Goal: Task Accomplishment & Management: Complete application form

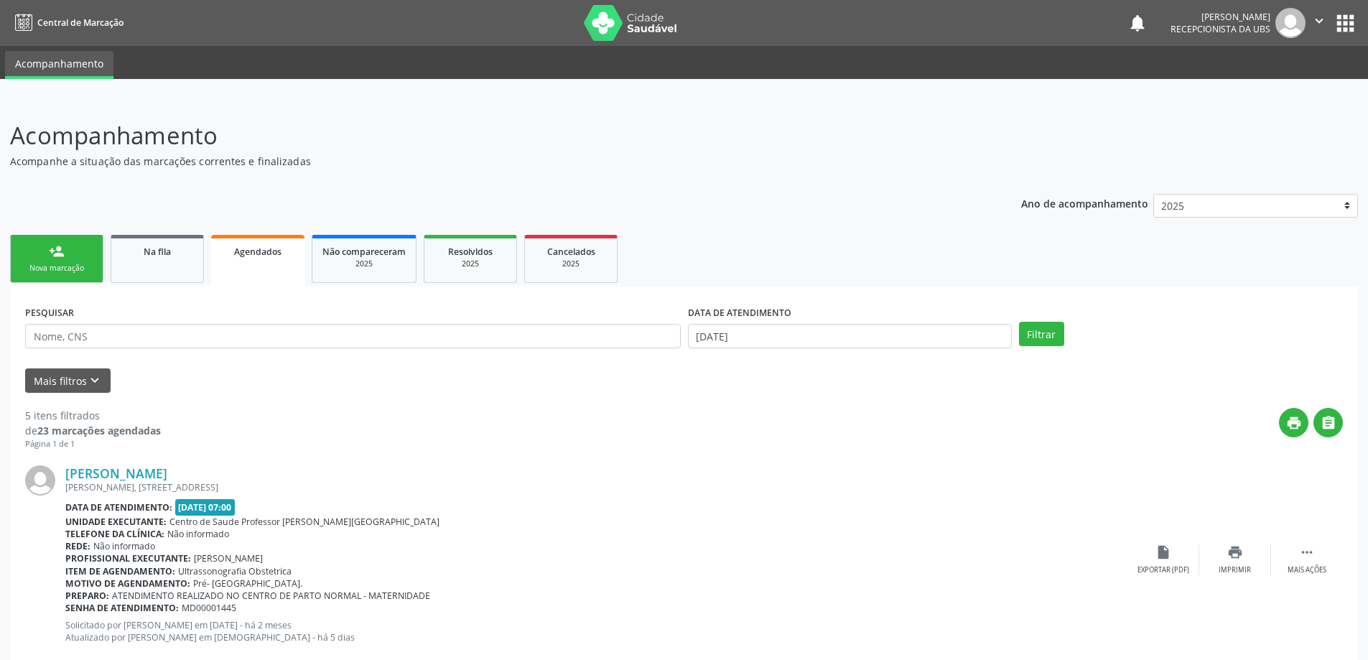
click at [66, 269] on div "Nova marcação" at bounding box center [57, 268] width 72 height 11
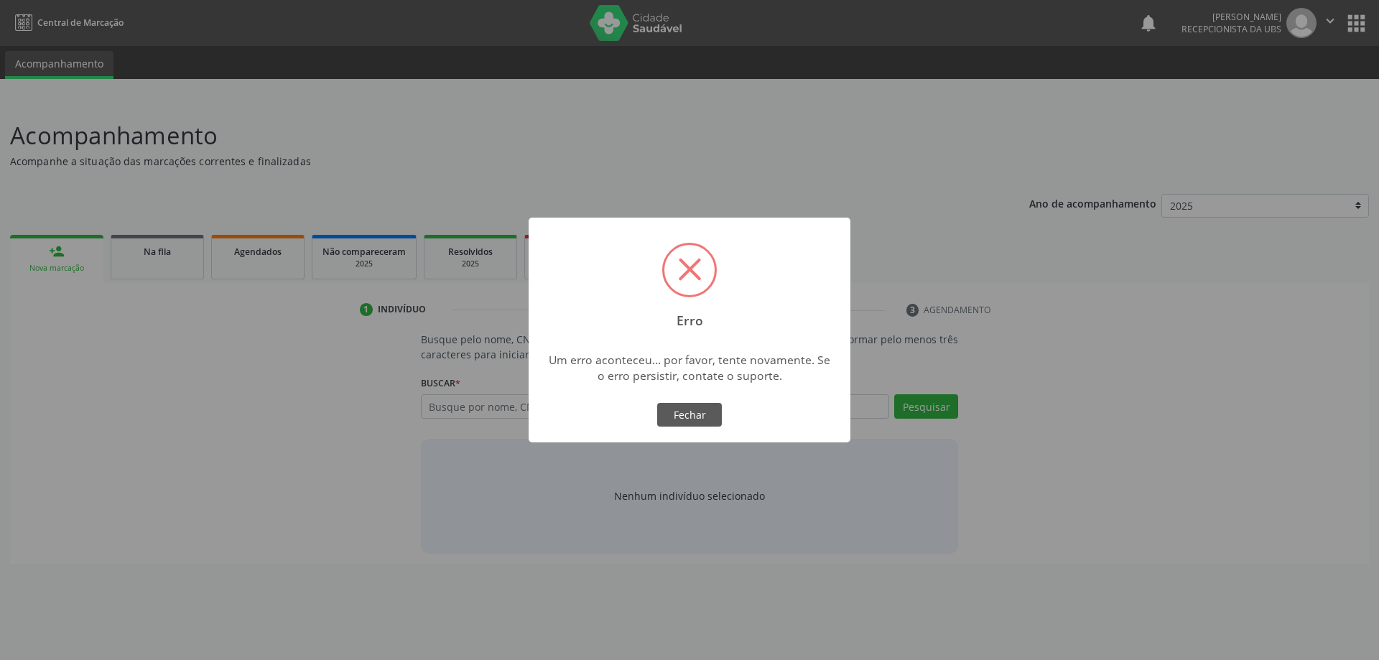
click at [690, 281] on span at bounding box center [689, 270] width 50 height 50
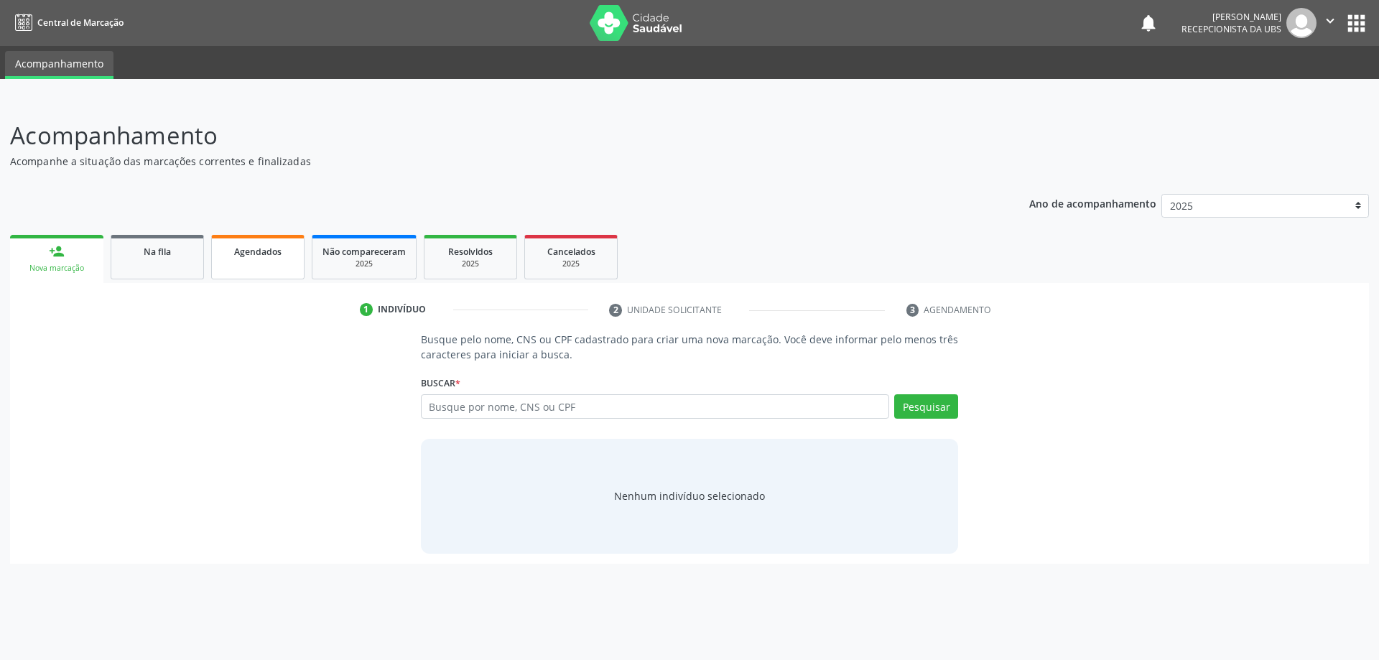
click at [259, 260] on link "Agendados" at bounding box center [257, 257] width 93 height 45
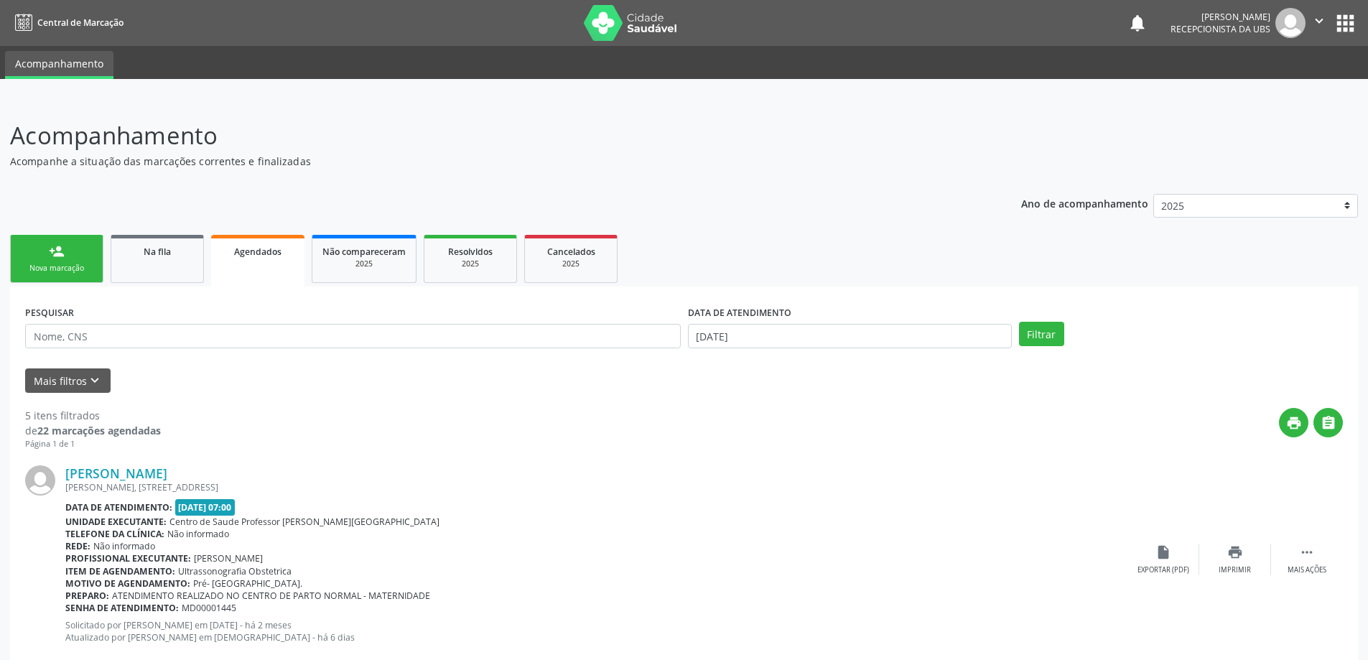
click at [57, 260] on link "person_add Nova marcação" at bounding box center [56, 259] width 93 height 48
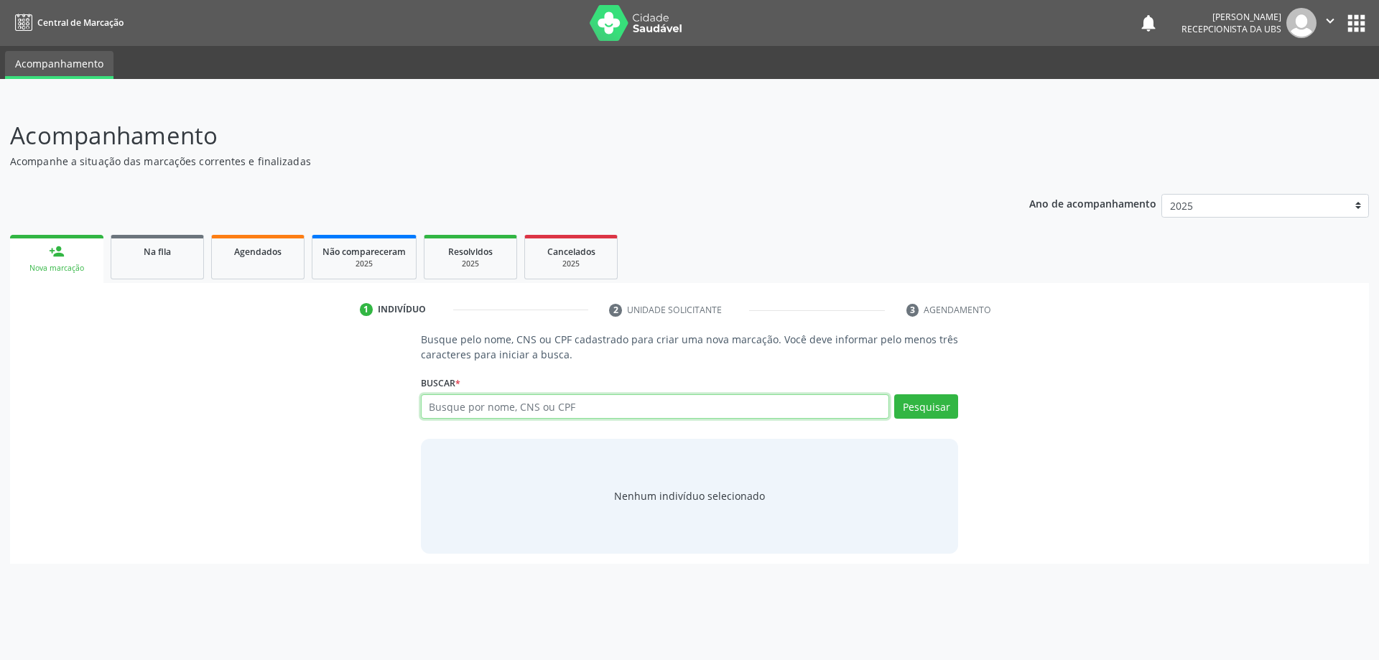
click at [651, 401] on input "text" at bounding box center [655, 406] width 469 height 24
type input "704504354222518"
click at [937, 402] on button "Pesquisar" at bounding box center [926, 406] width 64 height 24
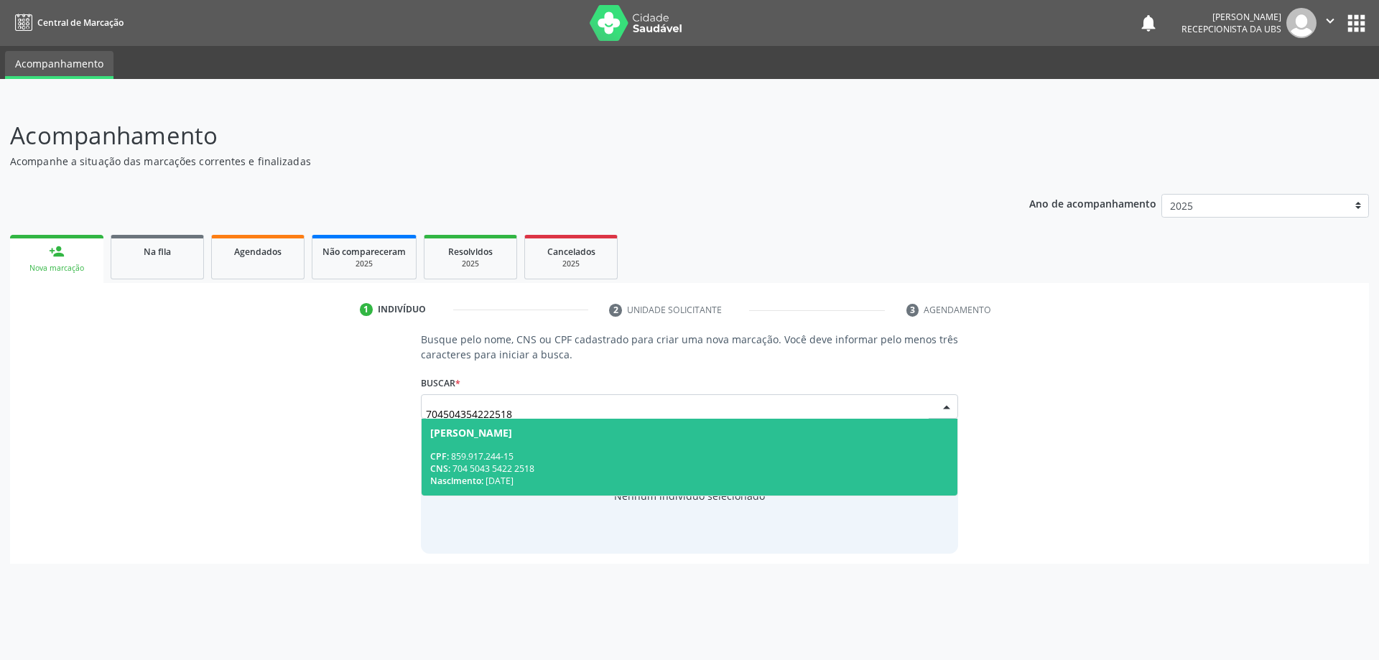
click at [635, 444] on span "[PERSON_NAME] CPF: 859.917.244-15 CNS: 704 5043 5422 2518 Nascimento: [DATE]" at bounding box center [690, 457] width 537 height 77
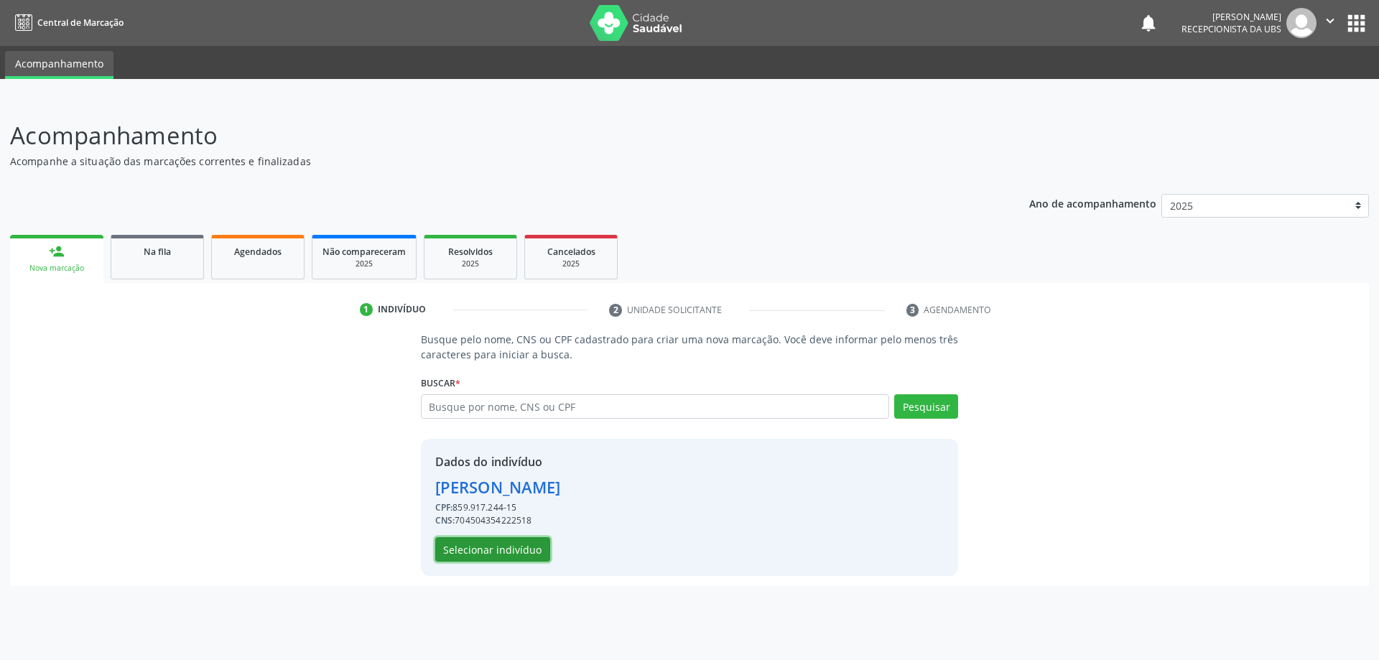
click at [513, 547] on button "Selecionar indivíduo" at bounding box center [492, 549] width 115 height 24
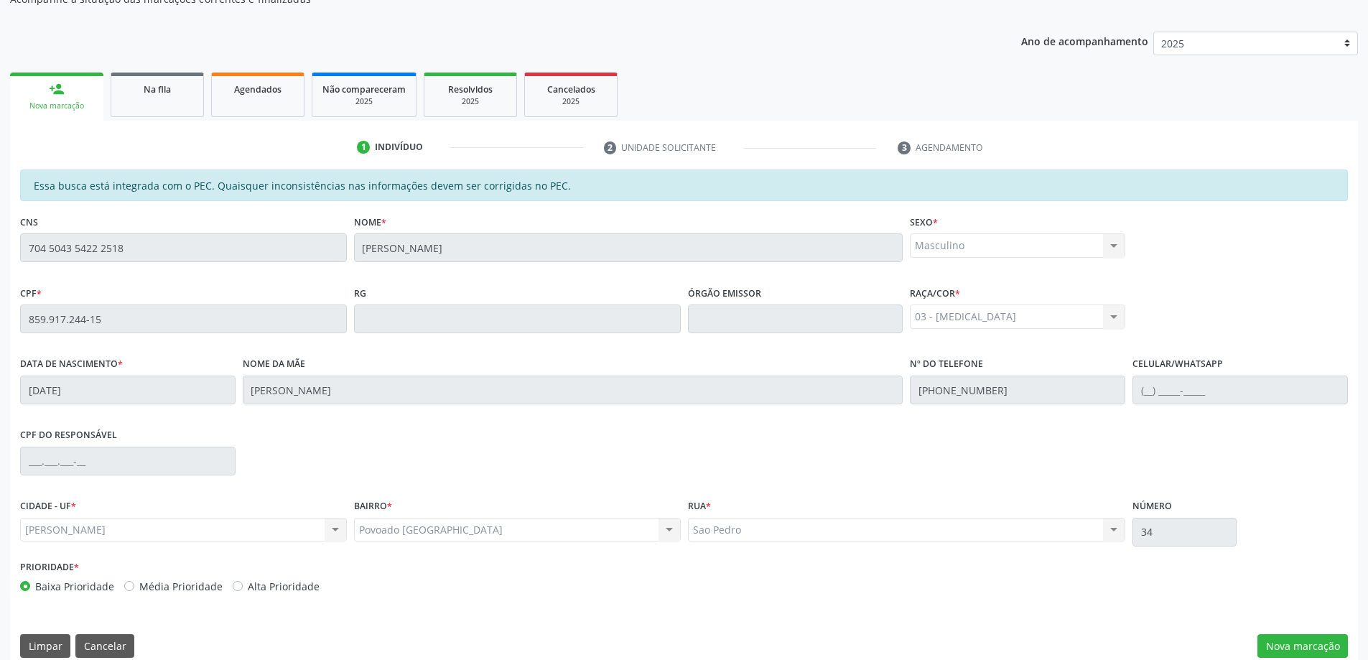
scroll to position [180, 0]
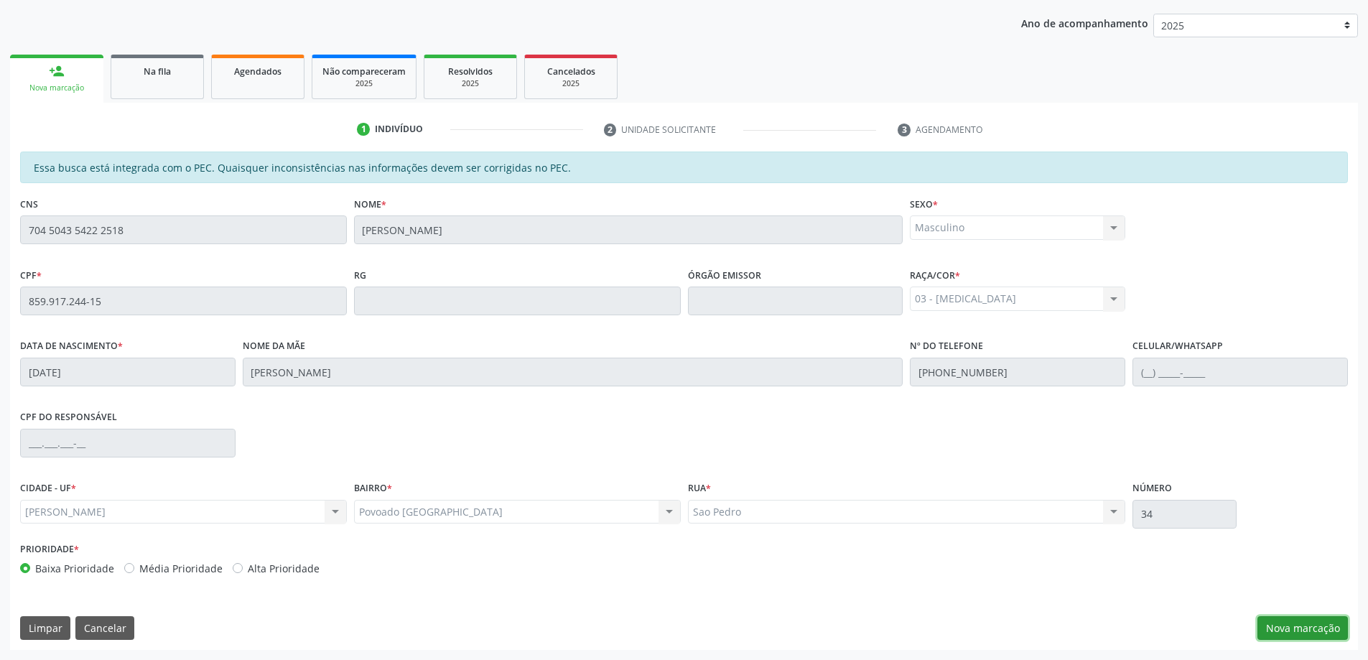
click at [1311, 628] on button "Nova marcação" at bounding box center [1303, 628] width 90 height 24
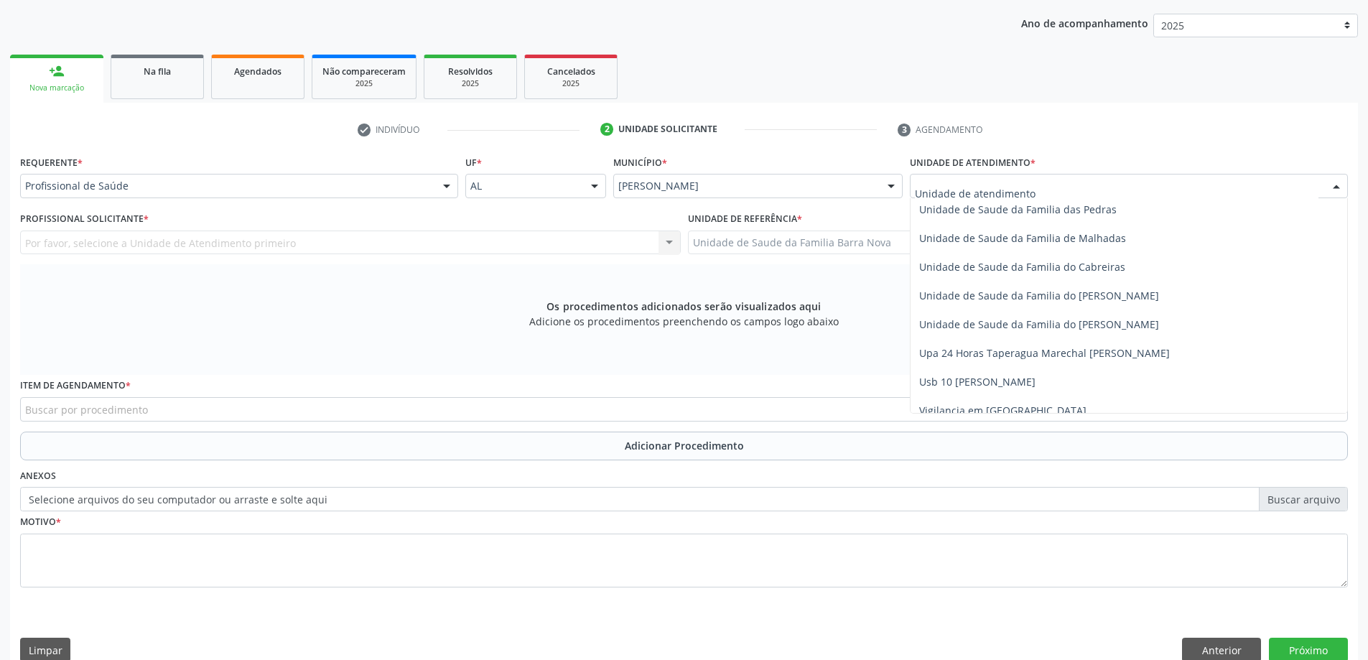
scroll to position [1136, 0]
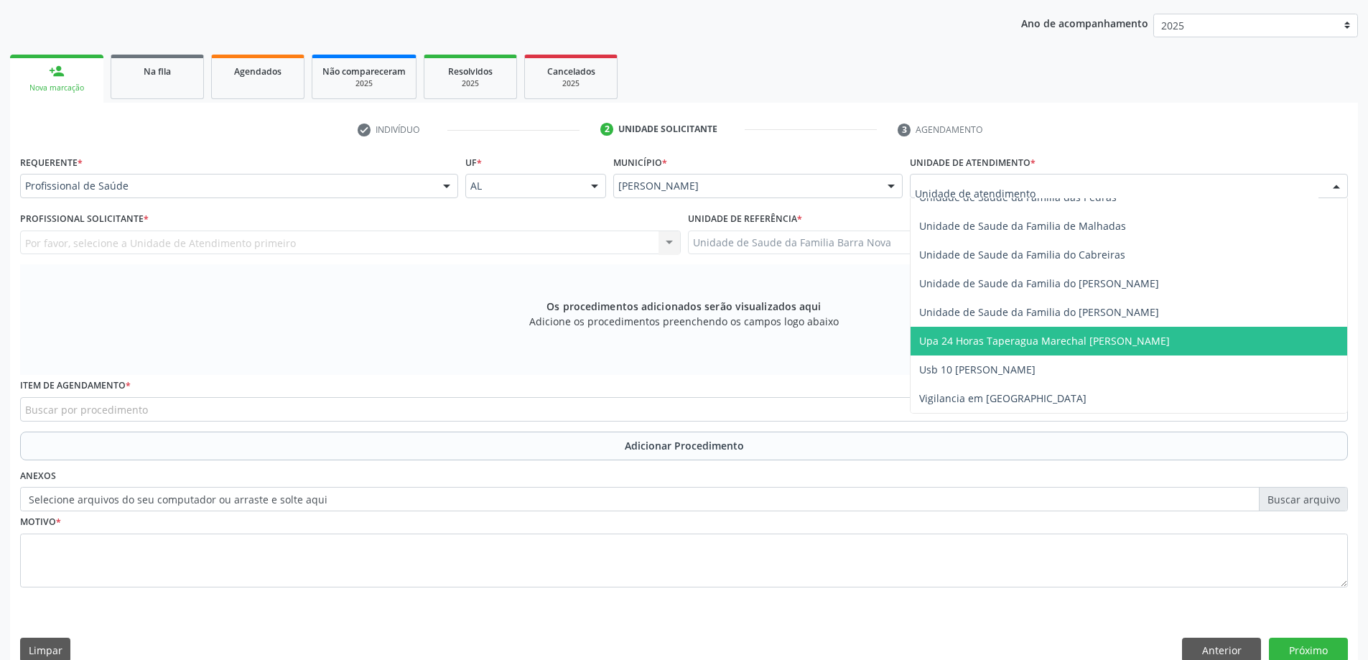
click at [1059, 345] on span "Upa 24 Horas Taperagua Marechal [PERSON_NAME]" at bounding box center [1044, 341] width 251 height 14
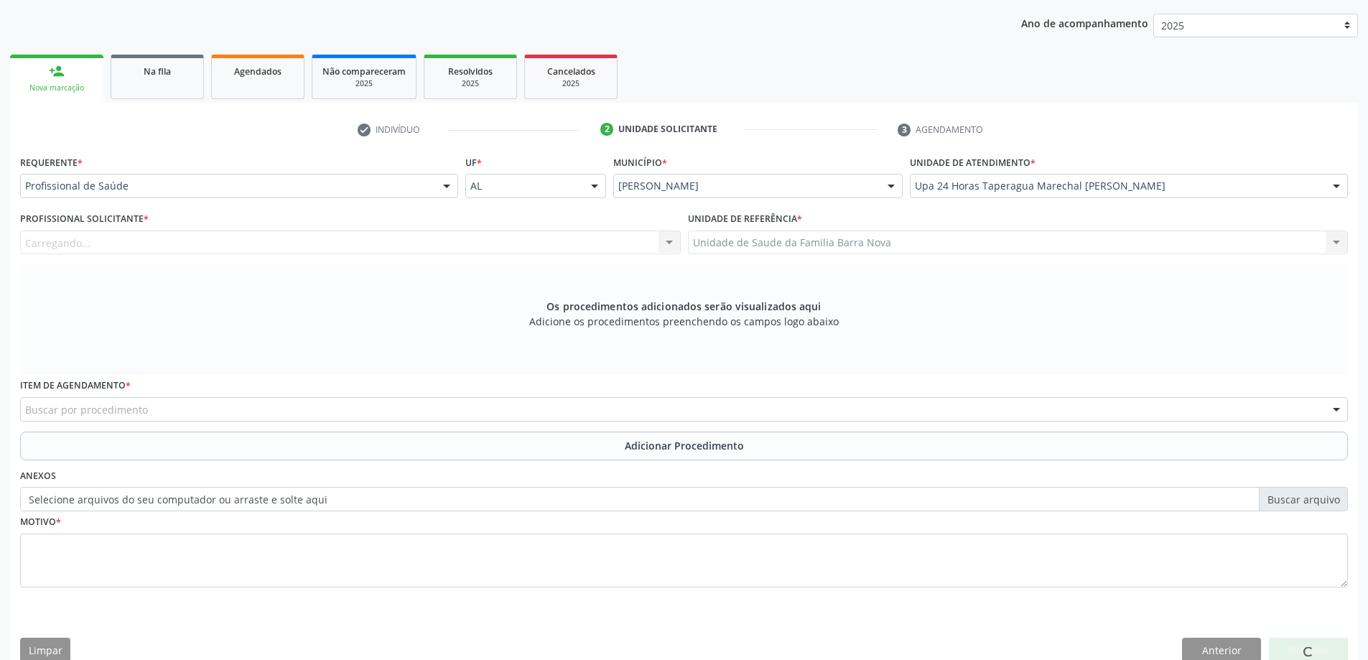
click at [479, 245] on div "Carregando... Nenhum resultado encontrado para: " " Não há nenhuma opção para s…" at bounding box center [350, 243] width 661 height 24
click at [623, 243] on div "Profissional solicitante" at bounding box center [350, 243] width 661 height 24
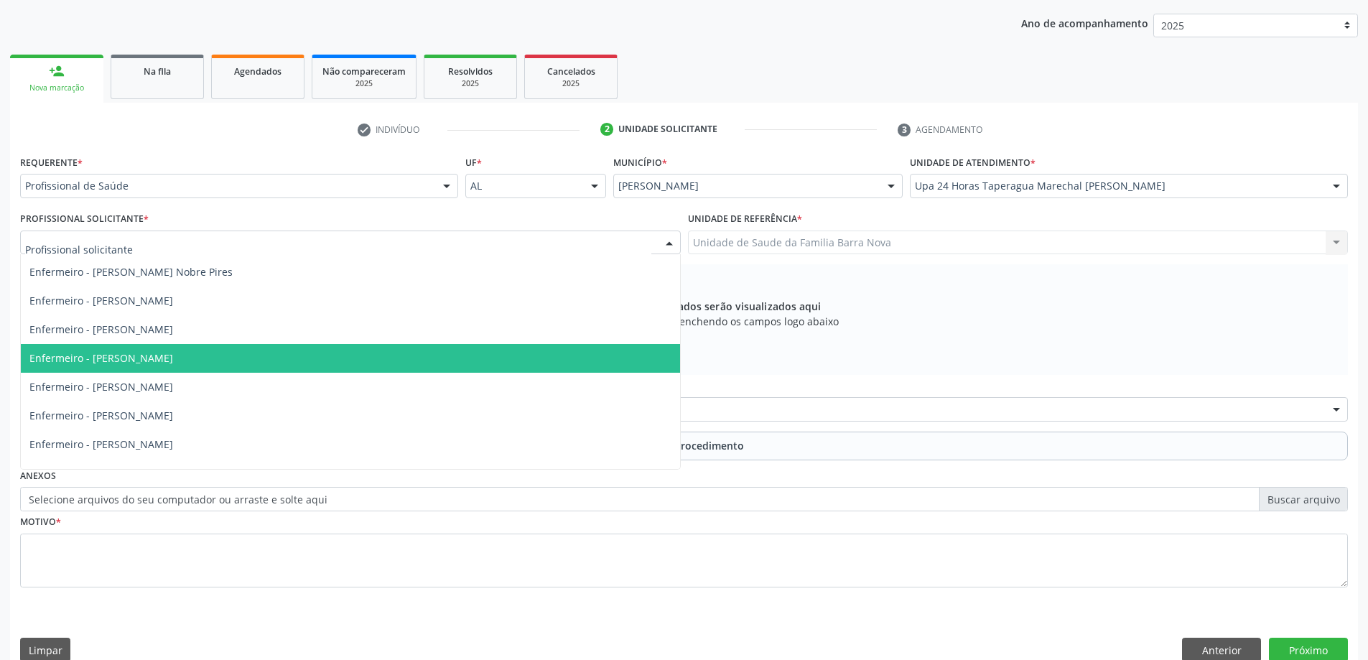
scroll to position [718, 0]
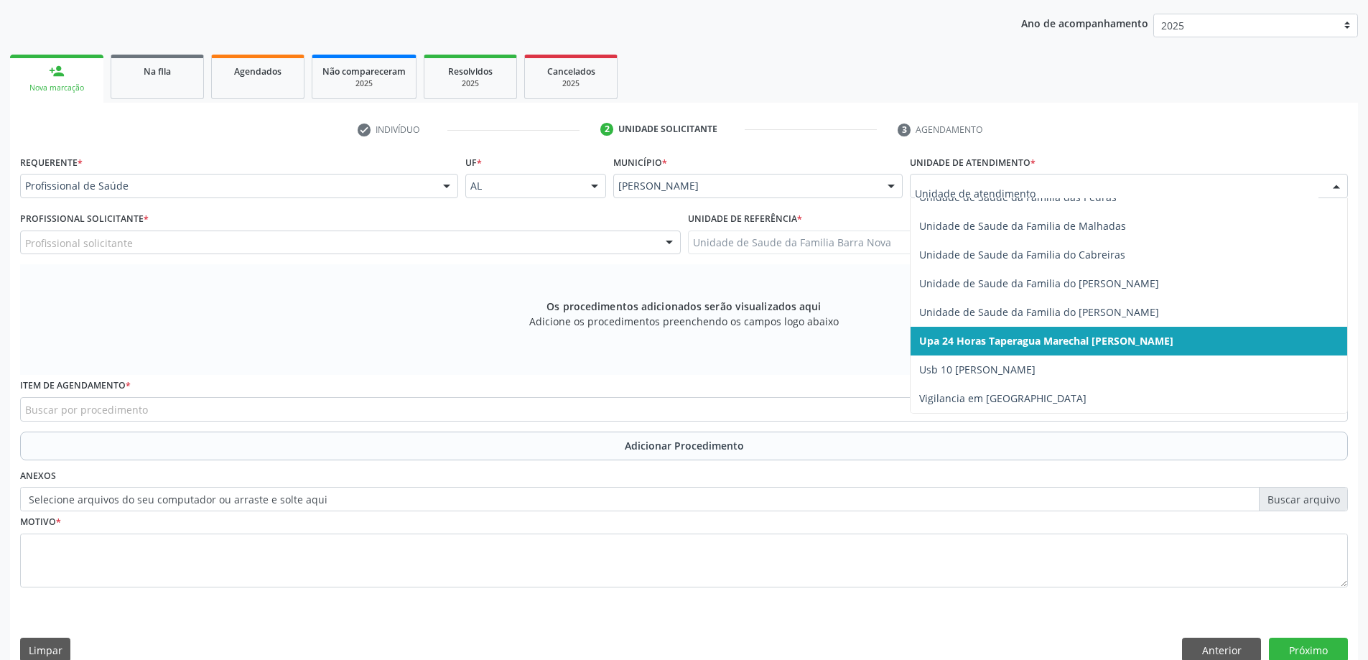
click at [1335, 187] on div at bounding box center [1337, 187] width 22 height 24
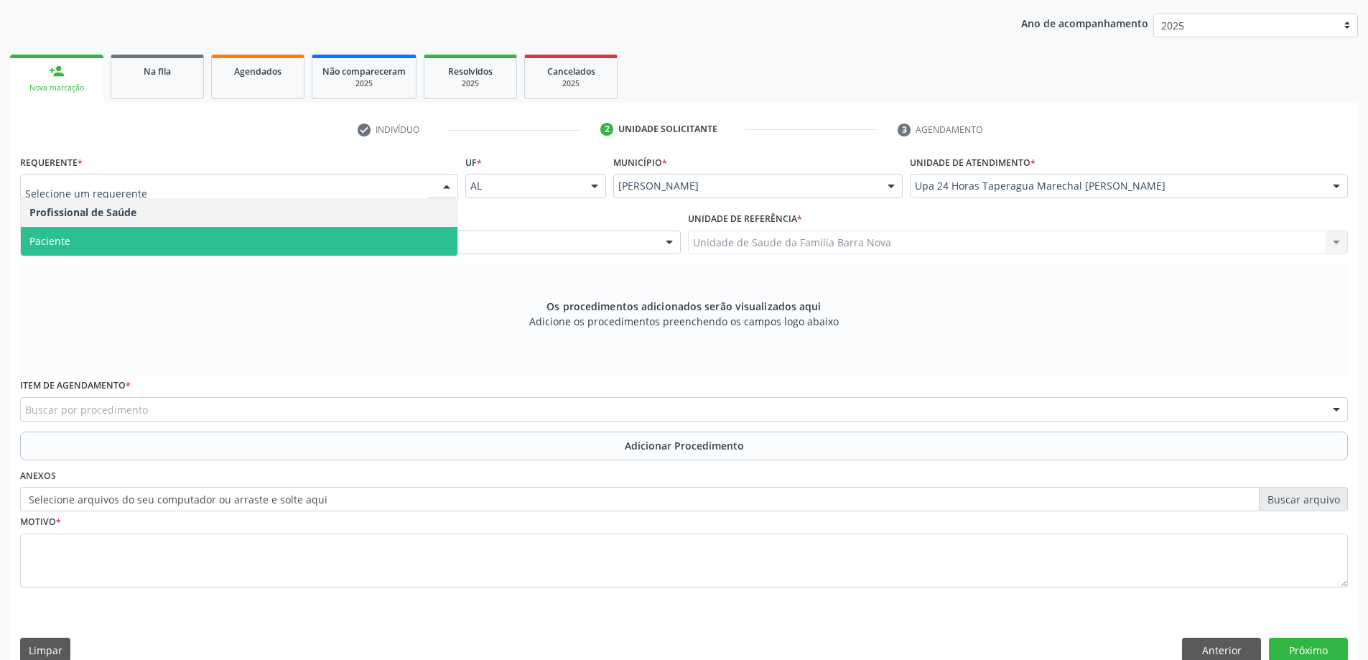
click at [202, 241] on span "Paciente" at bounding box center [239, 241] width 437 height 29
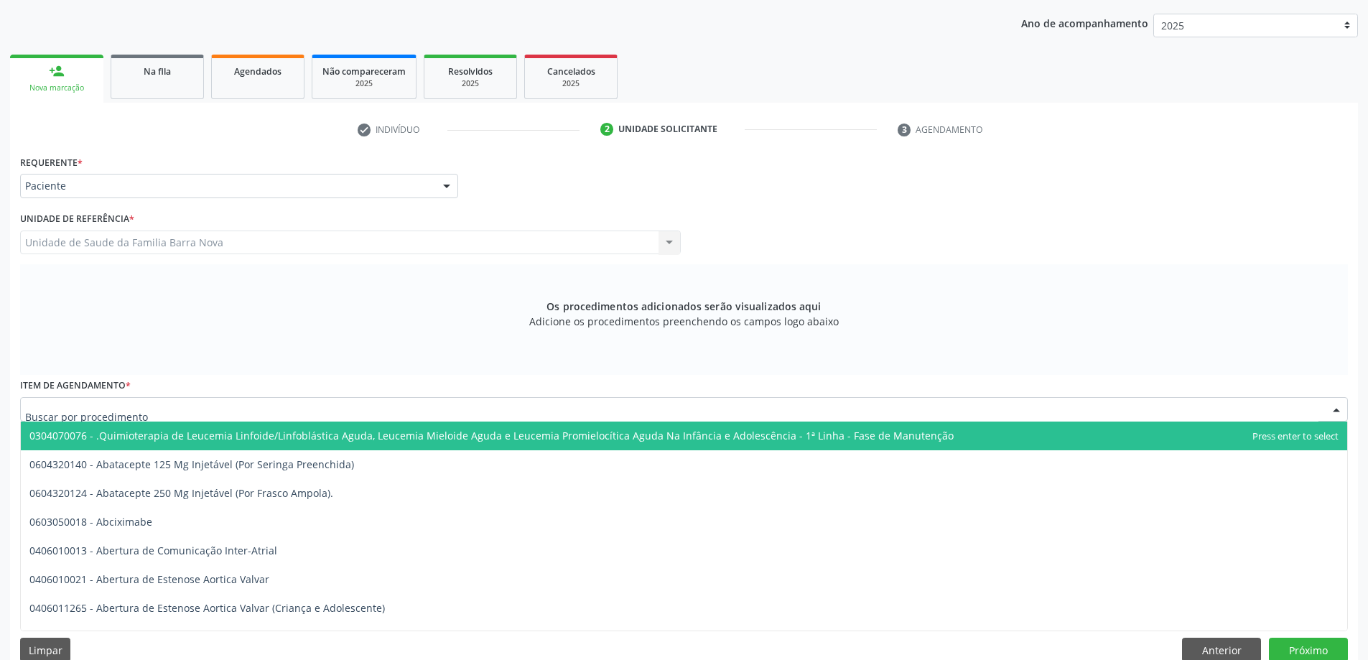
click at [427, 407] on div at bounding box center [684, 409] width 1328 height 24
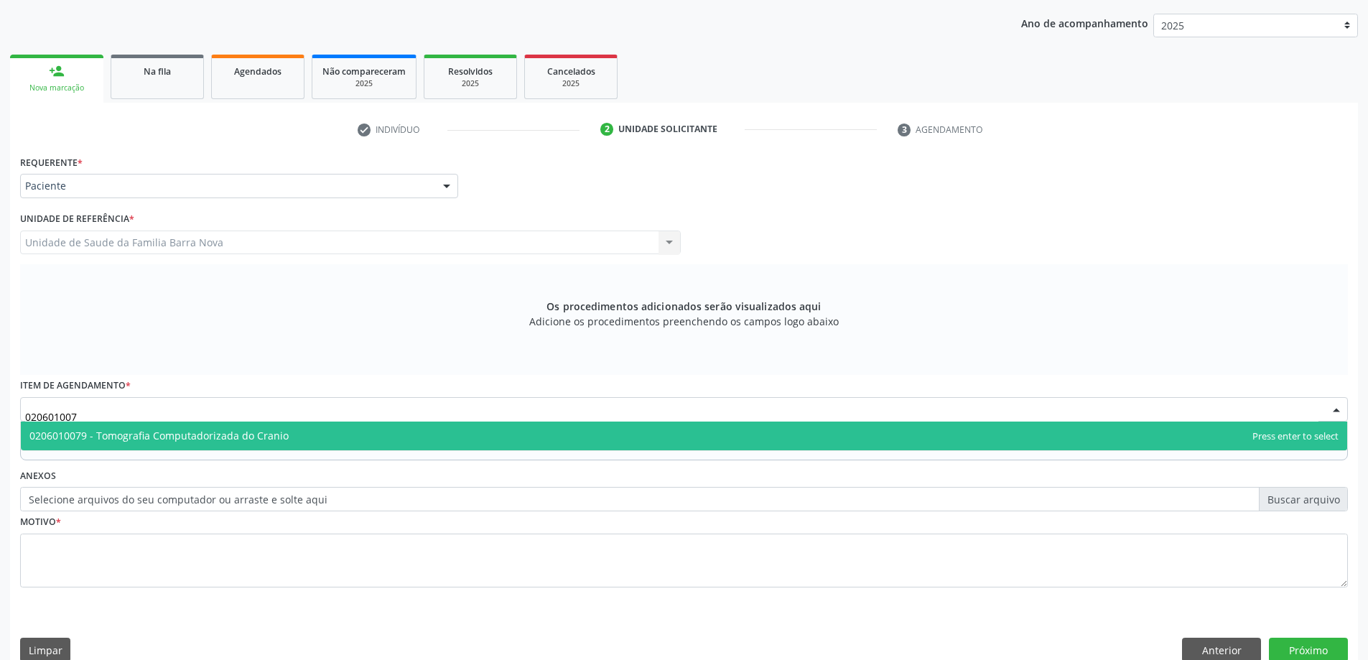
type input "0206010079"
click at [419, 434] on span "0206010079 - Tomografia Computadorizada do Cranio" at bounding box center [684, 436] width 1327 height 29
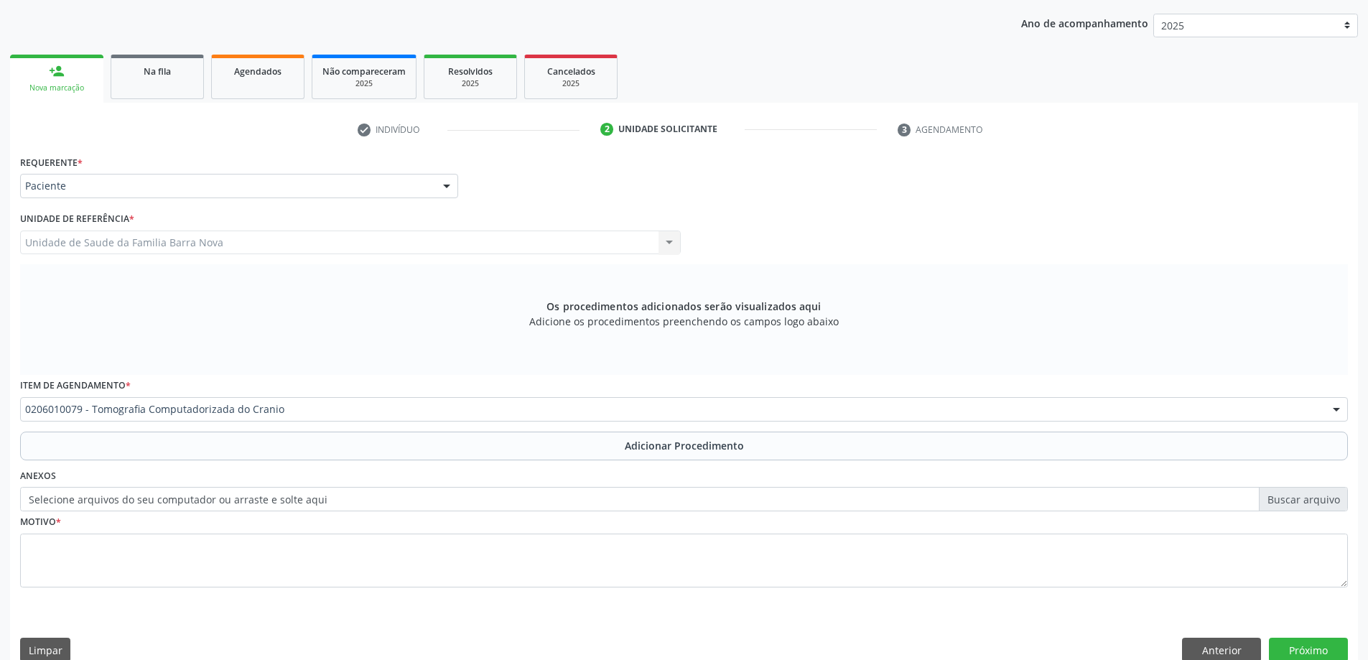
click at [636, 445] on span "Adicionar Procedimento" at bounding box center [684, 445] width 119 height 15
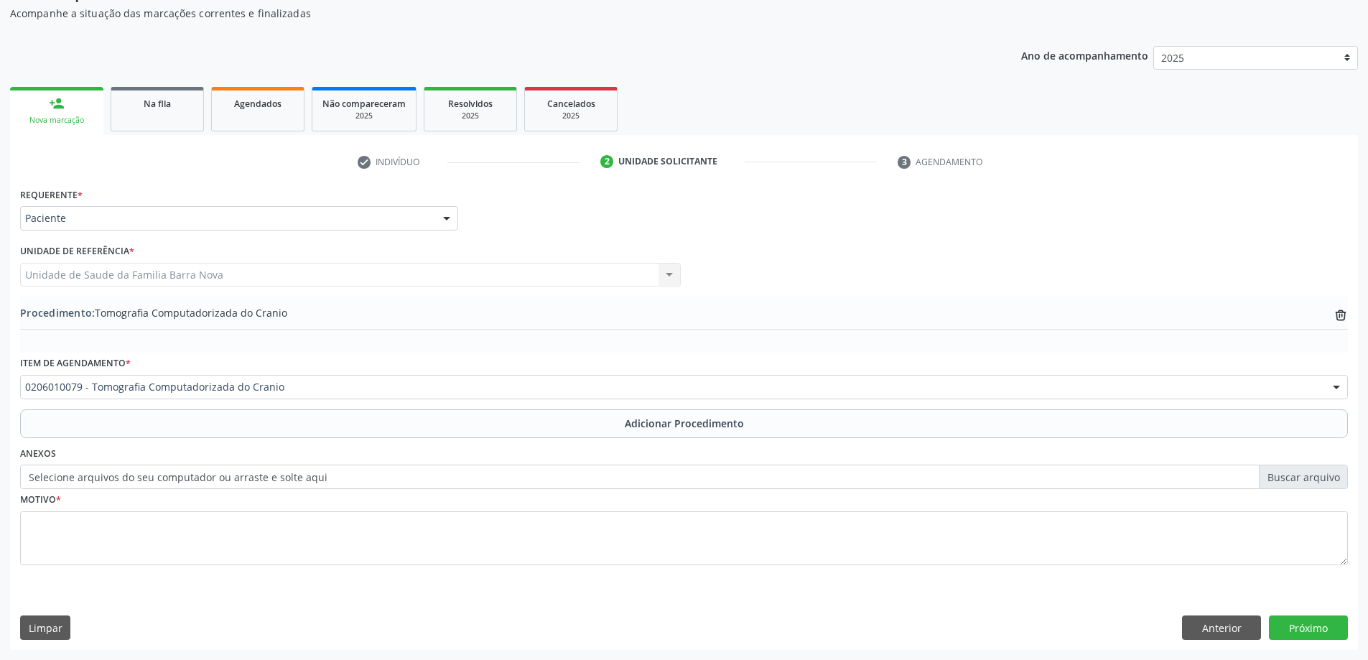
scroll to position [148, 0]
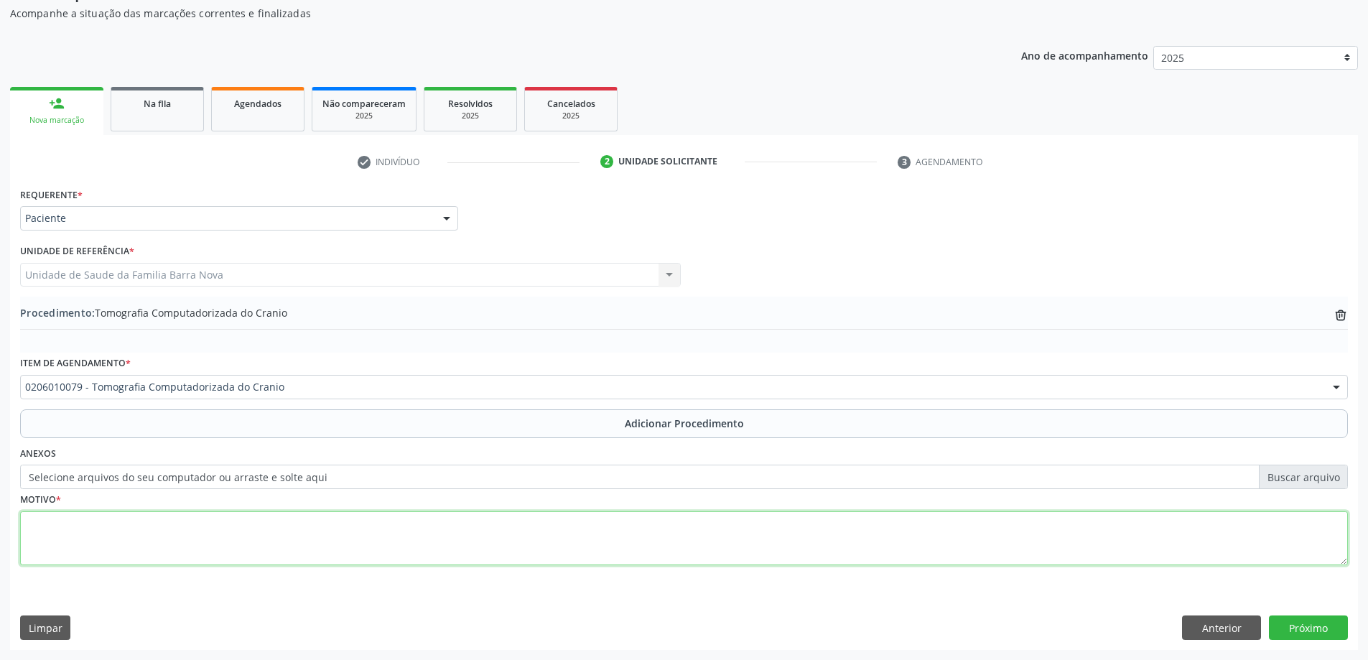
click at [321, 539] on textarea at bounding box center [684, 538] width 1328 height 55
click at [47, 524] on textarea "AVEhá" at bounding box center [684, 538] width 1328 height 55
click at [92, 526] on textarea "AVE há" at bounding box center [684, 538] width 1328 height 55
type textarea "AVE há 5 dias, avaliar extensão da lesão."
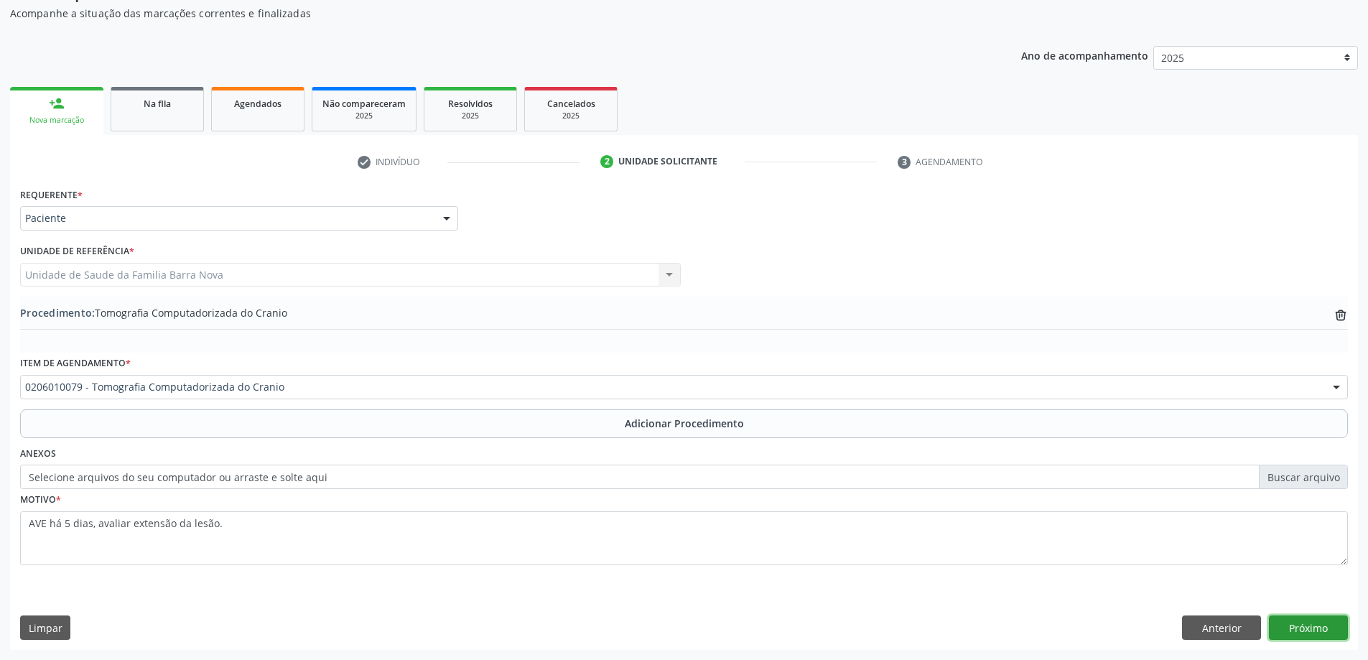
click at [1321, 626] on button "Próximo" at bounding box center [1308, 628] width 79 height 24
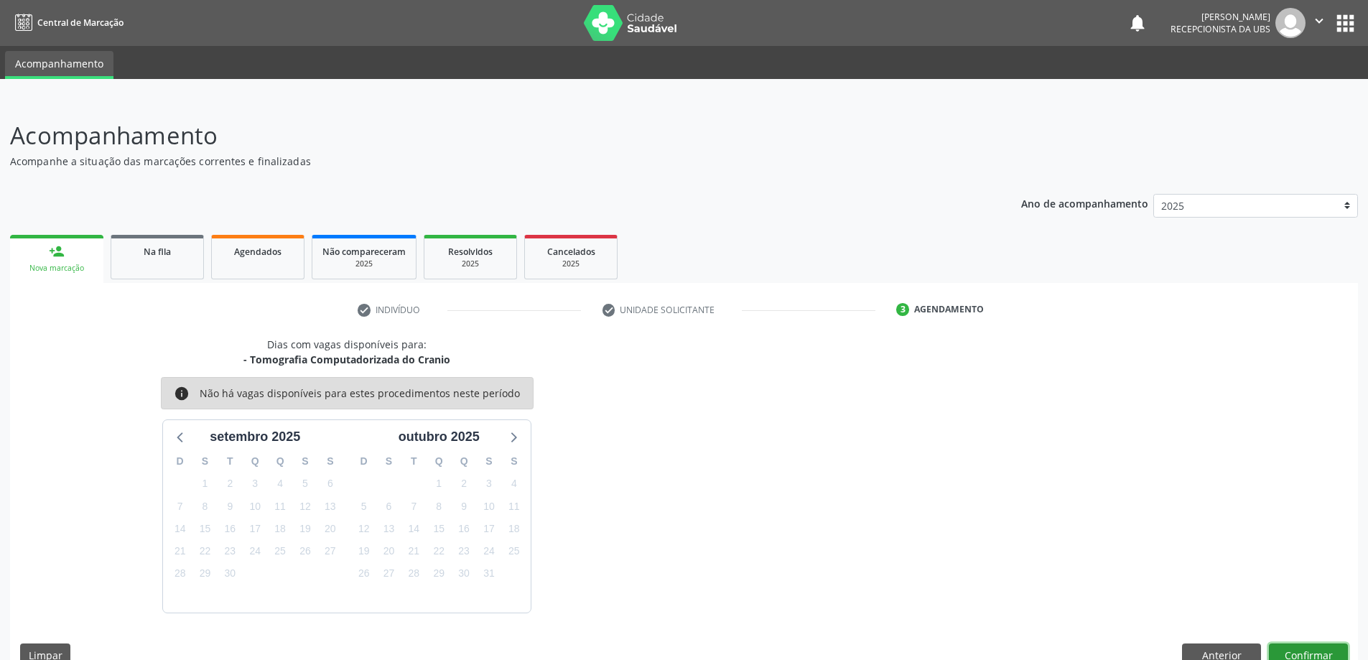
click at [1324, 644] on button "Confirmar" at bounding box center [1308, 656] width 79 height 24
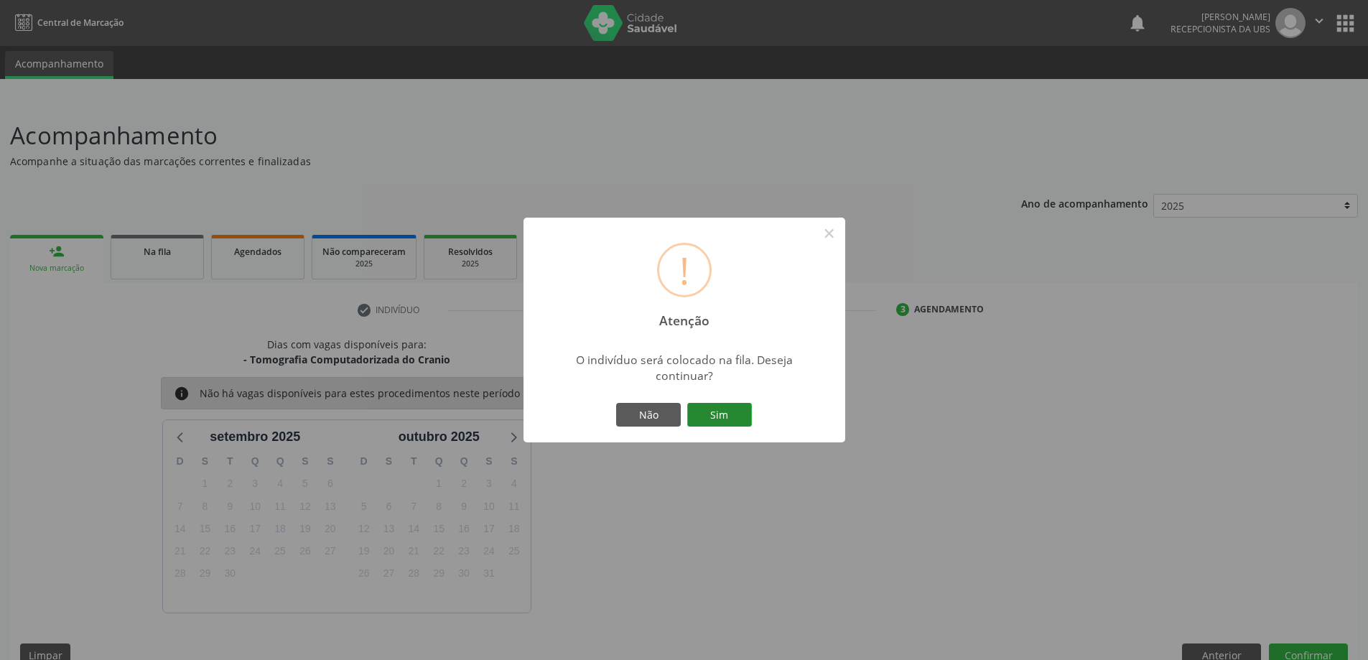
click at [725, 419] on button "Sim" at bounding box center [719, 415] width 65 height 24
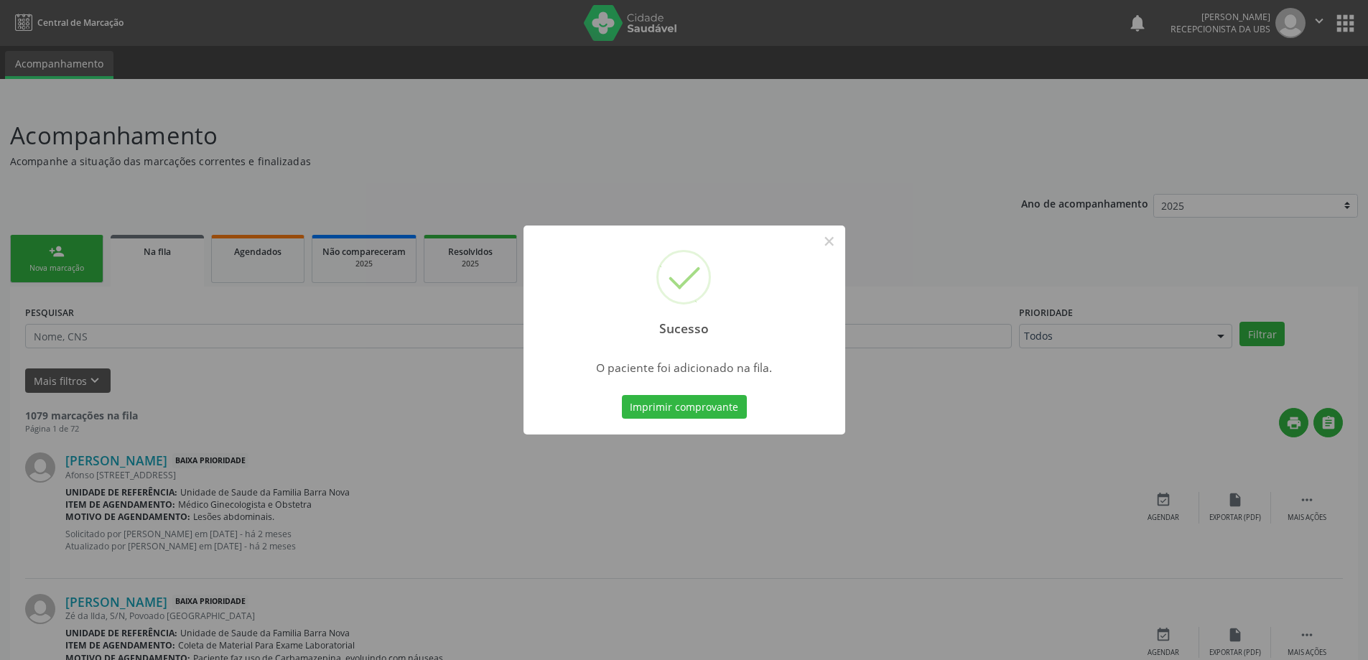
click at [947, 450] on div "Sucesso × O paciente foi adicionado na fila. Imprimir comprovante Cancel" at bounding box center [684, 330] width 1368 height 660
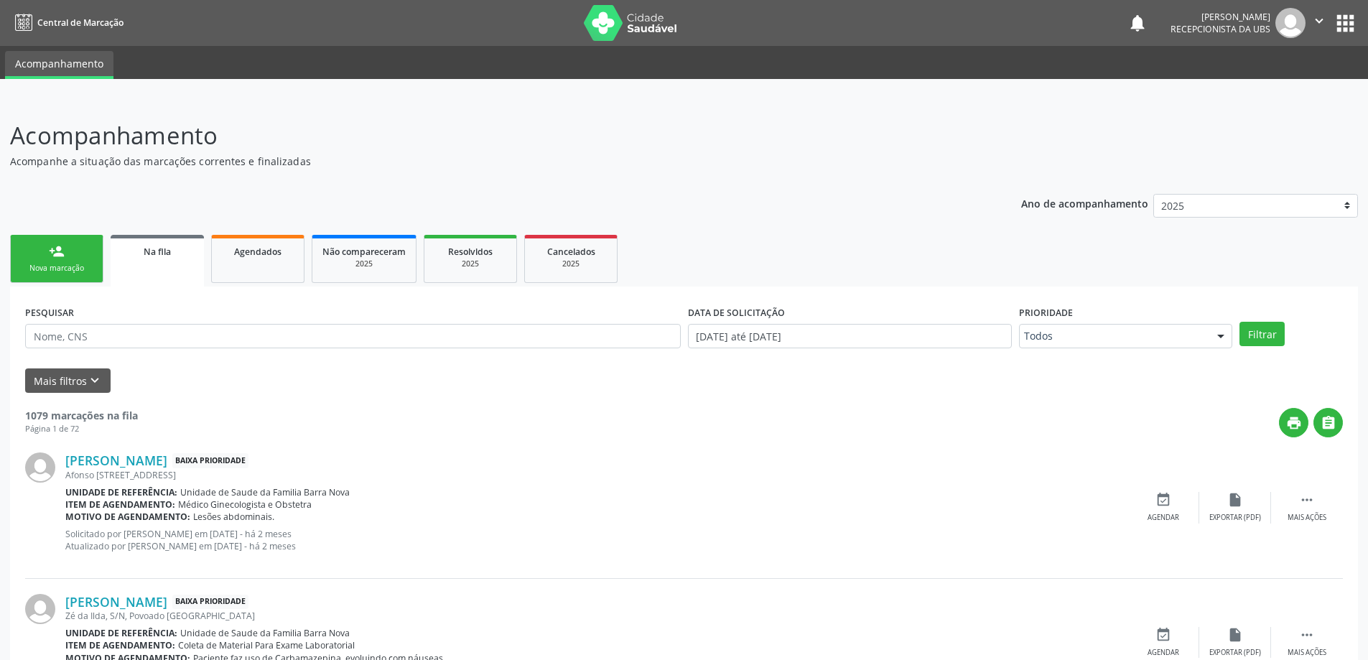
click at [86, 284] on ul "person_add Nova marcação Na fila Agendados Não compareceram 2025 Resolvidos 202…" at bounding box center [684, 258] width 1348 height 55
click at [79, 264] on div "Nova marcação" at bounding box center [57, 268] width 72 height 11
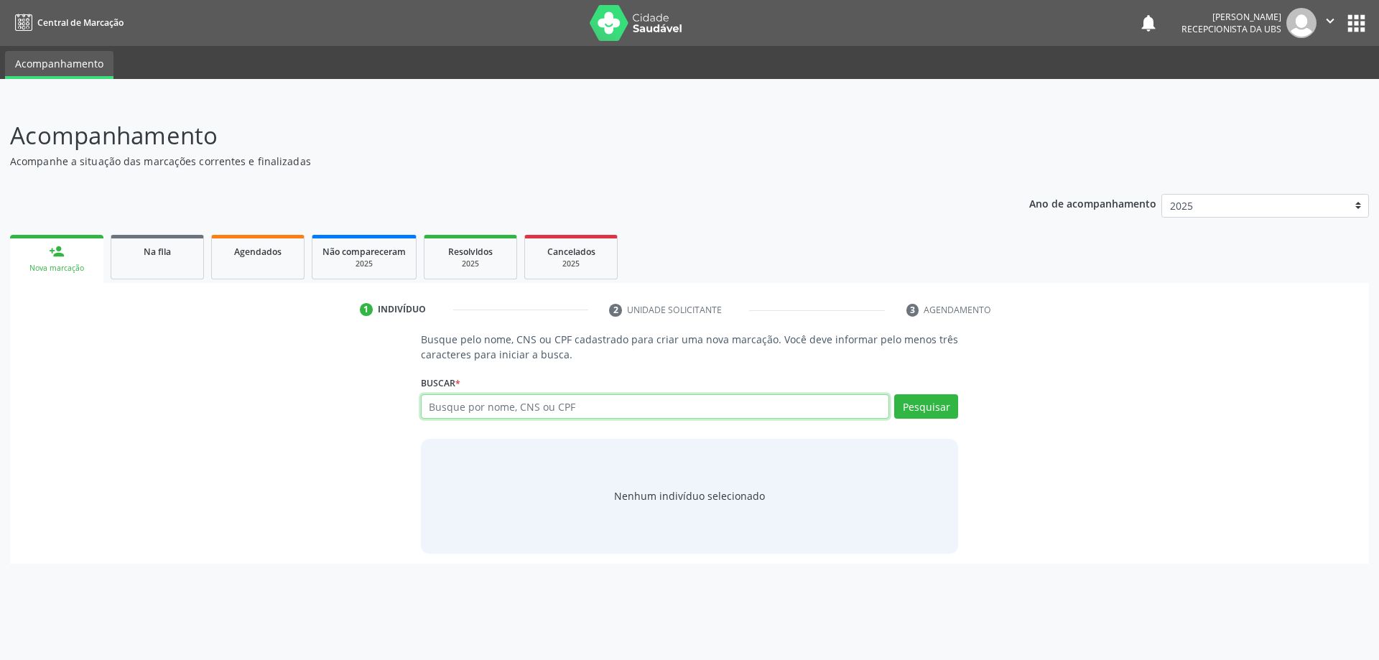
click at [653, 396] on input "text" at bounding box center [655, 406] width 469 height 24
type input "w"
type input "WELLINGTON DOS SANTOS SILVA"
click at [920, 410] on button "Pesquisar" at bounding box center [926, 406] width 64 height 24
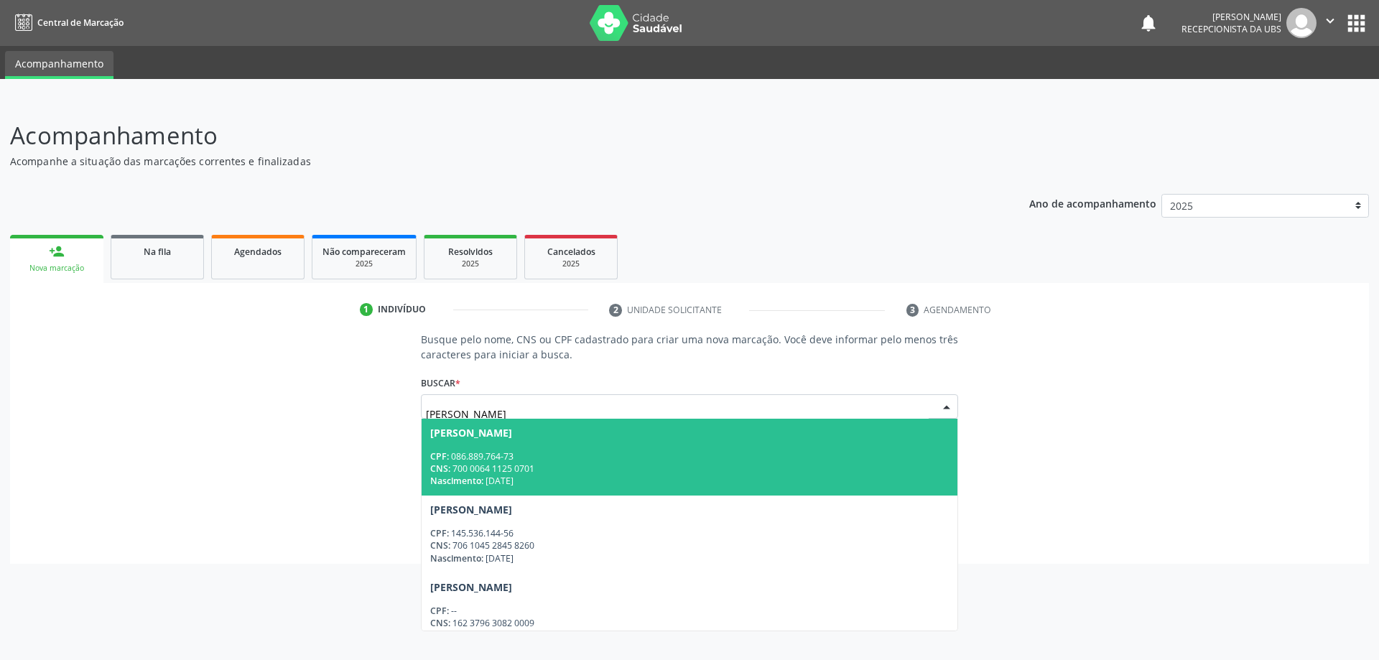
click at [835, 427] on div "Jose Wellington dos Santos Silva" at bounding box center [689, 432] width 519 height 11
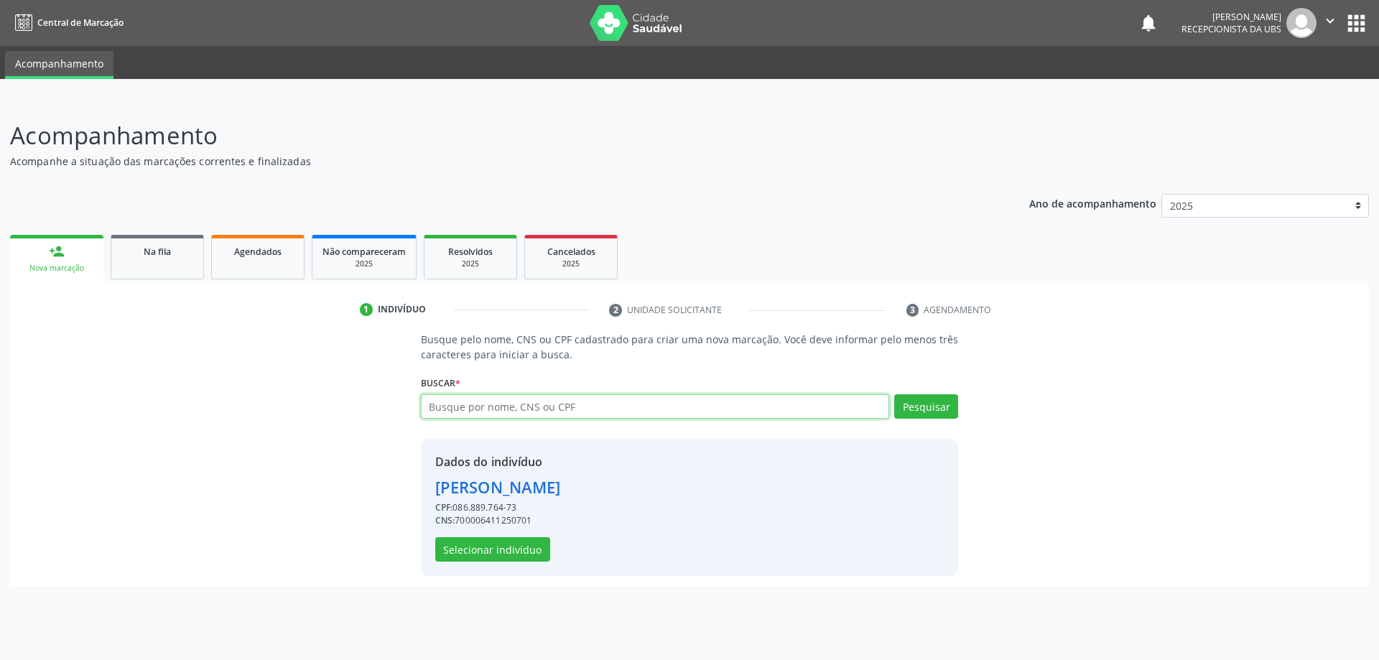
click at [846, 412] on input "text" at bounding box center [655, 406] width 469 height 24
type input "WELLINGTON DOS SANTOS SILVA"
click at [912, 407] on button "Pesquisar" at bounding box center [926, 406] width 64 height 24
type input "WELLINGTON DOS SANTOS SILVA"
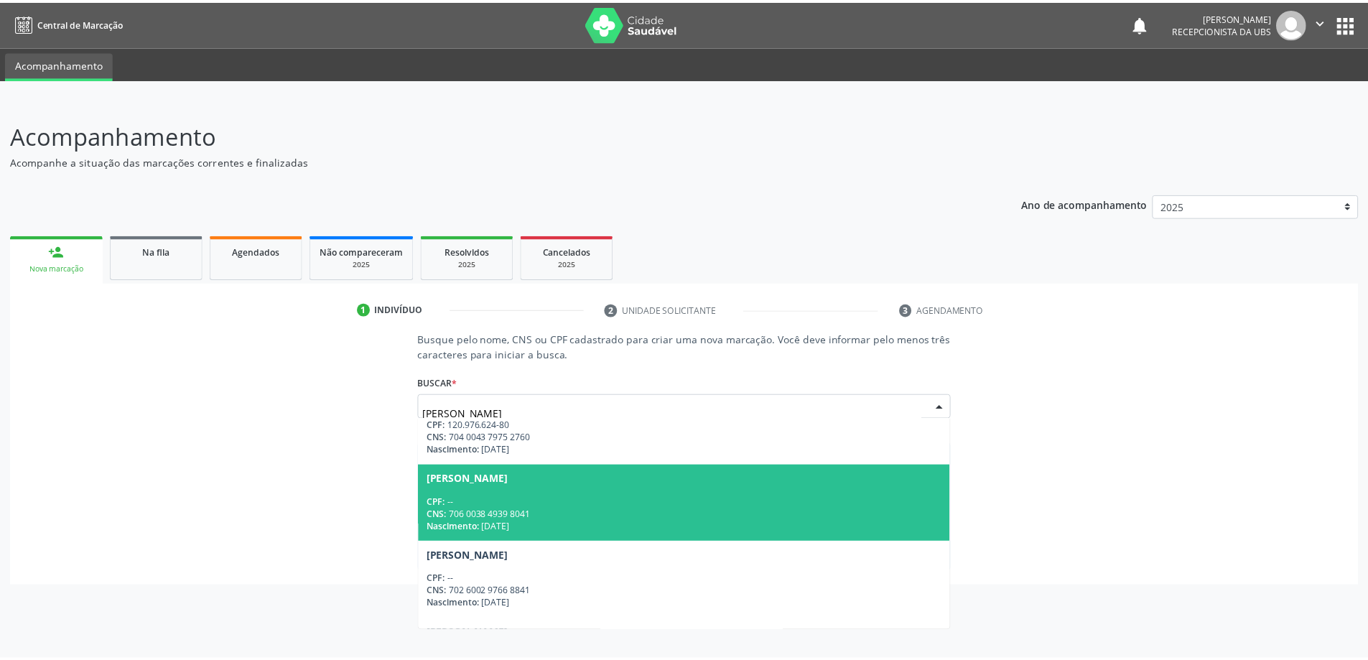
scroll to position [287, 0]
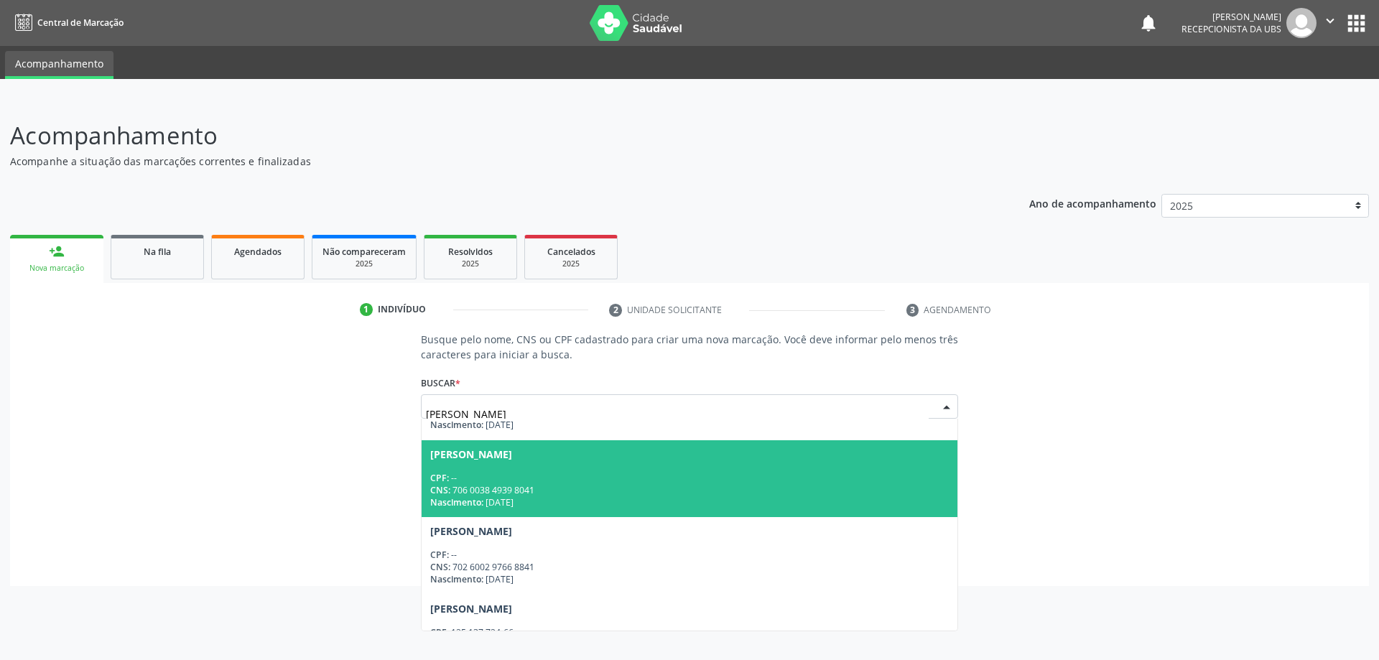
click at [794, 493] on div "CNS: 706 0038 4939 8041" at bounding box center [689, 490] width 519 height 12
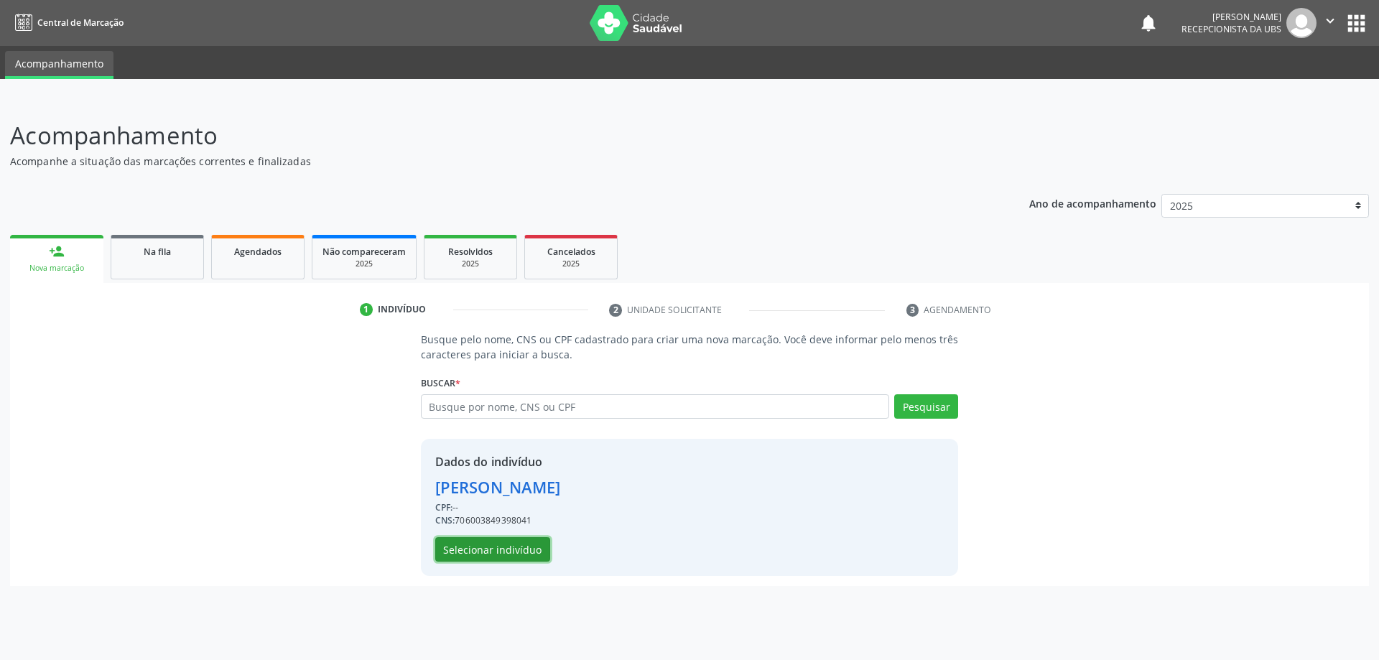
click at [488, 541] on button "Selecionar indivíduo" at bounding box center [492, 549] width 115 height 24
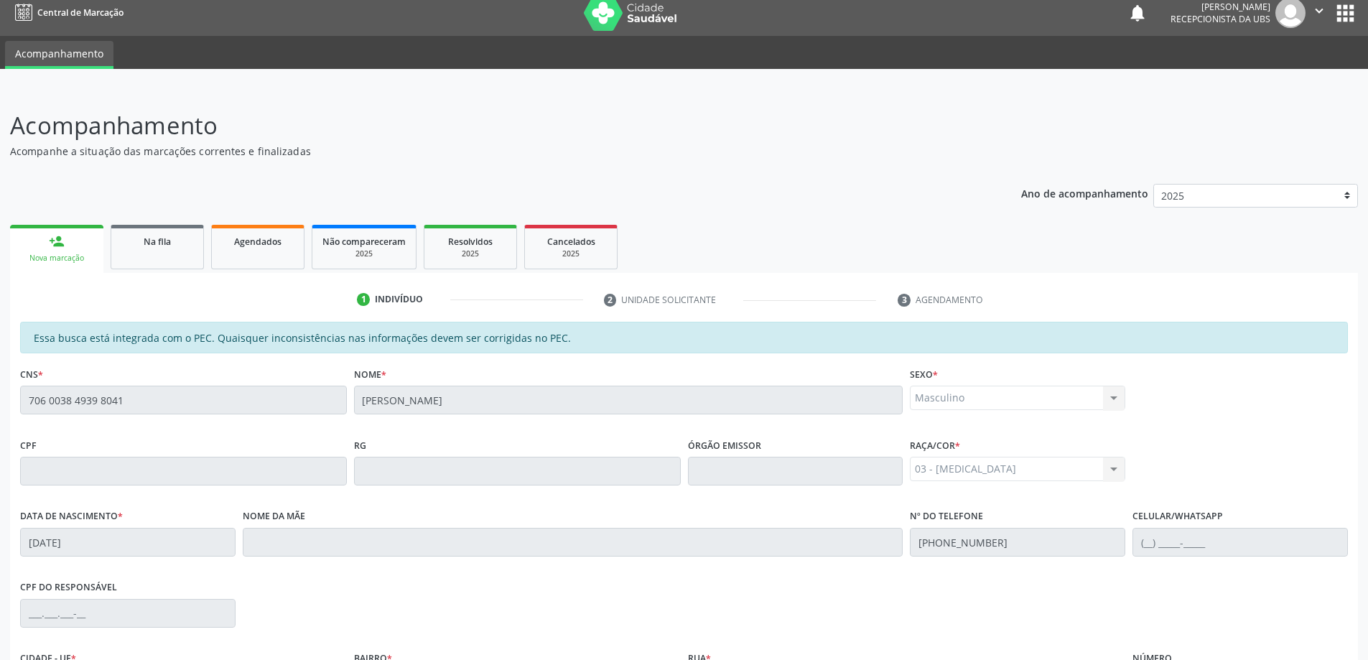
scroll to position [180, 0]
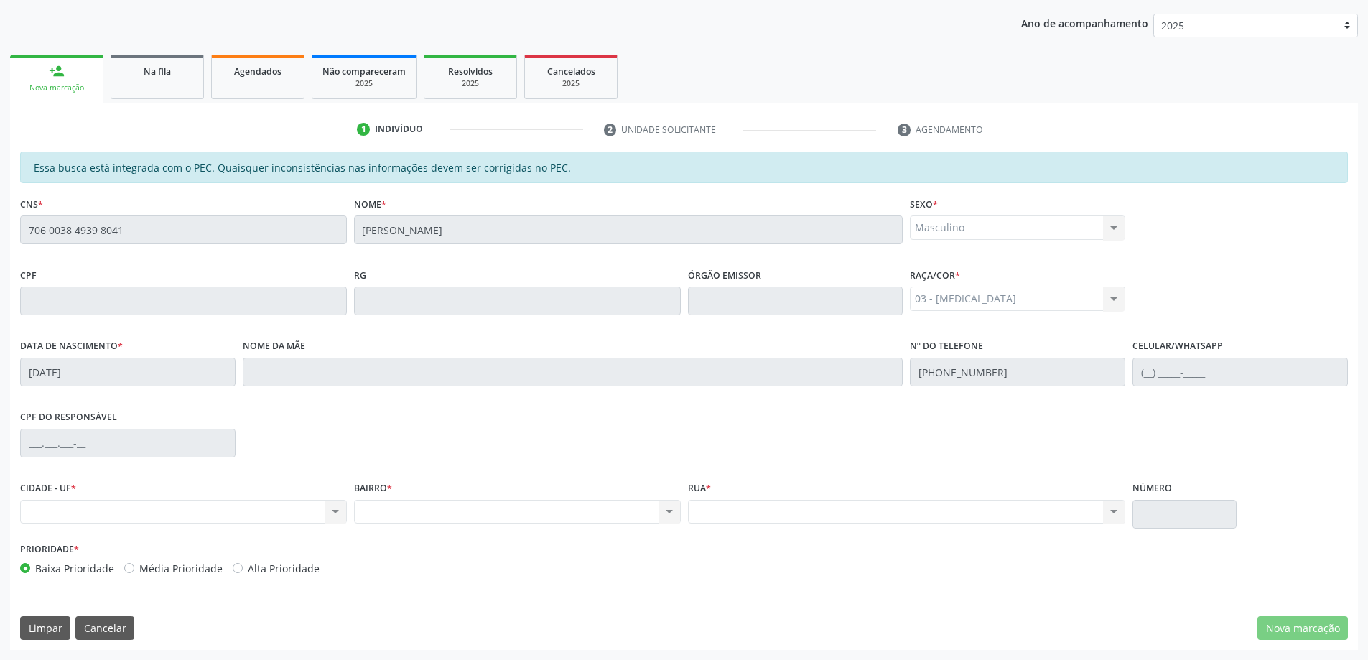
click at [88, 510] on div "Nenhum resultado encontrado para: " " Não há nenhuma opção para ser exibida." at bounding box center [183, 512] width 327 height 24
drag, startPoint x: 208, startPoint y: 507, endPoint x: 241, endPoint y: 507, distance: 32.3
click at [209, 507] on div "Nenhum resultado encontrado para: " " Não há nenhuma opção para ser exibida." at bounding box center [183, 512] width 327 height 24
click at [327, 513] on div "Nenhum resultado encontrado para: " " Não há nenhuma opção para ser exibida." at bounding box center [183, 512] width 327 height 24
click at [328, 513] on div "Nenhum resultado encontrado para: " " Não há nenhuma opção para ser exibida." at bounding box center [183, 512] width 327 height 24
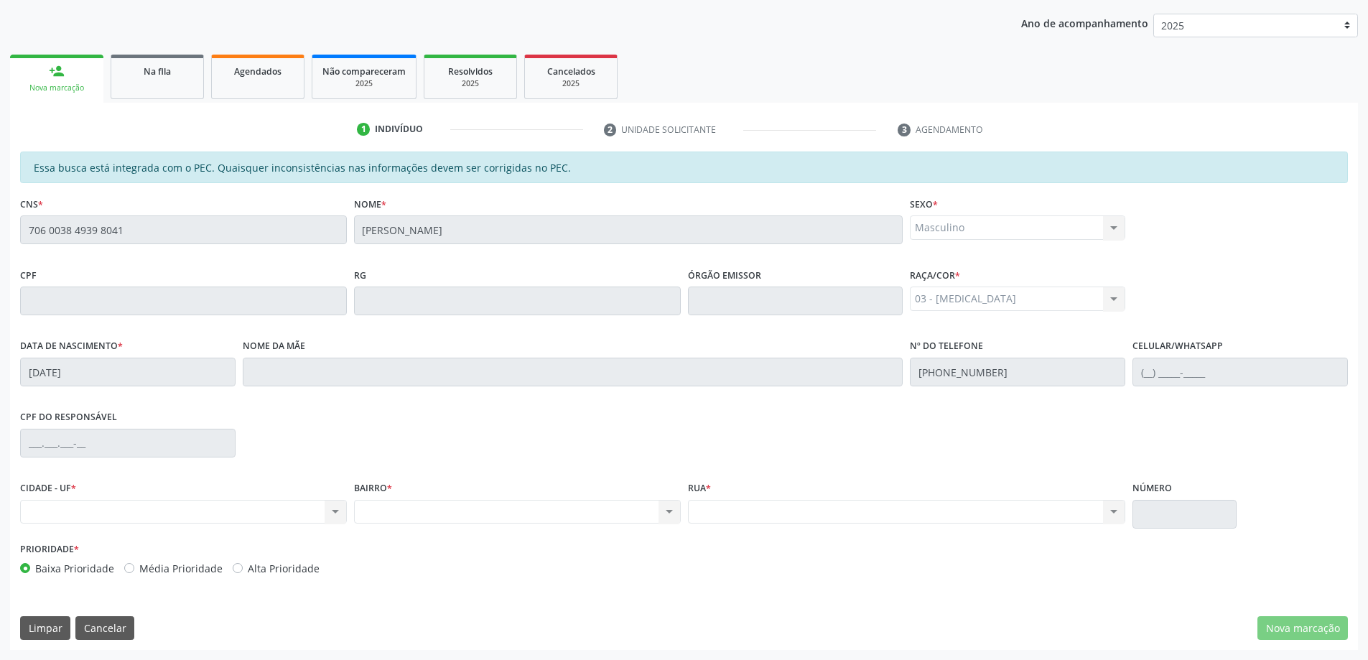
click at [354, 511] on div "Nenhum resultado encontrado para: " " Não há nenhuma opção para ser exibida." at bounding box center [517, 512] width 327 height 24
drag, startPoint x: 451, startPoint y: 511, endPoint x: 462, endPoint y: 511, distance: 10.8
click at [460, 511] on div "Nenhum resultado encontrado para: " " Não há nenhuma opção para ser exibida." at bounding box center [517, 512] width 327 height 24
click at [59, 631] on button "Limpar" at bounding box center [45, 628] width 50 height 24
click at [90, 75] on link "person_add Nova marcação" at bounding box center [56, 79] width 93 height 48
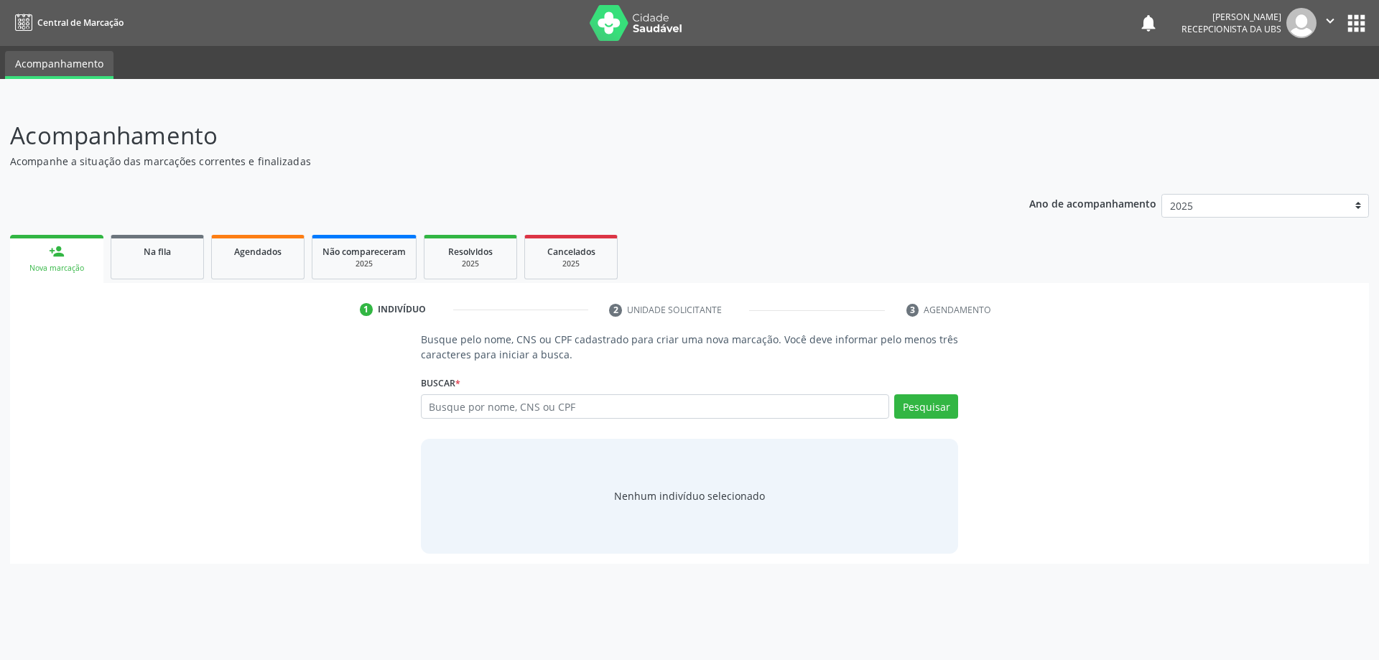
click at [489, 394] on div "Buscar * Busque por nome, CNS ou CPF Nenhum resultado encontrado para: " " Digi…" at bounding box center [690, 400] width 538 height 56
click at [496, 399] on input "text" at bounding box center [655, 406] width 469 height 24
paste input "003.877.324-46"
type input "003.877.324-46"
click at [933, 406] on button "Pesquisar" at bounding box center [926, 406] width 64 height 24
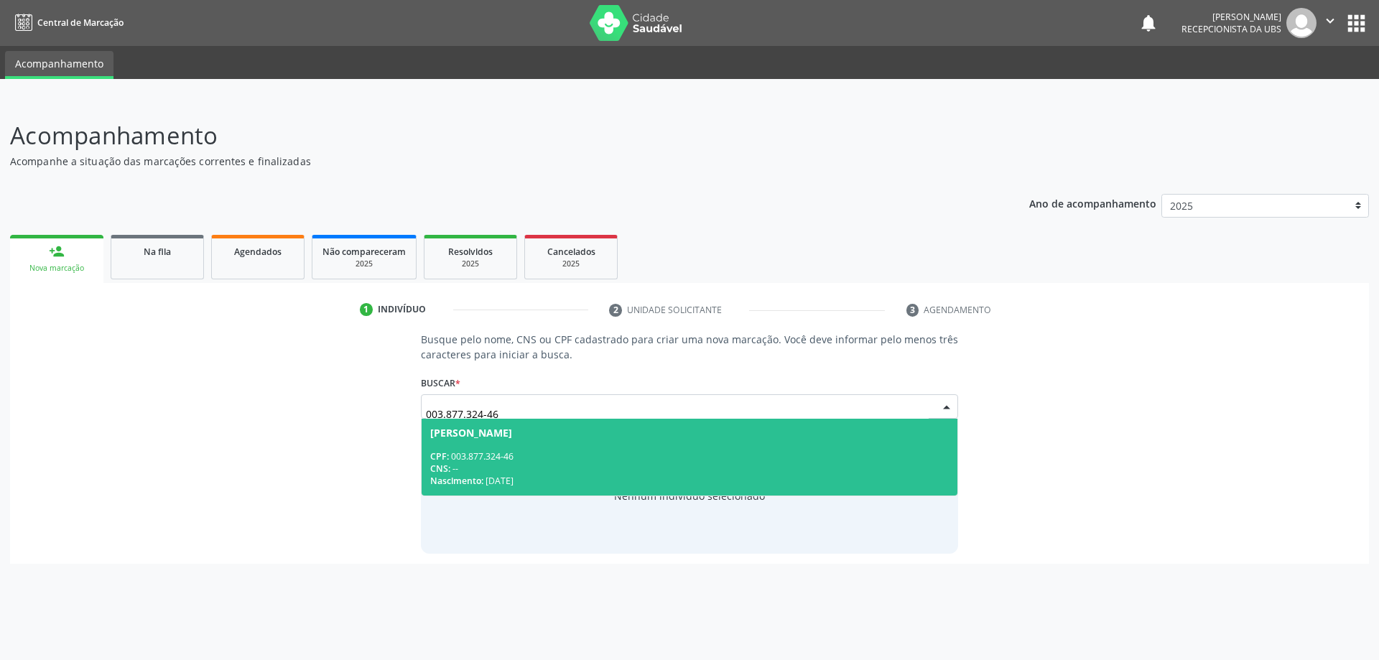
click at [808, 463] on div "CNS: --" at bounding box center [689, 469] width 519 height 12
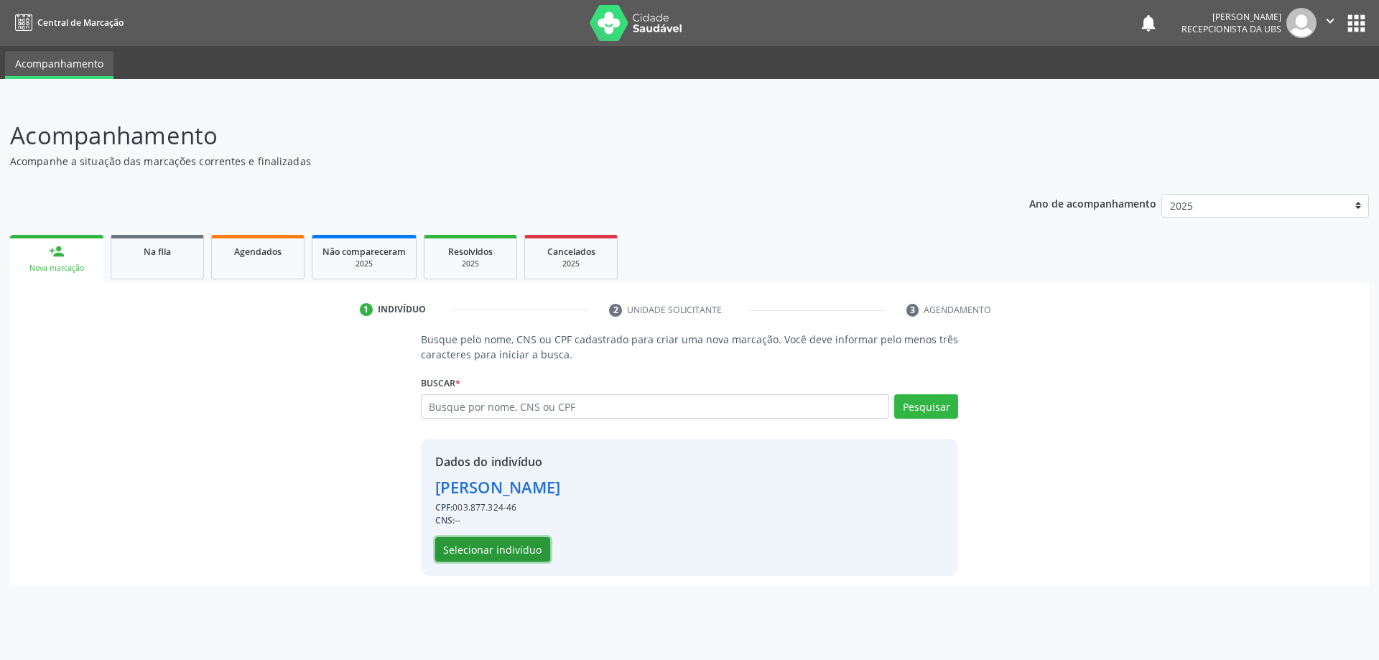
click at [475, 539] on button "Selecionar indivíduo" at bounding box center [492, 549] width 115 height 24
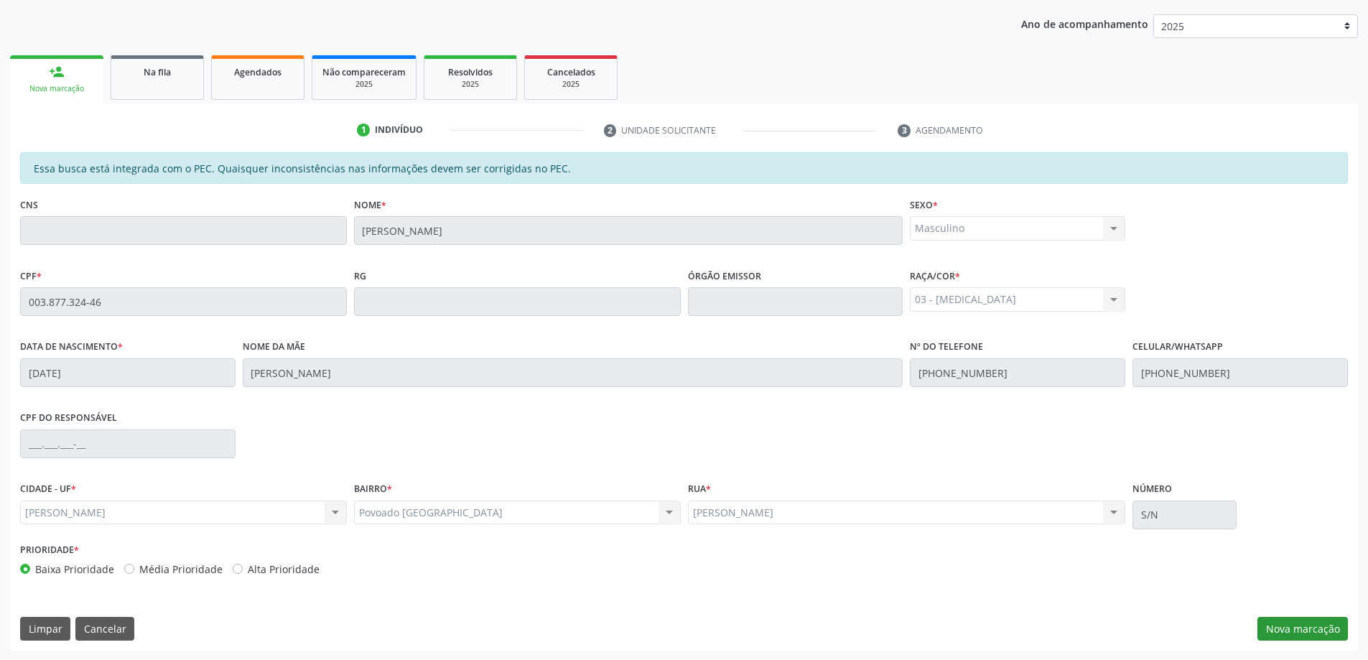
scroll to position [180, 0]
click at [1314, 623] on button "Nova marcação" at bounding box center [1303, 628] width 90 height 24
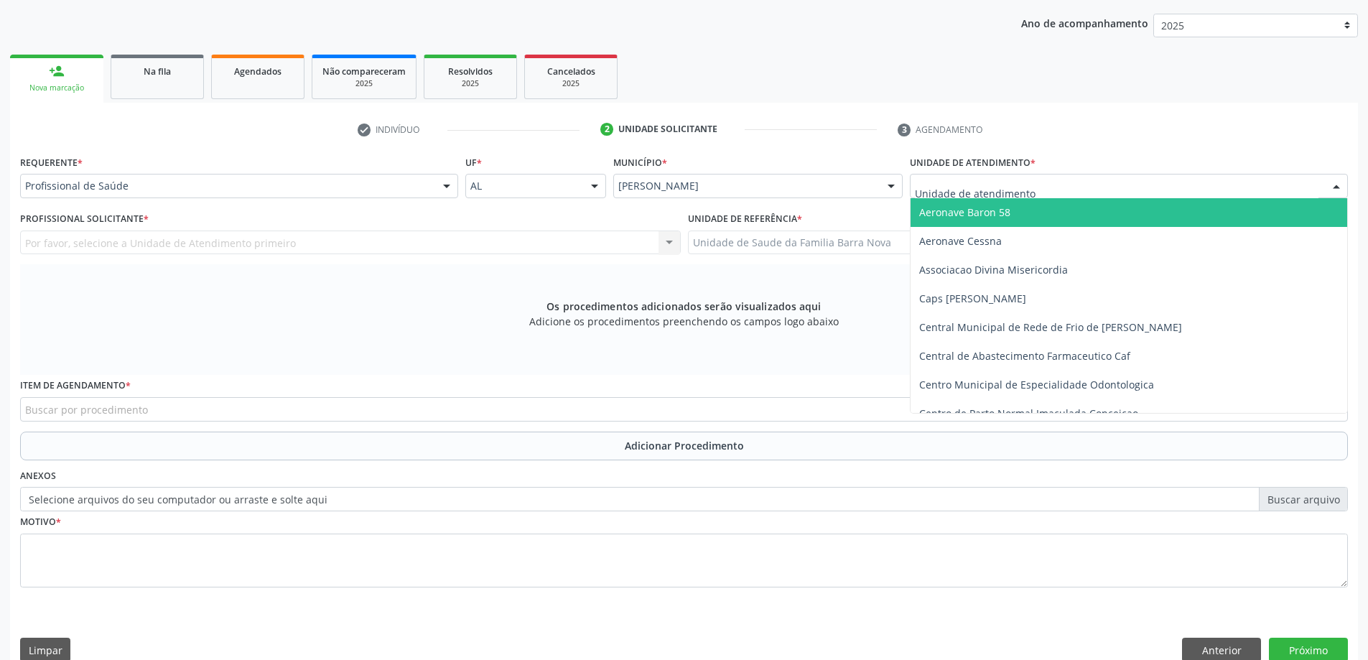
click at [1028, 197] on div at bounding box center [1129, 186] width 438 height 24
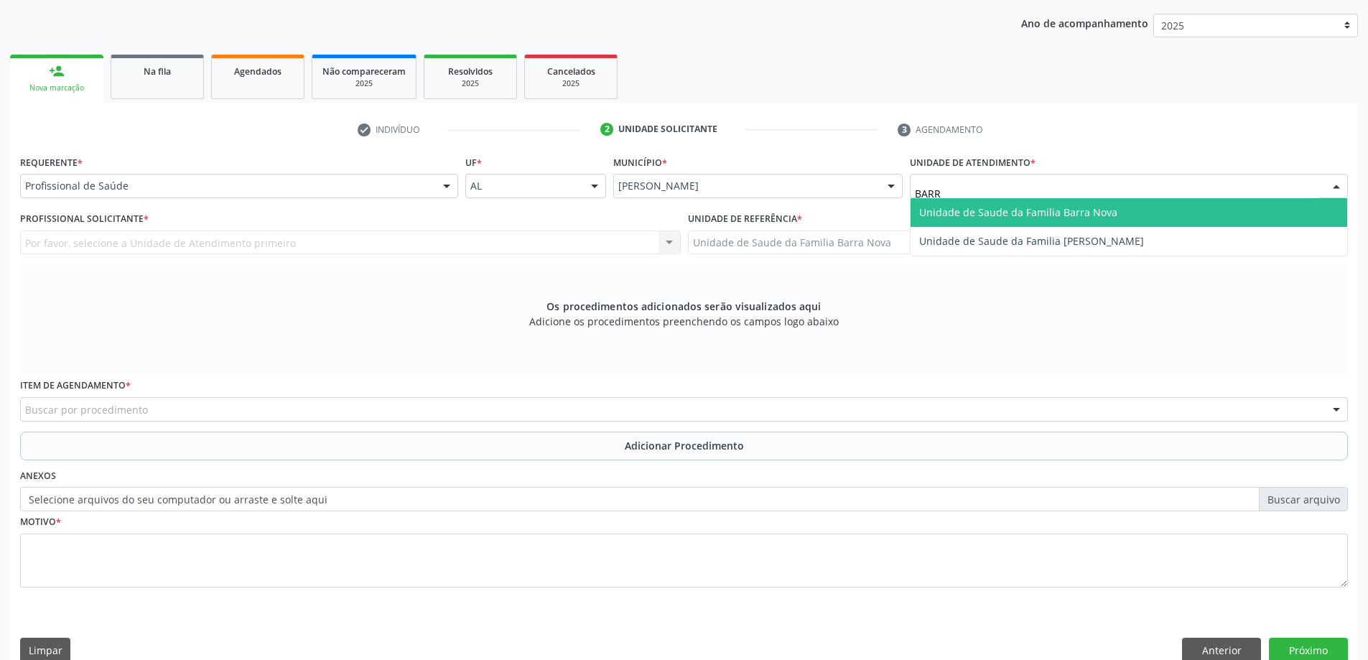
type input "BARRA"
click at [1038, 204] on span "Unidade de Saude da Familia Barra Nova" at bounding box center [1129, 212] width 437 height 29
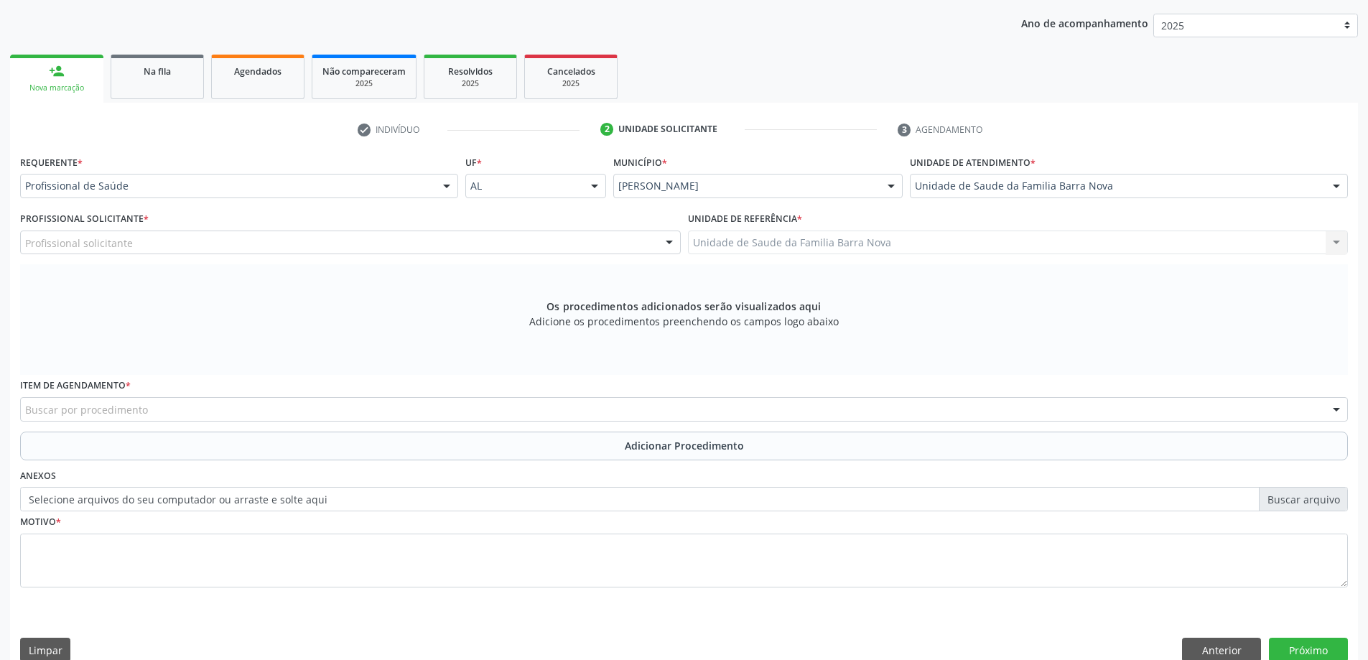
click at [571, 240] on div "Profissional solicitante" at bounding box center [350, 243] width 661 height 24
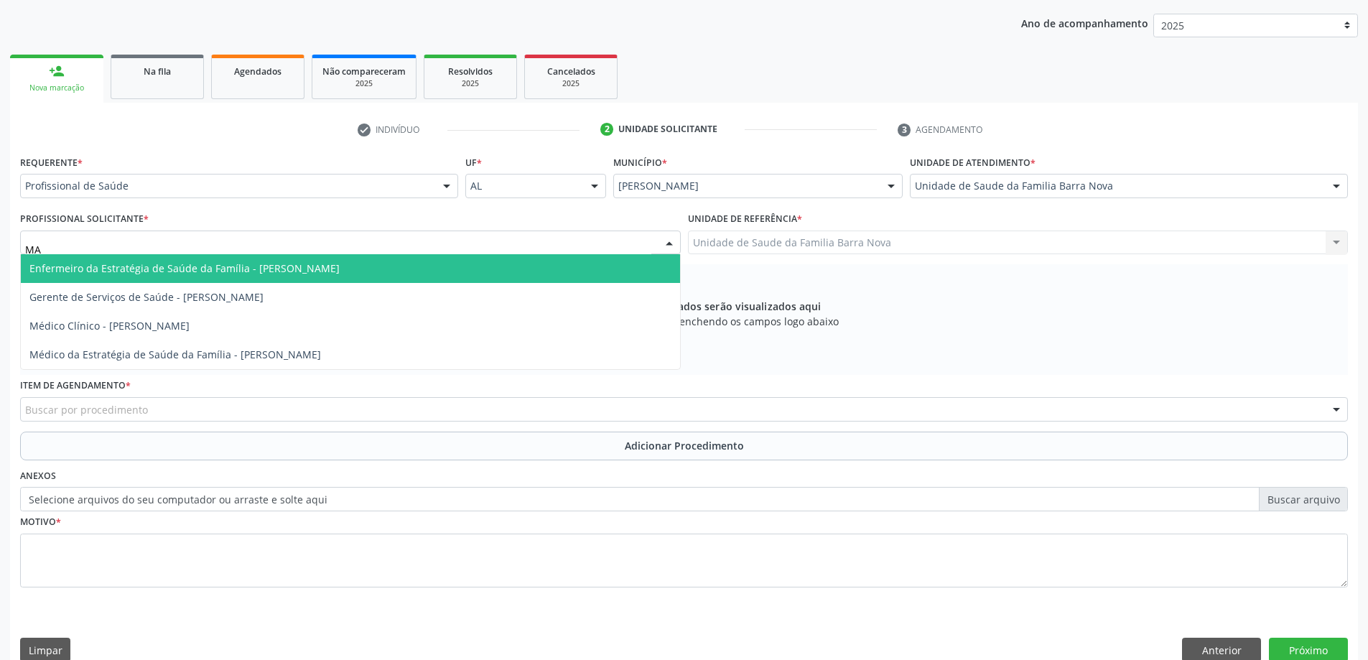
type input "MAR"
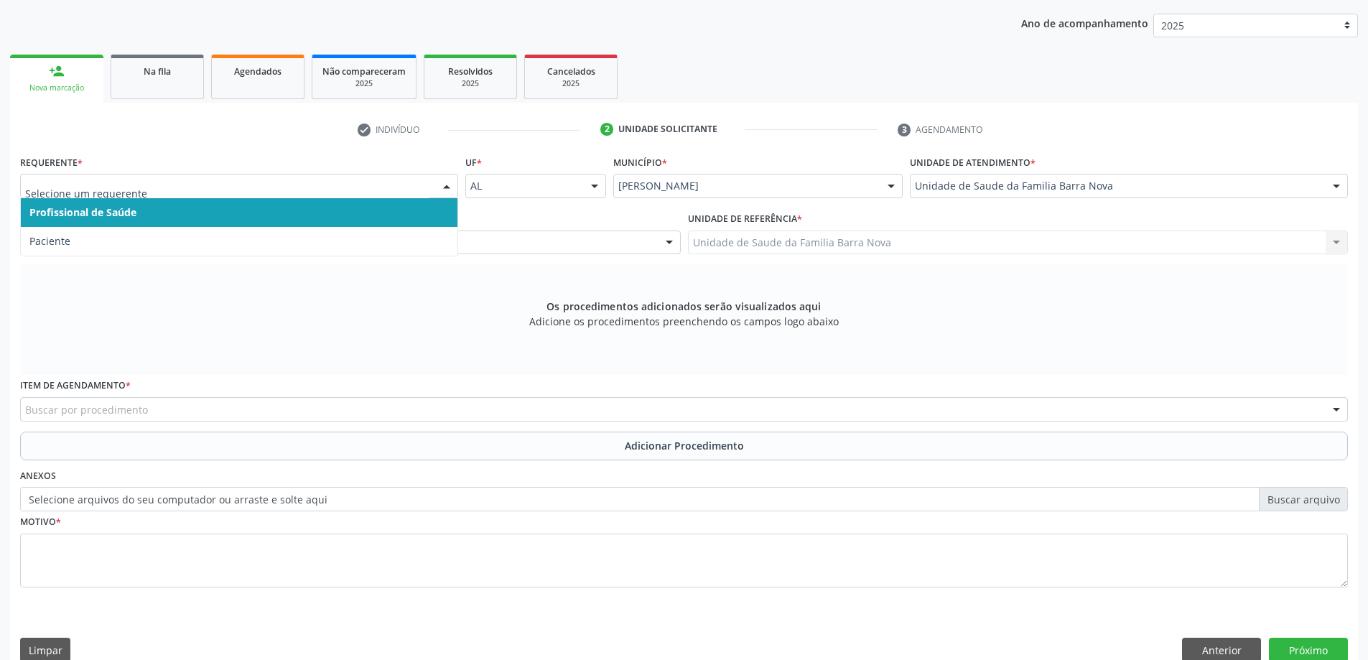
drag, startPoint x: 222, startPoint y: 196, endPoint x: 230, endPoint y: 192, distance: 9.0
click at [223, 196] on div at bounding box center [239, 186] width 438 height 24
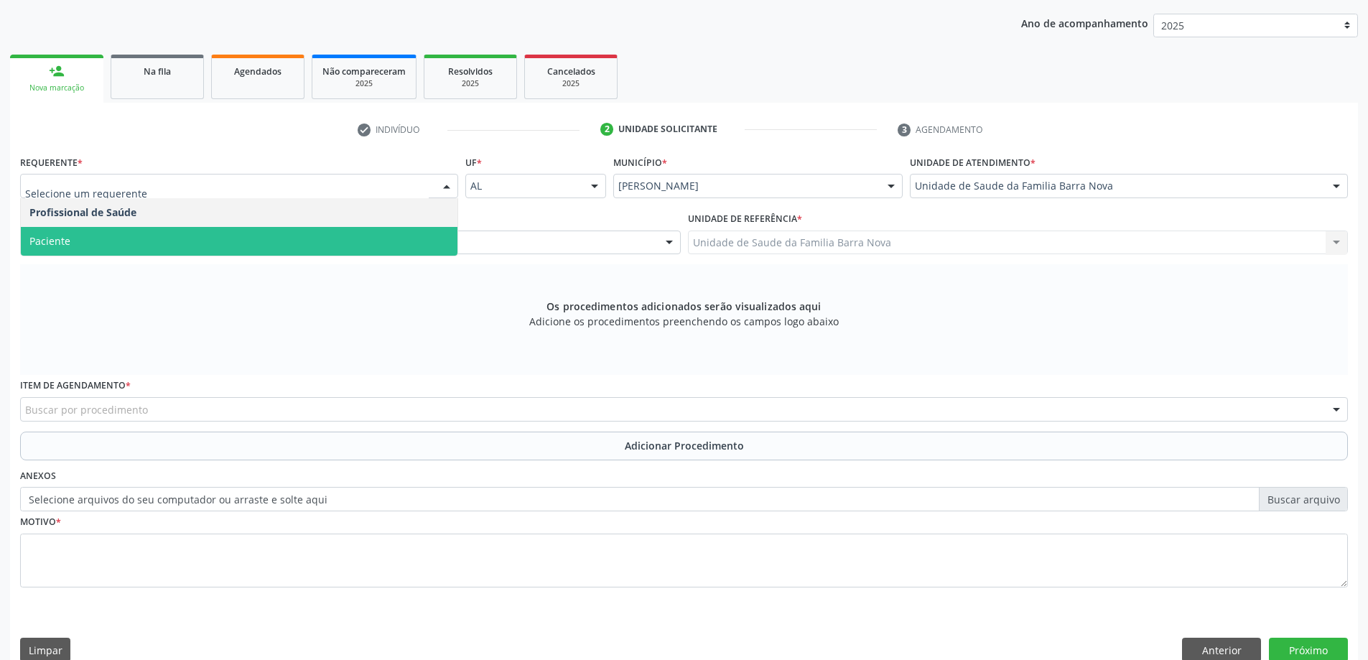
click at [190, 236] on span "Paciente" at bounding box center [239, 241] width 437 height 29
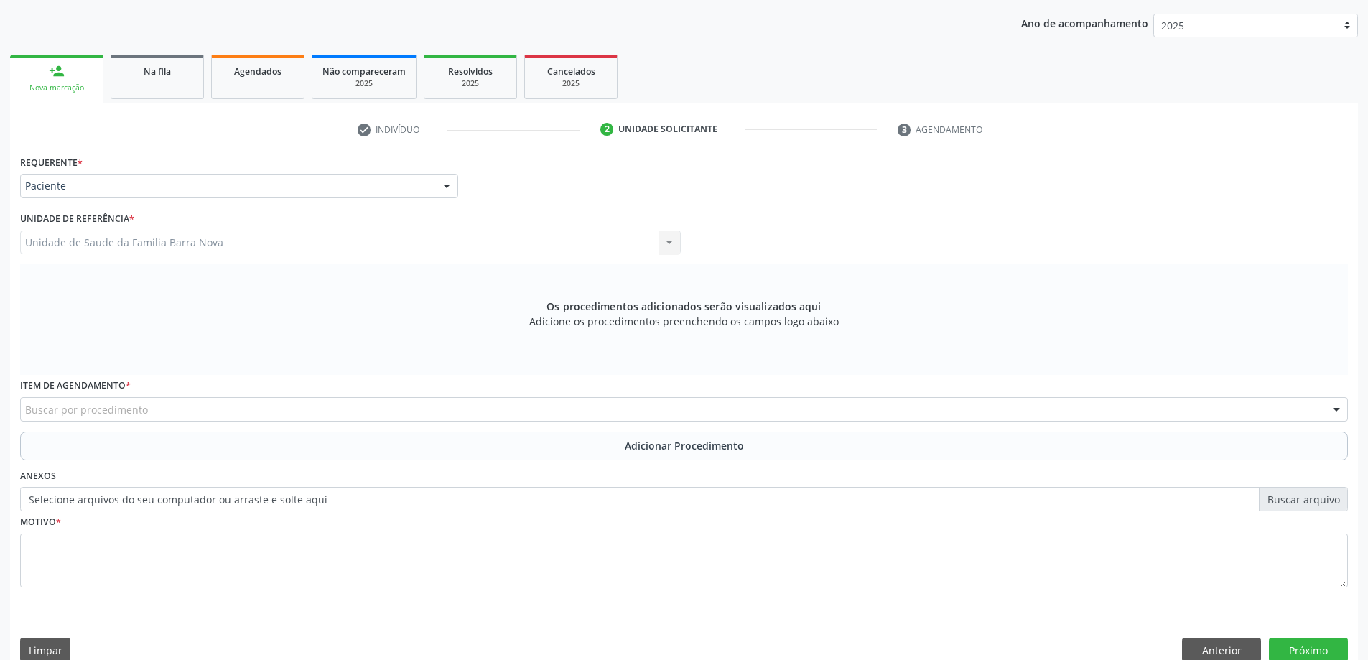
click at [134, 399] on div "Item de agendamento * Buscar por procedimento 0304070076 - .Quimioterapia de Le…" at bounding box center [684, 398] width 1328 height 46
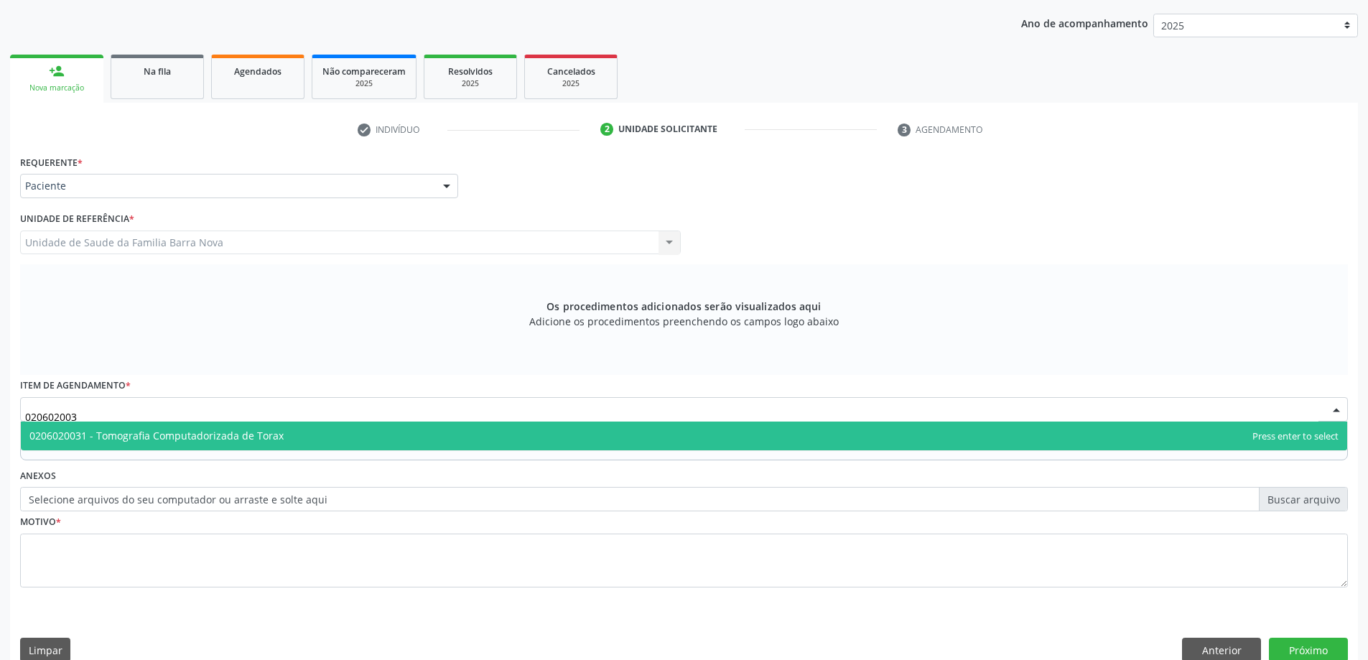
type input "0206020031"
click at [152, 429] on span "0206020031 - Tomografia Computadorizada de Torax" at bounding box center [156, 436] width 254 height 14
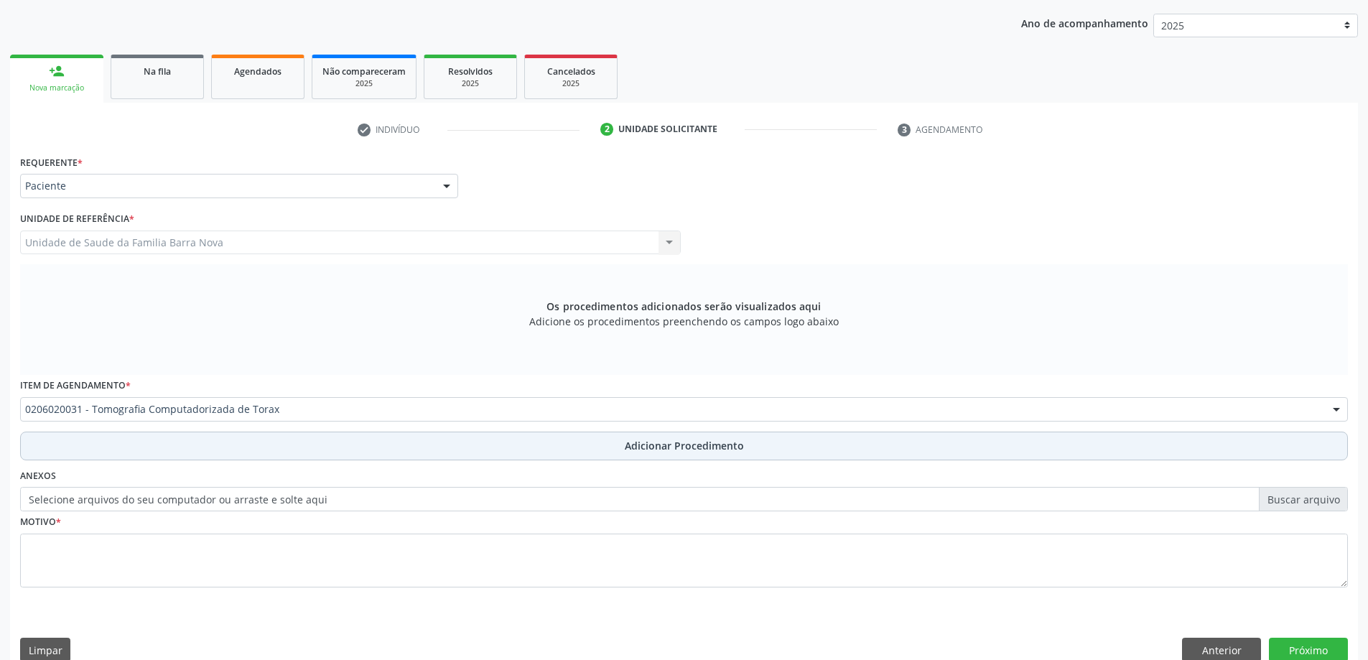
click at [162, 442] on button "Adicionar Procedimento" at bounding box center [684, 446] width 1328 height 29
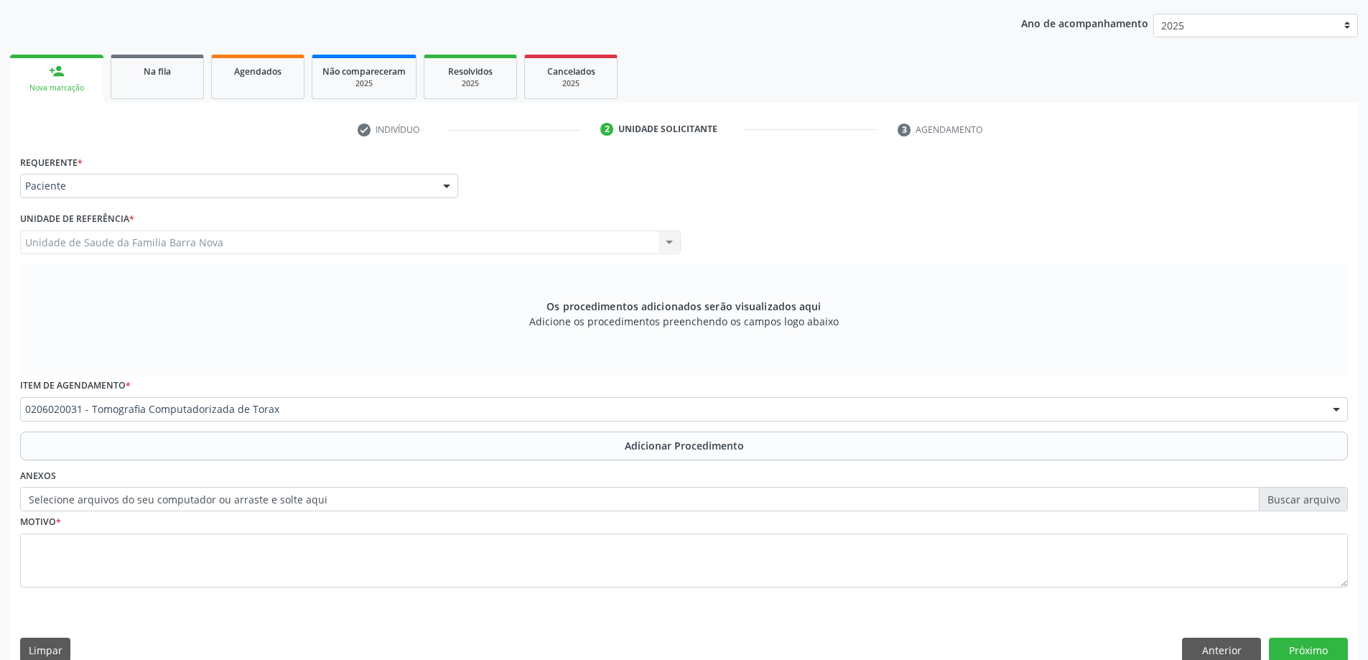
scroll to position [148, 0]
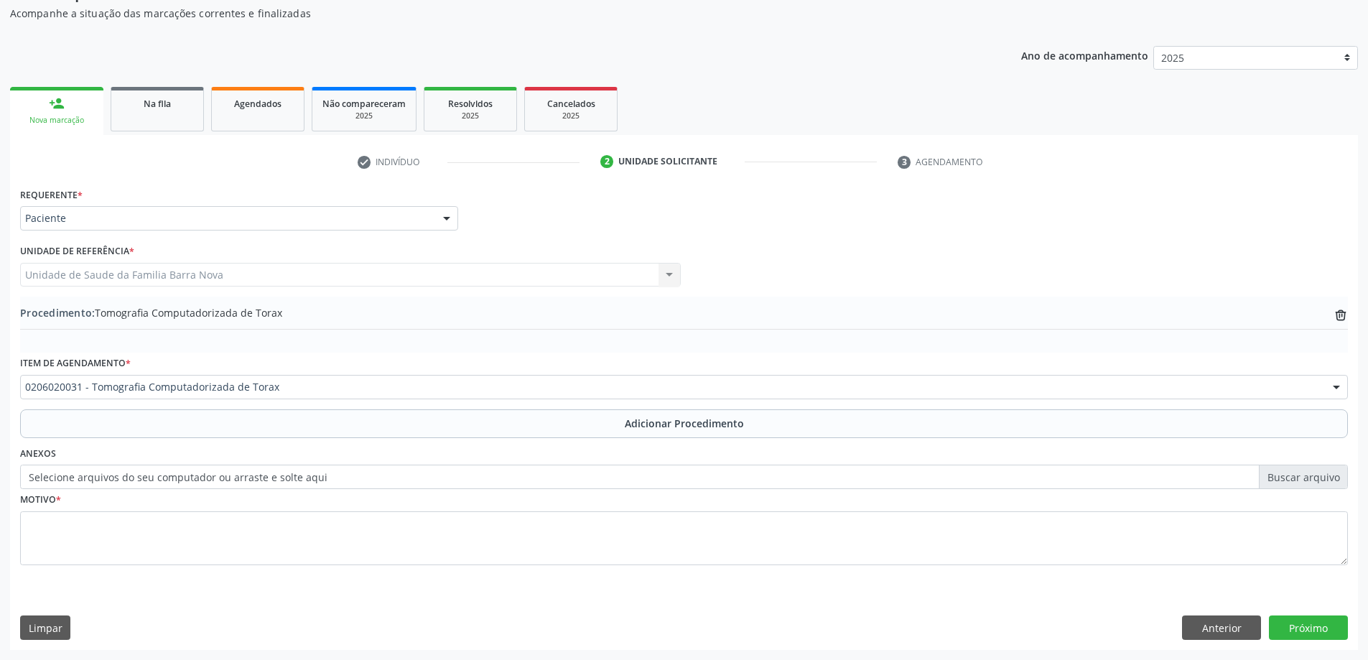
click at [164, 498] on div "Motivo *" at bounding box center [684, 527] width 1328 height 76
click at [164, 501] on div "Motivo *" at bounding box center [684, 527] width 1328 height 76
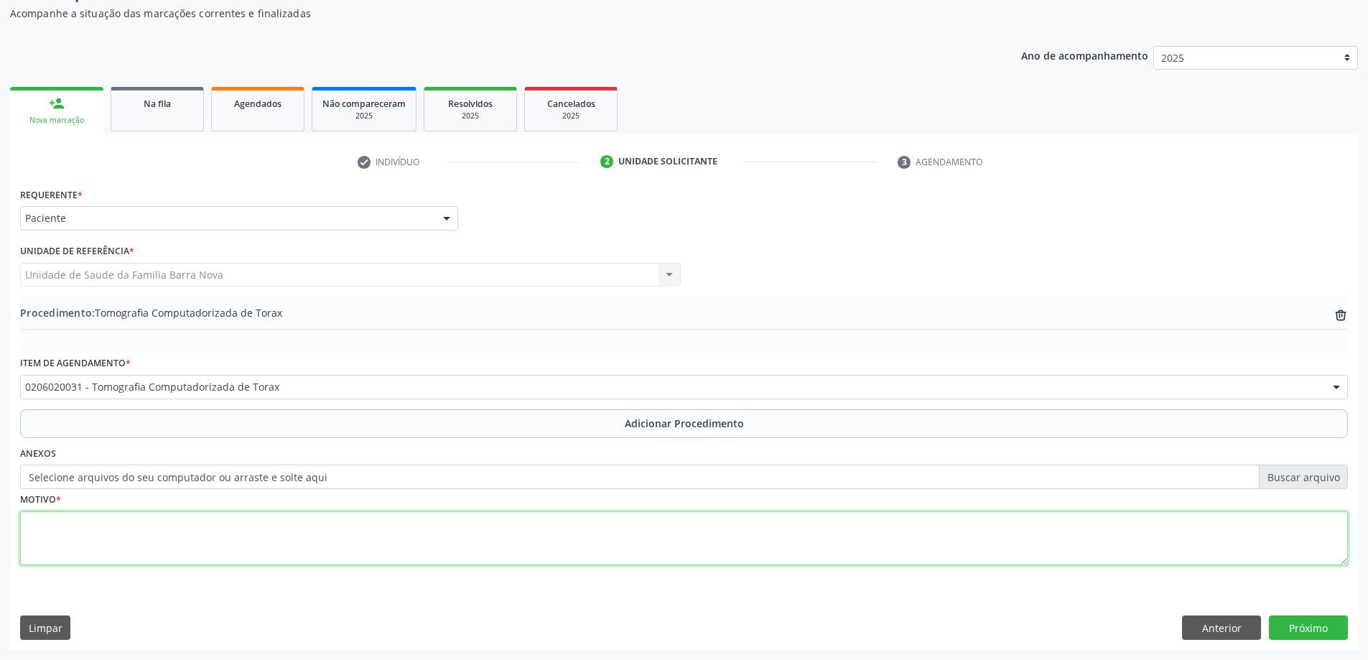
click at [174, 526] on textarea at bounding box center [684, 538] width 1328 height 55
type textarea "SEM CONTRASTE."
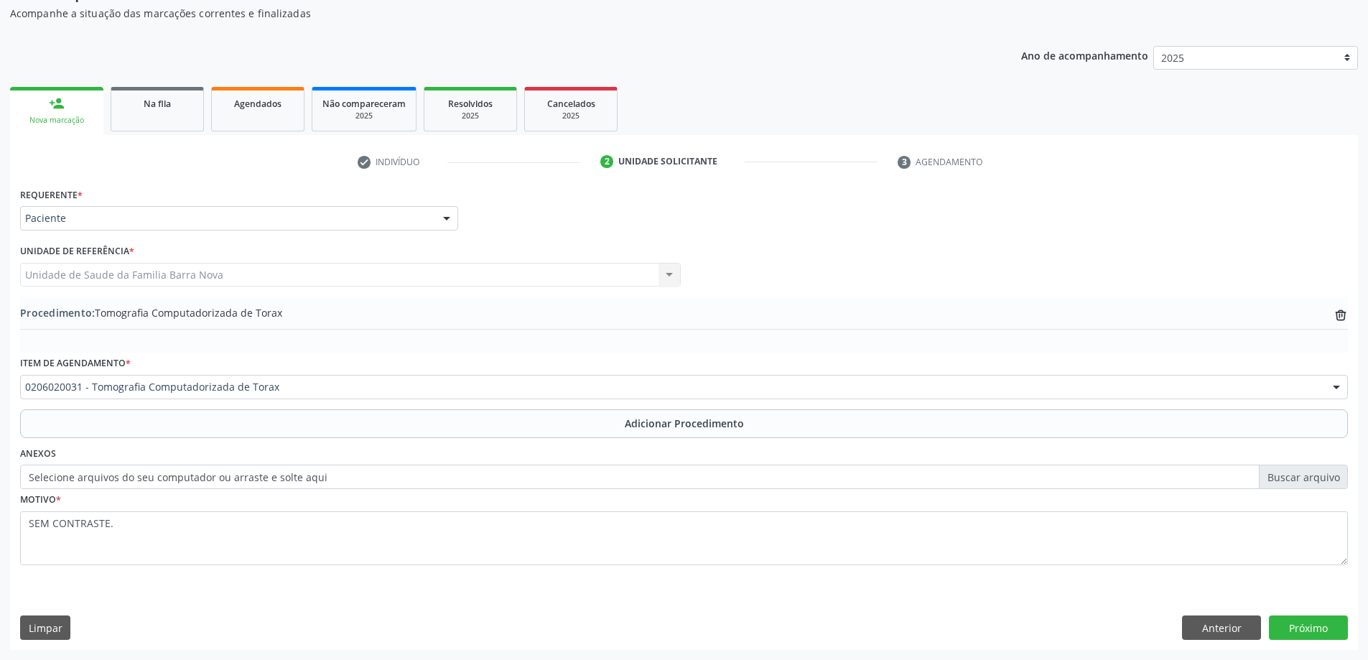
click at [1306, 613] on div "Requerente * Paciente Profissional de Saúde Paciente Nenhum resultado encontrad…" at bounding box center [684, 416] width 1348 height 465
click at [1301, 626] on button "Próximo" at bounding box center [1308, 628] width 79 height 24
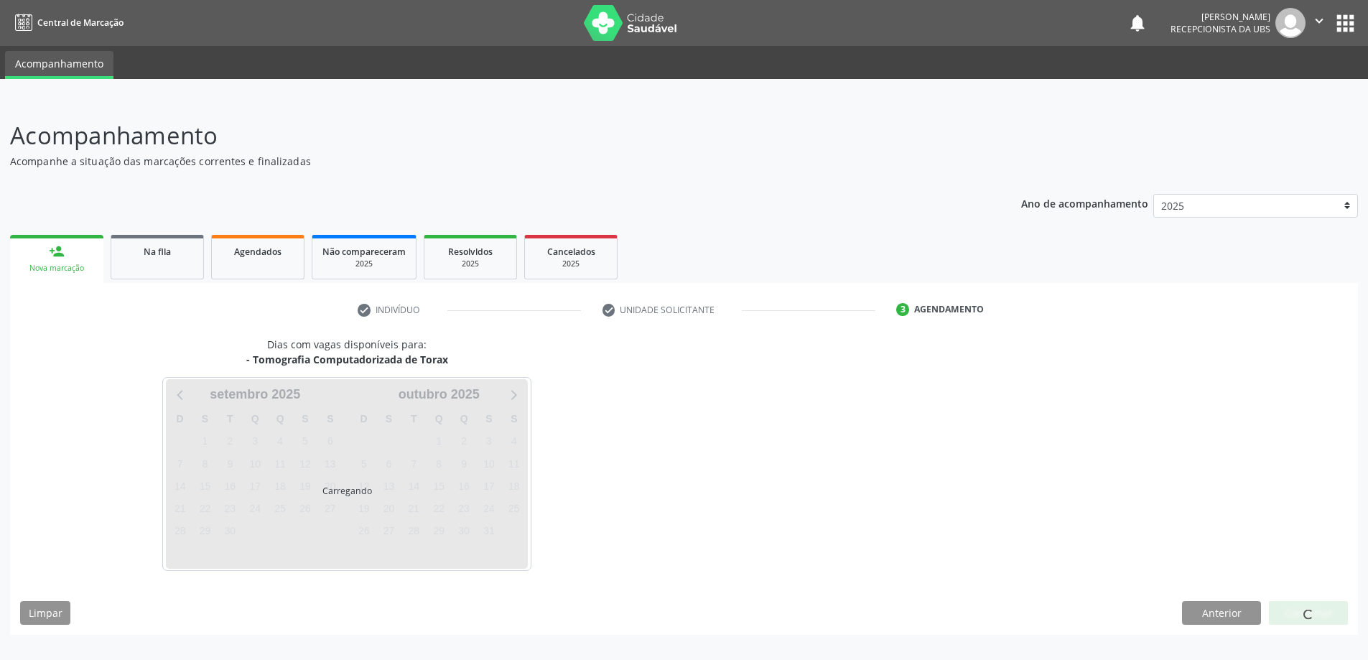
scroll to position [0, 0]
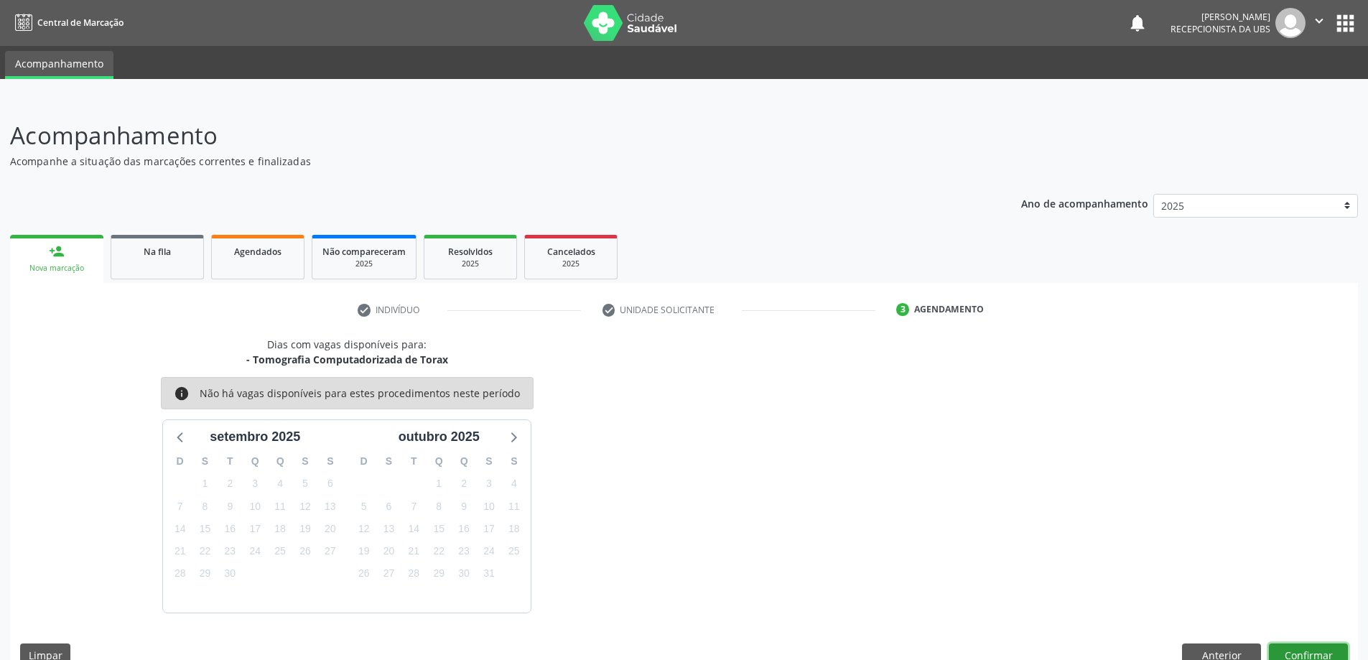
click at [1324, 649] on button "Confirmar" at bounding box center [1308, 656] width 79 height 24
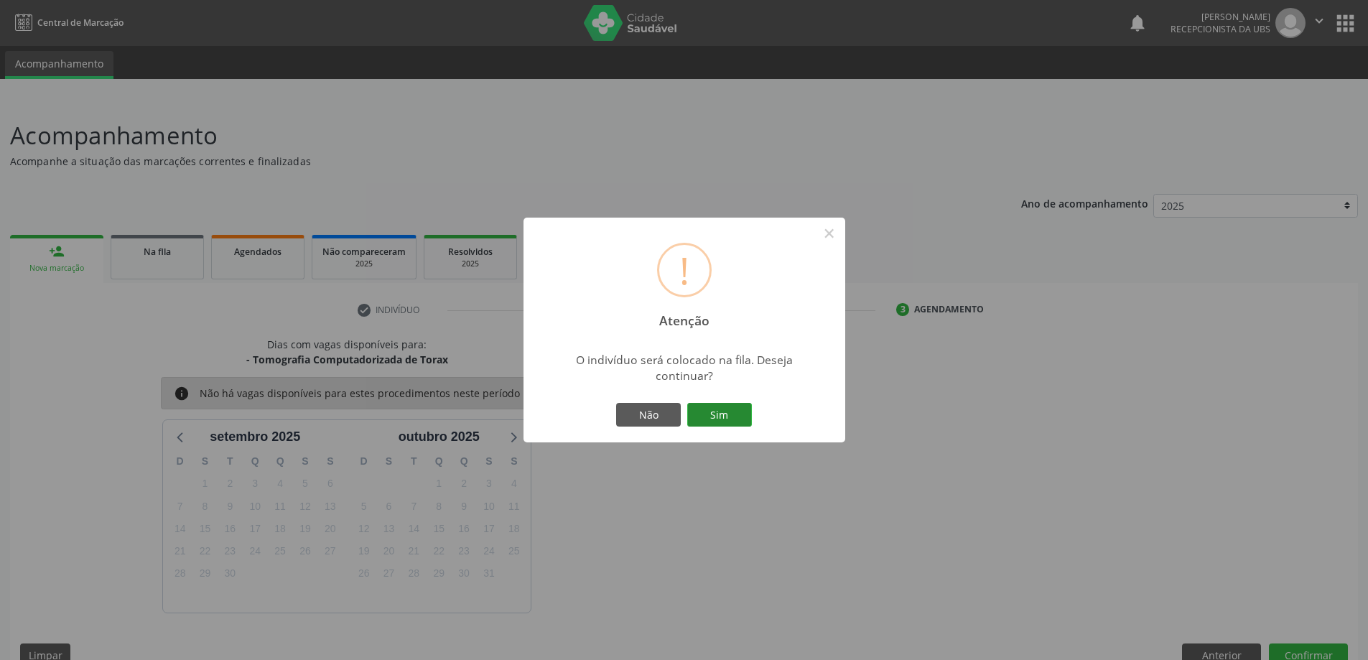
click at [746, 424] on button "Sim" at bounding box center [719, 415] width 65 height 24
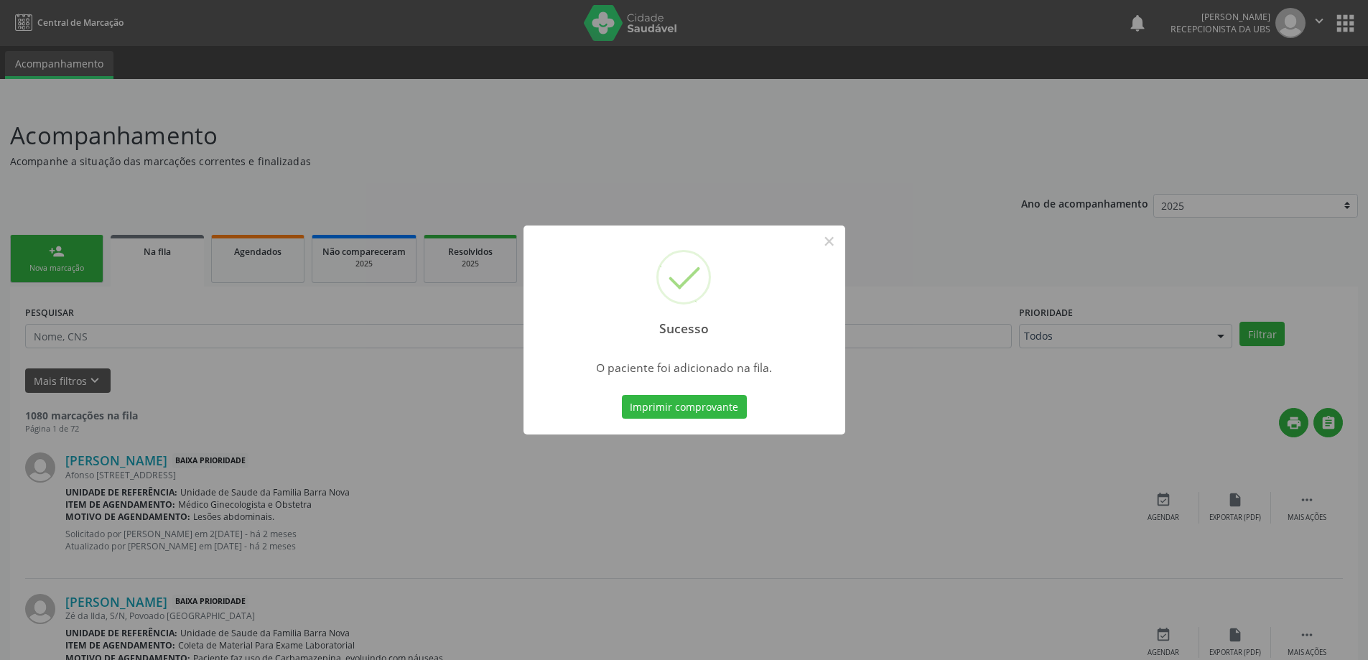
click at [275, 394] on div "Sucesso × O paciente foi adicionado na fila. Imprimir comprovante Cancel" at bounding box center [684, 330] width 1368 height 660
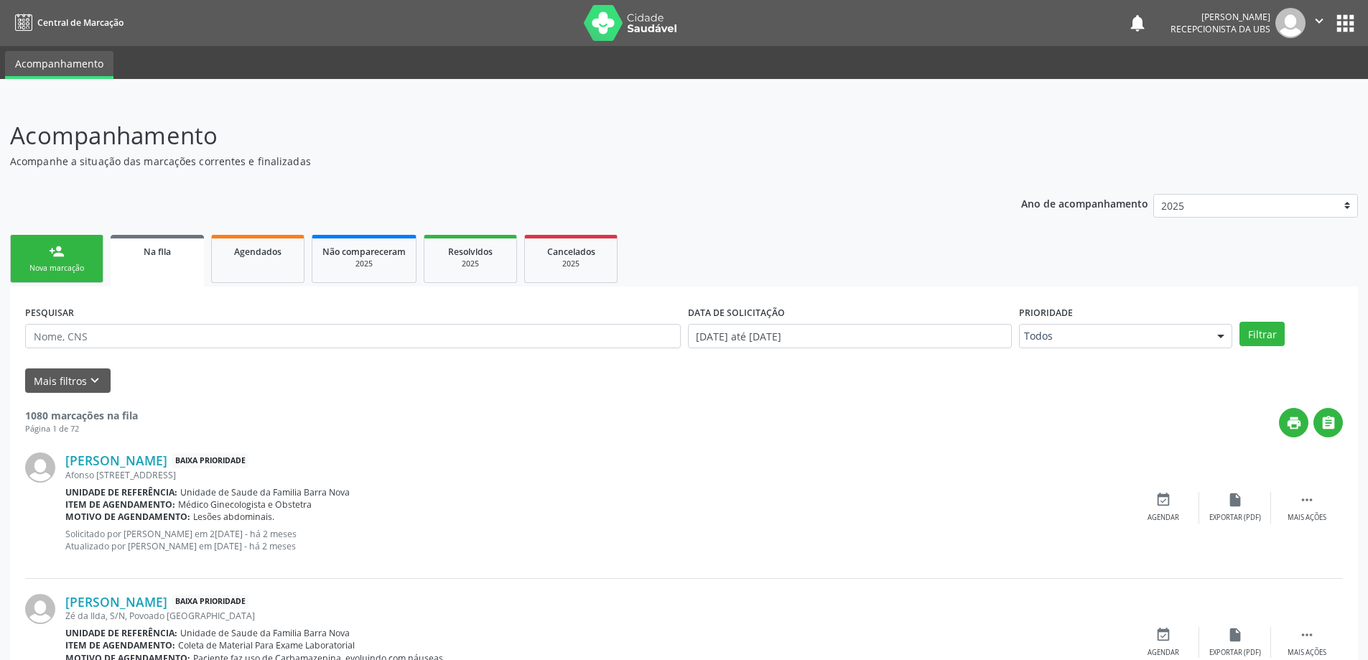
click at [20, 261] on link "person_add Nova marcação" at bounding box center [56, 259] width 93 height 48
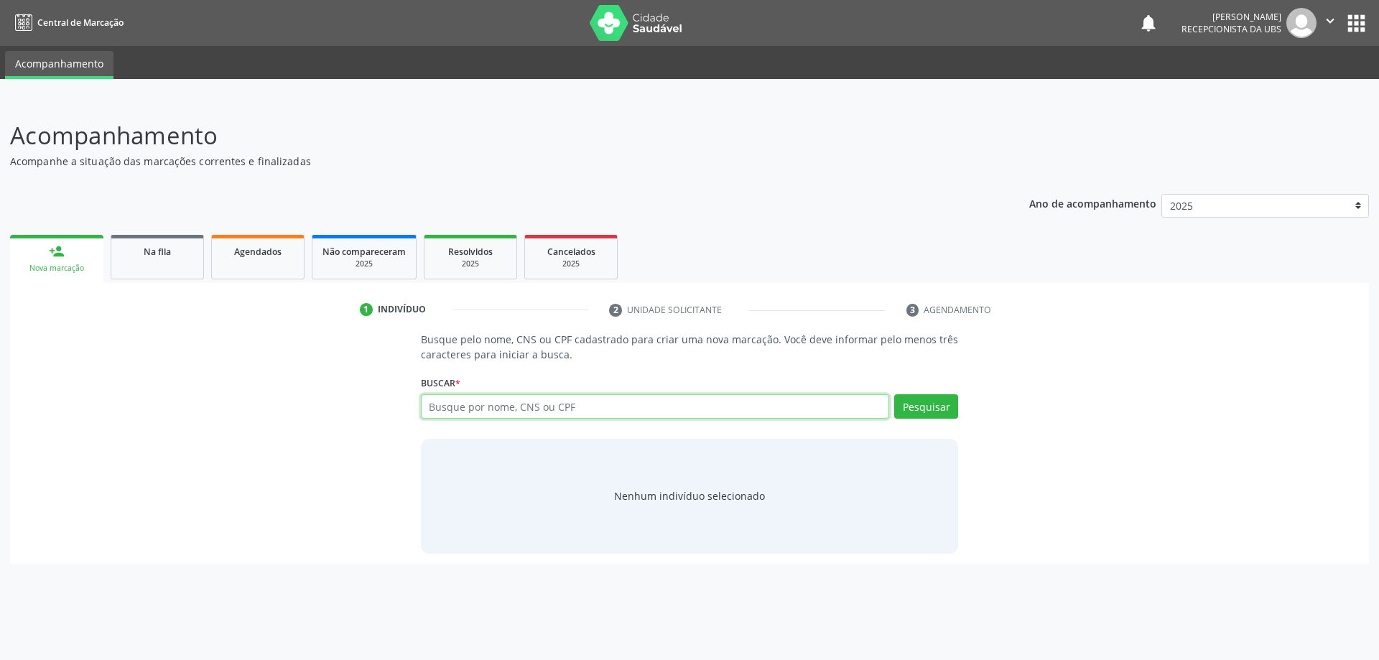
click at [530, 417] on input "text" at bounding box center [655, 406] width 469 height 24
type input "LIDIANE FERREIRA DA COSTA"
click at [913, 407] on button "Pesquisar" at bounding box center [926, 406] width 64 height 24
type input "LIDIANE FERREIRA DA COSTA"
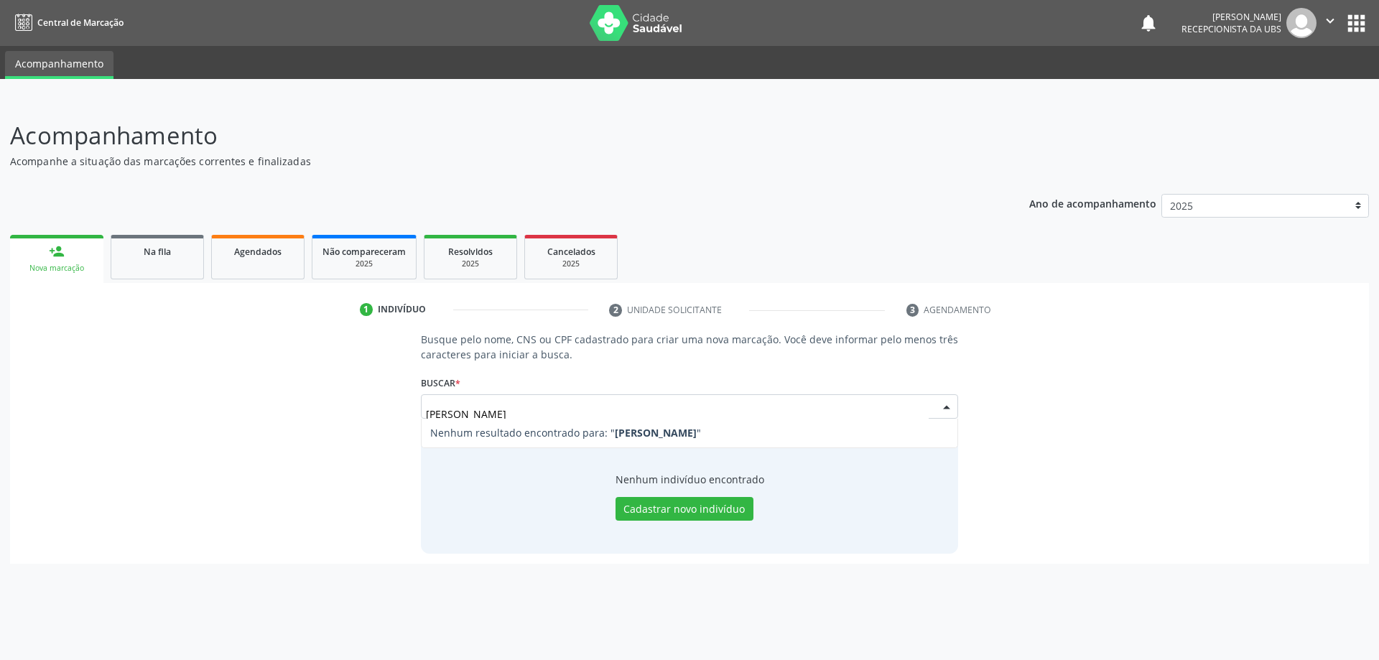
click at [513, 417] on input "LIDIANE FERREIRA DA COSTA" at bounding box center [677, 413] width 503 height 29
type input "LIDIANE FERNANDES DA COSTA"
click at [942, 389] on div "Buscar * LIDIANE FERREIR DA COSTA Busque por nome, CNS ou CPF Nenhum resultado …" at bounding box center [690, 400] width 538 height 56
click at [942, 394] on div "Buscar * LIDIANE FERREIR DA COSTA Busque por nome, CNS ou CPF Nenhum resultado …" at bounding box center [690, 400] width 538 height 56
click at [941, 394] on div "Buscar * LIDIANE FERREIR DA COSTA Busque por nome, CNS ou CPF Nenhum resultado …" at bounding box center [690, 400] width 538 height 56
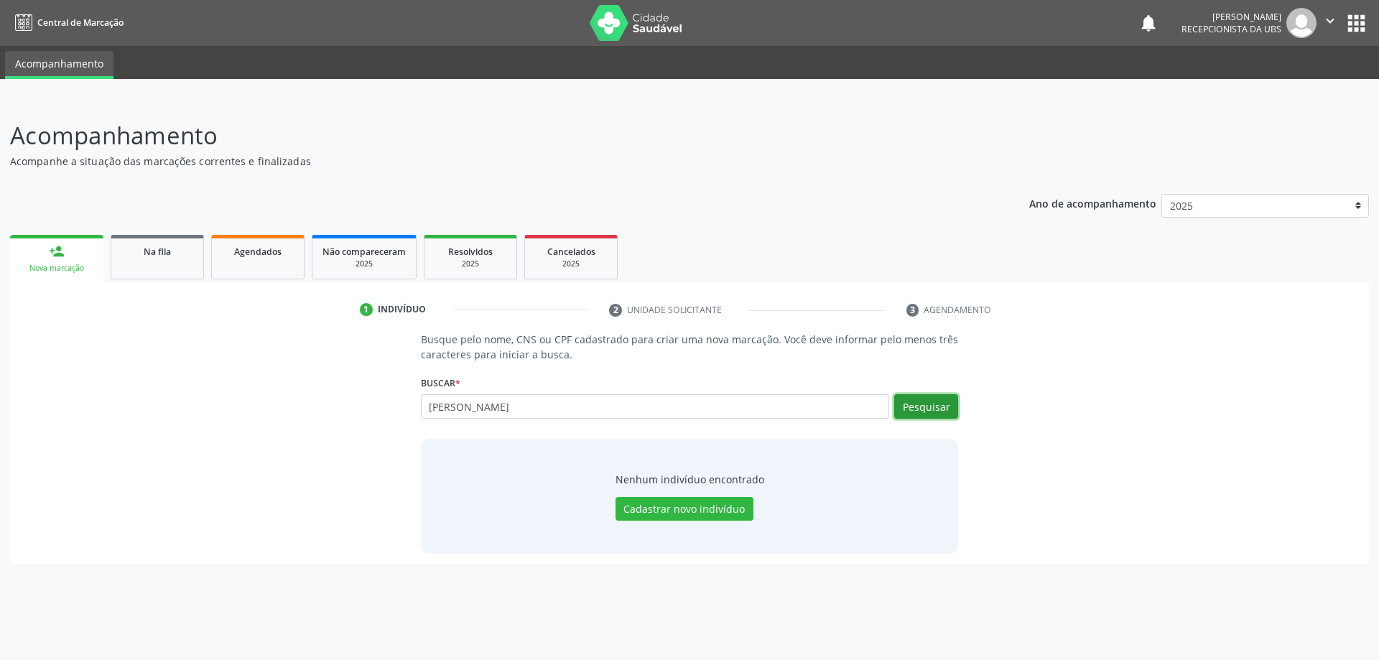
click at [937, 405] on button "Pesquisar" at bounding box center [926, 406] width 64 height 24
type input "LIDIANE FERNANDES DA COSTA"
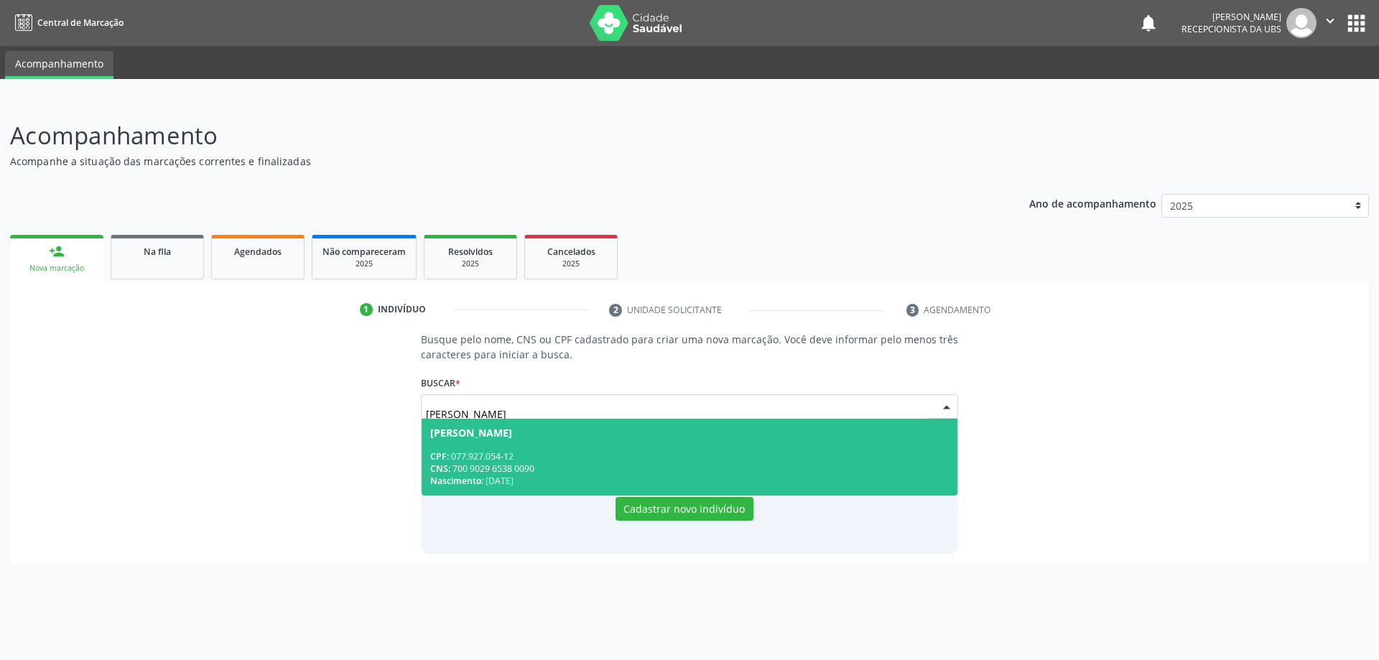
click at [874, 463] on div "CNS: 700 9029 6538 0090" at bounding box center [689, 469] width 519 height 12
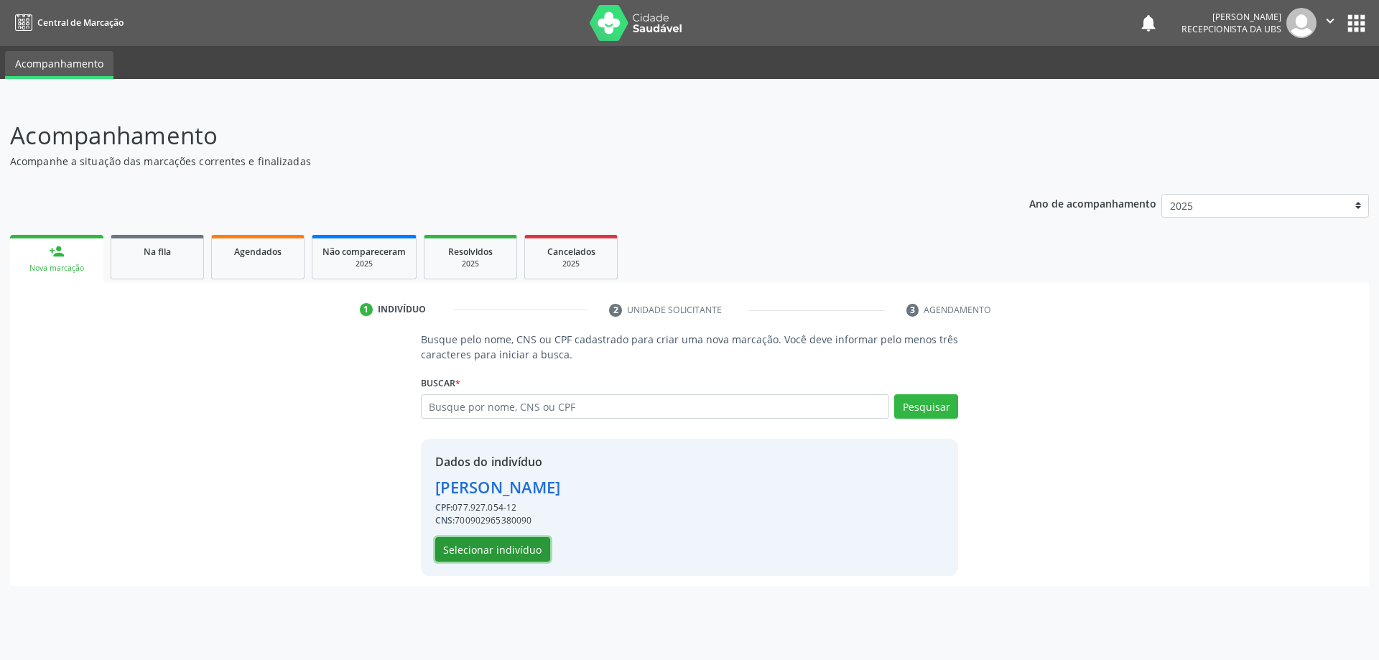
click at [529, 556] on button "Selecionar indivíduo" at bounding box center [492, 549] width 115 height 24
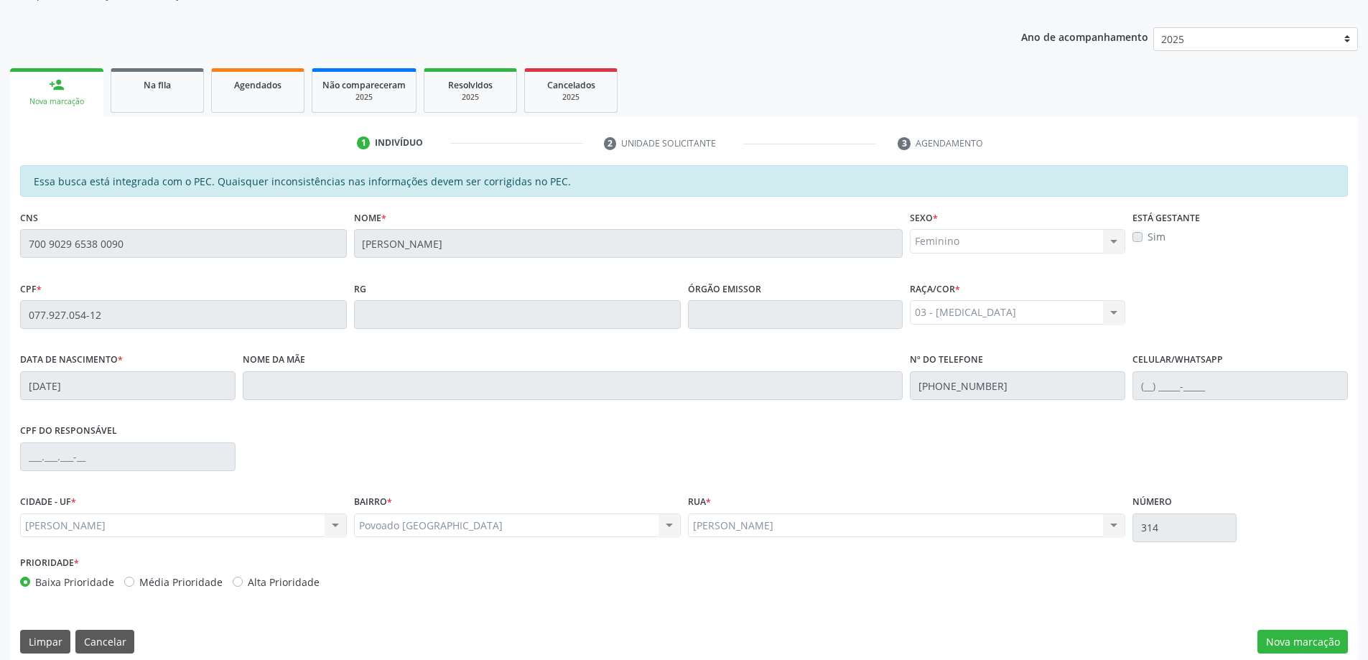
scroll to position [180, 0]
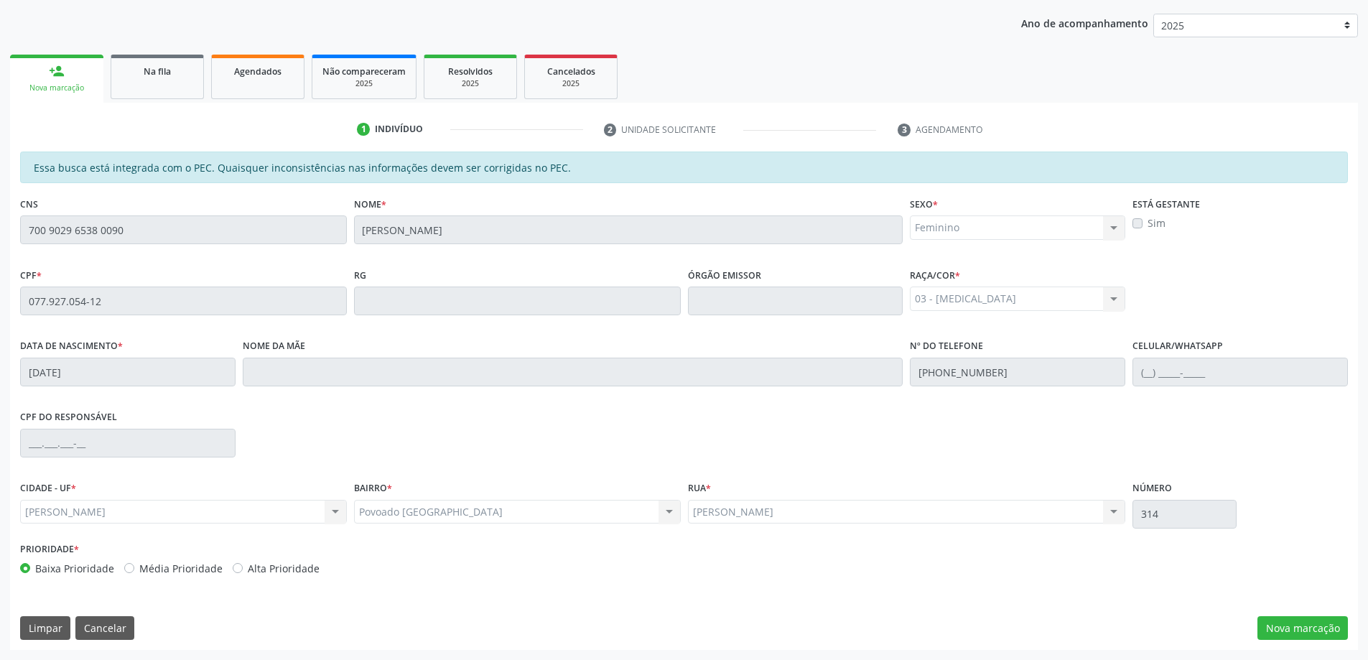
click at [1337, 641] on div "Essa busca está integrada com o PEC. Quaisquer inconsistências nas informações …" at bounding box center [684, 401] width 1348 height 498
click at [1328, 635] on button "Nova marcação" at bounding box center [1303, 628] width 90 height 24
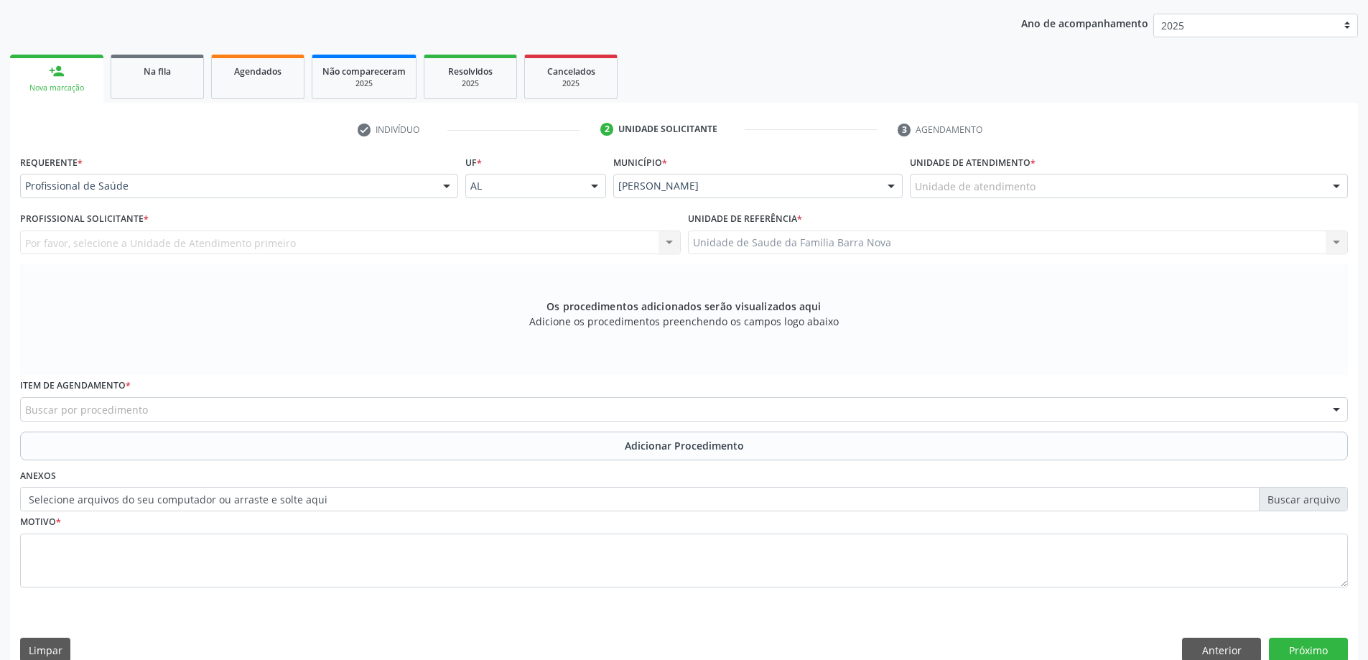
click at [379, 203] on div "Requerente * Profissional de Saúde Profissional de Saúde Paciente Nenhum result…" at bounding box center [239, 180] width 445 height 56
click at [377, 200] on div "Requerente * Profissional de Saúde Profissional de Saúde Paciente Nenhum result…" at bounding box center [239, 180] width 445 height 56
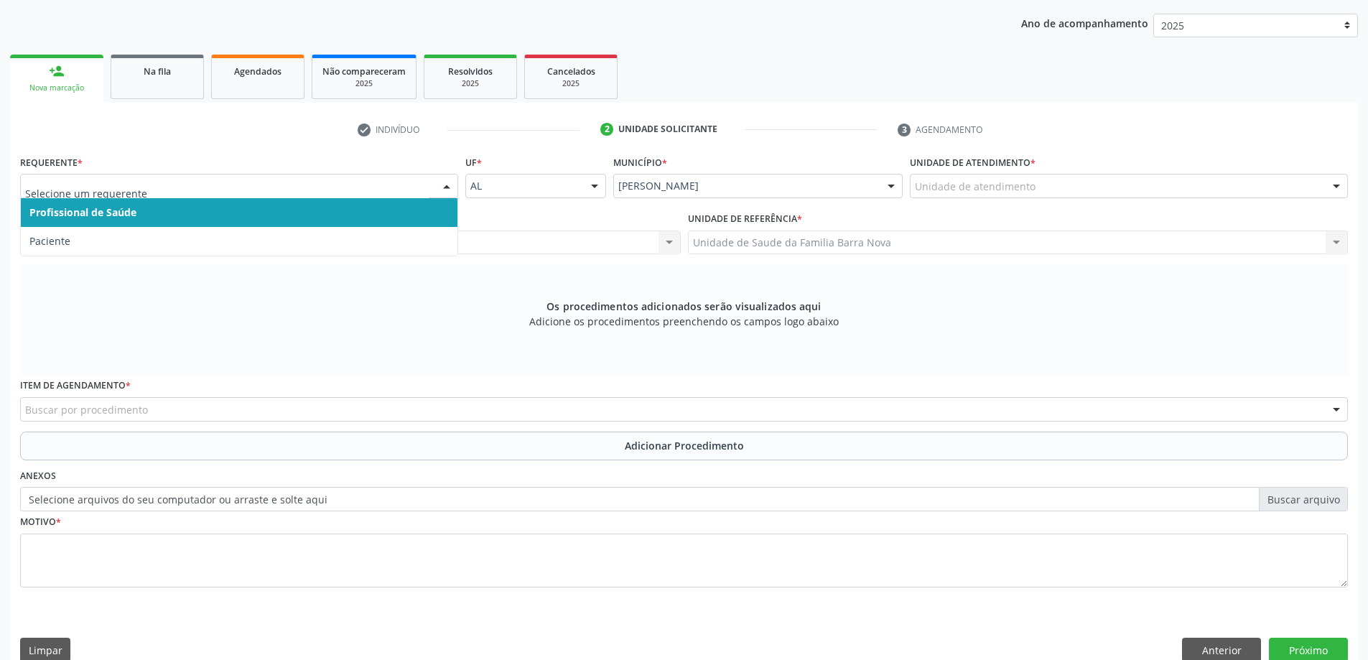
click at [373, 194] on div at bounding box center [239, 186] width 438 height 24
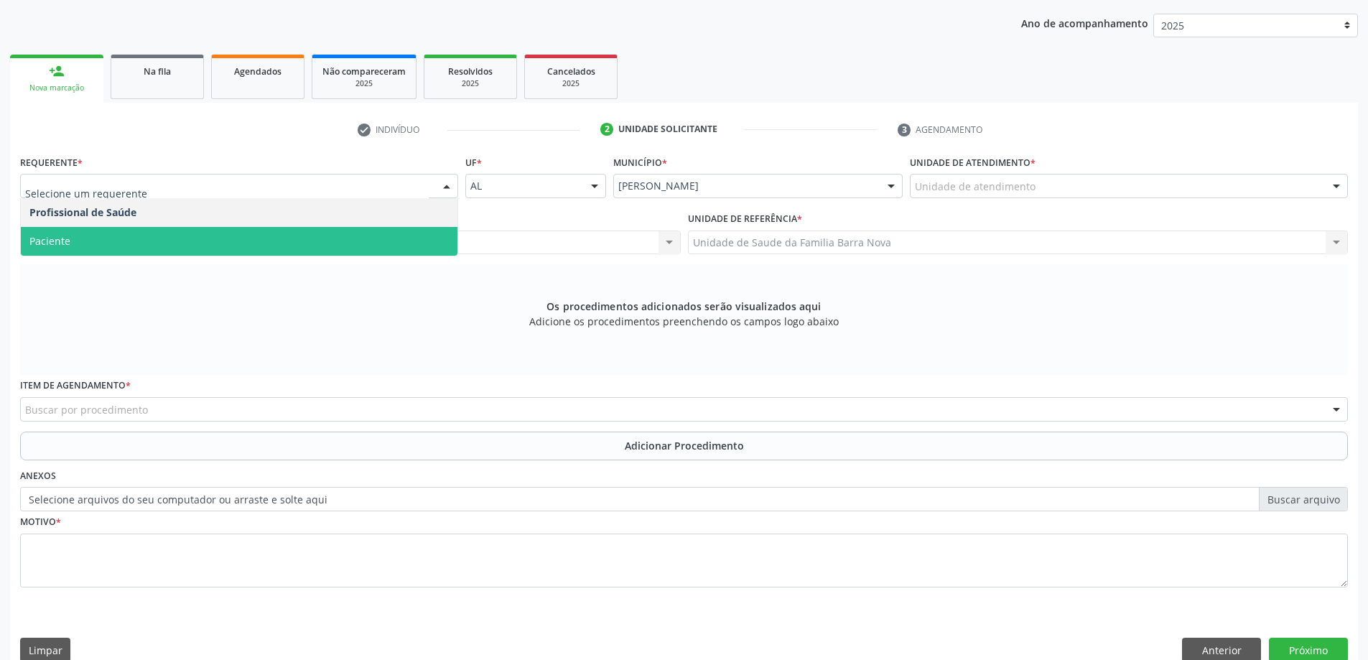
click at [208, 242] on span "Paciente" at bounding box center [239, 241] width 437 height 29
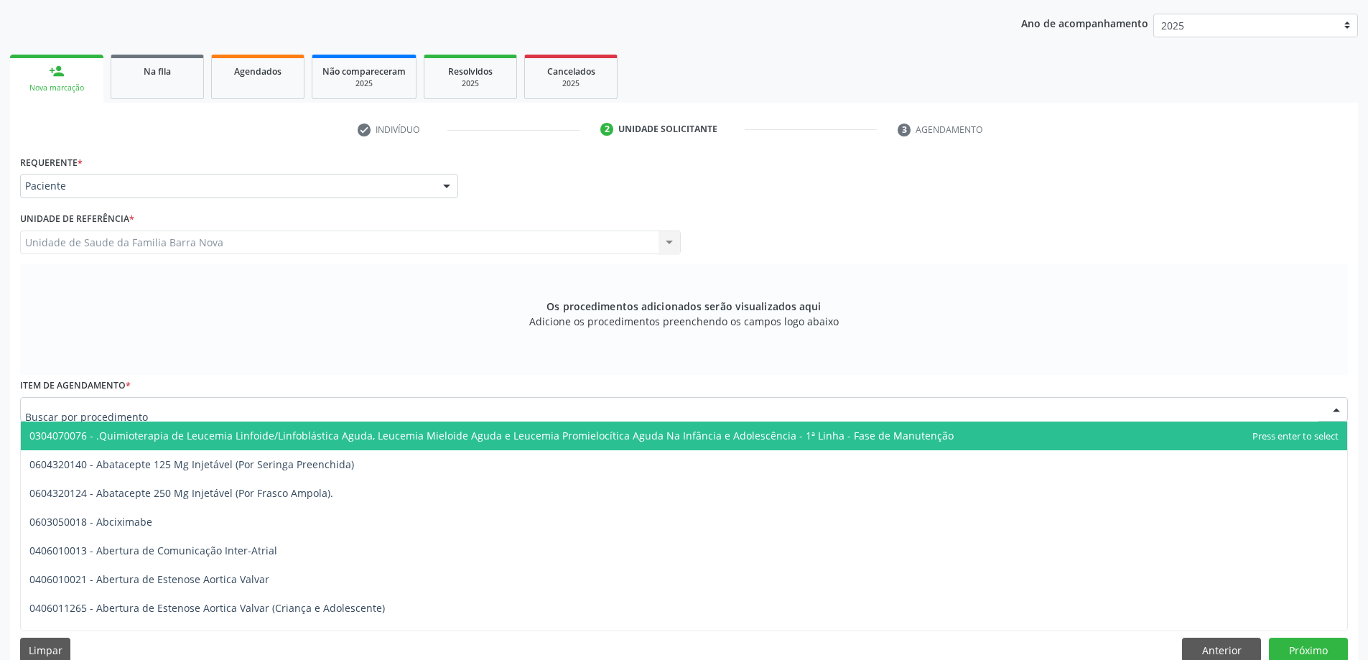
click at [188, 414] on div at bounding box center [684, 409] width 1328 height 24
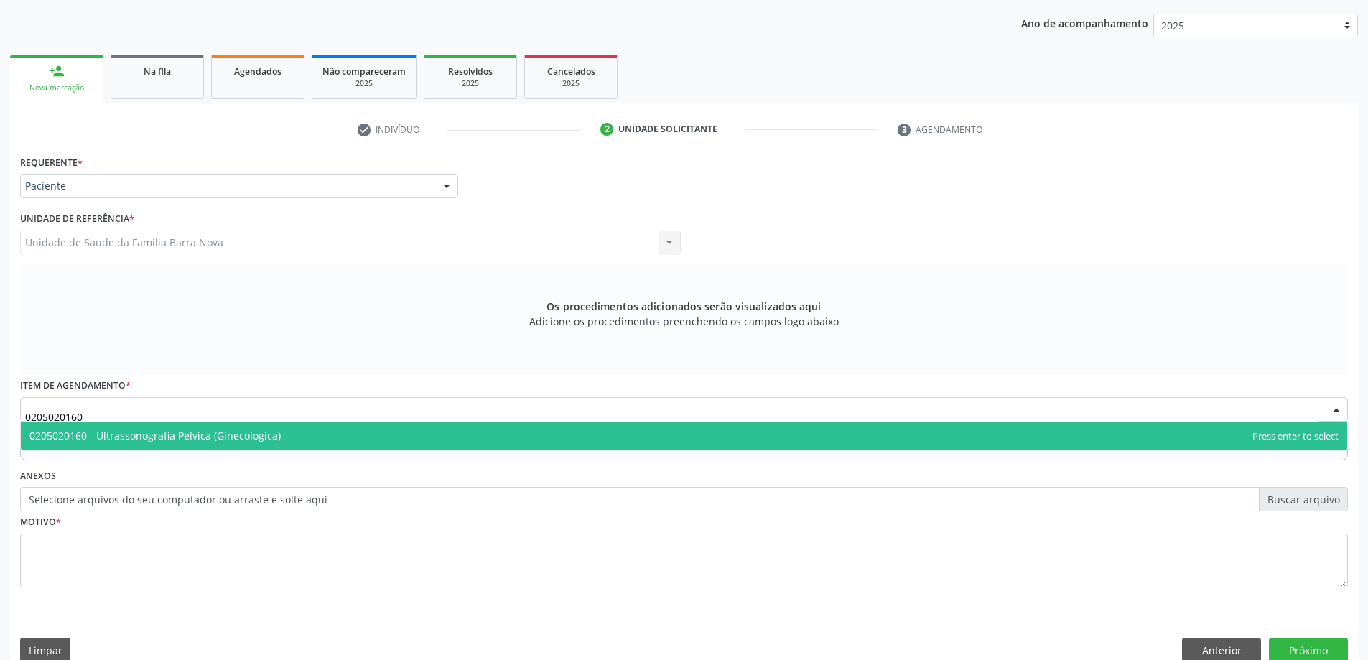
click at [371, 432] on span "0205020160 - Ultrassonografia Pelvica (Ginecologica)" at bounding box center [684, 436] width 1327 height 29
type input "0205020160"
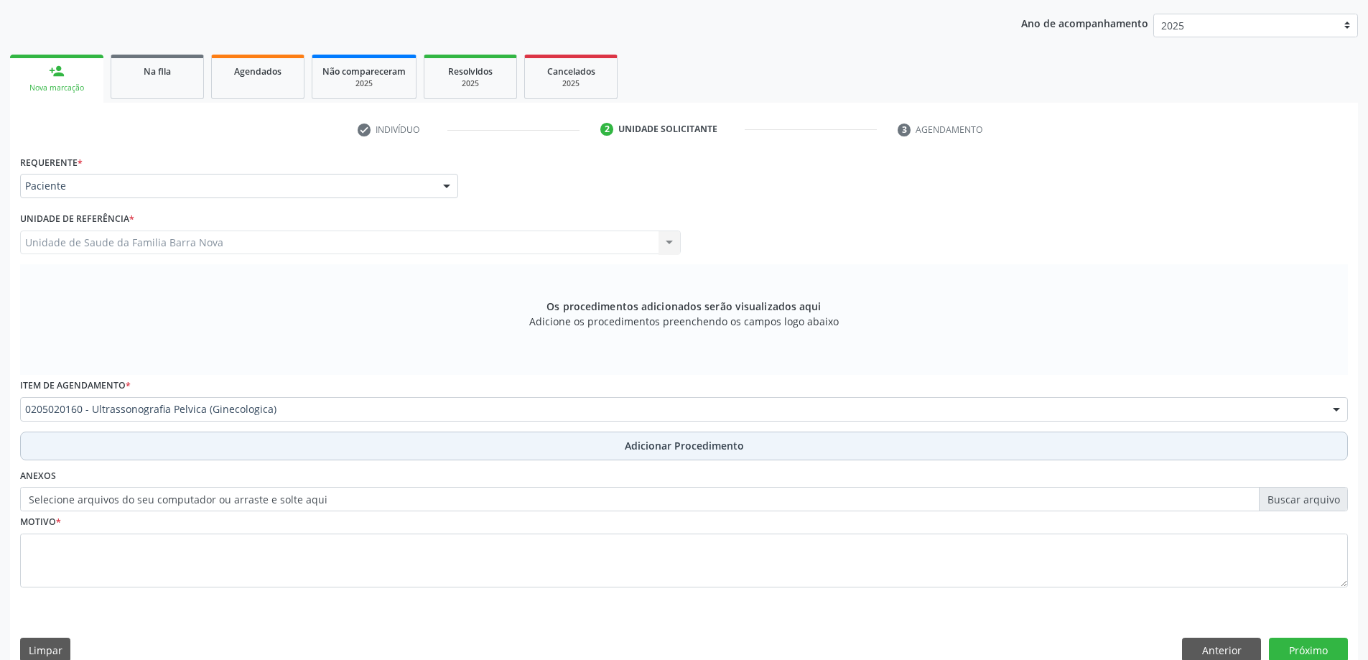
click at [356, 450] on button "Adicionar Procedimento" at bounding box center [684, 446] width 1328 height 29
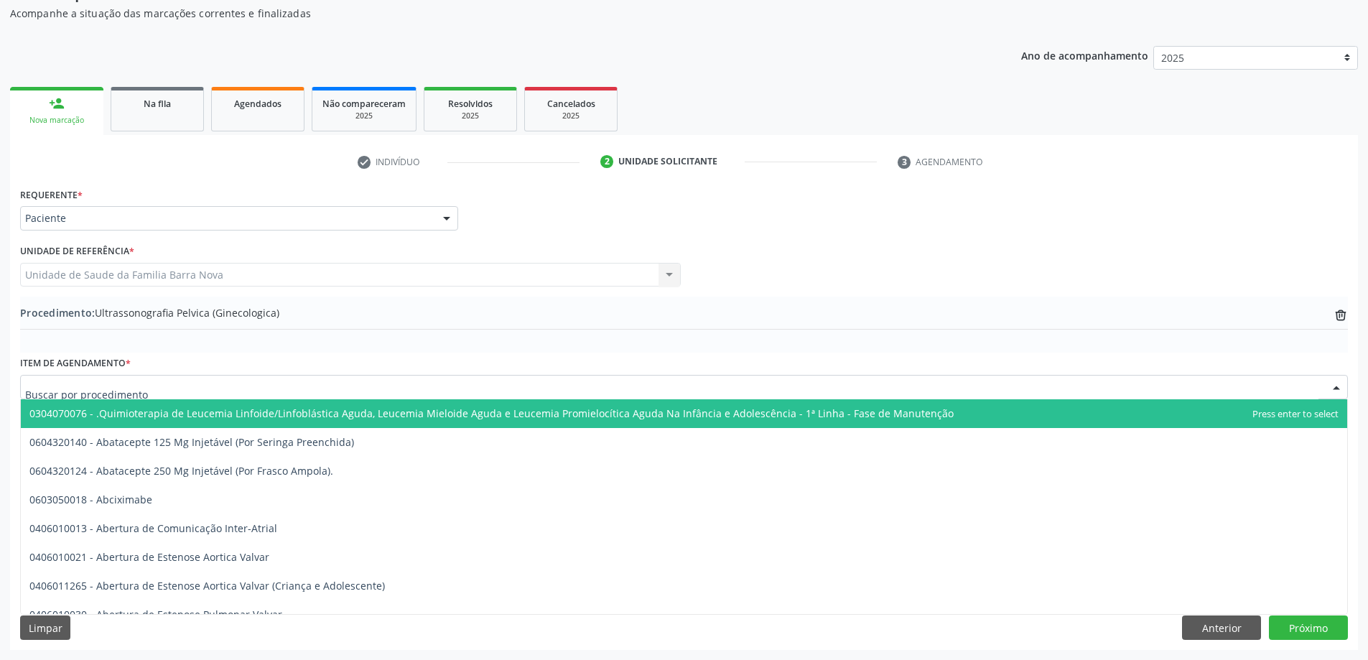
drag, startPoint x: 369, startPoint y: 383, endPoint x: 356, endPoint y: 364, distance: 23.1
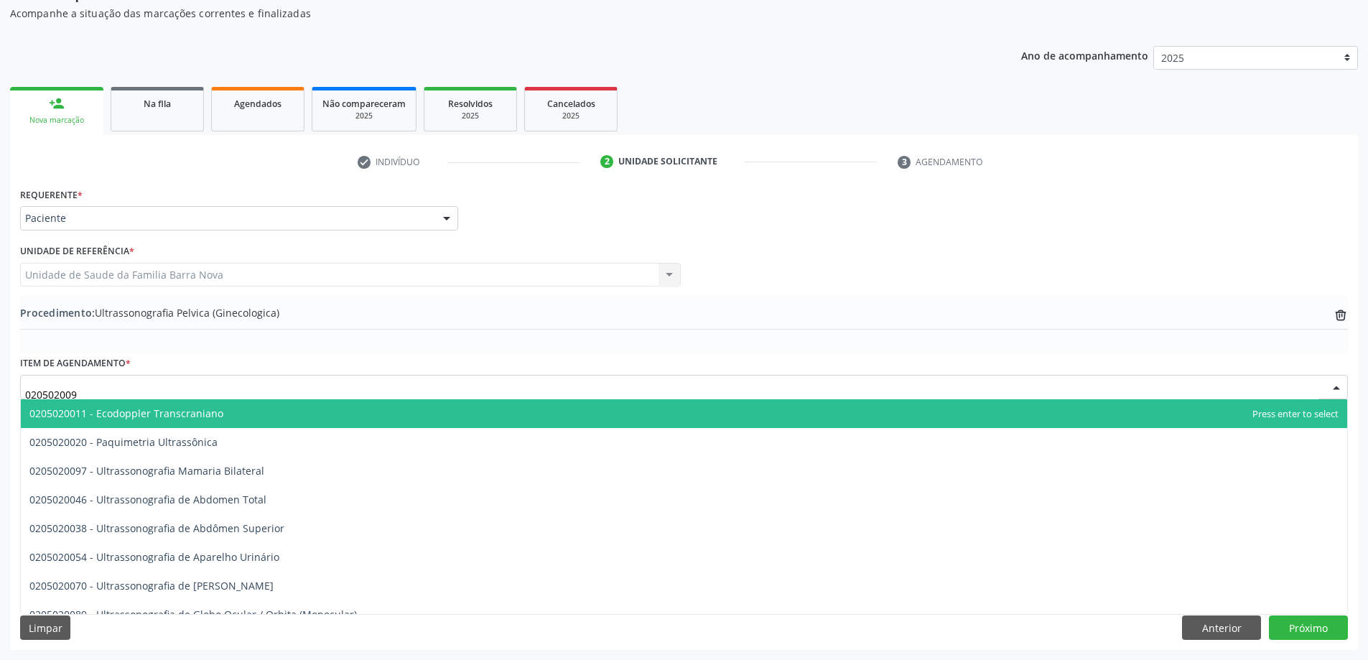
type input "0205020097"
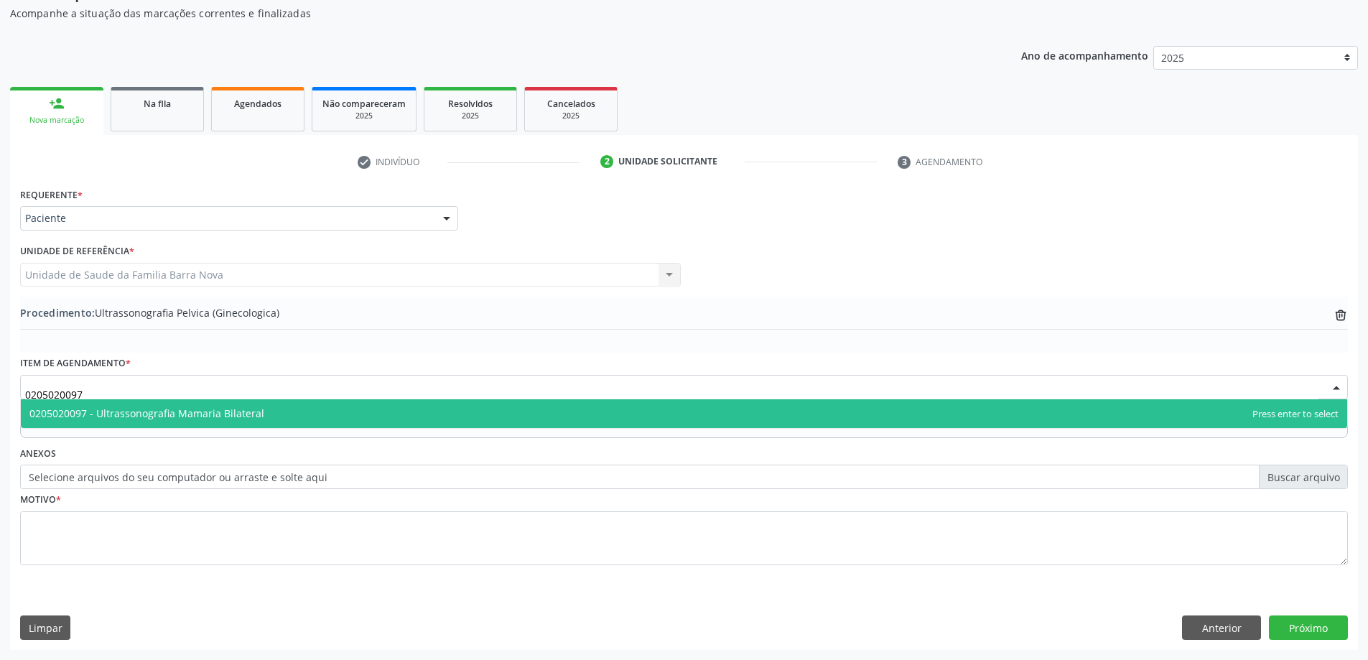
click at [412, 417] on span "0205020097 - Ultrassonografia Mamaria Bilateral" at bounding box center [684, 413] width 1327 height 29
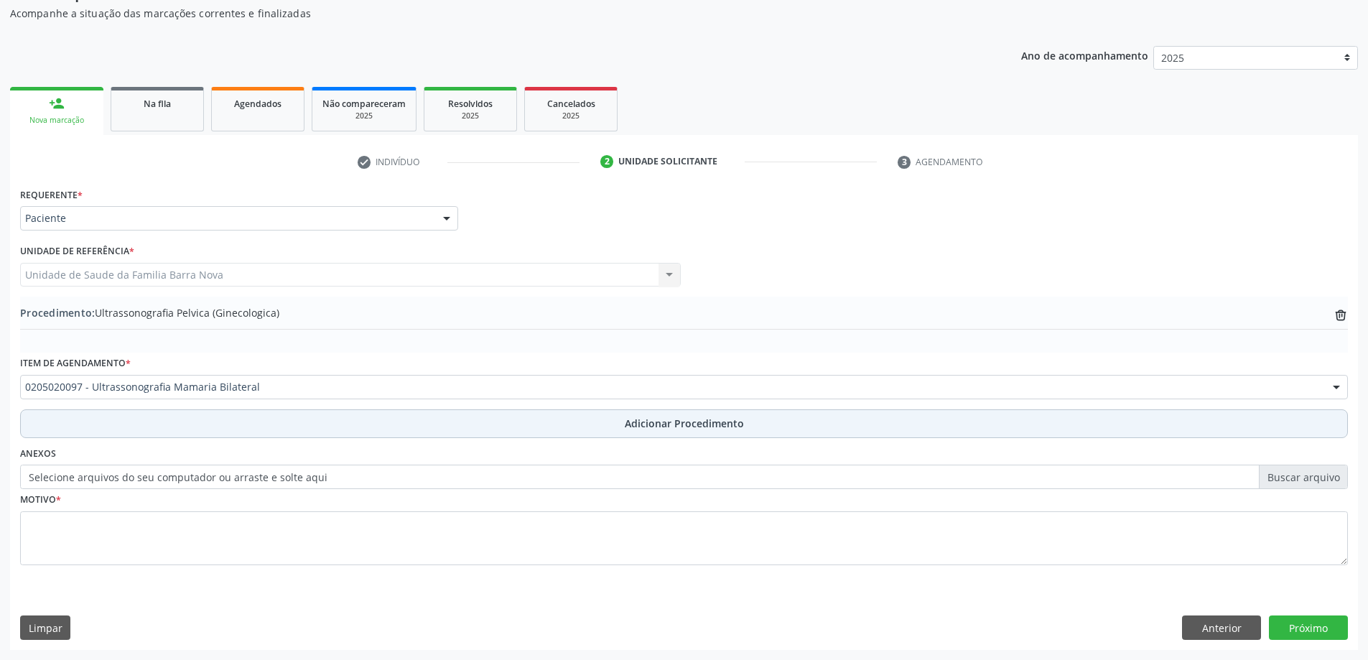
click at [401, 419] on button "Adicionar Procedimento" at bounding box center [684, 423] width 1328 height 29
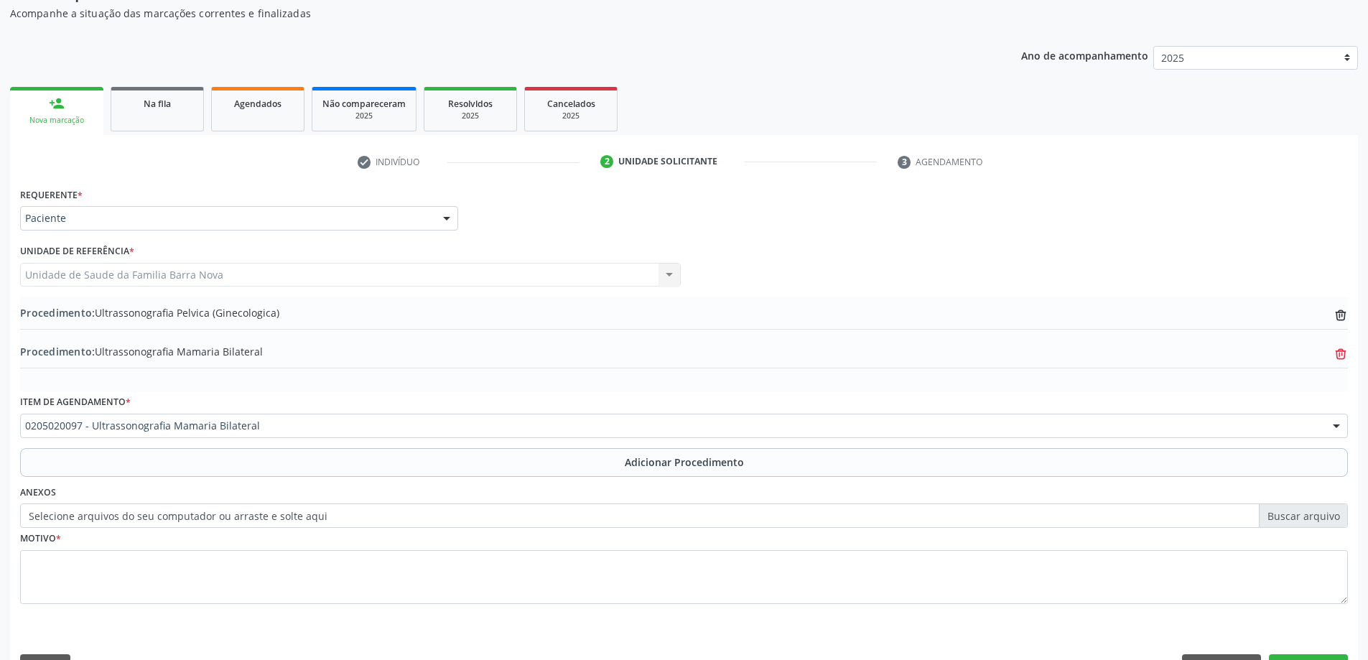
click at [1342, 360] on icon "trash-outline icon" at bounding box center [1341, 354] width 14 height 14
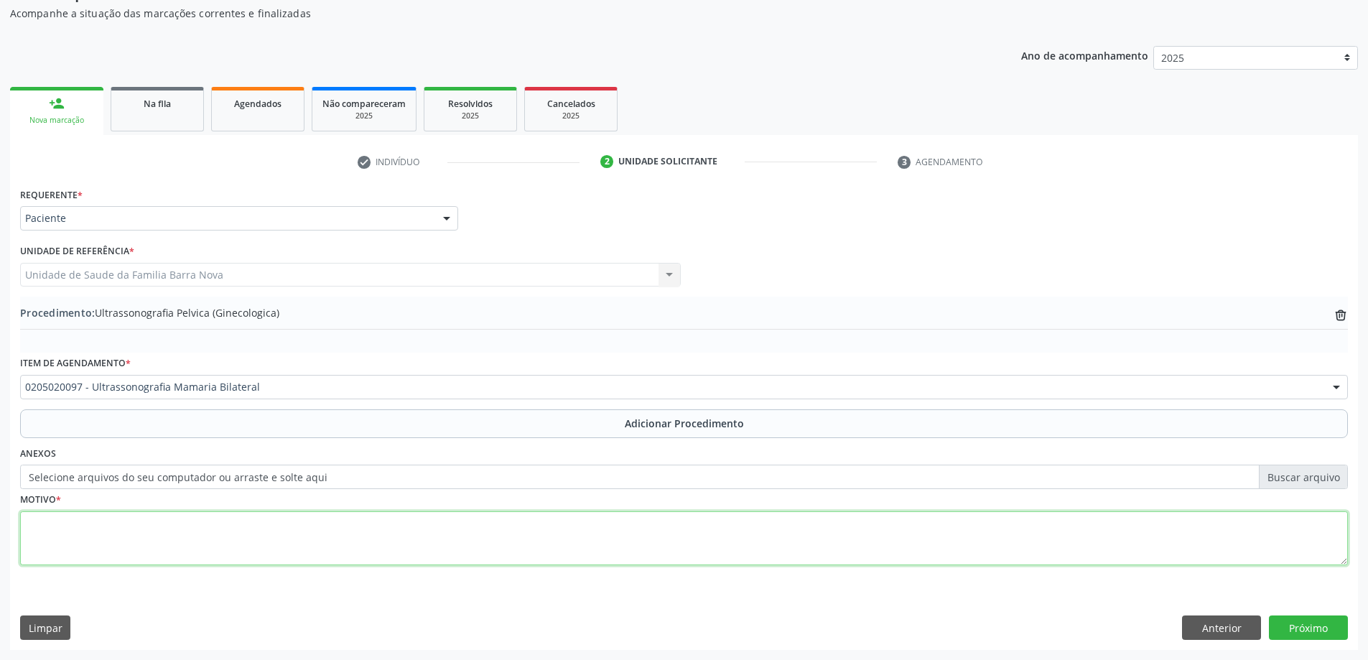
click at [285, 537] on textarea at bounding box center [684, 538] width 1328 height 55
type textarea "ROTINA GINECOLOGICA."
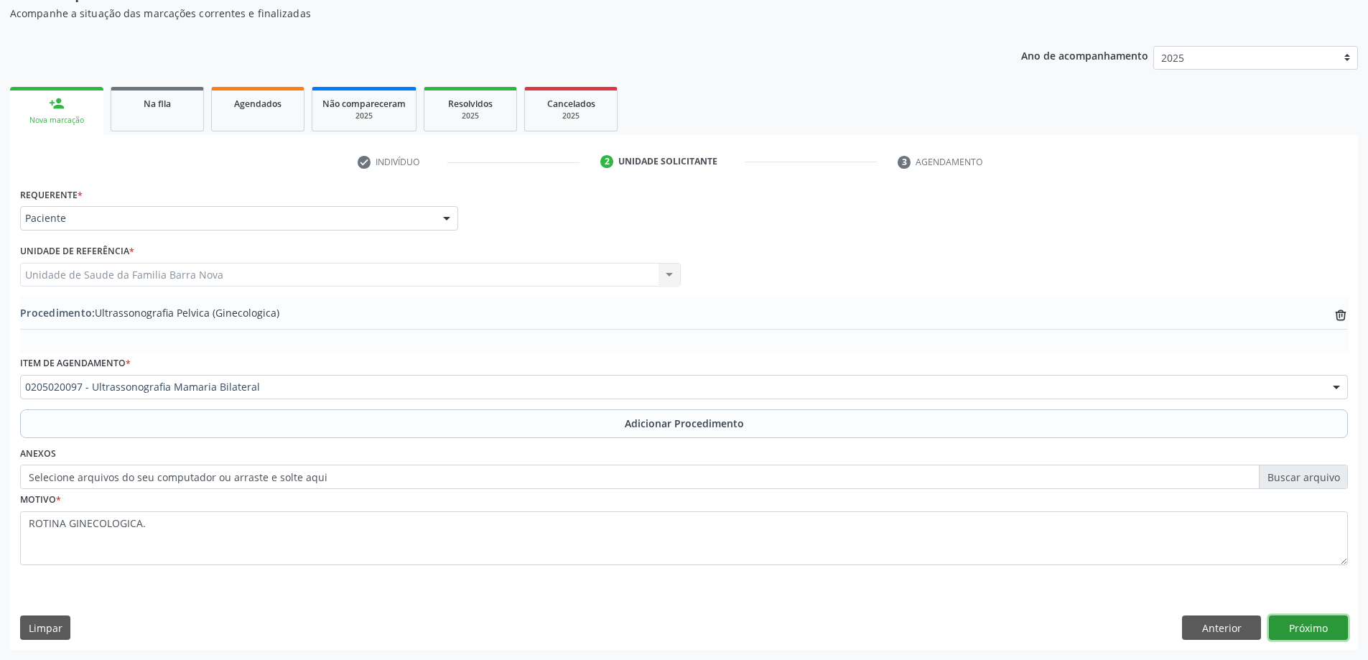
click at [1331, 620] on button "Próximo" at bounding box center [1308, 628] width 79 height 24
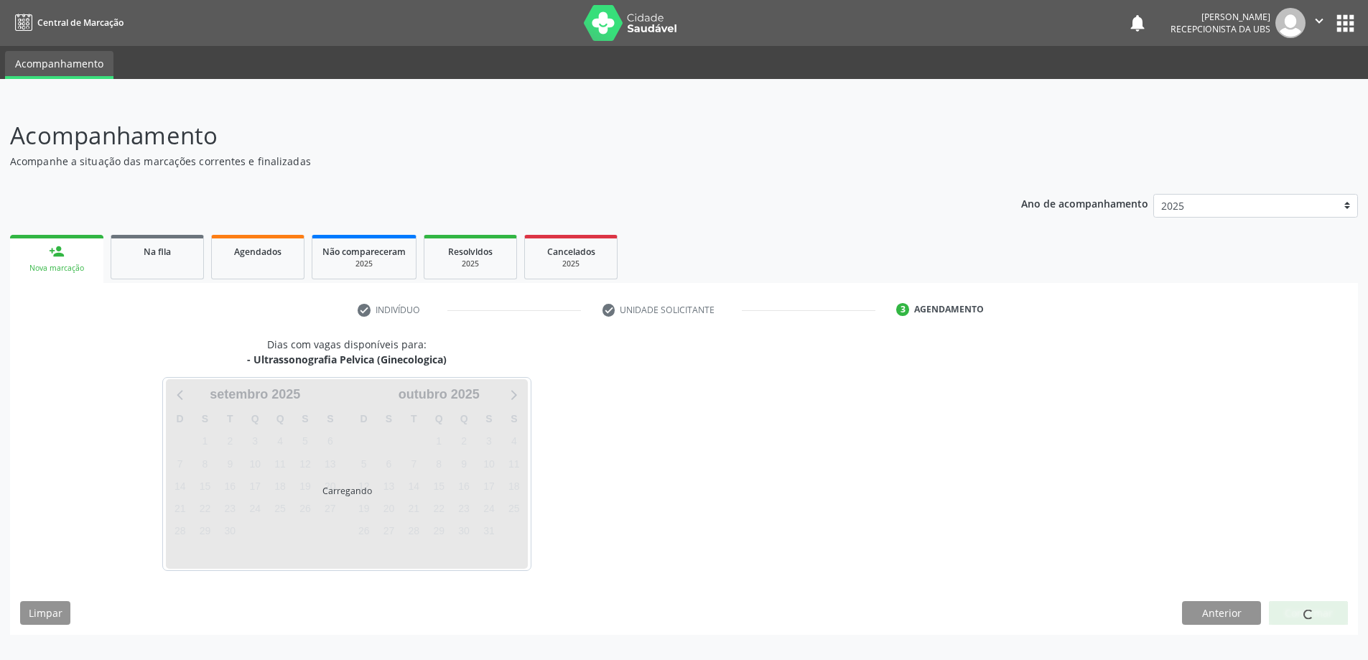
scroll to position [0, 0]
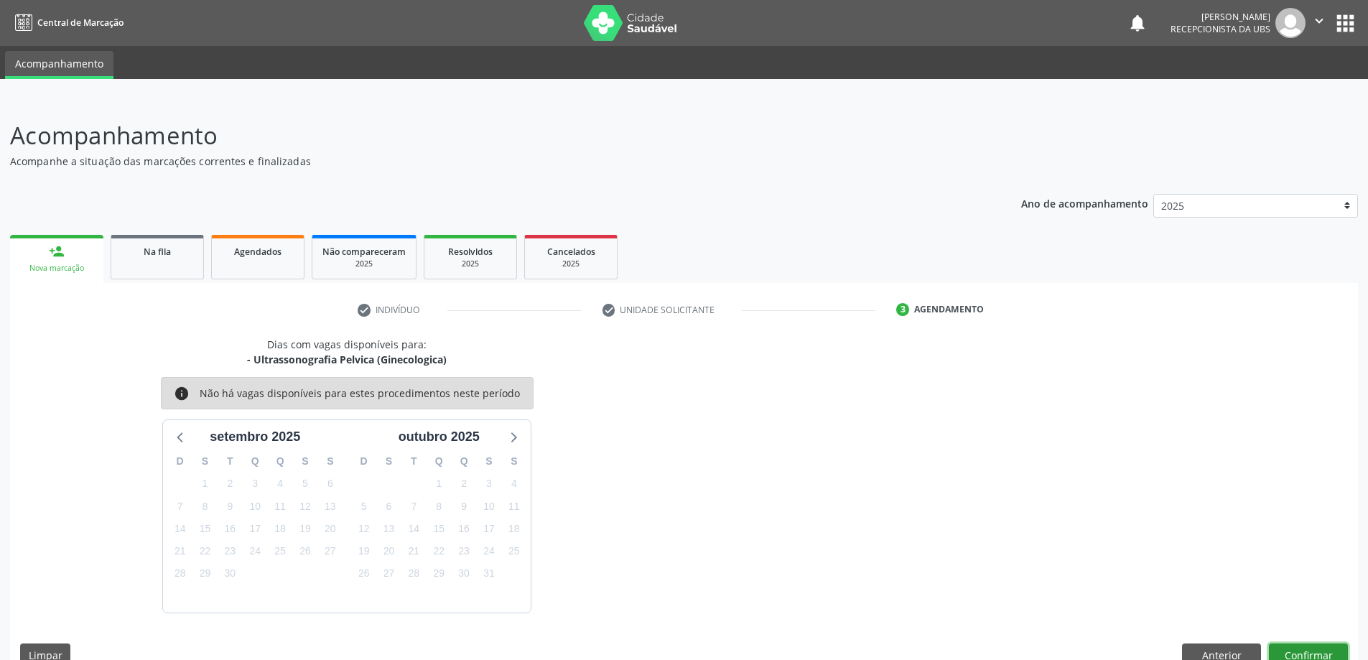
click at [1312, 644] on button "Confirmar" at bounding box center [1308, 656] width 79 height 24
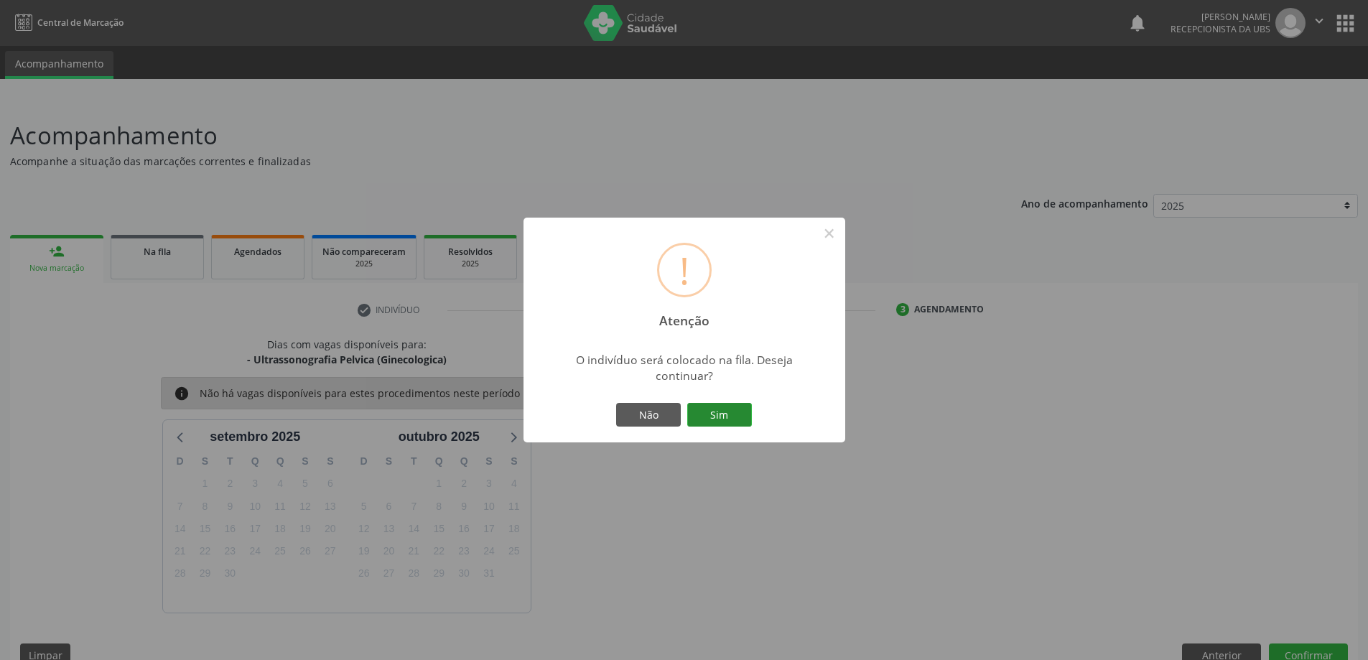
click at [717, 422] on button "Sim" at bounding box center [719, 415] width 65 height 24
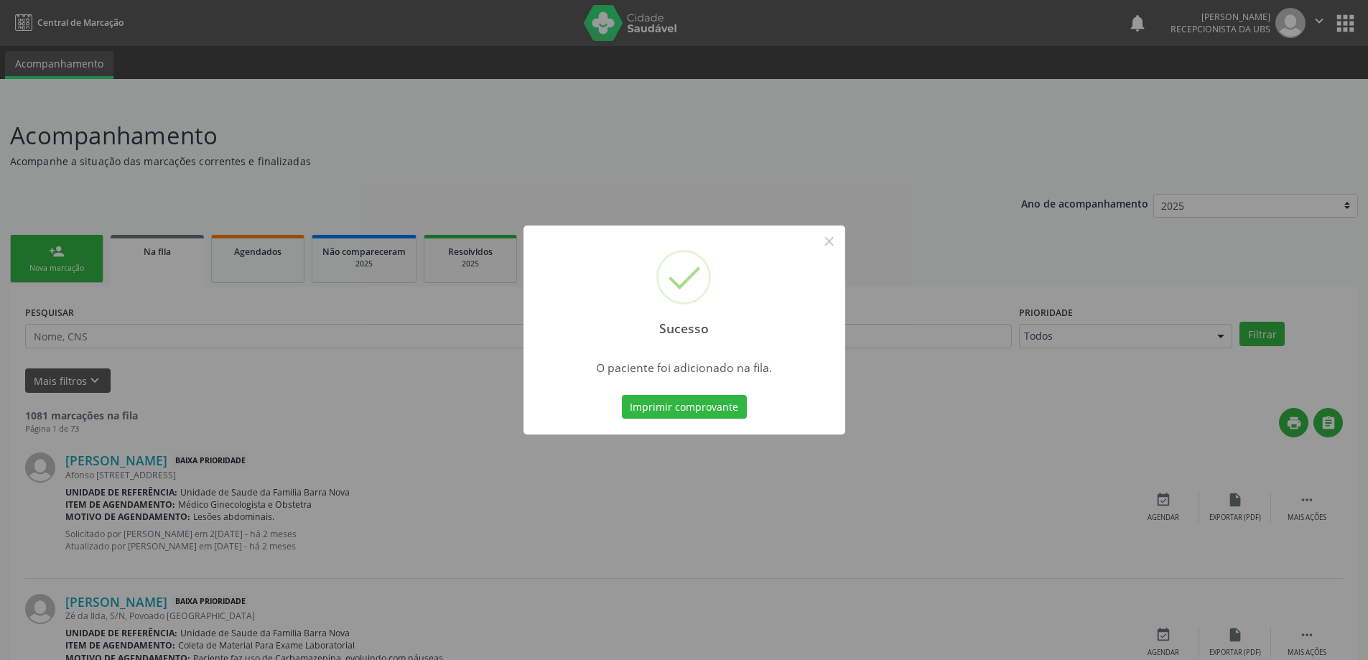
drag, startPoint x: 435, startPoint y: 381, endPoint x: 226, endPoint y: 336, distance: 213.7
click at [435, 381] on div "Sucesso × O paciente foi adicionado na fila. Imprimir comprovante Cancel" at bounding box center [684, 330] width 1368 height 660
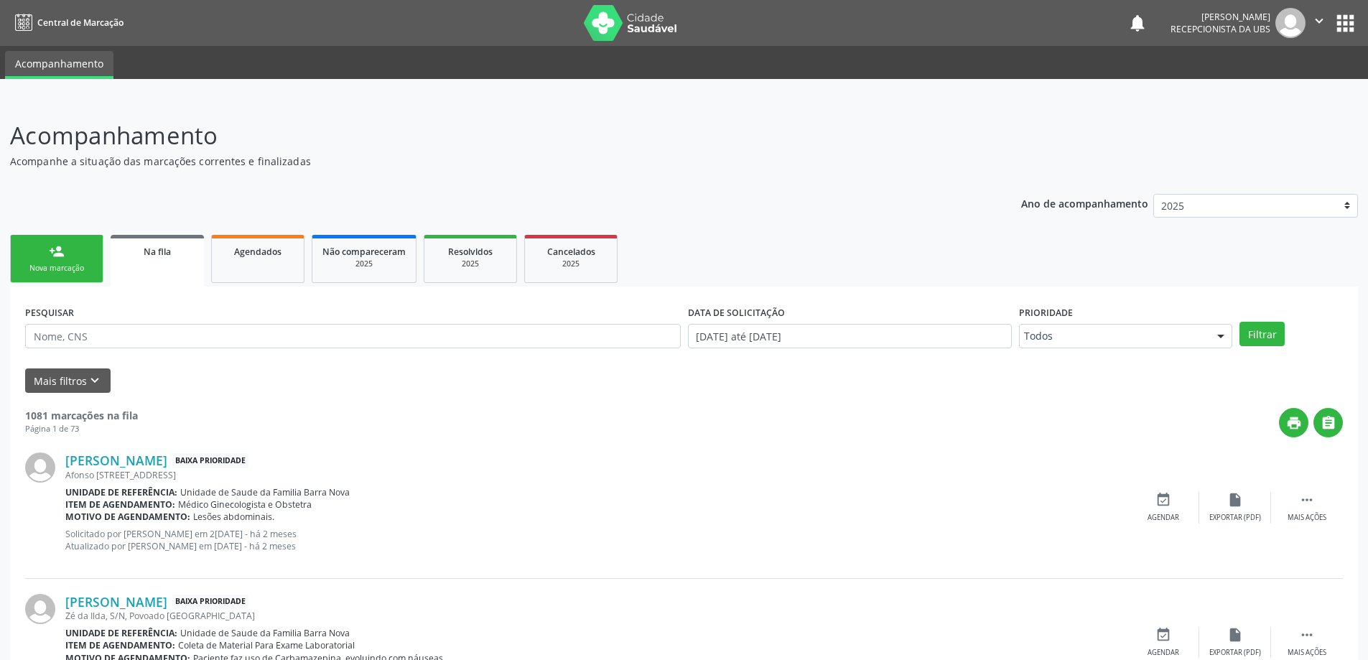
click at [76, 274] on div "Nova marcação" at bounding box center [57, 268] width 72 height 11
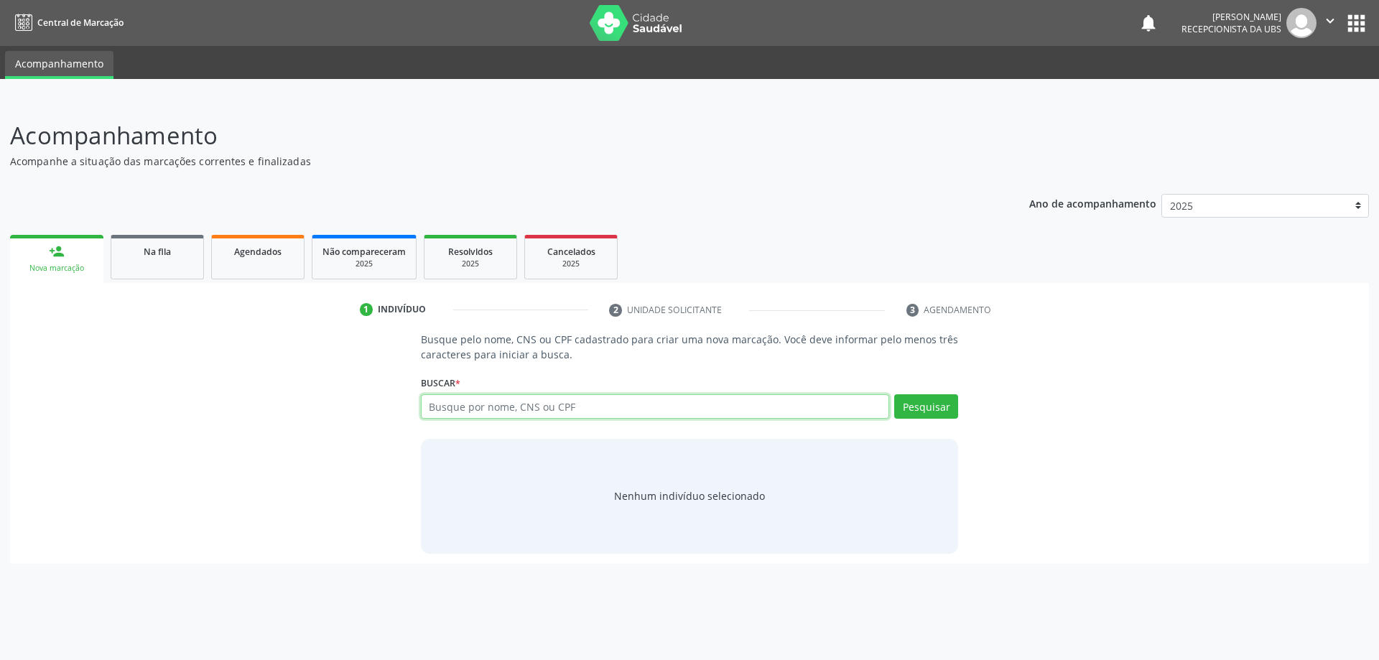
click at [554, 408] on input "text" at bounding box center [655, 406] width 469 height 24
type input "LIDIANE FERNANDES DA COSTA"
click at [939, 417] on button "Pesquisar" at bounding box center [926, 406] width 64 height 24
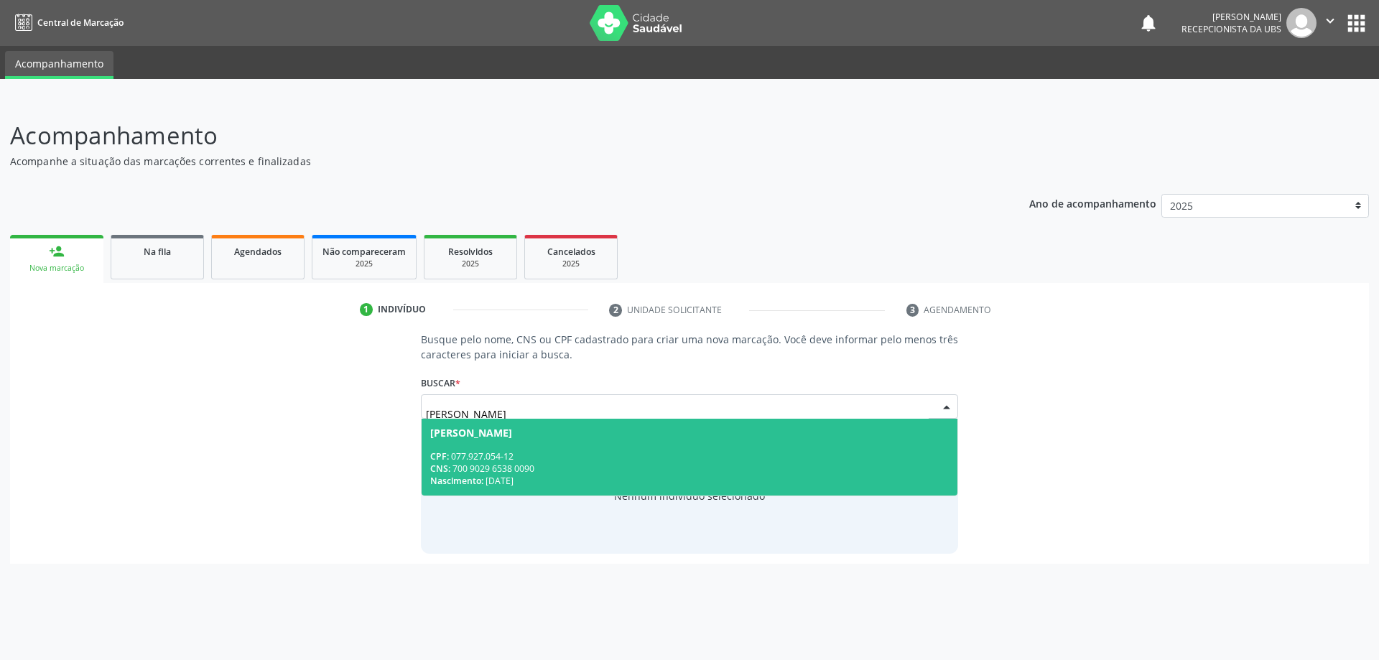
click at [885, 456] on div "CPF: 077.927.054-12" at bounding box center [689, 456] width 519 height 12
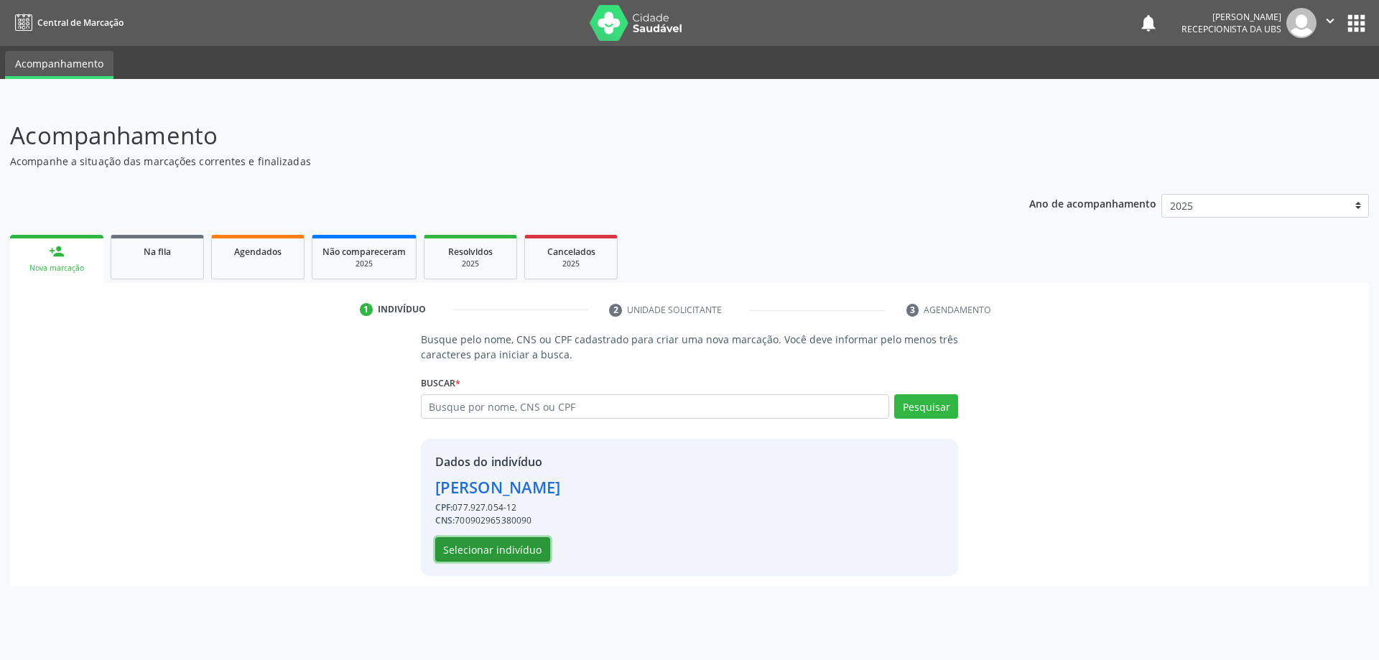
click at [497, 551] on button "Selecionar indivíduo" at bounding box center [492, 549] width 115 height 24
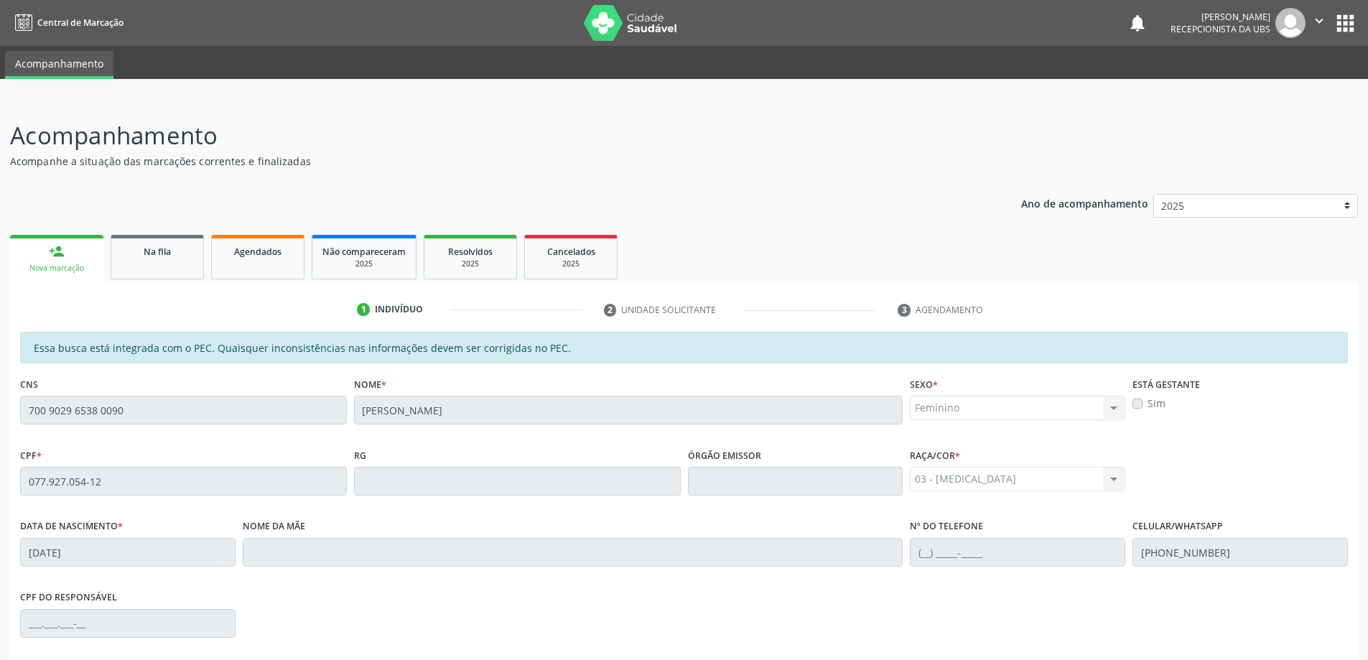
scroll to position [180, 0]
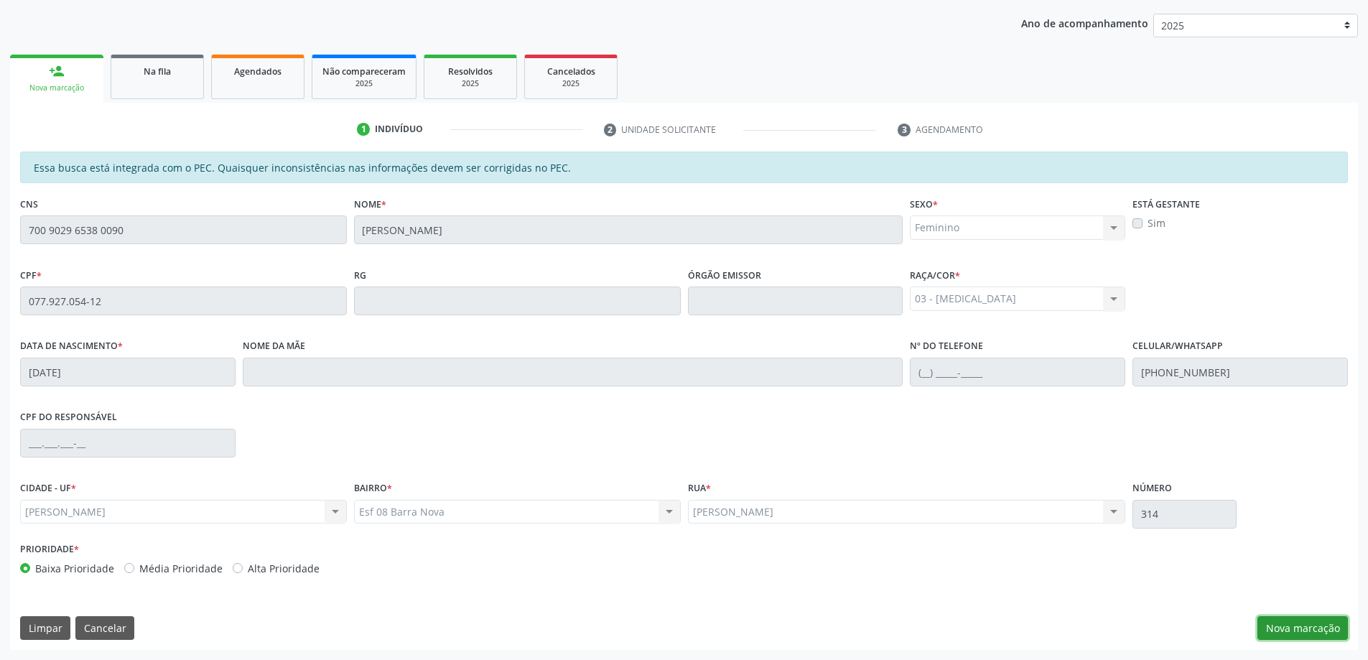
click at [1291, 618] on button "Nova marcação" at bounding box center [1303, 628] width 90 height 24
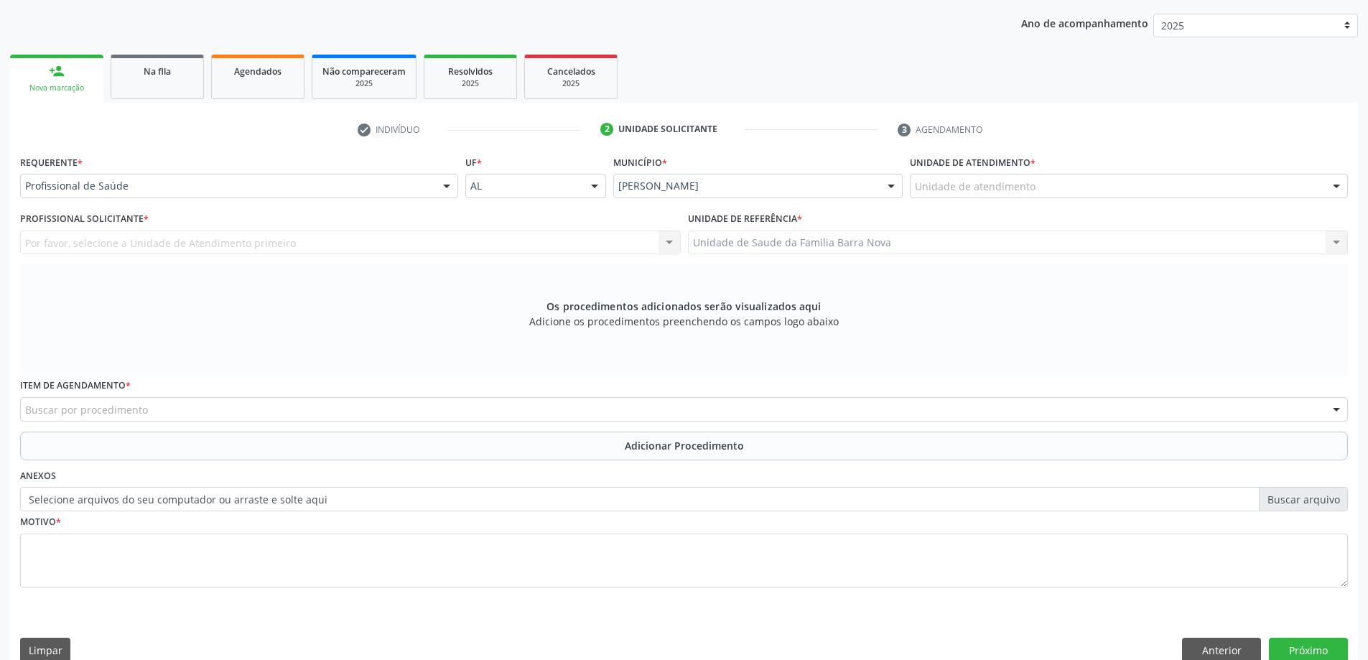
click at [1113, 180] on div "Unidade de atendimento" at bounding box center [1129, 186] width 438 height 24
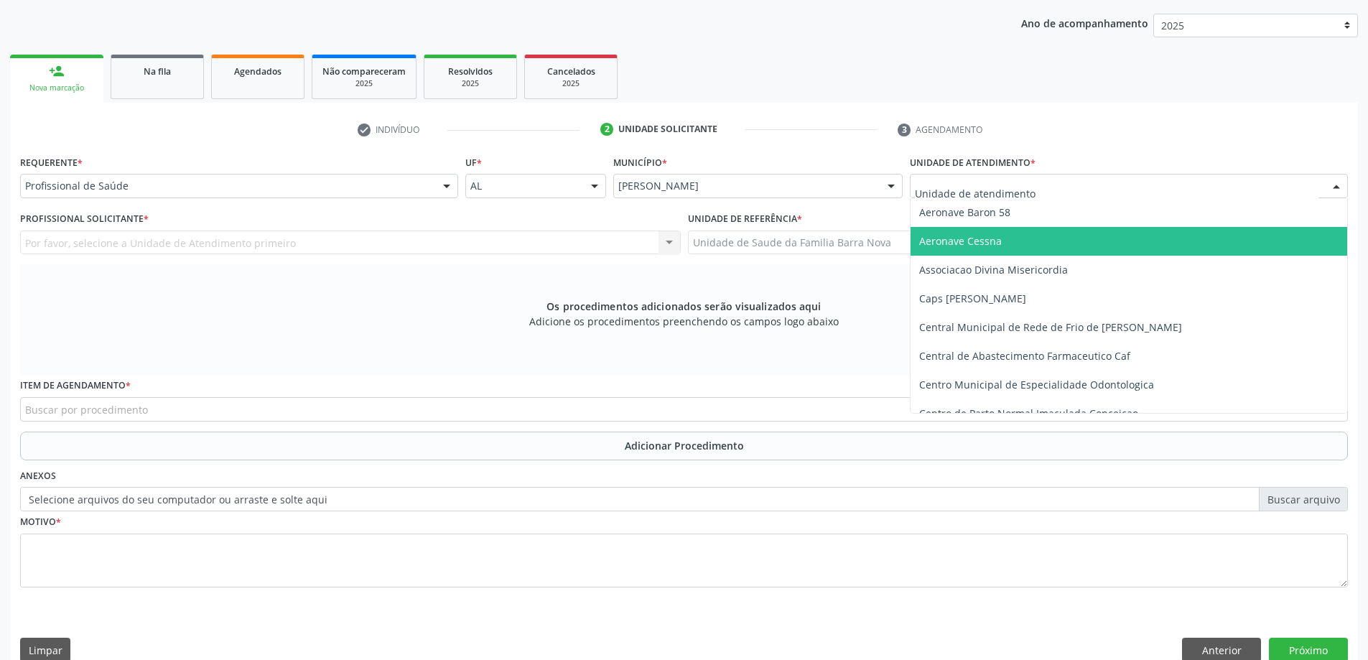
click at [317, 199] on div "Requerente * Profissional de Saúde Profissional de Saúde Paciente Nenhum result…" at bounding box center [239, 180] width 445 height 56
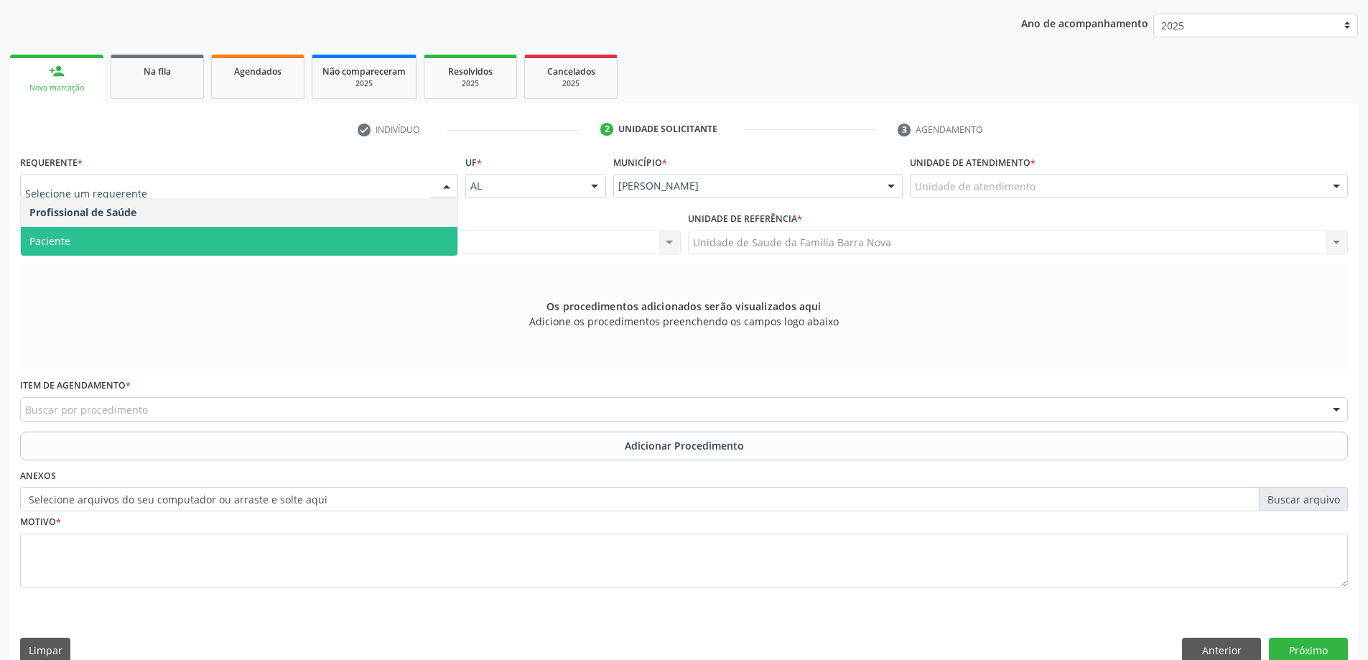
click at [155, 257] on div "Profissional Solicitante * Por favor, selecione a Unidade de Atendimento primei…" at bounding box center [351, 236] width 668 height 56
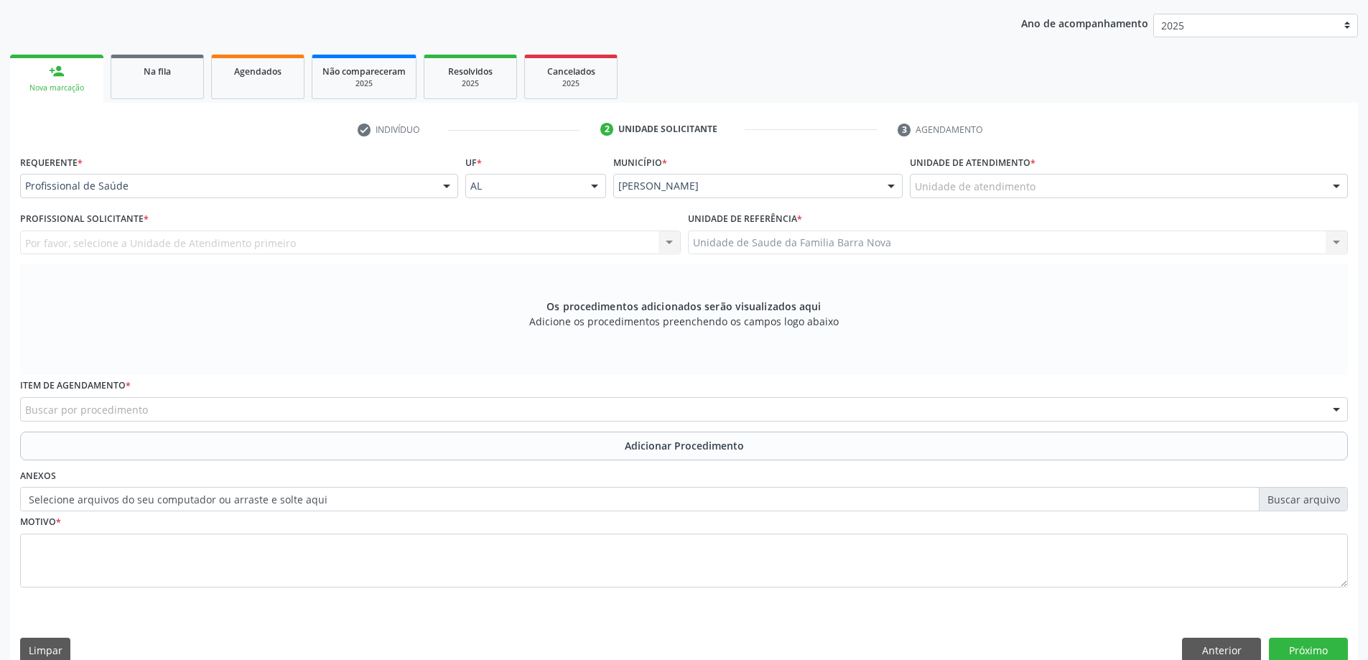
click at [185, 388] on div "Item de agendamento * Buscar por procedimento 0304070076 - .Quimioterapia de Le…" at bounding box center [684, 398] width 1328 height 46
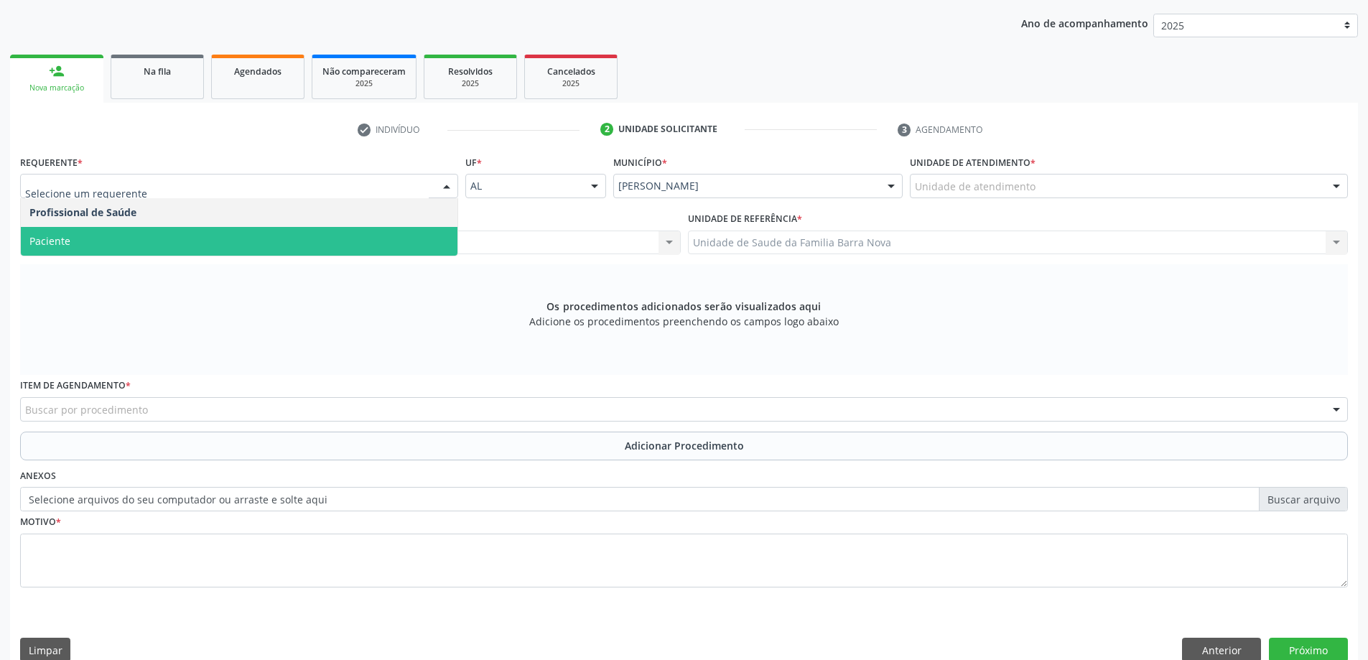
click at [137, 253] on span "Paciente" at bounding box center [239, 241] width 437 height 29
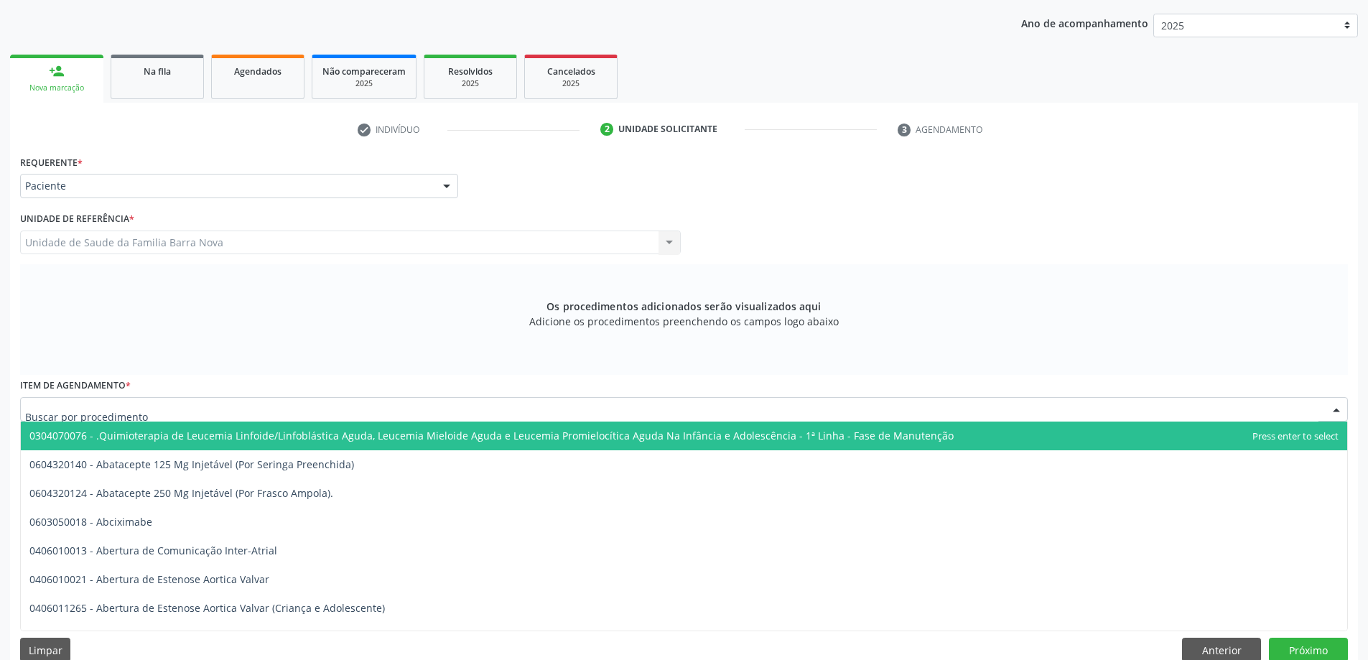
click at [139, 401] on div at bounding box center [684, 409] width 1328 height 24
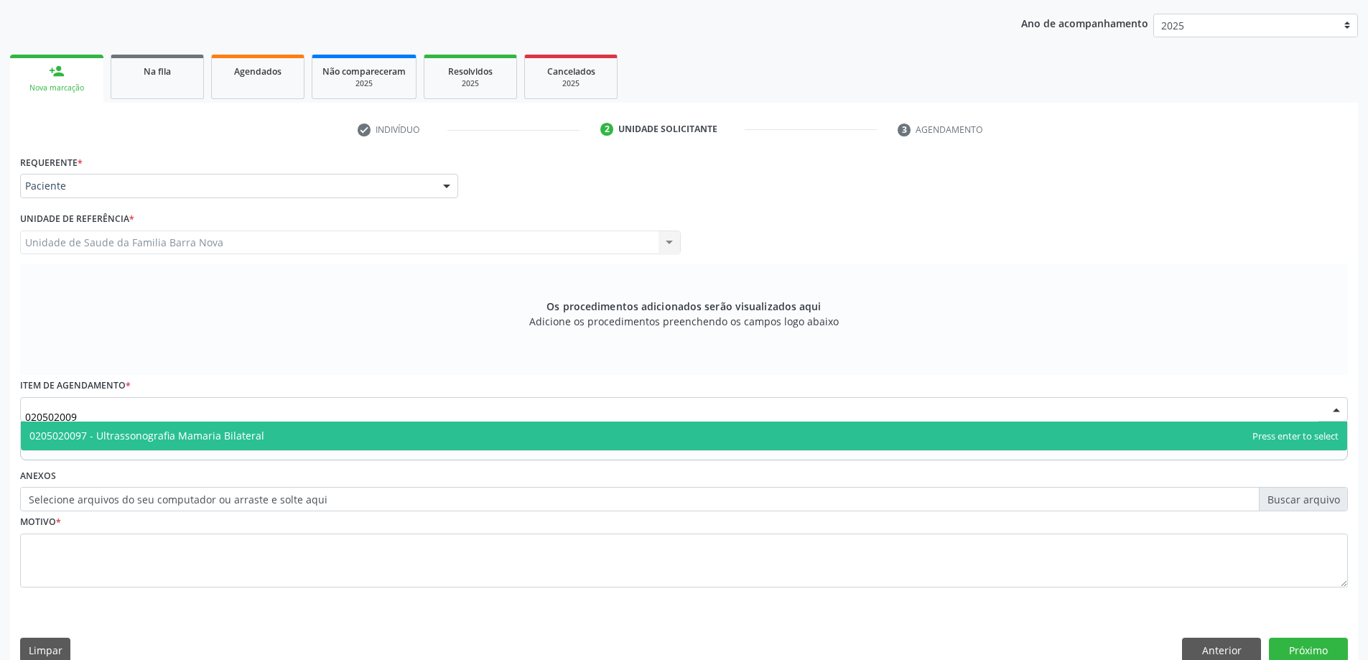
type input "0205020097"
click at [213, 447] on span "0205020097 - Ultrassonografia Mamaria Bilateral" at bounding box center [684, 436] width 1327 height 29
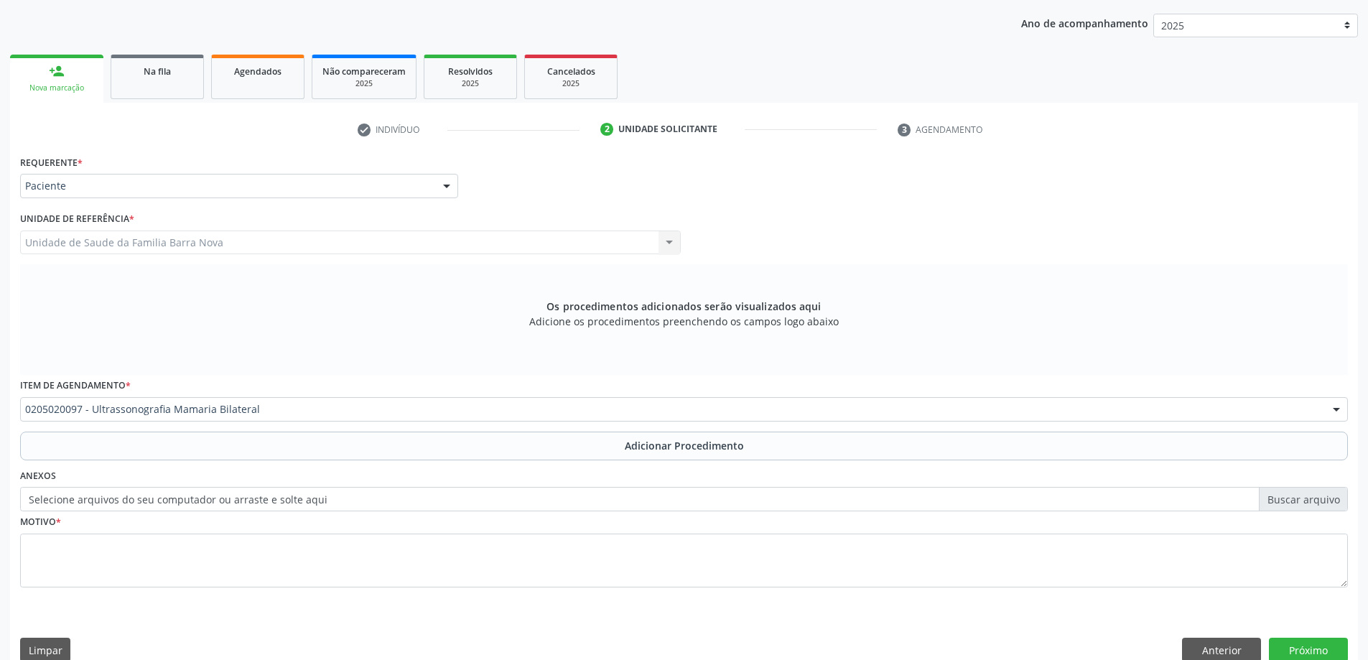
click at [213, 447] on button "Adicionar Procedimento" at bounding box center [684, 446] width 1328 height 29
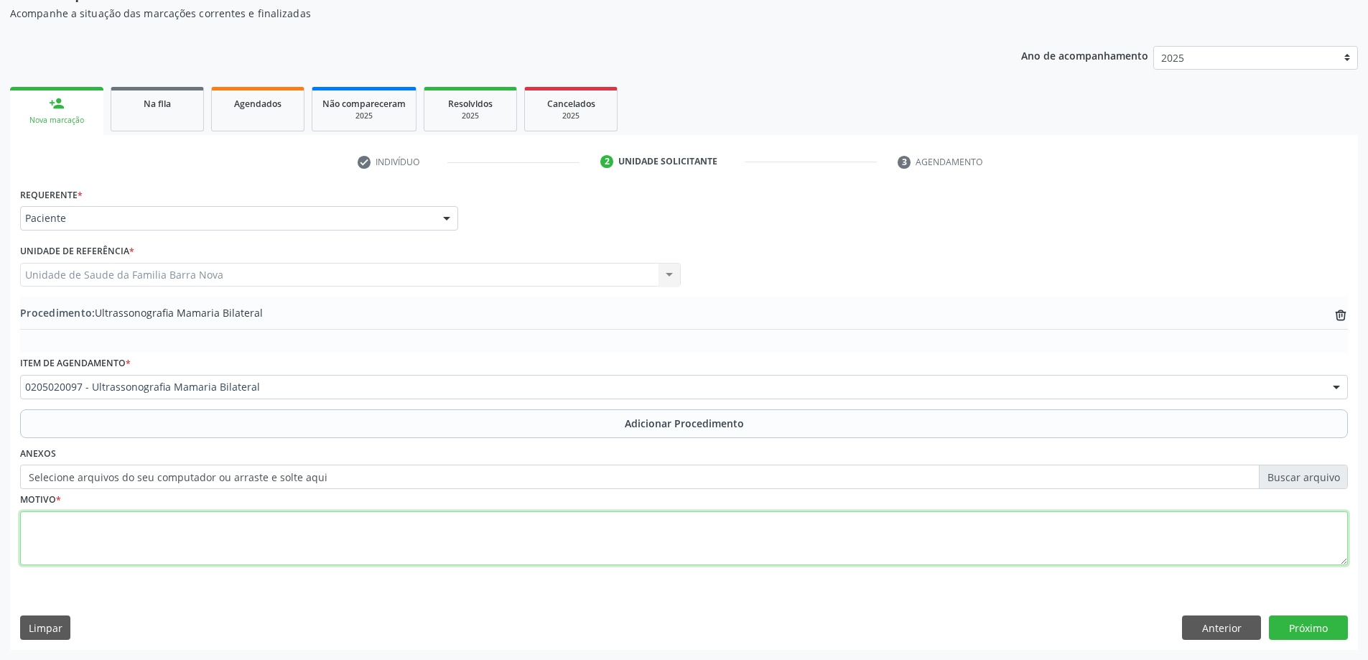
click at [214, 534] on textarea at bounding box center [684, 538] width 1328 height 55
type textarea "ROTINA GINECOLOGICA"
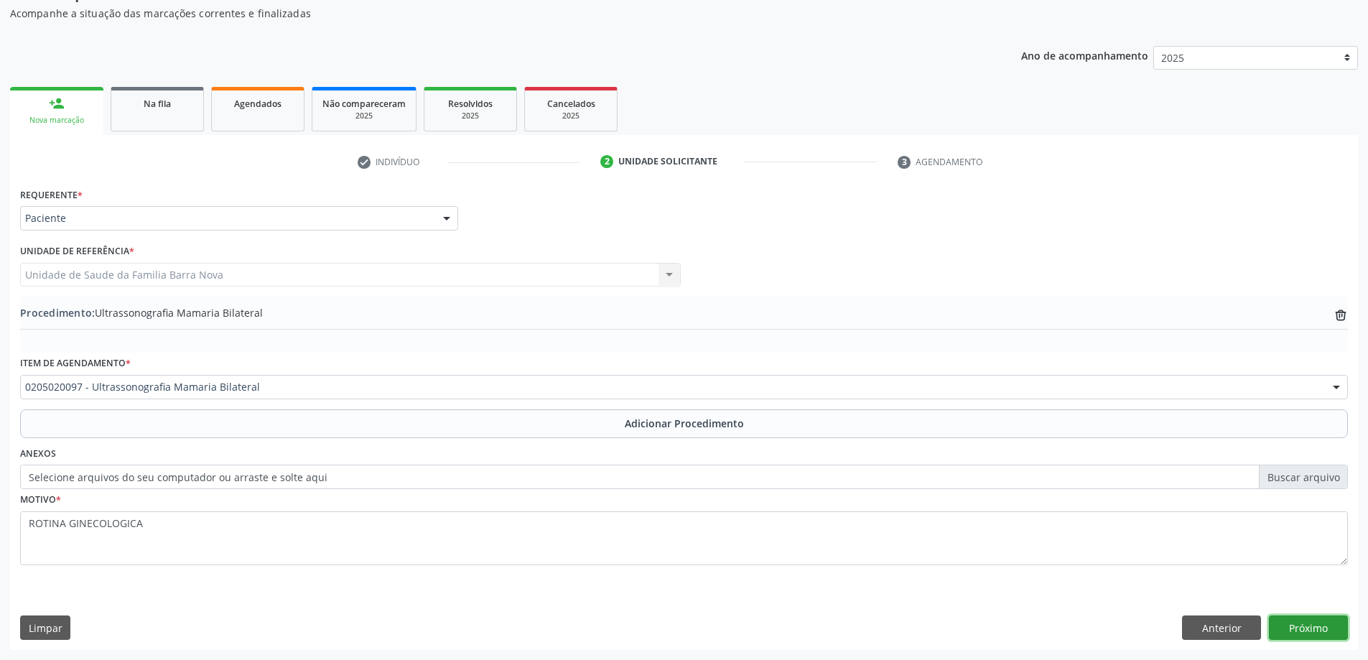
click at [1315, 625] on button "Próximo" at bounding box center [1308, 628] width 79 height 24
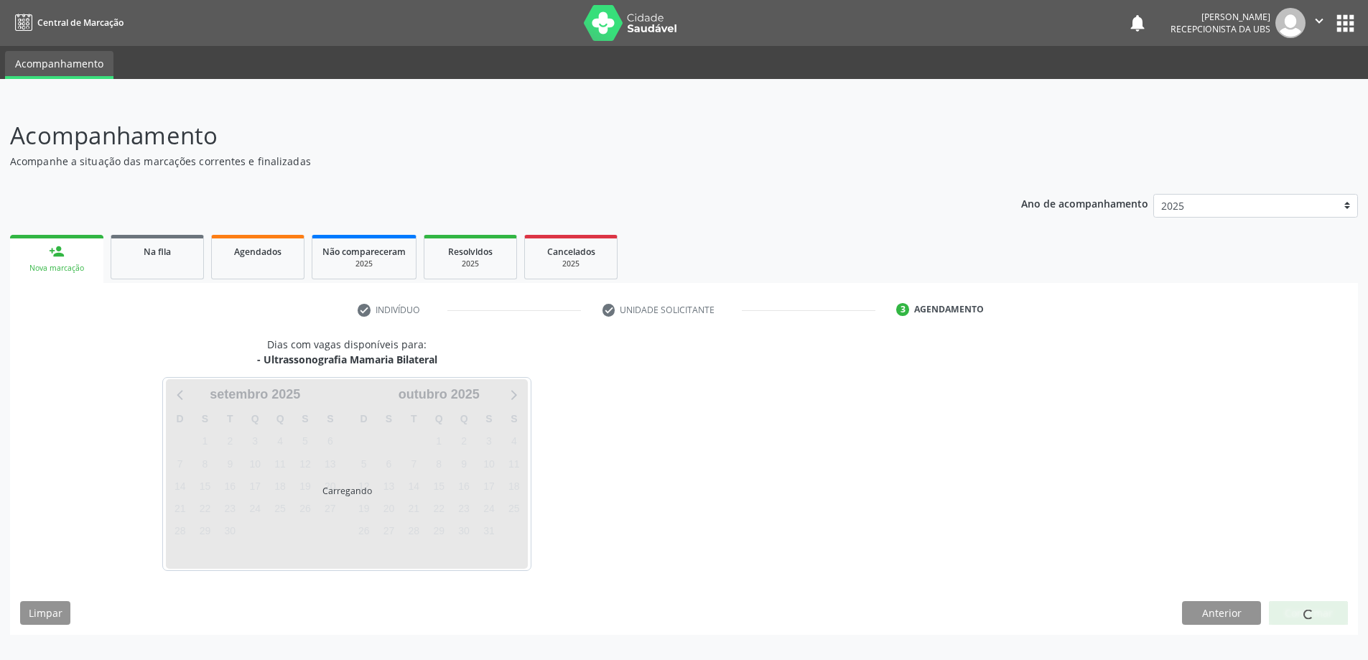
scroll to position [0, 0]
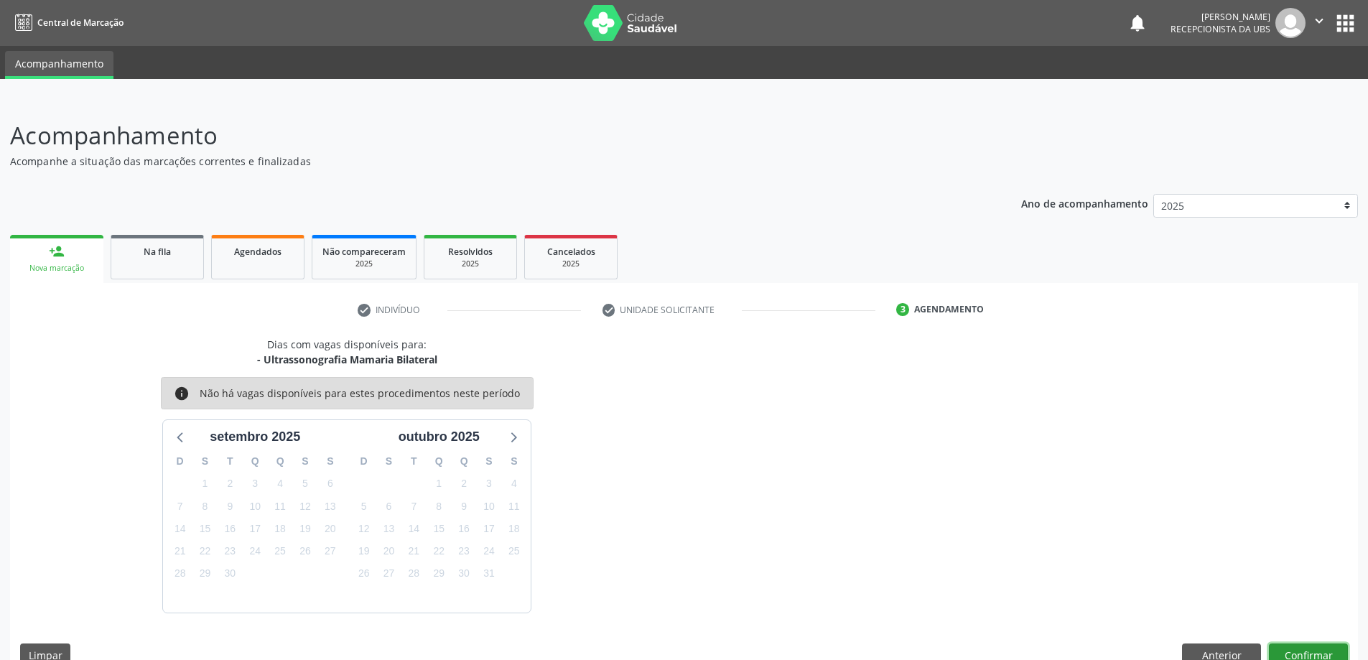
click at [1322, 652] on button "Confirmar" at bounding box center [1308, 656] width 79 height 24
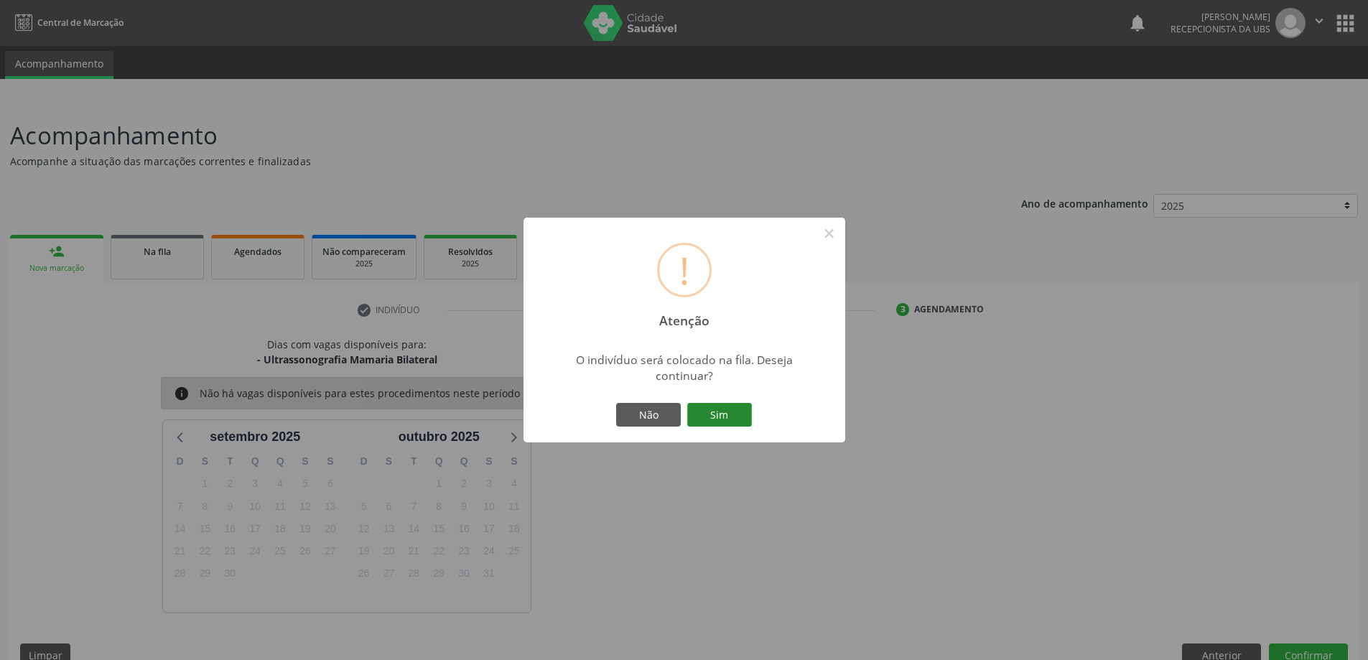
click at [723, 419] on div "Não Sim" at bounding box center [684, 415] width 142 height 30
click at [723, 419] on button "Sim" at bounding box center [719, 415] width 65 height 24
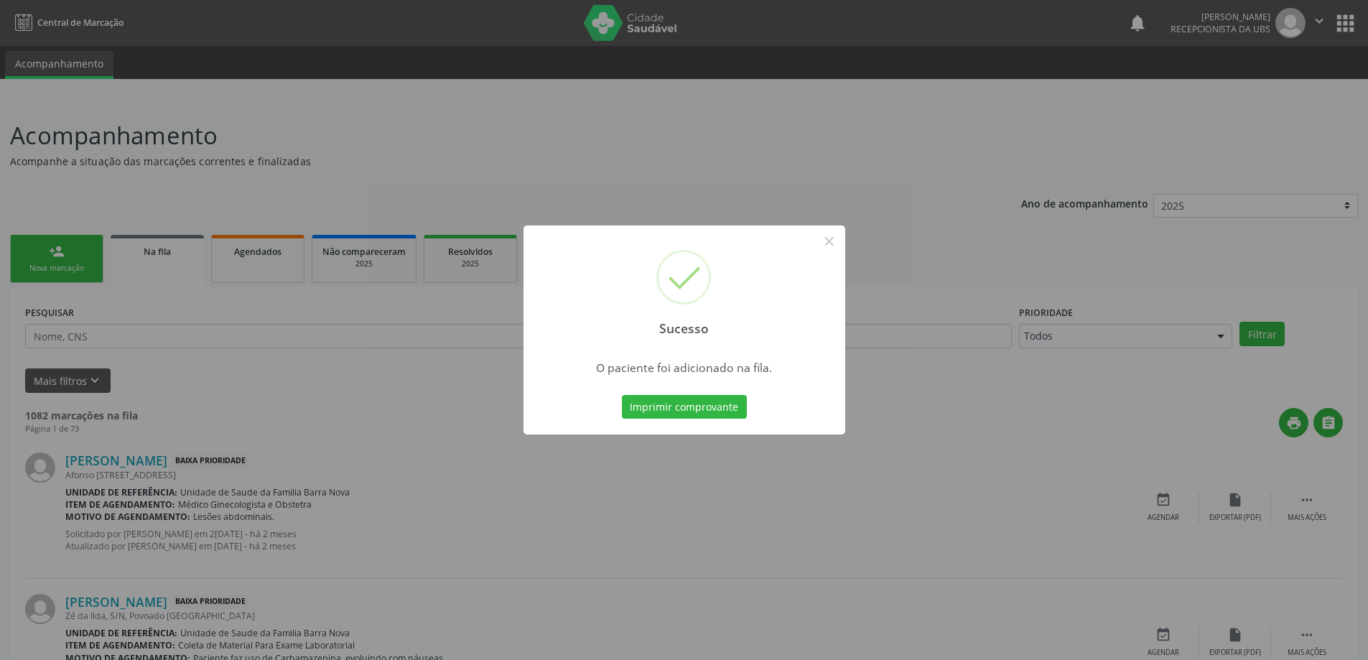
drag, startPoint x: 274, startPoint y: 481, endPoint x: 241, endPoint y: 432, distance: 59.0
click at [273, 480] on div "Sucesso × O paciente foi adicionado na fila. Imprimir comprovante Cancel" at bounding box center [684, 330] width 1368 height 660
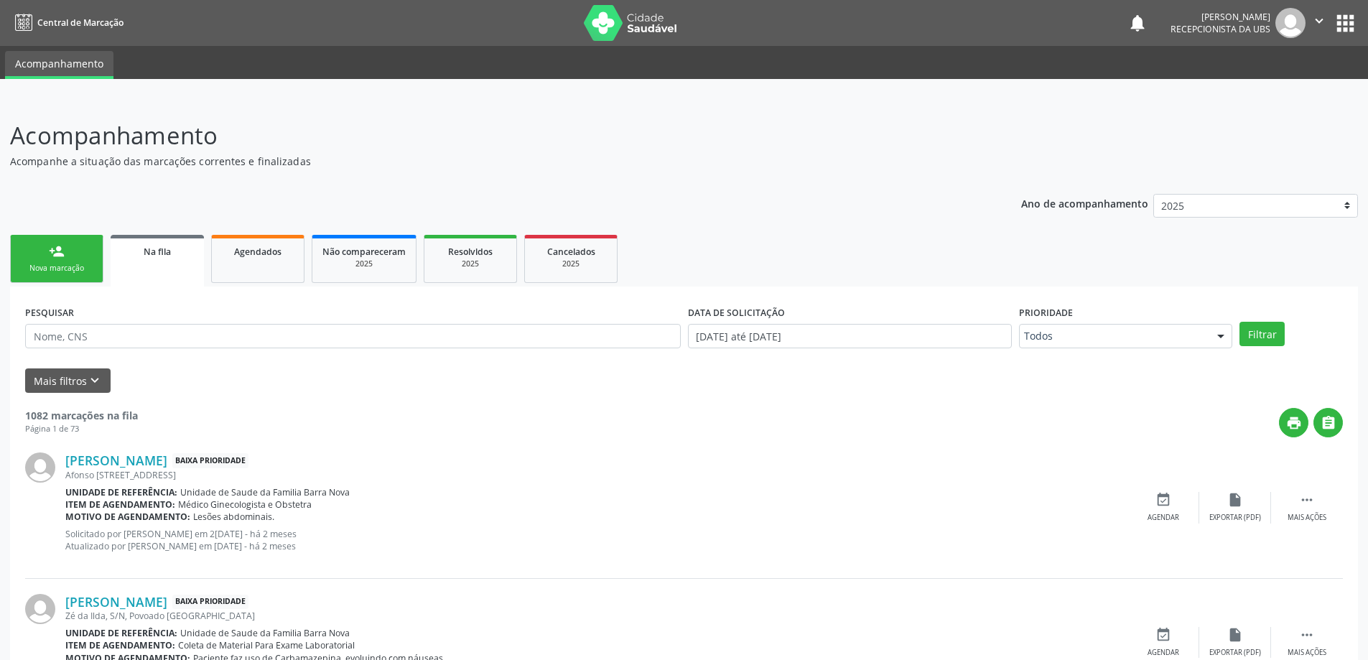
click at [78, 268] on div "Nova marcação" at bounding box center [57, 268] width 72 height 11
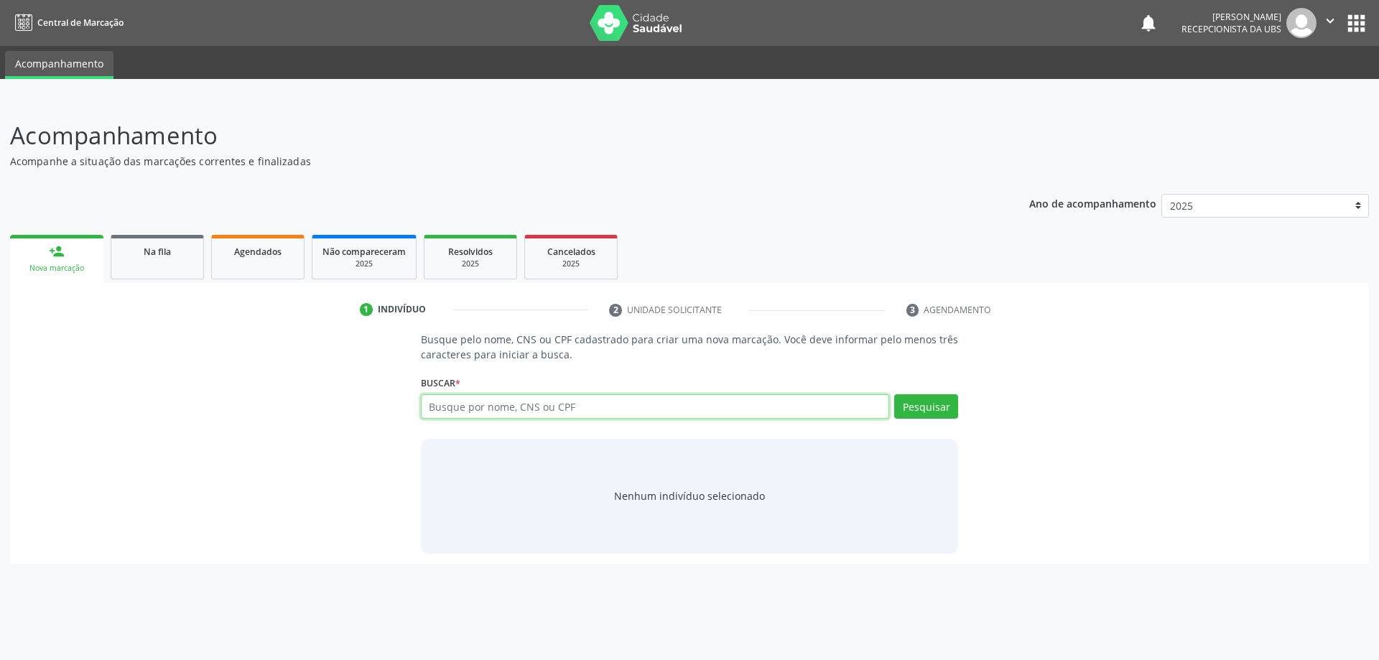
click at [473, 410] on input "text" at bounding box center [655, 406] width 469 height 24
type input "LIDIANE FERNANDES DA COSTA"
click at [898, 412] on button "Pesquisar" at bounding box center [926, 406] width 64 height 24
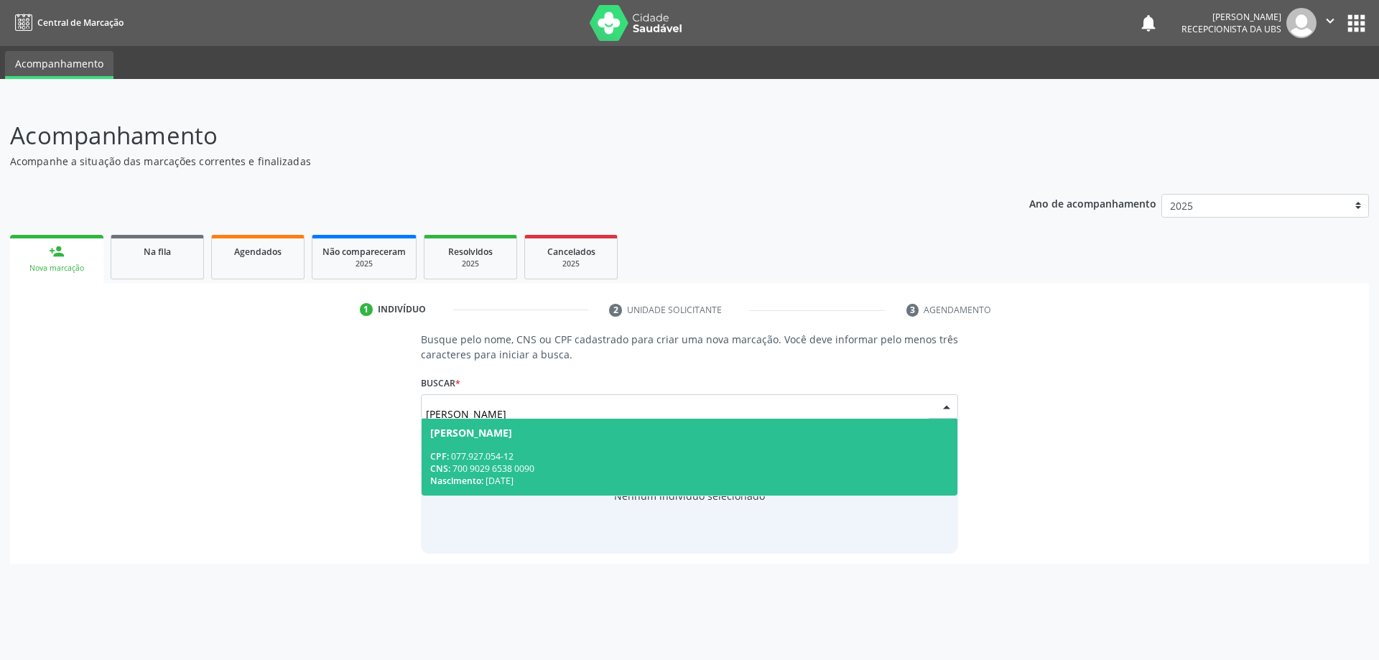
click at [758, 468] on div "CNS: 700 9029 6538 0090" at bounding box center [689, 469] width 519 height 12
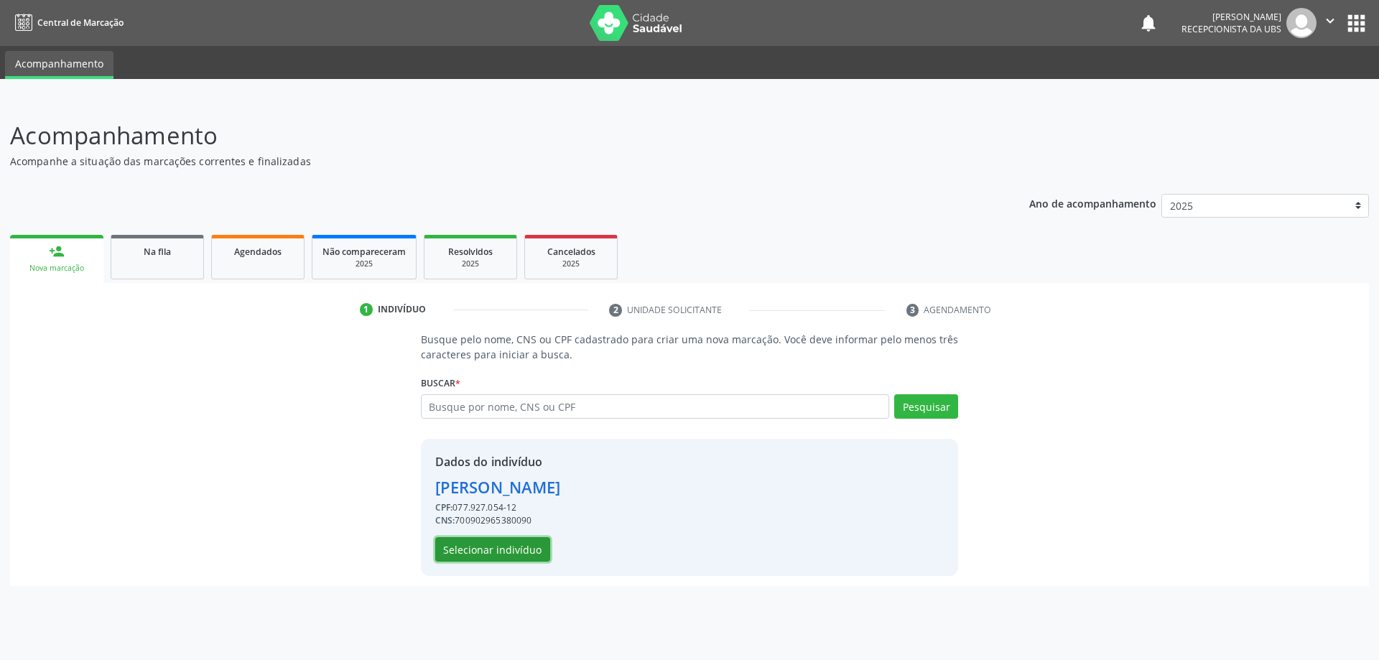
click at [511, 551] on button "Selecionar indivíduo" at bounding box center [492, 549] width 115 height 24
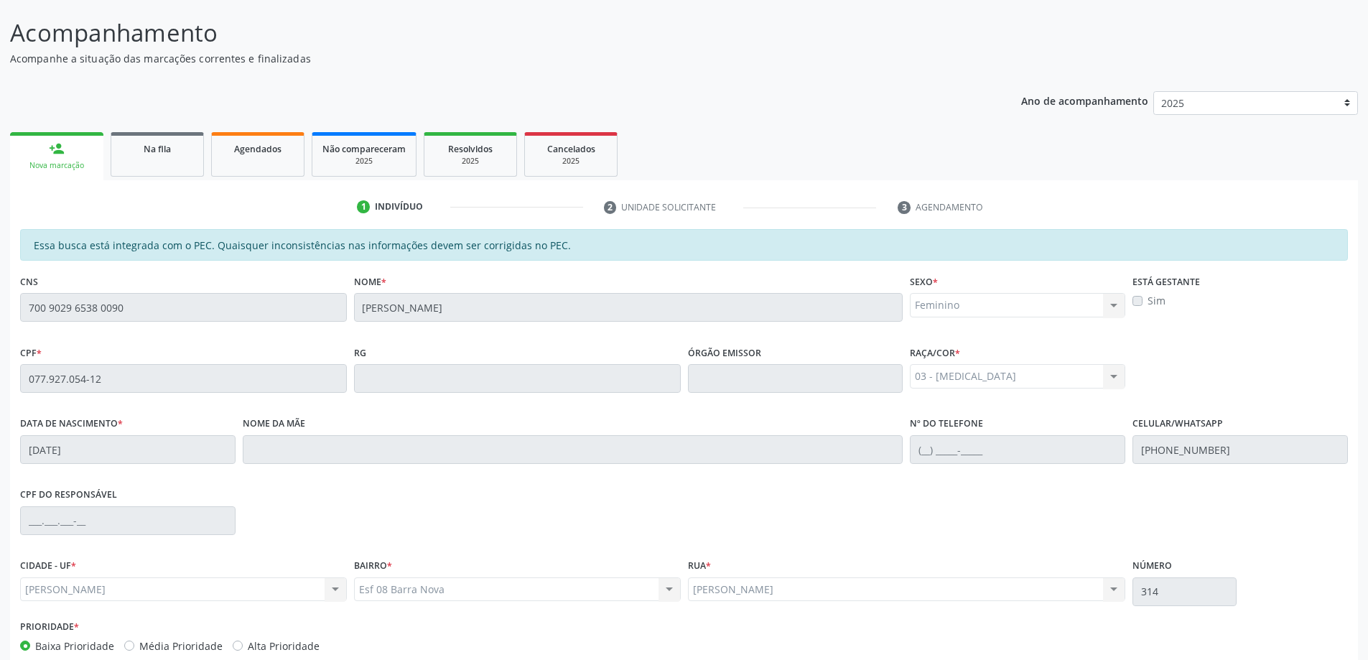
scroll to position [180, 0]
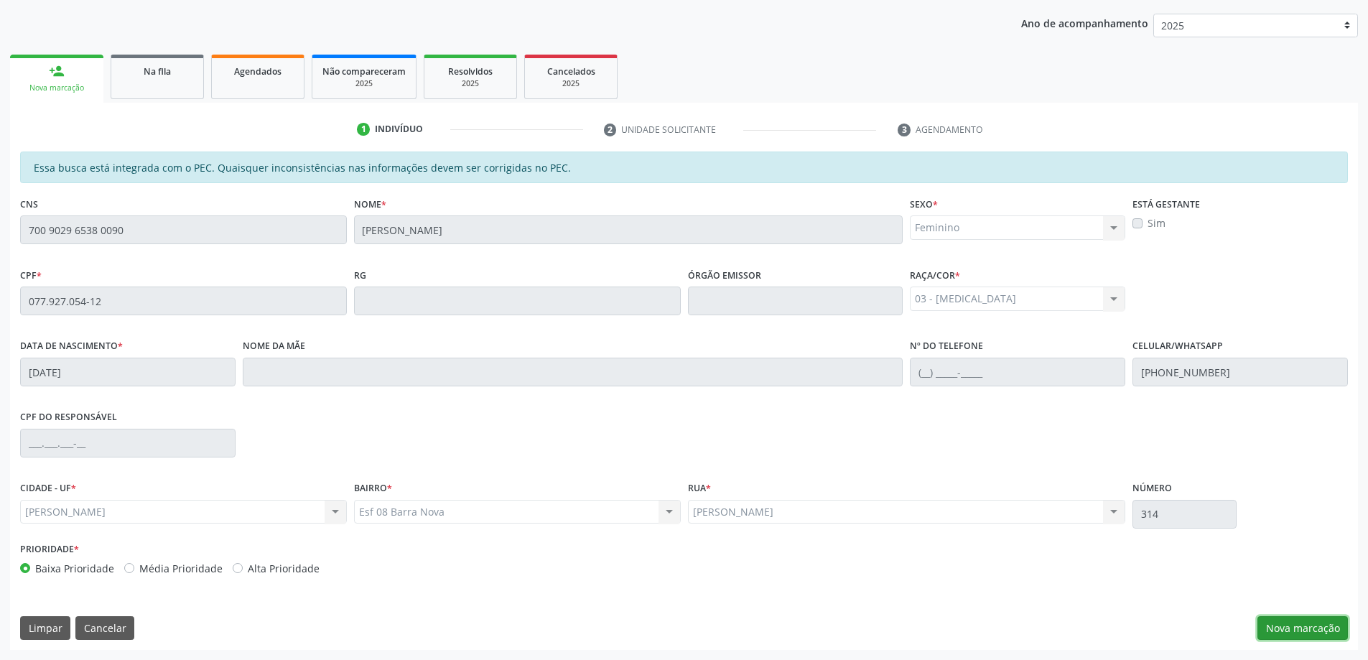
click at [1296, 636] on button "Nova marcação" at bounding box center [1303, 628] width 90 height 24
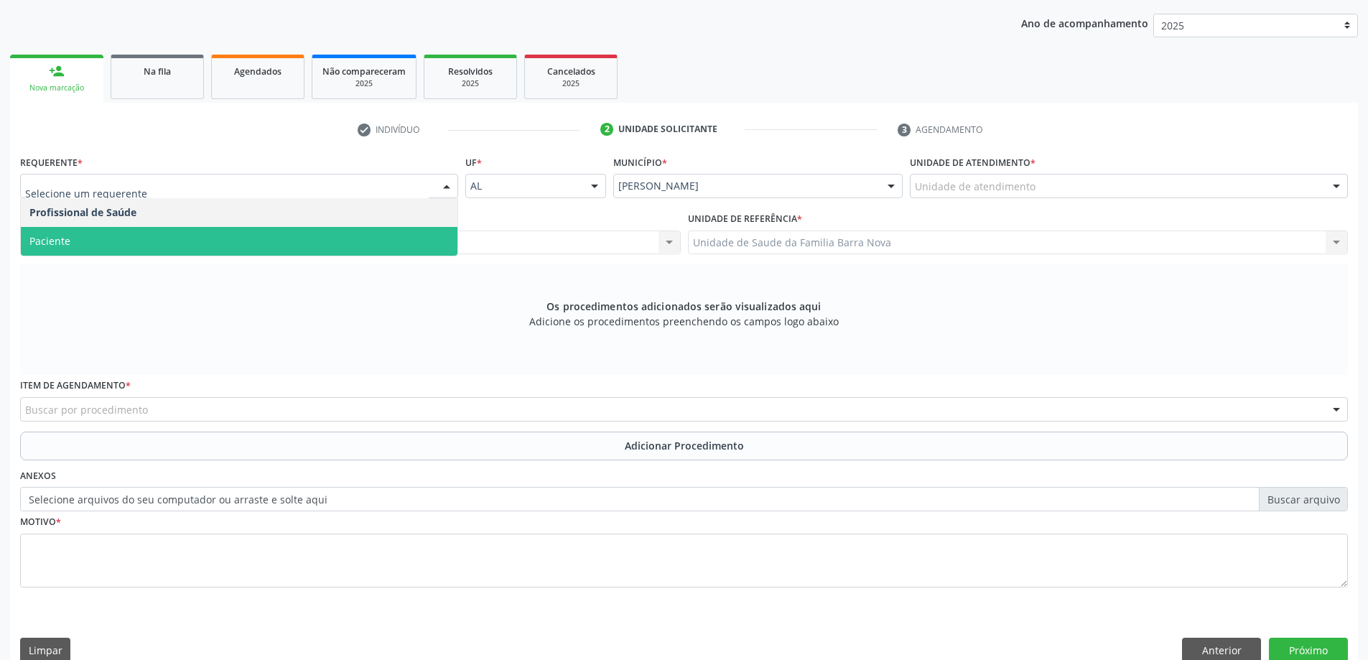
click at [134, 235] on span "Paciente" at bounding box center [239, 241] width 437 height 29
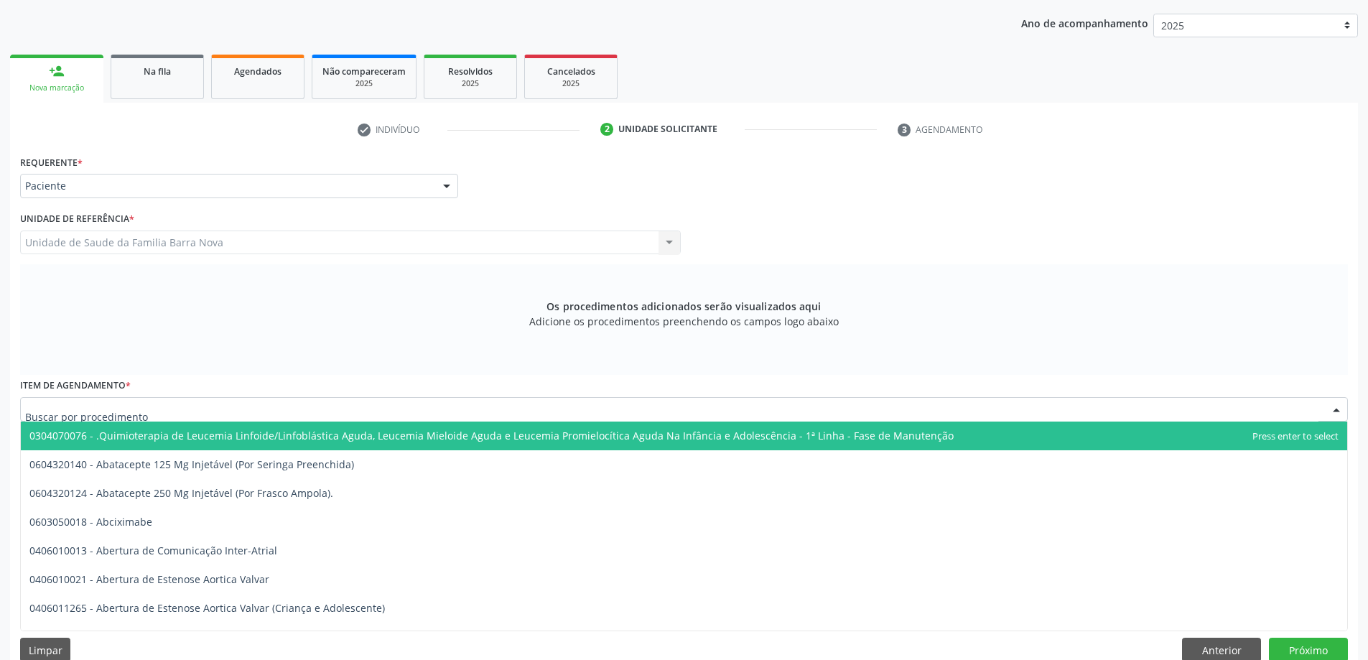
click at [205, 407] on div at bounding box center [684, 409] width 1328 height 24
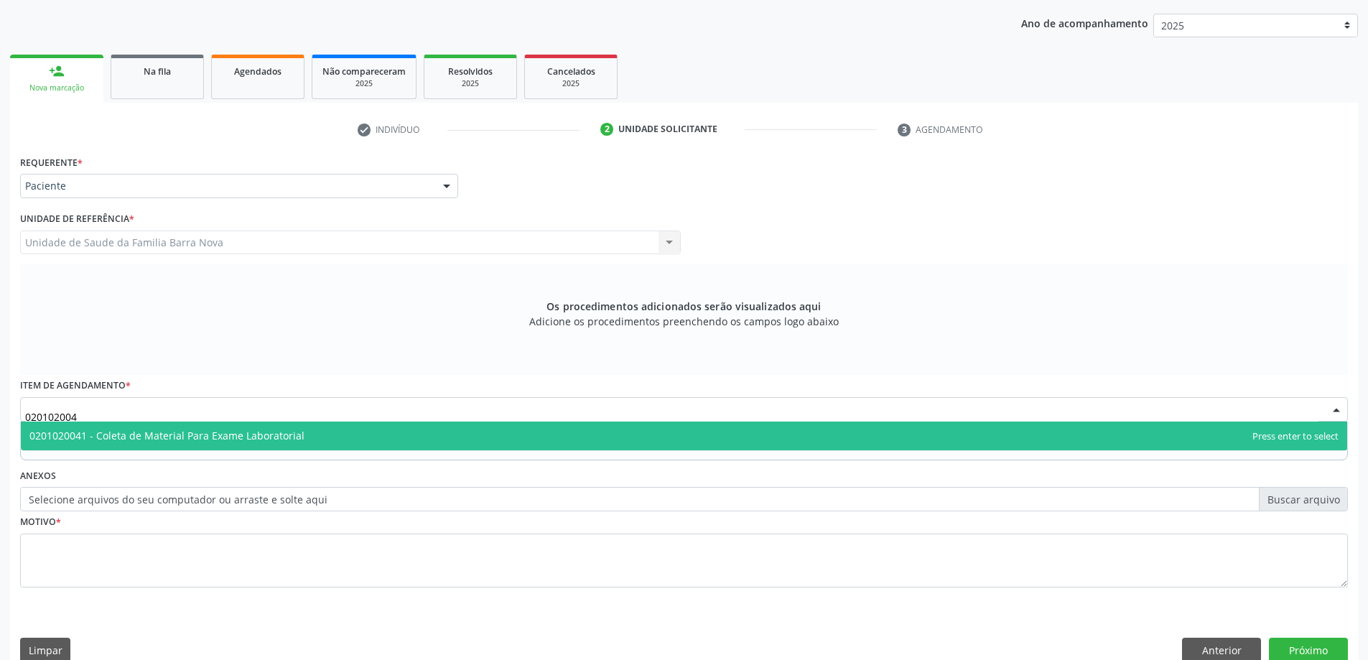
type input "0201020041"
click at [205, 440] on span "0201020041 - Coleta de Material Para Exame Laboratorial" at bounding box center [166, 436] width 275 height 14
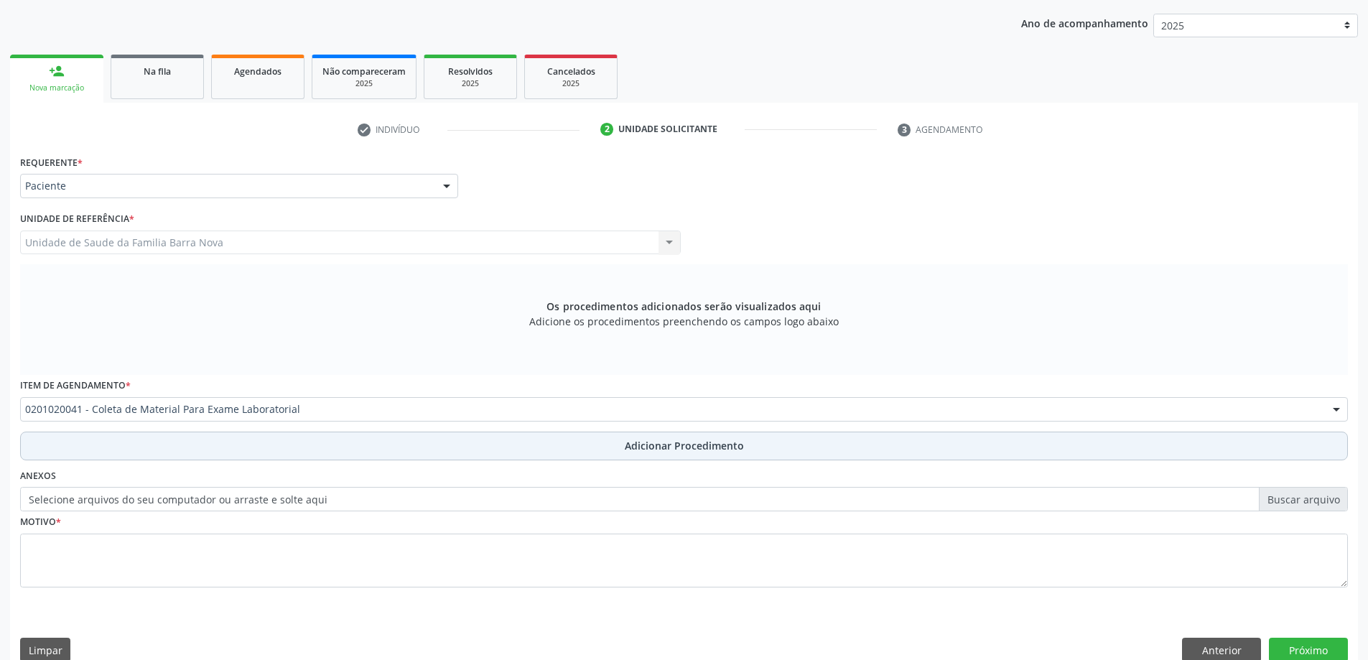
click at [256, 435] on button "Adicionar Procedimento" at bounding box center [684, 446] width 1328 height 29
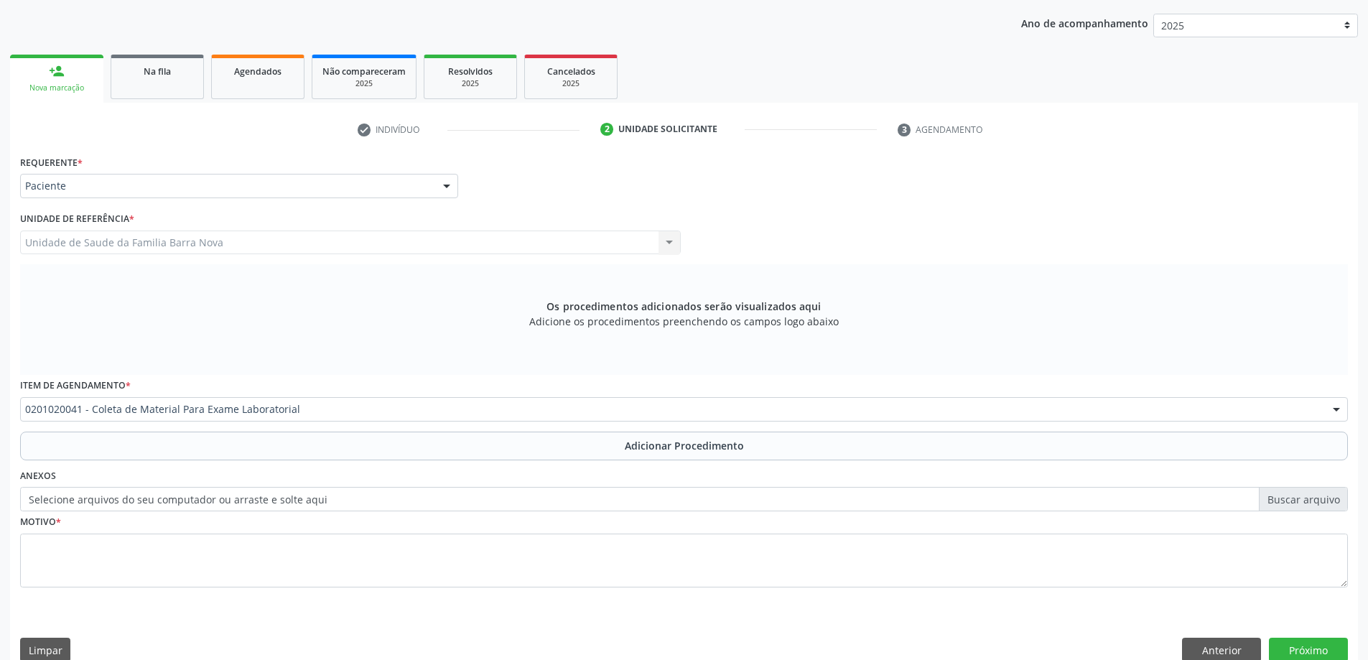
scroll to position [148, 0]
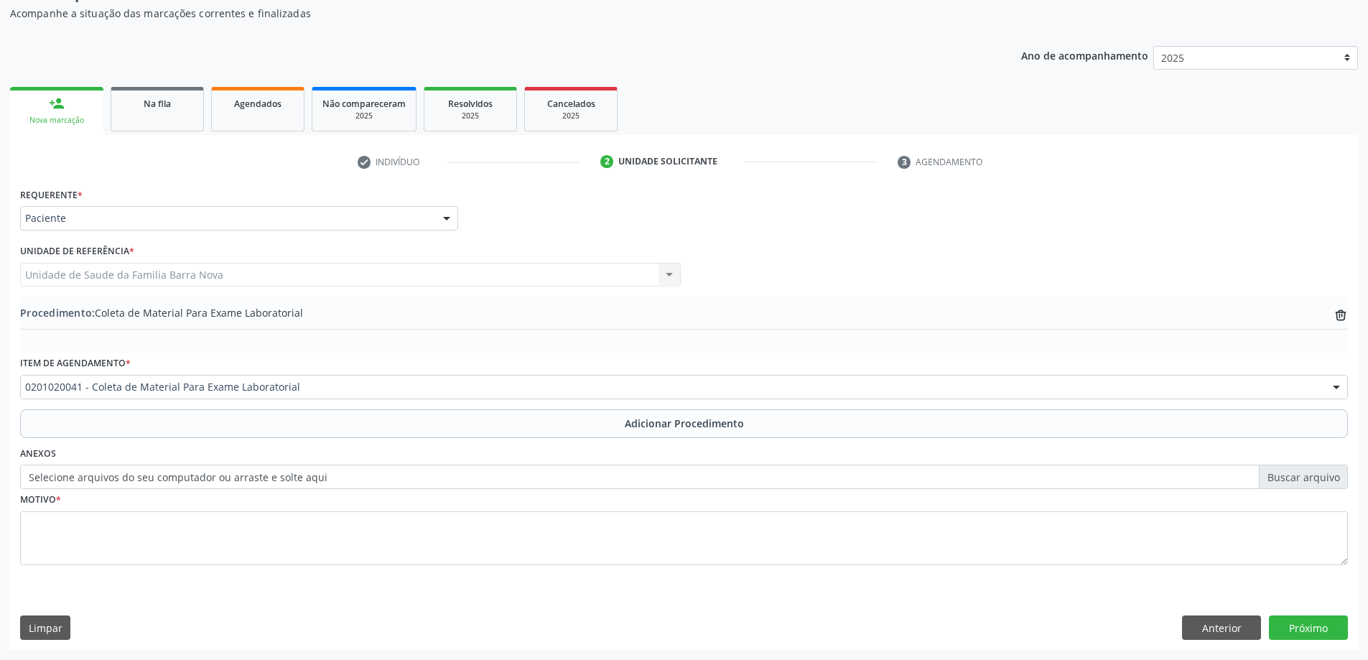
drag, startPoint x: 244, startPoint y: 508, endPoint x: 252, endPoint y: 508, distance: 7.9
click at [245, 508] on div "Motivo *" at bounding box center [684, 527] width 1328 height 76
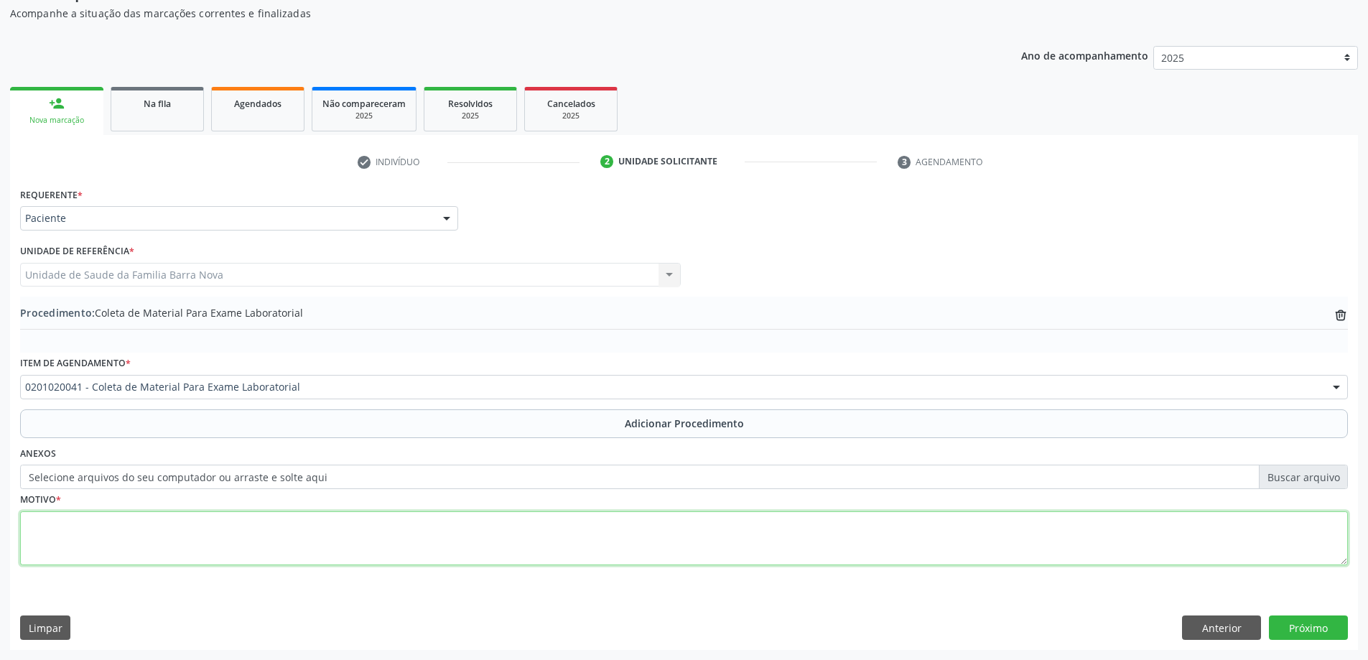
click at [219, 520] on textarea at bounding box center [684, 538] width 1328 height 55
type textarea "ROTINA LABORATORIAL"
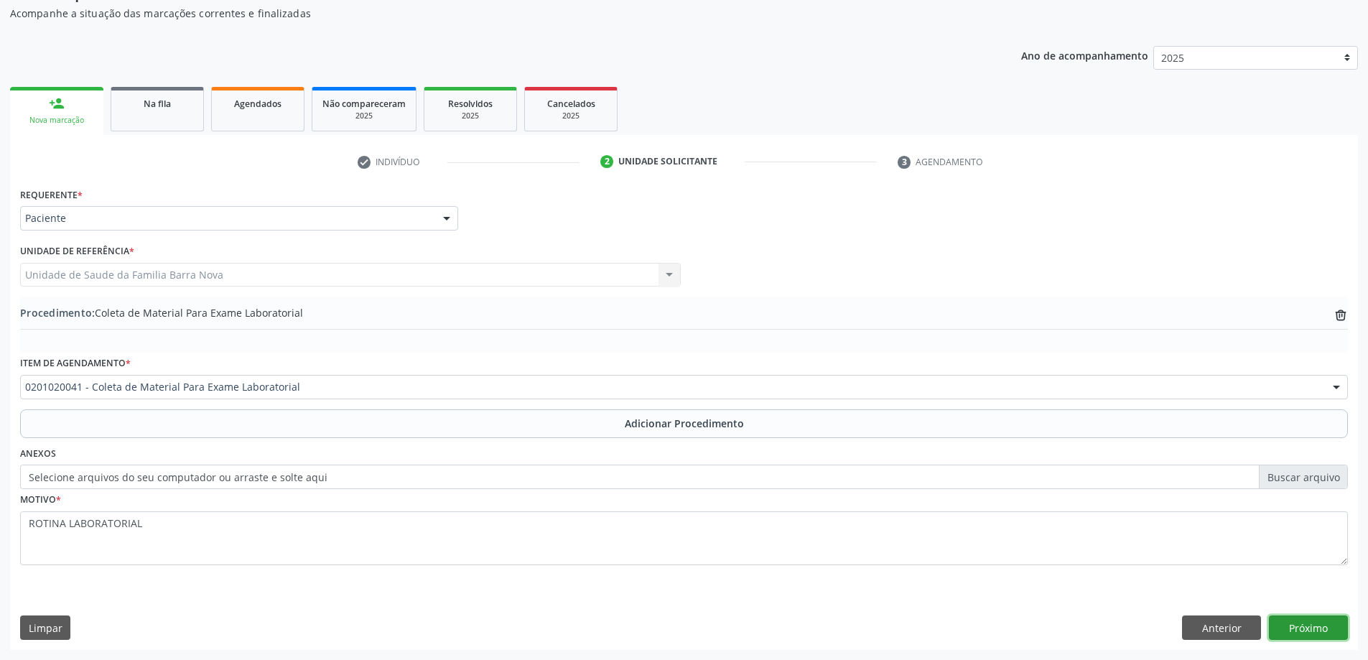
click at [1309, 621] on button "Próximo" at bounding box center [1308, 628] width 79 height 24
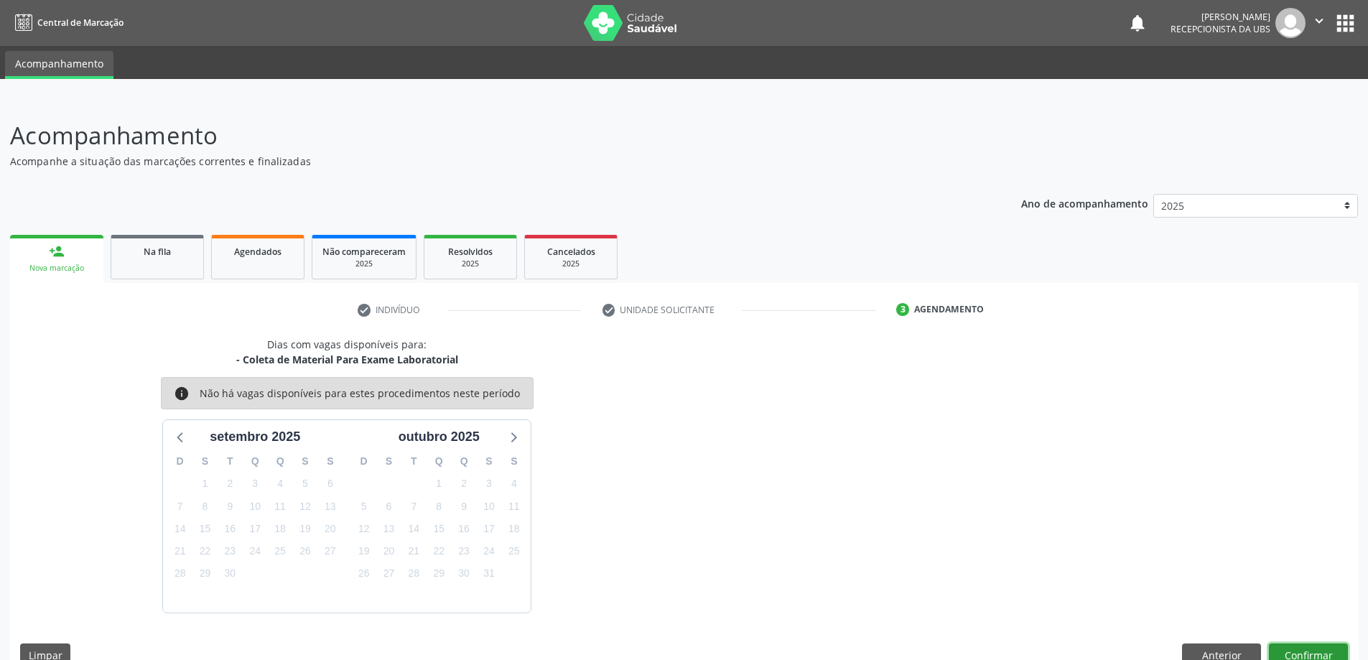
click at [1304, 651] on button "Confirmar" at bounding box center [1308, 656] width 79 height 24
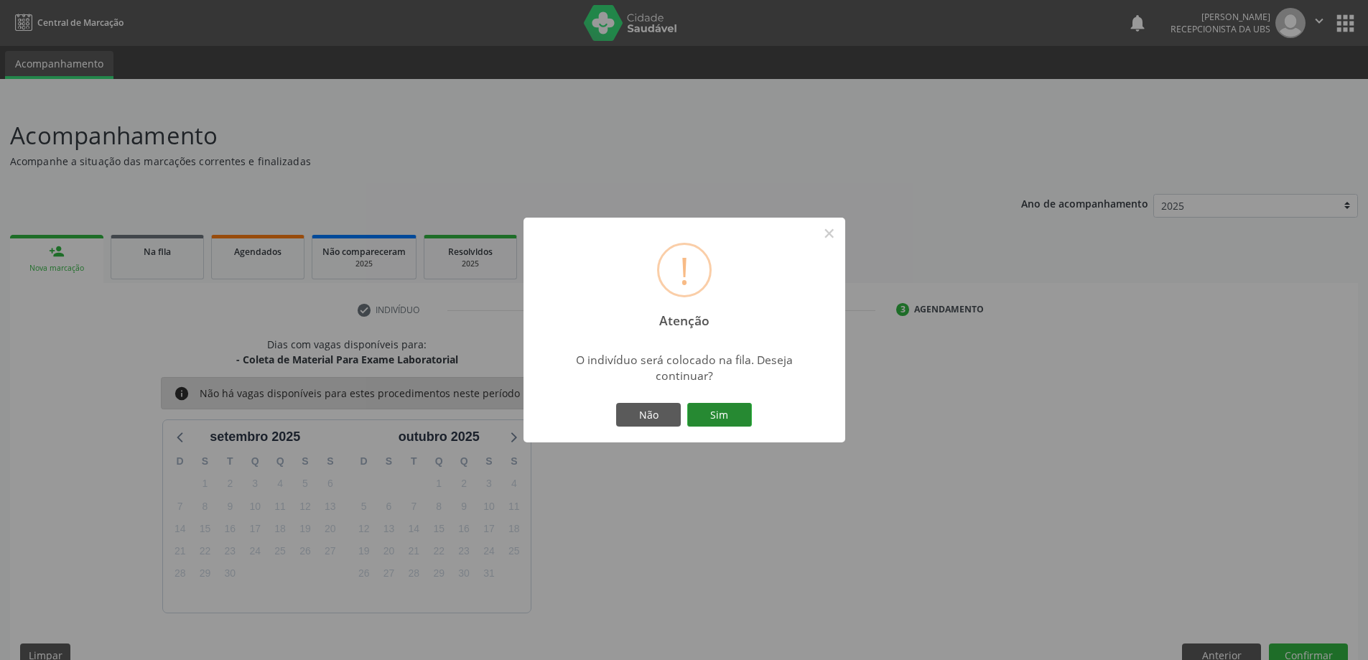
click at [705, 423] on button "Sim" at bounding box center [719, 415] width 65 height 24
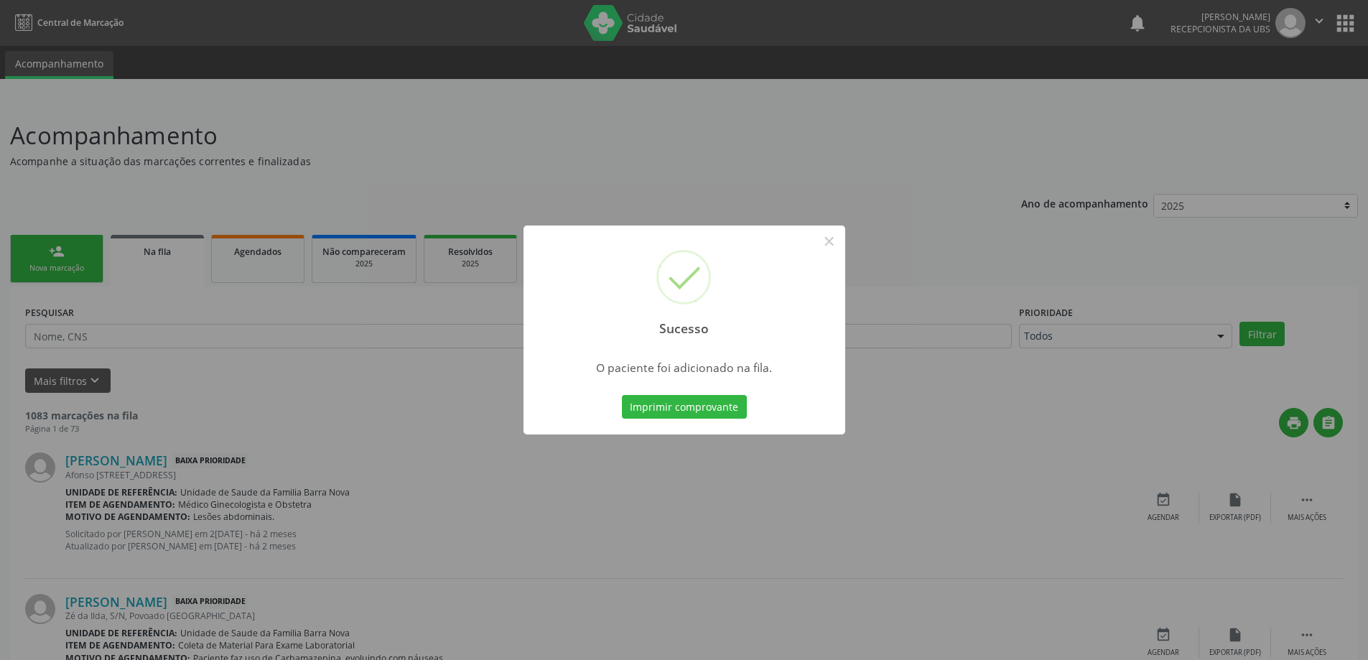
drag, startPoint x: 679, startPoint y: 452, endPoint x: 668, endPoint y: 452, distance: 11.5
click at [672, 452] on div "Sucesso × O paciente foi adicionado na fila. Imprimir comprovante Cancel" at bounding box center [684, 330] width 1368 height 660
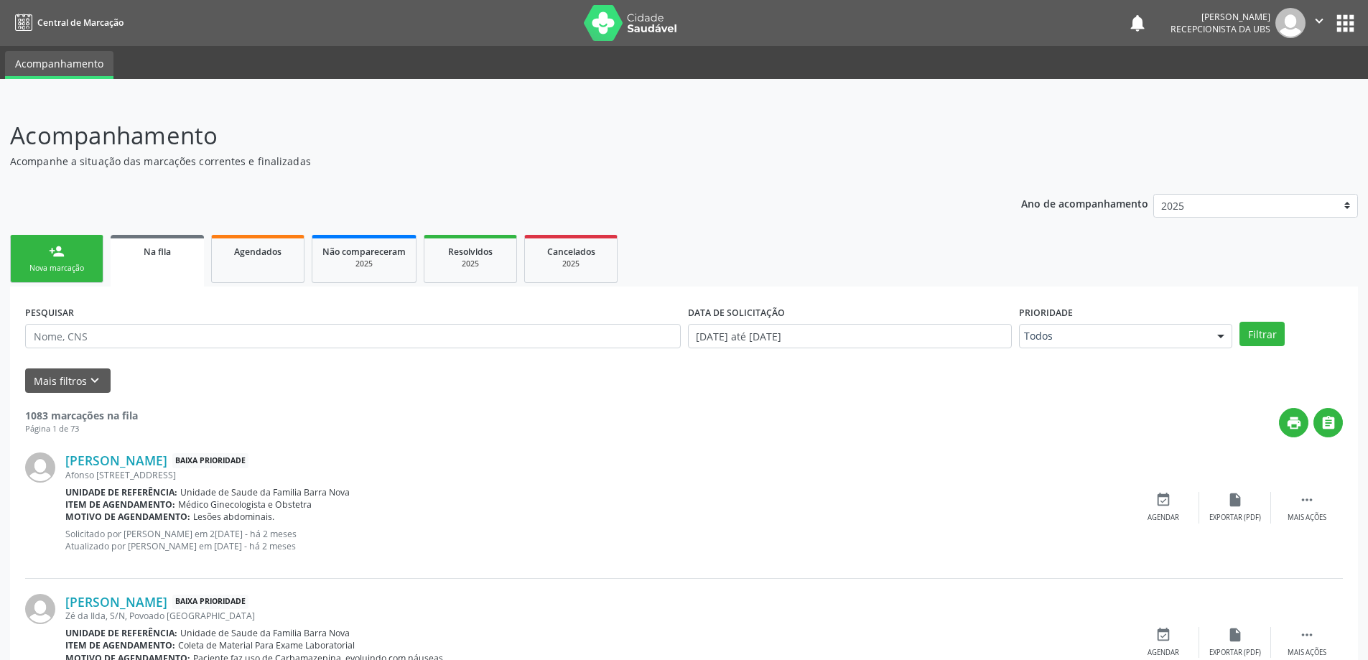
click at [75, 282] on link "person_add Nova marcação" at bounding box center [56, 259] width 93 height 48
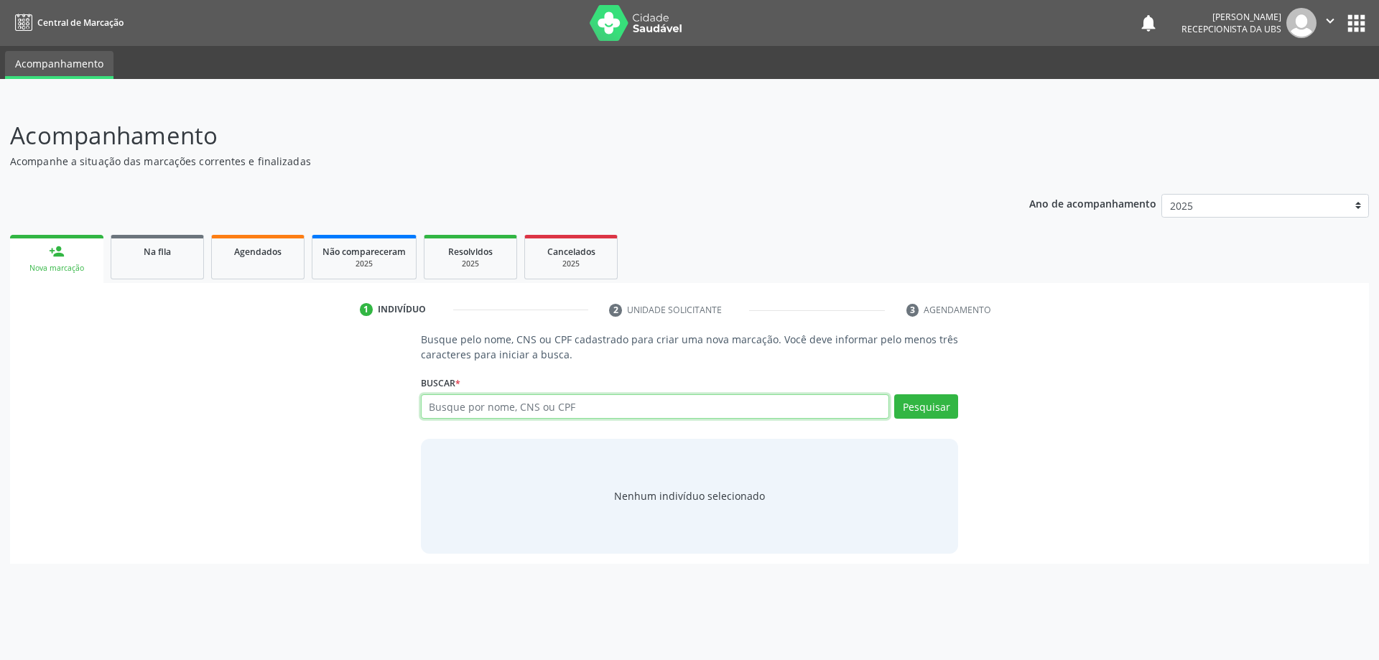
click at [585, 408] on input "text" at bounding box center [655, 406] width 469 height 24
click at [195, 276] on link "Na fila" at bounding box center [157, 257] width 93 height 45
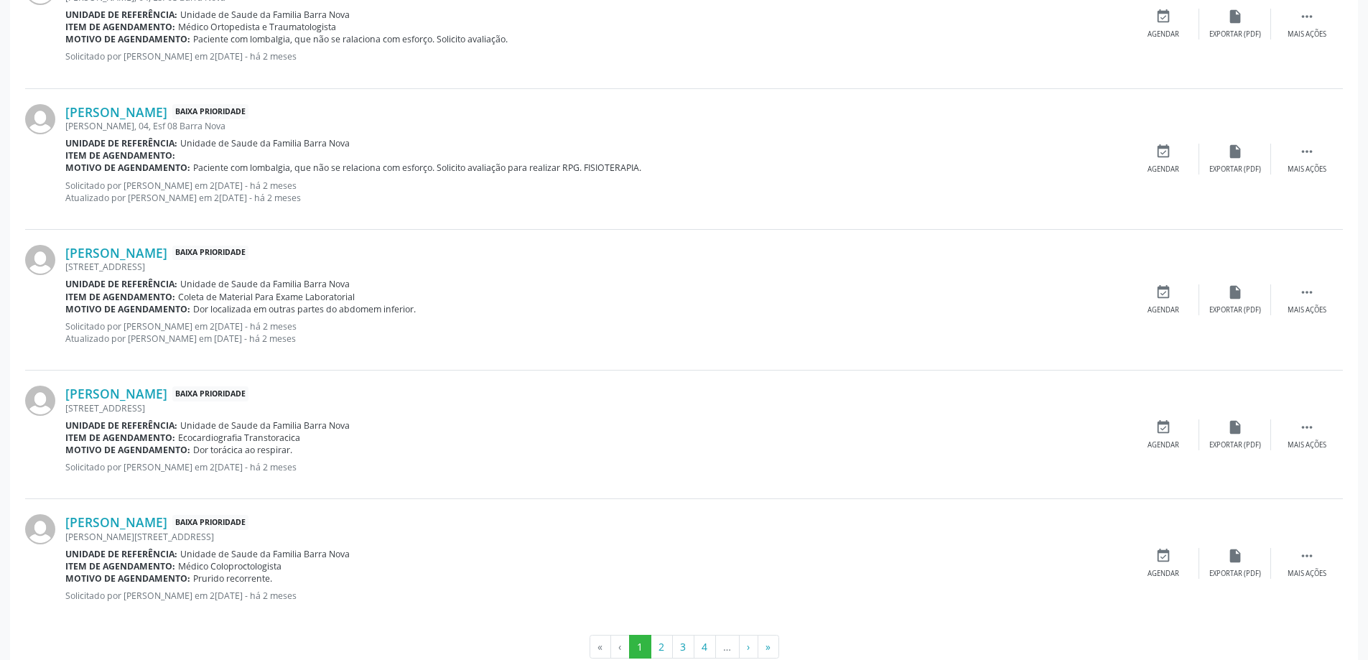
scroll to position [1811, 0]
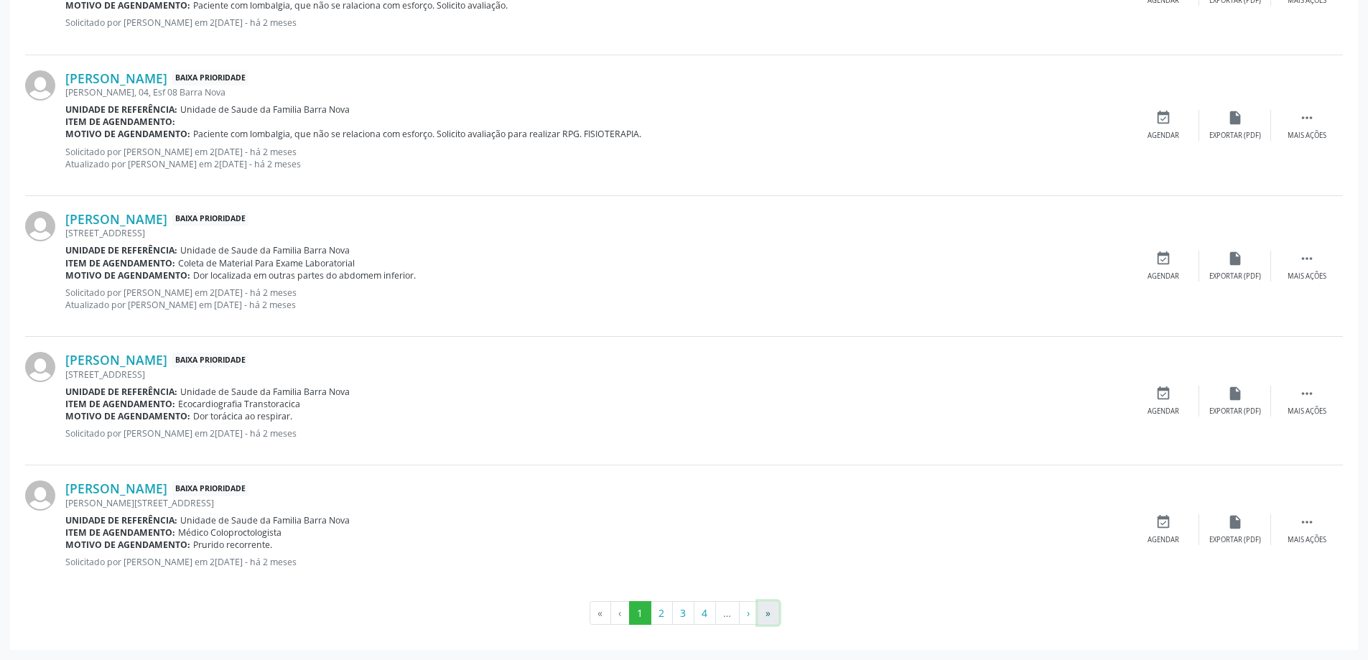
click at [768, 620] on button "»" at bounding box center [769, 613] width 22 height 24
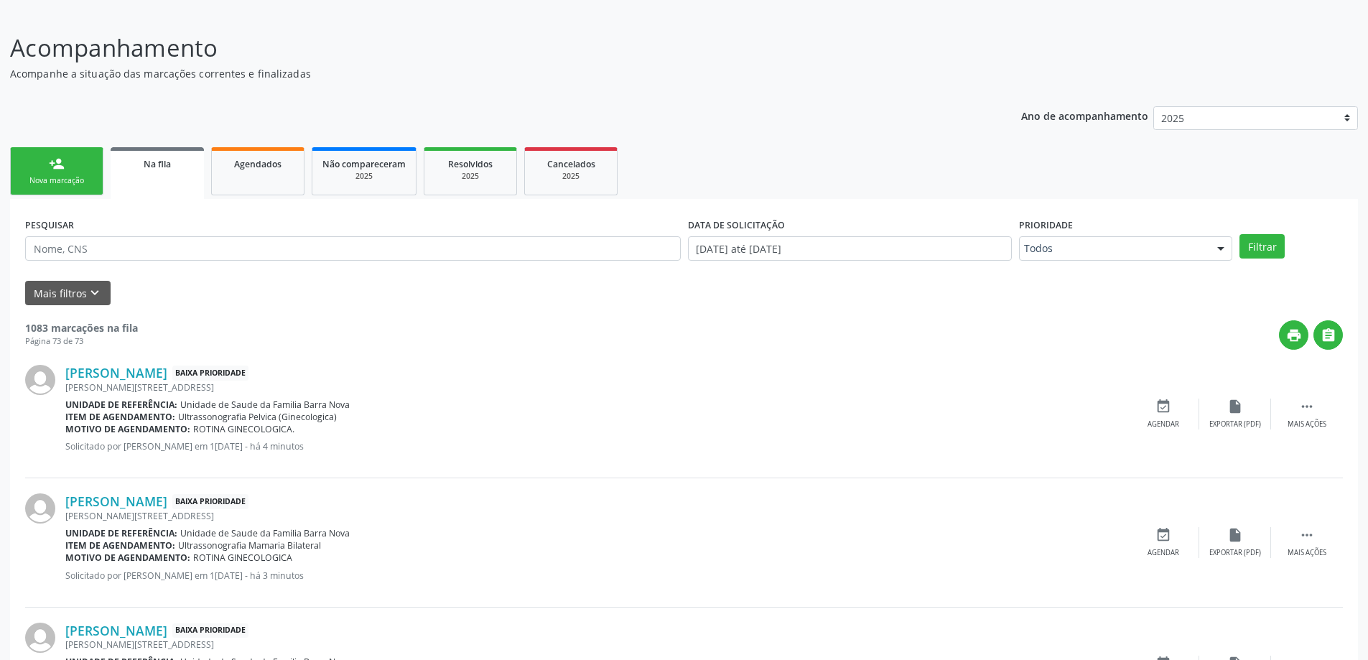
scroll to position [0, 0]
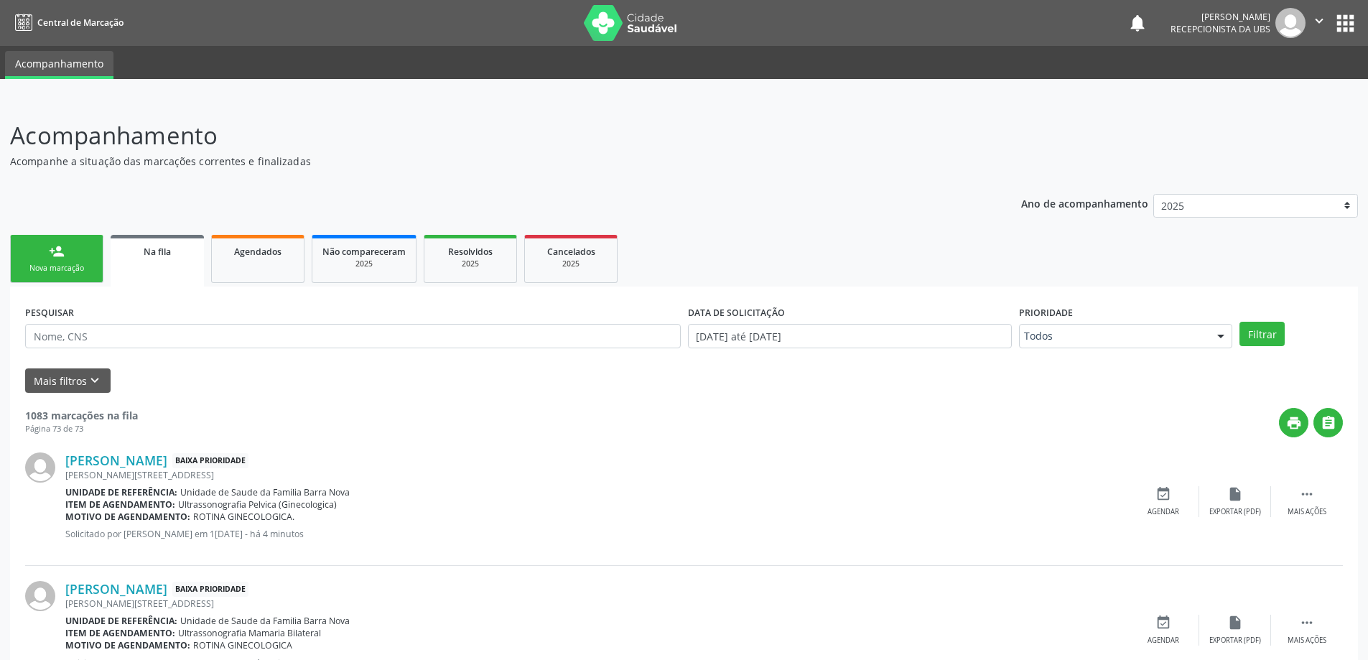
click at [81, 233] on ul "person_add Nova marcação Na fila Agendados Não compareceram 2025 Resolvidos 202…" at bounding box center [684, 258] width 1348 height 55
click at [93, 238] on link "person_add Nova marcação" at bounding box center [56, 259] width 93 height 48
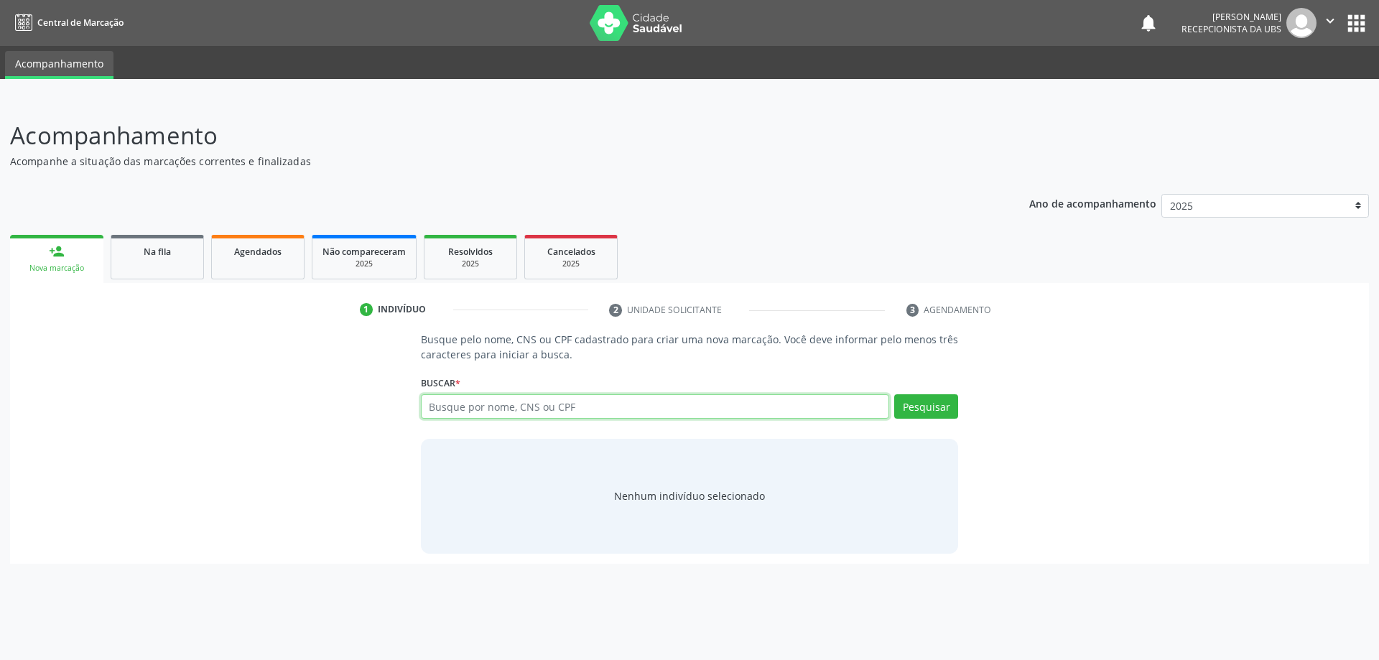
click at [561, 398] on input "text" at bounding box center [655, 406] width 469 height 24
type input "e"
type input "ESTER GABRIELLY FERNANDES DA COSTA CARVALHO"
click at [903, 413] on button "Pesquisar" at bounding box center [926, 406] width 64 height 24
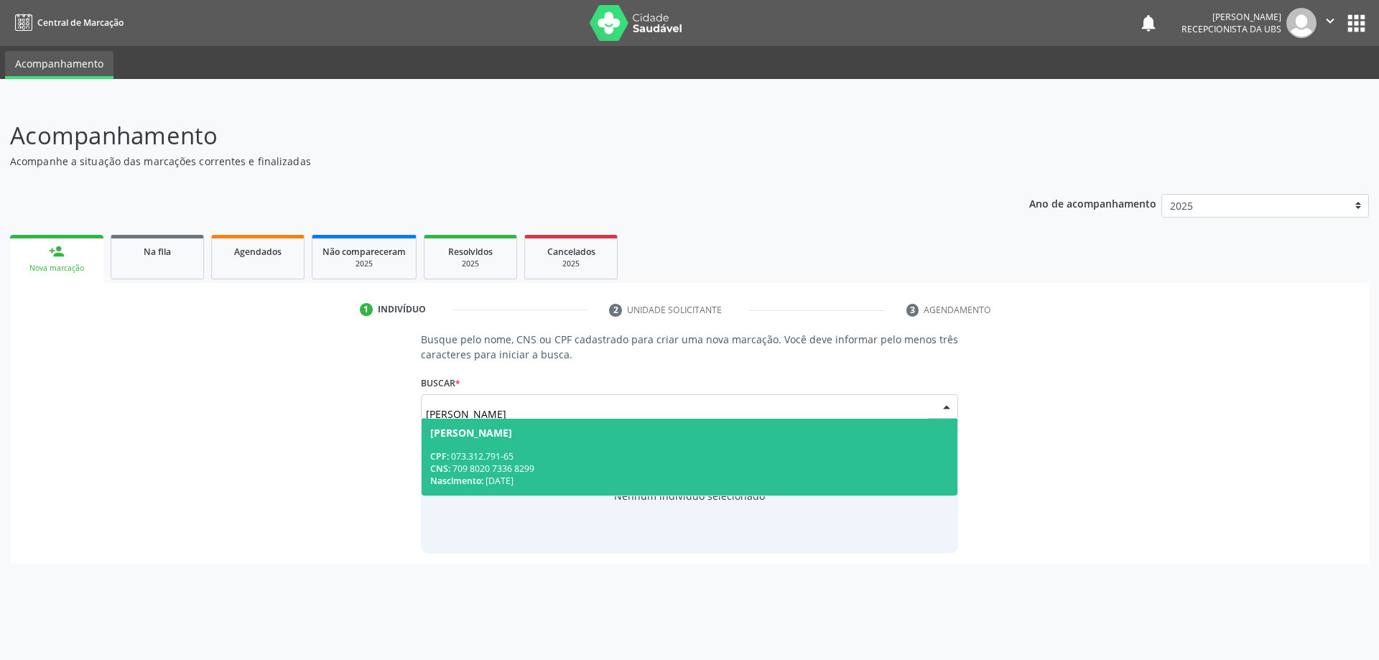
click at [513, 421] on span "Ester Gabrielly Fernandes da Costa Carvalho CPF: 073.312.791-65 CNS: 709 8020 7…" at bounding box center [690, 457] width 537 height 77
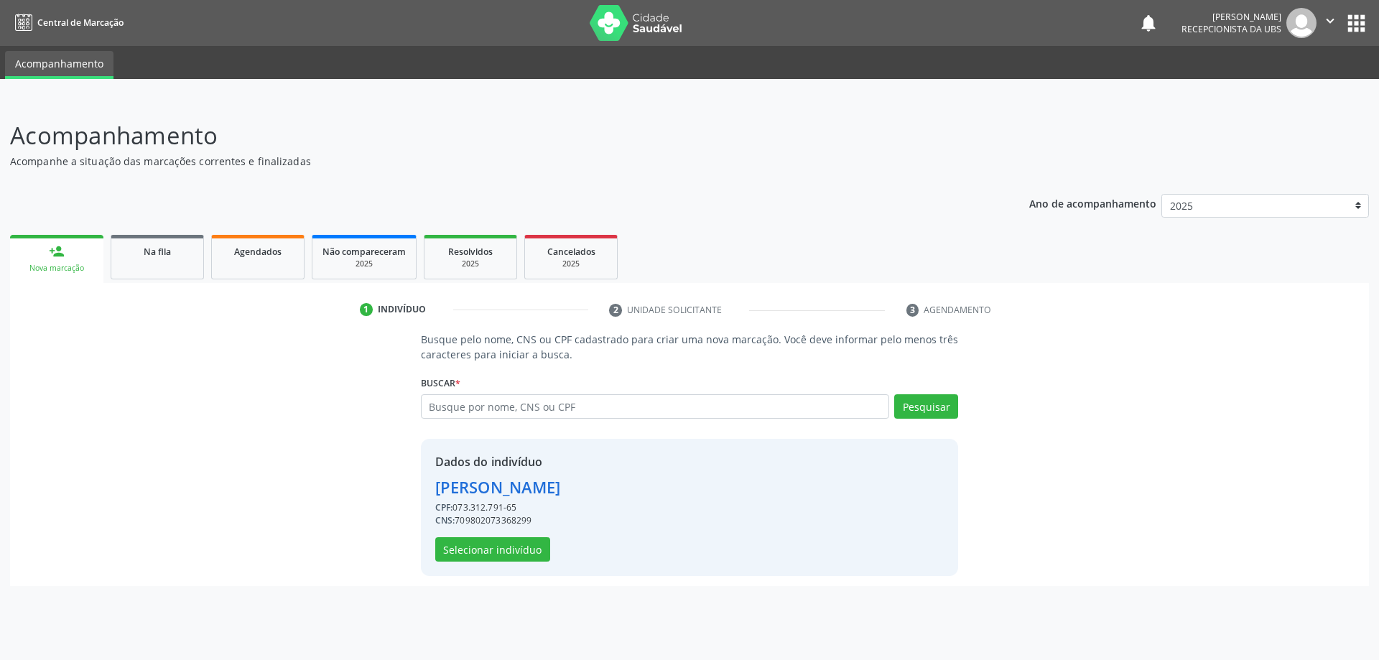
click at [522, 573] on div "Dados do indivíduo Ester Gabrielly Fernandes da Costa Carvalho CPF: 073.312.791…" at bounding box center [690, 507] width 538 height 137
click at [523, 554] on button "Selecionar indivíduo" at bounding box center [492, 549] width 115 height 24
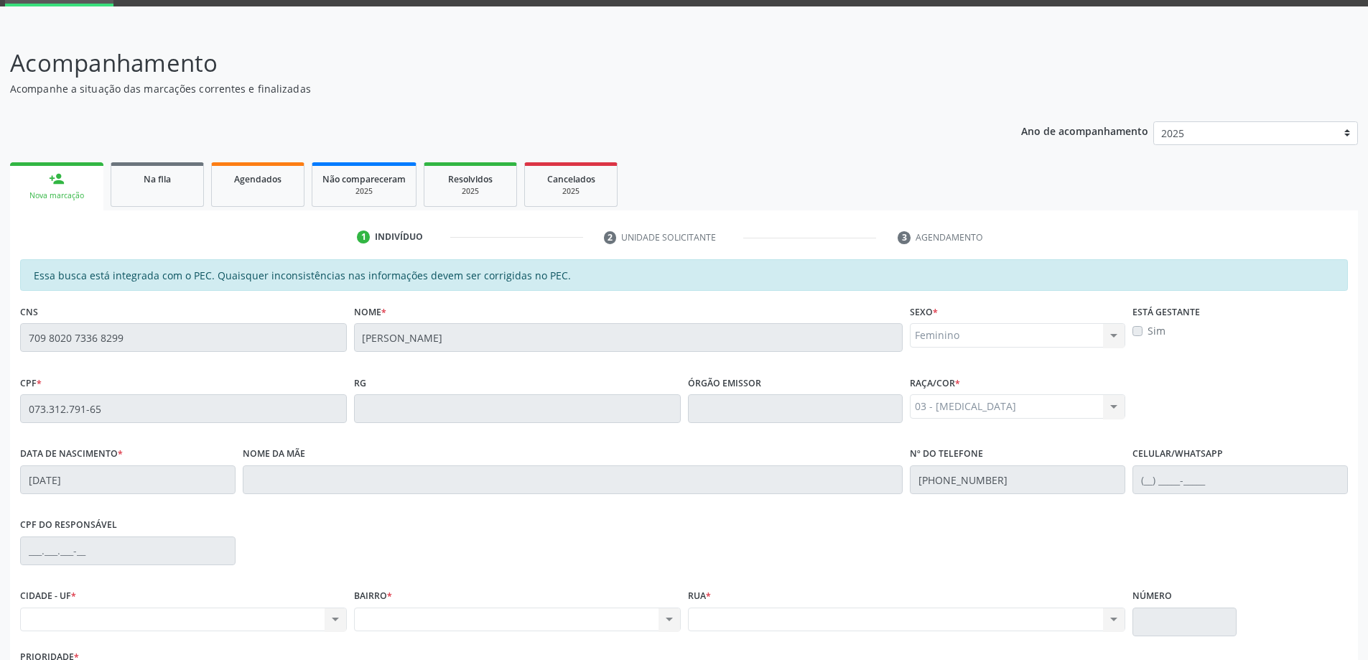
scroll to position [180, 0]
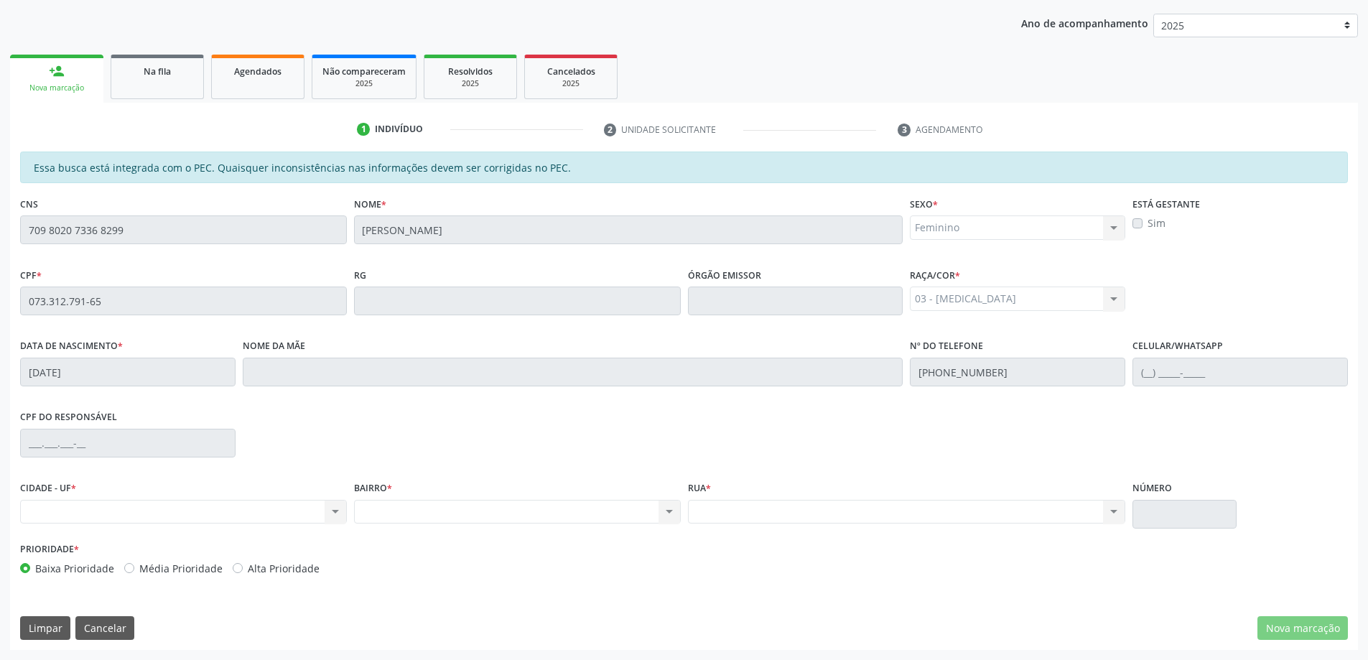
click at [141, 518] on div "Nenhum resultado encontrado para: " " Não há nenhuma opção para ser exibida." at bounding box center [183, 512] width 327 height 24
click at [189, 503] on div "Nenhum resultado encontrado para: " " Não há nenhuma opção para ser exibida." at bounding box center [183, 512] width 327 height 24
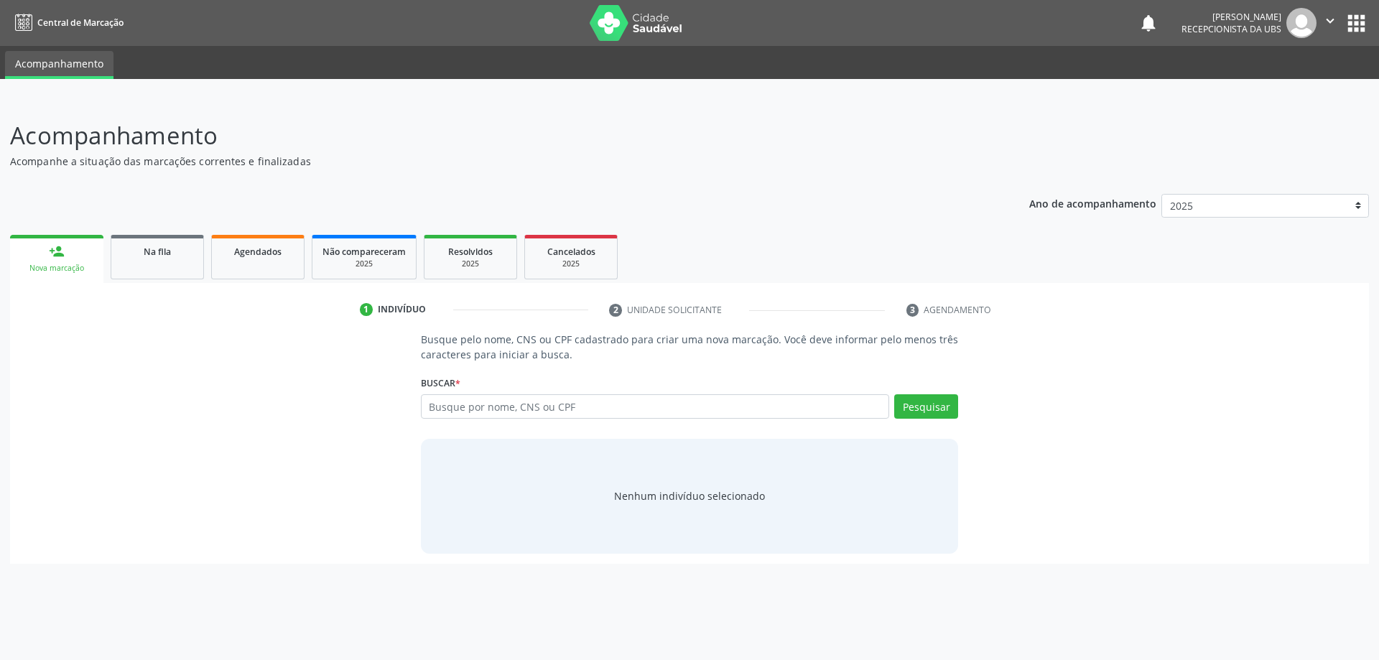
click at [504, 409] on input "text" at bounding box center [655, 406] width 469 height 24
type input "0"
type input "709802073368299"
click at [940, 399] on button "Pesquisar" at bounding box center [926, 406] width 64 height 24
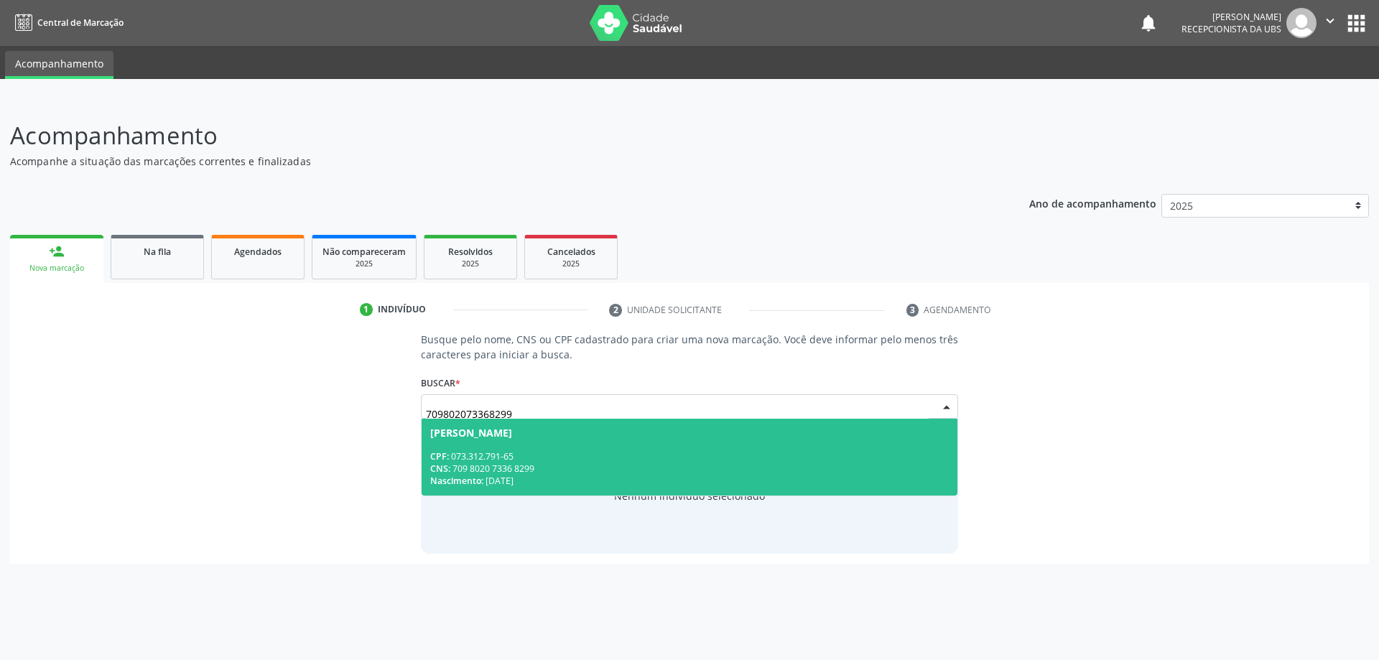
click at [695, 482] on div "Nascimento: 30/07/2012" at bounding box center [689, 481] width 519 height 12
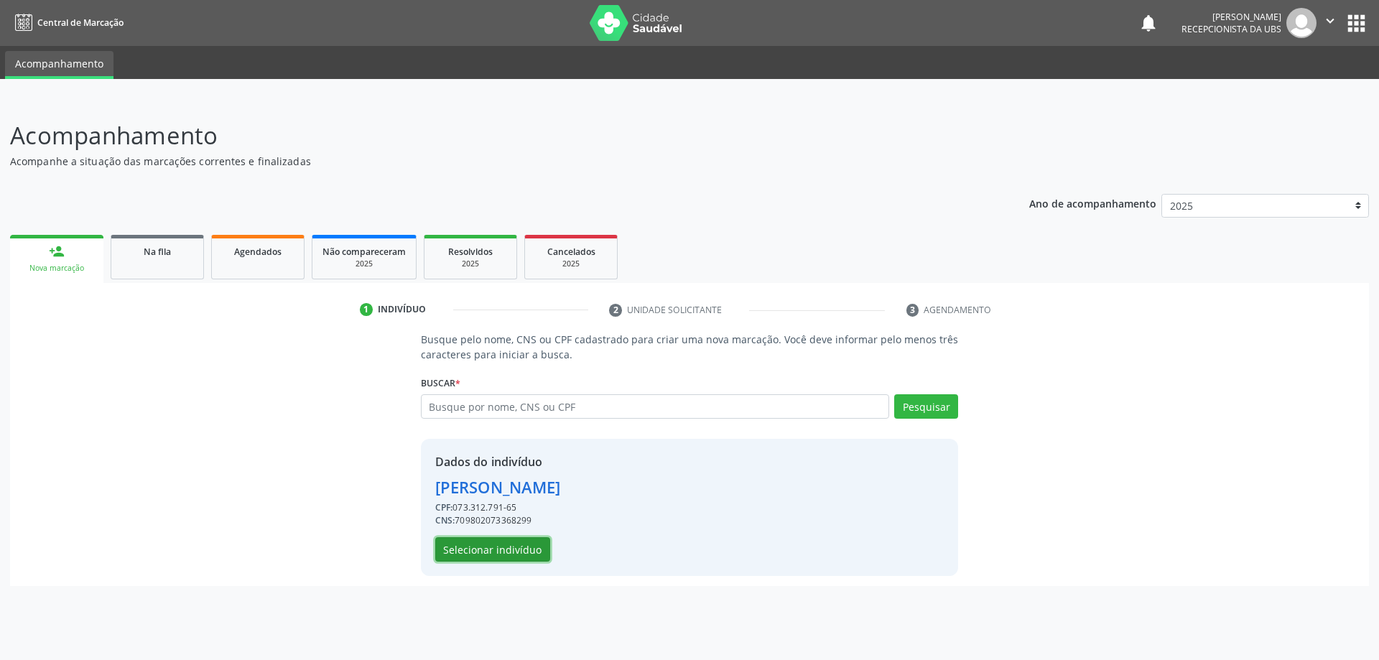
click at [494, 552] on button "Selecionar indivíduo" at bounding box center [492, 549] width 115 height 24
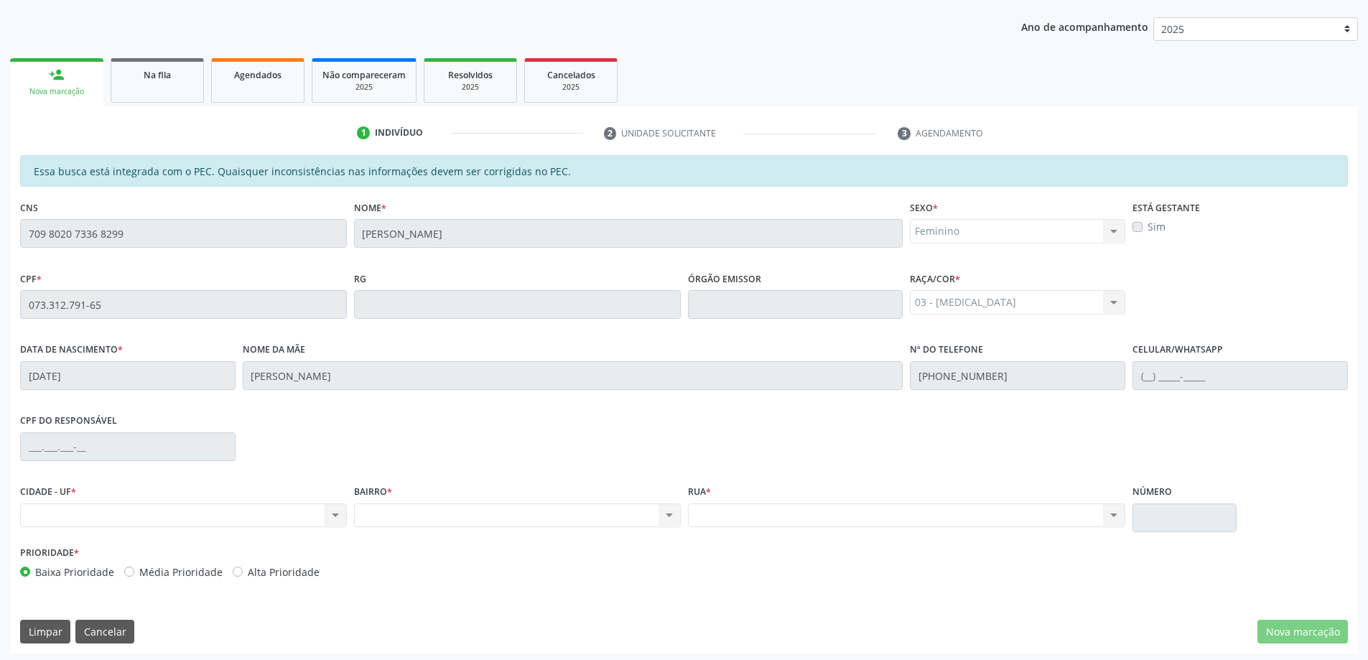
scroll to position [180, 0]
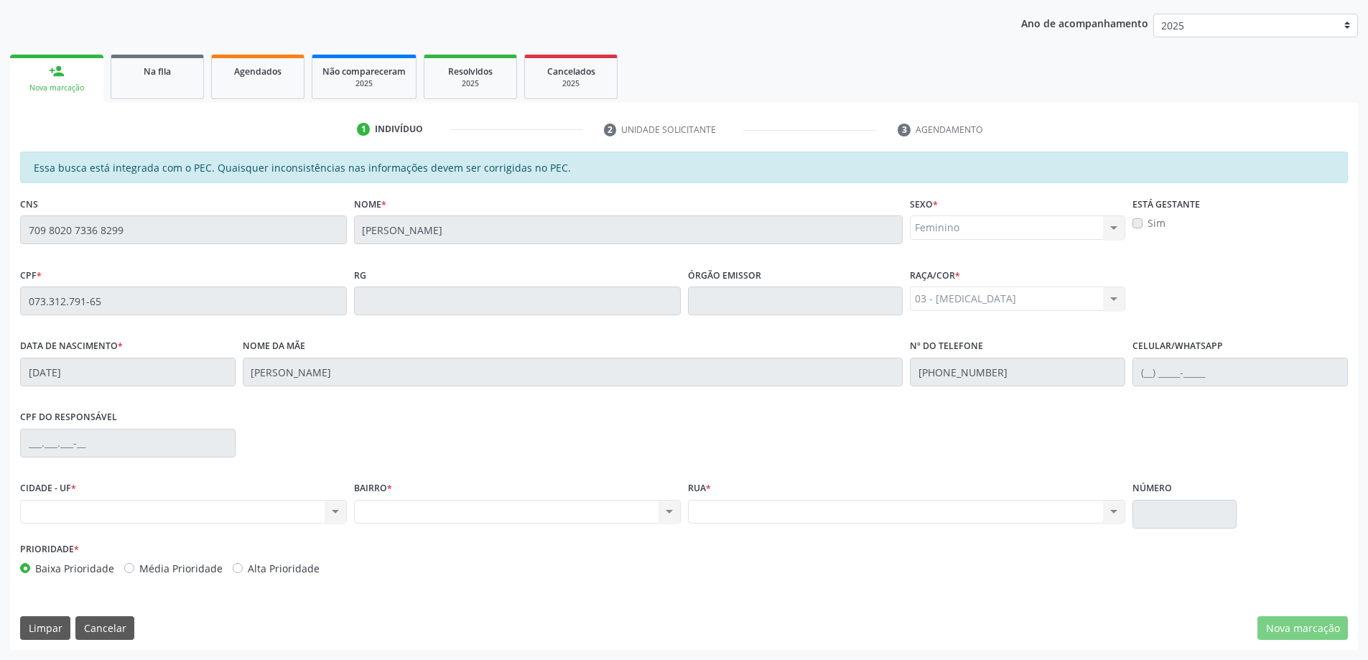
click at [196, 527] on div "CIDADE - UF * Nenhum resultado encontrado para: " " Não há nenhuma opção para s…" at bounding box center [184, 508] width 334 height 61
click at [201, 526] on div "CIDADE - UF * Nenhum resultado encontrado para: " " Não há nenhuma opção para s…" at bounding box center [184, 508] width 334 height 61
click at [234, 521] on div "Nenhum resultado encontrado para: " " Não há nenhuma opção para ser exibida." at bounding box center [183, 512] width 327 height 24
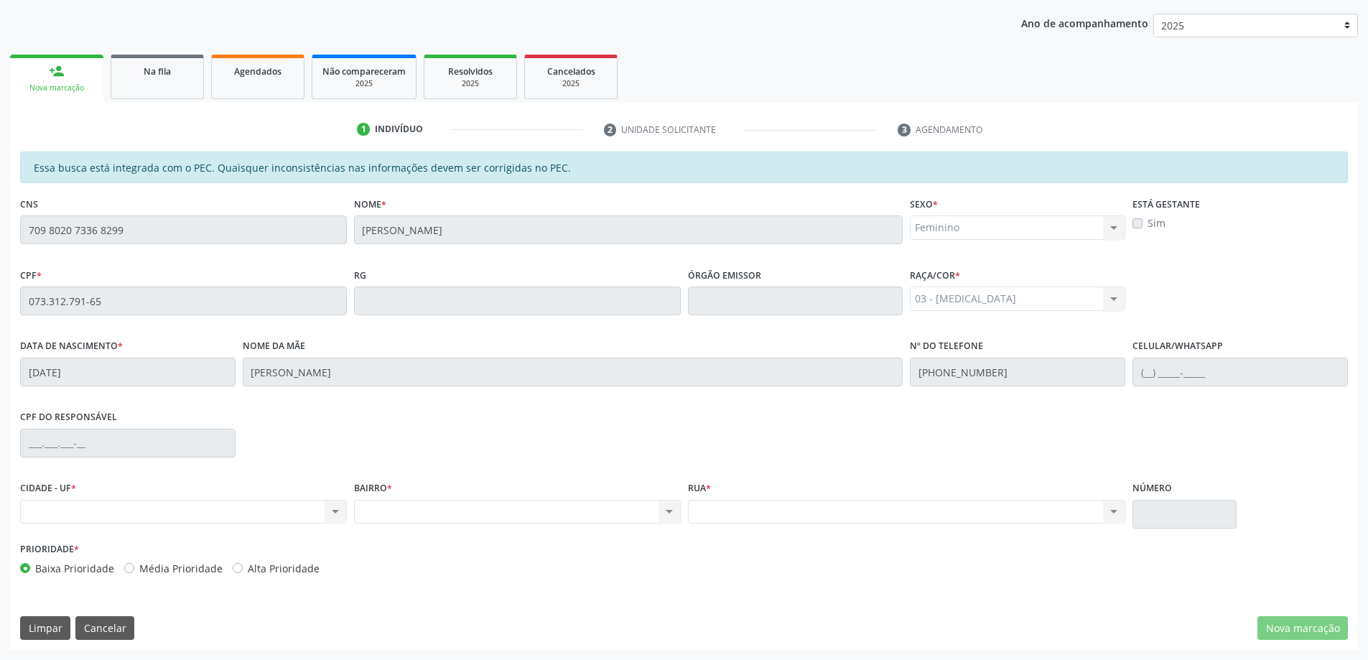
click at [121, 510] on div "Nenhum resultado encontrado para: " " Não há nenhuma opção para ser exibida." at bounding box center [183, 512] width 327 height 24
click at [334, 517] on div "Nenhum resultado encontrado para: " " Não há nenhuma opção para ser exibida." at bounding box center [183, 512] width 327 height 24
click at [336, 514] on div "Nenhum resultado encontrado para: " " Não há nenhuma opção para ser exibida." at bounding box center [183, 512] width 327 height 24
click at [58, 625] on button "Limpar" at bounding box center [45, 628] width 50 height 24
click at [62, 630] on button "Limpar" at bounding box center [45, 628] width 50 height 24
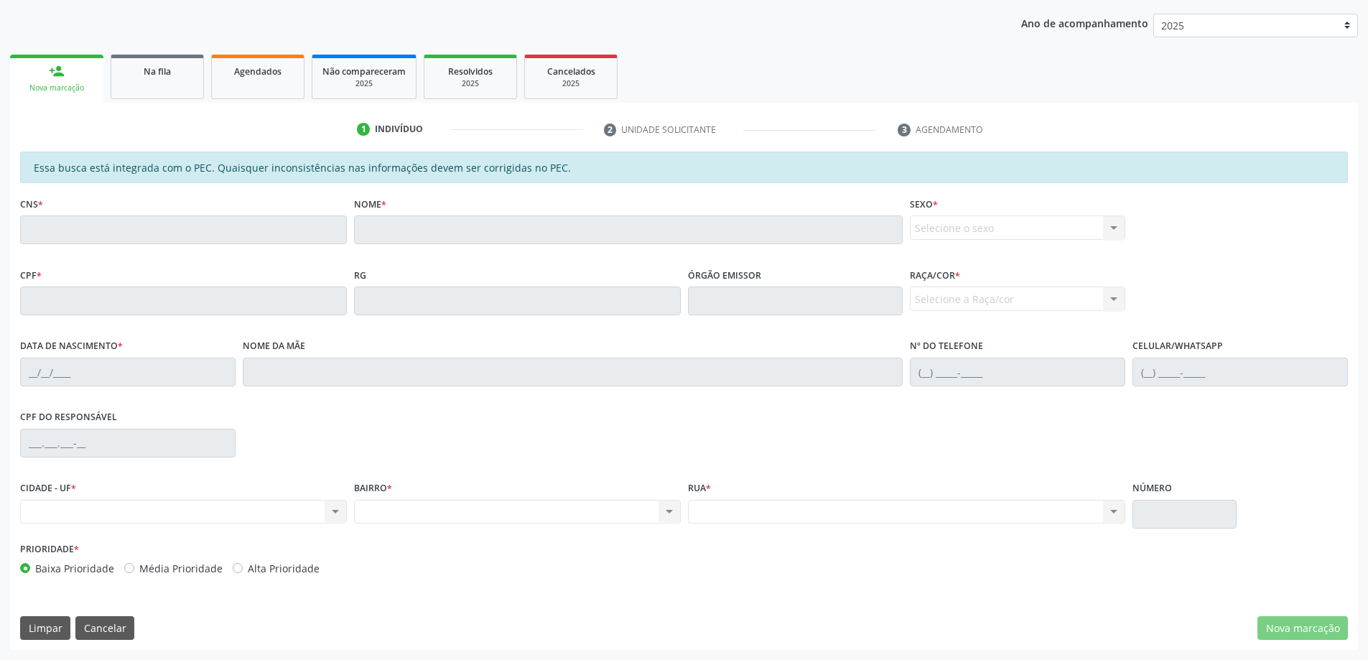
click at [62, 79] on link "person_add Nova marcação" at bounding box center [56, 79] width 93 height 48
click at [157, 89] on link "Na fila" at bounding box center [157, 77] width 93 height 45
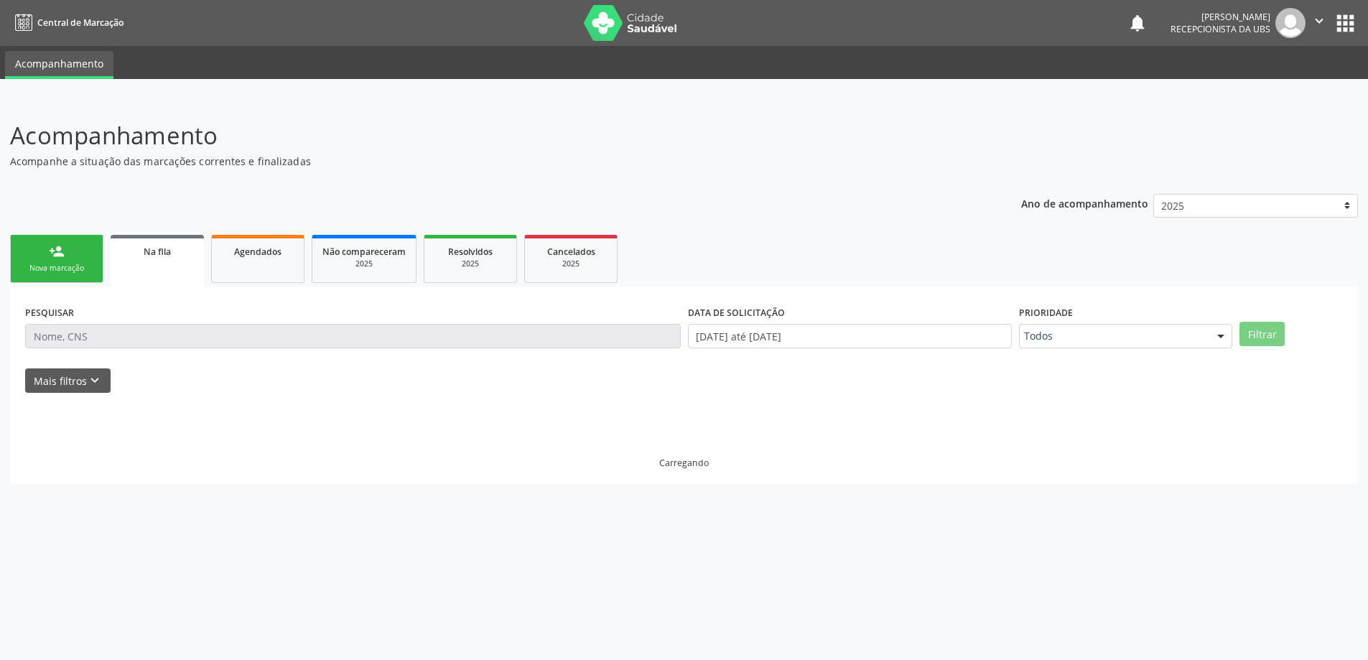
scroll to position [0, 0]
click at [84, 280] on link "person_add Nova marcação" at bounding box center [56, 259] width 93 height 48
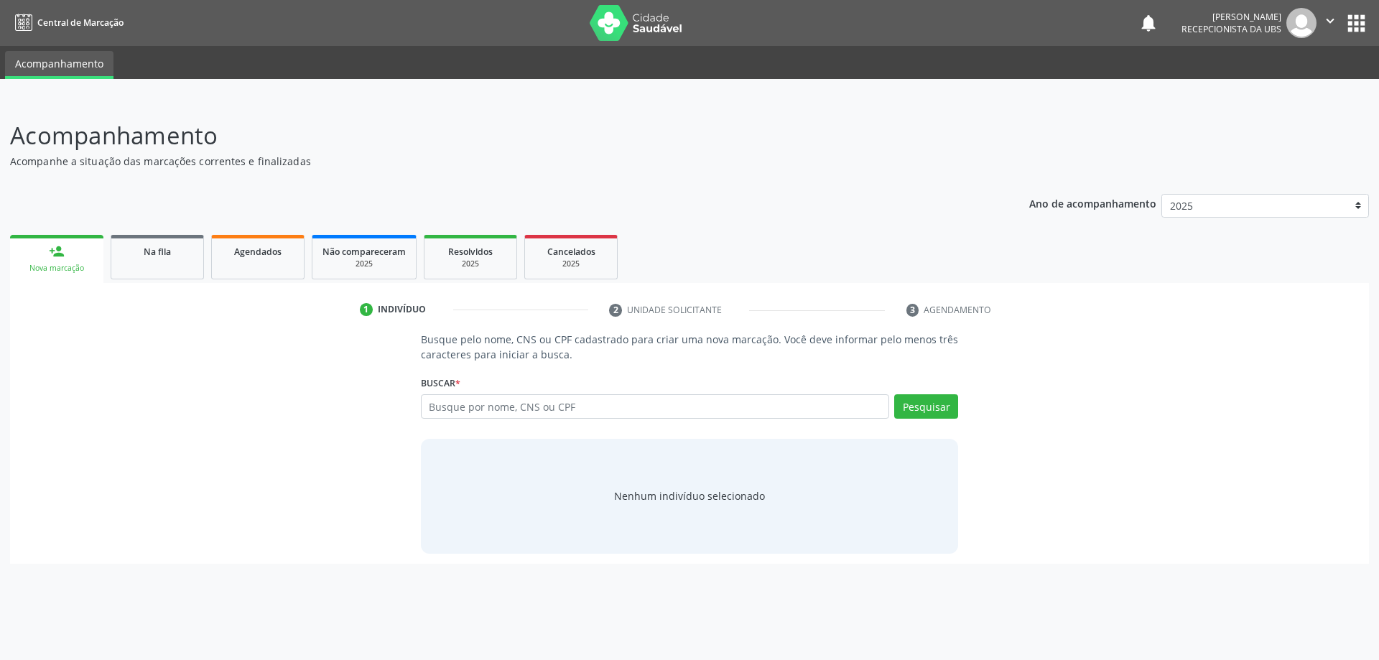
drag, startPoint x: 519, startPoint y: 390, endPoint x: 534, endPoint y: 397, distance: 16.1
click at [524, 391] on div "Buscar * Busque por nome, CNS ou CPF Nenhum resultado encontrado para: " " Digi…" at bounding box center [690, 400] width 538 height 56
click at [540, 401] on input "text" at bounding box center [655, 406] width 469 height 24
paste input "073.312.791-65"
type input "073.312.791-65"
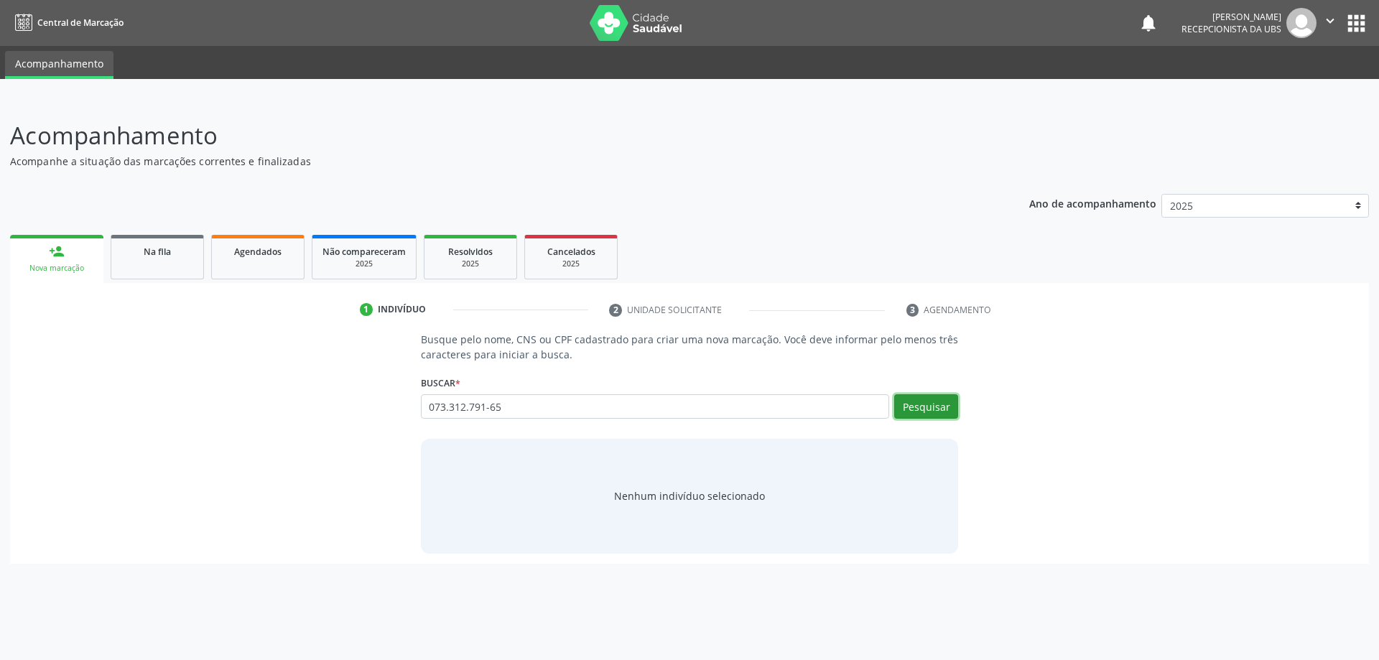
drag, startPoint x: 940, startPoint y: 412, endPoint x: 941, endPoint y: 405, distance: 7.2
click at [940, 410] on button "Pesquisar" at bounding box center [926, 406] width 64 height 24
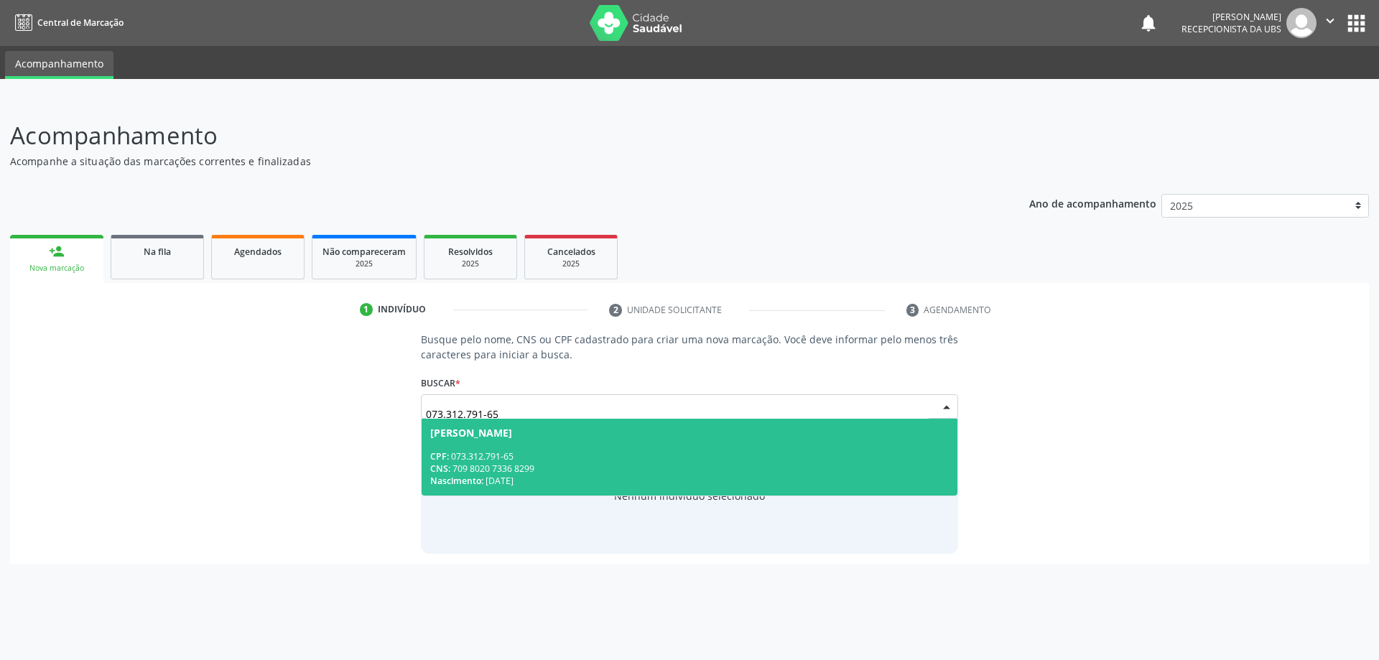
click at [866, 461] on div "CPF: 073.312.791-65" at bounding box center [689, 456] width 519 height 12
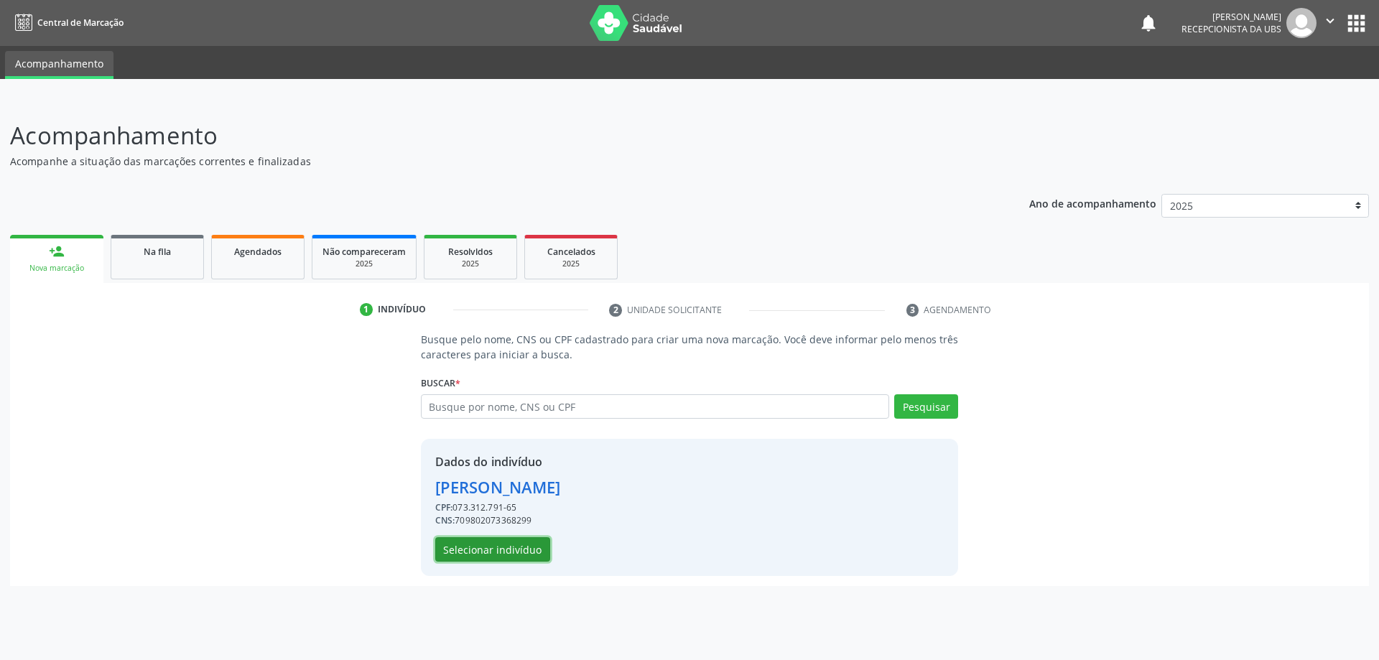
click at [473, 558] on button "Selecionar indivíduo" at bounding box center [492, 549] width 115 height 24
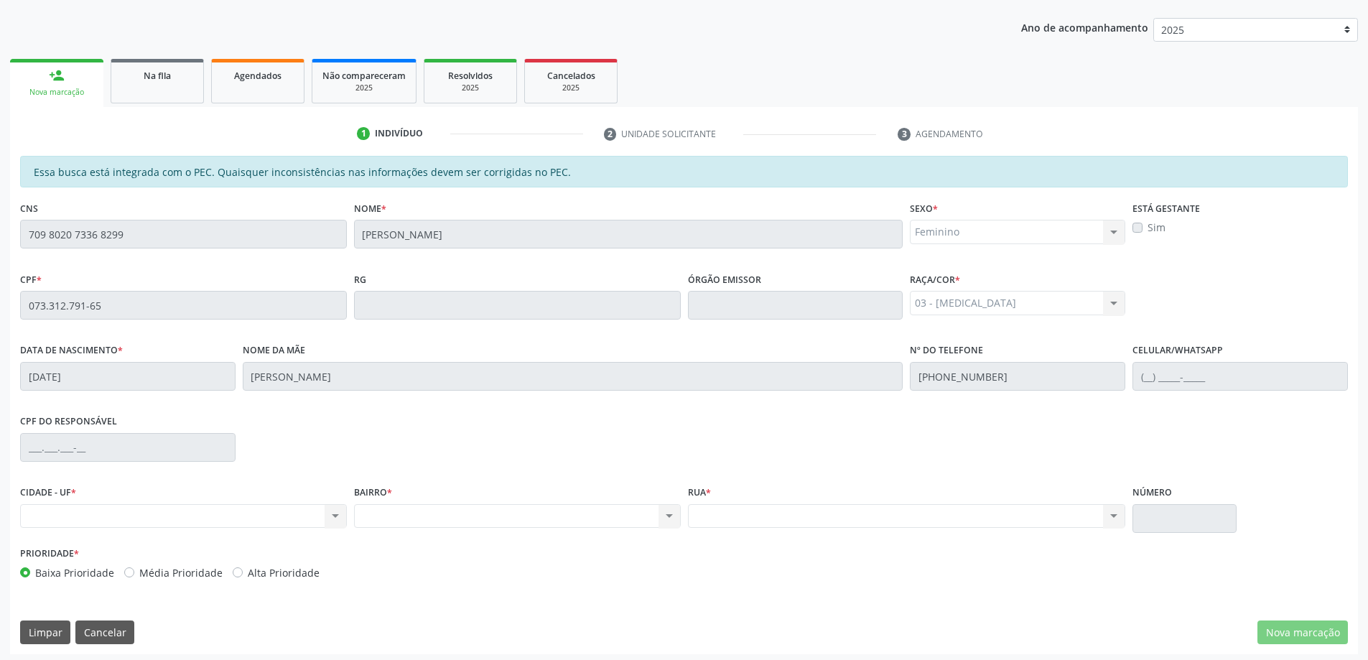
scroll to position [180, 0]
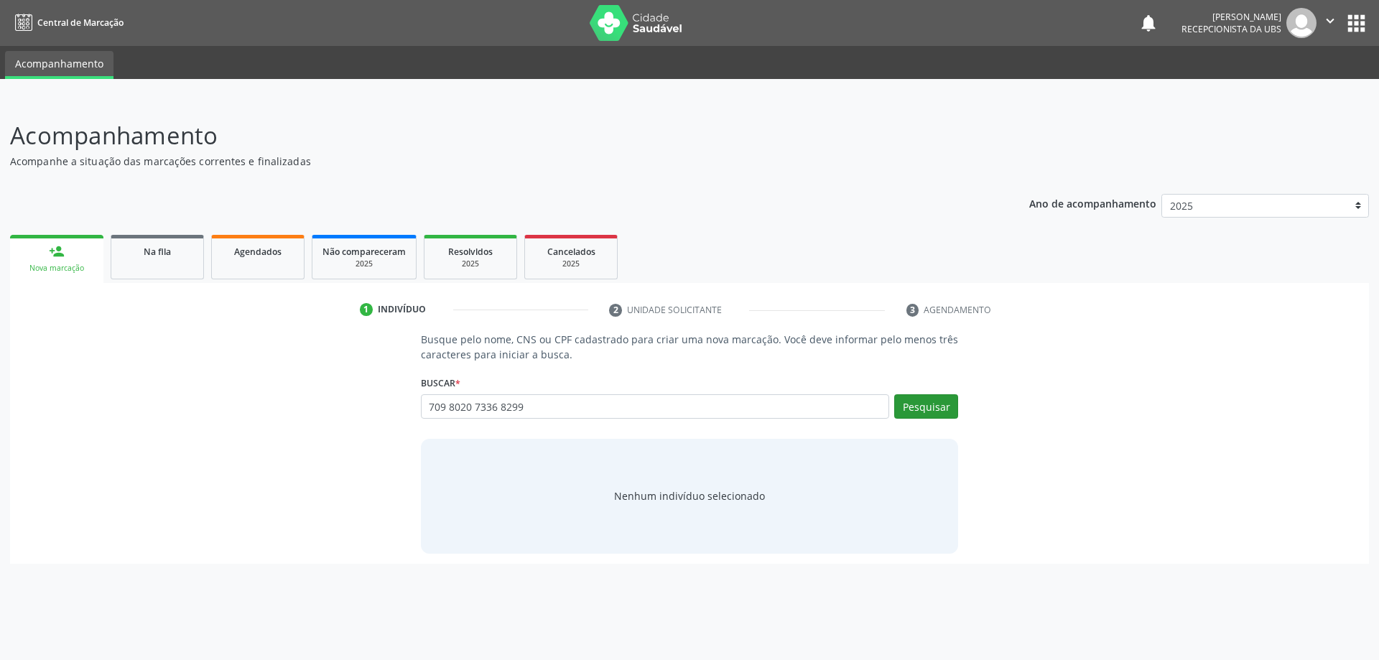
type input "709 8020 7336 8299"
click at [957, 415] on button "Pesquisar" at bounding box center [926, 406] width 64 height 24
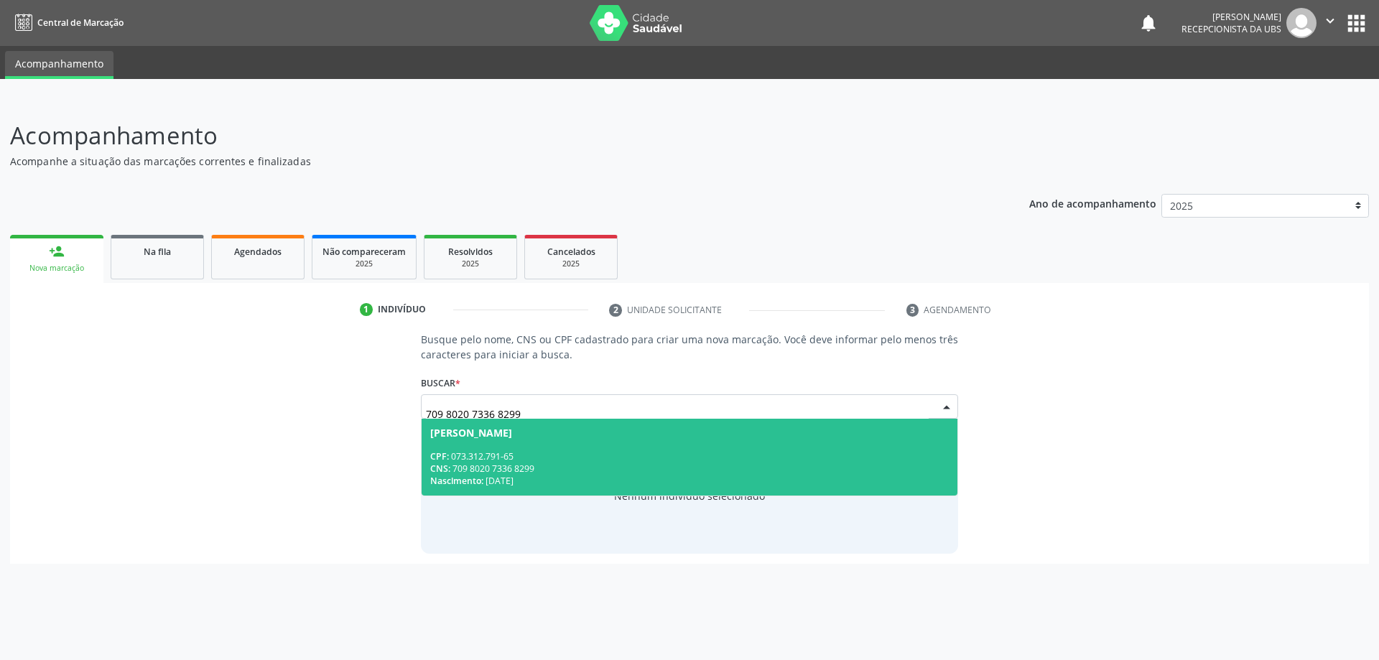
click at [860, 465] on div "CNS: 709 8020 7336 8299" at bounding box center [689, 469] width 519 height 12
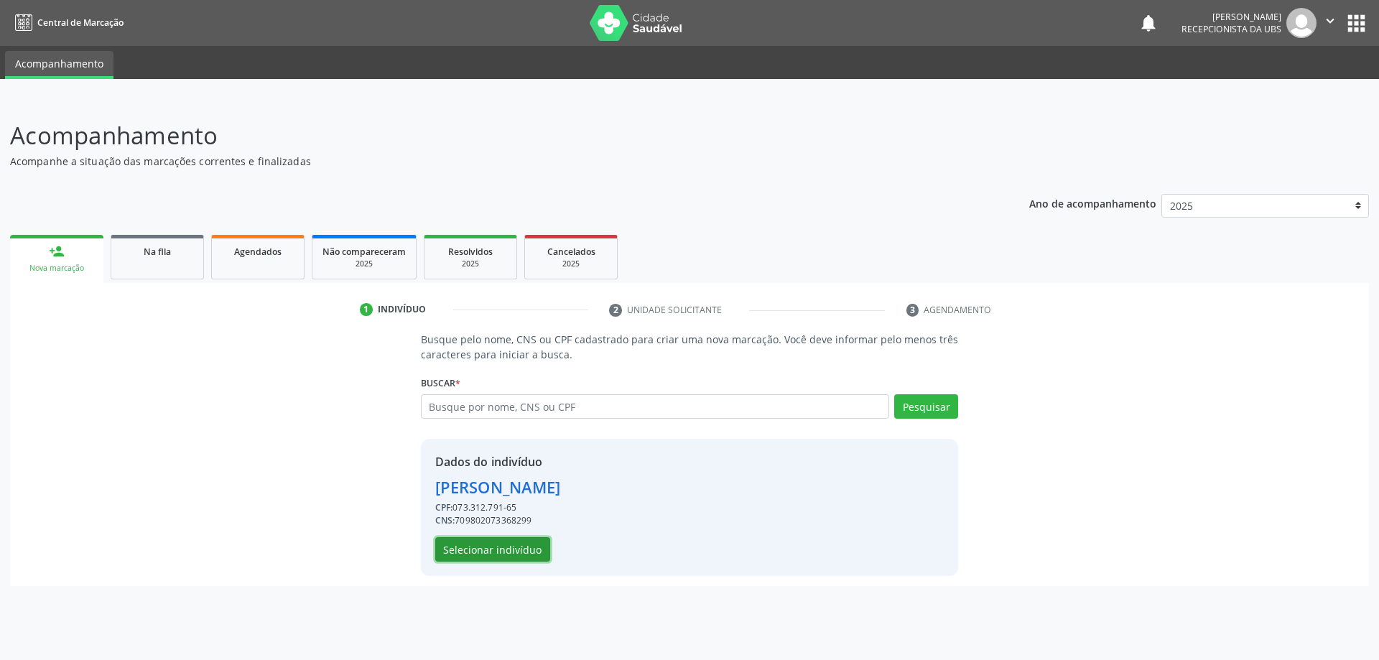
click at [526, 544] on button "Selecionar indivíduo" at bounding box center [492, 549] width 115 height 24
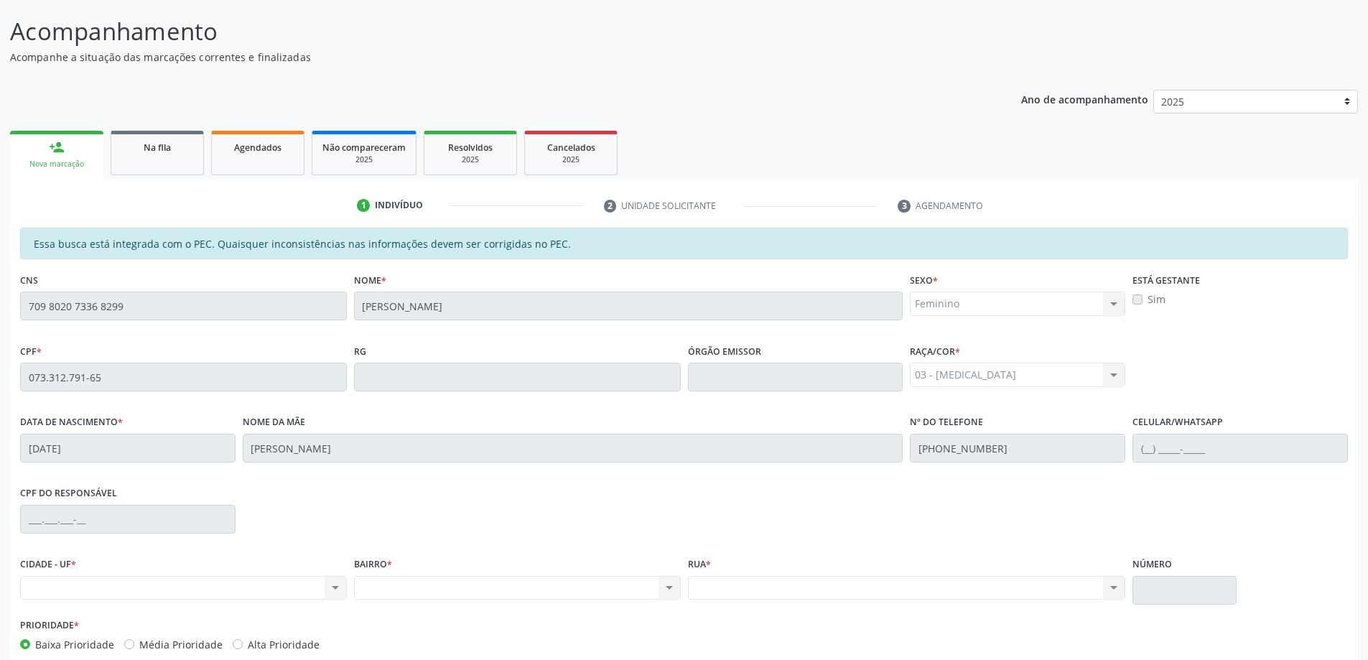
scroll to position [180, 0]
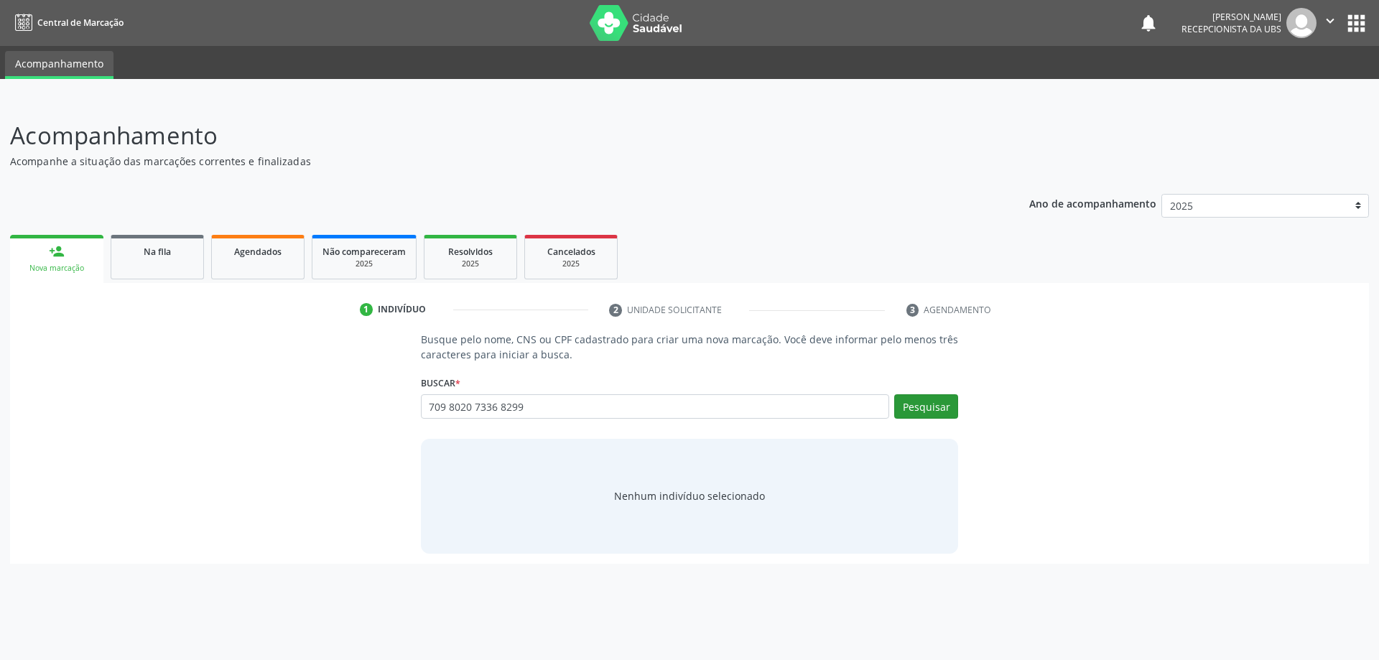
type input "709 8020 7336 8299"
click at [913, 418] on button "Pesquisar" at bounding box center [926, 406] width 64 height 24
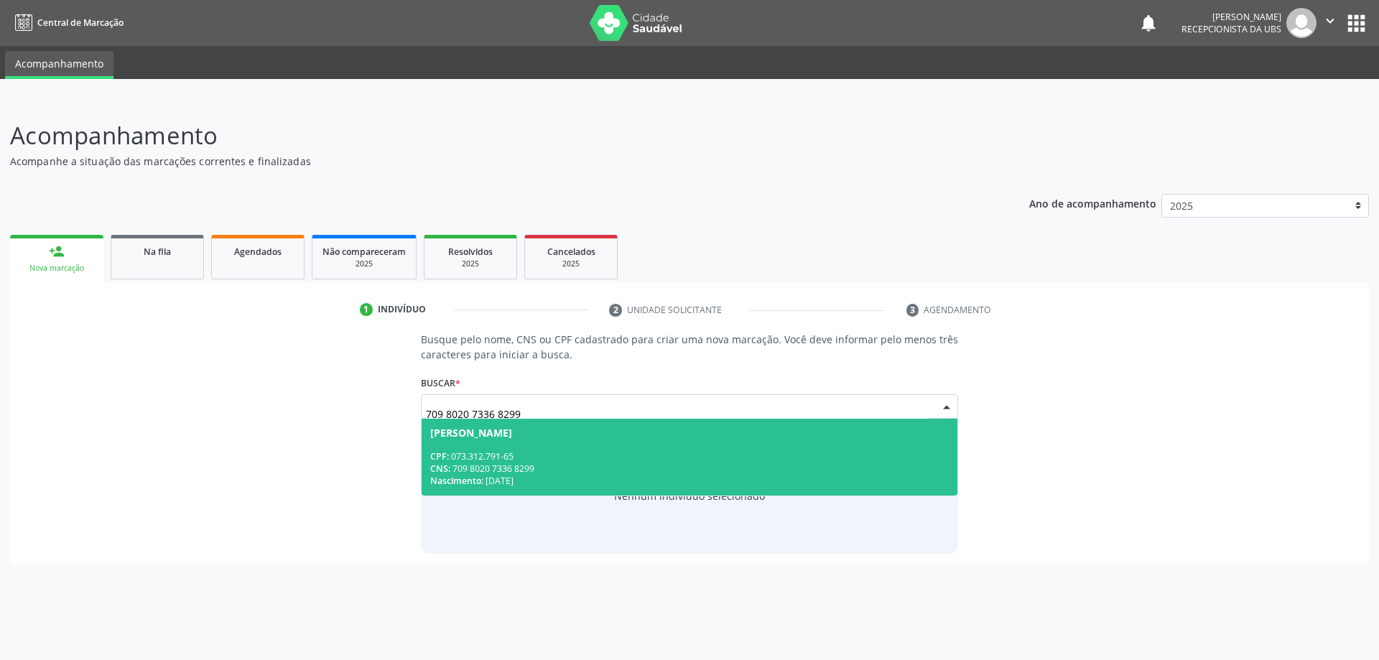
click at [855, 463] on div "CNS: 709 8020 7336 8299" at bounding box center [689, 469] width 519 height 12
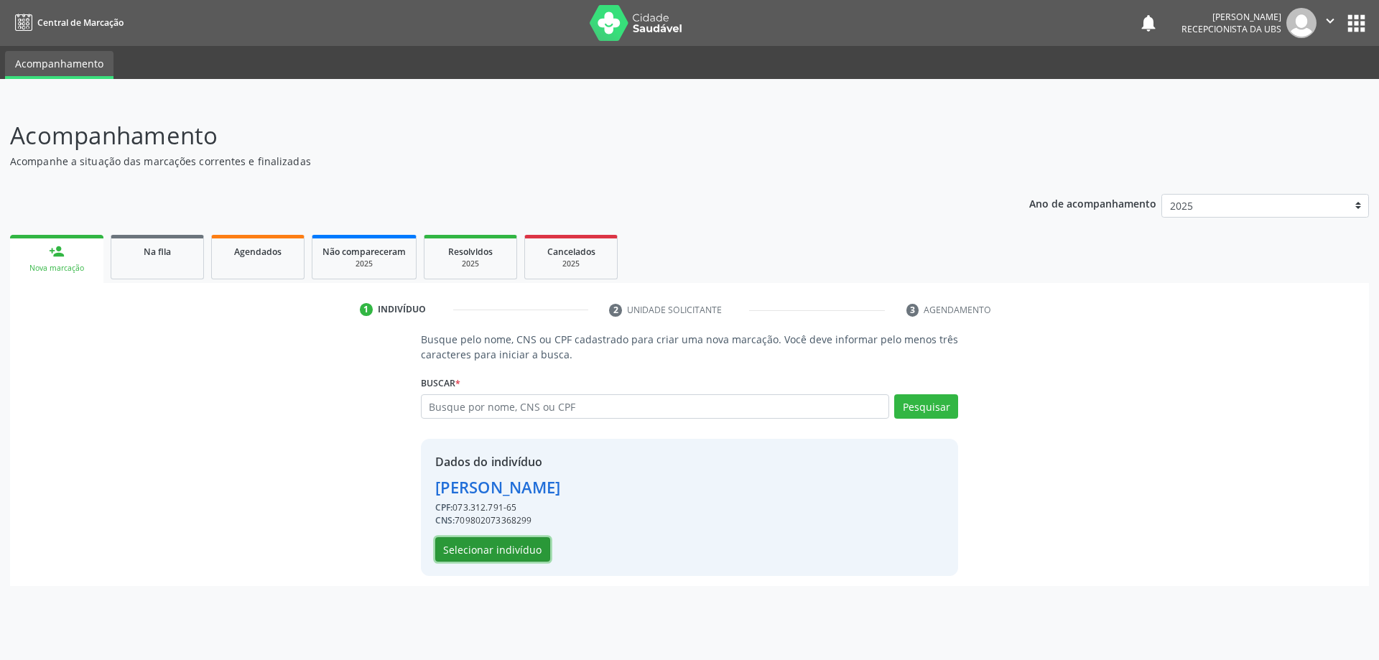
click at [446, 543] on button "Selecionar indivíduo" at bounding box center [492, 549] width 115 height 24
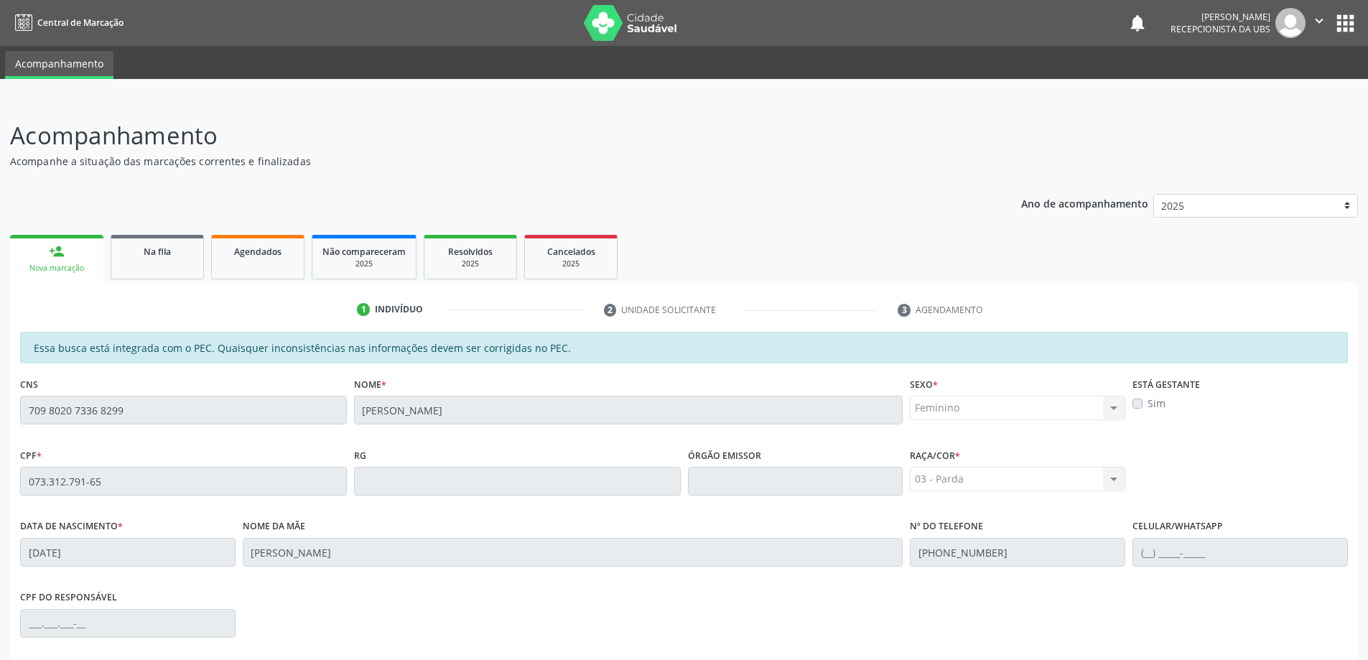
scroll to position [180, 0]
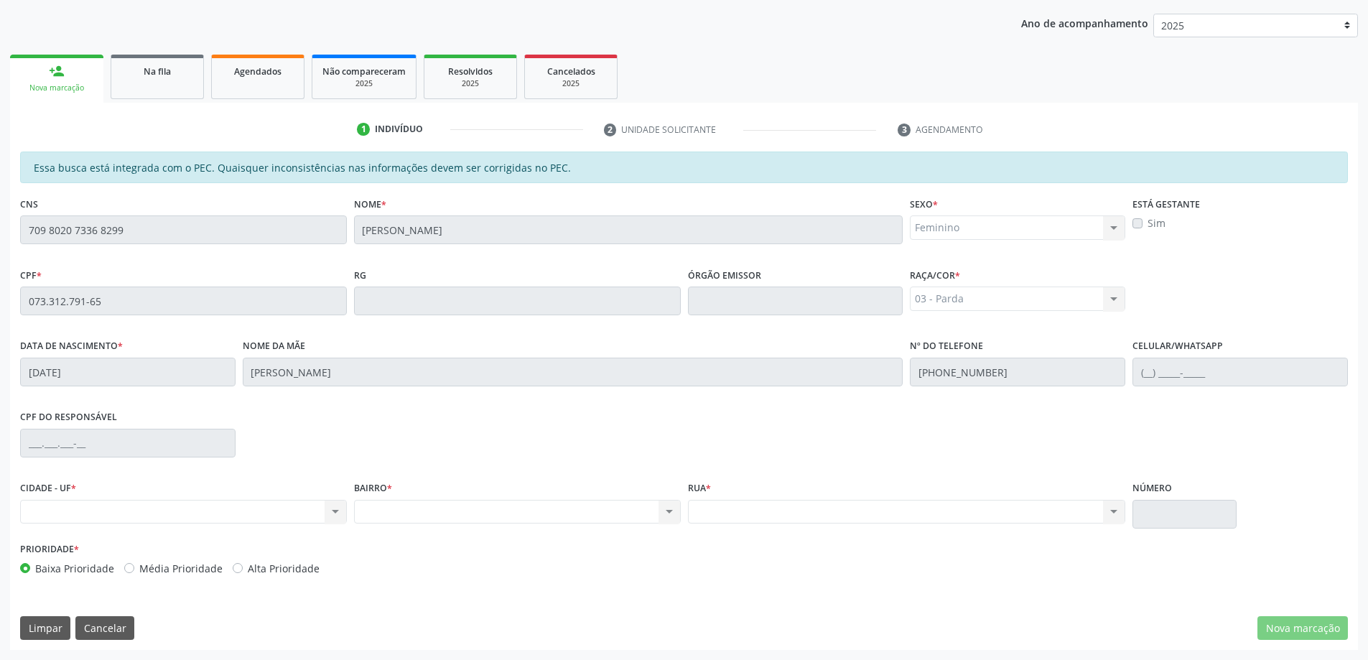
click at [220, 516] on div "Nenhum resultado encontrado para: " " Não há nenhuma opção para ser exibida." at bounding box center [183, 512] width 327 height 24
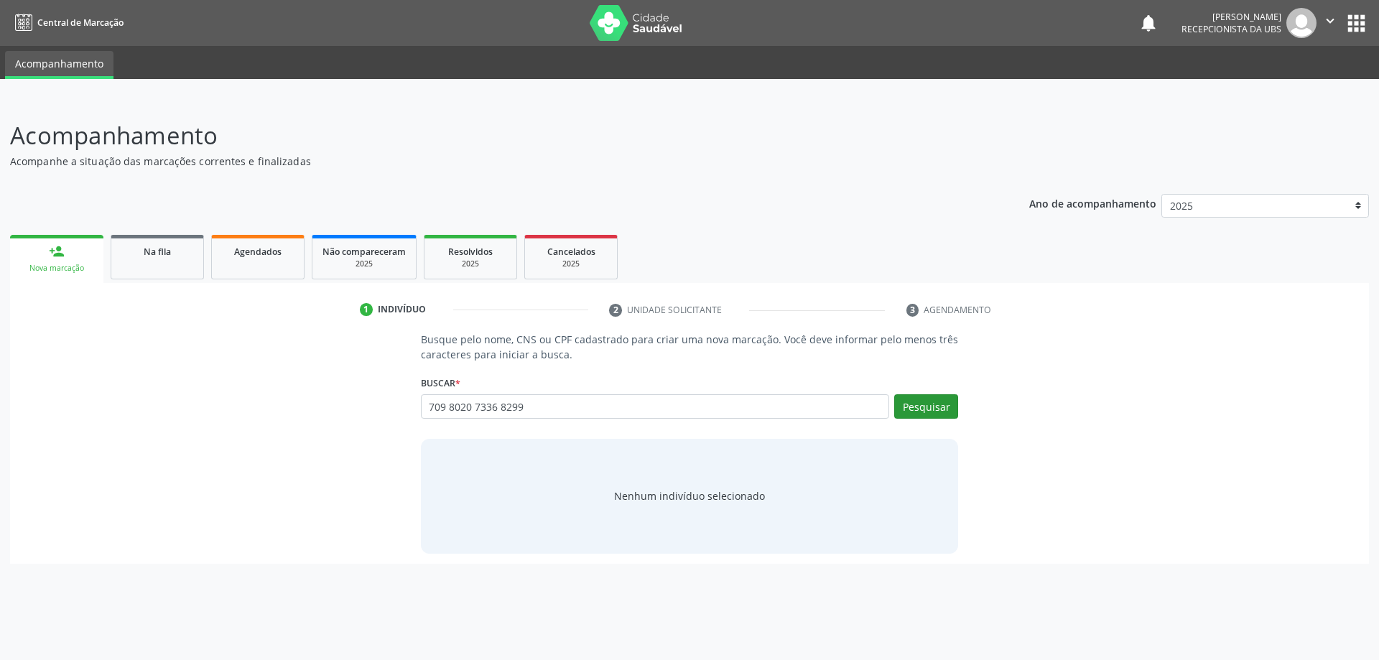
type input "709 8020 7336 8299"
click at [938, 403] on button "Pesquisar" at bounding box center [926, 406] width 64 height 24
type input "709 8020 7336 8299"
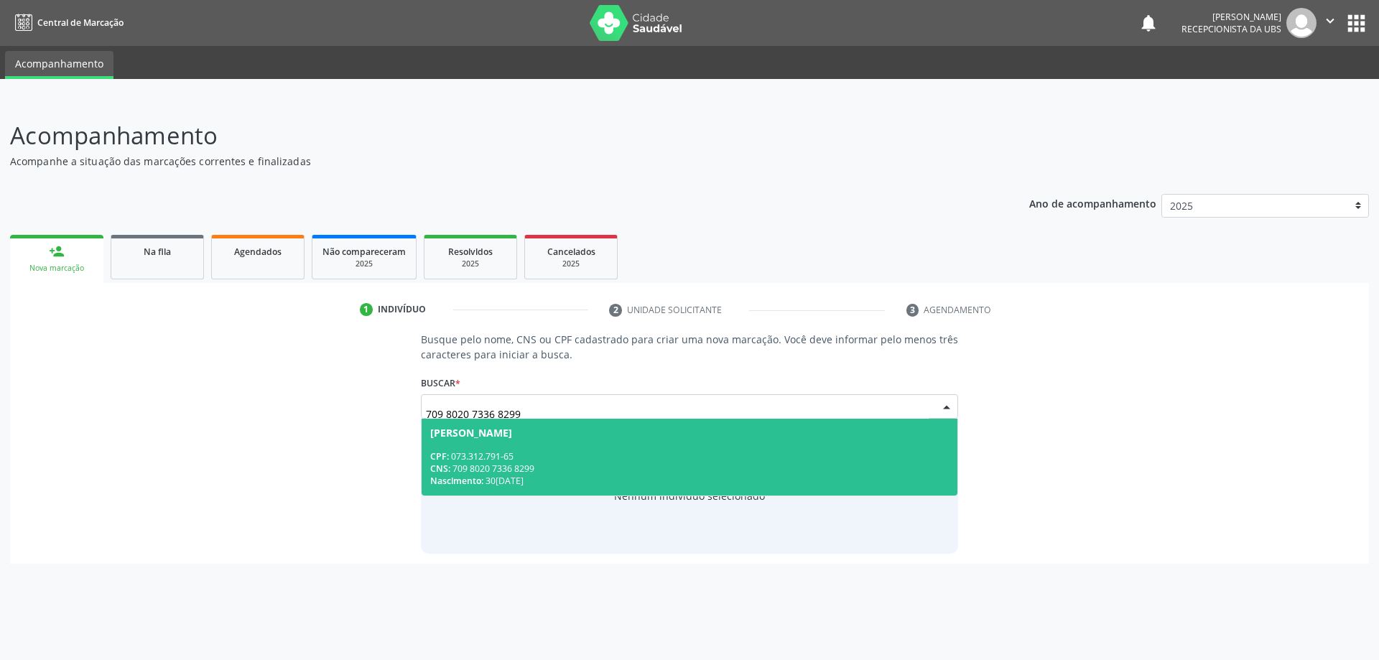
click at [707, 473] on div "CNS: 709 8020 7336 8299" at bounding box center [689, 469] width 519 height 12
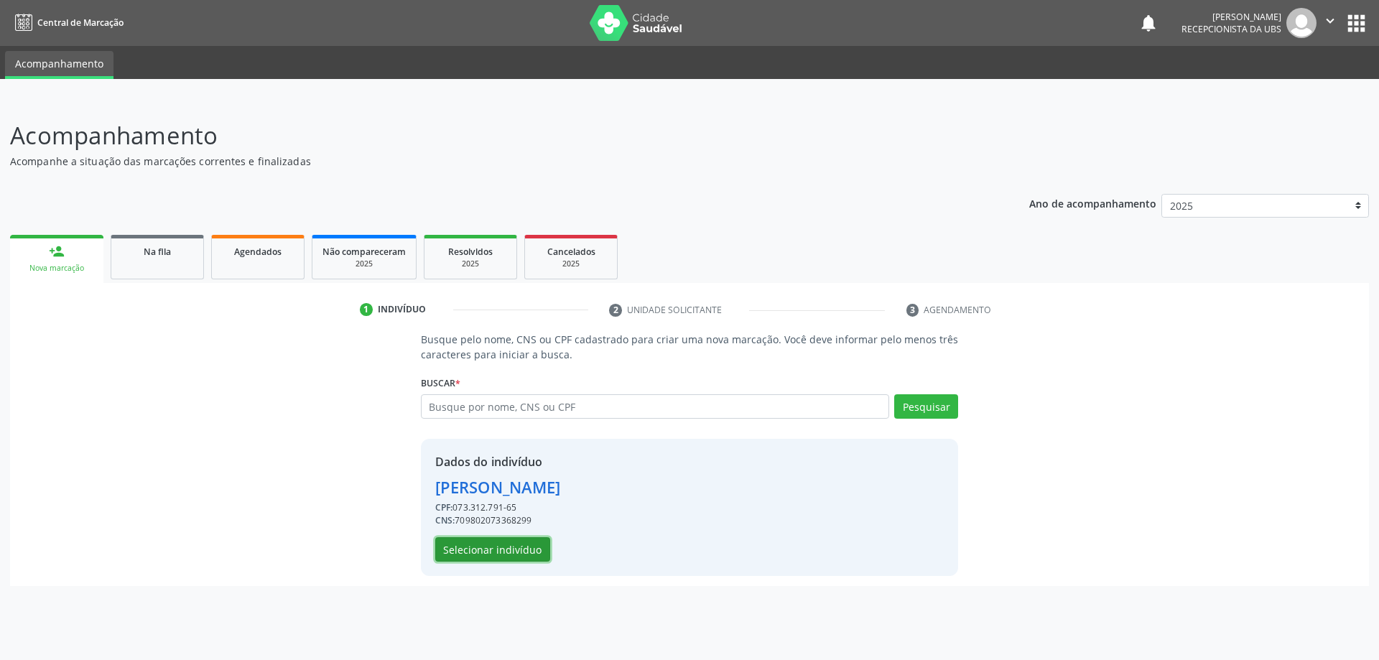
click at [514, 542] on button "Selecionar indivíduo" at bounding box center [492, 549] width 115 height 24
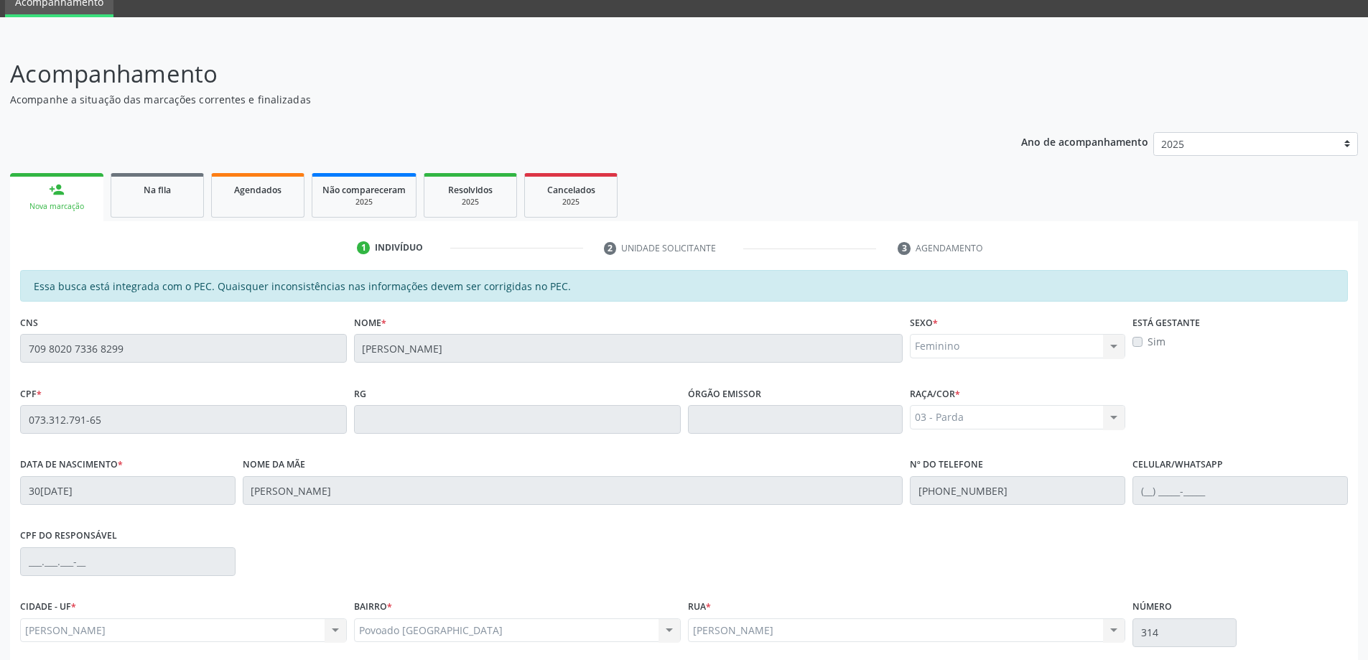
scroll to position [180, 0]
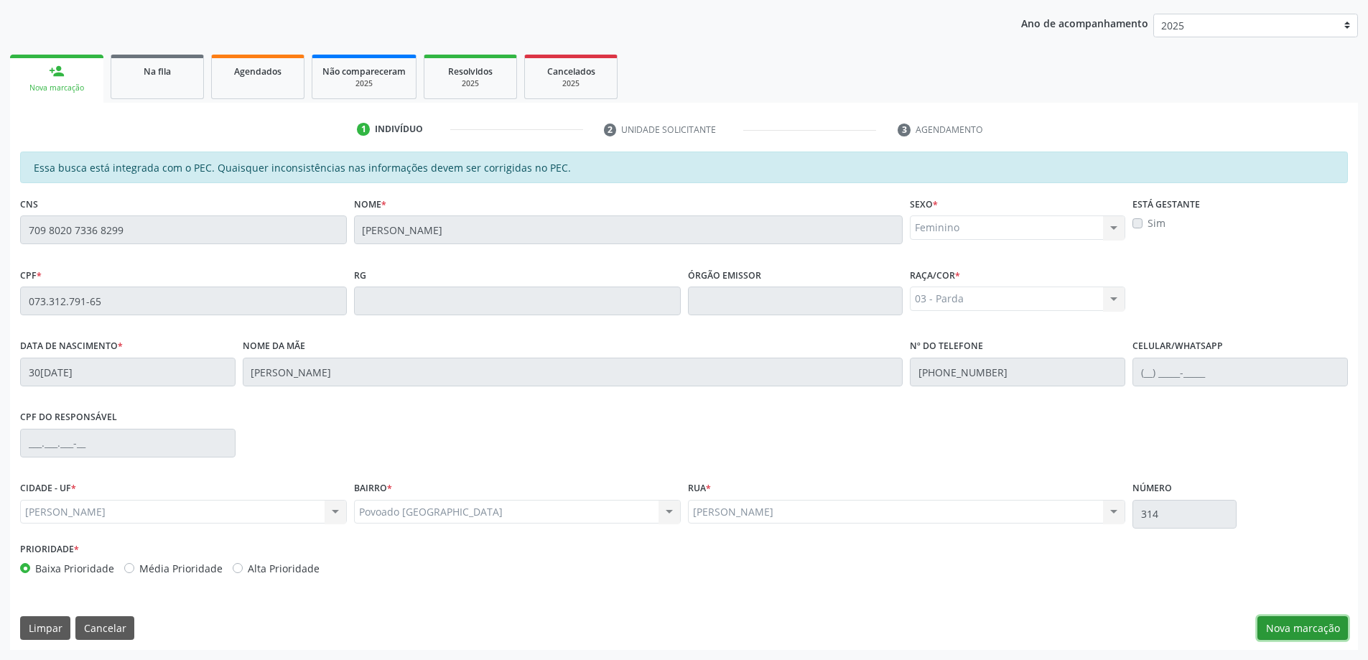
click at [1319, 639] on button "Nova marcação" at bounding box center [1303, 628] width 90 height 24
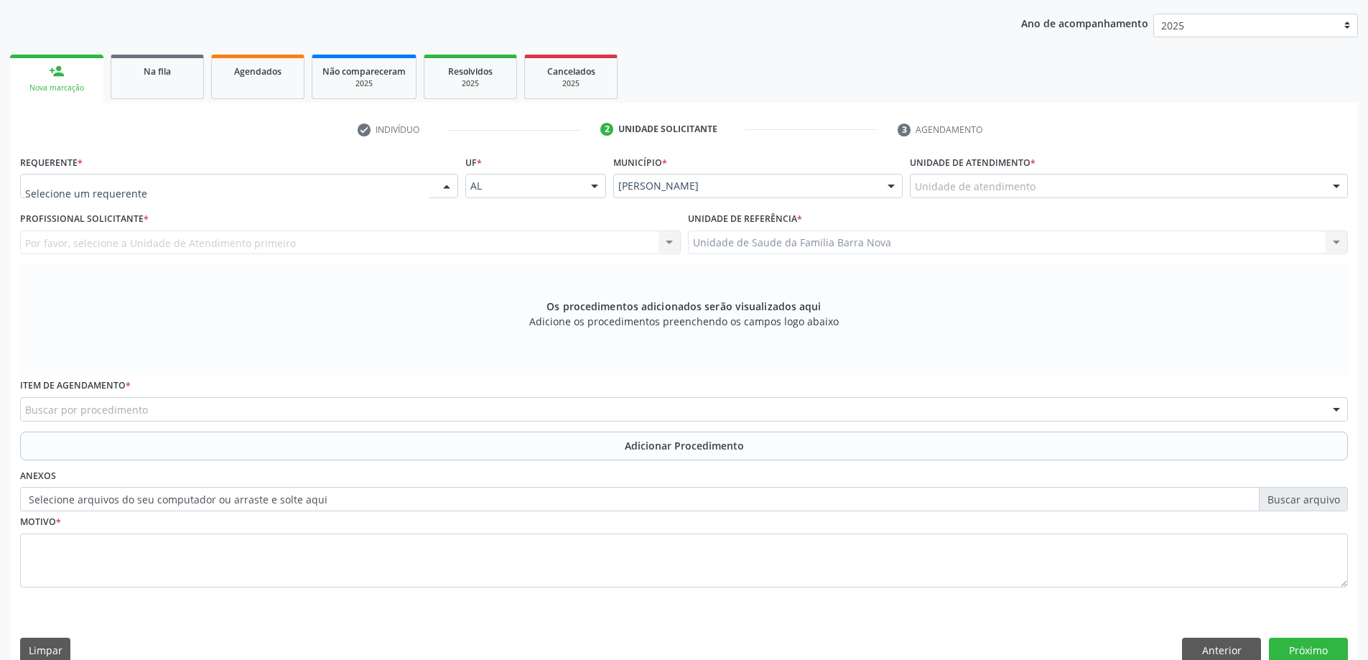
click at [78, 177] on div at bounding box center [239, 186] width 438 height 24
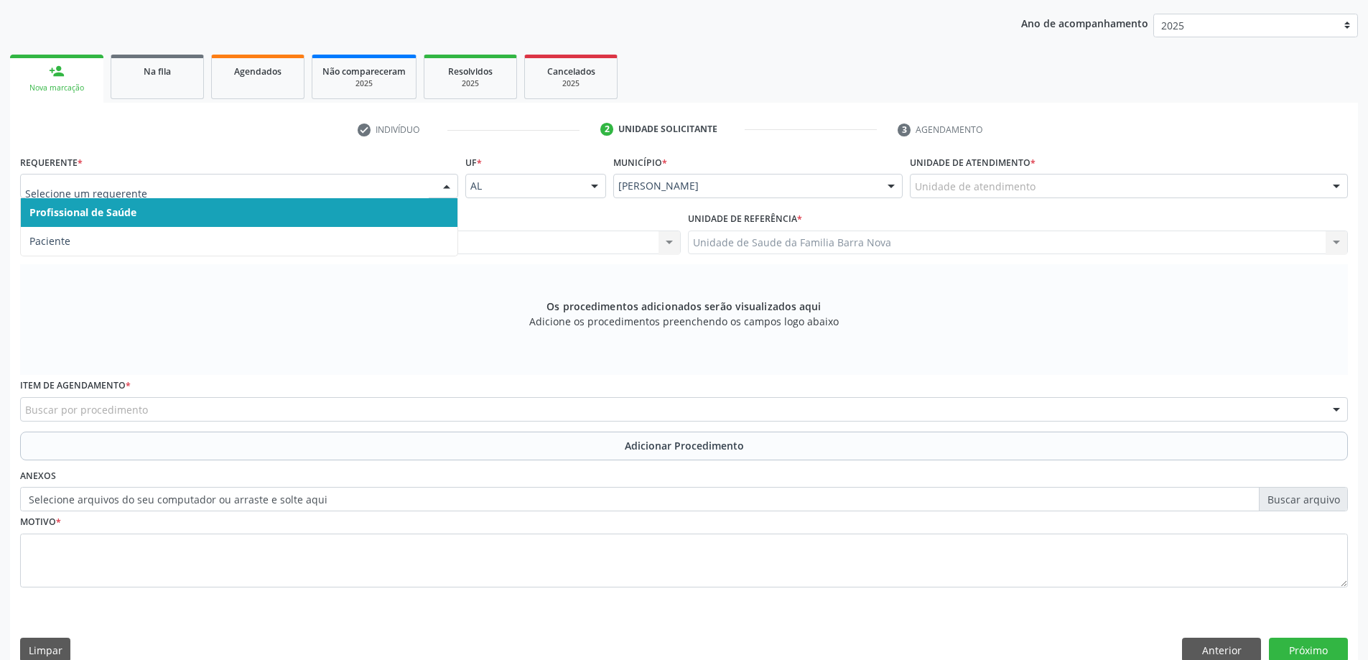
click at [120, 231] on span "Paciente" at bounding box center [239, 241] width 437 height 29
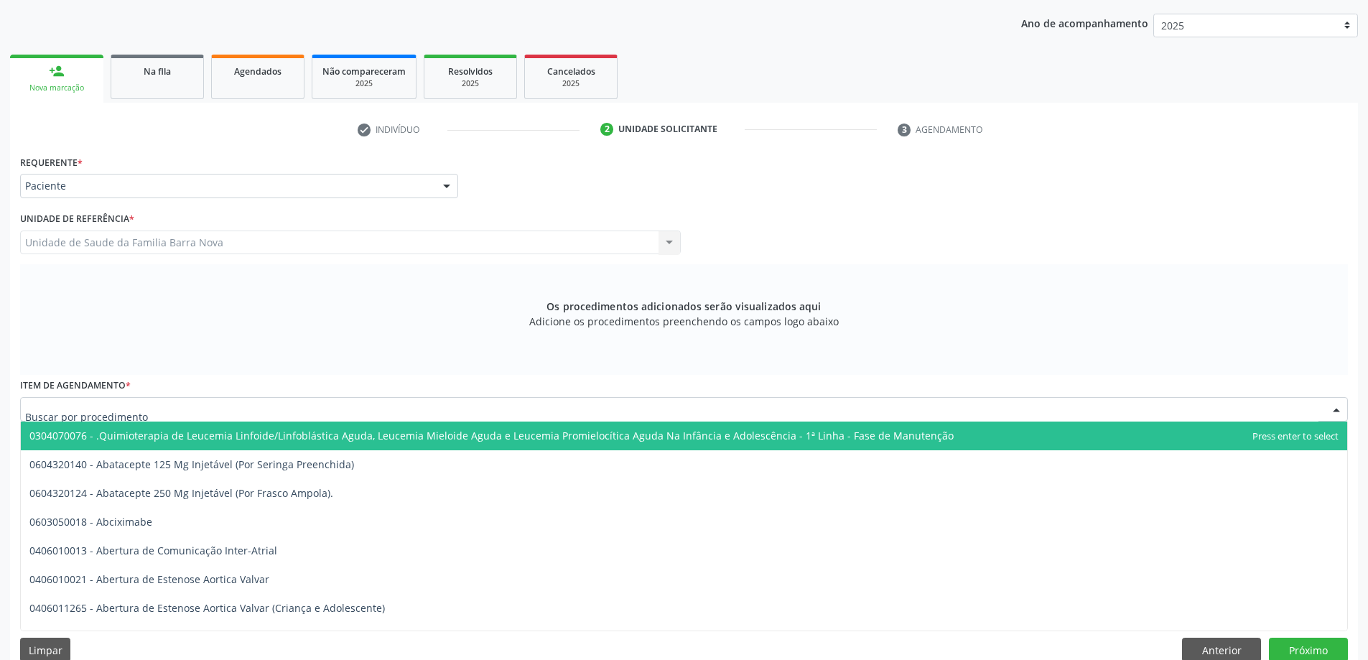
click at [155, 404] on div at bounding box center [684, 409] width 1328 height 24
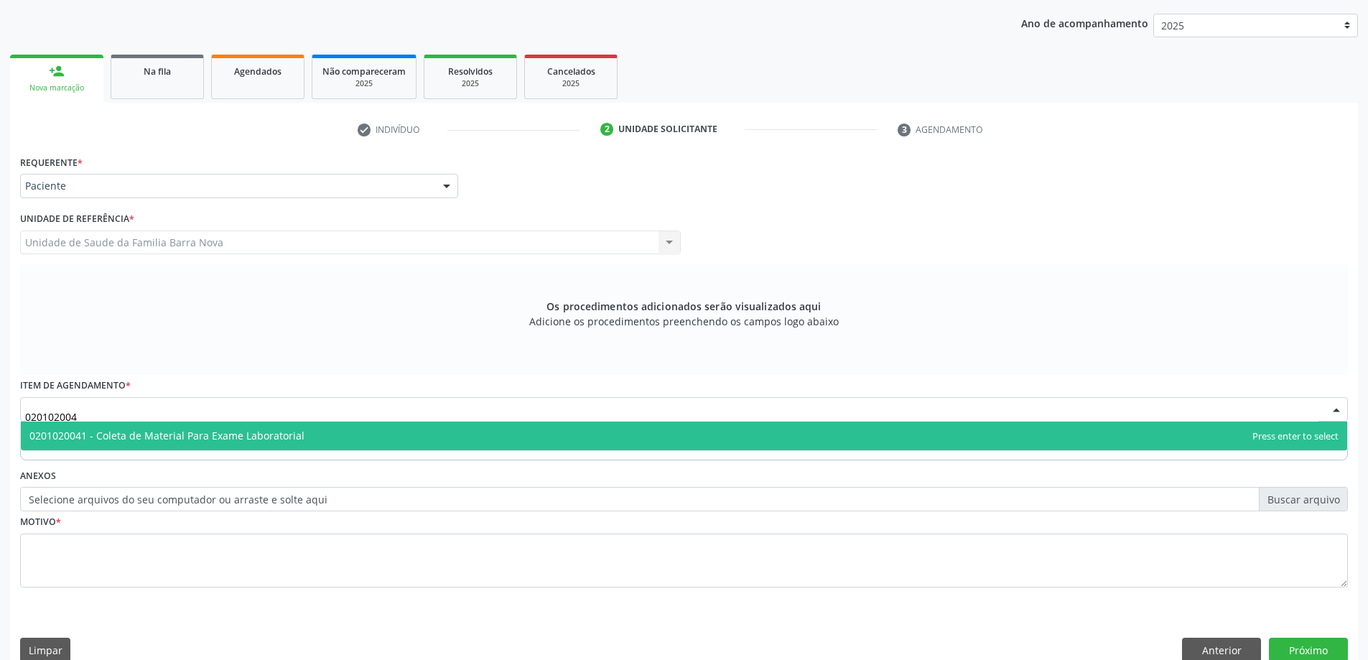
type input "0201020041"
click at [242, 432] on span "0201020041 - Coleta de Material Para Exame Laboratorial" at bounding box center [166, 436] width 275 height 14
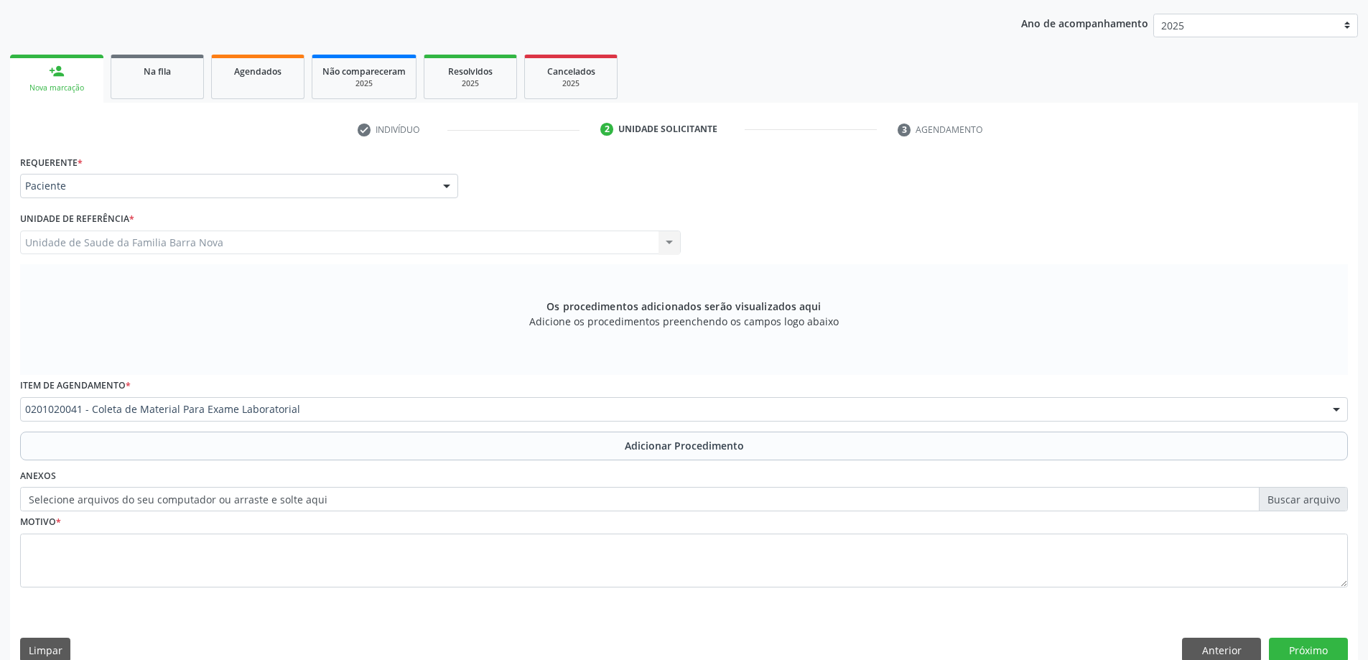
click at [242, 432] on button "Adicionar Procedimento" at bounding box center [684, 446] width 1328 height 29
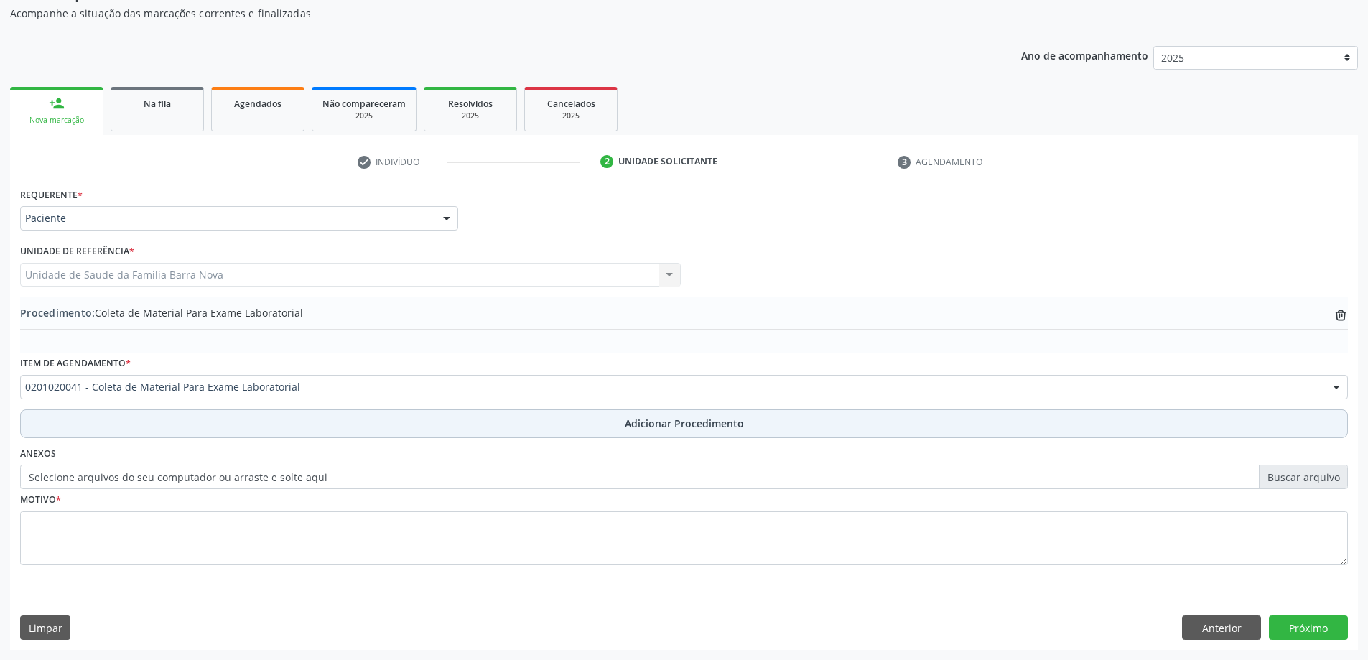
scroll to position [148, 0]
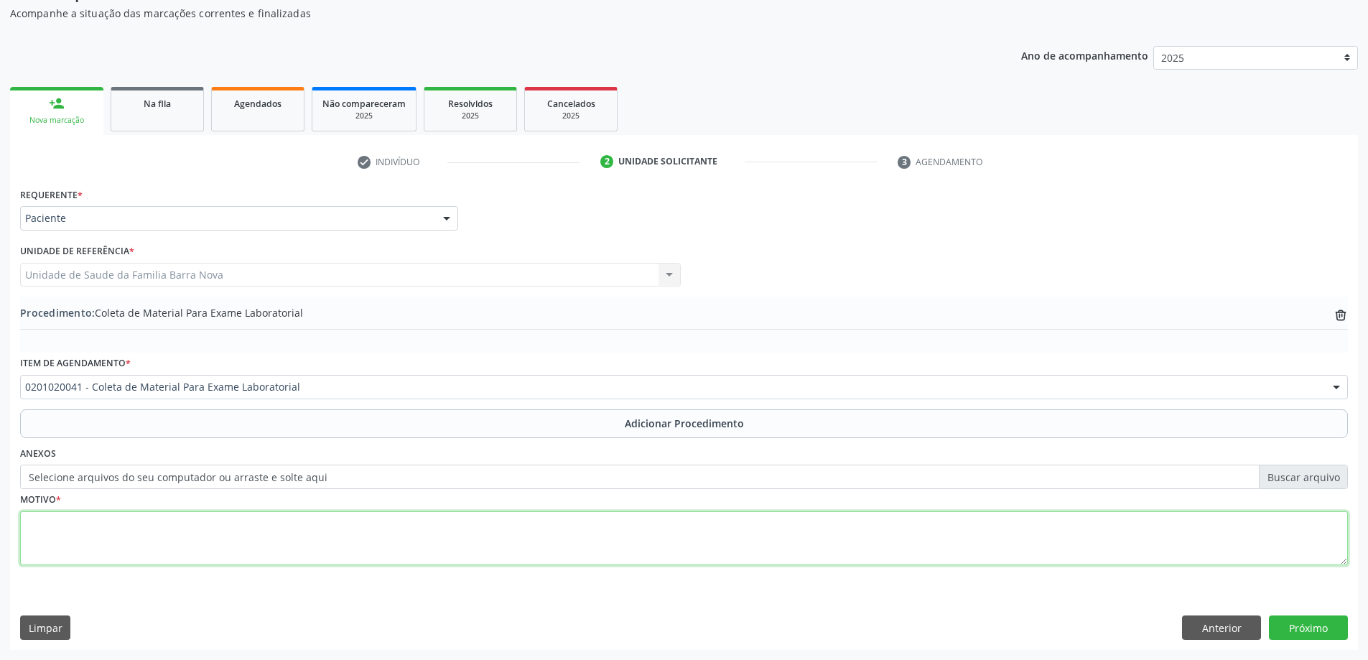
click at [1215, 532] on textarea at bounding box center [684, 538] width 1328 height 55
type textarea "ROTINA LABORATORIAL."
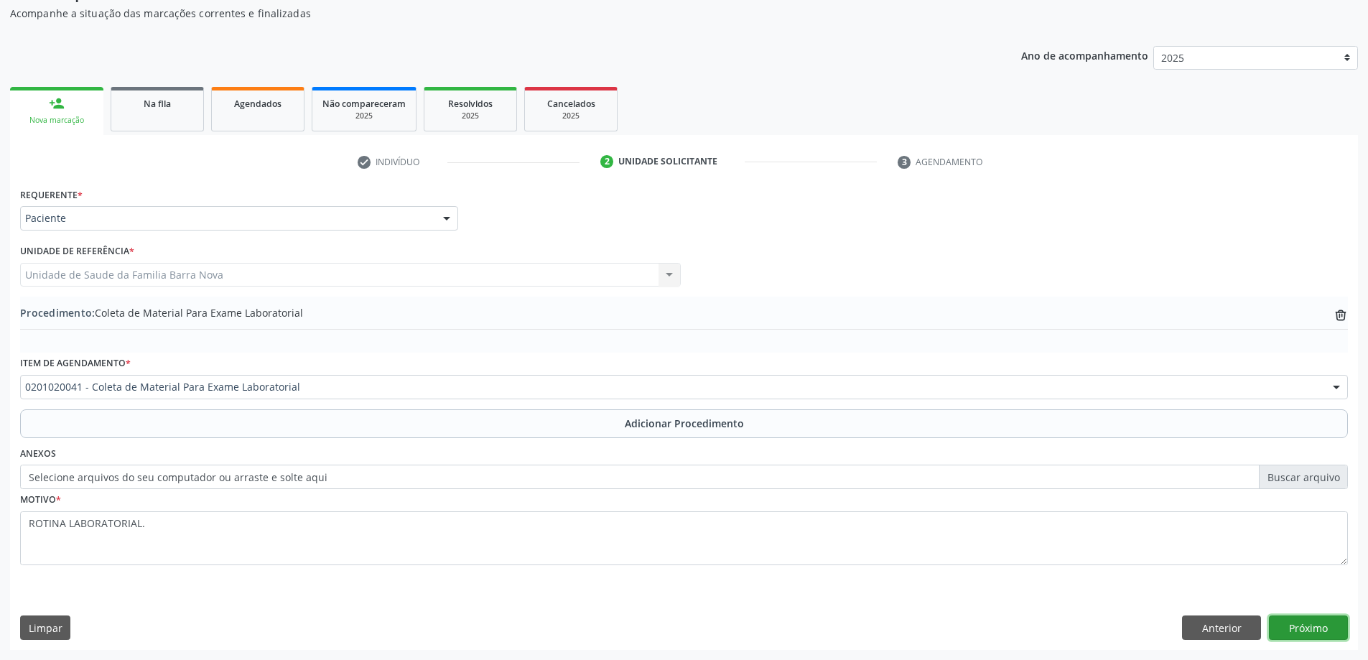
click at [1338, 635] on button "Próximo" at bounding box center [1308, 628] width 79 height 24
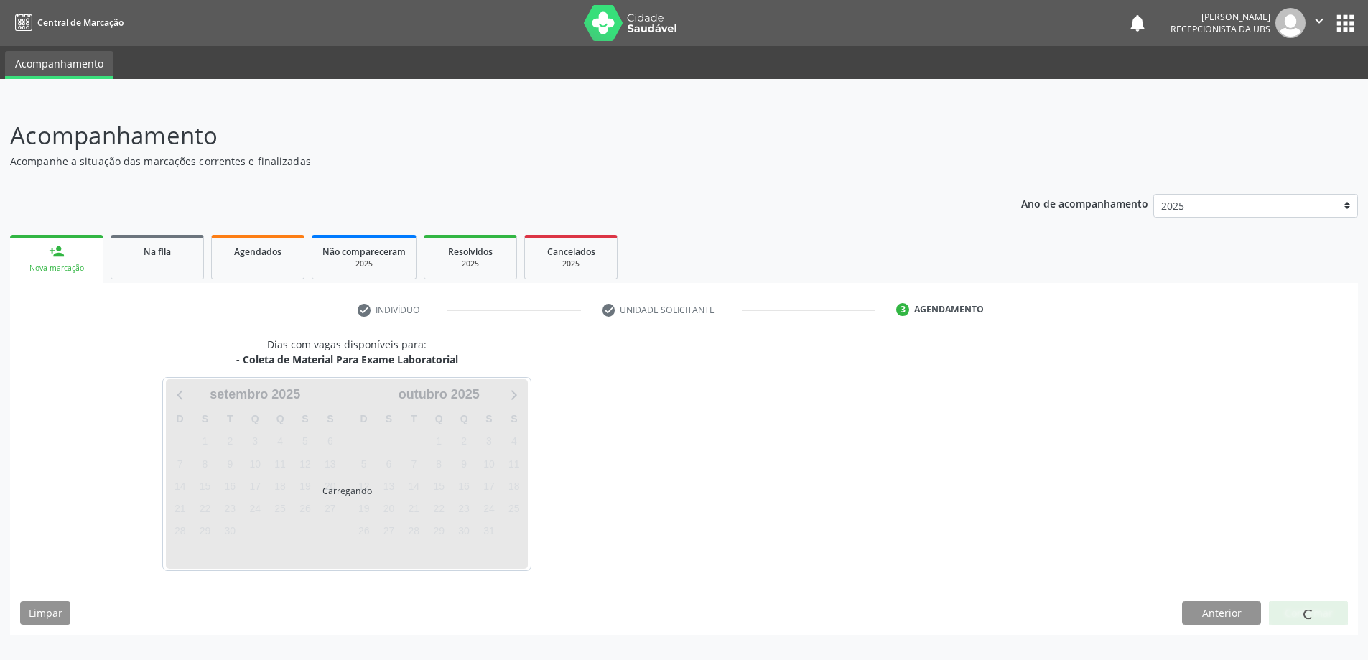
scroll to position [0, 0]
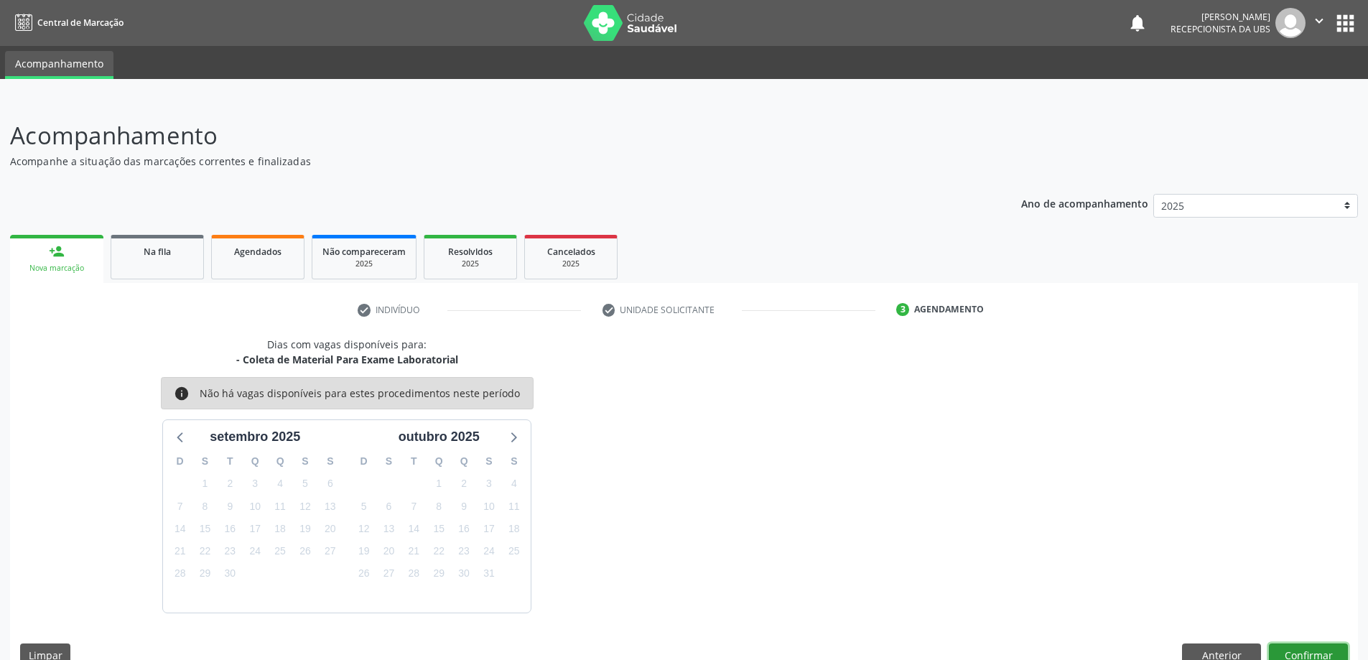
click at [1322, 649] on button "Confirmar" at bounding box center [1308, 656] width 79 height 24
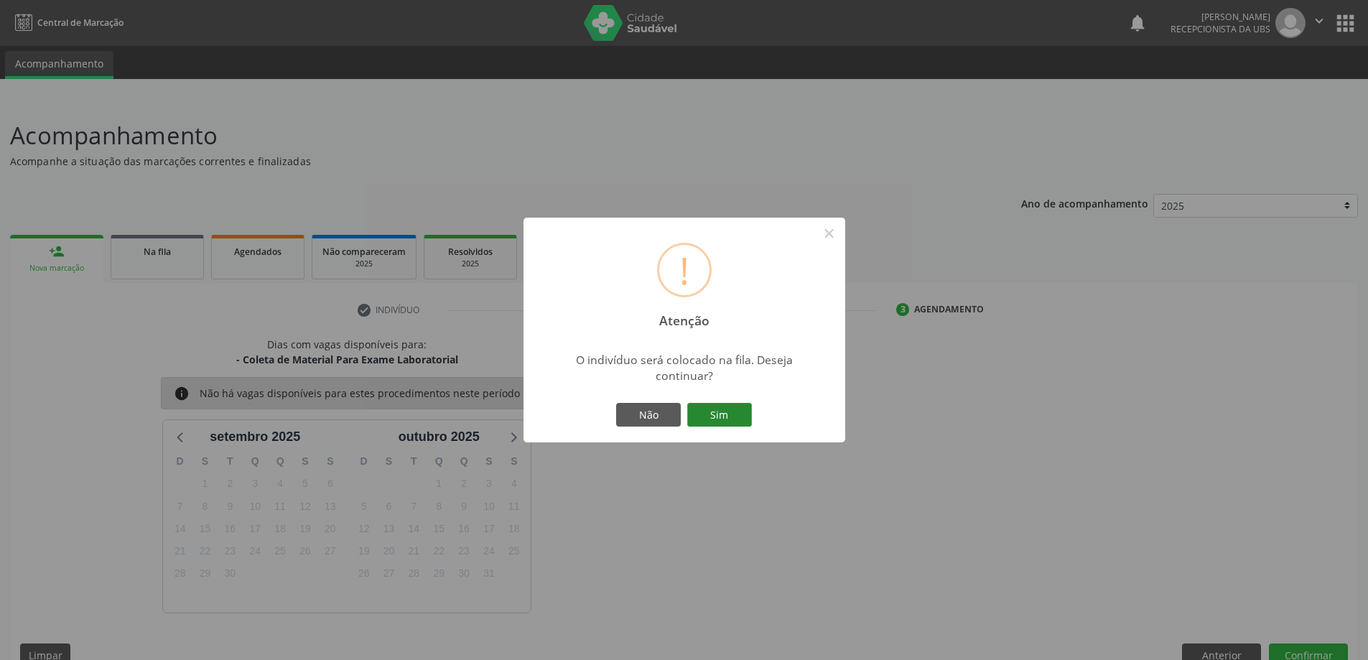
click at [726, 409] on button "Sim" at bounding box center [719, 415] width 65 height 24
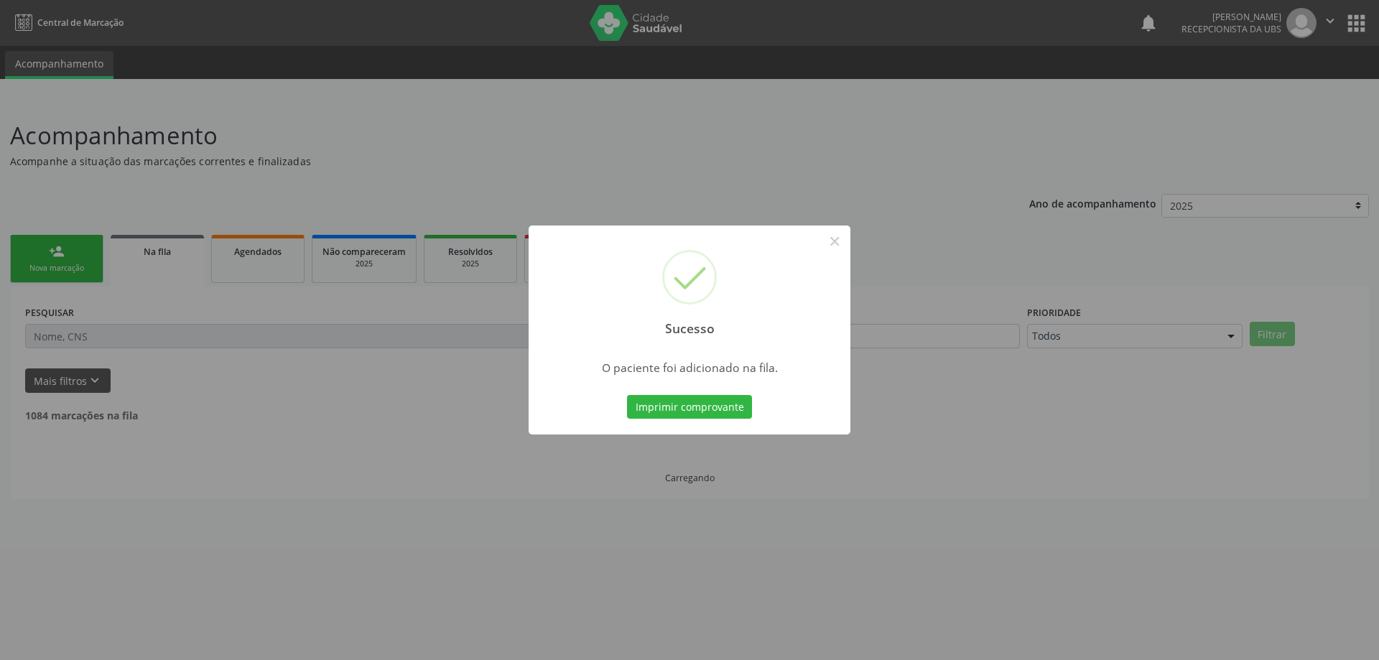
click at [47, 269] on div "Sucesso × O paciente foi adicionado na fila. Imprimir comprovante Cancel" at bounding box center [689, 330] width 1379 height 660
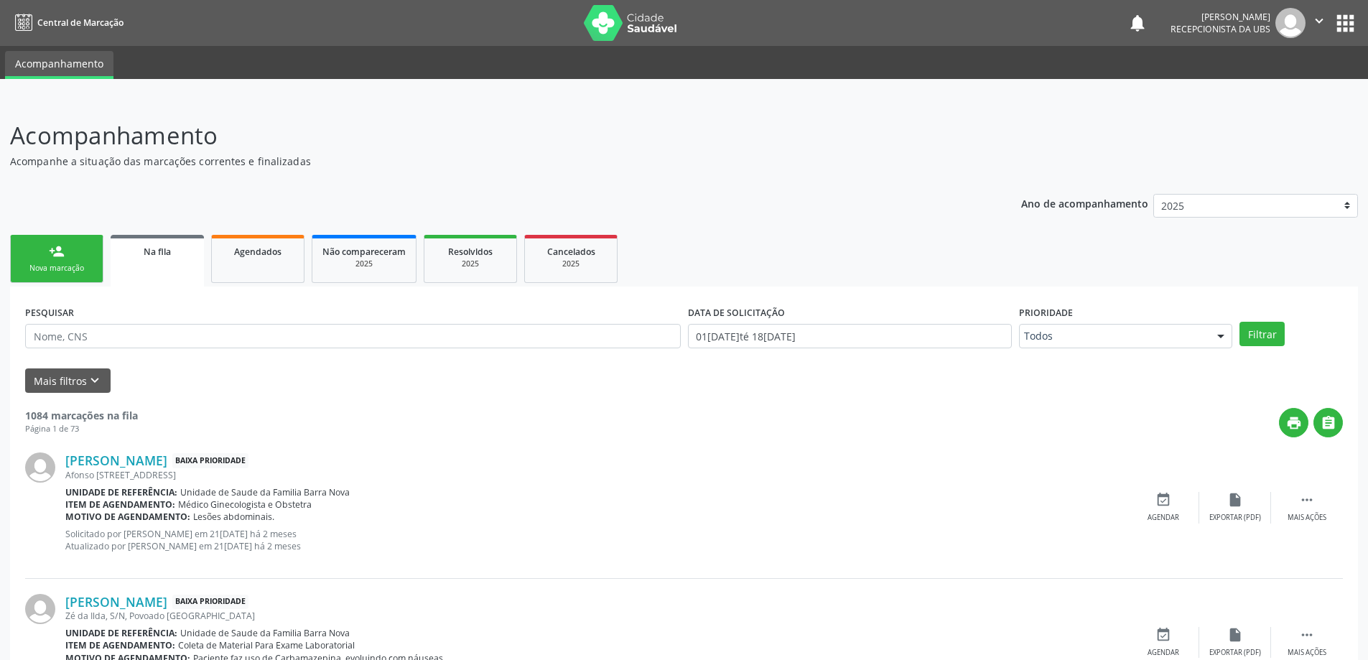
click at [51, 265] on div "Nova marcação" at bounding box center [57, 268] width 72 height 11
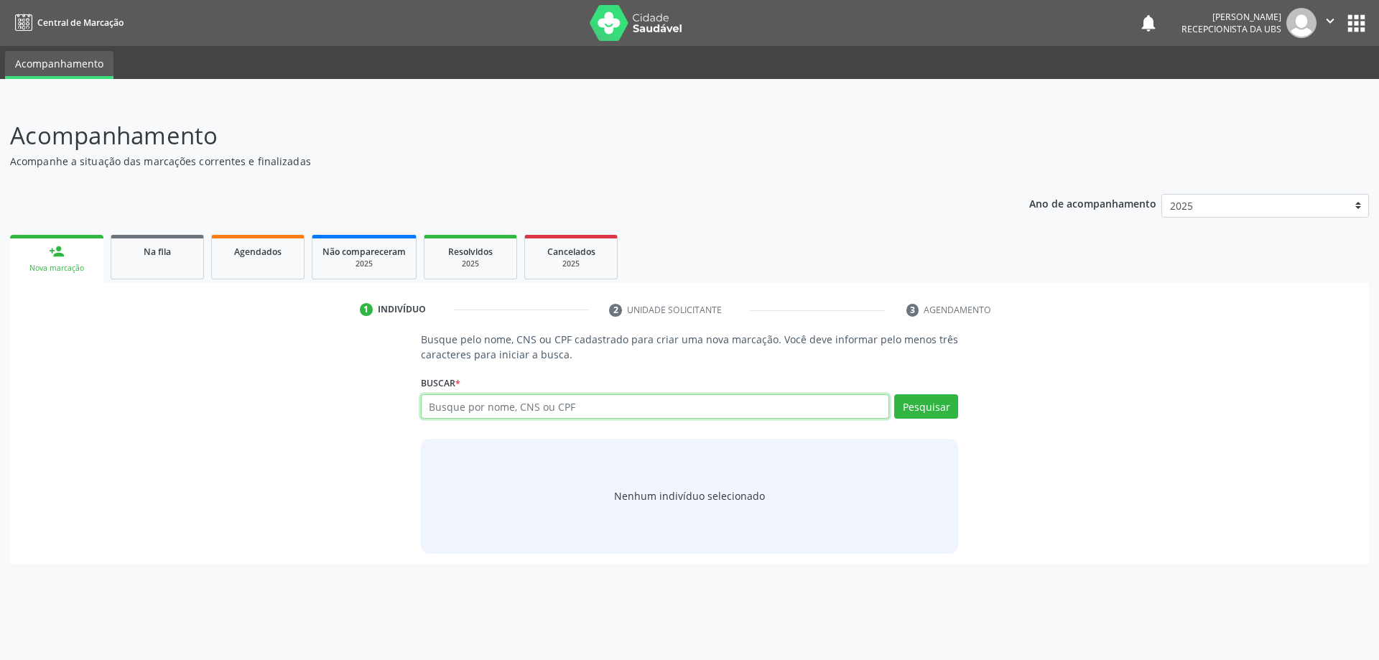
click at [481, 416] on input "text" at bounding box center [655, 406] width 469 height 24
type input "DANILO GUSTAVO DA SILVA"
click at [941, 400] on button "Pesquisar" at bounding box center [926, 406] width 64 height 24
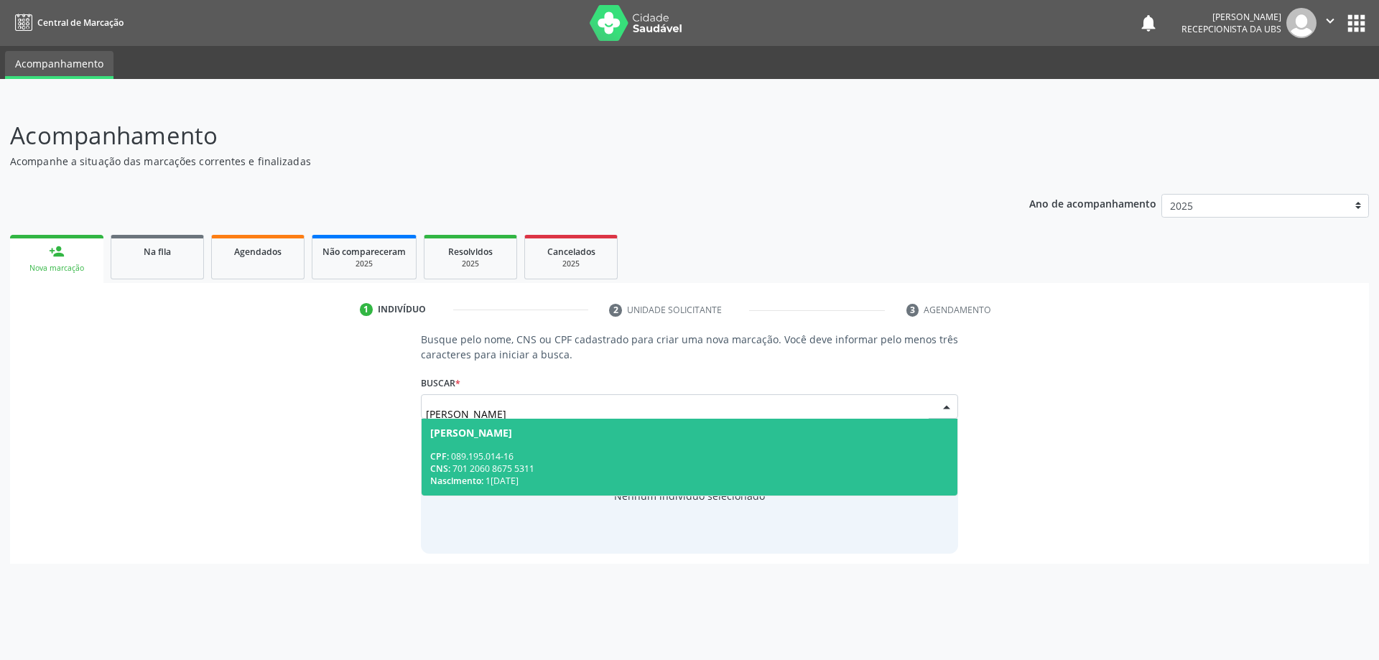
click at [695, 456] on div "CPF: 089.195.014-16" at bounding box center [689, 456] width 519 height 12
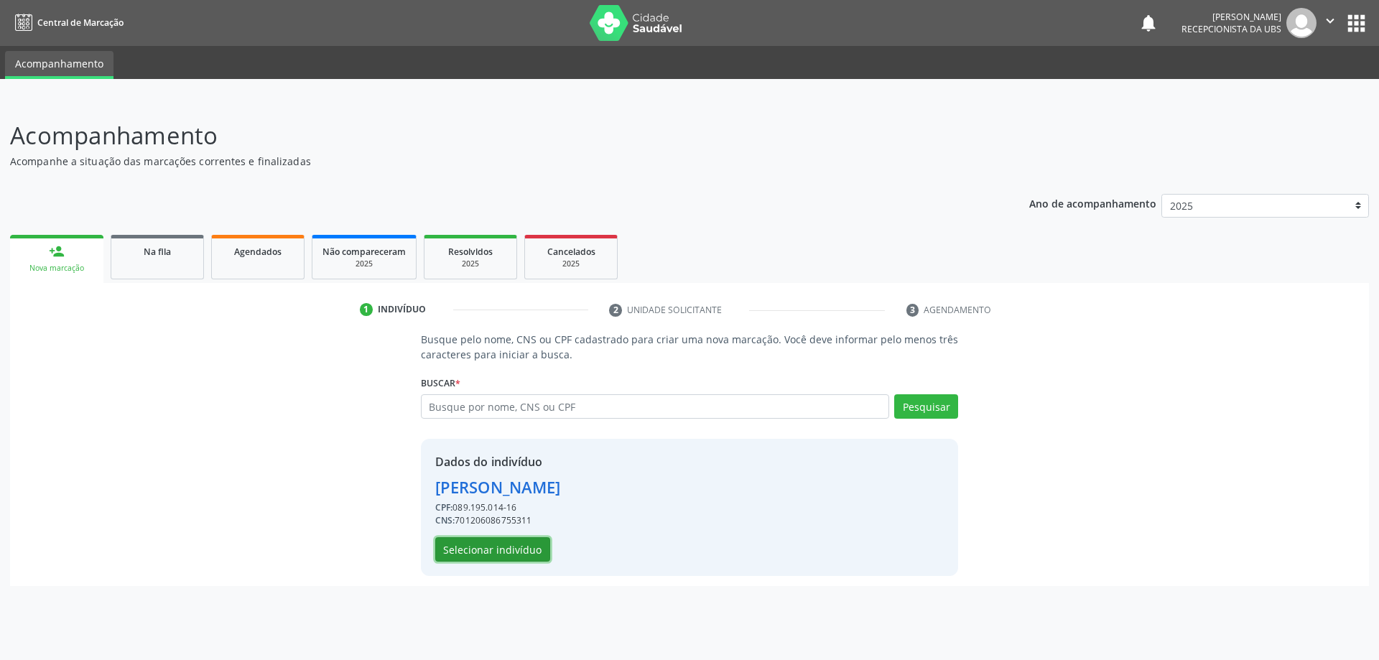
click at [462, 554] on button "Selecionar indivíduo" at bounding box center [492, 549] width 115 height 24
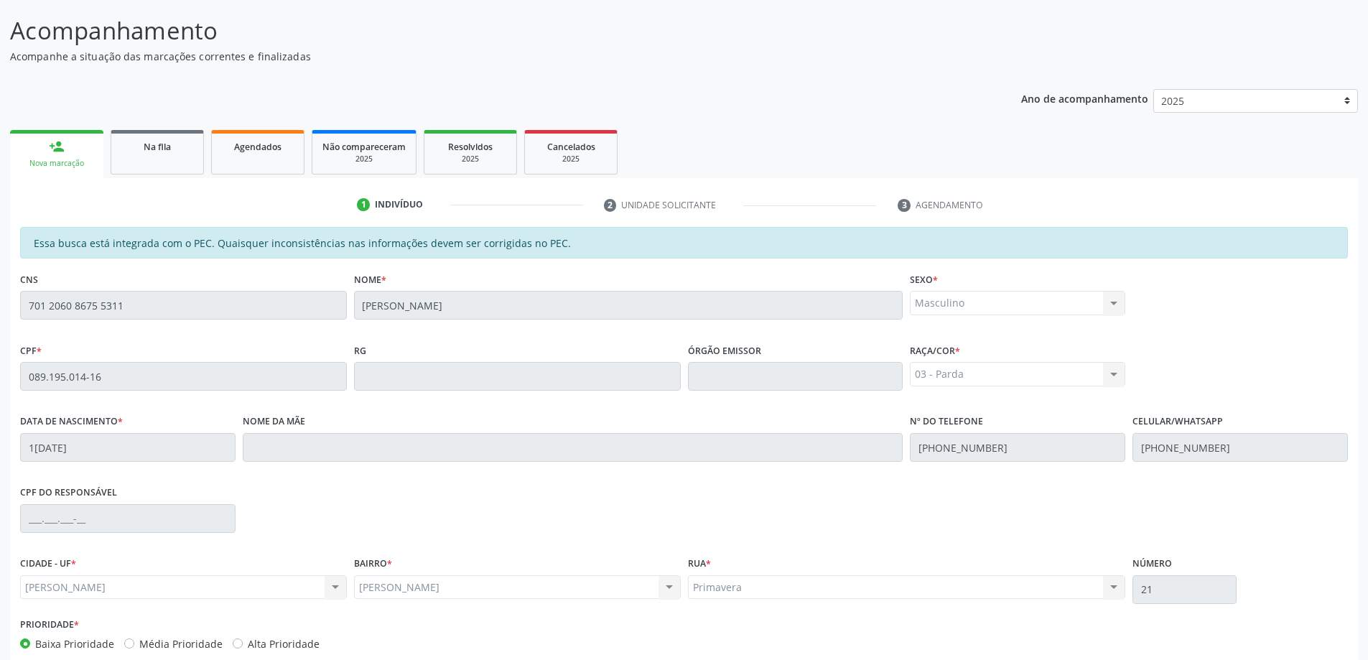
scroll to position [180, 0]
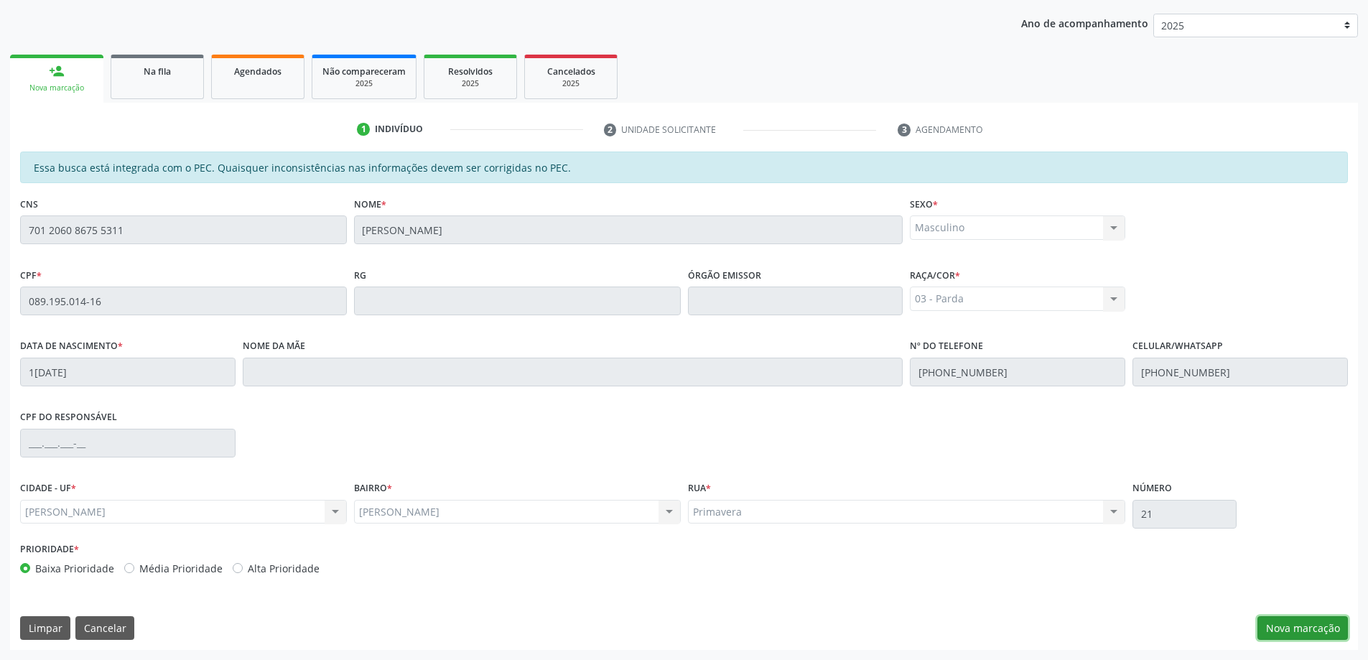
click at [1313, 620] on button "Nova marcação" at bounding box center [1303, 628] width 90 height 24
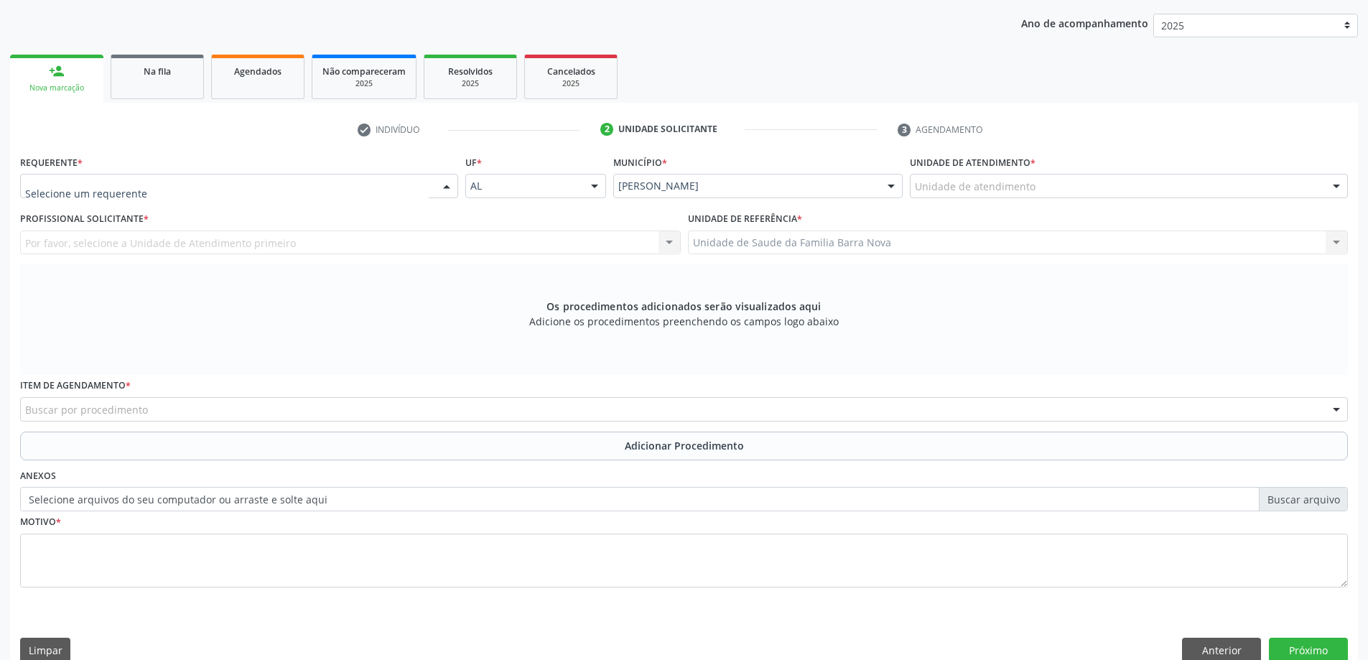
click at [88, 175] on div at bounding box center [239, 186] width 438 height 24
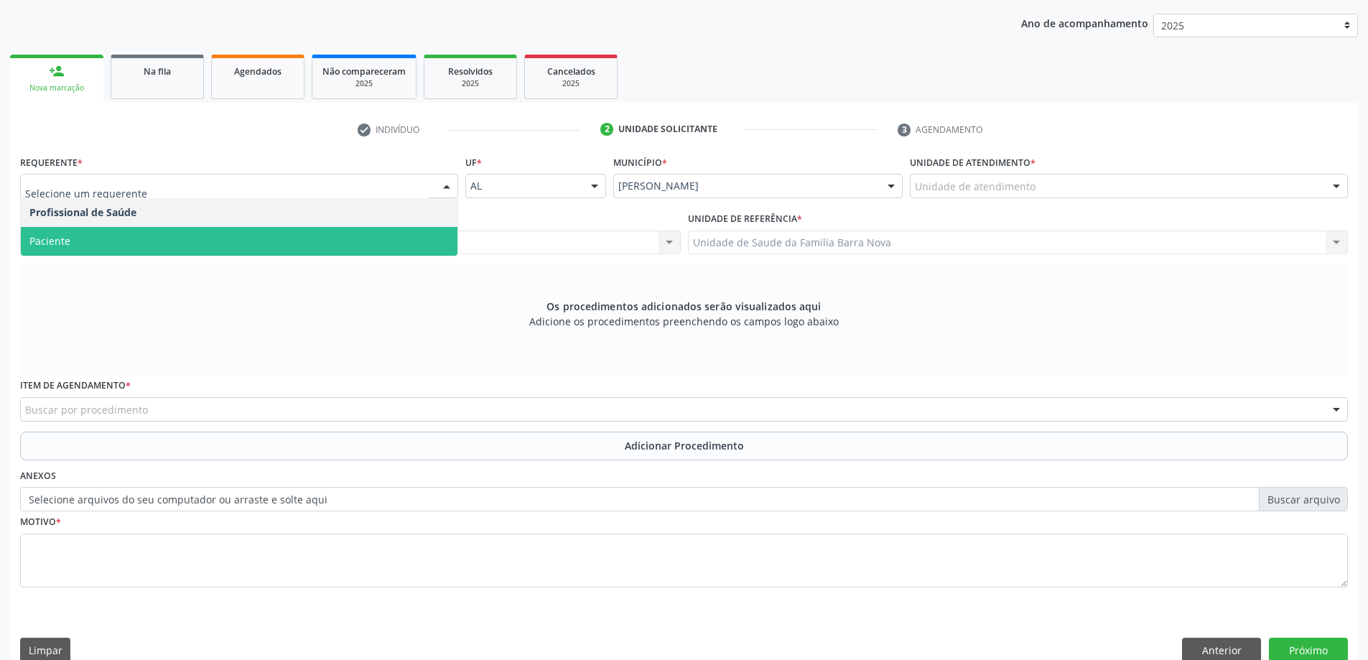
click at [111, 242] on span "Paciente" at bounding box center [239, 241] width 437 height 29
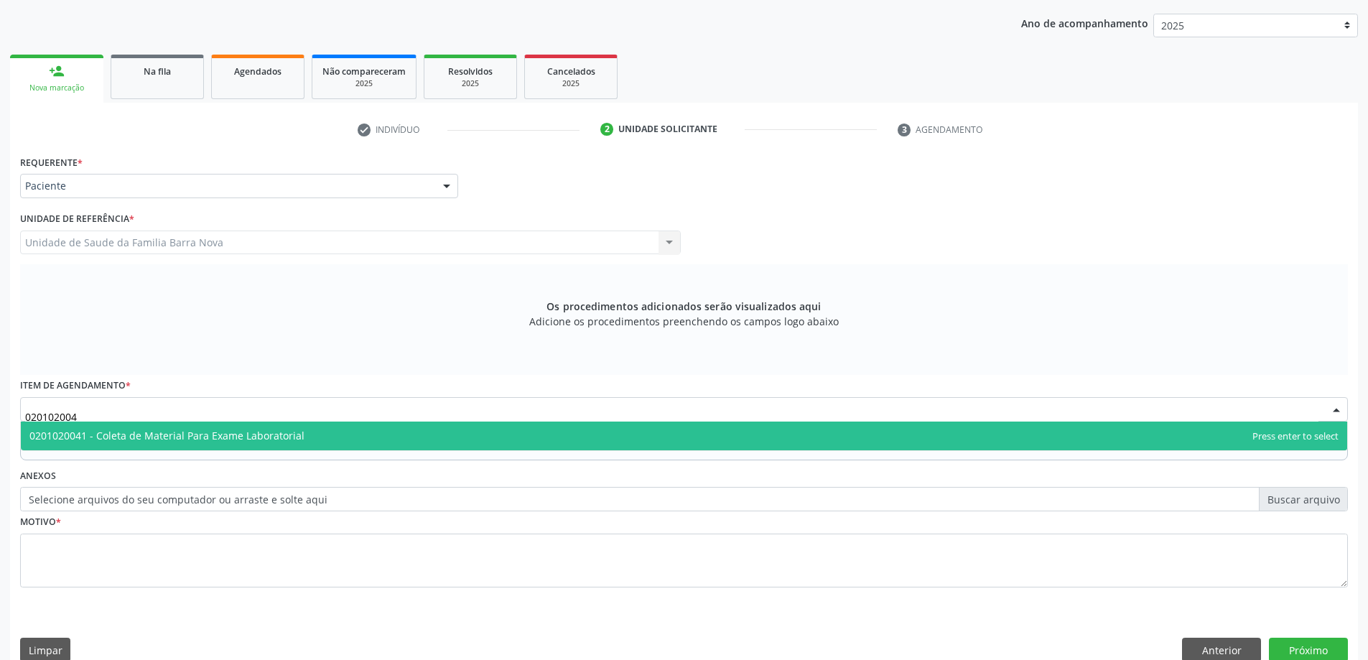
type input "0201020041"
click at [837, 423] on span "0201020041 - Coleta de Material Para Exame Laboratorial" at bounding box center [684, 436] width 1327 height 29
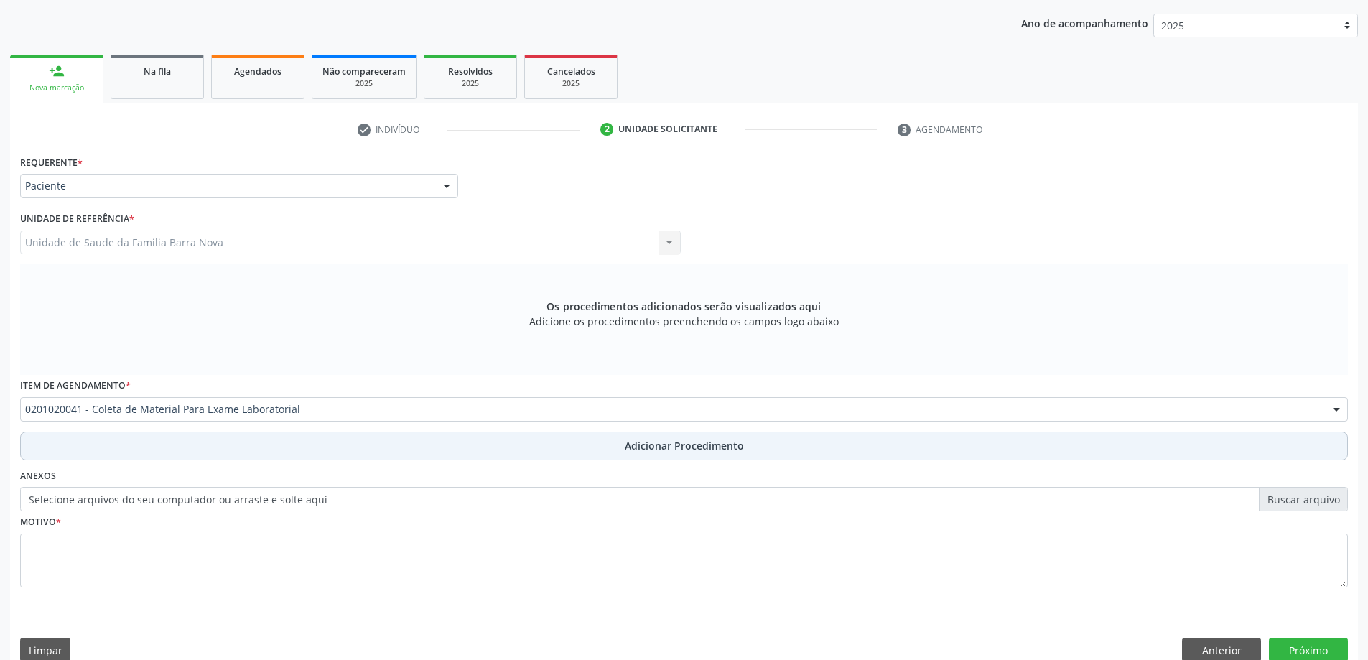
click at [491, 455] on button "Adicionar Procedimento" at bounding box center [684, 446] width 1328 height 29
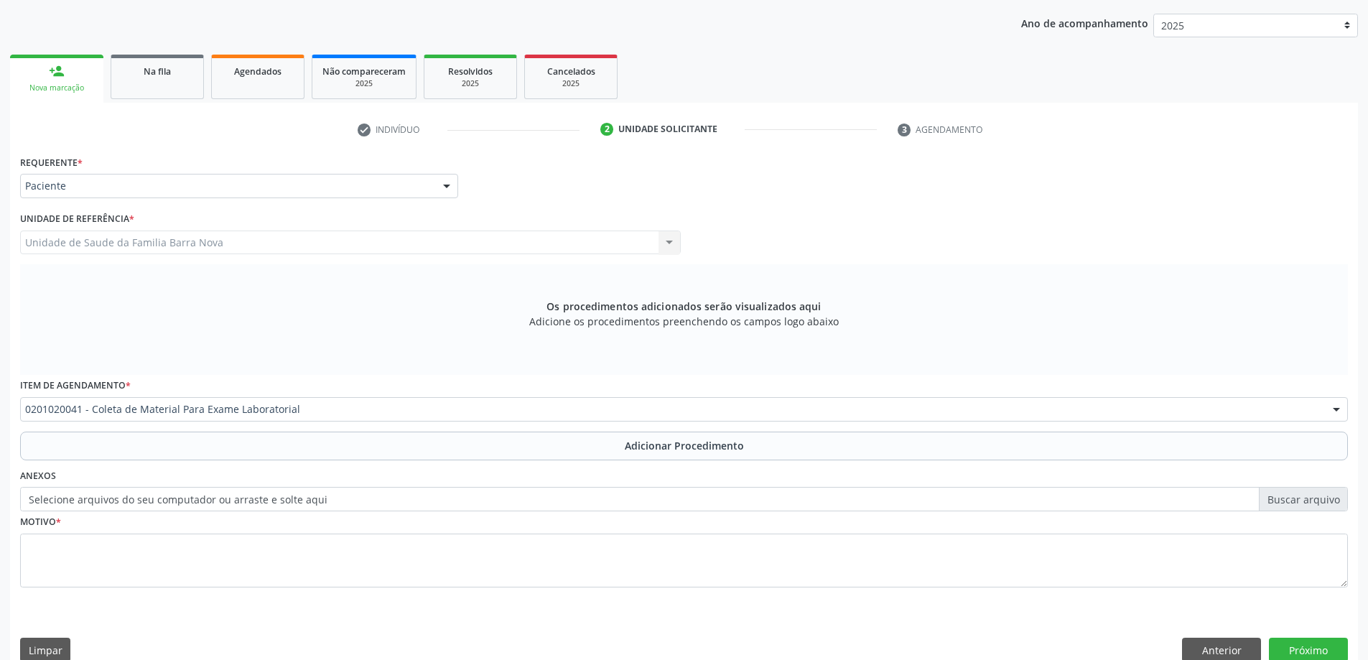
scroll to position [148, 0]
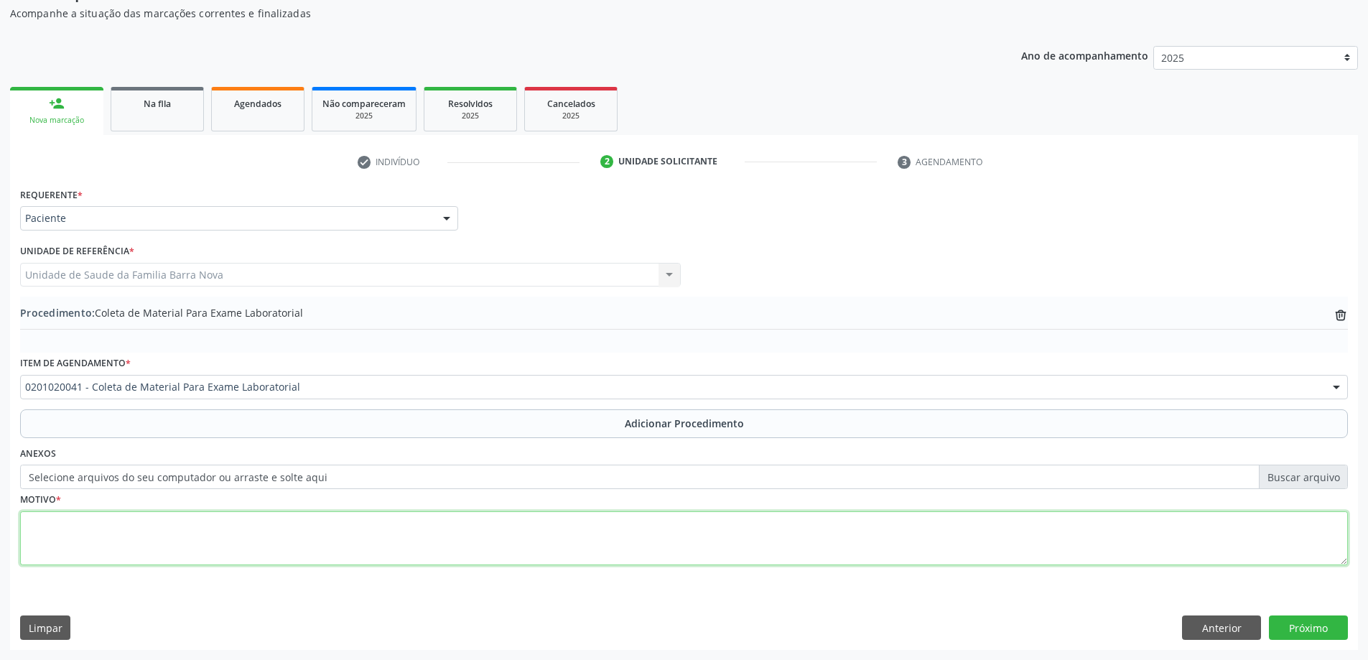
click at [432, 526] on textarea at bounding box center [684, 538] width 1328 height 55
type textarea "ROTINA LABORATORIAL."
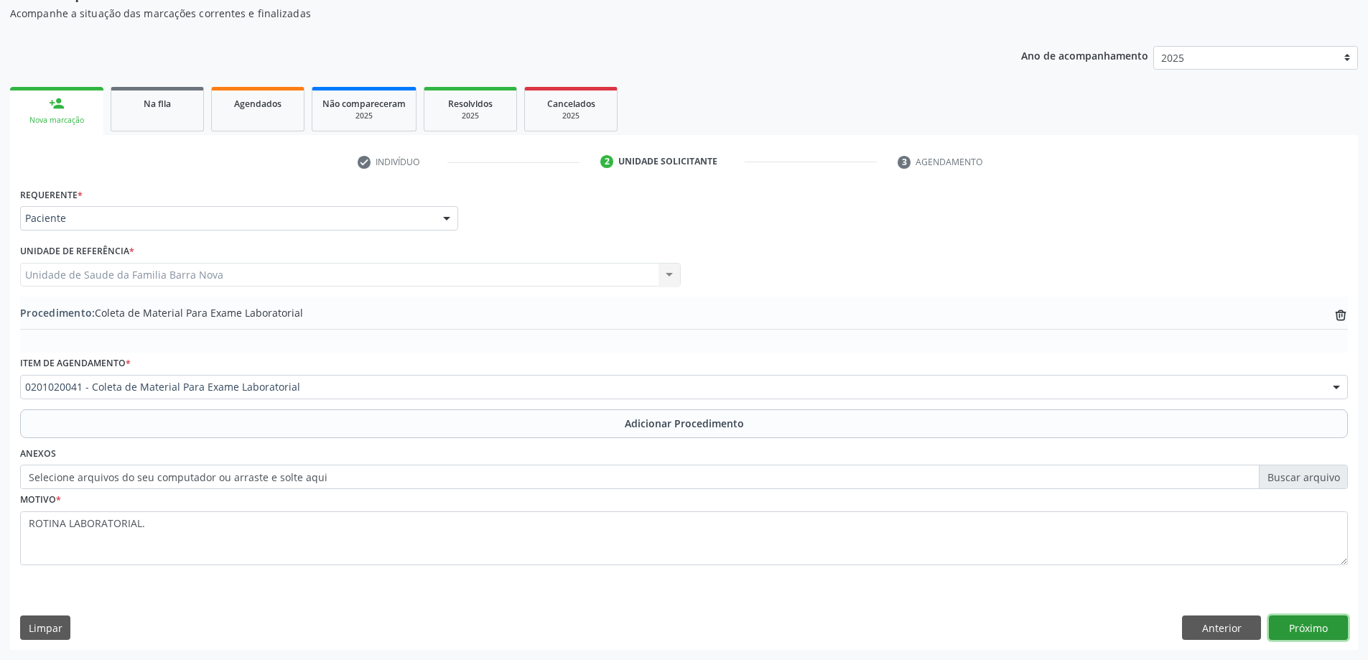
click at [1333, 627] on button "Próximo" at bounding box center [1308, 628] width 79 height 24
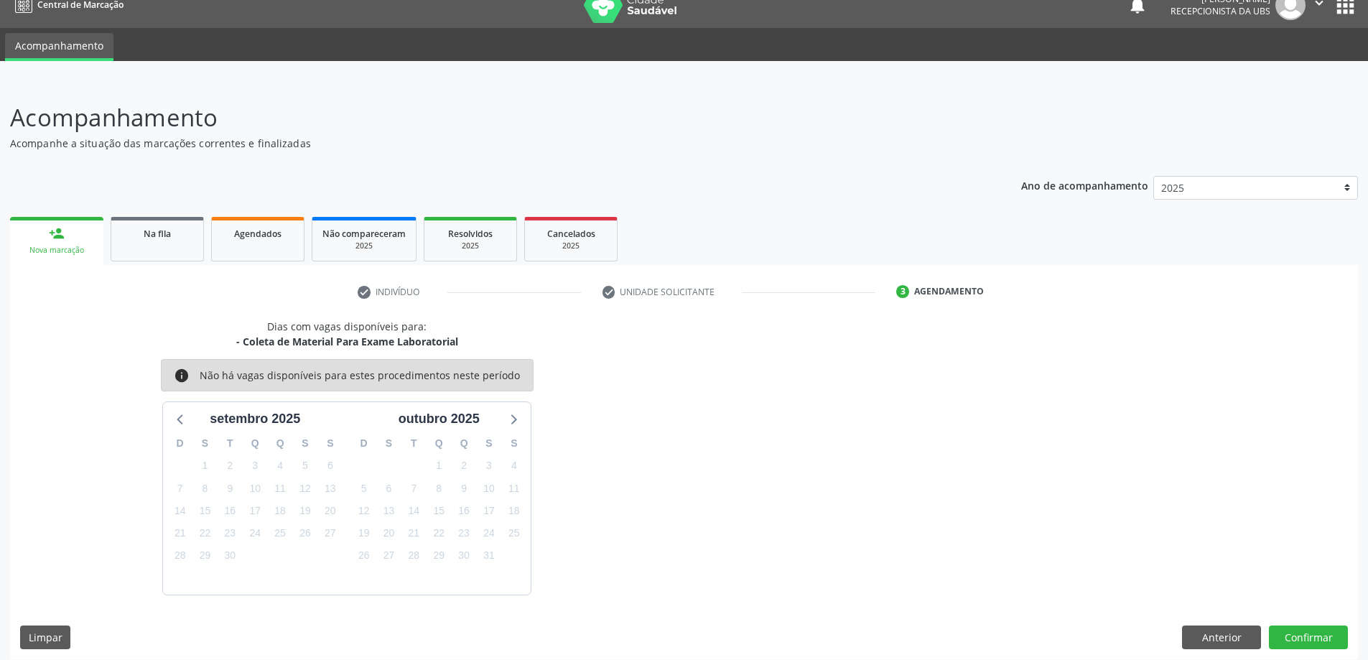
scroll to position [27, 0]
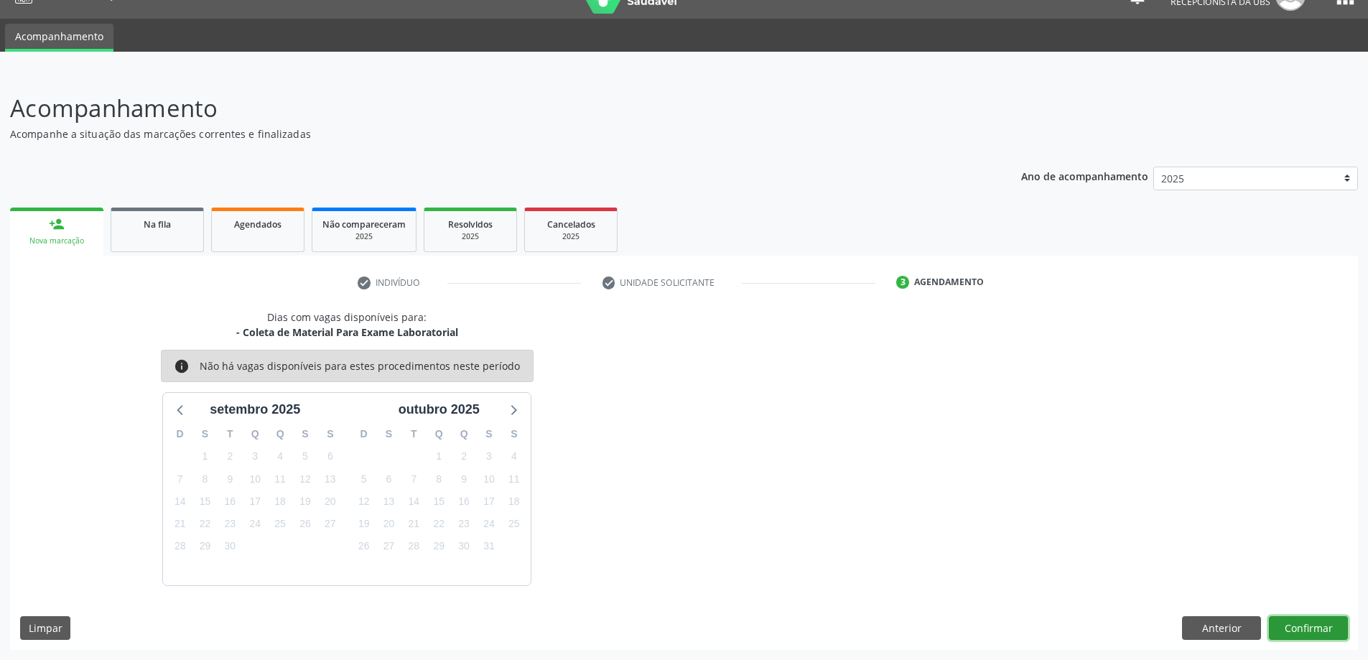
click at [1311, 631] on button "Confirmar" at bounding box center [1308, 628] width 79 height 24
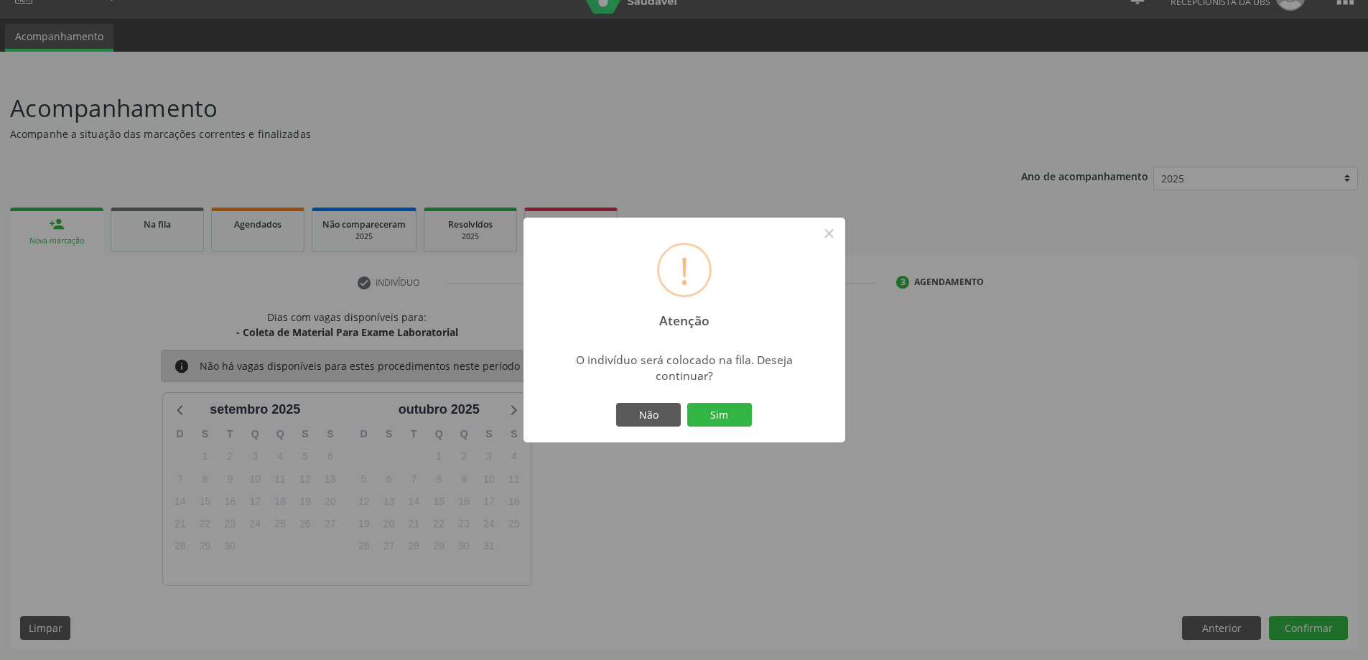
click at [735, 401] on div "Não Sim" at bounding box center [684, 415] width 142 height 30
drag, startPoint x: 725, startPoint y: 408, endPoint x: 732, endPoint y: 414, distance: 8.6
click at [730, 412] on button "Sim" at bounding box center [719, 415] width 65 height 24
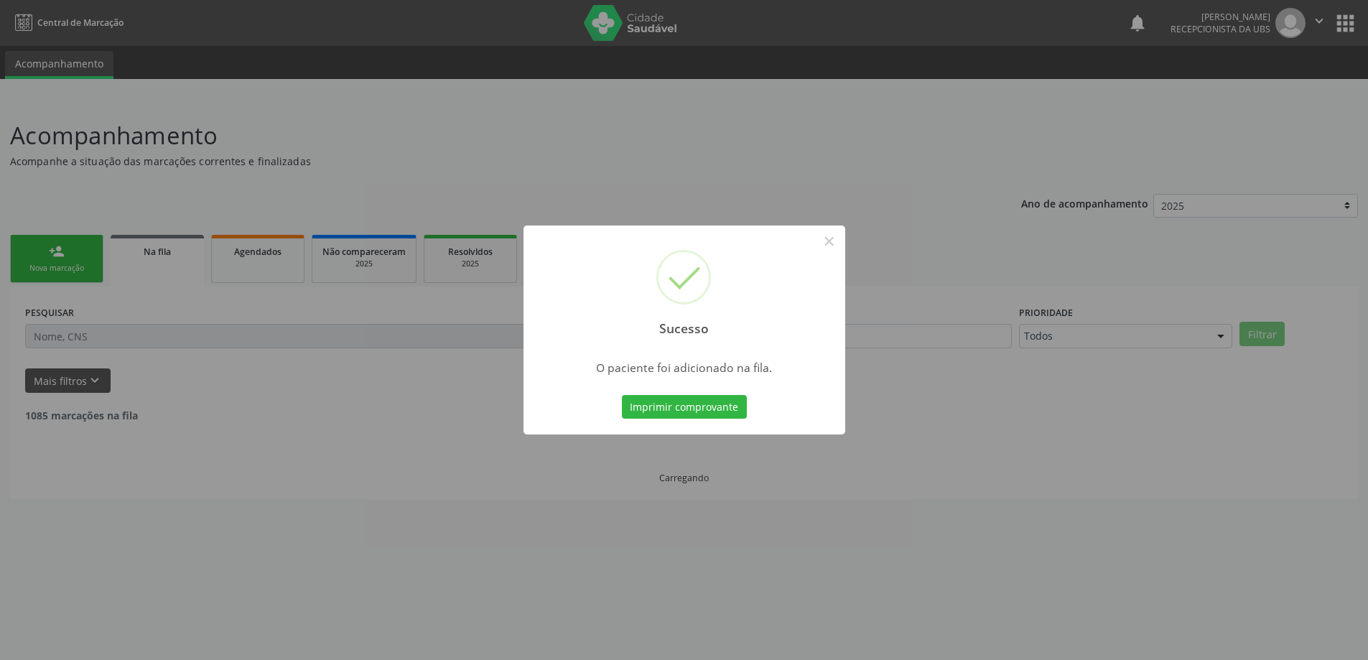
scroll to position [0, 0]
click at [67, 239] on div "Sucesso × O paciente foi adicionado na fila. Imprimir comprovante Cancel" at bounding box center [689, 330] width 1379 height 660
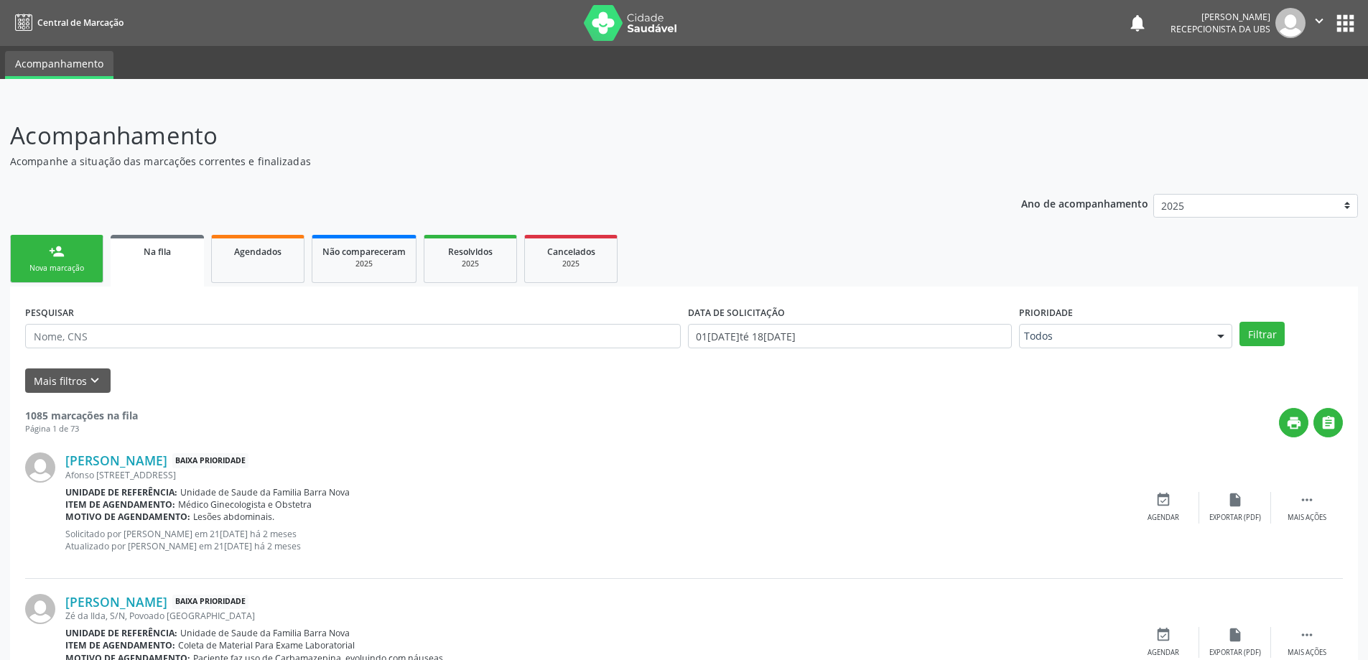
click at [86, 246] on link "person_add Nova marcação" at bounding box center [56, 259] width 93 height 48
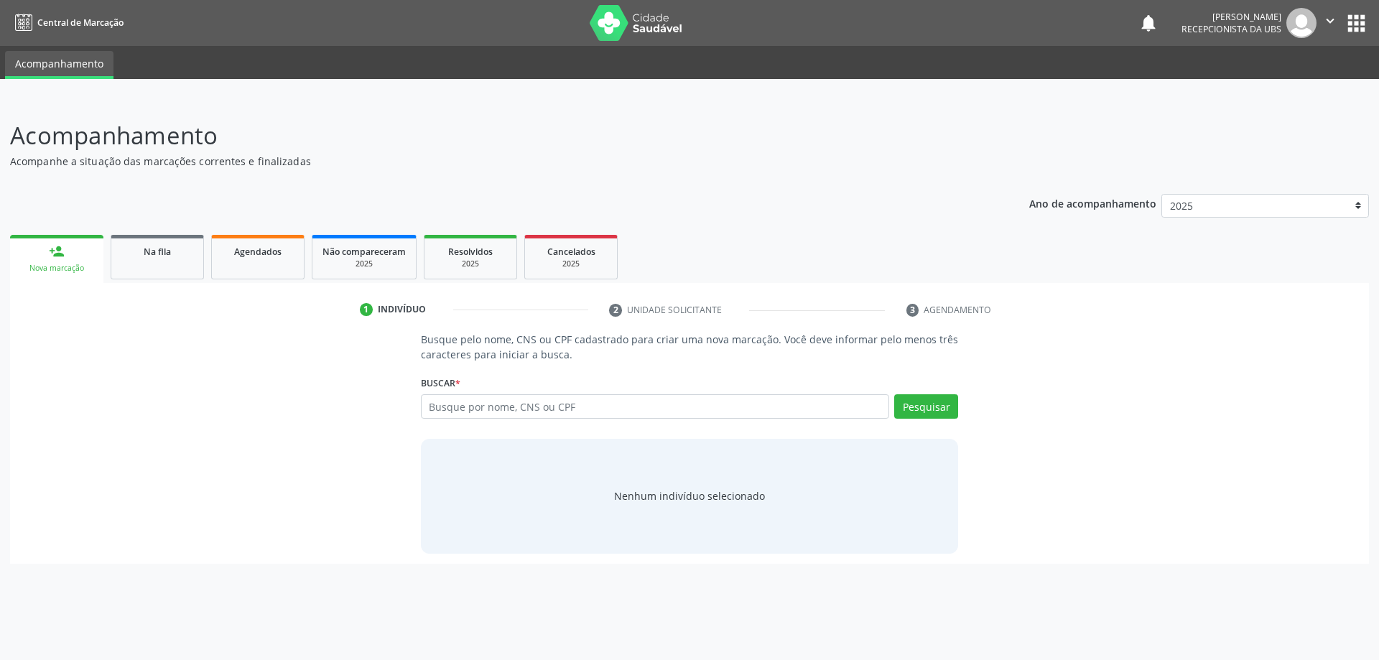
click at [501, 392] on div "Buscar * Busque por nome, CNS ou CPF Nenhum resultado encontrado para: " " Digi…" at bounding box center [690, 400] width 538 height 56
click at [506, 394] on input "text" at bounding box center [655, 406] width 469 height 24
type input "DANILO GUSTAVO DA SILVA"
click at [943, 408] on button "Pesquisar" at bounding box center [926, 406] width 64 height 24
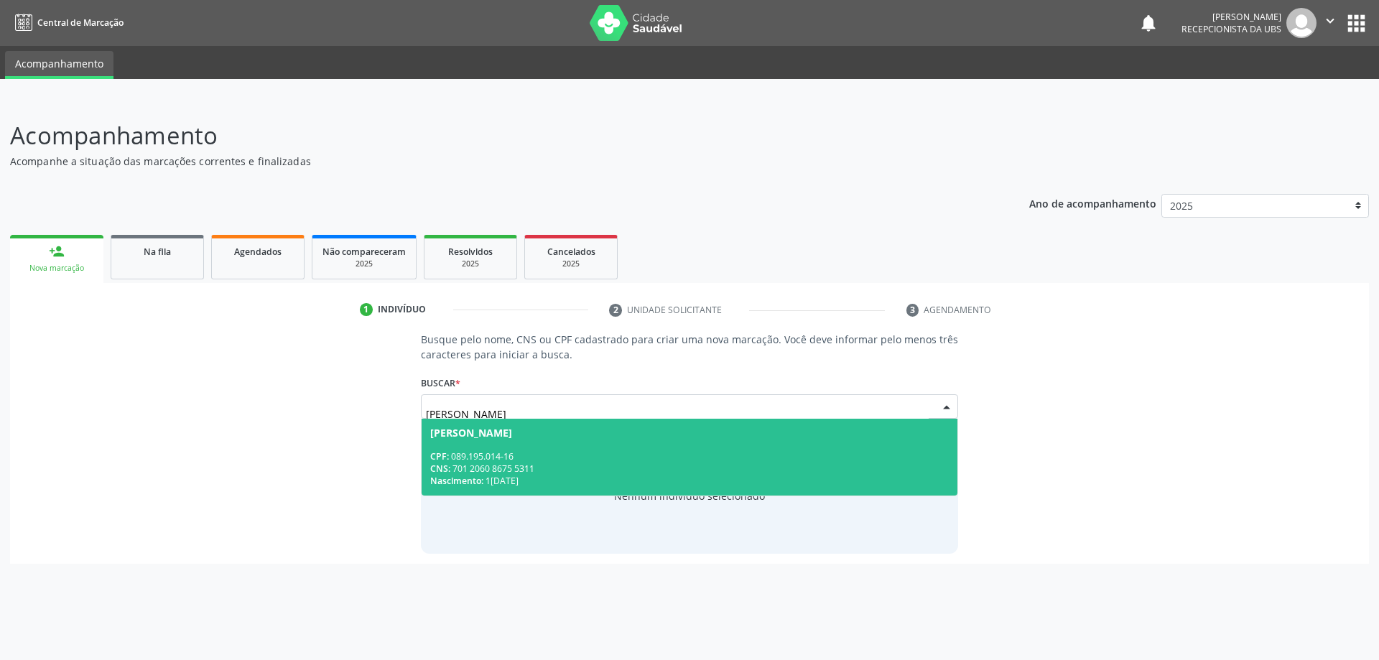
click at [725, 466] on div "CNS: 701 2060 8675 5311" at bounding box center [689, 469] width 519 height 12
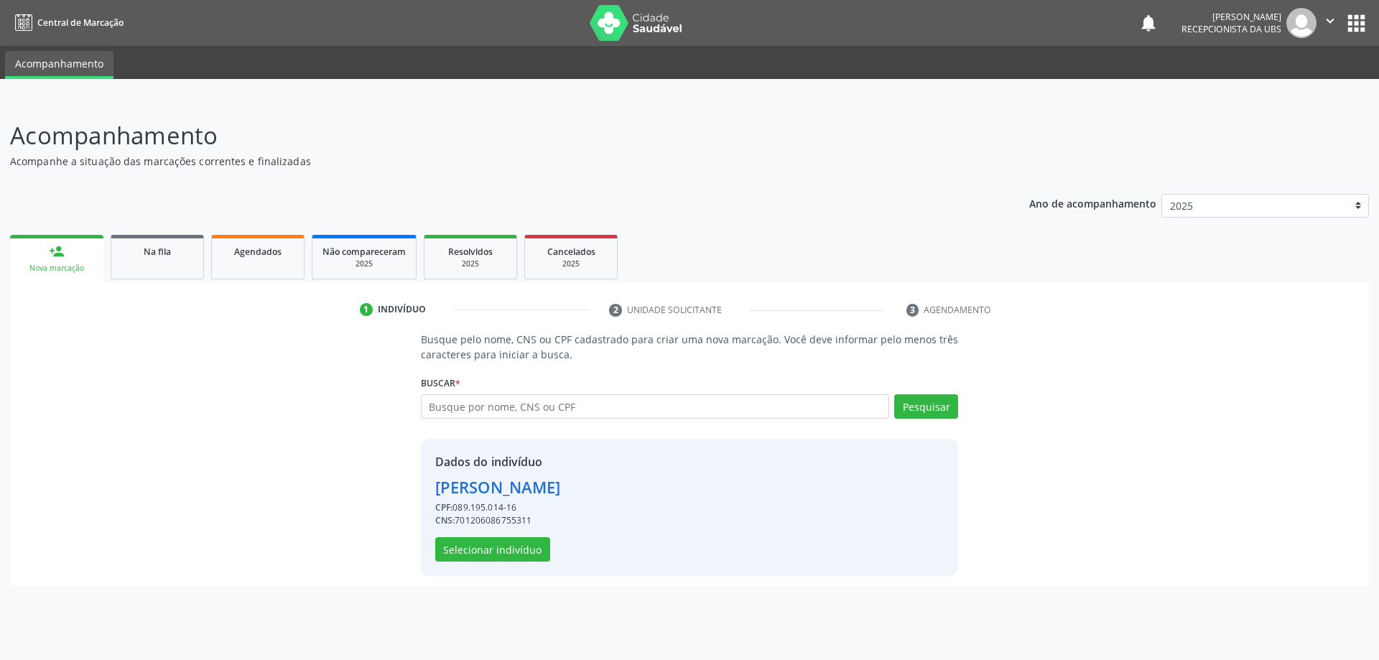
click at [518, 536] on div "Dados do indivíduo Danilo Gustavo da Silva CPF: 089.195.014-16 CNS: 70120608675…" at bounding box center [498, 507] width 126 height 108
click at [499, 558] on button "Selecionar indivíduo" at bounding box center [492, 549] width 115 height 24
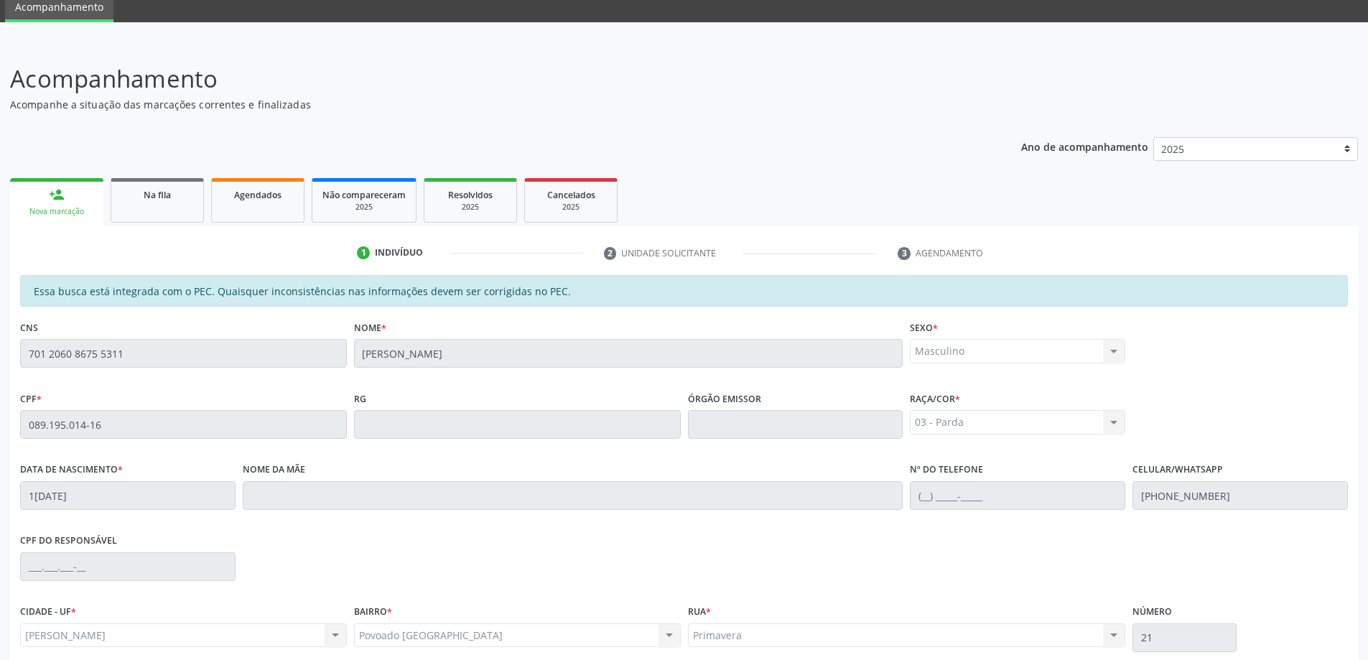
scroll to position [180, 0]
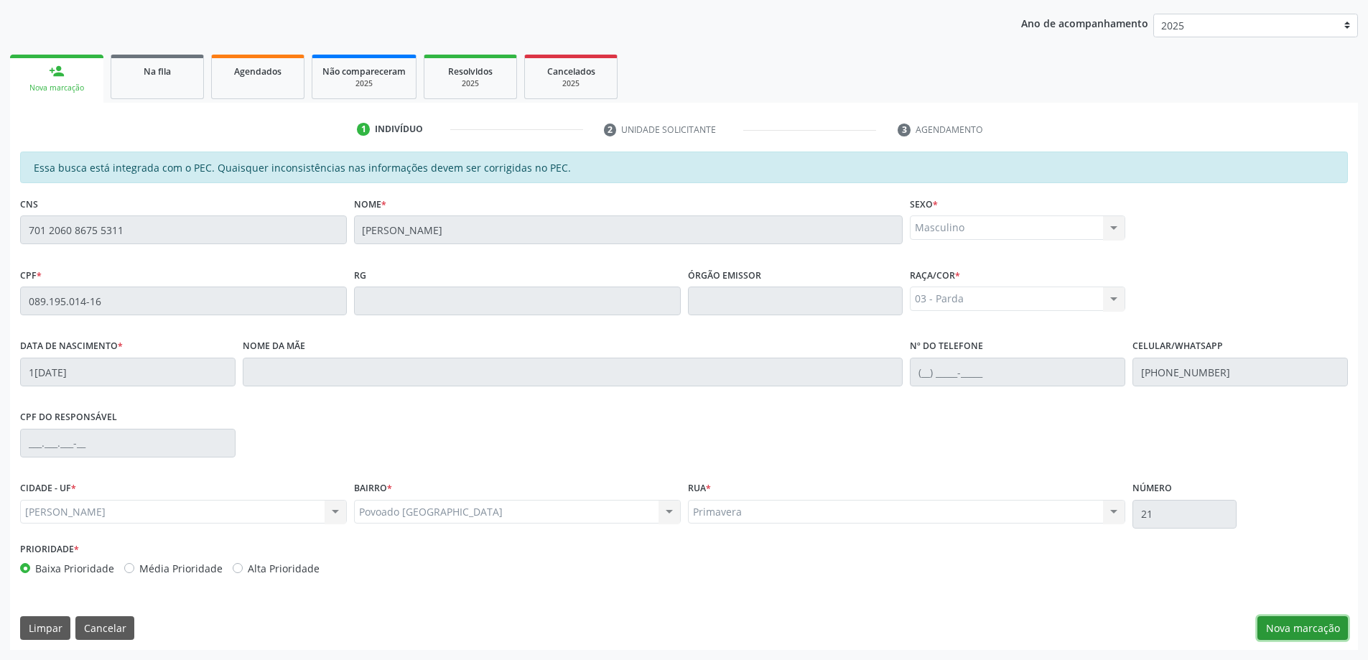
drag, startPoint x: 1313, startPoint y: 622, endPoint x: 1322, endPoint y: 626, distance: 9.6
click at [1322, 626] on button "Nova marcação" at bounding box center [1303, 628] width 90 height 24
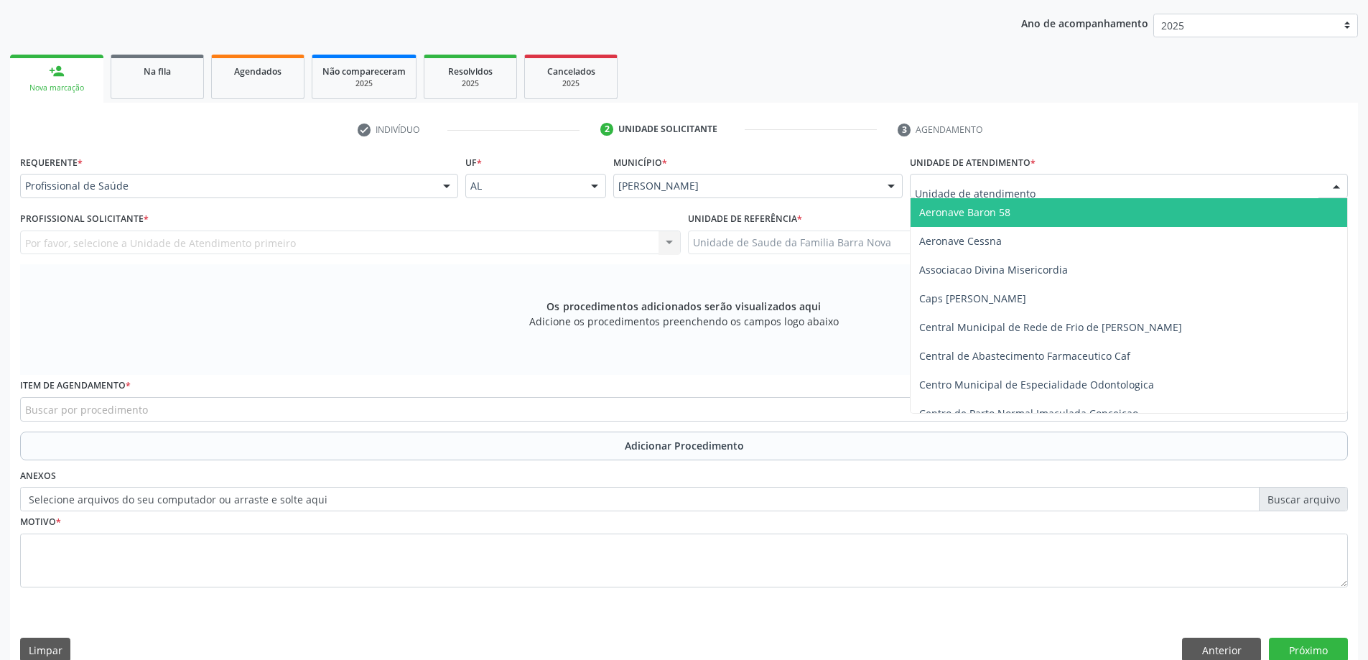
click at [93, 205] on div "Requerente * Profissional de Saúde Profissional de Saúde Paciente Nenhum result…" at bounding box center [239, 180] width 445 height 56
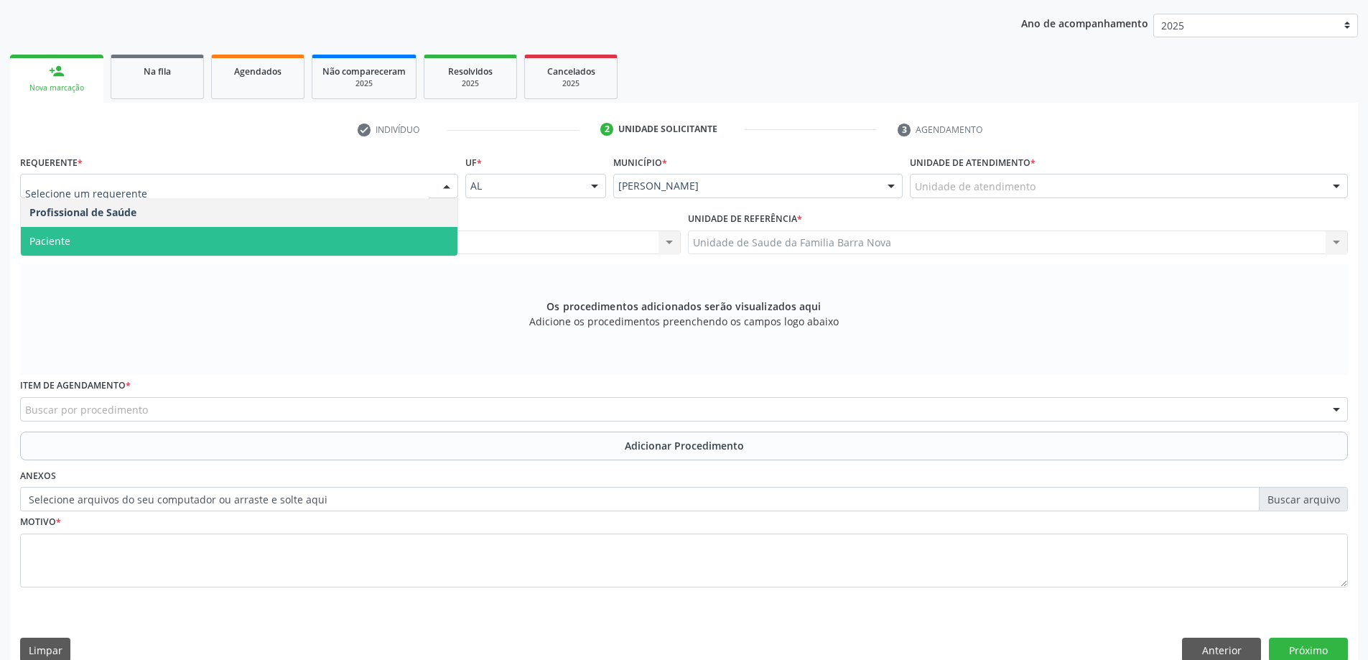
click at [119, 237] on span "Paciente" at bounding box center [239, 241] width 437 height 29
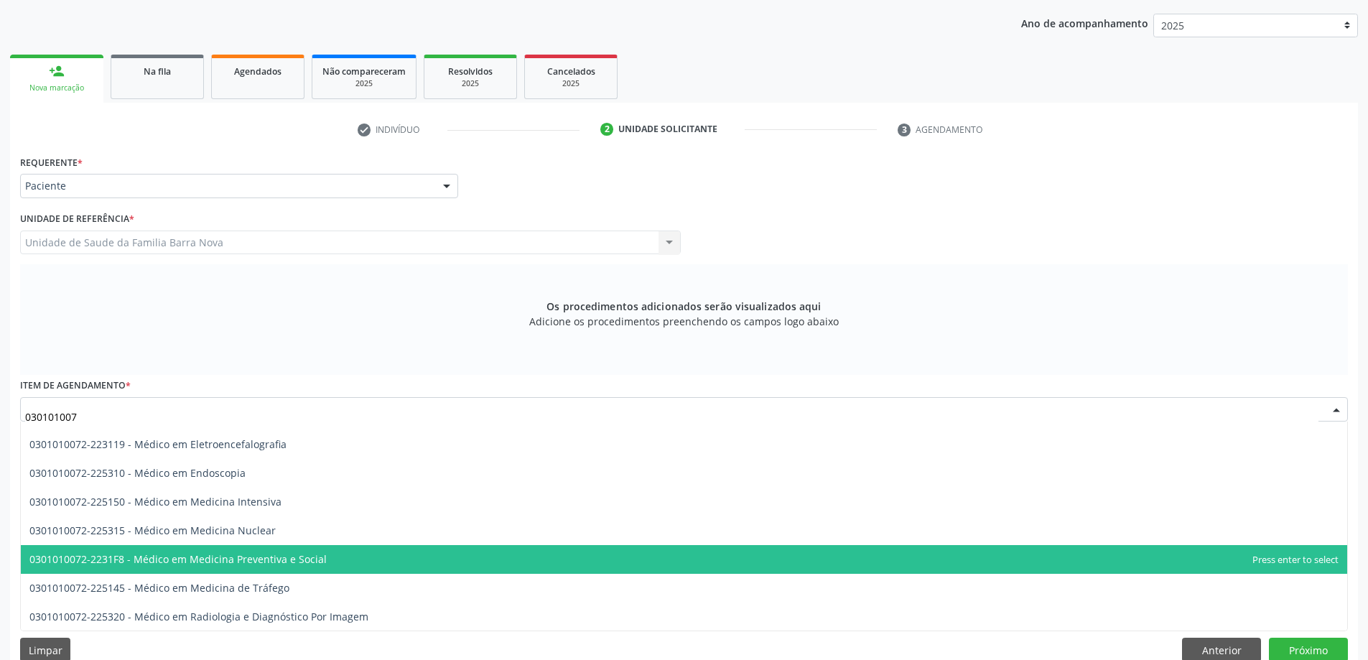
scroll to position [1773, 0]
type input "0301010072"
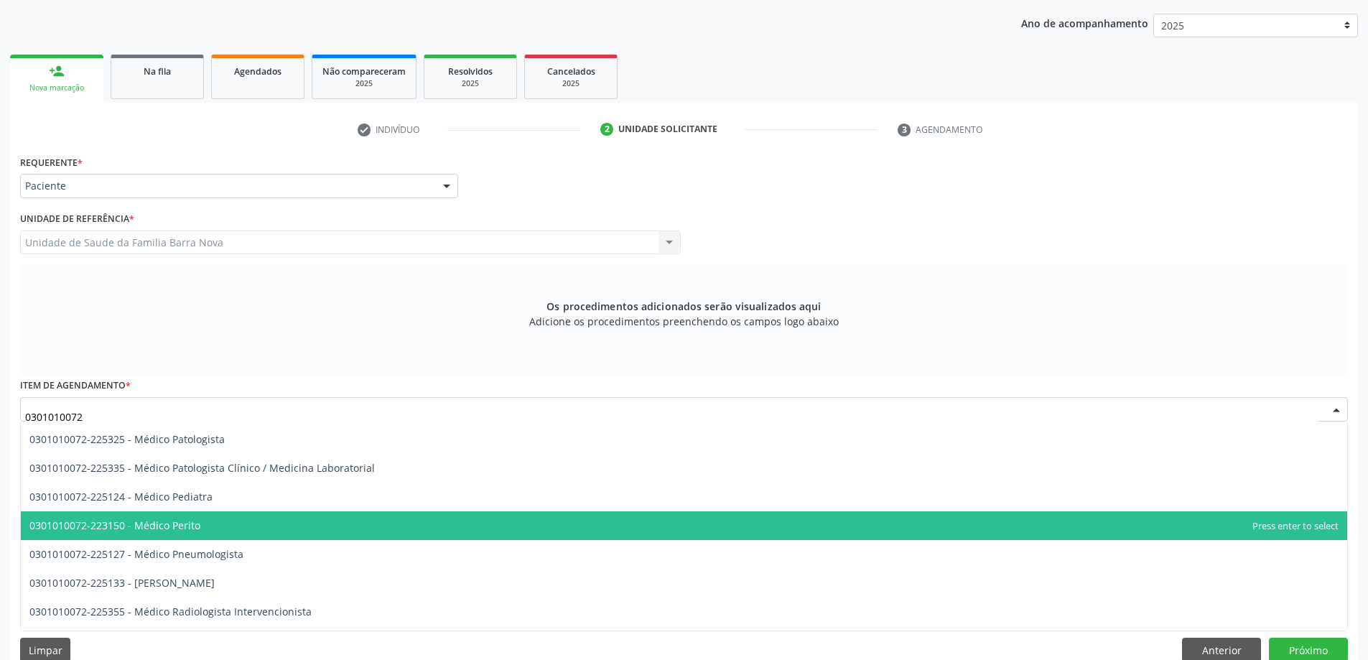
scroll to position [1342, 0]
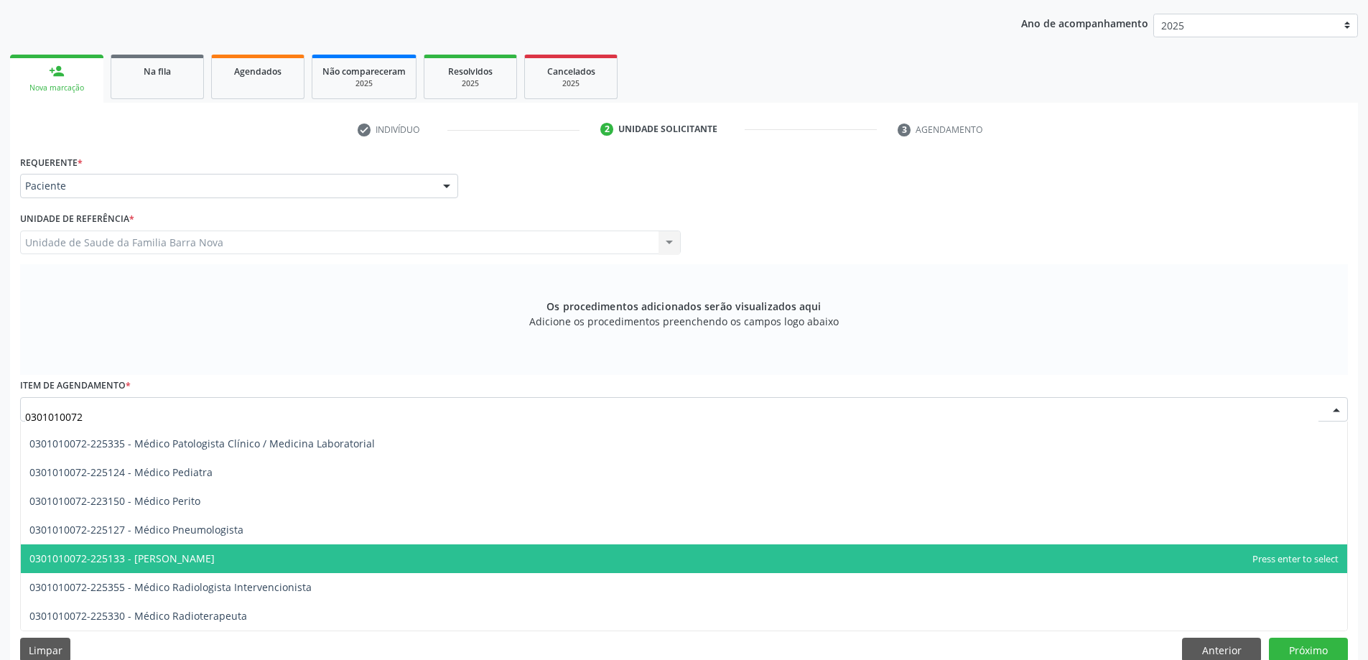
click at [266, 562] on span "0301010072-225133 - [PERSON_NAME]" at bounding box center [684, 558] width 1327 height 29
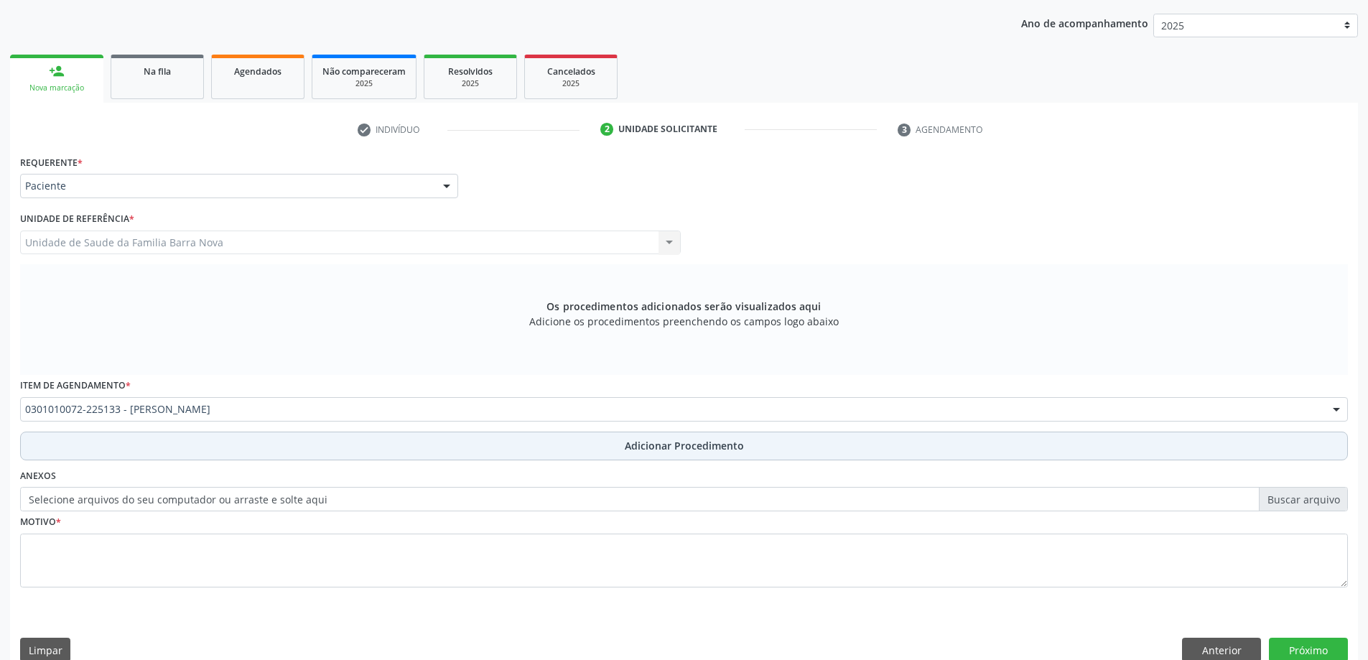
click at [212, 443] on button "Adicionar Procedimento" at bounding box center [684, 446] width 1328 height 29
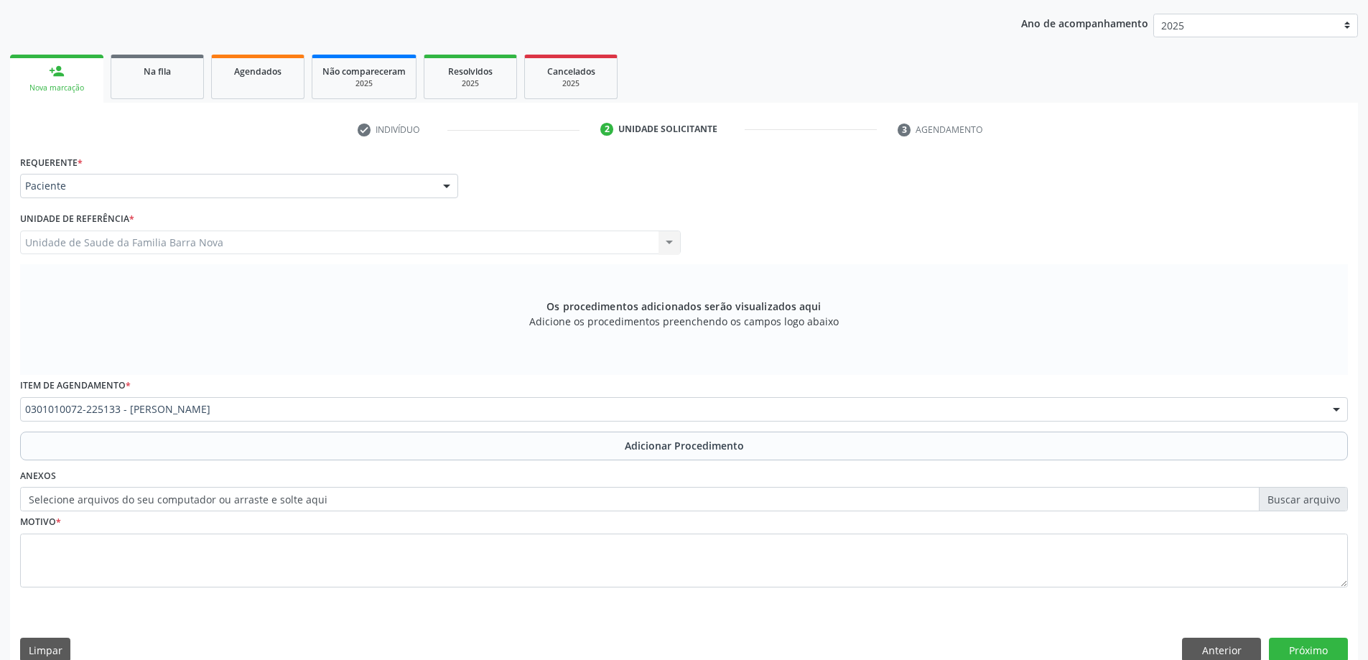
scroll to position [148, 0]
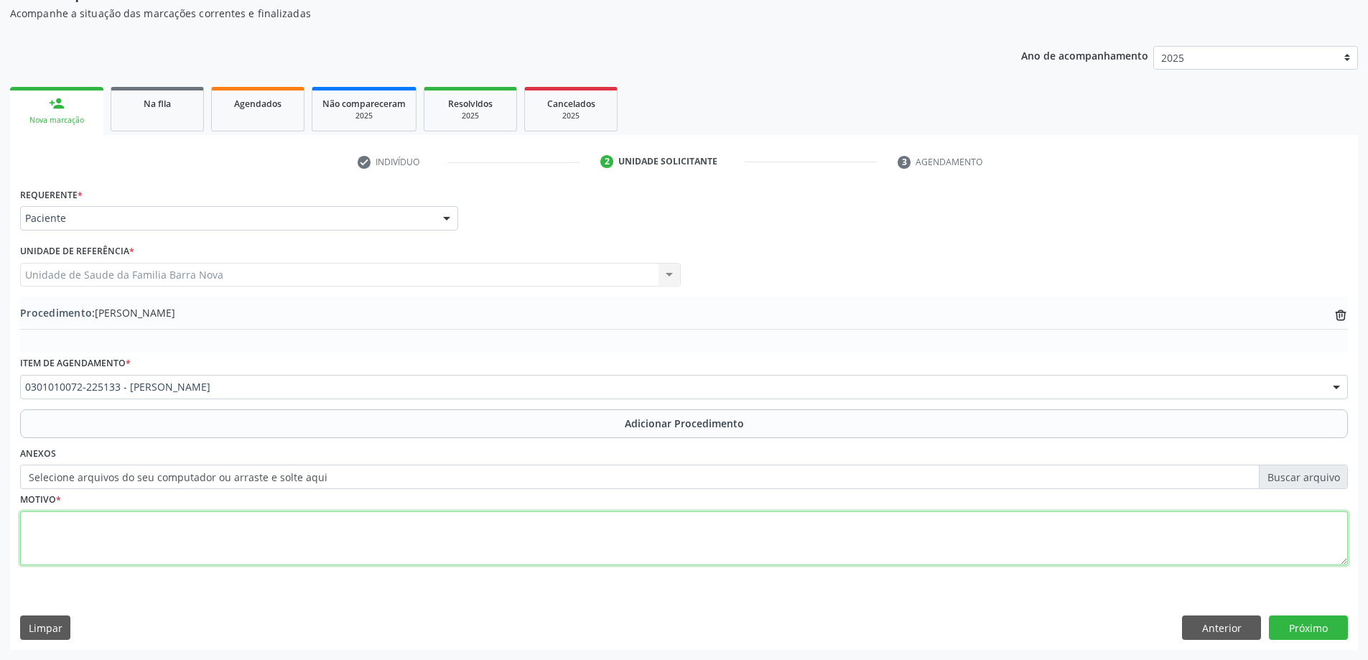
click at [256, 549] on textarea at bounding box center [684, 538] width 1328 height 55
type textarea "INSÔNIA NÃO-ORGÂNICA."
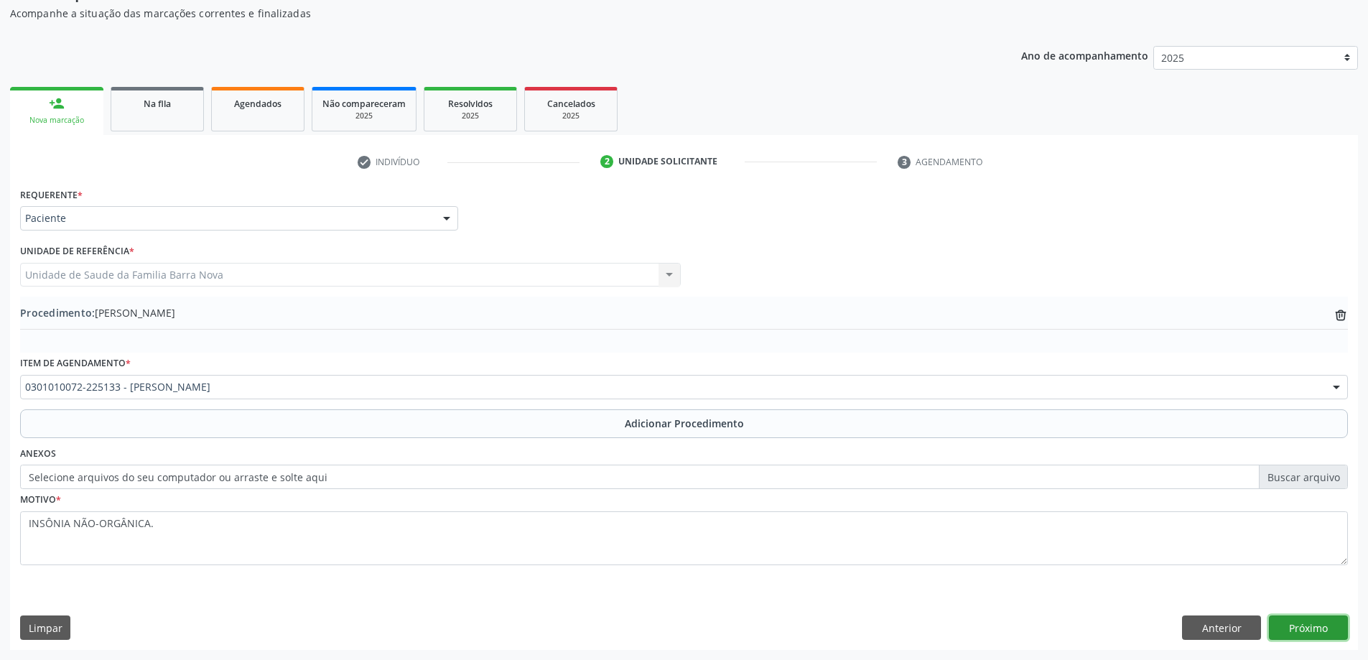
click at [1316, 621] on button "Próximo" at bounding box center [1308, 628] width 79 height 24
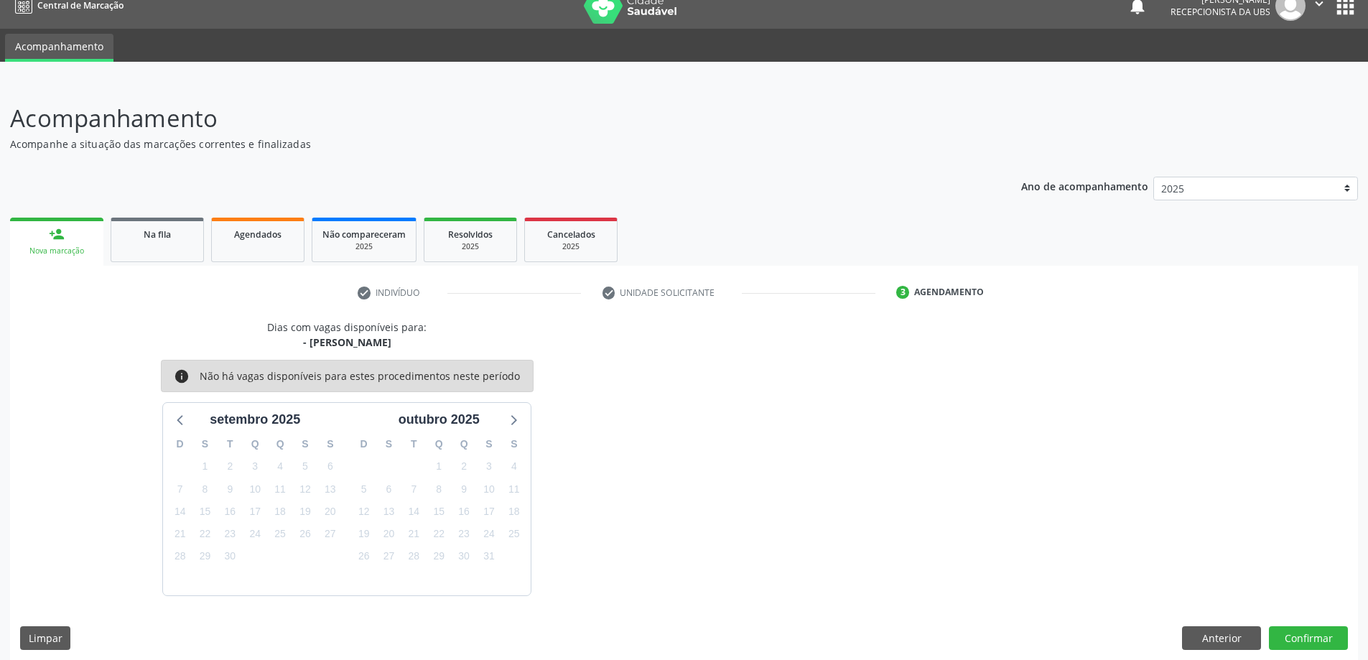
scroll to position [27, 0]
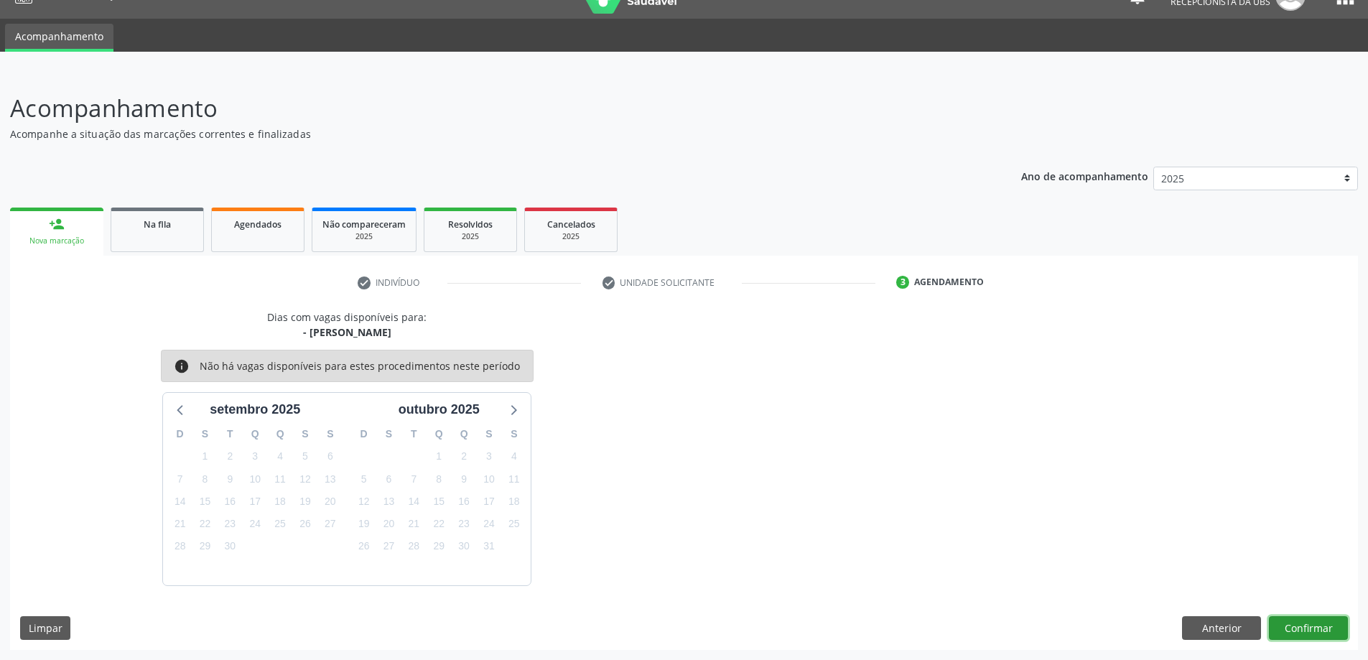
click at [1330, 616] on button "Confirmar" at bounding box center [1308, 628] width 79 height 24
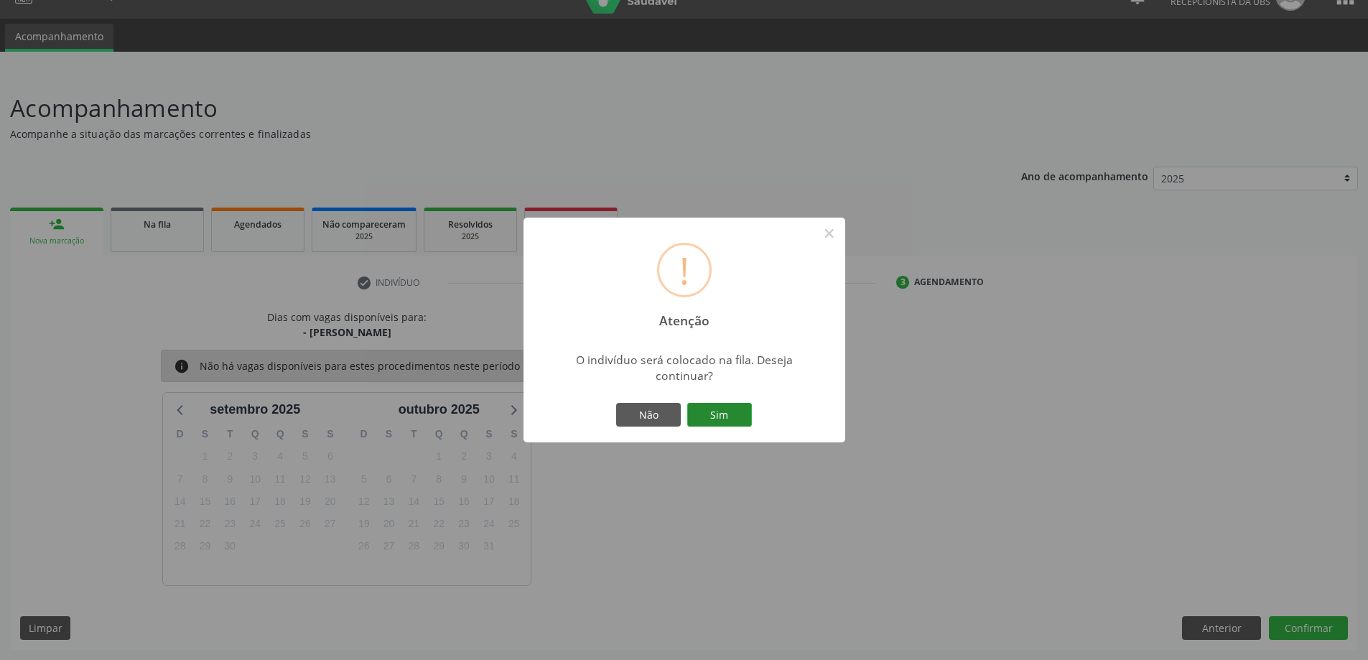
click at [707, 403] on button "Sim" at bounding box center [719, 415] width 65 height 24
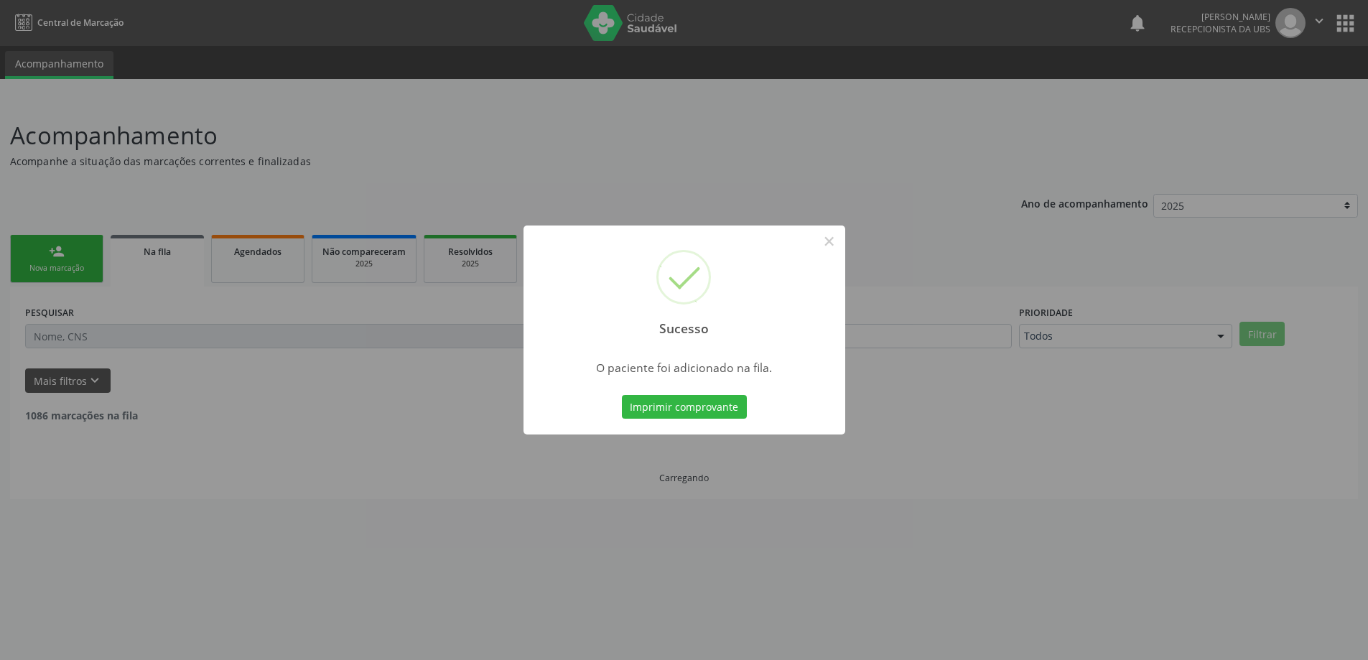
scroll to position [0, 0]
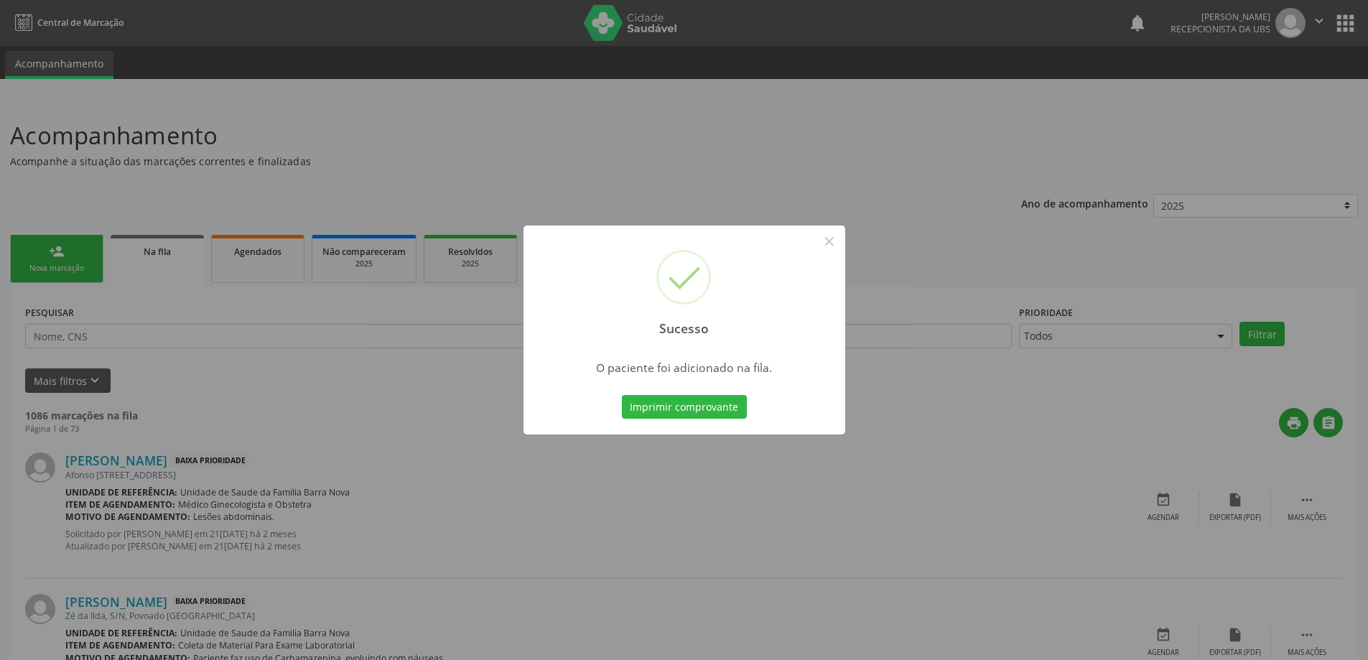
click at [440, 390] on div "Sucesso × O paciente foi adicionado na fila. Imprimir comprovante Cancel" at bounding box center [684, 330] width 1368 height 660
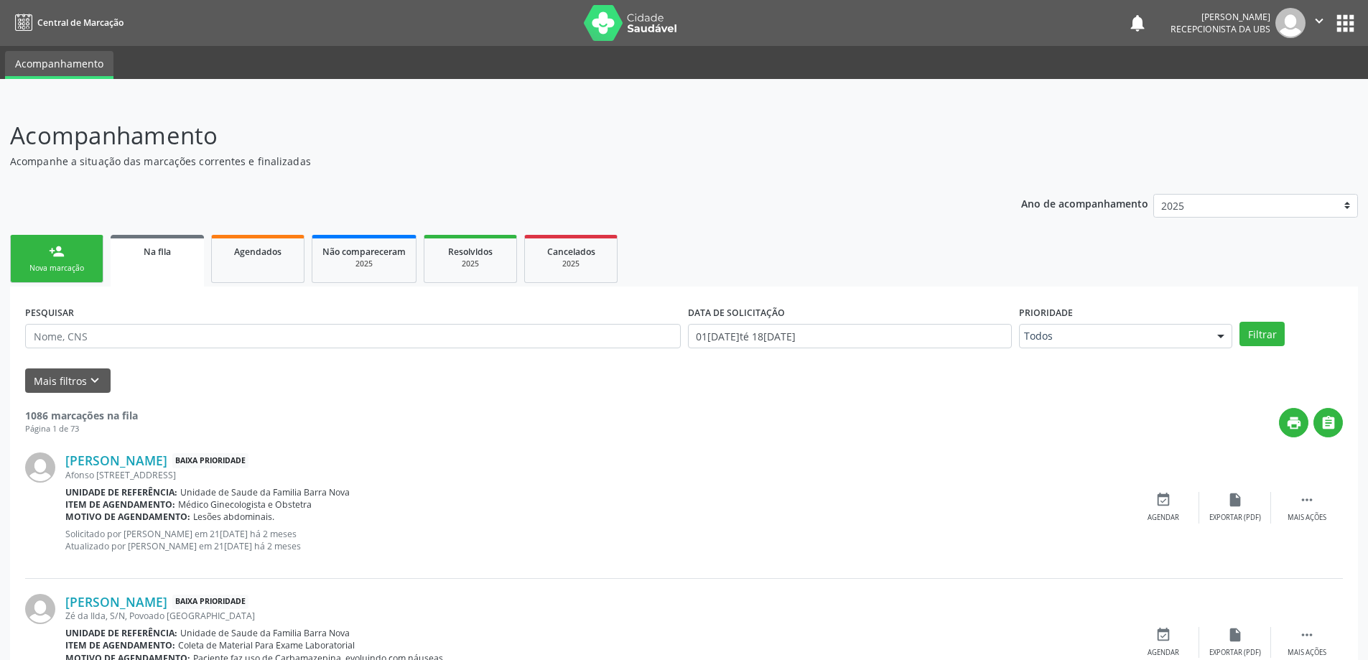
click at [32, 243] on link "person_add Nova marcação" at bounding box center [56, 259] width 93 height 48
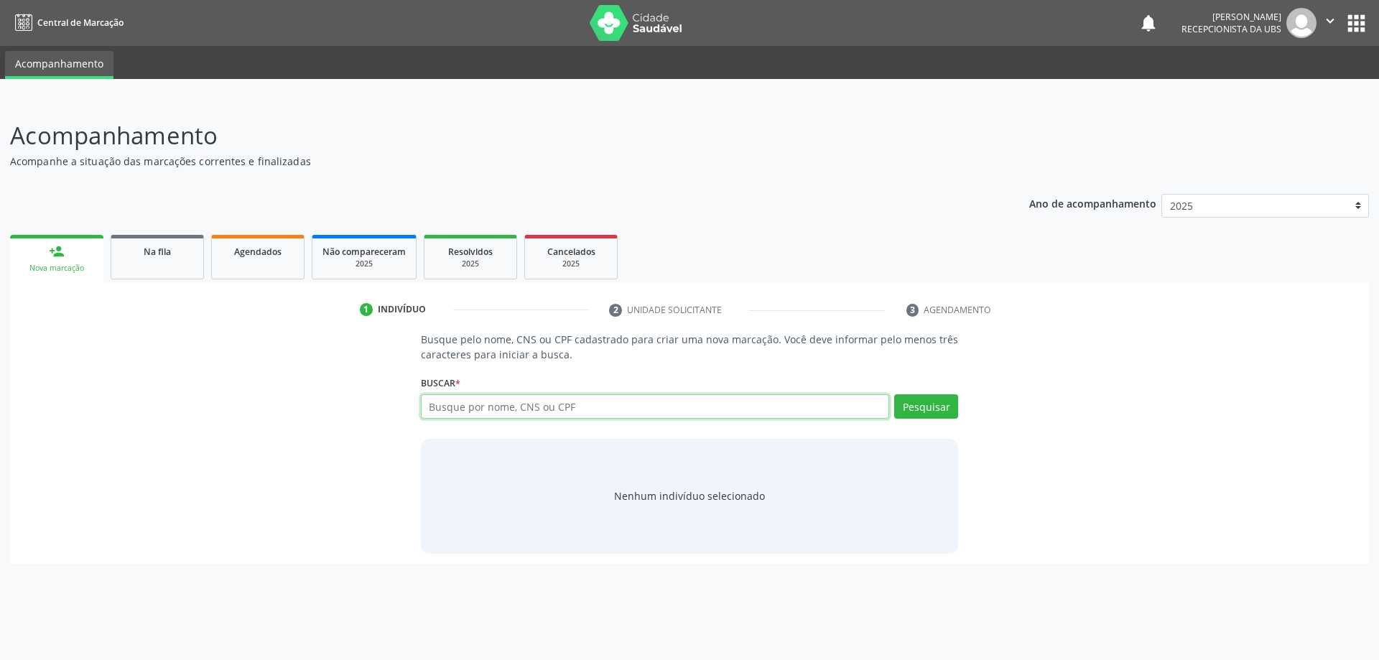
click at [519, 401] on input "text" at bounding box center [655, 406] width 469 height 24
type input "VANDERSON MIKAEL OLIVEIRA DA SILVA"
click at [939, 394] on button "Pesquisar" at bounding box center [926, 406] width 64 height 24
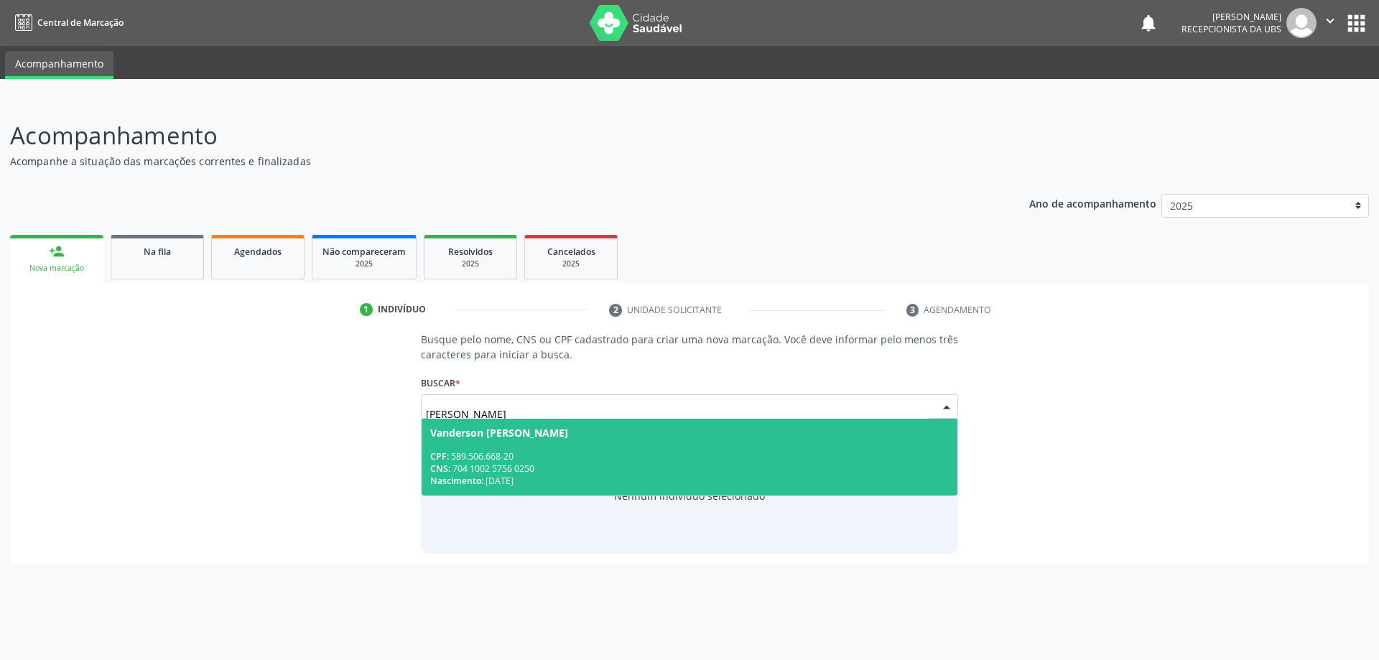
click at [633, 480] on div "Nascimento: 03/08/2009" at bounding box center [689, 481] width 519 height 12
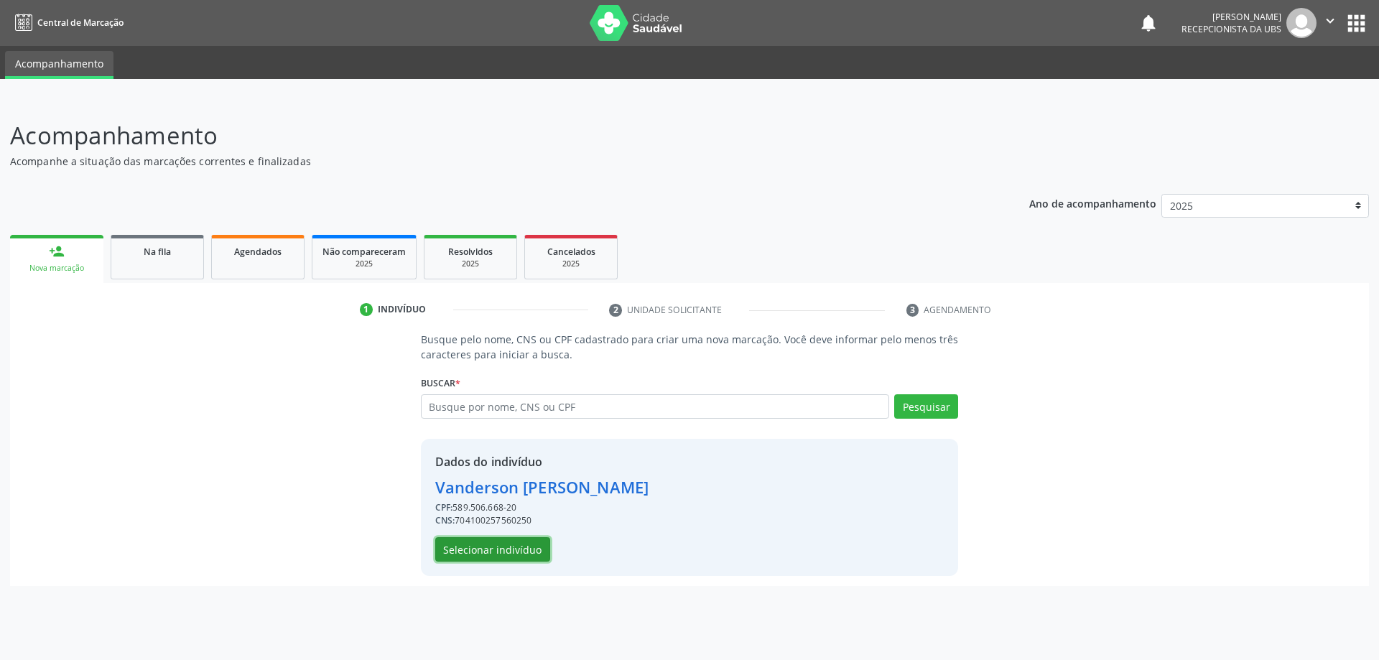
click at [465, 545] on button "Selecionar indivíduo" at bounding box center [492, 549] width 115 height 24
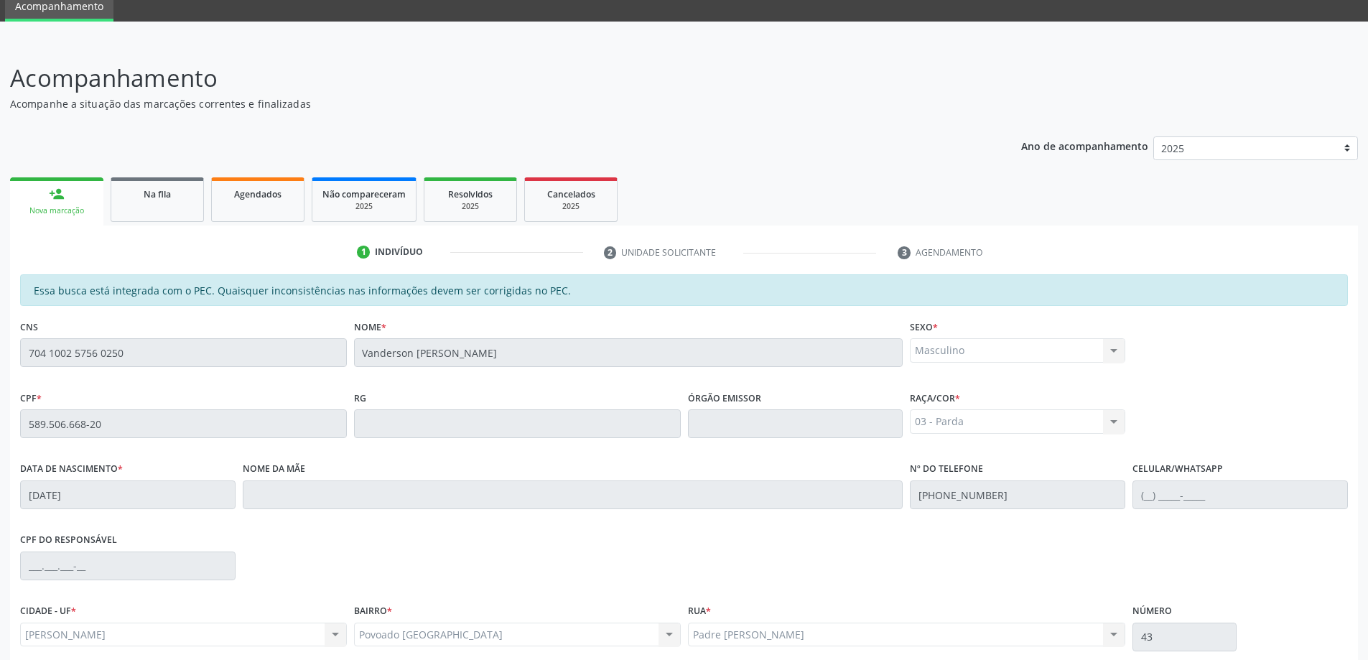
scroll to position [180, 0]
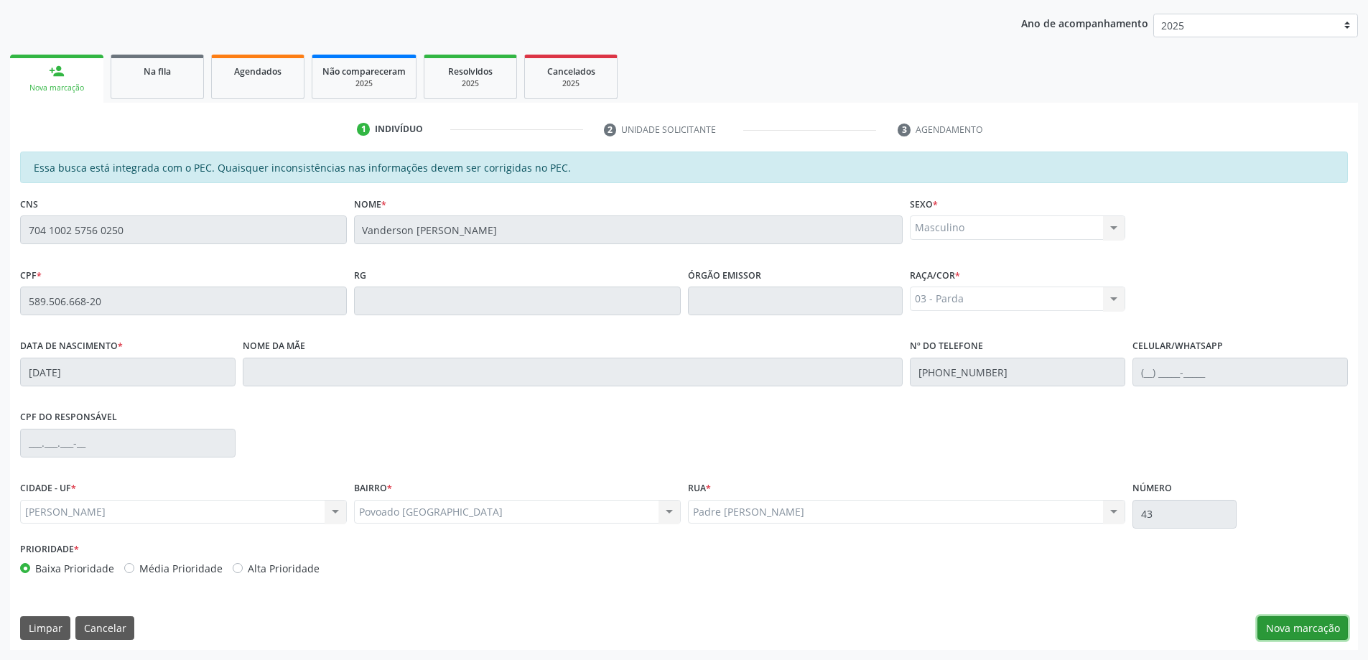
click at [1296, 636] on button "Nova marcação" at bounding box center [1303, 628] width 90 height 24
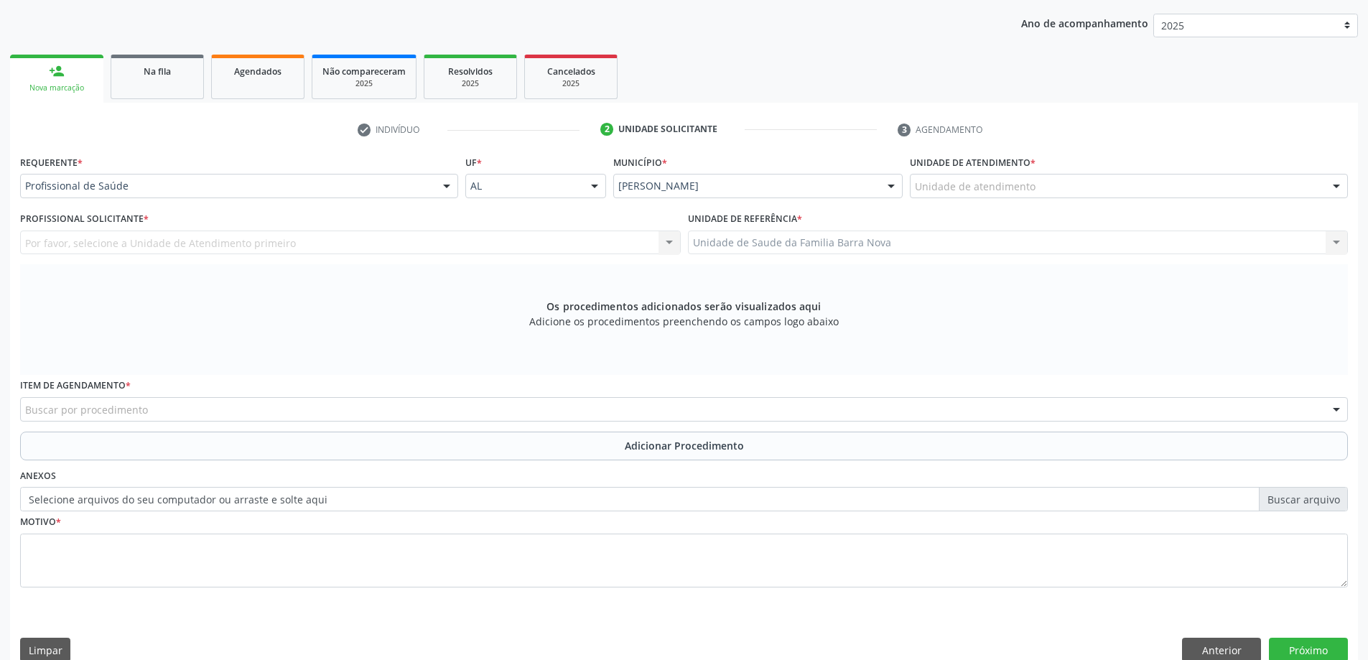
click at [960, 195] on div "Unidade de atendimento" at bounding box center [1129, 186] width 438 height 24
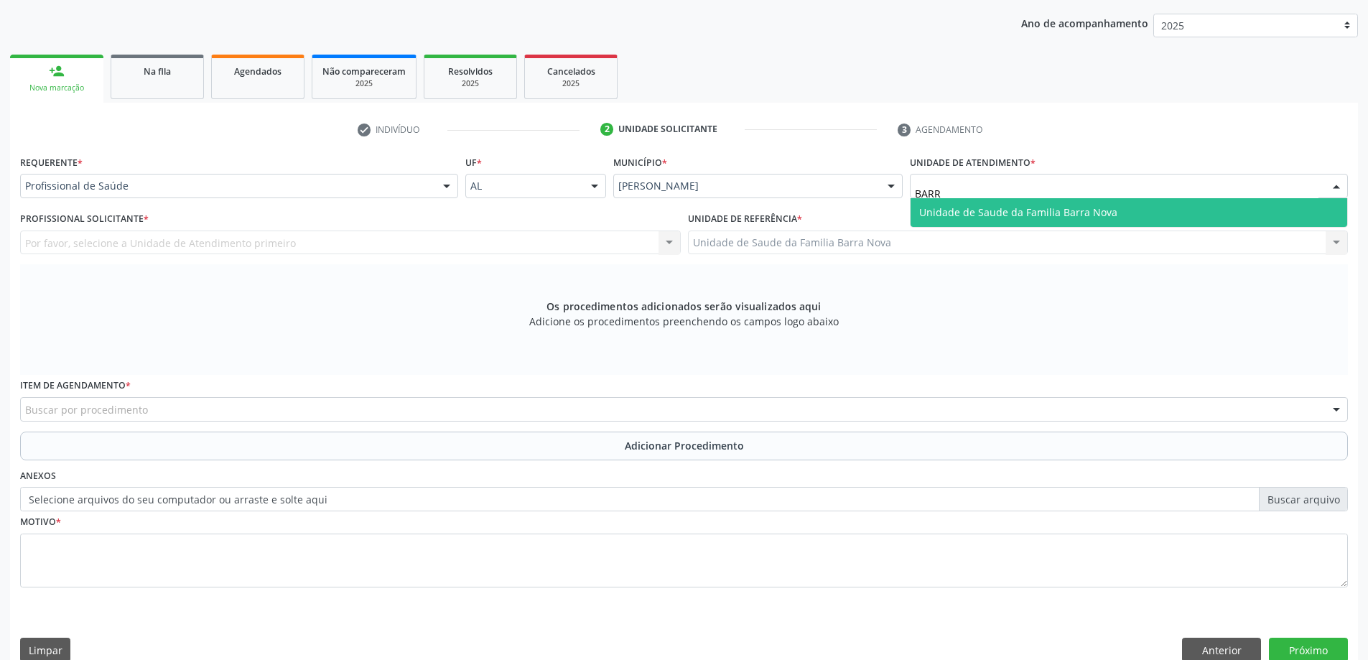
type input "BARRA"
click at [1016, 197] on input "BARRA" at bounding box center [1117, 193] width 404 height 29
click at [1012, 208] on span "Unidade de Saude da Familia Barra Nova" at bounding box center [1018, 212] width 198 height 14
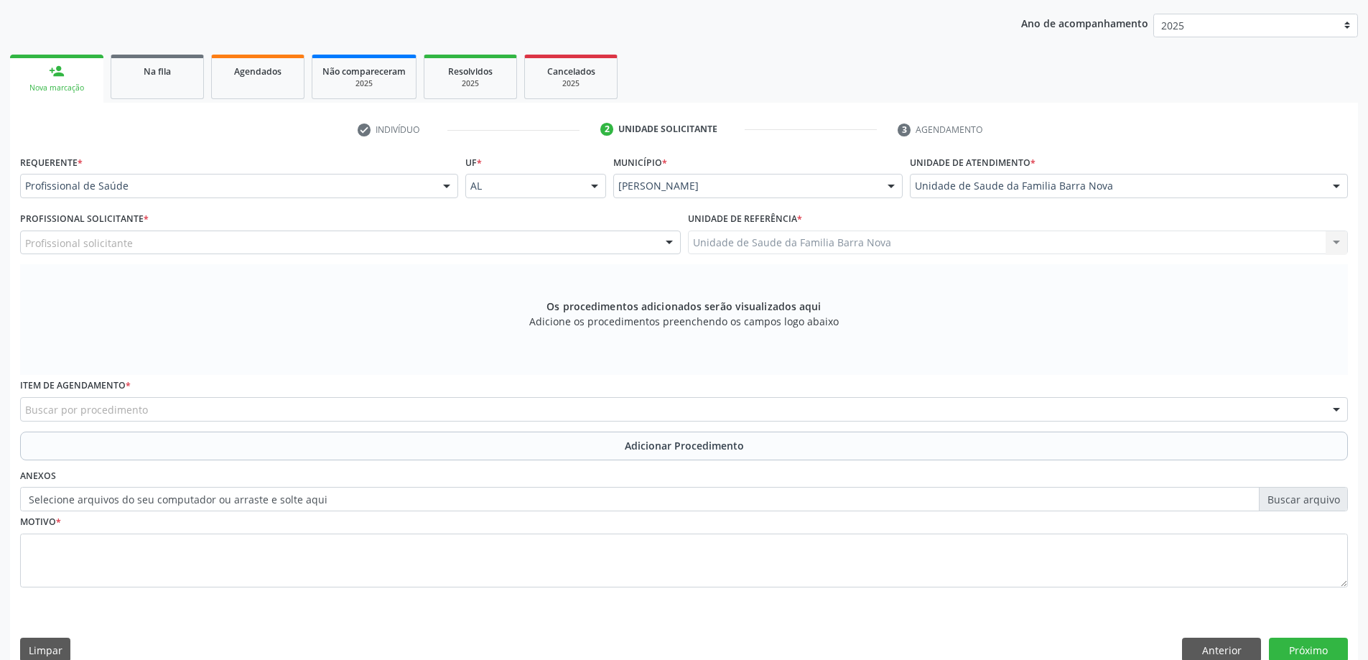
click at [299, 250] on div "Profissional solicitante" at bounding box center [350, 243] width 661 height 24
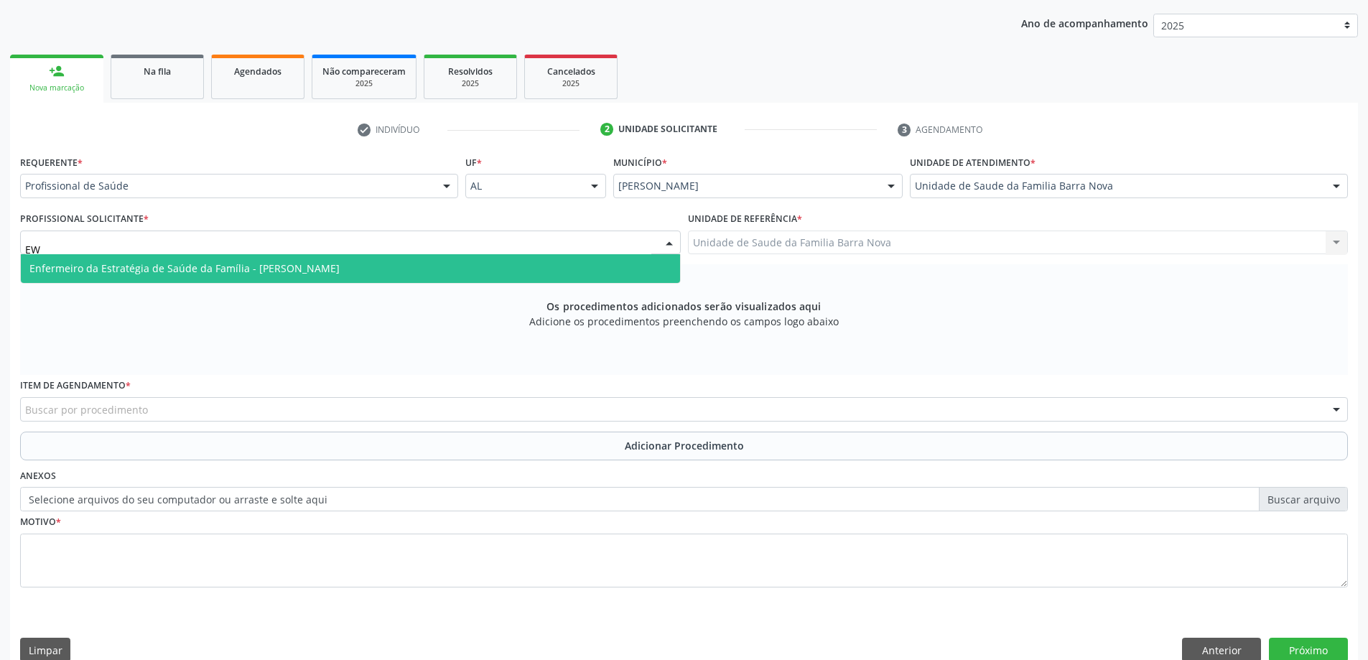
type input "EWE"
click at [427, 264] on span "Enfermeiro da Estratégia de Saúde da Família - [PERSON_NAME]" at bounding box center [350, 268] width 659 height 29
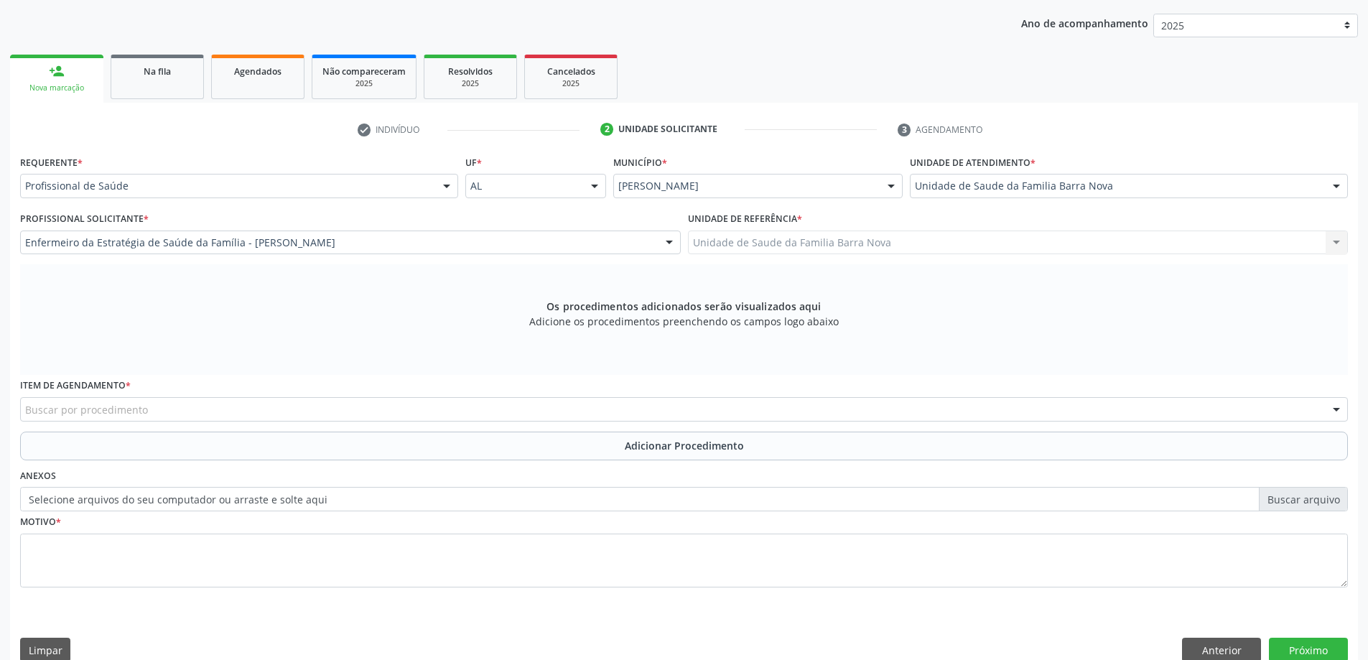
click at [340, 407] on div "Buscar por procedimento" at bounding box center [684, 409] width 1328 height 24
click at [269, 409] on div "Buscar por procedimento" at bounding box center [684, 409] width 1328 height 24
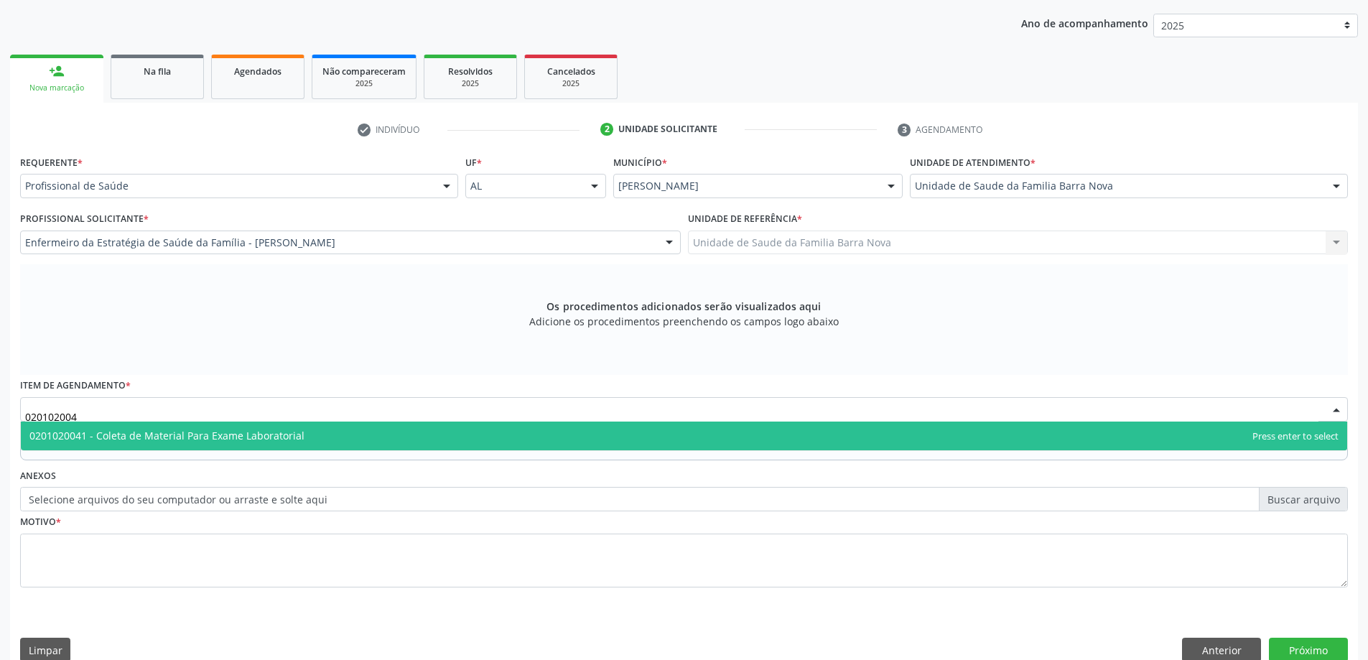
type input "0201020041"
click at [236, 442] on span "0201020041 - Coleta de Material Para Exame Laboratorial" at bounding box center [684, 436] width 1327 height 29
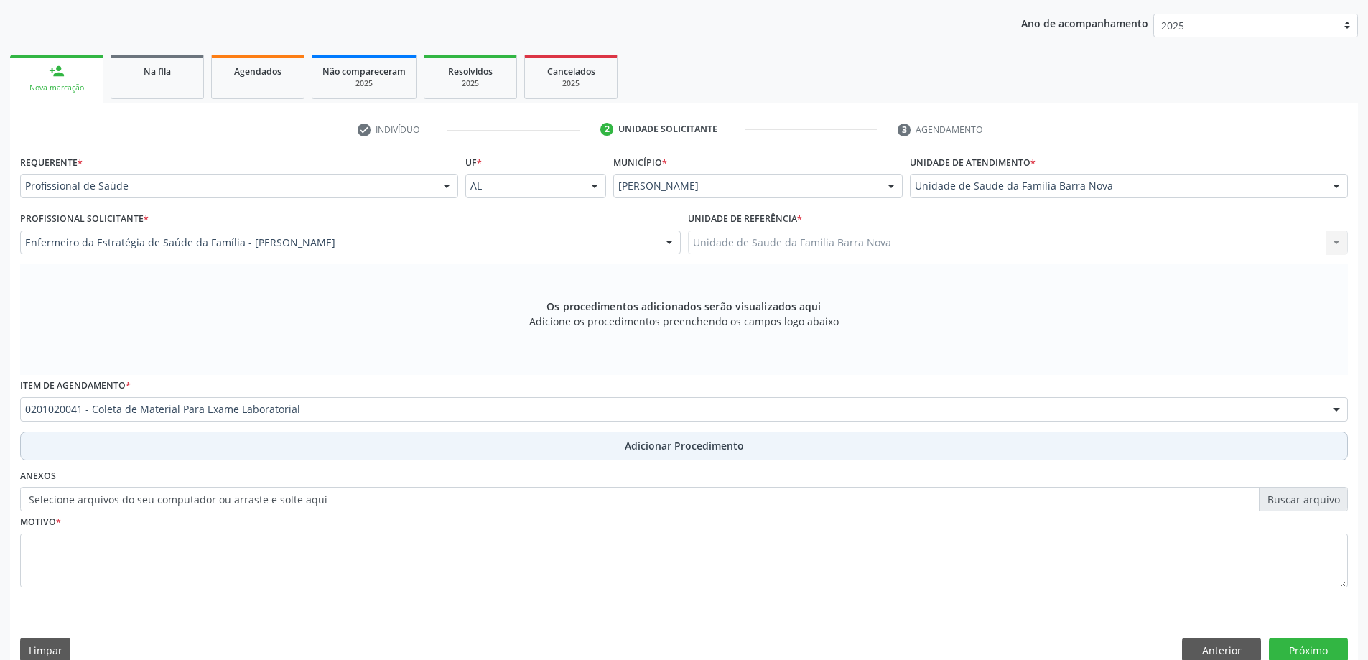
click at [252, 441] on button "Adicionar Procedimento" at bounding box center [684, 446] width 1328 height 29
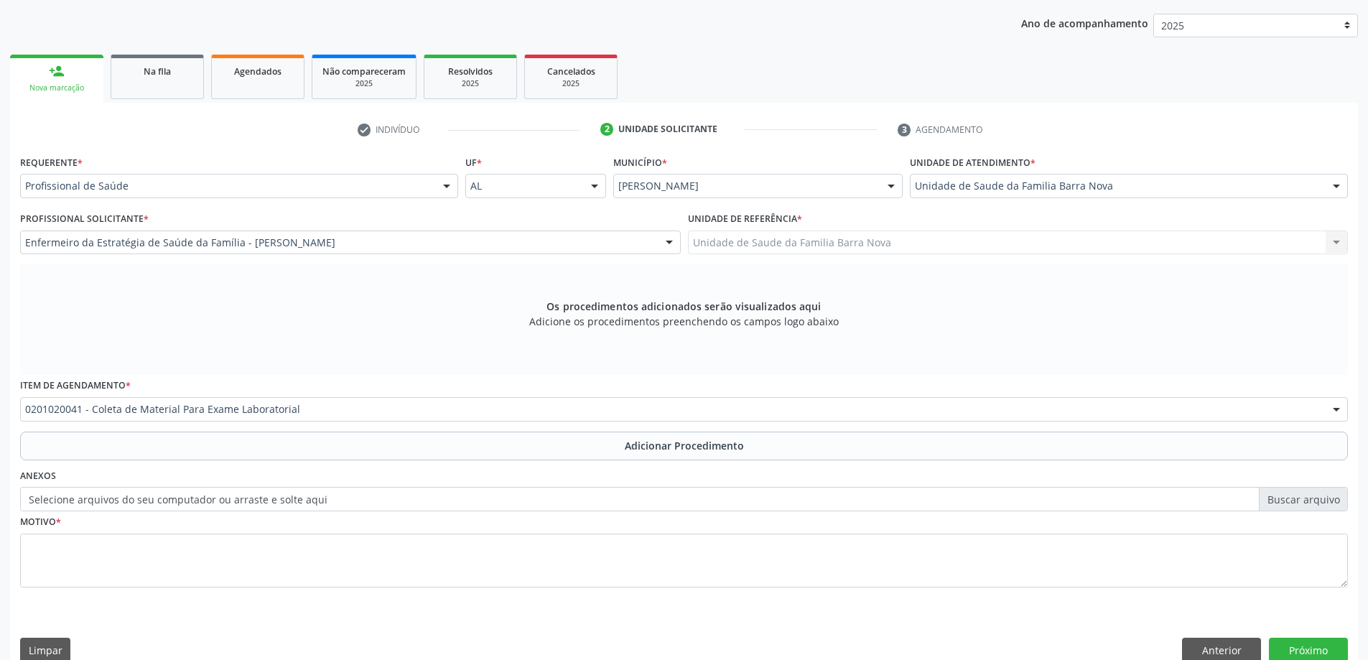
scroll to position [148, 0]
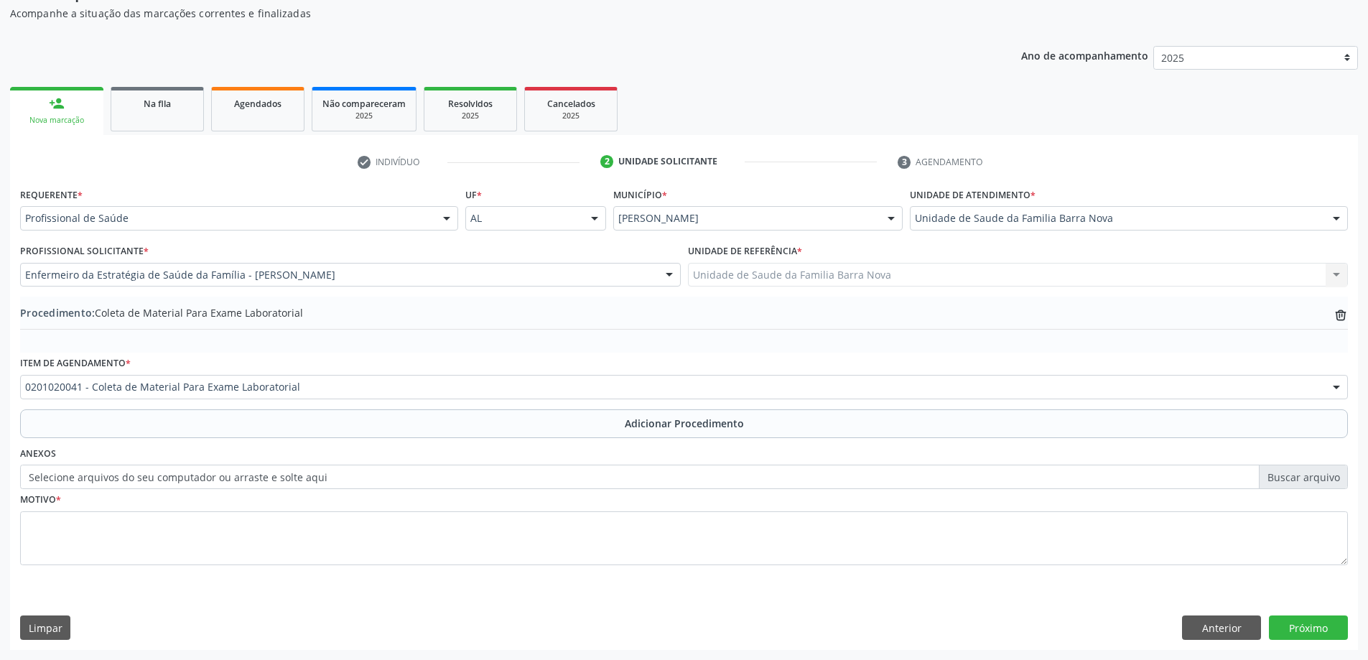
click at [287, 478] on label "Selecione arquivos do seu computador ou arraste e solte aqui" at bounding box center [684, 477] width 1328 height 24
click at [287, 478] on input "Selecione arquivos do seu computador ou arraste e solte aqui" at bounding box center [684, 477] width 1328 height 24
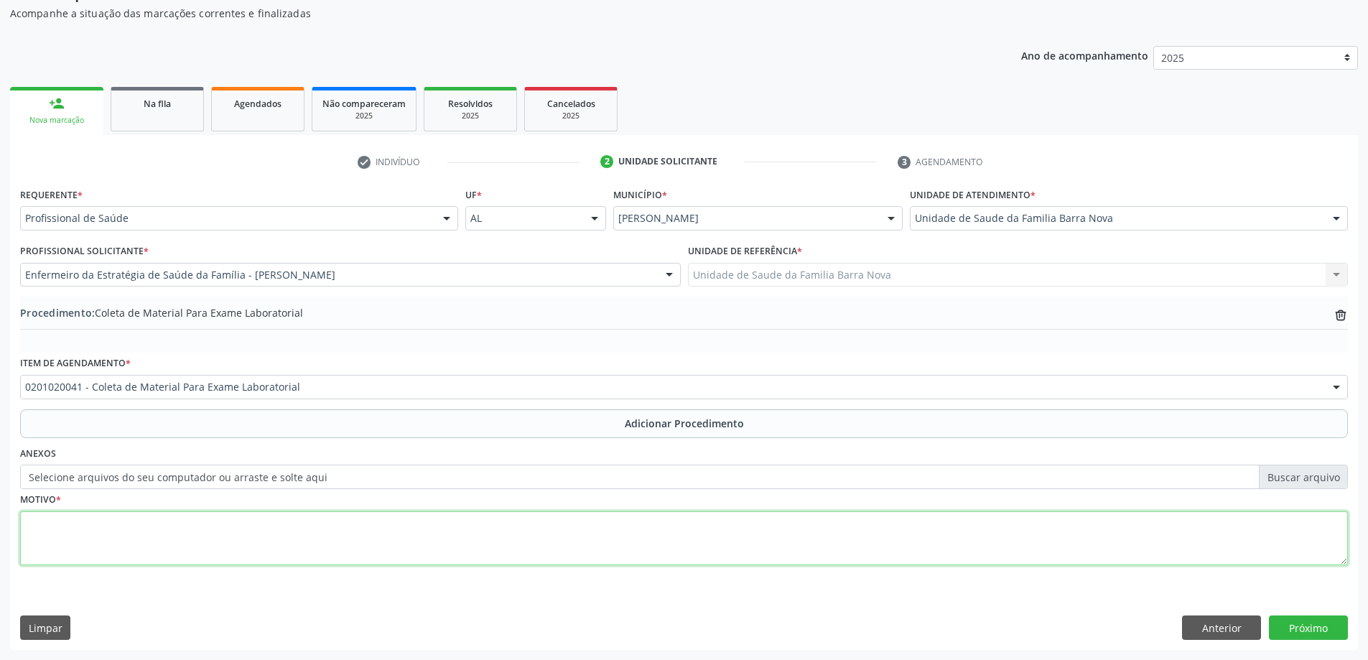
click at [365, 527] on textarea at bounding box center [684, 538] width 1328 height 55
type textarea "ROTINA LABORATORIAL."
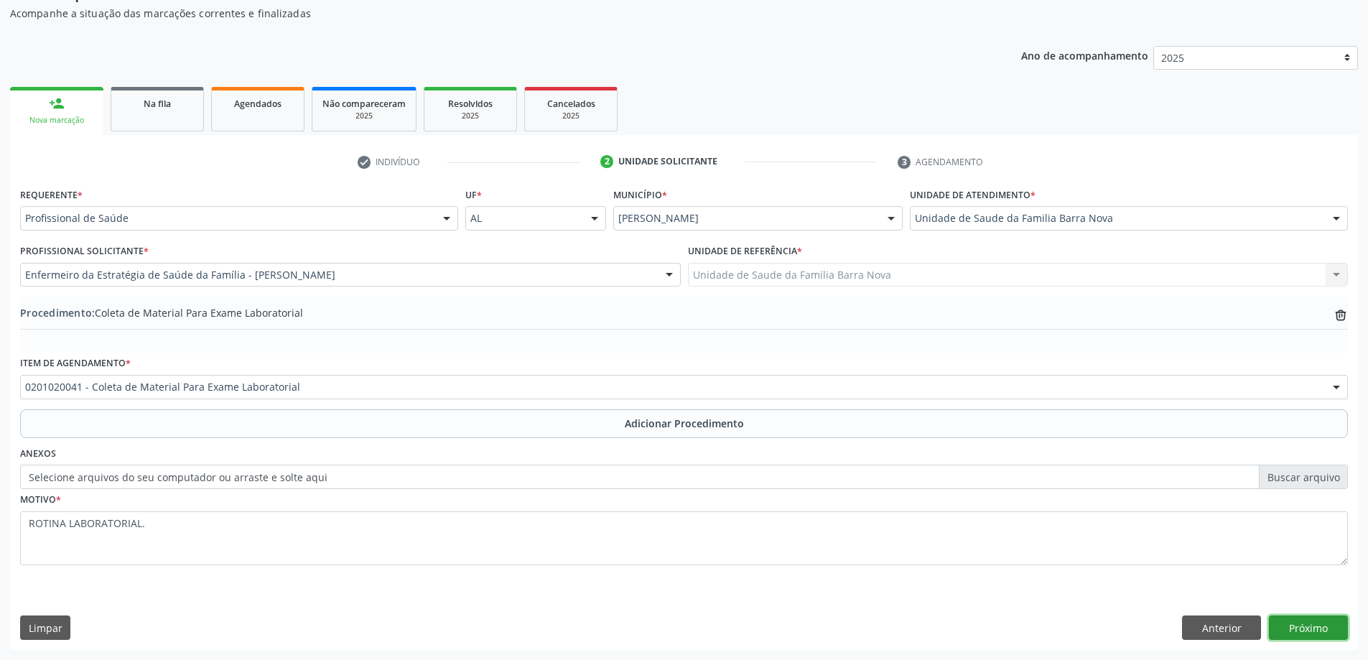
click at [1331, 627] on button "Próximo" at bounding box center [1308, 628] width 79 height 24
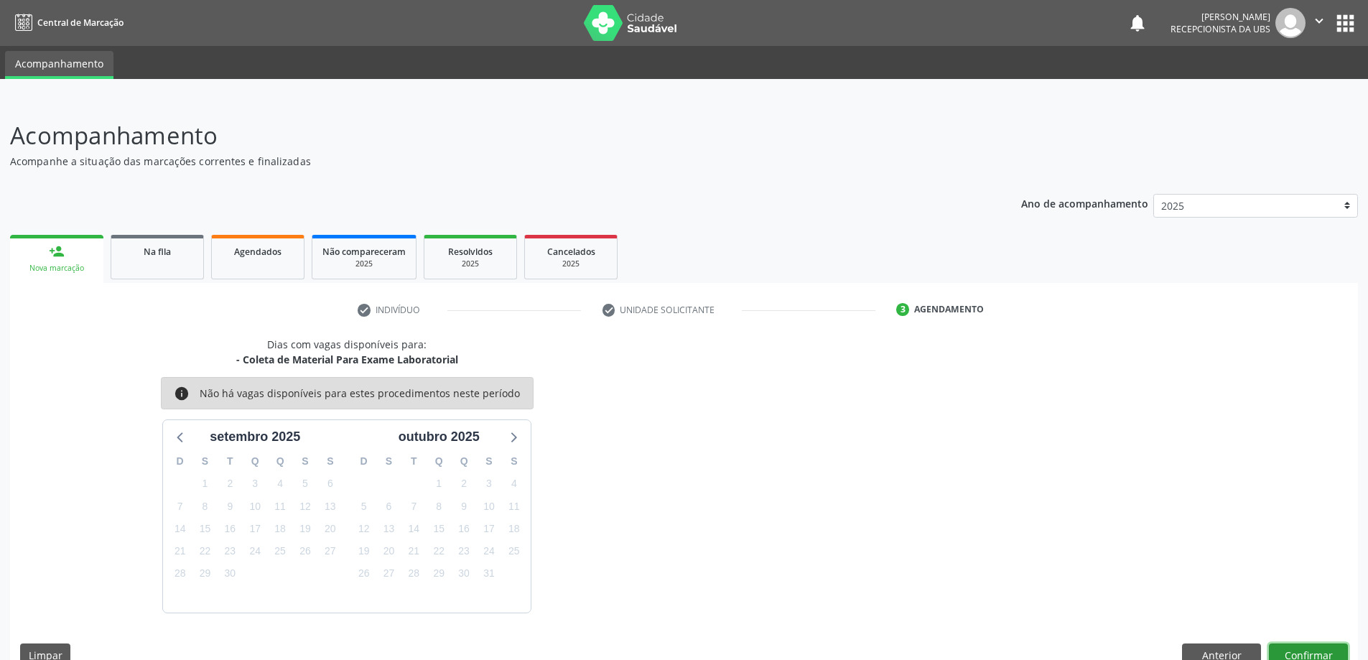
click at [1312, 656] on button "Confirmar" at bounding box center [1308, 656] width 79 height 24
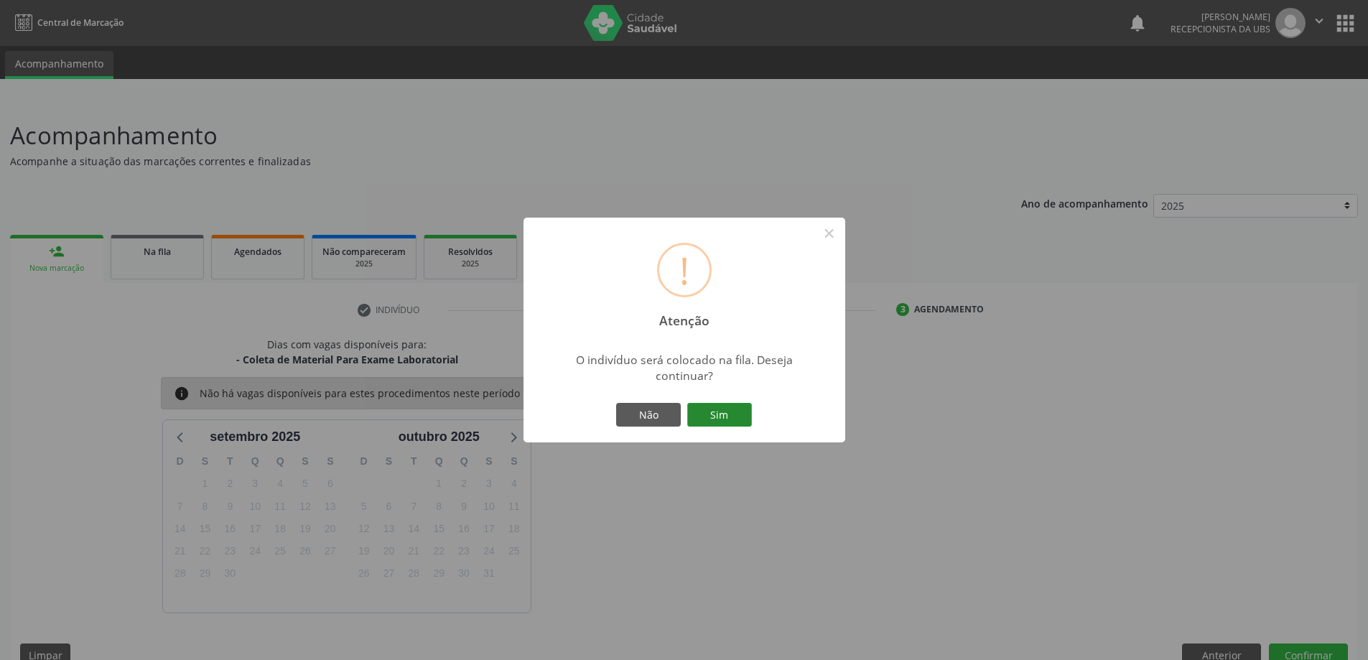
click at [723, 409] on button "Sim" at bounding box center [719, 415] width 65 height 24
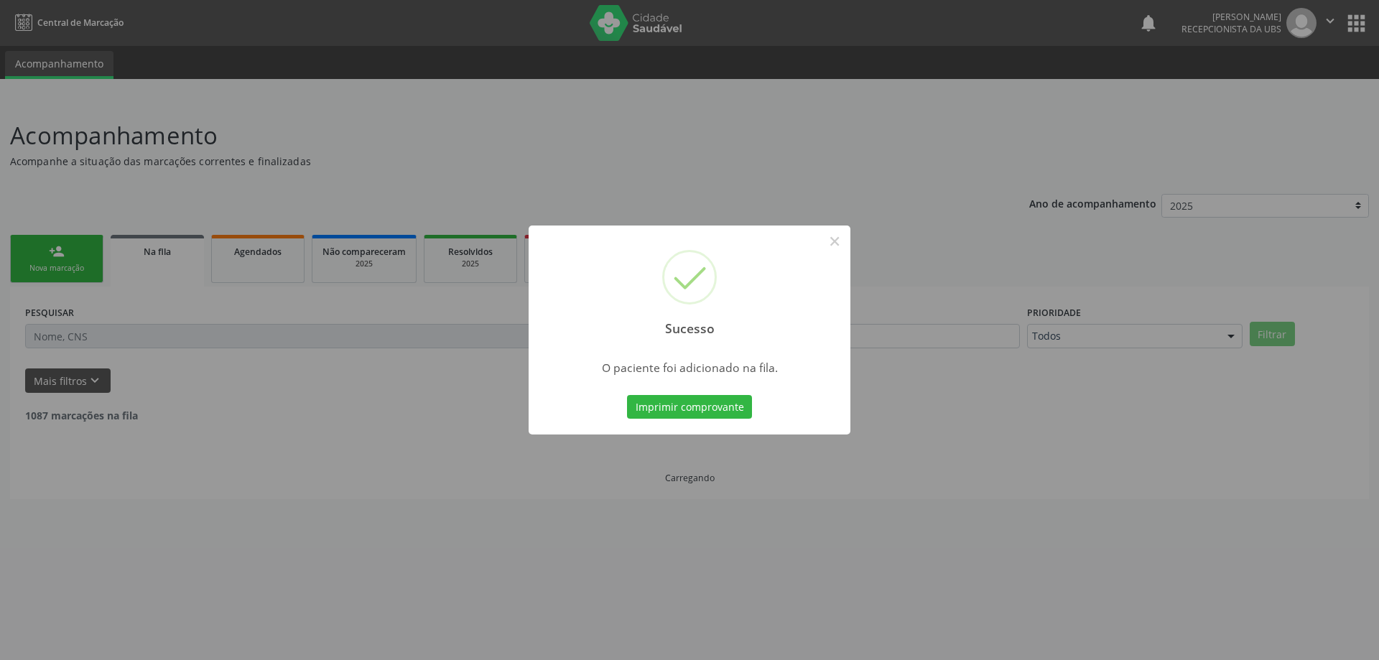
click at [225, 402] on div "Sucesso × O paciente foi adicionado na fila. Imprimir comprovante Cancel" at bounding box center [689, 330] width 1379 height 660
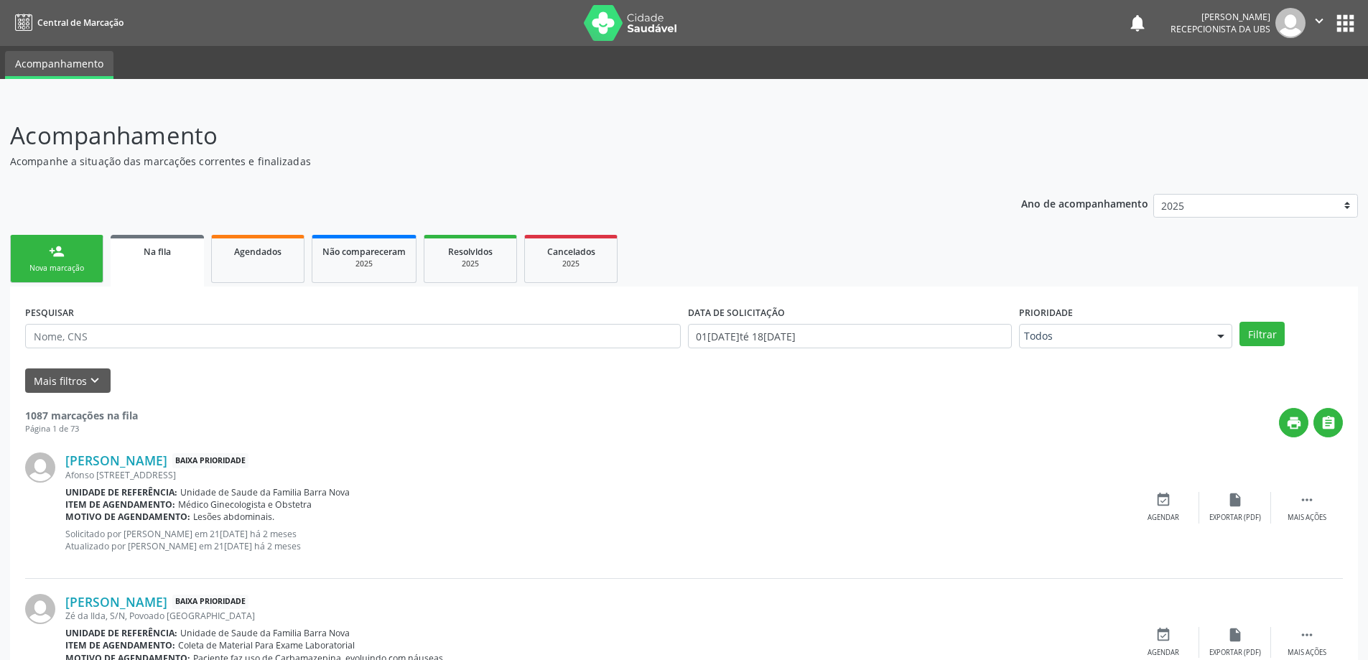
click at [76, 269] on div "Nova marcação" at bounding box center [57, 268] width 72 height 11
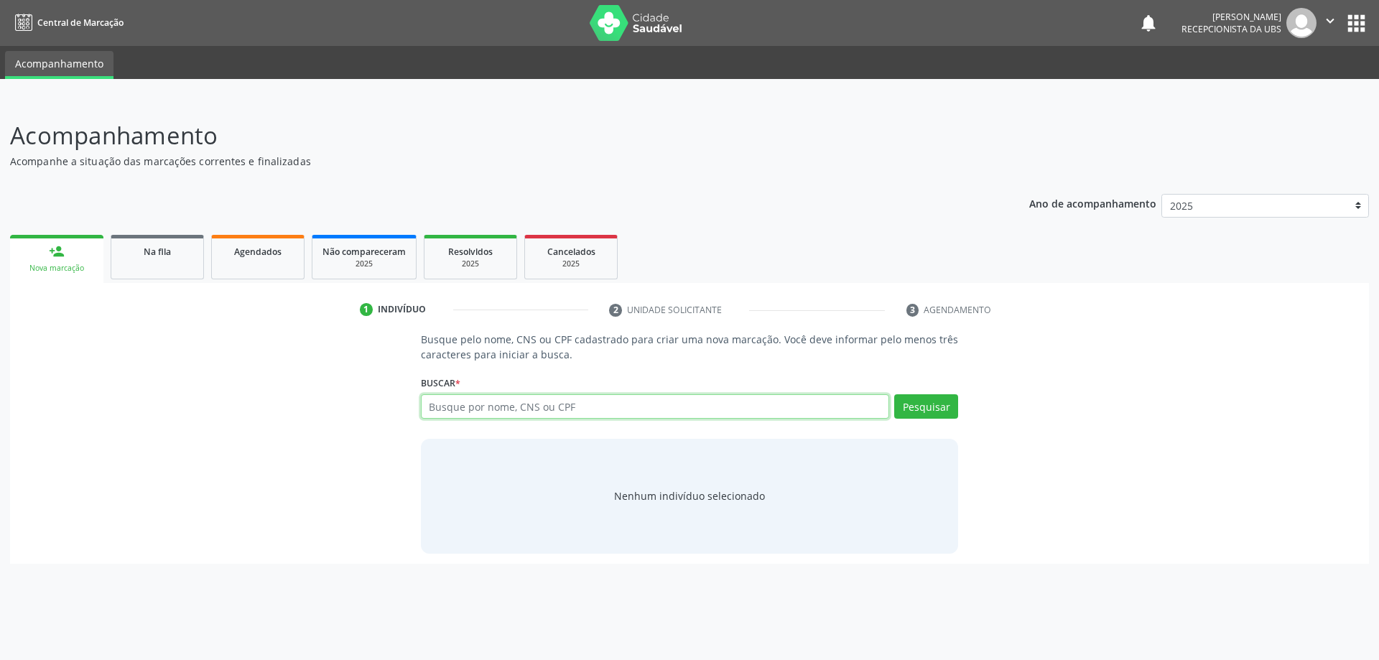
click at [600, 414] on input "text" at bounding box center [655, 406] width 469 height 24
type input "AMARO JORGE DA SILVA"
click at [918, 409] on button "Pesquisar" at bounding box center [926, 406] width 64 height 24
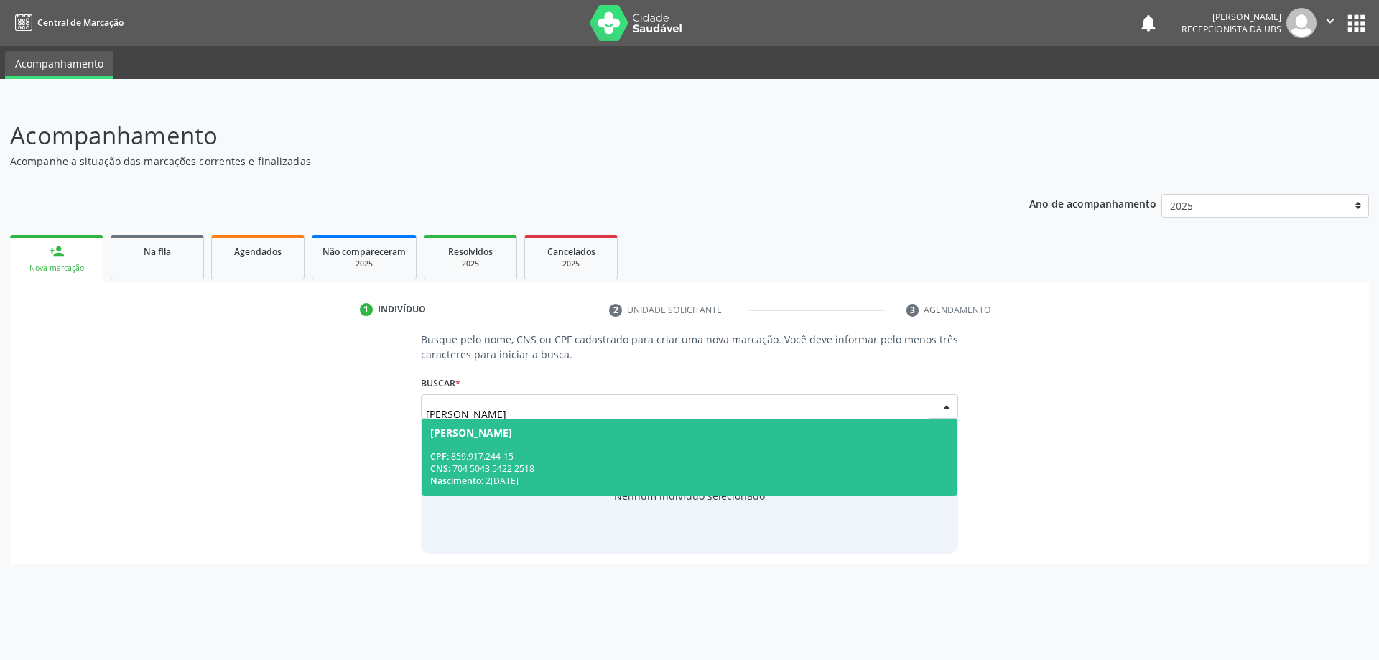
click at [671, 468] on div "CNS: 704 5043 5422 2518" at bounding box center [689, 469] width 519 height 12
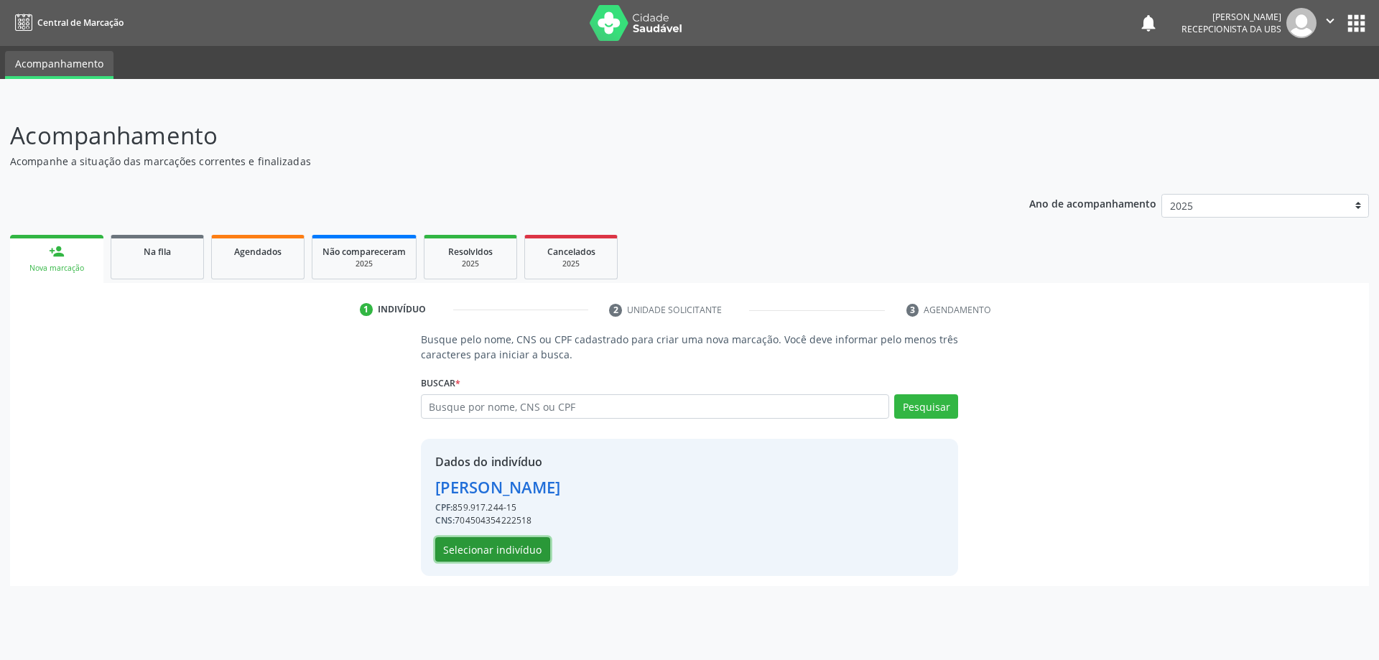
click at [476, 544] on button "Selecionar indivíduo" at bounding box center [492, 549] width 115 height 24
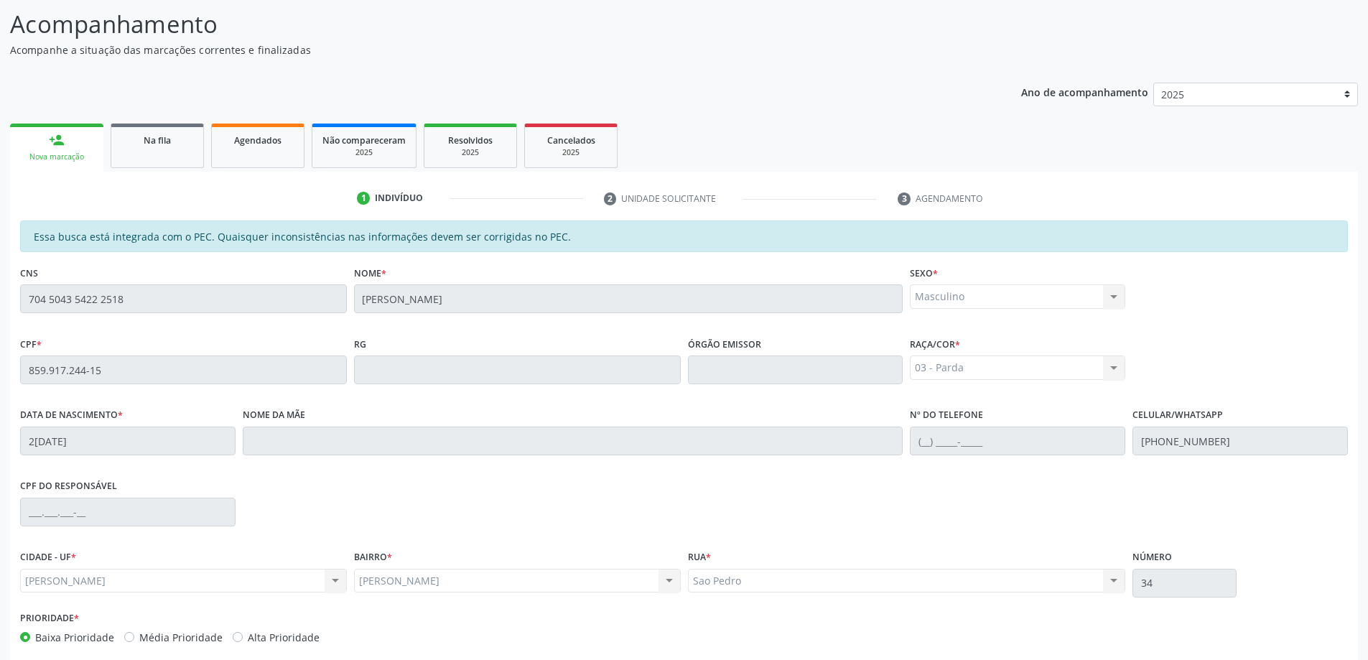
scroll to position [180, 0]
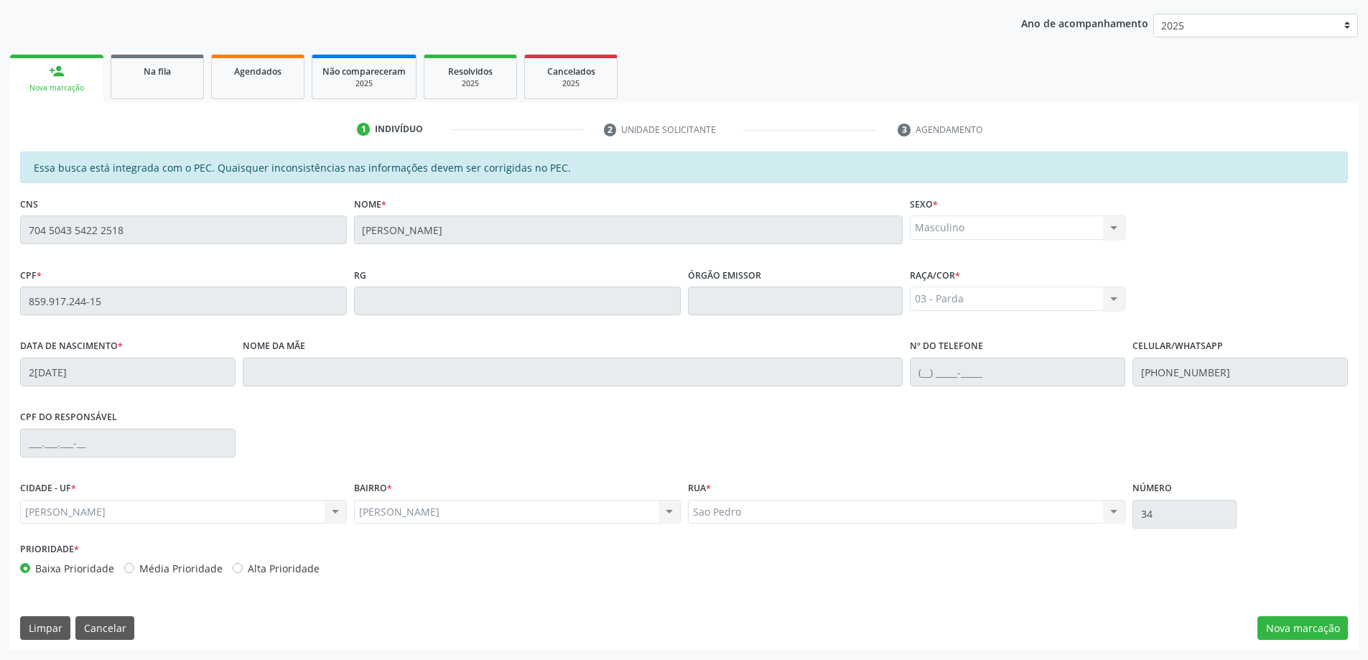
click at [1294, 642] on div "Essa busca está integrada com o PEC. Quaisquer inconsistências nas informações …" at bounding box center [684, 401] width 1348 height 498
drag, startPoint x: 1291, startPoint y: 637, endPoint x: 1295, endPoint y: 621, distance: 16.2
click at [1291, 636] on button "Nova marcação" at bounding box center [1303, 628] width 90 height 24
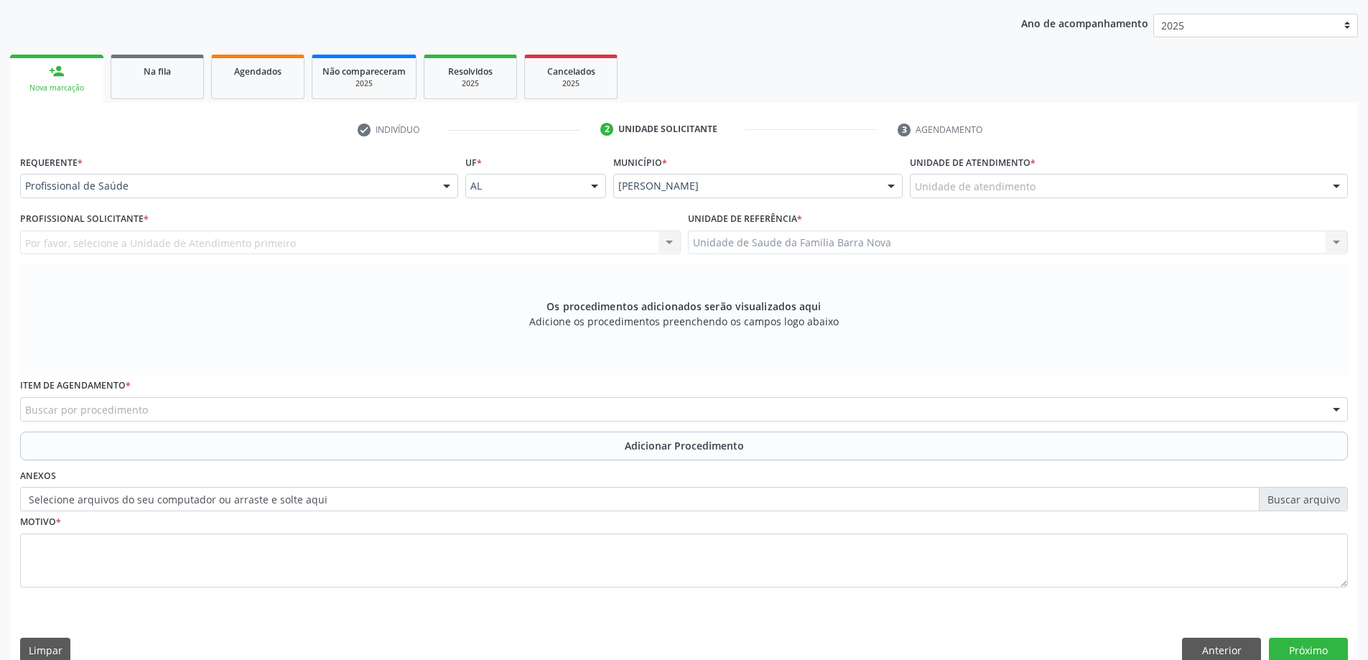
click at [220, 198] on div "Requerente * Profissional de Saúde Profissional de Saúde Paciente Nenhum result…" at bounding box center [239, 180] width 445 height 56
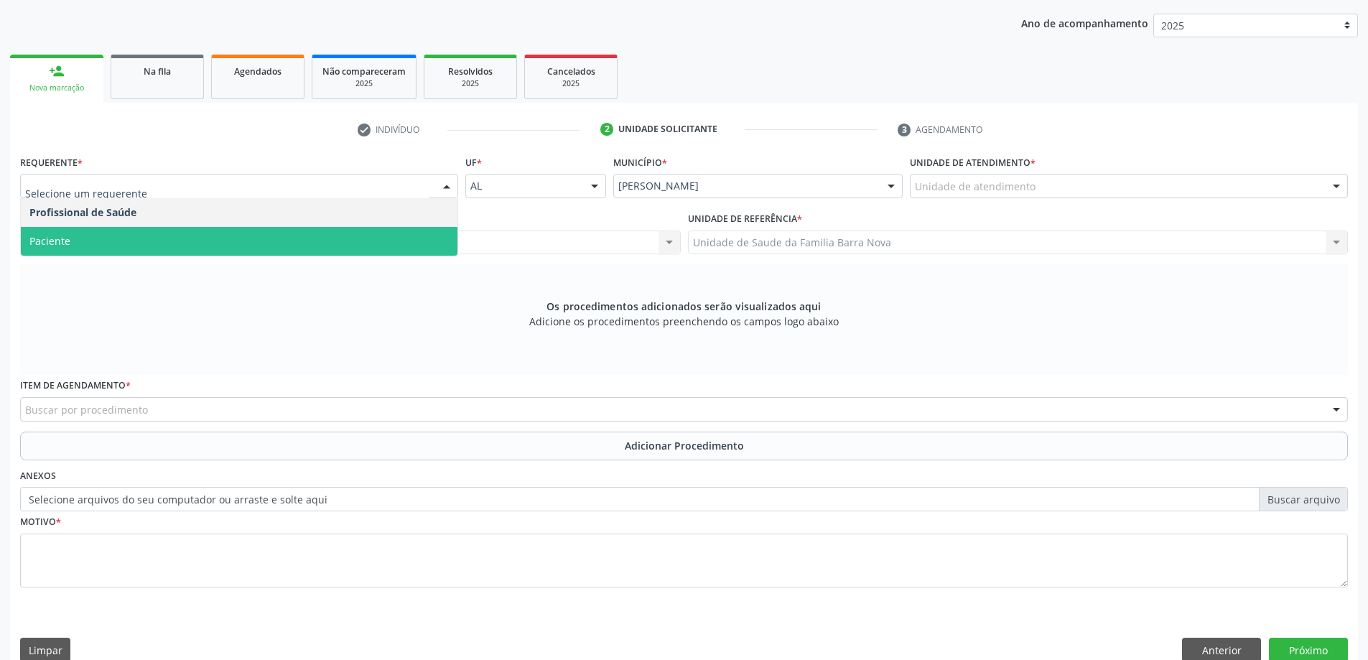
drag, startPoint x: 96, startPoint y: 228, endPoint x: 108, endPoint y: 237, distance: 15.4
click at [96, 228] on span "Paciente" at bounding box center [239, 241] width 437 height 29
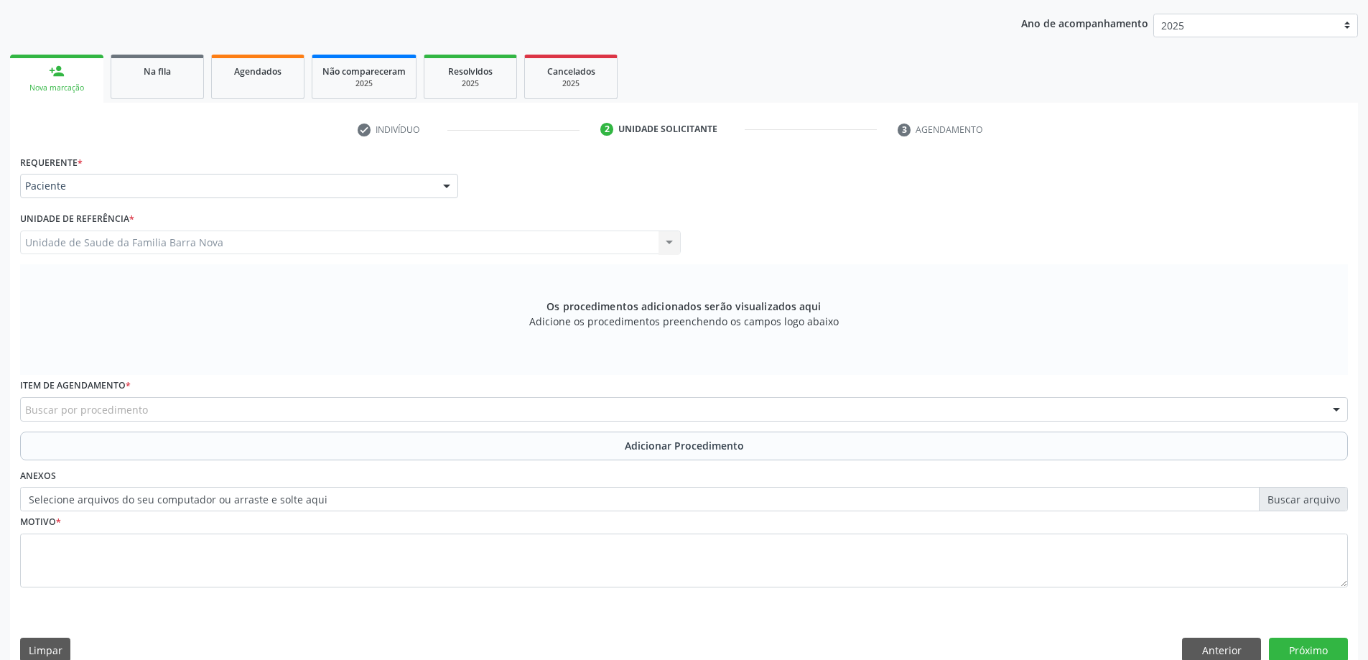
click at [174, 420] on div "Buscar por procedimento" at bounding box center [684, 409] width 1328 height 24
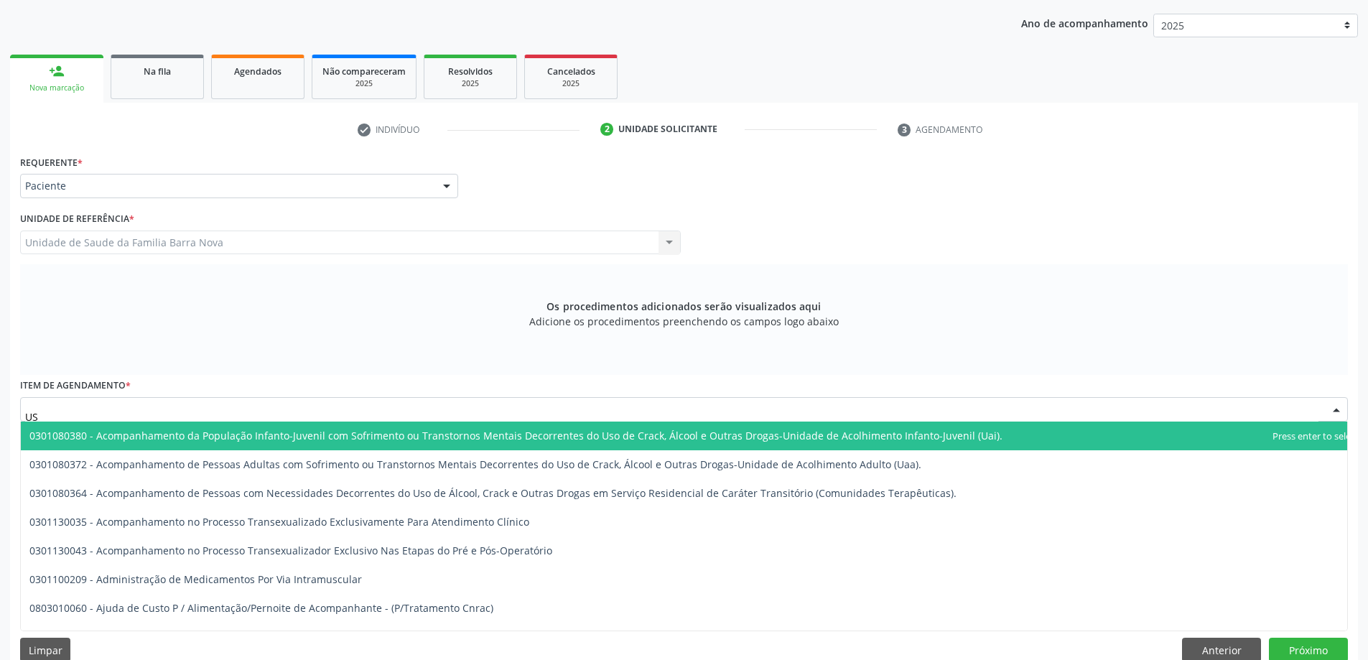
type input "U"
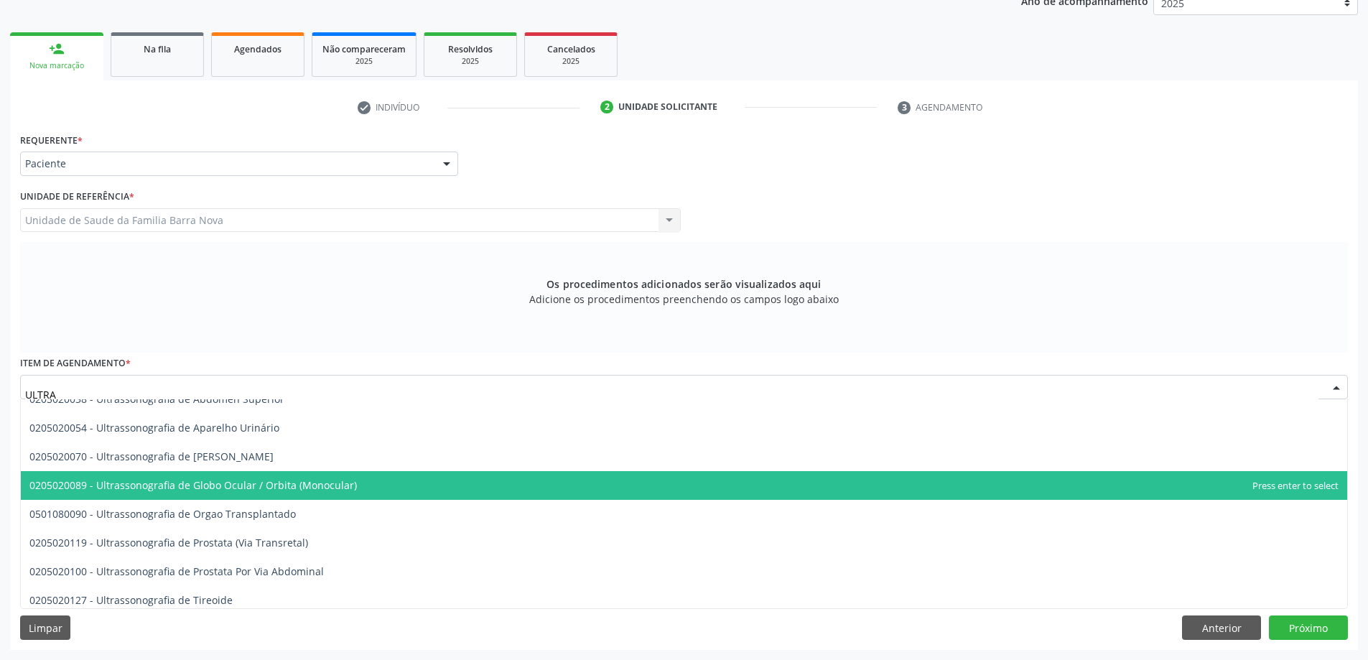
scroll to position [537, 0]
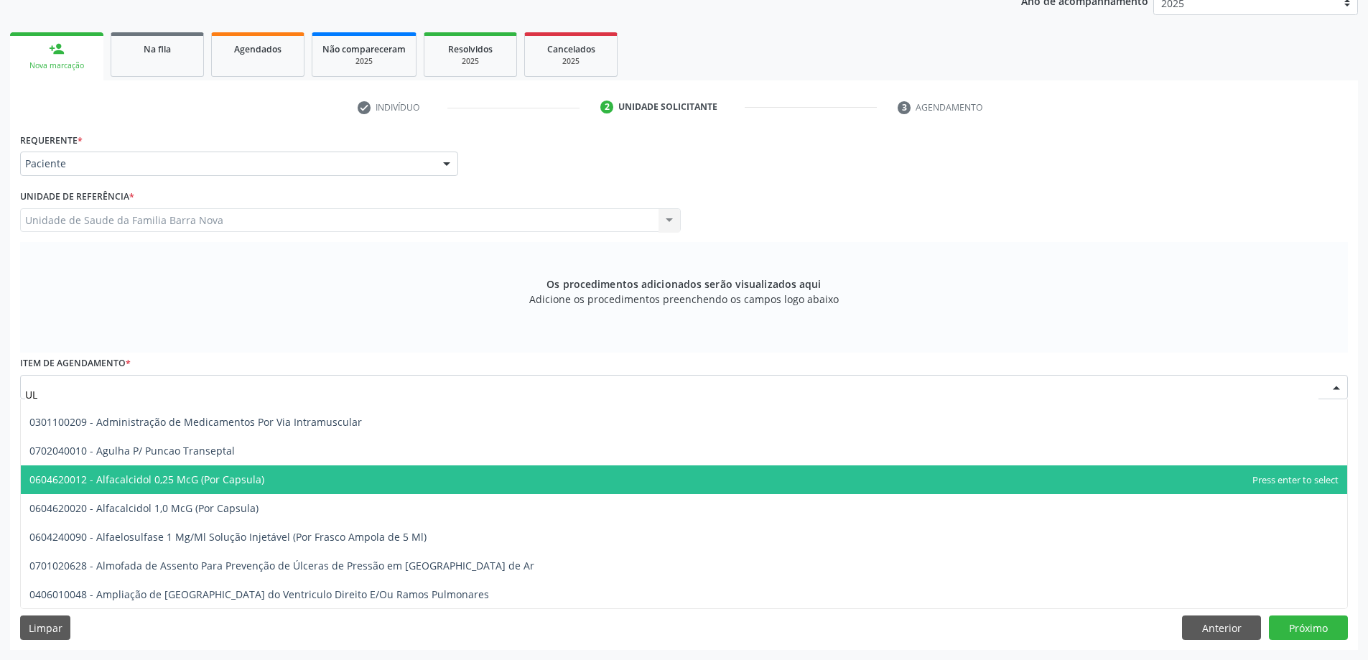
type input "U"
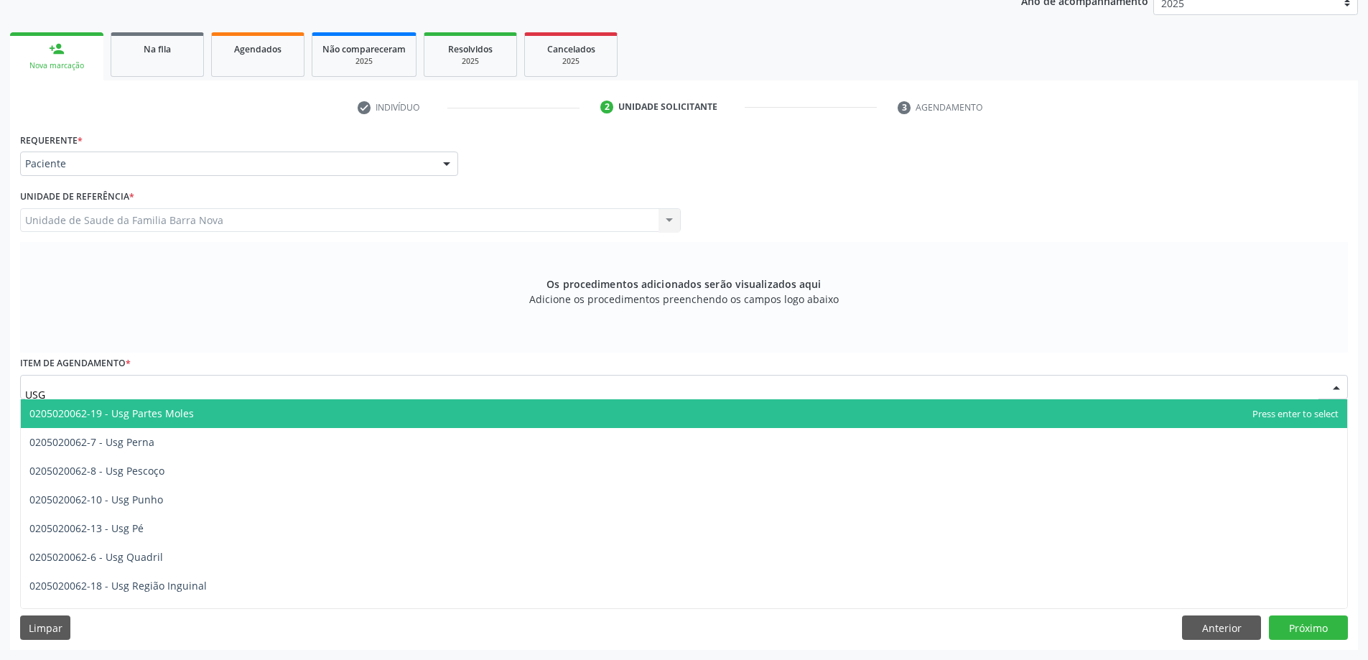
scroll to position [336, 0]
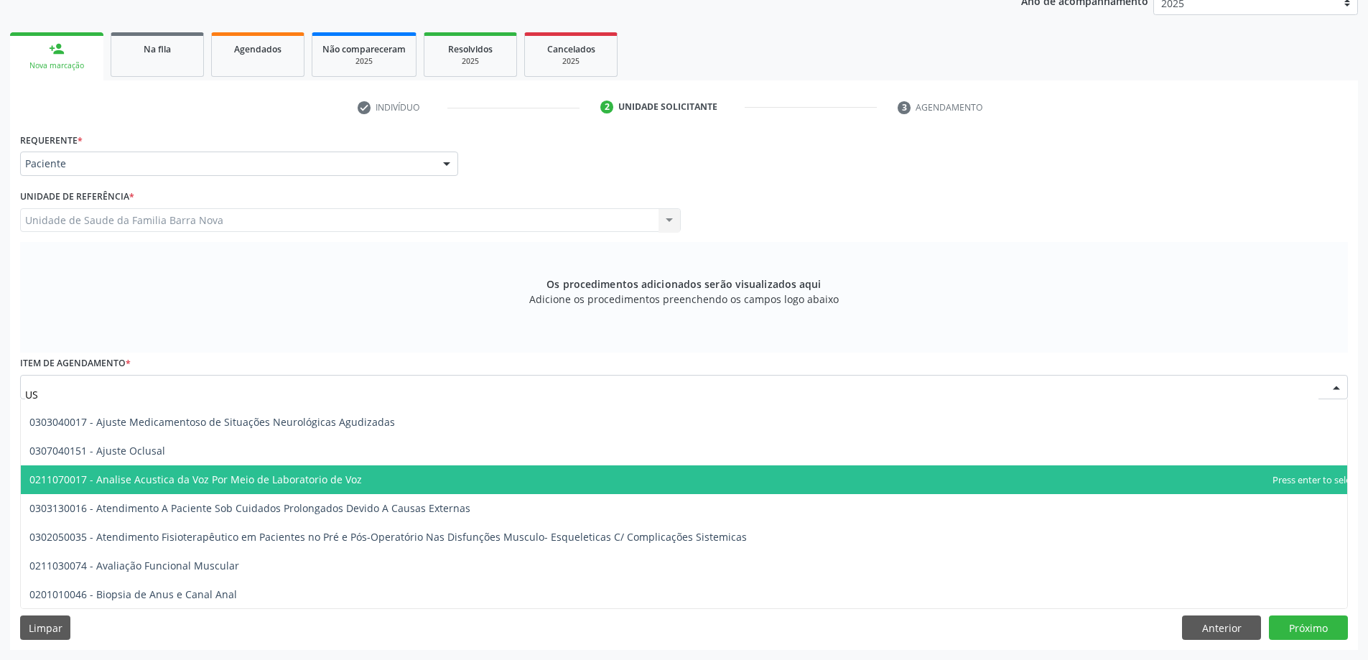
type input "U"
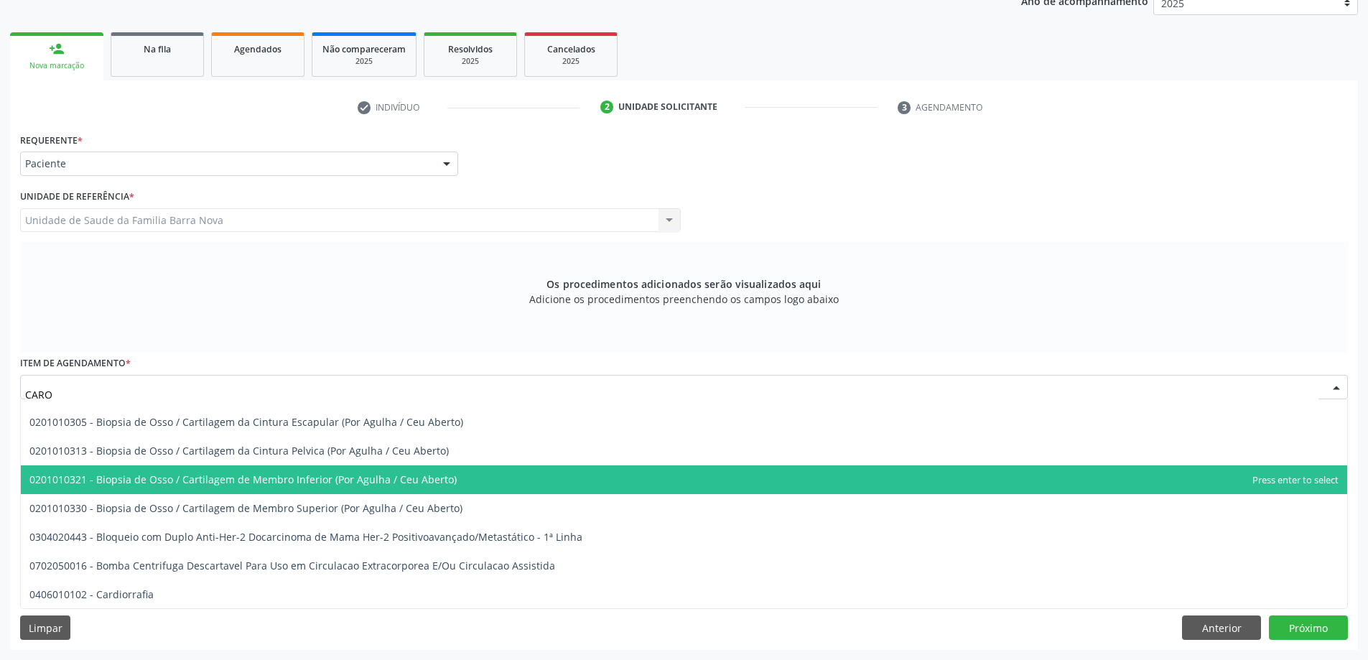
scroll to position [0, 0]
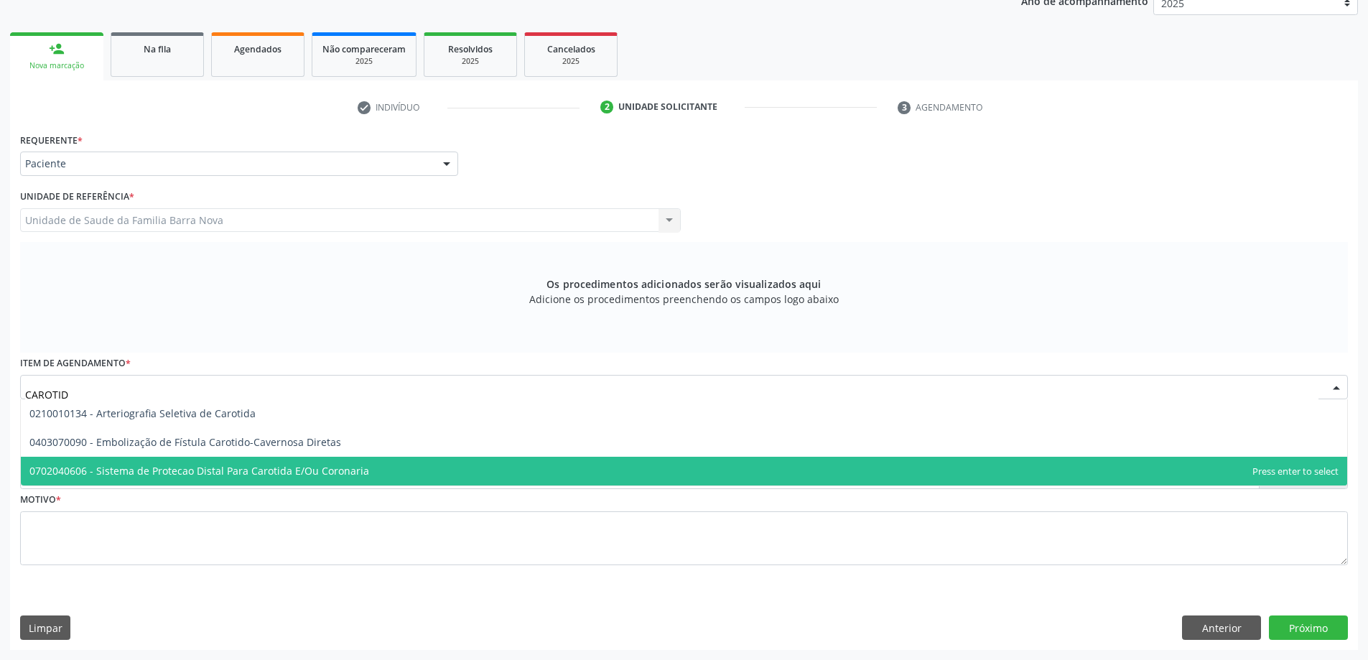
type input "CAROTIDA"
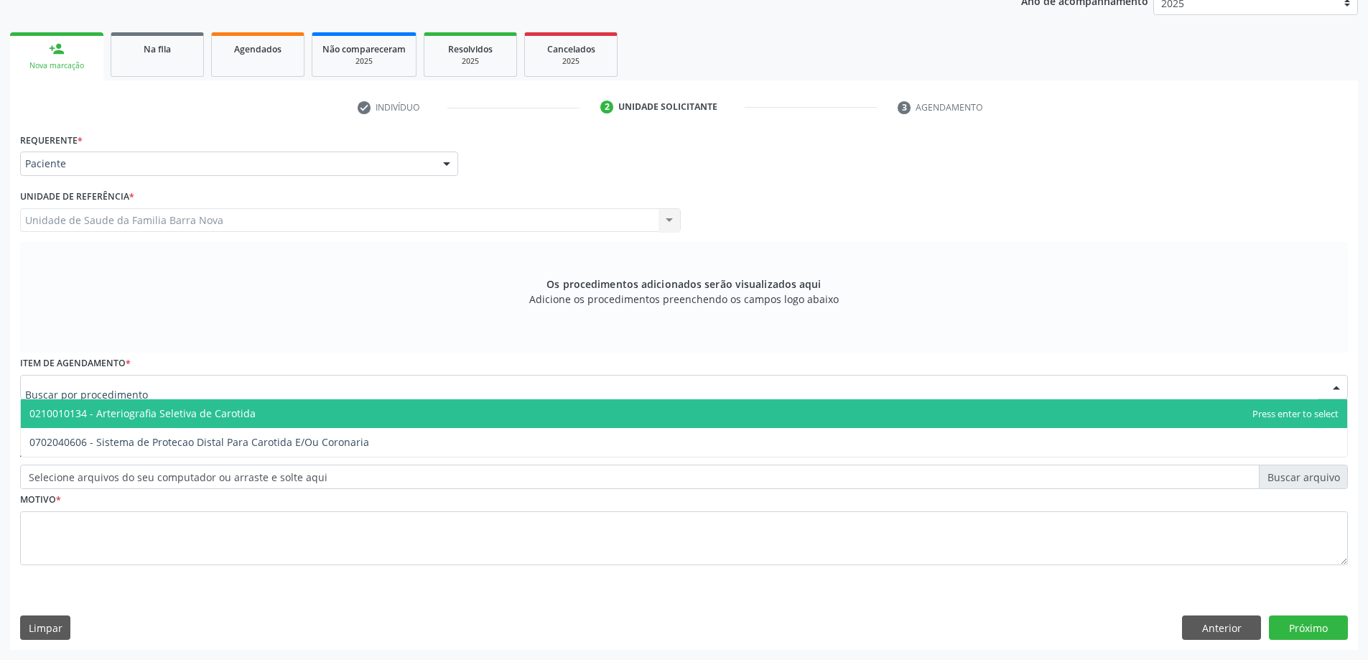
click at [72, 73] on link "person_add Nova marcação" at bounding box center [56, 56] width 93 height 48
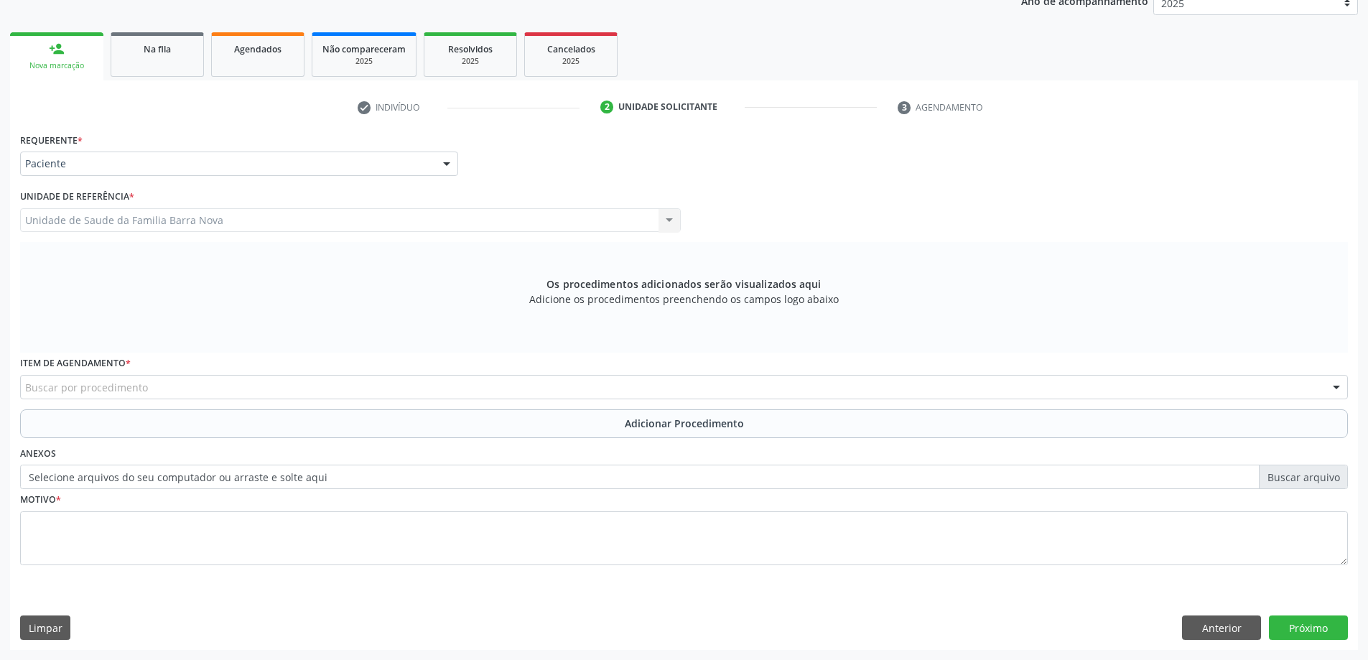
click at [85, 47] on link "person_add Nova marcação" at bounding box center [56, 56] width 93 height 48
click at [149, 57] on link "Na fila" at bounding box center [157, 54] width 93 height 45
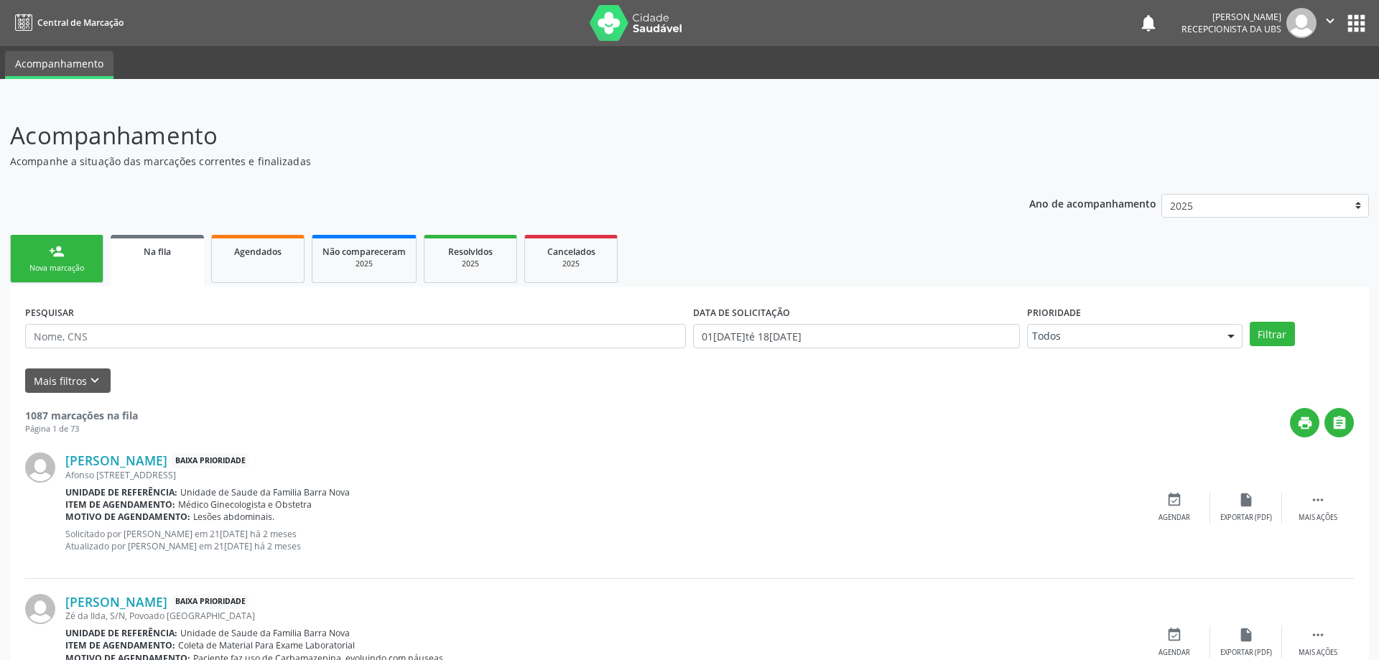
click at [66, 65] on link "Acompanhamento" at bounding box center [59, 65] width 108 height 28
click at [73, 246] on link "person_add Nova marcação" at bounding box center [56, 259] width 93 height 48
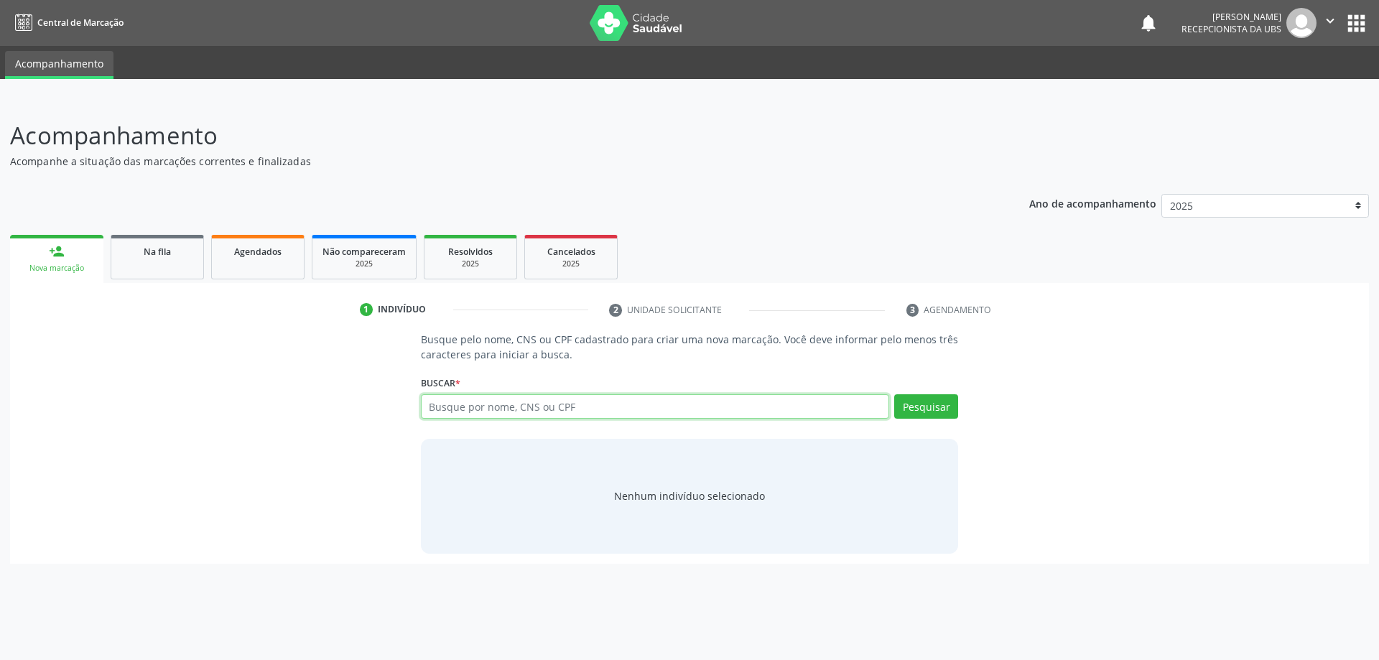
click at [534, 407] on input "text" at bounding box center [655, 406] width 469 height 24
type input "AMARO JORGE DA SILVA"
click at [930, 404] on button "Pesquisar" at bounding box center [926, 406] width 64 height 24
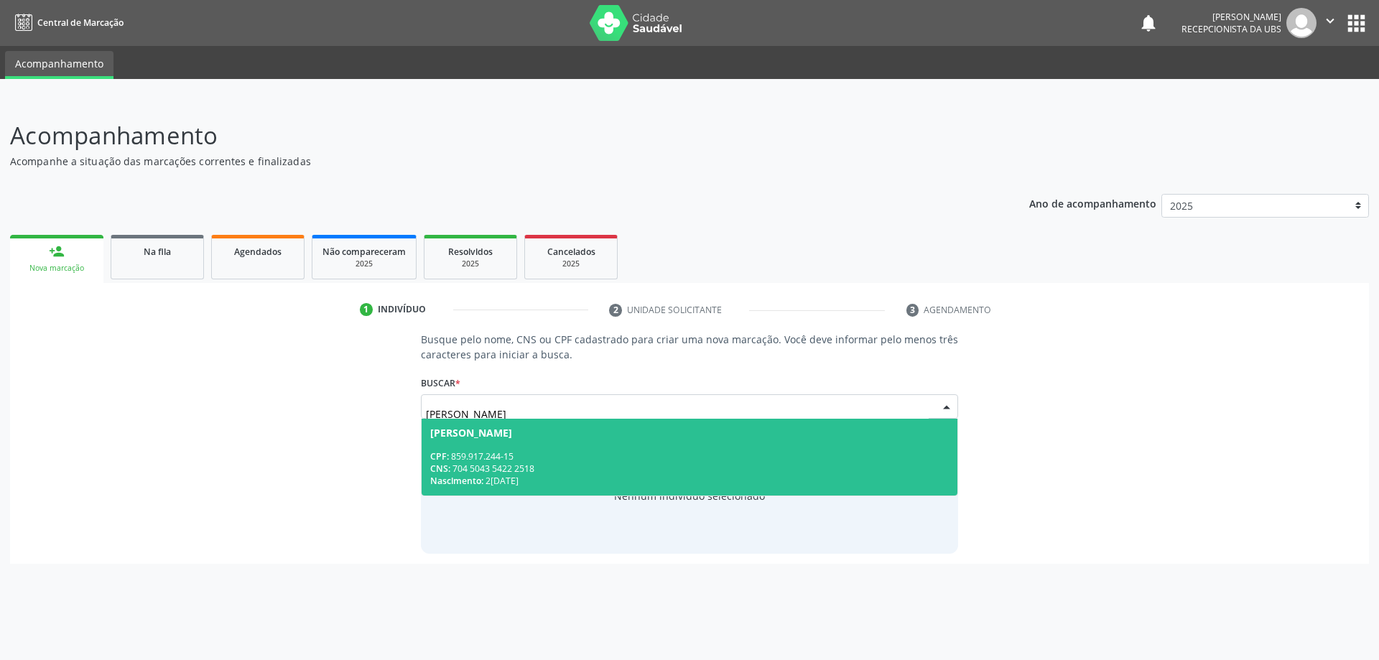
click at [638, 473] on div "CNS: 704 5043 5422 2518" at bounding box center [689, 469] width 519 height 12
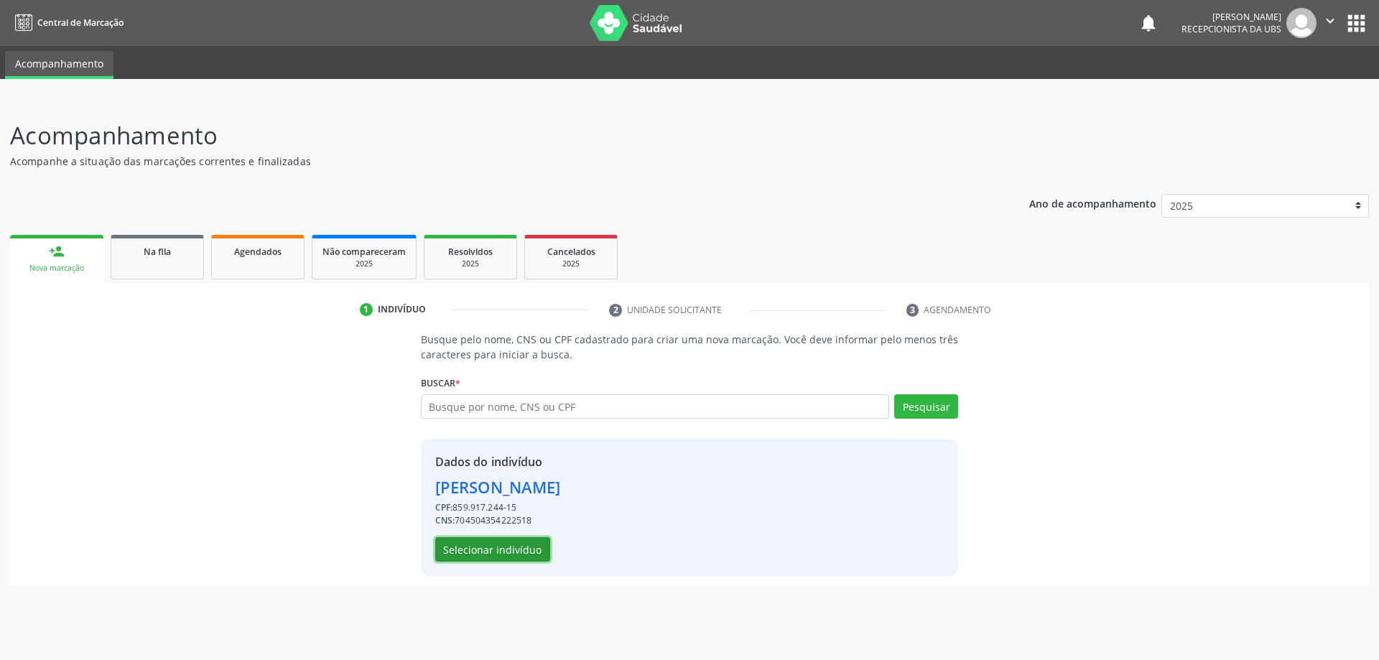
click at [502, 550] on button "Selecionar indivíduo" at bounding box center [492, 549] width 115 height 24
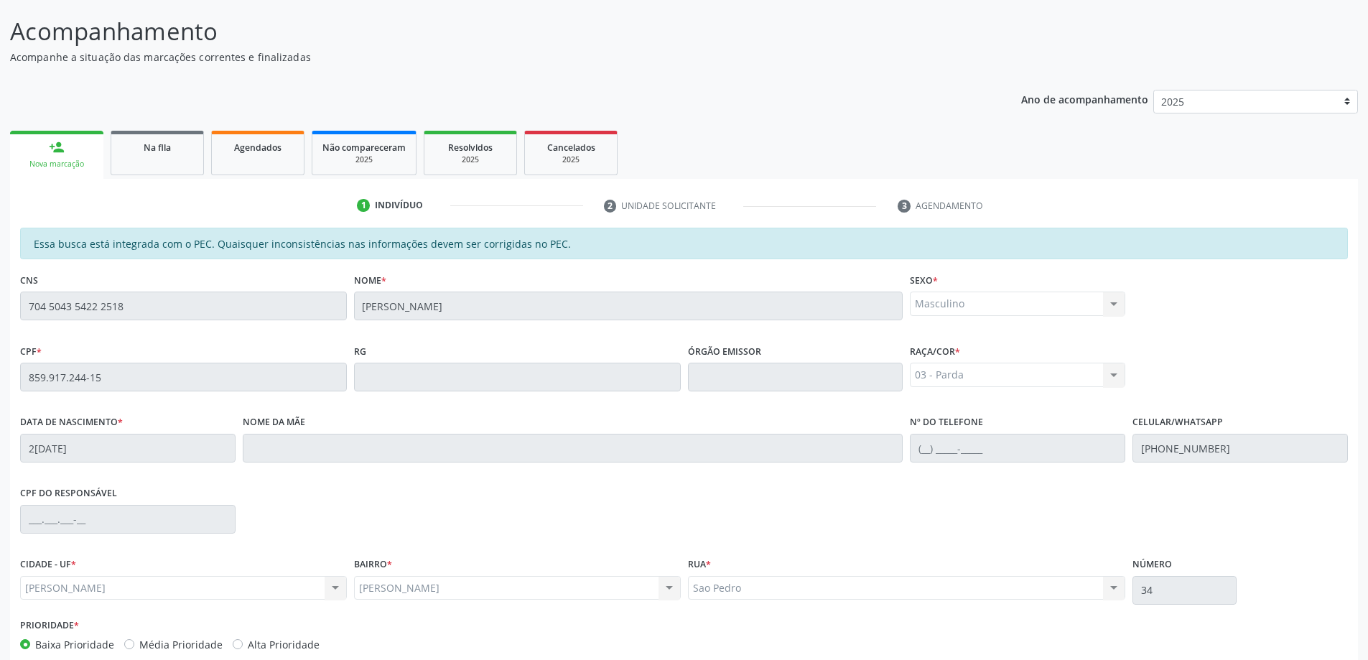
scroll to position [180, 0]
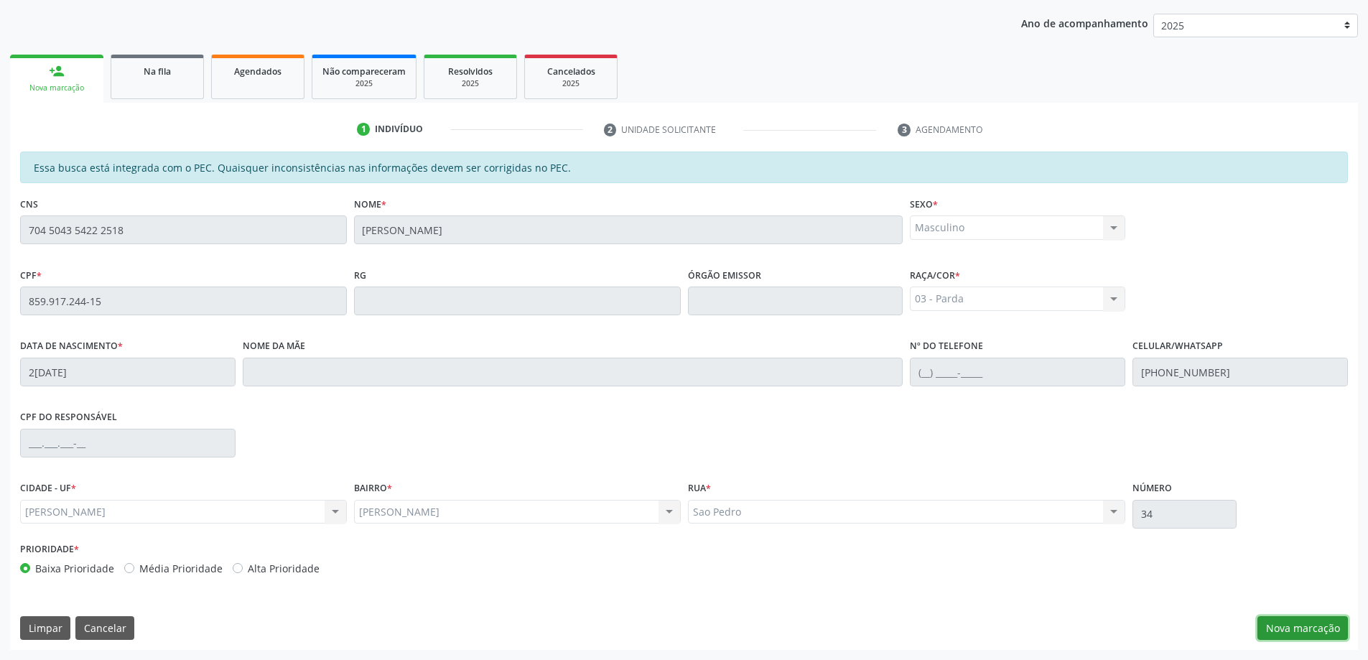
click at [1300, 627] on button "Nova marcação" at bounding box center [1303, 628] width 90 height 24
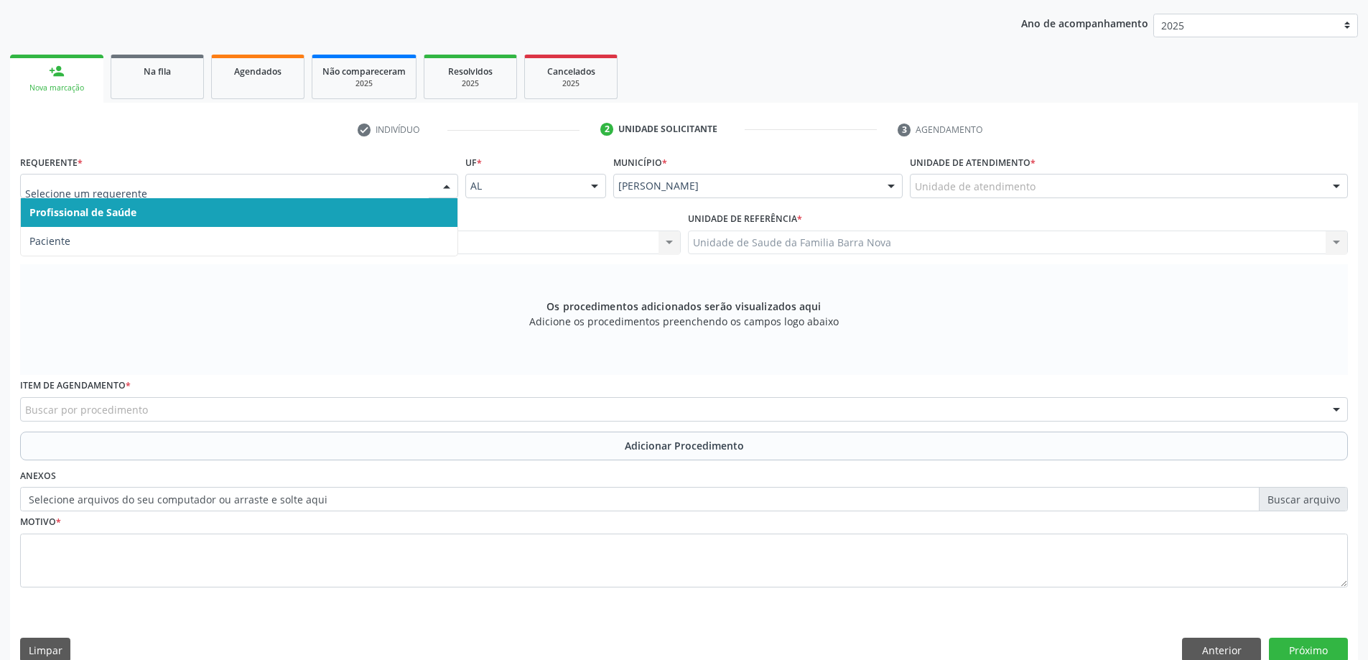
drag, startPoint x: 337, startPoint y: 191, endPoint x: 254, endPoint y: 191, distance: 82.6
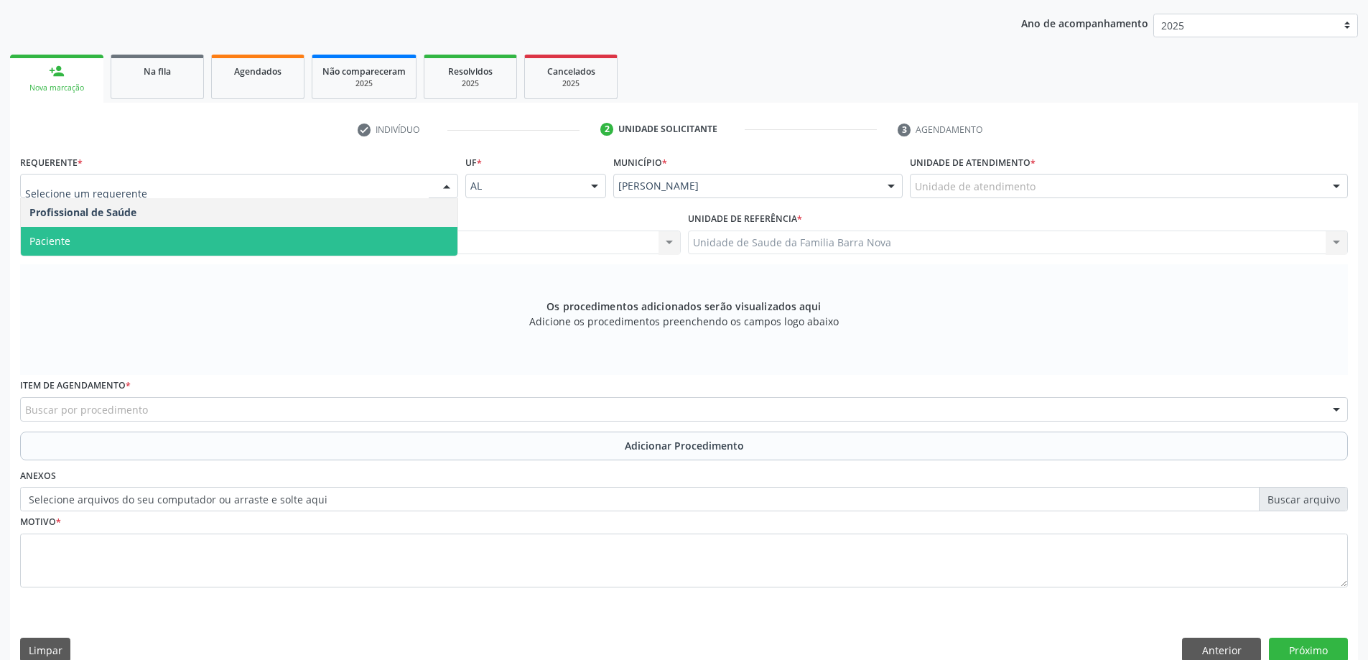
click at [167, 228] on span "Paciente" at bounding box center [239, 241] width 437 height 29
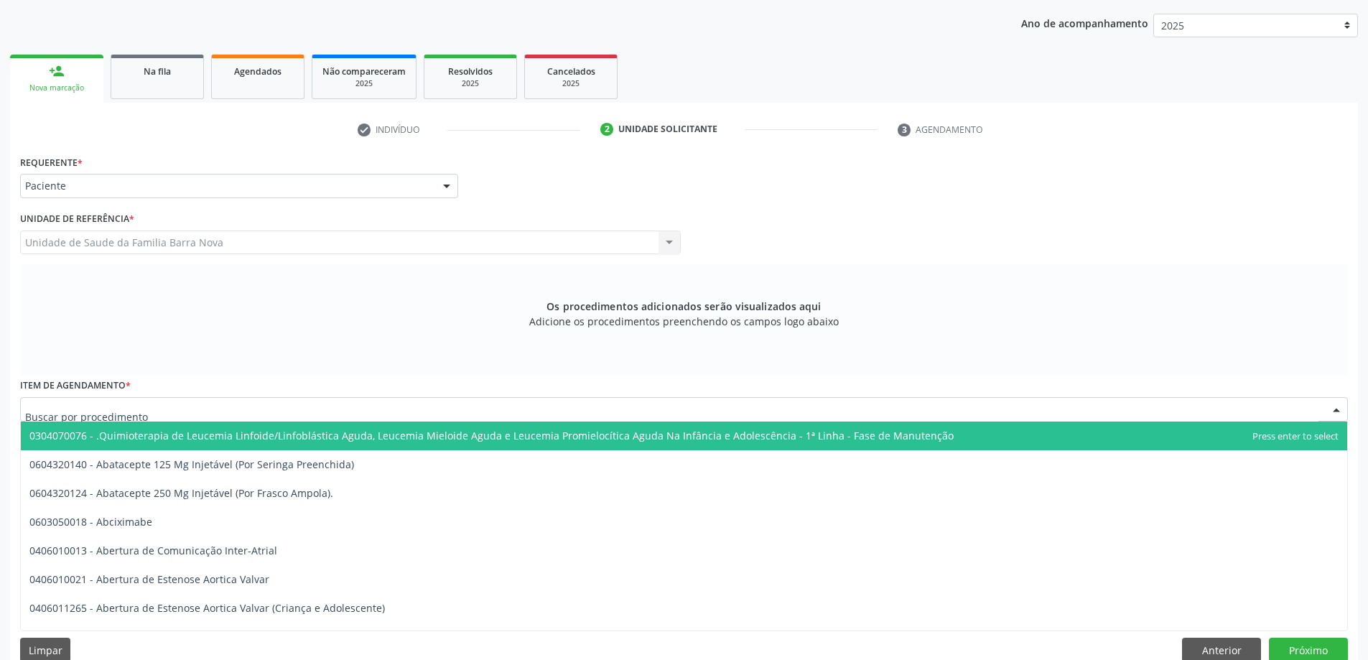
click at [218, 399] on div at bounding box center [684, 409] width 1328 height 24
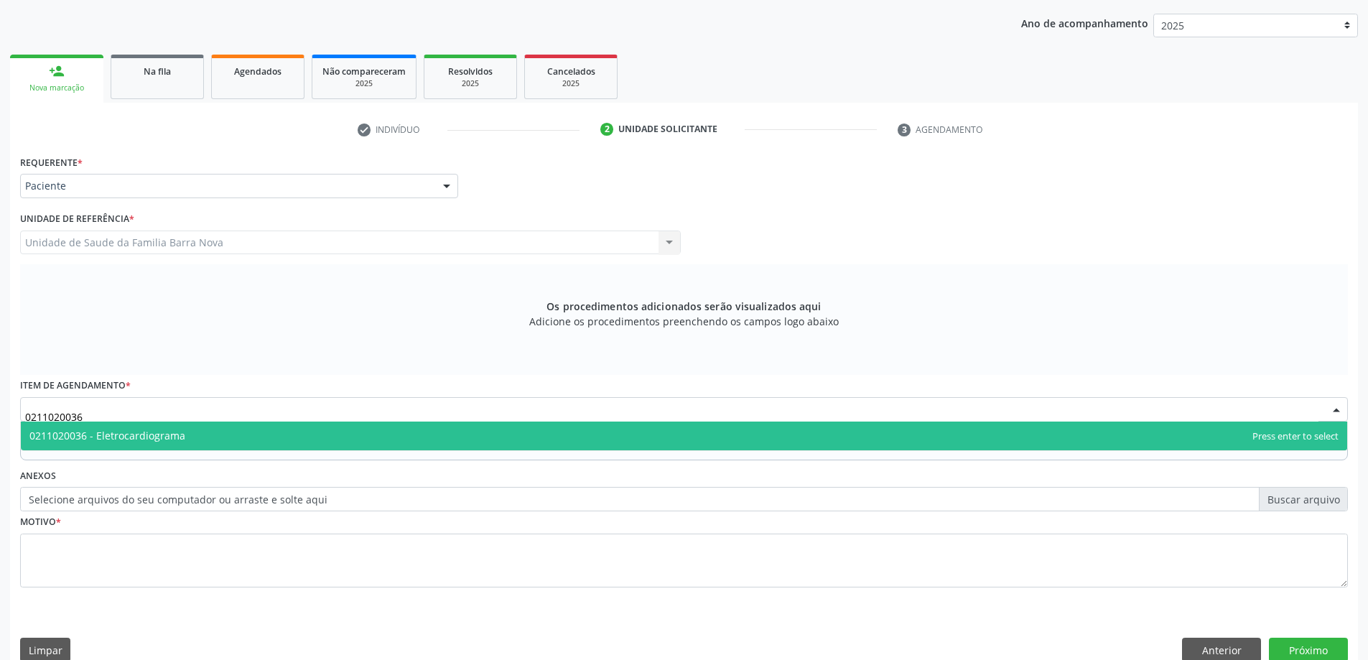
click at [253, 447] on span "0211020036 - Eletrocardiograma" at bounding box center [684, 436] width 1327 height 29
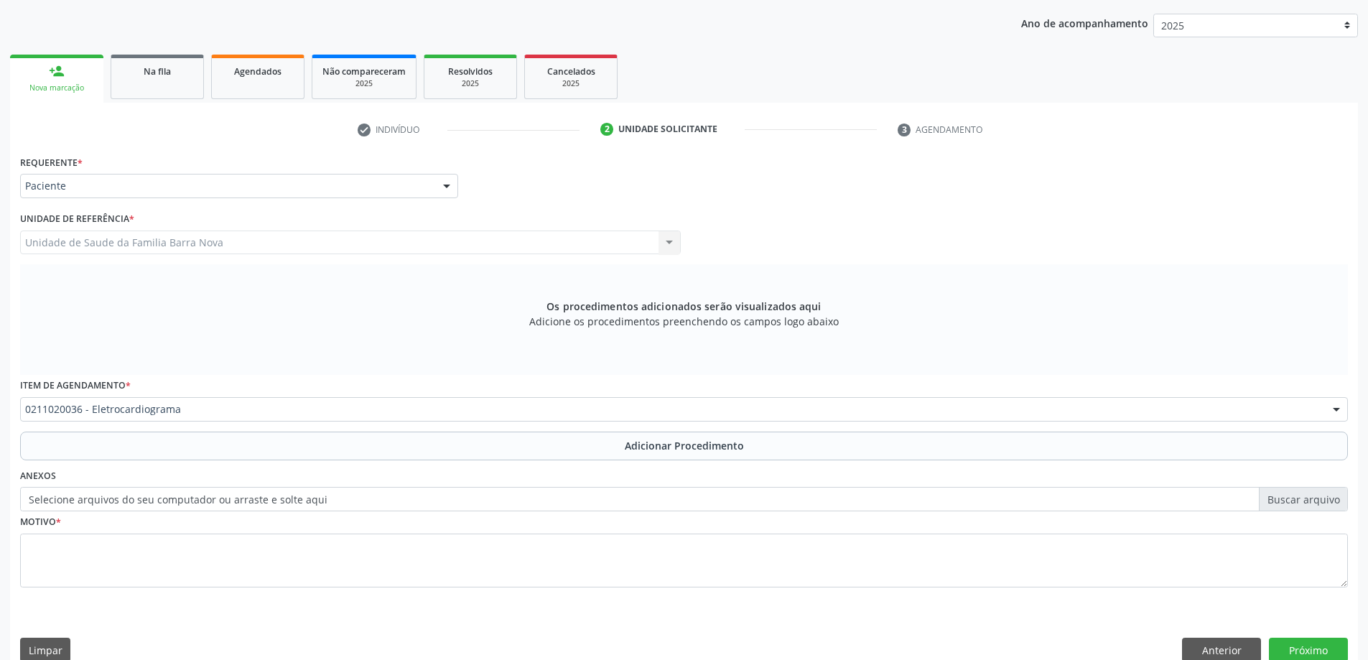
click at [253, 447] on button "Adicionar Procedimento" at bounding box center [684, 446] width 1328 height 29
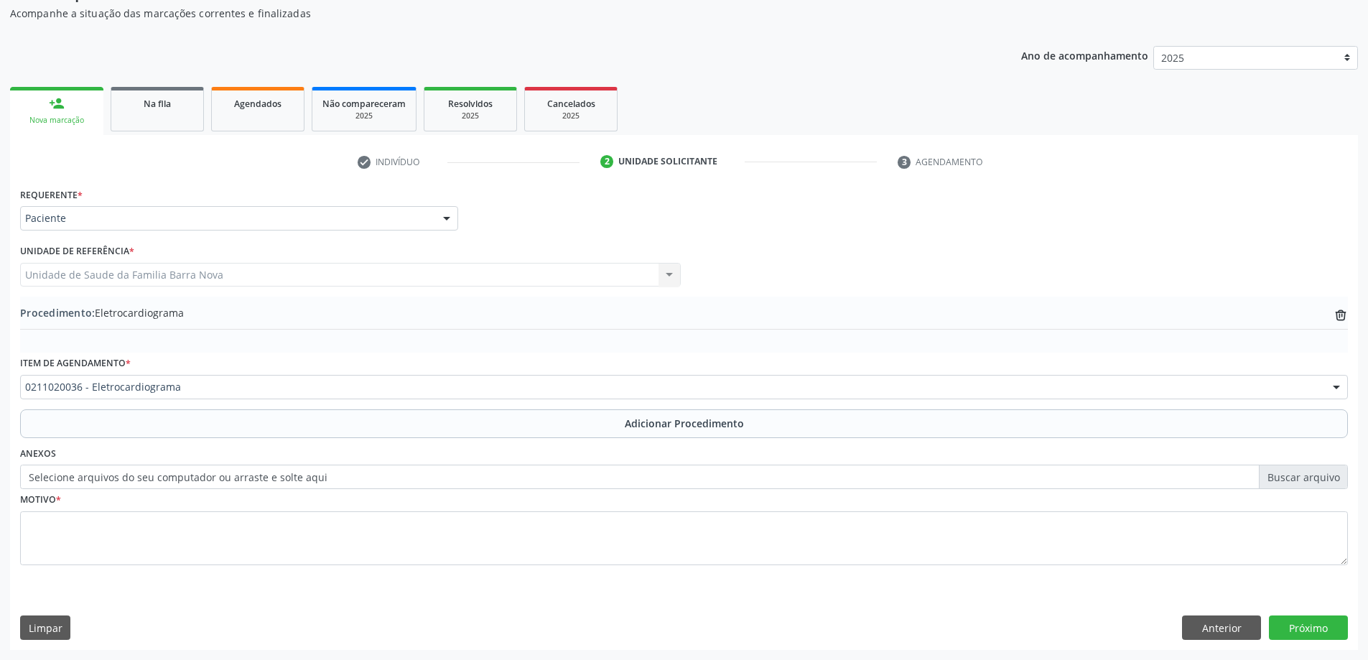
click at [278, 406] on div "Item de agendamento * 0211020036 - Eletrocardiograma 0304070076 - .Quimioterapi…" at bounding box center [684, 381] width 1335 height 56
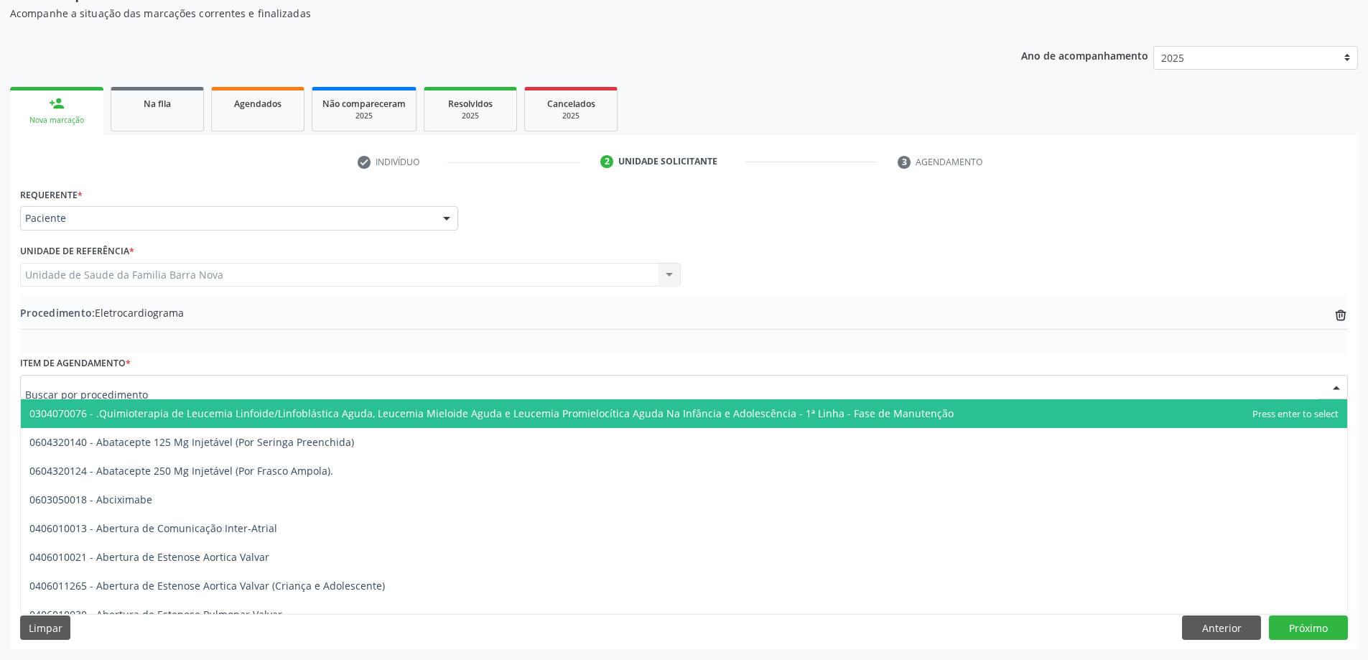
click at [279, 398] on div at bounding box center [684, 387] width 1328 height 24
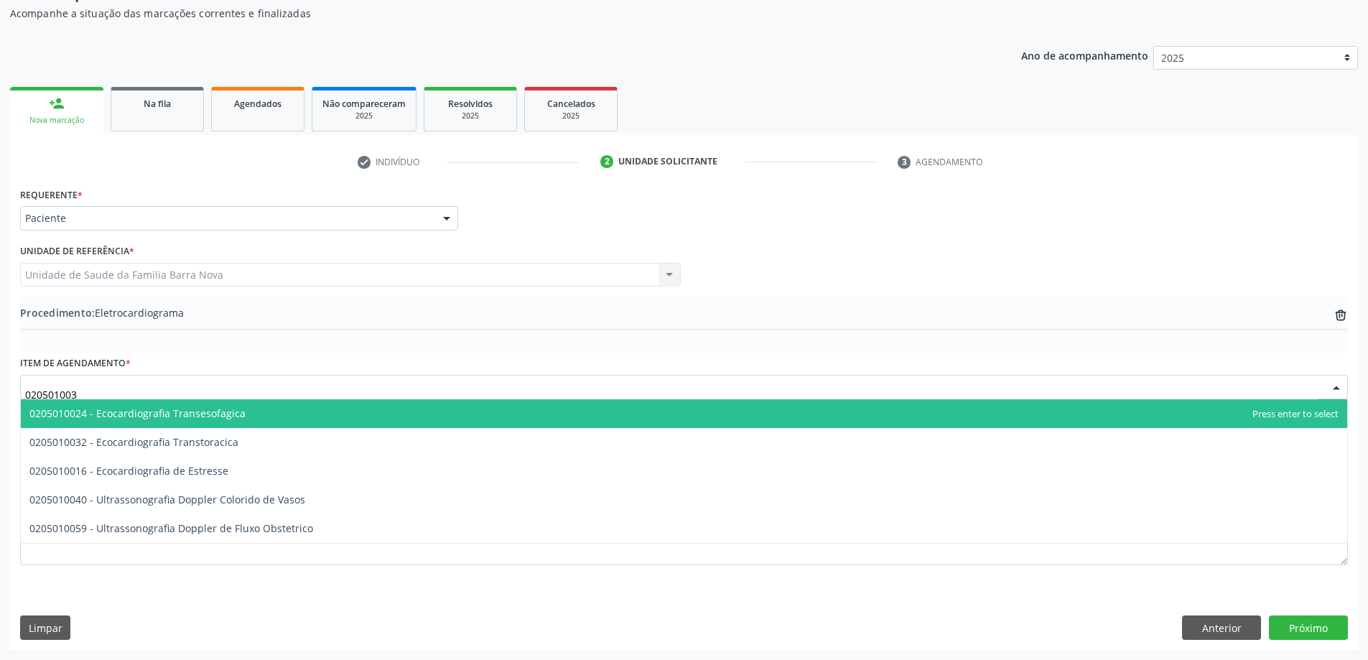
type input "0205010032"
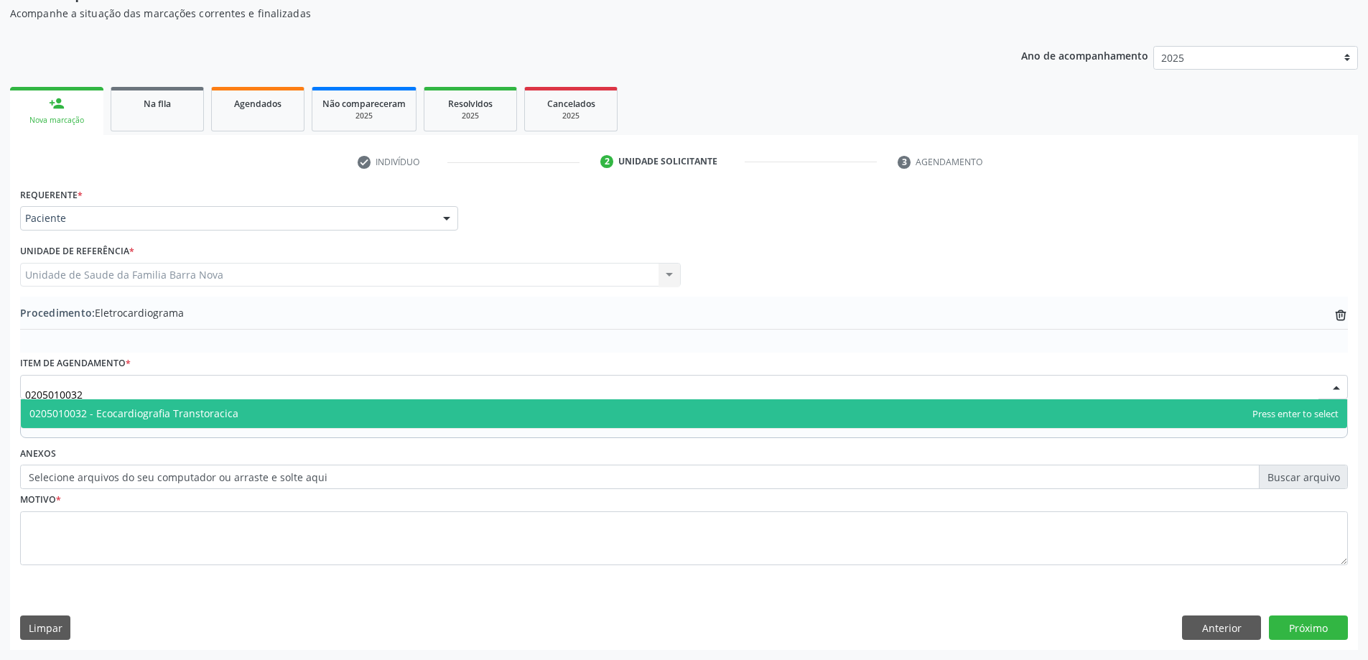
click at [213, 416] on span "0205010032 - Ecocardiografia Transtoracica" at bounding box center [133, 414] width 209 height 14
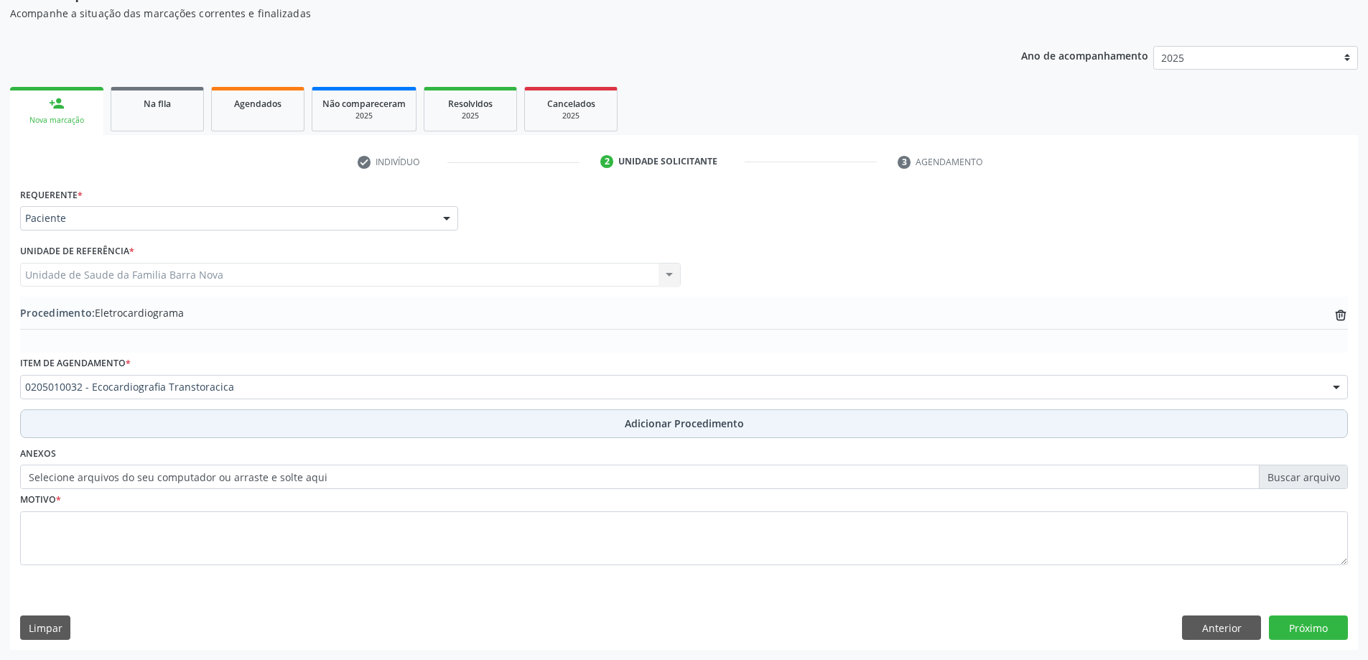
click at [246, 429] on button "Adicionar Procedimento" at bounding box center [684, 423] width 1328 height 29
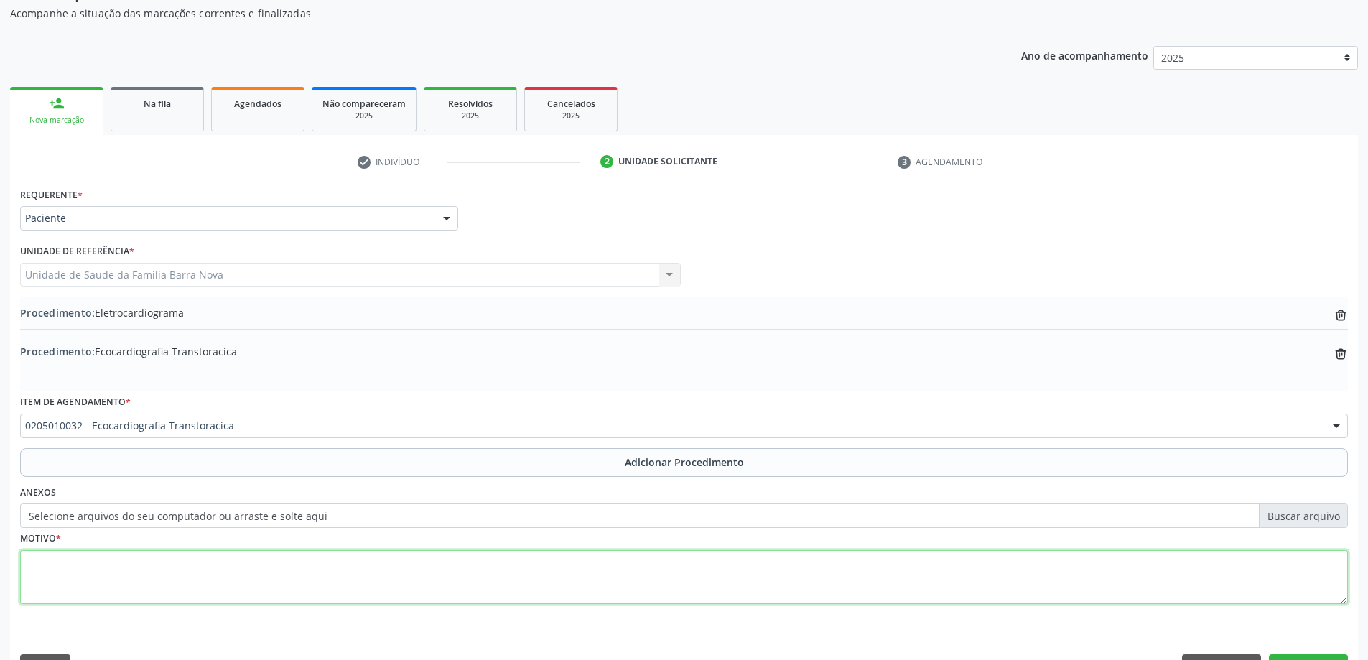
click at [187, 557] on textarea at bounding box center [684, 577] width 1328 height 55
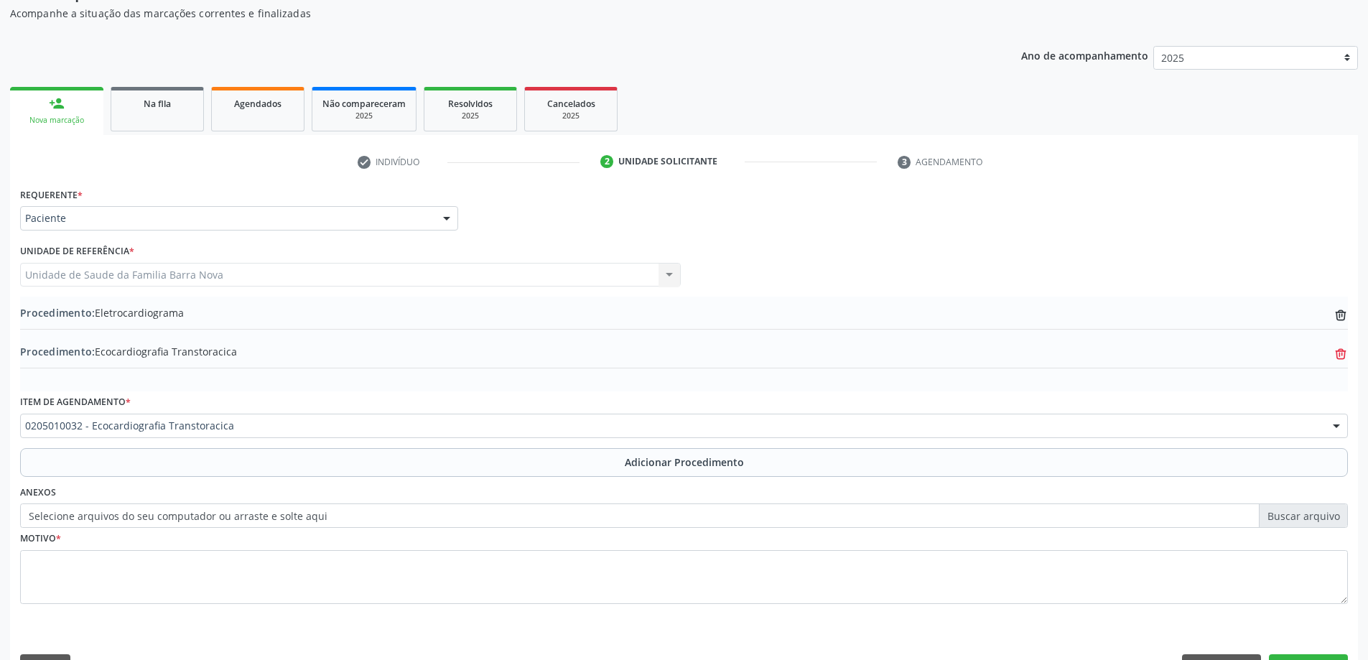
click at [1347, 356] on icon "trash-outline icon" at bounding box center [1341, 354] width 14 height 14
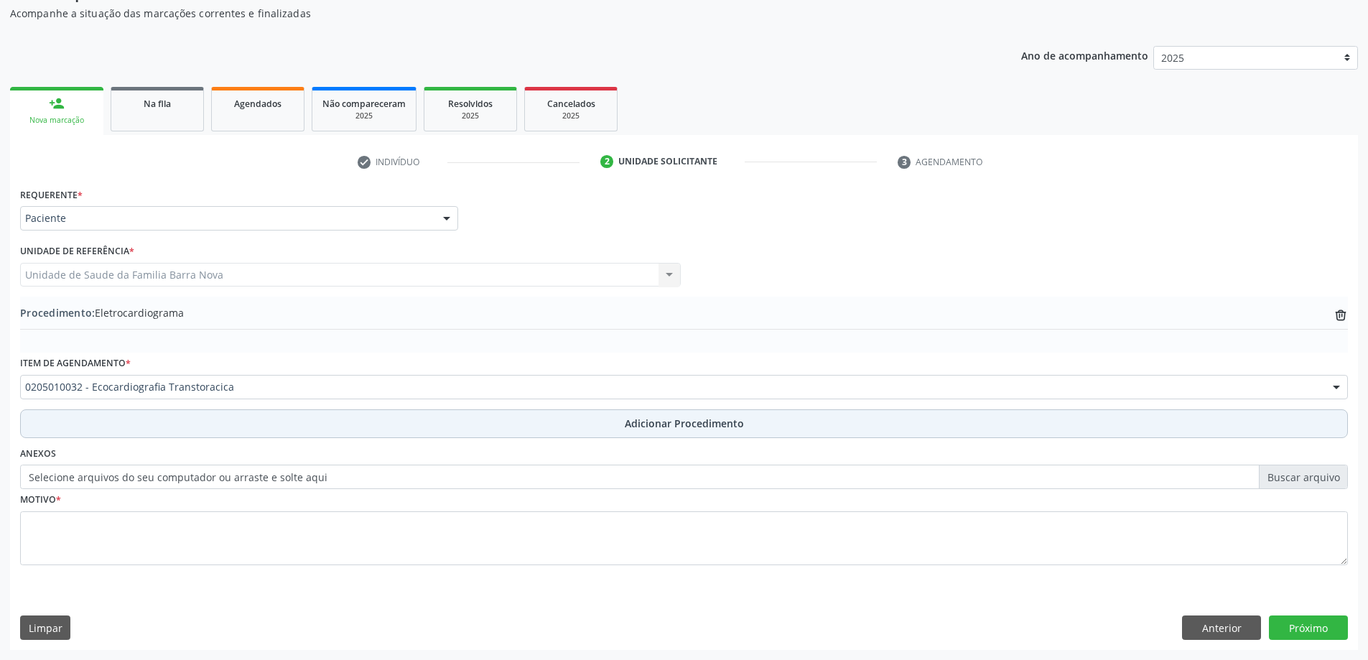
click at [226, 432] on button "Adicionar Procedimento" at bounding box center [684, 423] width 1328 height 29
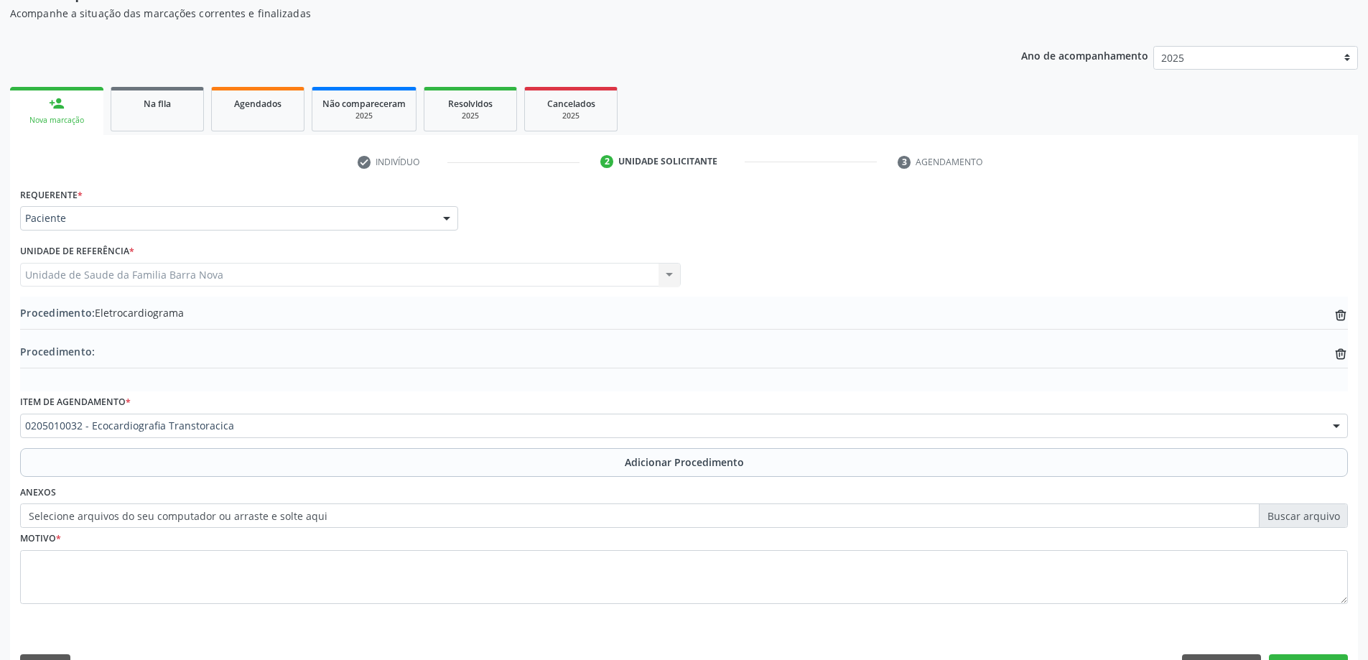
click at [1349, 350] on div "Requerente * Paciente Profissional de Saúde Paciente Nenhum resultado encontrad…" at bounding box center [684, 436] width 1348 height 504
click at [1334, 361] on icon "trash-outline icon" at bounding box center [1341, 354] width 14 height 14
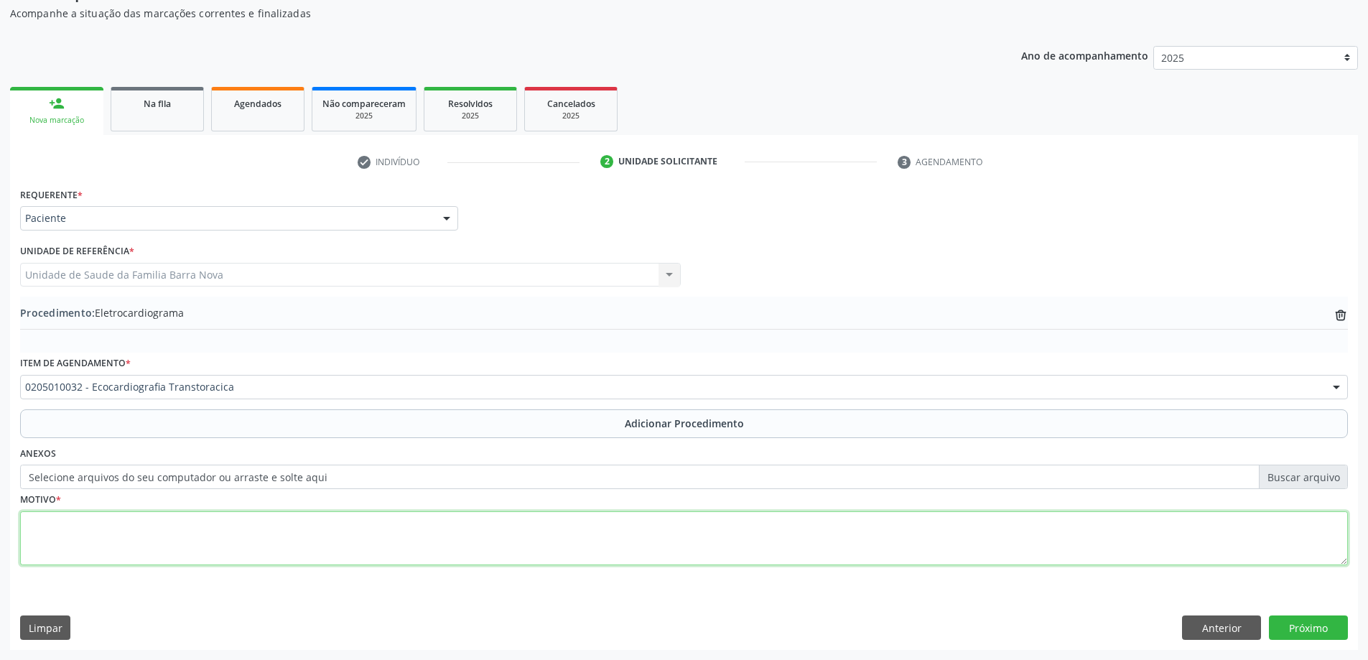
click at [221, 536] on textarea at bounding box center [684, 538] width 1328 height 55
type textarea "HAS"
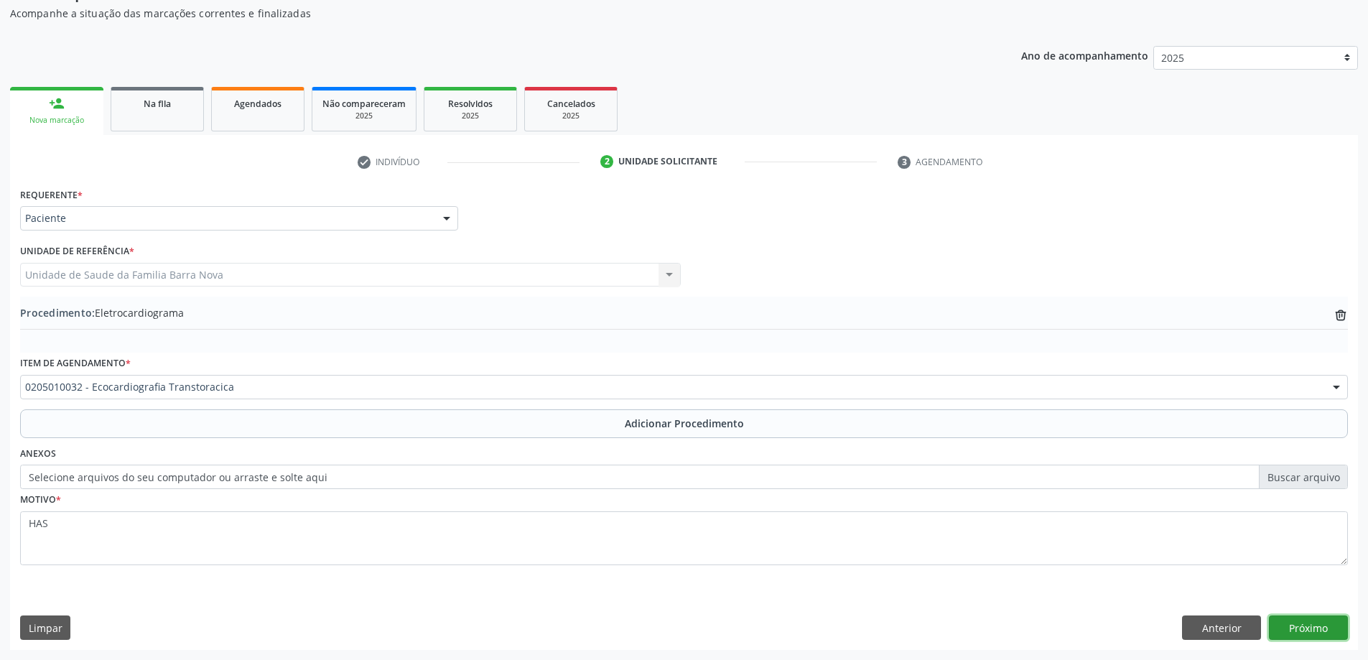
click at [1322, 627] on button "Próximo" at bounding box center [1308, 628] width 79 height 24
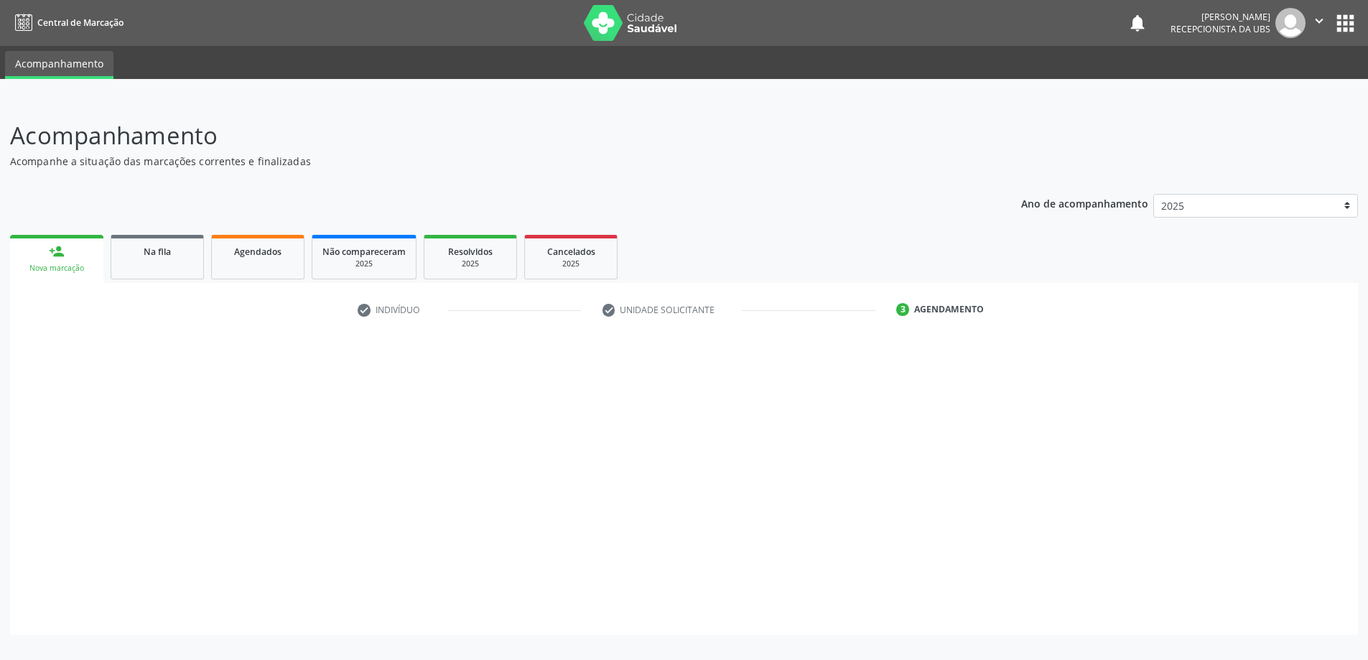
scroll to position [0, 0]
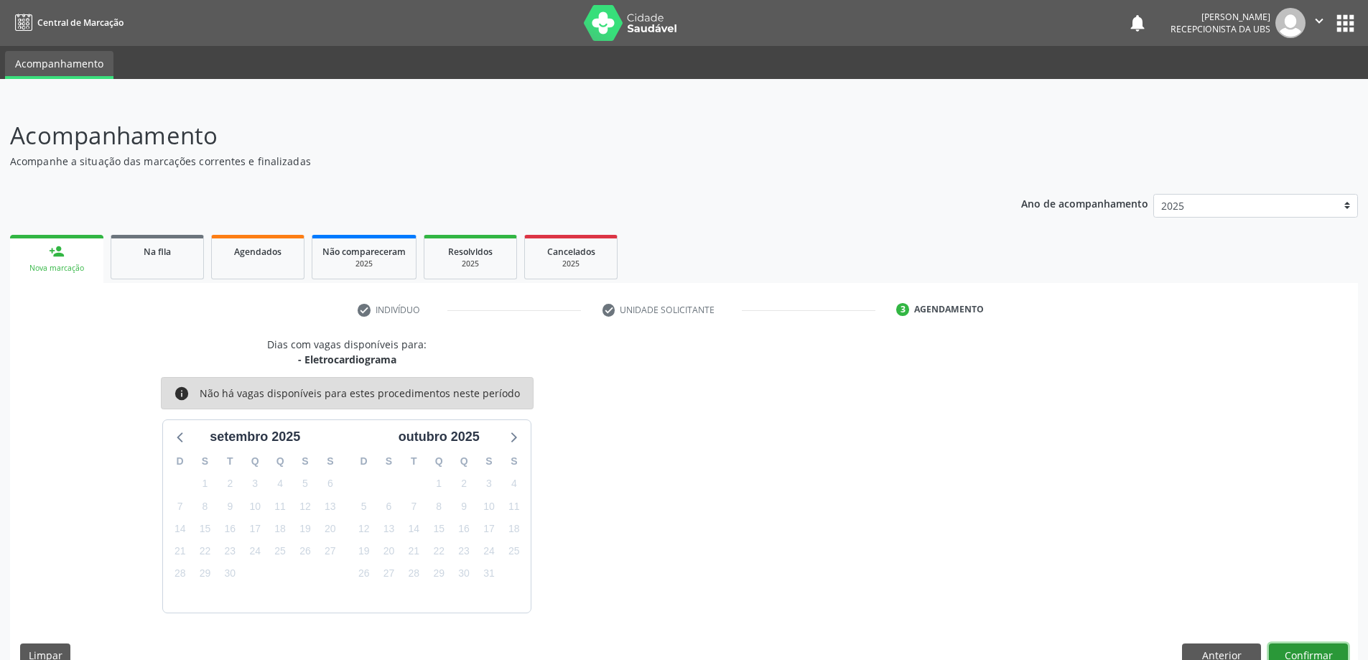
click at [1320, 646] on button "Confirmar" at bounding box center [1308, 656] width 79 height 24
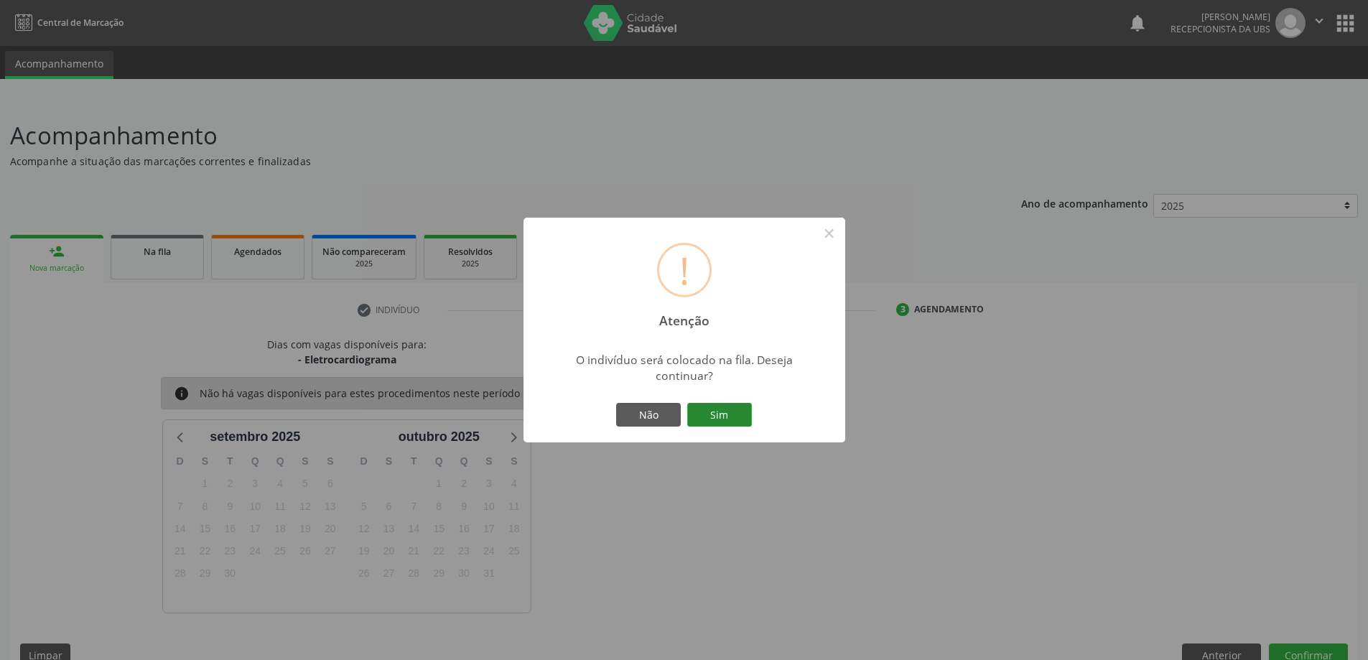
click at [736, 415] on button "Sim" at bounding box center [719, 415] width 65 height 24
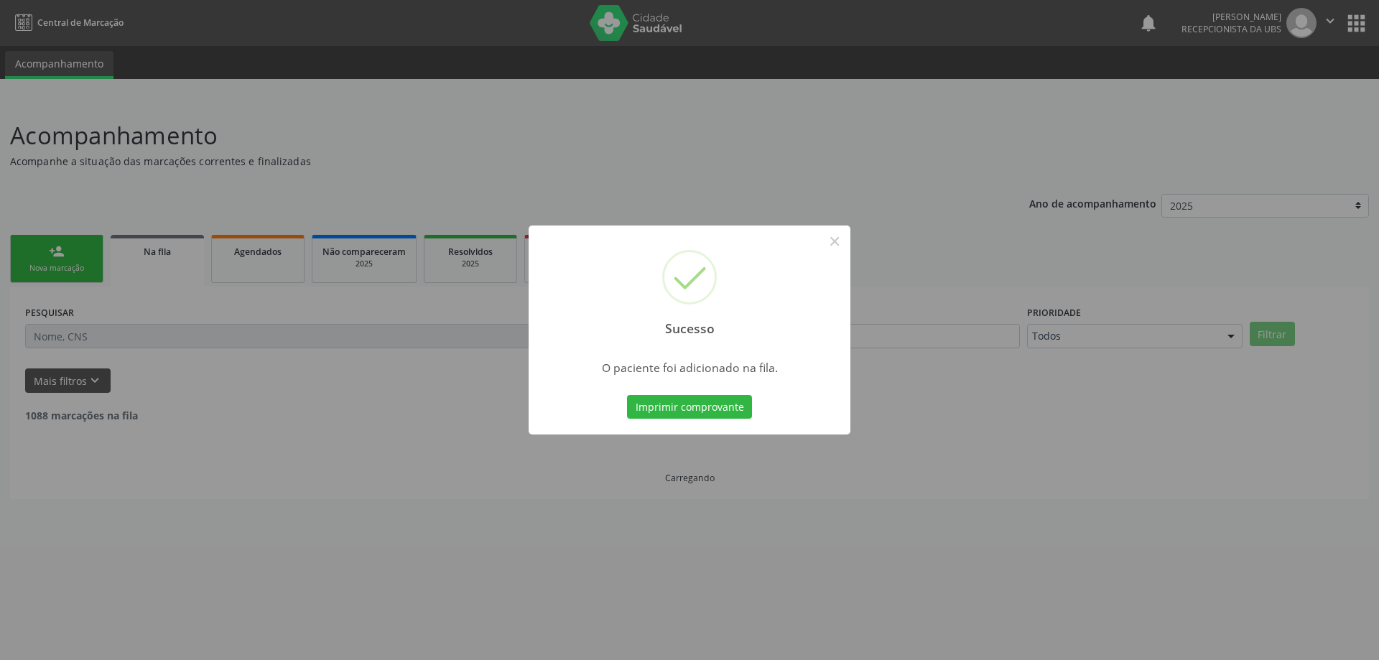
click at [40, 261] on div "Sucesso × O paciente foi adicionado na fila. Imprimir comprovante Cancel" at bounding box center [689, 330] width 1379 height 660
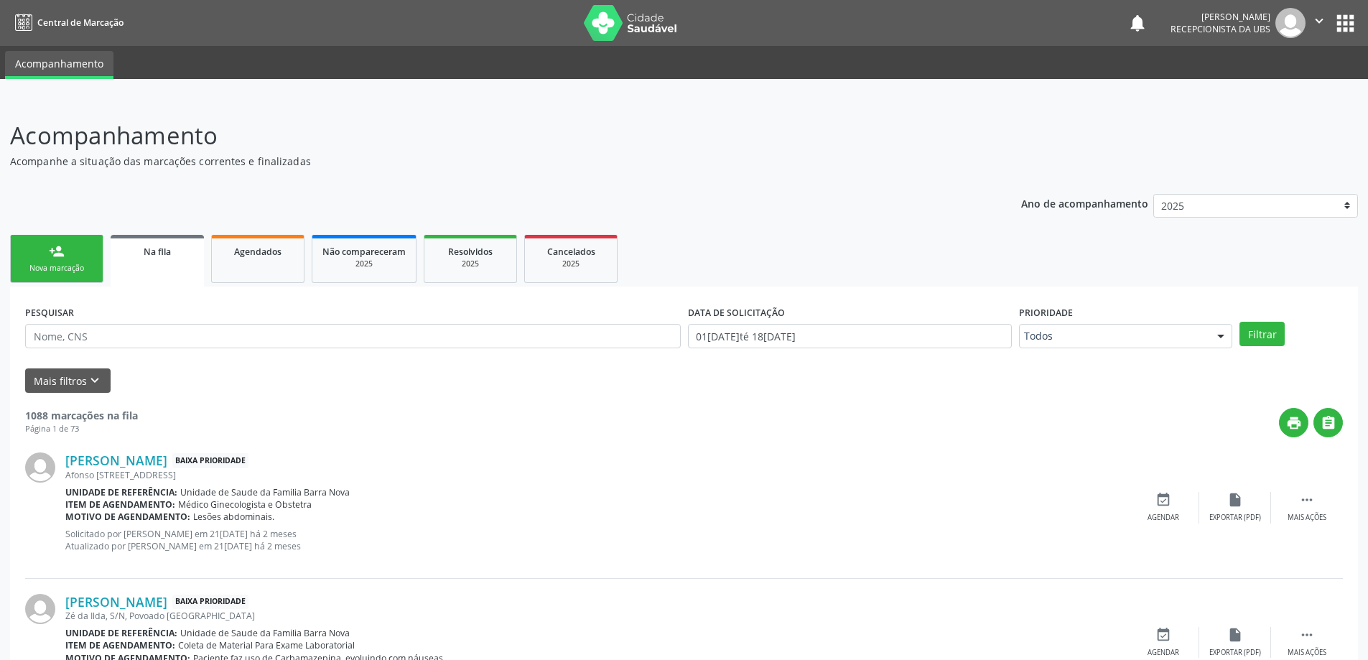
click at [28, 274] on link "person_add Nova marcação" at bounding box center [56, 259] width 93 height 48
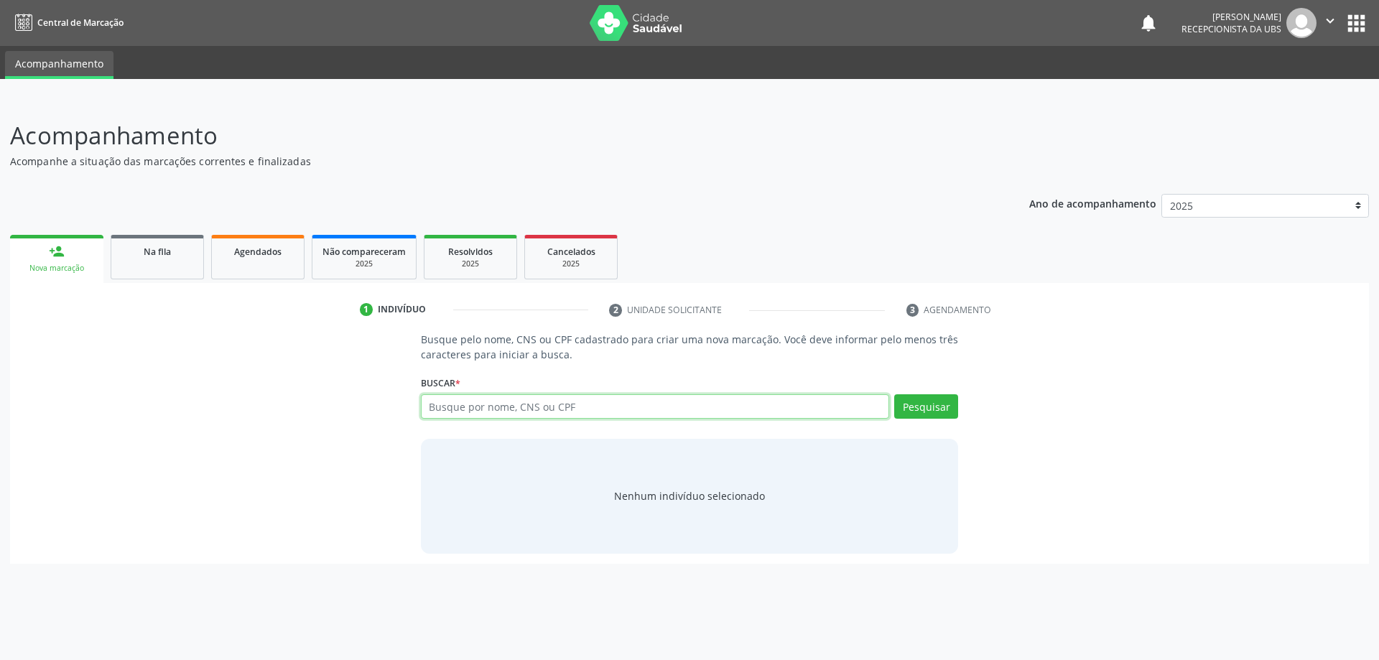
click at [476, 400] on input "text" at bounding box center [655, 406] width 469 height 24
type input "AMARO JORGE DA SILVA"
click at [928, 407] on button "Pesquisar" at bounding box center [926, 406] width 64 height 24
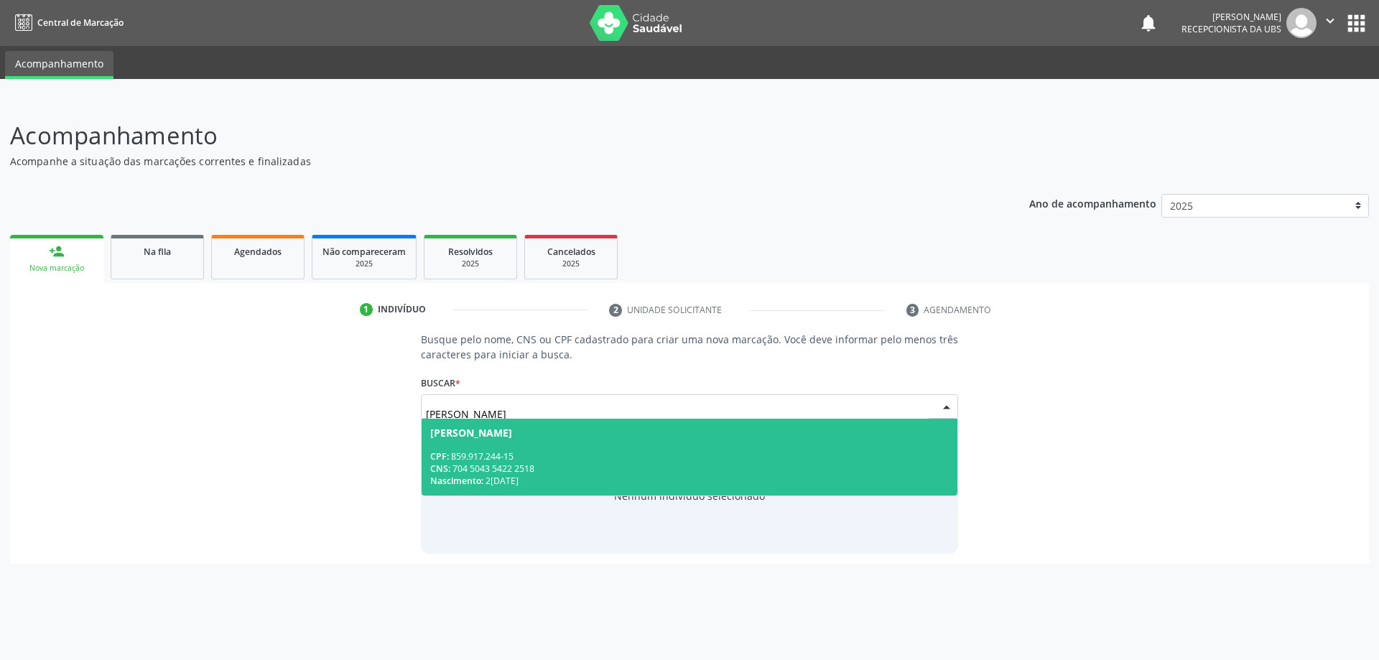
click at [730, 486] on div "Nascimento: 28/01/1971" at bounding box center [689, 481] width 519 height 12
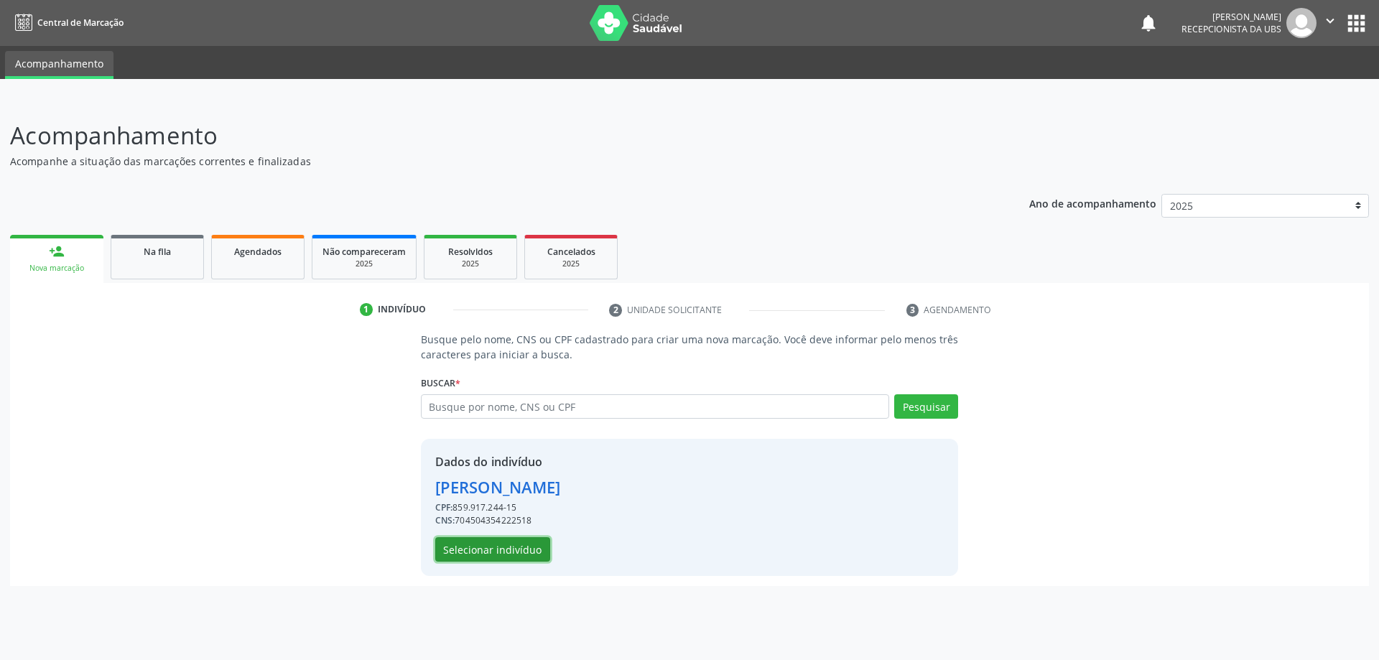
click at [516, 555] on button "Selecionar indivíduo" at bounding box center [492, 549] width 115 height 24
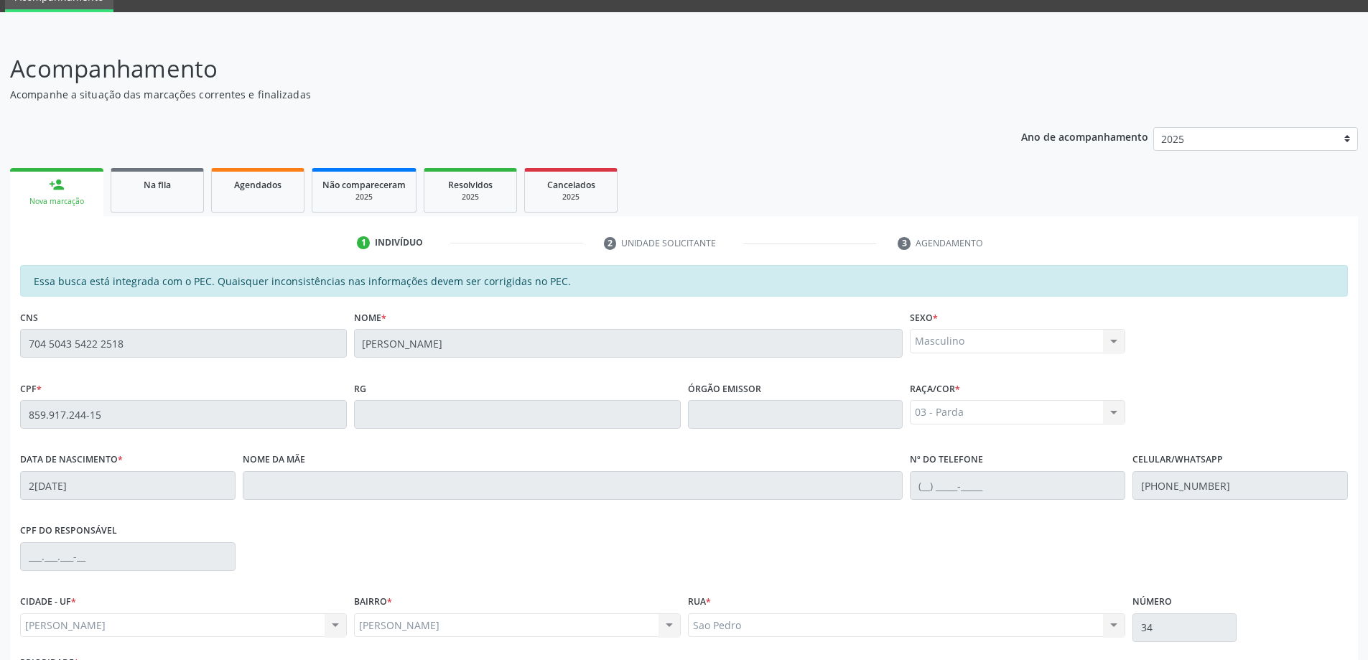
scroll to position [180, 0]
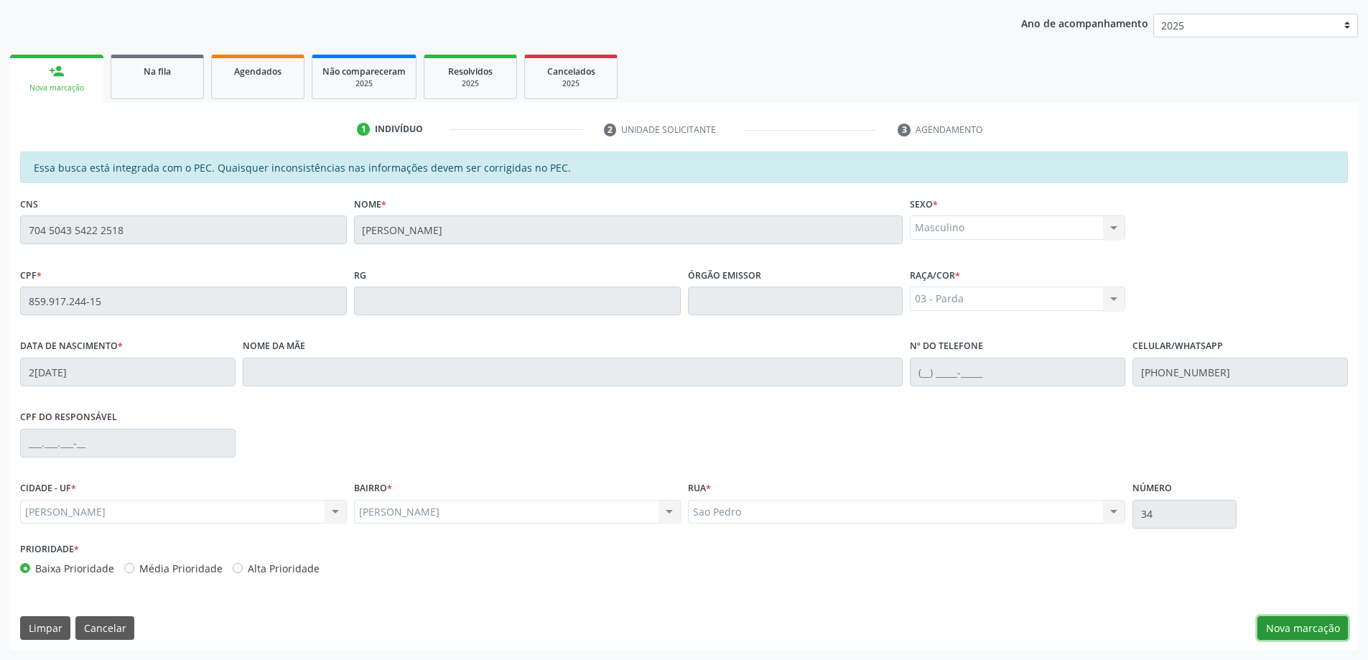
click at [1309, 621] on button "Nova marcação" at bounding box center [1303, 628] width 90 height 24
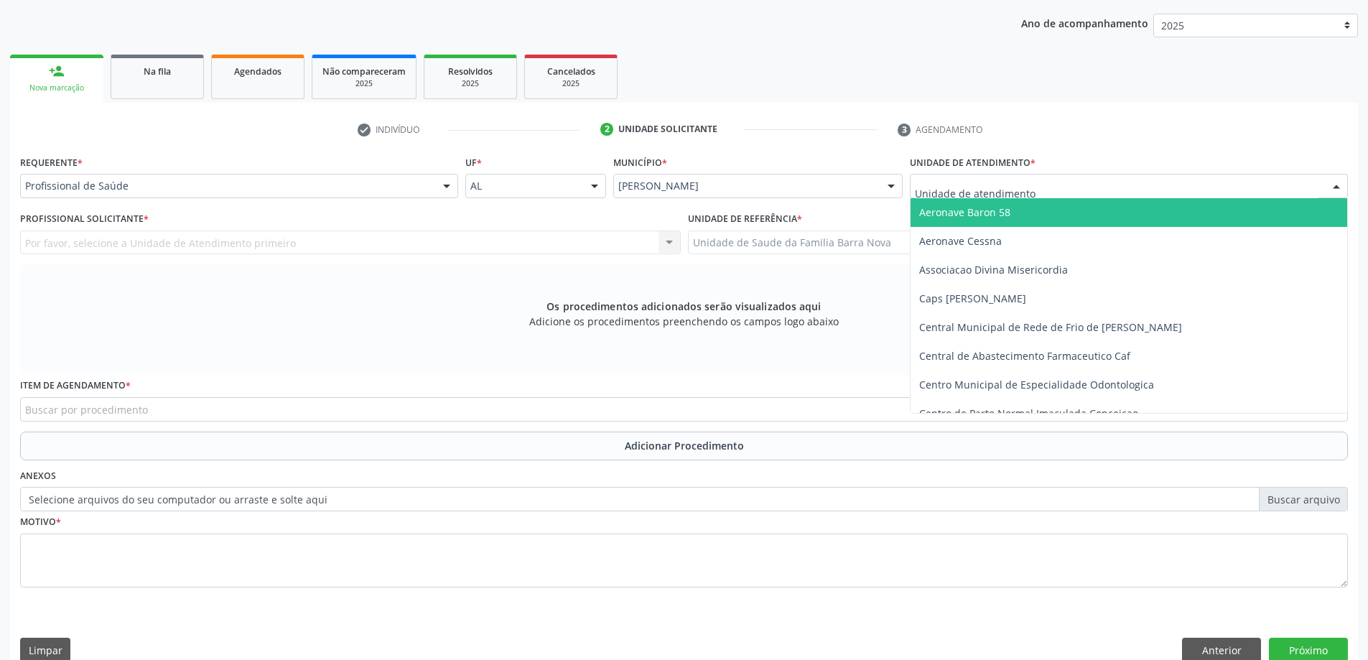
scroll to position [203, 0]
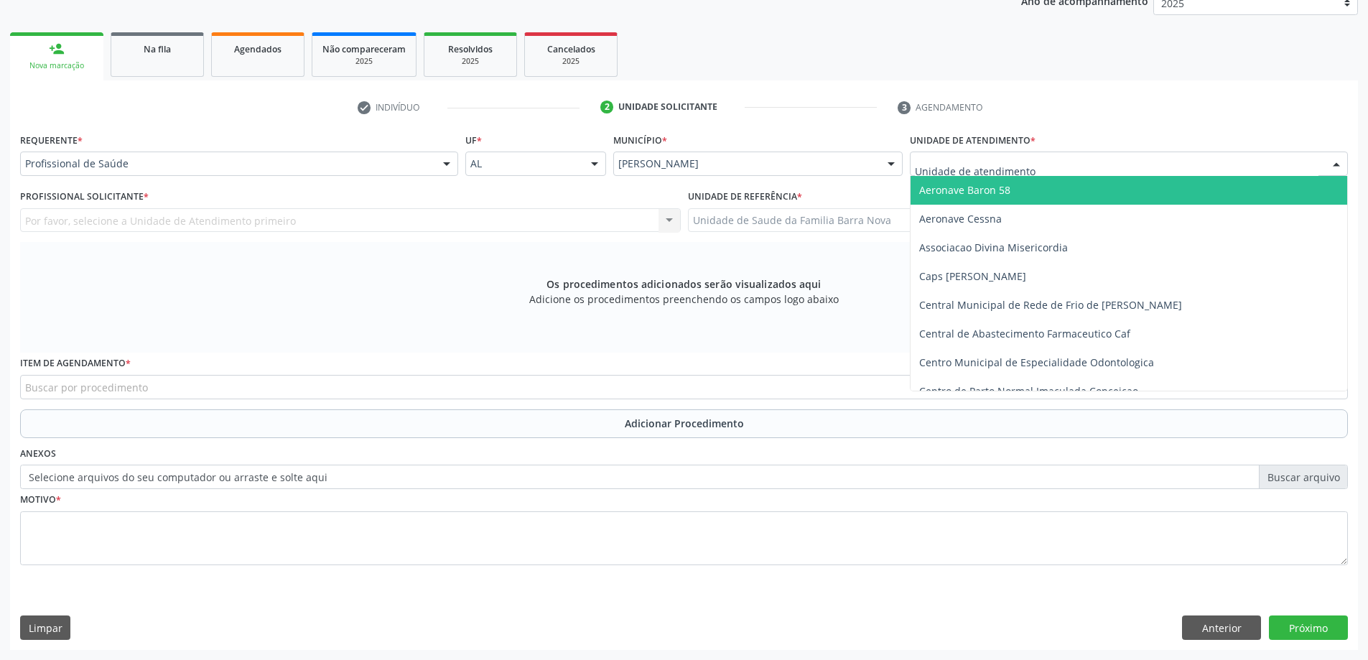
click at [80, 154] on div "Profissional de Saúde" at bounding box center [239, 164] width 438 height 24
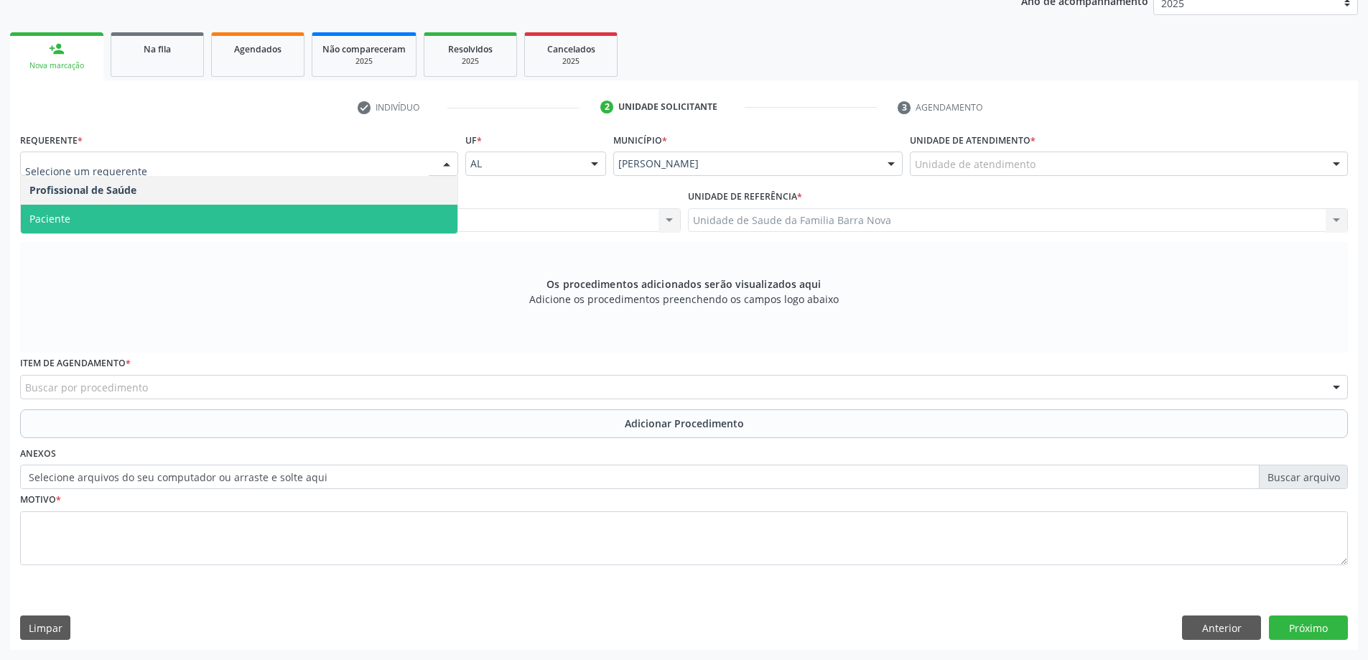
click at [119, 217] on span "Paciente" at bounding box center [239, 219] width 437 height 29
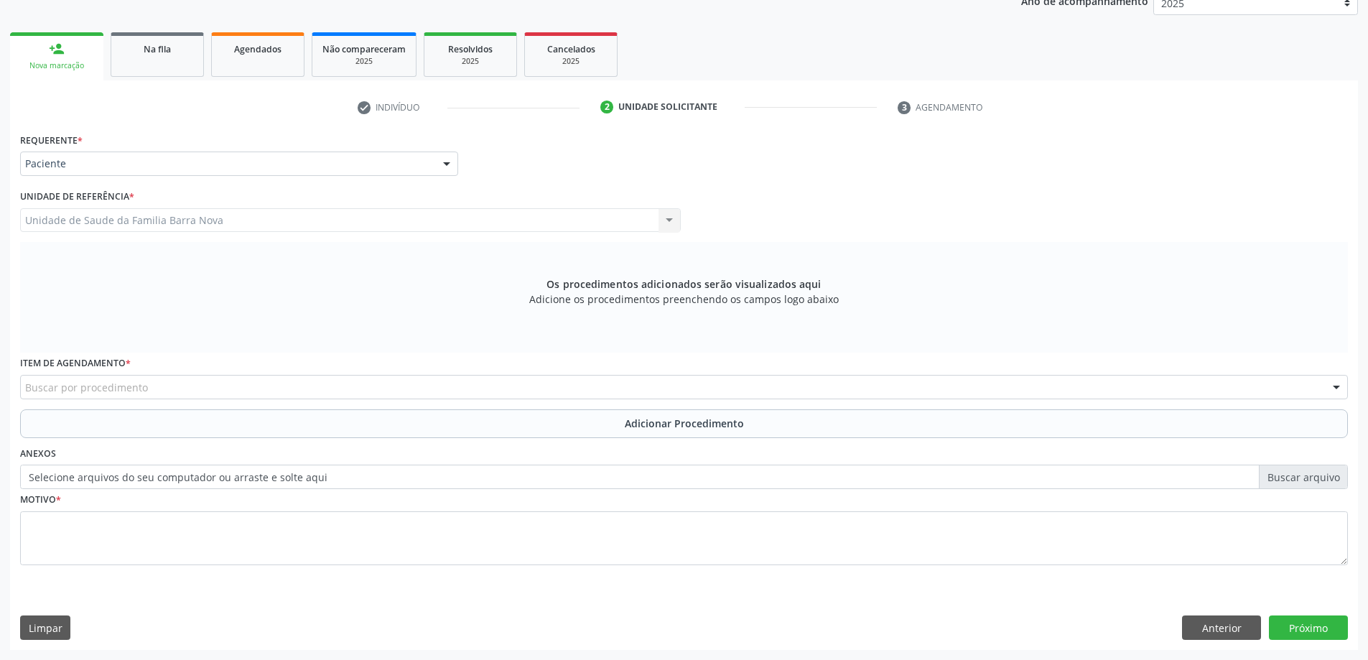
click at [137, 373] on div "Item de agendamento * Buscar por procedimento 0304070076 - .Quimioterapia de Le…" at bounding box center [684, 376] width 1328 height 46
click at [147, 383] on div "Buscar por procedimento" at bounding box center [684, 387] width 1328 height 24
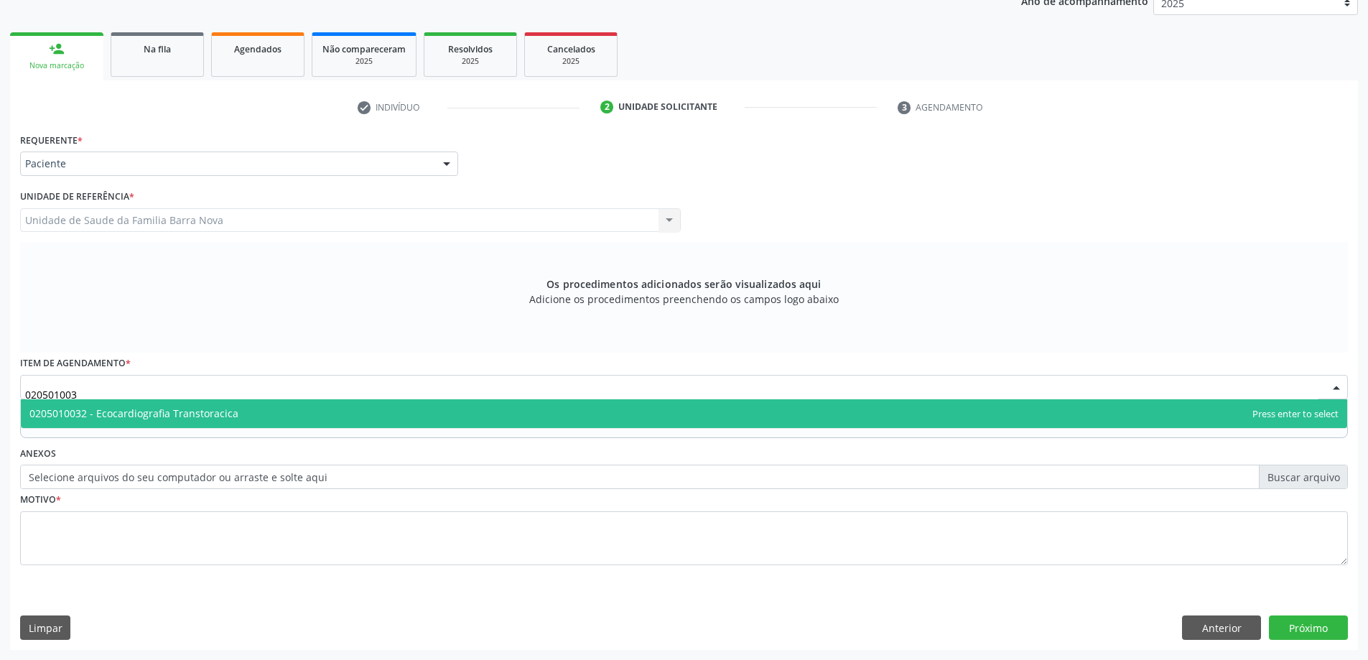
type input "0205010032"
click at [215, 409] on span "0205010032 - Ecocardiografia Transtoracica" at bounding box center [133, 414] width 209 height 14
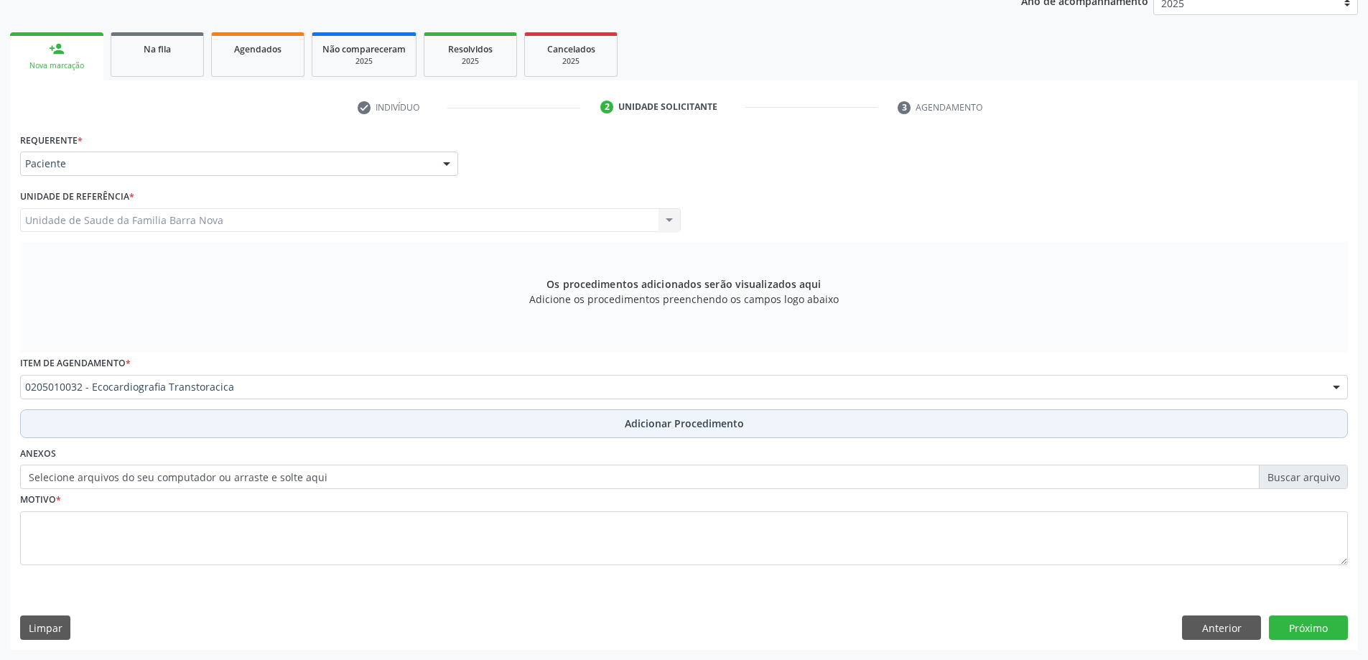
click at [218, 427] on button "Adicionar Procedimento" at bounding box center [684, 423] width 1328 height 29
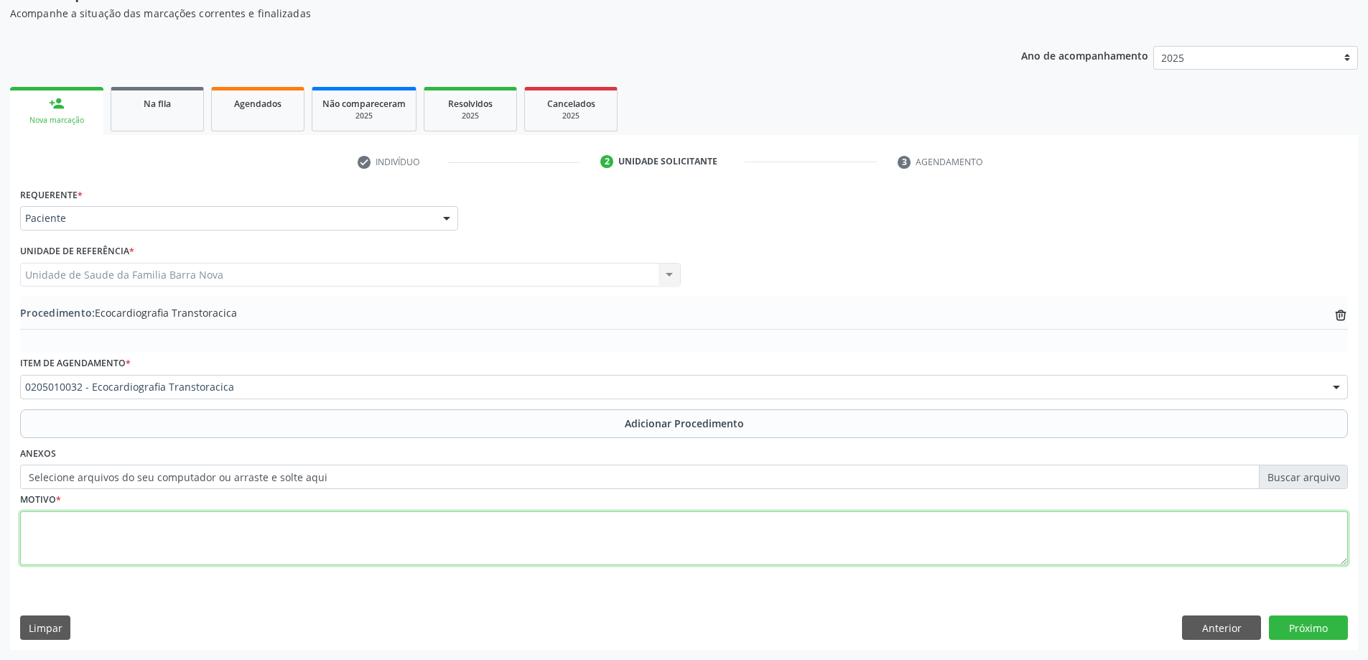
click at [182, 564] on textarea at bounding box center [684, 538] width 1328 height 55
type textarea "HAS."
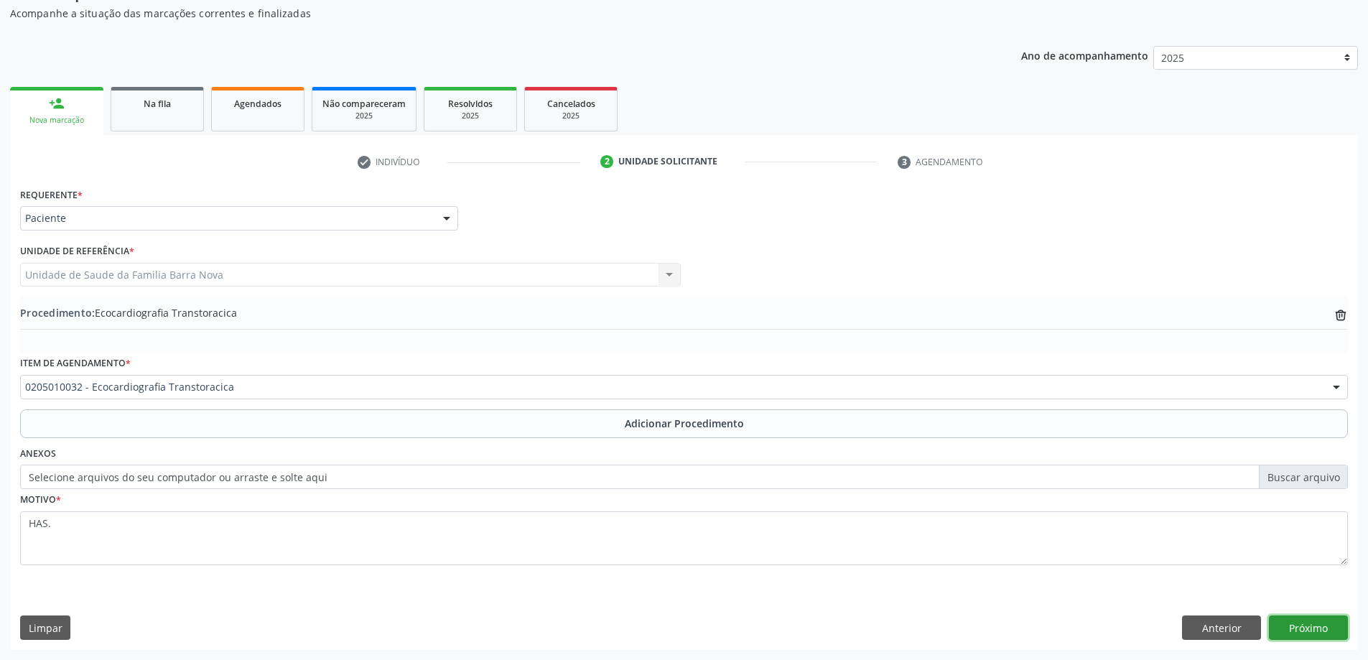
click at [1327, 622] on button "Próximo" at bounding box center [1308, 628] width 79 height 24
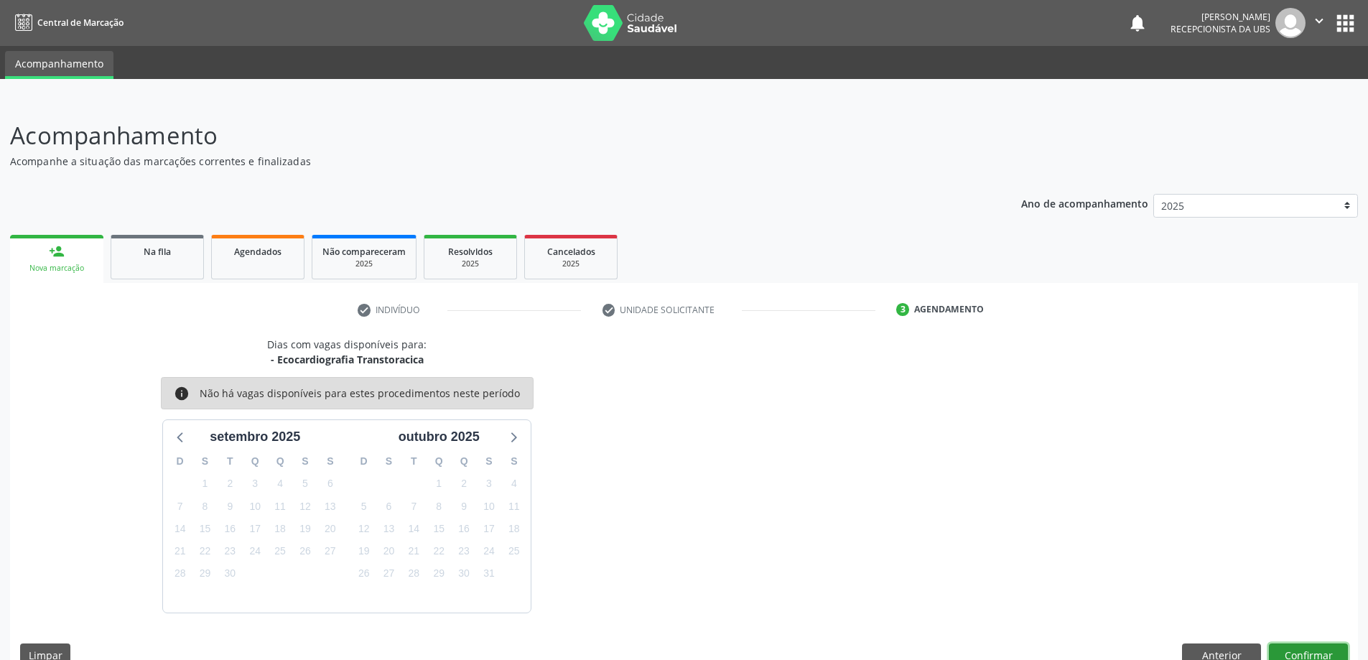
click at [1319, 659] on button "Confirmar" at bounding box center [1308, 656] width 79 height 24
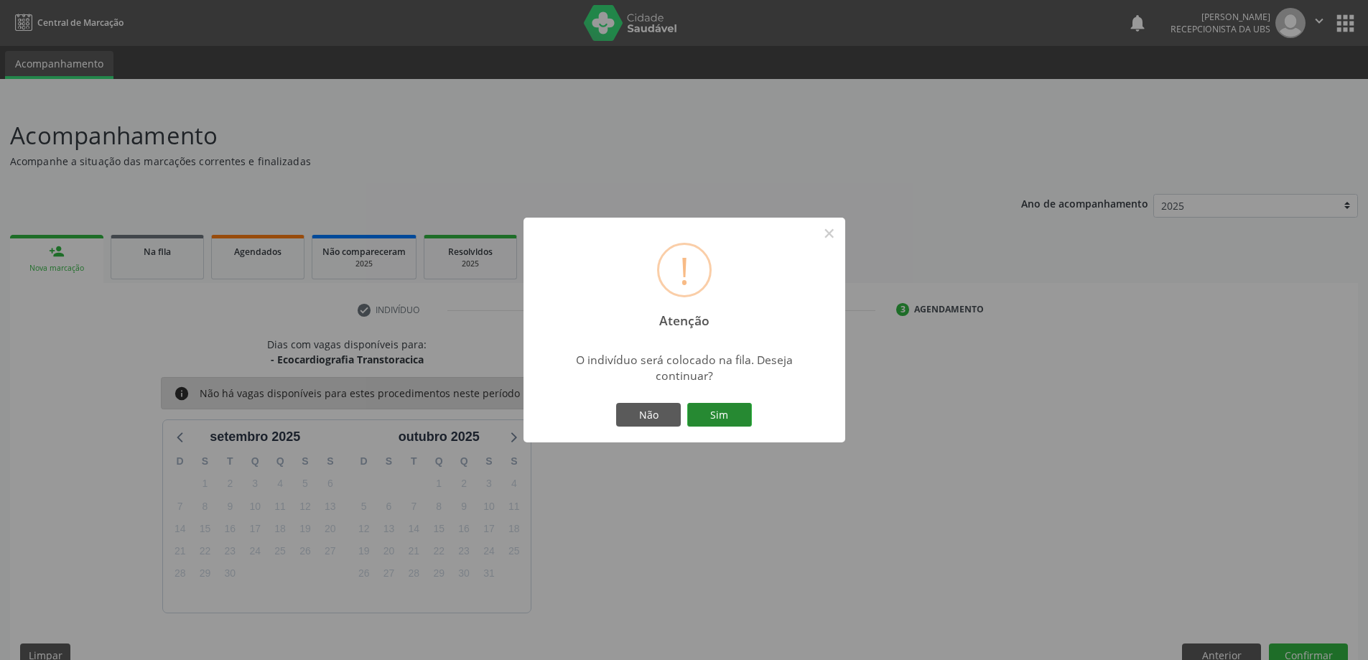
click at [746, 417] on button "Sim" at bounding box center [719, 415] width 65 height 24
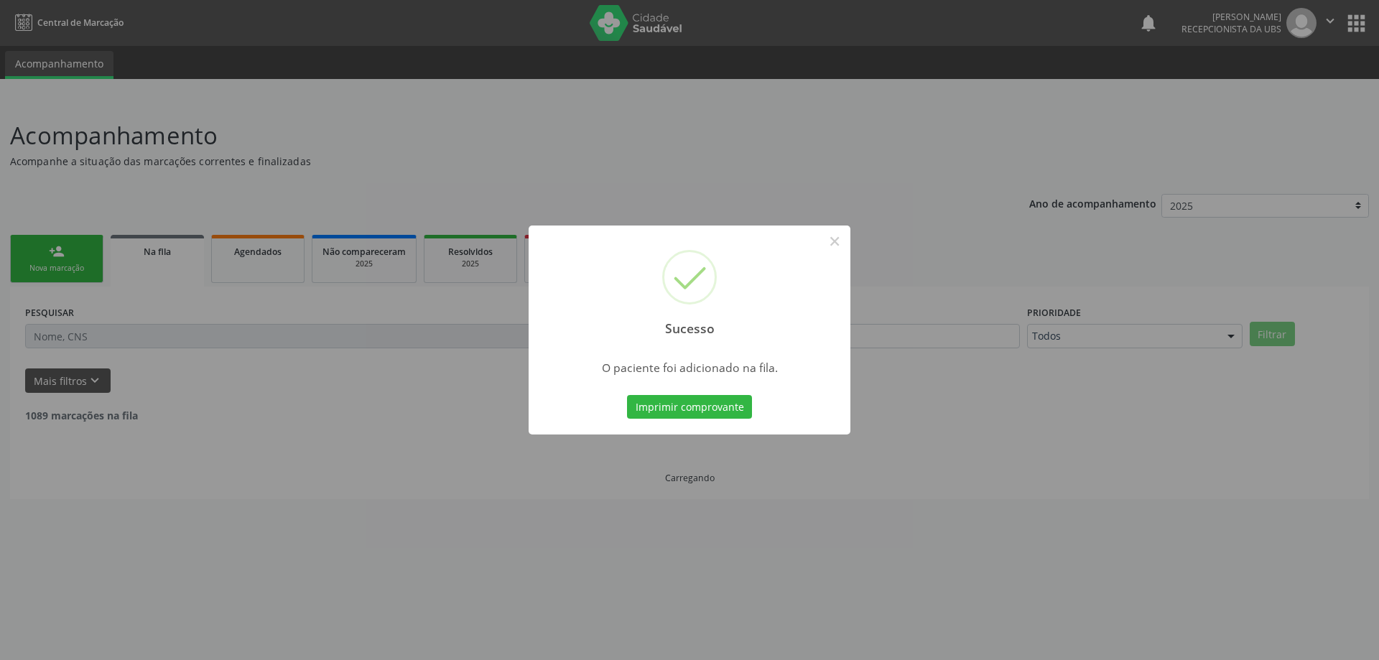
click at [70, 261] on div "Sucesso × O paciente foi adicionado na fila. Imprimir comprovante Cancel" at bounding box center [689, 330] width 1379 height 660
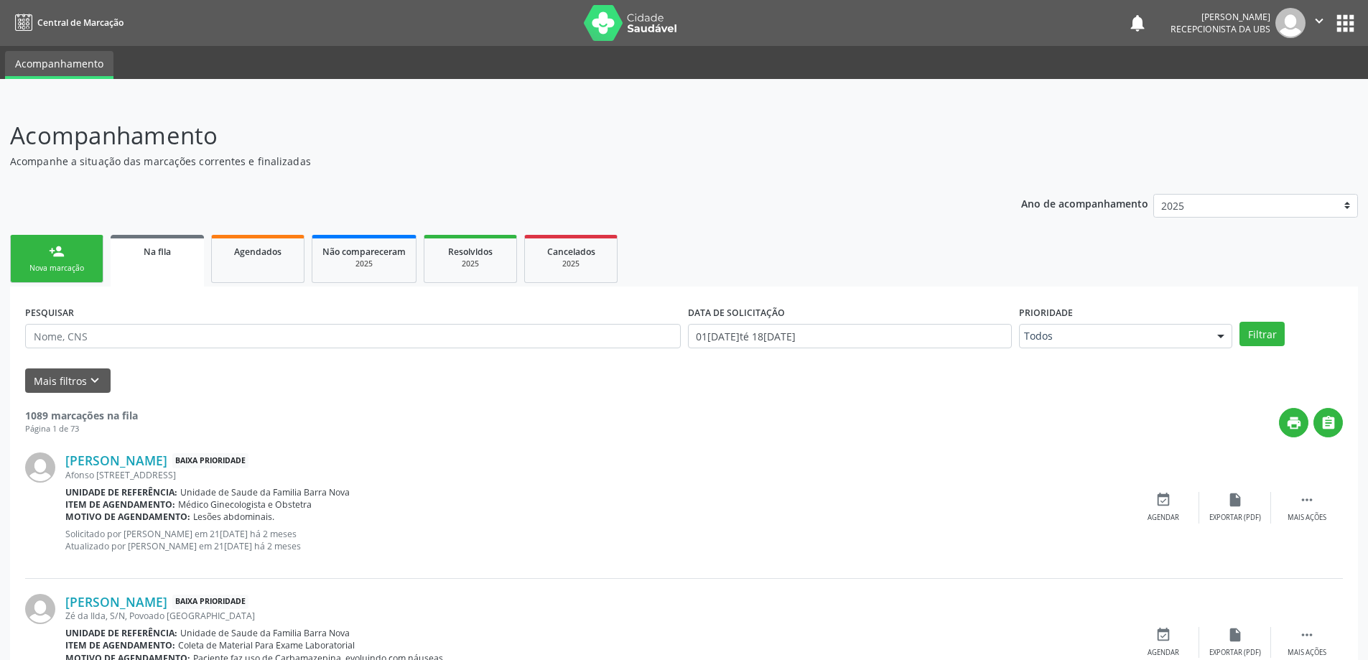
click at [54, 261] on link "person_add Nova marcação" at bounding box center [56, 259] width 93 height 48
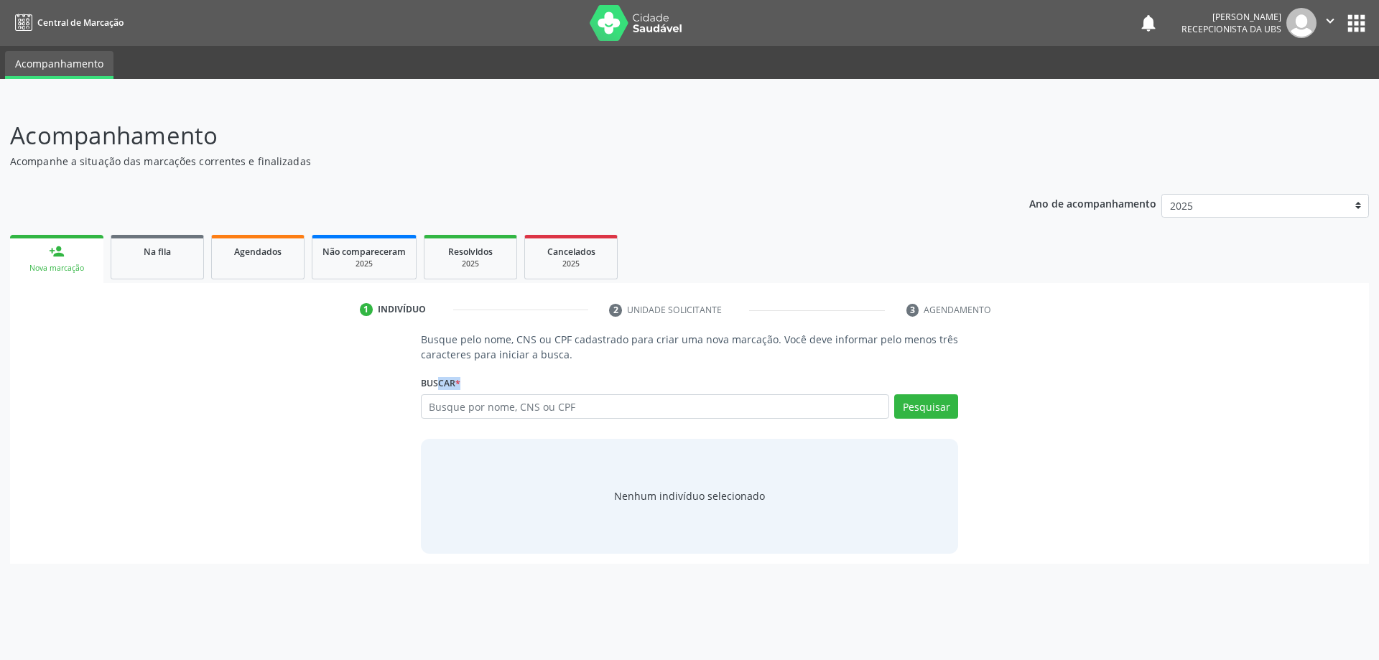
click at [417, 395] on div "Busque pelo nome, CNS ou CPF cadastrado para criar uma nova marcação. Você deve…" at bounding box center [690, 442] width 558 height 221
click at [440, 400] on input "text" at bounding box center [655, 406] width 469 height 24
type input "AMARO JORGE DA SILVA"
click at [983, 407] on div "Busque pelo nome, CNS ou CPF cadastrado para criar uma nova marcação. Você deve…" at bounding box center [689, 442] width 1339 height 221
click at [912, 408] on button "Pesquisar" at bounding box center [926, 406] width 64 height 24
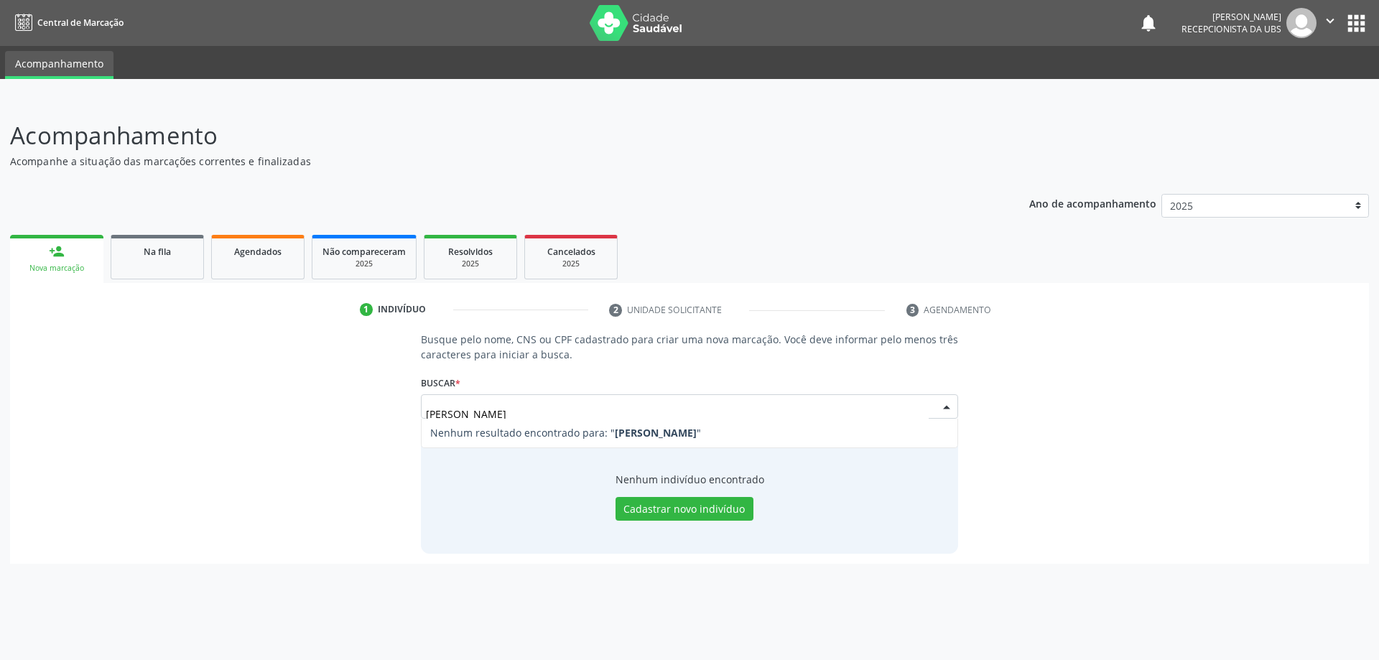
click at [1036, 455] on div "Busque pelo nome, CNS ou CPF cadastrado para criar uma nova marcação. Você deve…" at bounding box center [689, 442] width 1339 height 221
click at [936, 411] on button "Pesquisar" at bounding box center [926, 406] width 64 height 24
click at [463, 413] on input "AMARO JORGE DA SILVA" at bounding box center [677, 413] width 503 height 29
type input "A"
type input "AMARO JORGE DA SILVA"
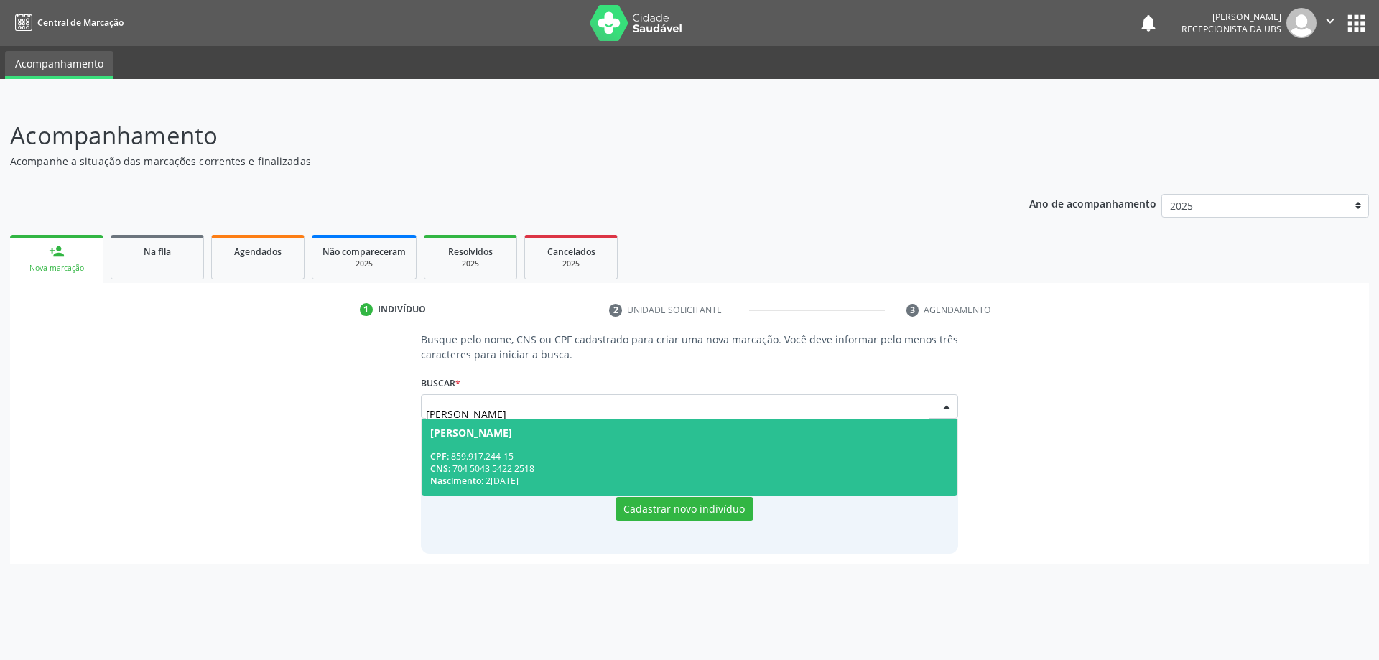
click at [618, 470] on div "CNS: 704 5043 5422 2518" at bounding box center [689, 469] width 519 height 12
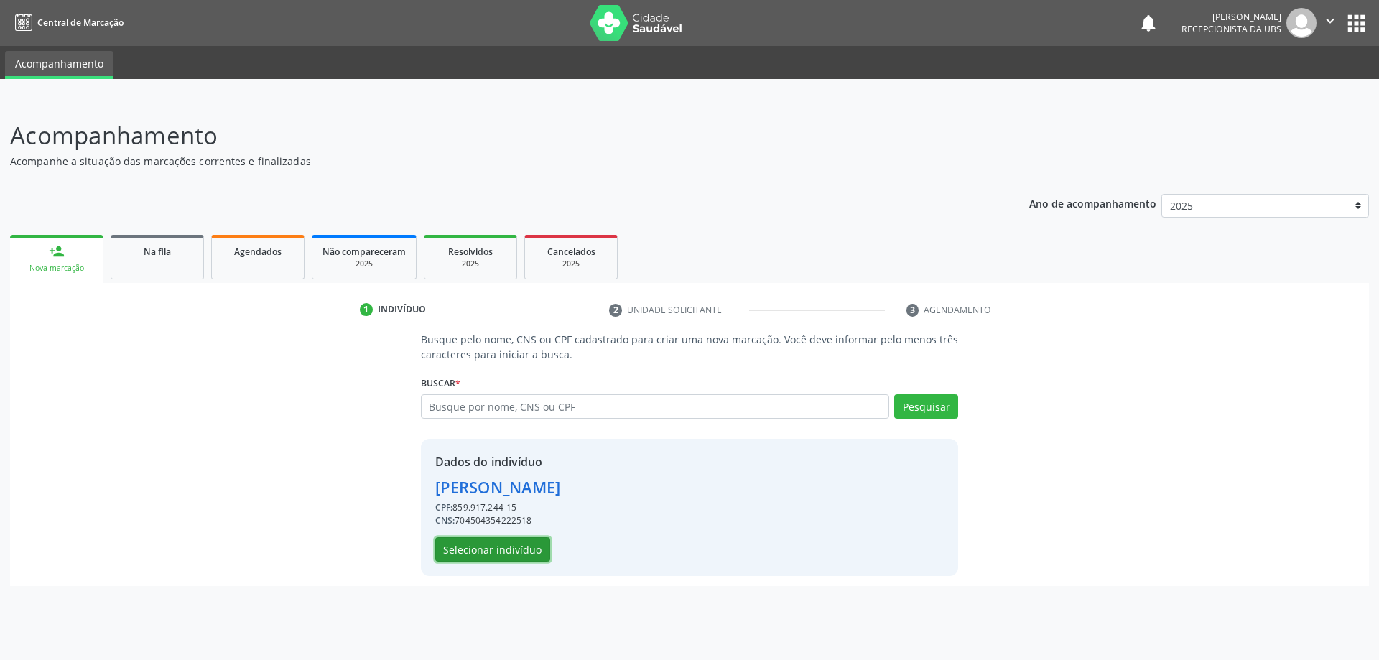
click at [480, 552] on button "Selecionar indivíduo" at bounding box center [492, 549] width 115 height 24
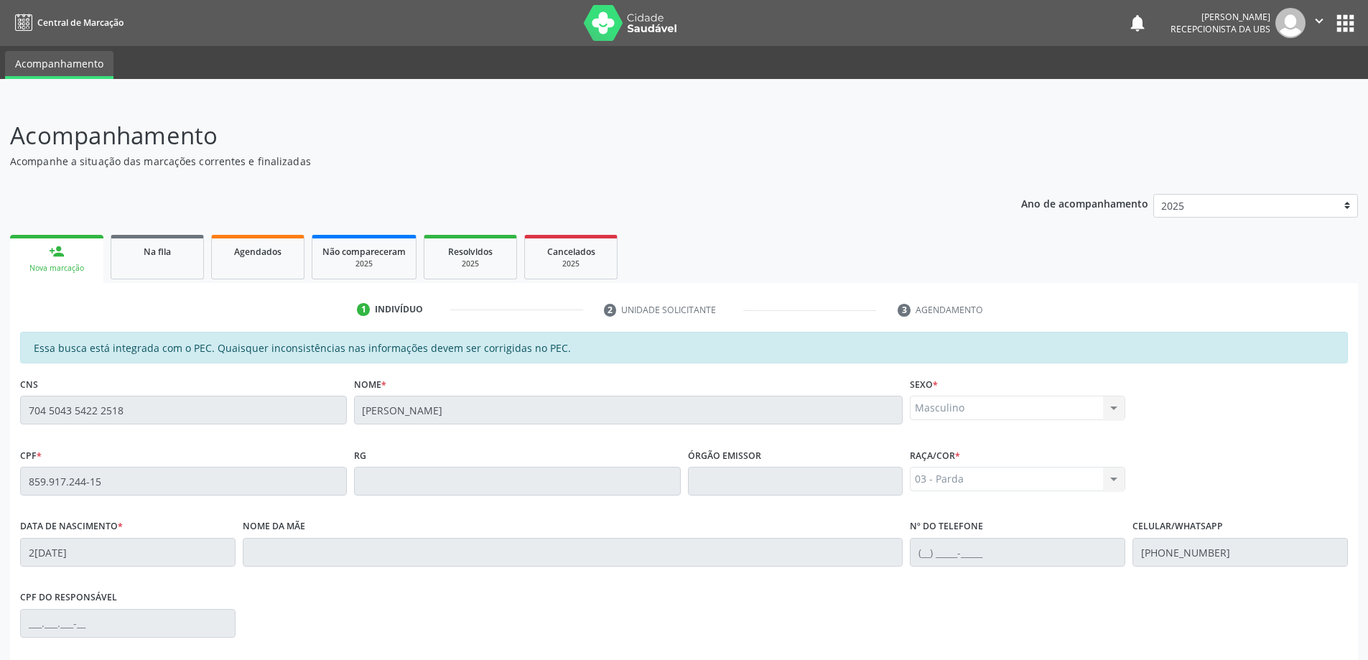
scroll to position [180, 0]
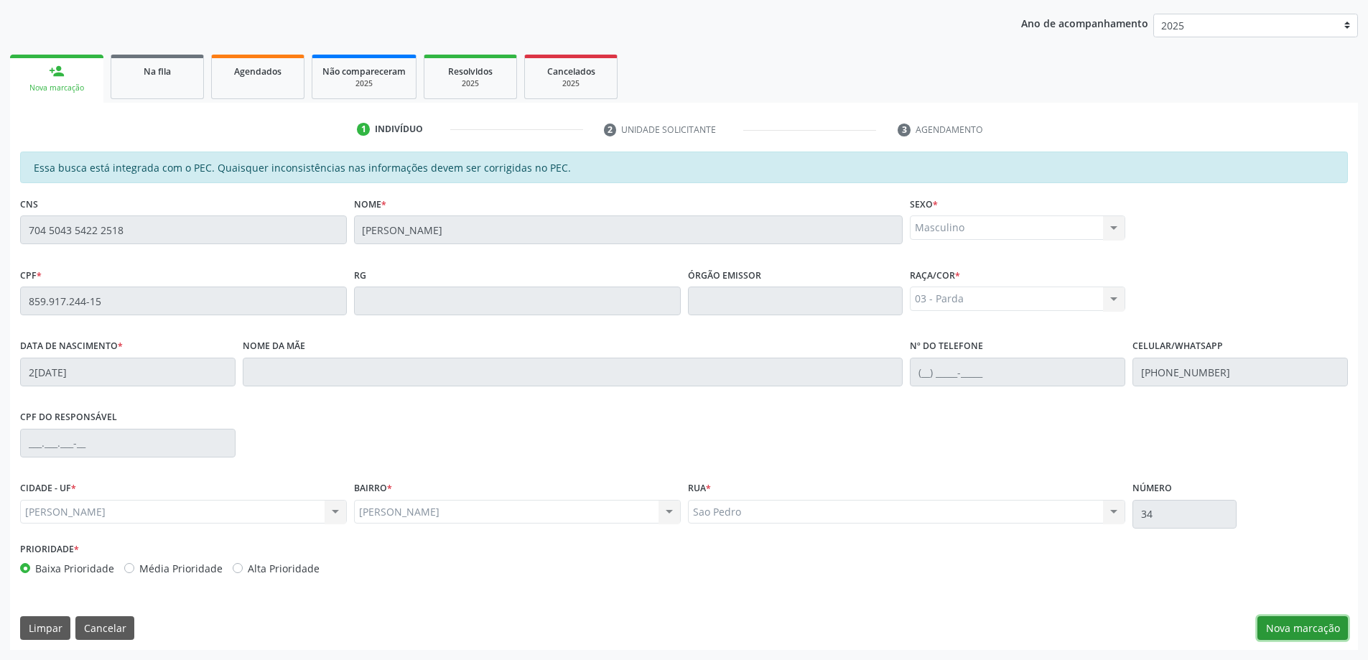
click at [1274, 636] on button "Nova marcação" at bounding box center [1303, 628] width 90 height 24
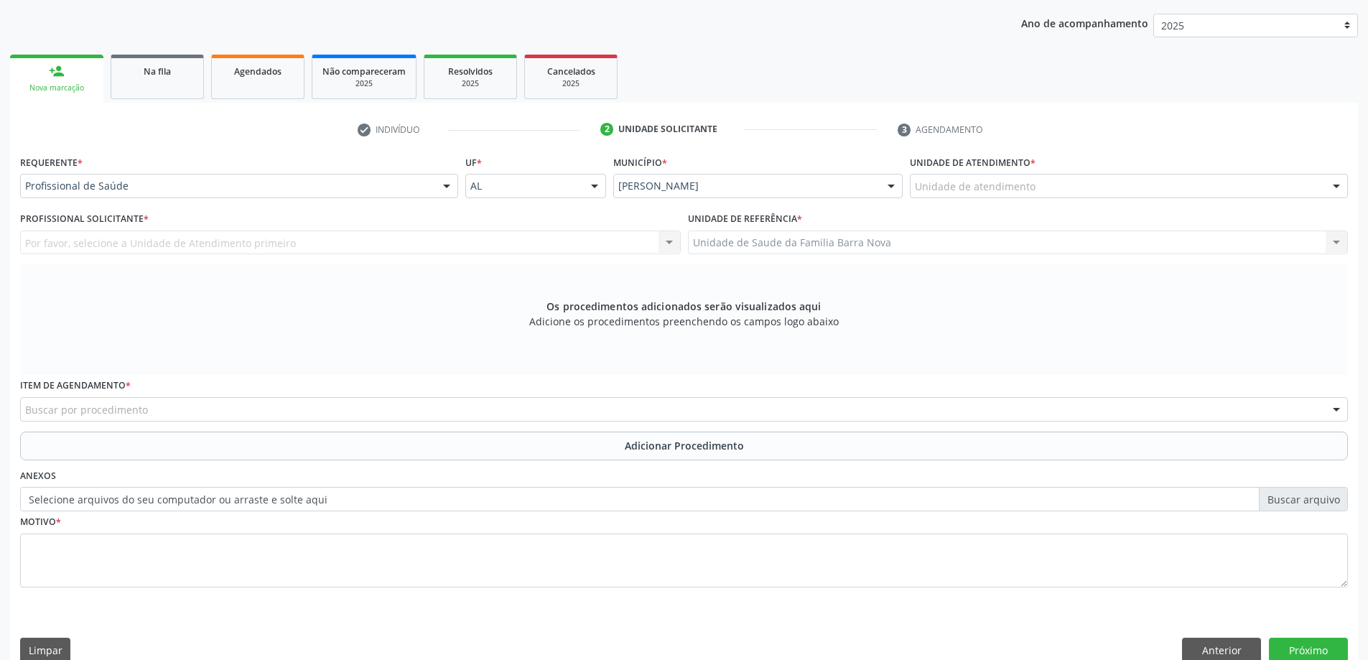
click at [384, 196] on div "Profissional de Saúde" at bounding box center [239, 186] width 438 height 24
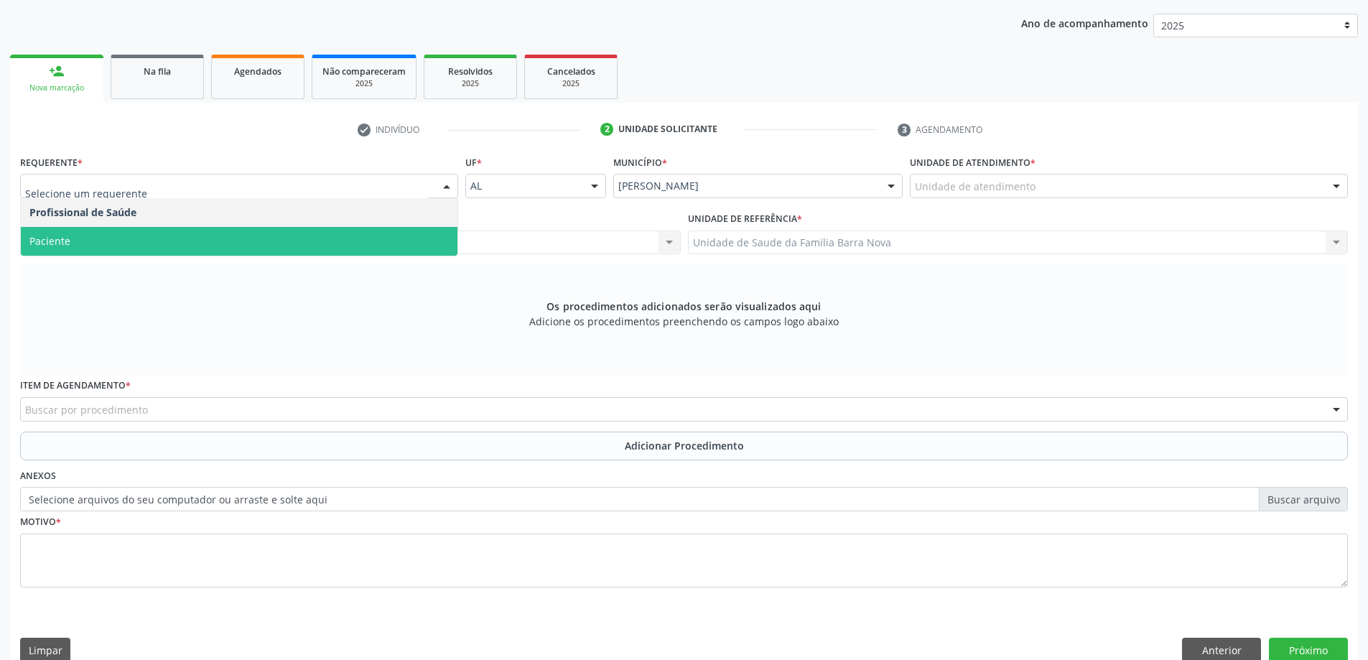
click at [224, 252] on span "Paciente" at bounding box center [239, 241] width 437 height 29
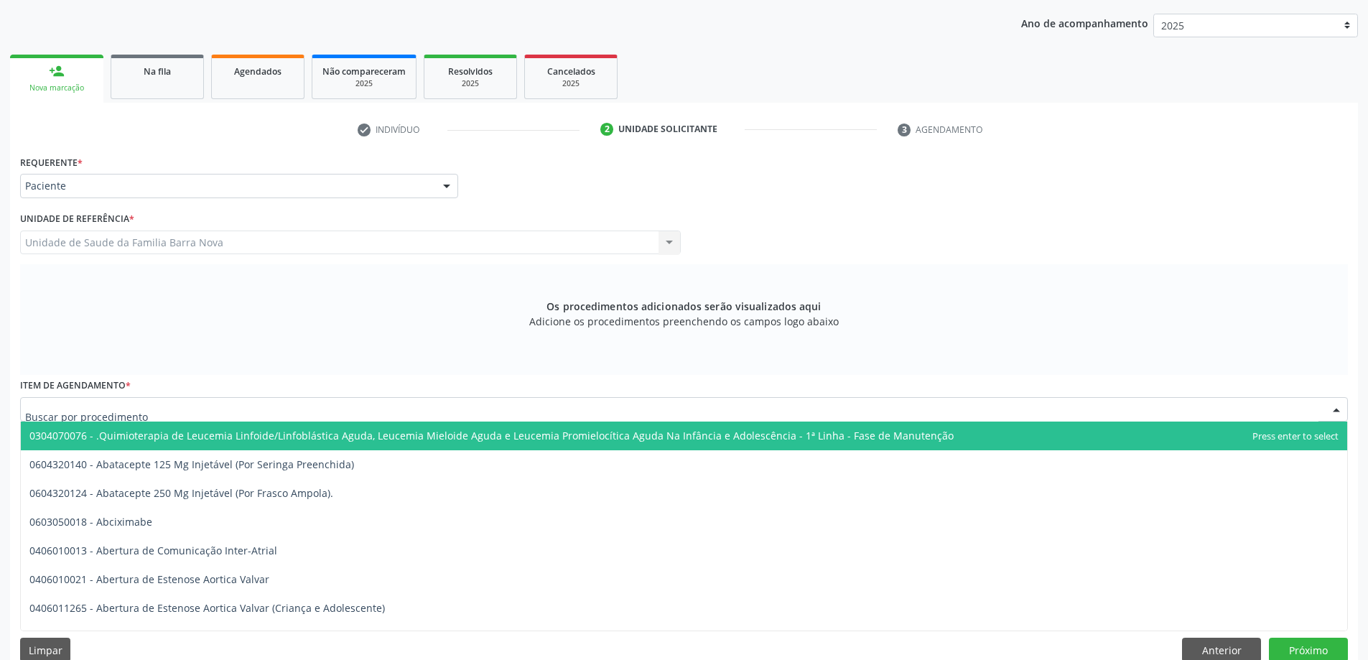
click at [177, 407] on div at bounding box center [684, 409] width 1328 height 24
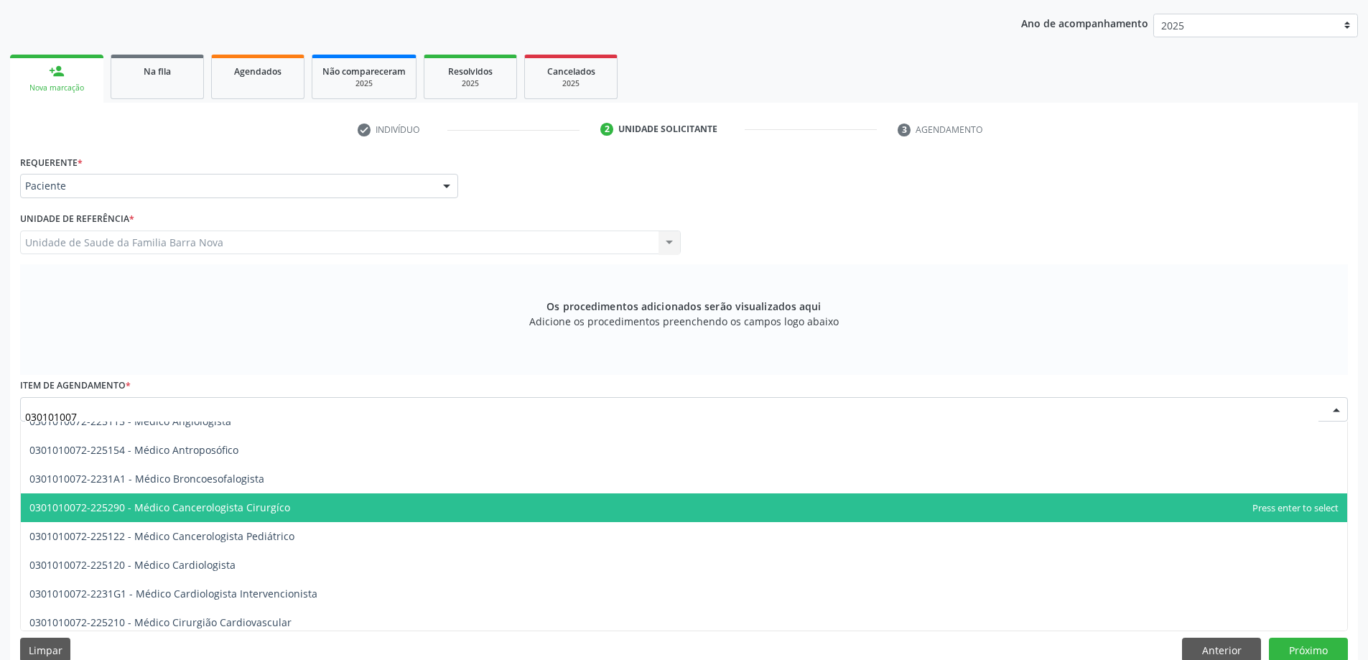
scroll to position [1773, 0]
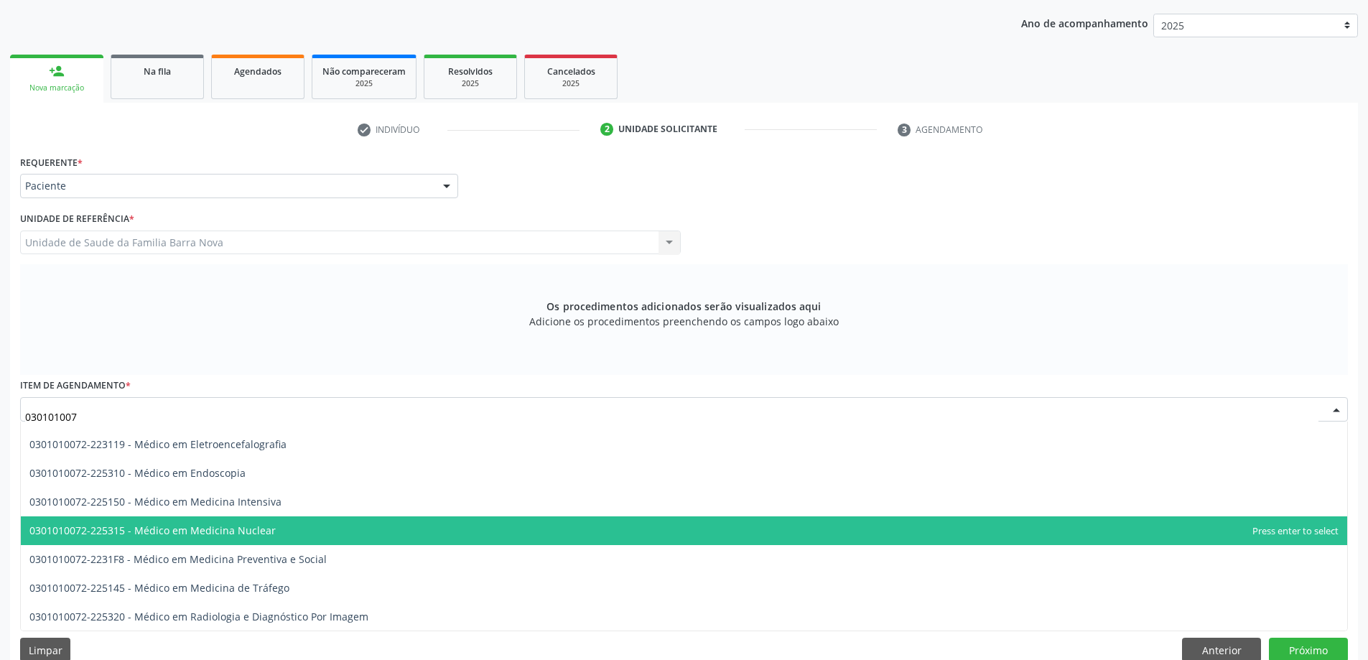
type input "0301010072"
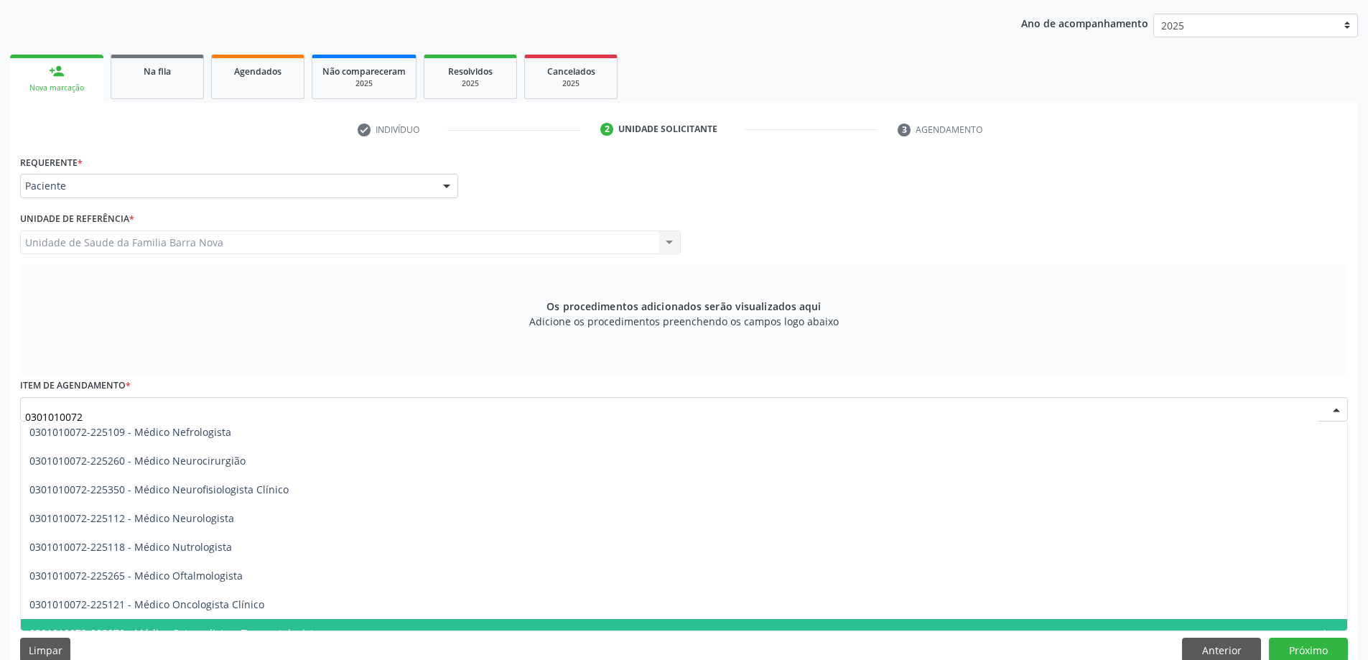
scroll to position [1055, 0]
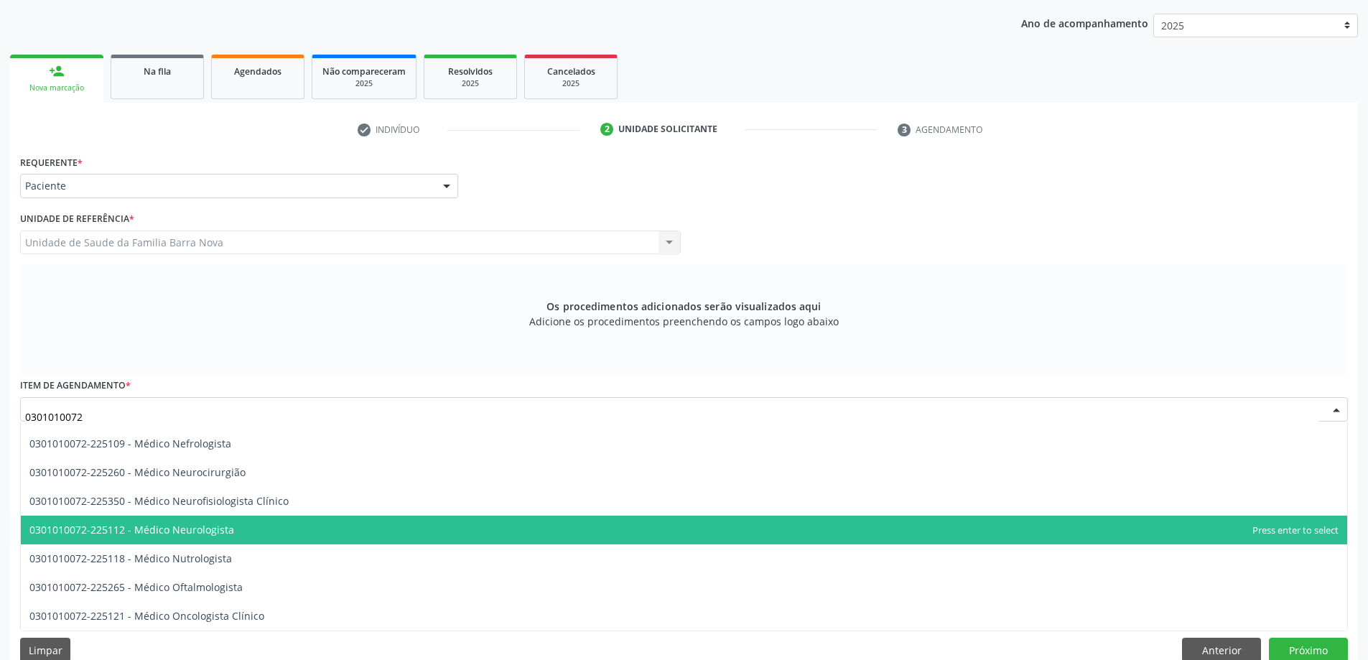
click at [234, 526] on span "0301010072-225112 - Médico Neurologista" at bounding box center [684, 530] width 1327 height 29
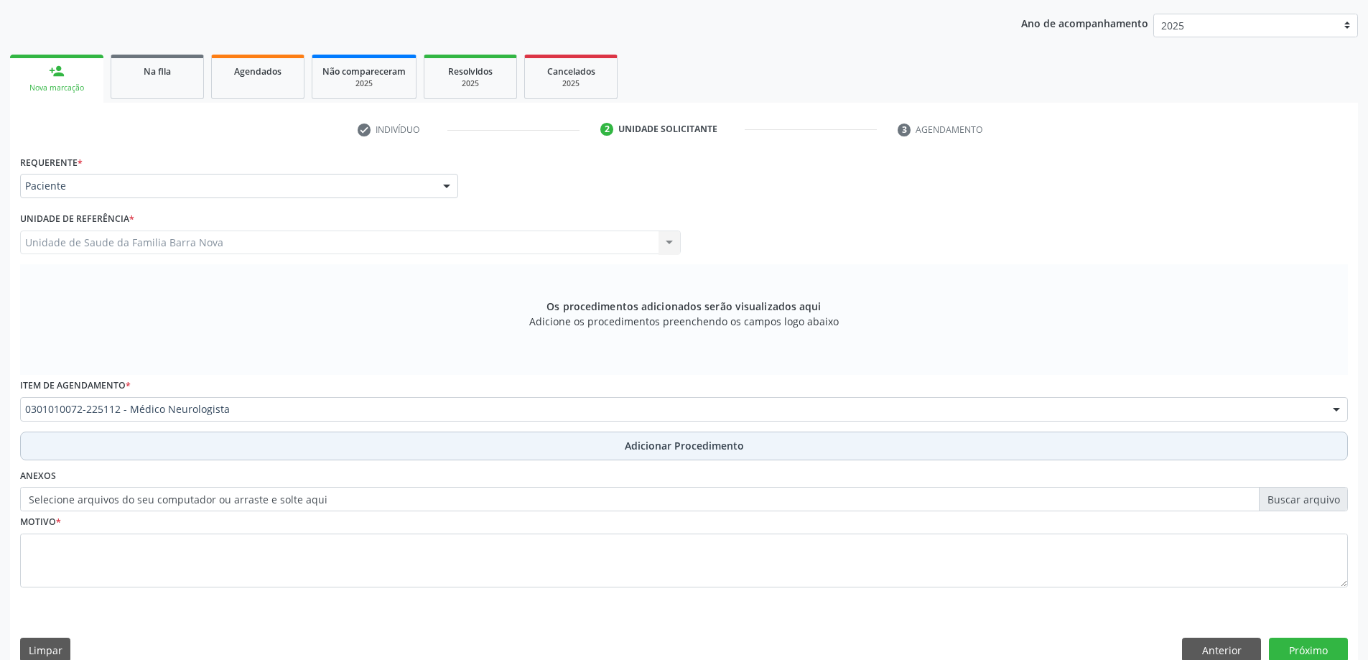
click at [179, 435] on button "Adicionar Procedimento" at bounding box center [684, 446] width 1328 height 29
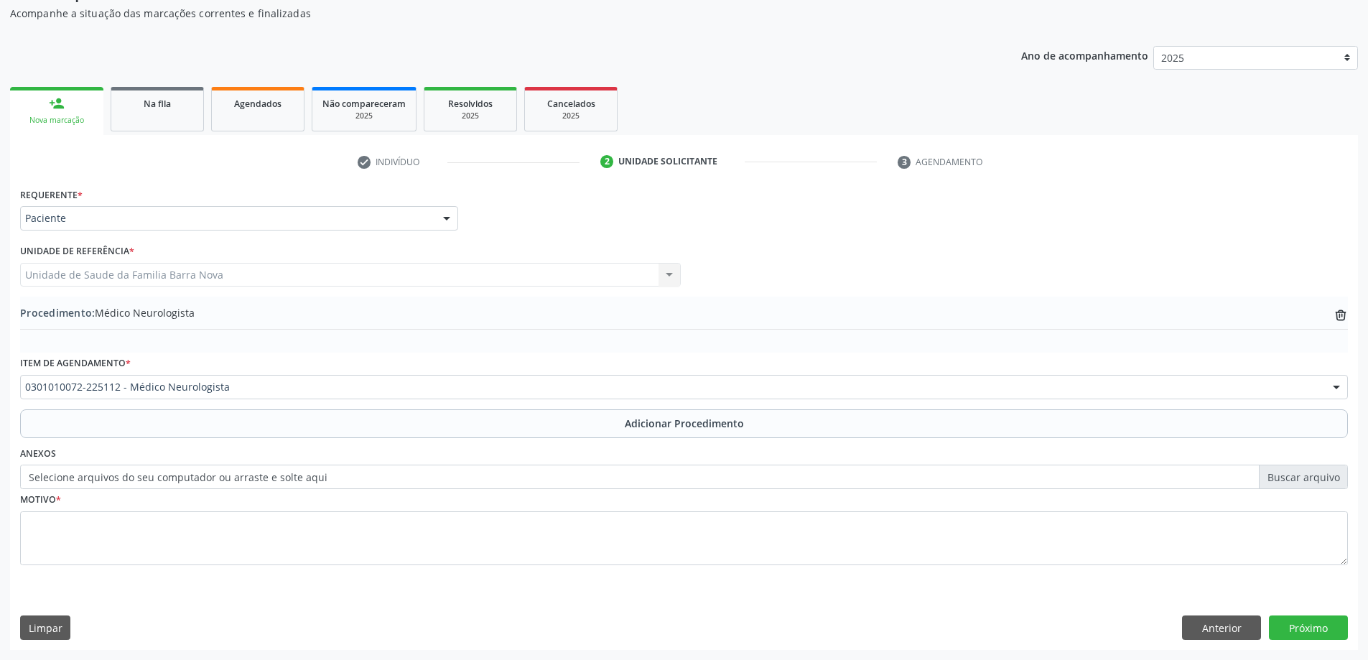
scroll to position [148, 0]
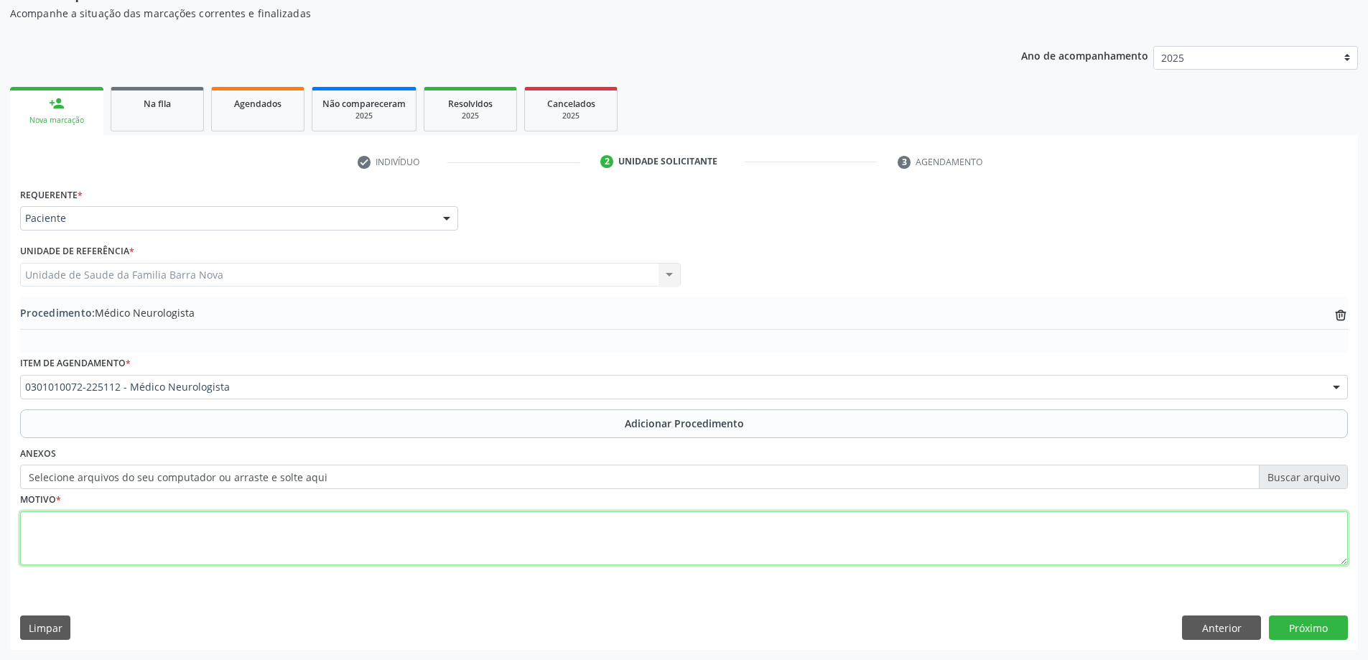
click at [223, 515] on textarea at bounding box center [684, 538] width 1328 height 55
type textarea "ACIDENTE VASCULAR CEREBRAL, NÃO ESPECIFICADO COMO HEMORRÁGICO OU ISQUÊMICO. PRI…"
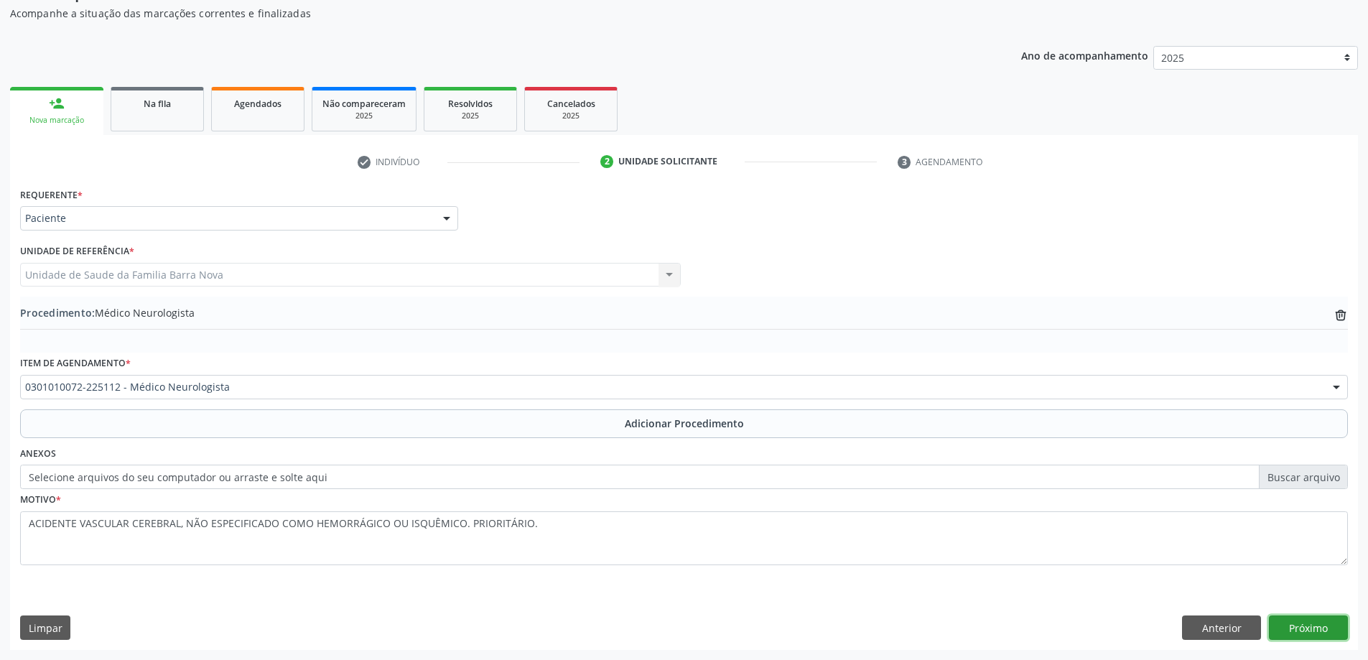
click at [1294, 630] on button "Próximo" at bounding box center [1308, 628] width 79 height 24
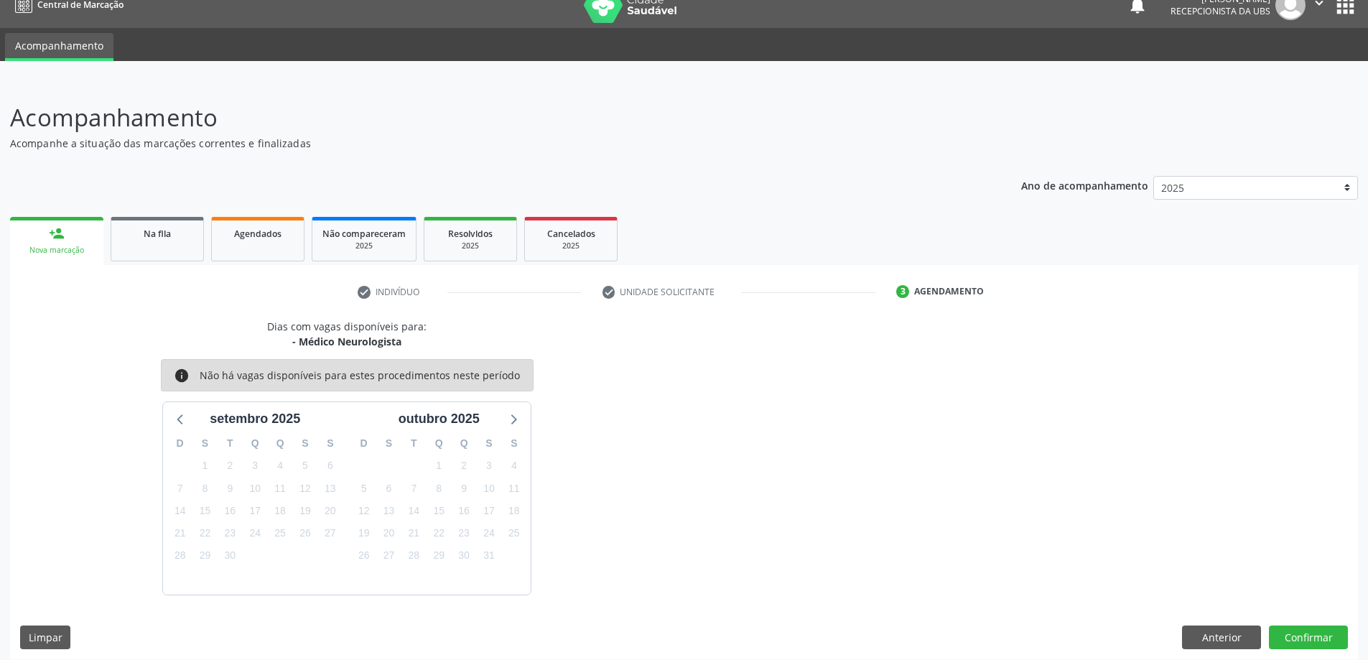
scroll to position [27, 0]
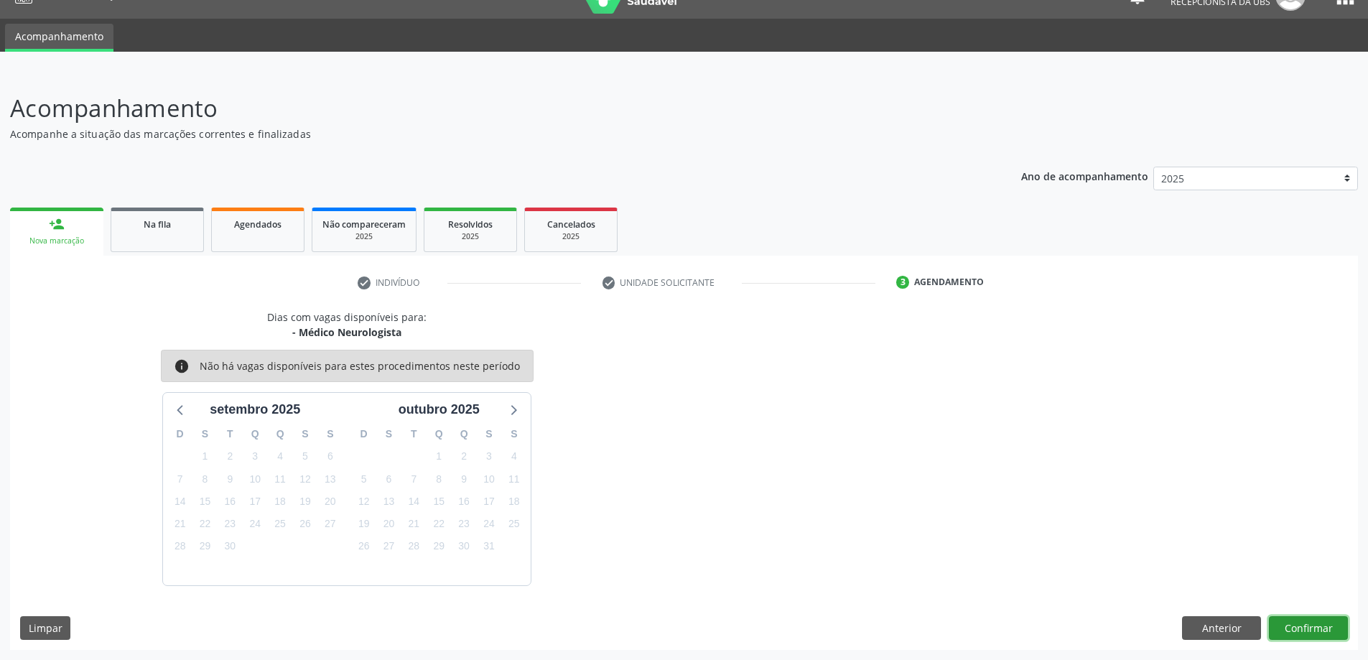
click at [1331, 626] on button "Confirmar" at bounding box center [1308, 628] width 79 height 24
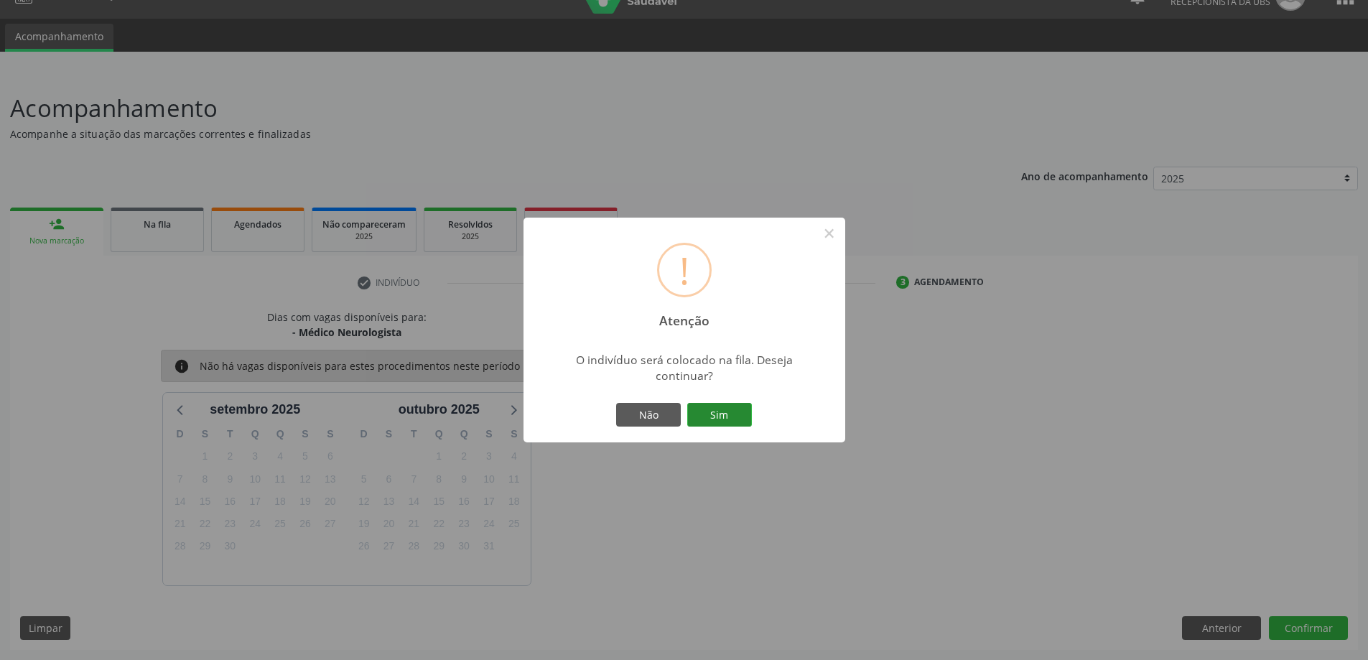
click at [718, 417] on button "Sim" at bounding box center [719, 415] width 65 height 24
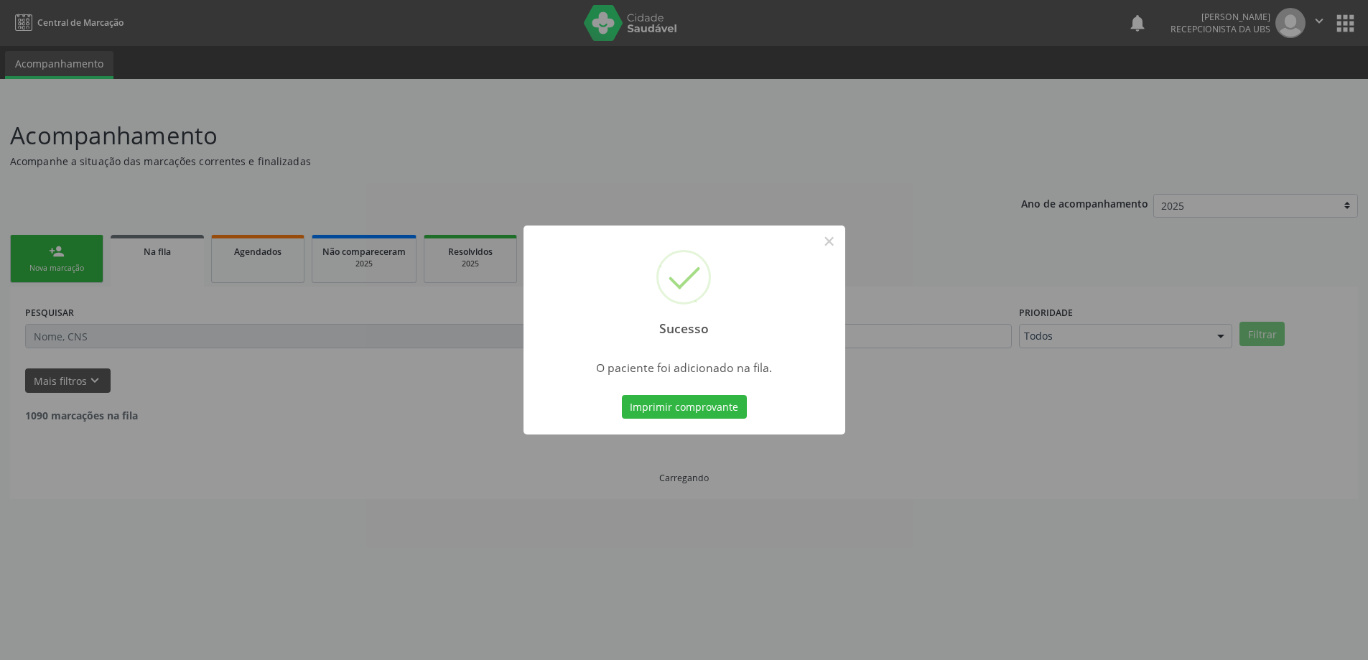
scroll to position [0, 0]
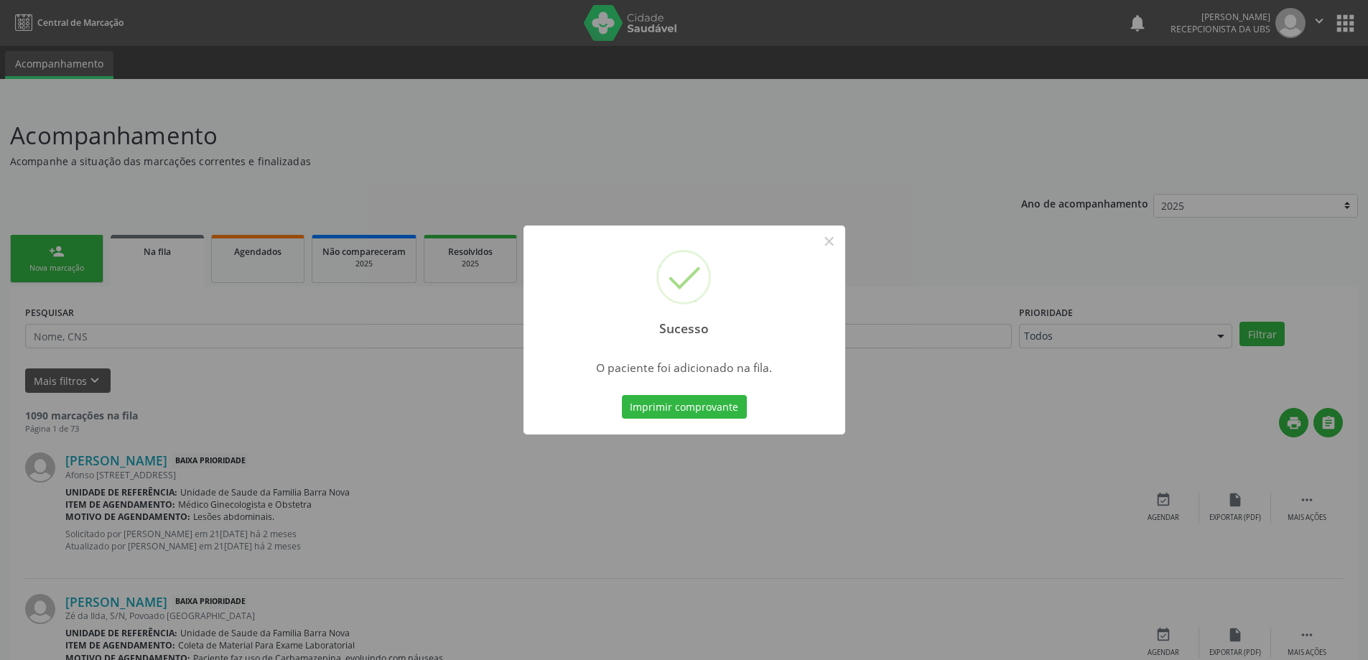
click at [401, 371] on div "Sucesso × O paciente foi adicionado na fila. Imprimir comprovante Cancel" at bounding box center [684, 330] width 1368 height 660
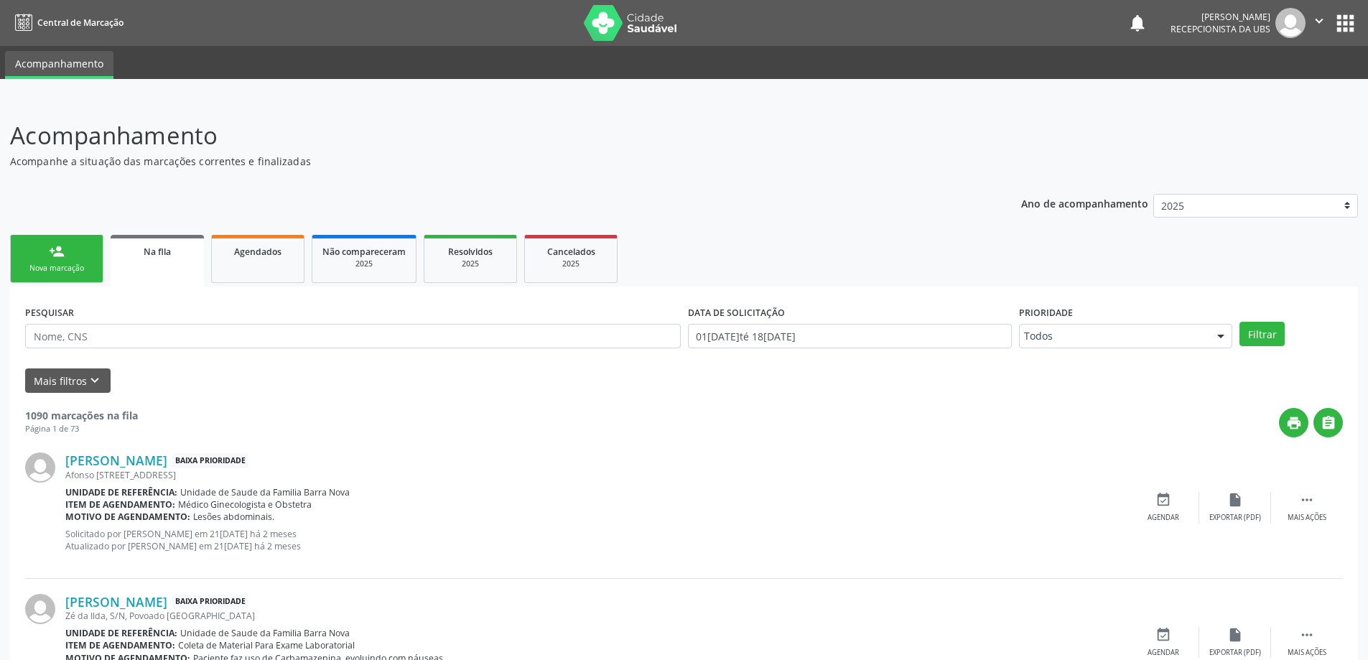
click at [80, 266] on div "Nova marcação" at bounding box center [57, 268] width 72 height 11
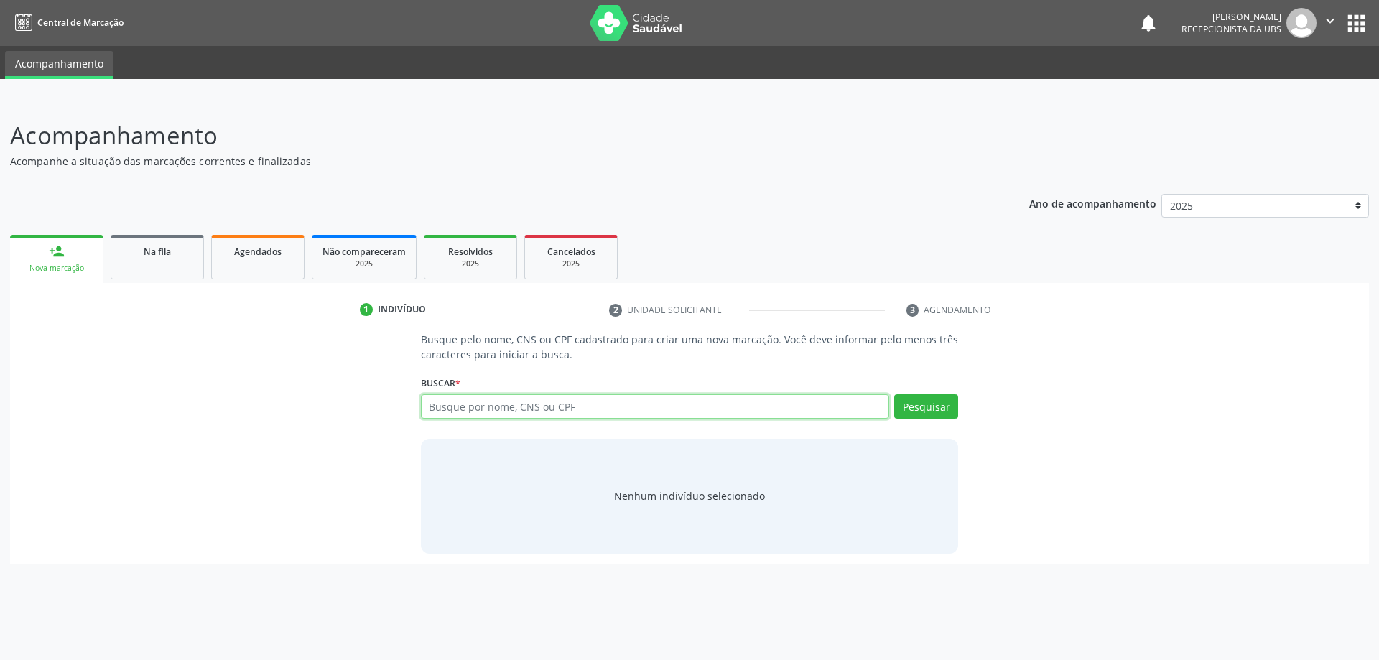
click at [595, 414] on input "text" at bounding box center [655, 406] width 469 height 24
type input "AMARO JORGE DA SILVA"
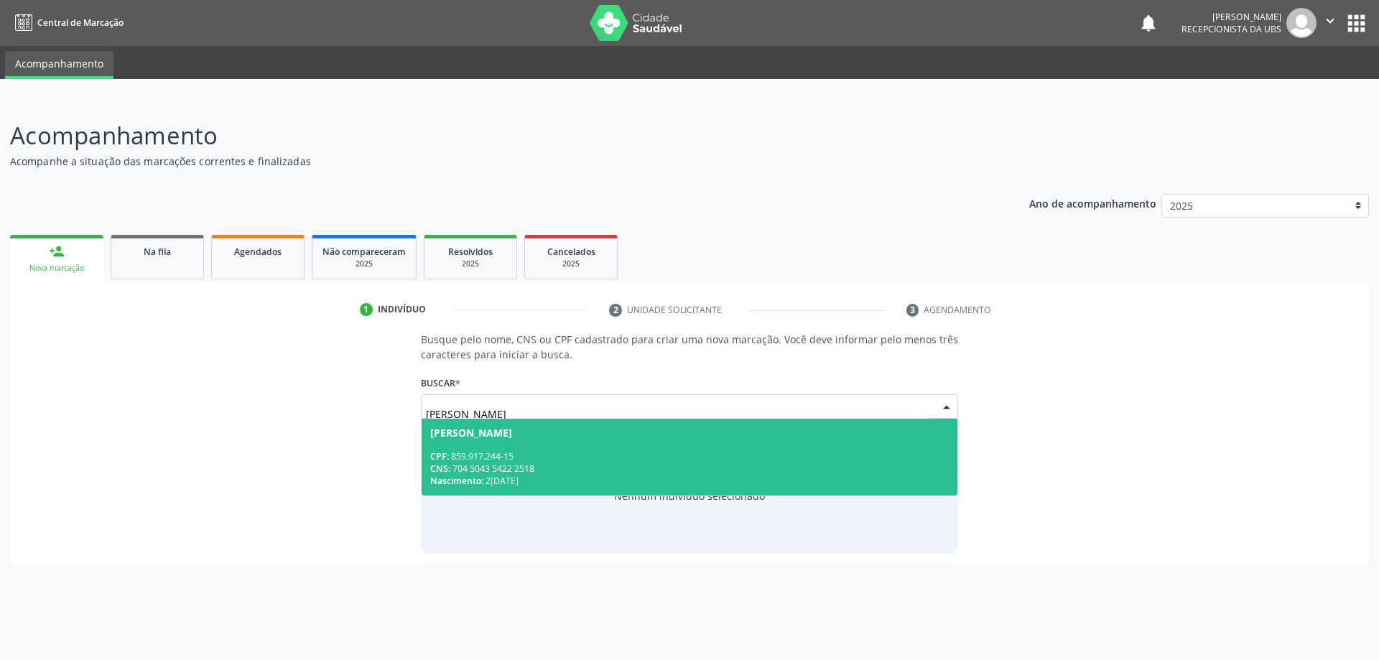
click at [646, 463] on div "CNS: 704 5043 5422 2518" at bounding box center [689, 469] width 519 height 12
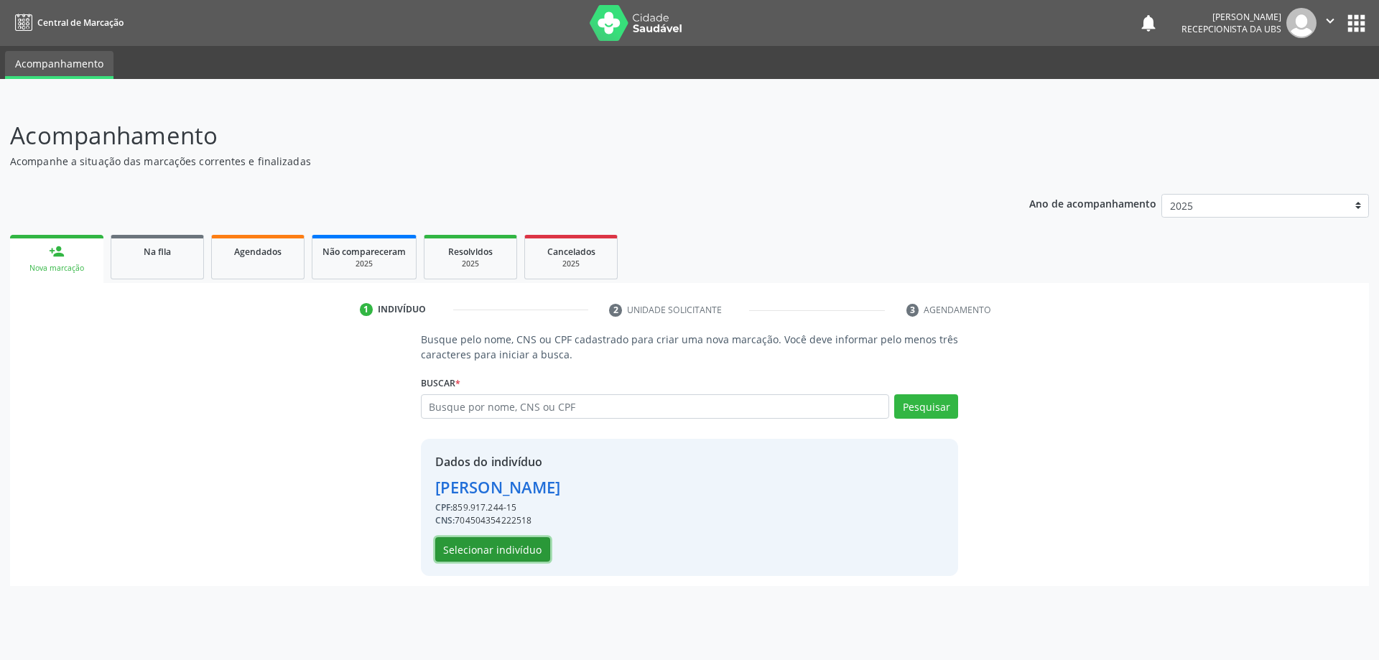
click at [485, 543] on button "Selecionar indivíduo" at bounding box center [492, 549] width 115 height 24
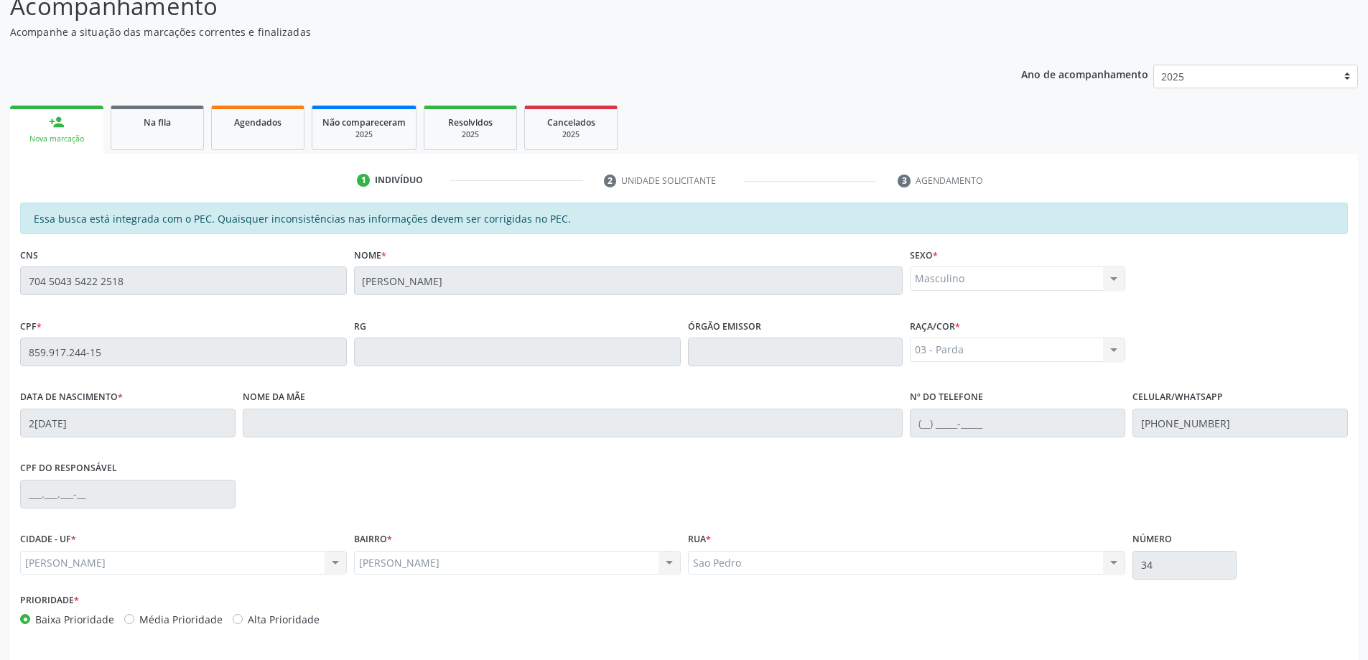
scroll to position [180, 0]
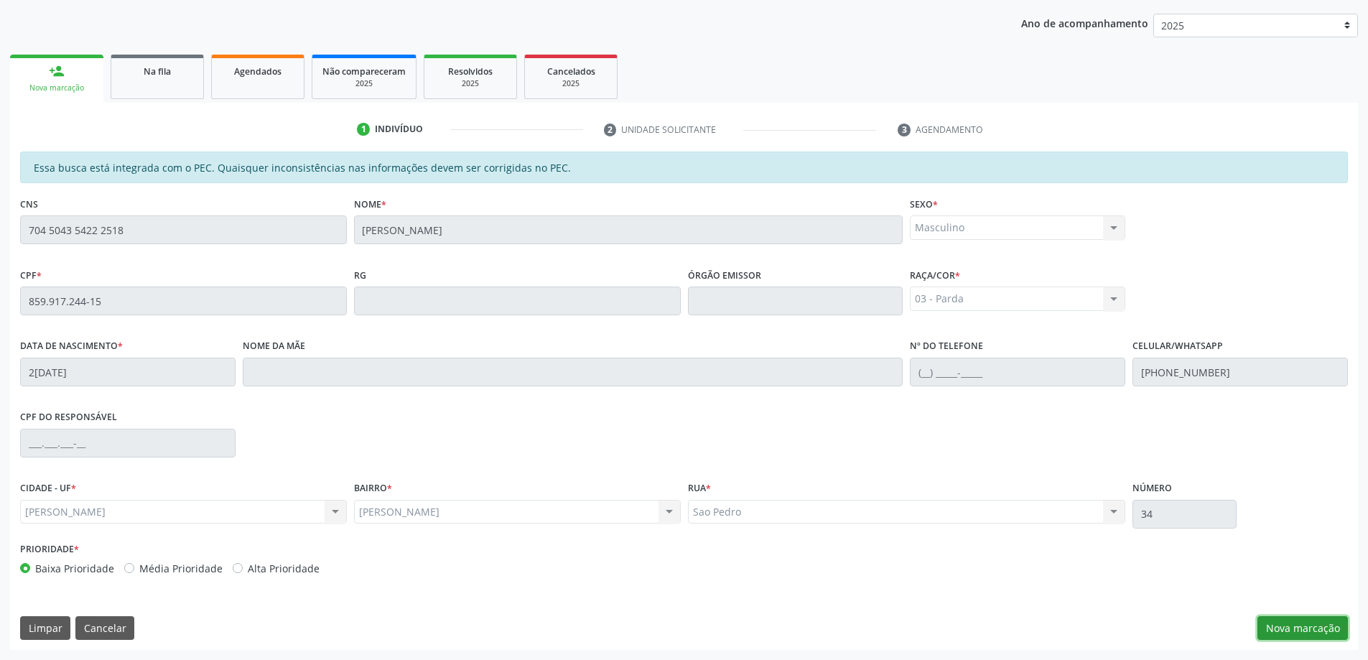
click at [1284, 618] on button "Nova marcação" at bounding box center [1303, 628] width 90 height 24
click at [0, 0] on button "Próximo" at bounding box center [0, 0] width 0 height 0
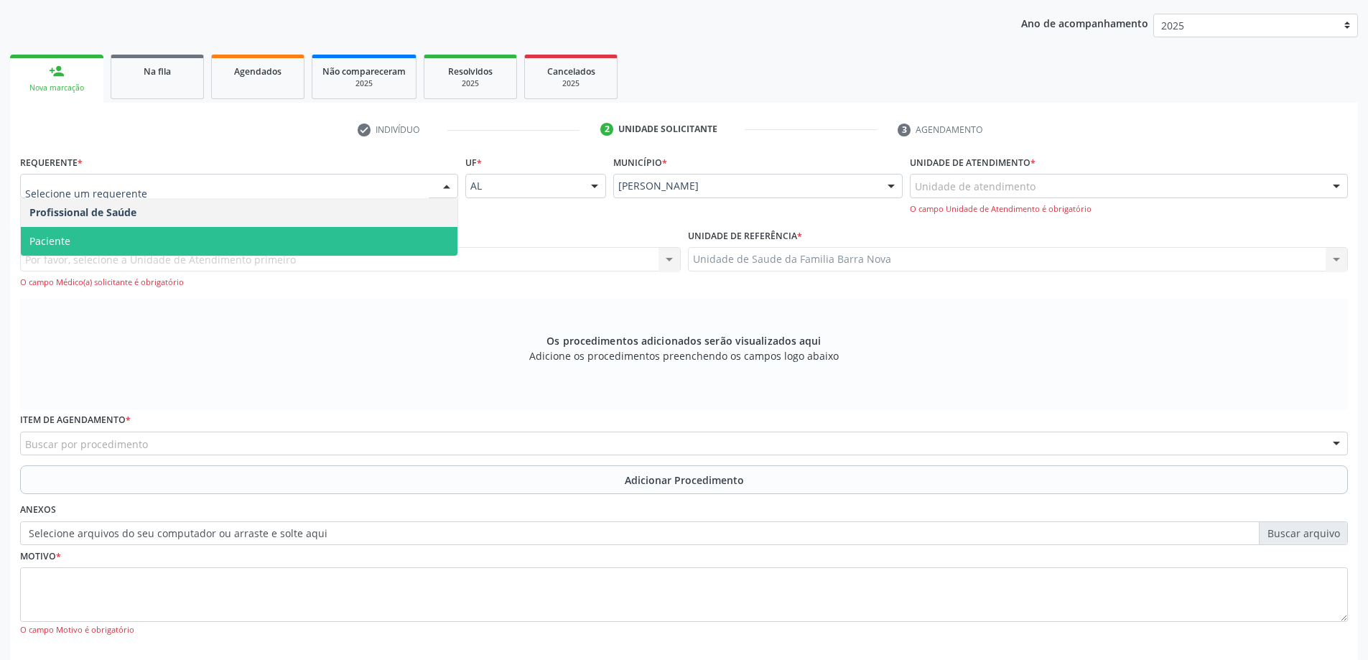
click at [154, 228] on span "Paciente" at bounding box center [239, 241] width 437 height 29
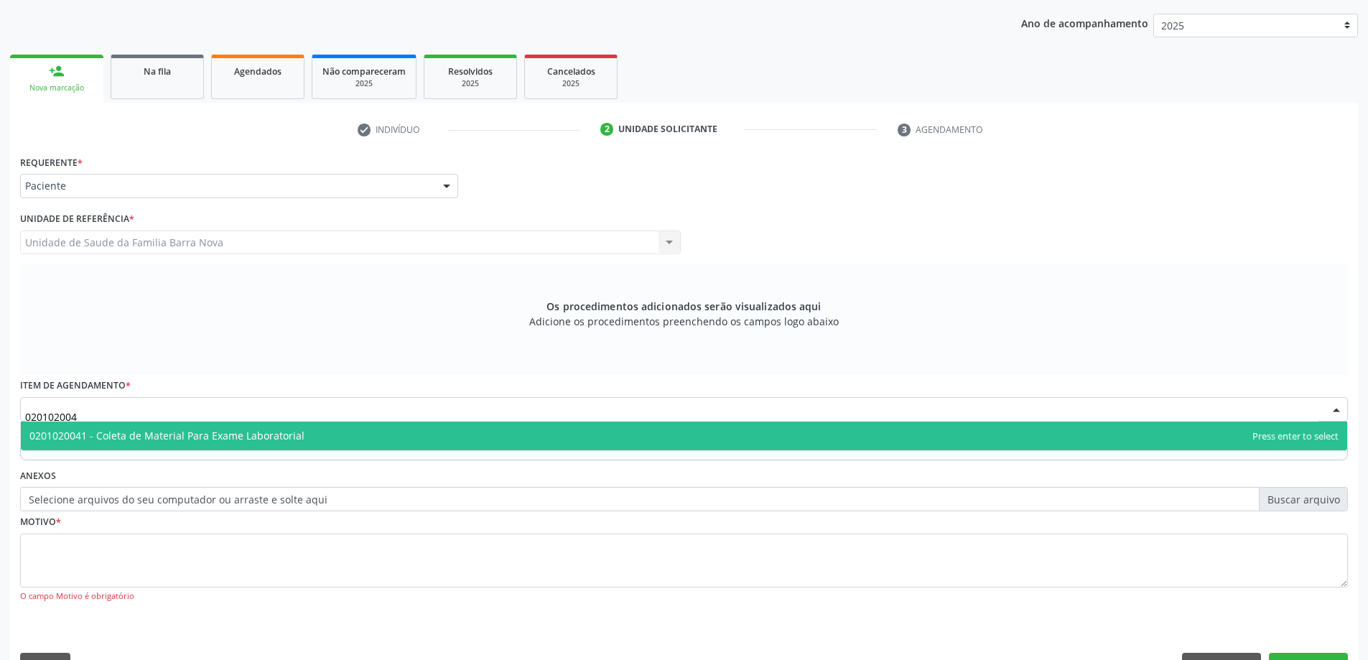
type input "0201020041"
click at [208, 436] on span "0201020041 - Coleta de Material Para Exame Laboratorial" at bounding box center [166, 436] width 275 height 14
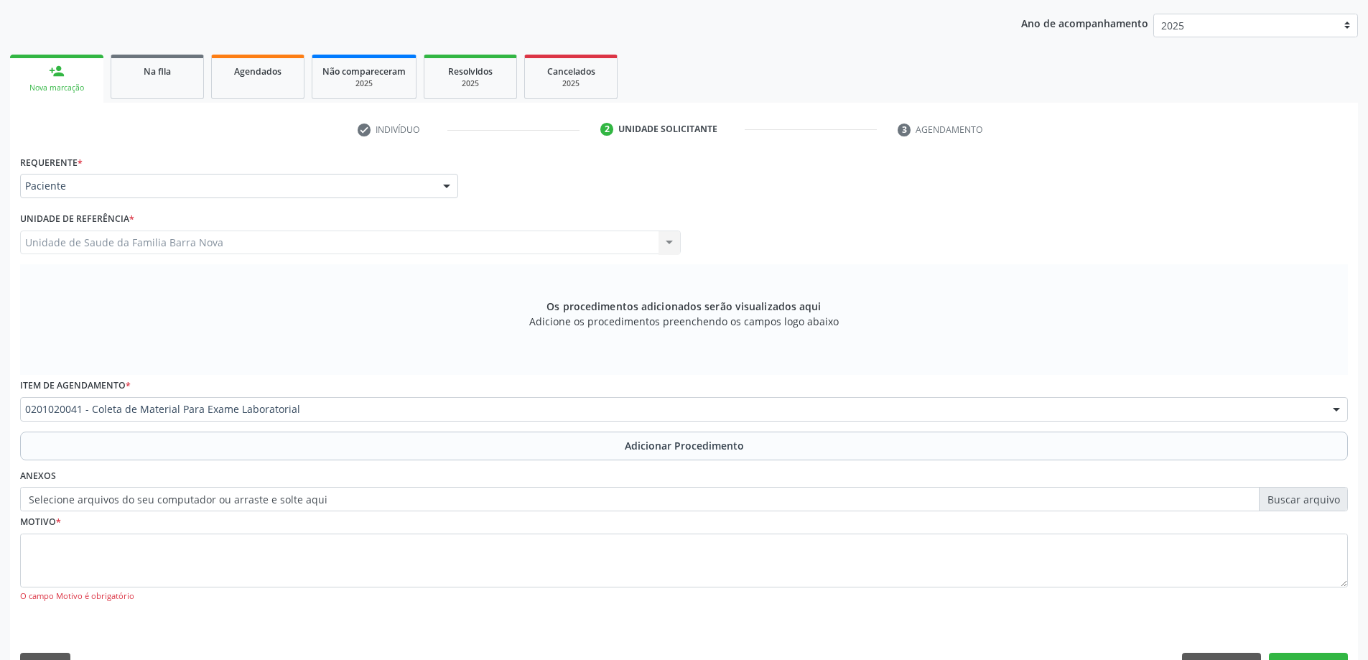
click at [225, 442] on button "Adicionar Procedimento" at bounding box center [684, 446] width 1328 height 29
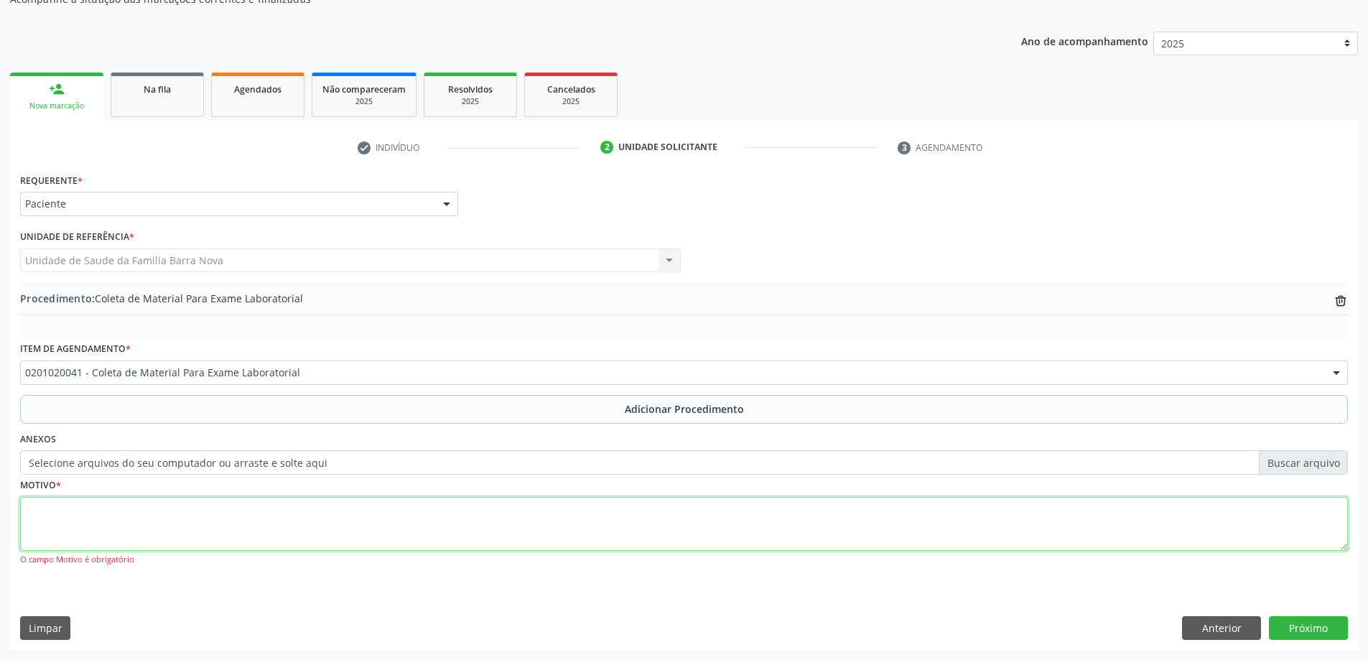
click at [247, 529] on textarea at bounding box center [684, 524] width 1328 height 55
type textarea "AVE"
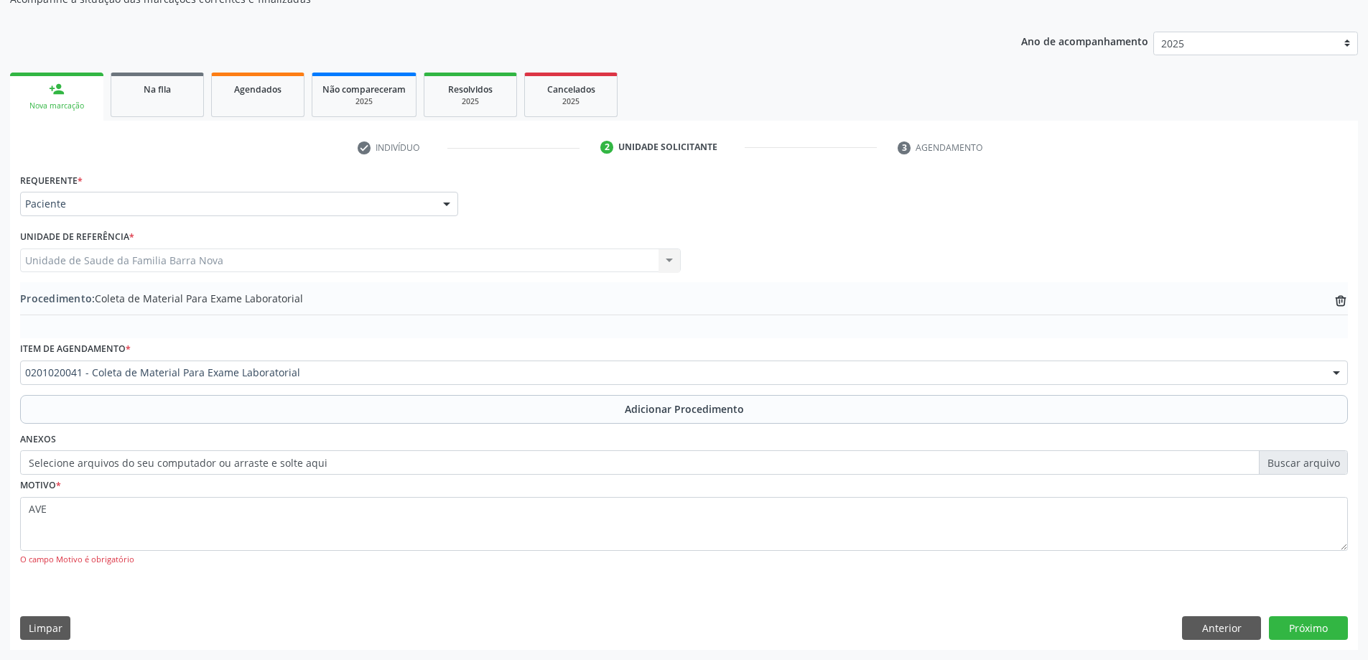
click at [1324, 613] on div "Requerente * Paciente Profissional de Saúde Paciente Nenhum resultado encontrad…" at bounding box center [684, 409] width 1348 height 480
click at [1324, 636] on button "Próximo" at bounding box center [1308, 628] width 79 height 24
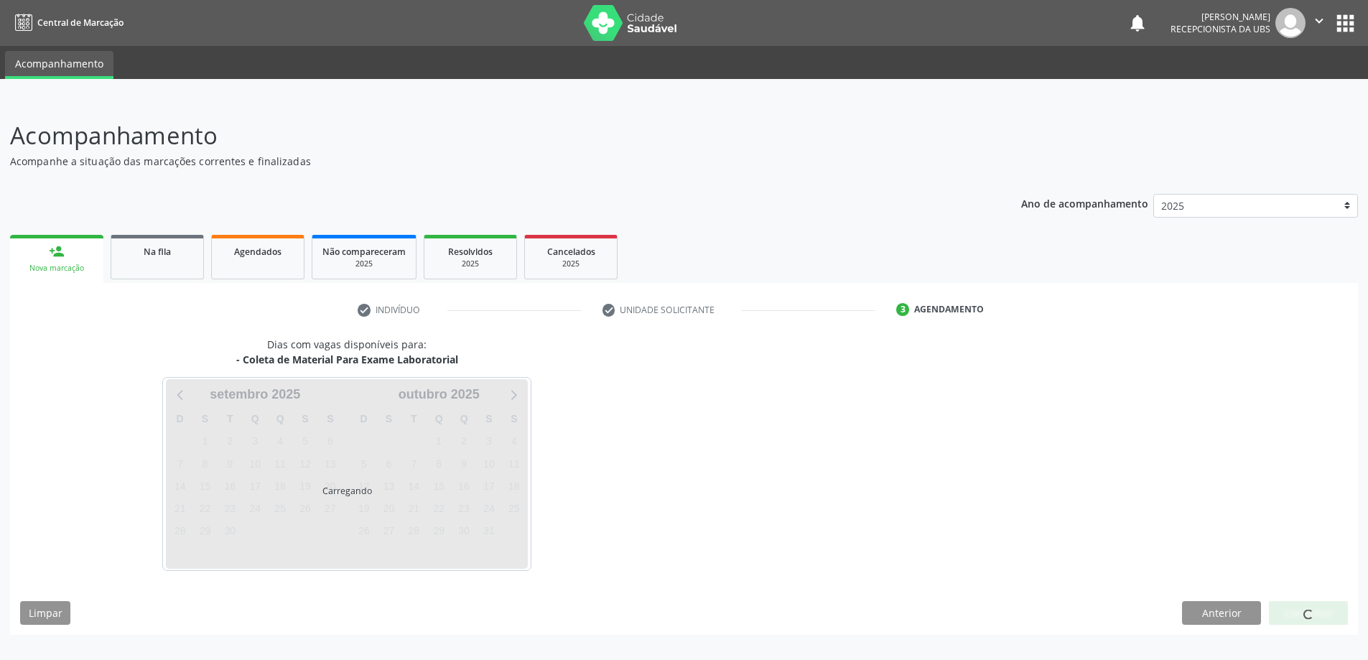
scroll to position [0, 0]
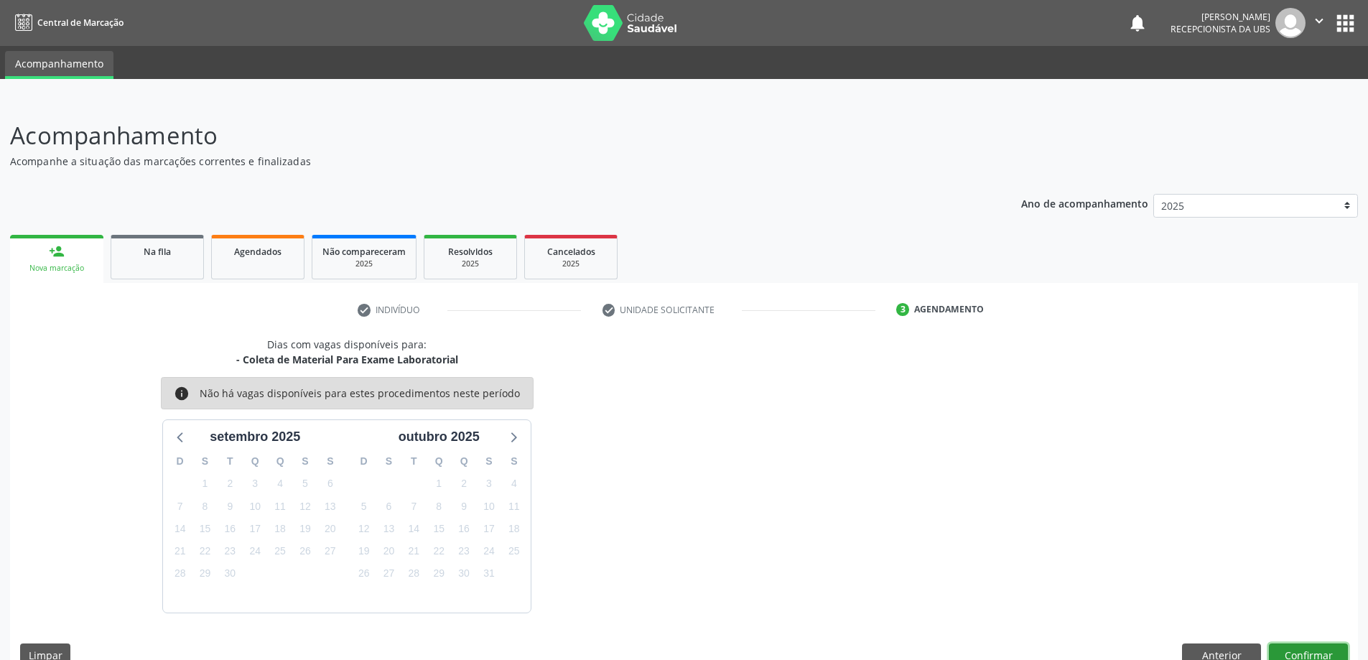
click at [1306, 648] on button "Confirmar" at bounding box center [1308, 656] width 79 height 24
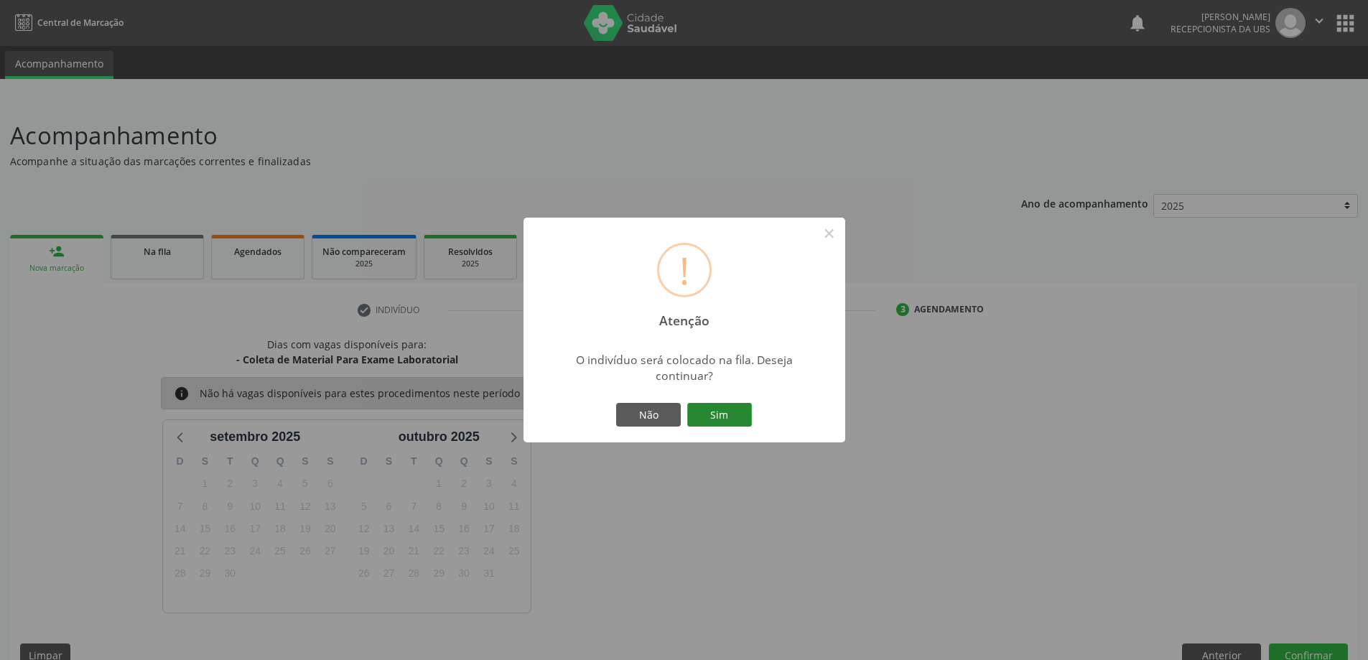
click at [713, 411] on button "Sim" at bounding box center [719, 415] width 65 height 24
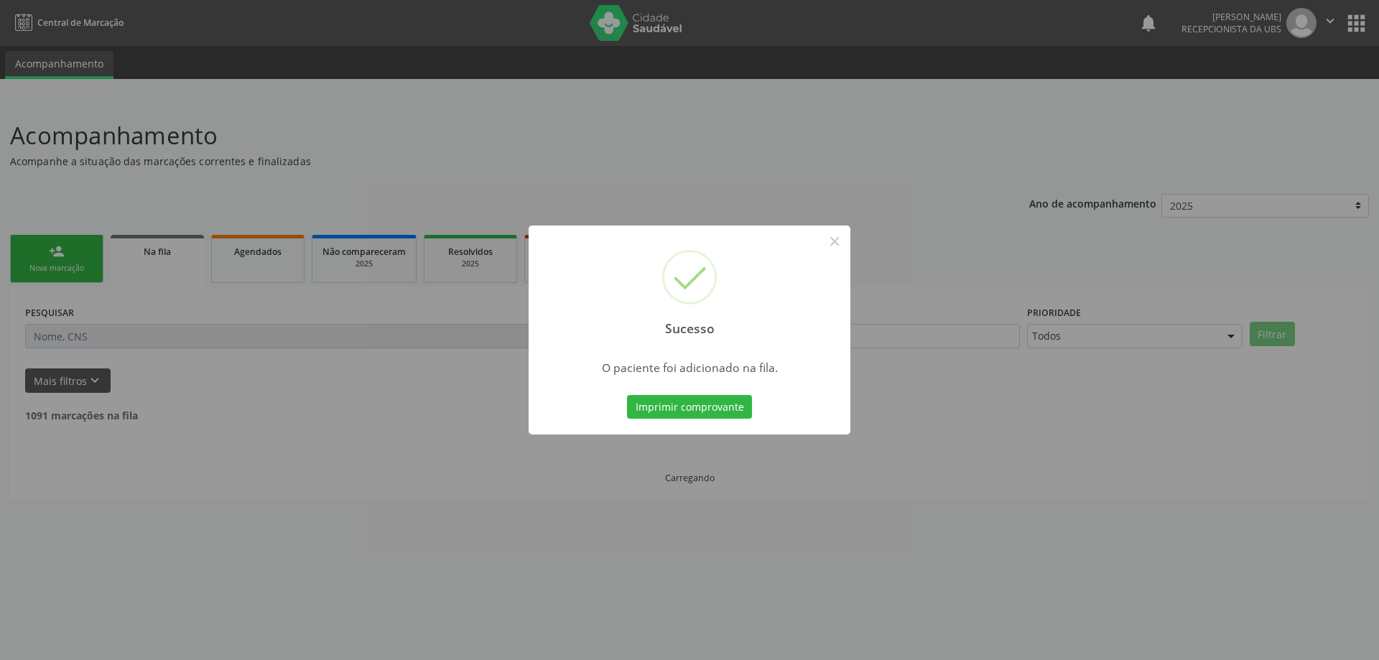
click at [1043, 482] on div "Sucesso × O paciente foi adicionado na fila. Imprimir comprovante Cancel" at bounding box center [689, 330] width 1379 height 660
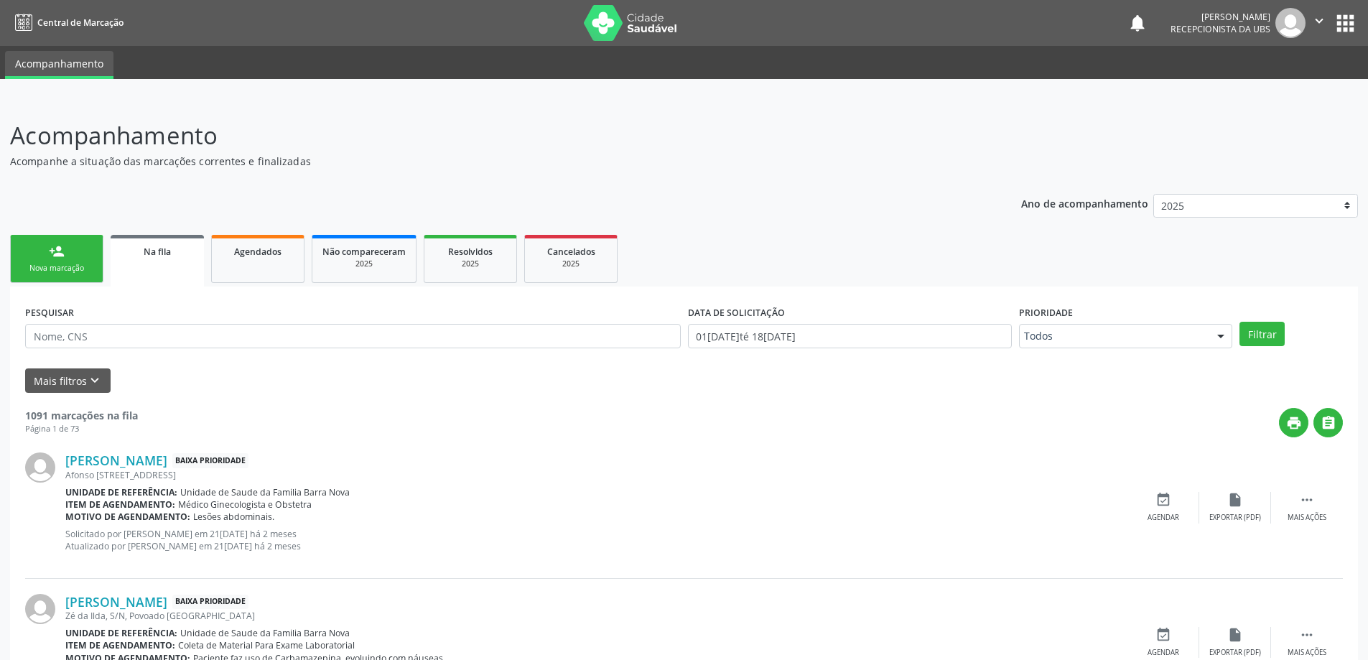
click at [48, 259] on link "person_add Nova marcação" at bounding box center [56, 259] width 93 height 48
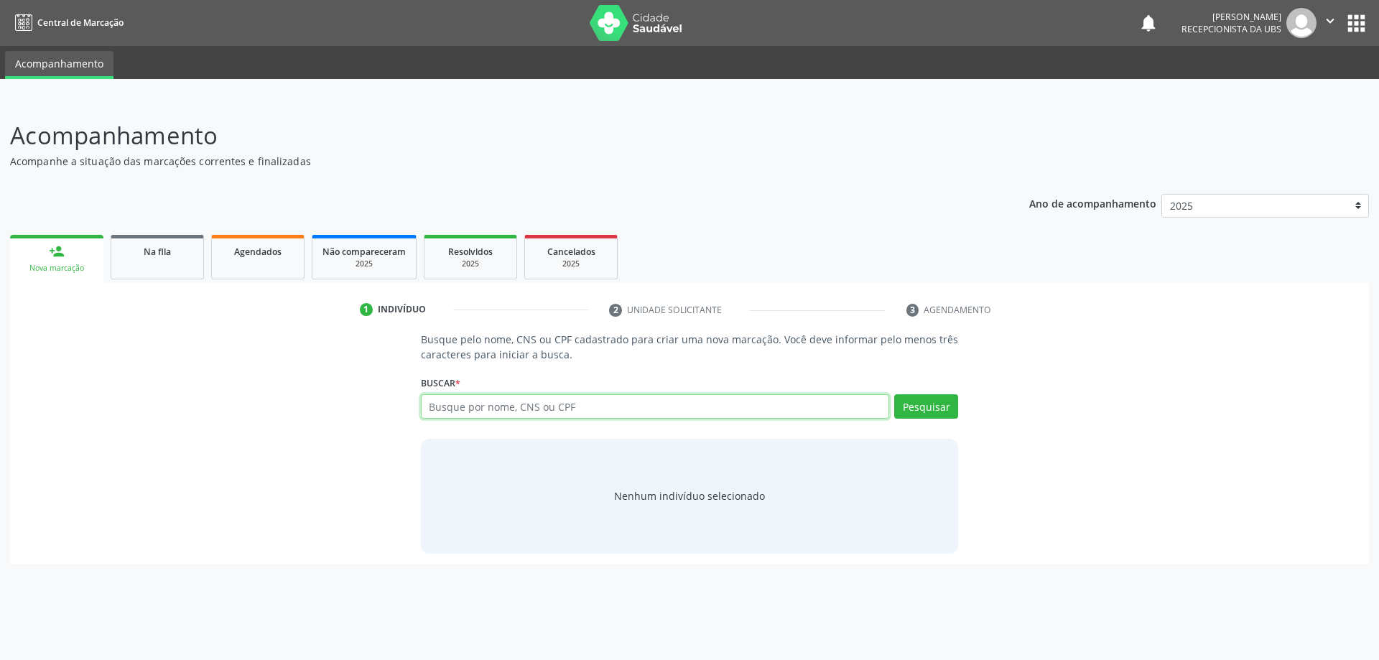
click at [501, 416] on input "text" at bounding box center [655, 406] width 469 height 24
click at [905, 415] on button "Pesquisar" at bounding box center [926, 406] width 64 height 24
click at [503, 407] on input "CRISTIANE SIMÔES DA SILVA" at bounding box center [655, 406] width 469 height 24
type input "CRISTIANE SIMES DA SILVA"
type input "CRISTIANE SIMÔES DA SILVA"
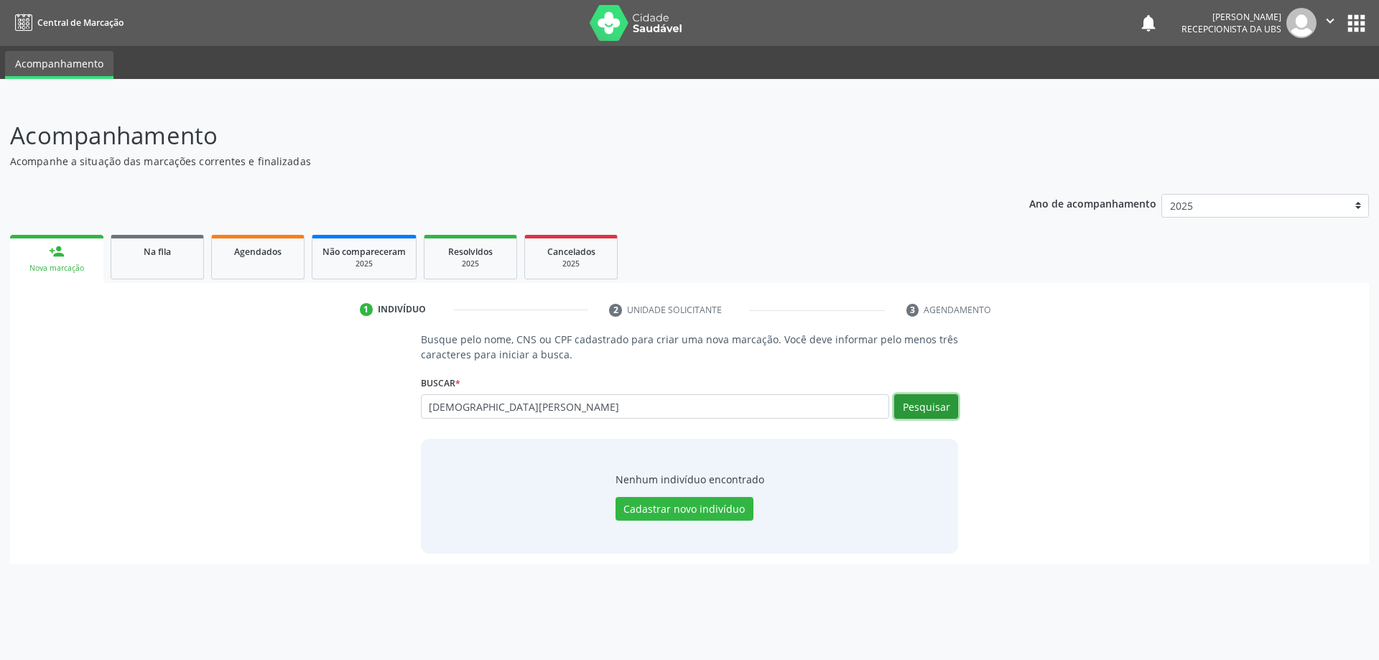
click at [927, 414] on button "Pesquisar" at bounding box center [926, 406] width 64 height 24
type input "CRISTIANE SIMOES DA SILVA"
type input "CRISTIANE SIMÕES DA SILVA"
click at [977, 404] on div "Busque pelo nome, CNS ou CPF cadastrado para criar uma nova marcação. Você deve…" at bounding box center [689, 442] width 1339 height 221
click at [951, 405] on button "Pesquisar" at bounding box center [926, 406] width 64 height 24
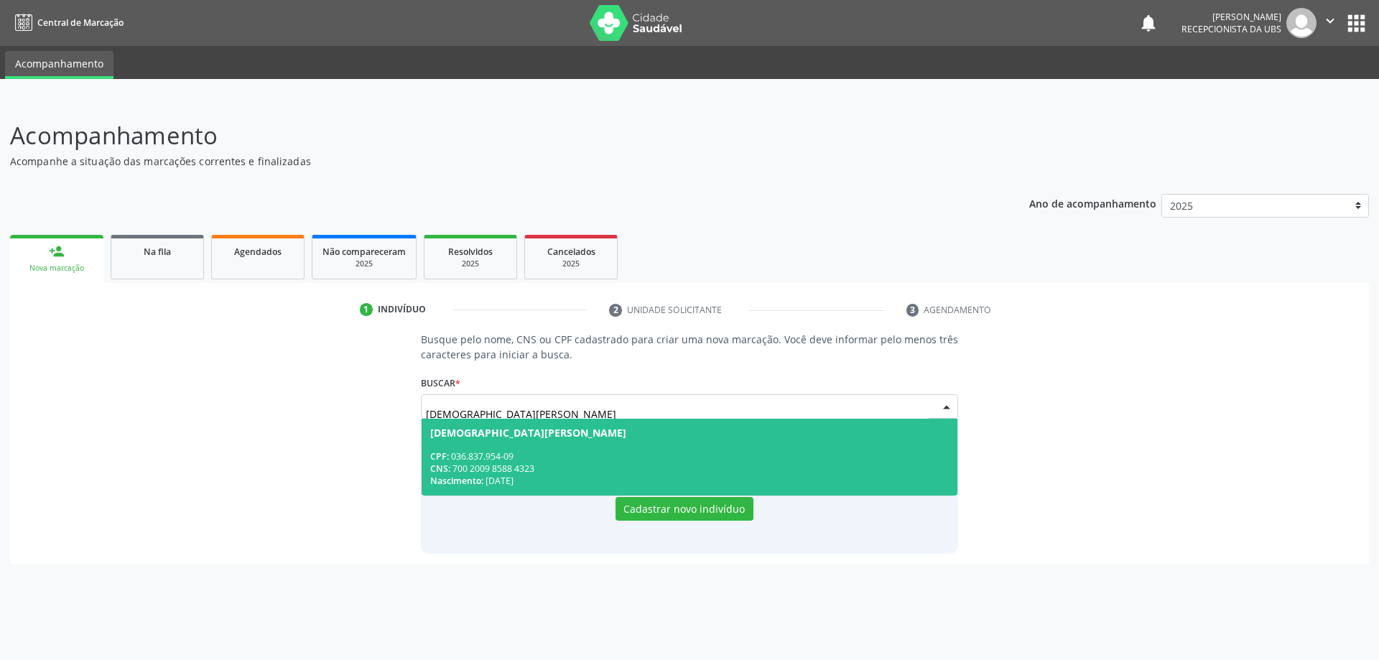
click at [811, 461] on div "CPF: 036.837.954-09" at bounding box center [689, 456] width 519 height 12
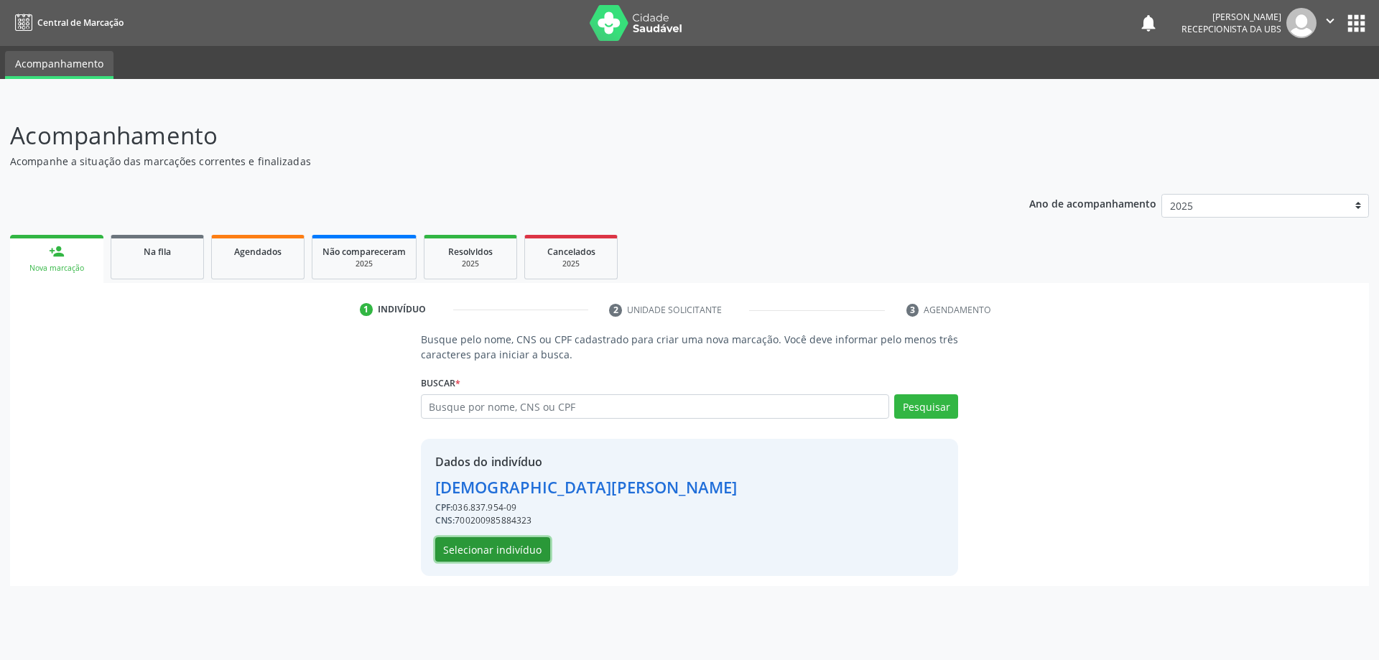
click at [537, 553] on button "Selecionar indivíduo" at bounding box center [492, 549] width 115 height 24
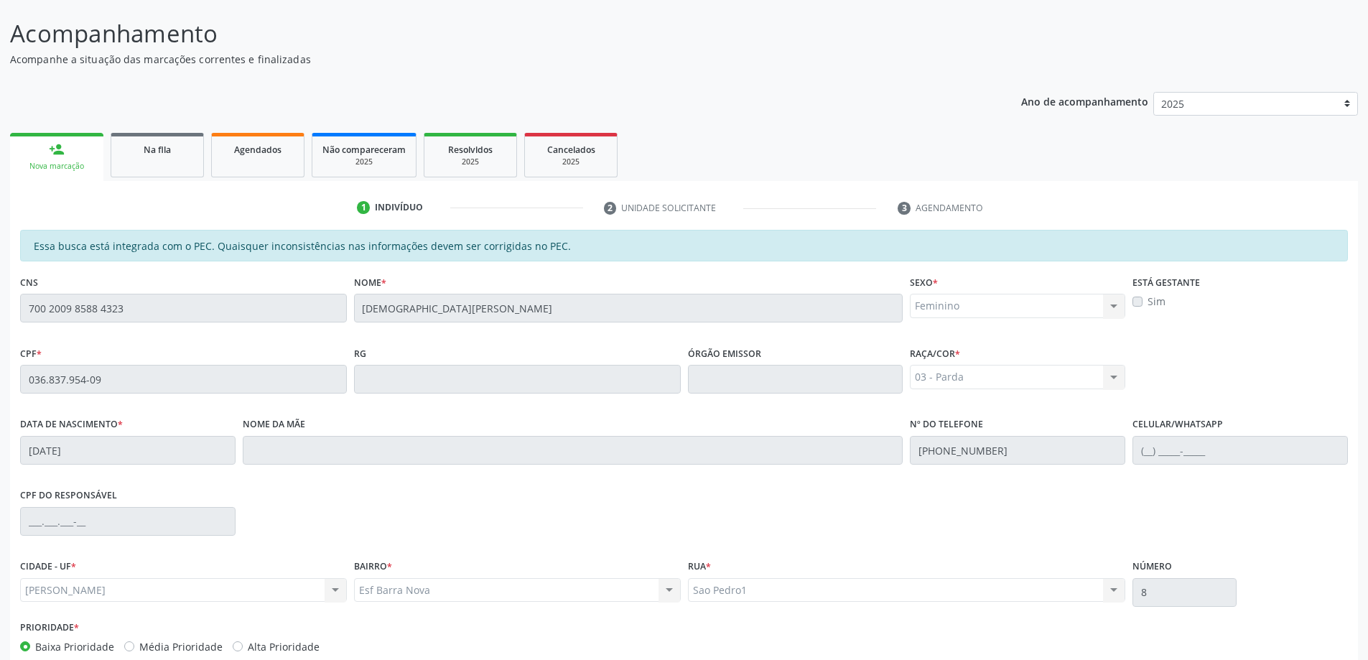
scroll to position [180, 0]
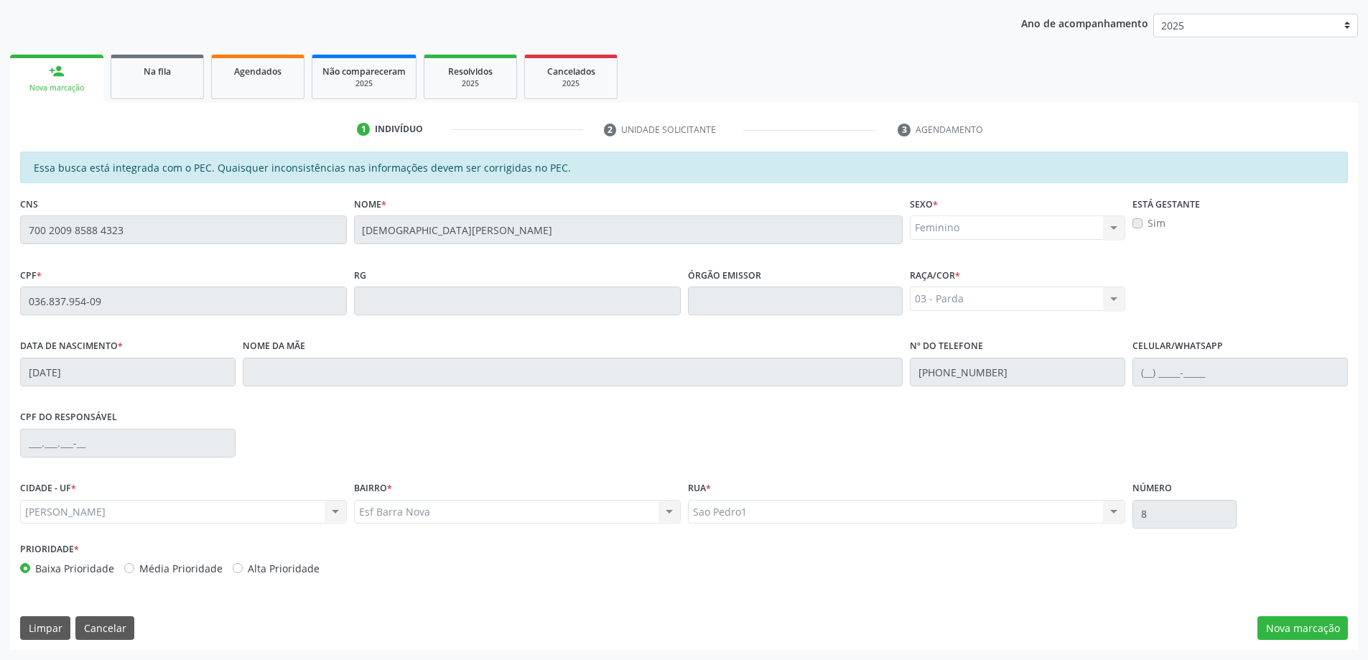
click at [1301, 605] on div "Essa busca está integrada com o PEC. Quaisquer inconsistências nas informações …" at bounding box center [684, 401] width 1348 height 498
click at [1309, 630] on button "Nova marcação" at bounding box center [1303, 628] width 90 height 24
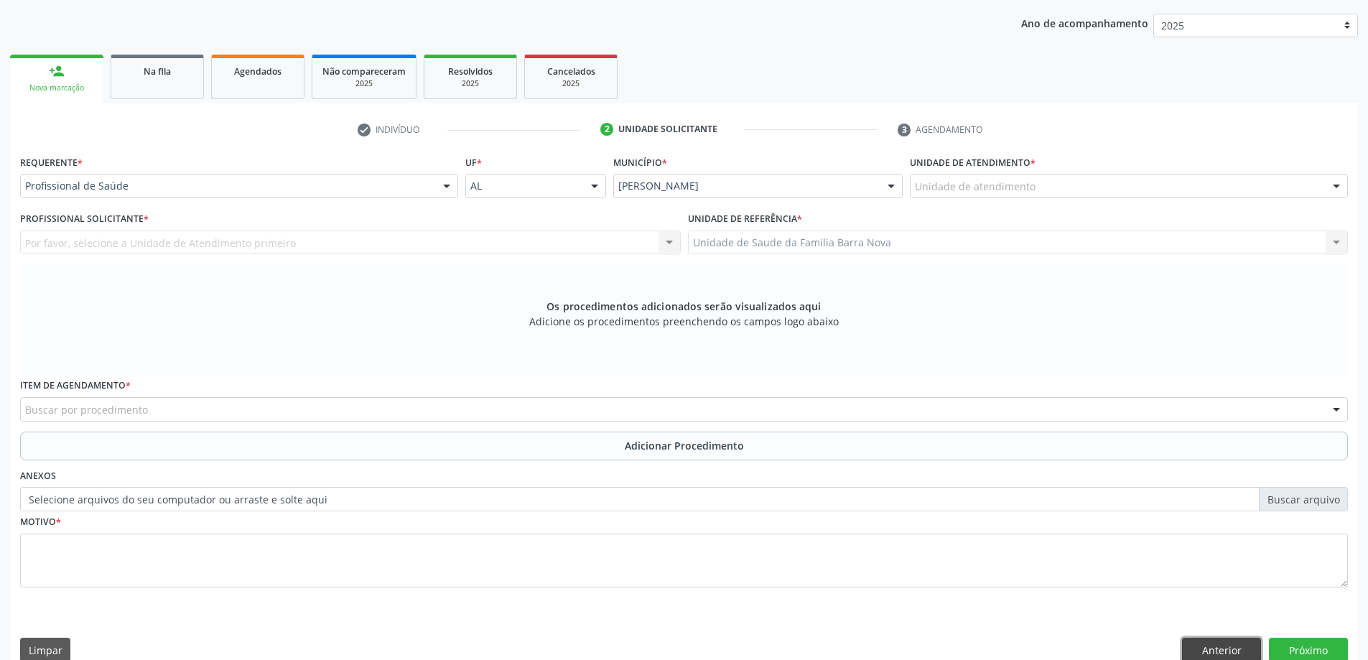
click at [1237, 641] on button "Anterior" at bounding box center [1221, 650] width 79 height 24
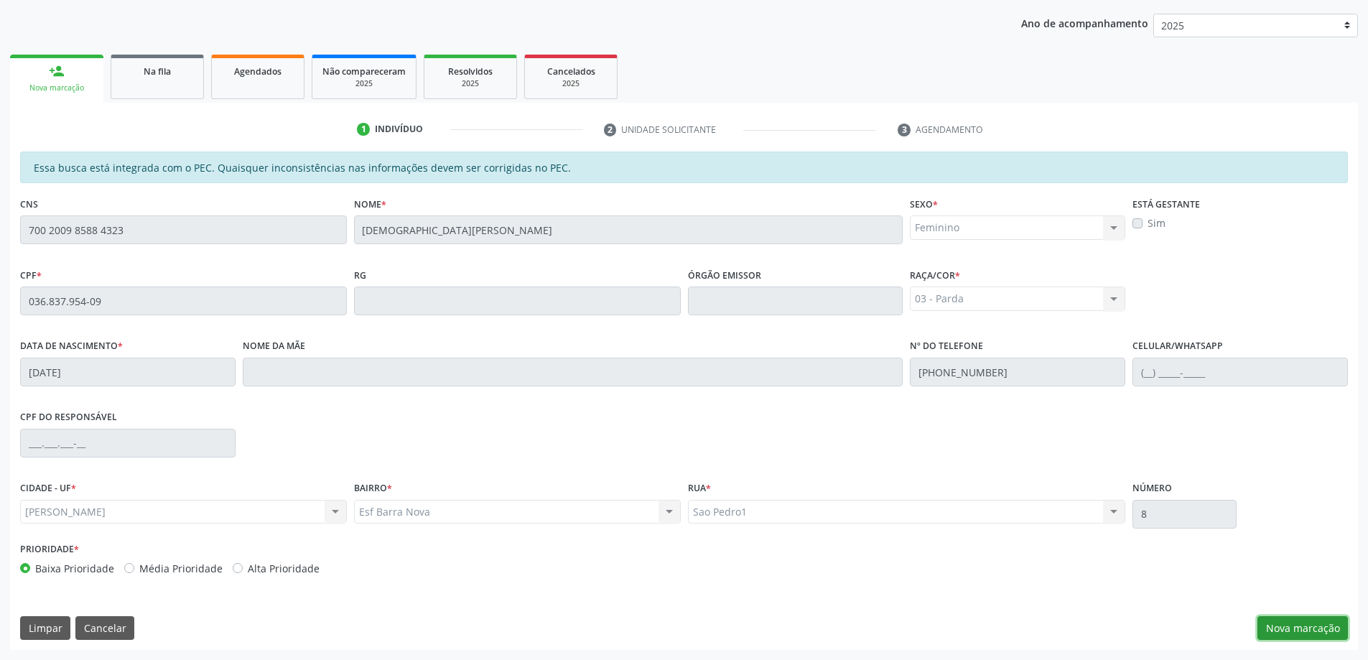
click at [1266, 623] on button "Nova marcação" at bounding box center [1303, 628] width 90 height 24
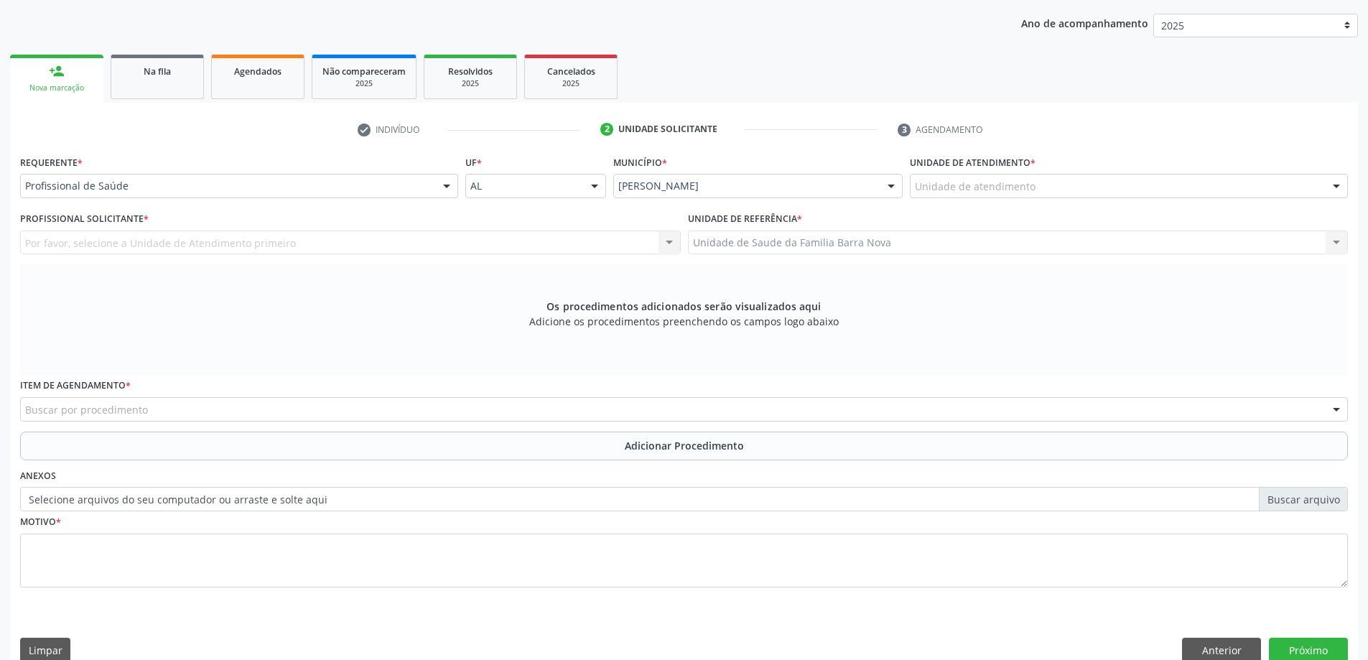
click at [1053, 194] on div "Unidade de atendimento" at bounding box center [1129, 186] width 438 height 24
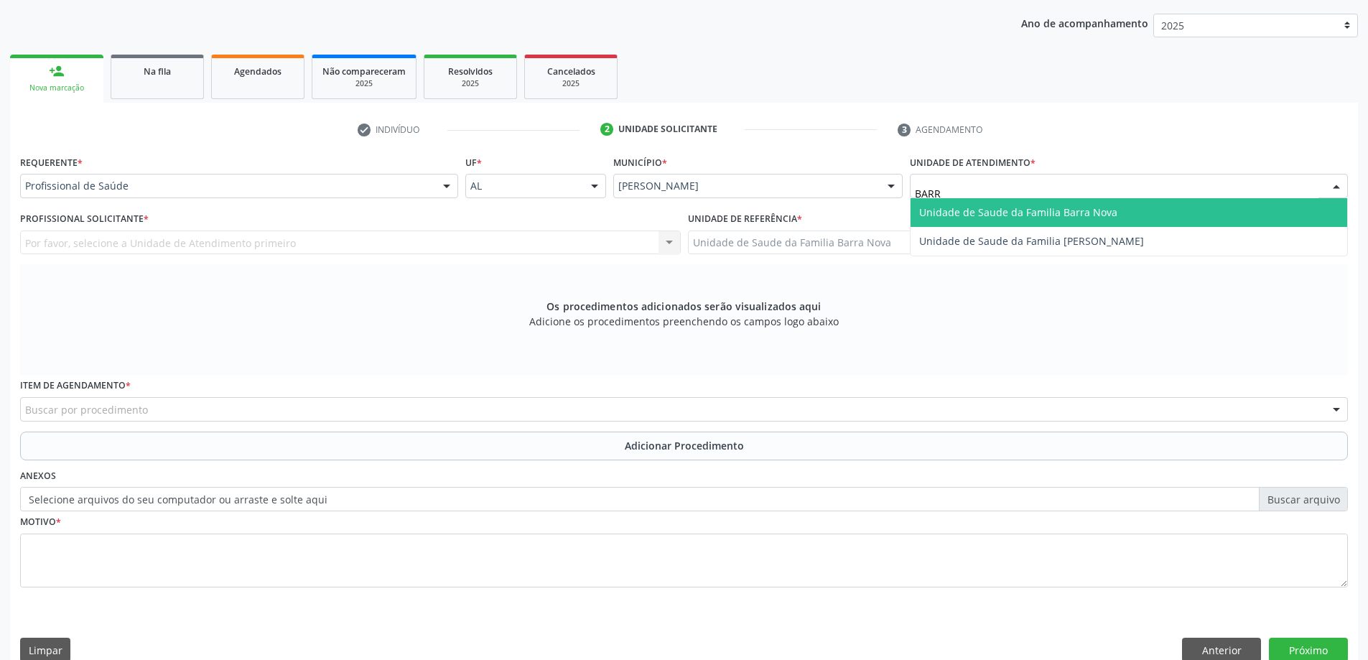
type input "BARRA"
click at [1128, 218] on span "Unidade de Saude da Familia Barra Nova" at bounding box center [1129, 212] width 437 height 29
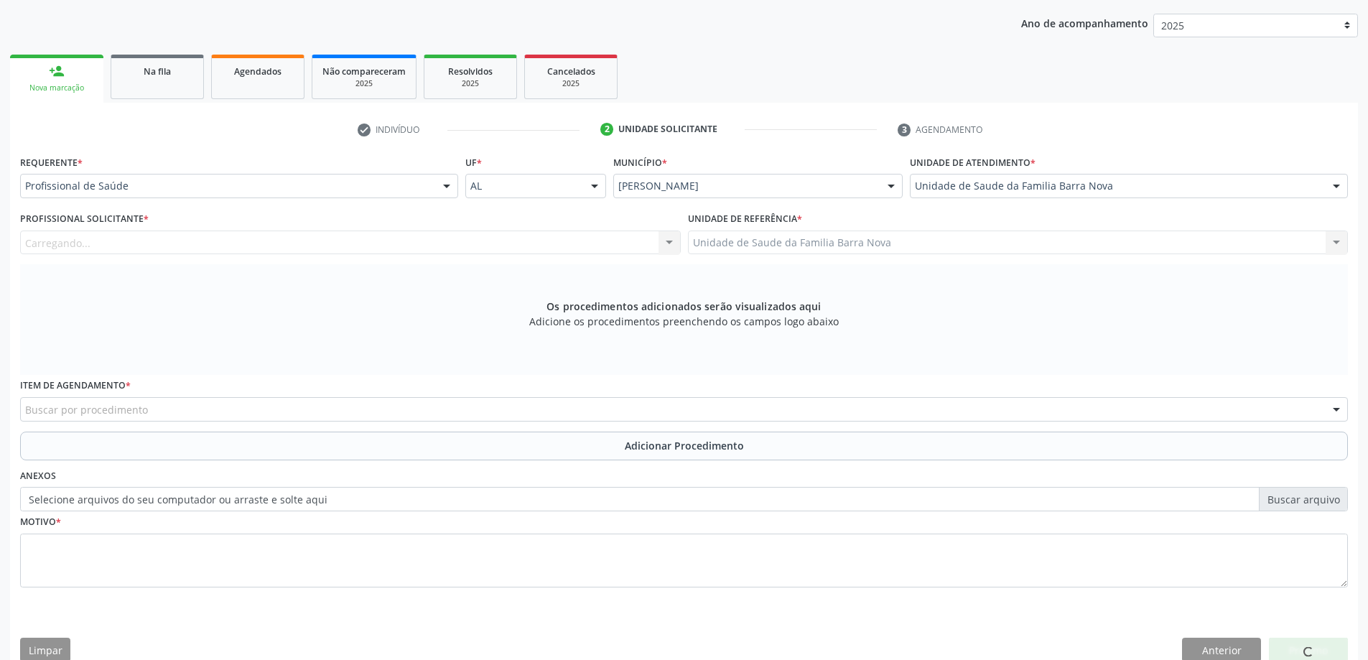
click at [381, 243] on div "Carregando... Nenhum resultado encontrado para: " " Não há nenhuma opção para s…" at bounding box center [350, 243] width 661 height 24
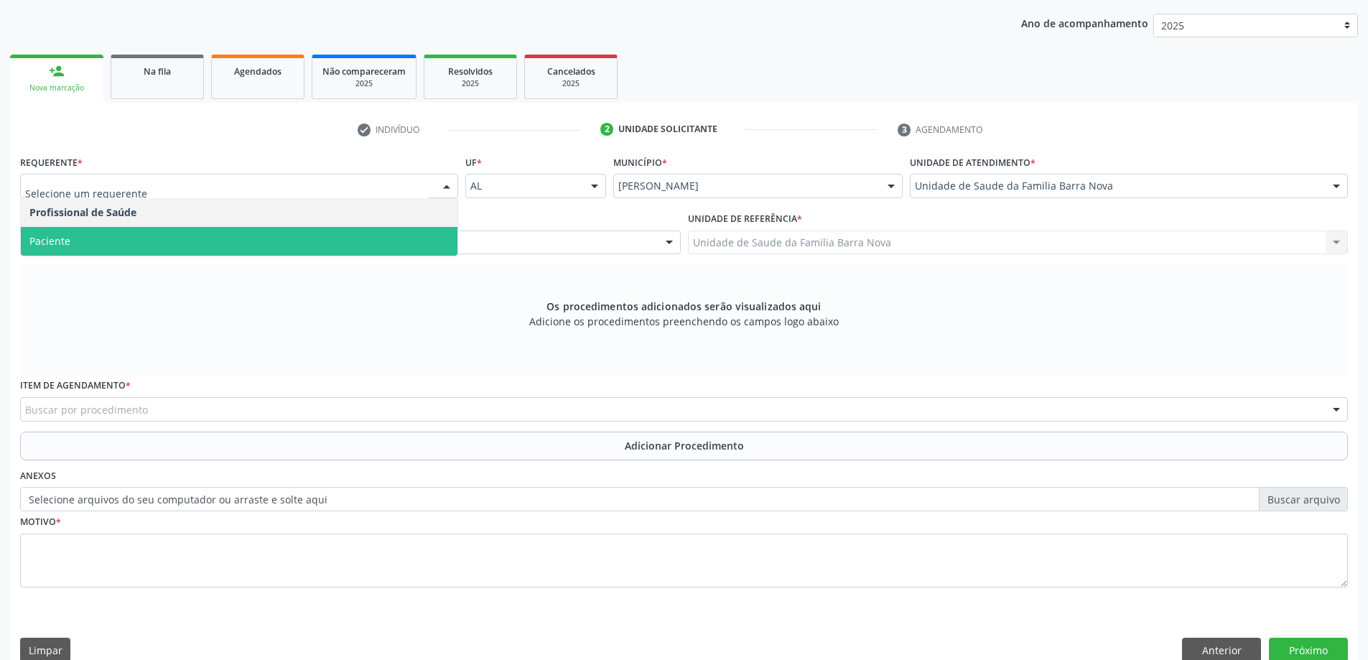
click at [261, 243] on span "Paciente" at bounding box center [239, 241] width 437 height 29
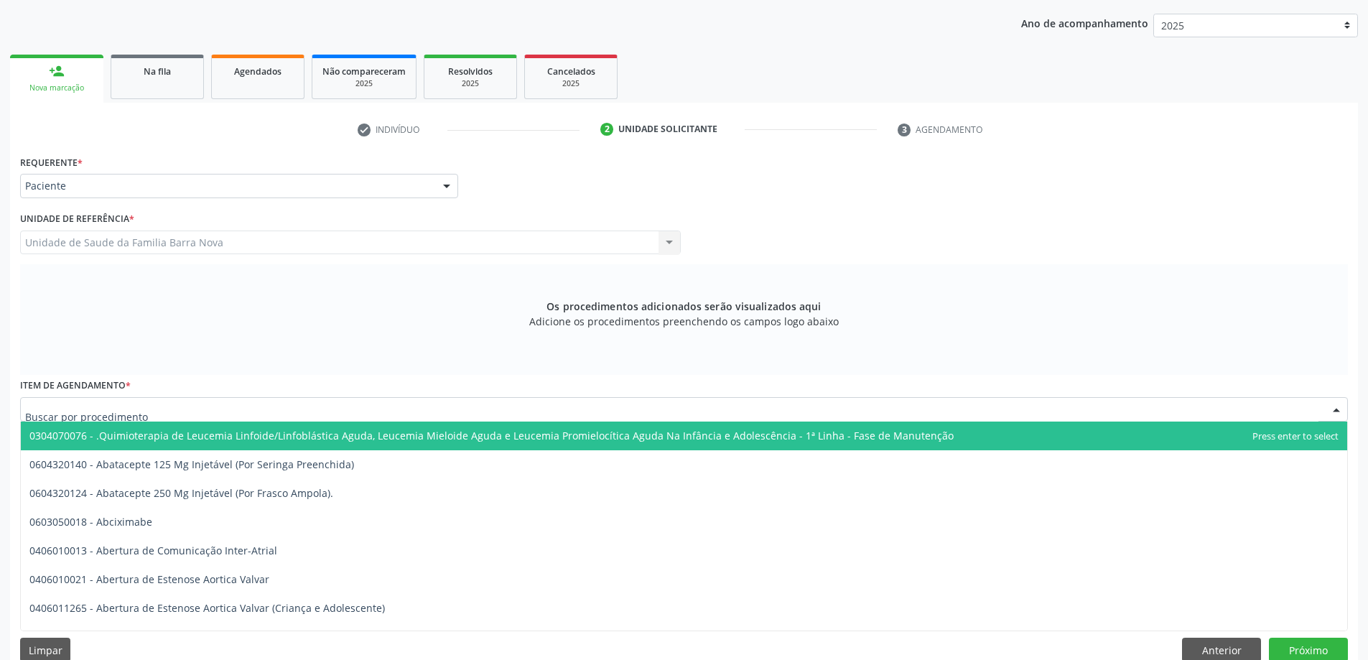
click at [164, 401] on div at bounding box center [684, 409] width 1328 height 24
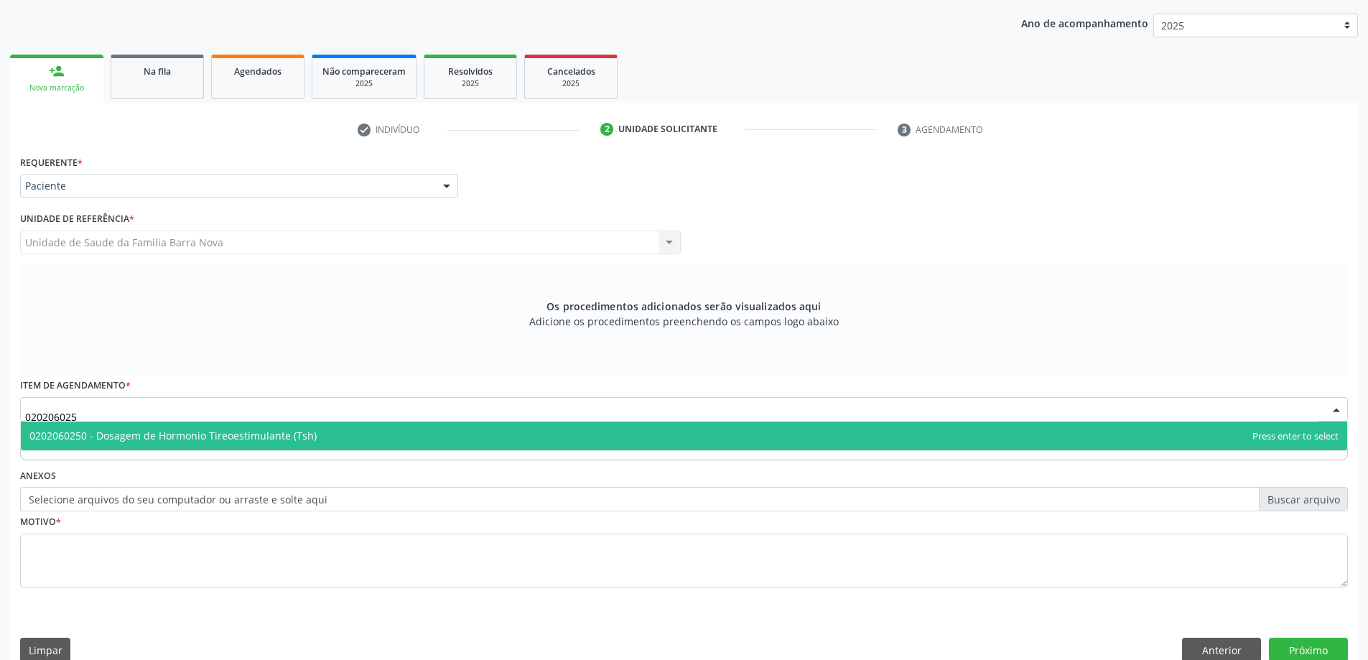
type input "0202060250"
click at [225, 442] on span "0202060250 - Dosagem de Hormonio Tireoestimulante (Tsh)" at bounding box center [684, 436] width 1327 height 29
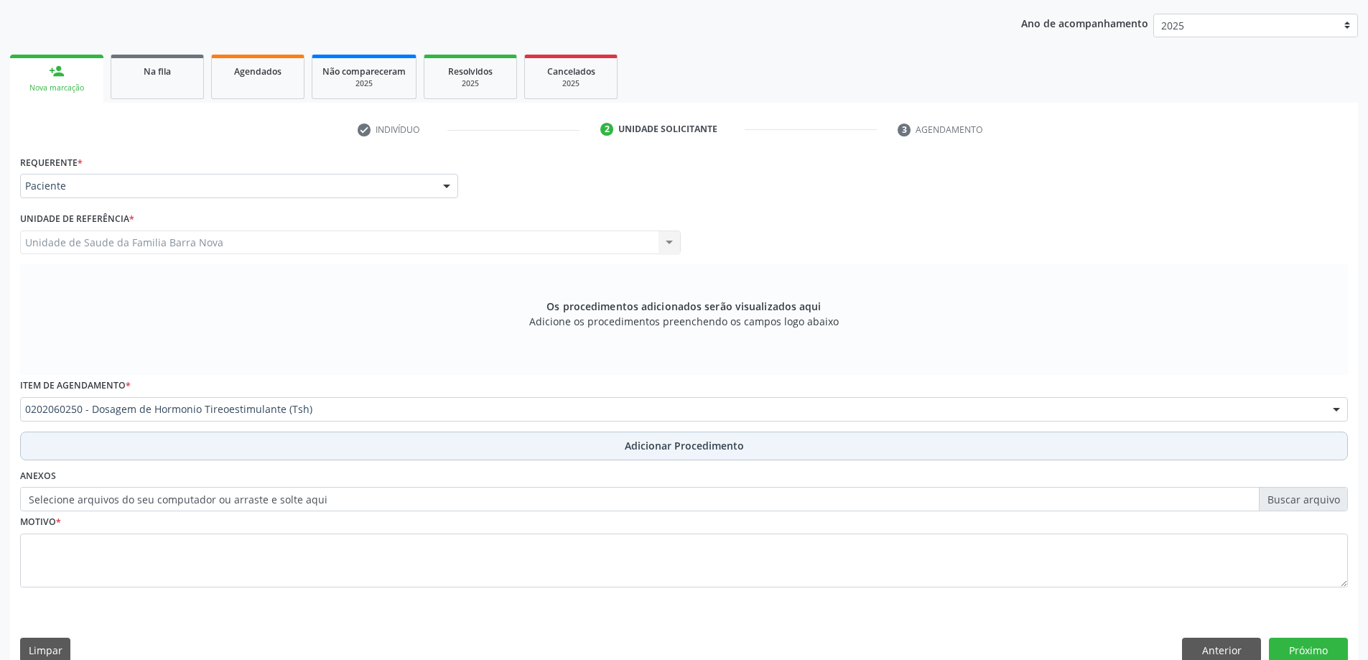
click at [217, 445] on button "Adicionar Procedimento" at bounding box center [684, 446] width 1328 height 29
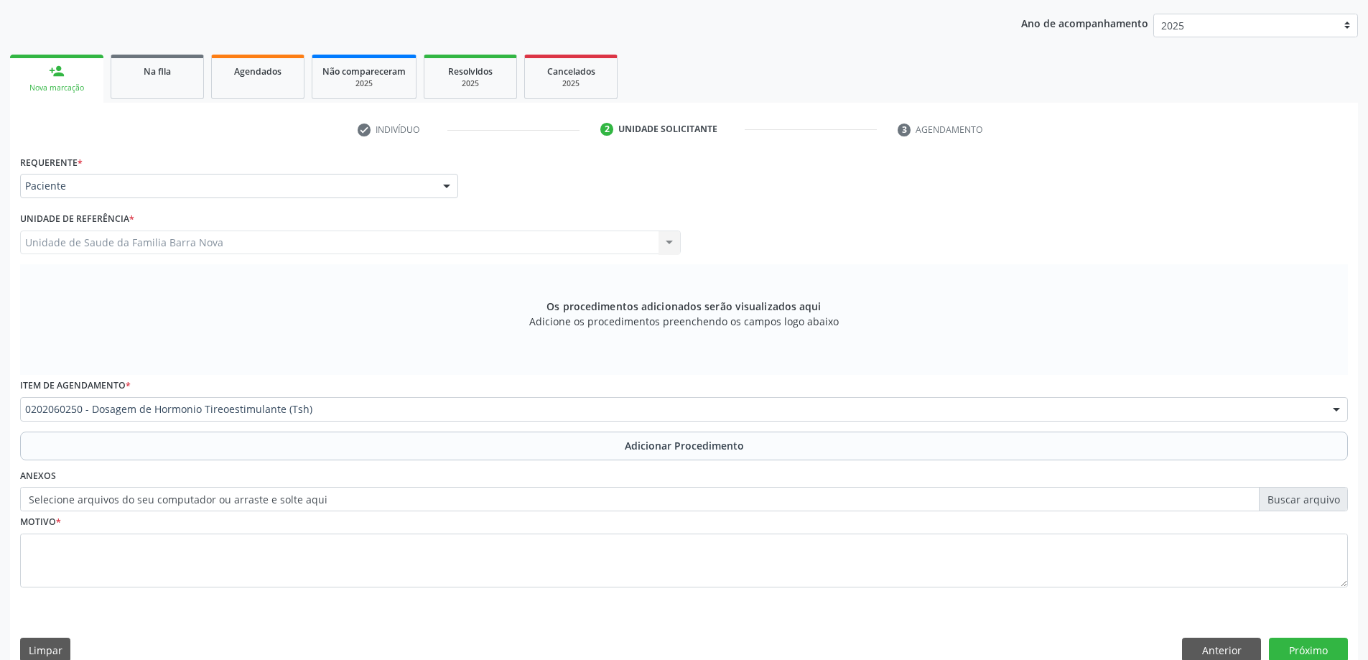
scroll to position [148, 0]
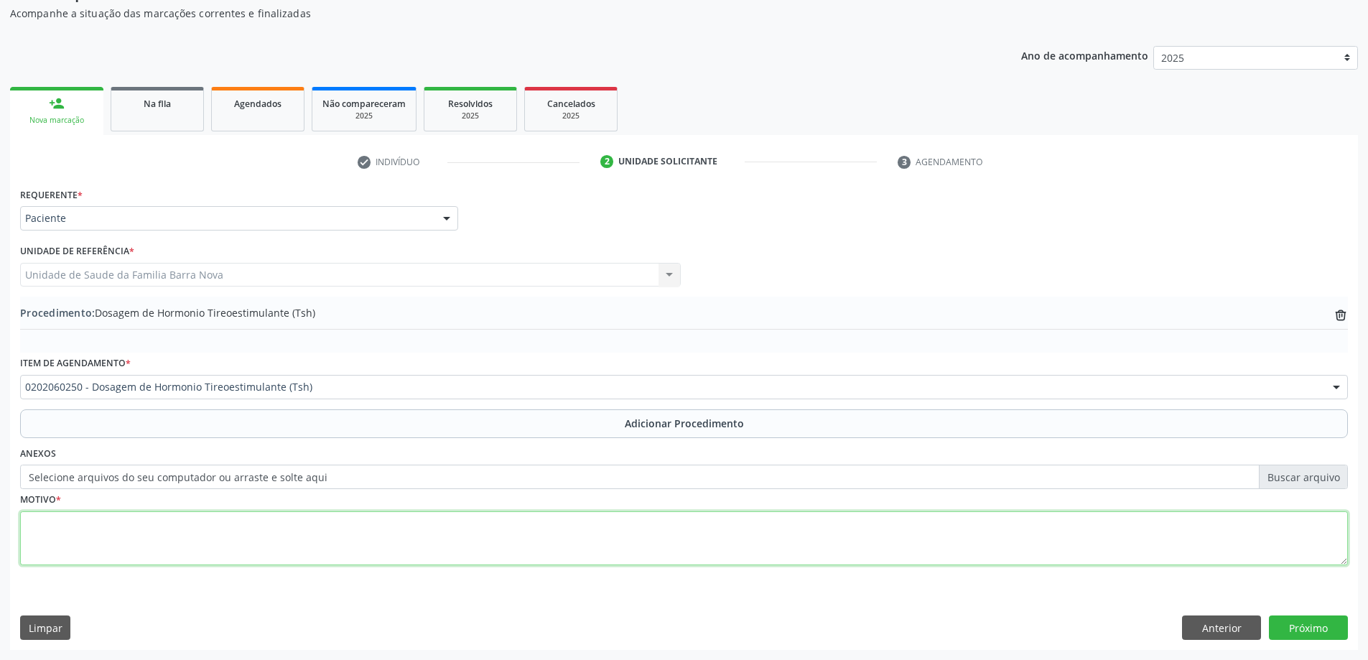
click at [196, 553] on textarea at bounding box center [684, 538] width 1328 height 55
type textarea "Y"
type textarea "H"
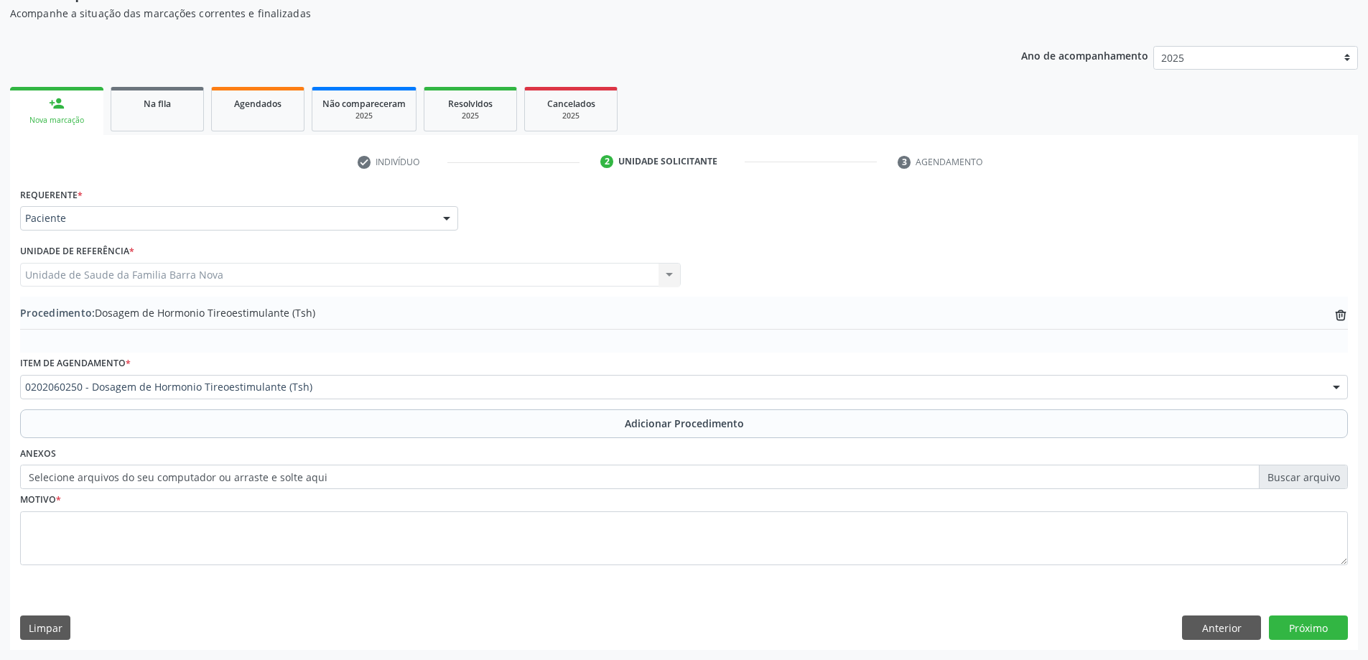
click at [1332, 320] on div "Procedimento: Dosagem de Hormonio Tireoestimulante (Tsh) trash-outline icon" at bounding box center [684, 314] width 1328 height 18
click at [1334, 307] on div "trash-outline icon" at bounding box center [1341, 315] width 14 height 16
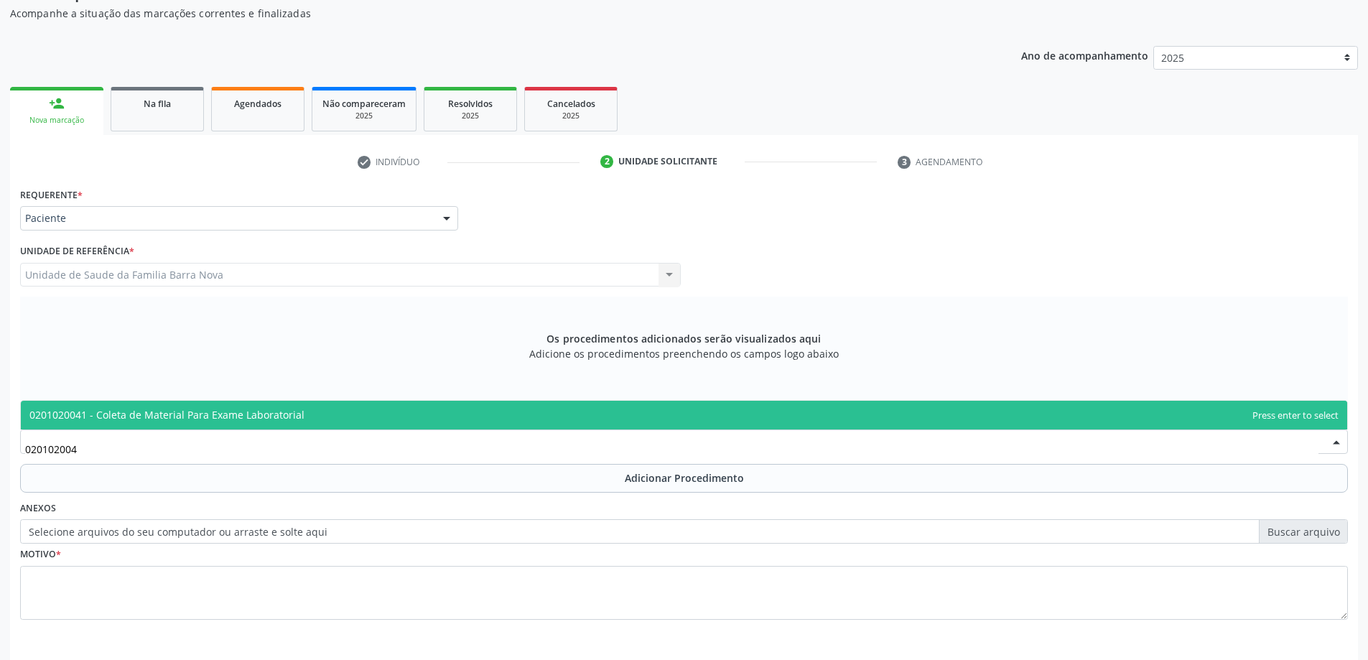
type input "0201020041"
click at [336, 411] on span "0201020041 - Coleta de Material Para Exame Laboratorial" at bounding box center [684, 415] width 1327 height 29
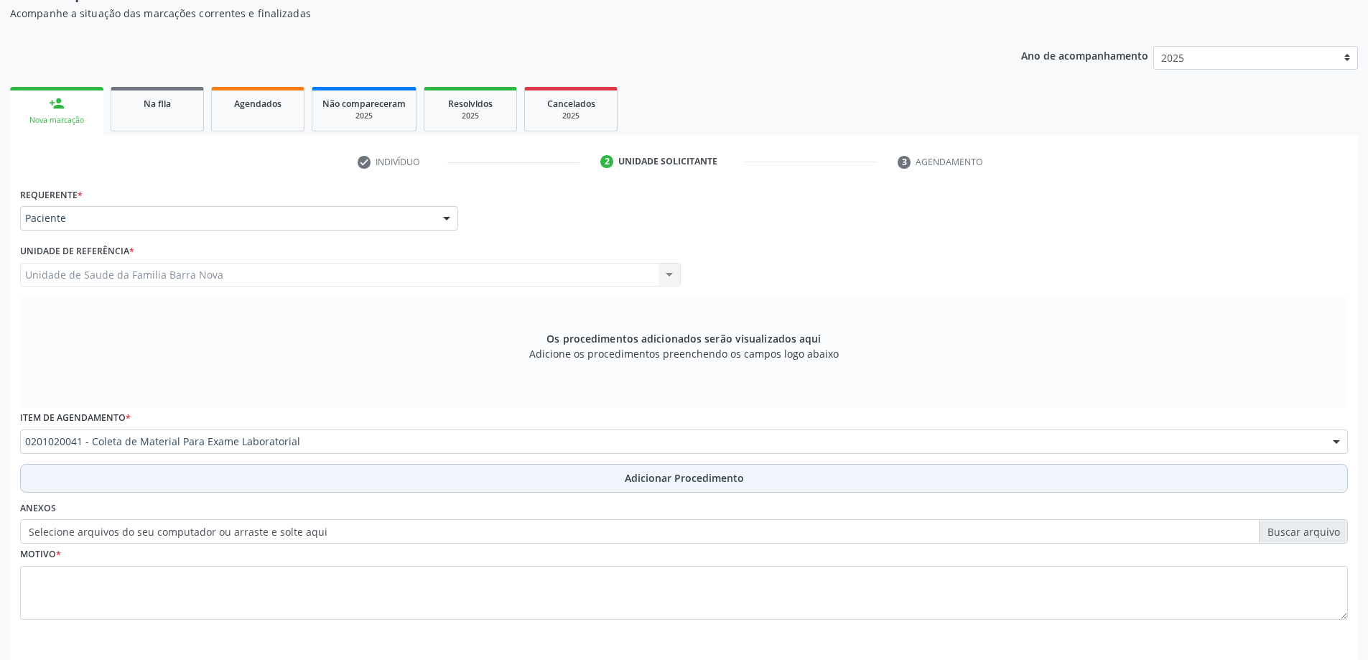
click at [219, 483] on button "Adicionar Procedimento" at bounding box center [684, 478] width 1328 height 29
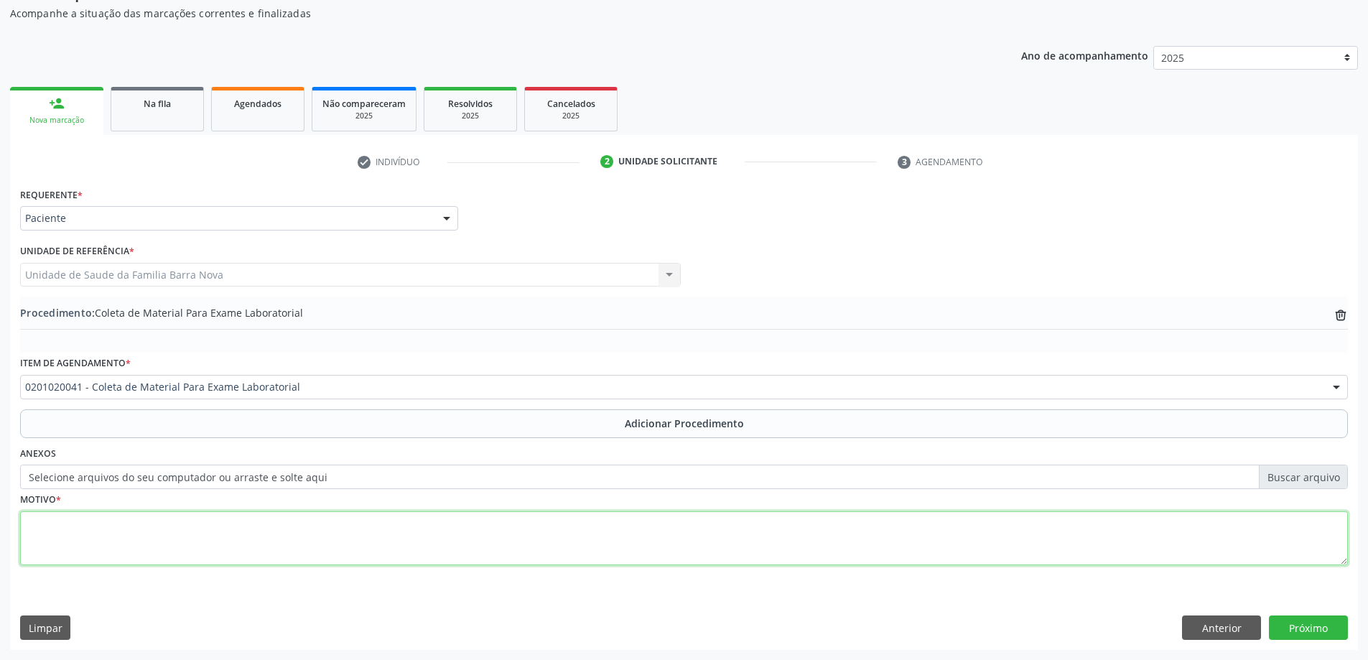
click at [191, 524] on textarea at bounding box center [684, 538] width 1328 height 55
click at [153, 525] on textarea "HEMOGLOBINA 8,0 NA ULTIMA MEDIÇÃO" at bounding box center [684, 538] width 1328 height 55
type textarea "HEMOGLOBINA 8,0 NA ULTIMA MEDIÇÃO"
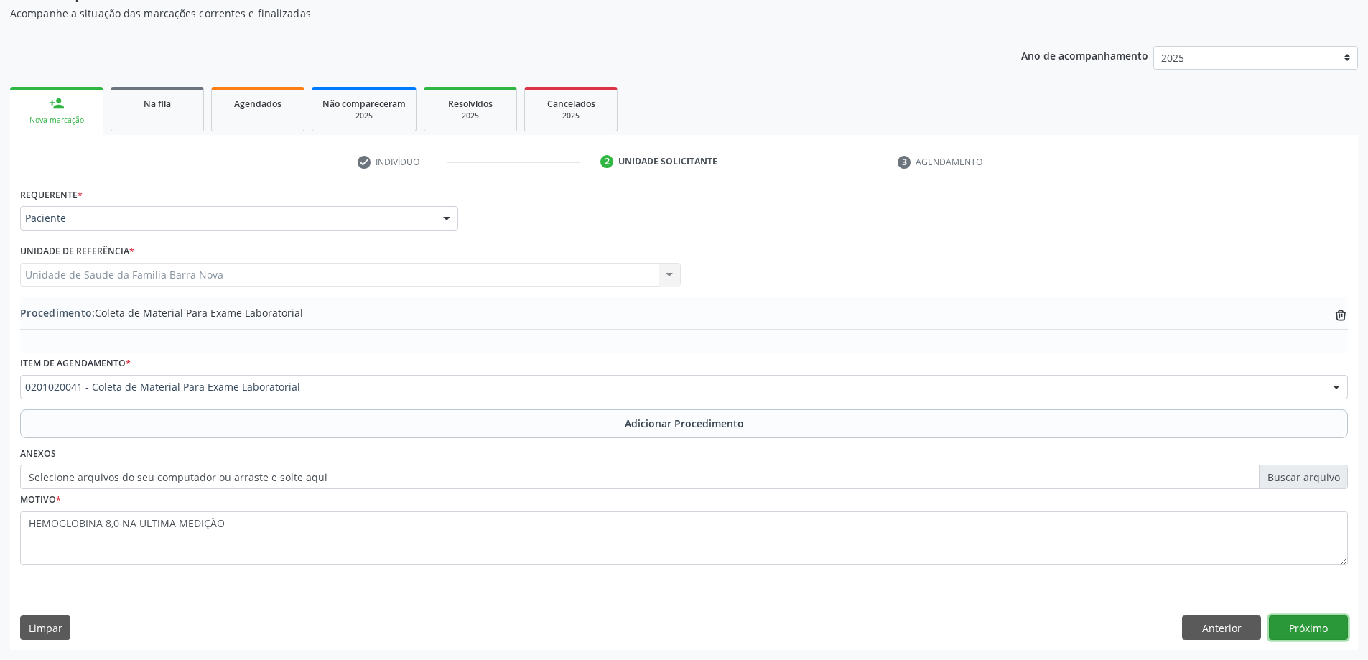
click at [1335, 617] on button "Próximo" at bounding box center [1308, 628] width 79 height 24
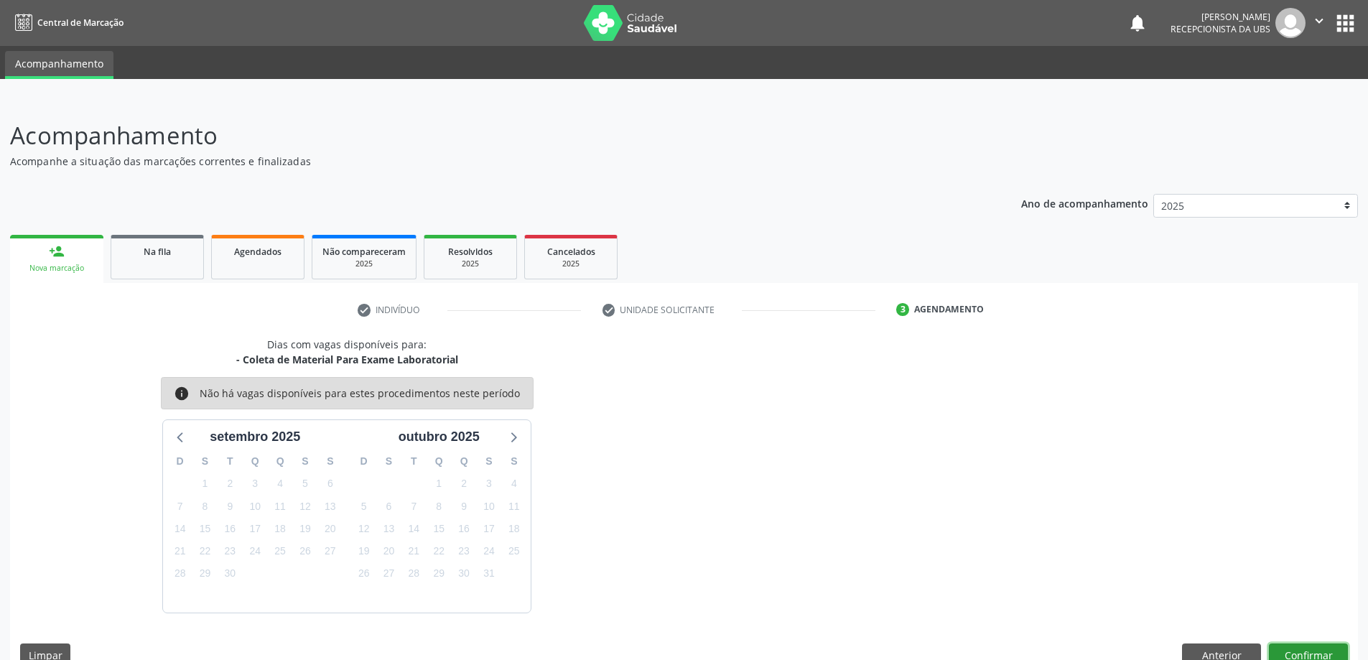
click at [1336, 655] on button "Confirmar" at bounding box center [1308, 656] width 79 height 24
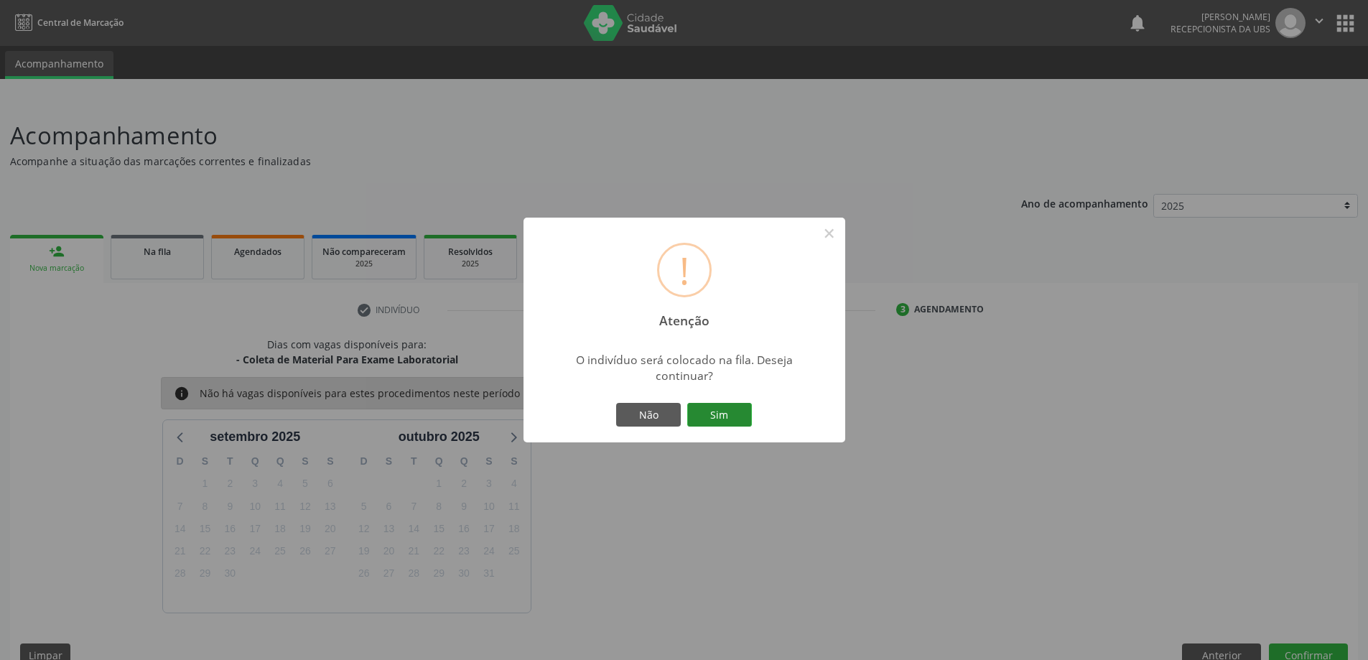
click at [718, 424] on button "Sim" at bounding box center [719, 415] width 65 height 24
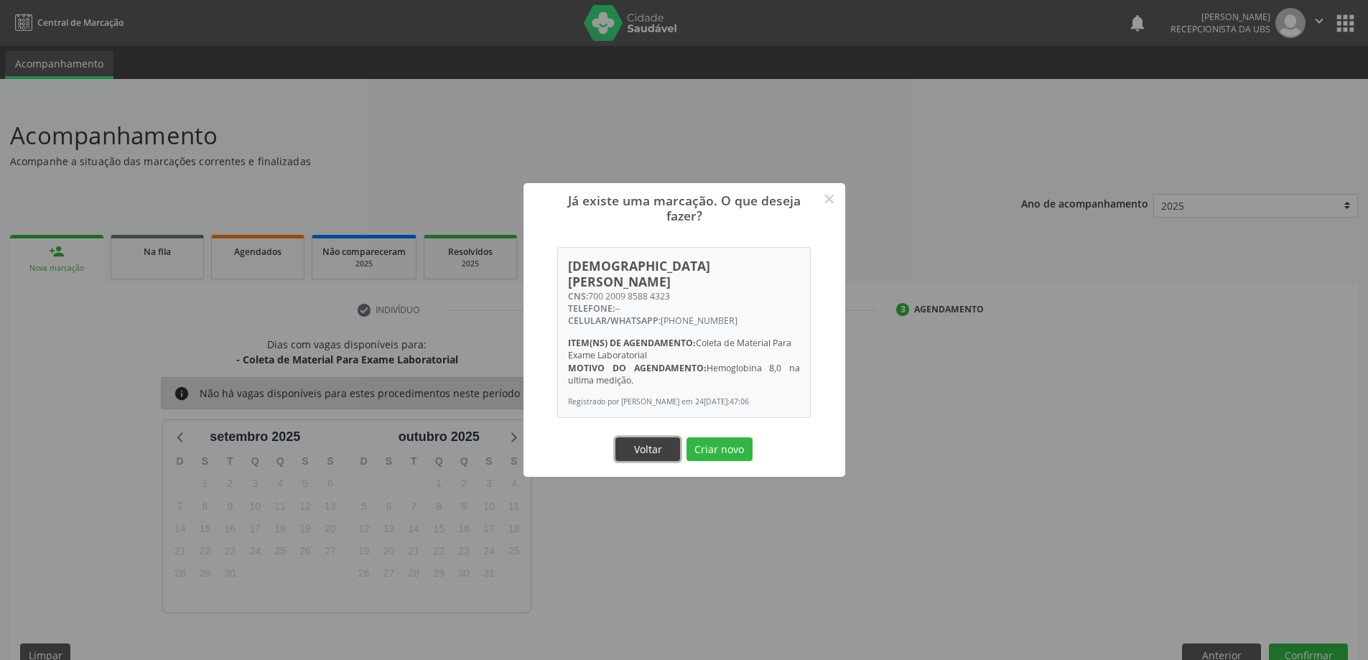
click at [646, 438] on button "Voltar" at bounding box center [648, 449] width 65 height 24
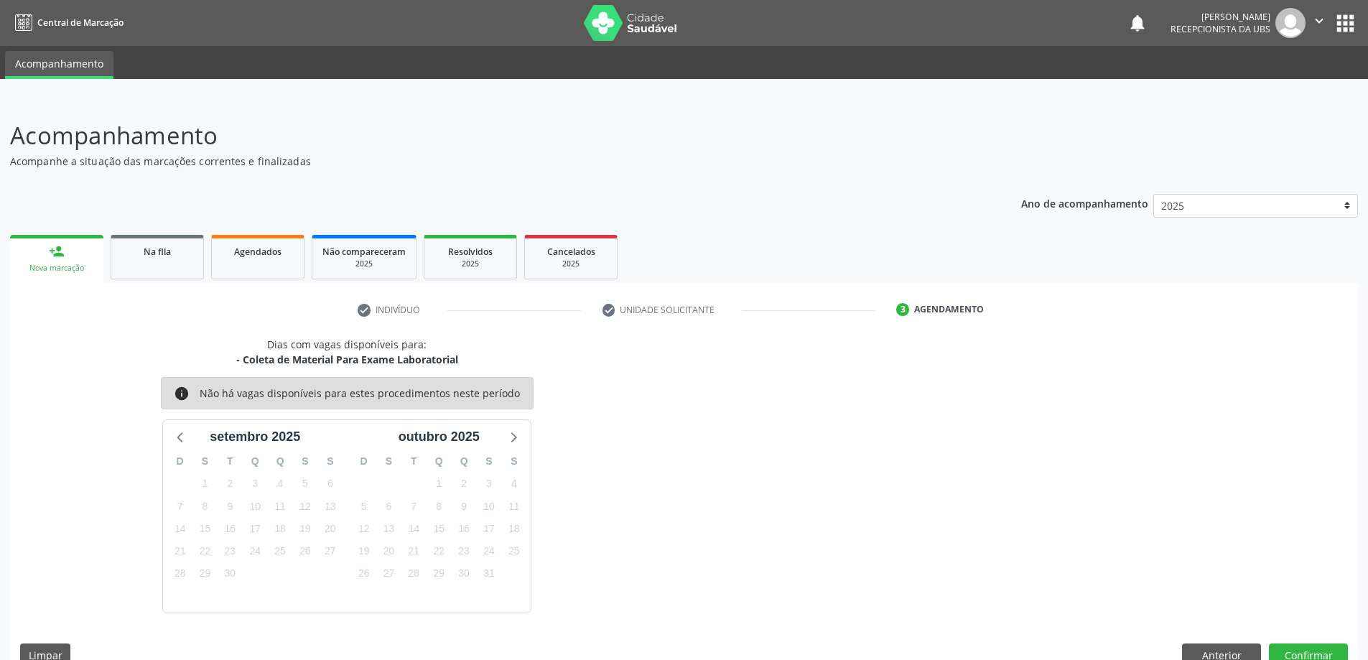
click at [62, 264] on div "Nova marcação" at bounding box center [56, 268] width 73 height 11
click at [163, 248] on span "Na fila" at bounding box center [157, 252] width 27 height 12
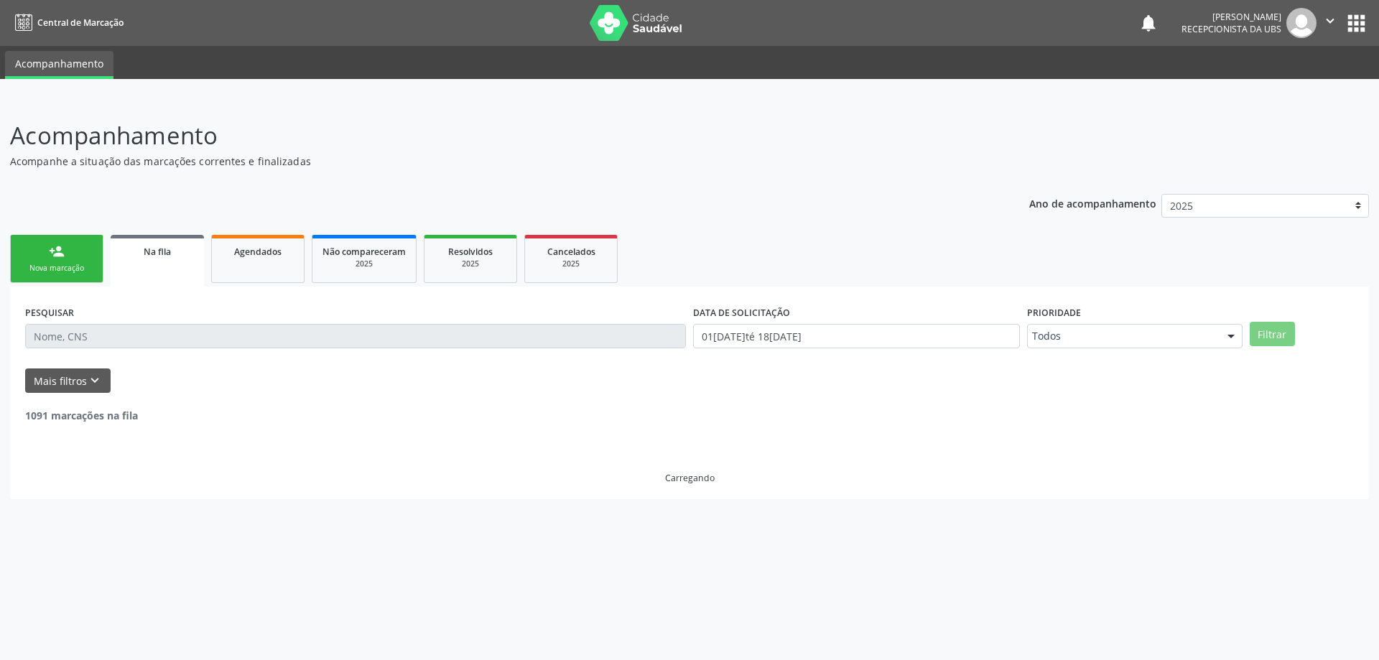
click at [95, 256] on link "person_add Nova marcação" at bounding box center [56, 259] width 93 height 48
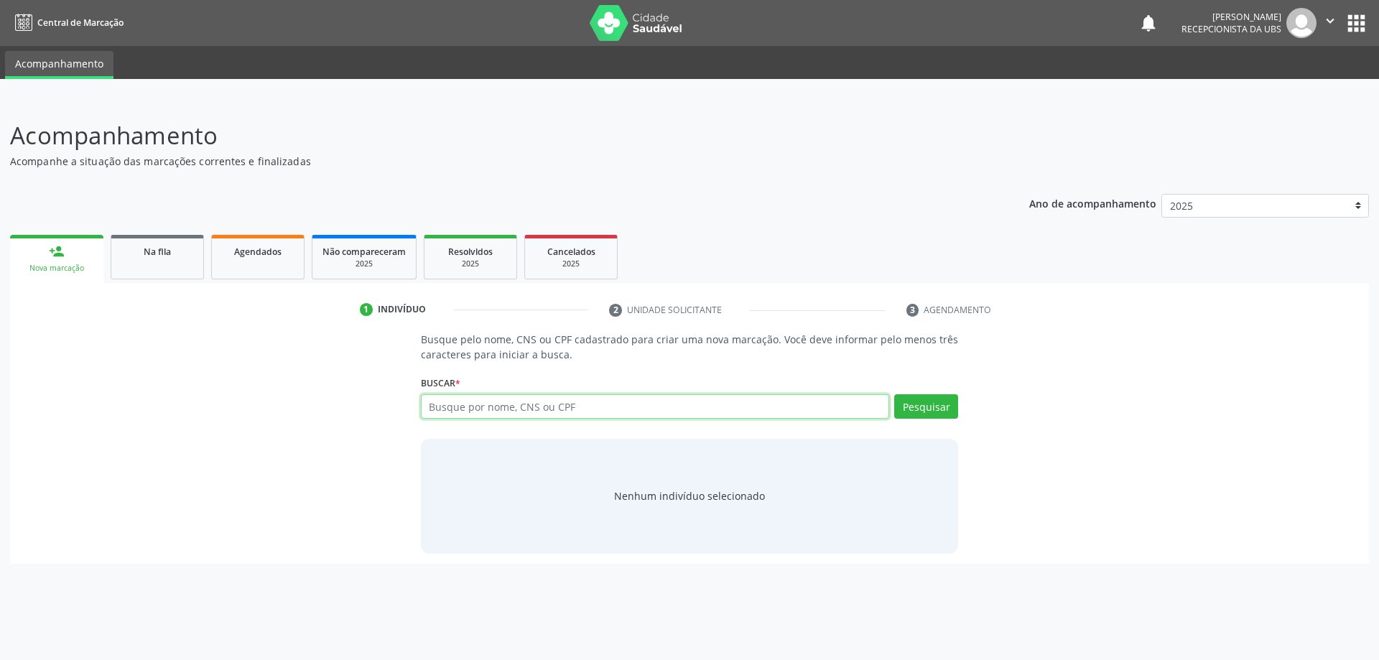
click at [496, 413] on input "text" at bounding box center [655, 406] width 469 height 24
click at [921, 398] on button "Pesquisar" at bounding box center [926, 406] width 64 height 24
click at [451, 404] on input "HARYY GUERRA CLARK" at bounding box center [655, 406] width 469 height 24
type input "HARRY GUERRA CLARK"
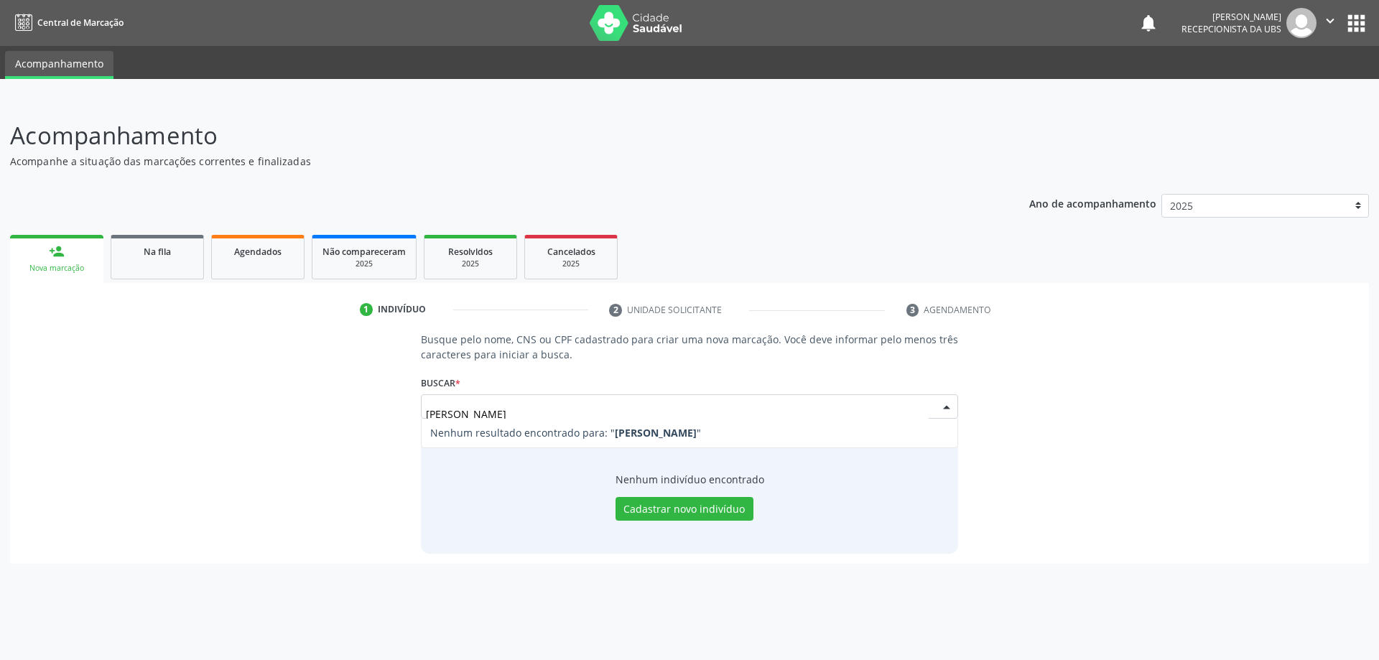
click at [1008, 422] on div "Busque pelo nome, CNS ou CPF cadastrado para criar uma nova marcação. Você deve…" at bounding box center [689, 442] width 1339 height 221
click at [947, 401] on button "Pesquisar" at bounding box center [926, 406] width 64 height 24
type input "HARRY GUERRA CLARK"
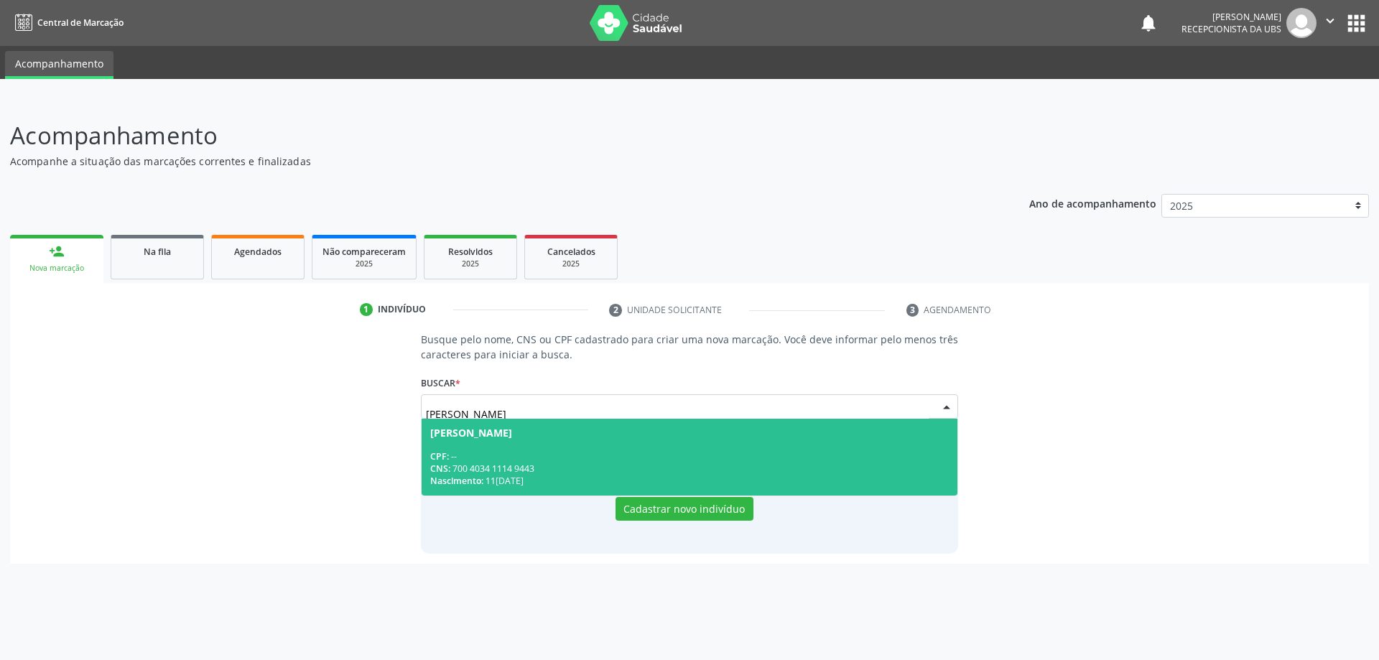
click at [562, 465] on div "CNS: 700 4034 1114 9443" at bounding box center [689, 469] width 519 height 12
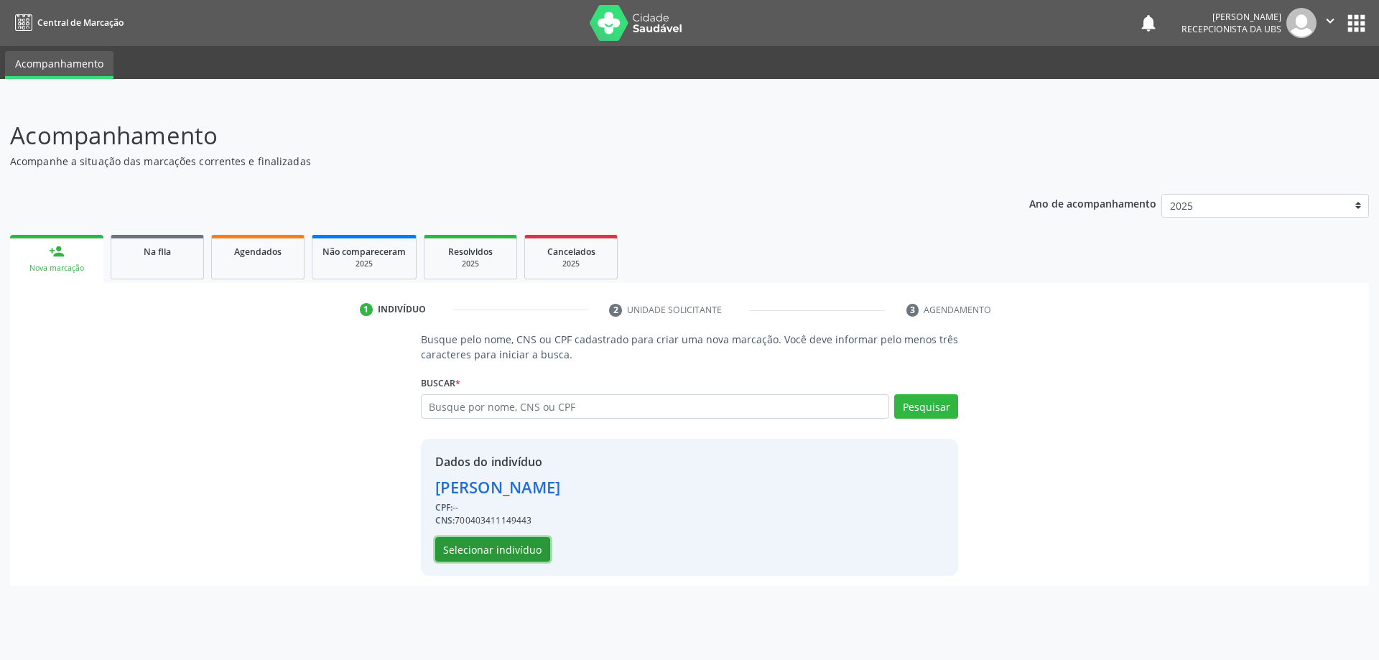
click at [495, 552] on button "Selecionar indivíduo" at bounding box center [492, 549] width 115 height 24
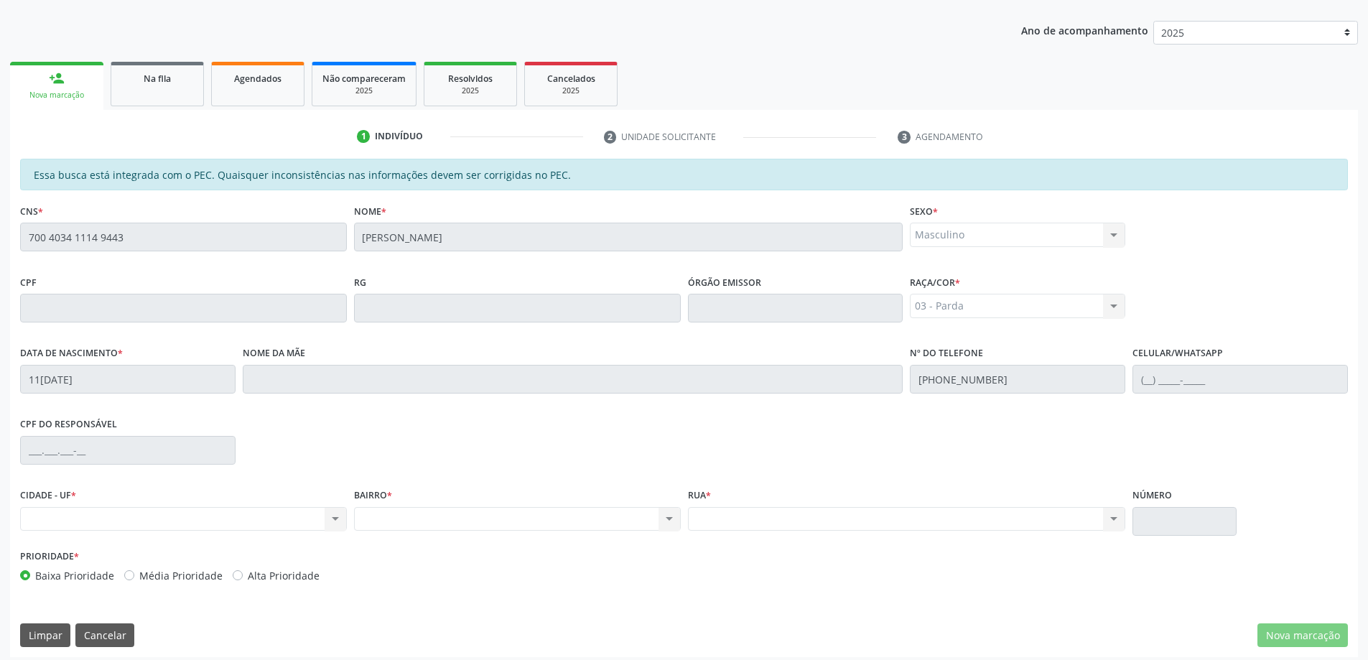
scroll to position [180, 0]
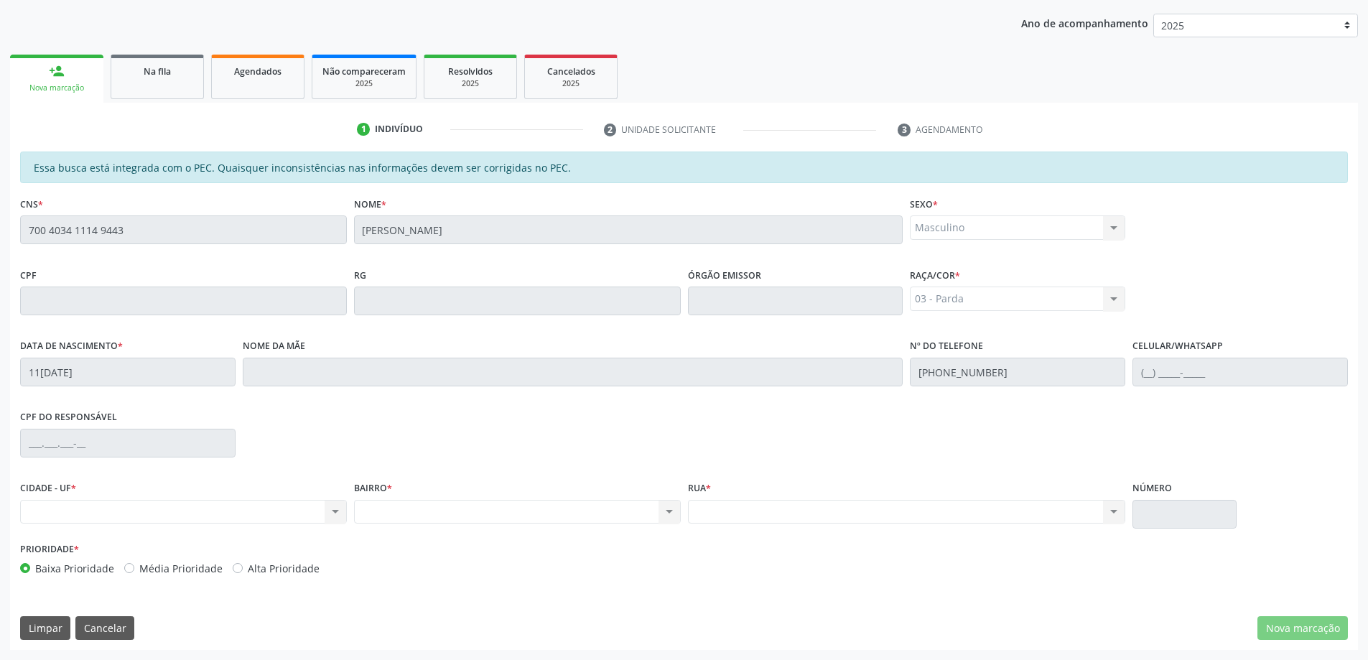
click at [169, 491] on div "CIDADE - UF * Nenhum resultado encontrado para: " " Não há nenhuma opção para s…" at bounding box center [183, 501] width 327 height 46
click at [181, 511] on div "Nenhum resultado encontrado para: " " Não há nenhuma opção para ser exibida." at bounding box center [183, 512] width 327 height 24
click at [101, 504] on div "Nenhum resultado encontrado para: " " Não há nenhuma opção para ser exibida." at bounding box center [183, 512] width 327 height 24
click at [368, 505] on div "Nenhum resultado encontrado para: " " Não há nenhuma opção para ser exibida." at bounding box center [517, 512] width 327 height 24
click at [784, 512] on div "Nenhum resultado encontrado para: " " Não há nenhuma opção para ser exibida." at bounding box center [907, 512] width 438 height 24
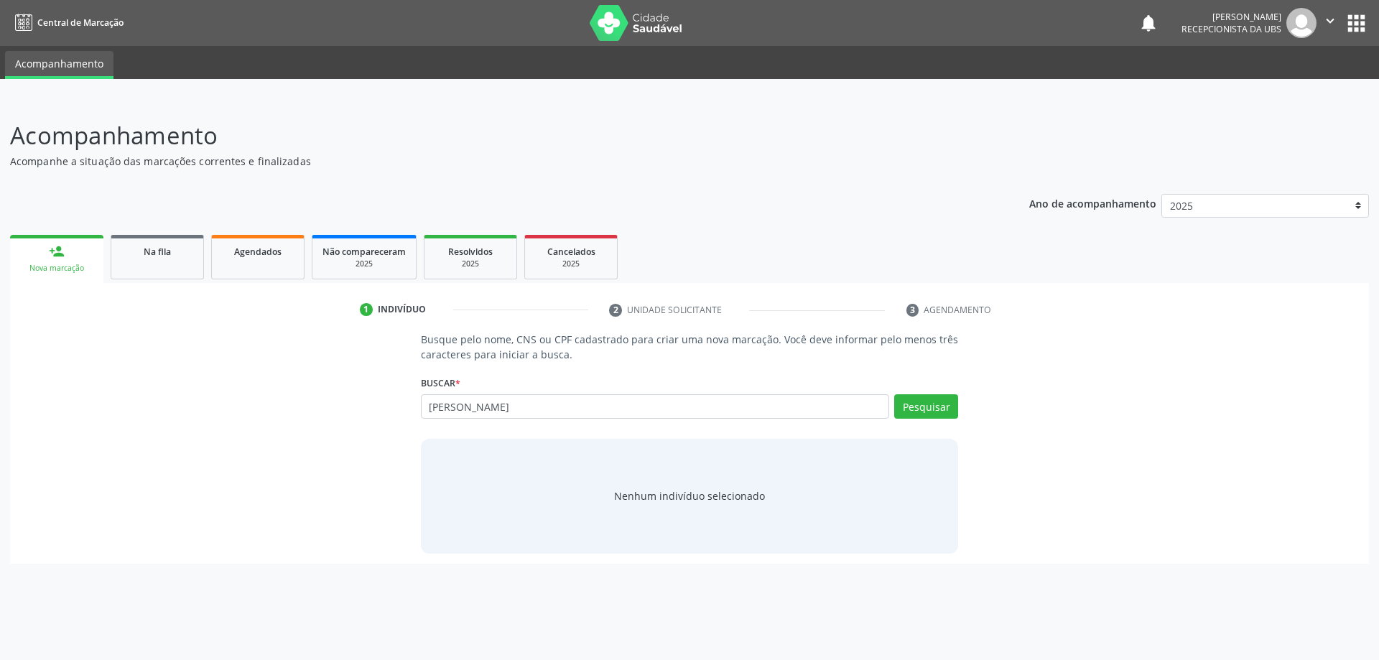
type input "[PERSON_NAME]"
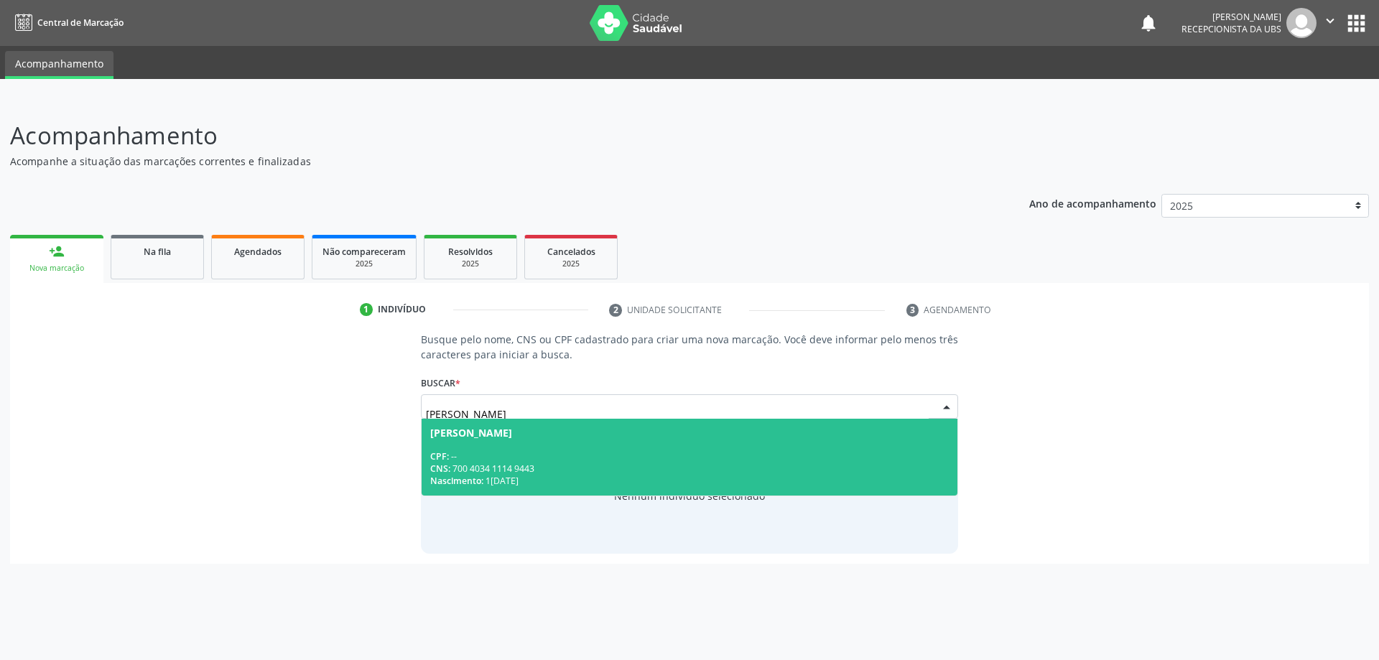
click at [621, 450] on div "CPF: --" at bounding box center [689, 456] width 519 height 12
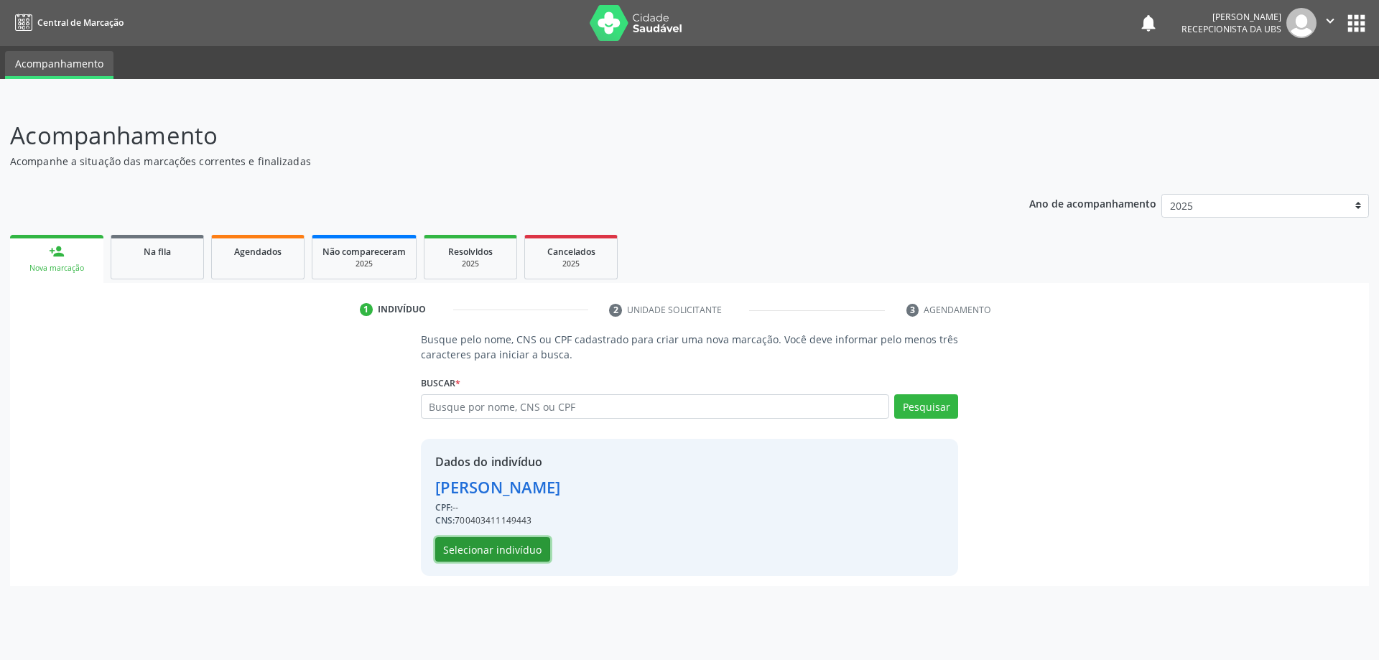
click at [501, 554] on button "Selecionar indivíduo" at bounding box center [492, 549] width 115 height 24
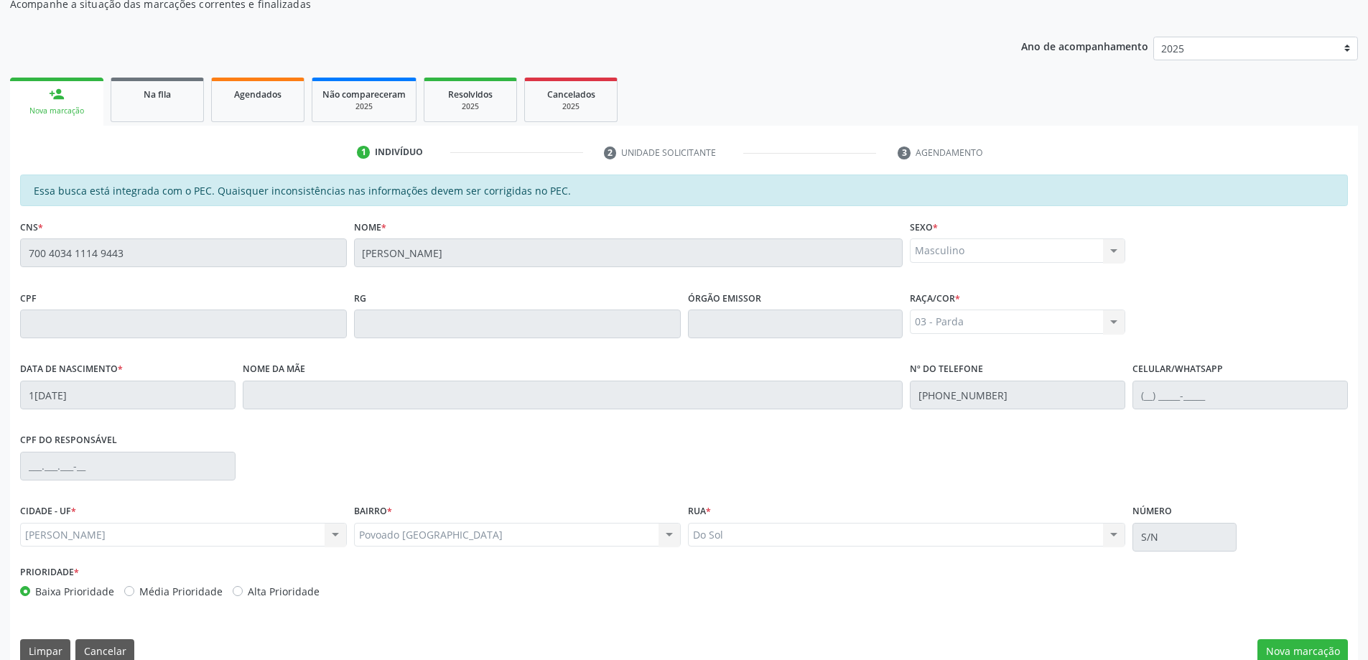
scroll to position [180, 0]
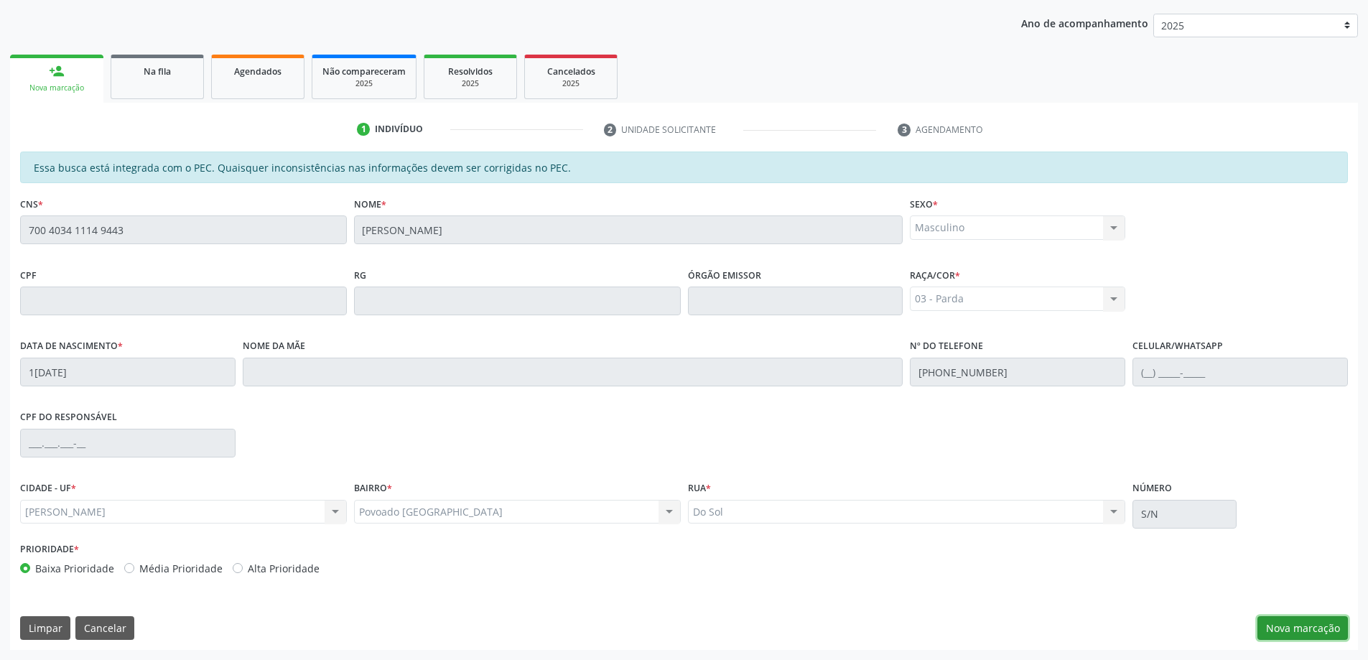
click at [1311, 635] on button "Nova marcação" at bounding box center [1303, 628] width 90 height 24
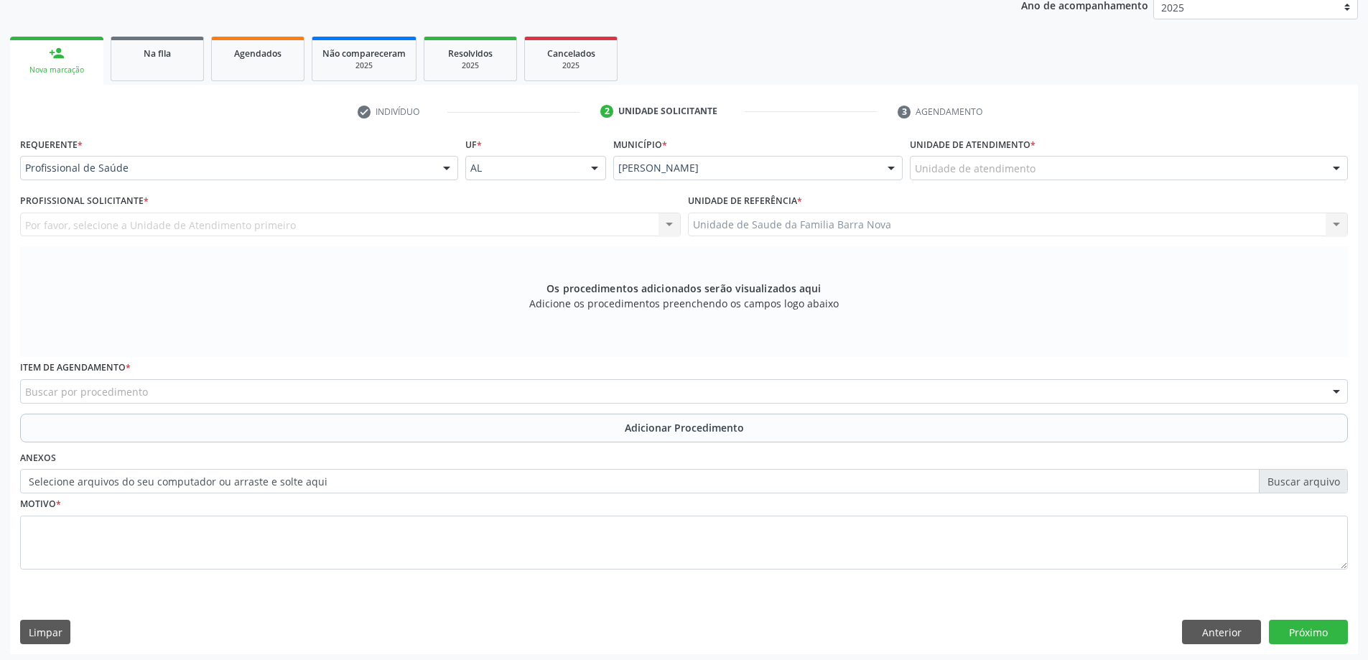
scroll to position [203, 0]
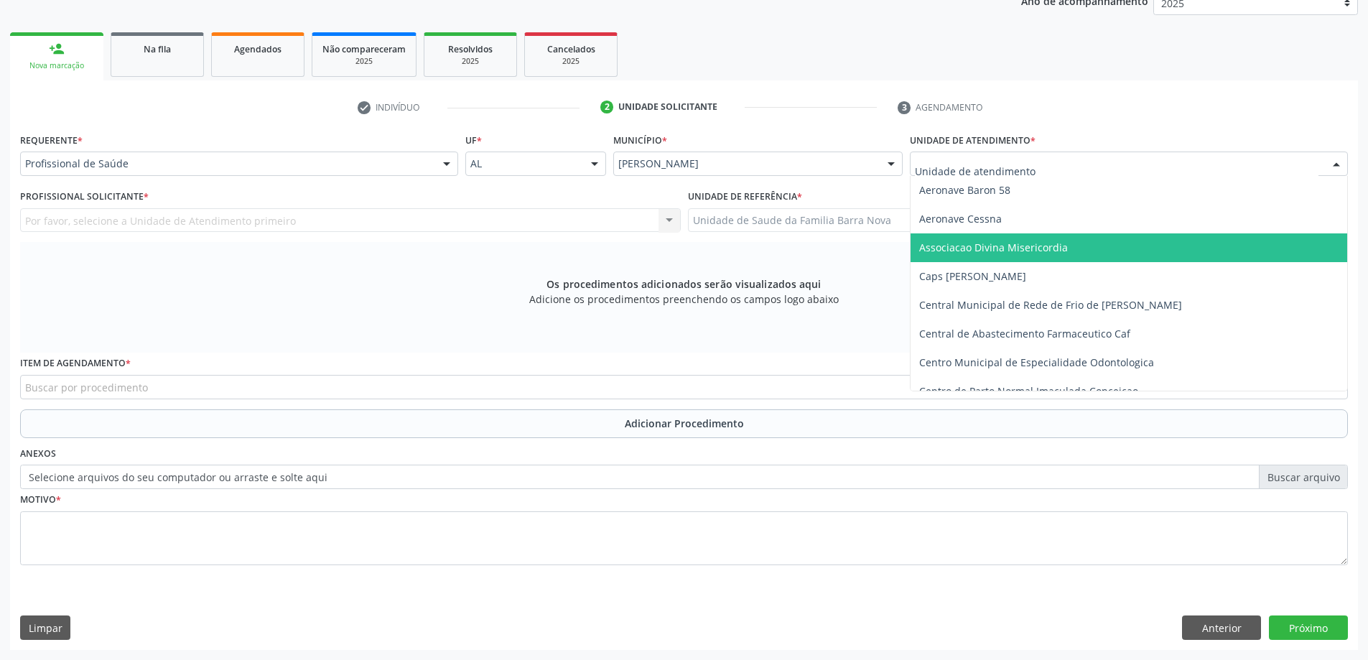
click at [246, 174] on div "Profissional de Saúde" at bounding box center [239, 164] width 438 height 24
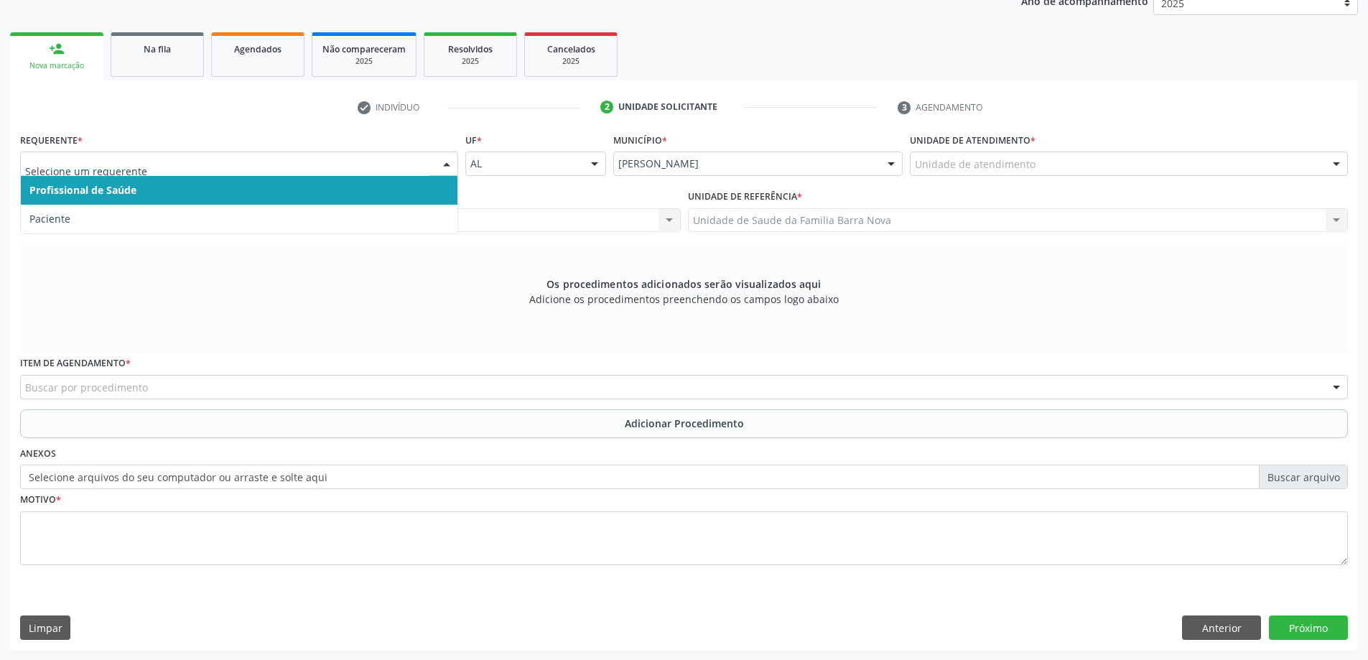
click at [157, 212] on span "Paciente" at bounding box center [239, 219] width 437 height 29
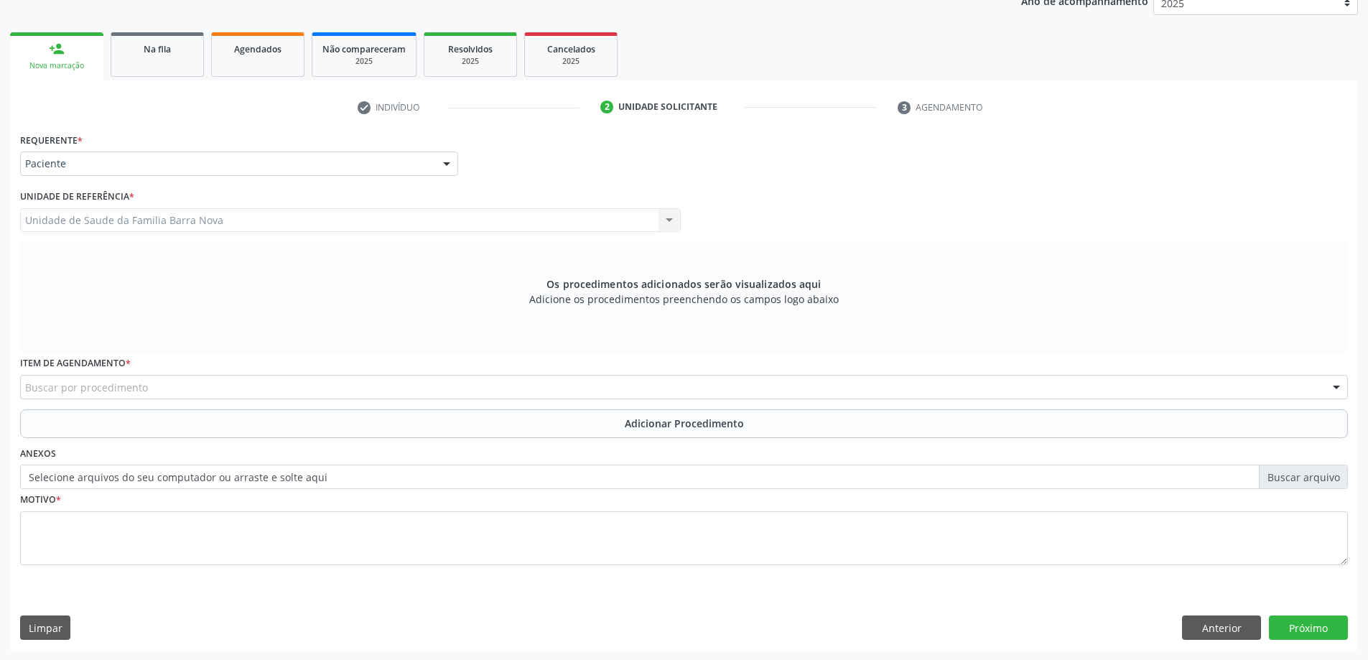
click at [170, 384] on div "Buscar por procedimento" at bounding box center [684, 387] width 1328 height 24
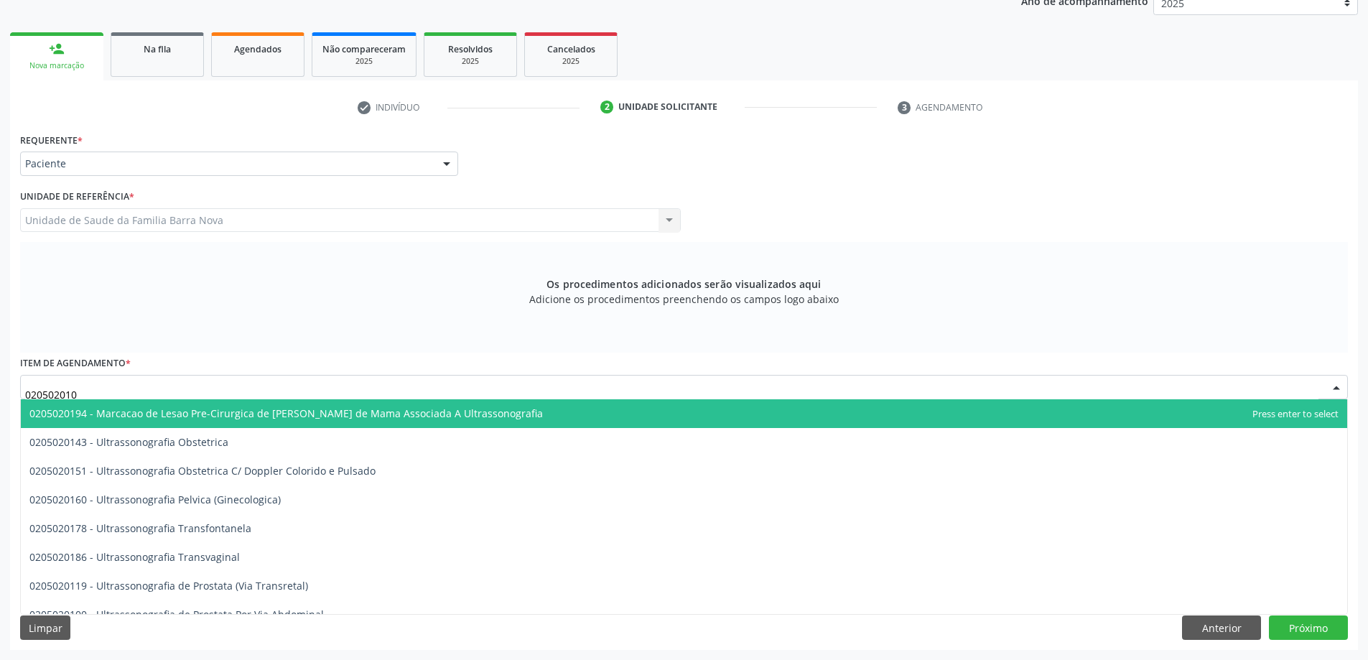
type input "0205020100"
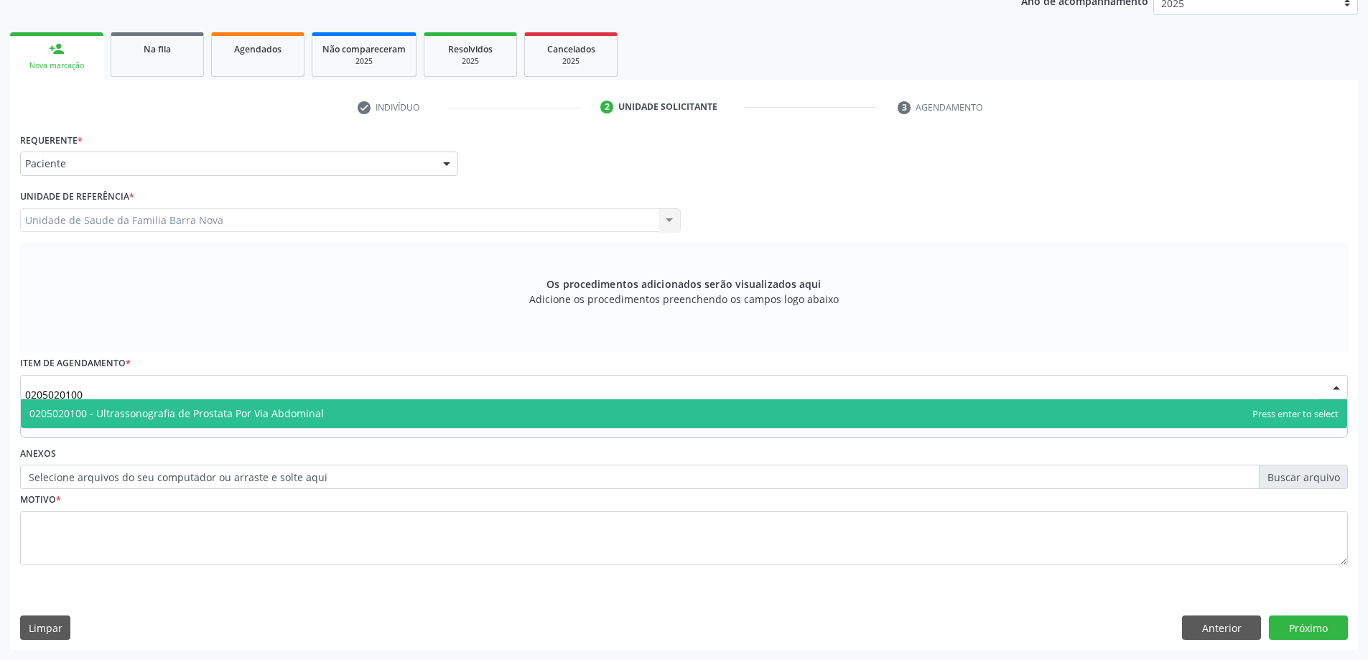
click at [190, 412] on span "0205020100 - Ultrassonografia de Prostata Por Via Abdominal" at bounding box center [176, 414] width 294 height 14
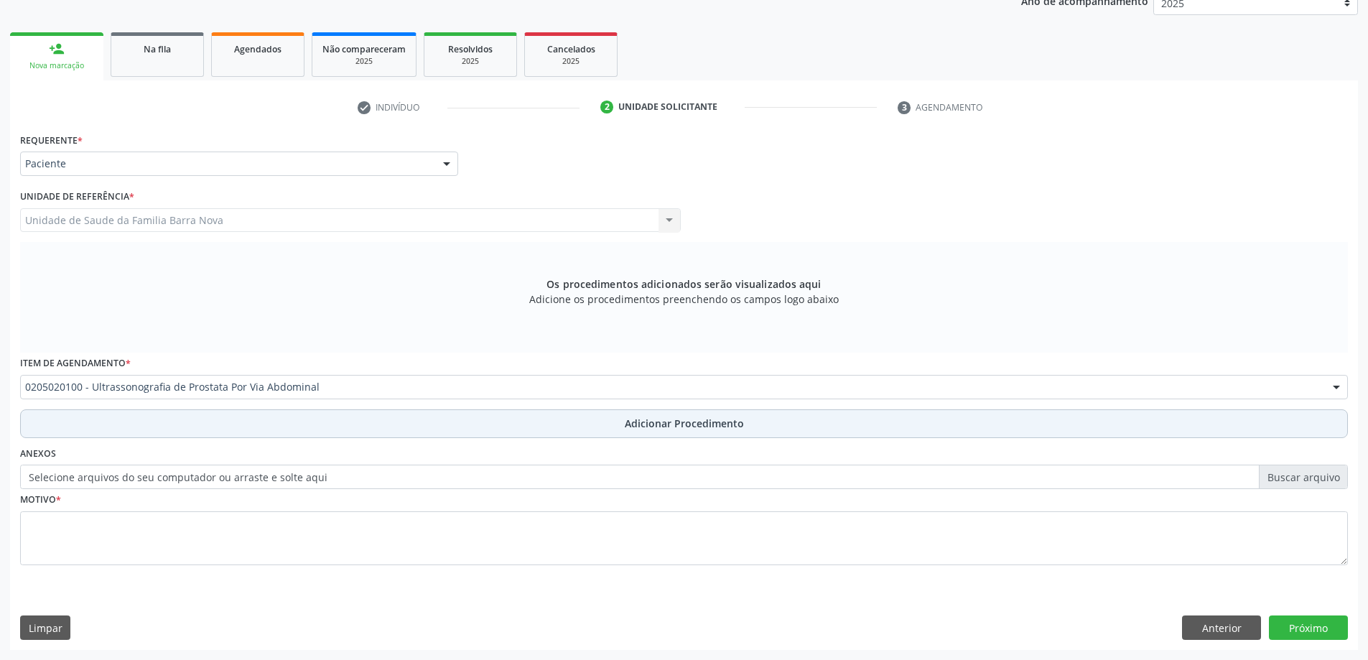
click at [218, 413] on button "Adicionar Procedimento" at bounding box center [684, 423] width 1328 height 29
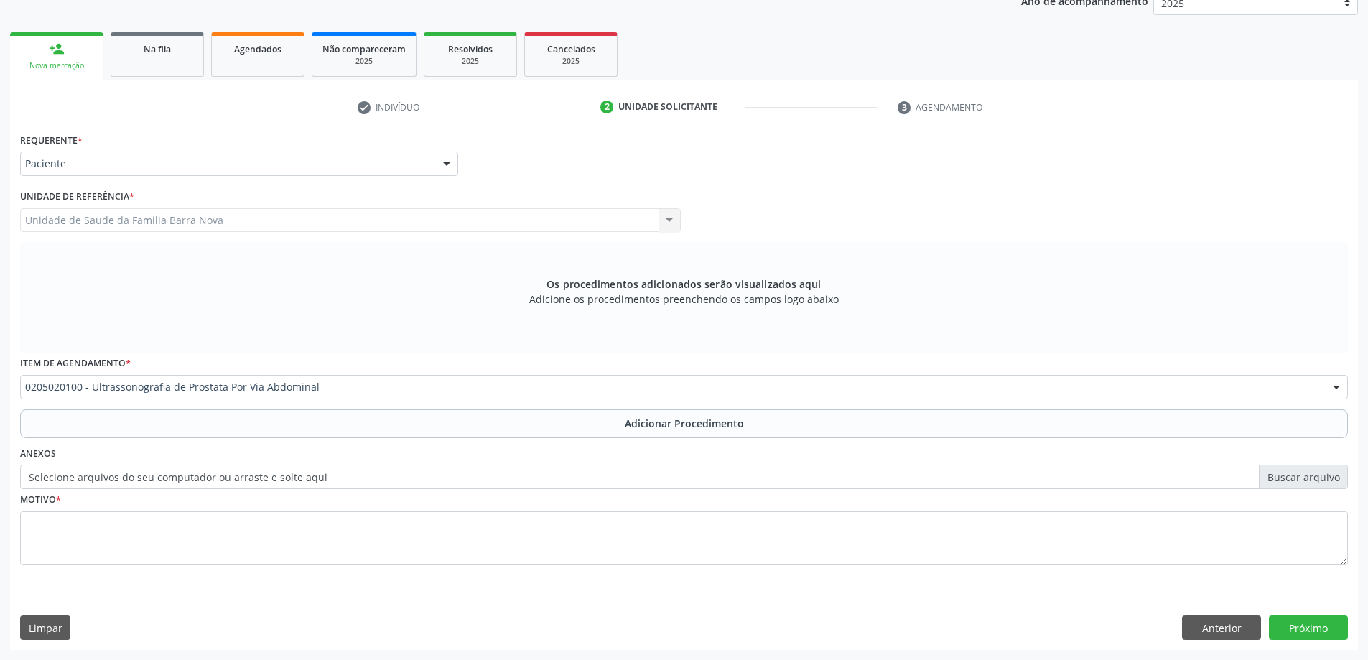
scroll to position [148, 0]
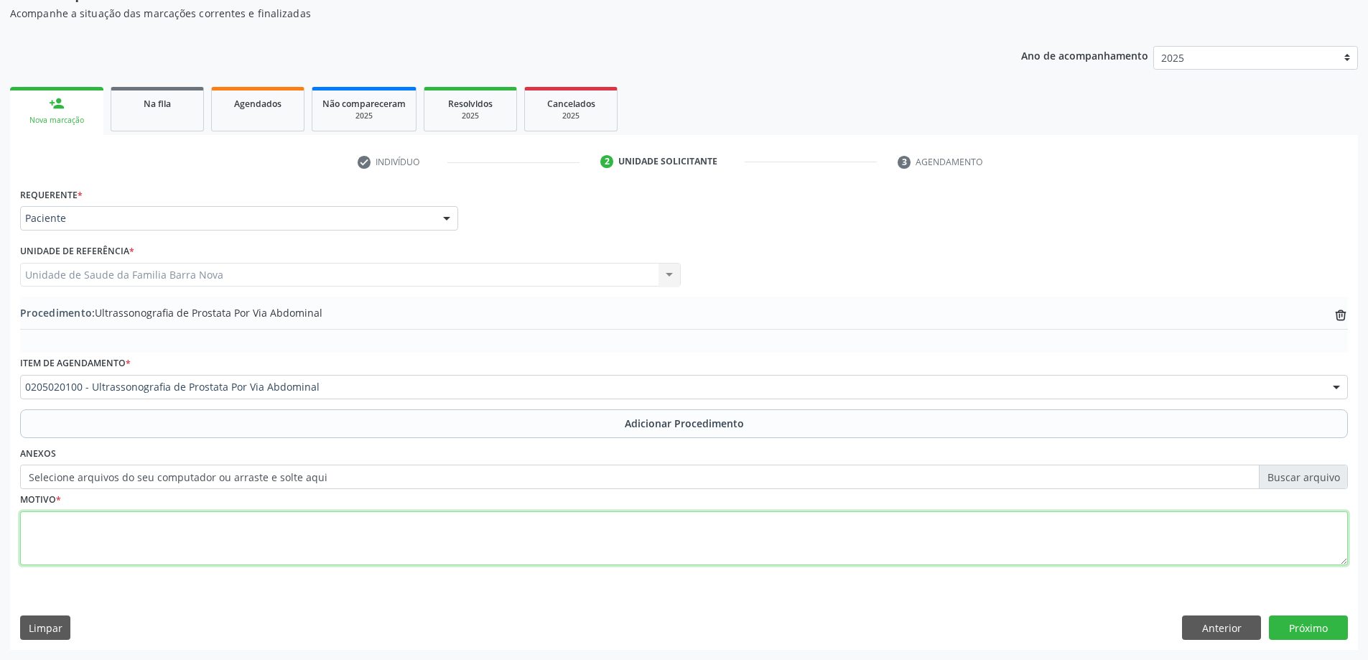
click at [228, 517] on textarea at bounding box center [684, 538] width 1328 height 55
type textarea "POLACIURIA"
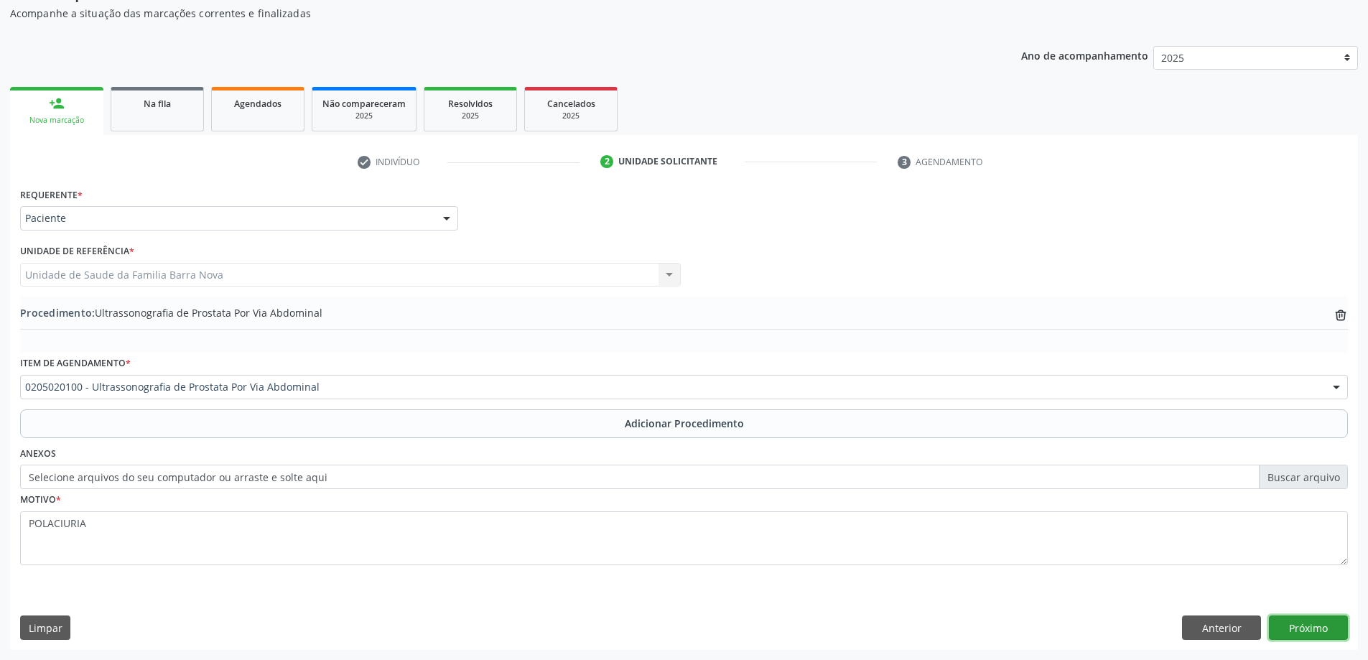
click at [1298, 635] on button "Próximo" at bounding box center [1308, 628] width 79 height 24
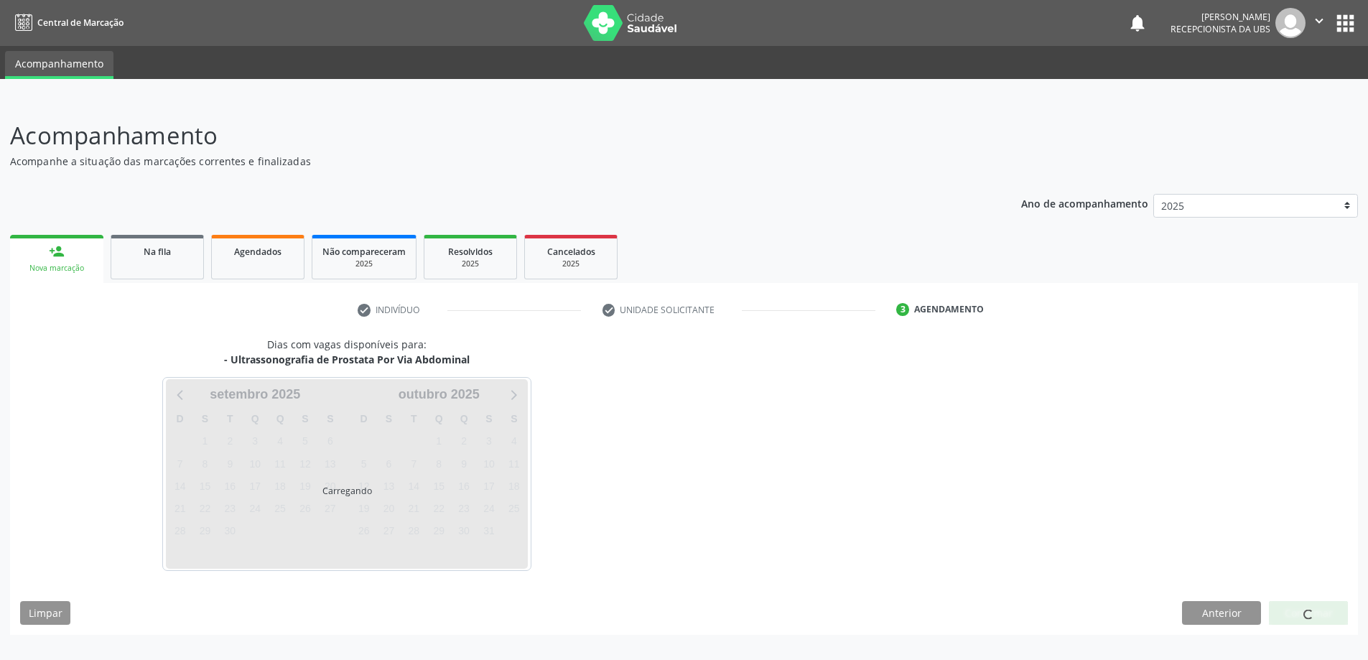
scroll to position [0, 0]
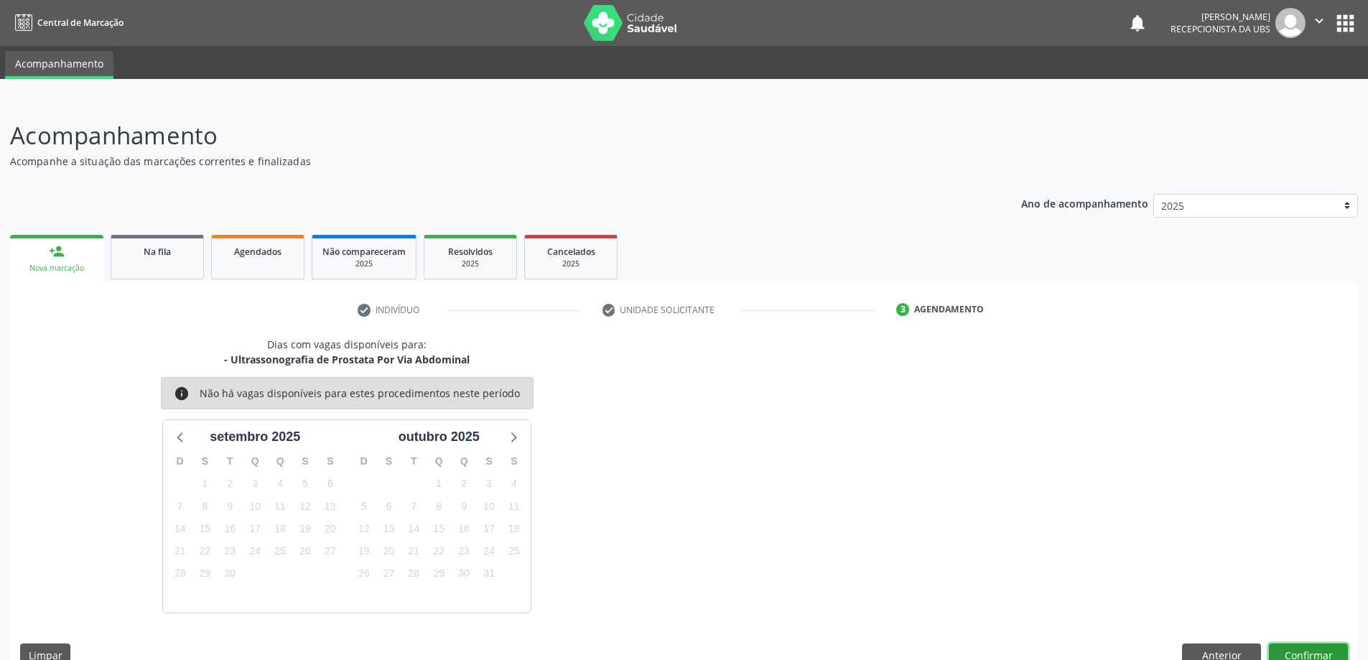
click at [1311, 647] on button "Confirmar" at bounding box center [1308, 656] width 79 height 24
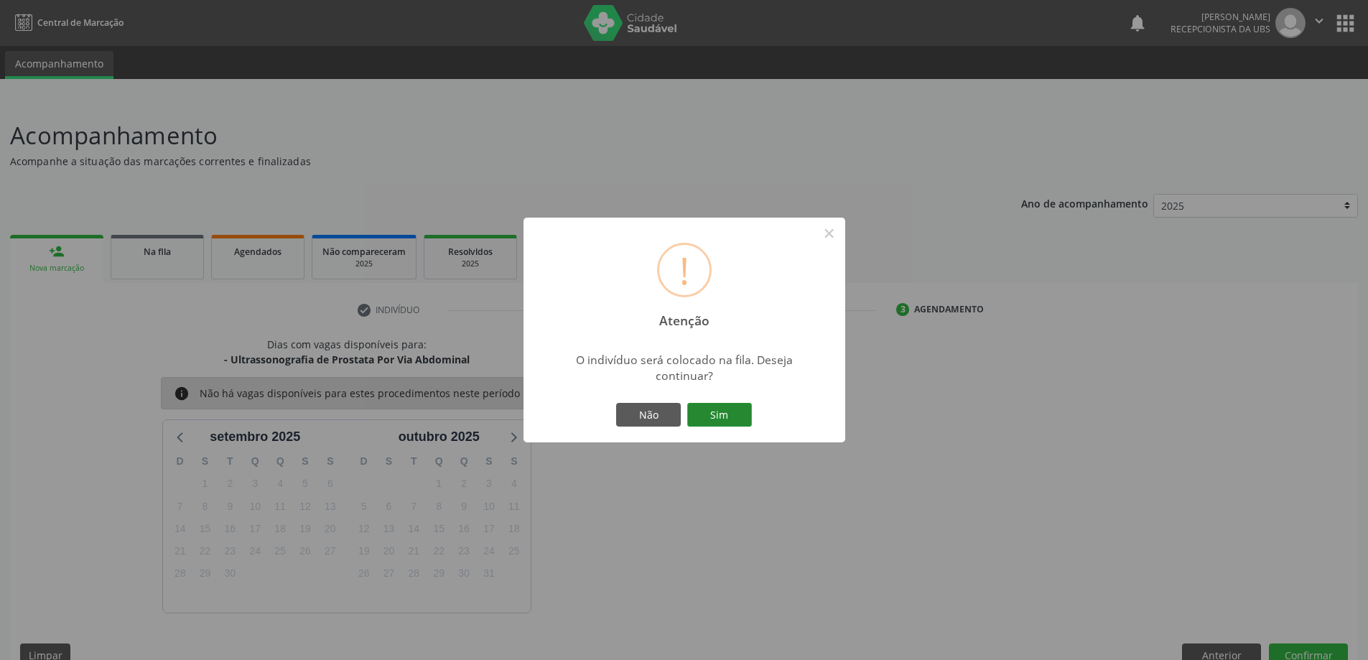
click at [725, 412] on button "Sim" at bounding box center [719, 415] width 65 height 24
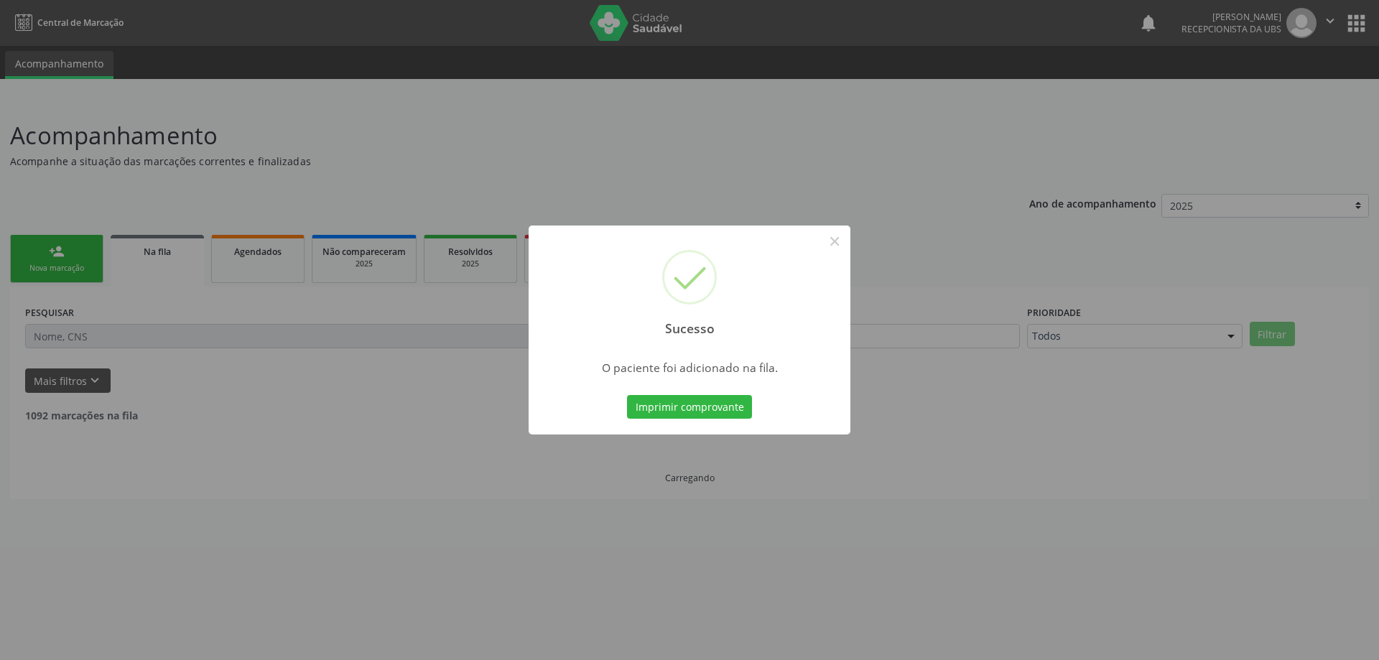
click at [139, 304] on div "Sucesso × O paciente foi adicionado na fila. Imprimir comprovante Cancel" at bounding box center [689, 330] width 1379 height 660
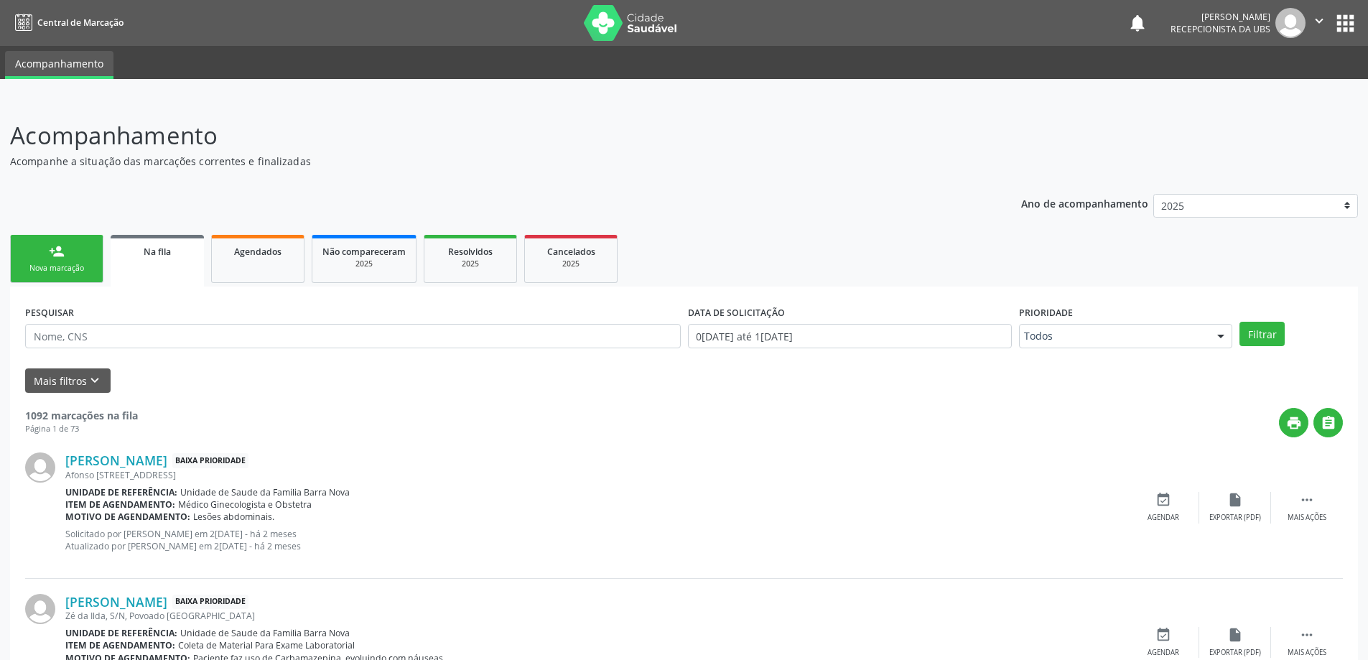
click at [51, 259] on link "person_add Nova marcação" at bounding box center [56, 259] width 93 height 48
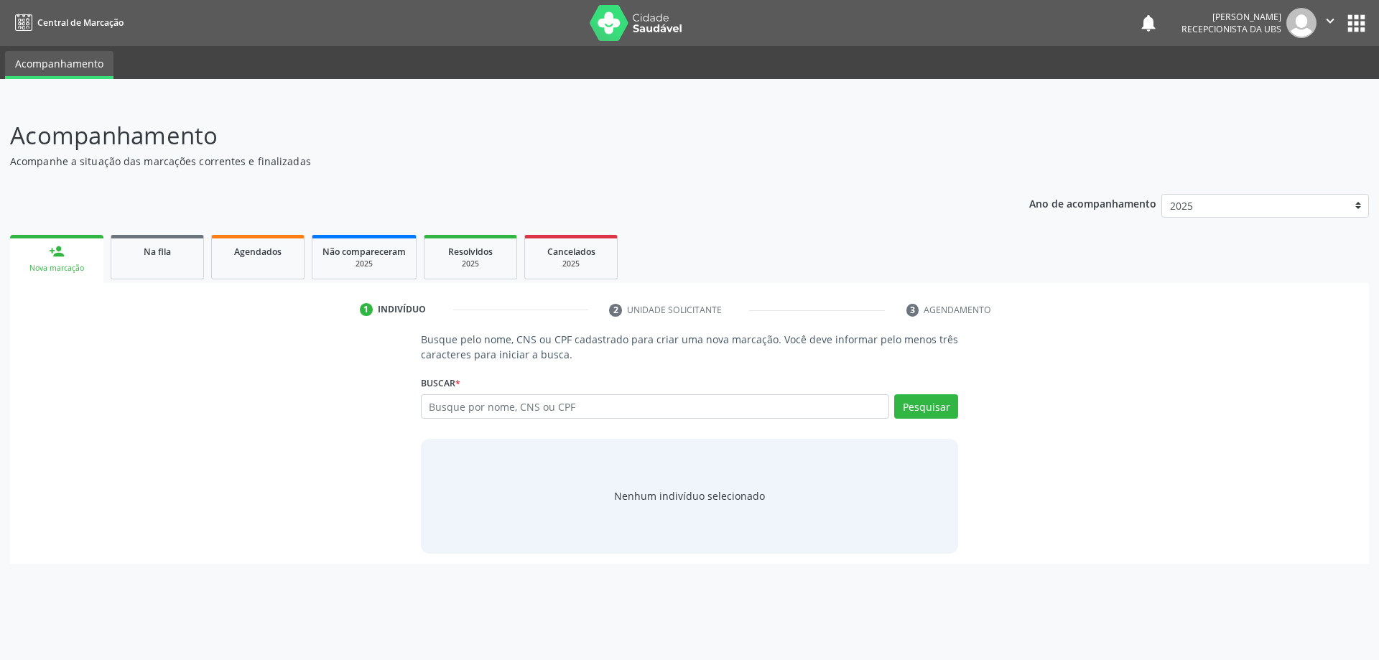
click at [643, 379] on div "Buscar * Busque por nome, CNS ou CPF Nenhum resultado encontrado para: " " Digi…" at bounding box center [690, 400] width 538 height 56
click at [644, 395] on input "text" at bounding box center [655, 406] width 469 height 24
type input "FERNANDINA ALVES DOS SANTOS"
click at [926, 398] on button "Pesquisar" at bounding box center [926, 406] width 64 height 24
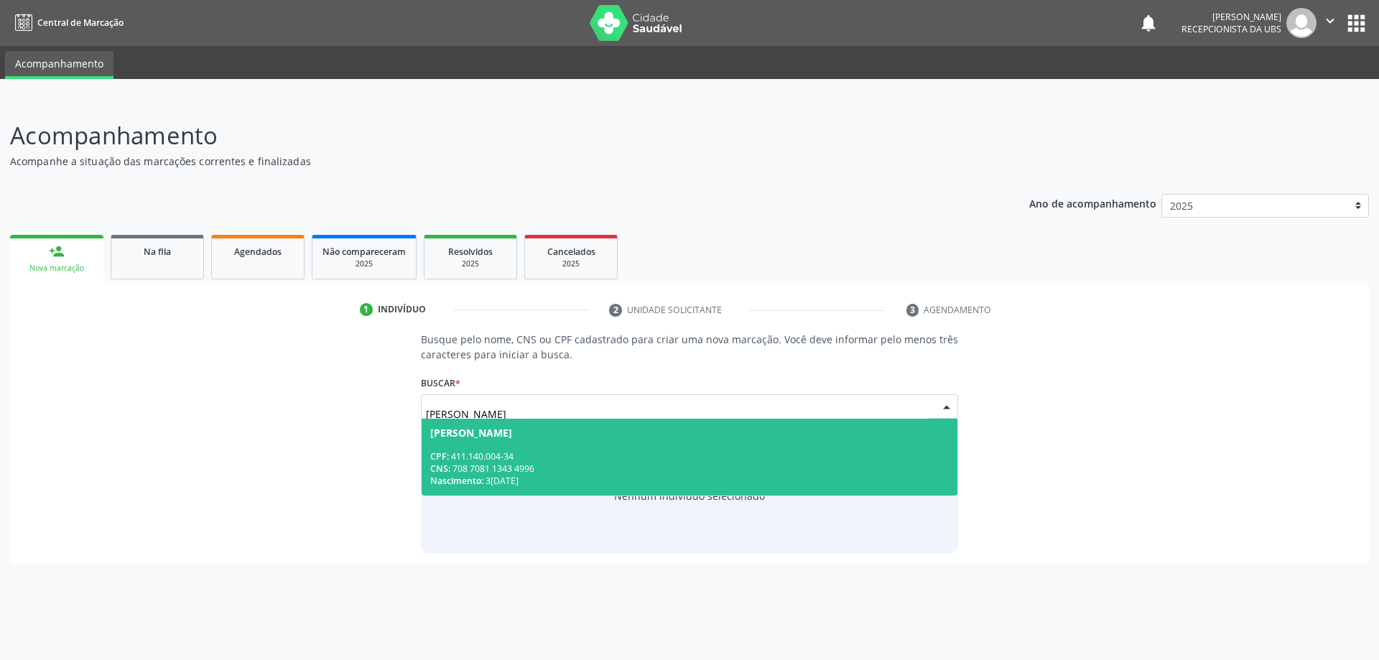
click at [769, 450] on div "CPF: 411.140.004-34" at bounding box center [689, 456] width 519 height 12
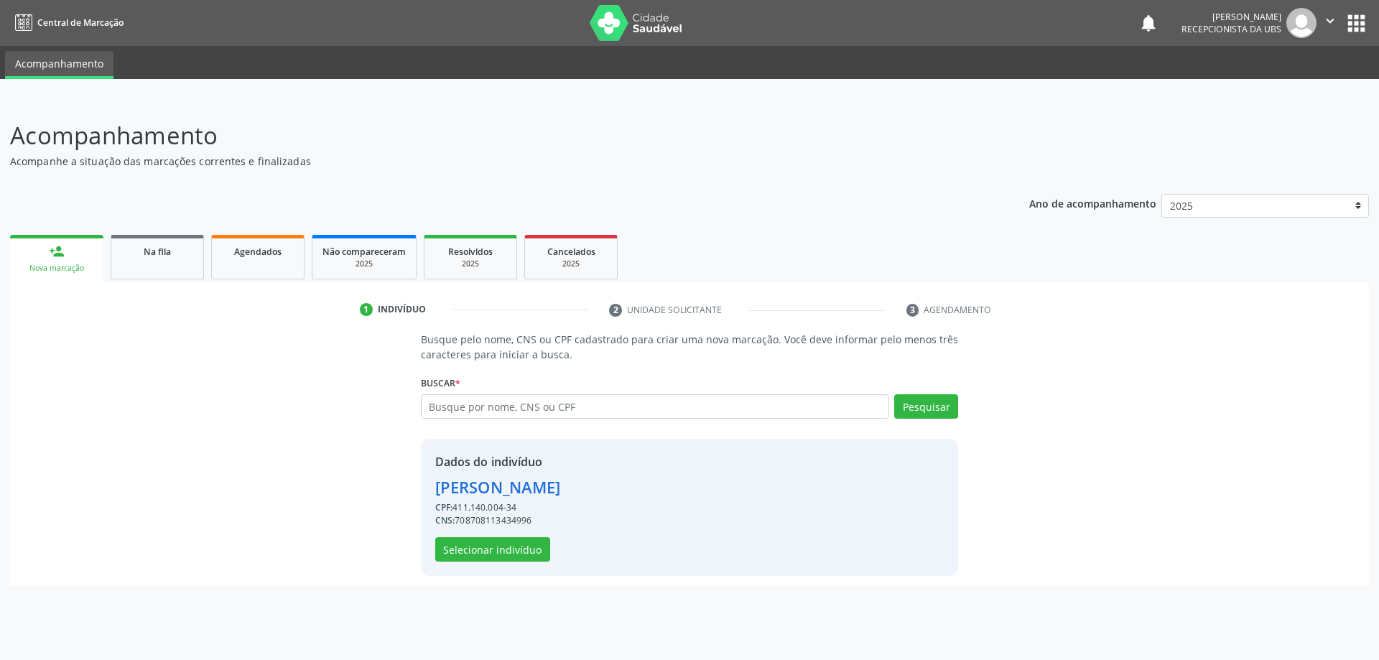
click at [508, 565] on div "Dados do indivíduo Fernandina Alves dos Santos CPF: 411.140.004-34 CNS: 7087081…" at bounding box center [690, 507] width 538 height 137
click at [507, 555] on button "Selecionar indivíduo" at bounding box center [492, 549] width 115 height 24
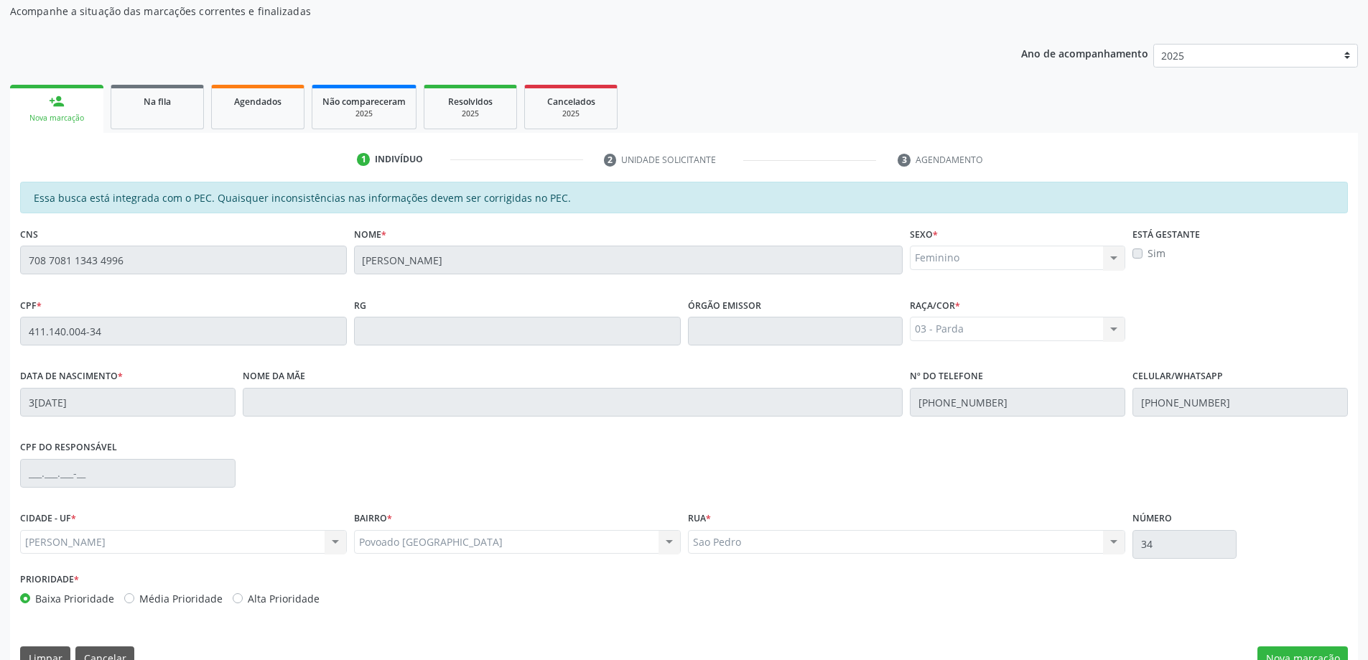
scroll to position [180, 0]
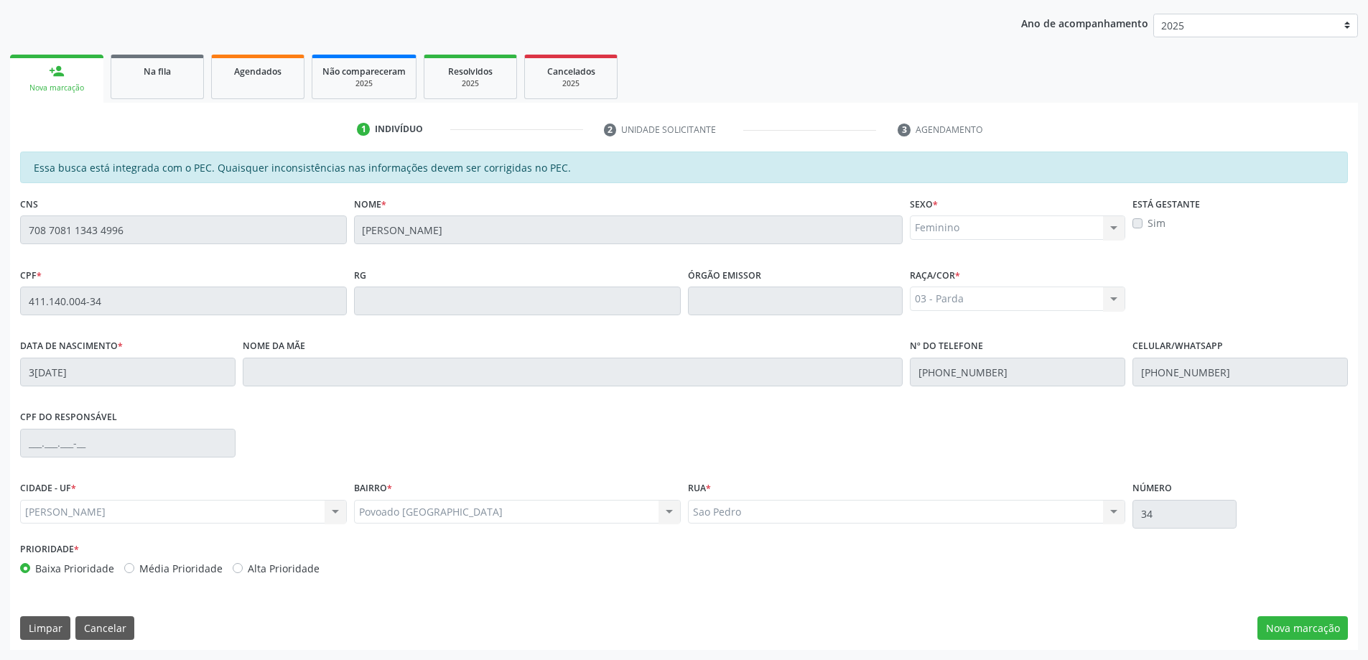
click at [1272, 614] on div "Essa busca está integrada com o PEC. Quaisquer inconsistências nas informações …" at bounding box center [684, 401] width 1348 height 498
click at [1288, 621] on button "Nova marcação" at bounding box center [1303, 628] width 90 height 24
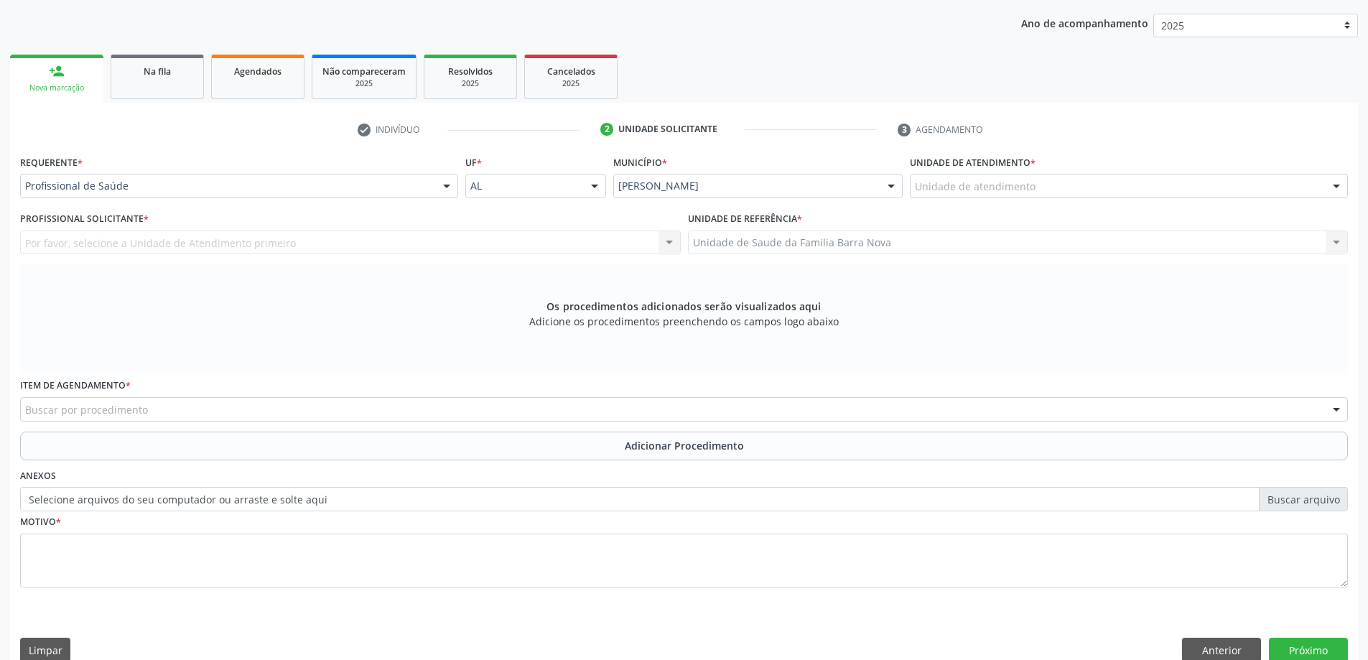
click at [1067, 182] on div "Unidade de atendimento" at bounding box center [1129, 186] width 438 height 24
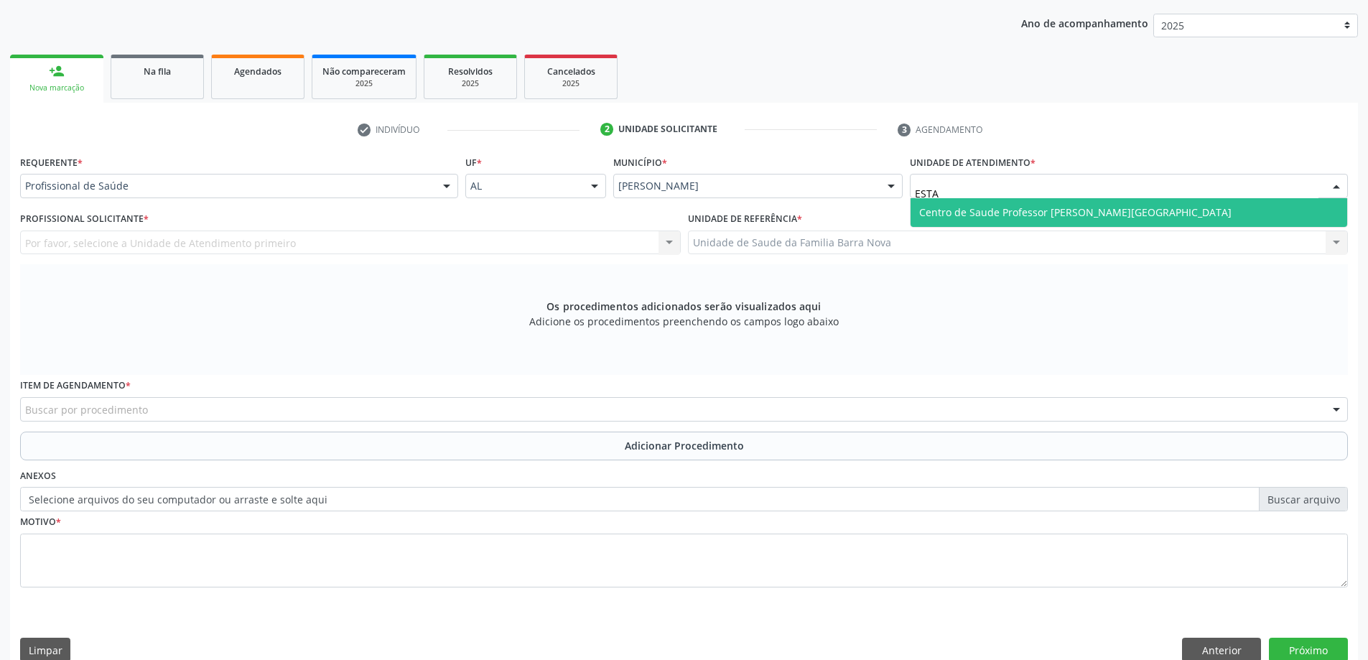
type input "ESTAC"
click at [1279, 212] on span "Centro de Saude Professor [PERSON_NAME][GEOGRAPHIC_DATA]" at bounding box center [1129, 212] width 437 height 29
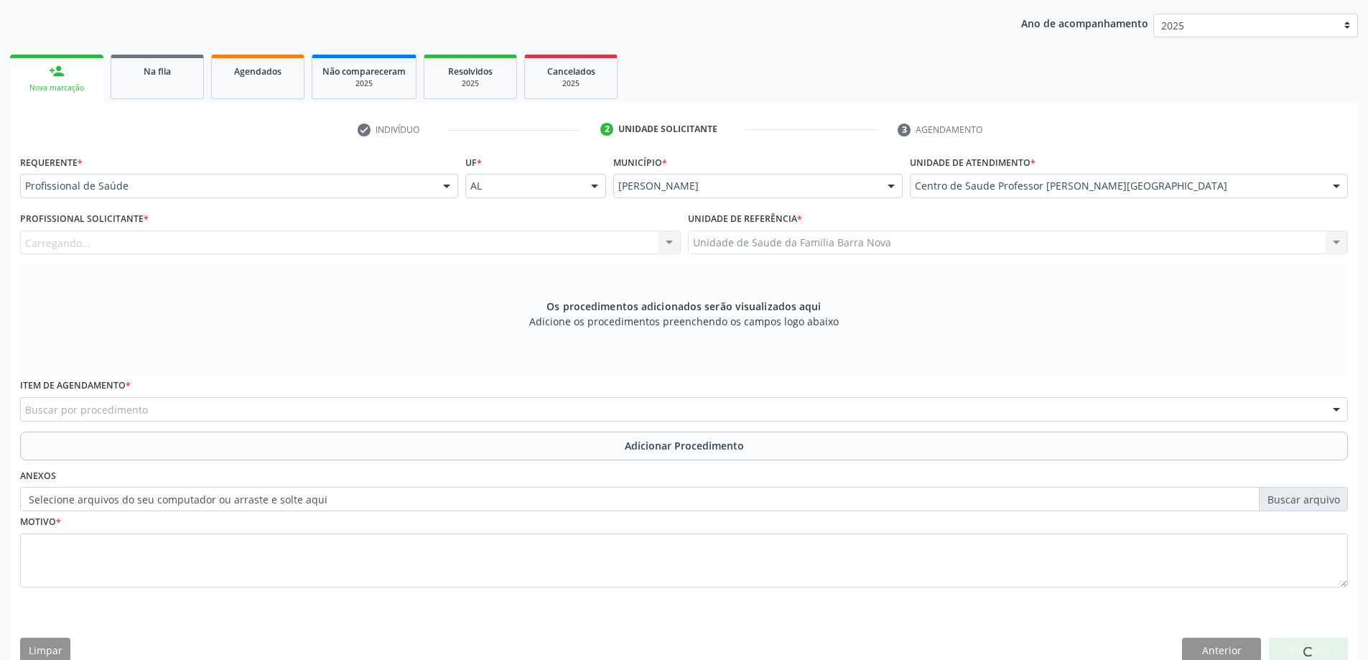
click at [309, 242] on div "Carregando... Nenhum resultado encontrado para: " " Não há nenhuma opção para s…" at bounding box center [350, 243] width 661 height 24
click at [310, 238] on div at bounding box center [350, 243] width 661 height 24
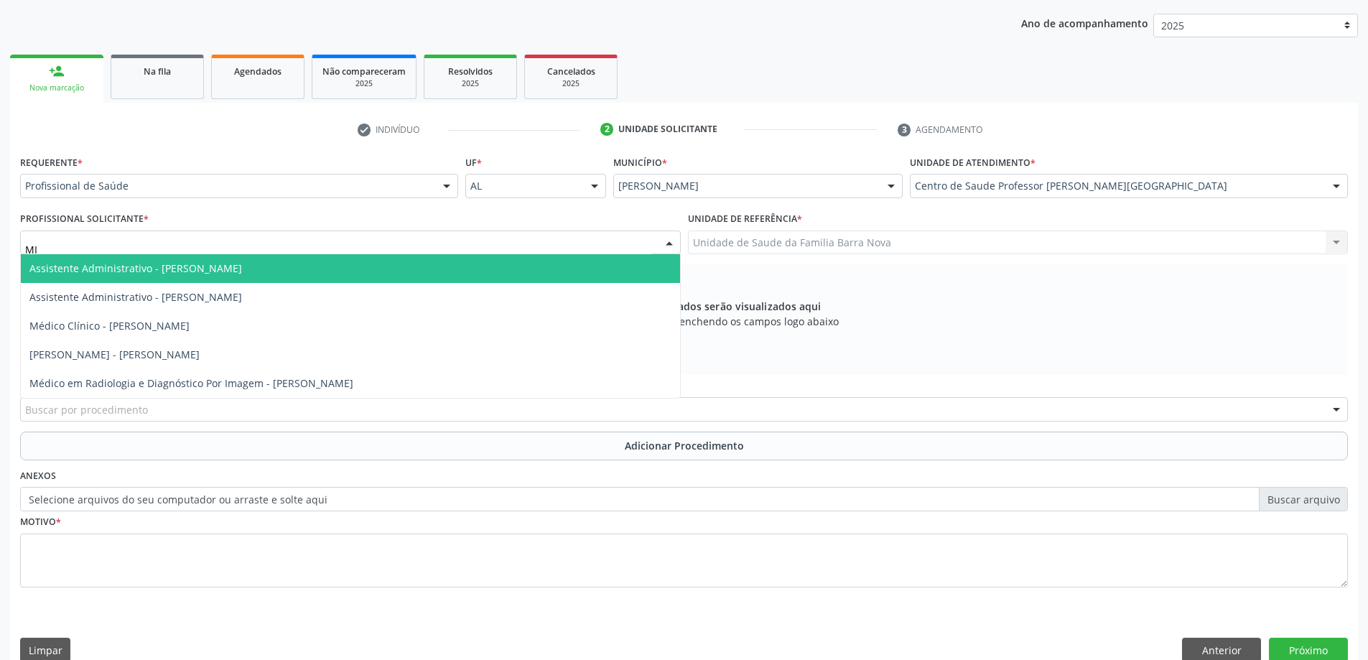
type input "MIR"
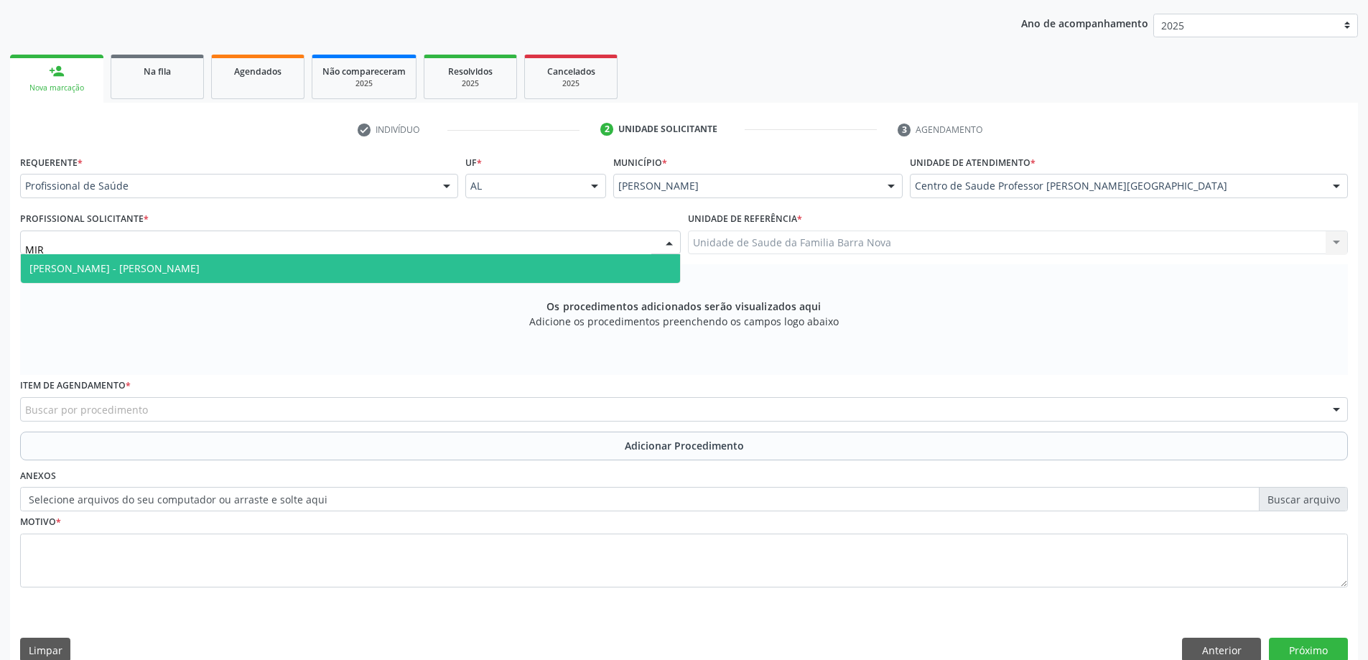
click at [200, 262] on span "Médico Otorrinolaringologista - Mirella Kalyne Cavalcante Magalhaes" at bounding box center [114, 268] width 170 height 14
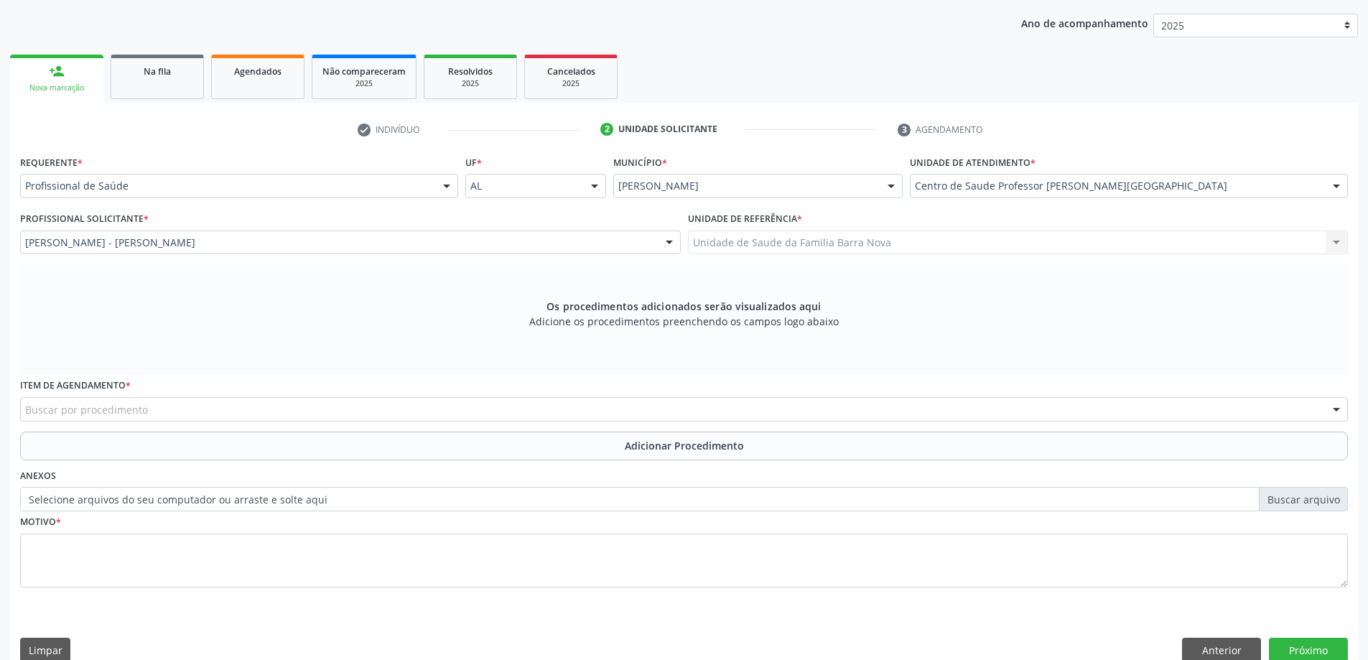
click at [165, 399] on div "Buscar por procedimento" at bounding box center [684, 409] width 1328 height 24
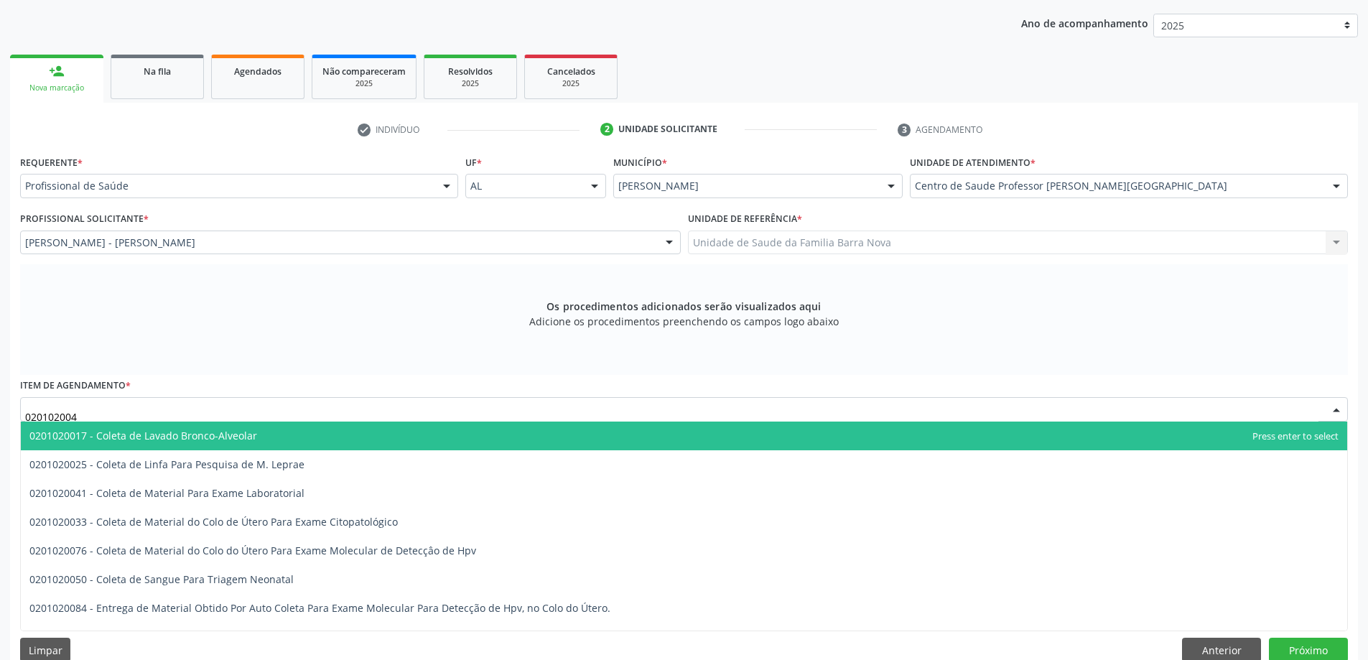
type input "0201020041"
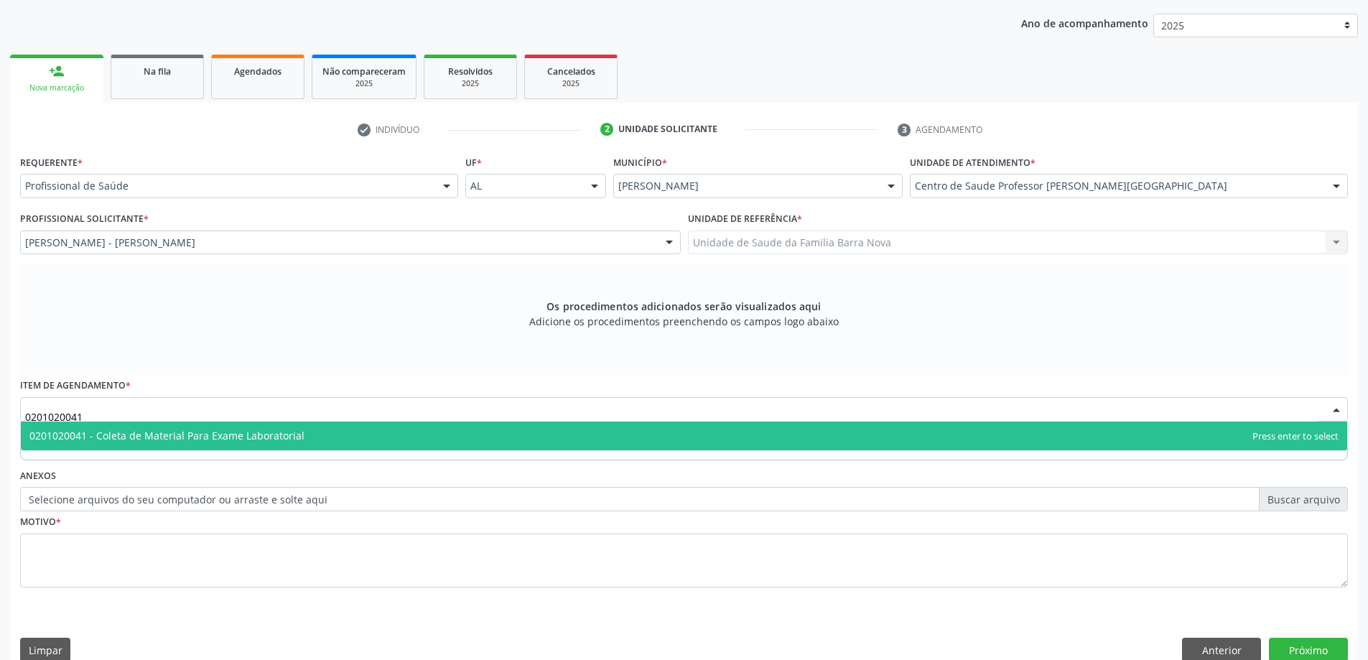
click at [169, 440] on span "0201020041 - Coleta de Material Para Exame Laboratorial" at bounding box center [166, 436] width 275 height 14
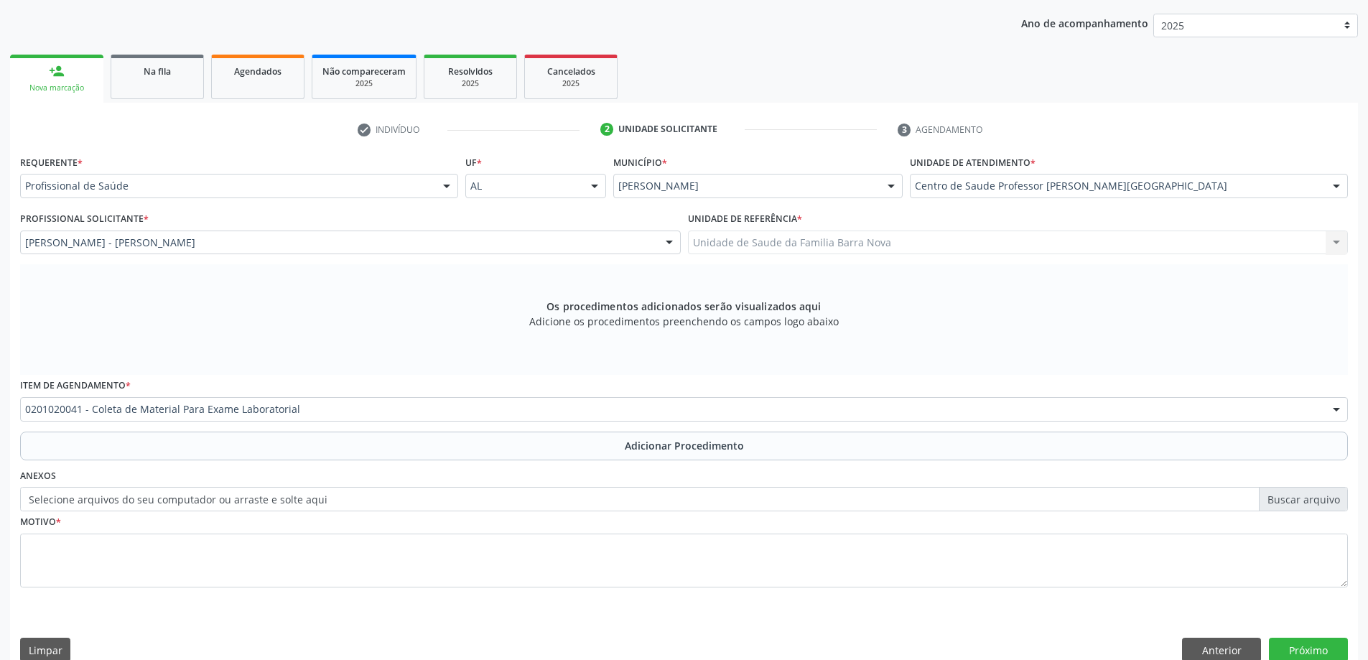
drag, startPoint x: 202, startPoint y: 452, endPoint x: 222, endPoint y: 451, distance: 20.1
click at [206, 452] on button "Adicionar Procedimento" at bounding box center [684, 446] width 1328 height 29
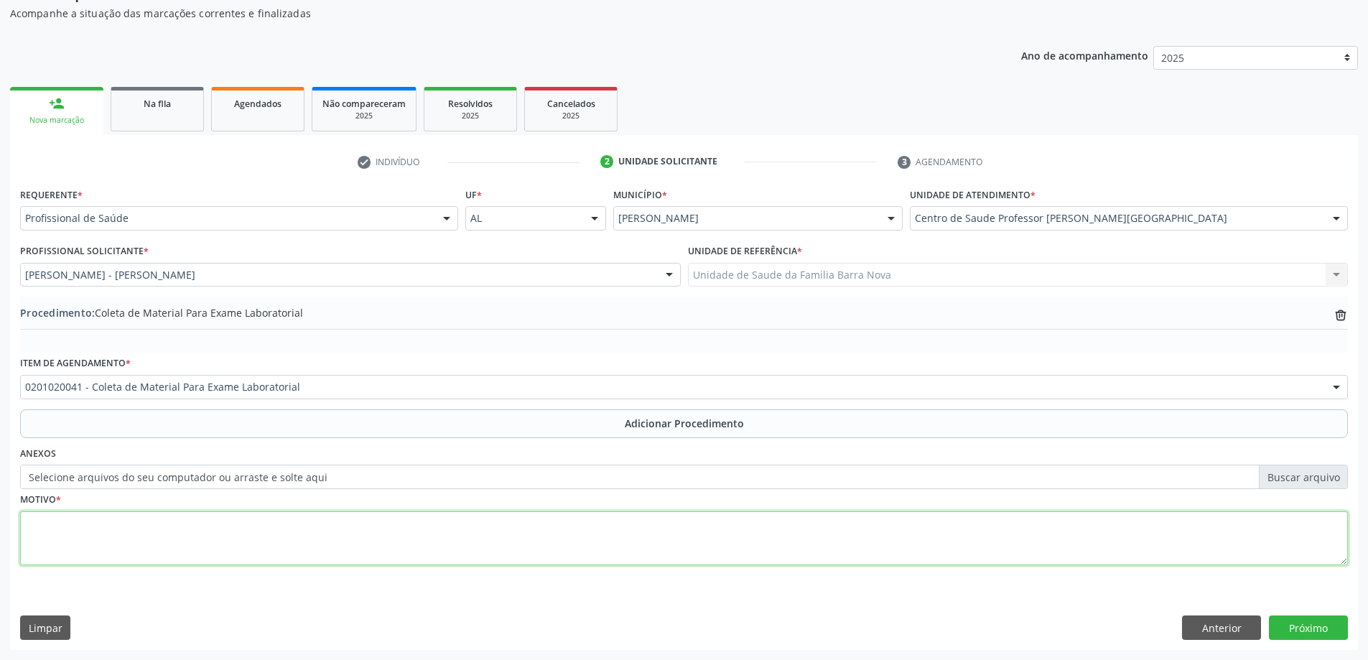
click at [187, 544] on textarea at bounding box center [684, 538] width 1328 height 55
type textarea "TONTURA."
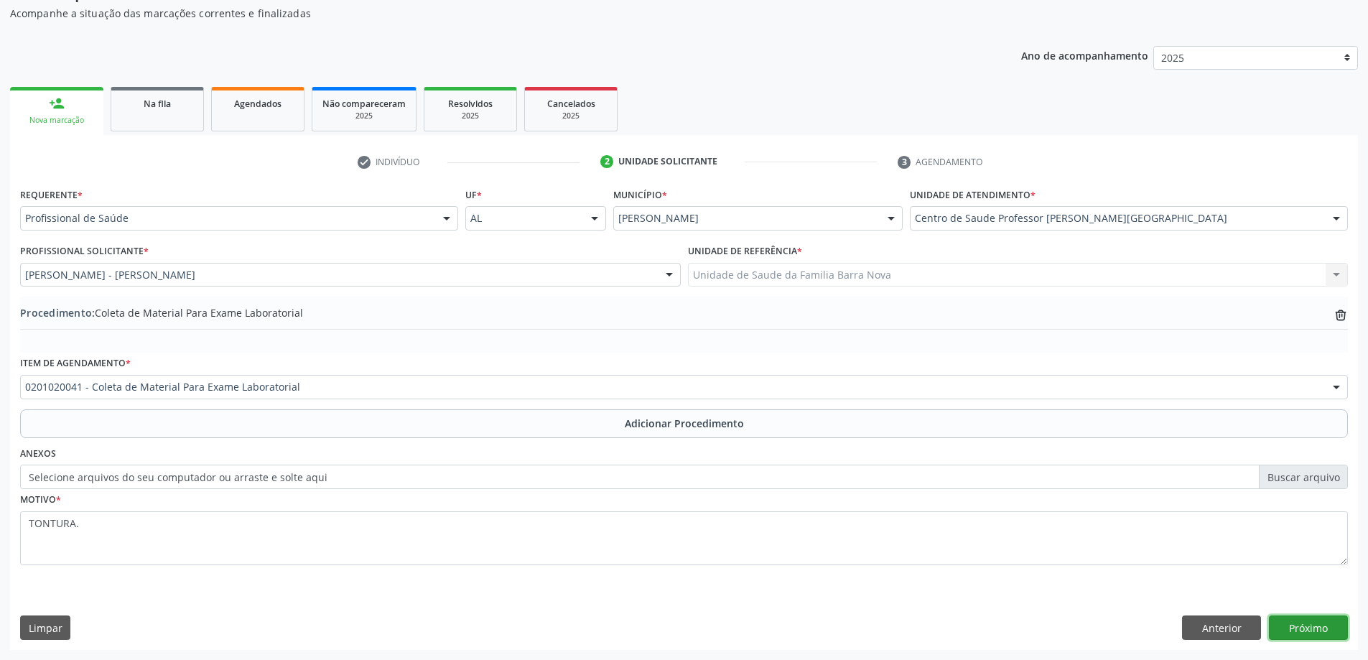
click at [1319, 619] on button "Próximo" at bounding box center [1308, 628] width 79 height 24
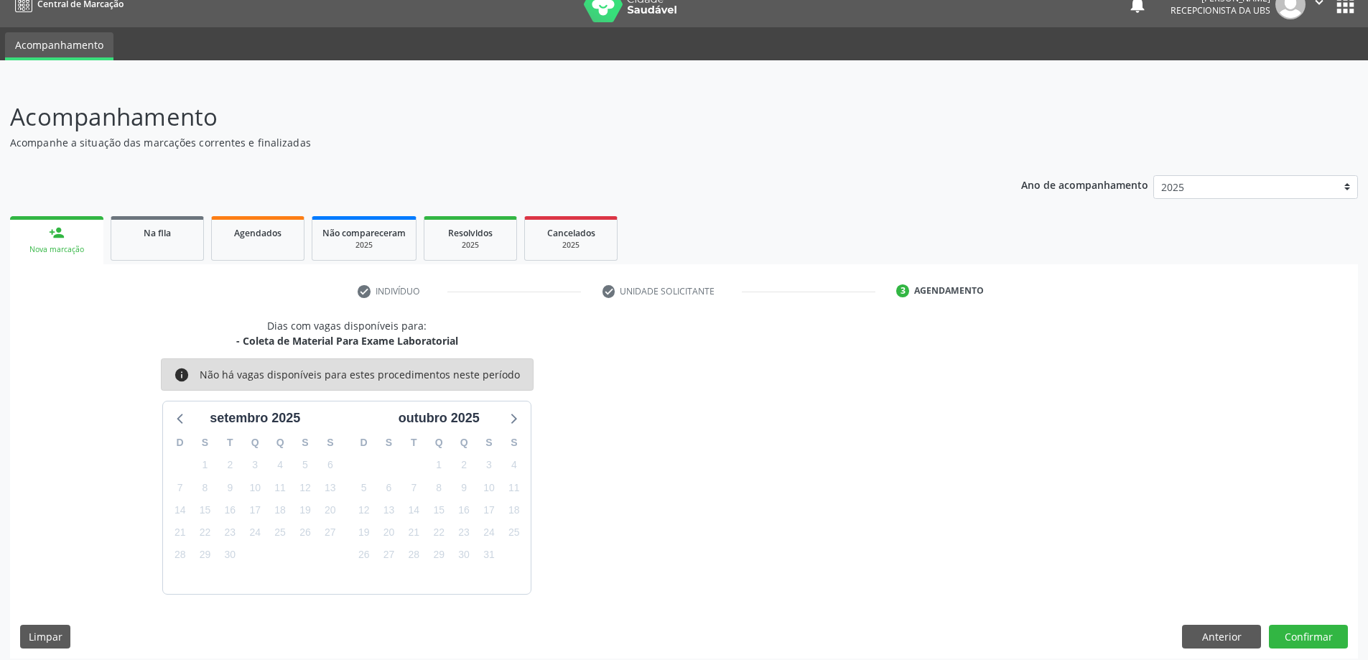
scroll to position [27, 0]
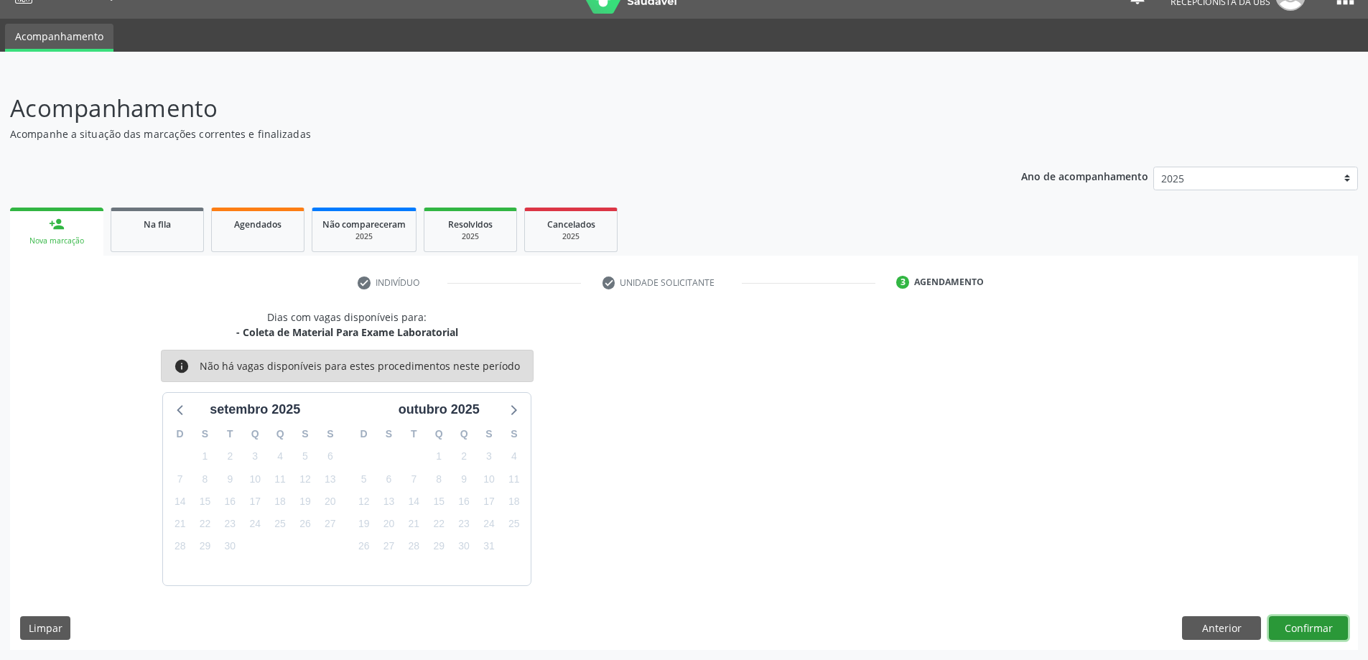
click at [1330, 627] on button "Confirmar" at bounding box center [1308, 628] width 79 height 24
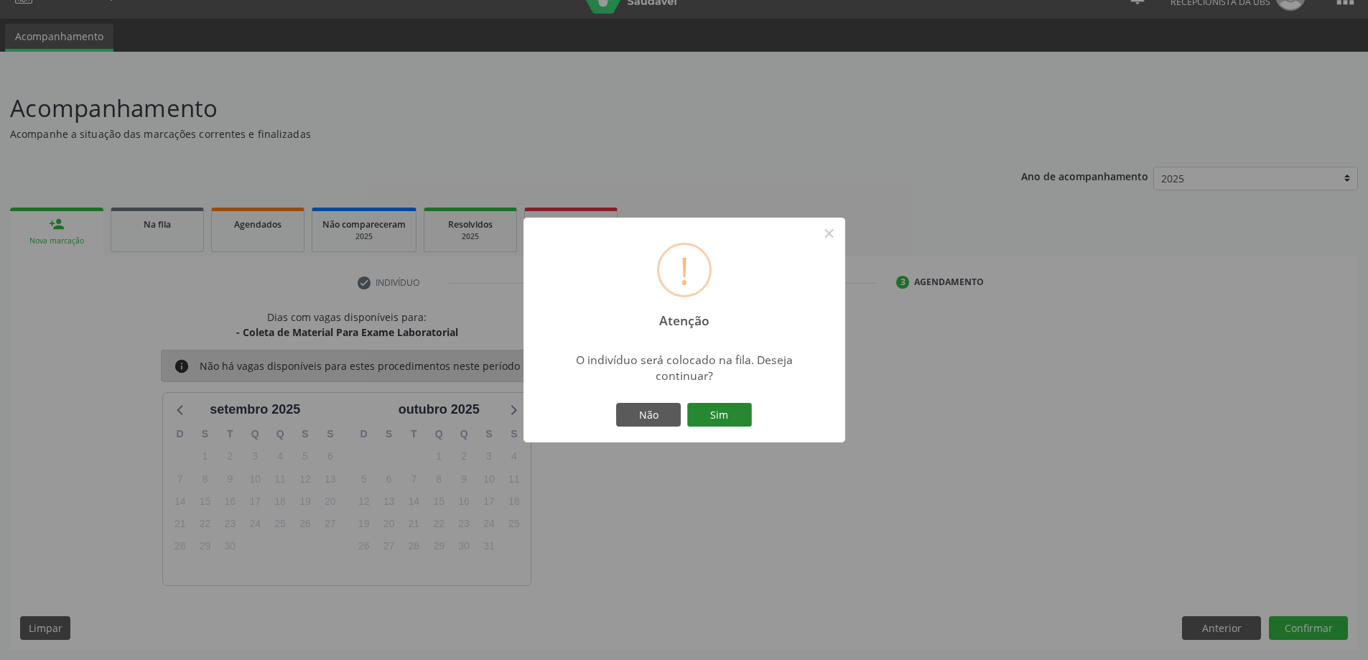
click at [719, 416] on button "Sim" at bounding box center [719, 415] width 65 height 24
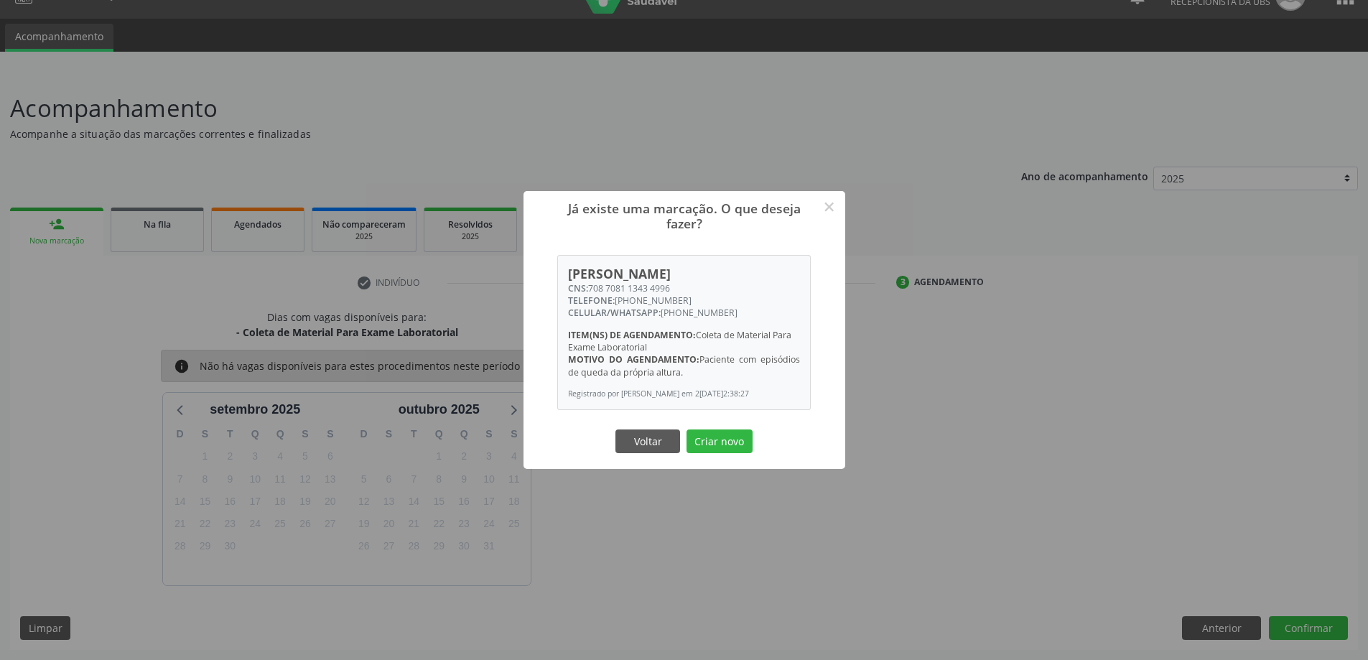
drag, startPoint x: 717, startPoint y: 396, endPoint x: 755, endPoint y: 405, distance: 39.2
click at [755, 405] on div "Fernandina Alves dos Santos CNS: 708 7081 1343 4996 TELEFONE: (82) 99428-1154 C…" at bounding box center [684, 333] width 252 height 154
click at [741, 442] on button "Criar novo" at bounding box center [720, 441] width 66 height 24
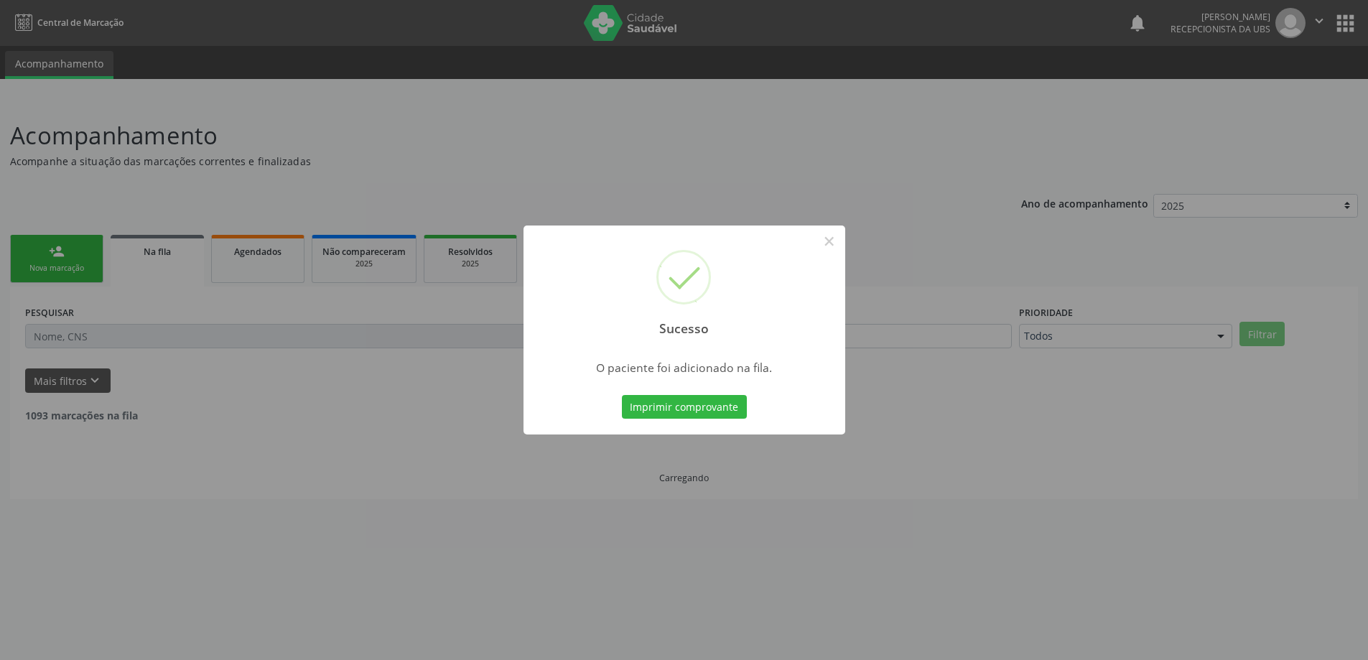
scroll to position [0, 0]
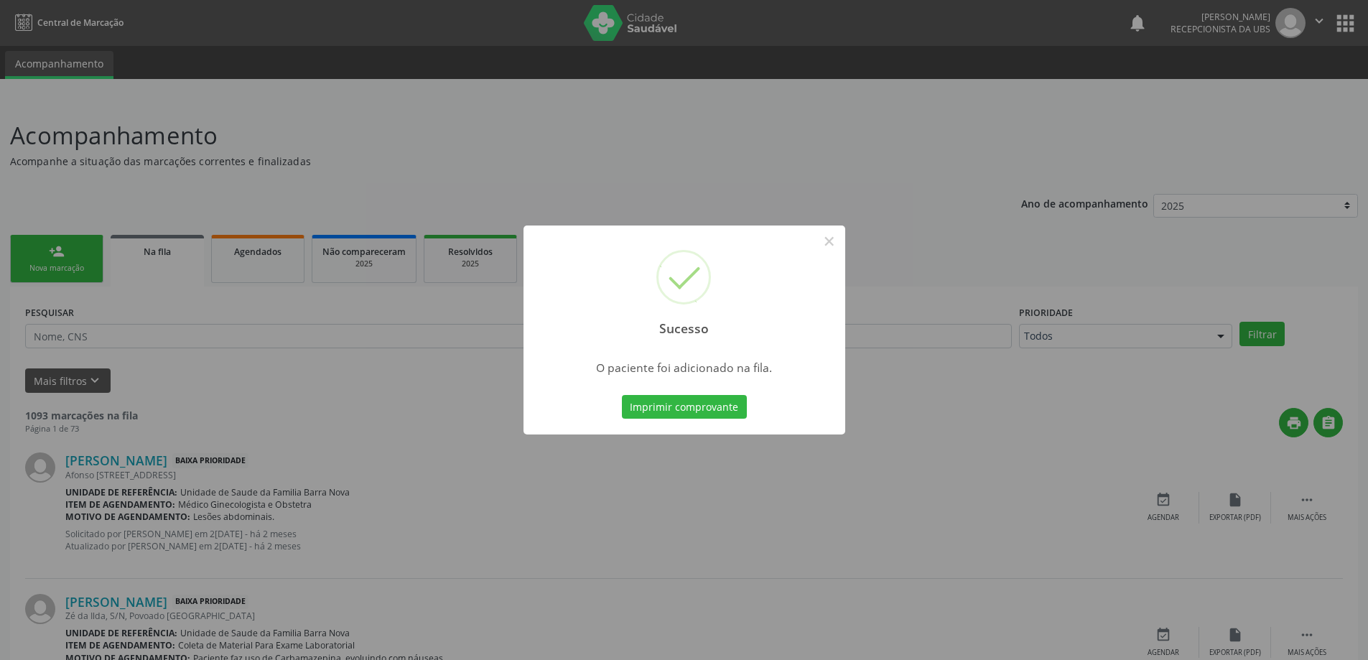
click at [55, 236] on div "Sucesso × O paciente foi adicionado na fila. Imprimir comprovante Cancel" at bounding box center [684, 330] width 1368 height 660
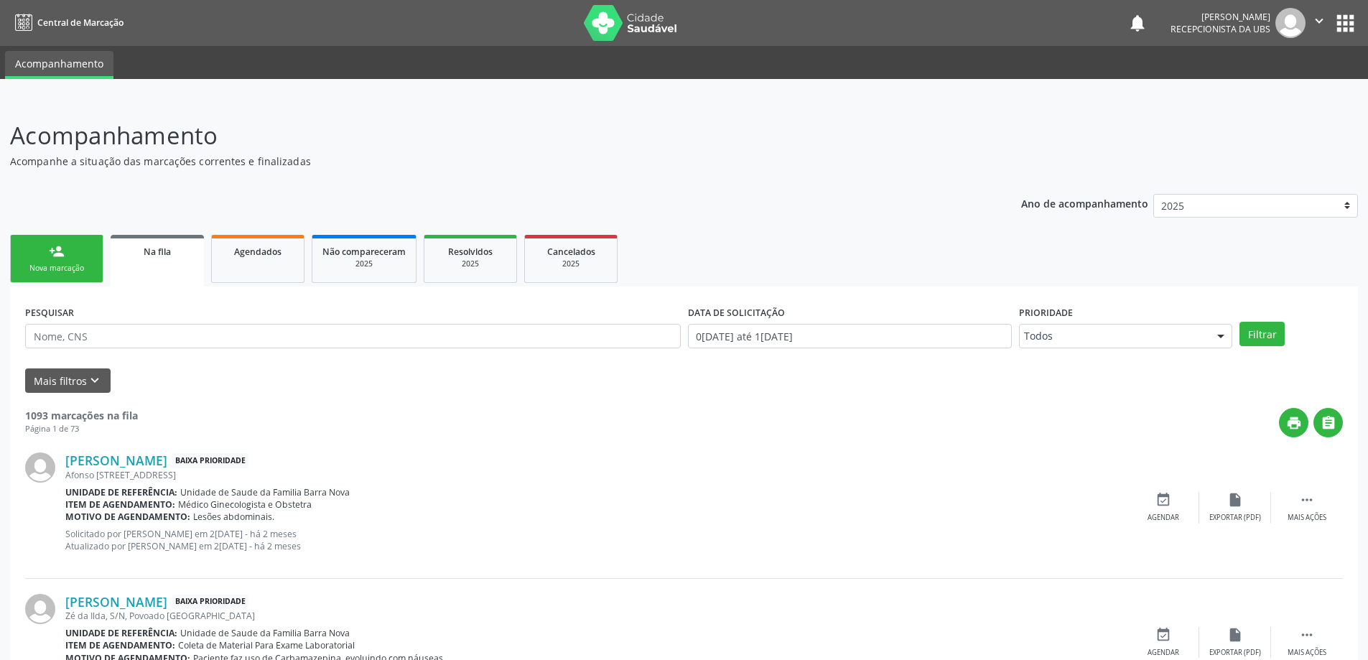
click at [83, 279] on link "person_add Nova marcação" at bounding box center [56, 259] width 93 height 48
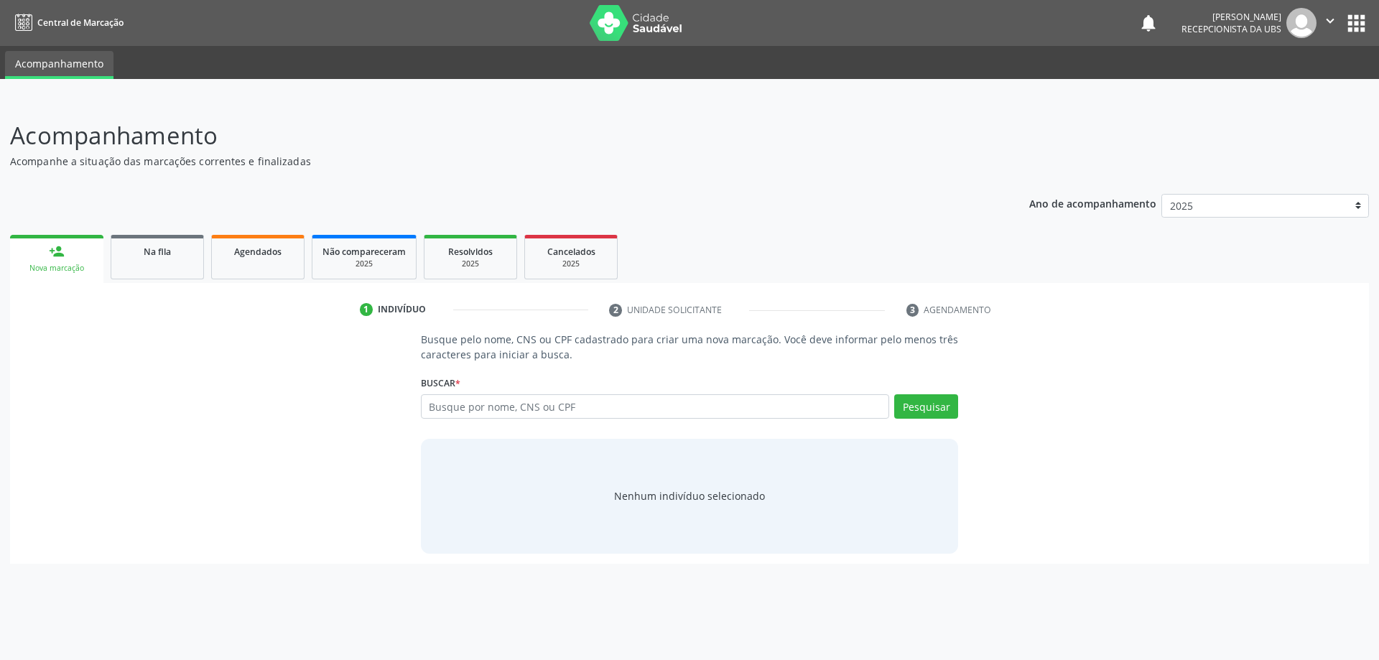
drag, startPoint x: 486, startPoint y: 393, endPoint x: 500, endPoint y: 396, distance: 14.6
click at [493, 394] on div "Buscar * Busque por nome, CNS ou CPF Nenhum resultado encontrado para: " " Digi…" at bounding box center [690, 400] width 538 height 56
click at [501, 396] on input "text" at bounding box center [655, 406] width 469 height 24
type input "CRISTIANE SIMÕES DA SILVA"
click at [924, 389] on div "Buscar * Busque por nome, CNS ou CPF Nenhum resultado encontrado para: " " Não …" at bounding box center [690, 400] width 538 height 56
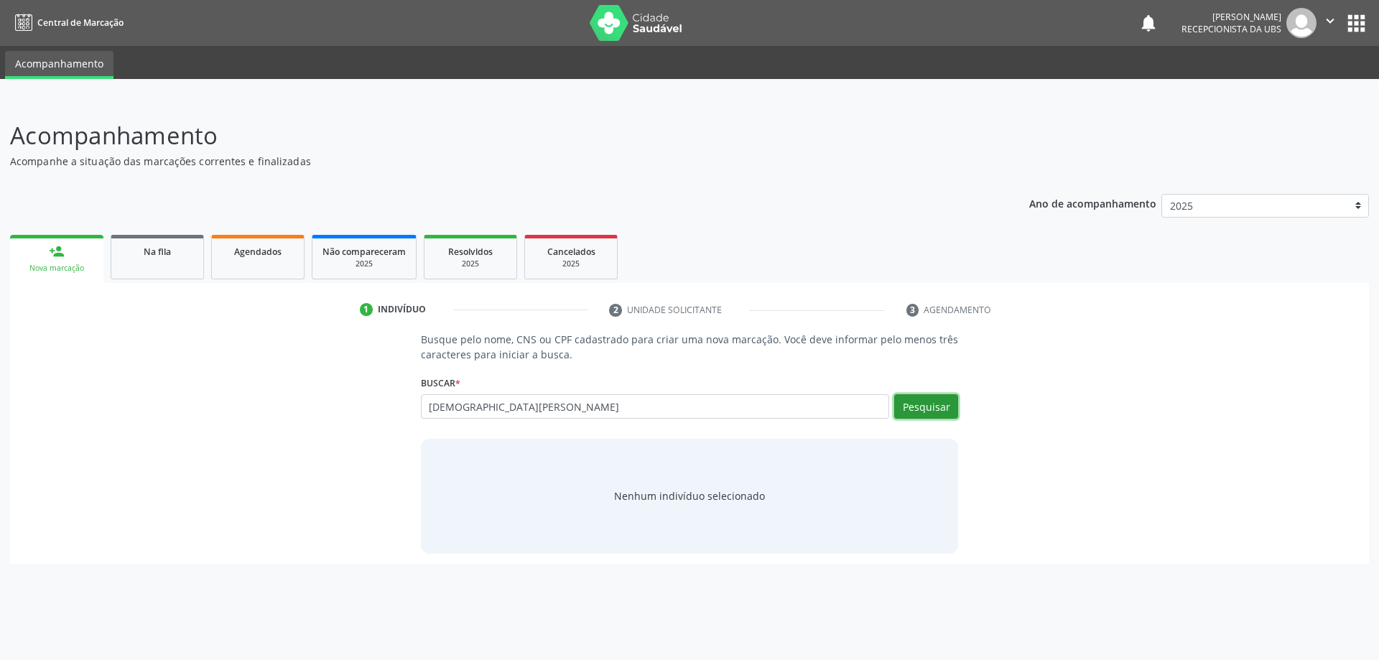
click at [919, 407] on button "Pesquisar" at bounding box center [926, 406] width 64 height 24
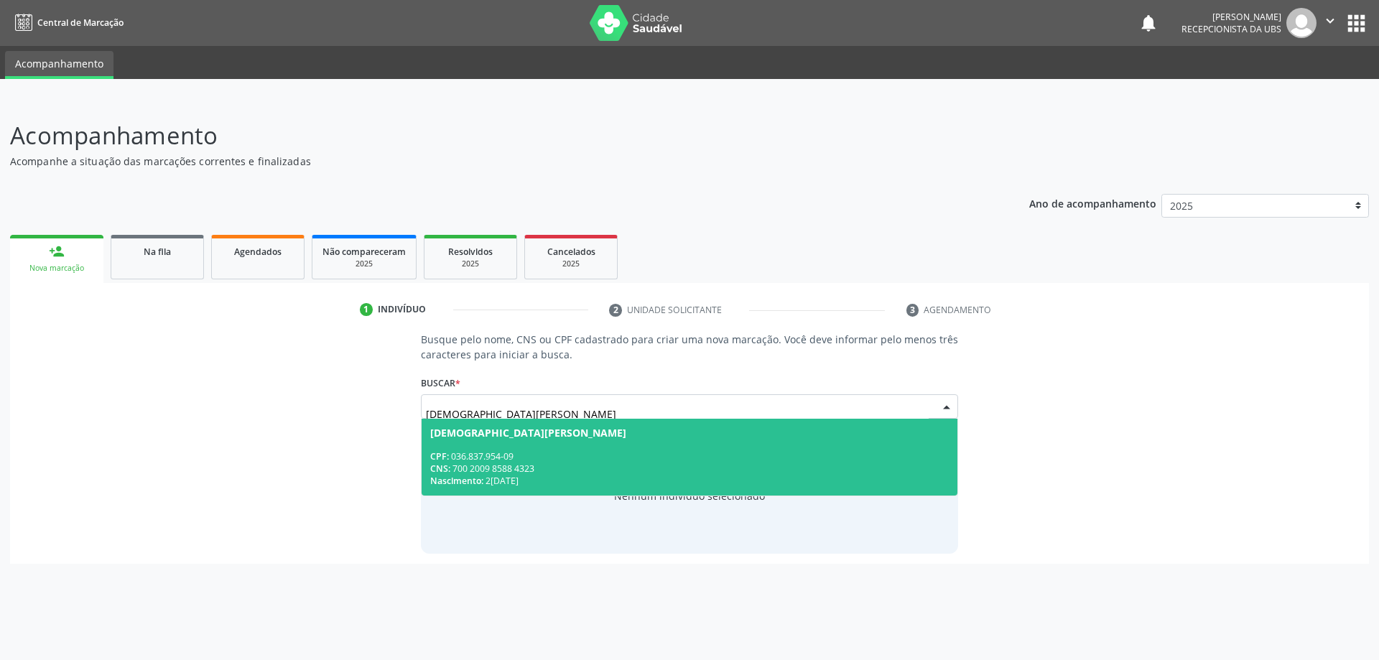
click at [654, 480] on div "Nascimento: 29/11/1978" at bounding box center [689, 481] width 519 height 12
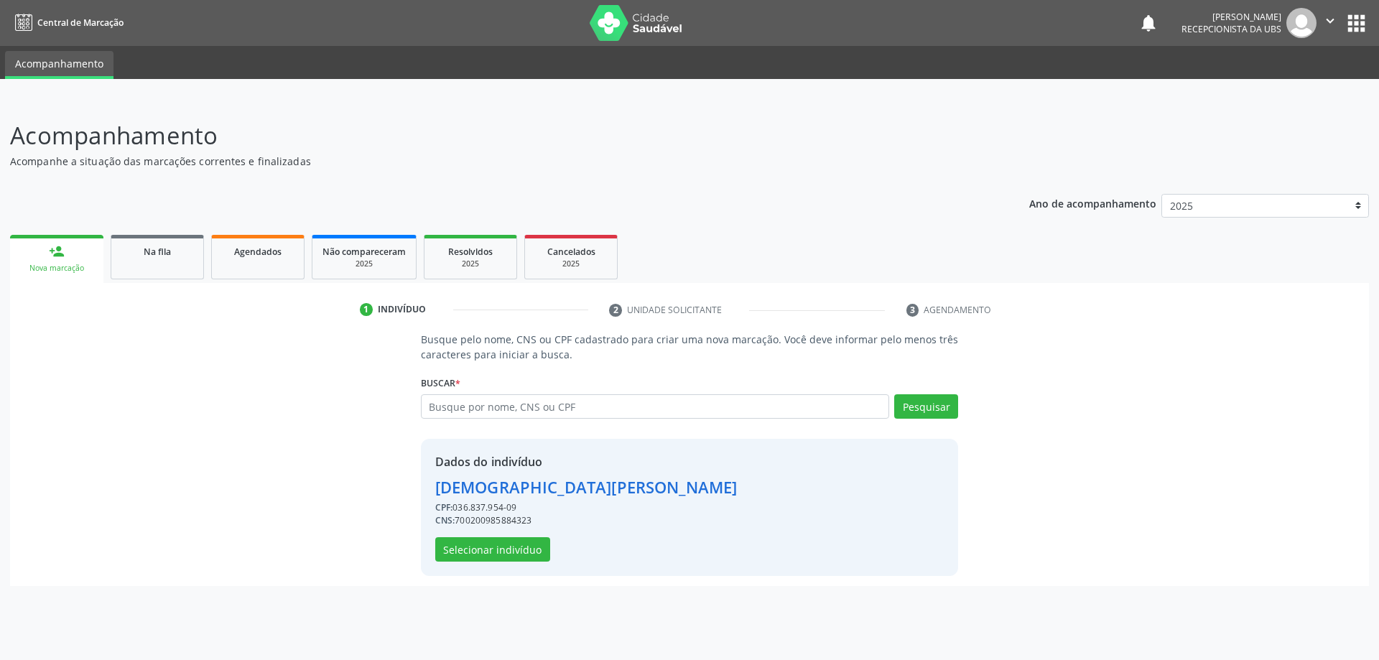
click at [501, 520] on div "CNS: 700200985884323" at bounding box center [586, 520] width 302 height 13
drag, startPoint x: 512, startPoint y: 544, endPoint x: 511, endPoint y: 554, distance: 10.2
click at [511, 554] on button "Selecionar indivíduo" at bounding box center [492, 549] width 115 height 24
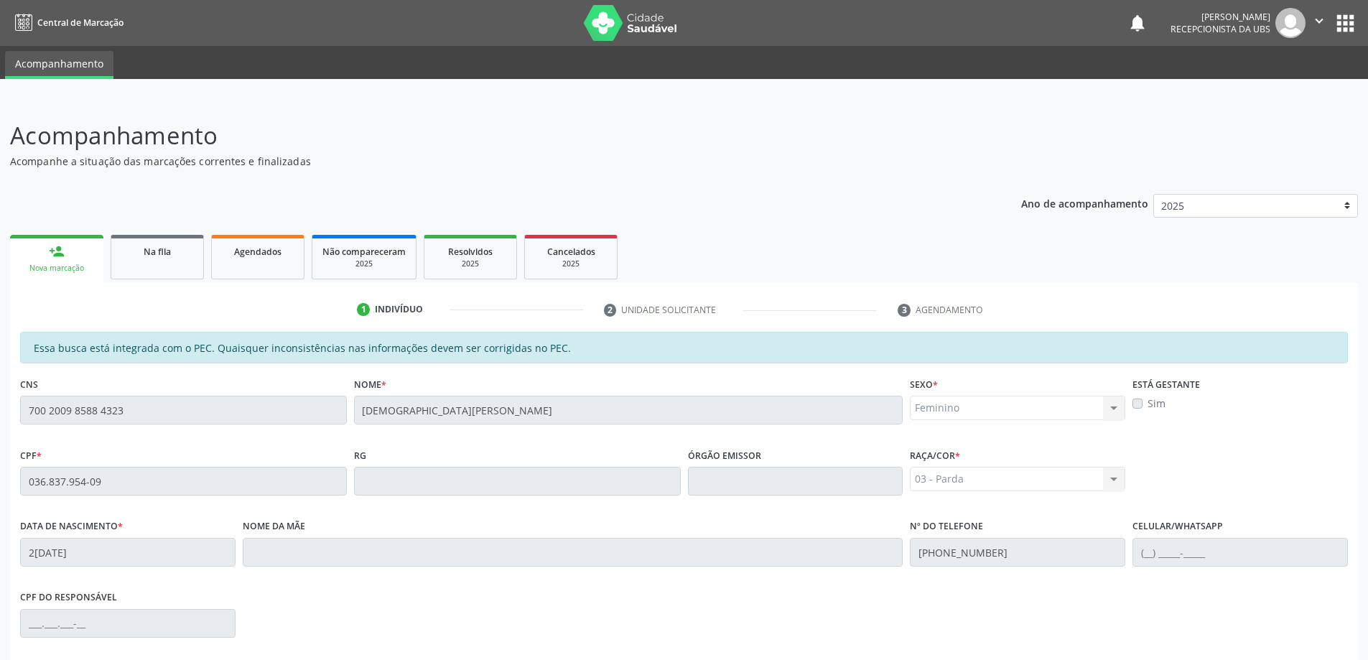
scroll to position [180, 0]
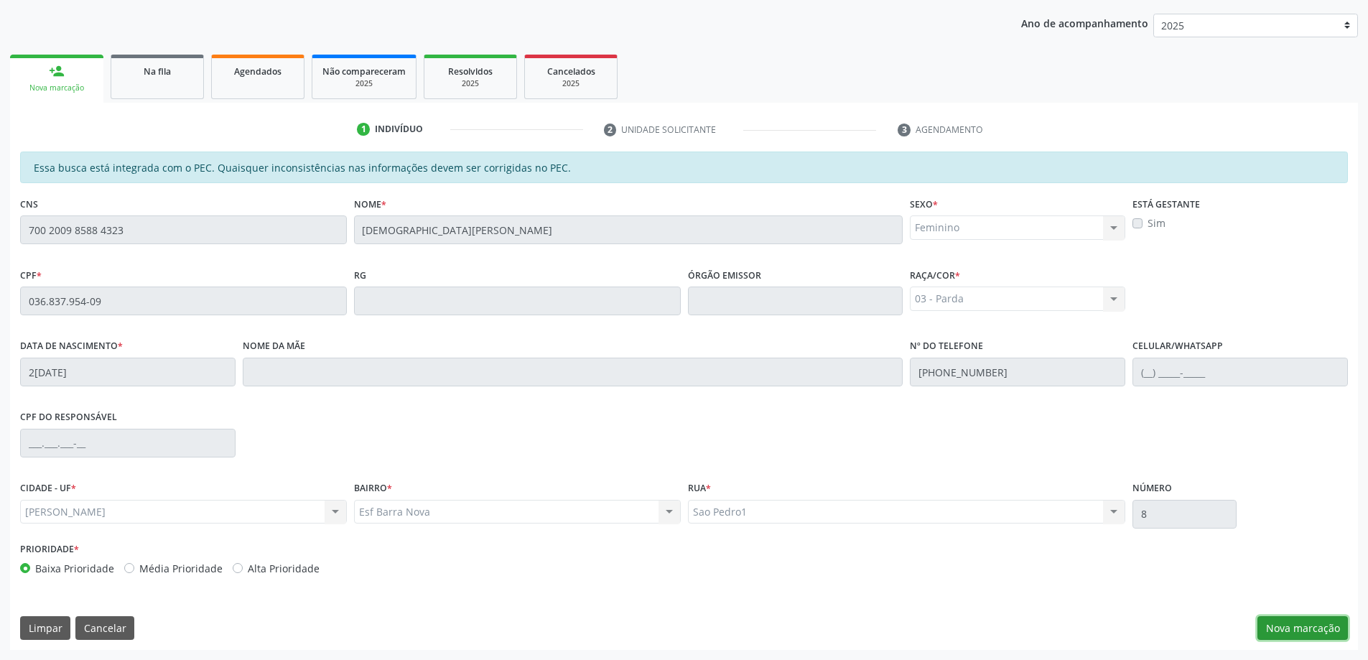
click at [1294, 622] on button "Nova marcação" at bounding box center [1303, 628] width 90 height 24
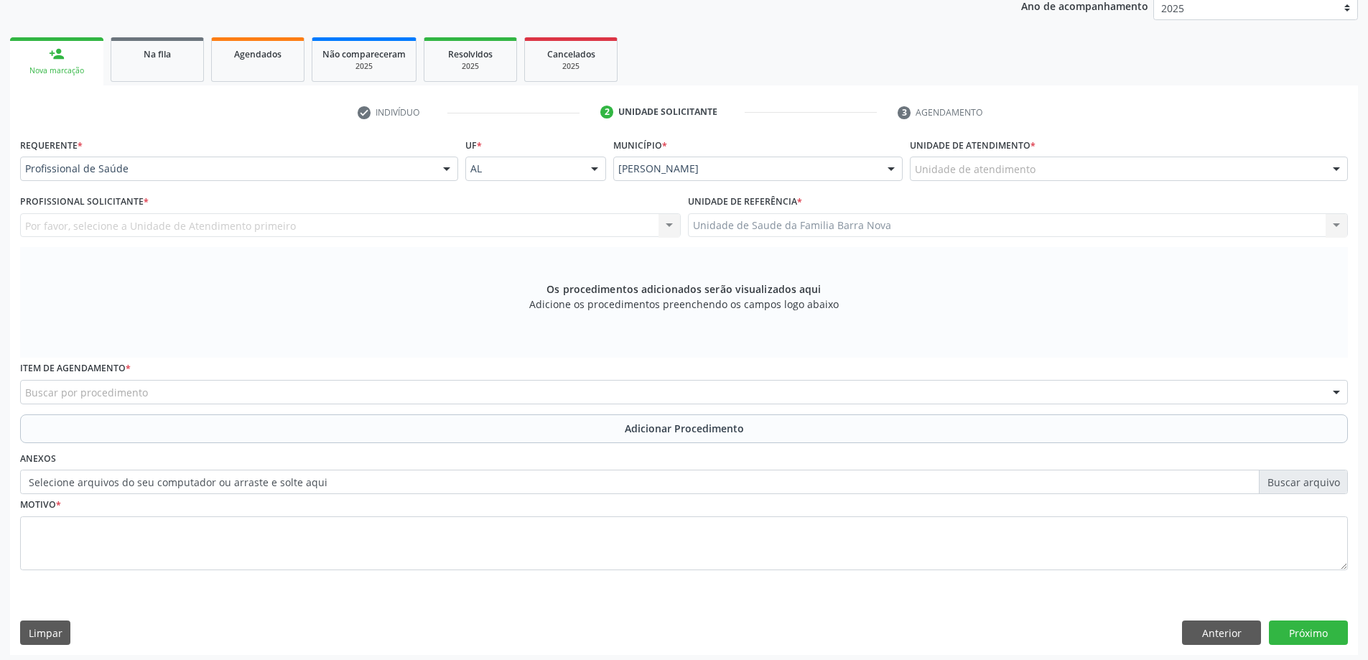
scroll to position [203, 0]
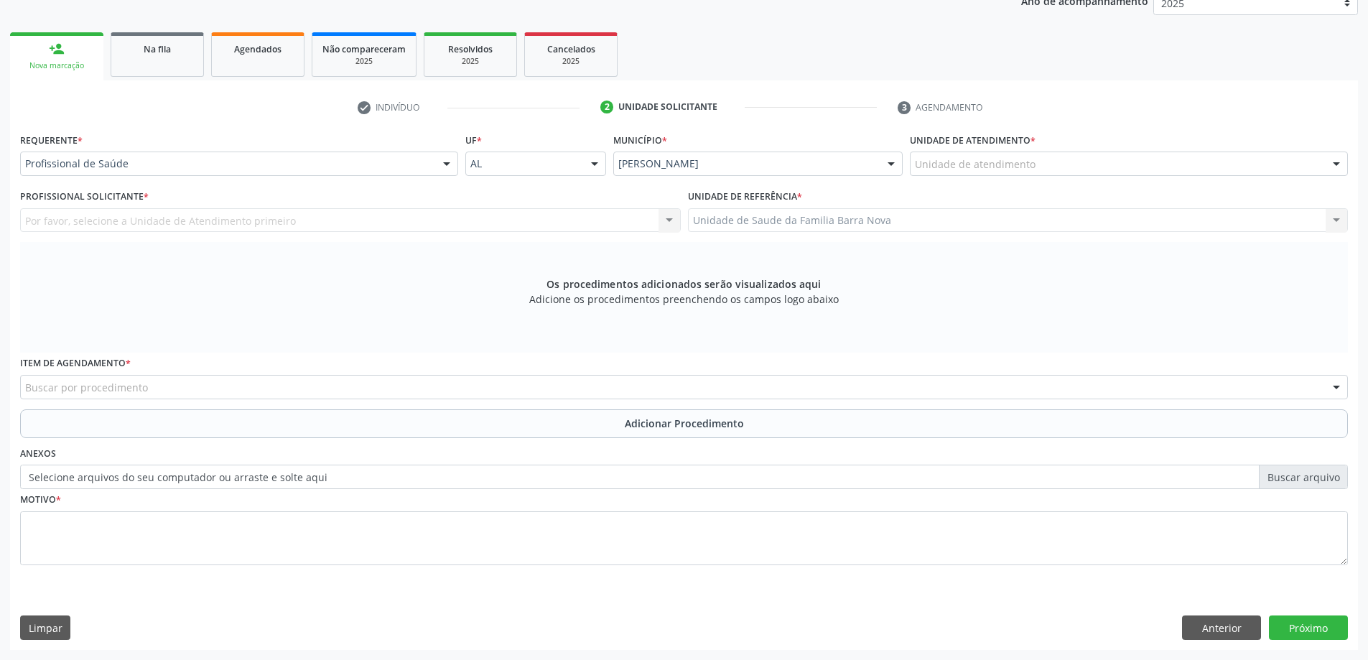
click at [1081, 162] on div "Unidade de atendimento" at bounding box center [1129, 164] width 438 height 24
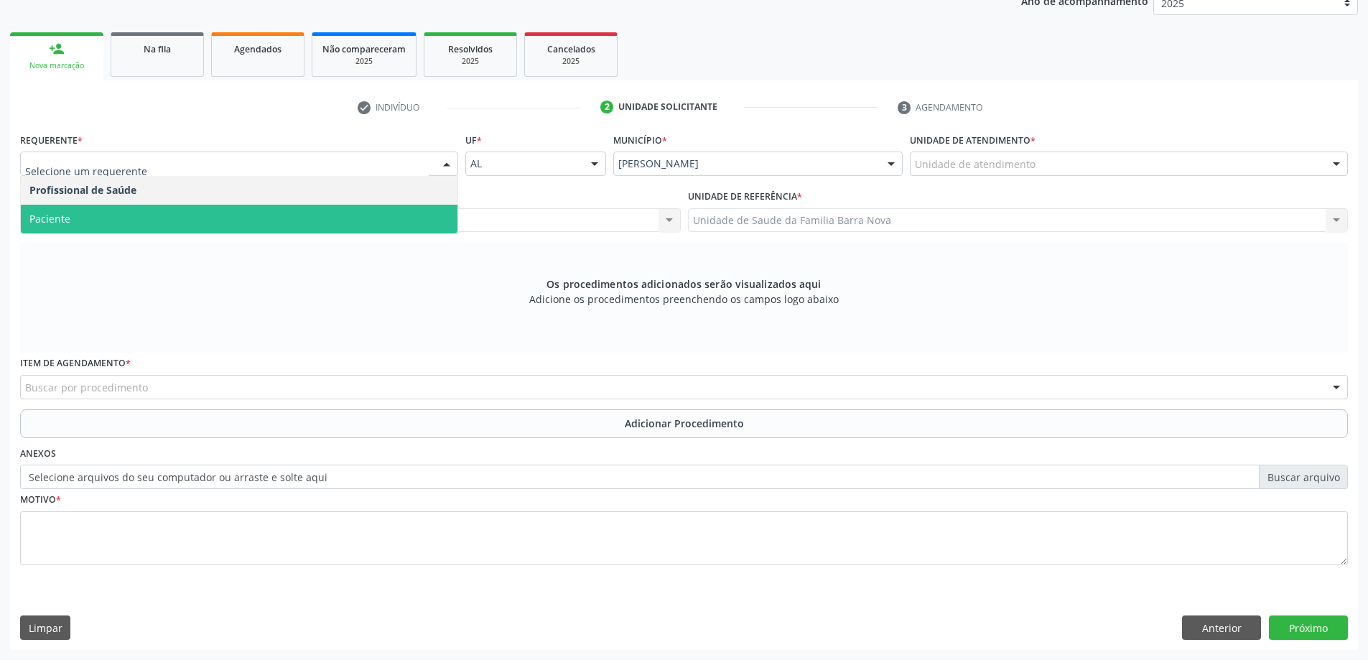
click at [125, 205] on span "Paciente" at bounding box center [239, 219] width 437 height 29
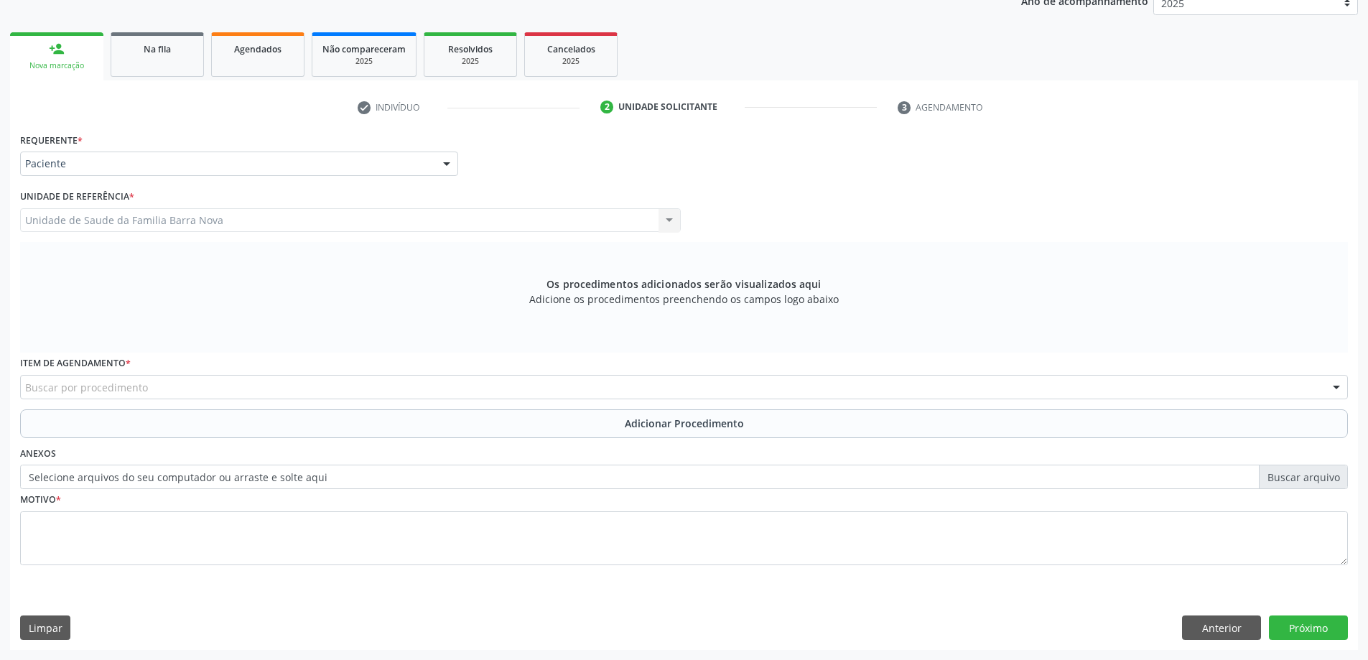
click at [102, 381] on div "Buscar por procedimento" at bounding box center [684, 387] width 1328 height 24
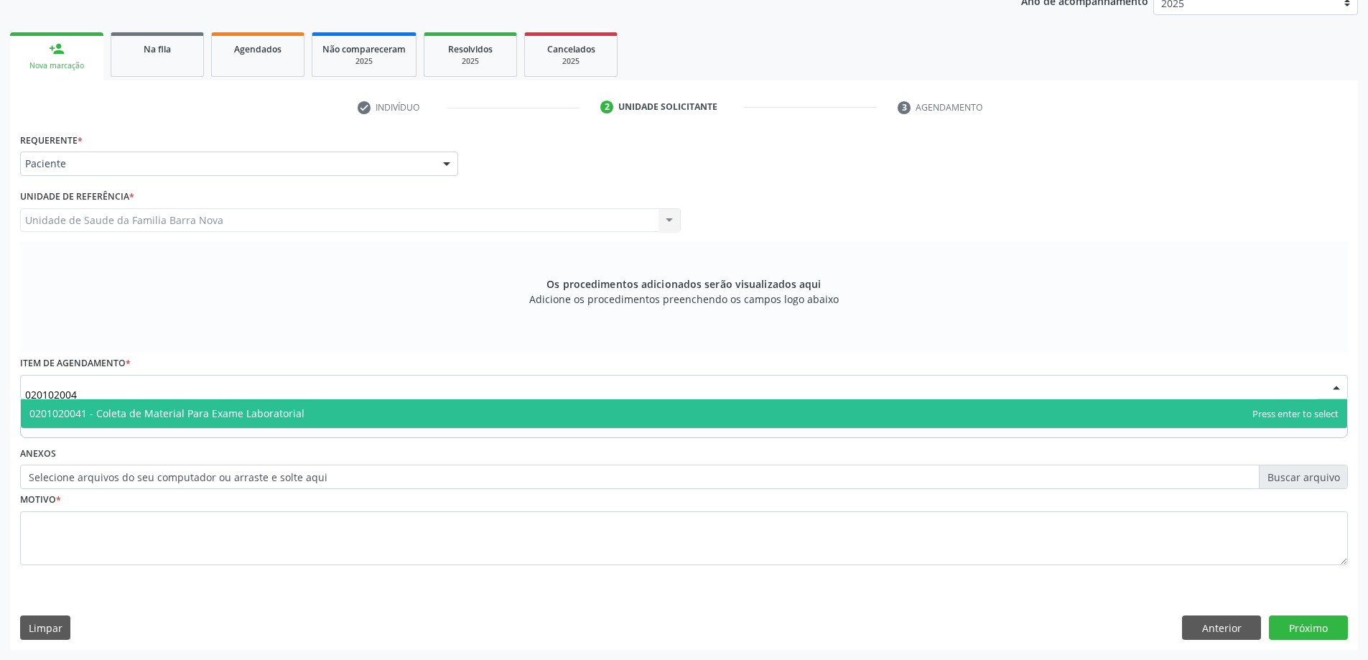
type input "0201020041"
click at [177, 412] on span "0201020041 - Coleta de Material Para Exame Laboratorial" at bounding box center [166, 414] width 275 height 14
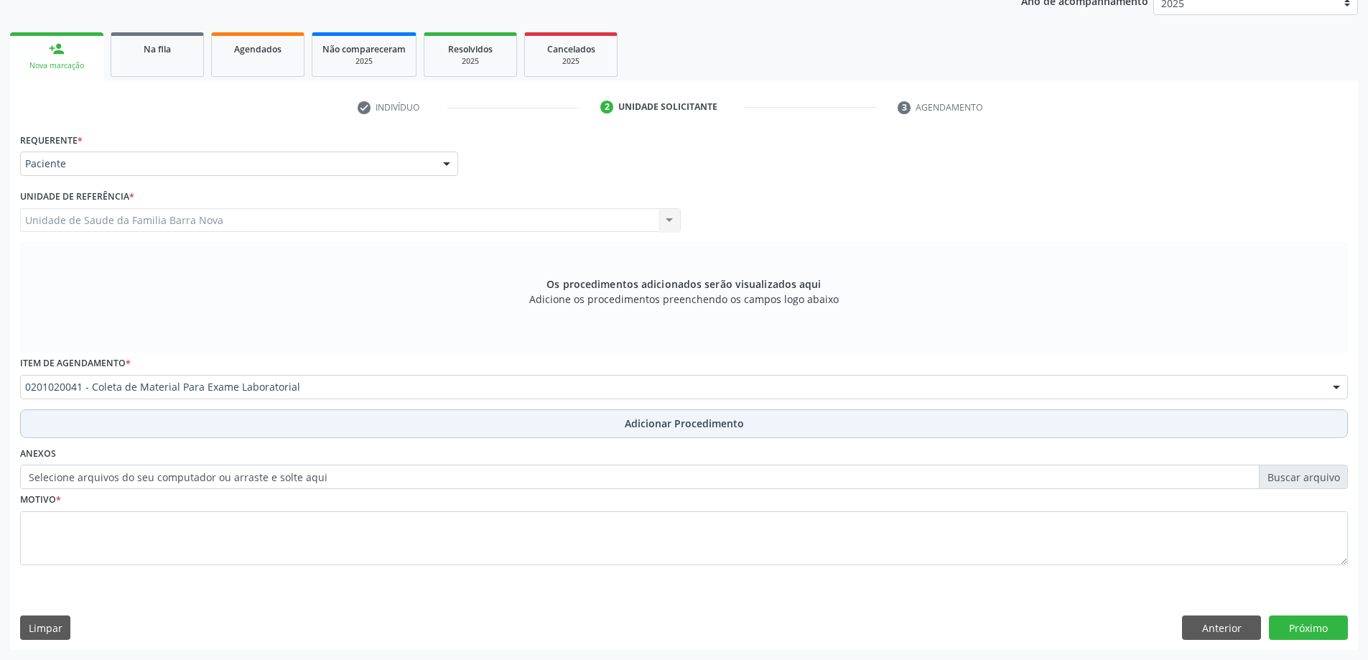
click at [224, 437] on button "Adicionar Procedimento" at bounding box center [684, 423] width 1328 height 29
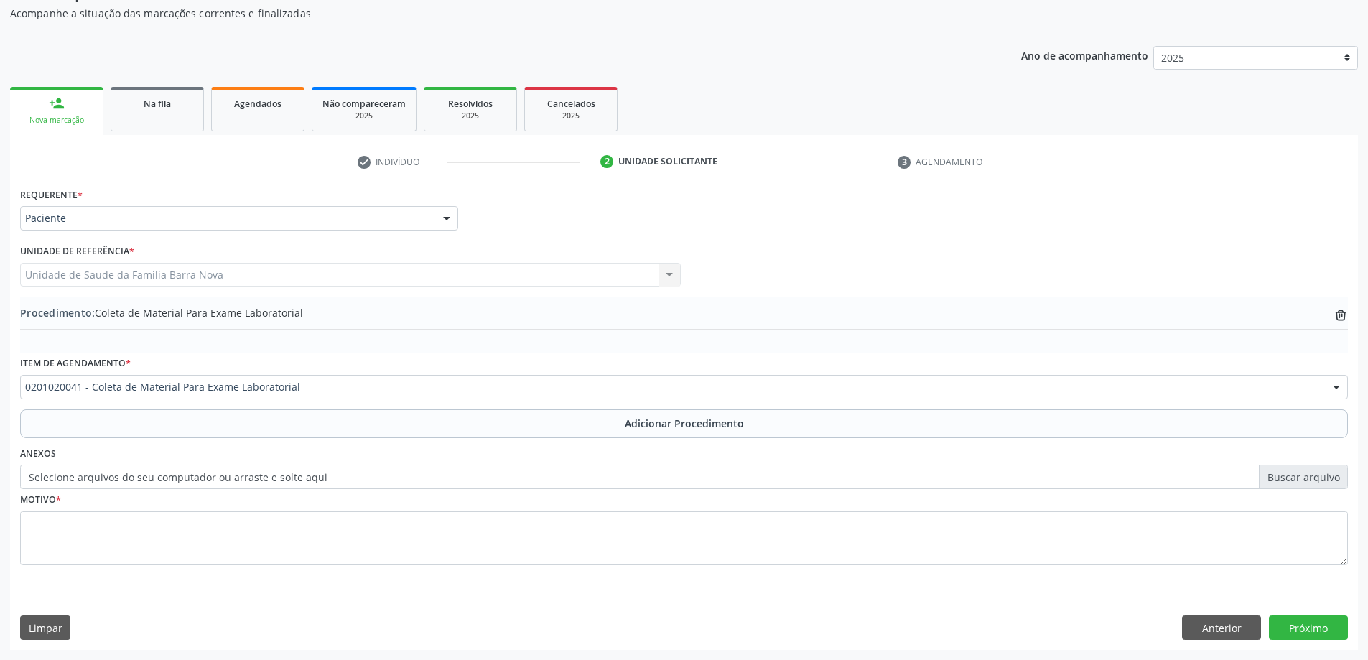
scroll to position [148, 0]
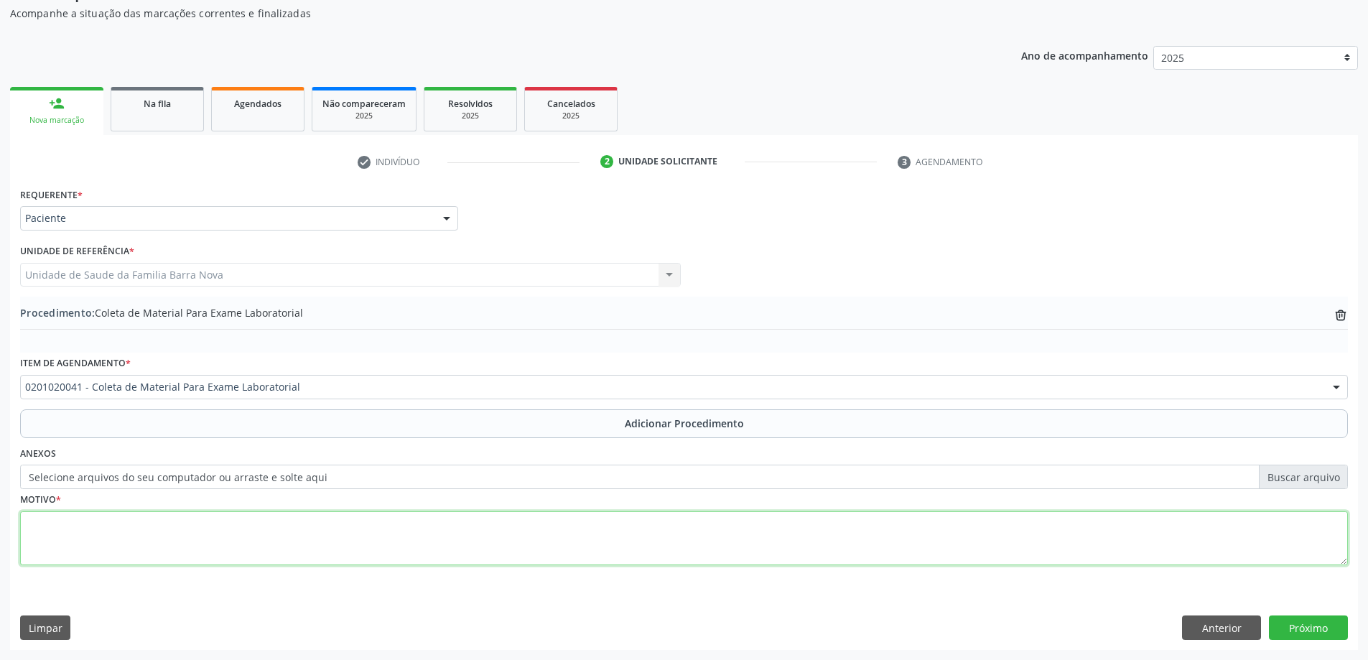
click at [444, 527] on textarea at bounding box center [684, 538] width 1328 height 55
type textarea "HEMOGLOBINA 8,0 NA ULTIMA MEDIÇÃO."
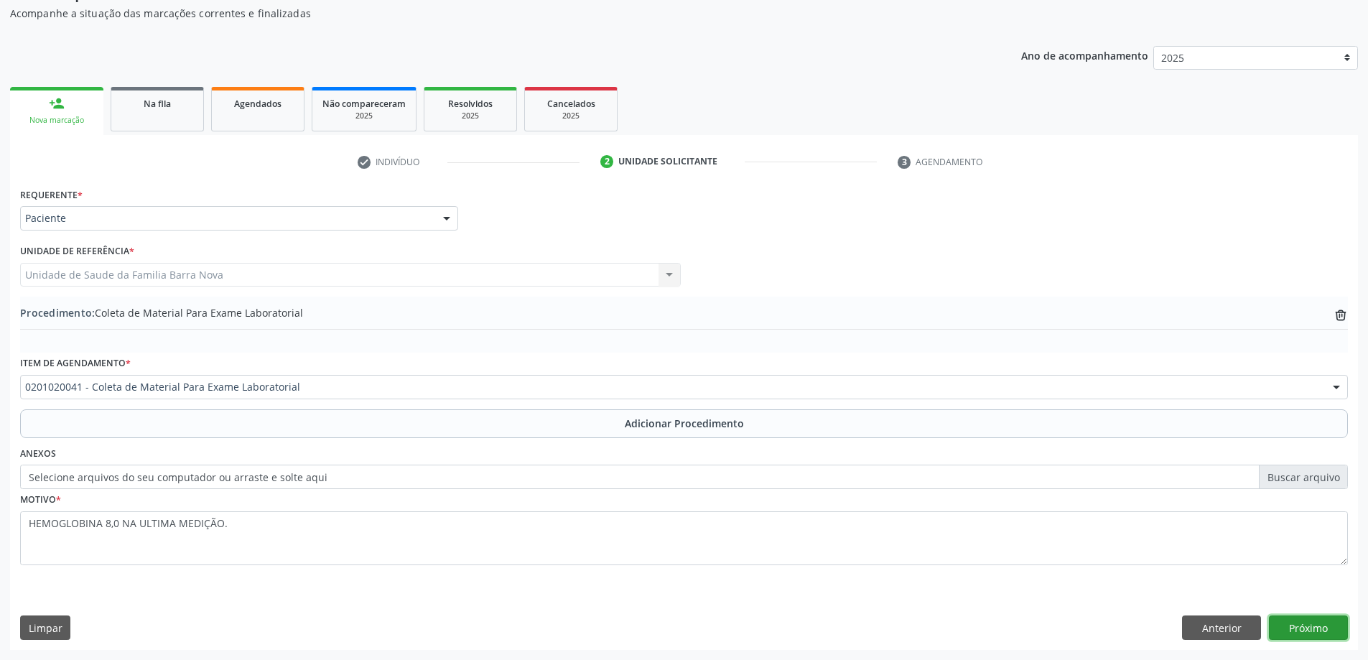
click at [1299, 618] on button "Próximo" at bounding box center [1308, 628] width 79 height 24
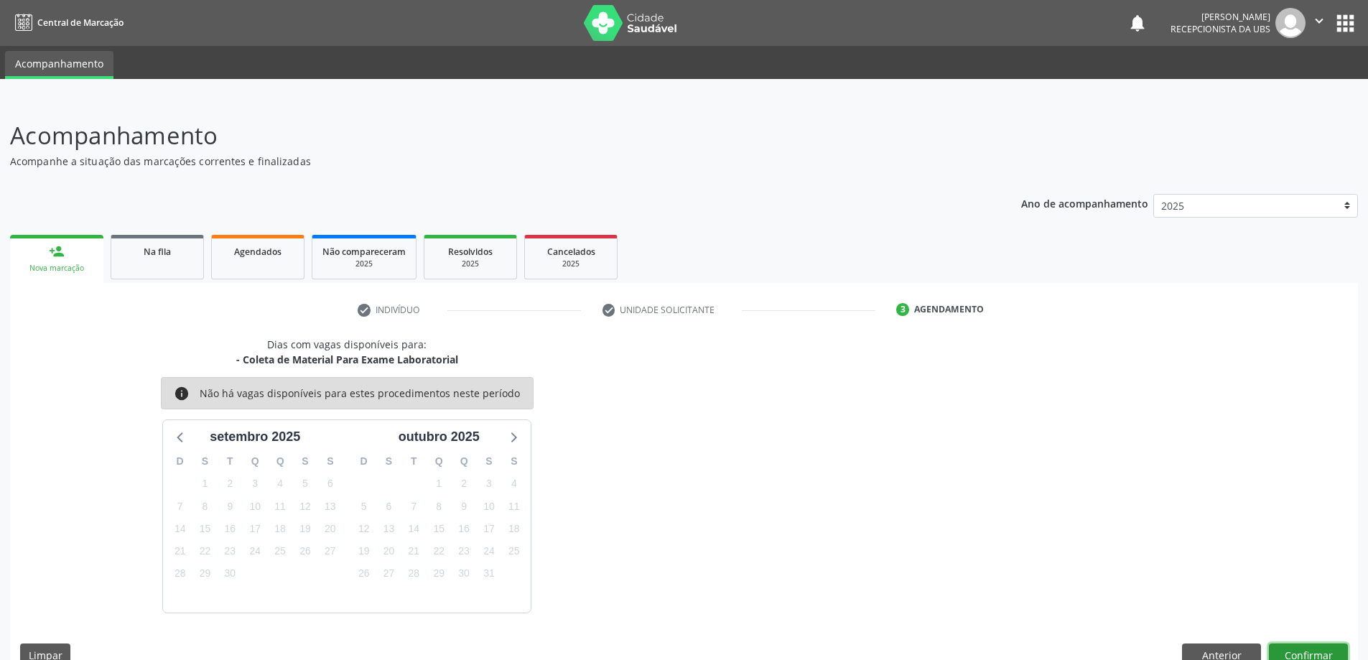
click at [1321, 651] on button "Confirmar" at bounding box center [1308, 656] width 79 height 24
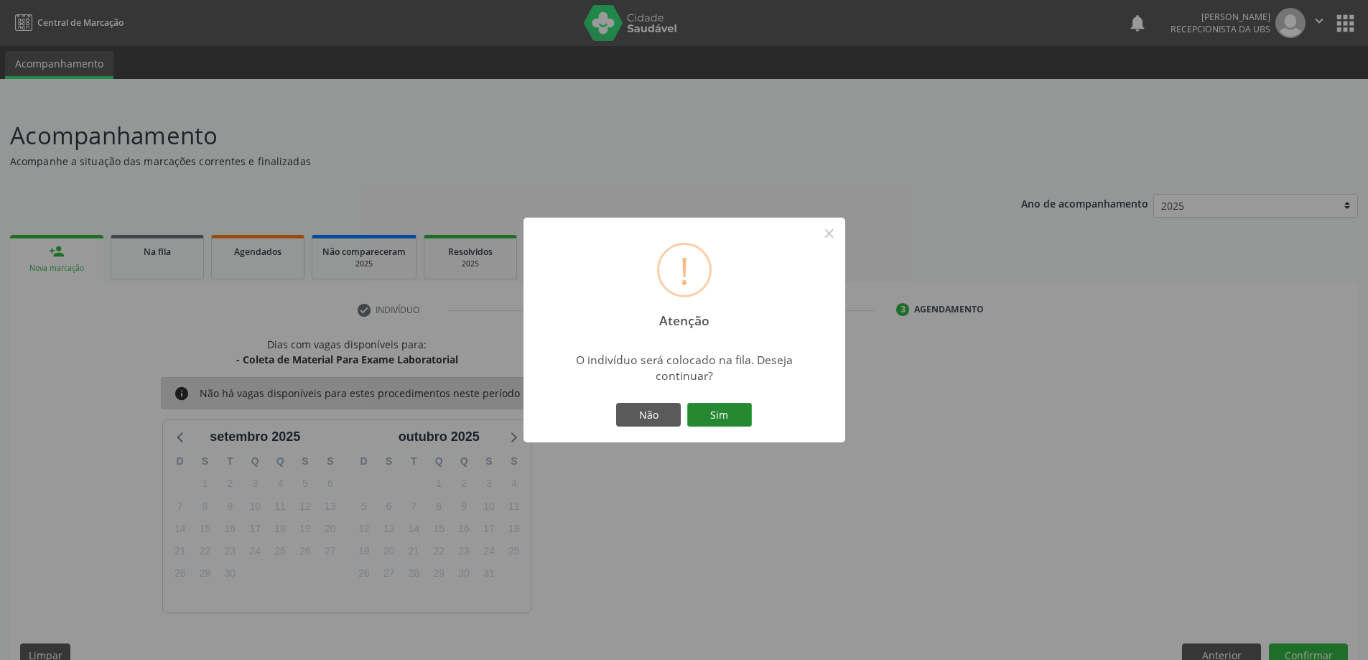
click at [725, 410] on button "Sim" at bounding box center [719, 415] width 65 height 24
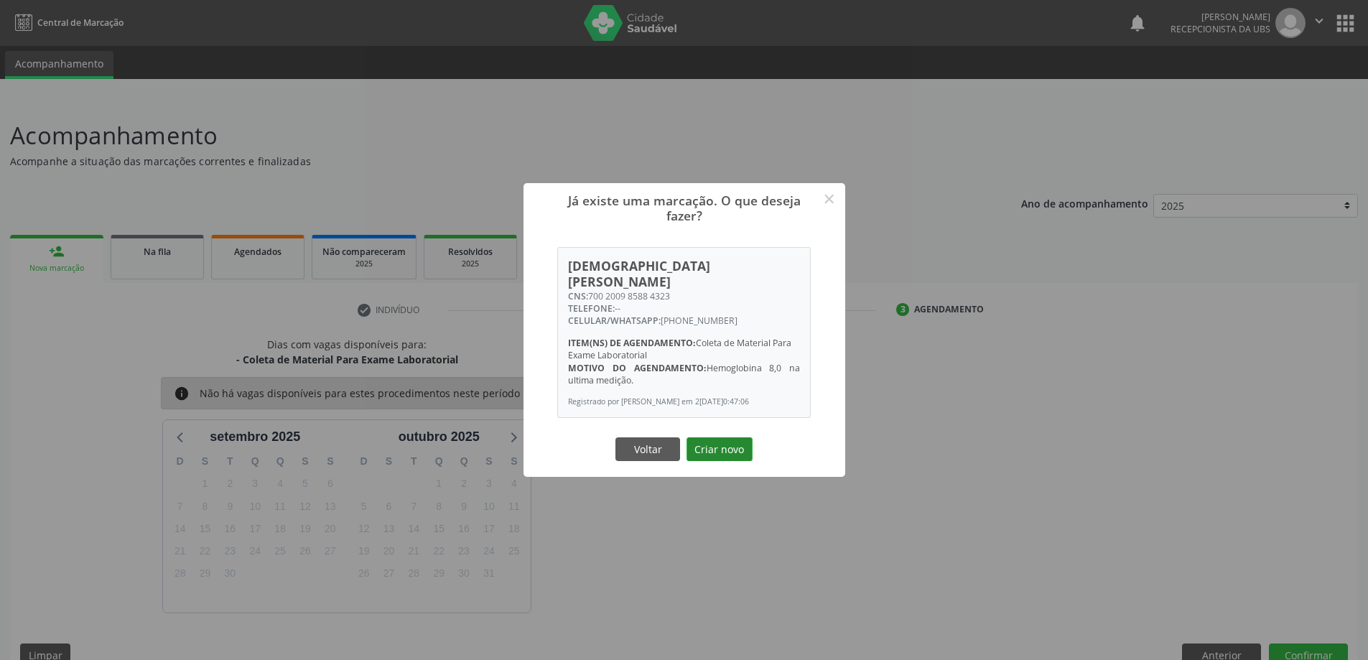
click at [708, 439] on button "Criar novo" at bounding box center [720, 449] width 66 height 24
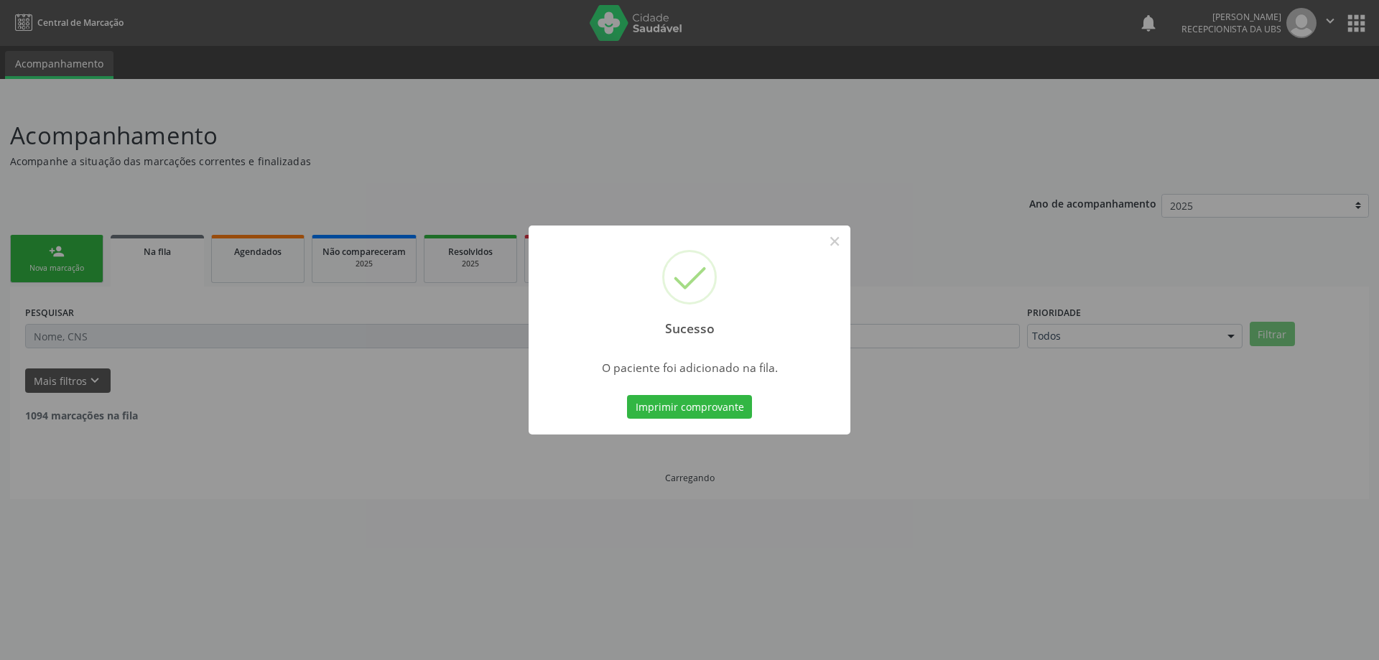
click at [66, 254] on div "Sucesso × O paciente foi adicionado na fila. Imprimir comprovante Cancel" at bounding box center [689, 330] width 1379 height 660
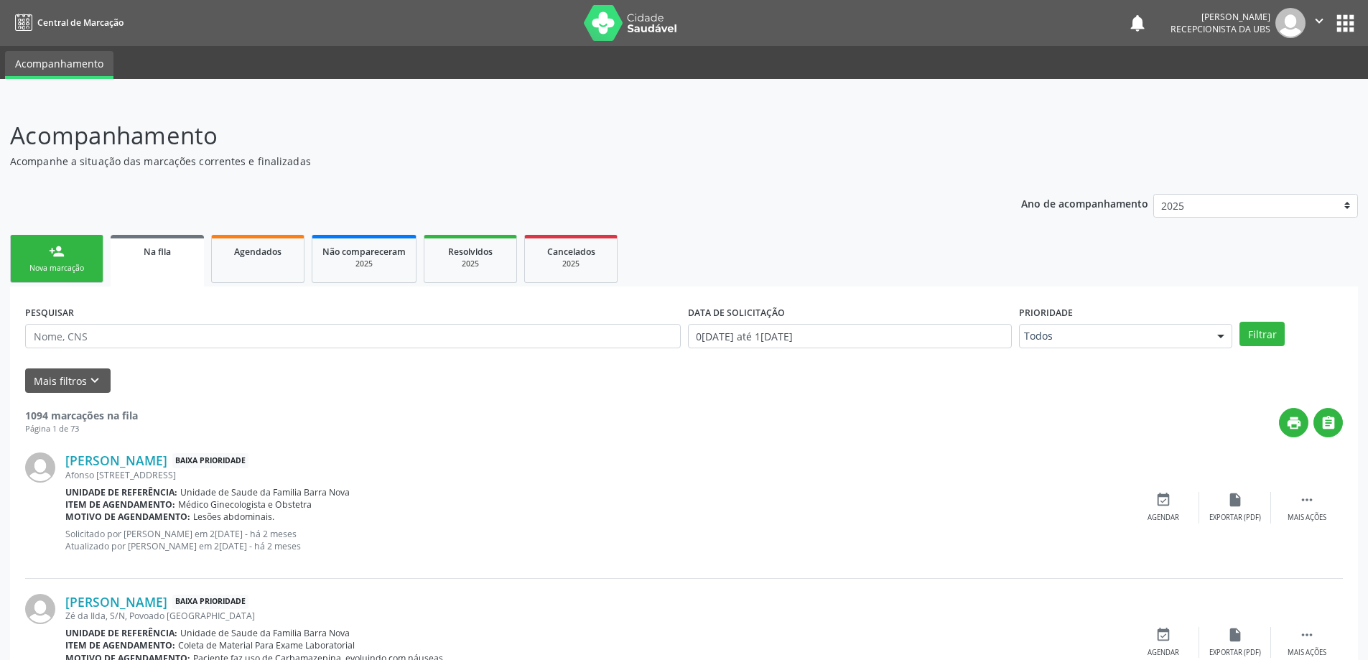
click at [61, 244] on div "person_add" at bounding box center [57, 251] width 16 height 16
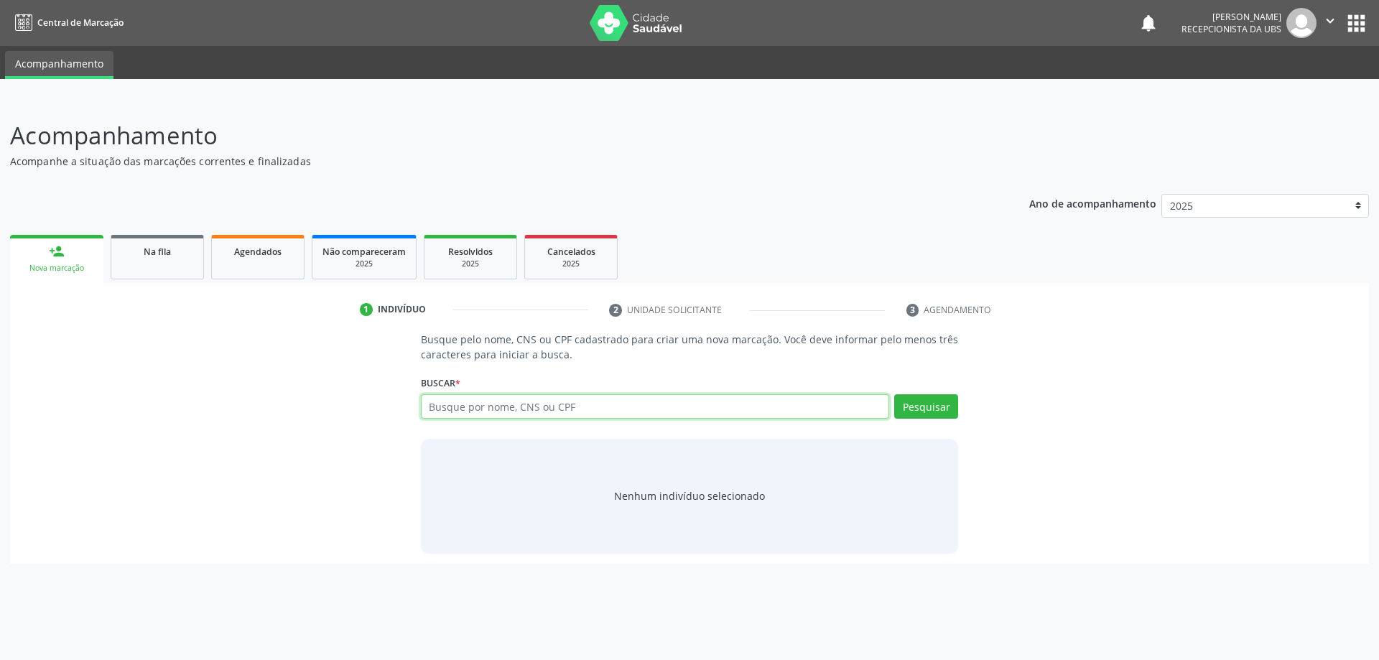
click at [507, 414] on input "text" at bounding box center [655, 406] width 469 height 24
type input "WELLINGTON DOS SANTOS DA SILVA"
drag, startPoint x: 914, startPoint y: 415, endPoint x: 916, endPoint y: 407, distance: 8.9
click at [916, 407] on button "Pesquisar" at bounding box center [926, 406] width 64 height 24
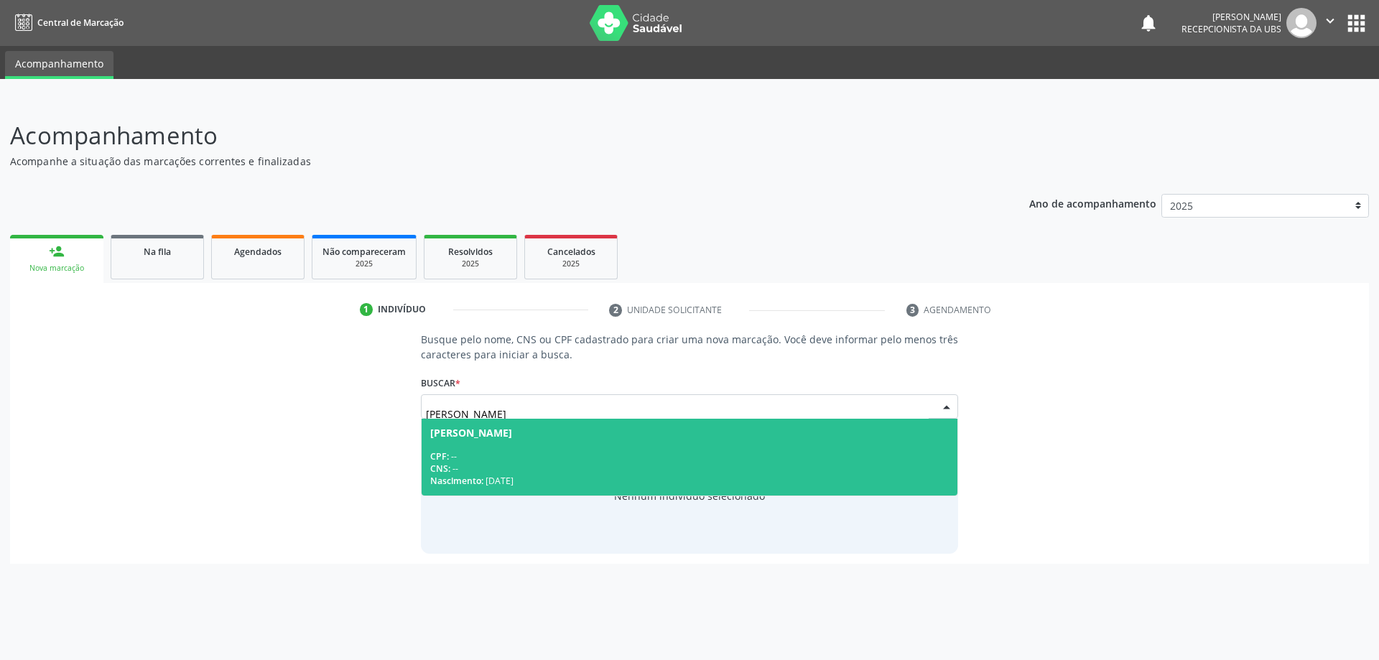
click at [824, 461] on div "CPF: -- CNS: -- Nascimento: 12/05/1996" at bounding box center [689, 468] width 519 height 37
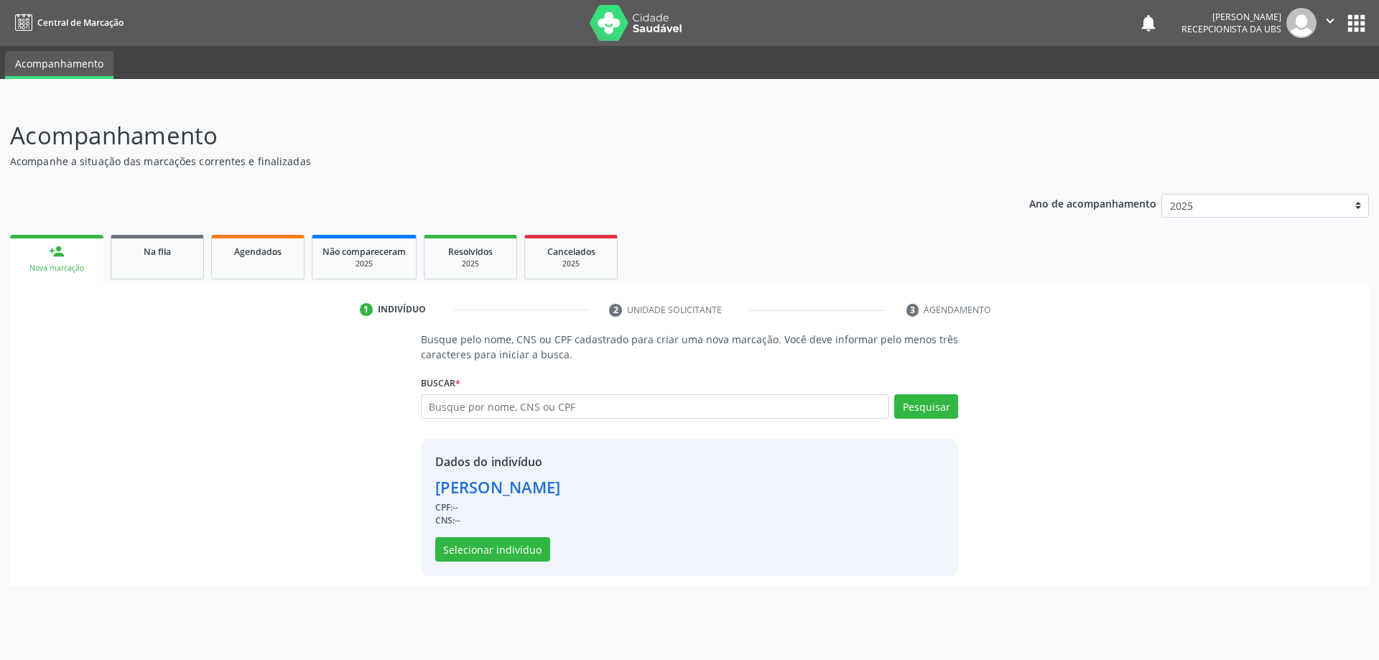
click at [528, 537] on div "Dados do indivíduo Wellington dos Santos da Silva CPF: -- CNS: -- Selecionar in…" at bounding box center [498, 507] width 126 height 108
click at [501, 544] on button "Selecionar indivíduo" at bounding box center [492, 549] width 115 height 24
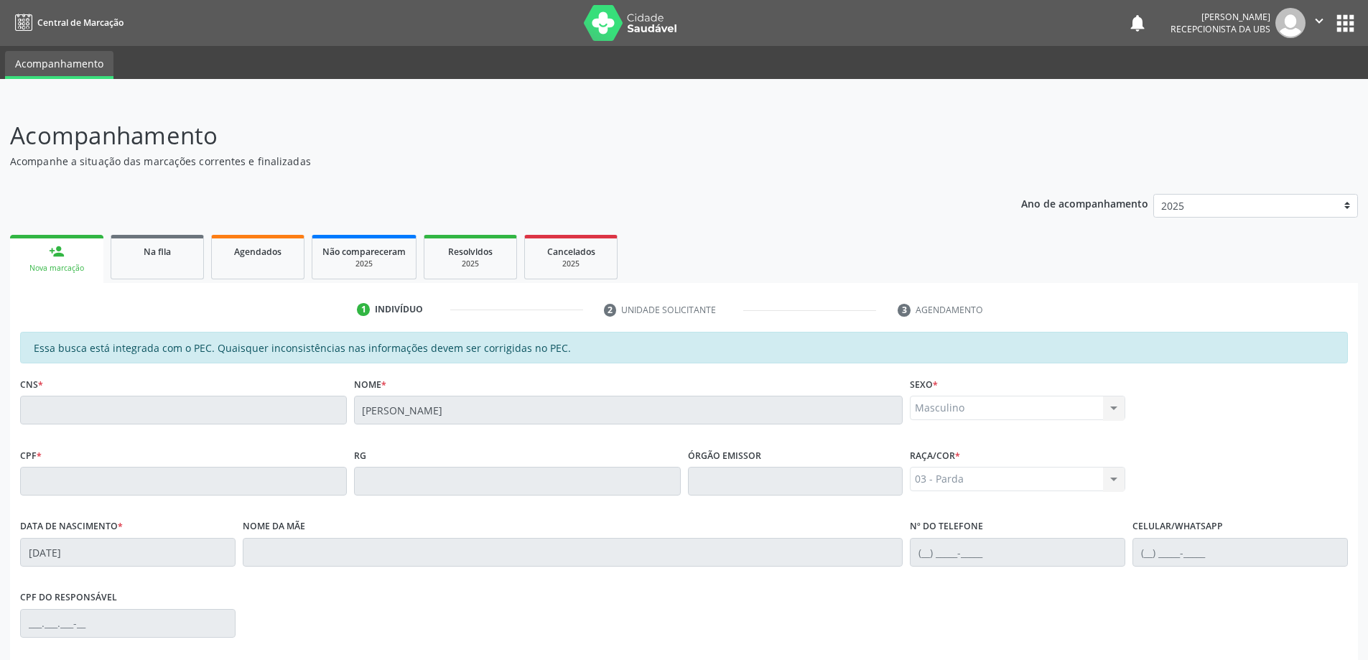
scroll to position [180, 0]
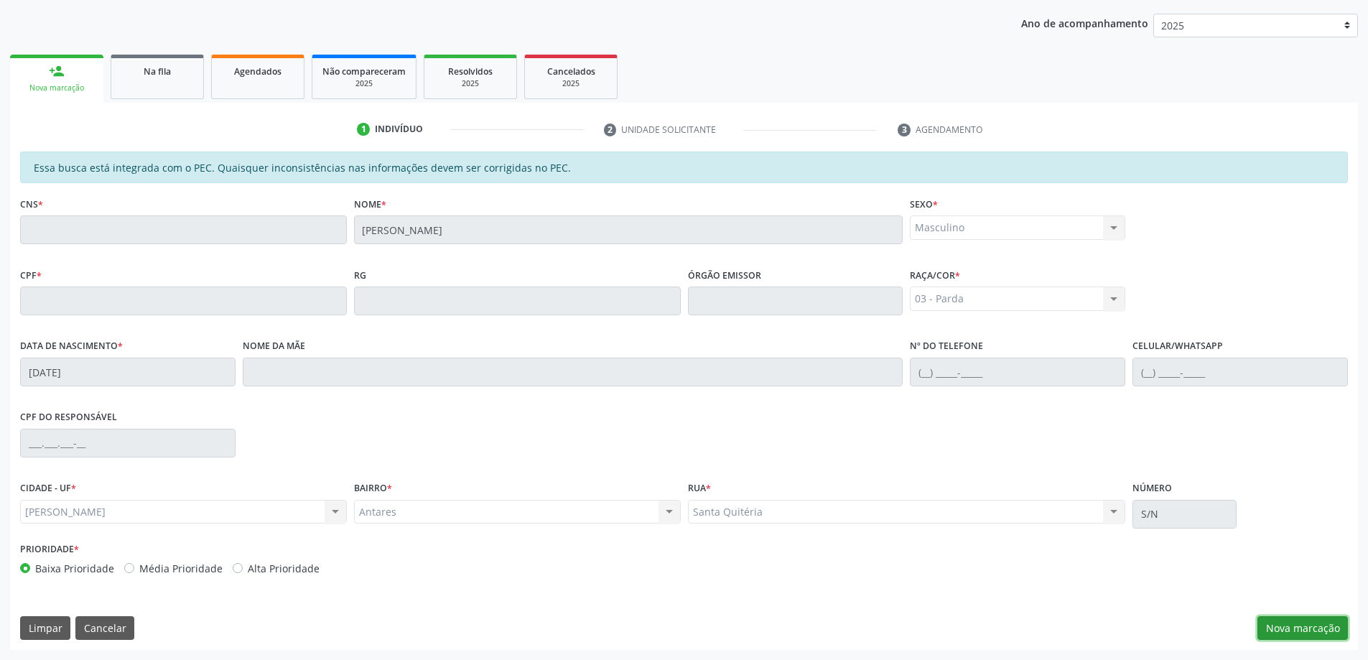
click at [1288, 632] on button "Nova marcação" at bounding box center [1303, 628] width 90 height 24
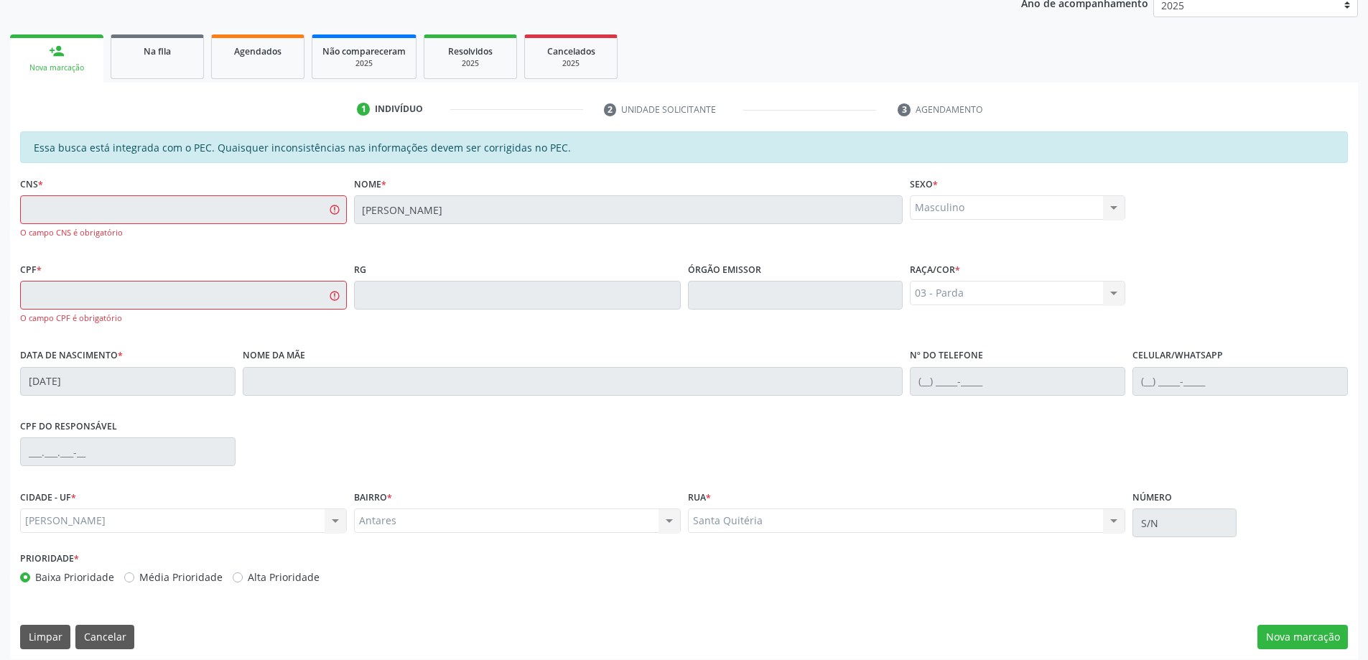
scroll to position [210, 0]
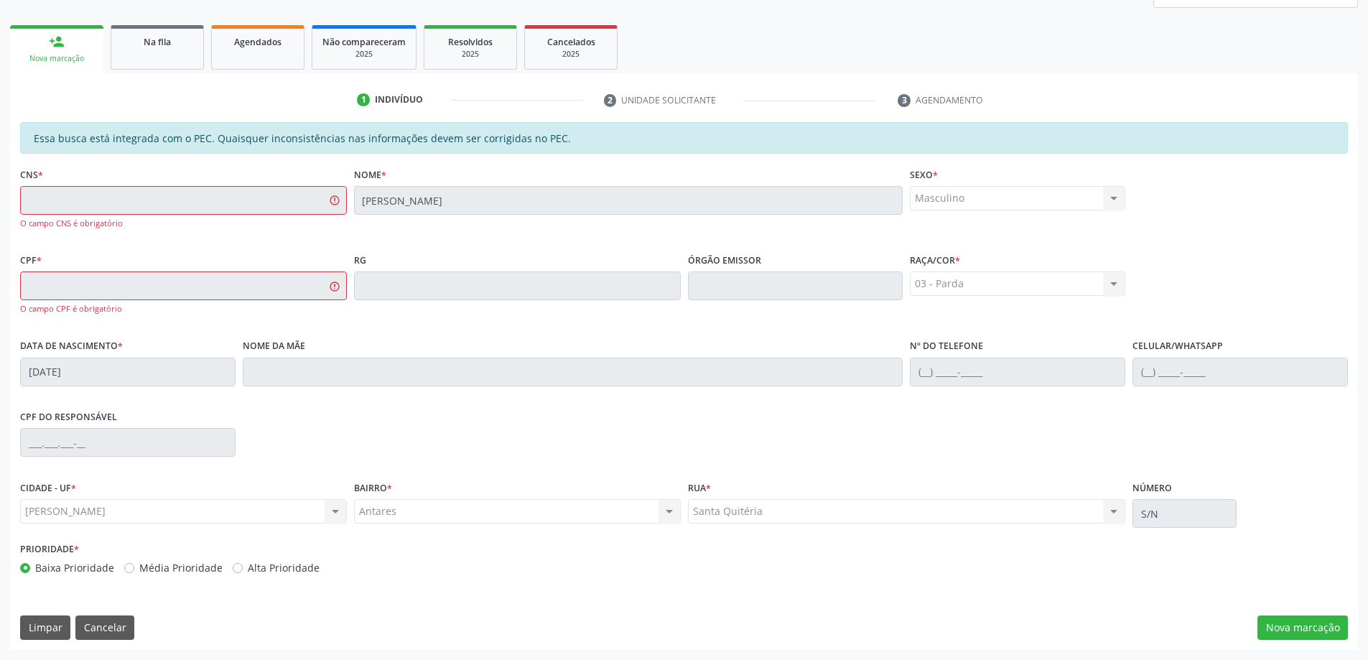
click at [190, 65] on link "Na fila" at bounding box center [157, 47] width 93 height 45
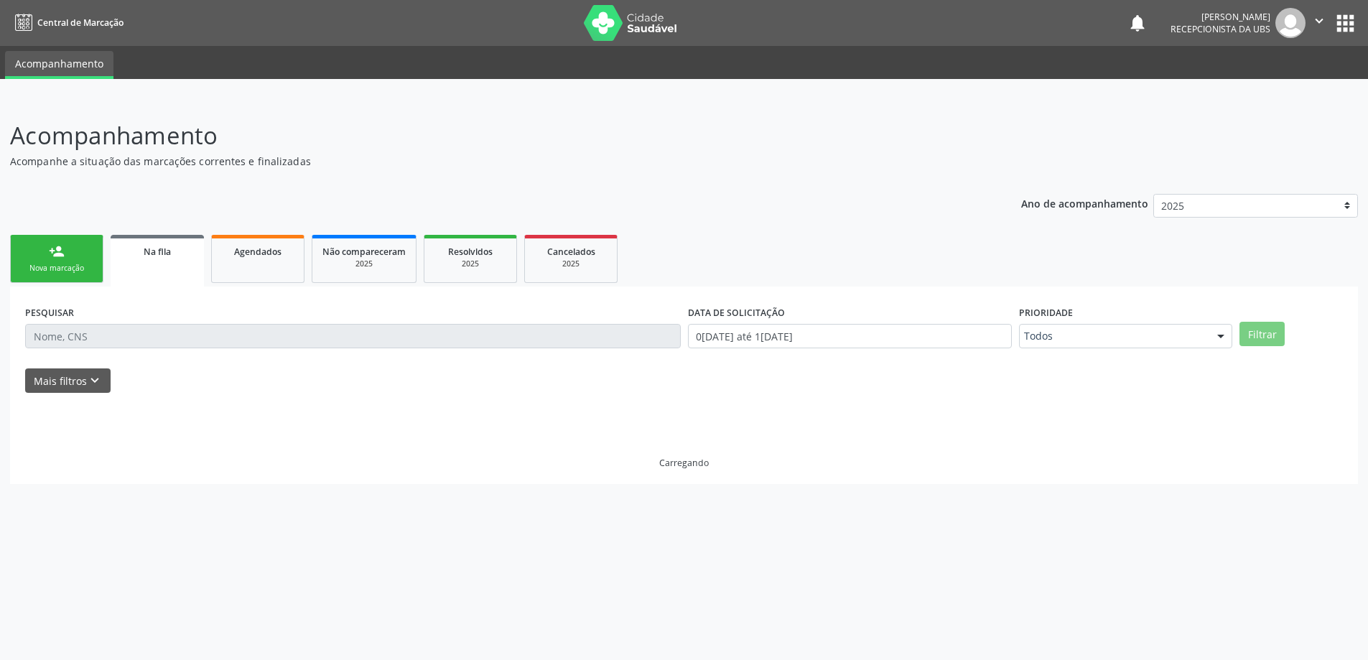
scroll to position [0, 0]
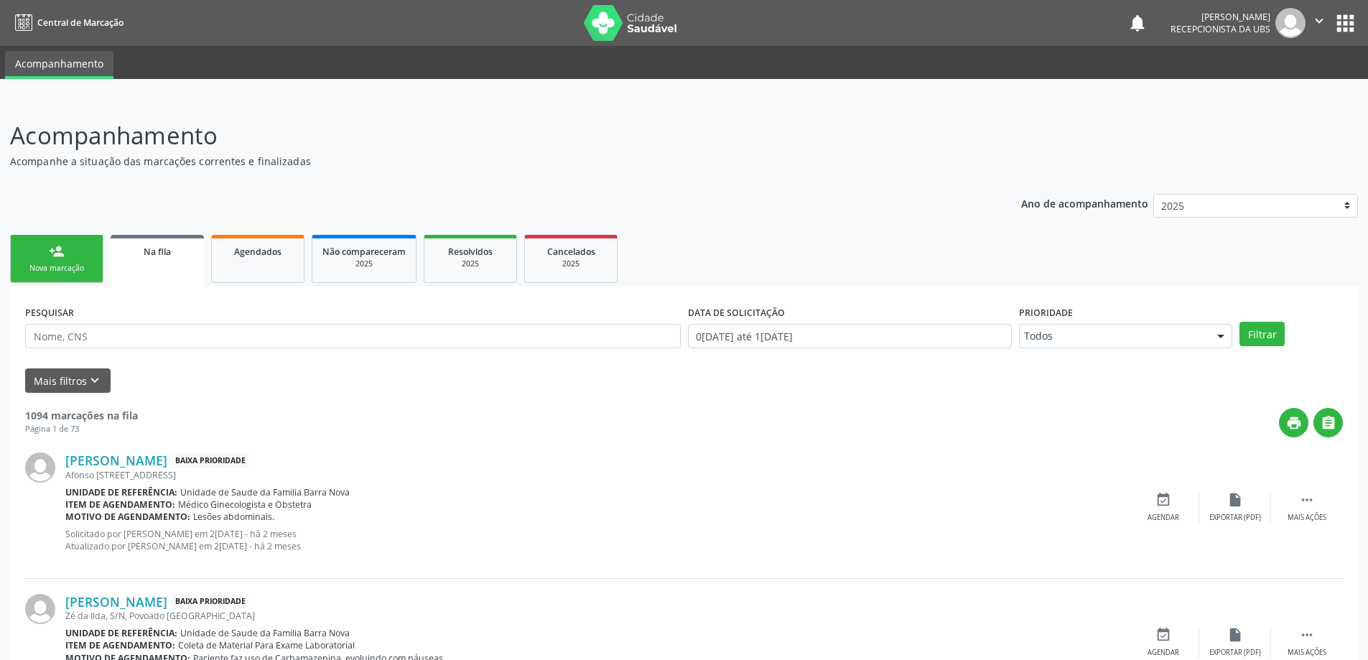
click at [94, 235] on ul "person_add Nova marcação Na fila Agendados Não compareceram 2025 Resolvidos 202…" at bounding box center [684, 258] width 1348 height 55
click at [91, 246] on link "person_add Nova marcação" at bounding box center [56, 259] width 93 height 48
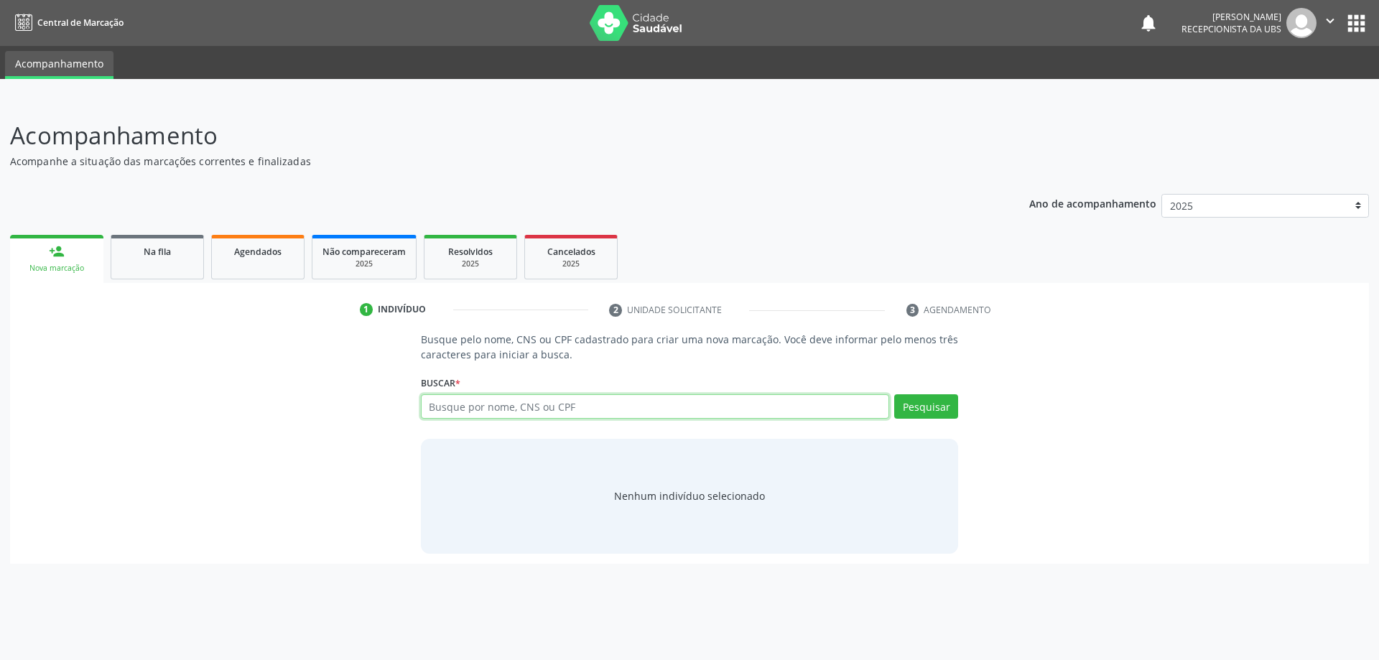
click at [526, 402] on input "text" at bounding box center [655, 406] width 469 height 24
paste input "WELLINGTON DOS SANTOS DA SILVA"
type input "WELLINGTON DOS SANTOS DA SILVA"
click at [905, 401] on button "Pesquisar" at bounding box center [926, 406] width 64 height 24
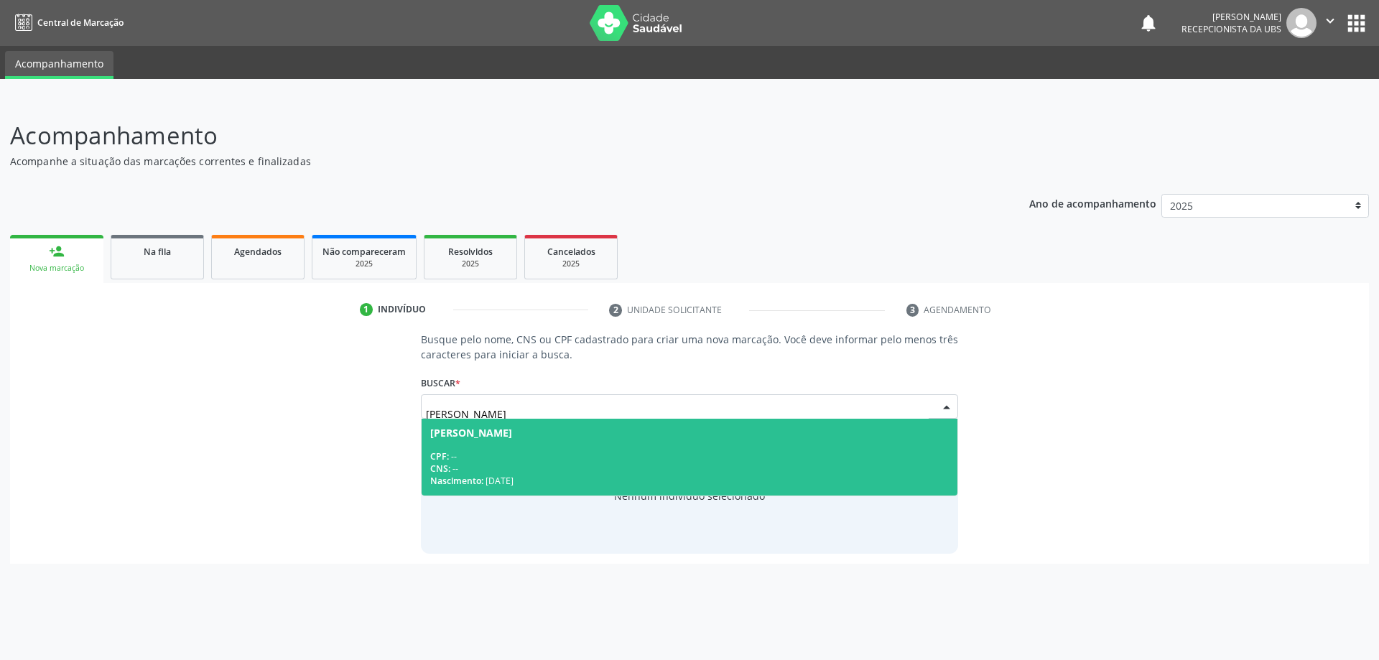
click at [719, 465] on div "CNS: --" at bounding box center [689, 469] width 519 height 12
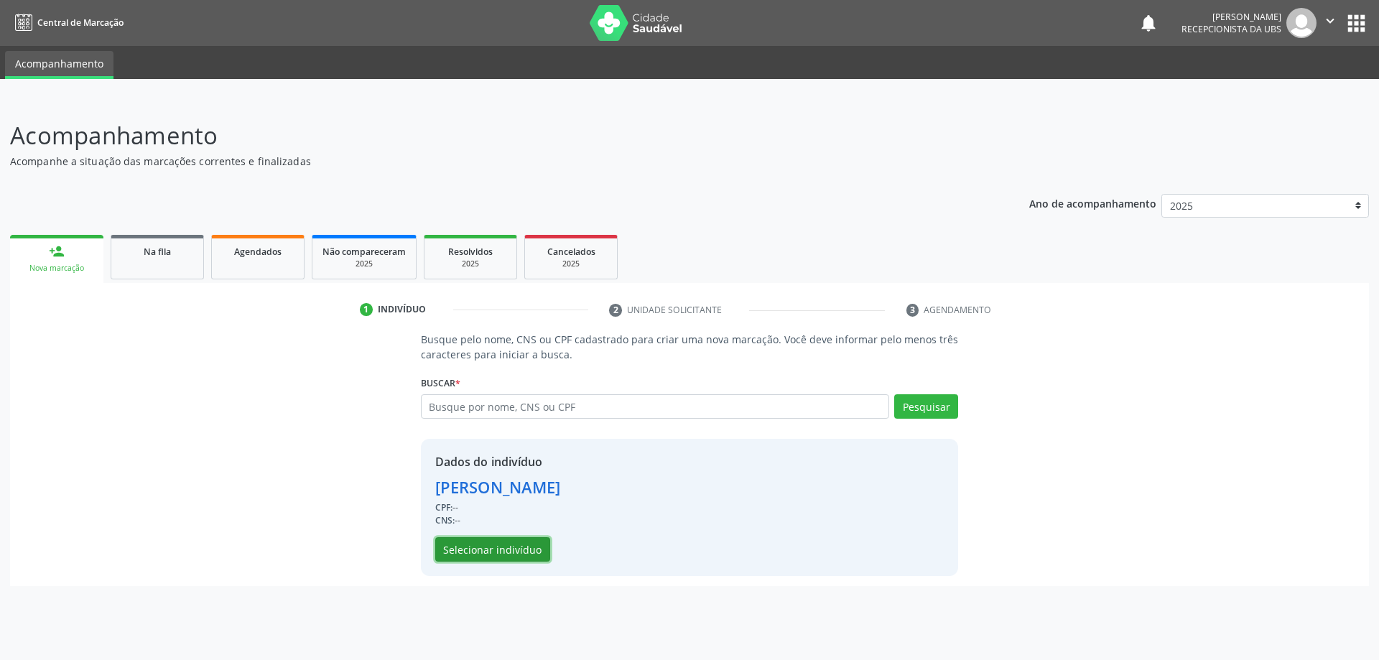
click at [480, 542] on button "Selecionar indivíduo" at bounding box center [492, 549] width 115 height 24
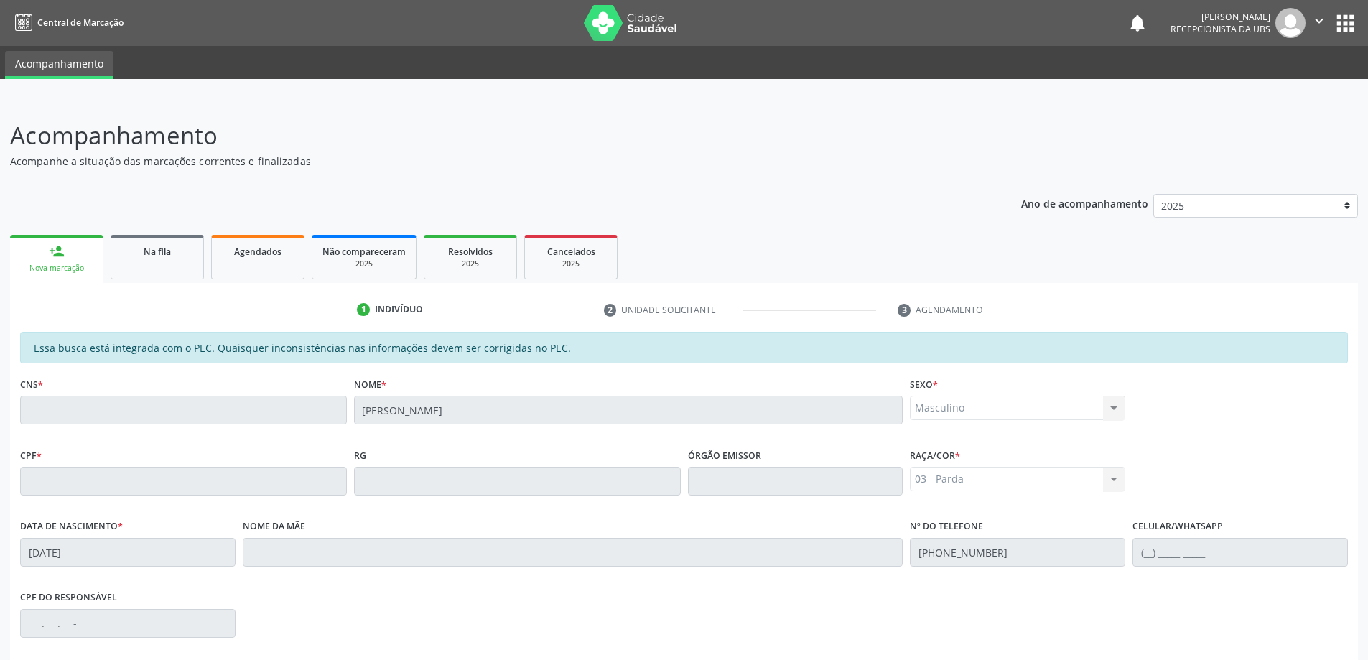
scroll to position [180, 0]
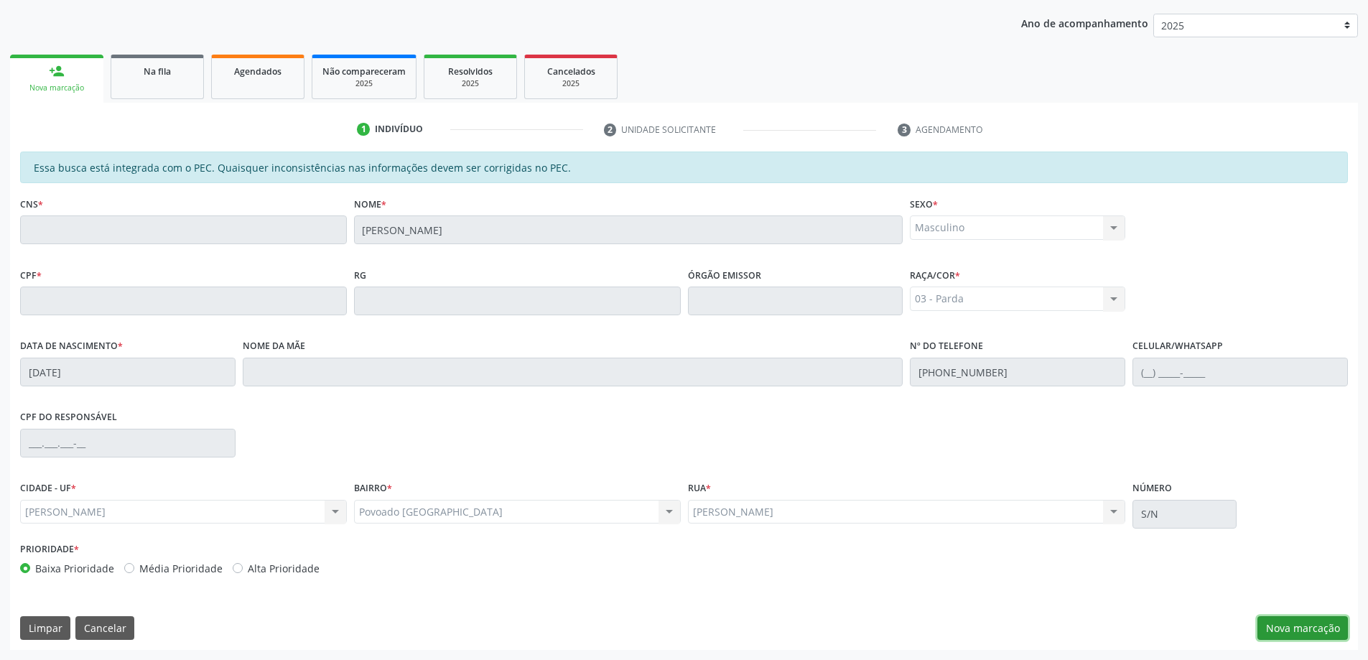
click at [1294, 633] on button "Nova marcação" at bounding box center [1303, 628] width 90 height 24
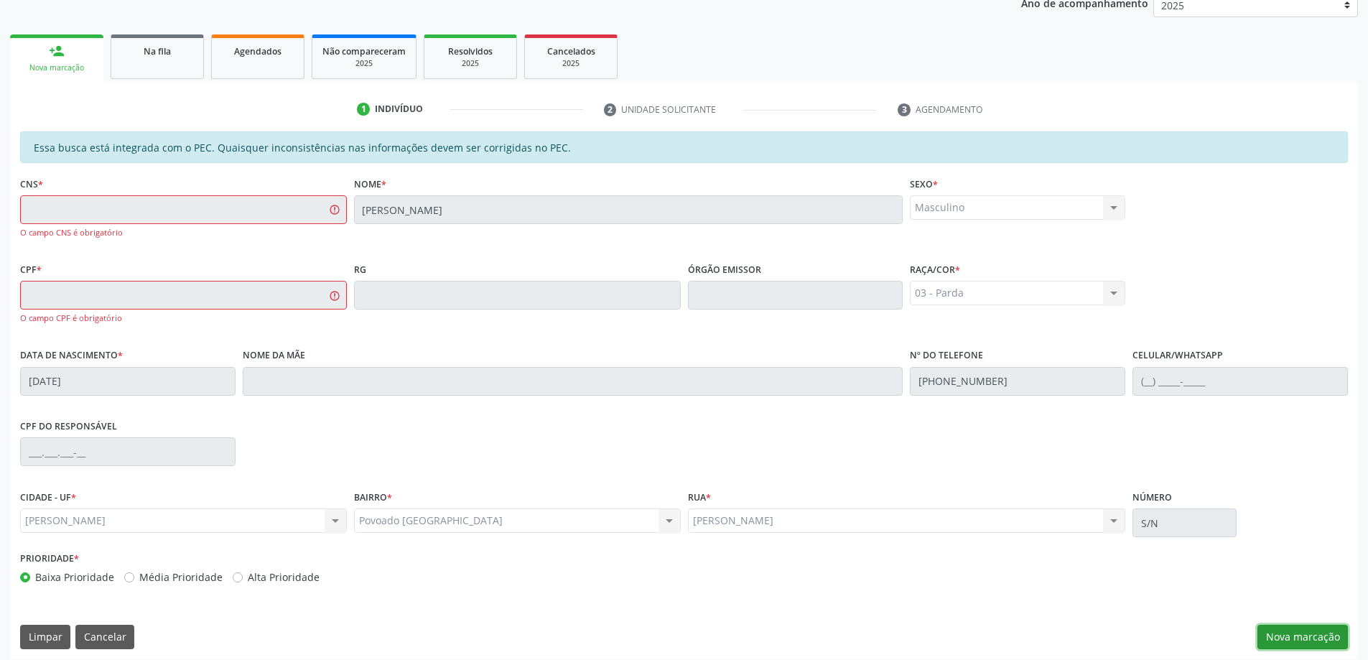
scroll to position [210, 0]
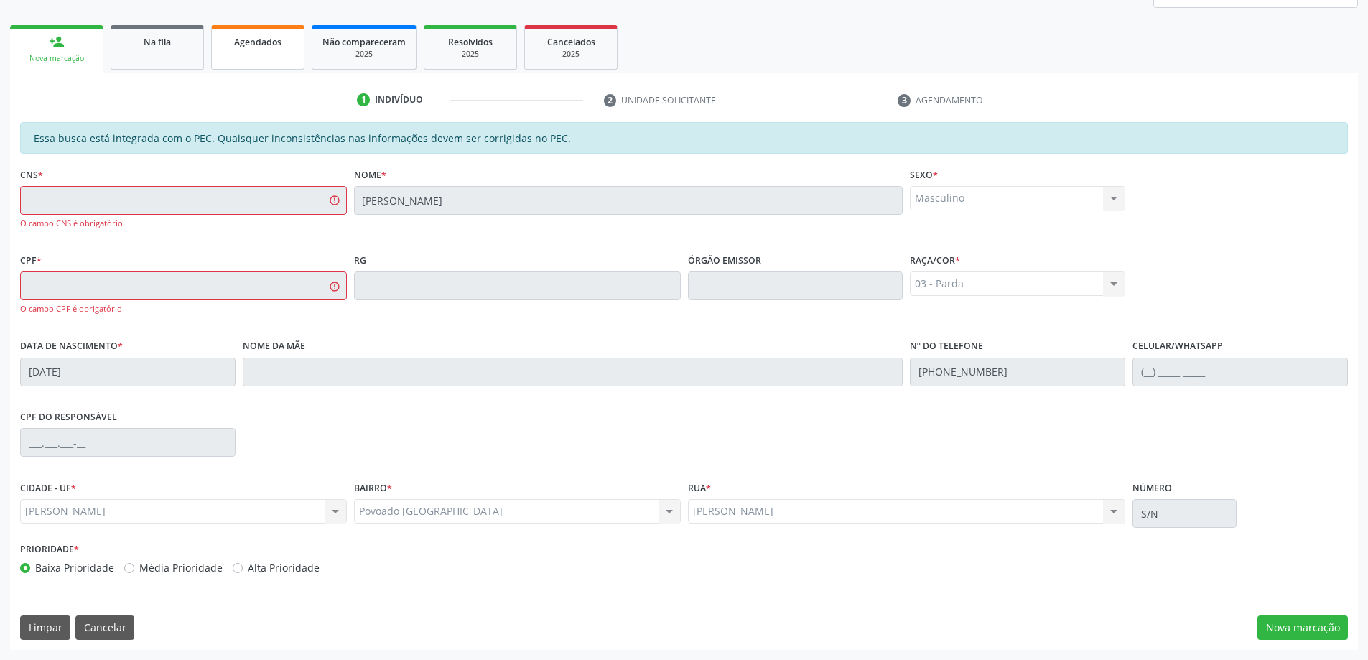
click at [216, 31] on link "Agendados" at bounding box center [257, 47] width 93 height 45
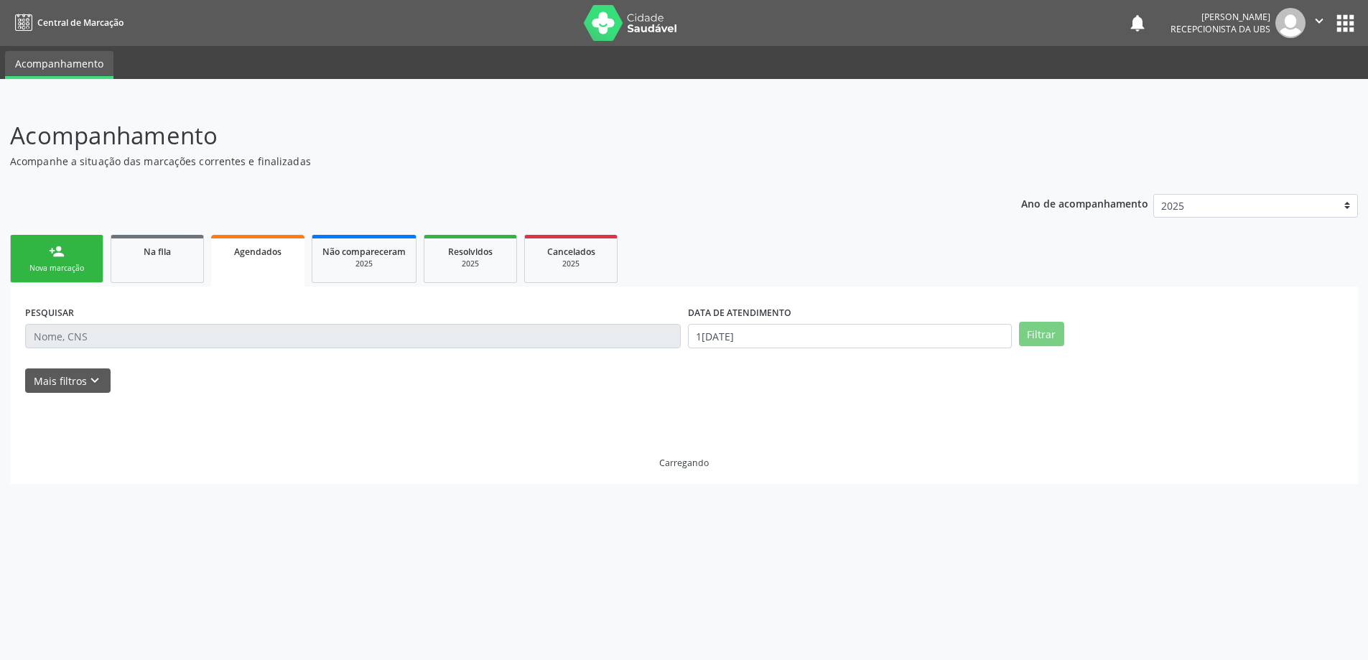
scroll to position [0, 0]
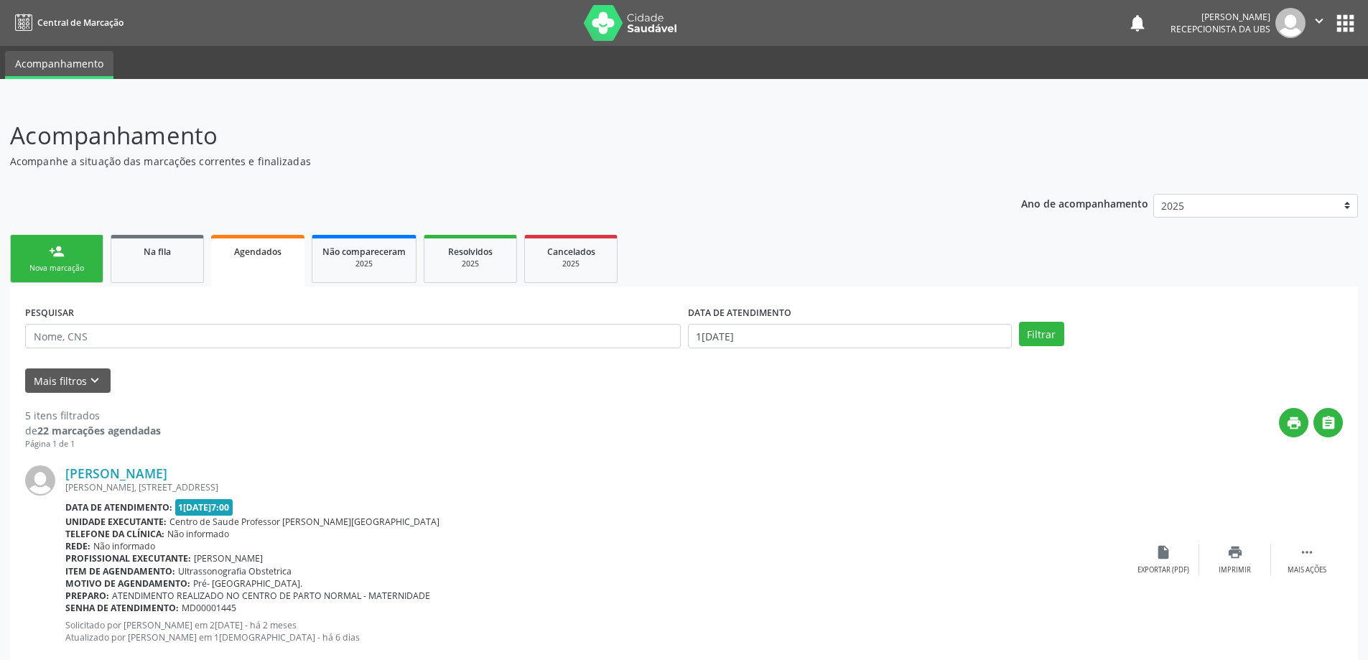
click at [67, 241] on link "person_add Nova marcação" at bounding box center [56, 259] width 93 height 48
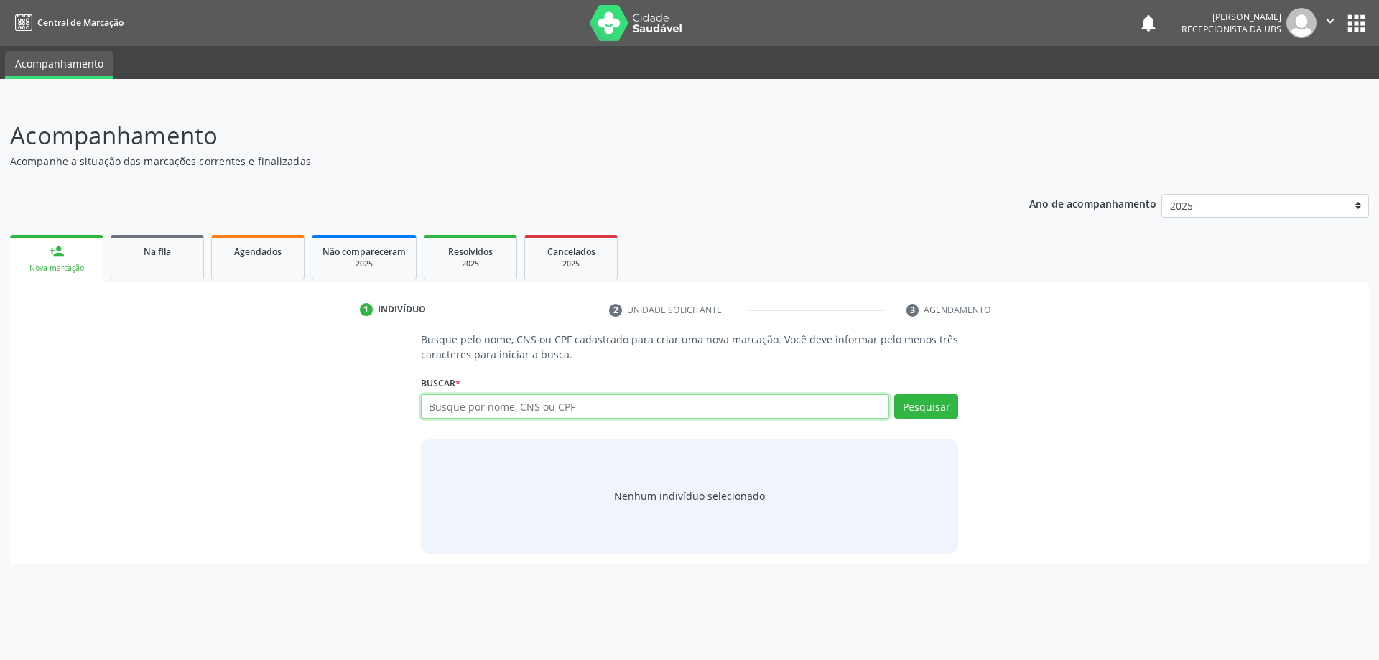
click at [502, 404] on input "text" at bounding box center [655, 406] width 469 height 24
paste input "00388732446"
type input "00388732446"
click at [912, 409] on button "Pesquisar" at bounding box center [926, 406] width 64 height 24
type input "0"
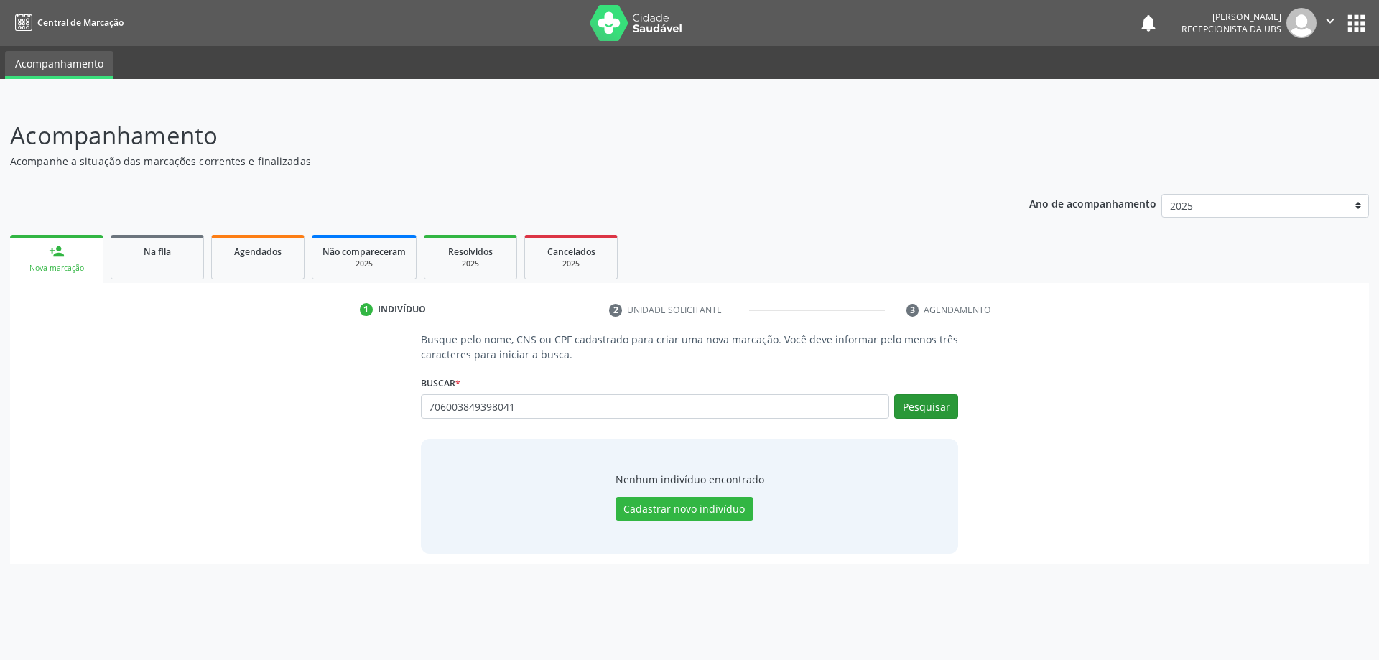
type input "706003849398041"
click at [902, 404] on button "Pesquisar" at bounding box center [926, 406] width 64 height 24
type input "706003849398041"
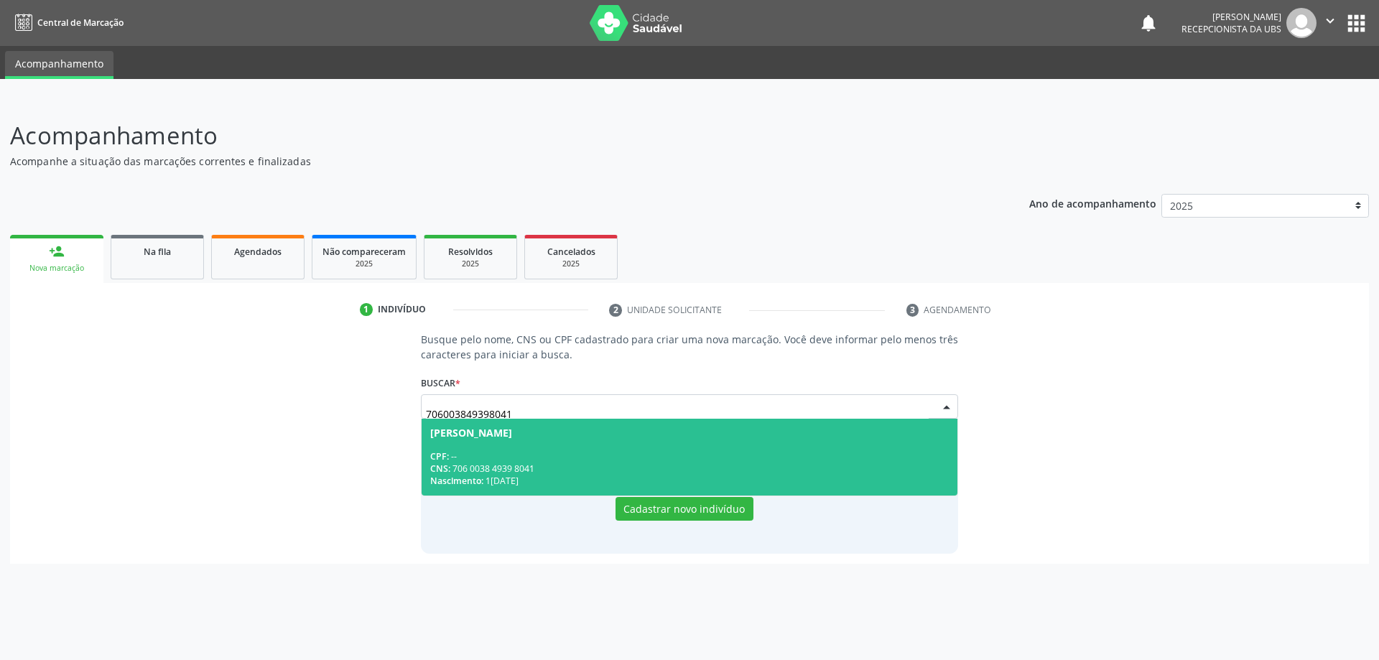
click at [702, 478] on div "Nascimento: 1[DATE]" at bounding box center [689, 481] width 519 height 12
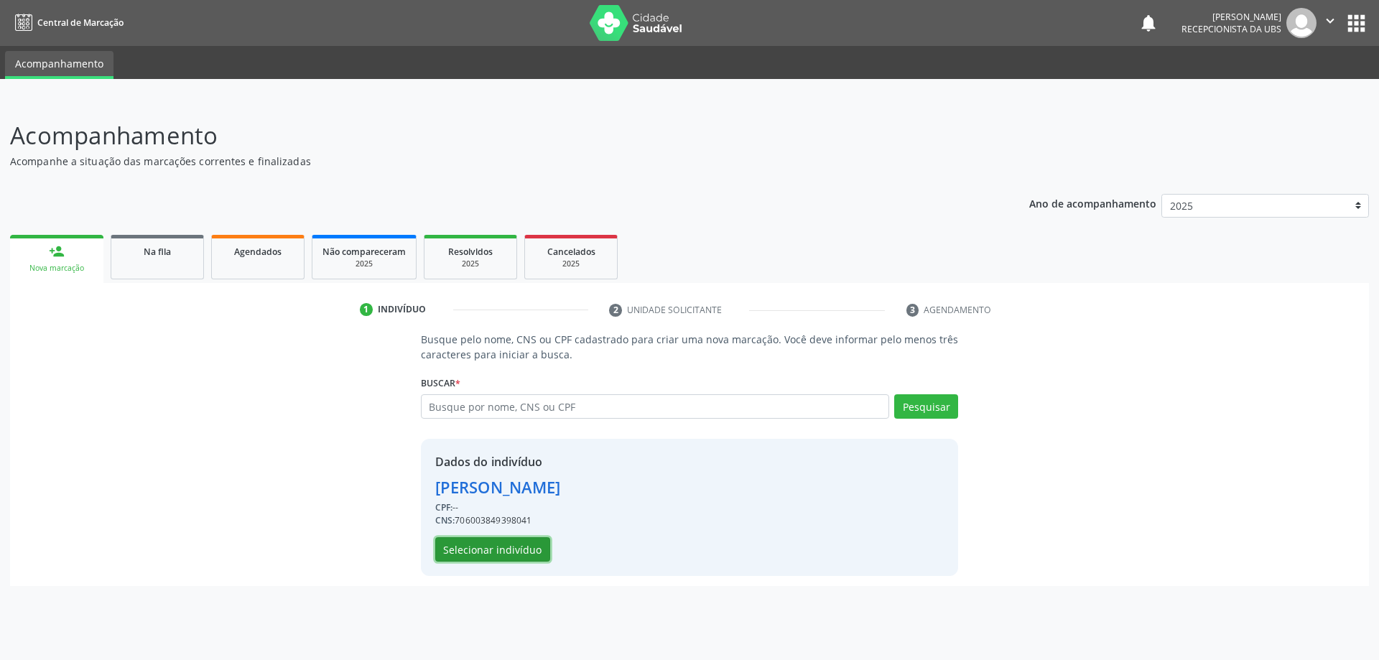
click at [504, 560] on button "Selecionar indivíduo" at bounding box center [492, 549] width 115 height 24
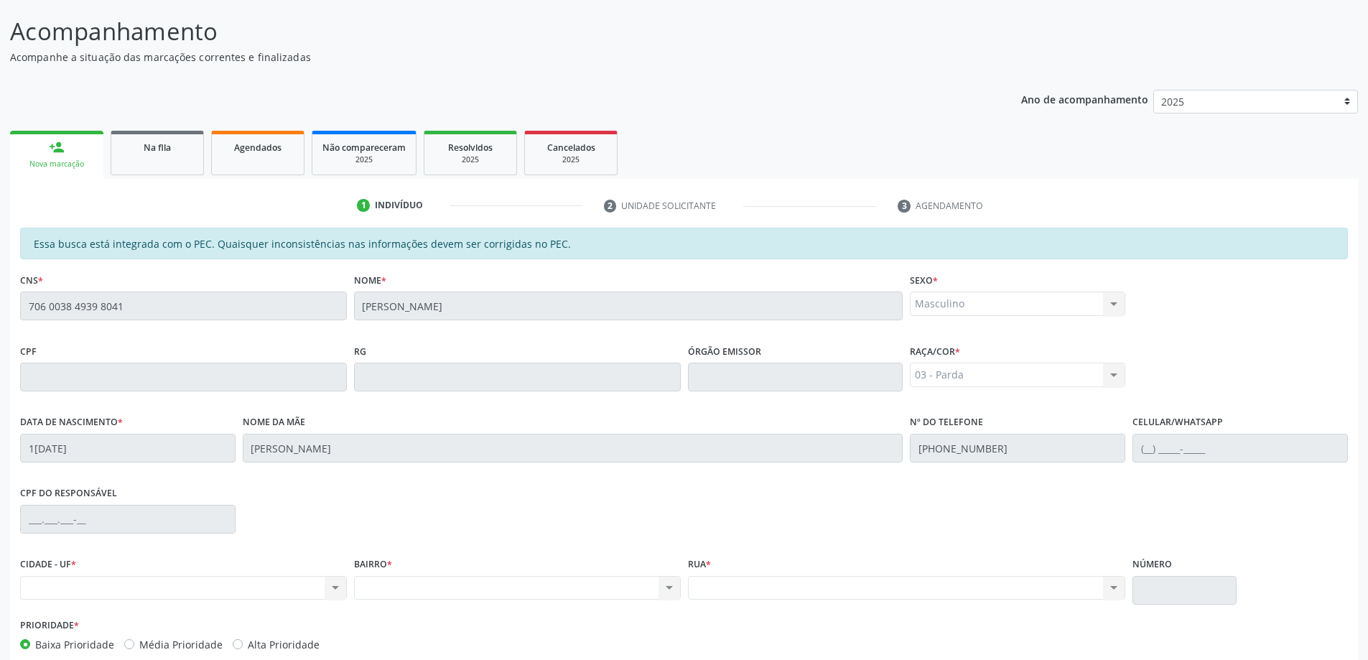
scroll to position [180, 0]
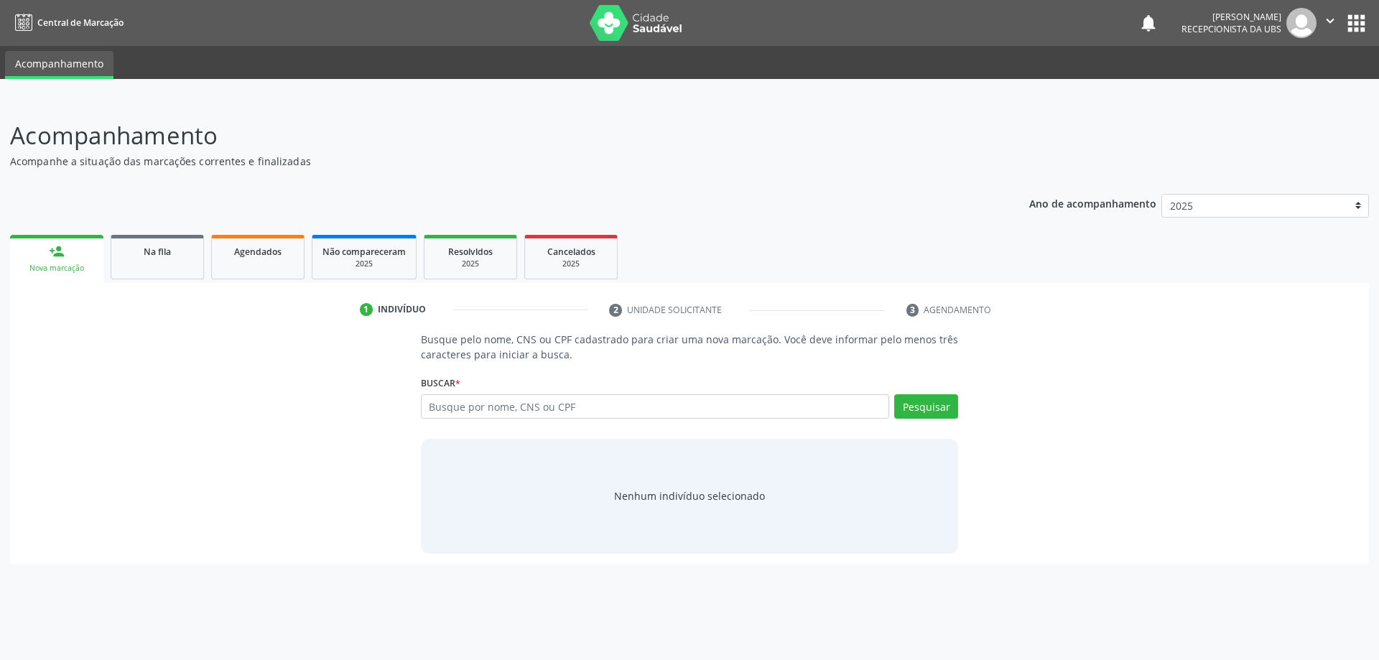
click at [515, 406] on input "text" at bounding box center [655, 406] width 469 height 24
type input "706003849398041"
click at [923, 417] on button "Pesquisar" at bounding box center [926, 406] width 64 height 24
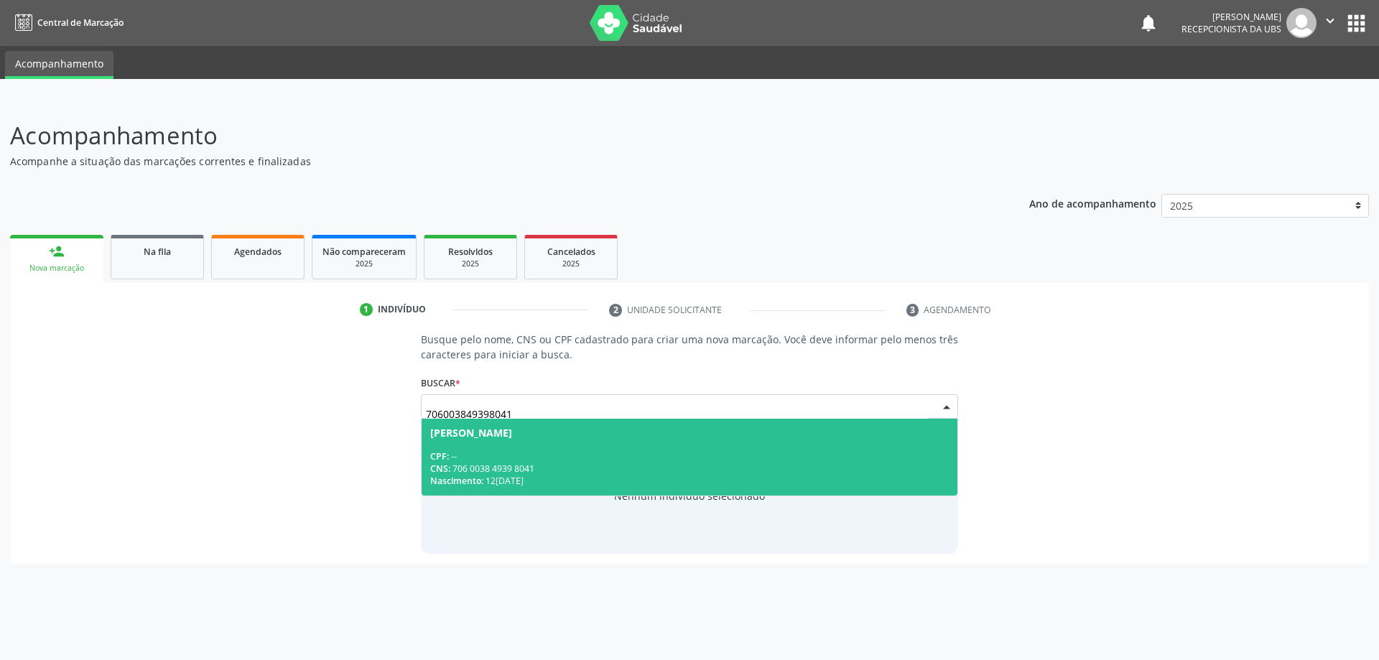
click at [575, 475] on div "Nascimento: 1[DATE]" at bounding box center [689, 481] width 519 height 12
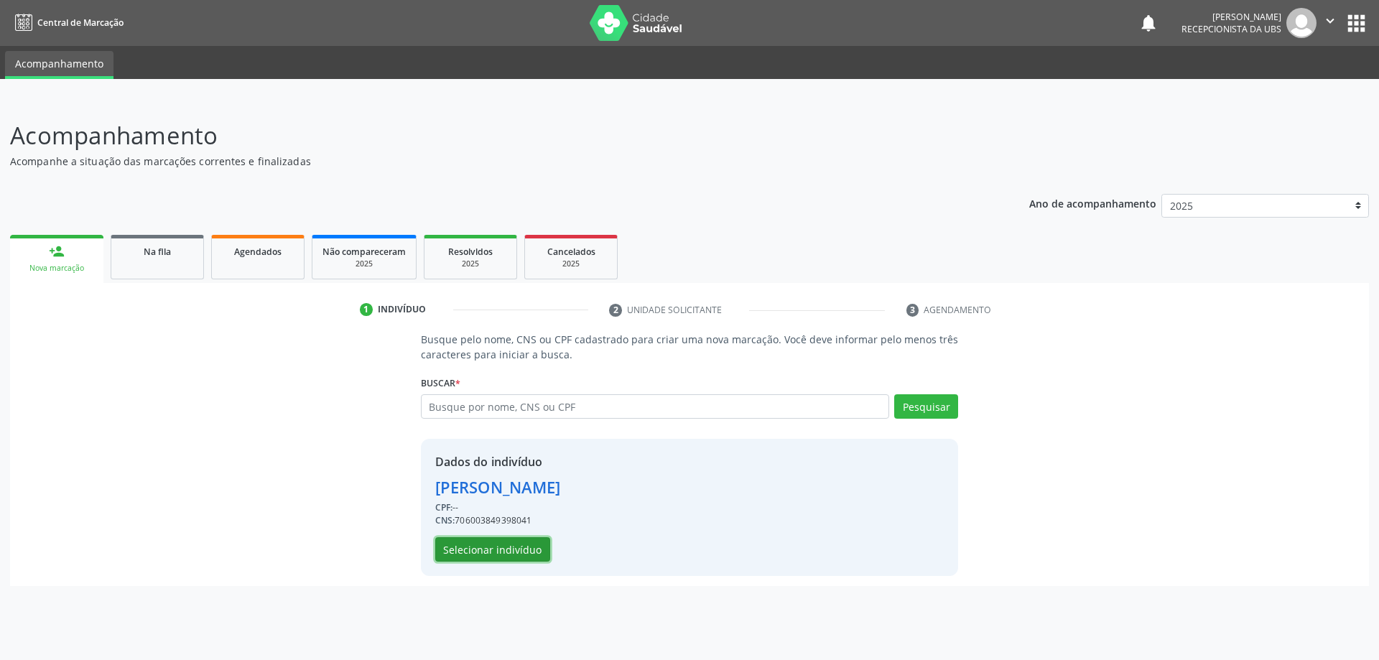
click at [486, 540] on button "Selecionar indivíduo" at bounding box center [492, 549] width 115 height 24
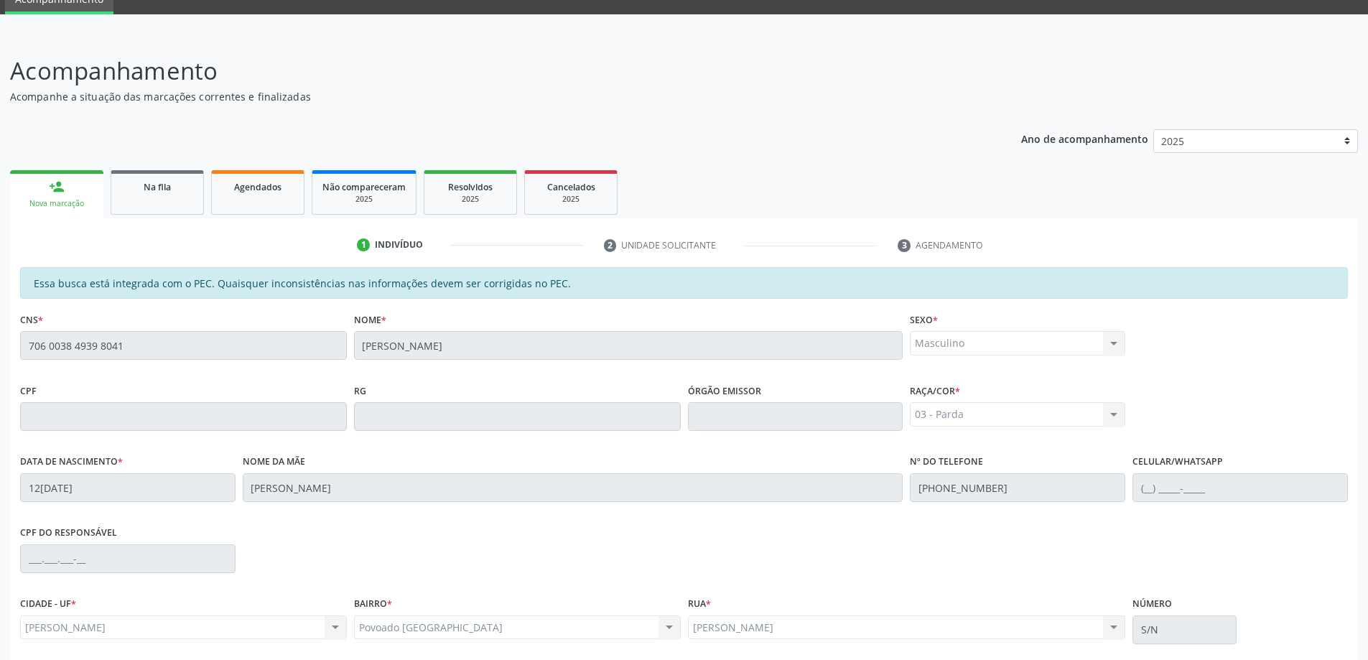
scroll to position [180, 0]
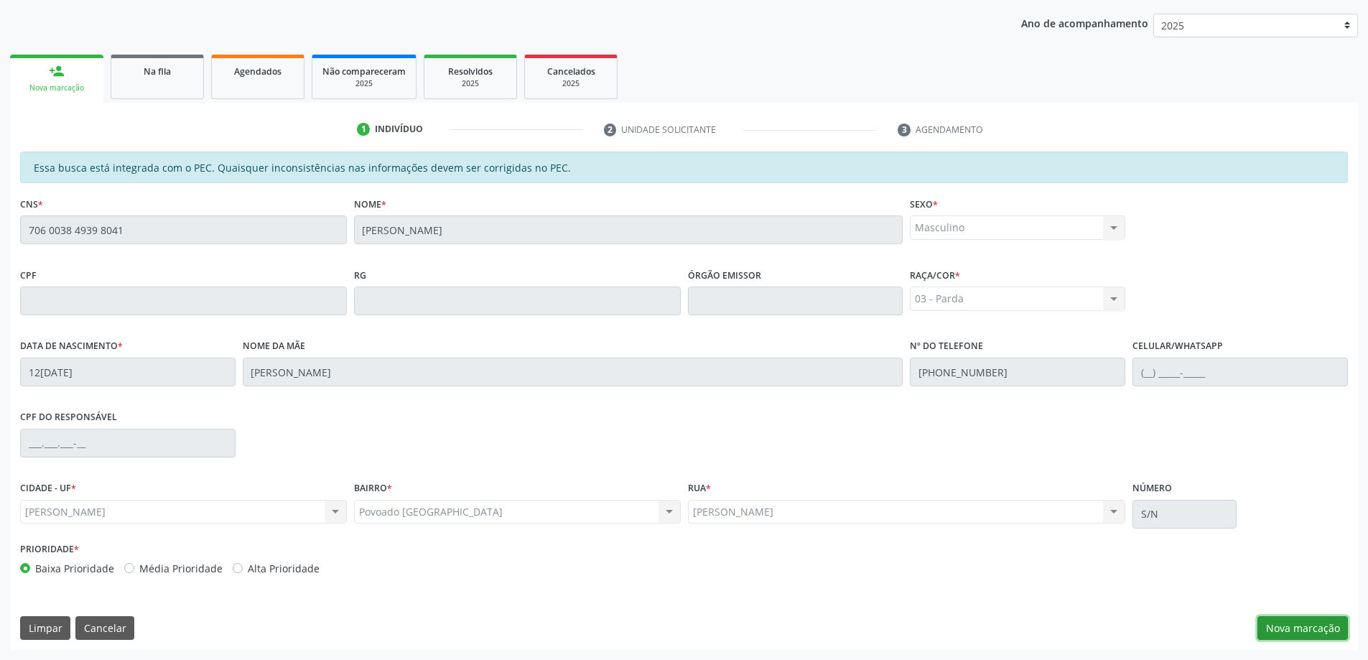
click at [1296, 623] on button "Nova marcação" at bounding box center [1303, 628] width 90 height 24
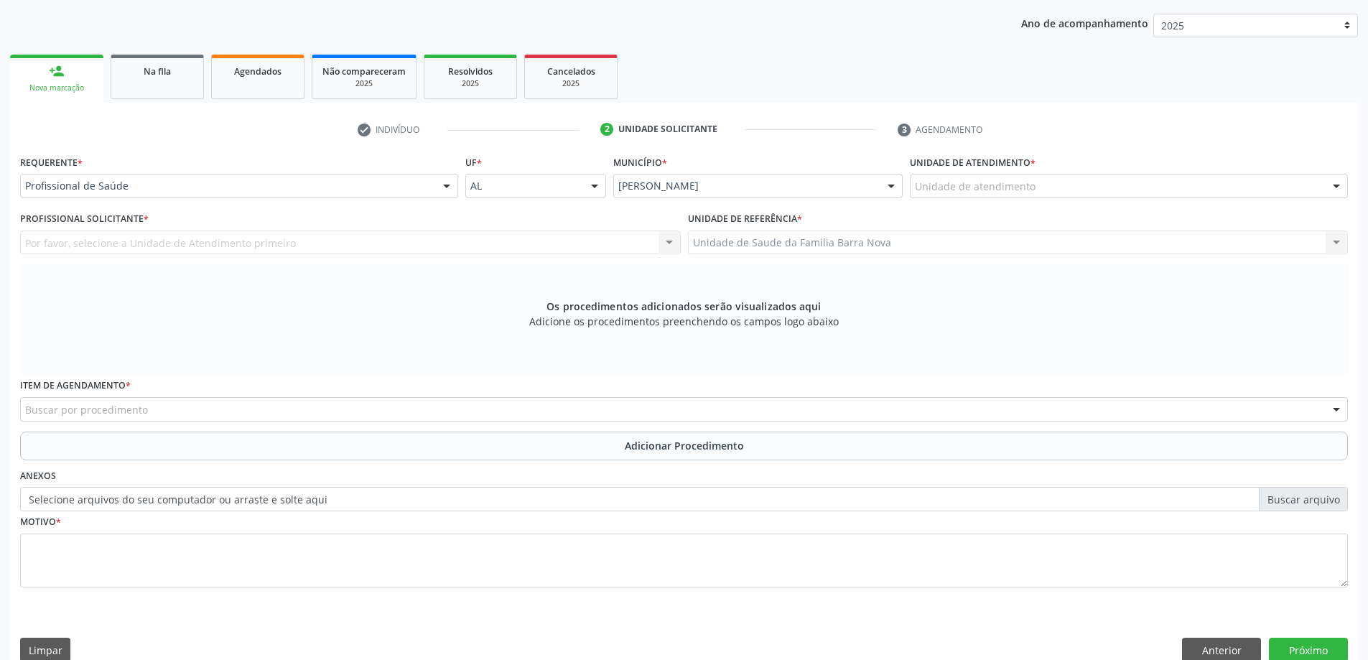
click at [383, 249] on div "Por favor, selecione a Unidade de Atendimento primeiro Nenhum resultado encontr…" at bounding box center [350, 243] width 661 height 24
click at [374, 246] on div "Por favor, selecione a Unidade de Atendimento primeiro Nenhum resultado encontr…" at bounding box center [350, 243] width 661 height 24
click at [367, 242] on div "Por favor, selecione a Unidade de Atendimento primeiro Nenhum resultado encontr…" at bounding box center [350, 243] width 661 height 24
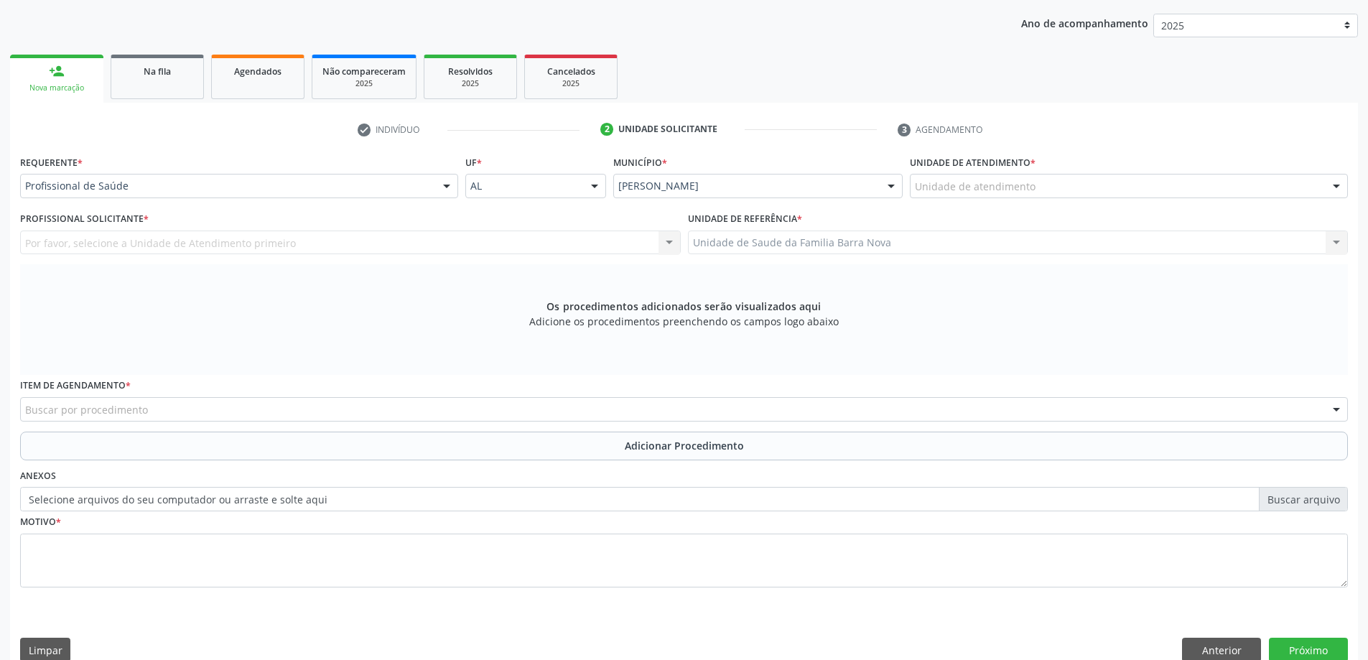
click at [417, 279] on div "Os procedimentos adicionados serão visualizados aqui Adicione os procedimentos …" at bounding box center [684, 319] width 1328 height 111
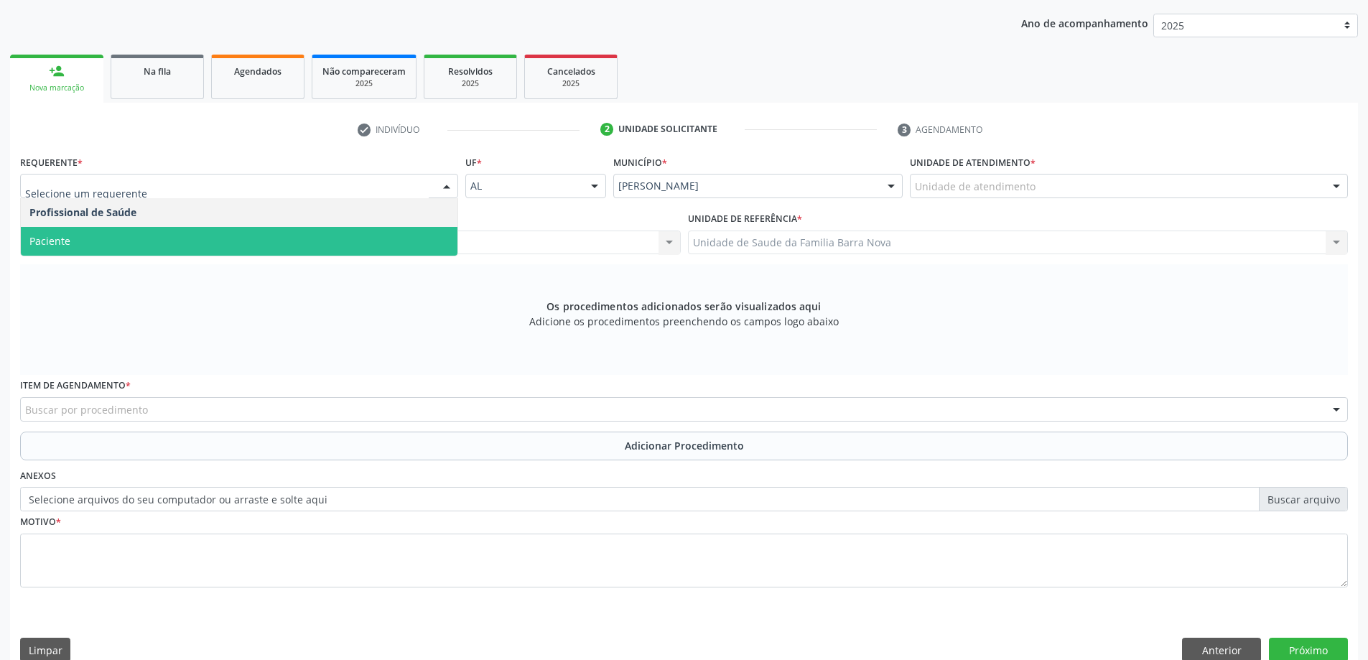
click at [152, 264] on div "Profissional Solicitante * Por favor, selecione a Unidade de Atendimento primei…" at bounding box center [351, 236] width 668 height 56
click at [172, 249] on span "Paciente" at bounding box center [239, 241] width 437 height 29
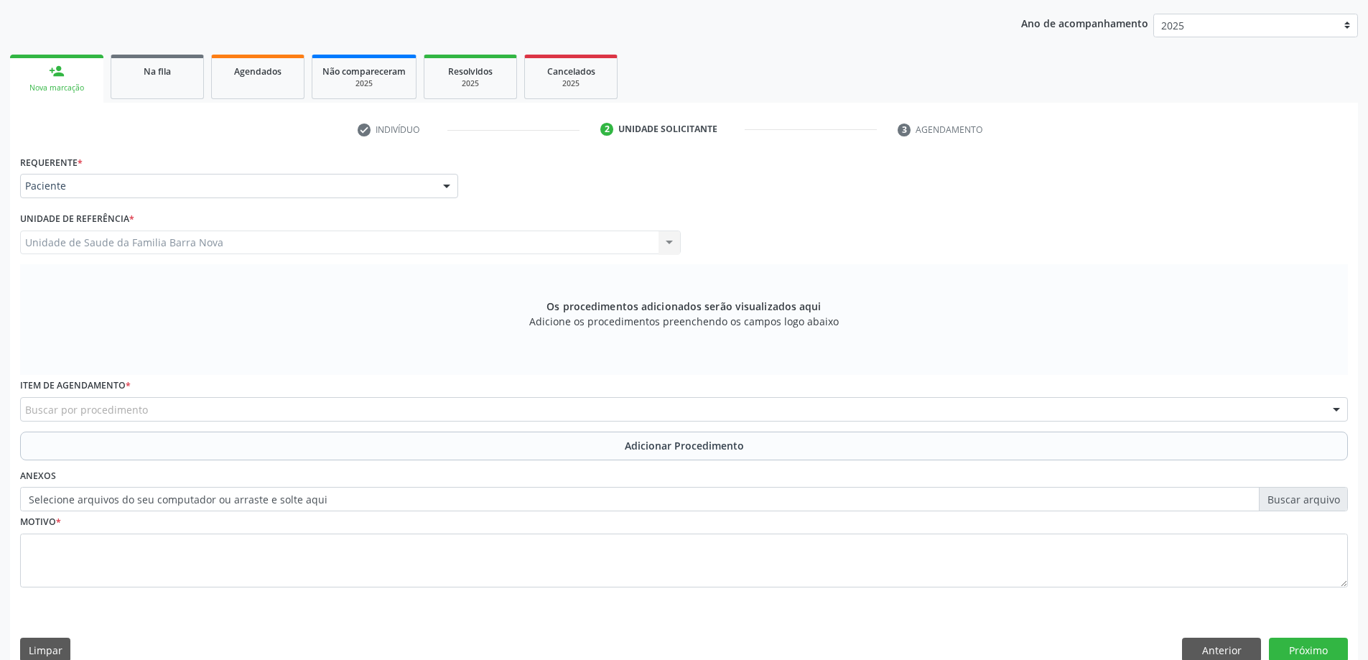
click at [157, 410] on div "Buscar por procedimento" at bounding box center [684, 409] width 1328 height 24
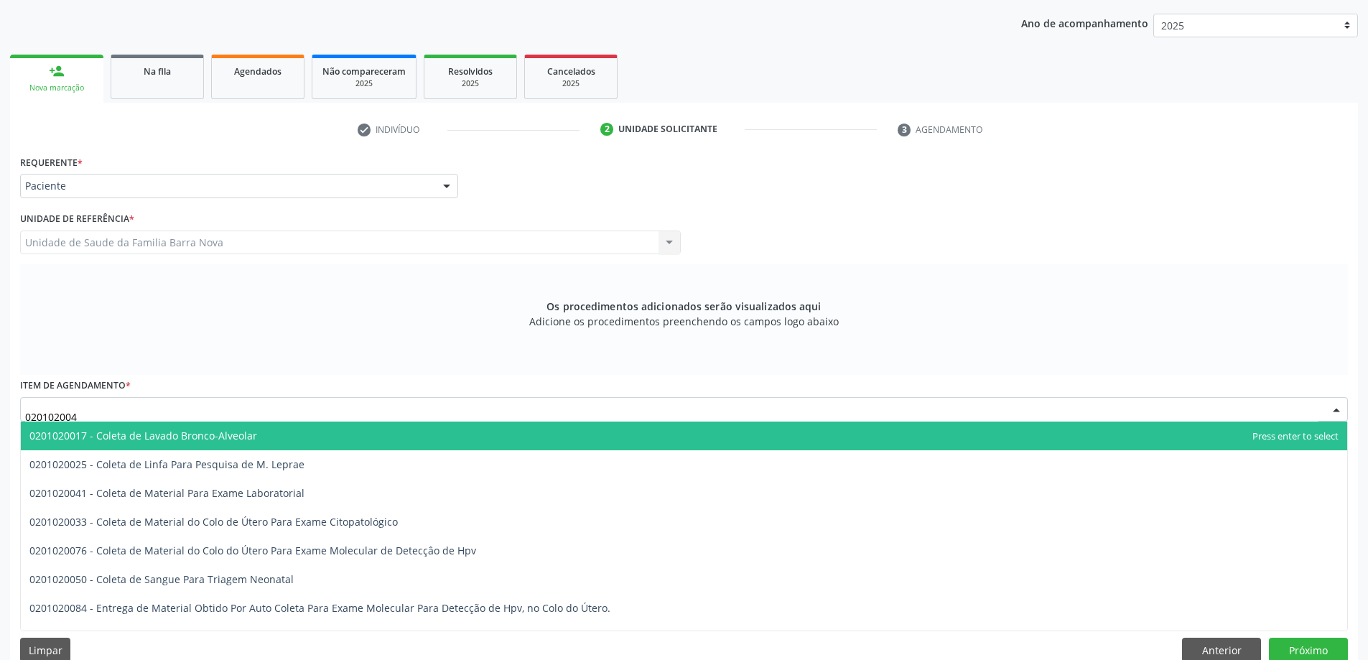
type input "0201020041"
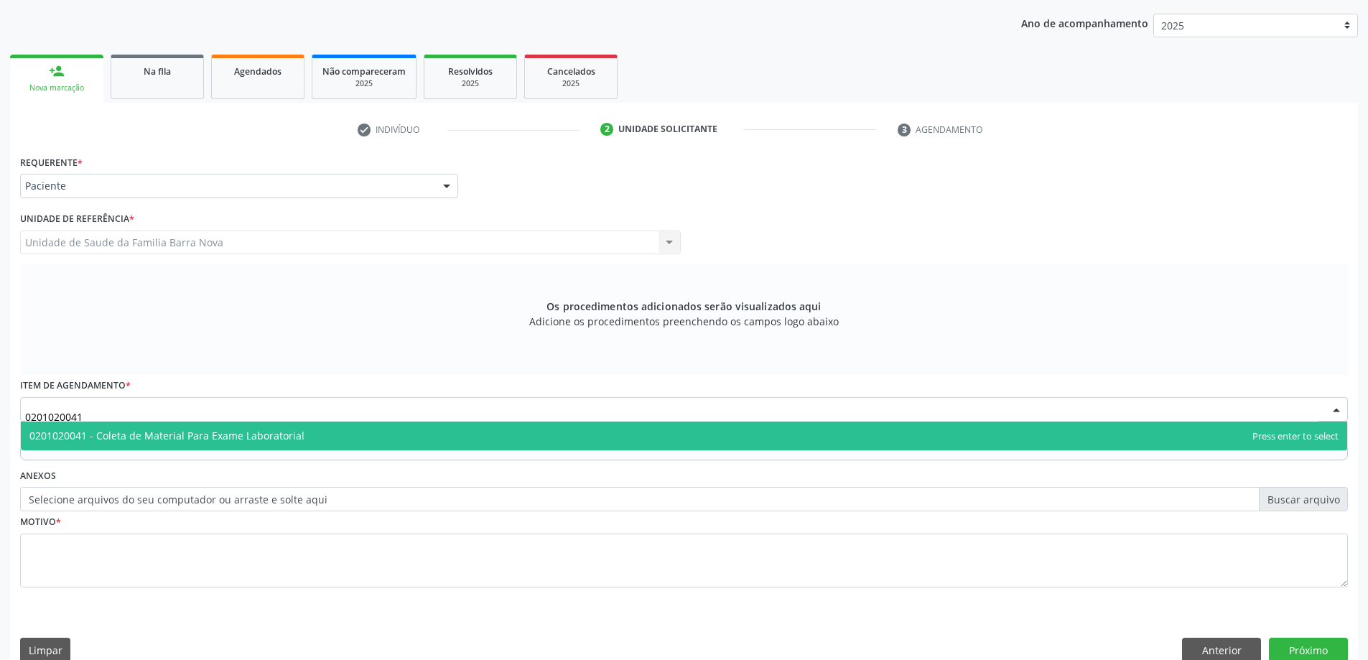
click at [193, 433] on span "0201020041 - Coleta de Material Para Exame Laboratorial" at bounding box center [166, 436] width 275 height 14
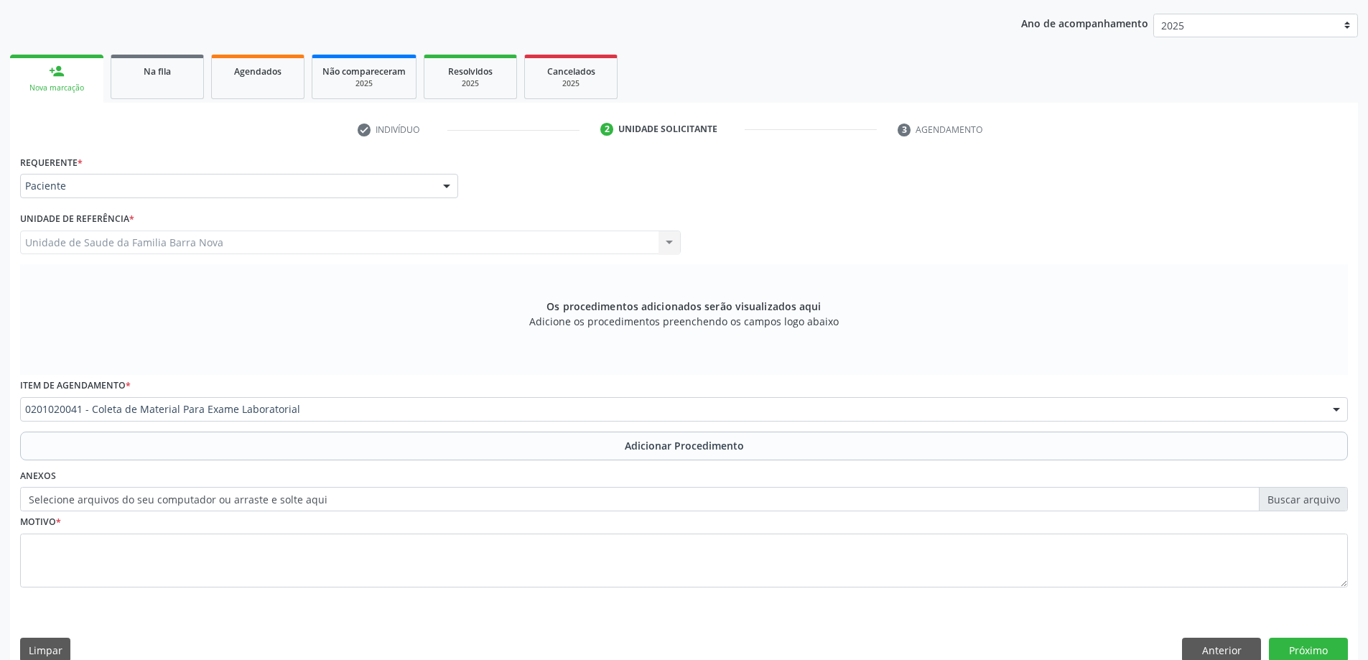
click at [193, 443] on div "Requerente * Paciente Profissional de Saúde Paciente Nenhum resultado encontrad…" at bounding box center [684, 380] width 1328 height 456
click at [195, 491] on label "Selecione arquivos do seu computador ou arraste e solte aqui" at bounding box center [684, 499] width 1328 height 24
click at [195, 491] on input "Selecione arquivos do seu computador ou arraste e solte aqui" at bounding box center [684, 499] width 1328 height 24
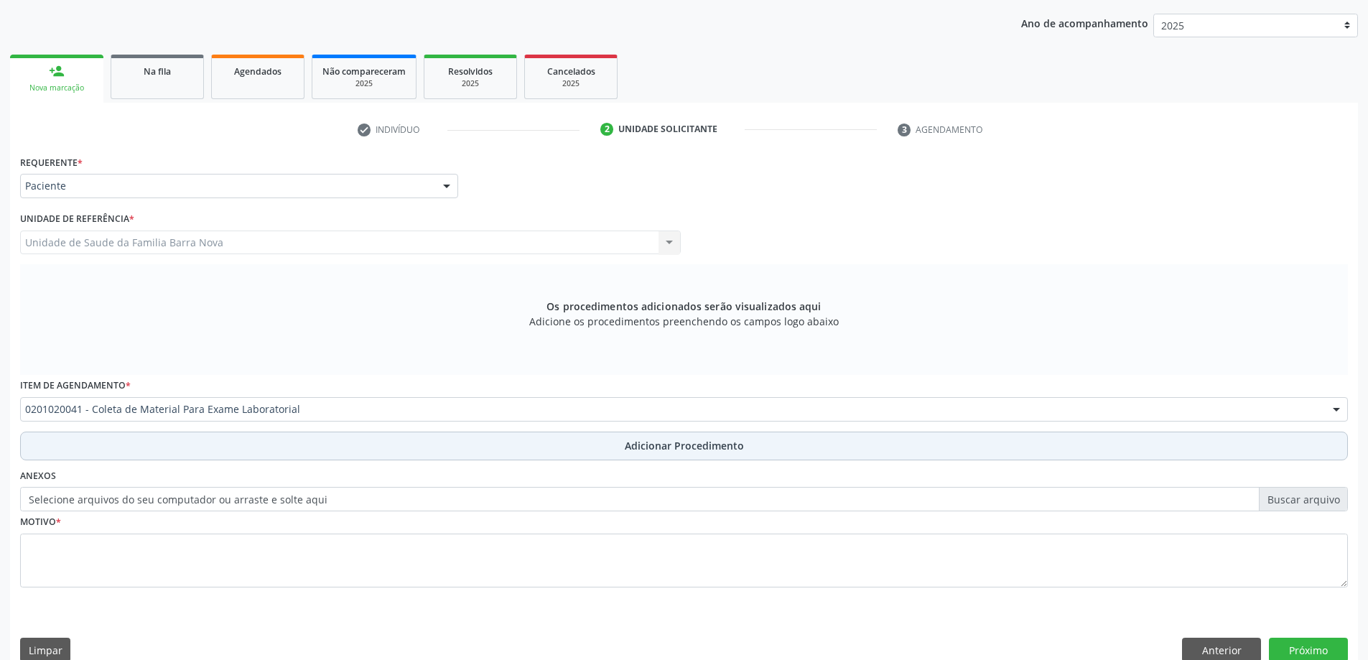
click at [410, 452] on button "Adicionar Procedimento" at bounding box center [684, 446] width 1328 height 29
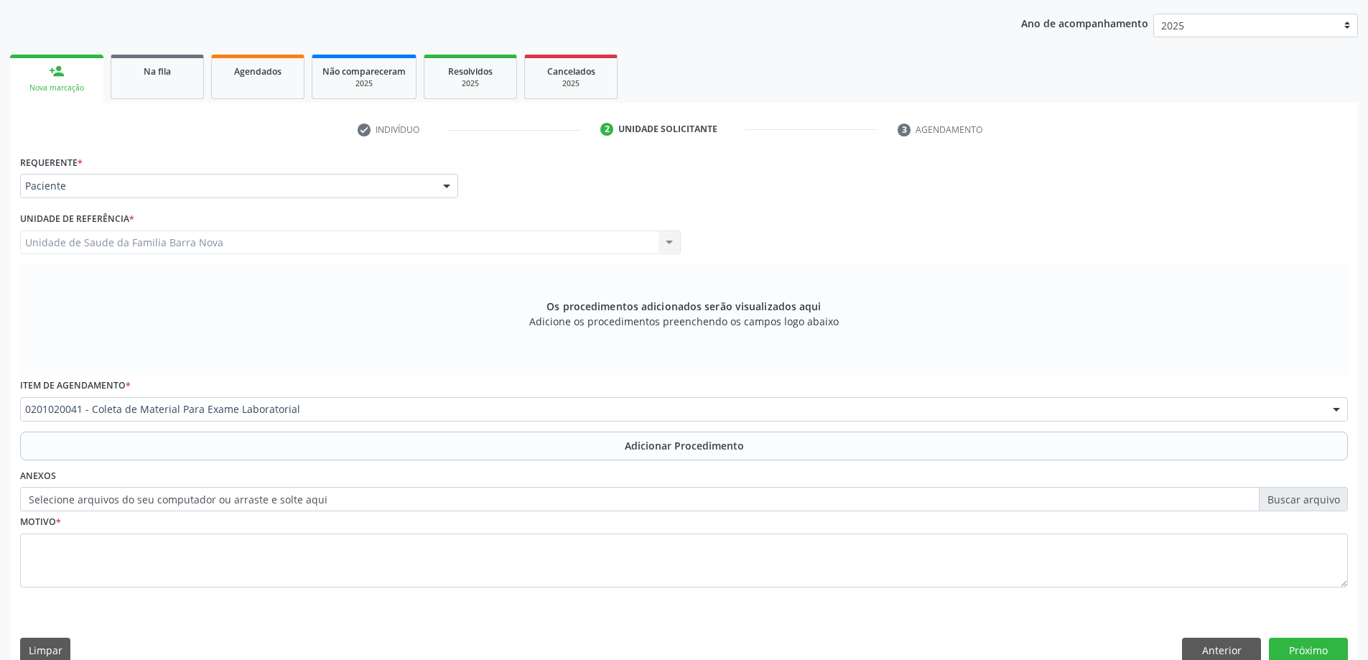
scroll to position [148, 0]
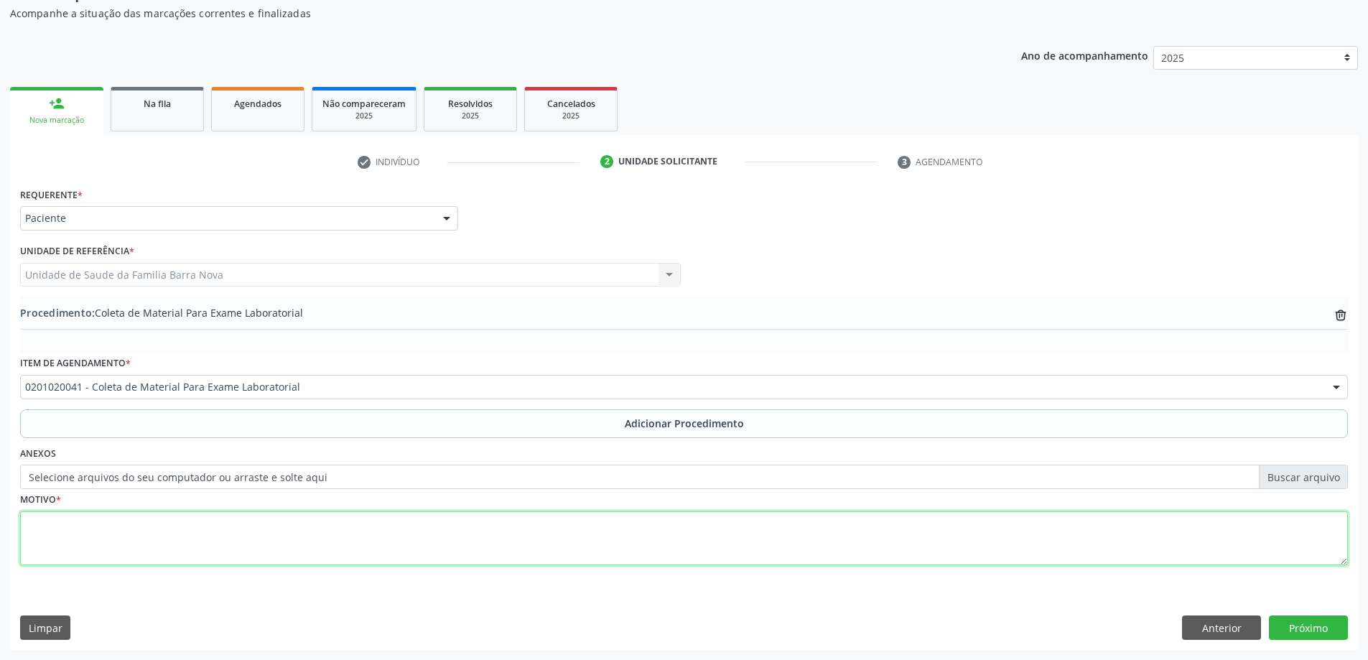
click at [387, 531] on textarea at bounding box center [684, 538] width 1328 height 55
type textarea "ROTINA LABORATORIAL."
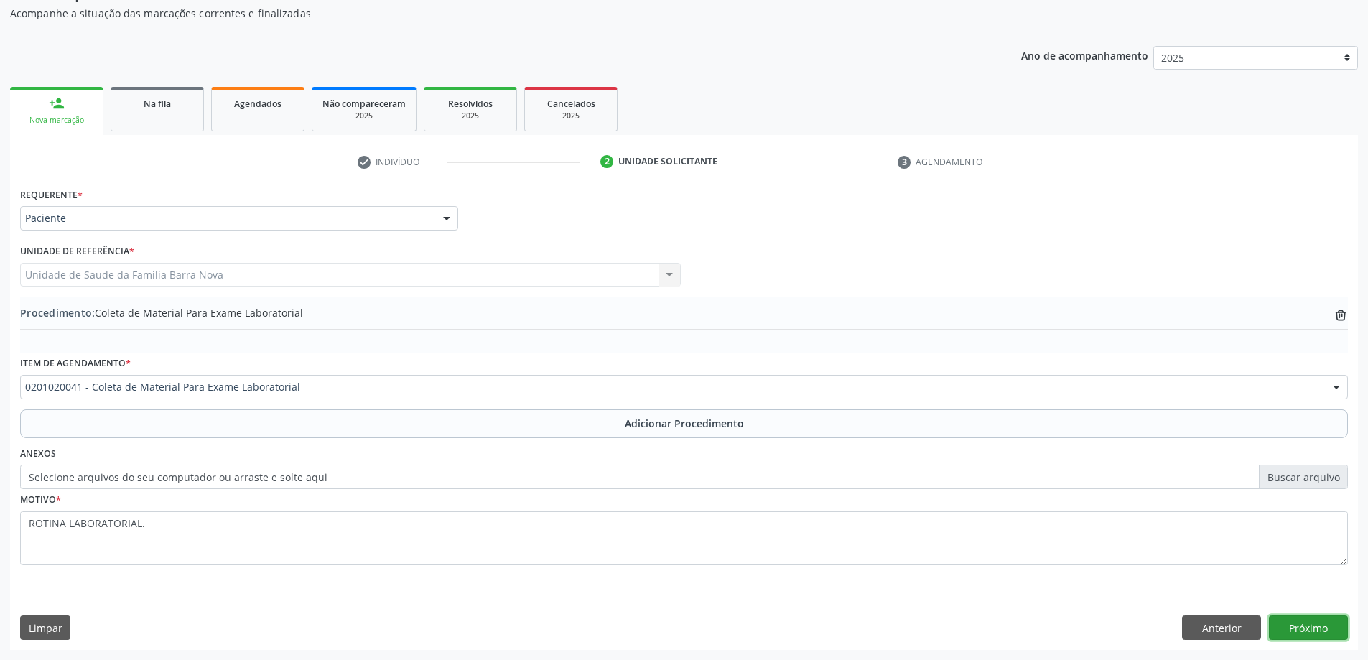
click at [1292, 627] on button "Próximo" at bounding box center [1308, 628] width 79 height 24
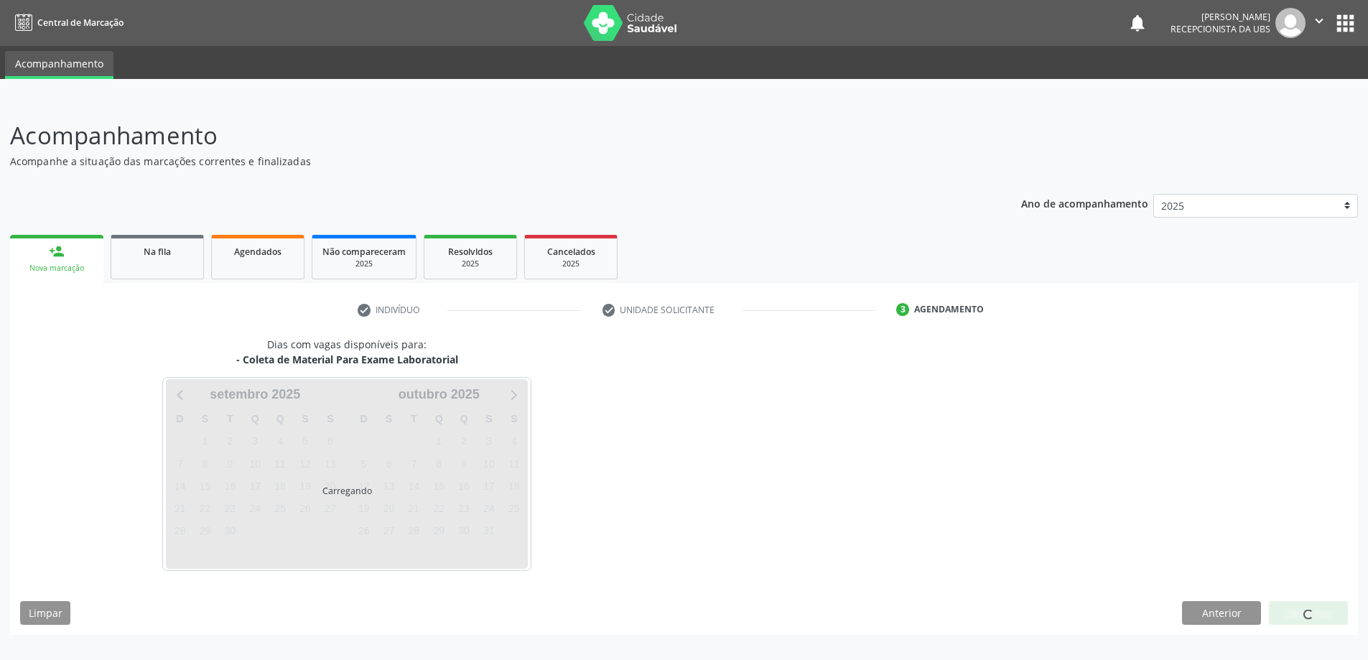
scroll to position [0, 0]
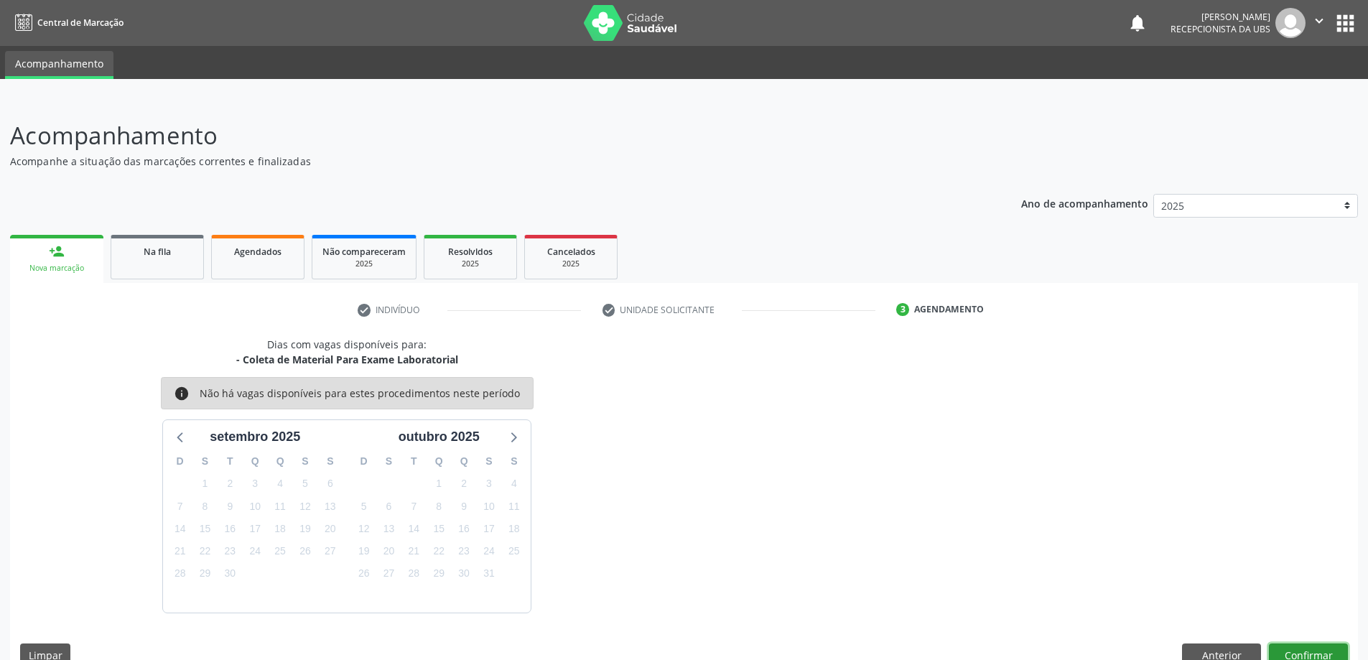
click at [1309, 648] on button "Confirmar" at bounding box center [1308, 656] width 79 height 24
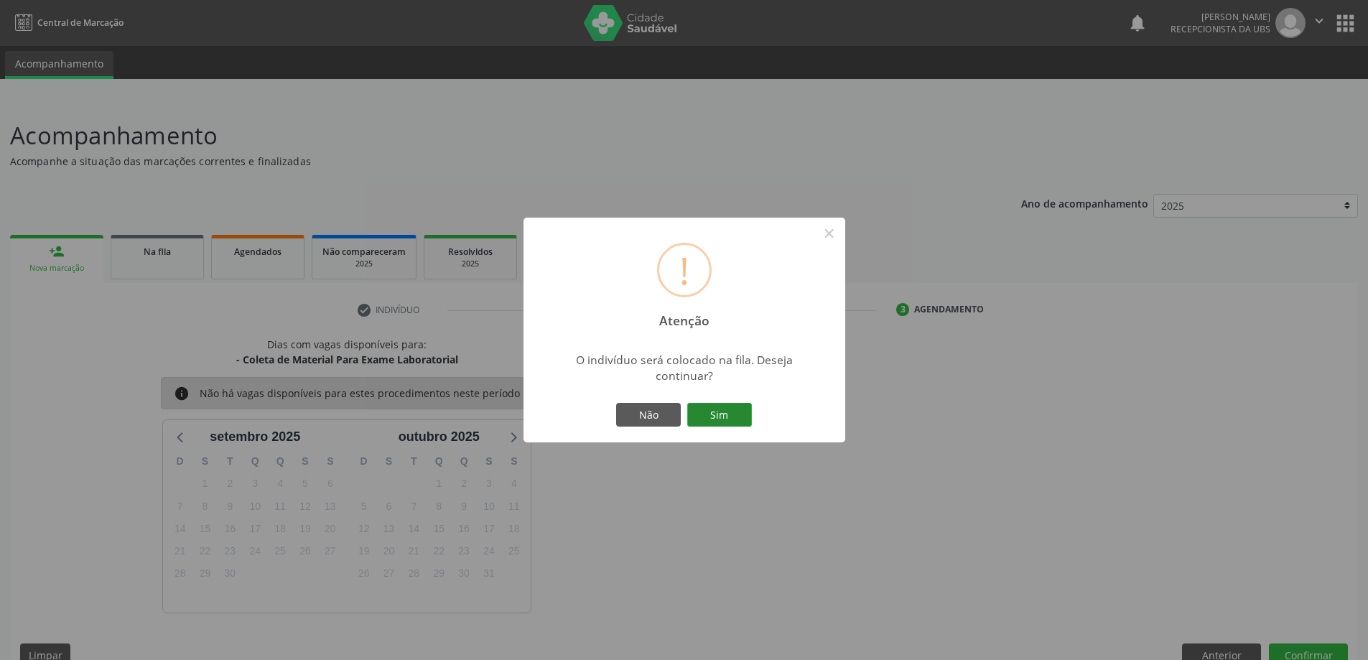
click at [731, 412] on button "Sim" at bounding box center [719, 415] width 65 height 24
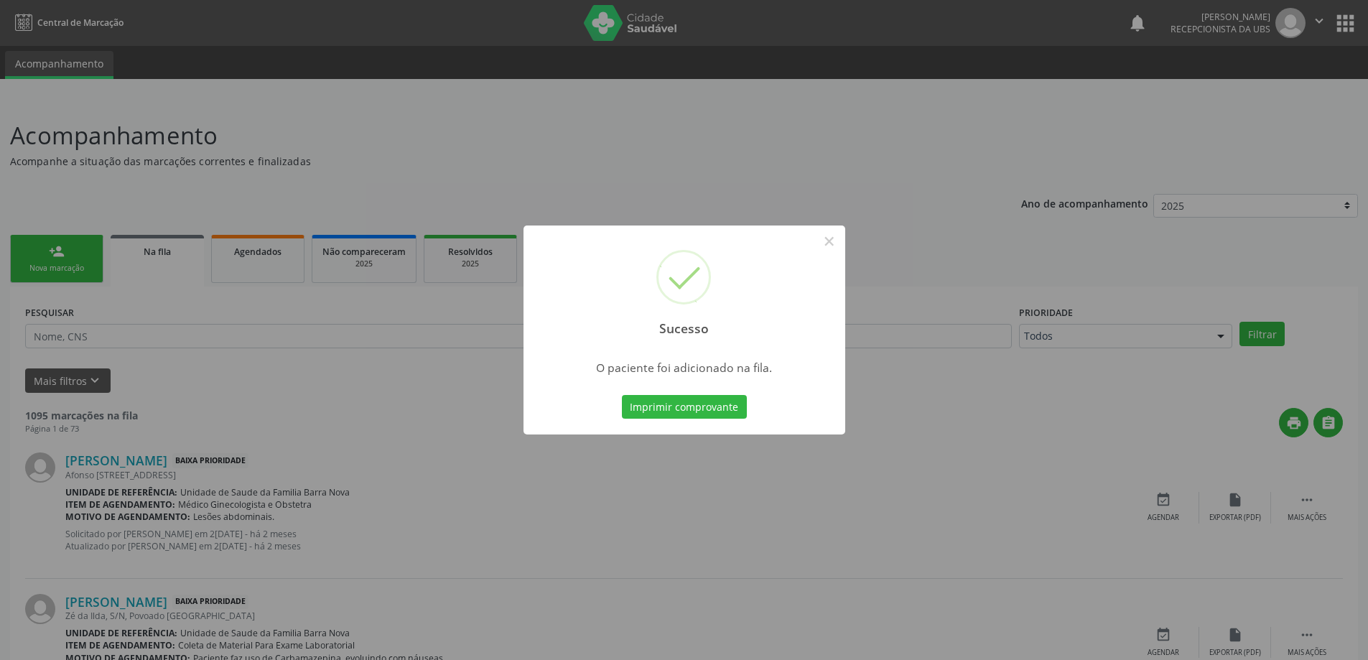
click at [381, 394] on div "Sucesso × O paciente foi adicionado na fila. Imprimir comprovante Cancel" at bounding box center [684, 330] width 1368 height 660
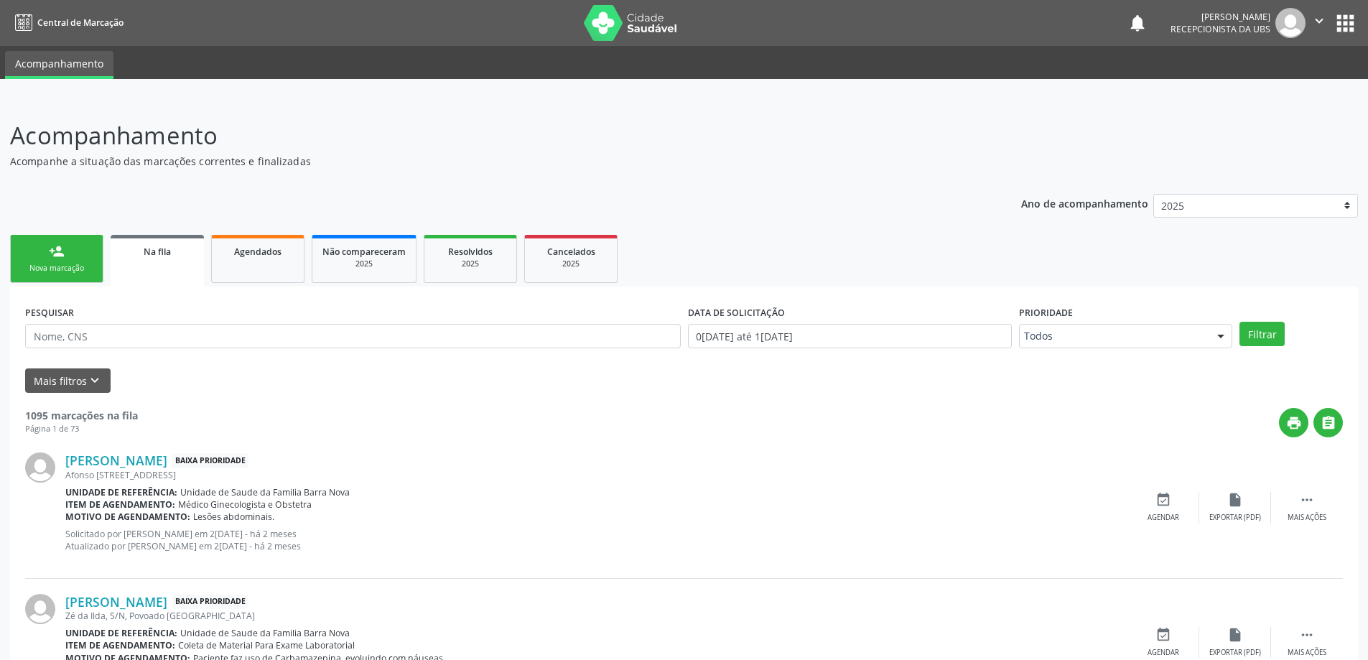
click at [87, 269] on div "Nova marcação" at bounding box center [57, 268] width 72 height 11
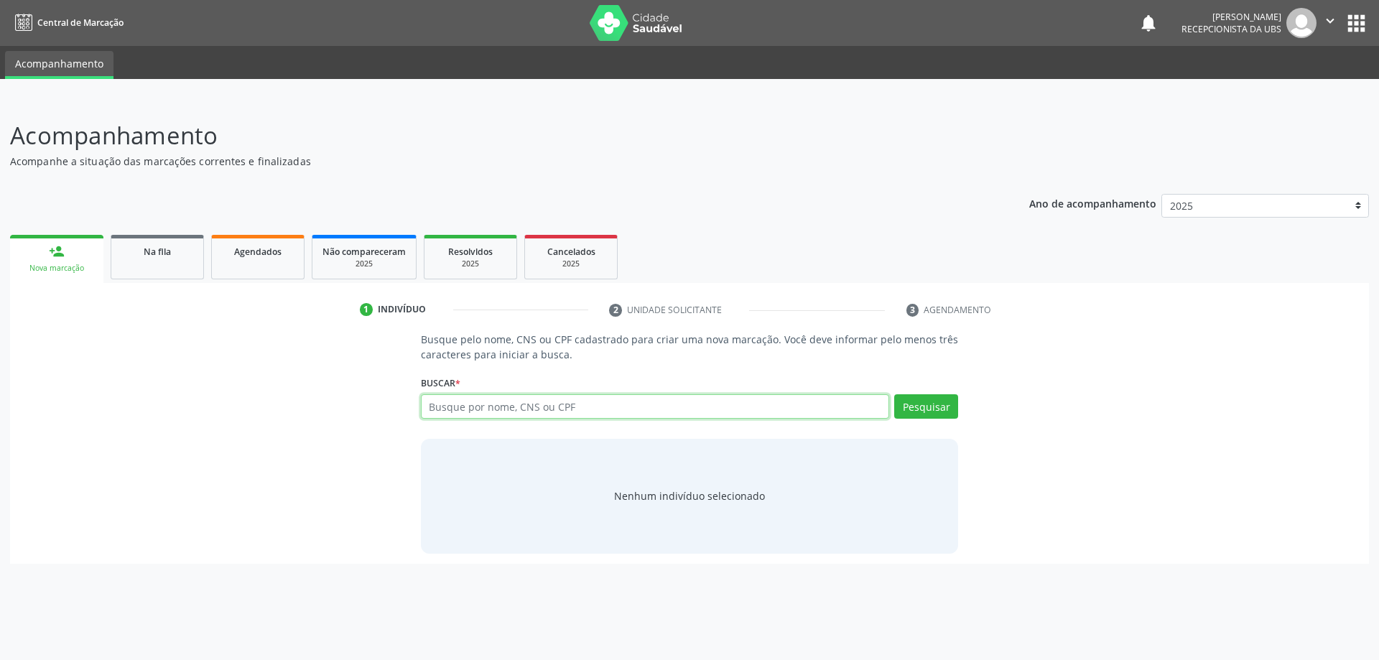
click at [479, 401] on input "text" at bounding box center [655, 406] width 469 height 24
paste input "706003849398041"
type input "706003849398041"
click at [923, 407] on button "Pesquisar" at bounding box center [926, 406] width 64 height 24
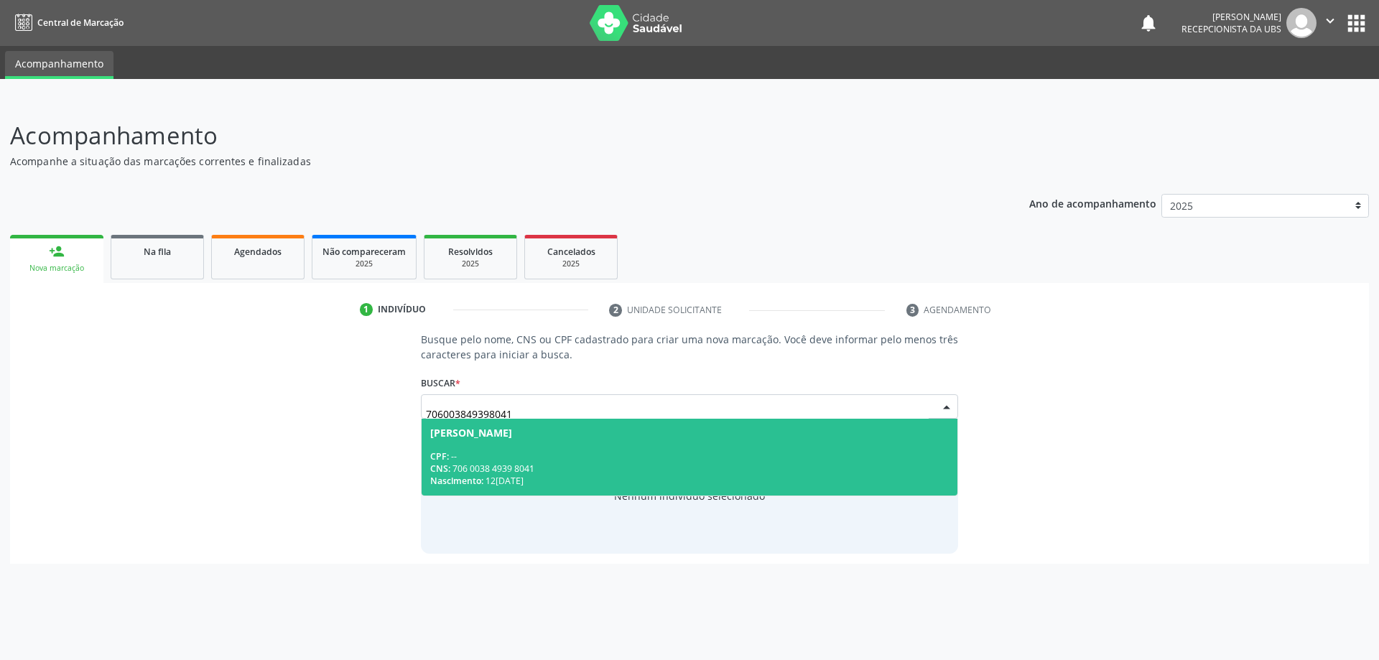
click at [644, 463] on div "CNS: 706 0038 4939 8041" at bounding box center [689, 469] width 519 height 12
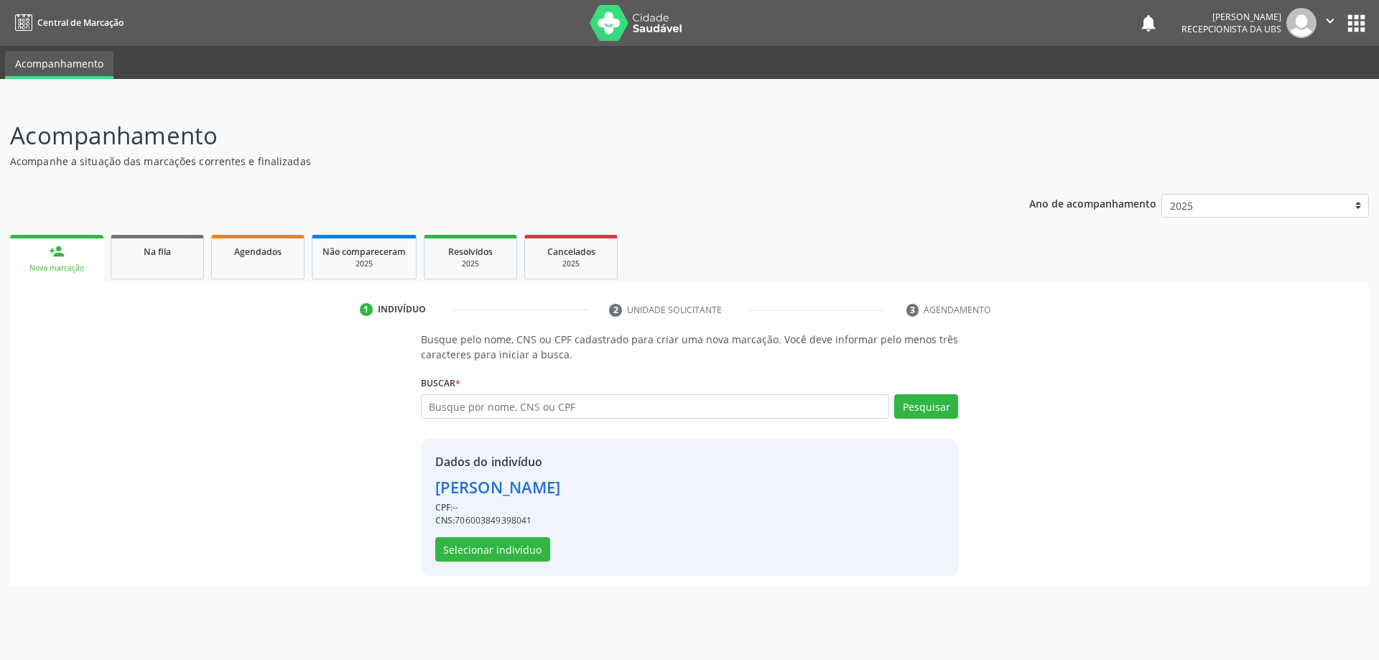
click at [471, 537] on div "Dados do indivíduo [PERSON_NAME] CPF: -- CNS: 706003849398041 Selecionar indiví…" at bounding box center [498, 507] width 126 height 108
click at [475, 552] on button "Selecionar indivíduo" at bounding box center [492, 549] width 115 height 24
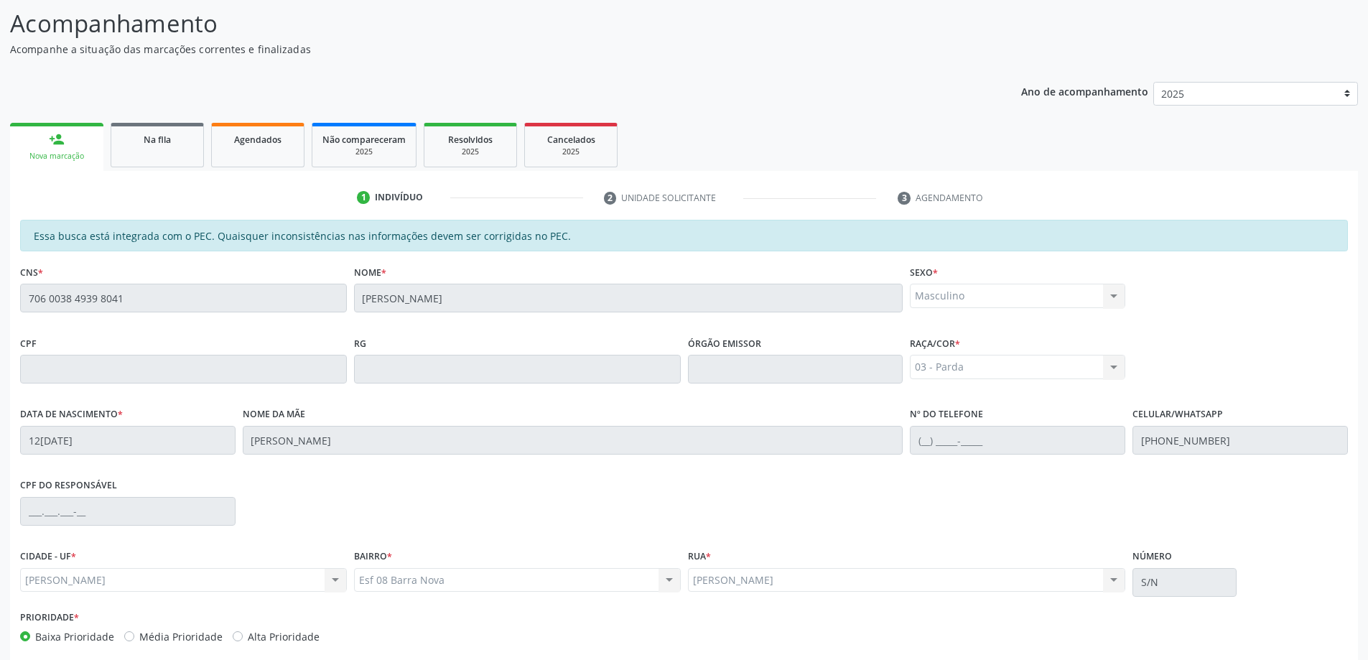
scroll to position [180, 0]
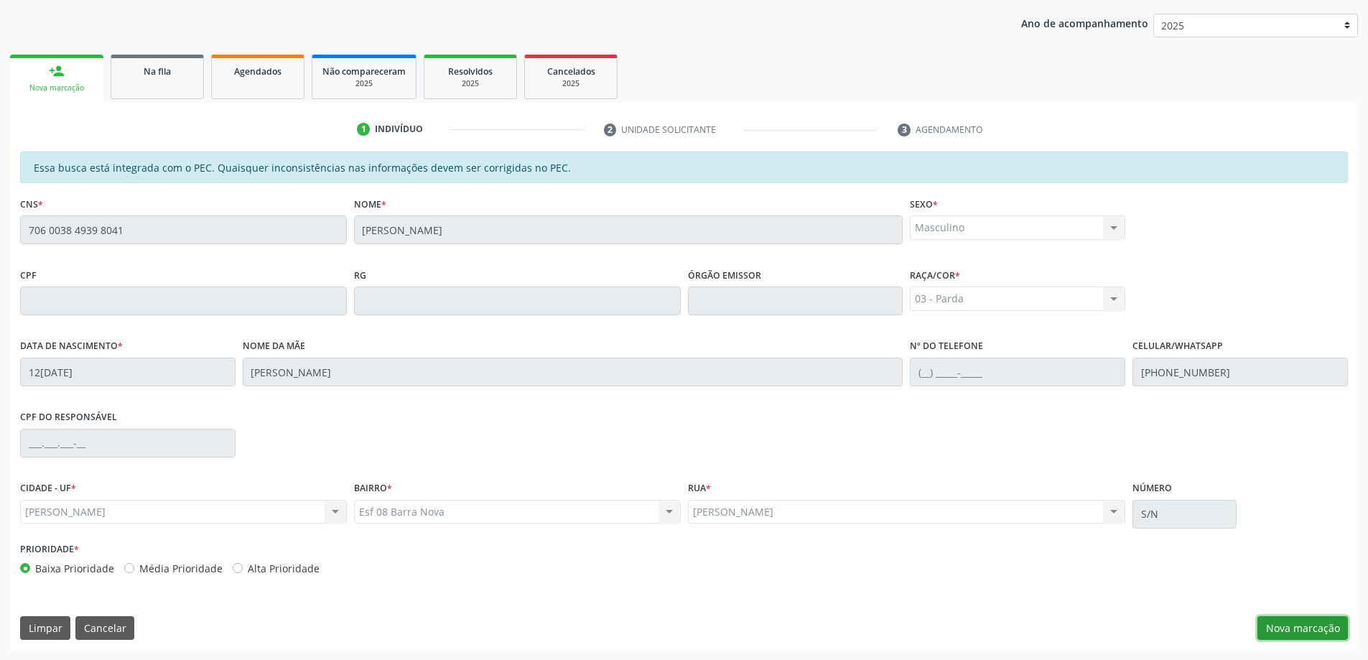
click at [1314, 618] on button "Nova marcação" at bounding box center [1303, 628] width 90 height 24
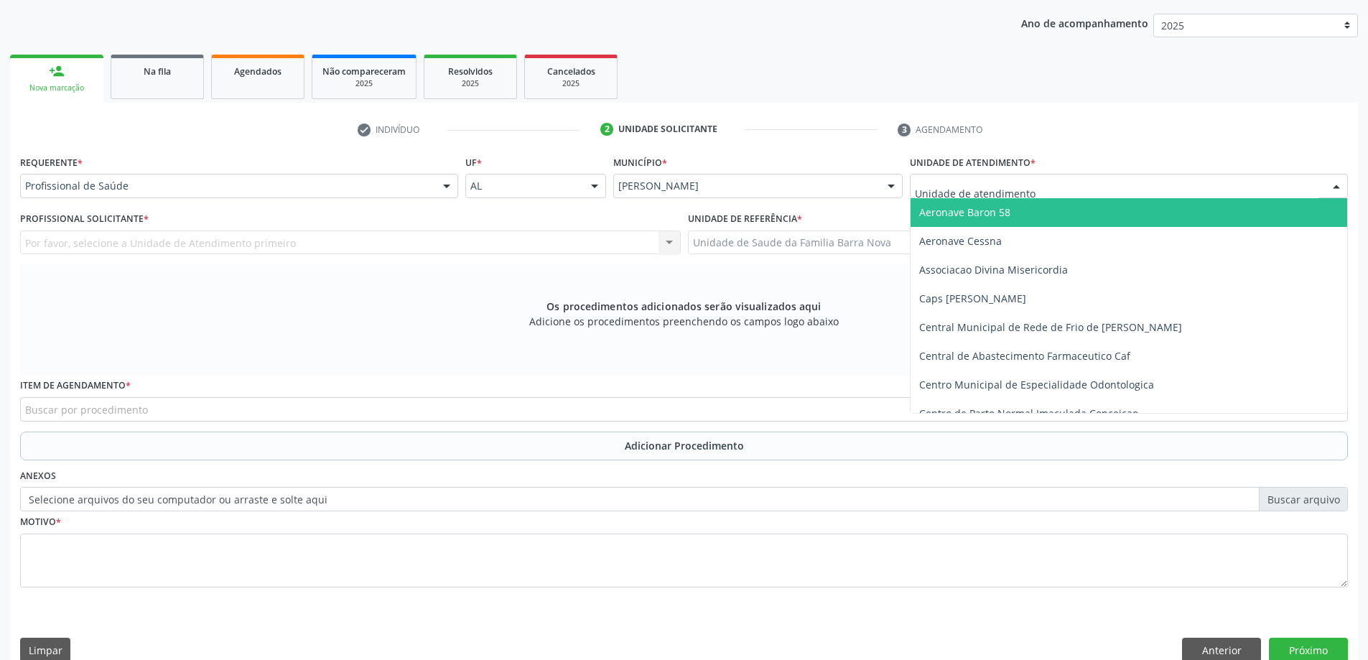
click at [935, 175] on div at bounding box center [1129, 186] width 438 height 24
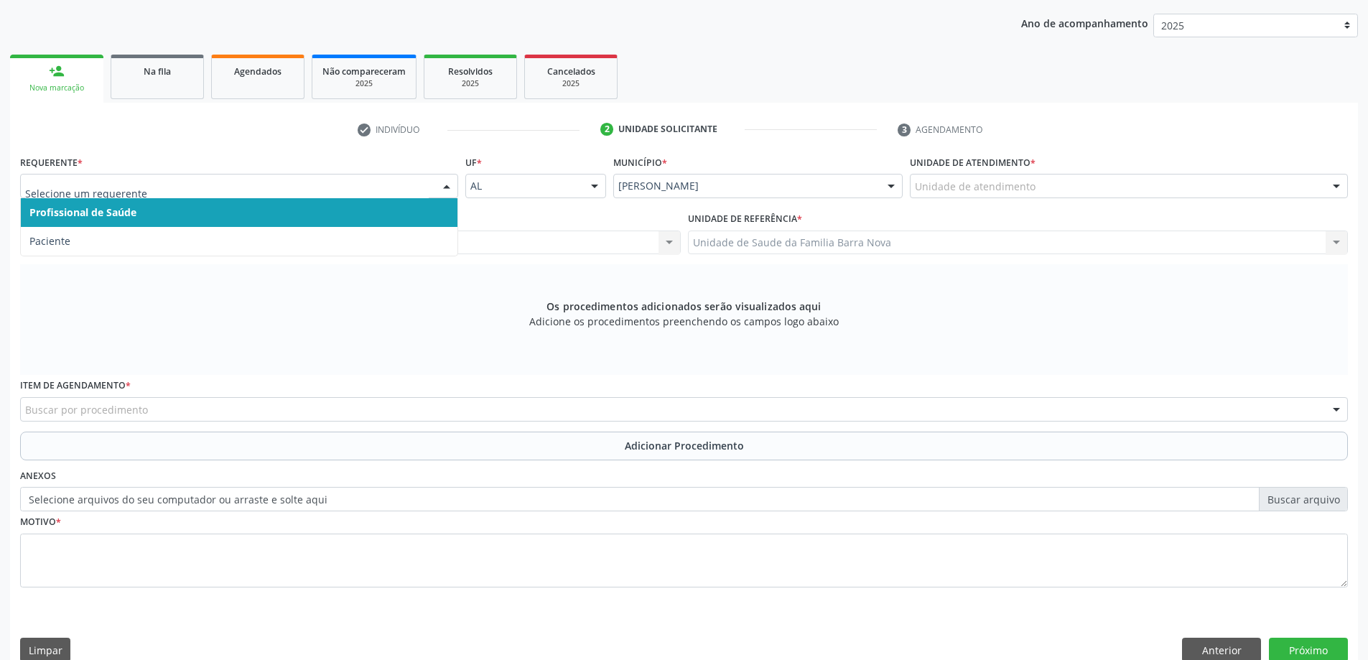
click at [242, 227] on span "Paciente" at bounding box center [239, 241] width 437 height 29
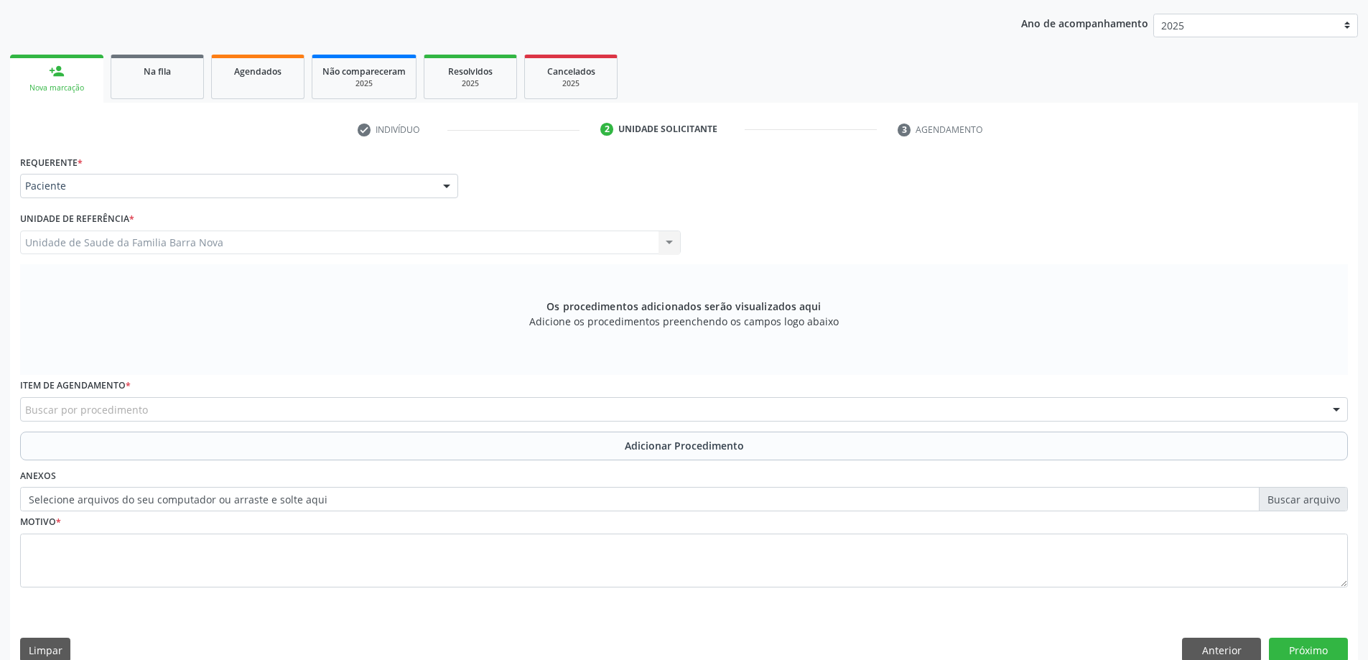
drag, startPoint x: 250, startPoint y: 384, endPoint x: 261, endPoint y: 395, distance: 15.8
click at [255, 386] on div "Item de agendamento * Buscar por procedimento 0304070076 - .Quimioterapia de Le…" at bounding box center [684, 398] width 1328 height 46
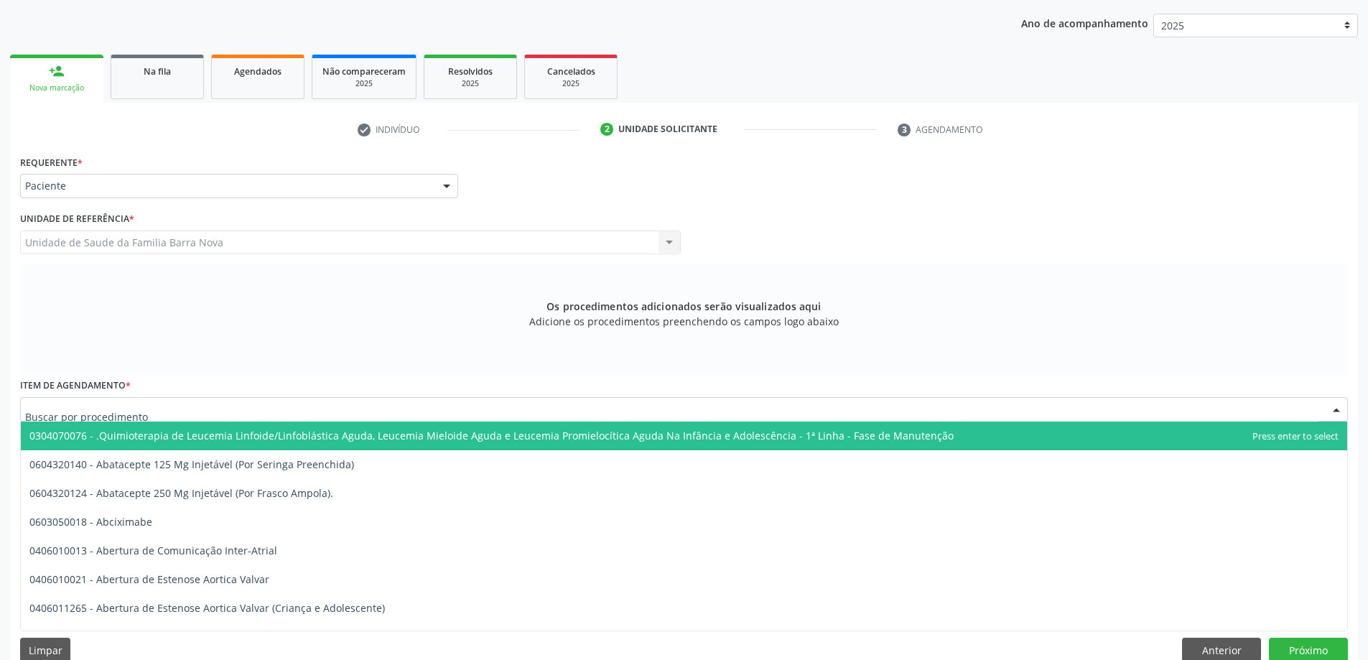
click at [271, 403] on div at bounding box center [684, 409] width 1328 height 24
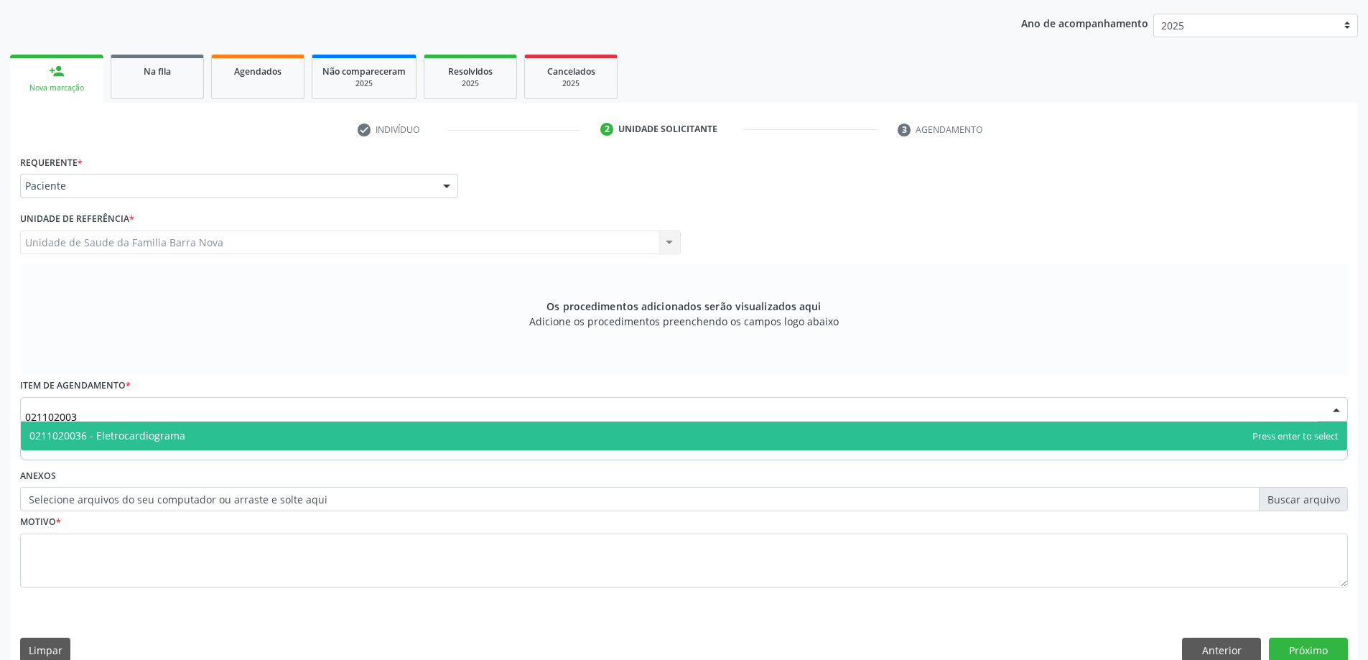
type input "0211020036"
click at [528, 445] on span "0211020036 - Eletrocardiograma" at bounding box center [684, 436] width 1327 height 29
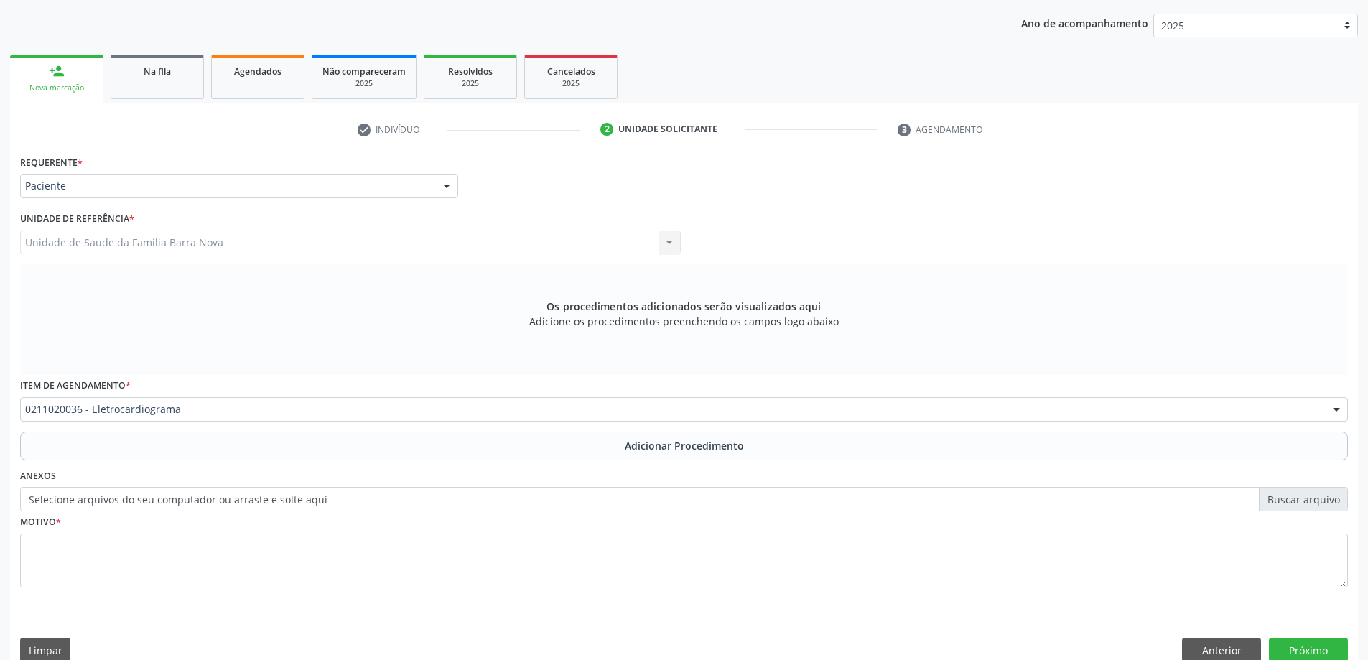
click at [516, 446] on button "Adicionar Procedimento" at bounding box center [684, 446] width 1328 height 29
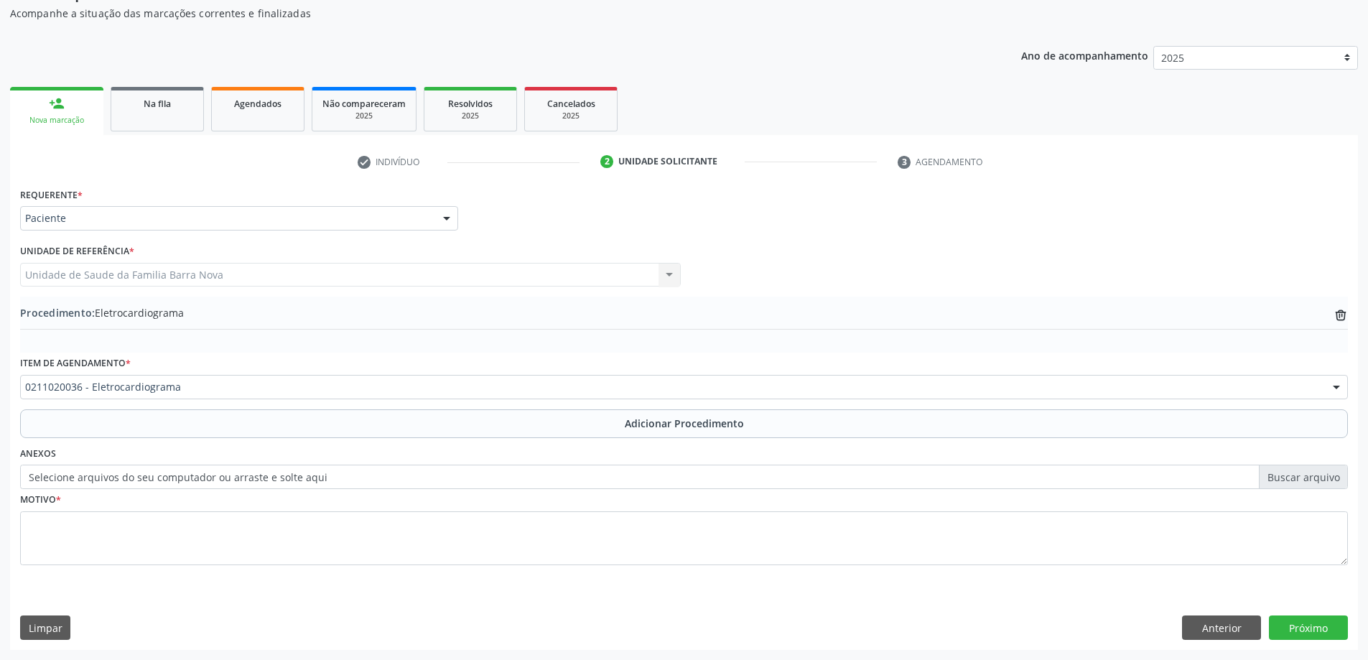
scroll to position [148, 0]
click at [340, 497] on div "Motivo *" at bounding box center [684, 527] width 1328 height 76
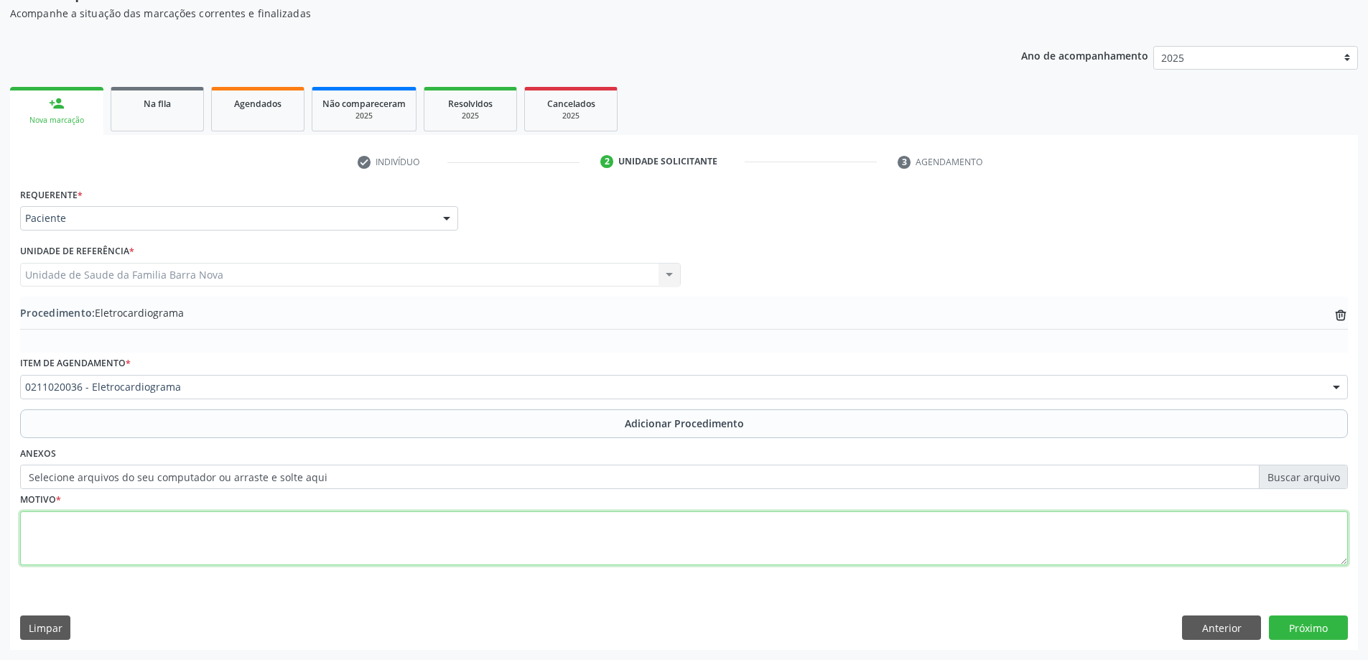
click at [337, 519] on textarea at bounding box center [684, 538] width 1328 height 55
type textarea "DOR TORACICA"
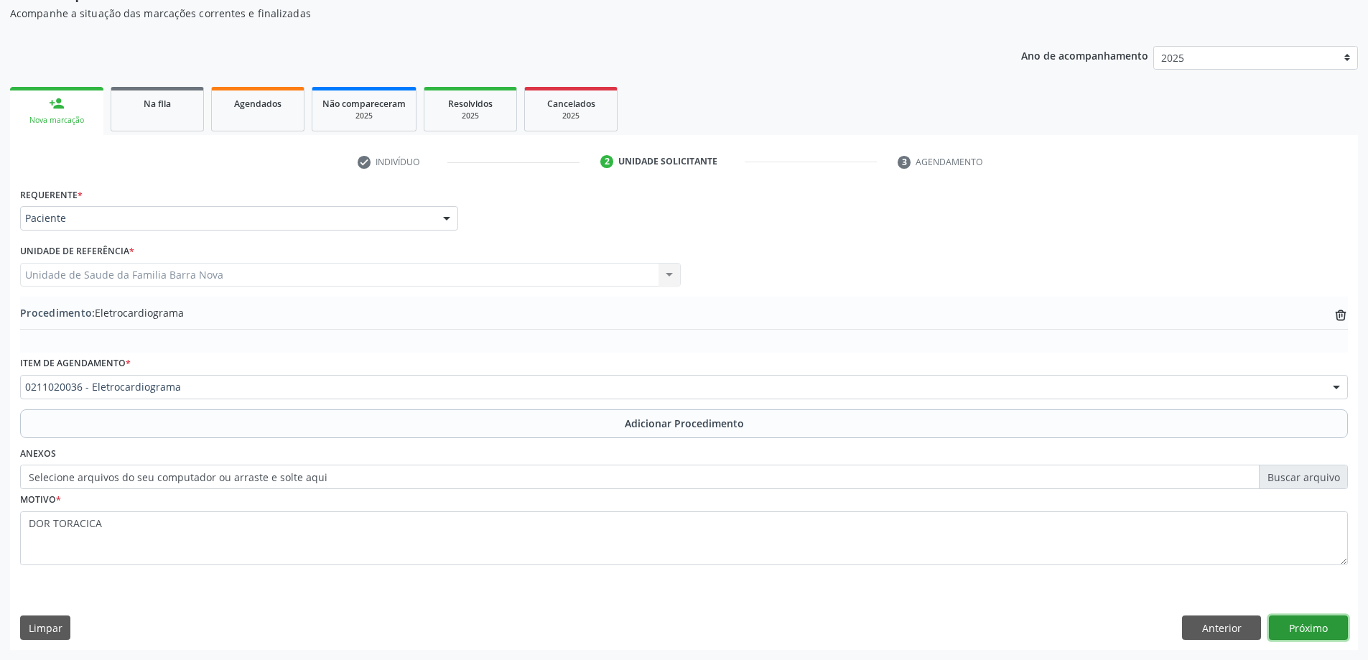
click at [1303, 637] on button "Próximo" at bounding box center [1308, 628] width 79 height 24
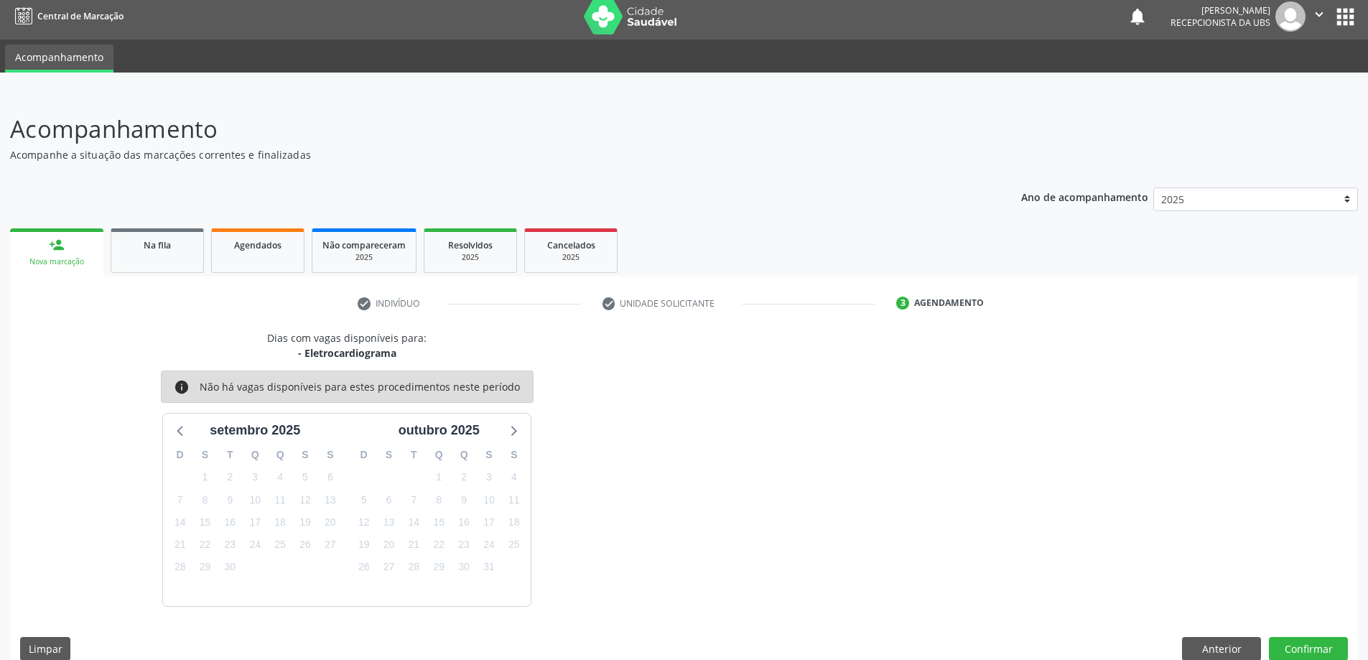
scroll to position [27, 0]
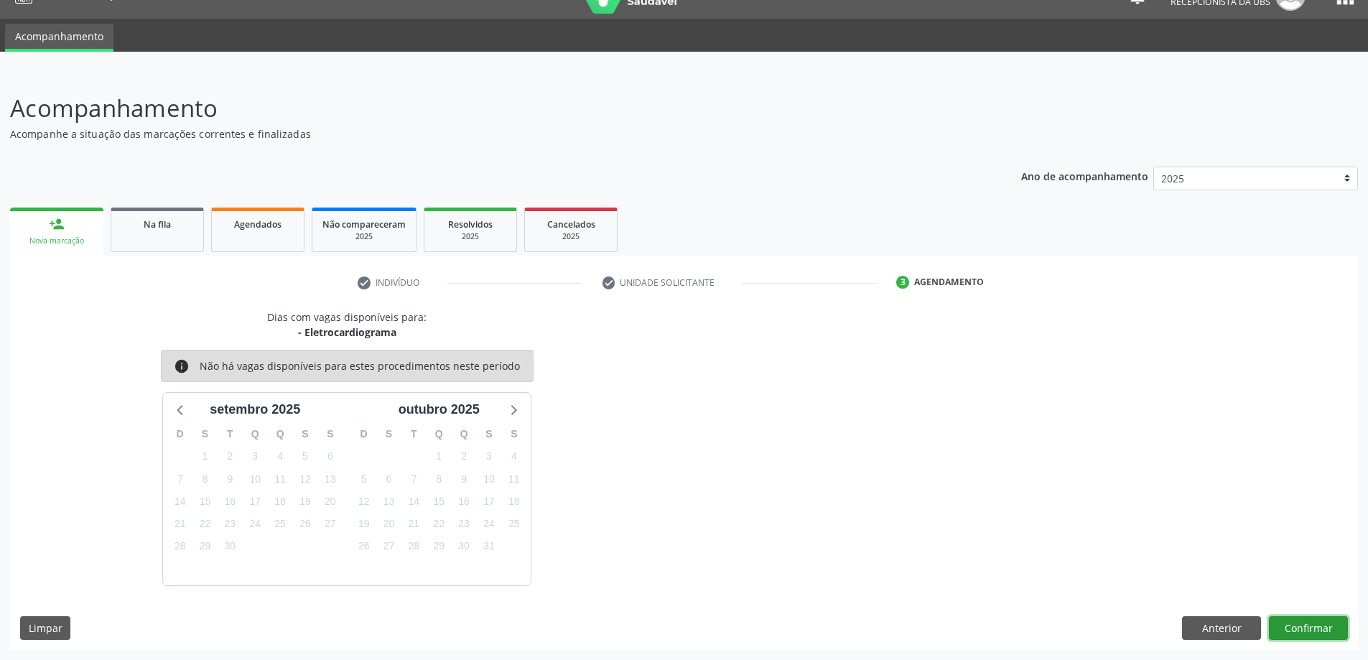
click at [1316, 636] on button "Confirmar" at bounding box center [1308, 628] width 79 height 24
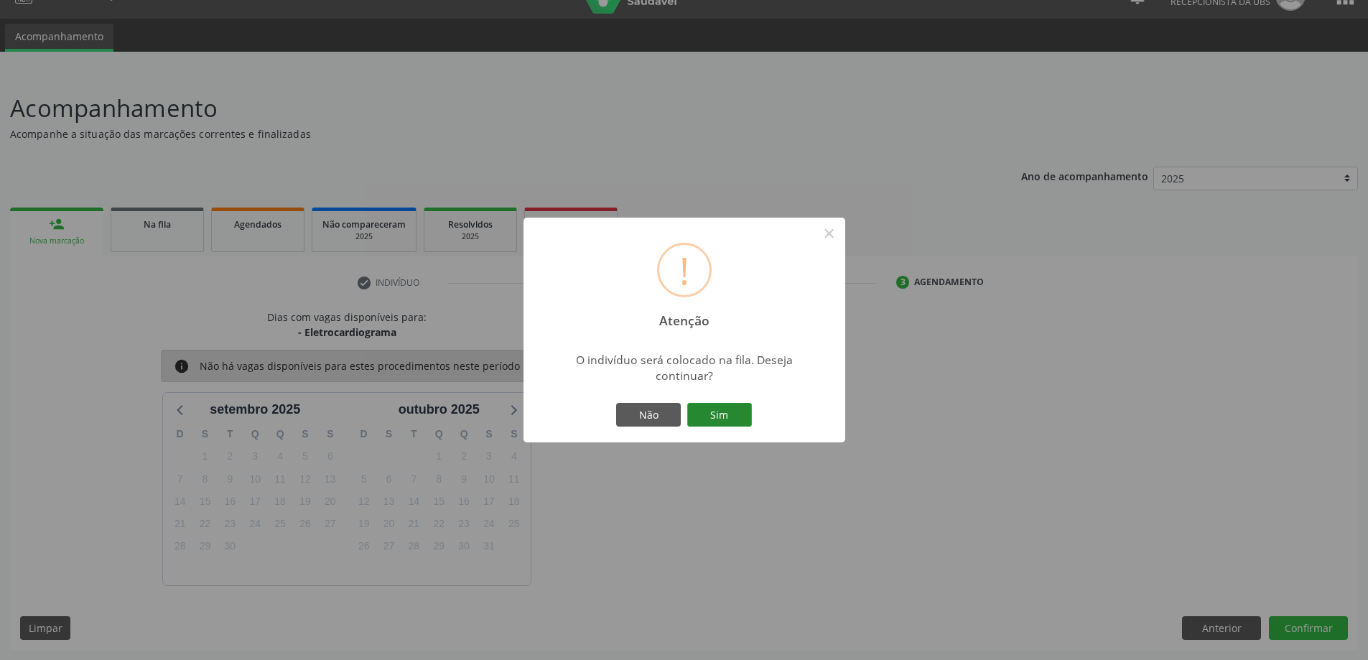
click at [716, 417] on button "Sim" at bounding box center [719, 415] width 65 height 24
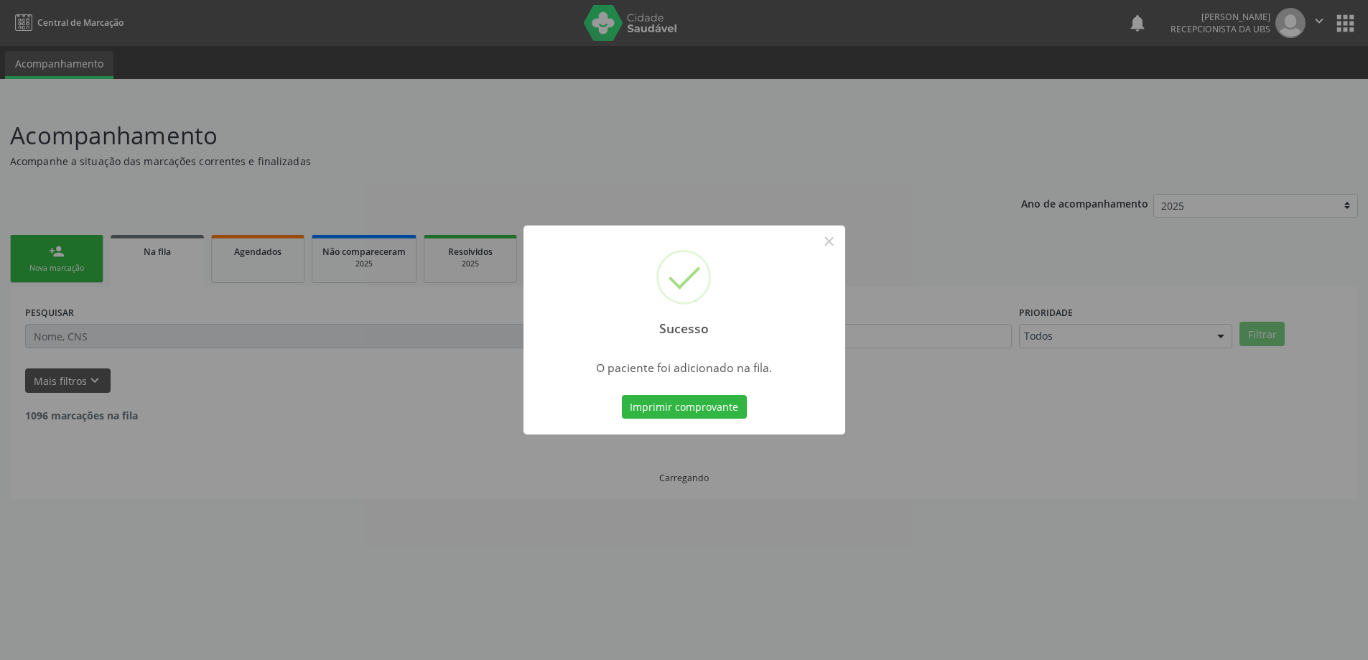
scroll to position [0, 0]
drag, startPoint x: 48, startPoint y: 228, endPoint x: 74, endPoint y: 231, distance: 25.9
click at [75, 227] on div "Sucesso × O paciente foi adicionado na fila. Imprimir comprovante Cancel" at bounding box center [689, 330] width 1379 height 660
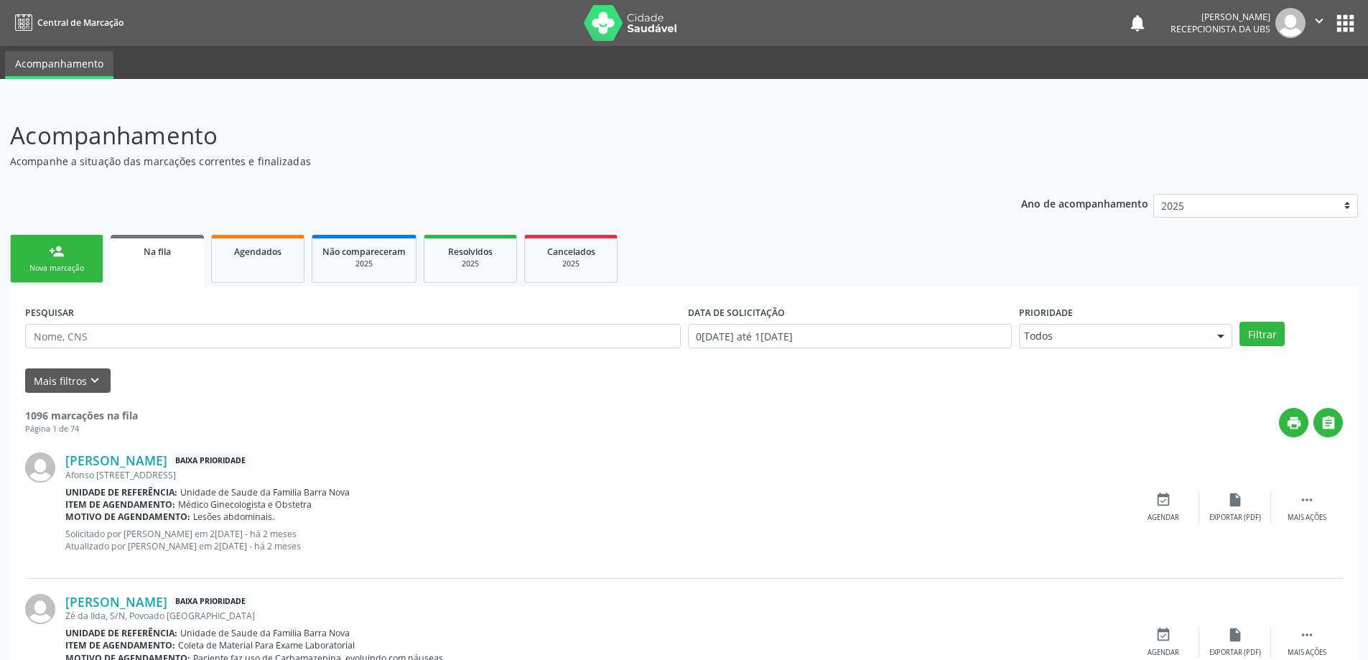
click at [73, 257] on link "person_add Nova marcação" at bounding box center [56, 259] width 93 height 48
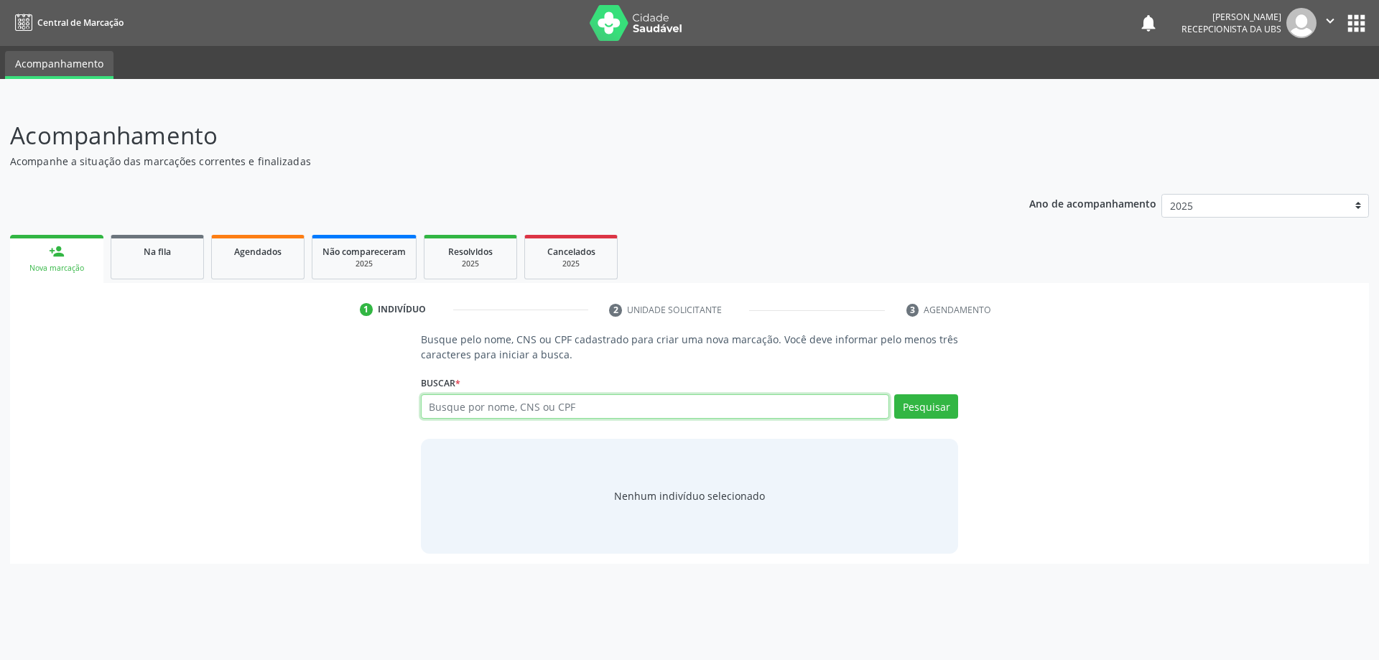
click at [636, 404] on input "text" at bounding box center [655, 406] width 469 height 24
paste input "706003849398041"
type input "706003849398041"
click at [931, 391] on div "Buscar * Busque por nome, CNS ou CPF Nenhum resultado encontrado para: " " Não …" at bounding box center [690, 400] width 538 height 56
click at [926, 396] on button "Pesquisar" at bounding box center [926, 406] width 64 height 24
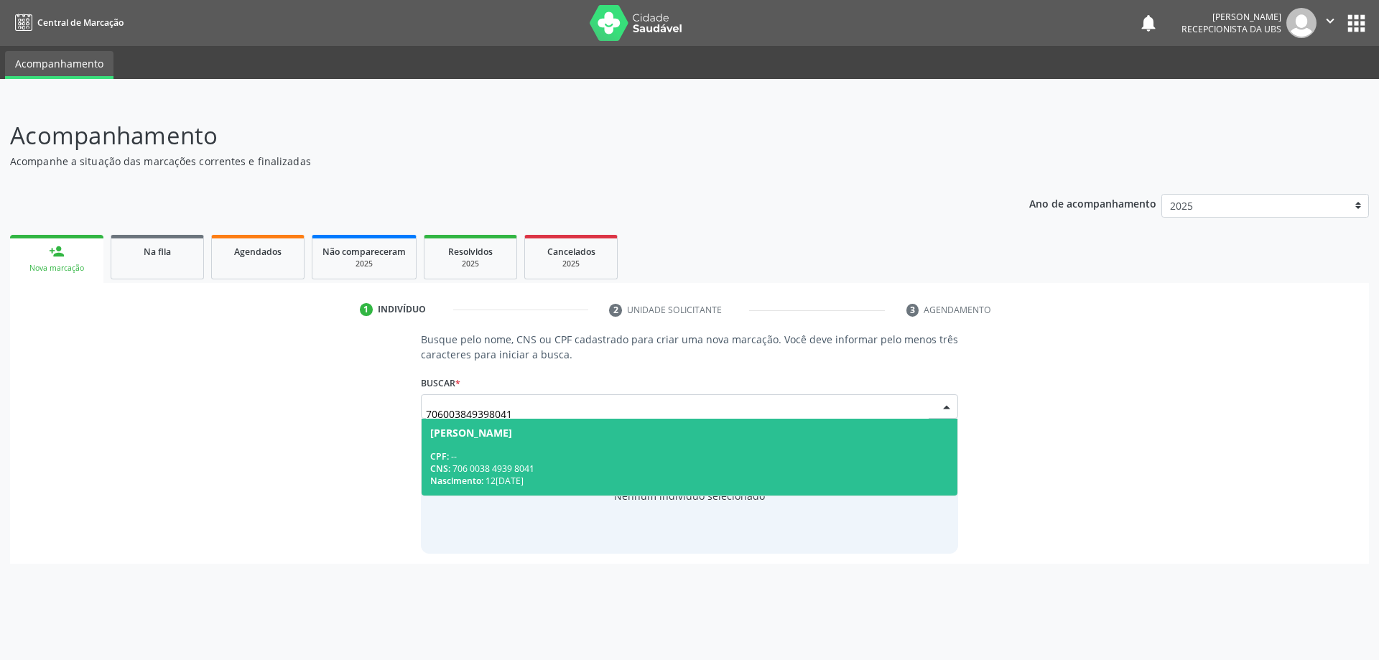
click at [630, 480] on div "Nascimento: 1[DATE]" at bounding box center [689, 481] width 519 height 12
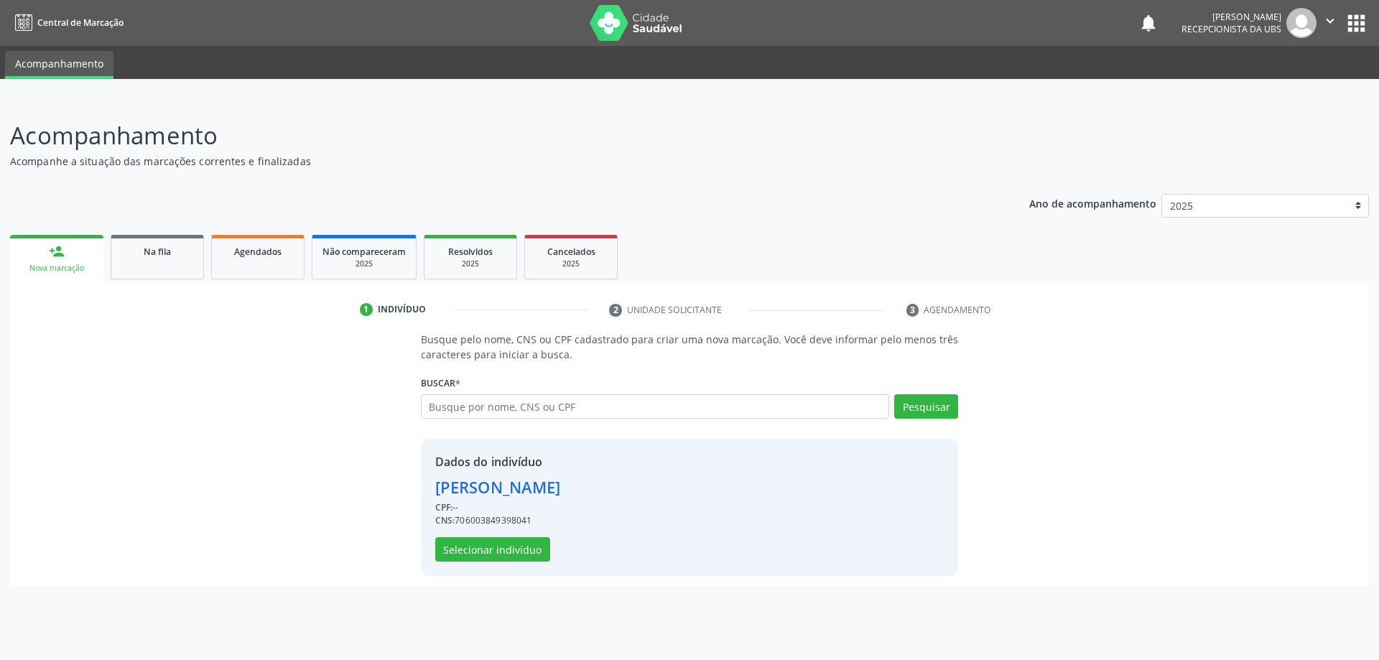
click at [467, 563] on div "Dados do indivíduo [PERSON_NAME] CPF: -- CNS: 706003849398041 Selecionar indiví…" at bounding box center [690, 507] width 538 height 137
click at [498, 547] on button "Selecionar indivíduo" at bounding box center [492, 549] width 115 height 24
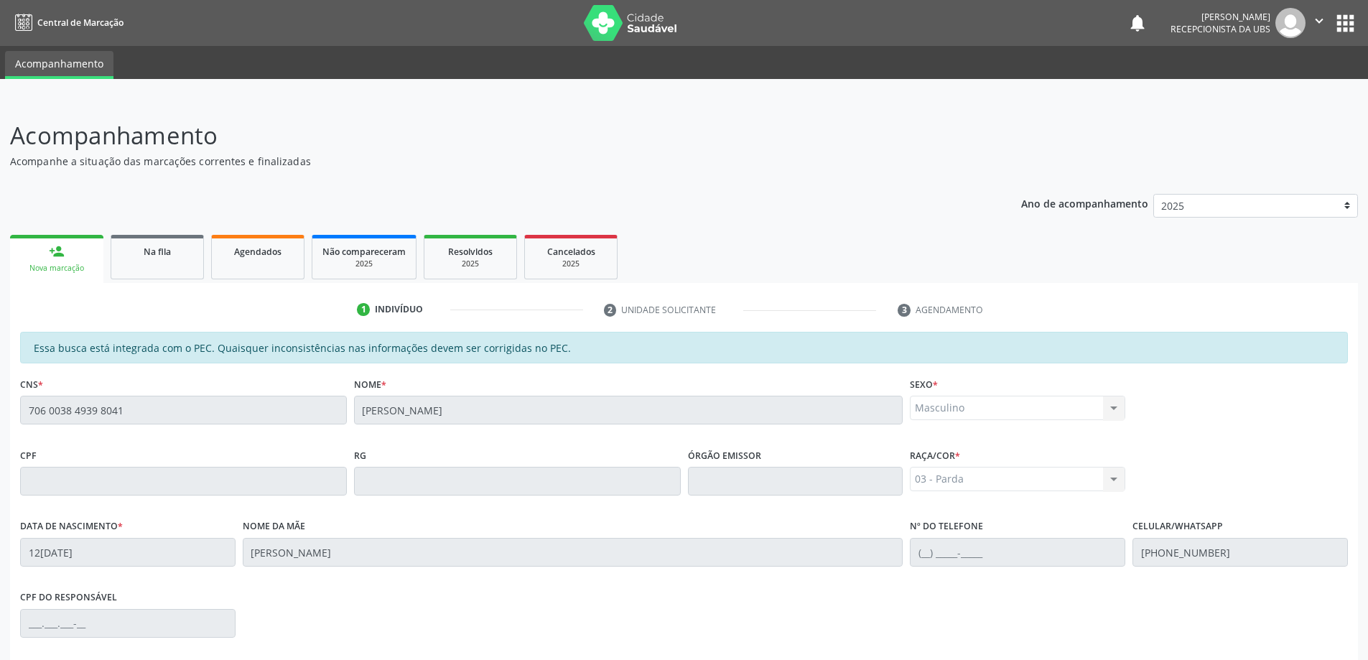
scroll to position [180, 0]
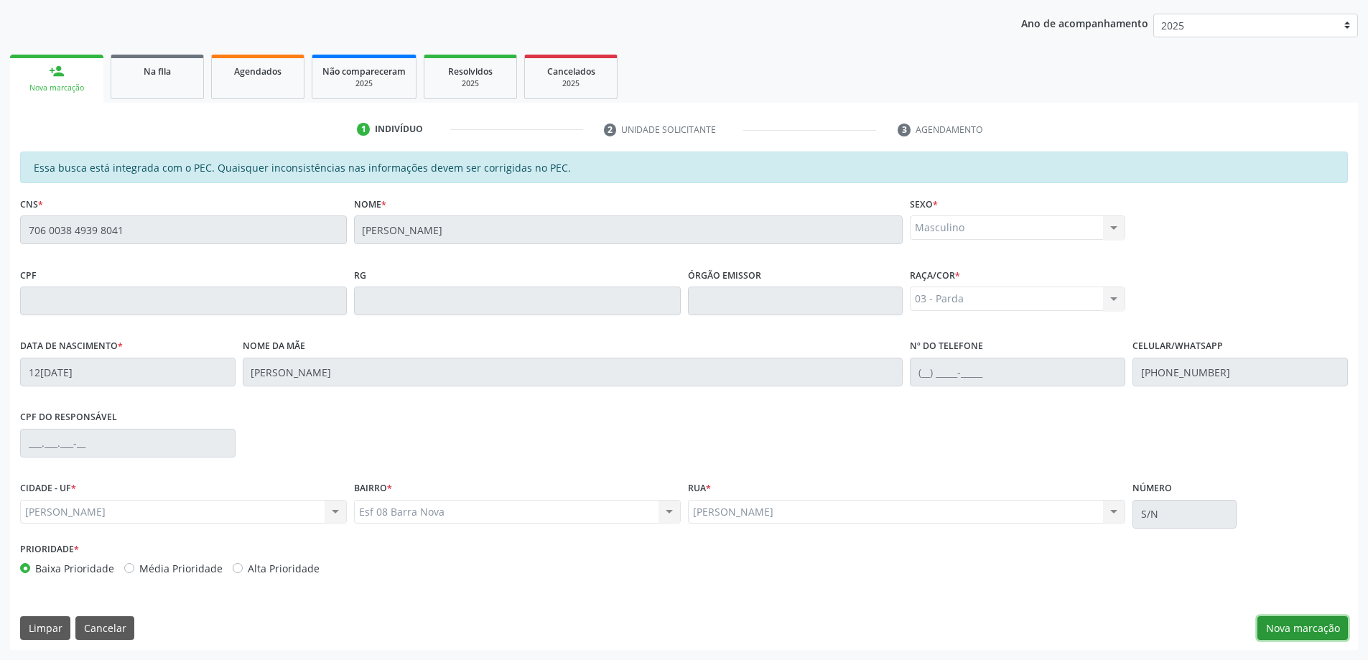
drag, startPoint x: 1314, startPoint y: 633, endPoint x: 1288, endPoint y: 623, distance: 27.7
click at [1311, 632] on button "Nova marcação" at bounding box center [1303, 628] width 90 height 24
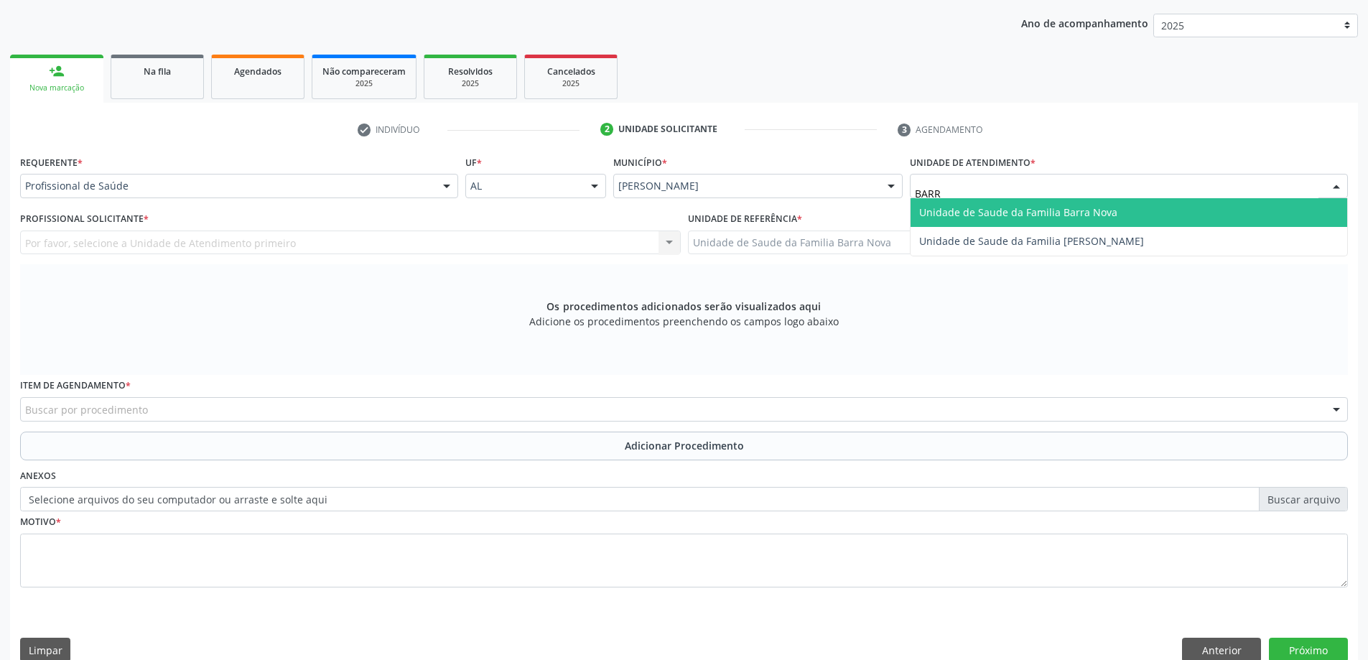
type input "BARRA"
click at [997, 211] on span "Unidade de Saude da Familia Barra Nova" at bounding box center [1018, 212] width 198 height 14
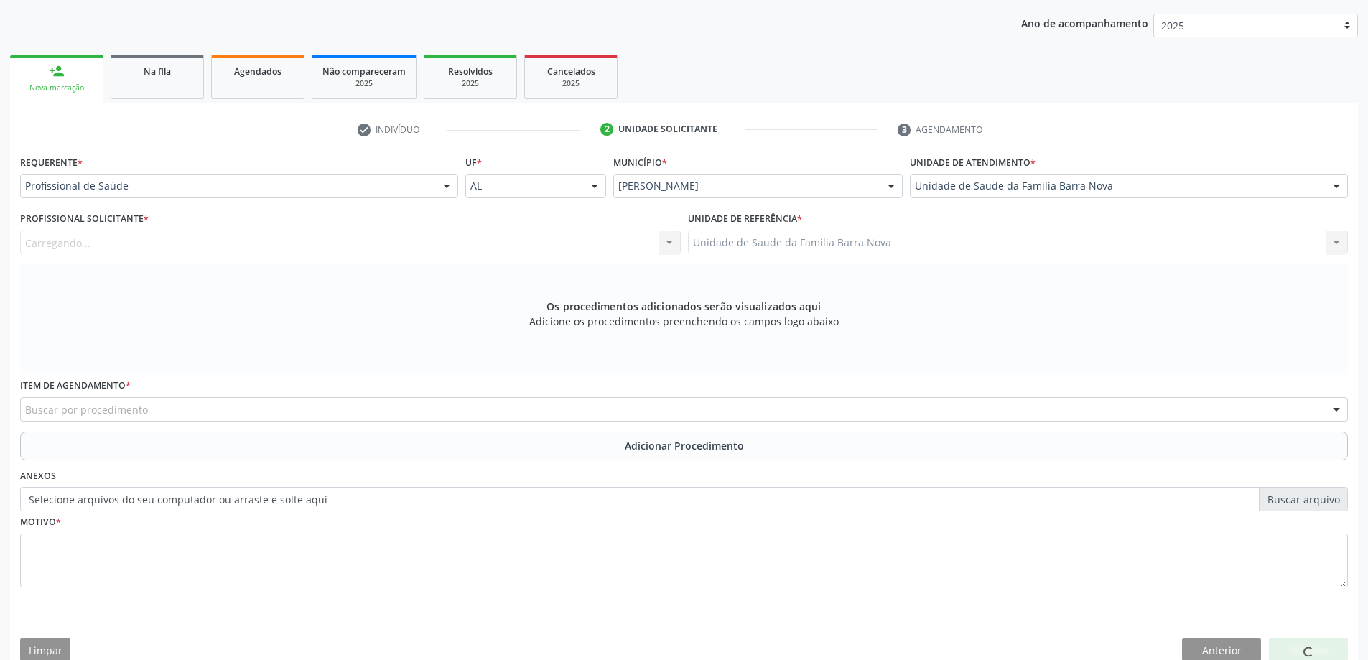
click at [417, 231] on div "Carregando... Nenhum resultado encontrado para: " " Não há nenhuma opção para s…" at bounding box center [350, 243] width 661 height 24
click at [432, 247] on div "Carregando... Nenhum resultado encontrado para: " " Não há nenhuma opção para s…" at bounding box center [350, 243] width 661 height 24
click at [432, 247] on div "Profissional solicitante" at bounding box center [350, 243] width 661 height 24
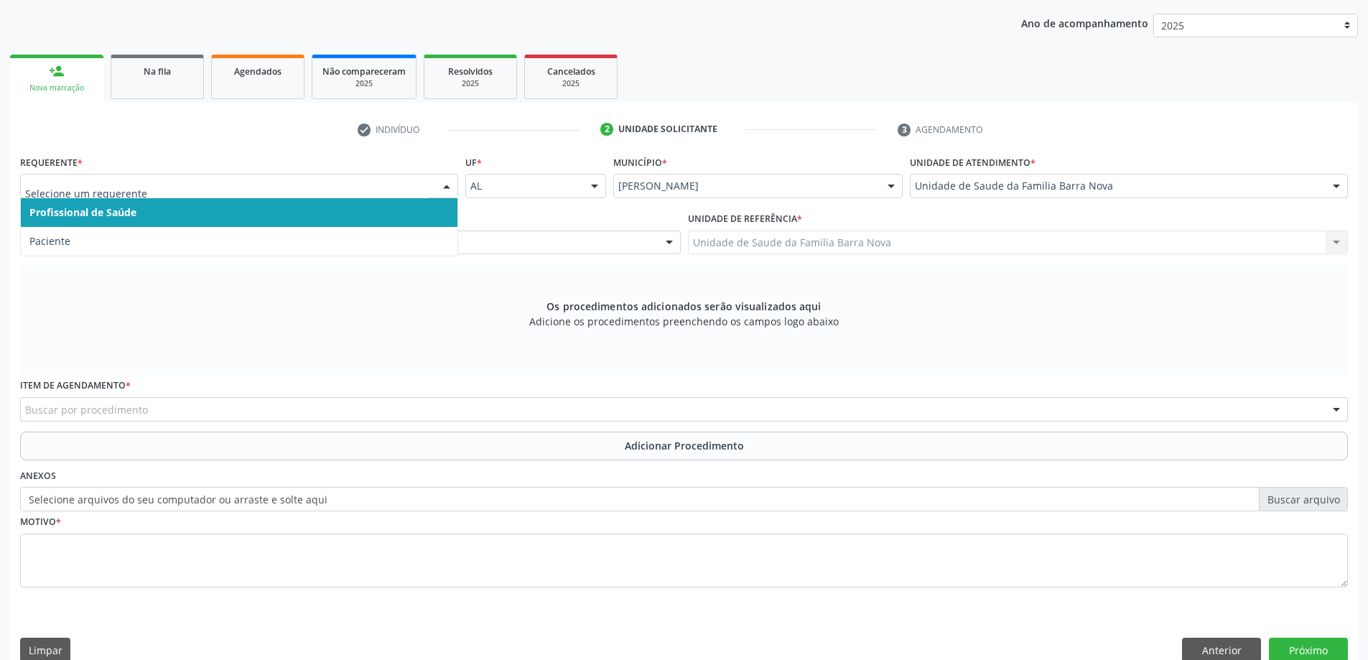
click at [116, 223] on span "Profissional de Saúde" at bounding box center [239, 212] width 437 height 29
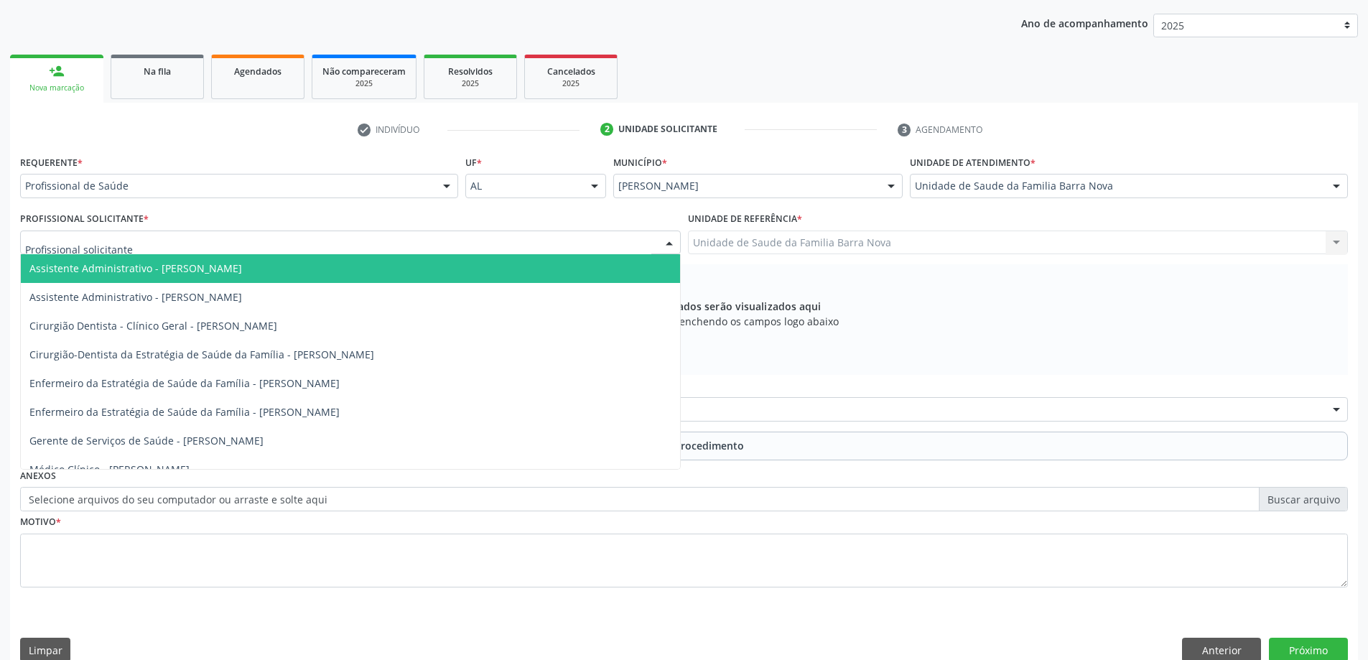
click at [148, 173] on div "Requerente * Profissional de Saúde Profissional de Saúde Paciente Nenhum result…" at bounding box center [239, 175] width 438 height 46
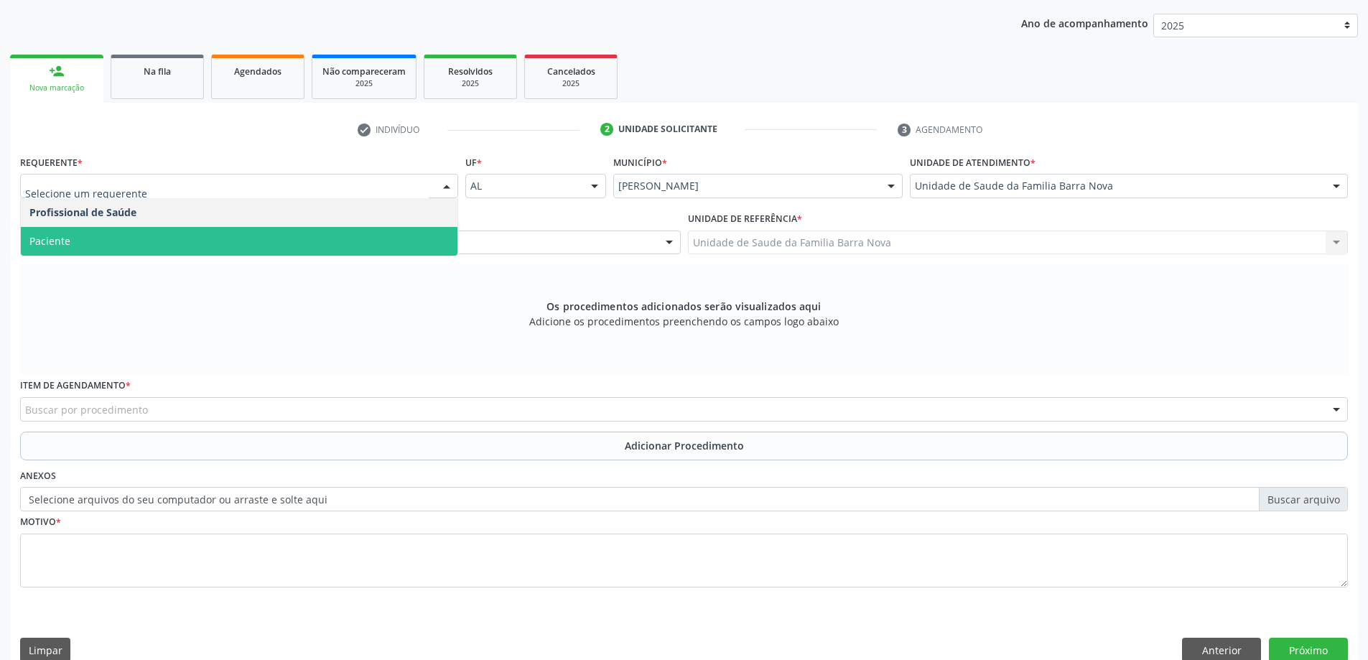
click at [108, 243] on span "Paciente" at bounding box center [239, 241] width 437 height 29
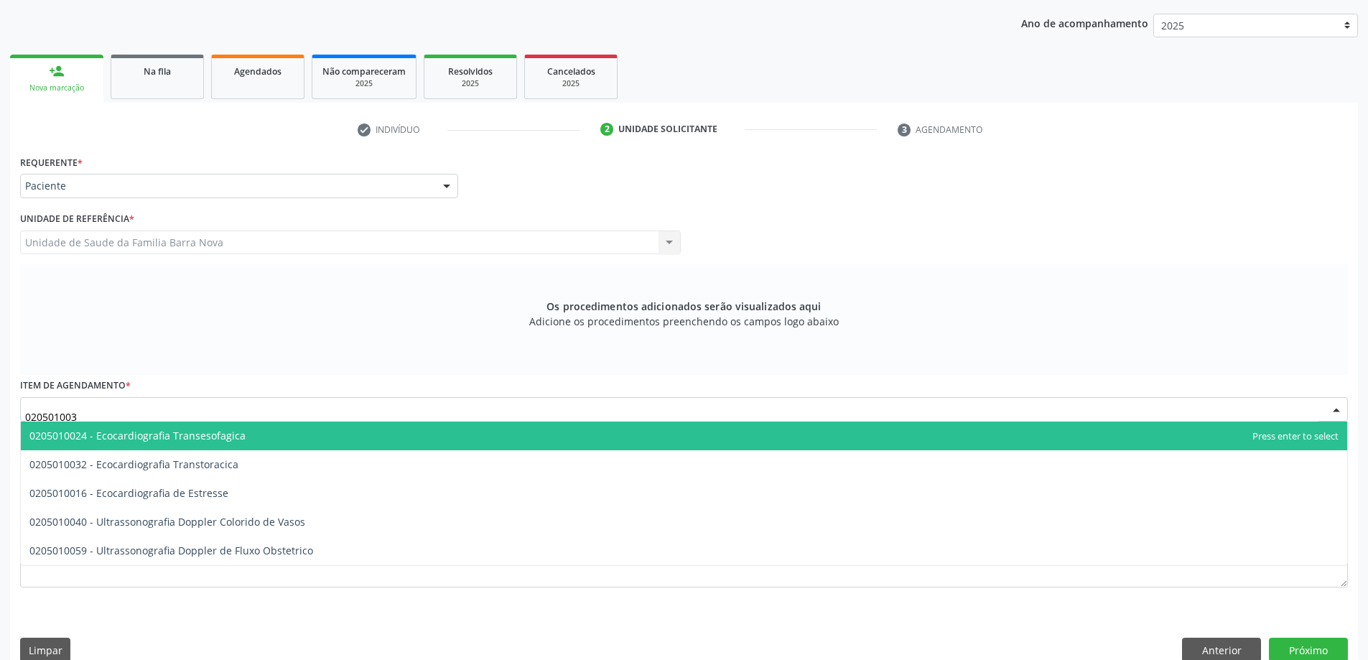
type input "0205010032"
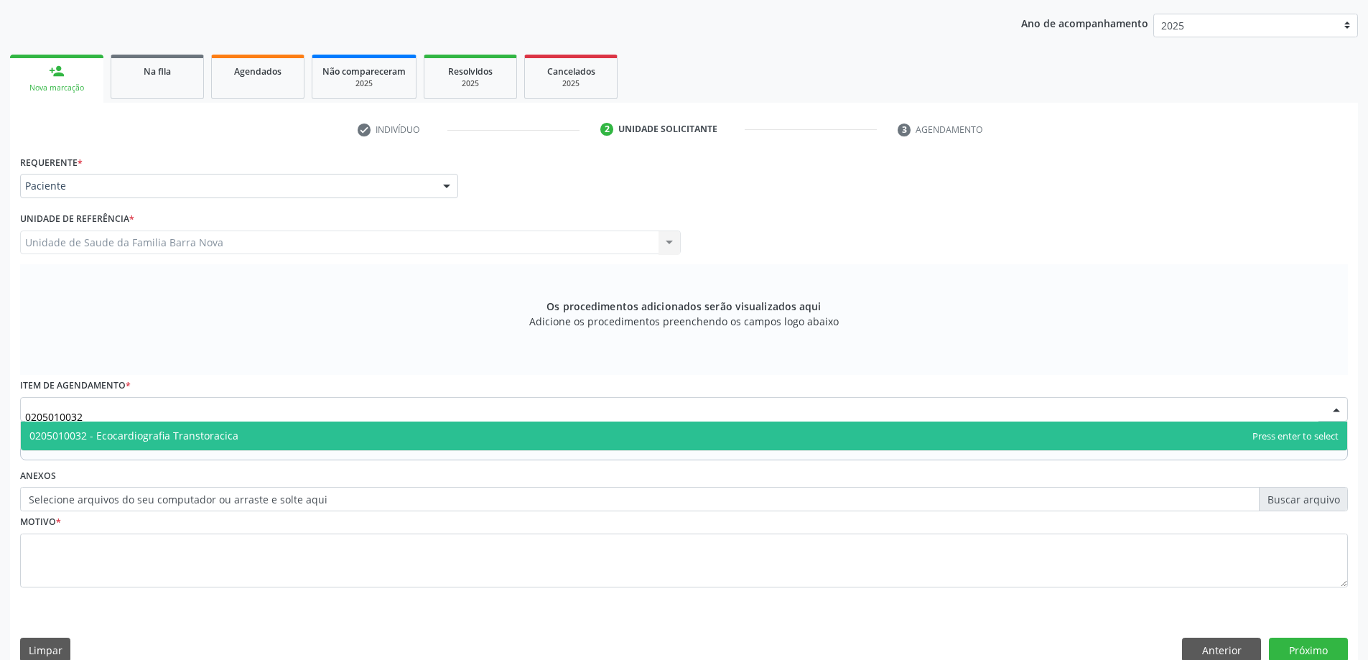
click at [191, 437] on span "0205010032 - Ecocardiografia Transtoracica" at bounding box center [133, 436] width 209 height 14
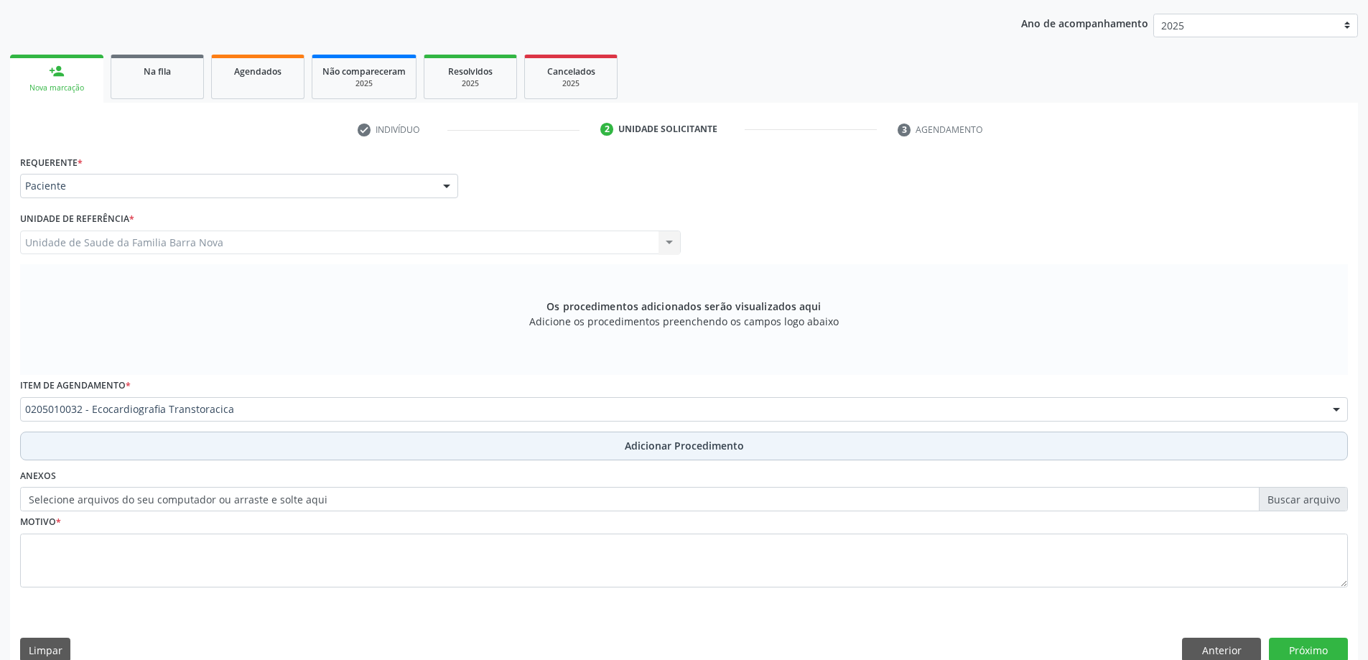
click at [205, 448] on button "Adicionar Procedimento" at bounding box center [684, 446] width 1328 height 29
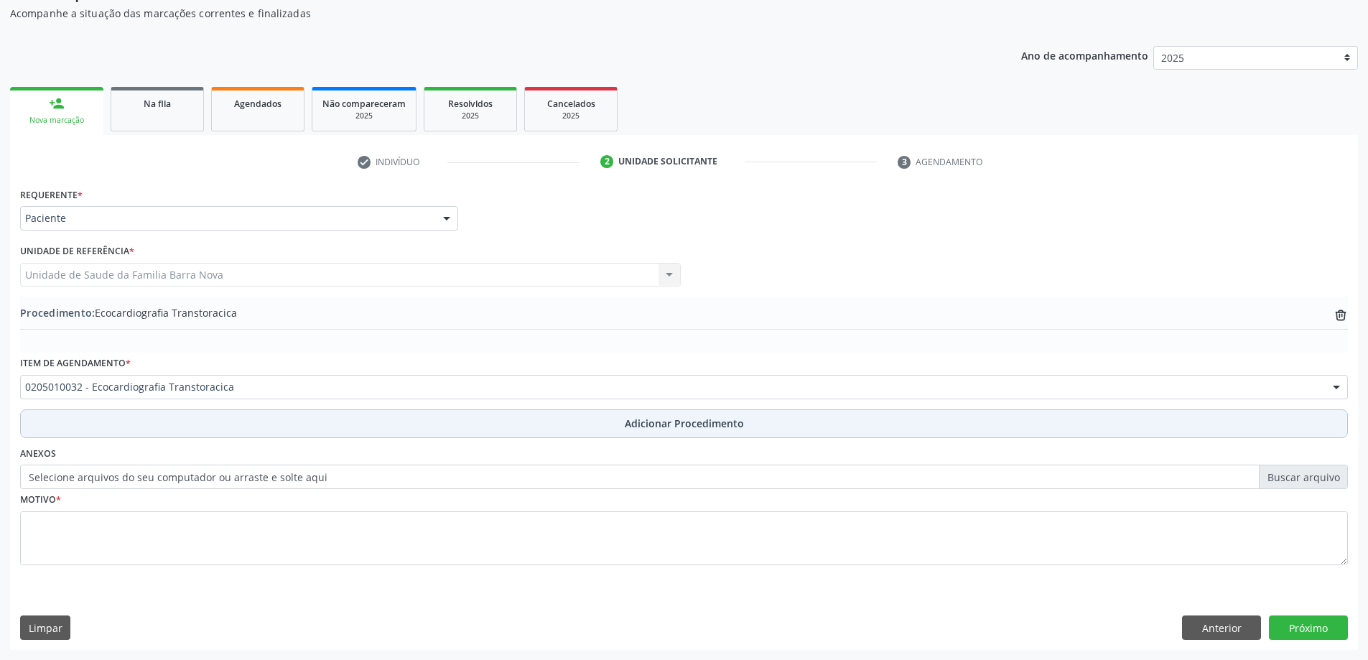
scroll to position [148, 0]
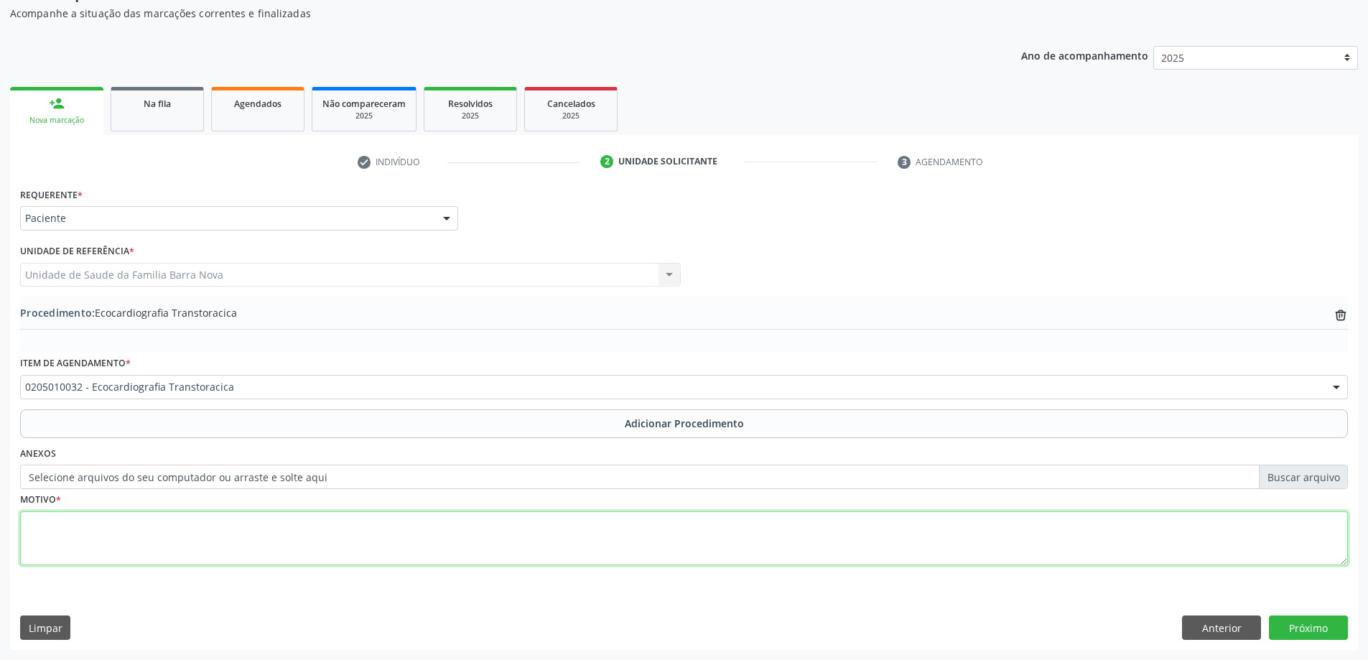
click at [171, 542] on textarea at bounding box center [684, 538] width 1328 height 55
type textarea "DOR TORACICA"
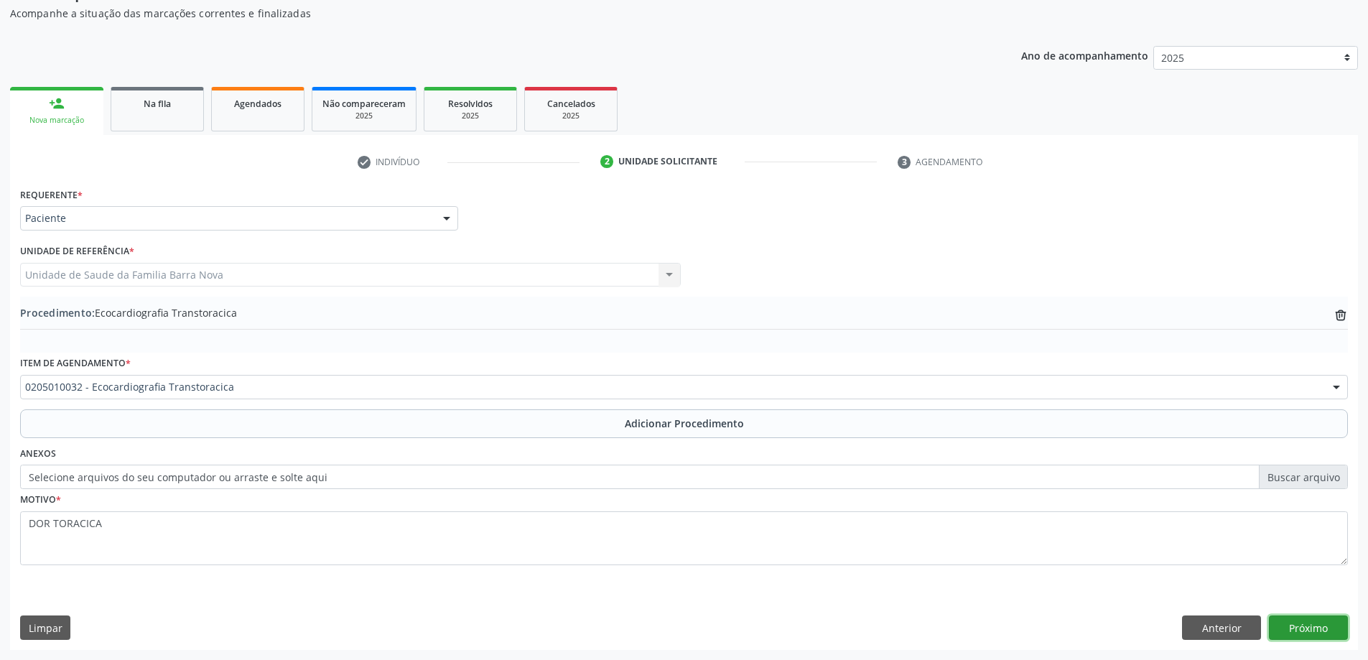
click at [1304, 624] on button "Próximo" at bounding box center [1308, 628] width 79 height 24
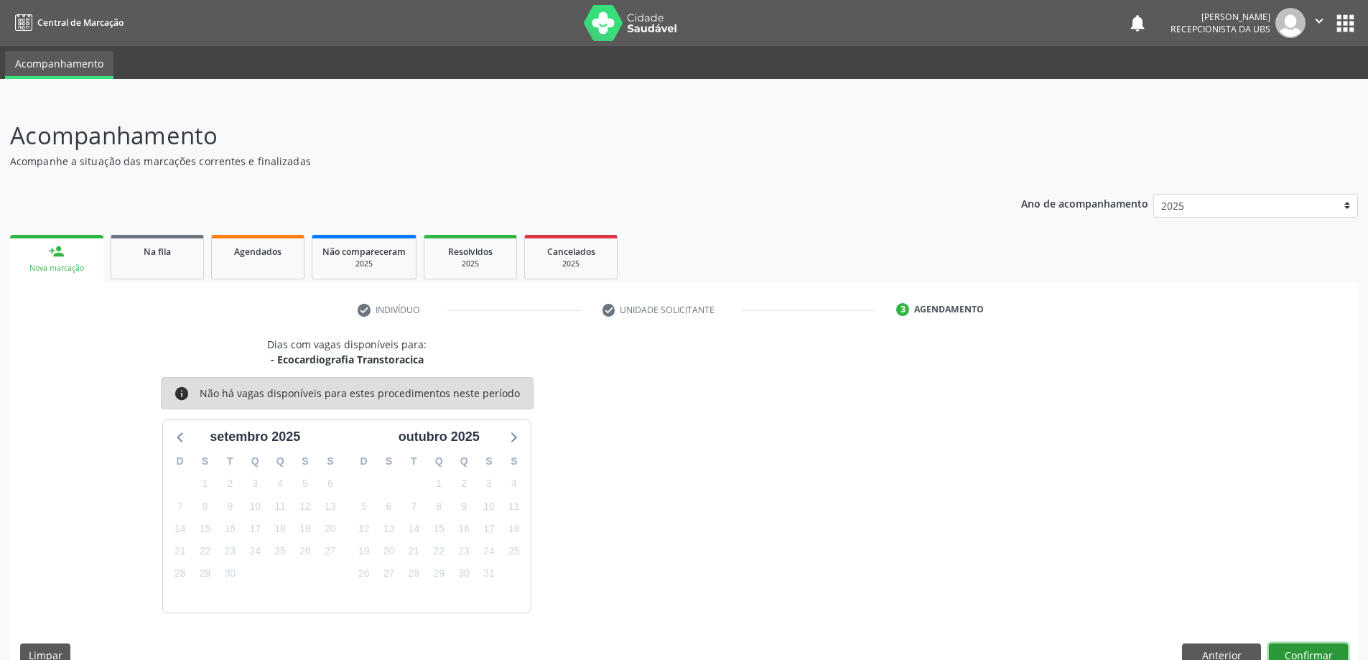
click at [1320, 655] on button "Confirmar" at bounding box center [1308, 656] width 79 height 24
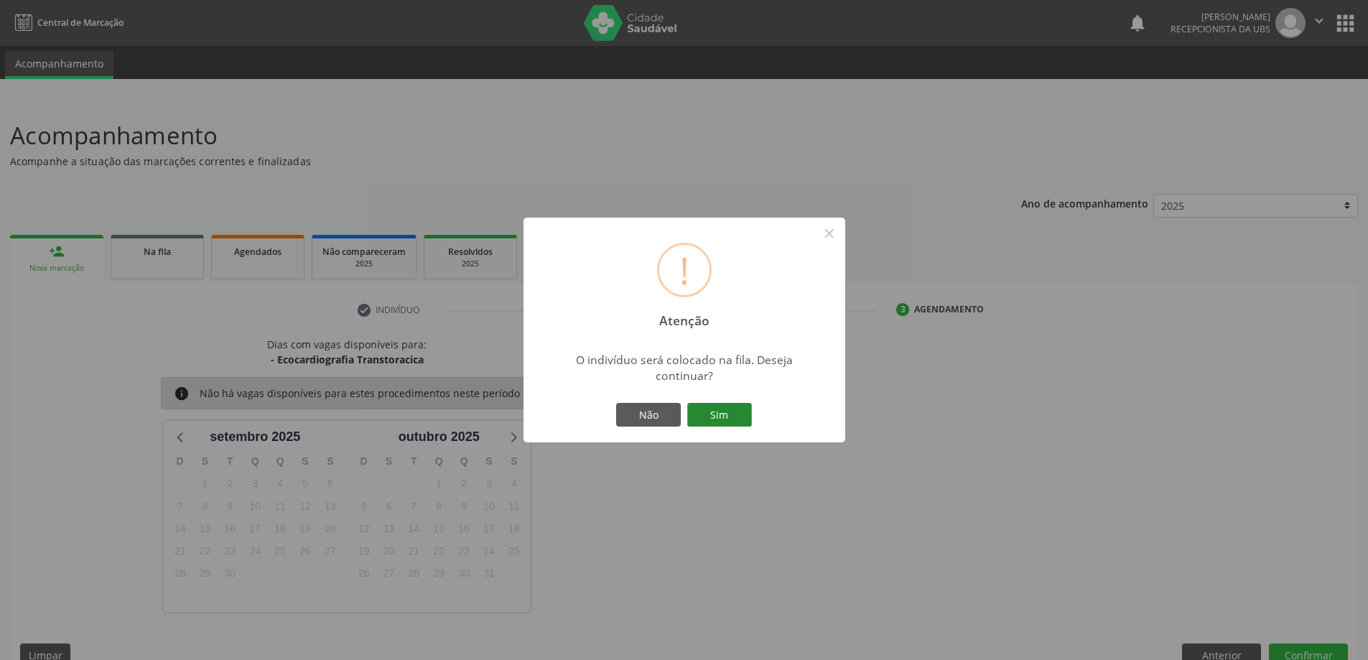
click at [729, 407] on button "Sim" at bounding box center [719, 415] width 65 height 24
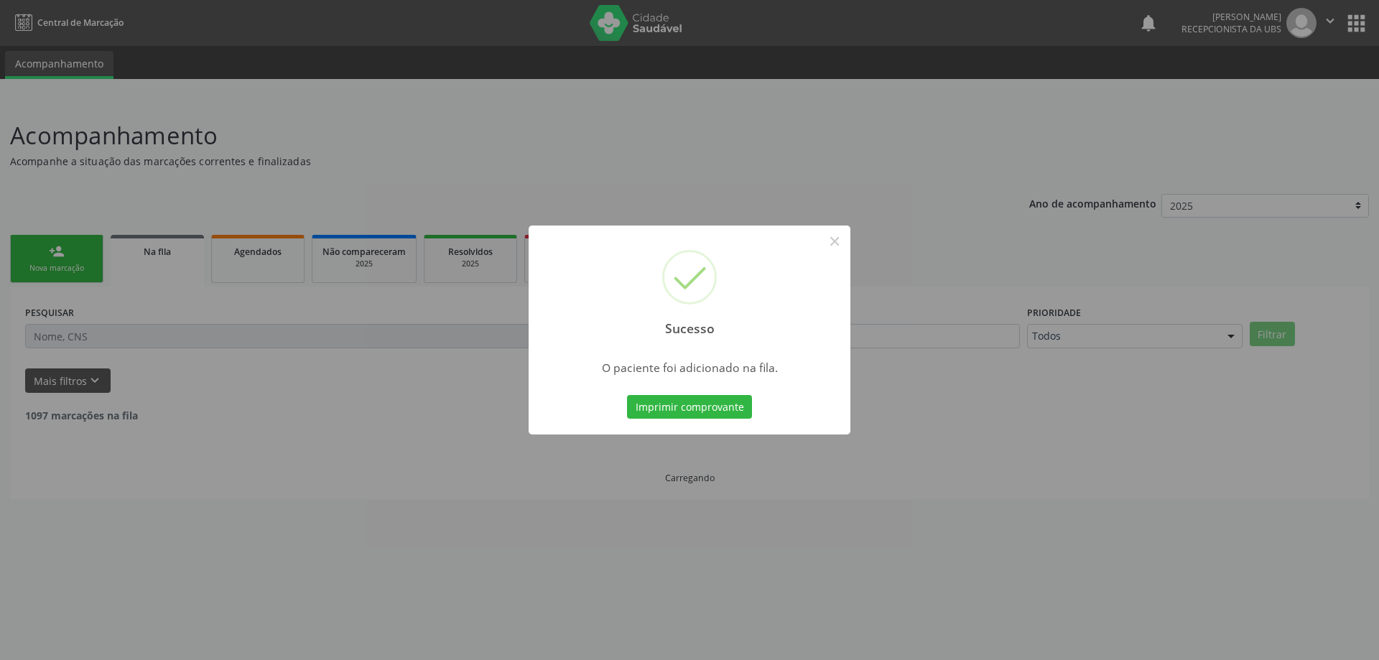
click at [91, 245] on div "Sucesso × O paciente foi adicionado na fila. Imprimir comprovante Cancel" at bounding box center [689, 330] width 1379 height 660
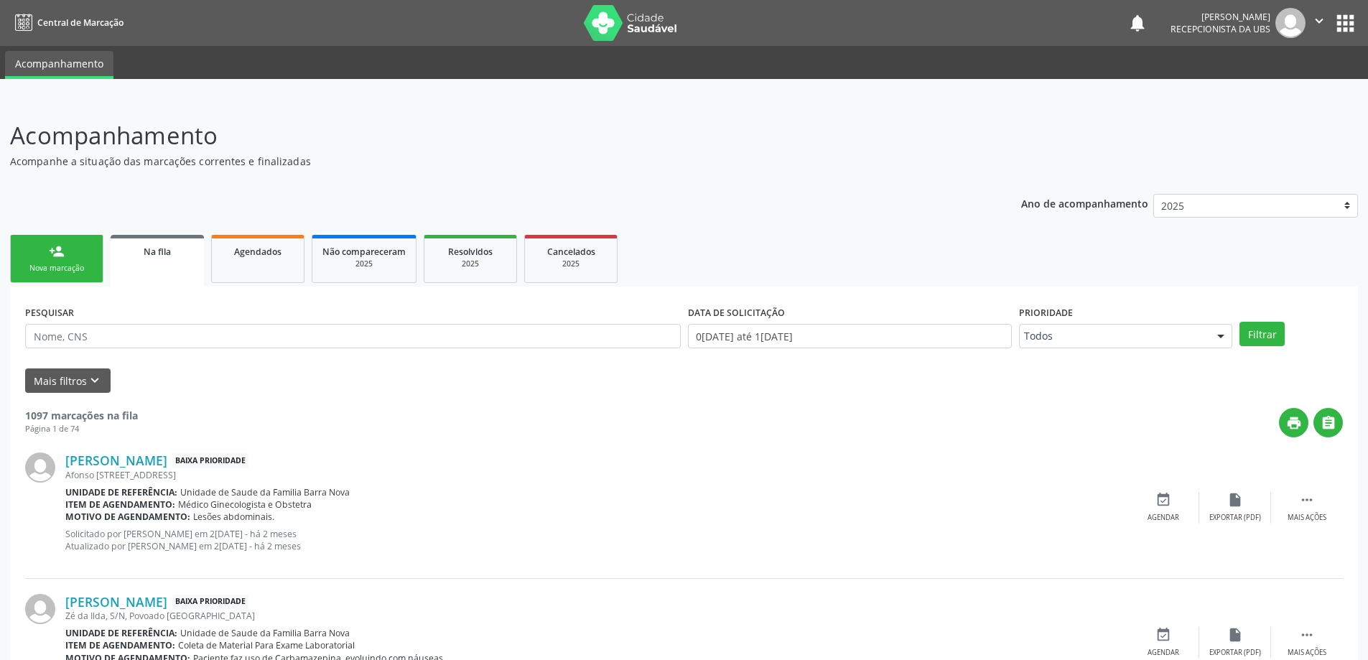
click at [76, 271] on div "Nova marcação" at bounding box center [57, 268] width 72 height 11
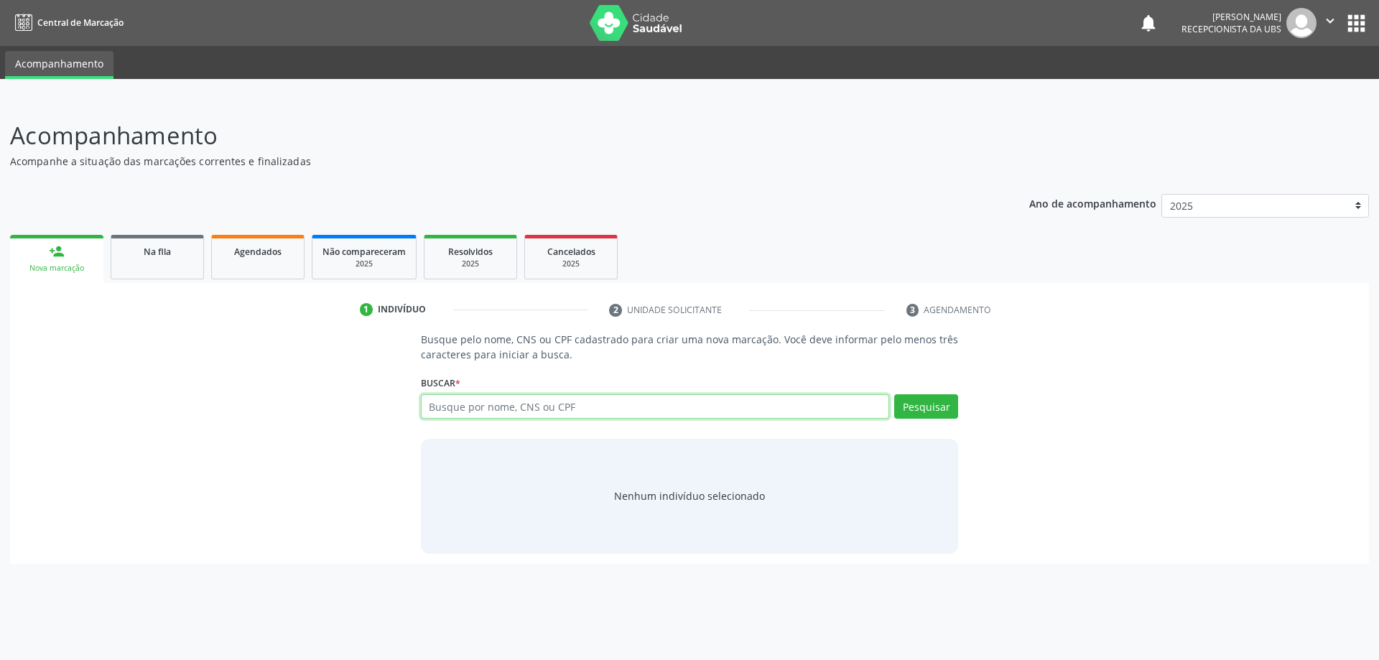
click at [516, 399] on input "text" at bounding box center [655, 406] width 469 height 24
paste input "706003849398041"
type input "706003849398041"
click at [909, 423] on div "Pesquisar" at bounding box center [923, 411] width 69 height 34
click at [914, 408] on button "Pesquisar" at bounding box center [926, 406] width 64 height 24
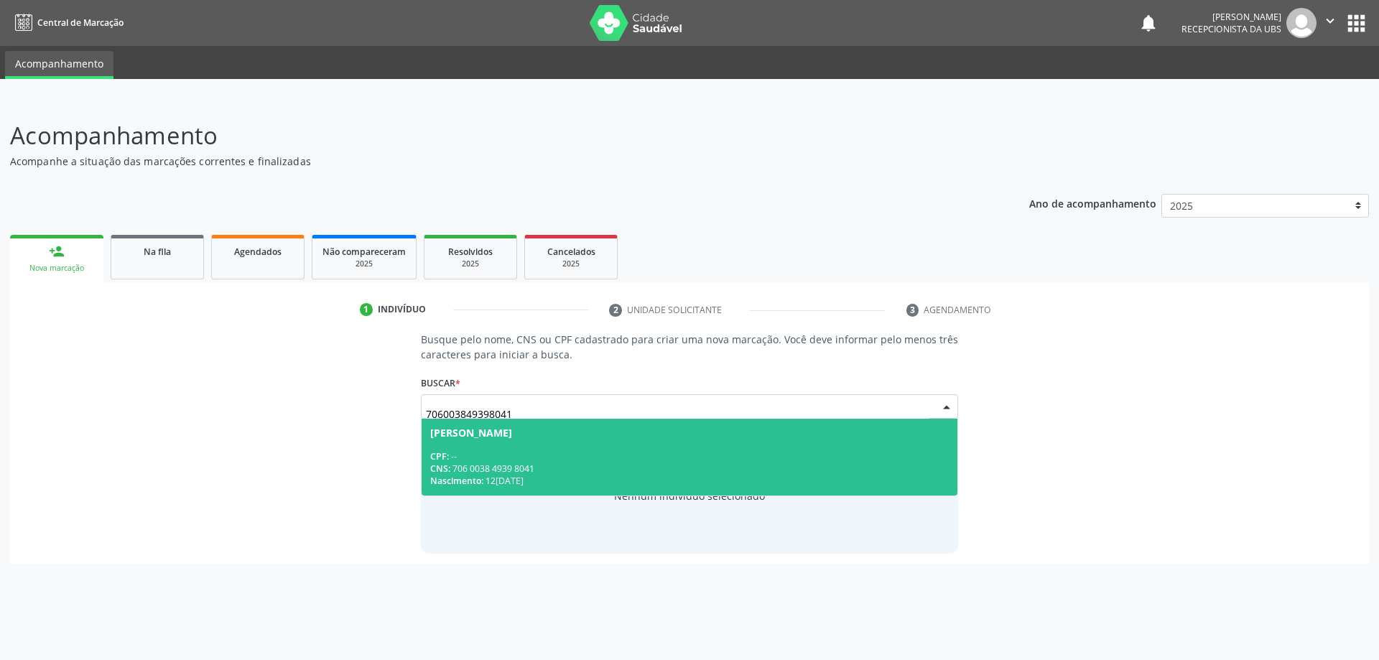
click at [686, 467] on div "CNS: 706 0038 4939 8041" at bounding box center [689, 469] width 519 height 12
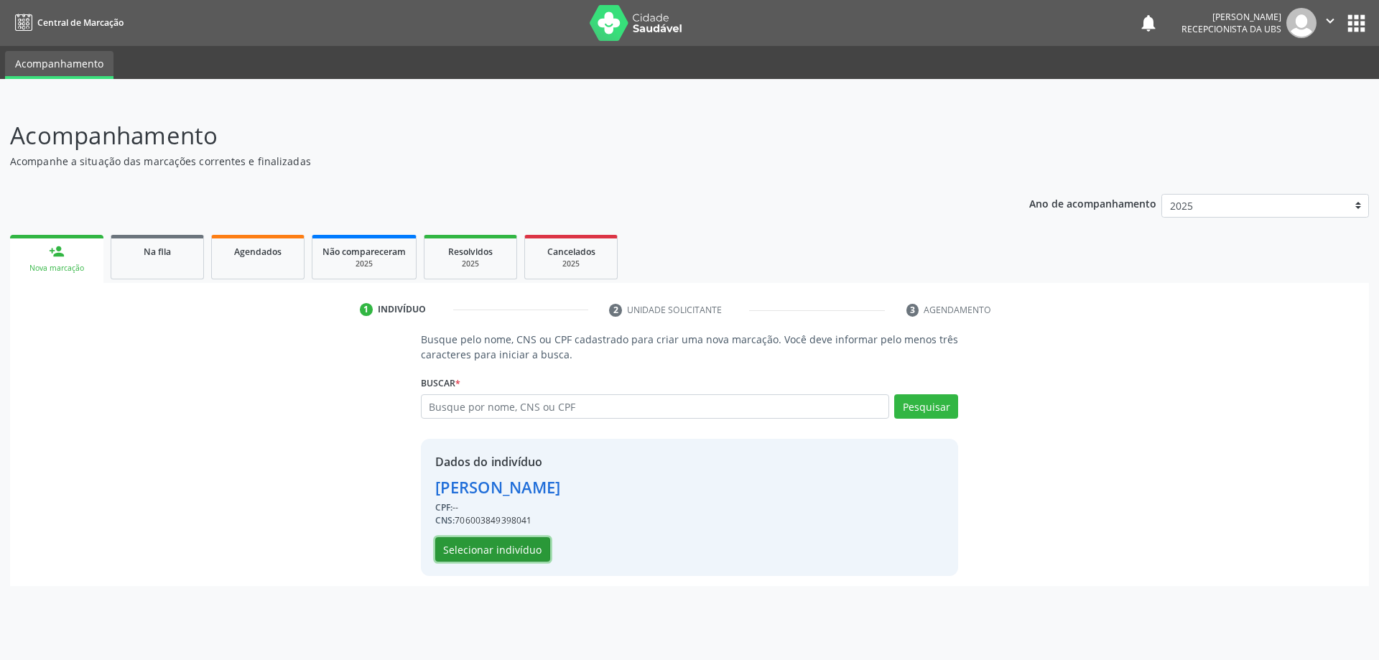
click at [465, 557] on button "Selecionar indivíduo" at bounding box center [492, 549] width 115 height 24
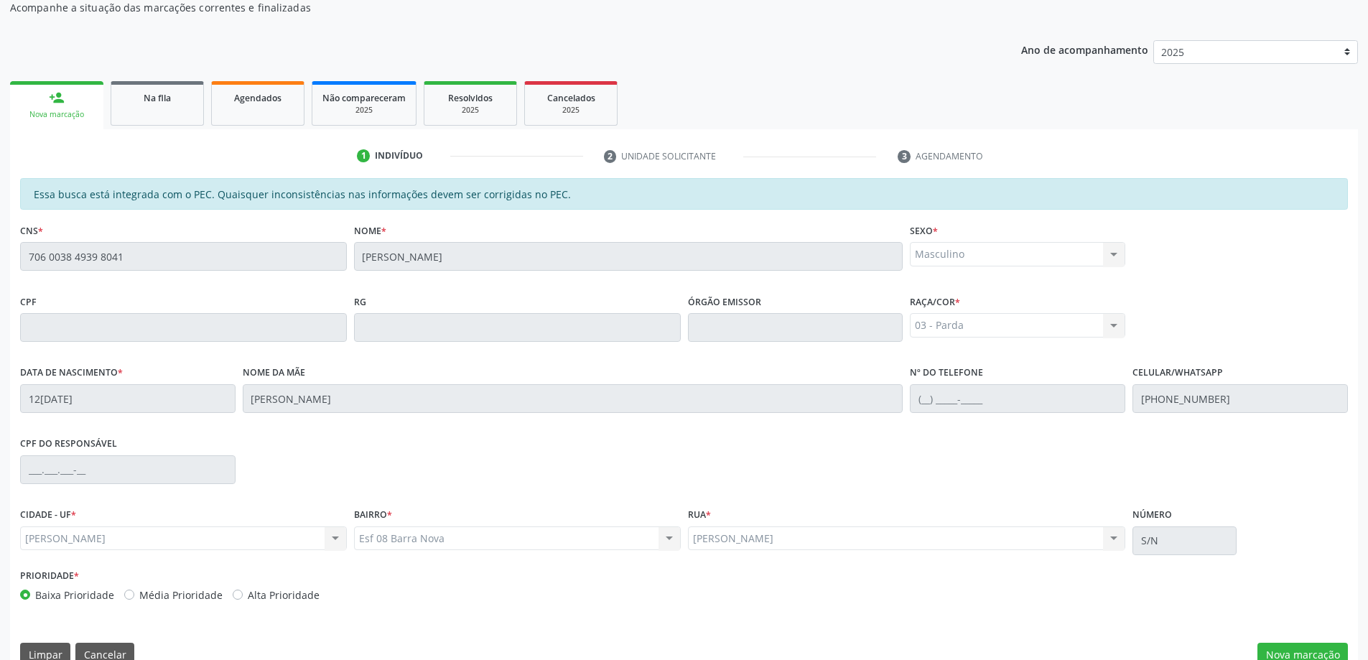
scroll to position [180, 0]
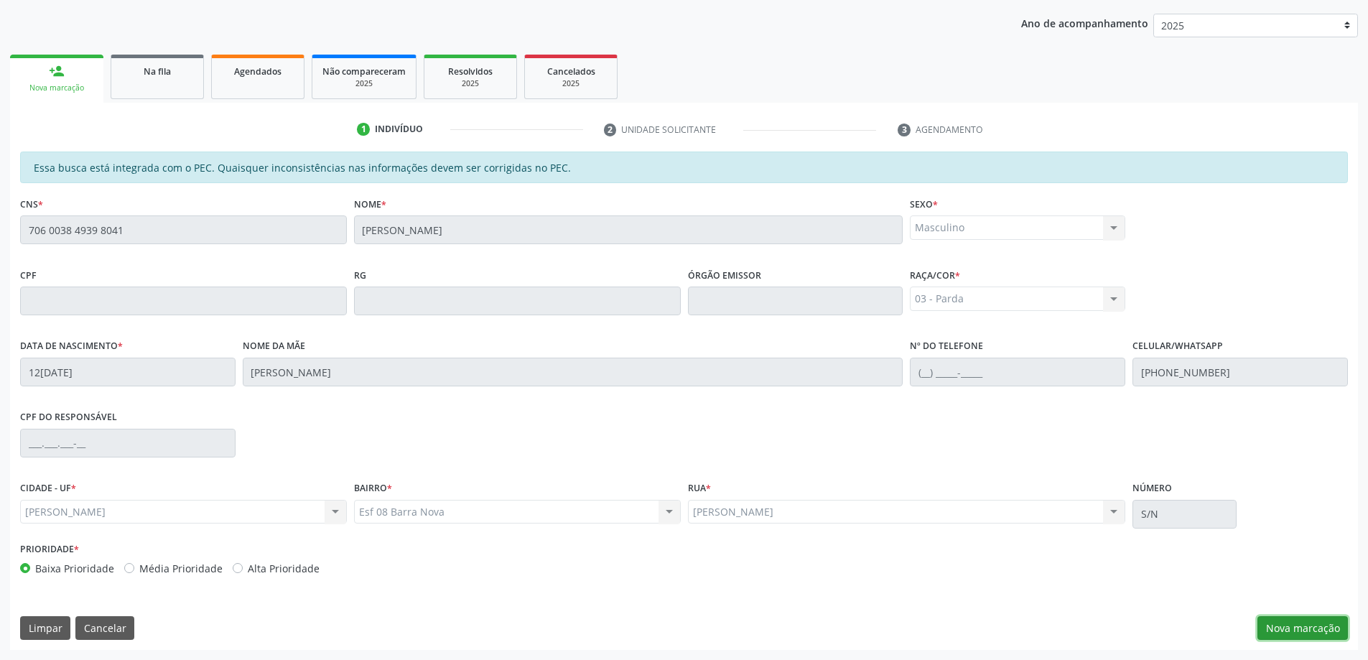
click at [1288, 623] on button "Nova marcação" at bounding box center [1303, 628] width 90 height 24
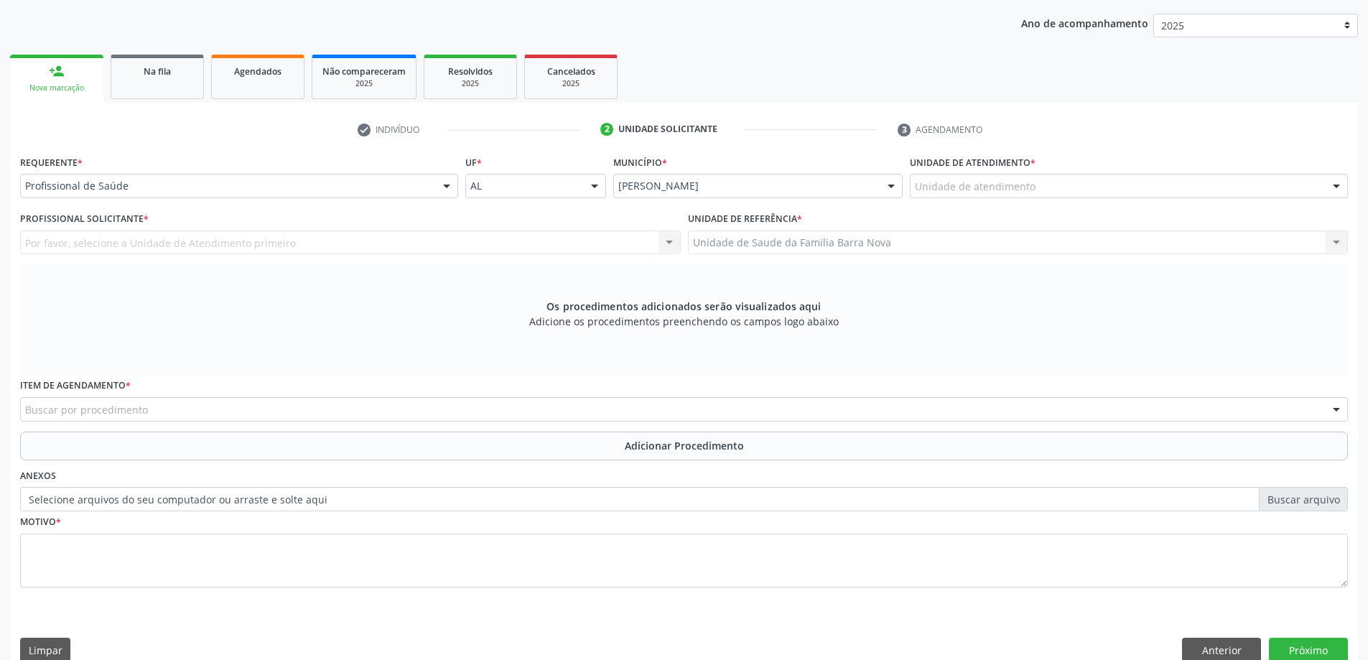
click at [122, 164] on div "Requerente * Profissional de Saúde Profissional de Saúde Paciente Nenhum result…" at bounding box center [239, 175] width 438 height 46
click at [148, 203] on div "Requerente * Profissional de Saúde Profissional de Saúde Paciente Nenhum result…" at bounding box center [239, 180] width 445 height 56
drag, startPoint x: 141, startPoint y: 175, endPoint x: 152, endPoint y: 201, distance: 28.4
click at [143, 175] on div "Profissional de Saúde" at bounding box center [239, 186] width 438 height 24
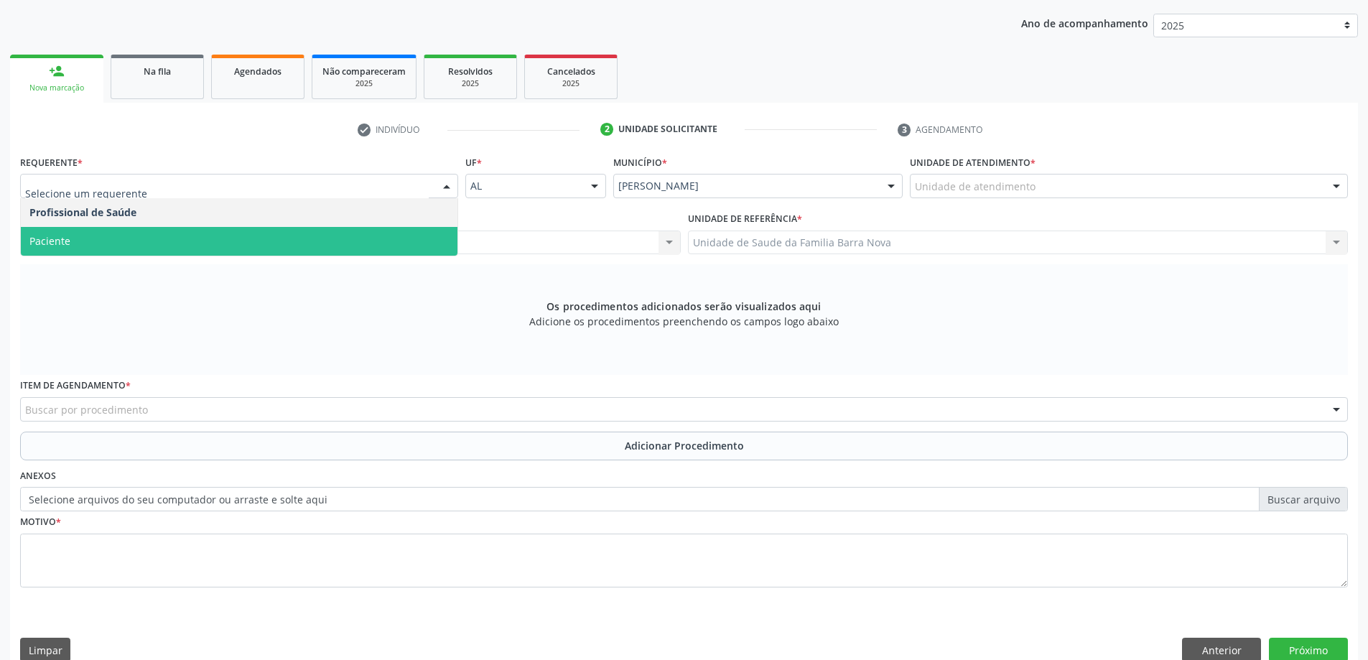
click at [134, 246] on span "Paciente" at bounding box center [239, 241] width 437 height 29
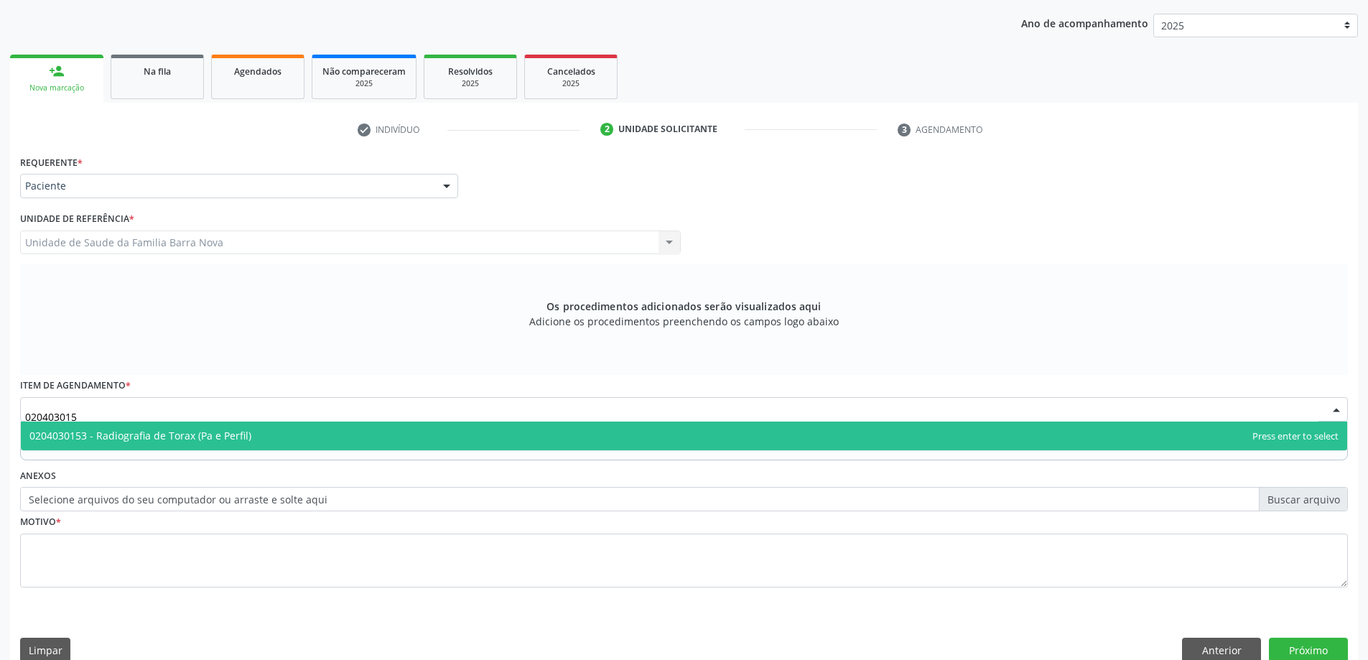
type input "0204030153"
click at [133, 437] on span "0204030153 - Radiografia de Torax (Pa e Perfil)" at bounding box center [140, 436] width 222 height 14
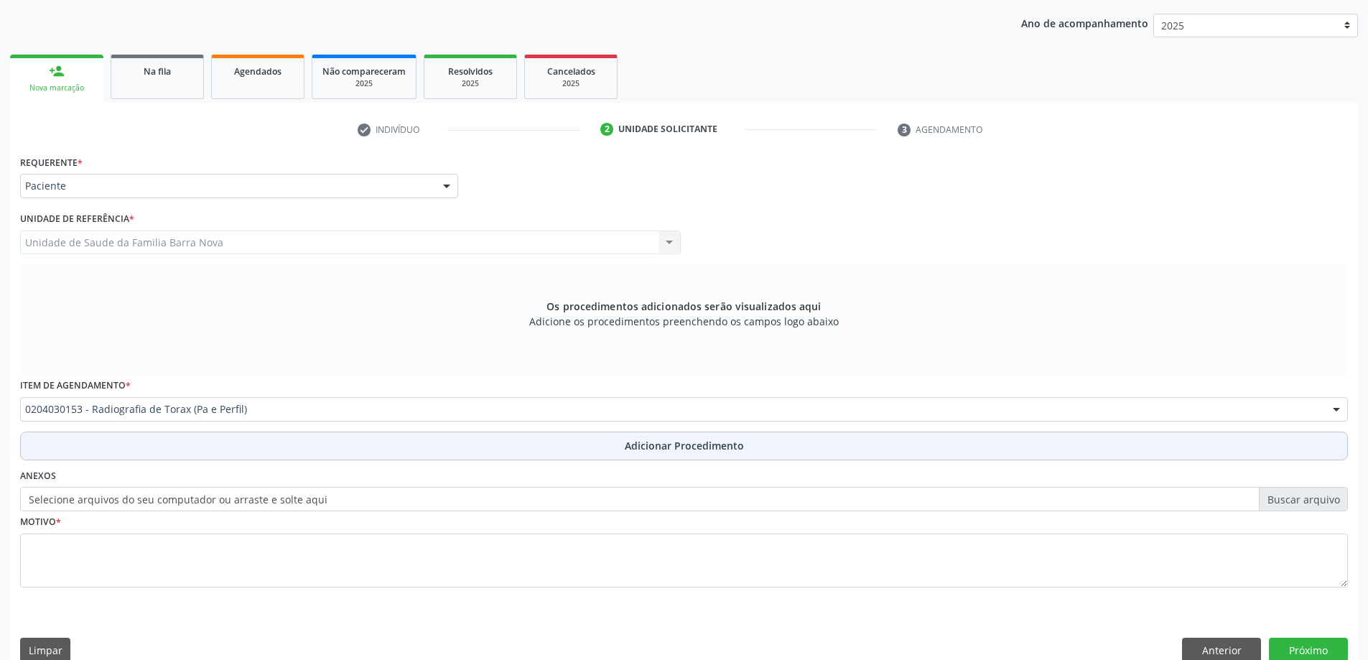
click at [136, 448] on button "Adicionar Procedimento" at bounding box center [684, 446] width 1328 height 29
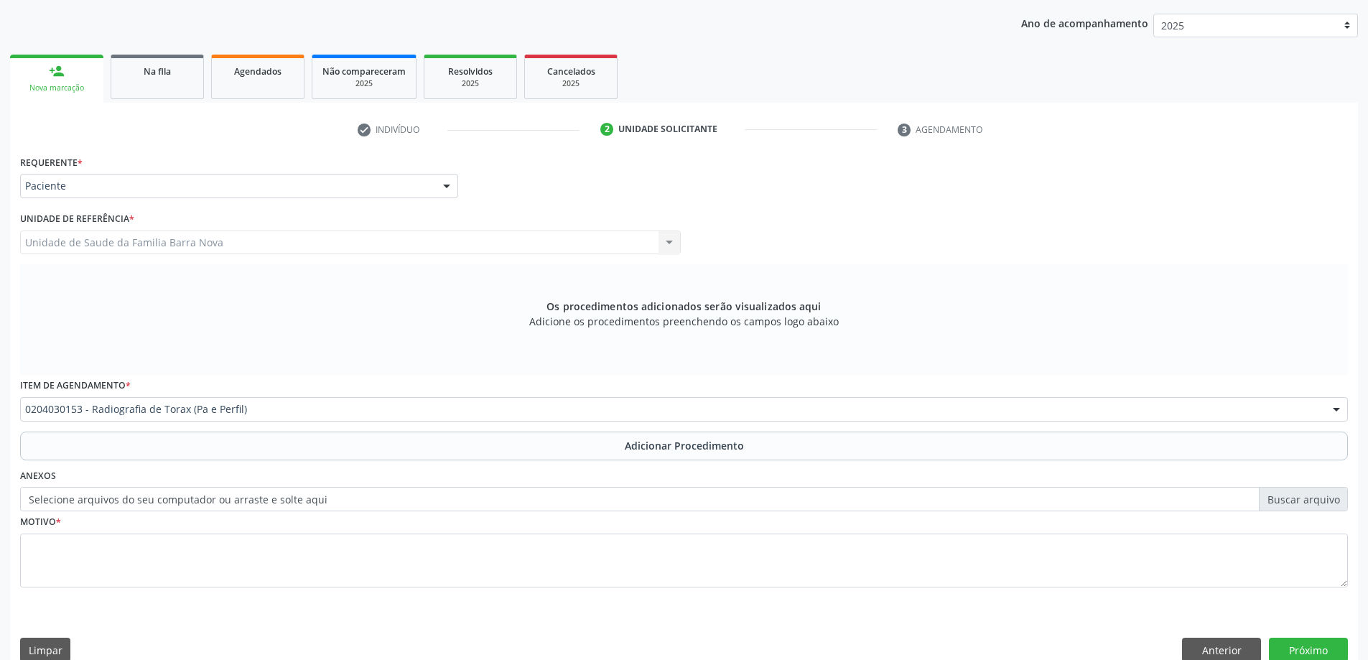
scroll to position [148, 0]
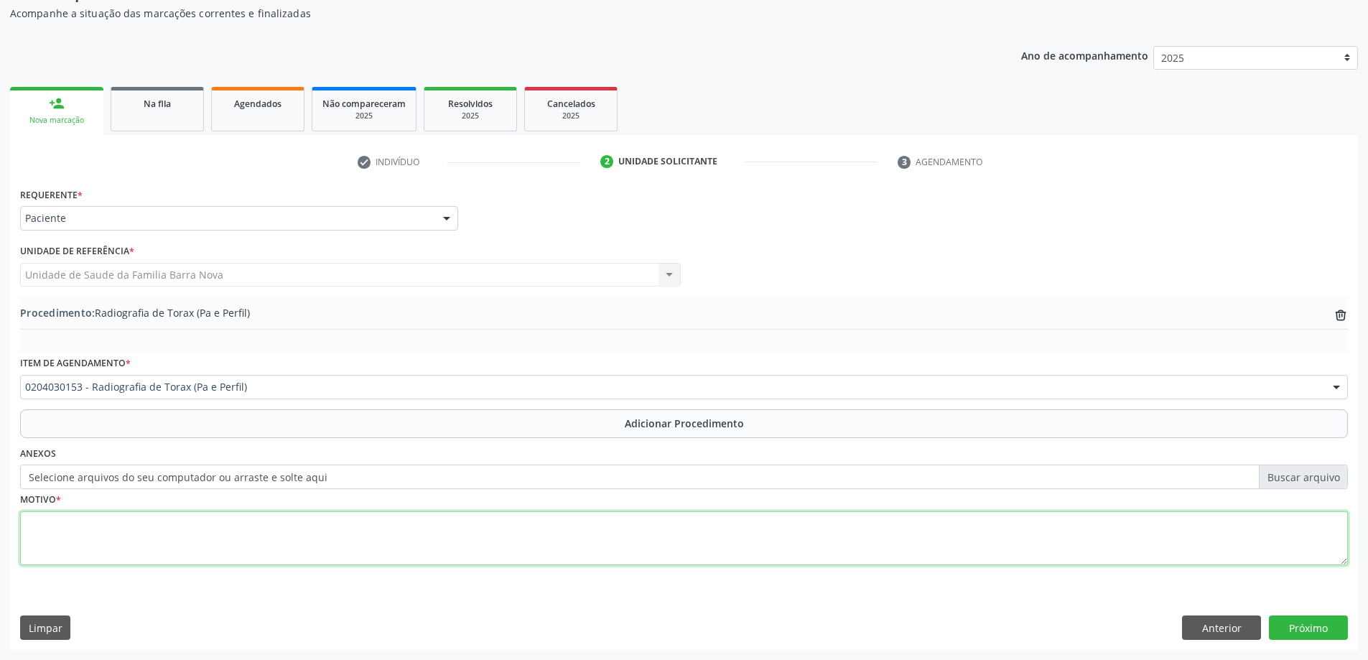
click at [202, 525] on textarea at bounding box center [684, 538] width 1328 height 55
type textarea "DOR TORACICA + DISPNEIA."
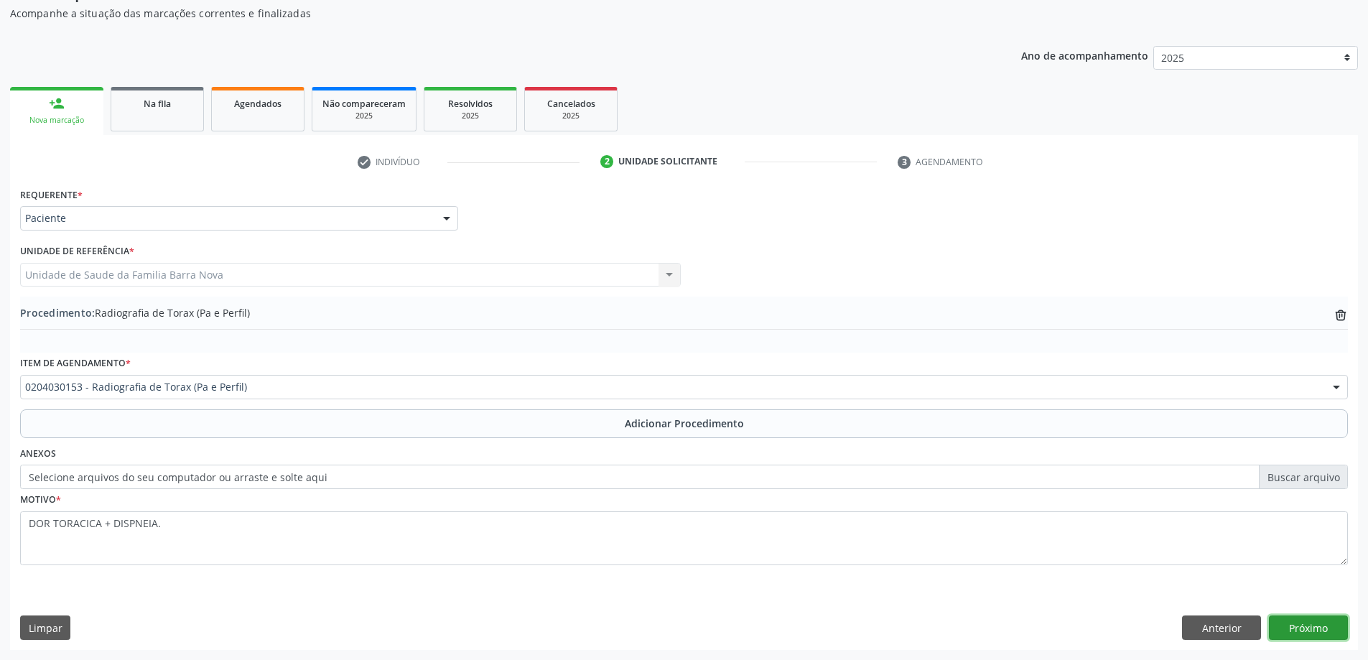
click at [1326, 618] on button "Próximo" at bounding box center [1308, 628] width 79 height 24
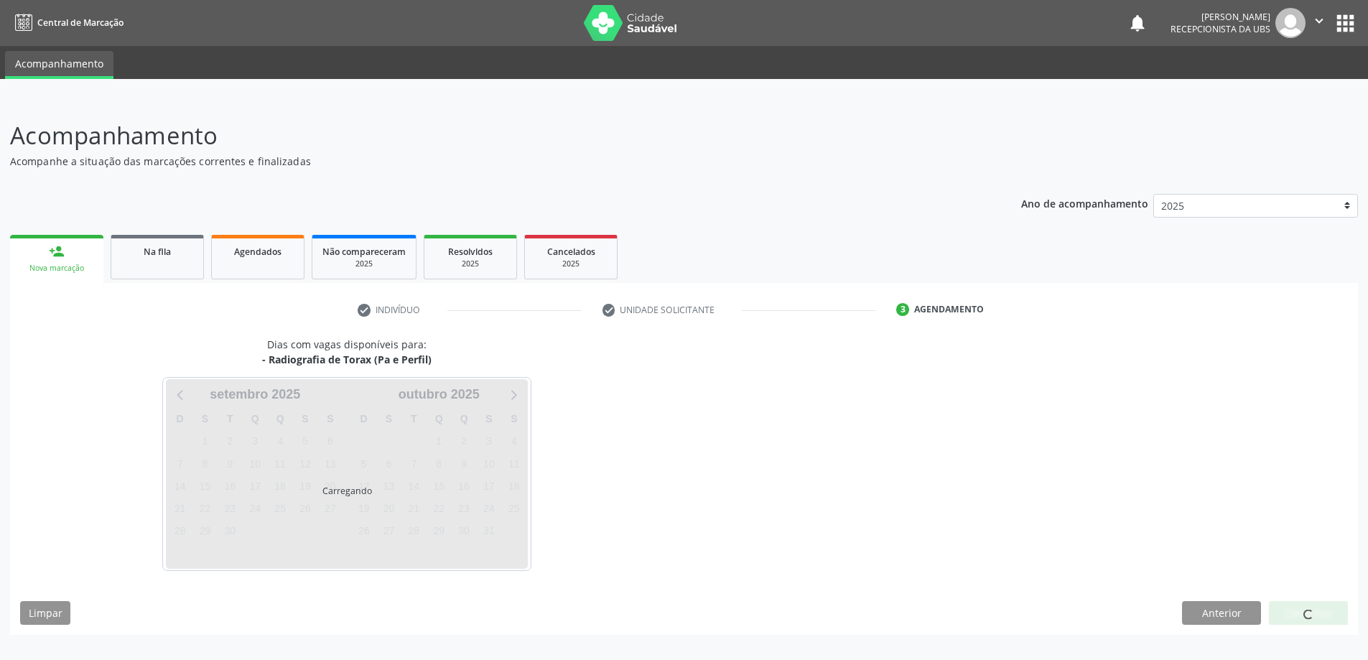
scroll to position [0, 0]
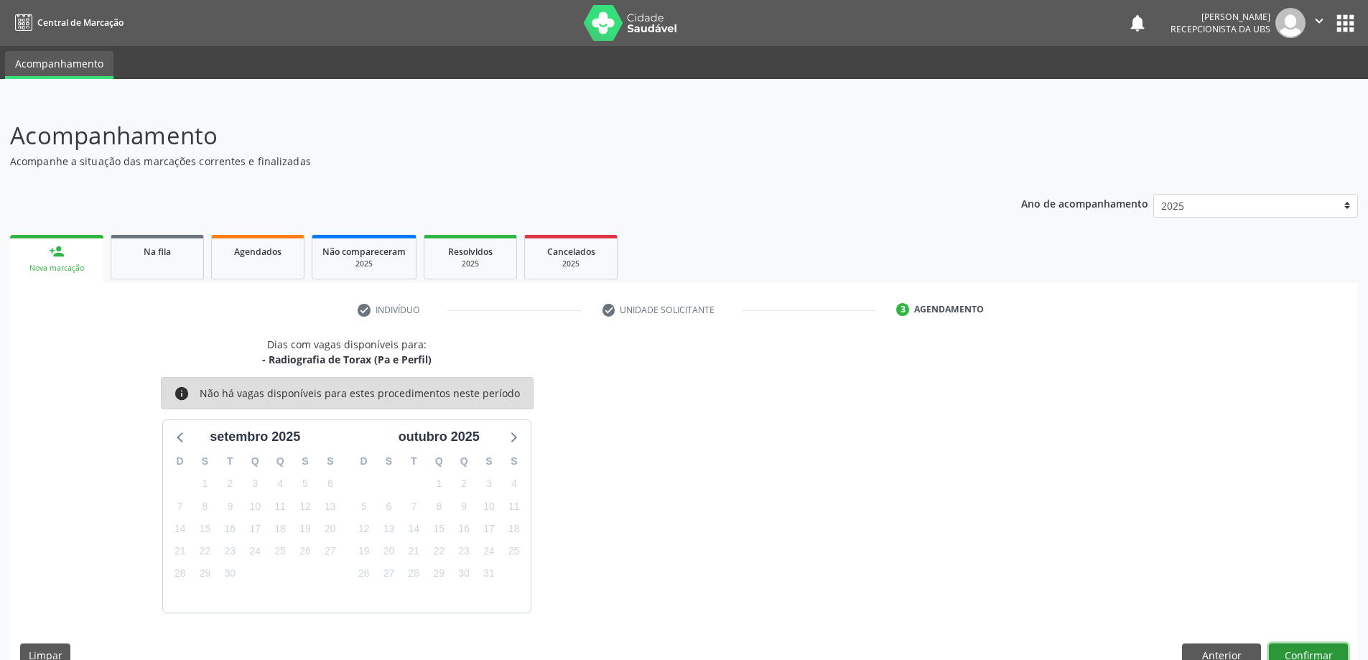
click at [1325, 652] on button "Confirmar" at bounding box center [1308, 656] width 79 height 24
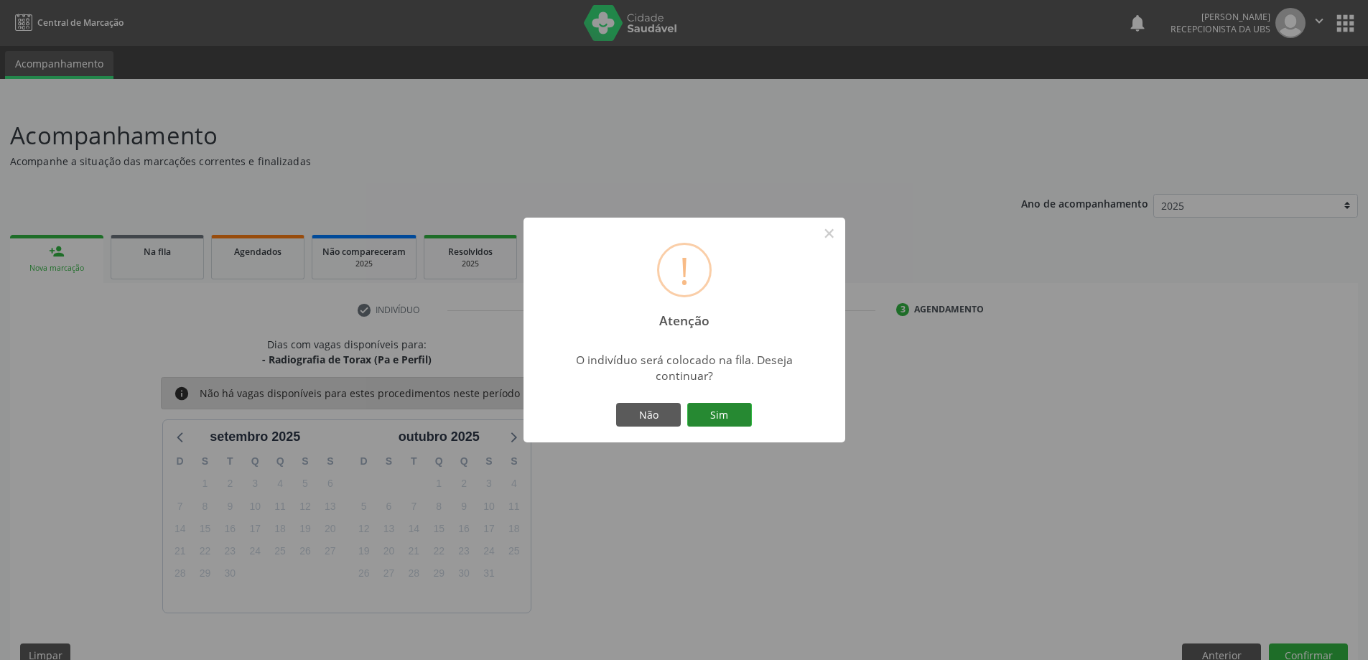
click at [711, 405] on button "Sim" at bounding box center [719, 415] width 65 height 24
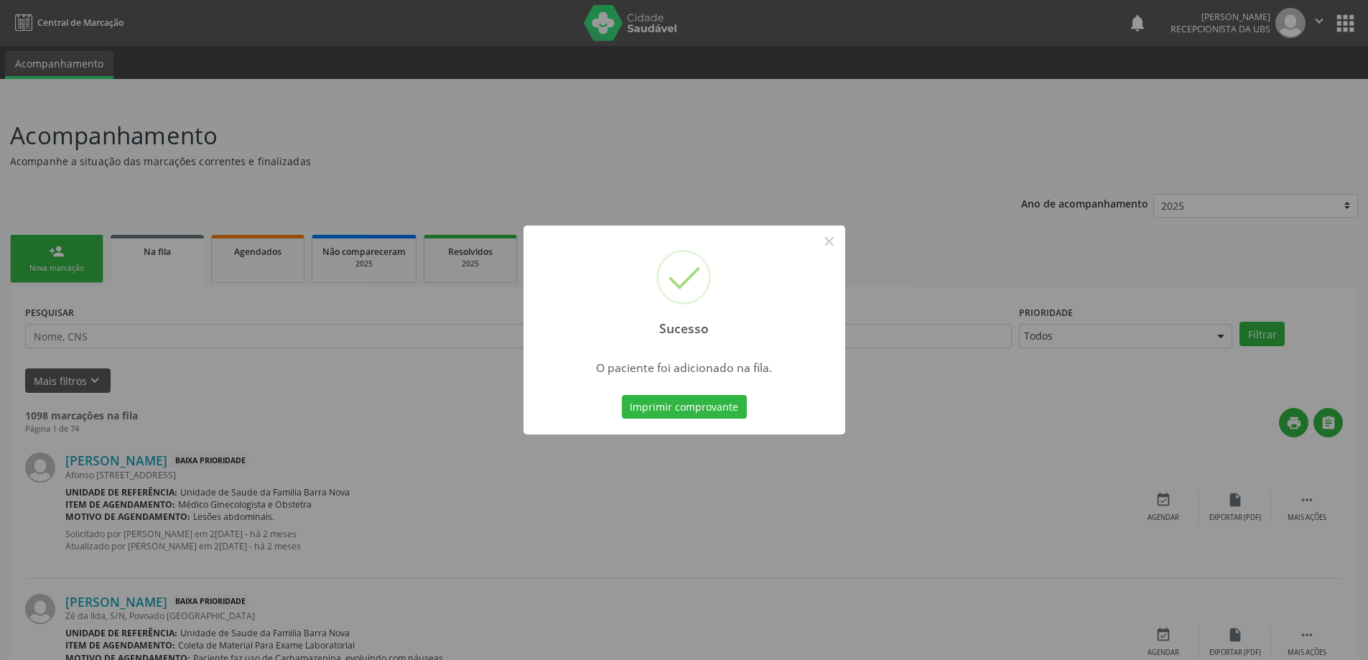
click at [105, 279] on div "Sucesso × O paciente foi adicionado na fila. Imprimir comprovante Cancel" at bounding box center [684, 330] width 1368 height 660
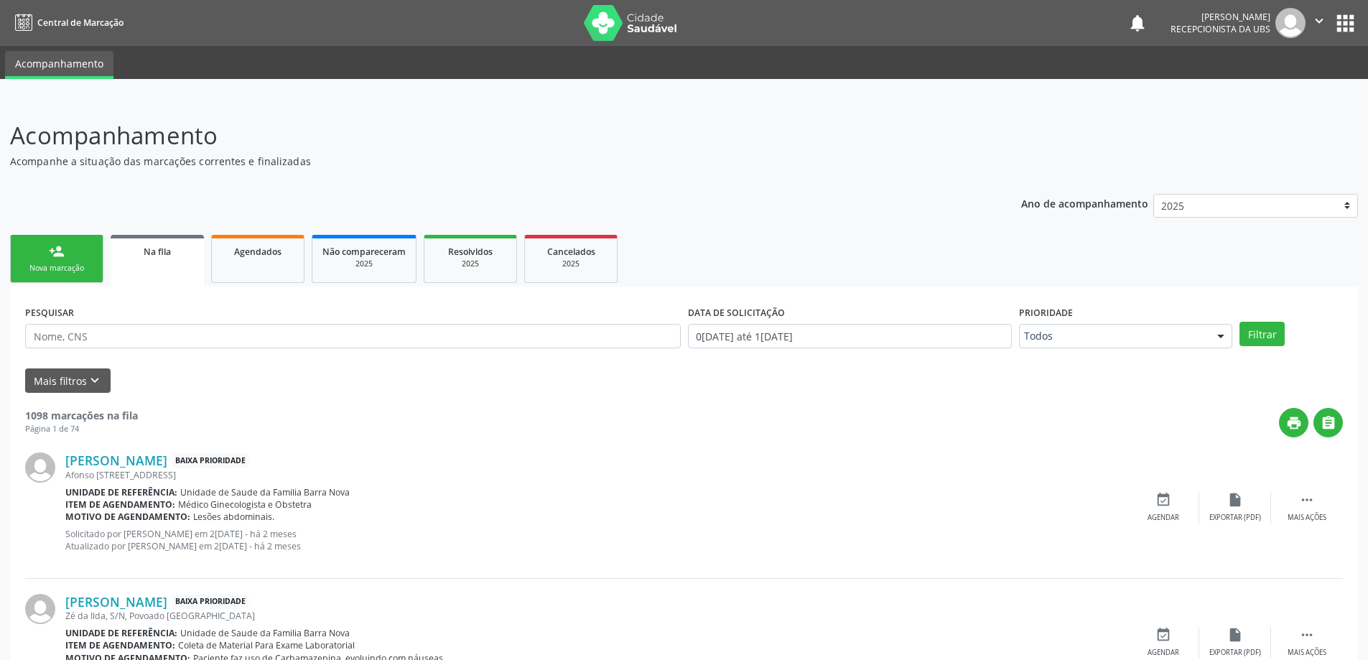
click at [55, 261] on link "person_add Nova marcação" at bounding box center [56, 259] width 93 height 48
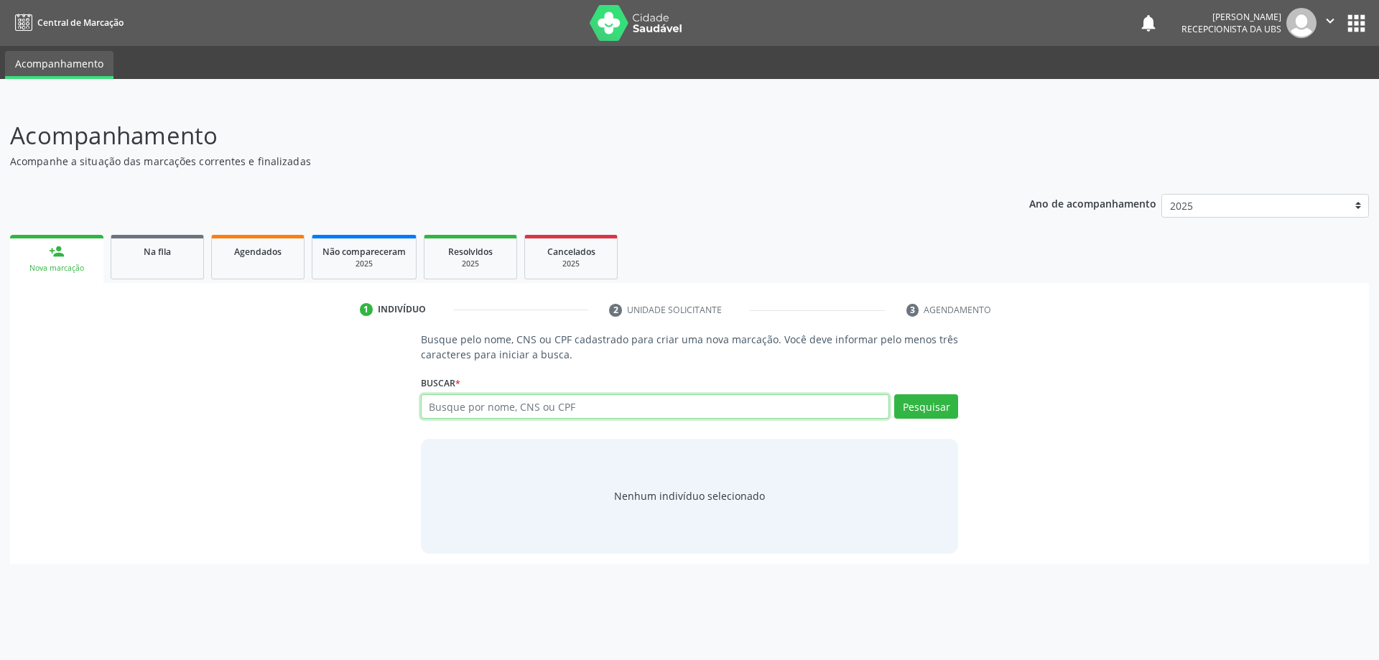
click at [492, 409] on input "text" at bounding box center [655, 406] width 469 height 24
type input "[PERSON_NAME]"
drag, startPoint x: 919, startPoint y: 420, endPoint x: 921, endPoint y: 410, distance: 10.2
click at [919, 417] on div "Pesquisar" at bounding box center [923, 411] width 69 height 34
click at [921, 409] on button "Pesquisar" at bounding box center [926, 406] width 64 height 24
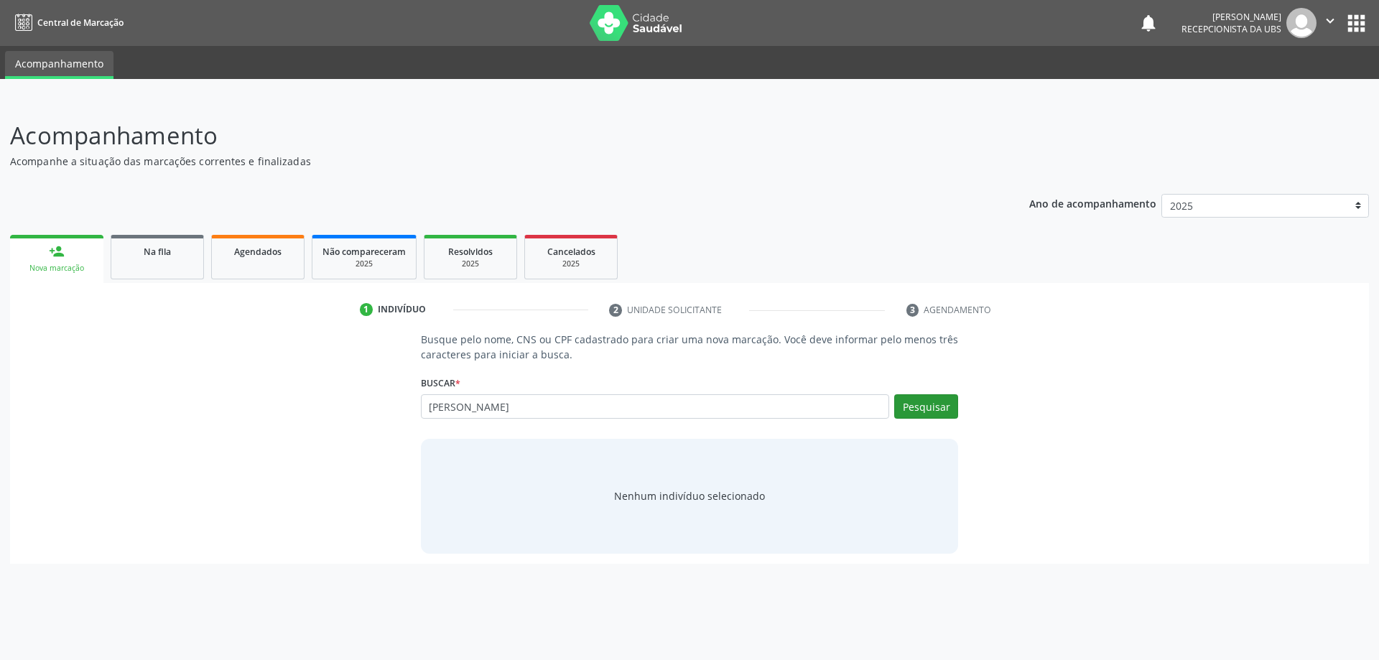
type input "[PERSON_NAME]"
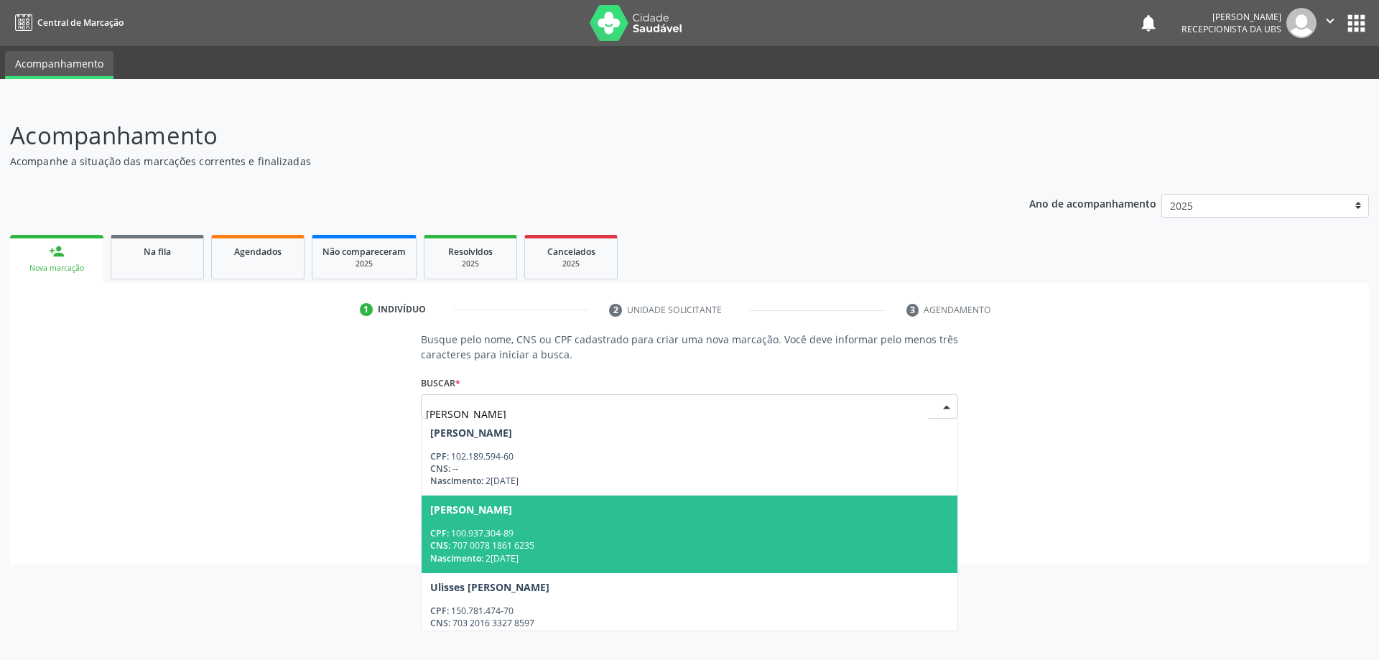
click at [600, 537] on div "CPF: 100.937.304-89" at bounding box center [689, 533] width 519 height 12
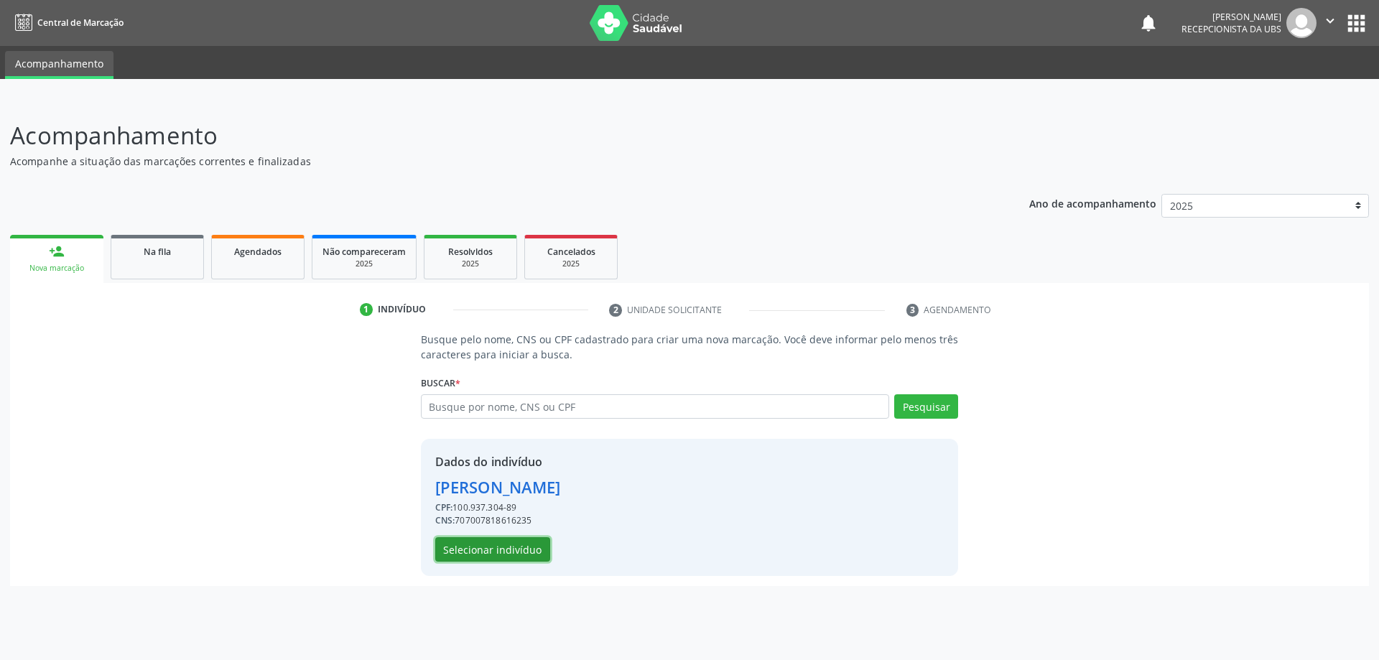
click at [503, 542] on button "Selecionar indivíduo" at bounding box center [492, 549] width 115 height 24
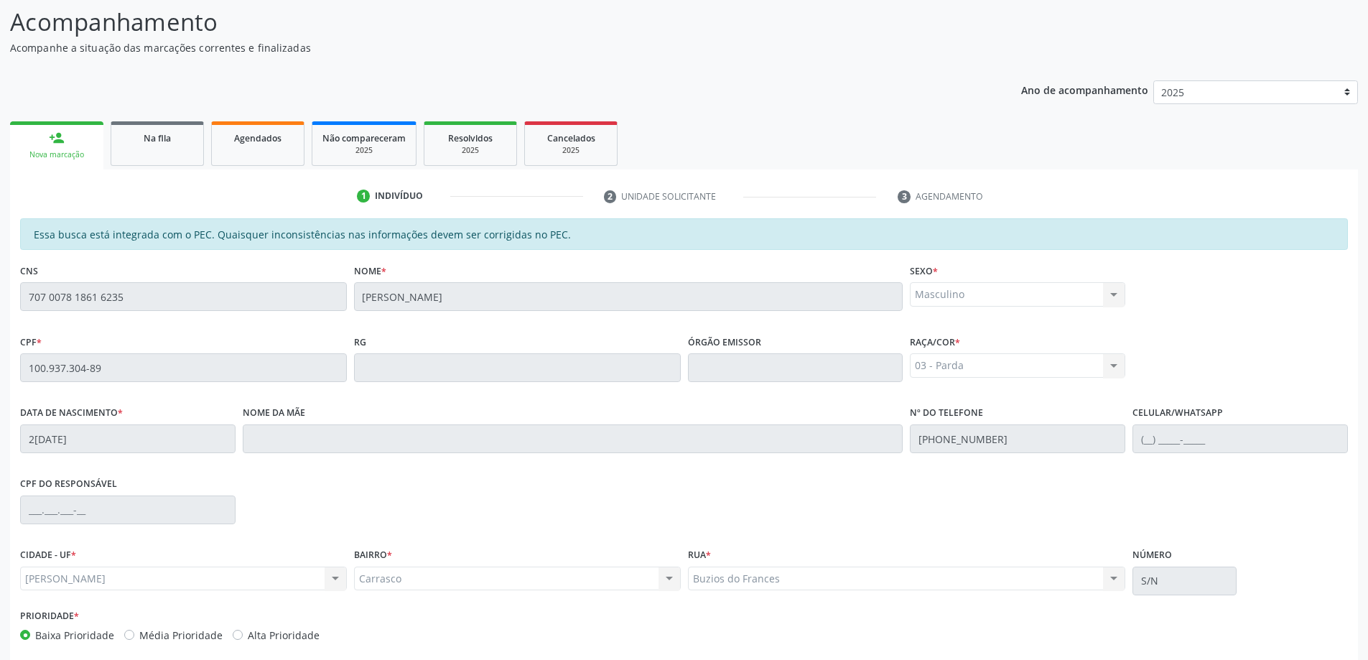
scroll to position [180, 0]
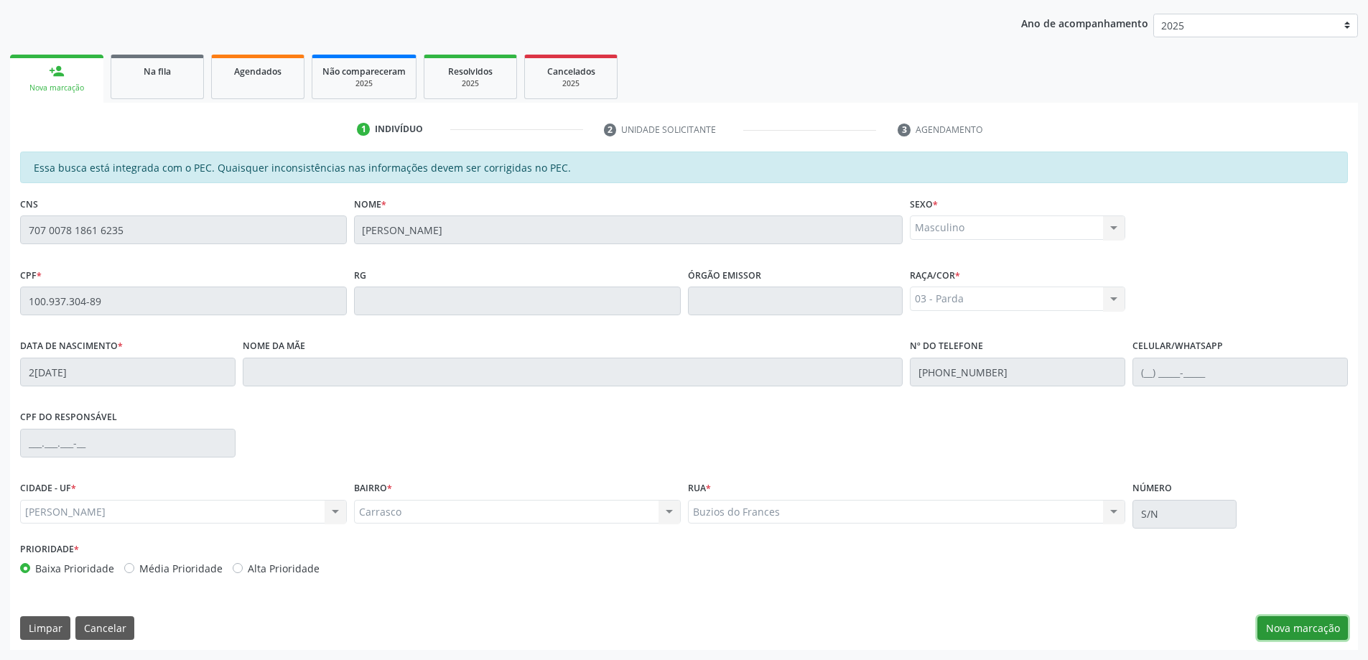
click at [1293, 626] on button "Nova marcação" at bounding box center [1303, 628] width 90 height 24
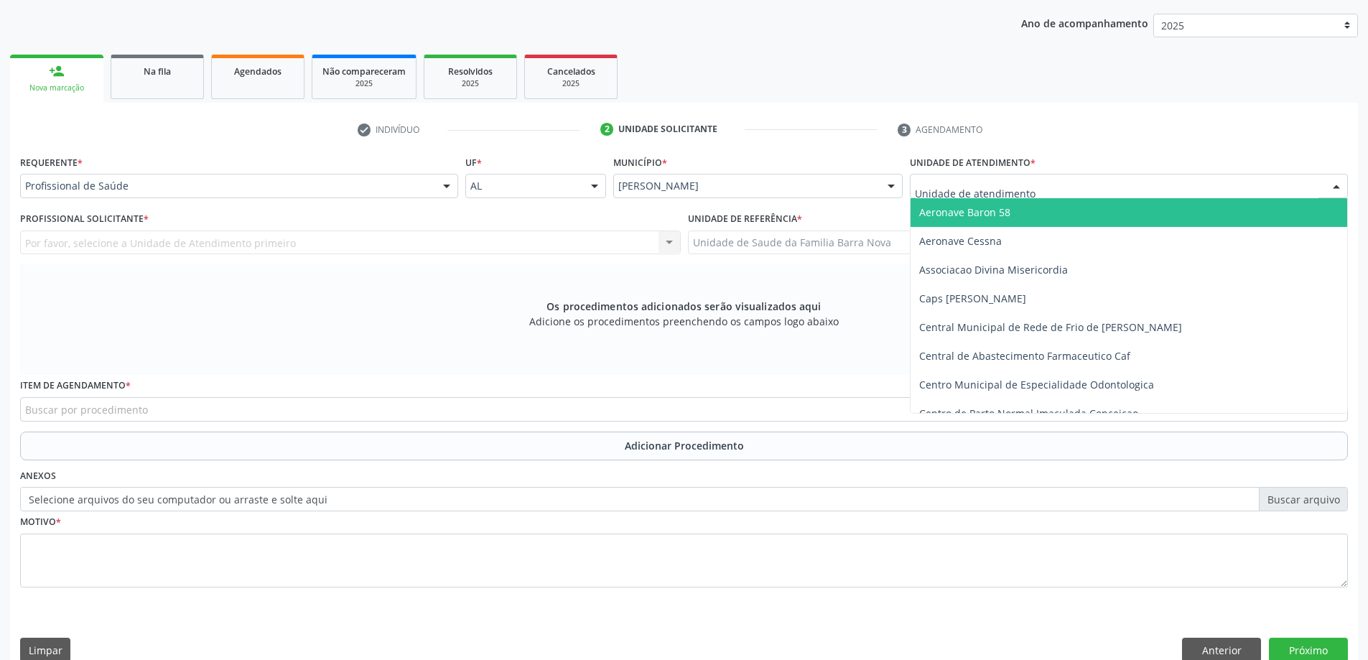
click at [1039, 174] on div at bounding box center [1129, 186] width 438 height 24
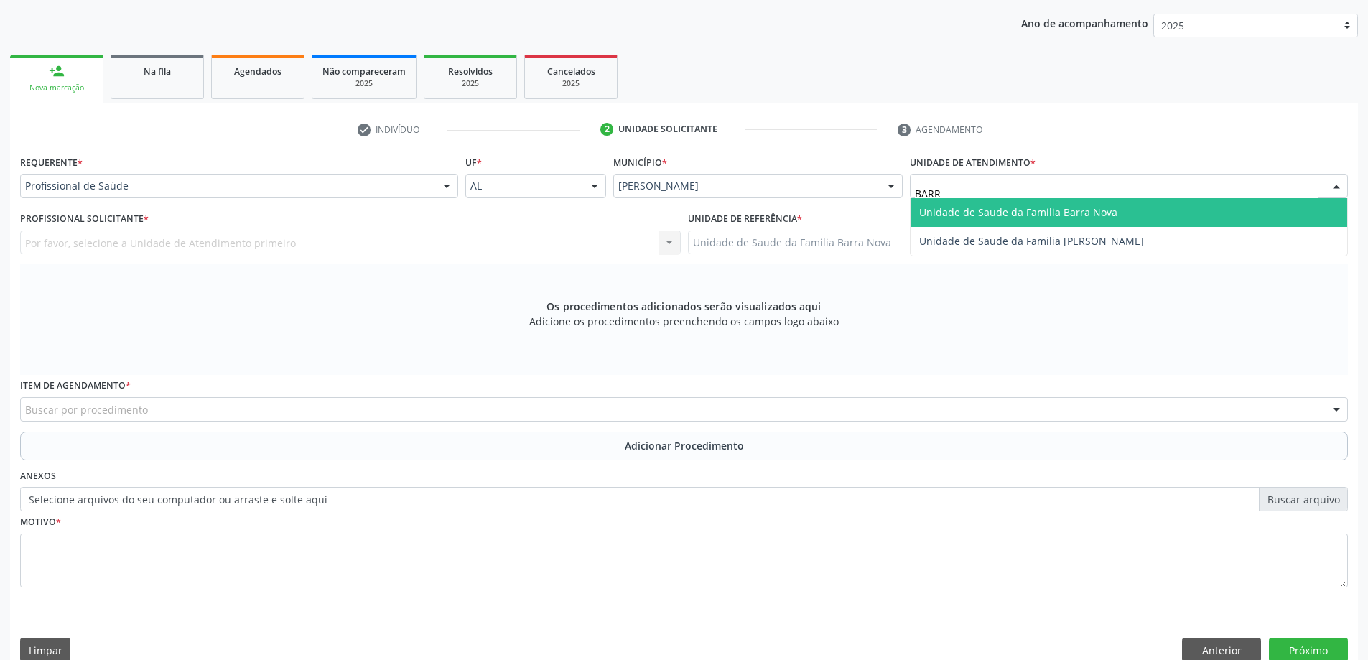
type input "BARRA"
click at [1039, 216] on span "Unidade de Saude da Familia Barra Nova" at bounding box center [1018, 212] width 198 height 14
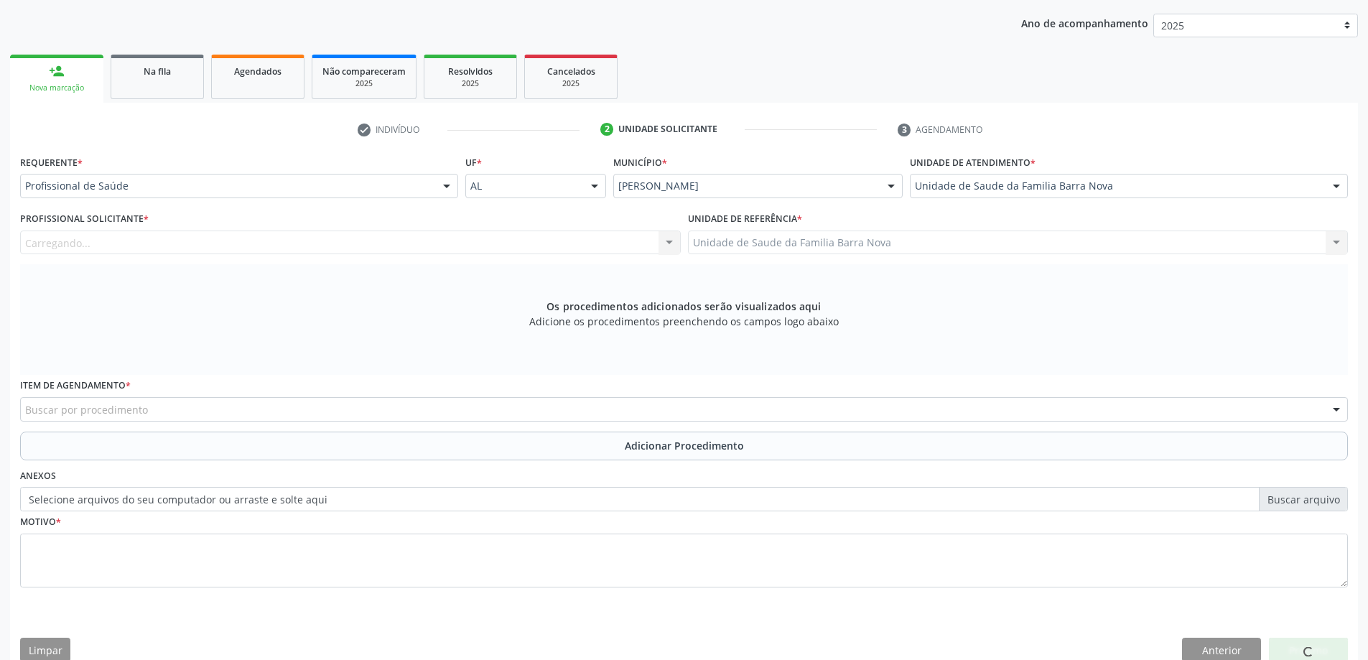
click at [297, 244] on div "Carregando... Nenhum resultado encontrado para: " " Não há nenhuma opção para s…" at bounding box center [350, 243] width 661 height 24
click at [297, 244] on div at bounding box center [350, 243] width 661 height 24
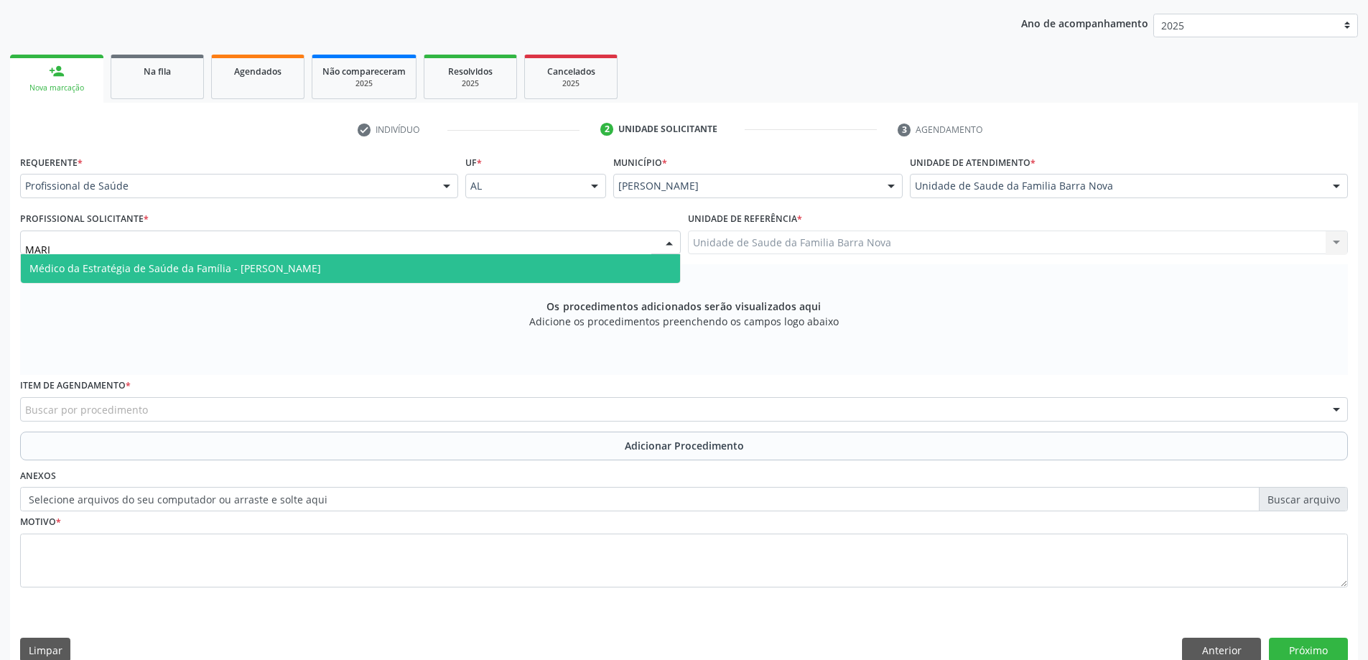
type input "MARIa"
click at [321, 269] on span "Médico da Estratégia de Saúde da Família - [PERSON_NAME]" at bounding box center [175, 268] width 292 height 14
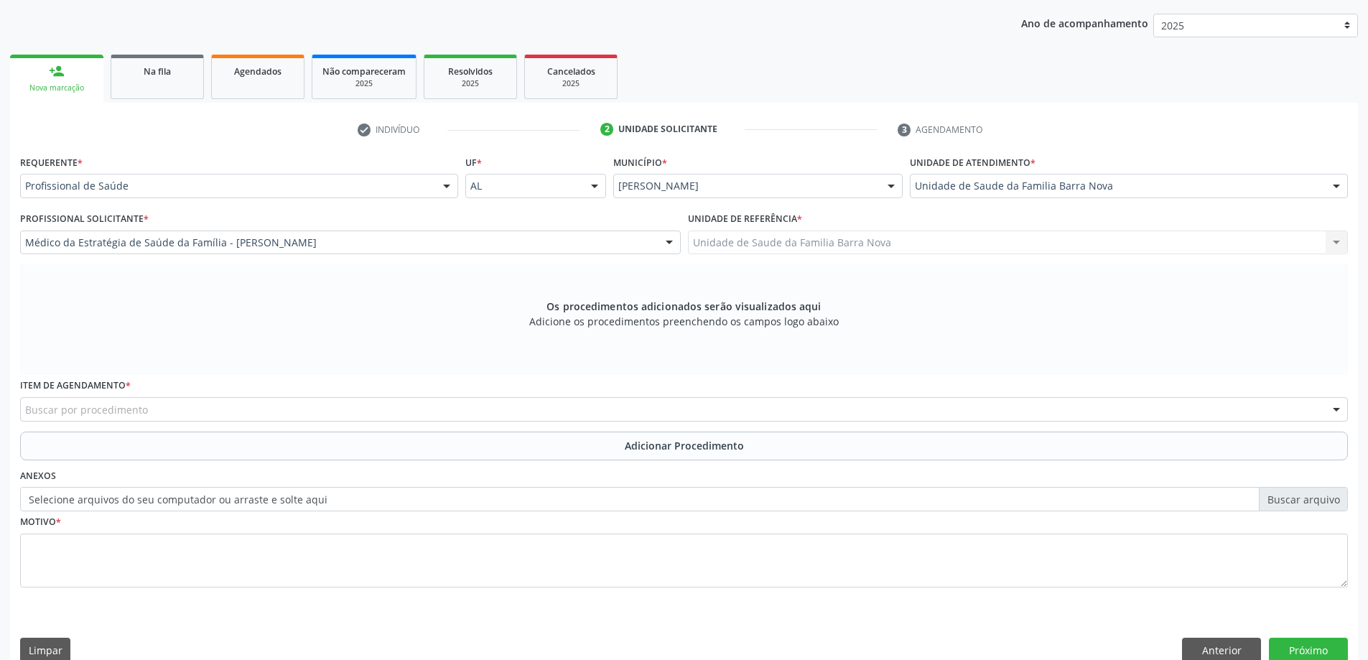
click at [231, 419] on div "Buscar por procedimento" at bounding box center [684, 409] width 1328 height 24
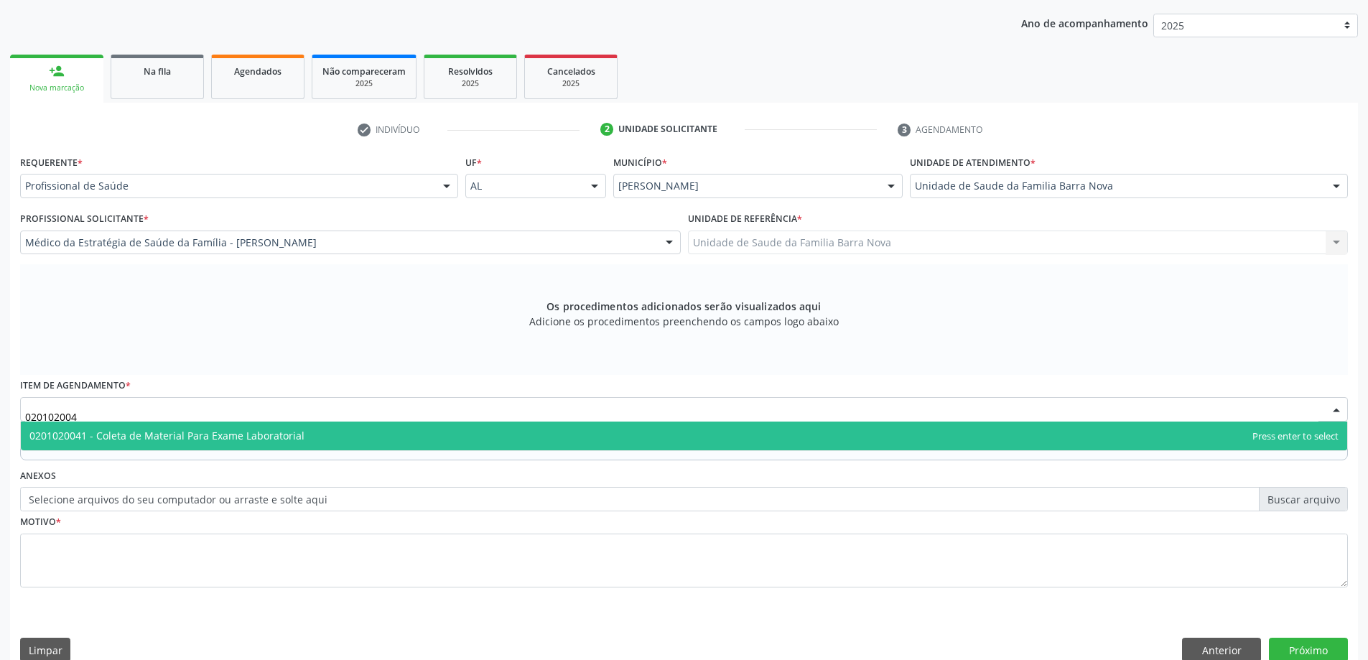
type input "0201020041"
click at [214, 450] on div "0201020041 - Coleta de Material Para Exame Laboratorial No elements found. Cons…" at bounding box center [684, 436] width 1328 height 29
click at [210, 442] on span "0201020041 - Coleta de Material Para Exame Laboratorial" at bounding box center [166, 436] width 275 height 14
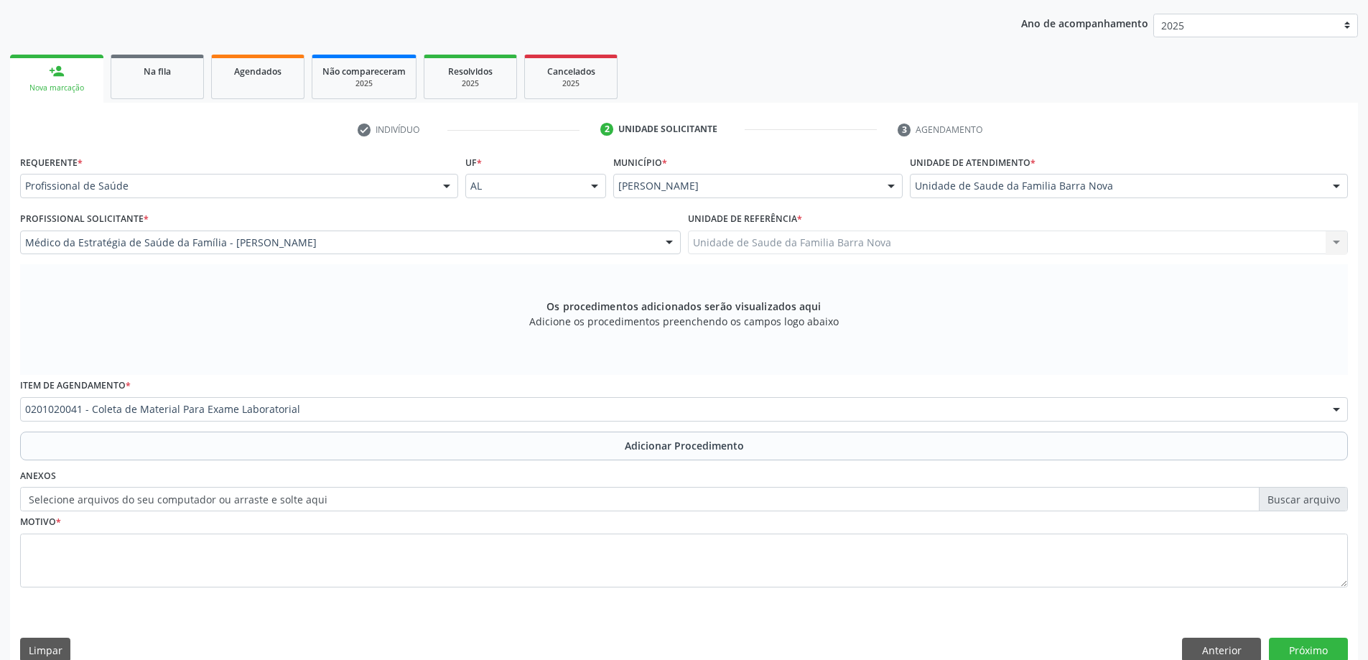
click at [238, 452] on button "Adicionar Procedimento" at bounding box center [684, 446] width 1328 height 29
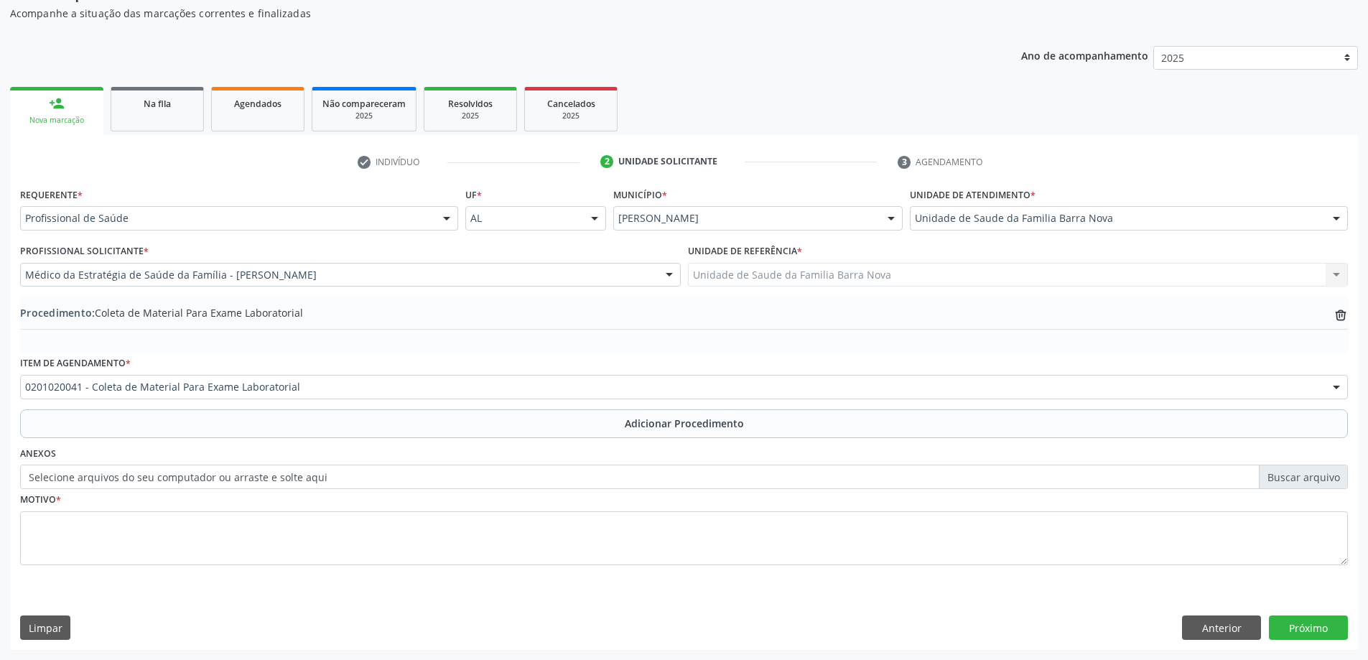
scroll to position [148, 0]
click at [242, 509] on div "Motivo *" at bounding box center [684, 527] width 1328 height 76
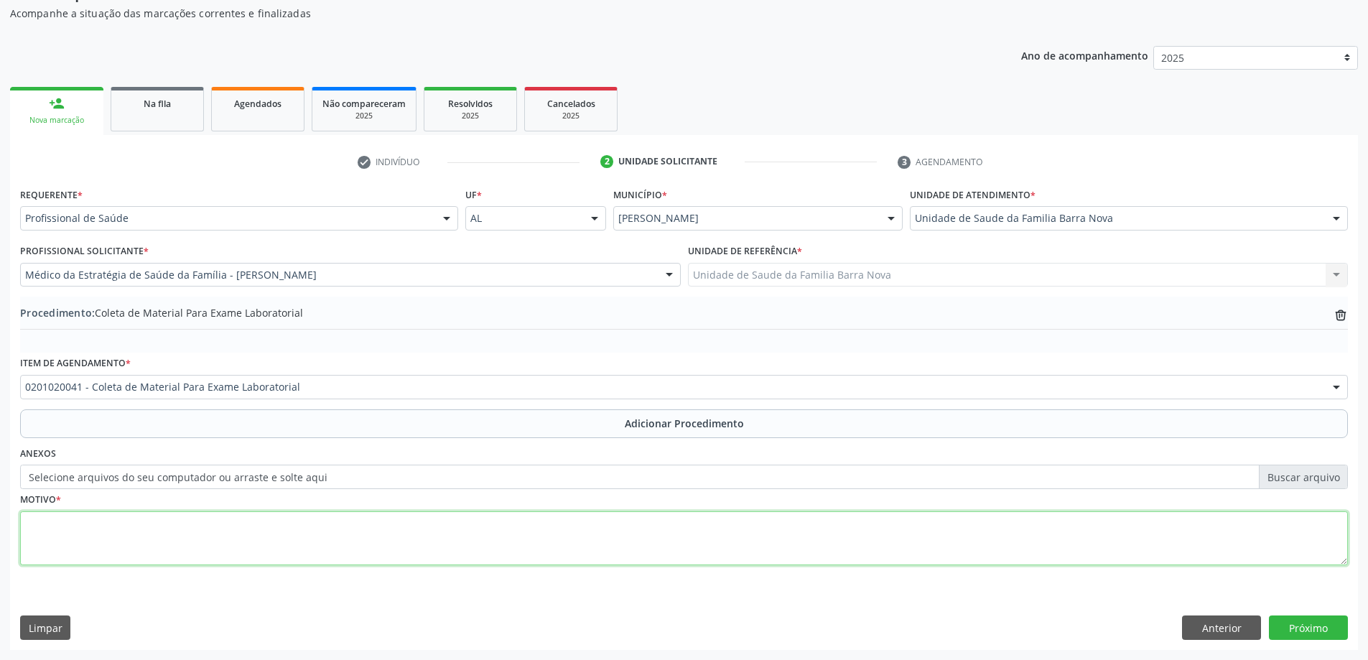
click at [246, 524] on textarea at bounding box center [684, 538] width 1328 height 55
type textarea "CONTROLE CLINICO"
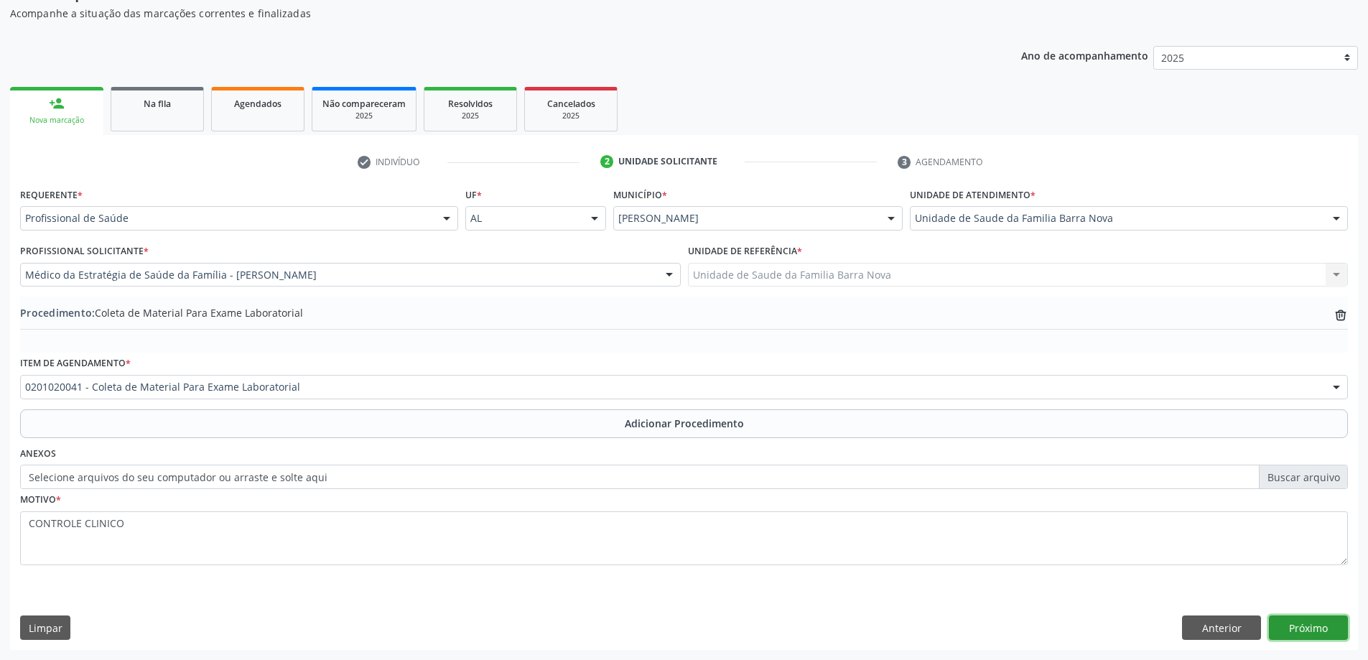
click at [1326, 620] on button "Próximo" at bounding box center [1308, 628] width 79 height 24
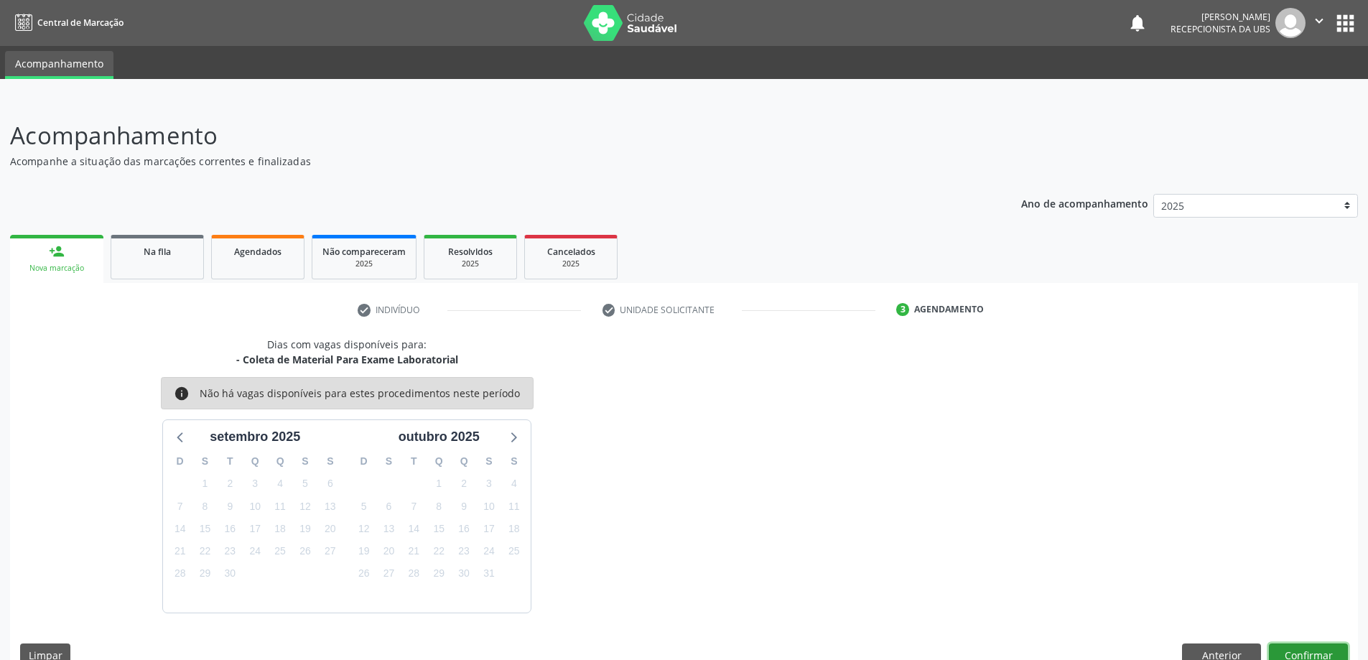
click at [1301, 647] on button "Confirmar" at bounding box center [1308, 656] width 79 height 24
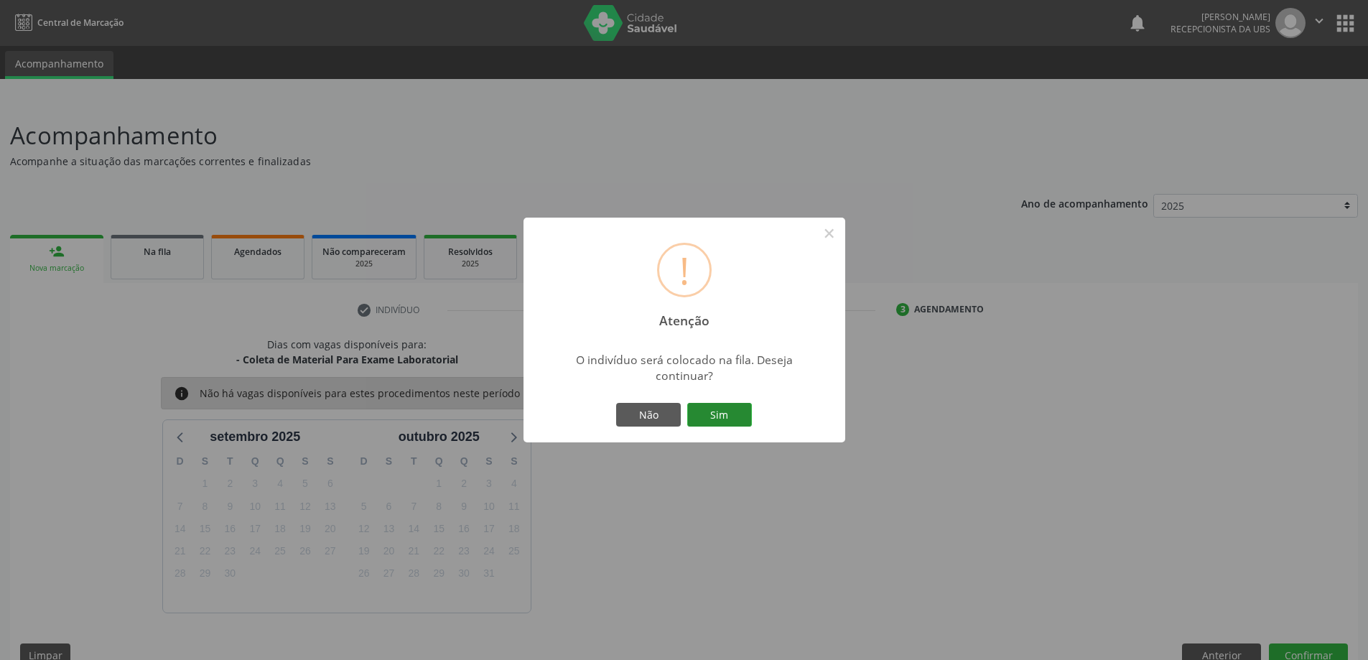
click at [728, 417] on button "Sim" at bounding box center [719, 415] width 65 height 24
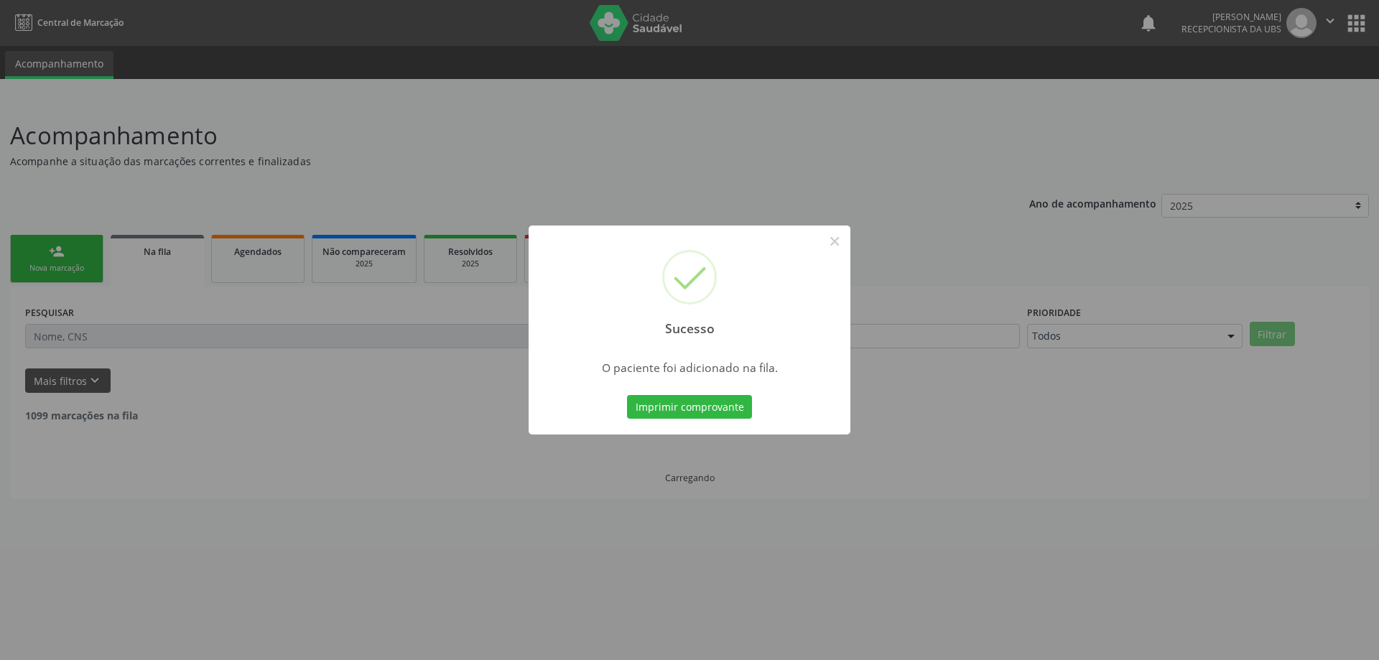
click at [90, 266] on div "Sucesso × O paciente foi adicionado na fila. Imprimir comprovante Cancel" at bounding box center [689, 330] width 1379 height 660
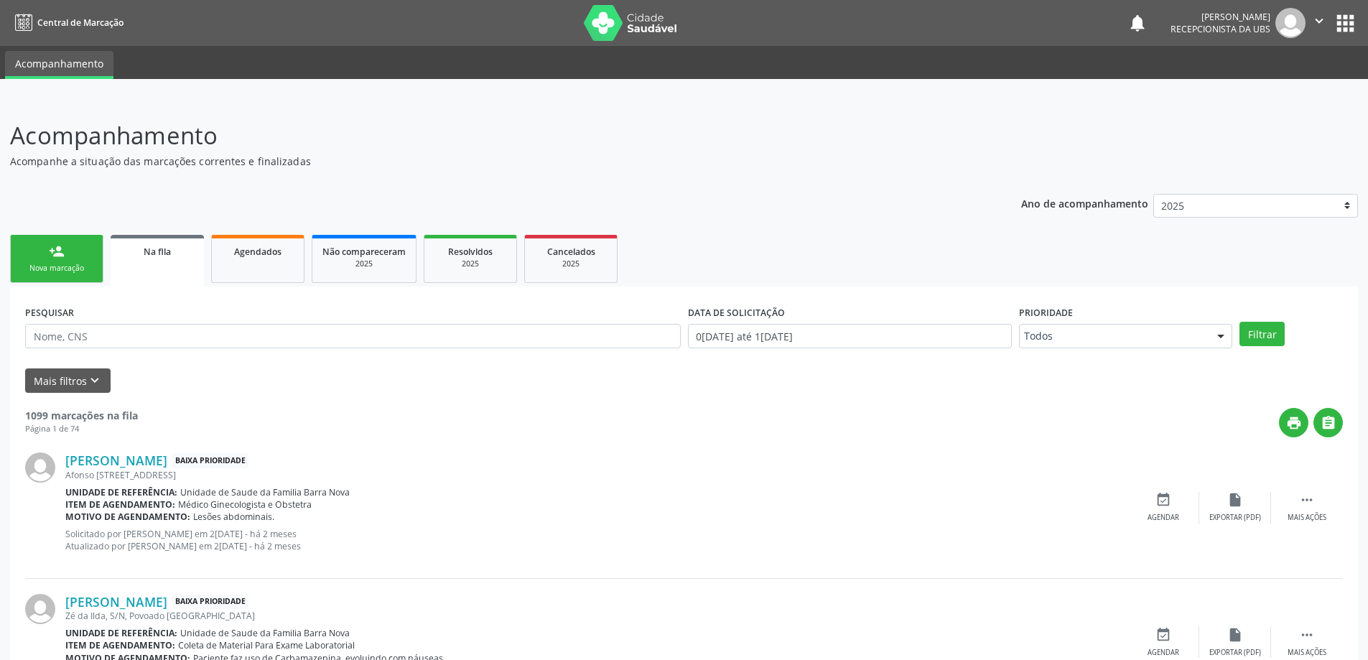
click at [65, 283] on link "person_add Nova marcação" at bounding box center [56, 259] width 93 height 48
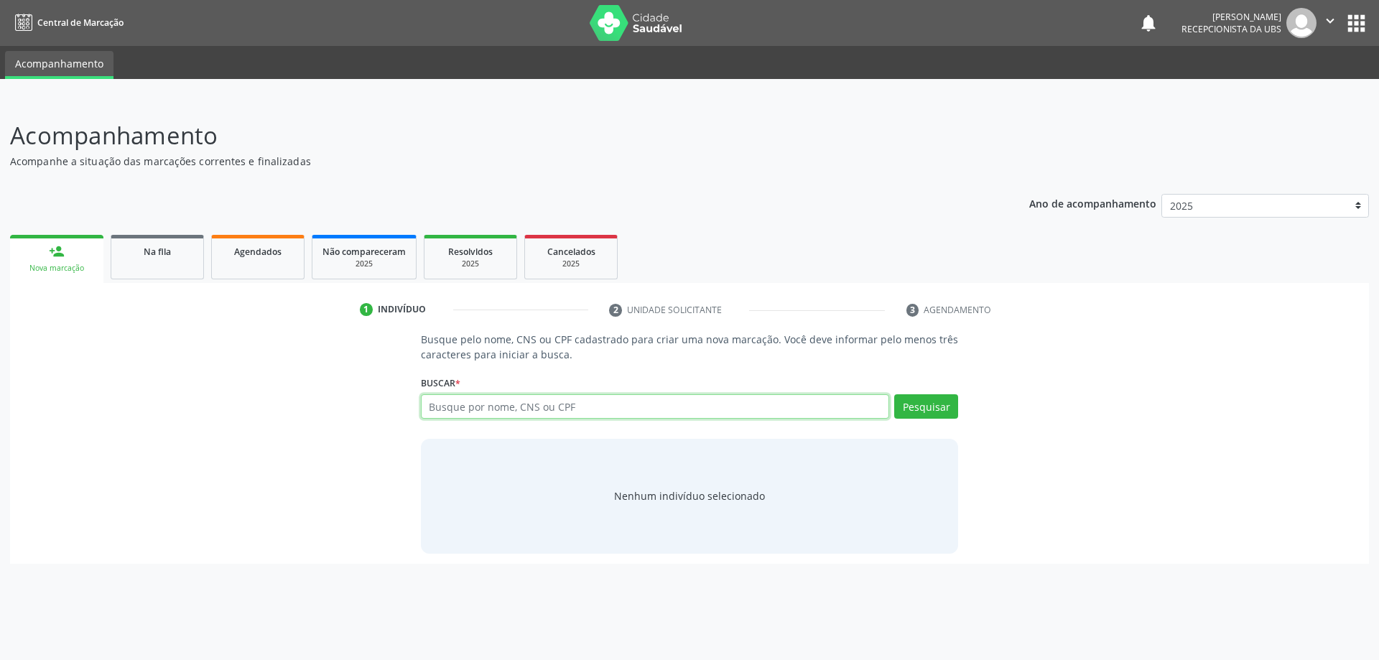
click at [595, 401] on input "text" at bounding box center [655, 406] width 469 height 24
type input "[PERSON_NAME]"
click at [935, 406] on button "Pesquisar" at bounding box center [926, 406] width 64 height 24
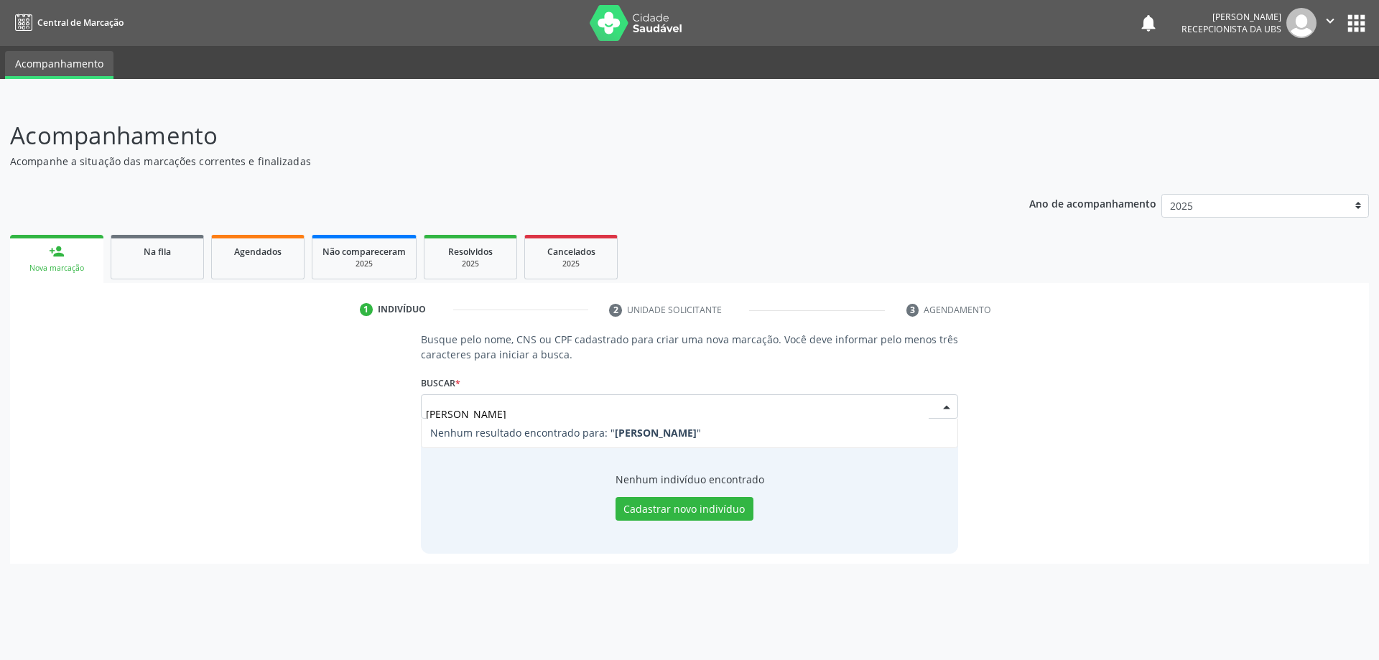
click at [659, 412] on input "[PERSON_NAME]" at bounding box center [677, 413] width 503 height 29
type input "[PERSON_NAME]"
click at [933, 404] on button "Pesquisar" at bounding box center [926, 406] width 64 height 24
type input "[PERSON_NAME]"
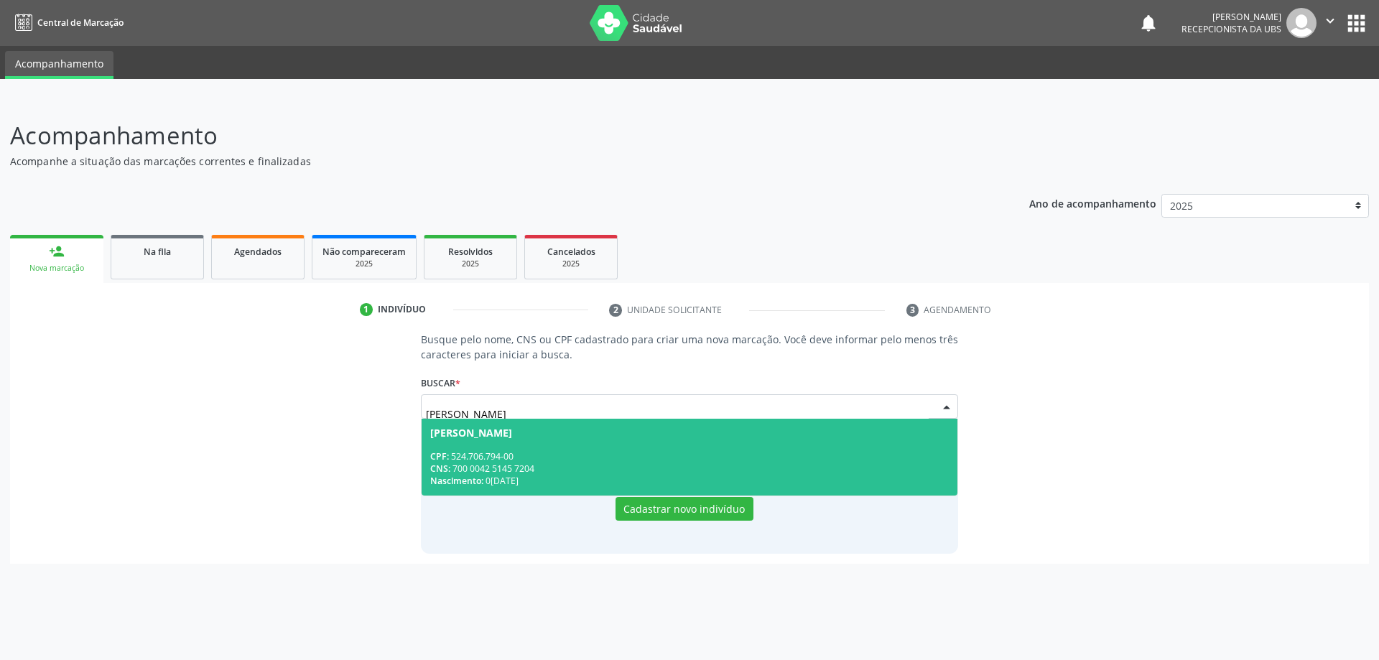
click at [710, 449] on span "[PERSON_NAME] CPF: 524.706.794-00 CNS: 700 0042 5145 7204 Nascimento: 0[DATE]" at bounding box center [690, 457] width 537 height 77
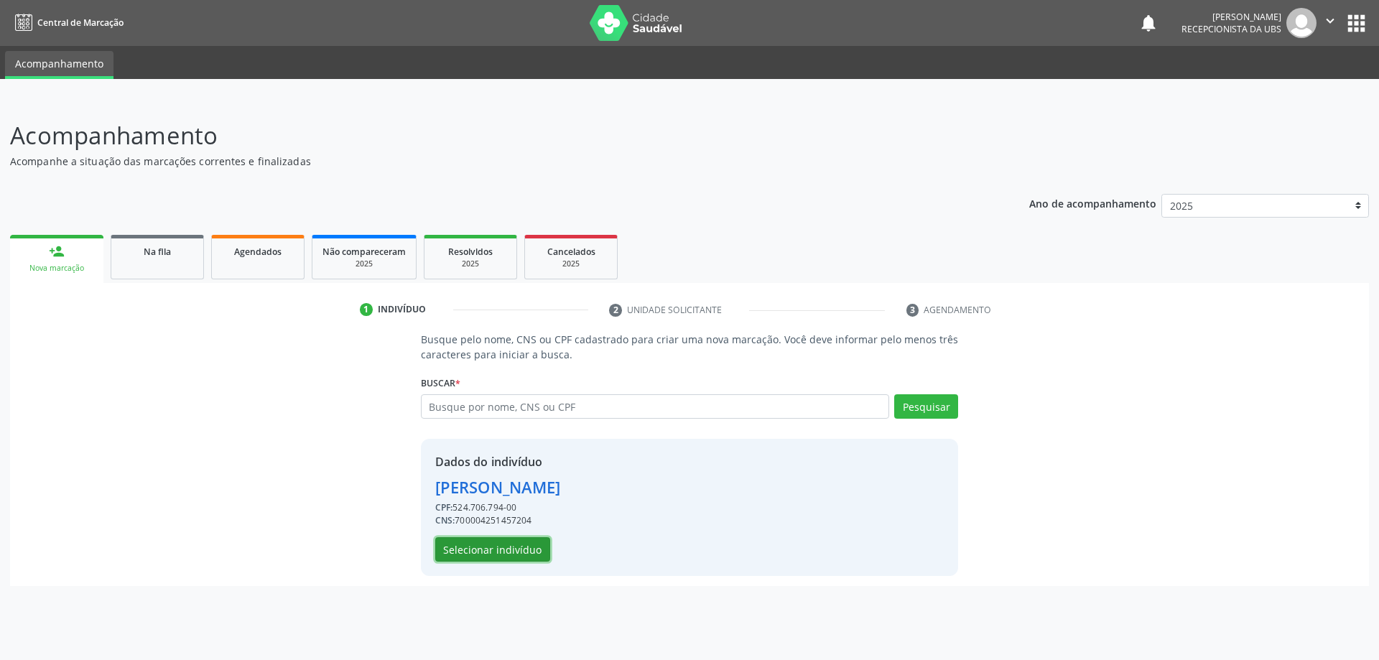
click at [521, 546] on button "Selecionar indivíduo" at bounding box center [492, 549] width 115 height 24
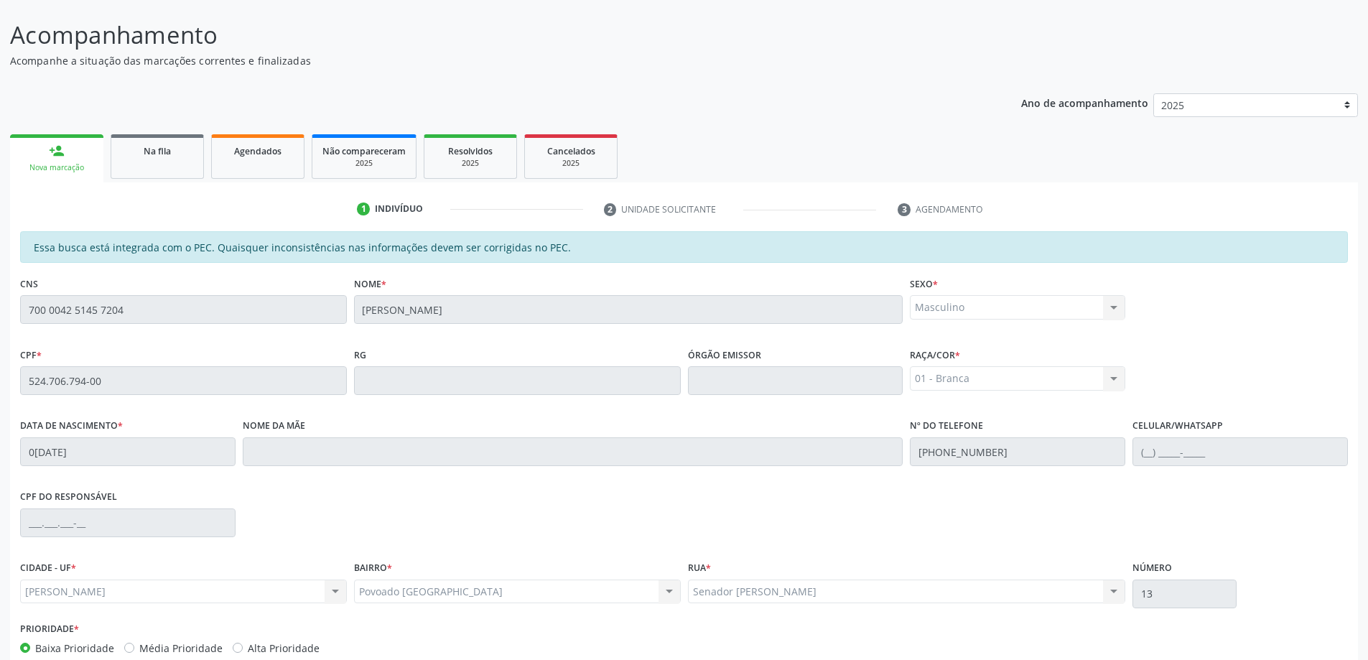
scroll to position [180, 0]
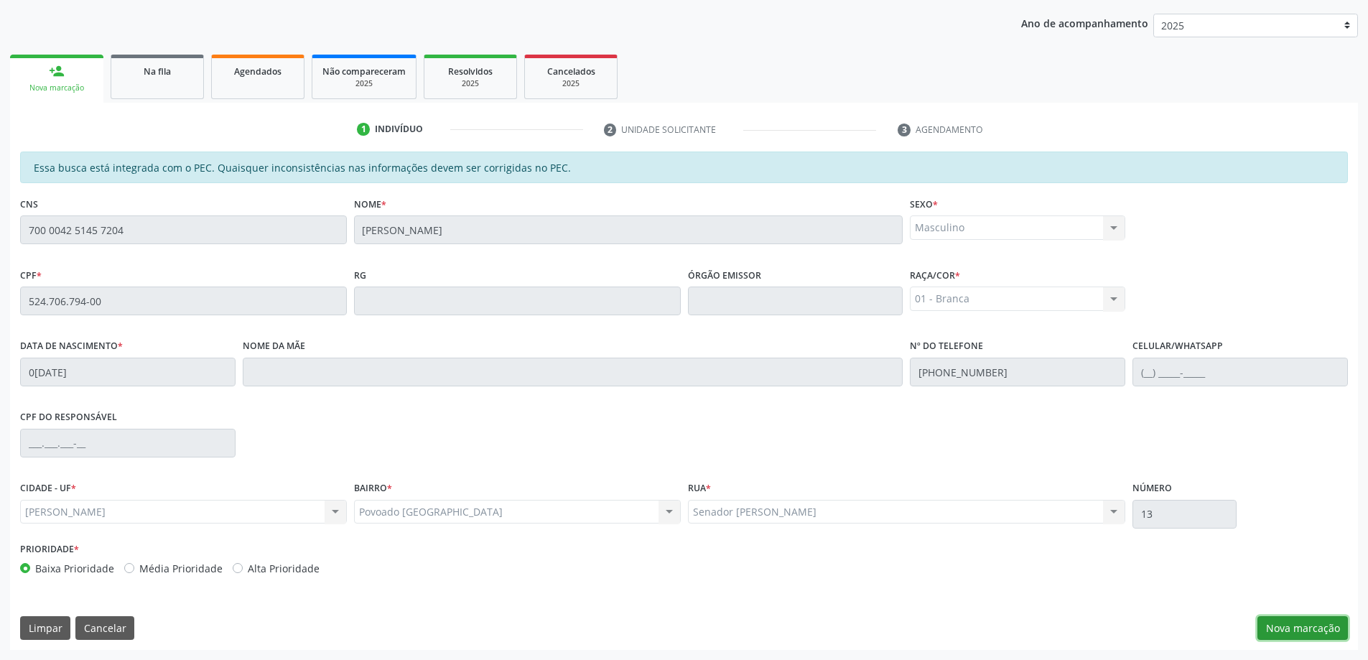
click at [1297, 638] on button "Nova marcação" at bounding box center [1303, 628] width 90 height 24
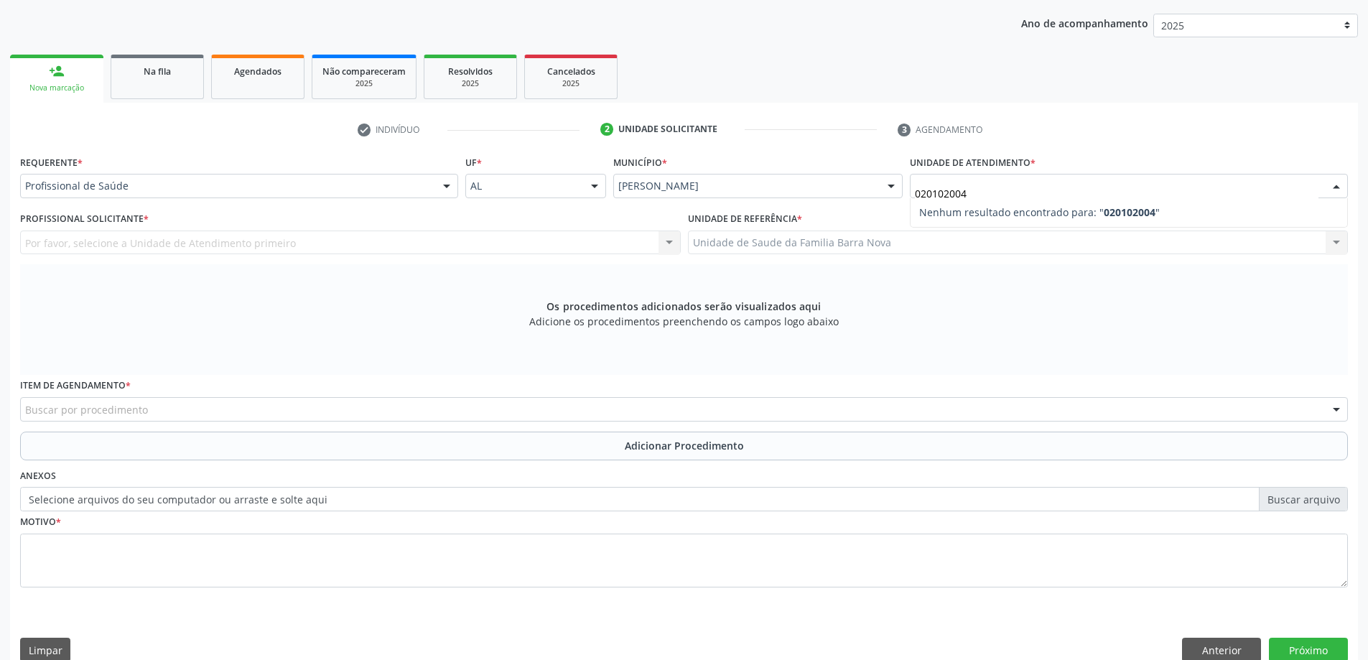
type input "0201020041"
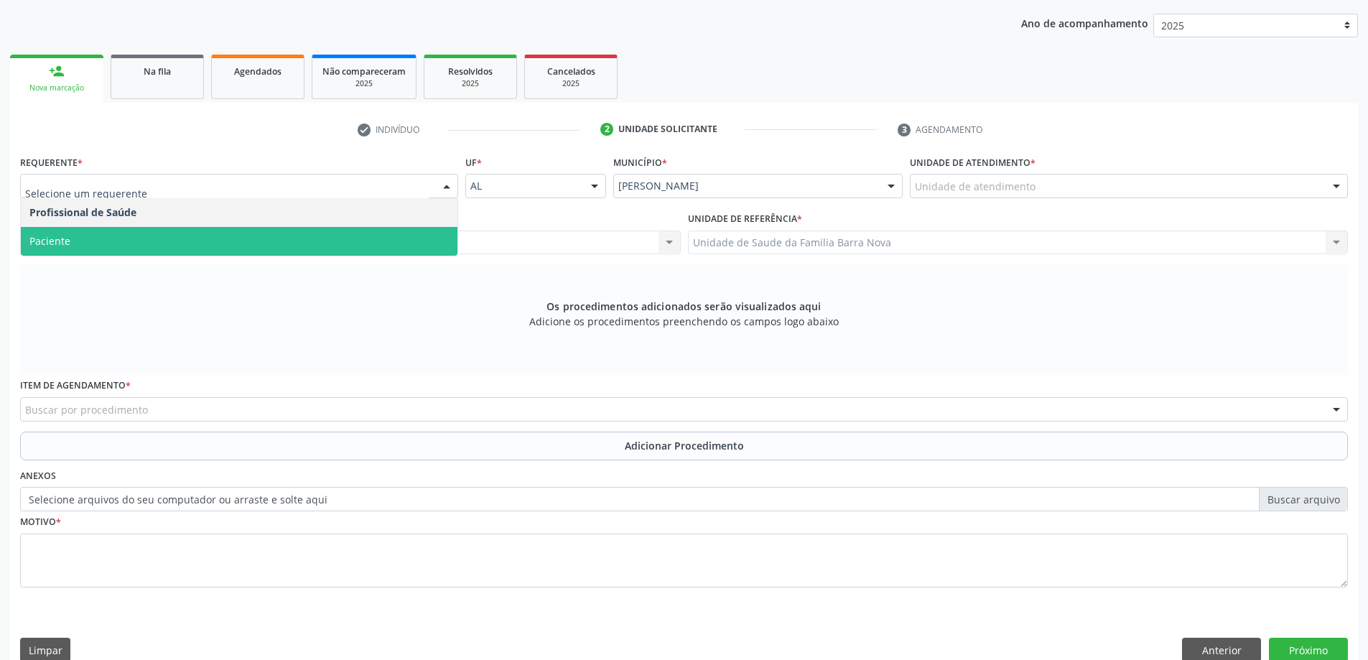
click at [113, 228] on span "Paciente" at bounding box center [239, 241] width 437 height 29
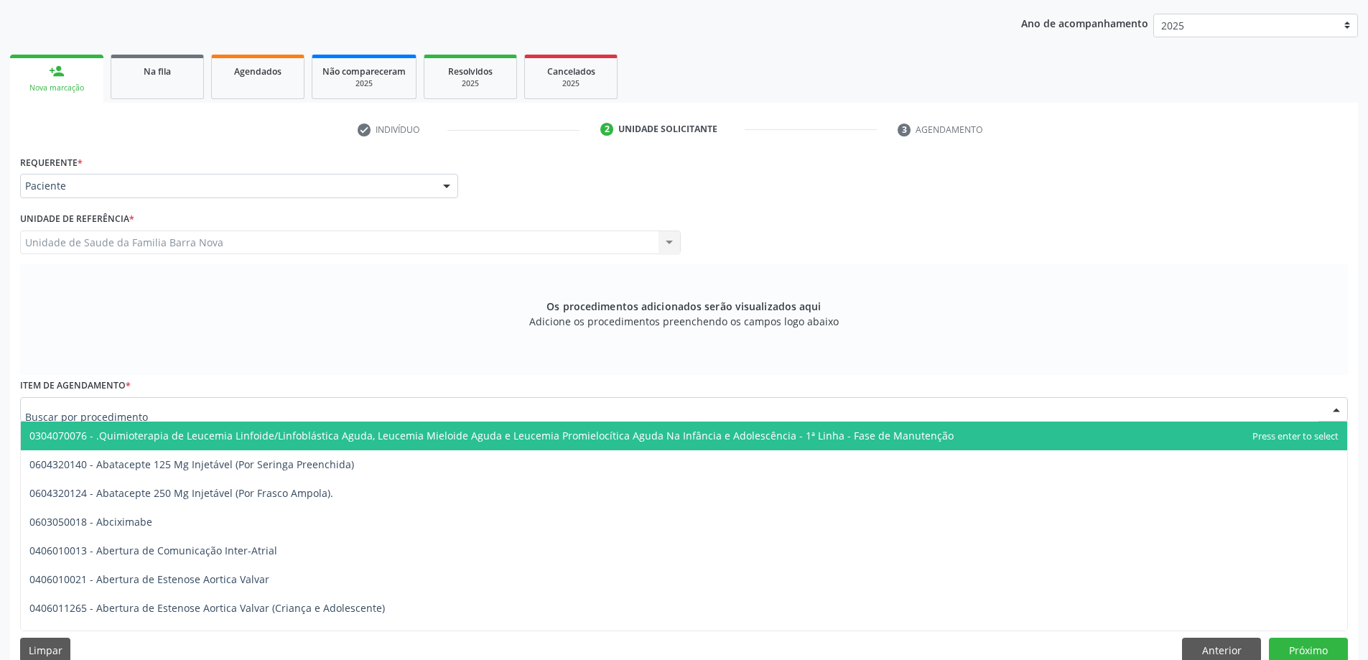
drag, startPoint x: 169, startPoint y: 413, endPoint x: 177, endPoint y: 410, distance: 7.7
click at [170, 413] on div at bounding box center [684, 409] width 1328 height 24
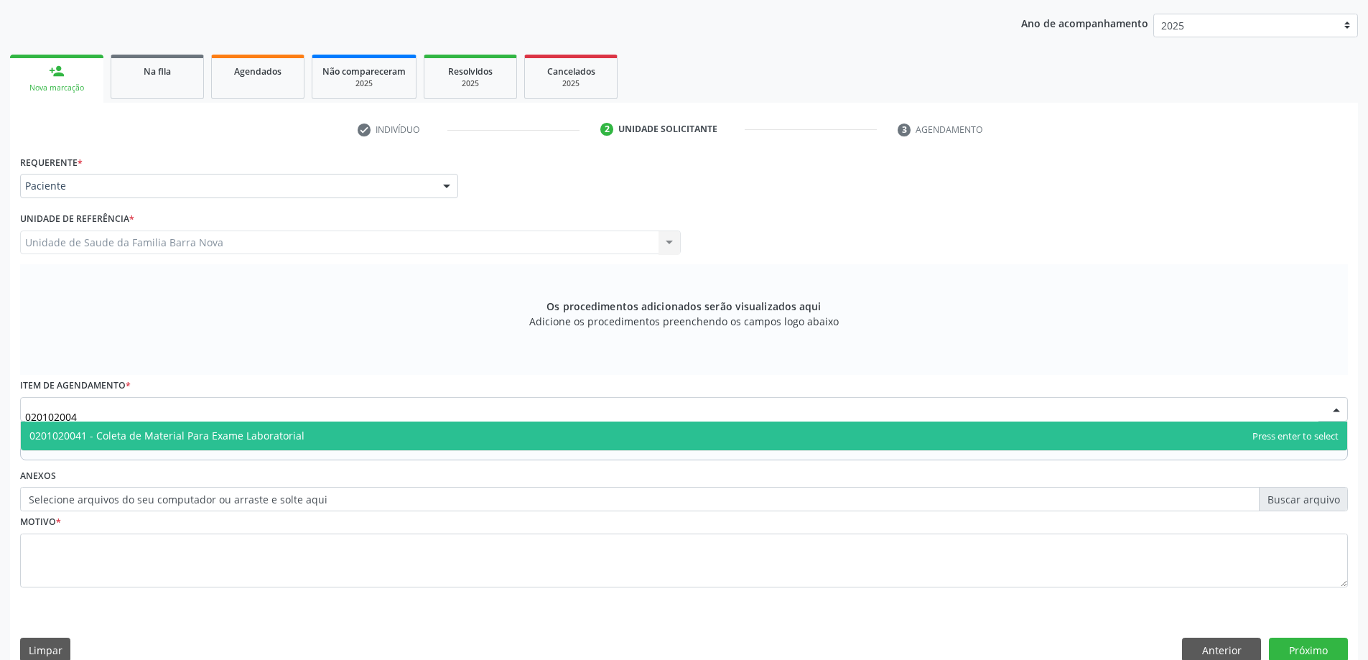
type input "0201020041"
click at [175, 433] on span "0201020041 - Coleta de Material Para Exame Laboratorial" at bounding box center [166, 436] width 275 height 14
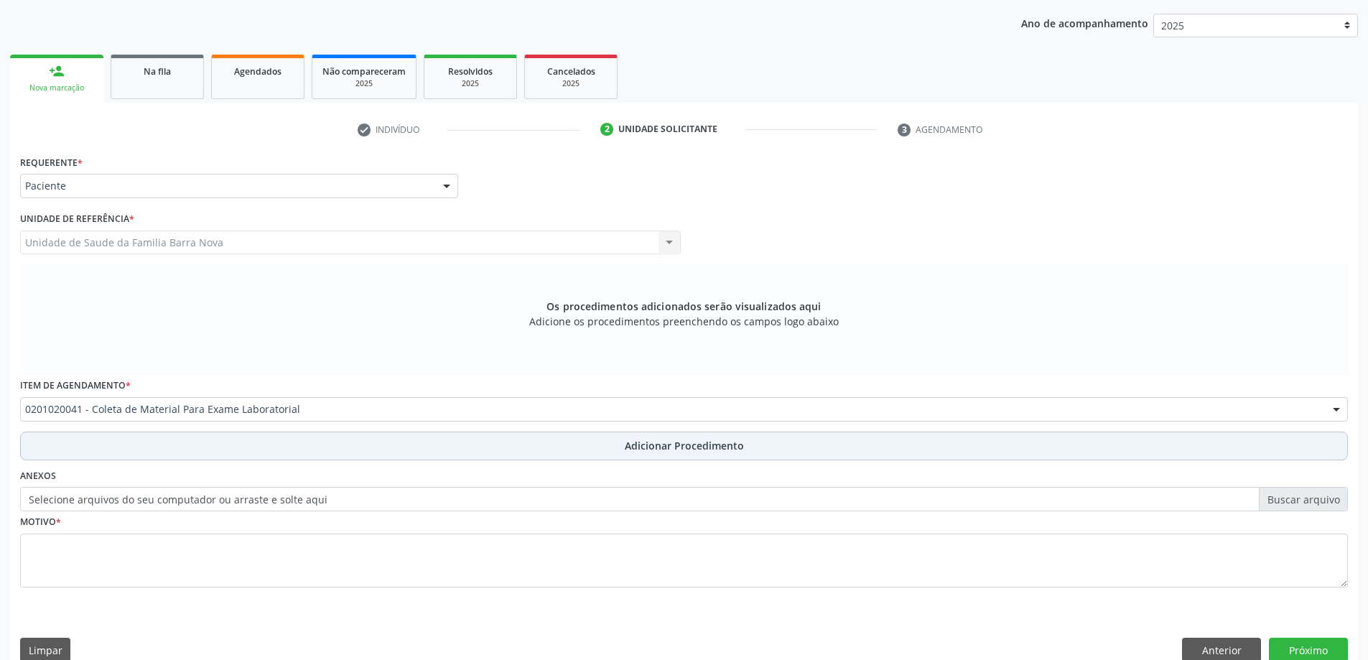
click at [175, 446] on button "Adicionar Procedimento" at bounding box center [684, 446] width 1328 height 29
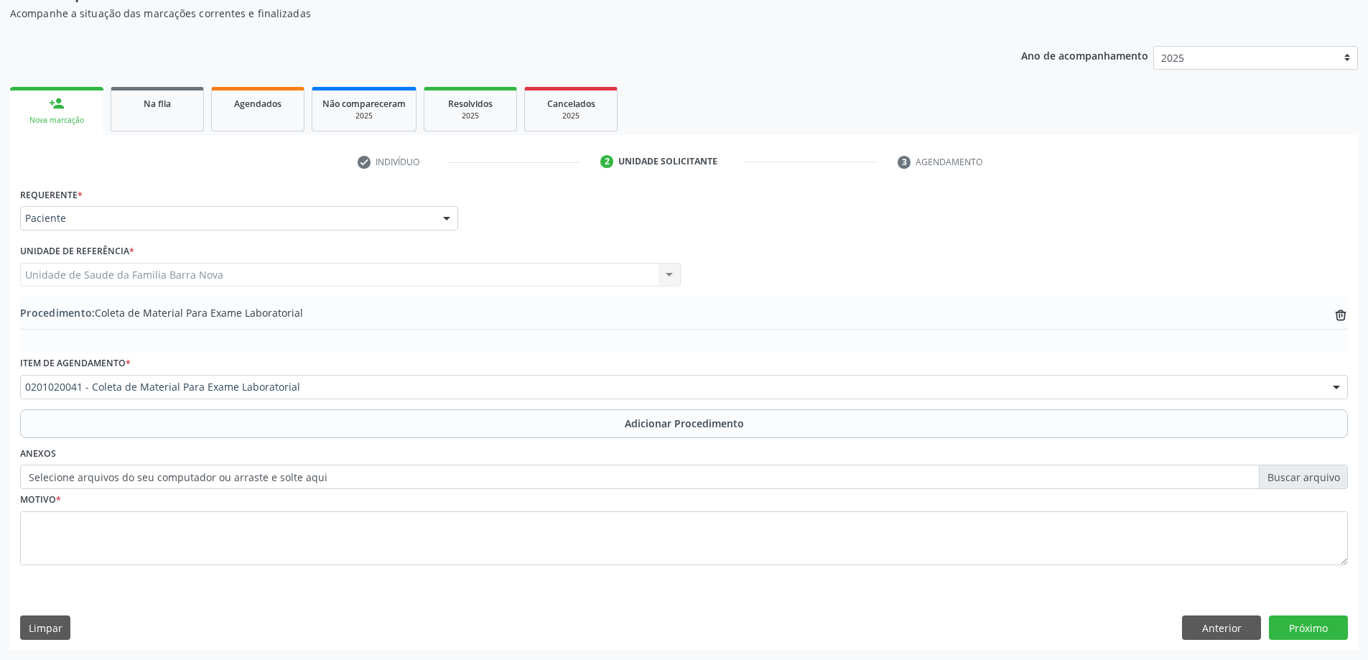
scroll to position [148, 0]
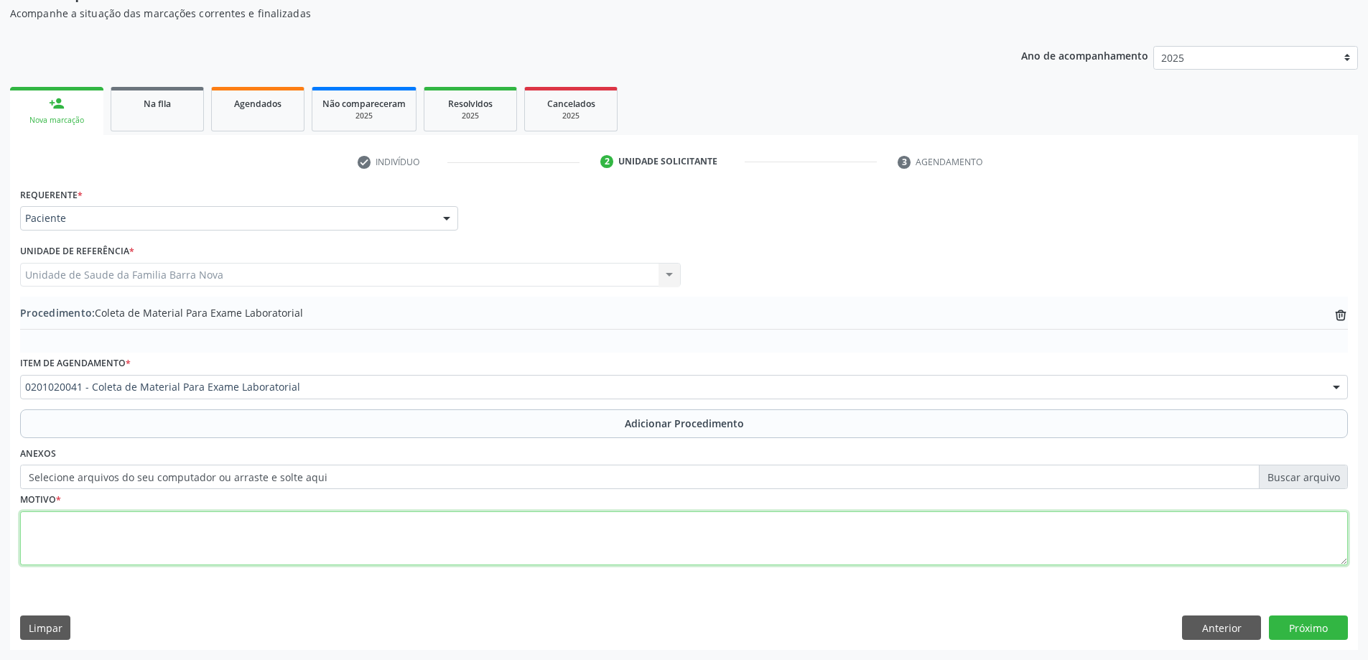
click at [159, 519] on textarea at bounding box center [684, 538] width 1328 height 55
type textarea "DM2"
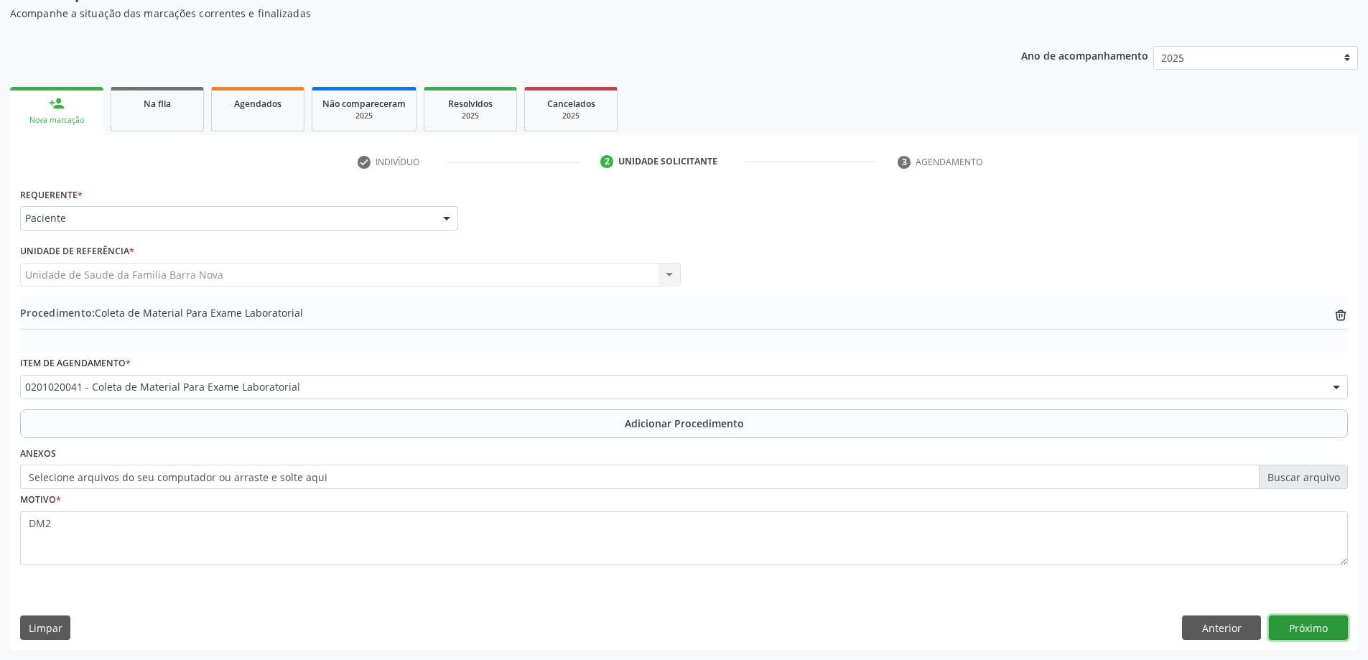
click at [1327, 631] on button "Próximo" at bounding box center [1308, 628] width 79 height 24
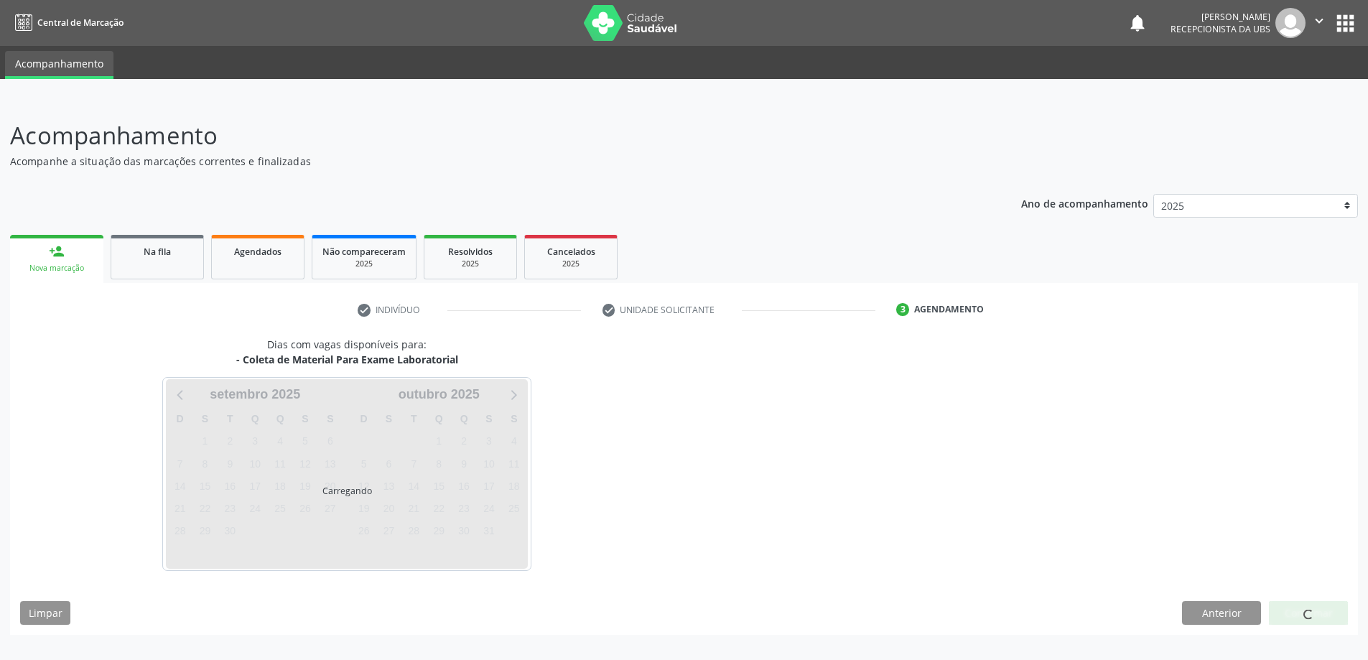
scroll to position [0, 0]
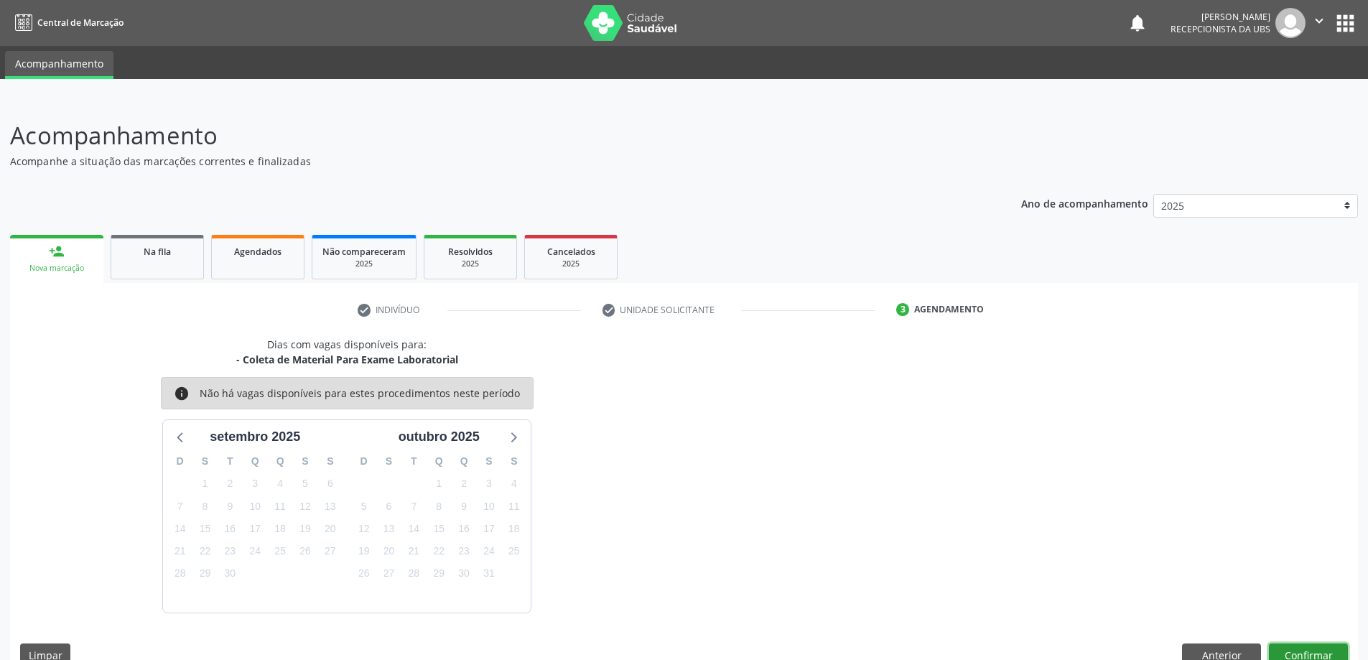
click at [1319, 647] on button "Confirmar" at bounding box center [1308, 656] width 79 height 24
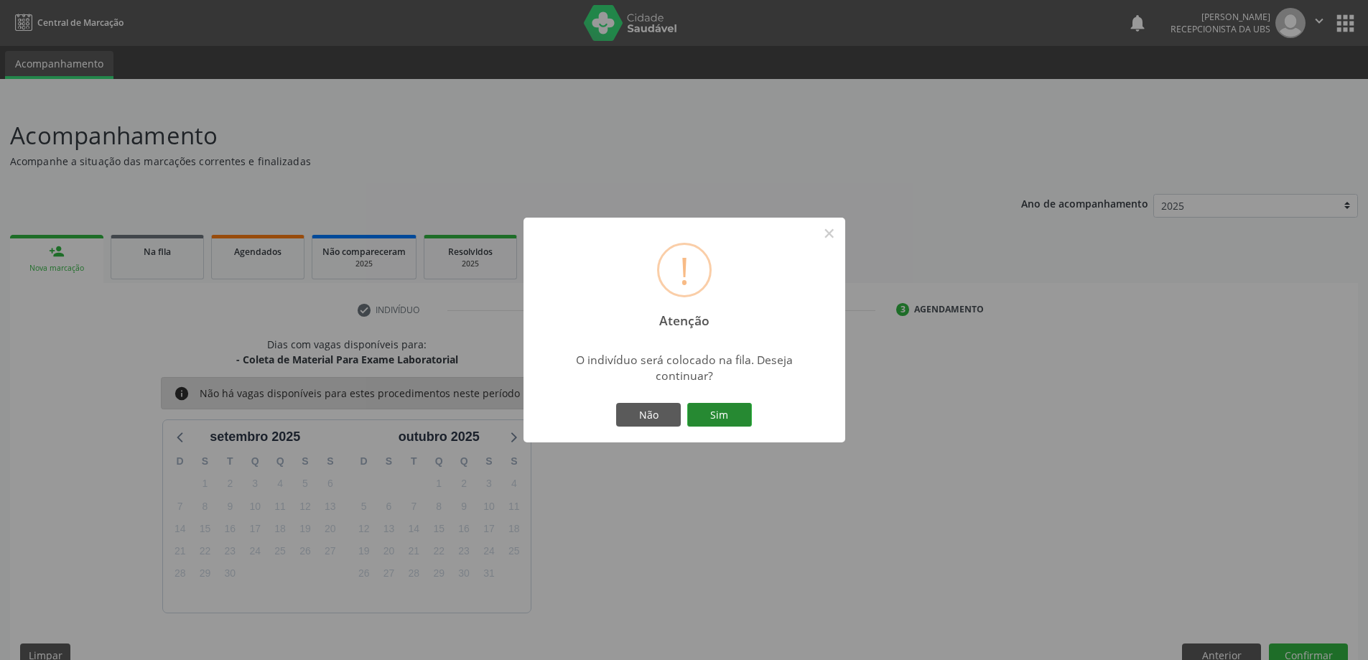
click at [710, 405] on button "Sim" at bounding box center [719, 415] width 65 height 24
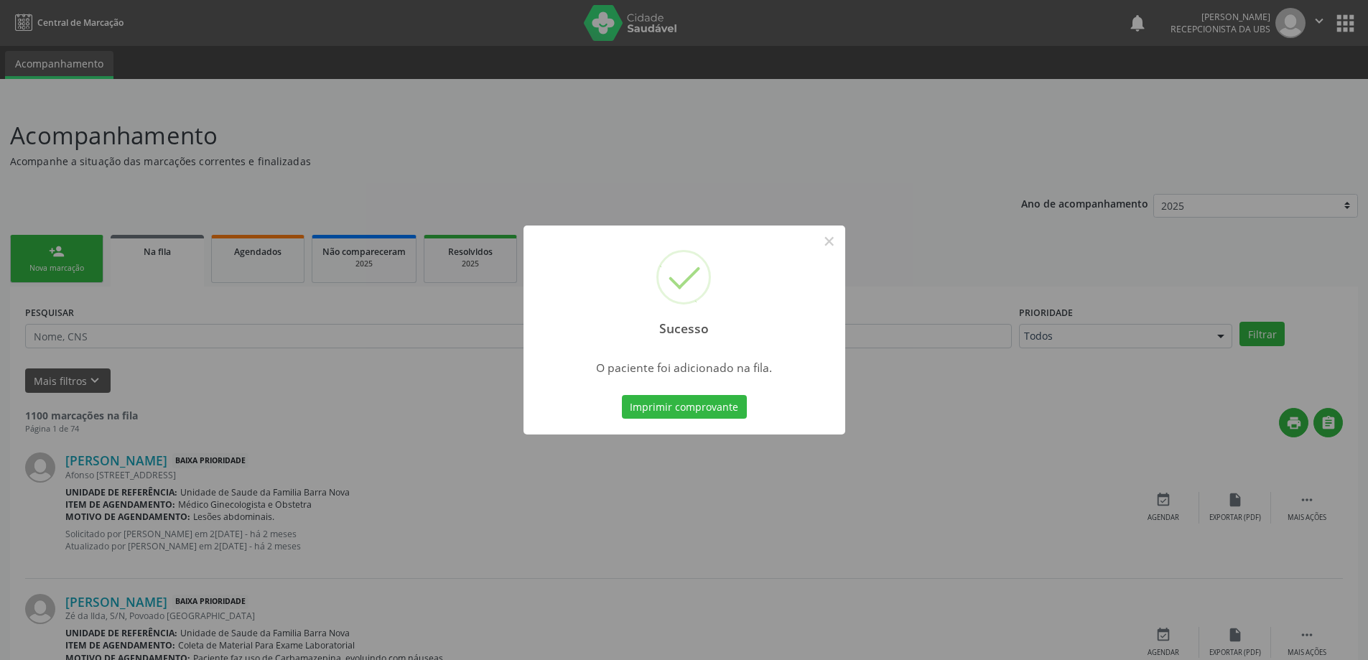
click at [994, 373] on div "Sucesso × O paciente foi adicionado na fila. Imprimir comprovante Cancel" at bounding box center [684, 330] width 1368 height 660
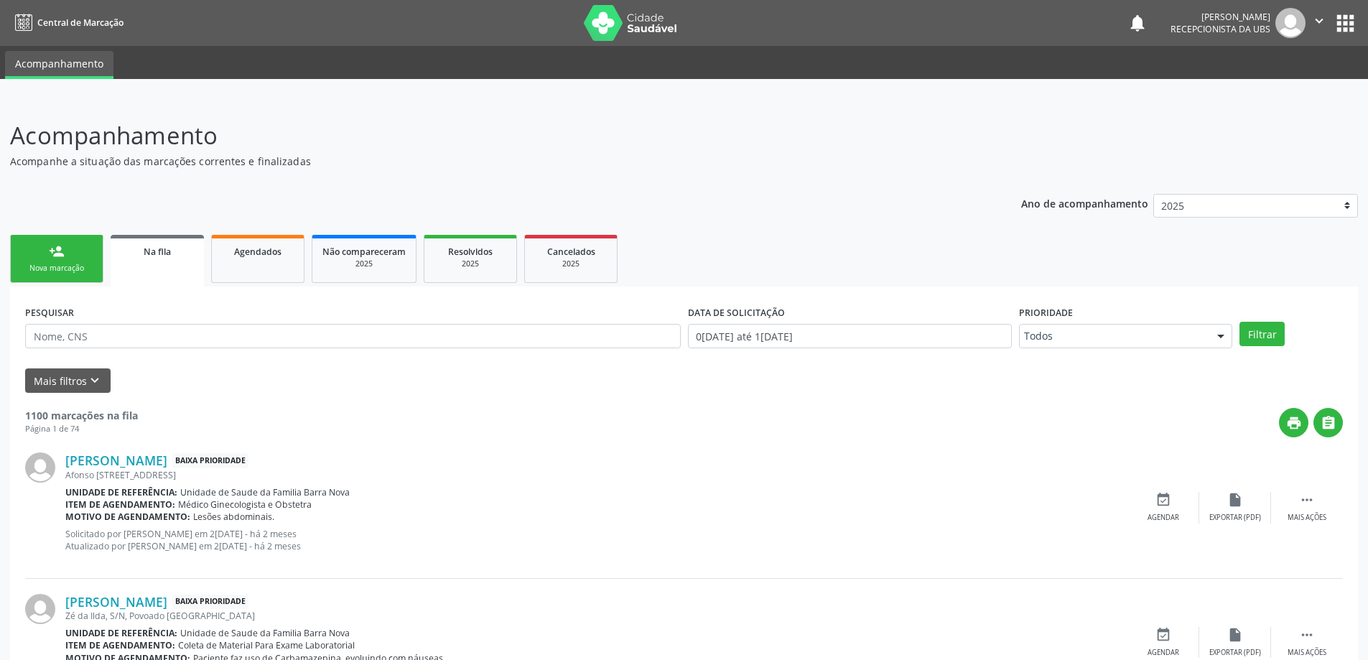
click at [62, 254] on div "person_add" at bounding box center [57, 251] width 16 height 16
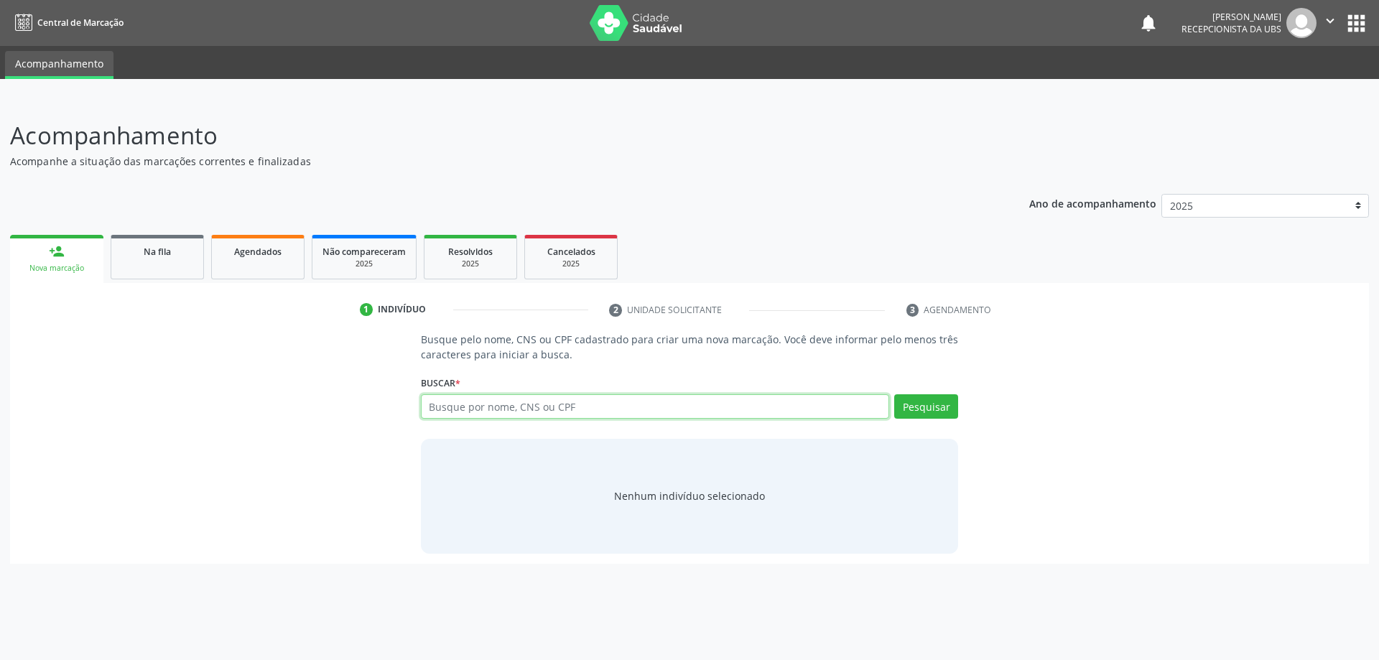
click at [461, 409] on input "text" at bounding box center [655, 406] width 469 height 24
type input "[PERSON_NAME] DAS [PERSON_NAME]"
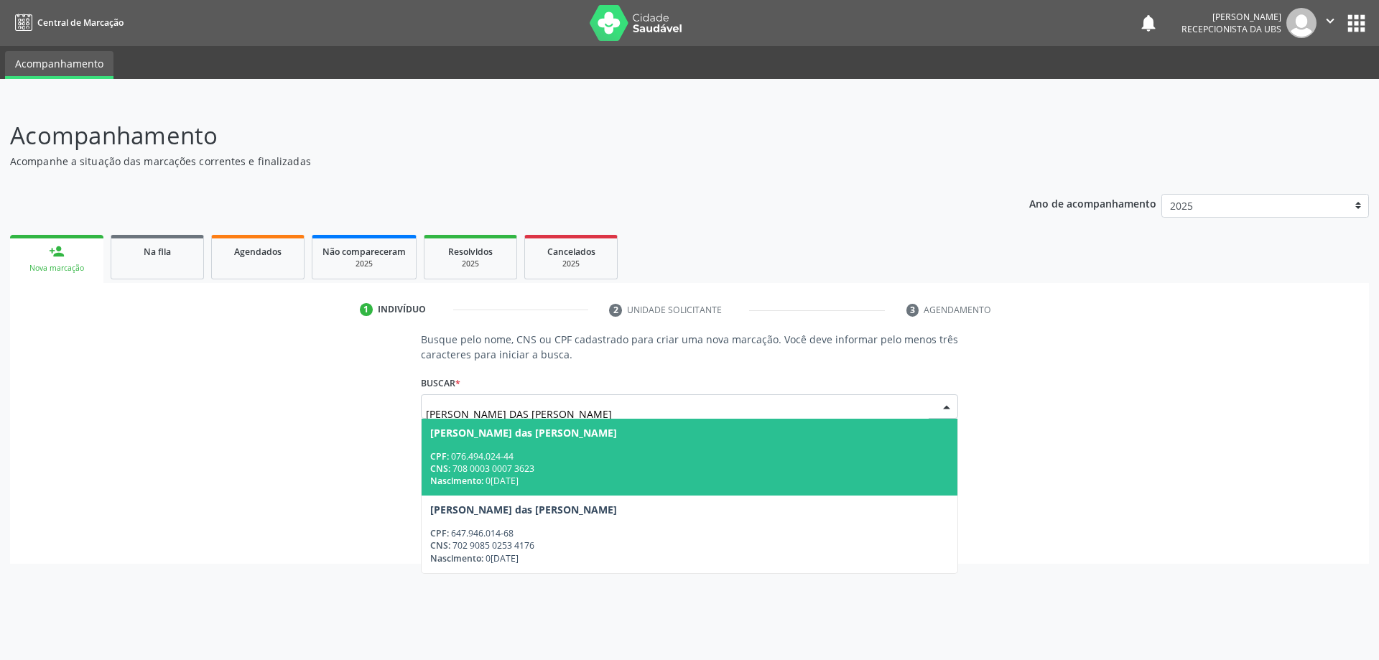
click at [525, 475] on div "Nascimento: 0[DATE]" at bounding box center [689, 481] width 519 height 12
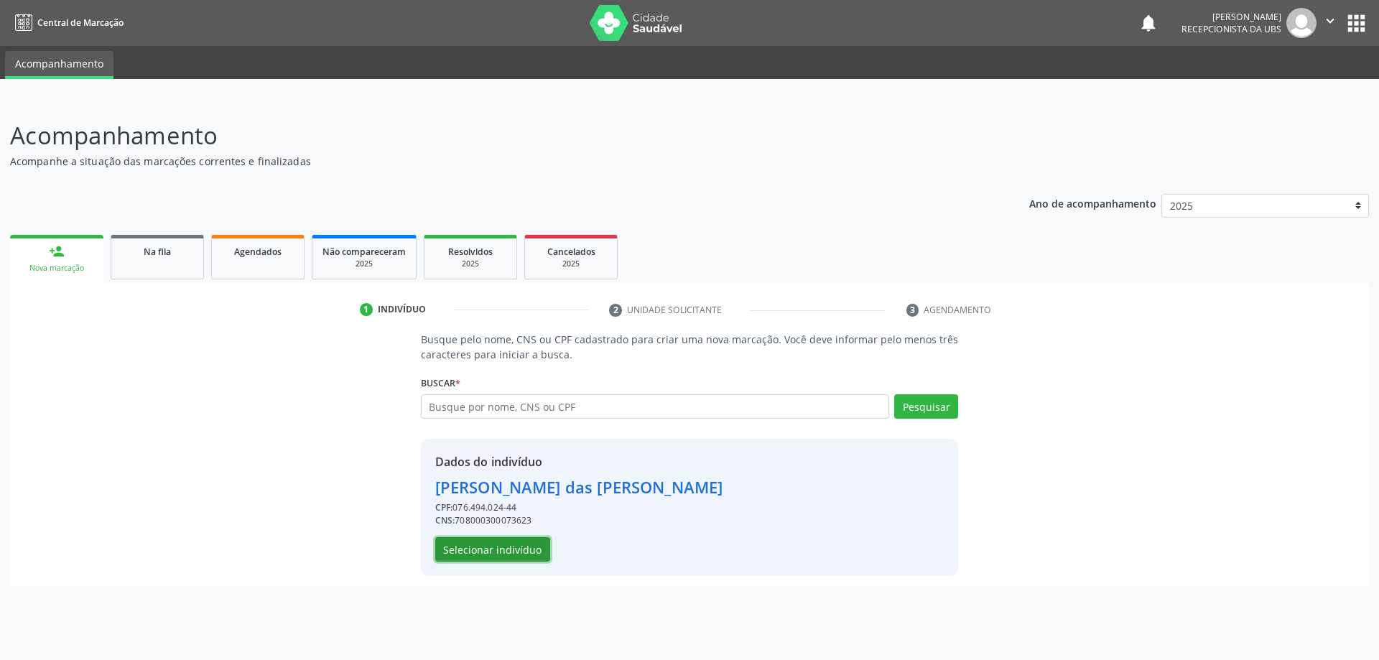
click at [526, 546] on button "Selecionar indivíduo" at bounding box center [492, 549] width 115 height 24
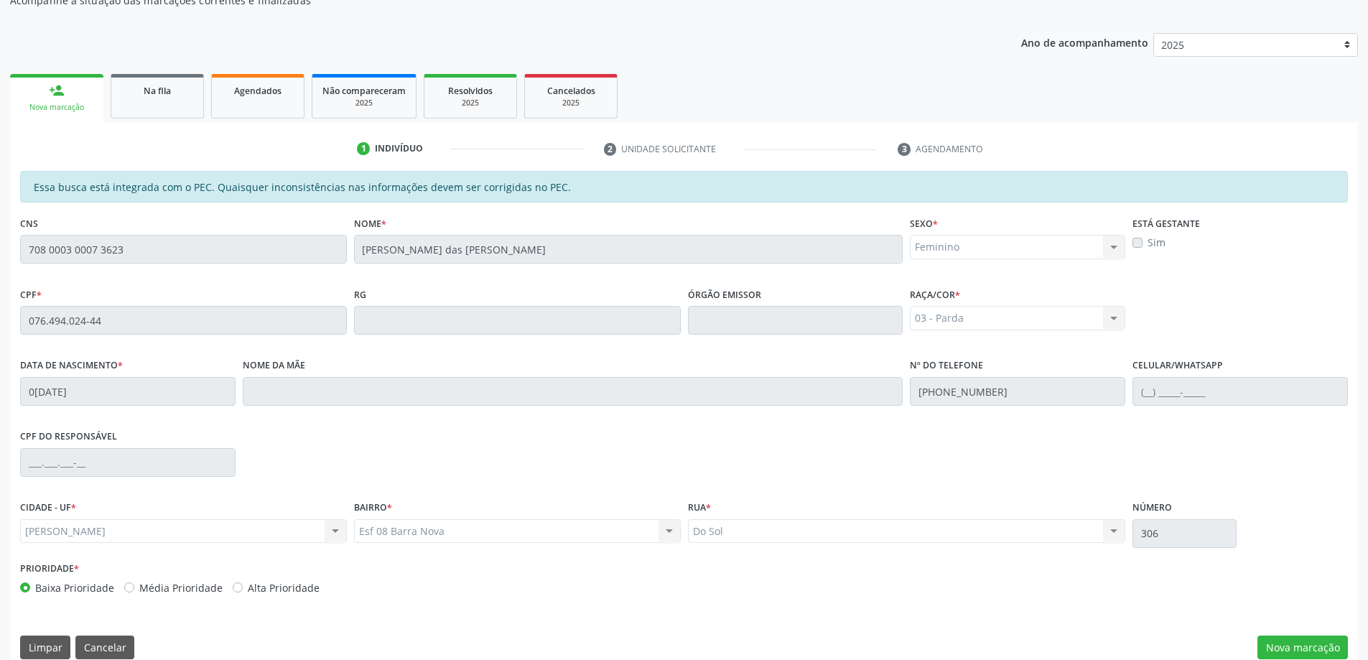
scroll to position [180, 0]
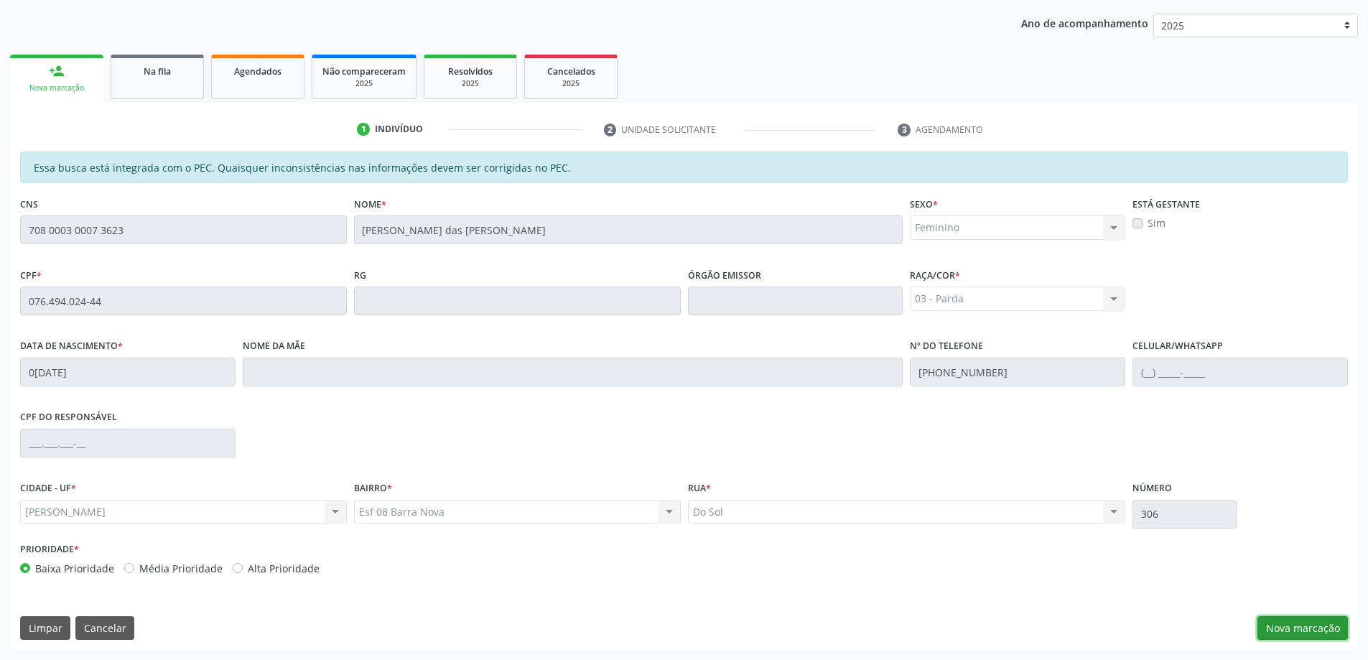
click at [1311, 623] on button "Nova marcação" at bounding box center [1303, 628] width 90 height 24
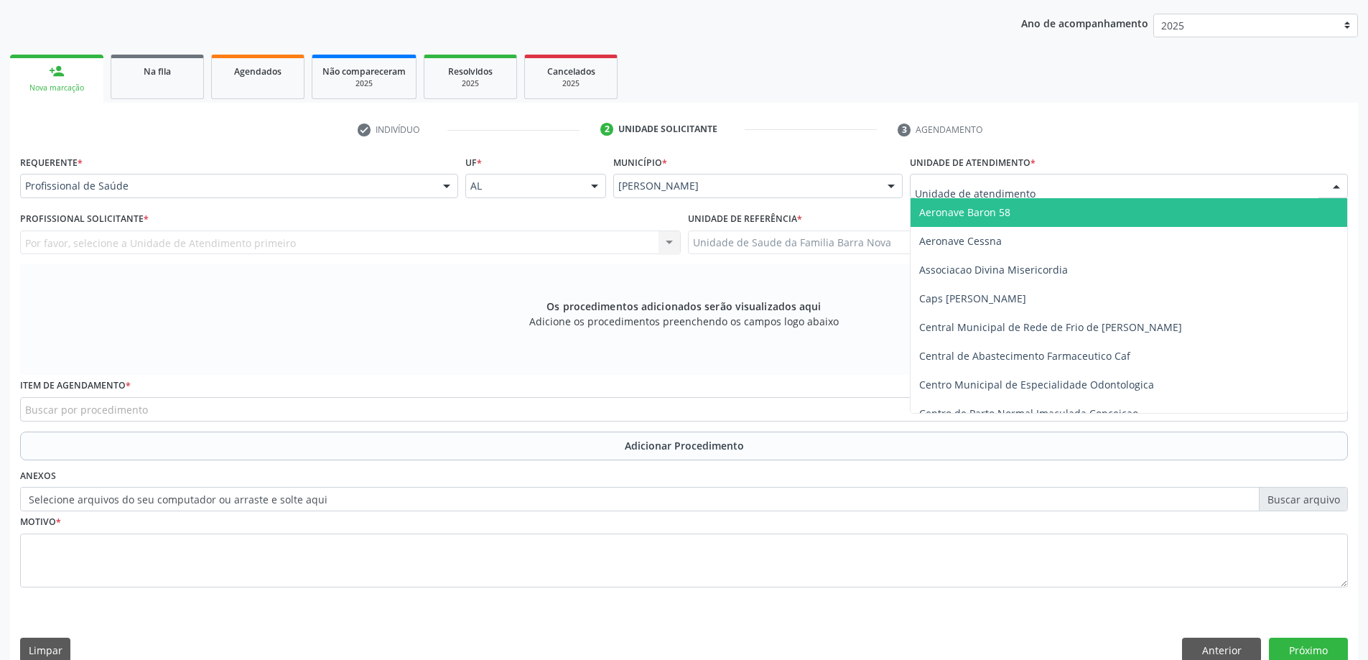
click at [1057, 193] on div at bounding box center [1129, 186] width 438 height 24
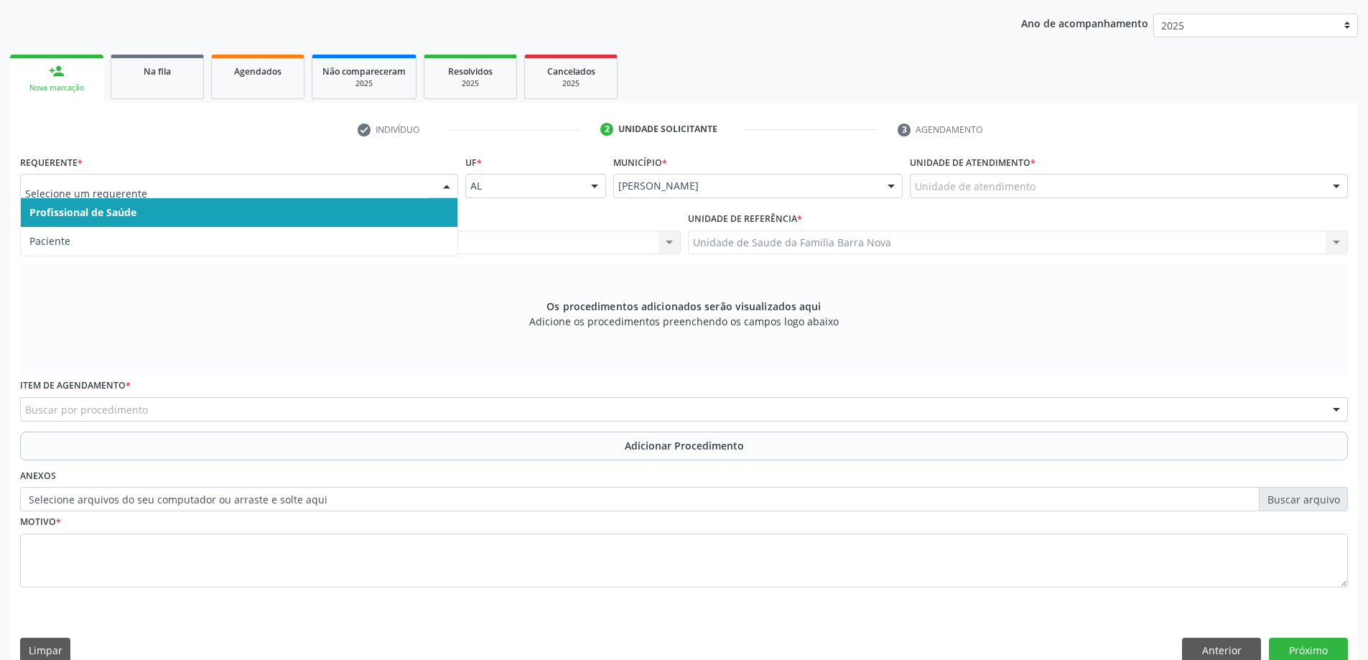
drag, startPoint x: 186, startPoint y: 228, endPoint x: 164, endPoint y: 269, distance: 46.6
click at [185, 228] on span "Paciente" at bounding box center [239, 241] width 437 height 29
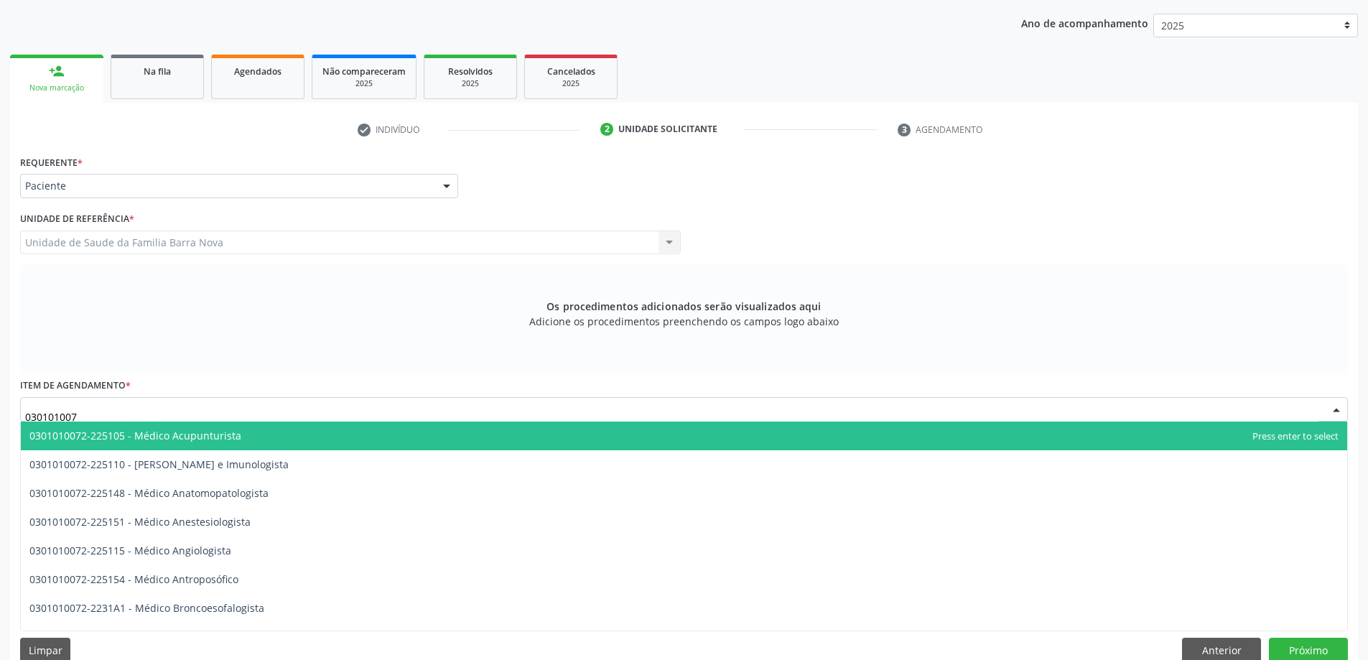
type input "0301010072"
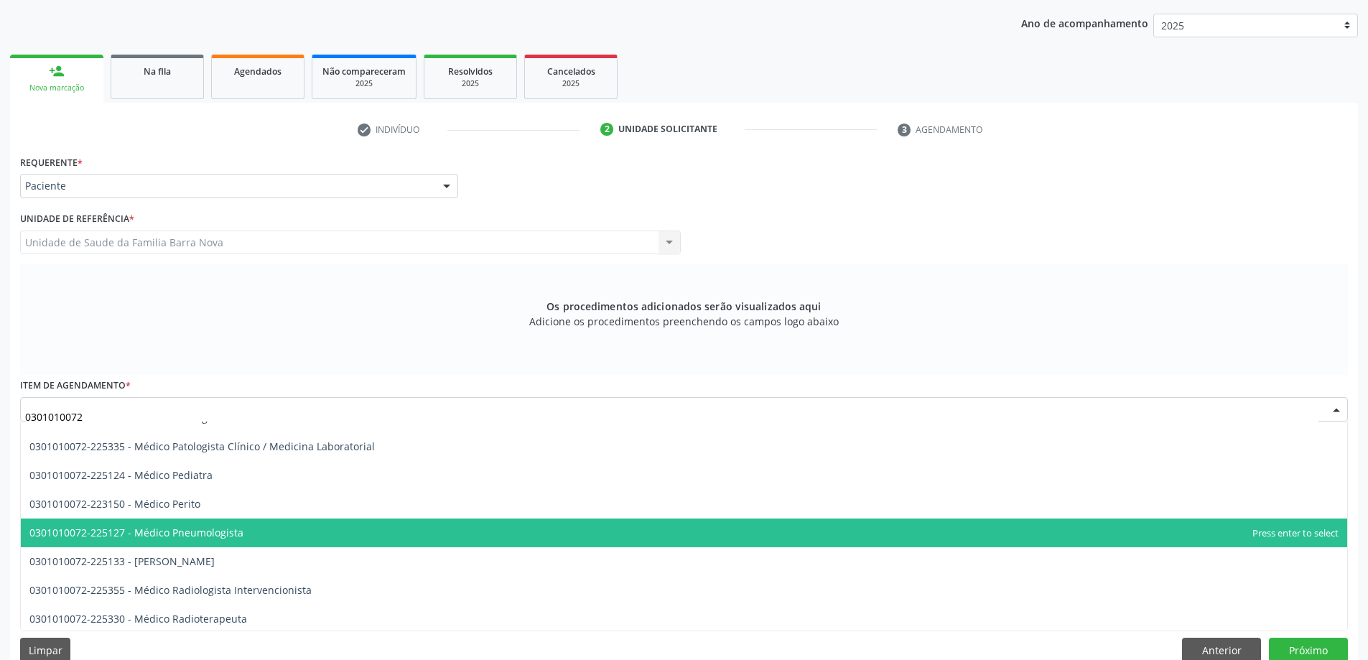
scroll to position [1365, 0]
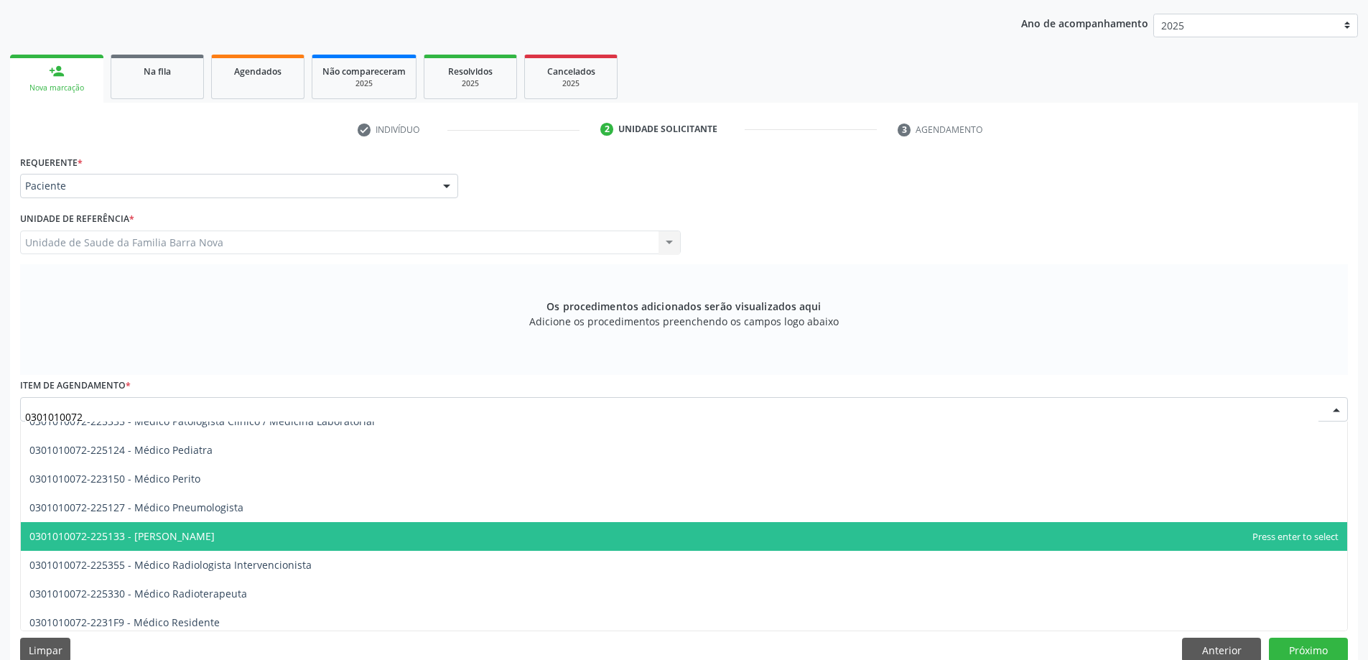
click at [223, 538] on span "0301010072-225133 - [PERSON_NAME]" at bounding box center [684, 536] width 1327 height 29
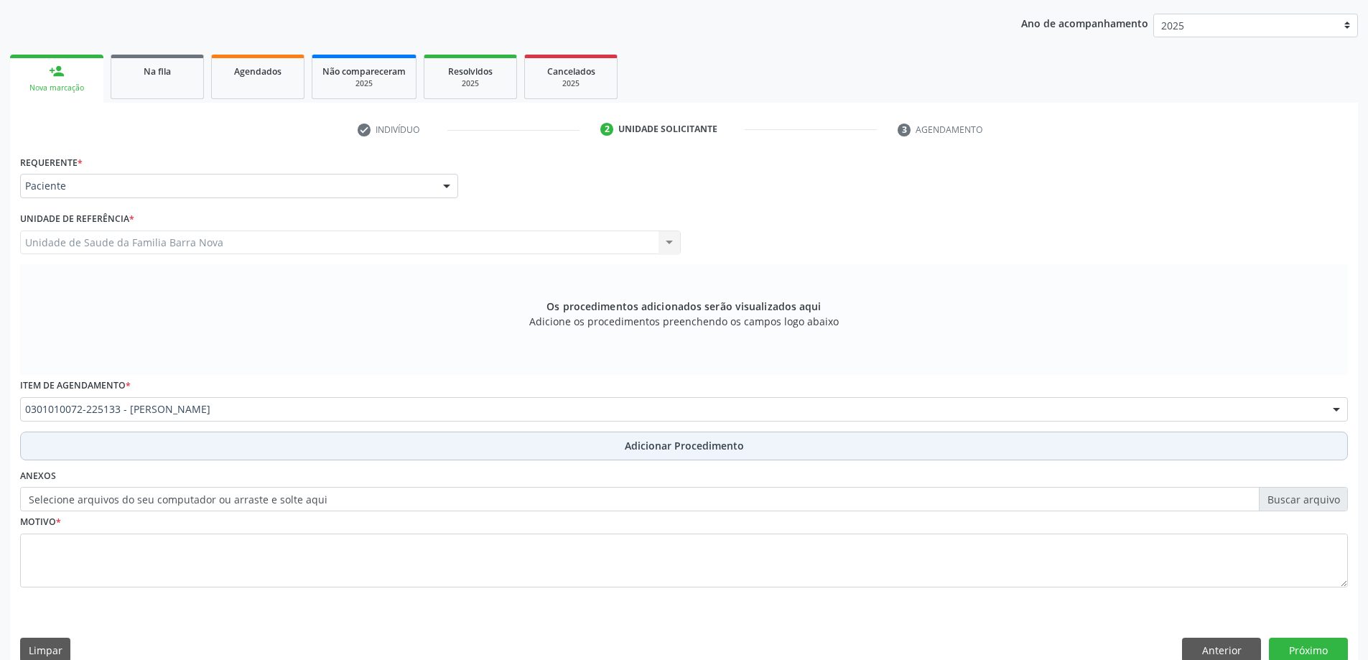
click at [240, 455] on button "Adicionar Procedimento" at bounding box center [684, 446] width 1328 height 29
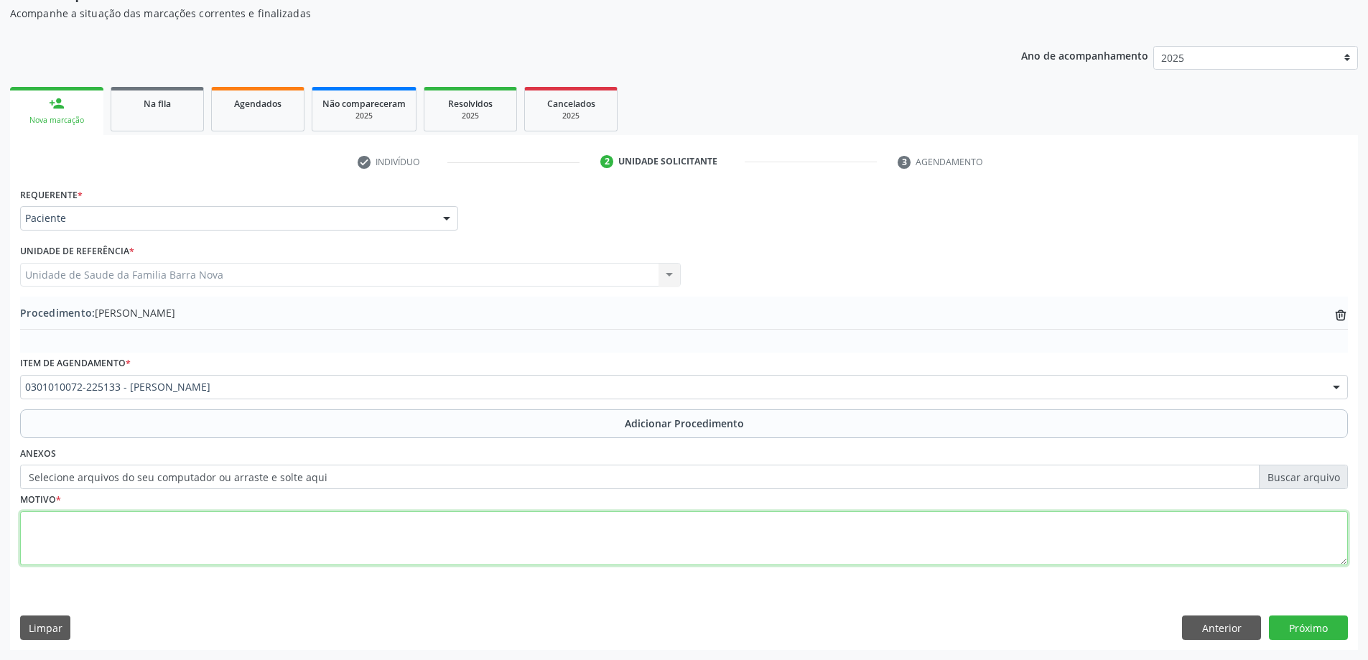
click at [303, 557] on textarea at bounding box center [684, 538] width 1328 height 55
type textarea "F"
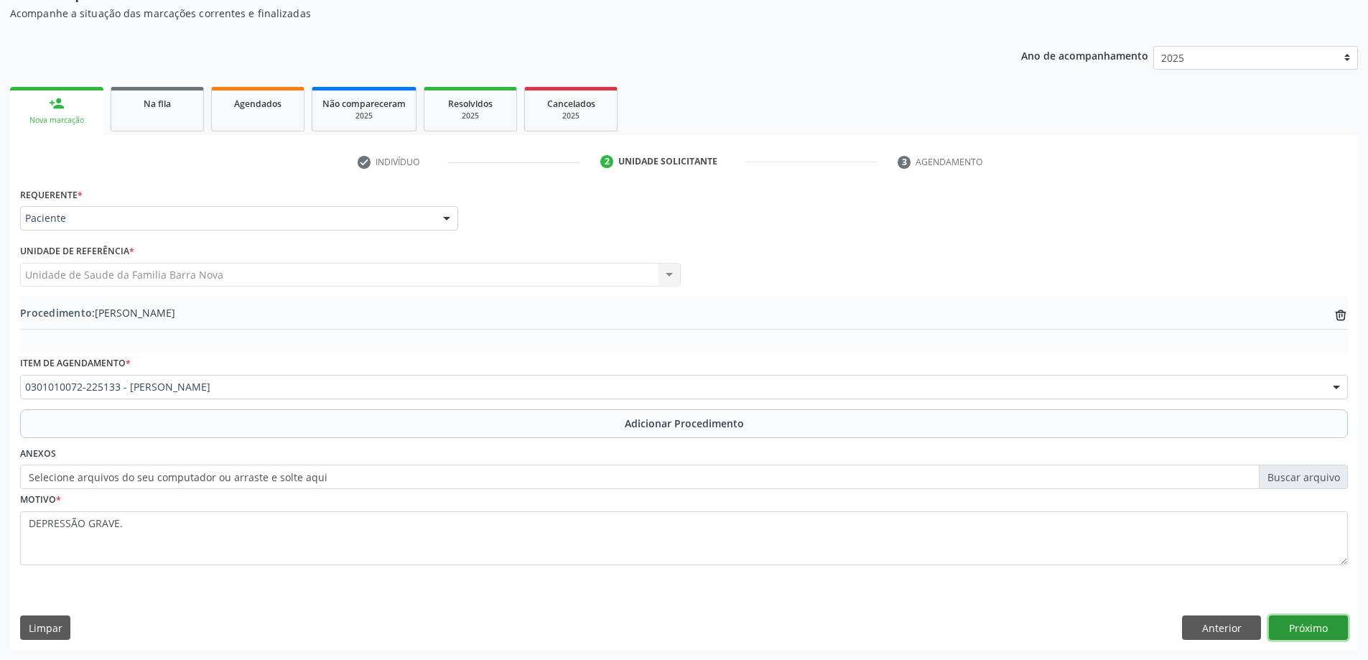
click at [1303, 626] on button "Próximo" at bounding box center [1308, 628] width 79 height 24
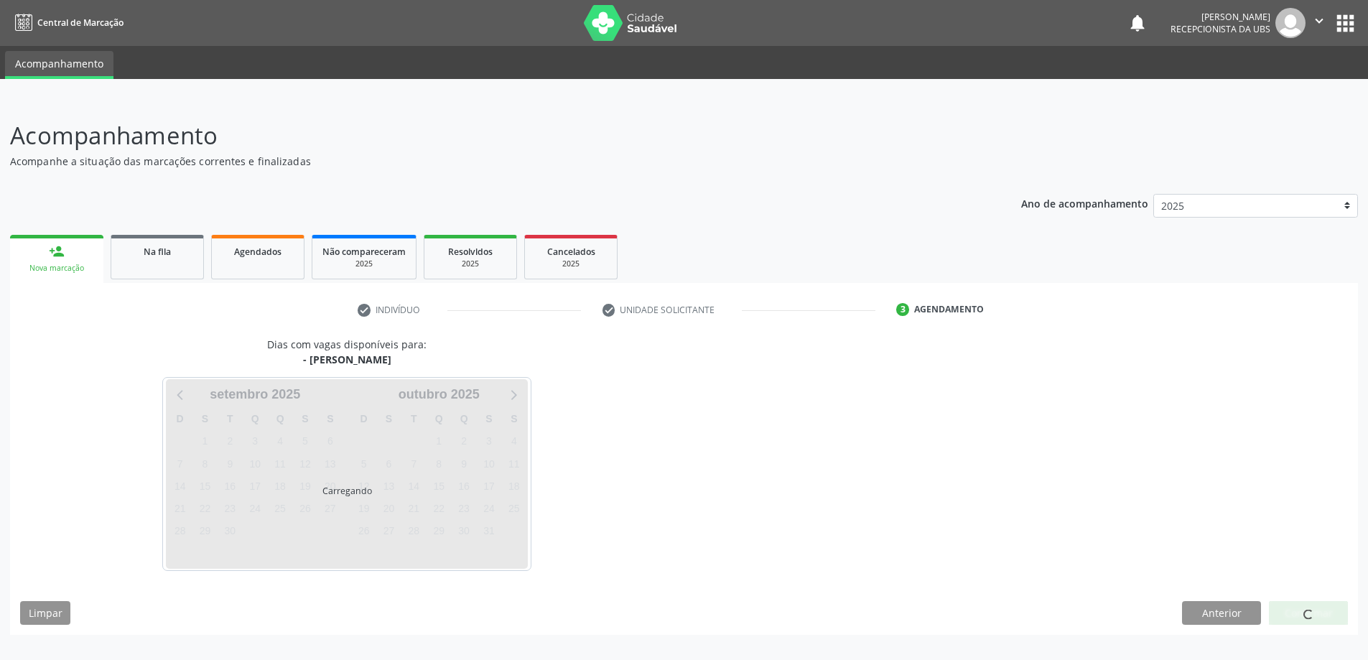
scroll to position [0, 0]
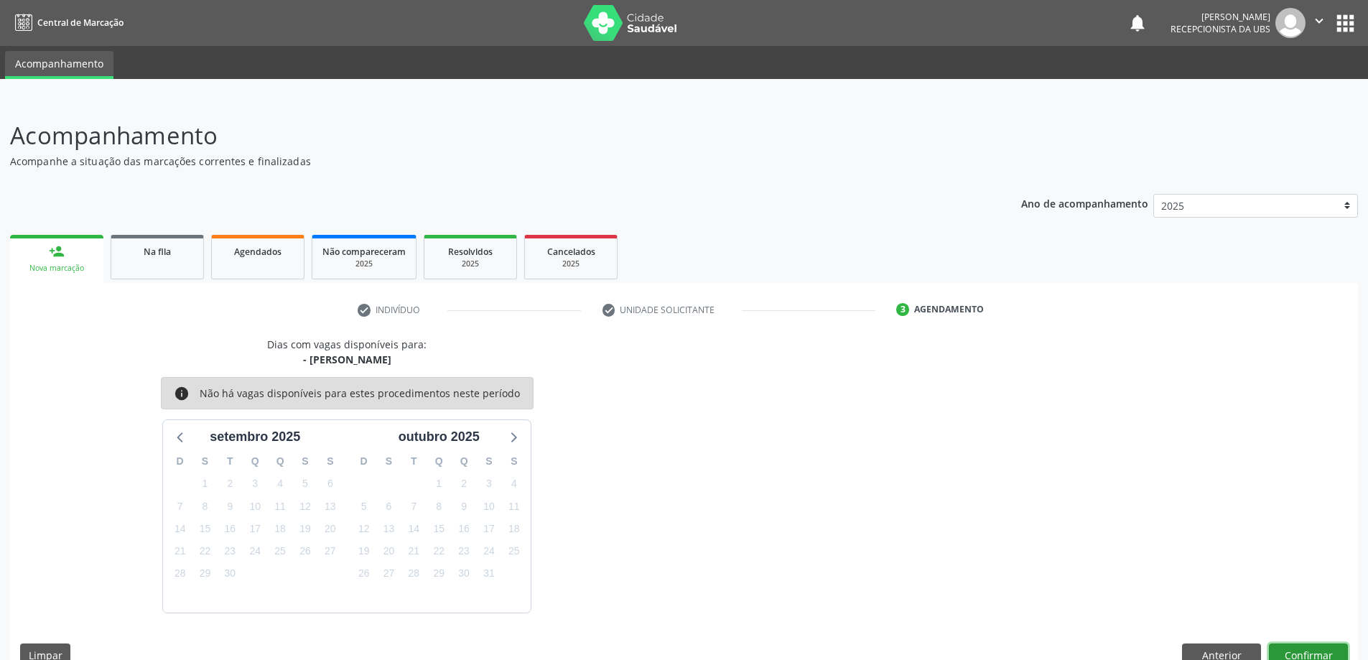
click at [1304, 651] on button "Confirmar" at bounding box center [1308, 656] width 79 height 24
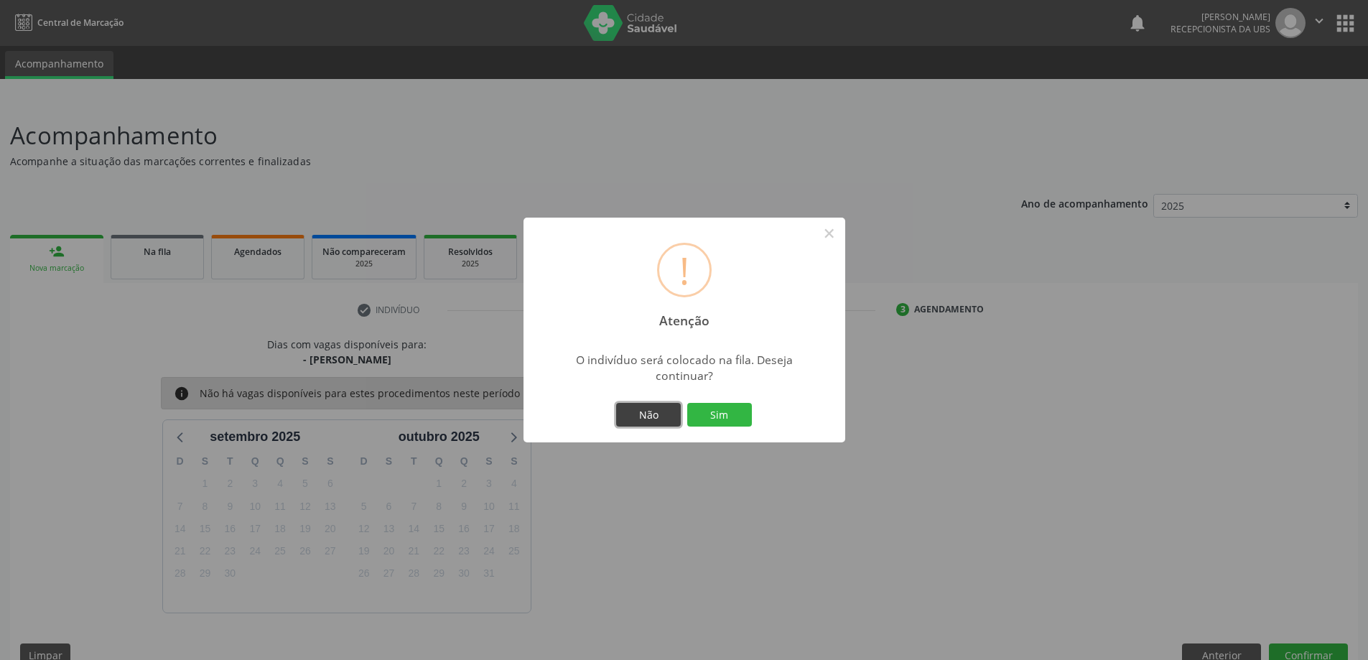
click at [648, 412] on button "Não" at bounding box center [648, 415] width 65 height 24
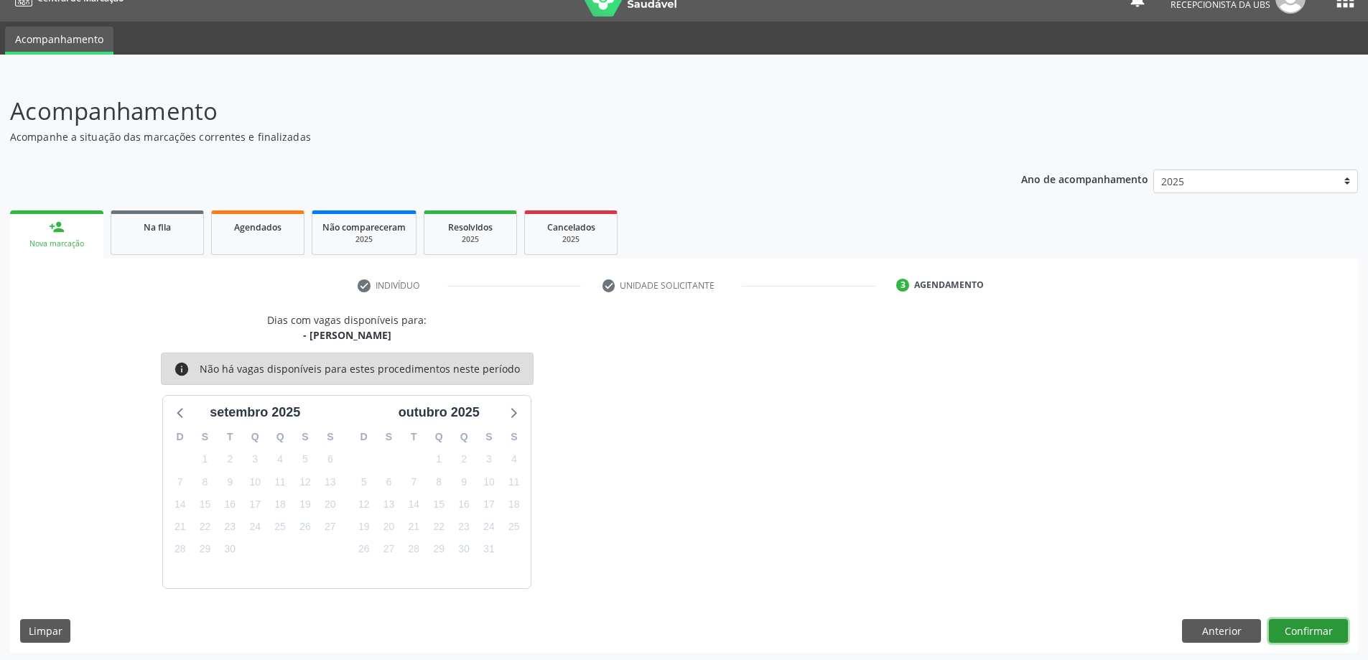
scroll to position [27, 0]
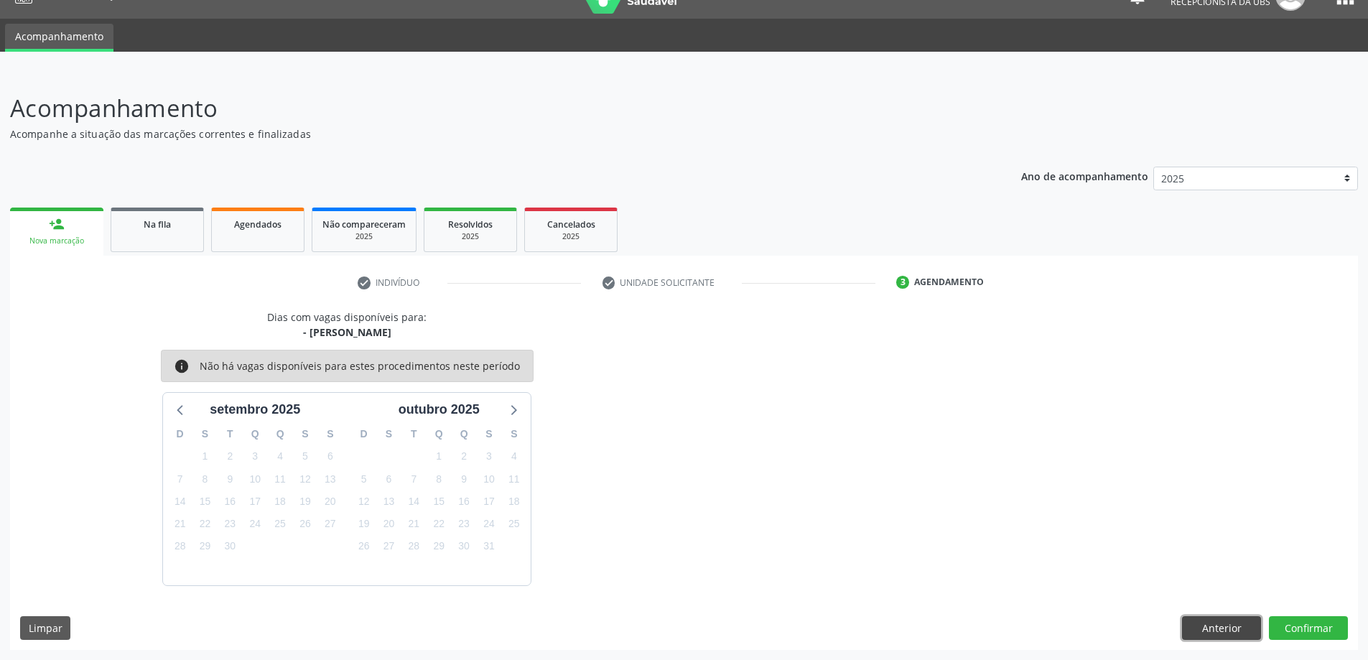
drag, startPoint x: 1226, startPoint y: 617, endPoint x: 1235, endPoint y: 627, distance: 13.2
click at [1227, 617] on button "Anterior" at bounding box center [1221, 628] width 79 height 24
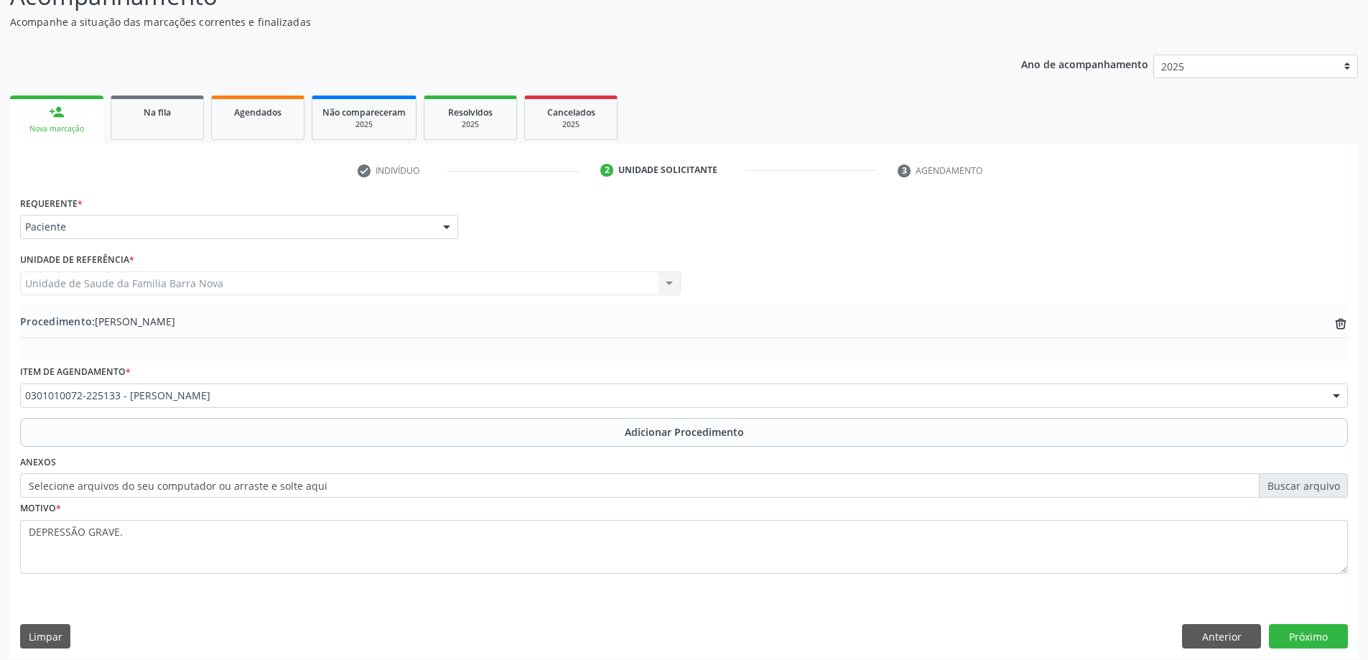
scroll to position [148, 0]
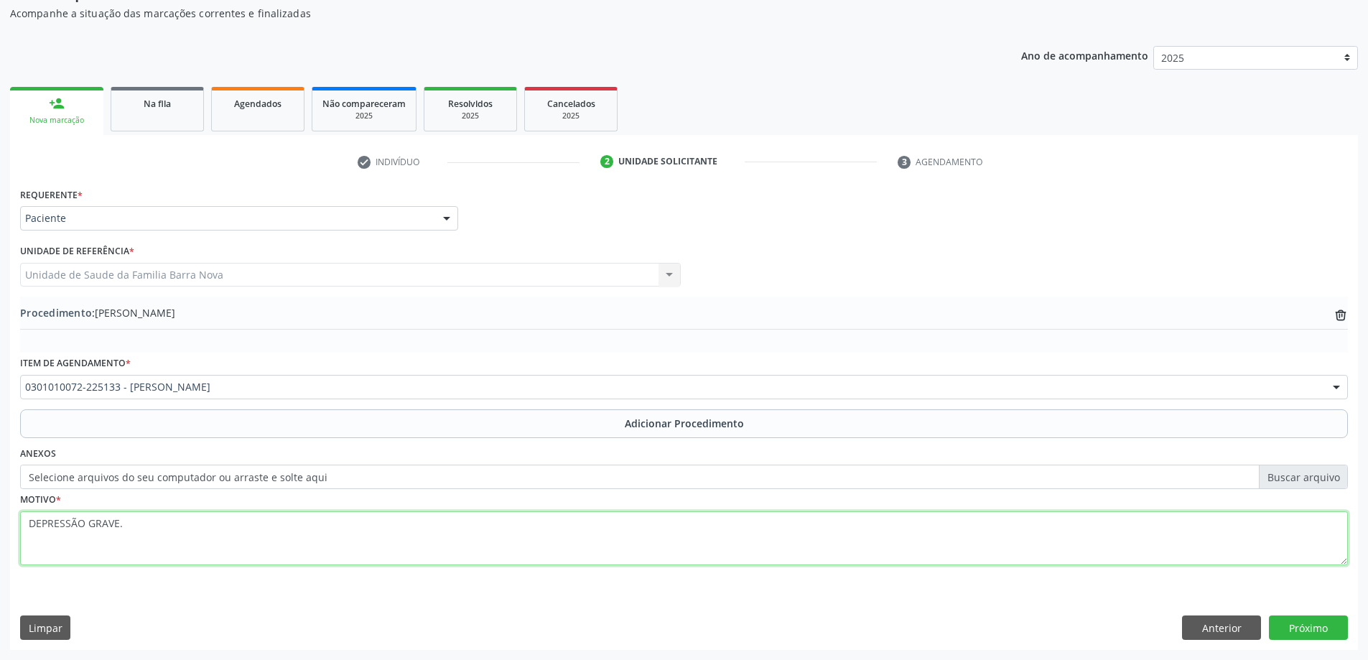
click at [292, 536] on textarea "DEPRESSÃO GRAVE." at bounding box center [684, 538] width 1328 height 55
type textarea "DEPRESSÃO GRAVE. PRIORITÁRIO."
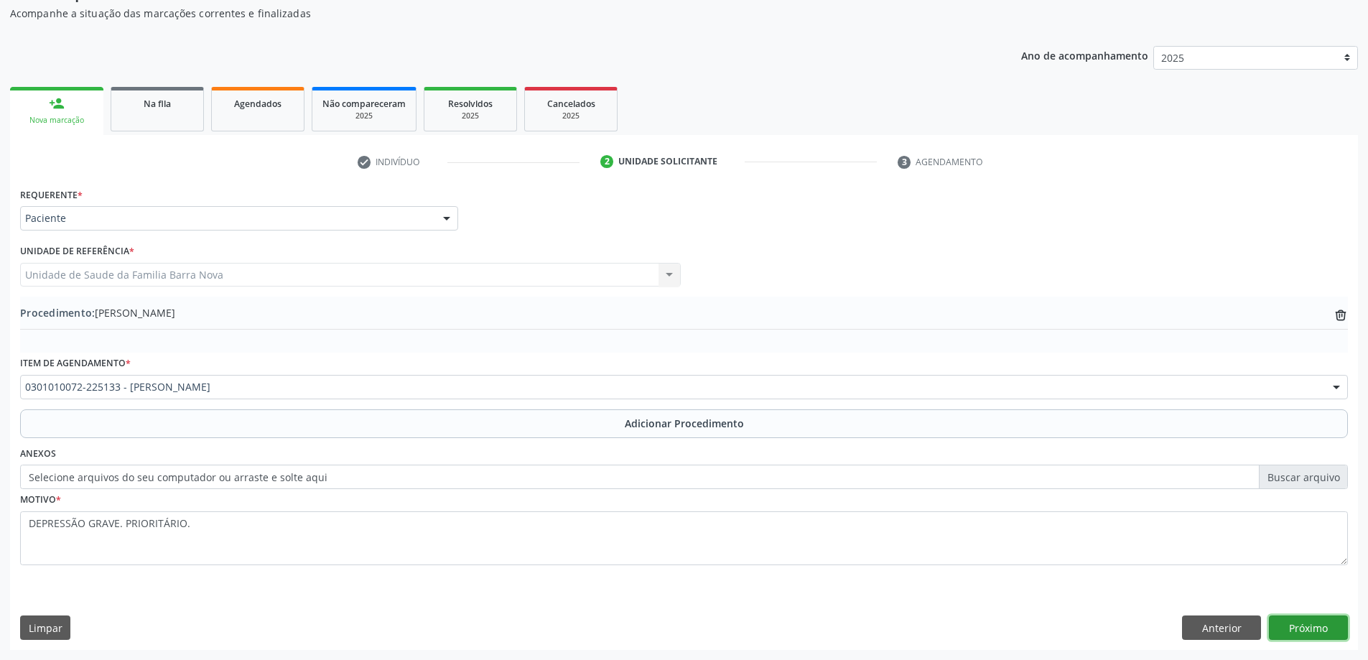
click at [1282, 620] on button "Próximo" at bounding box center [1308, 628] width 79 height 24
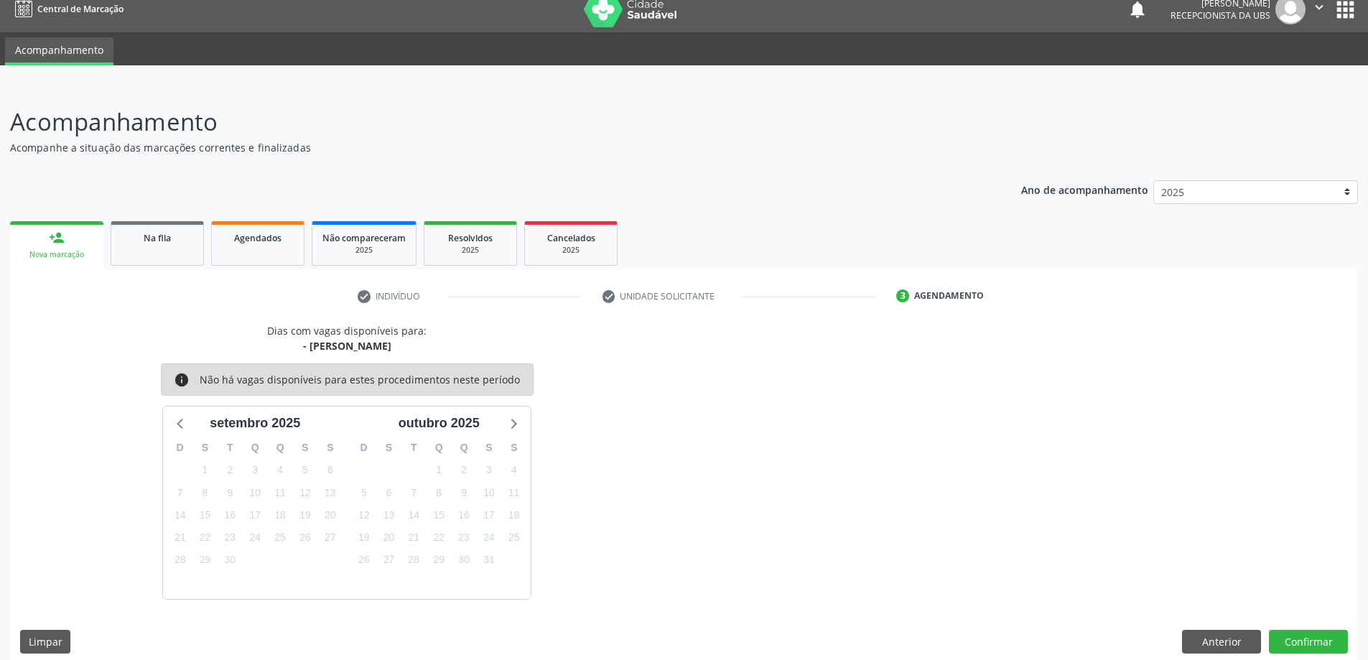
scroll to position [27, 0]
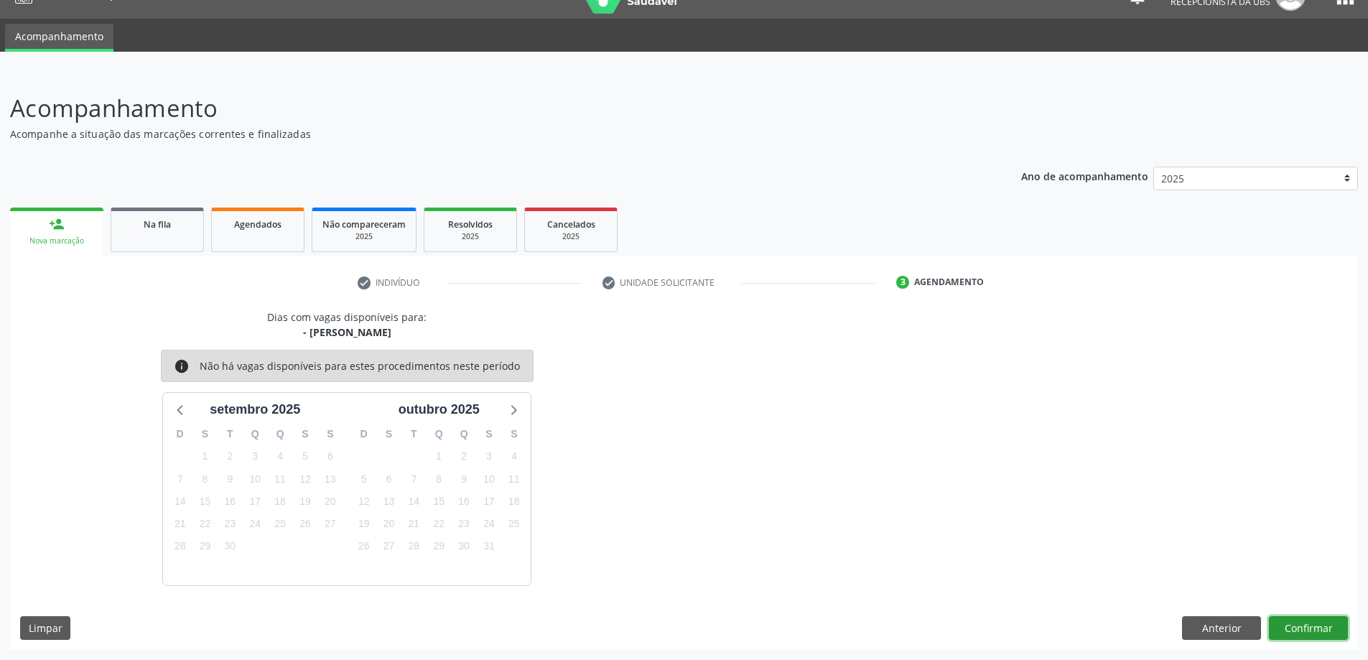
click at [1338, 626] on button "Confirmar" at bounding box center [1308, 628] width 79 height 24
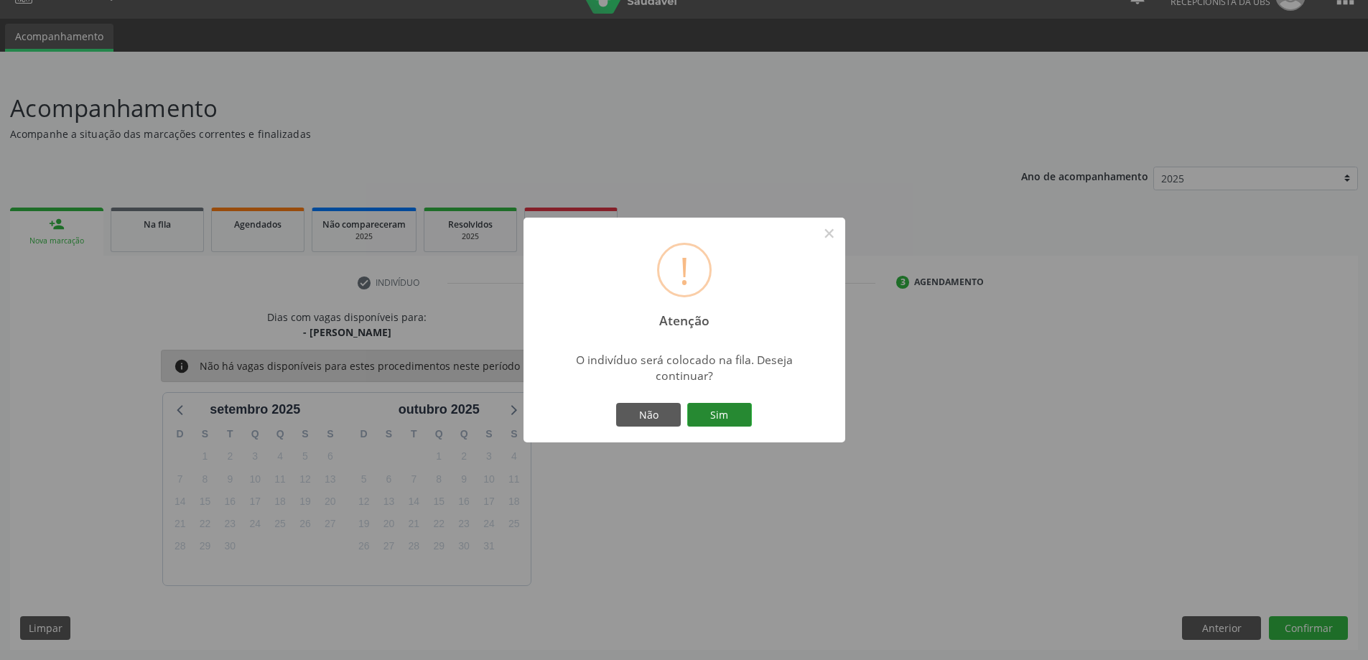
click at [707, 406] on button "Sim" at bounding box center [719, 415] width 65 height 24
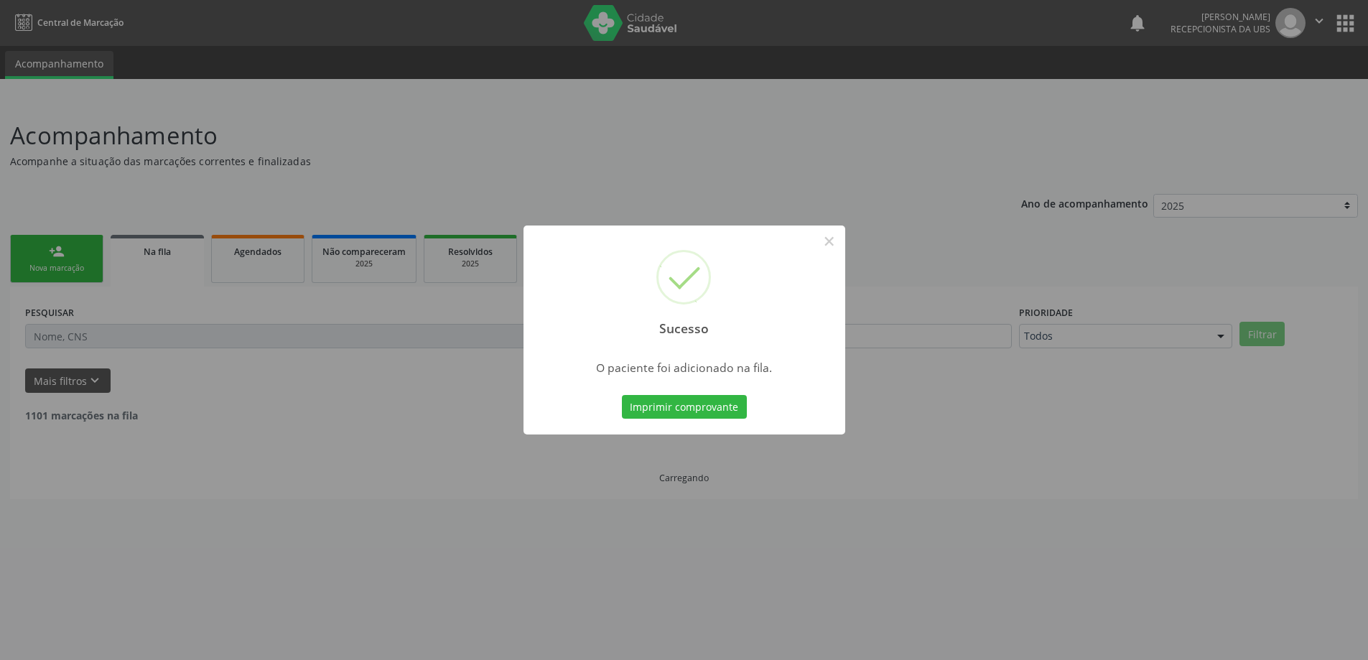
scroll to position [0, 0]
click at [69, 214] on div "Sucesso × O paciente foi adicionado na fila. Imprimir comprovante Cancel" at bounding box center [689, 330] width 1379 height 660
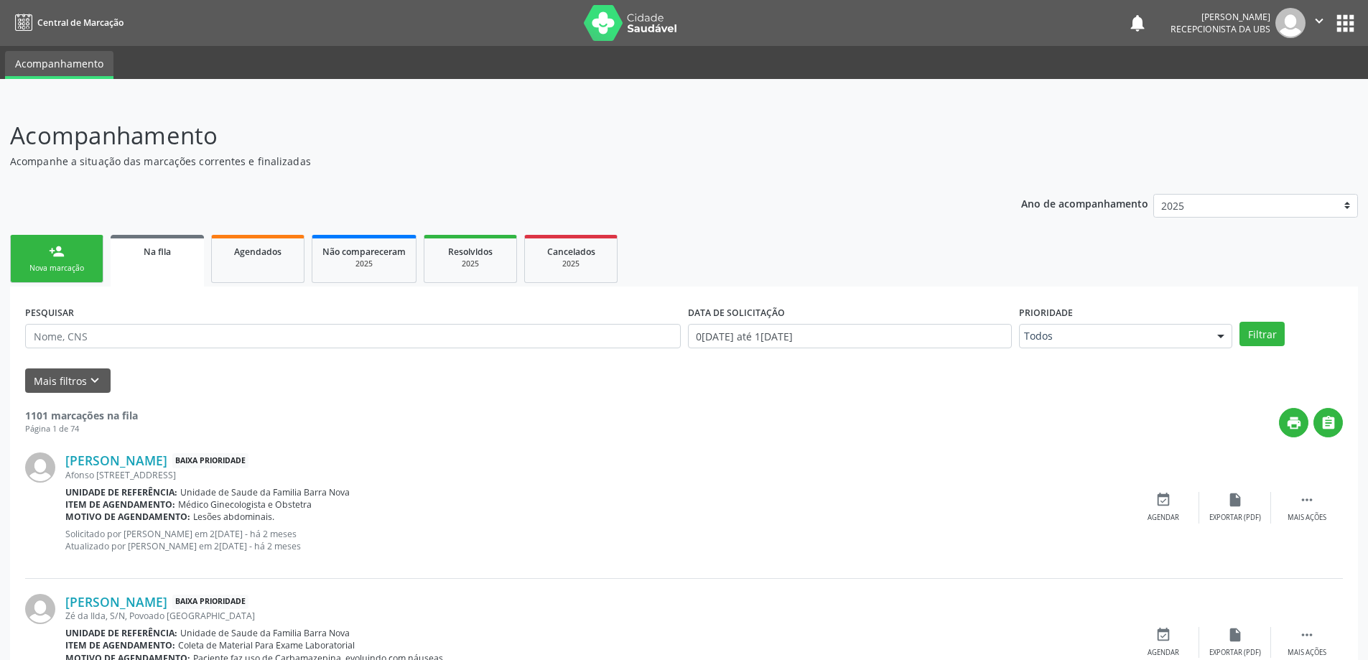
click at [65, 246] on link "person_add Nova marcação" at bounding box center [56, 259] width 93 height 48
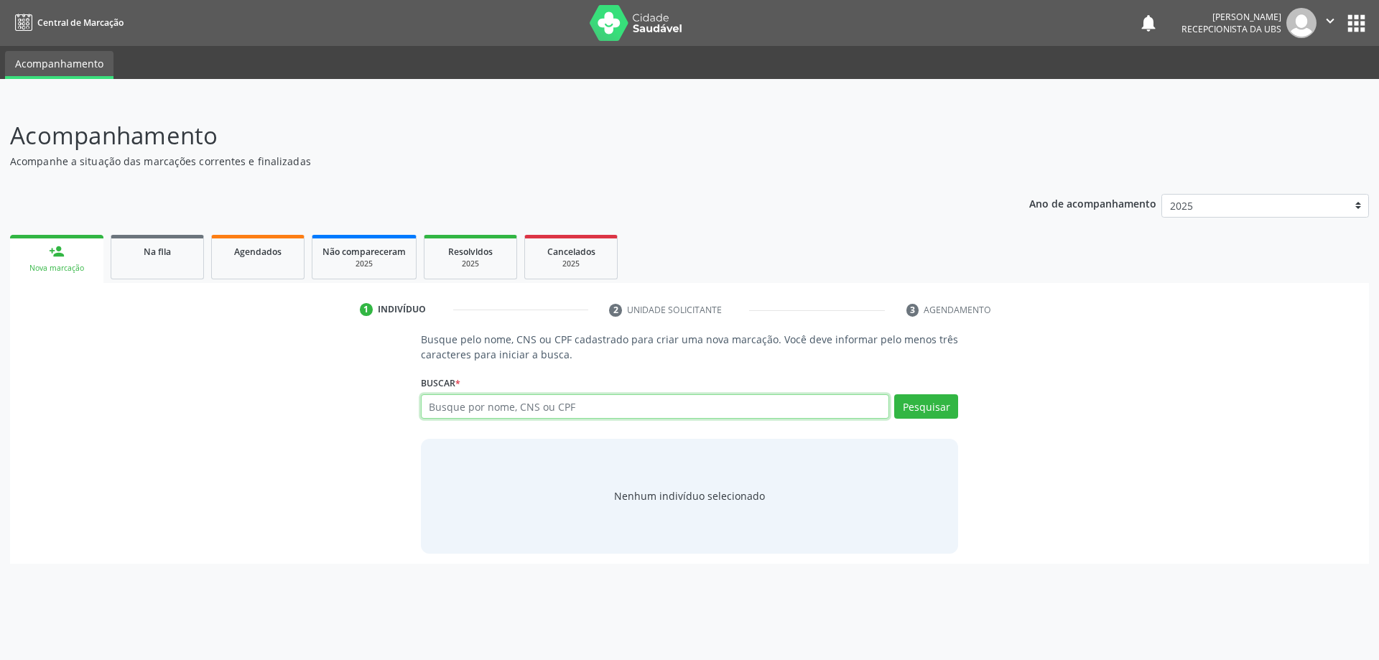
click at [542, 405] on input "text" at bounding box center [655, 406] width 469 height 24
type input "[PERSON_NAME] DAS [PERSON_NAME]"
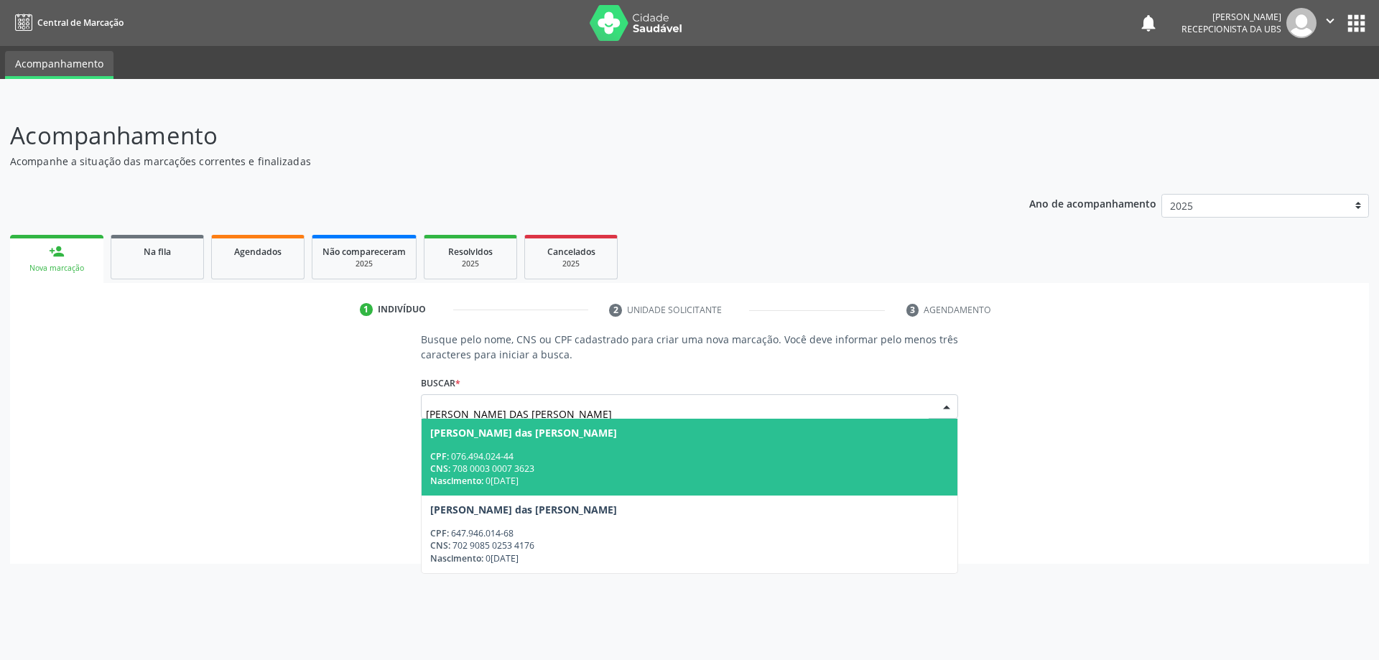
click at [608, 473] on div "CNS: 708 0003 0007 3623" at bounding box center [689, 469] width 519 height 12
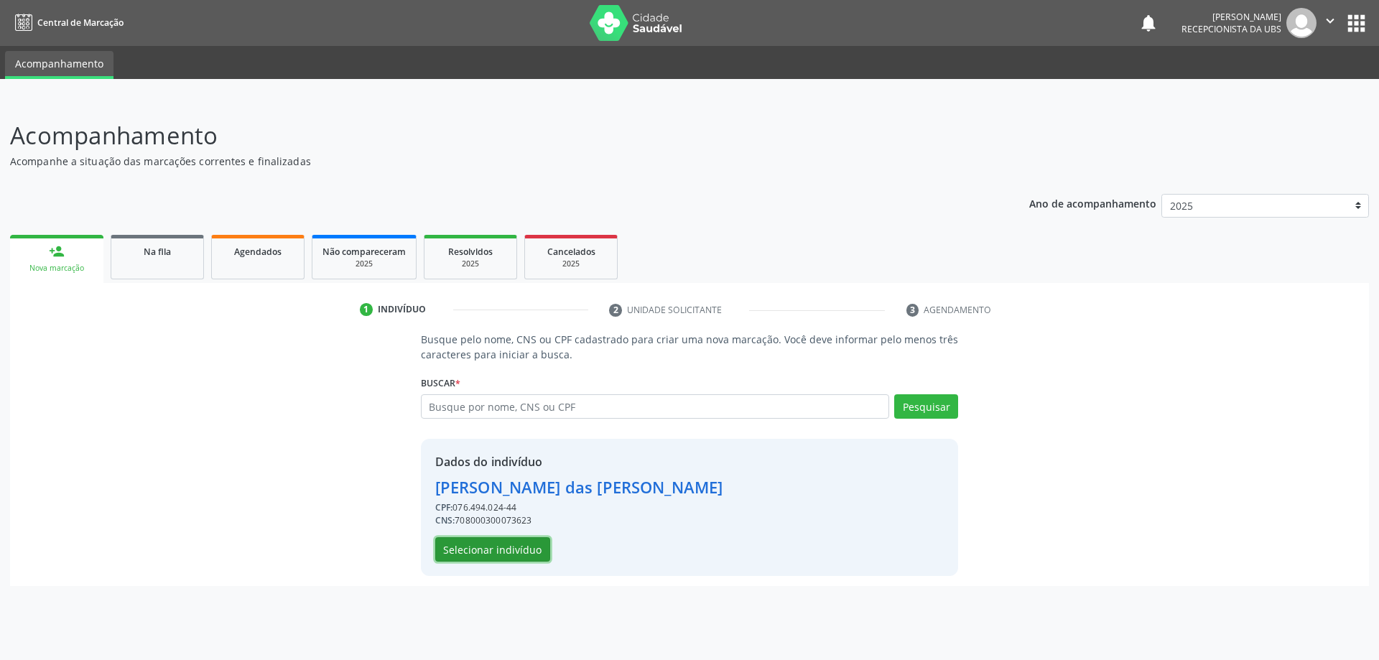
click at [492, 549] on button "Selecionar indivíduo" at bounding box center [492, 549] width 115 height 24
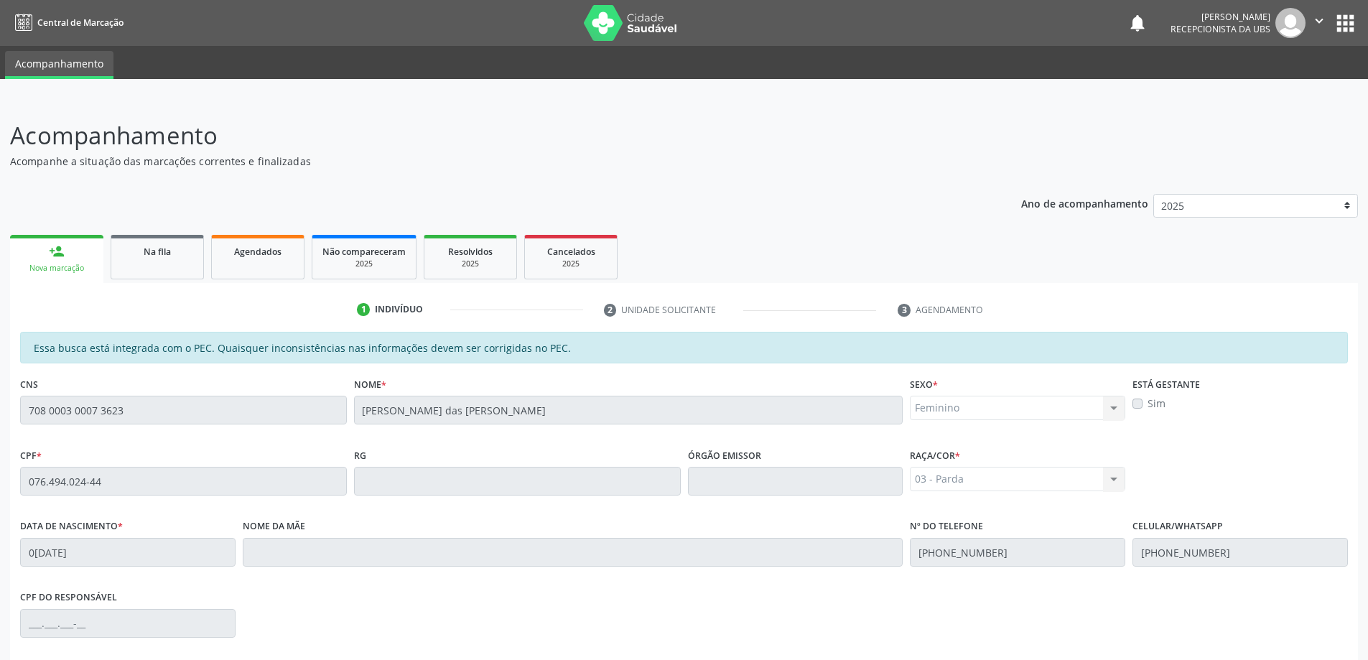
scroll to position [180, 0]
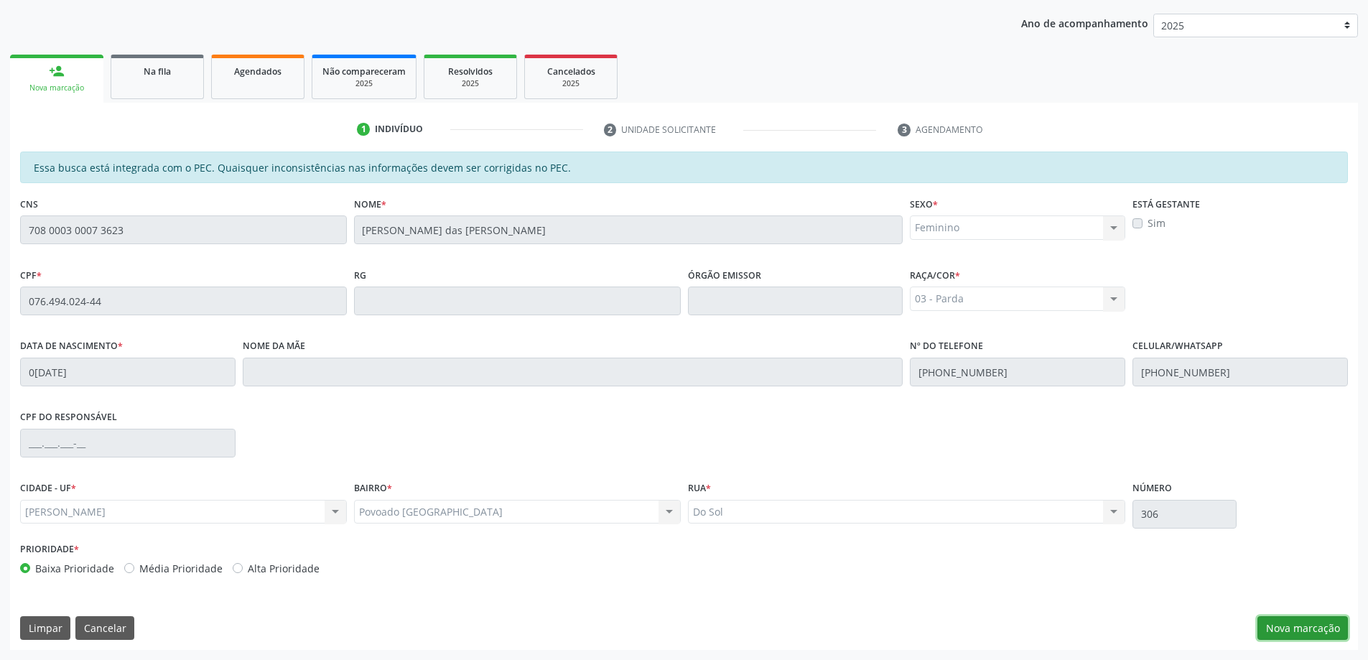
click at [1330, 626] on button "Nova marcação" at bounding box center [1303, 628] width 90 height 24
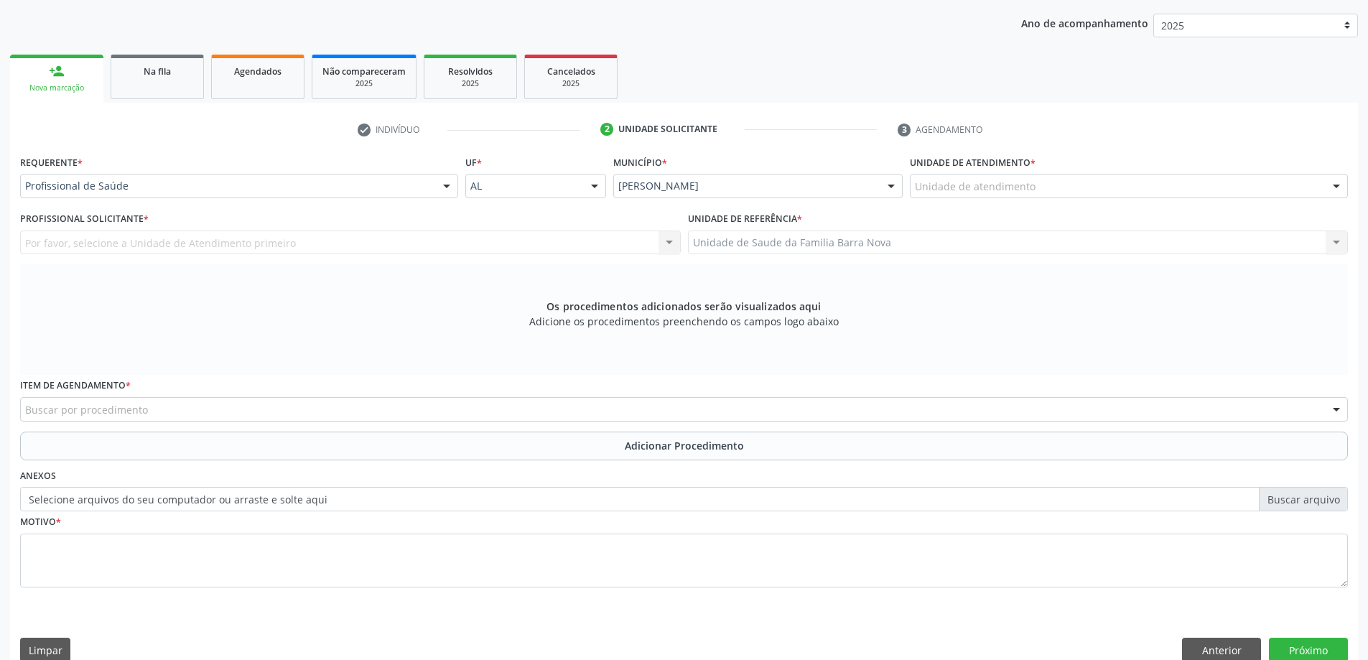
click at [269, 204] on div "Requerente * Profissional de Saúde Profissional de Saúde Paciente Nenhum result…" at bounding box center [239, 180] width 445 height 56
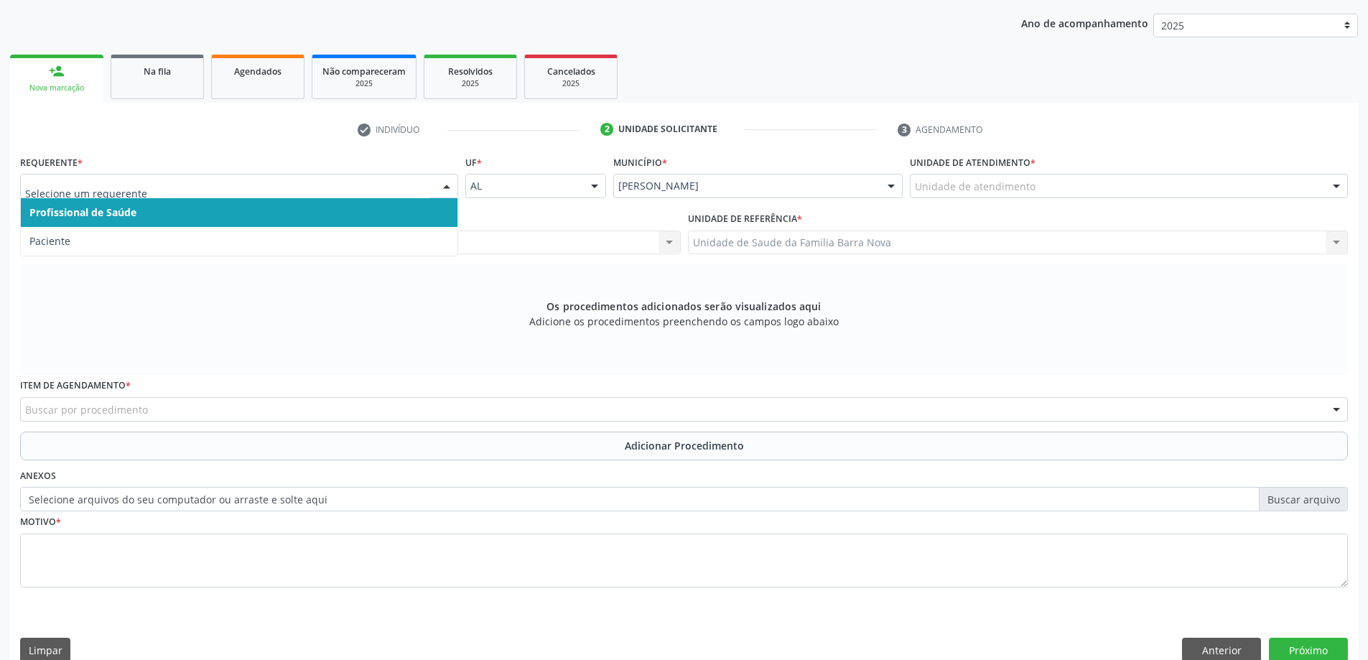
click at [228, 194] on div at bounding box center [239, 186] width 438 height 24
click at [140, 224] on span "Profissional de Saúde" at bounding box center [239, 212] width 437 height 29
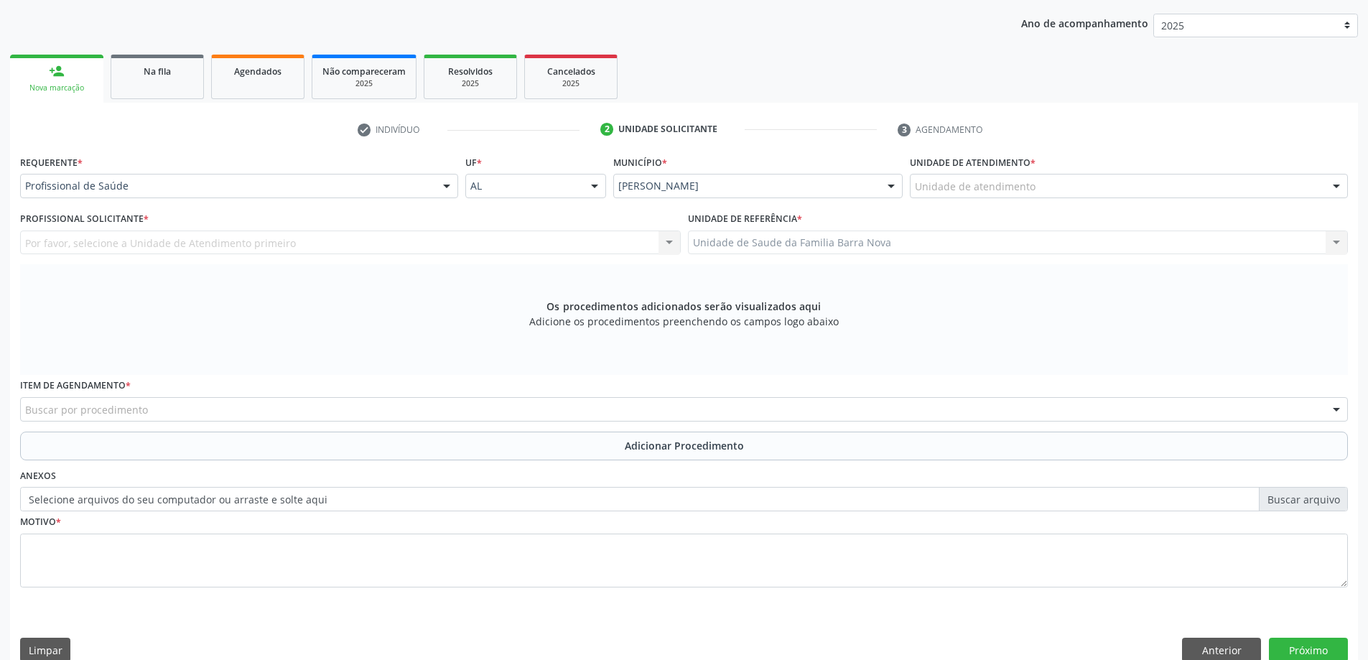
click at [144, 237] on div "Por favor, selecione a Unidade de Atendimento primeiro Nenhum resultado encontr…" at bounding box center [350, 243] width 661 height 24
drag, startPoint x: 157, startPoint y: 177, endPoint x: 157, endPoint y: 197, distance: 20.1
click at [157, 178] on div "Profissional de Saúde" at bounding box center [239, 186] width 438 height 24
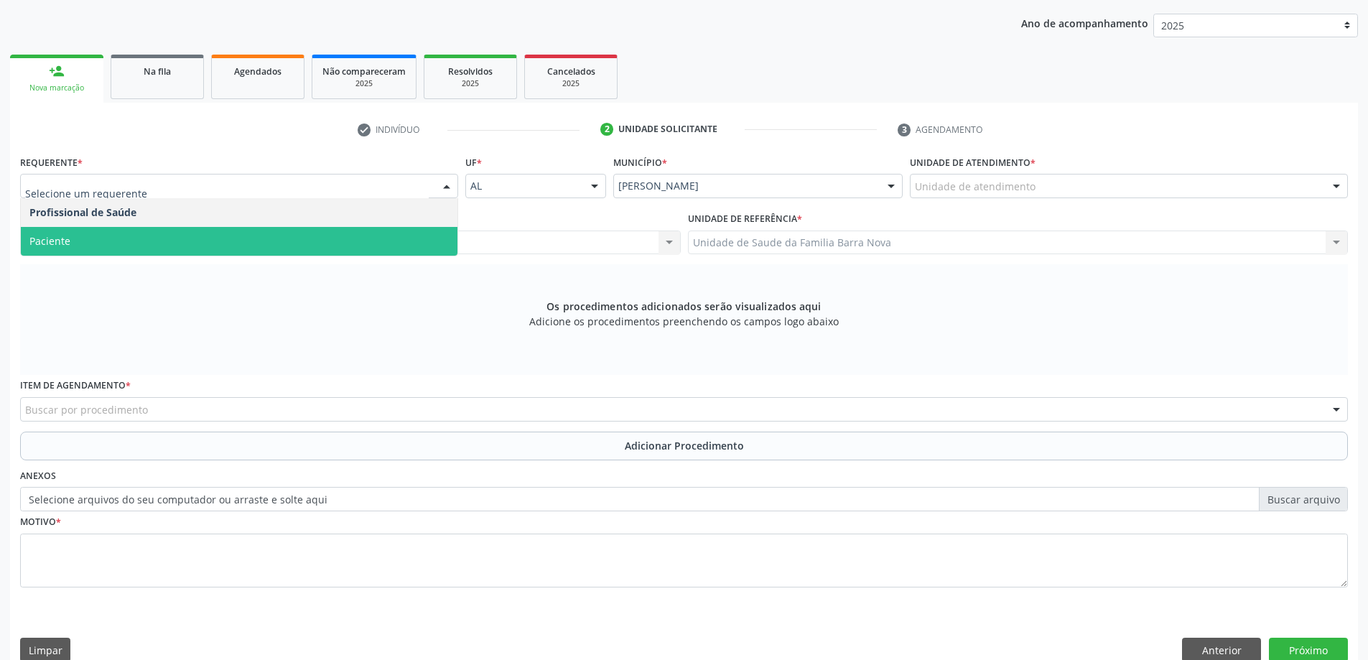
click at [155, 233] on span "Paciente" at bounding box center [239, 241] width 437 height 29
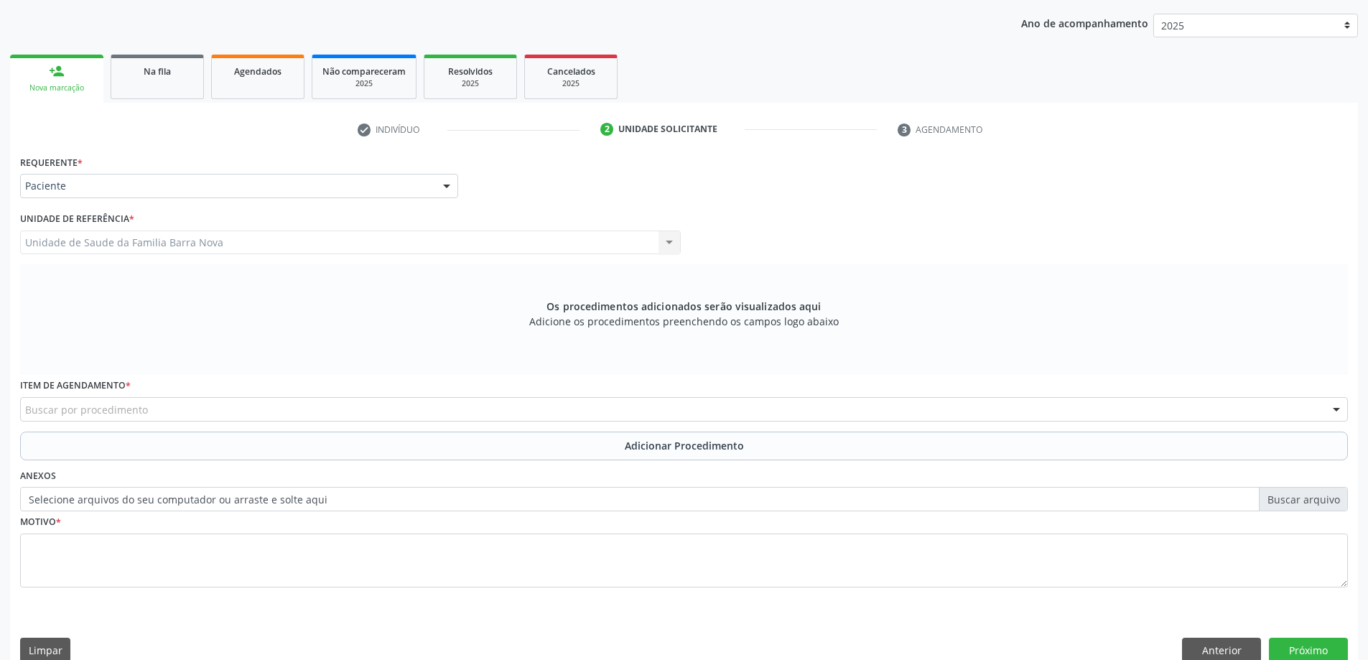
click at [164, 422] on div "Buscar por procedimento 0304070076 - .Quimioterapia de Leucemia Linfoide/Linfob…" at bounding box center [684, 409] width 1328 height 24
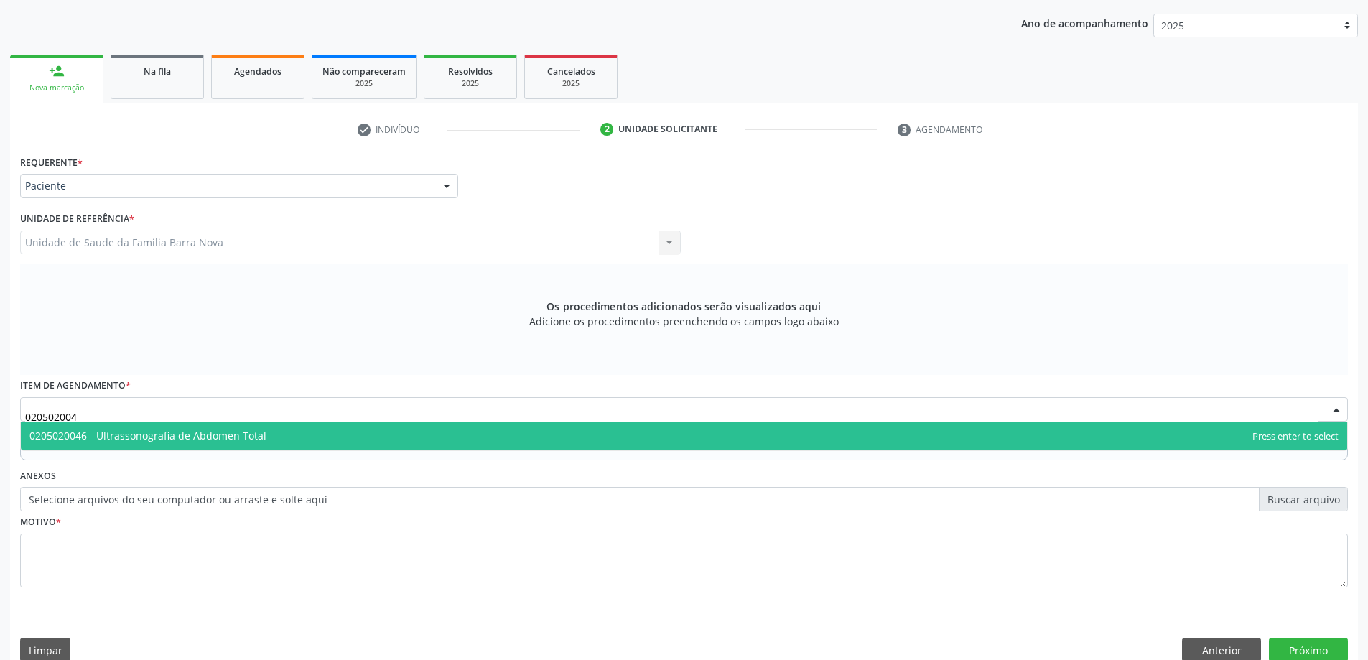
type input "0205020046"
click at [195, 448] on span "0205020046 - Ultrassonografia de Abdomen Total" at bounding box center [684, 436] width 1327 height 29
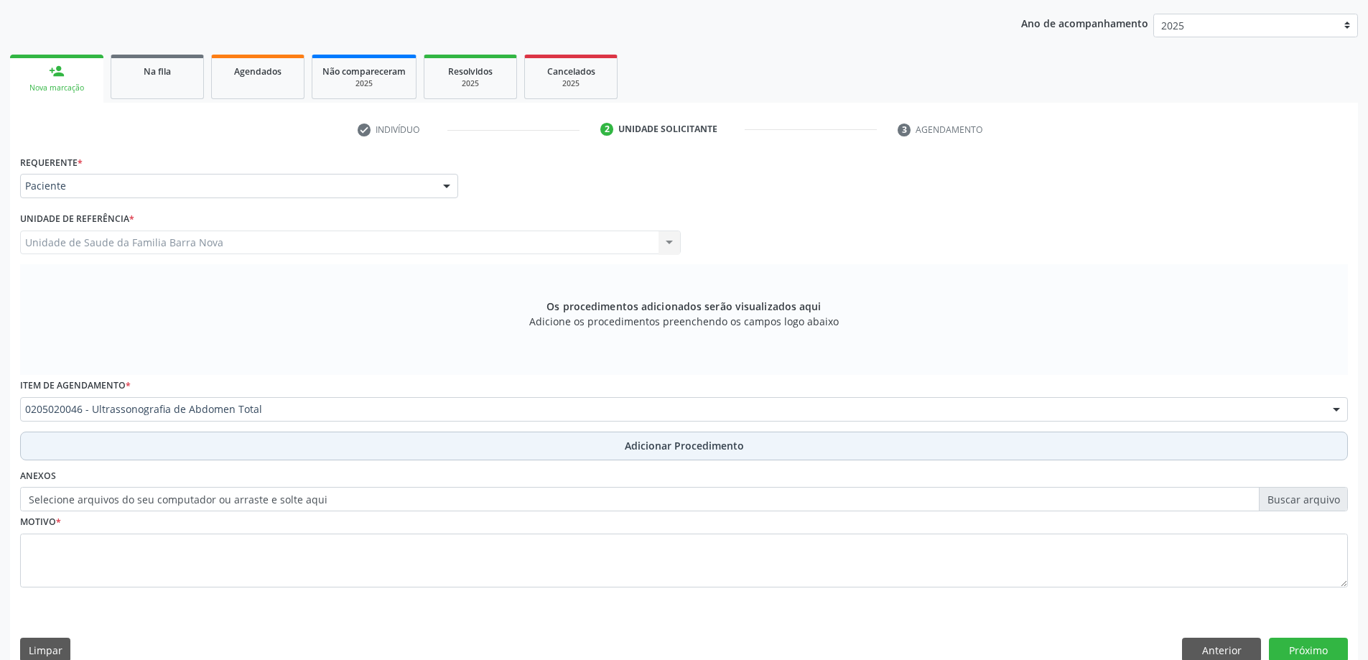
click at [211, 442] on button "Adicionar Procedimento" at bounding box center [684, 446] width 1328 height 29
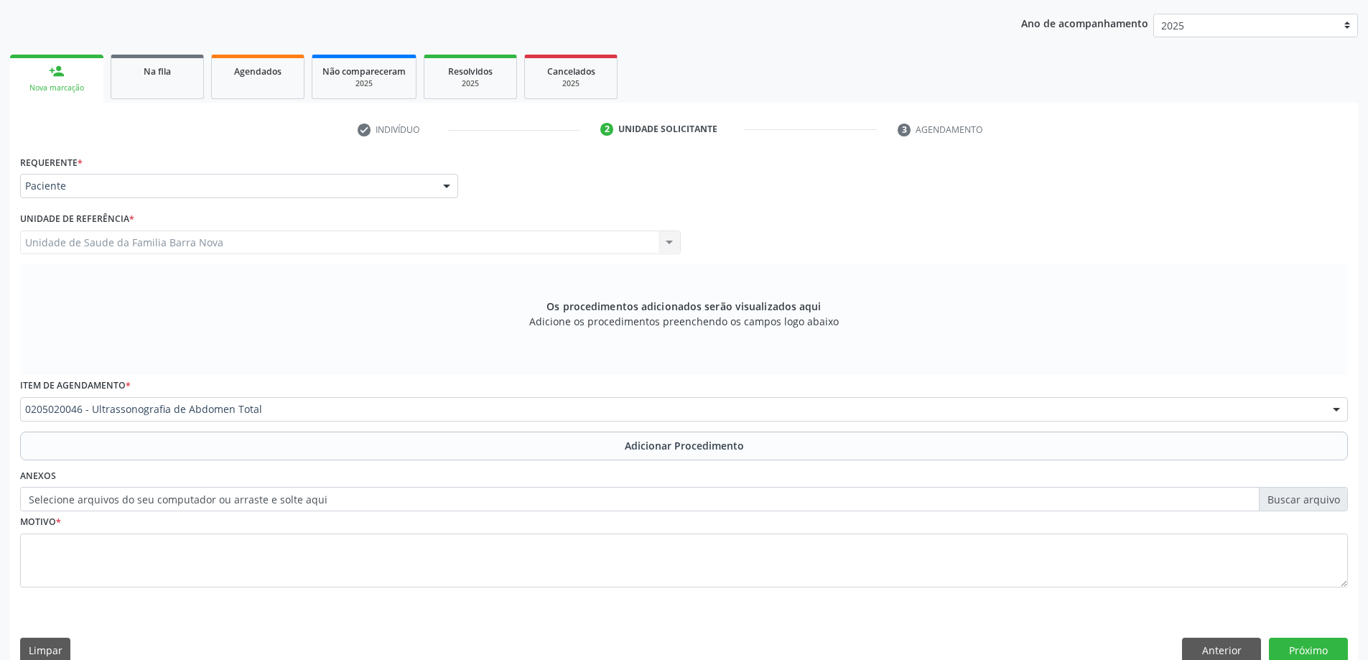
scroll to position [148, 0]
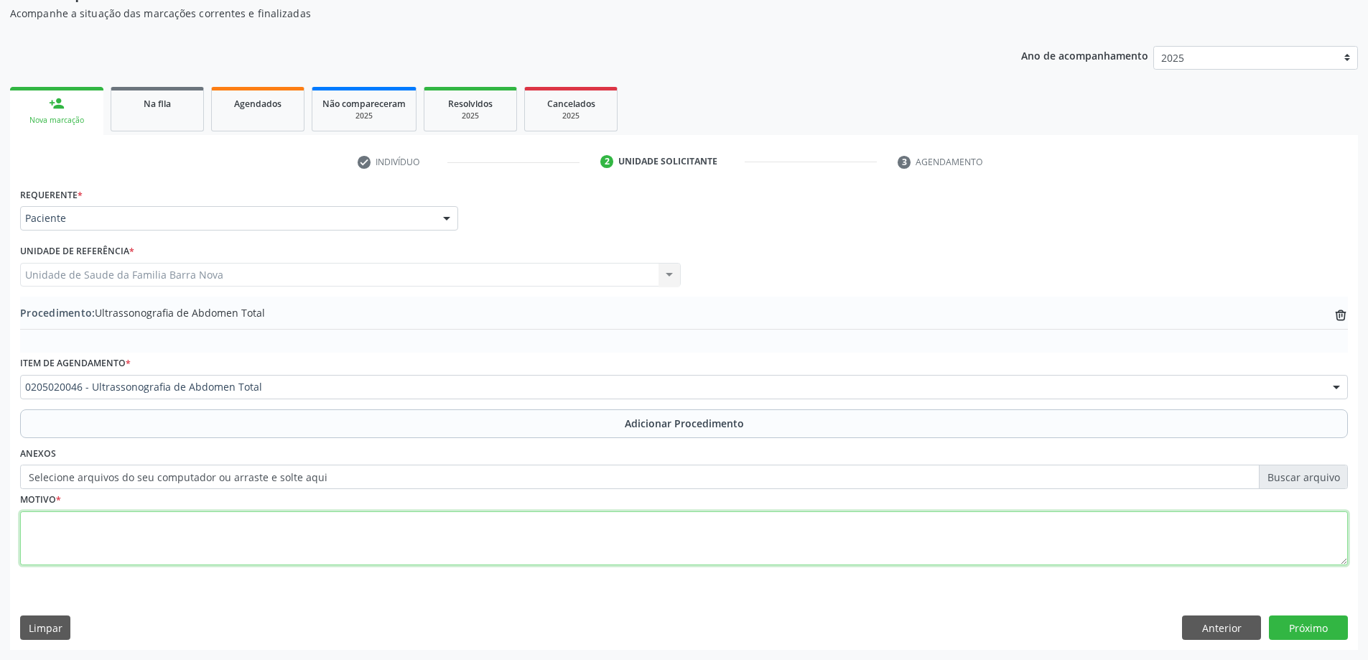
click at [211, 546] on textarea at bounding box center [684, 538] width 1328 height 55
type textarea "DIARREIA CRONICA."
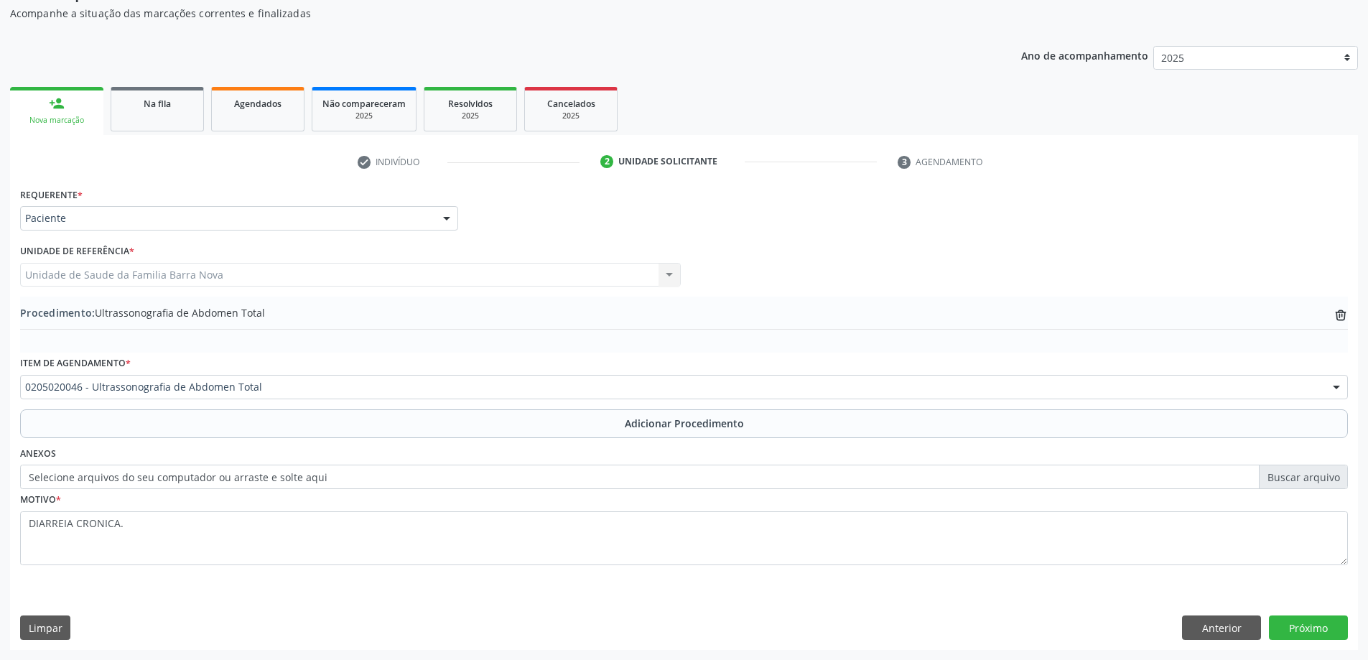
click at [1326, 640] on div "Requerente * Paciente Profissional de Saúde Paciente Nenhum resultado encontrad…" at bounding box center [684, 416] width 1348 height 465
click at [1300, 626] on button "Próximo" at bounding box center [1308, 628] width 79 height 24
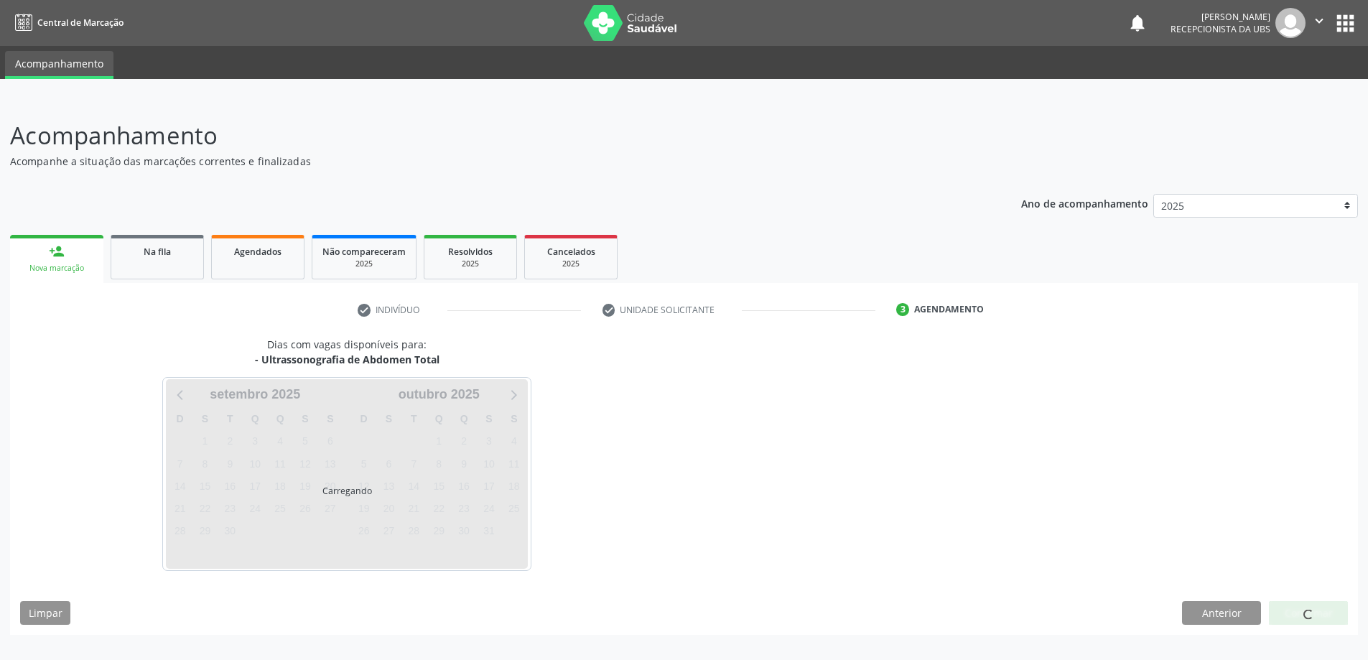
scroll to position [0, 0]
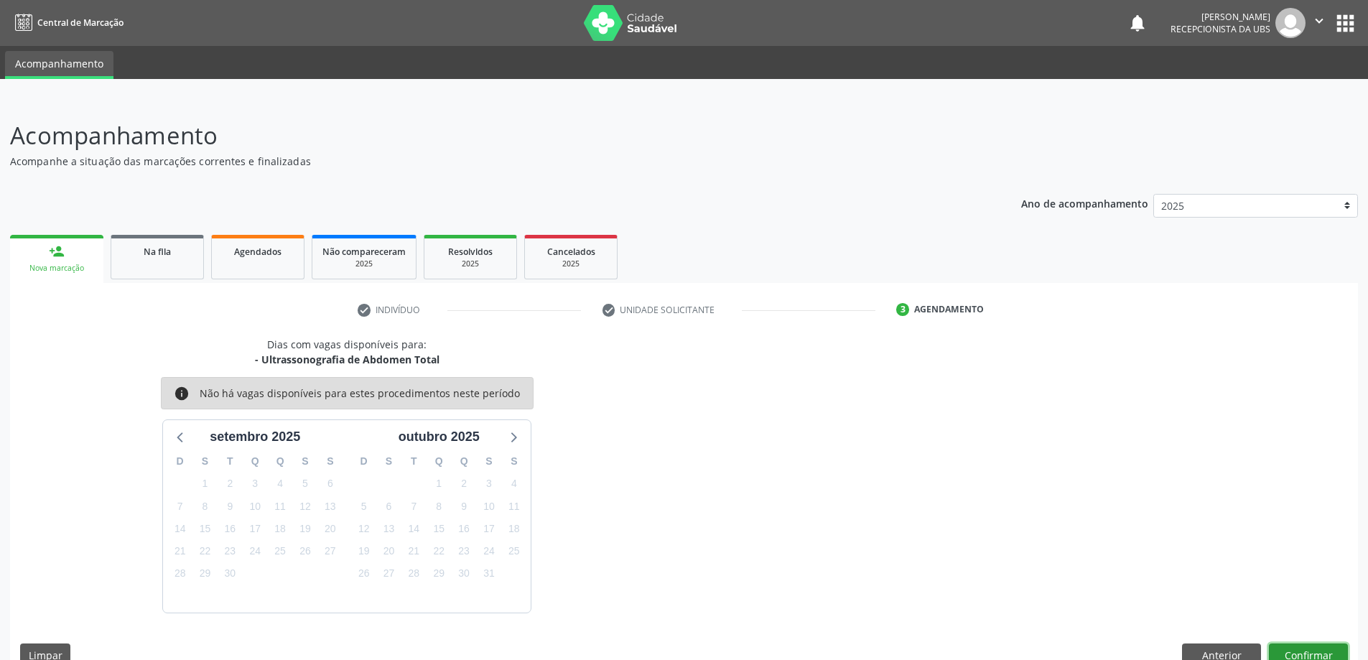
click at [1309, 644] on button "Confirmar" at bounding box center [1308, 656] width 79 height 24
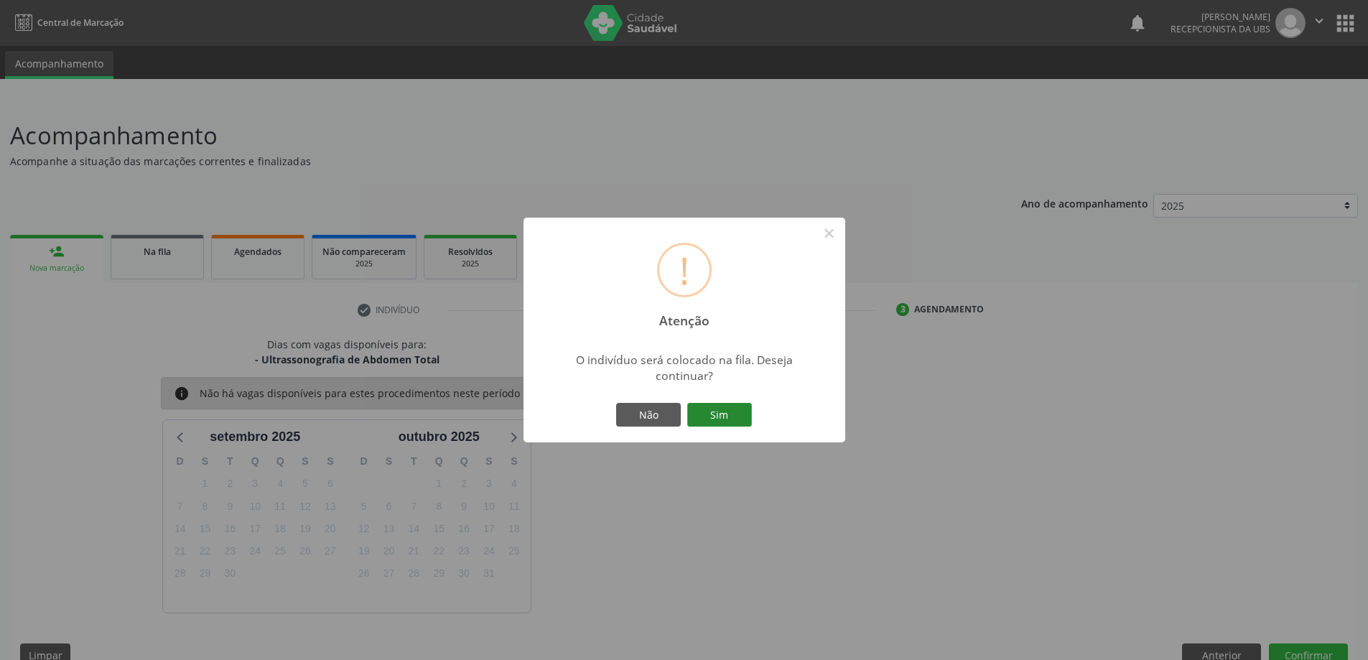
click at [723, 406] on button "Sim" at bounding box center [719, 415] width 65 height 24
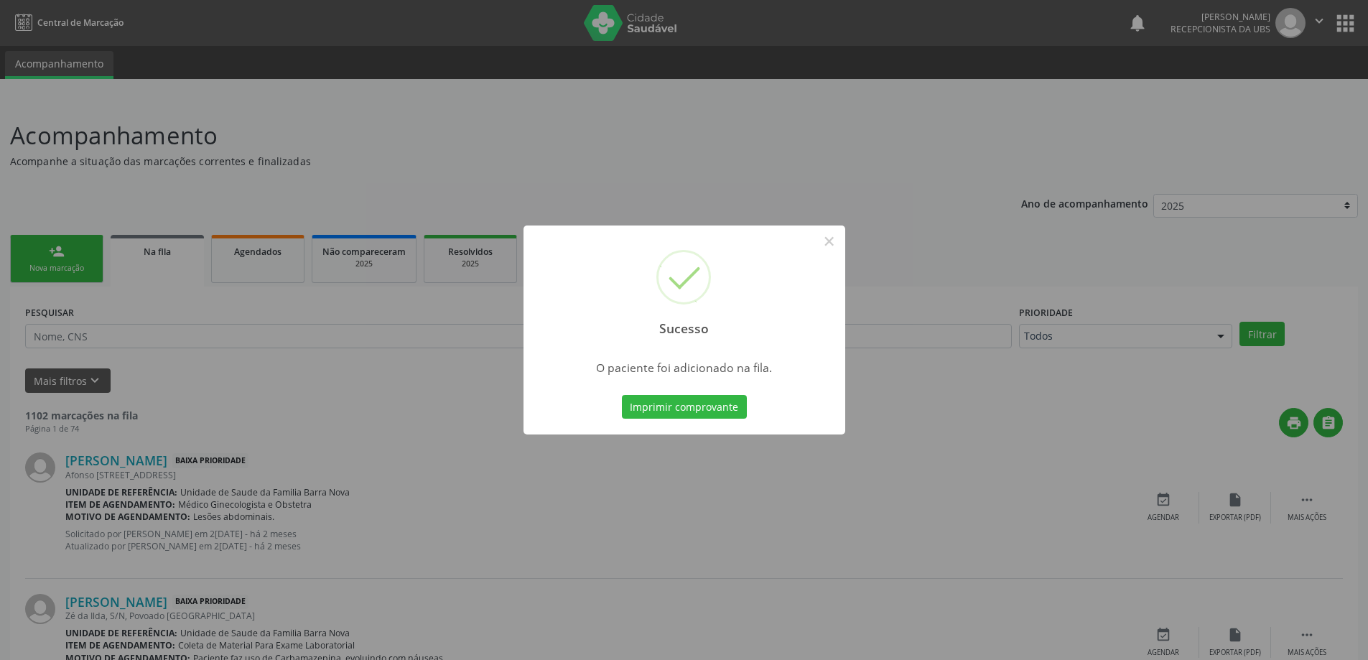
drag, startPoint x: 190, startPoint y: 341, endPoint x: 10, endPoint y: 302, distance: 184.6
click at [151, 333] on div "Sucesso × O paciente foi adicionado na fila. Imprimir comprovante Cancel" at bounding box center [684, 330] width 1368 height 660
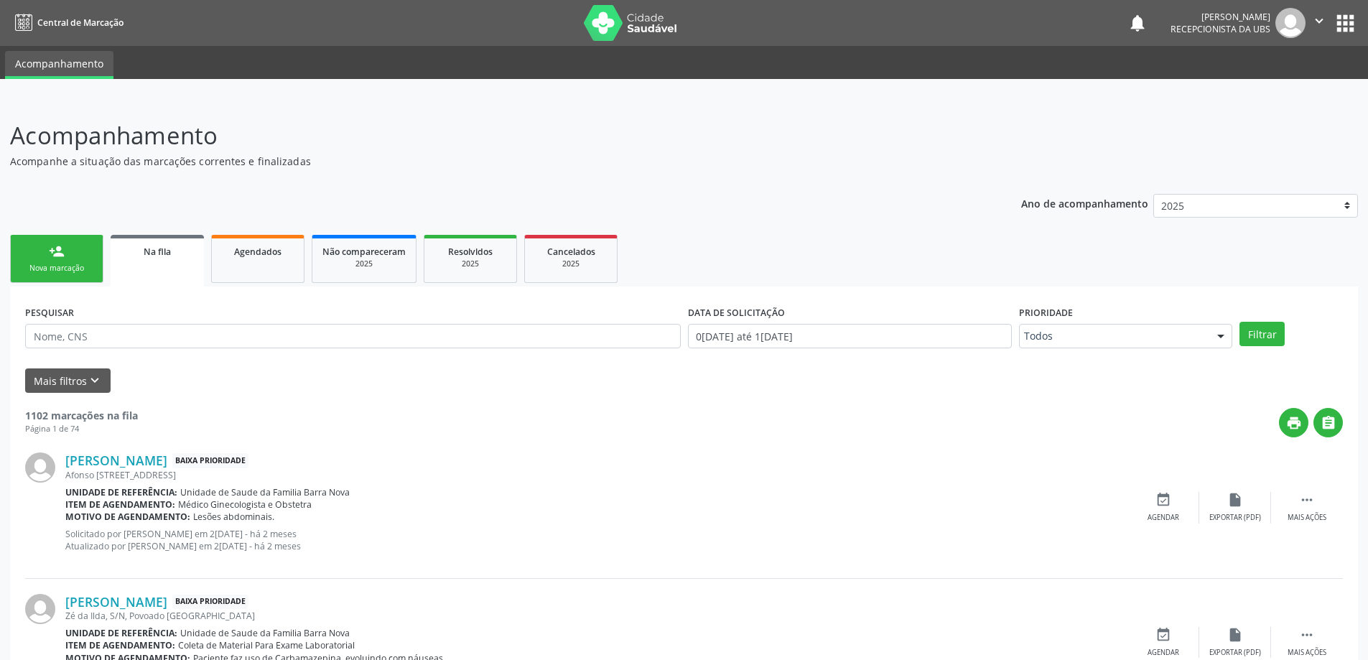
click at [21, 262] on link "person_add Nova marcação" at bounding box center [56, 259] width 93 height 48
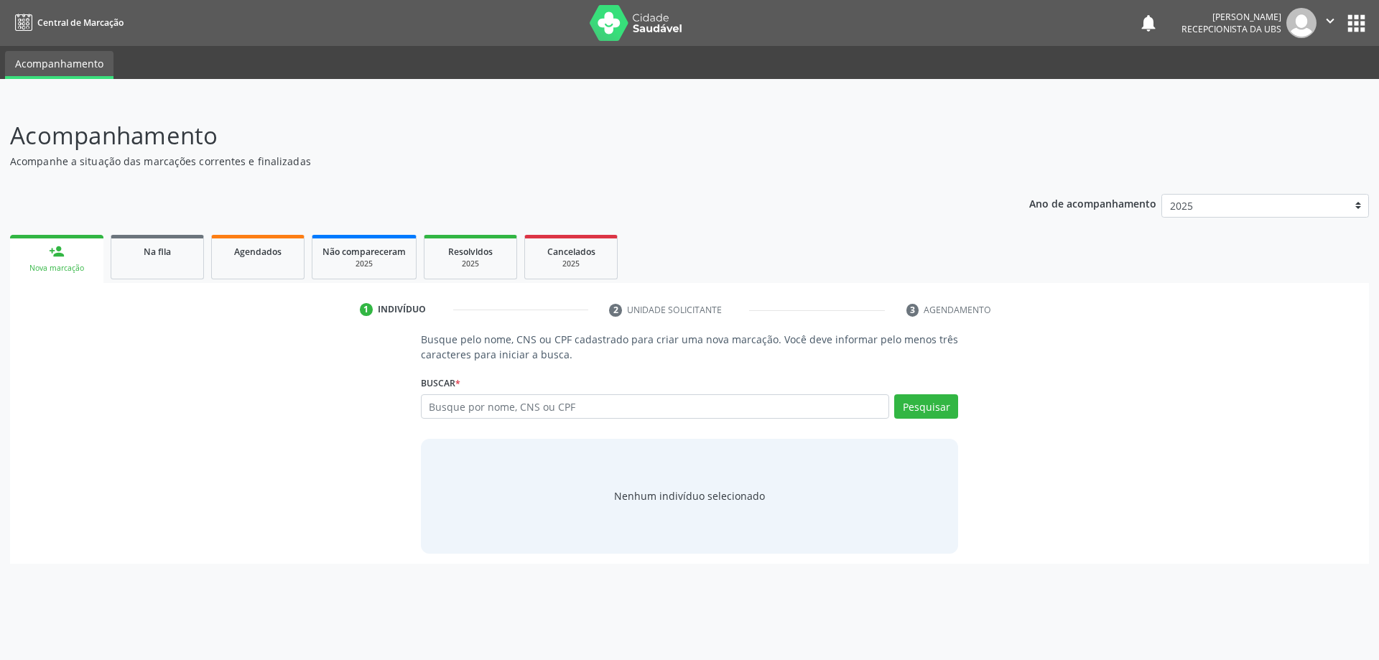
click at [505, 419] on div "Busque por nome, CNS ou CPF Nenhum resultado encontrado para: " " Digite nome, …" at bounding box center [690, 411] width 538 height 34
click at [506, 414] on input "text" at bounding box center [655, 406] width 469 height 24
click at [881, 402] on input "[PERSON_NAME]" at bounding box center [655, 406] width 469 height 24
type input "[PERSON_NAME]"
click at [905, 405] on button "Pesquisar" at bounding box center [926, 406] width 64 height 24
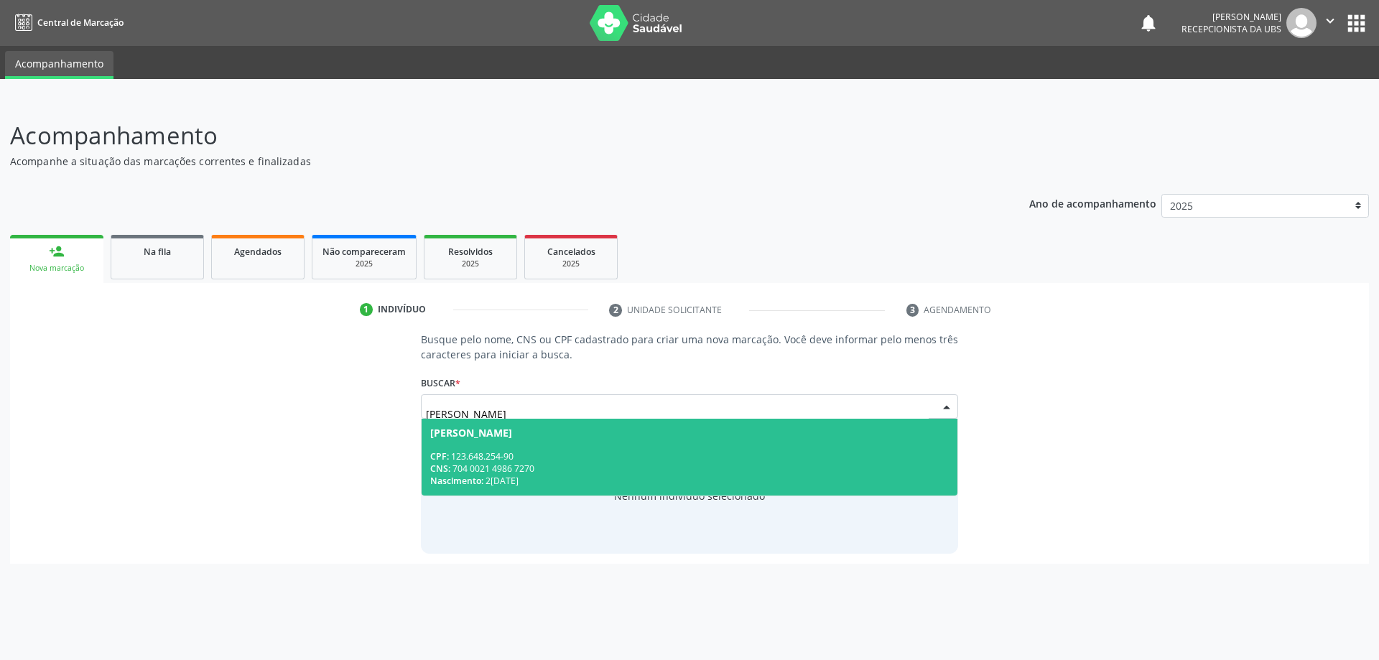
click at [493, 460] on div "CPF: 123.648.254-90" at bounding box center [689, 456] width 519 height 12
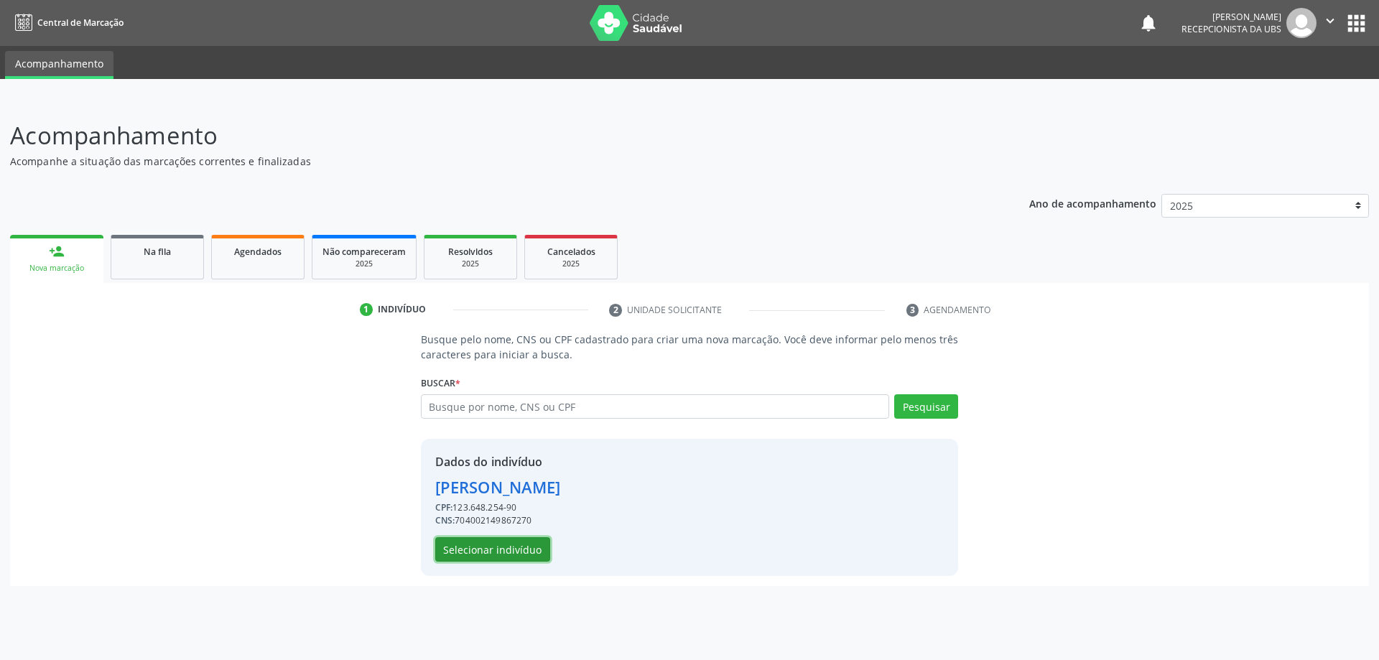
click at [504, 549] on button "Selecionar indivíduo" at bounding box center [492, 549] width 115 height 24
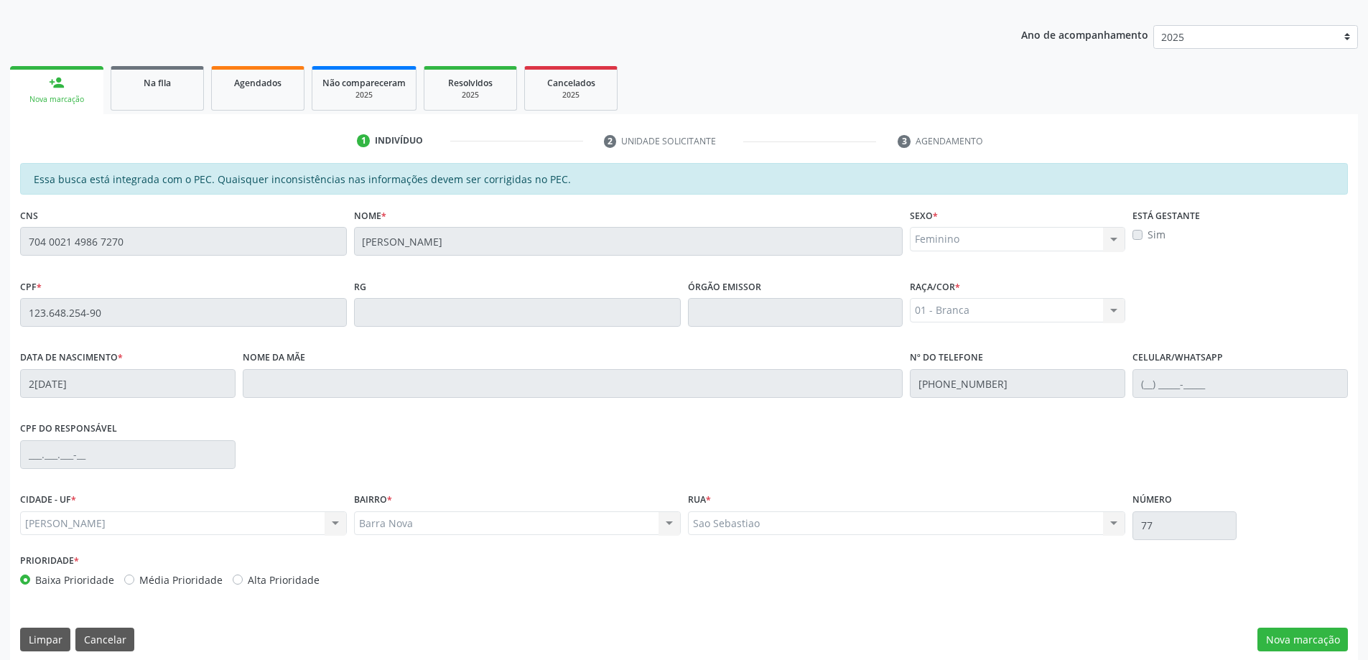
scroll to position [180, 0]
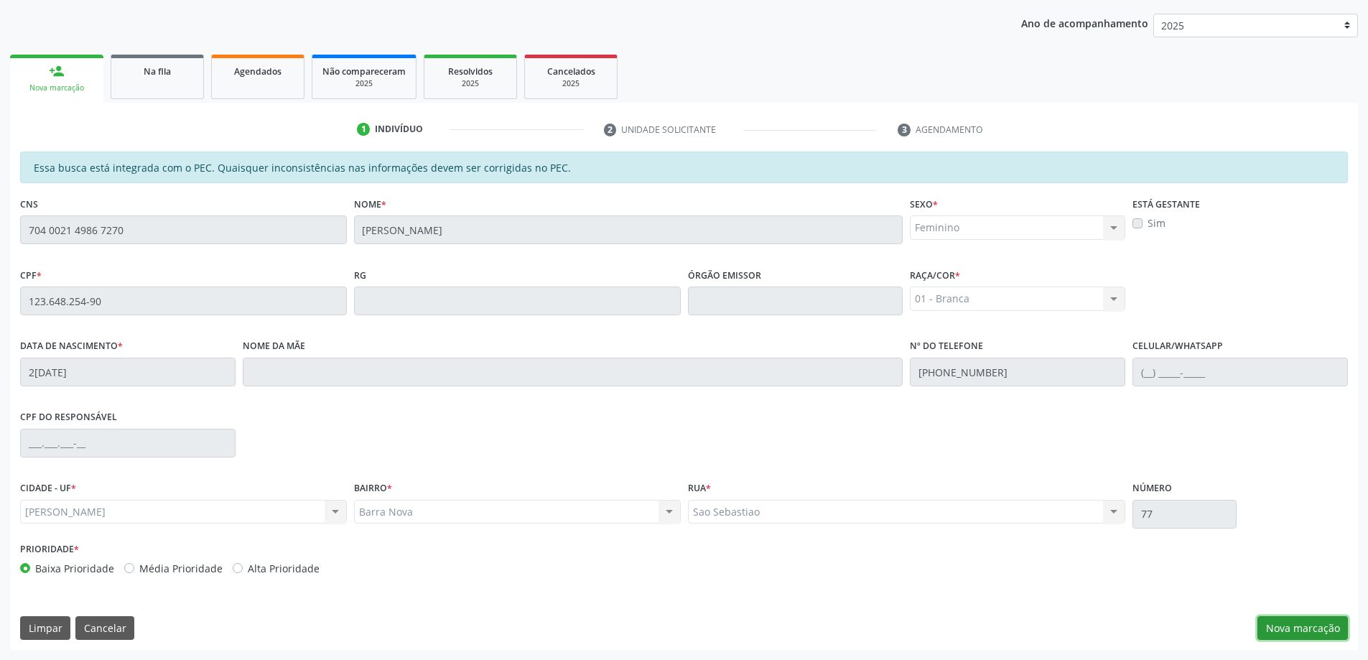
click at [1286, 619] on button "Nova marcação" at bounding box center [1303, 628] width 90 height 24
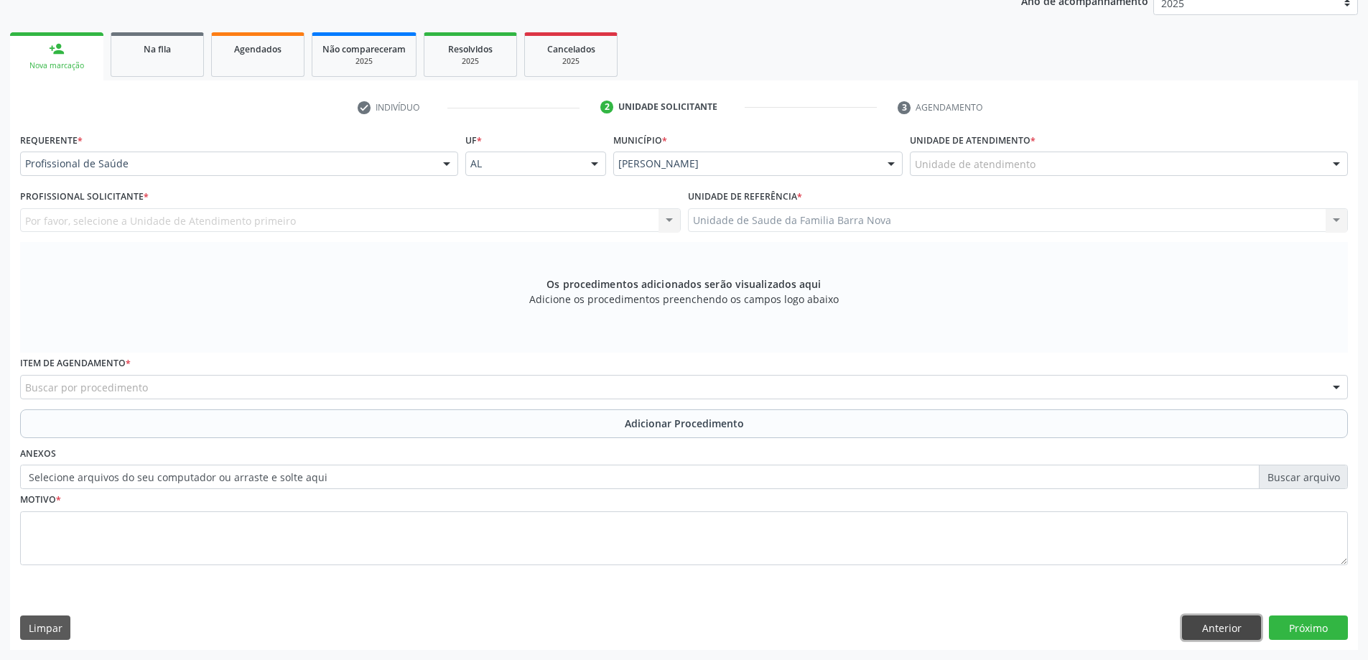
click at [1202, 630] on button "Anterior" at bounding box center [1221, 628] width 79 height 24
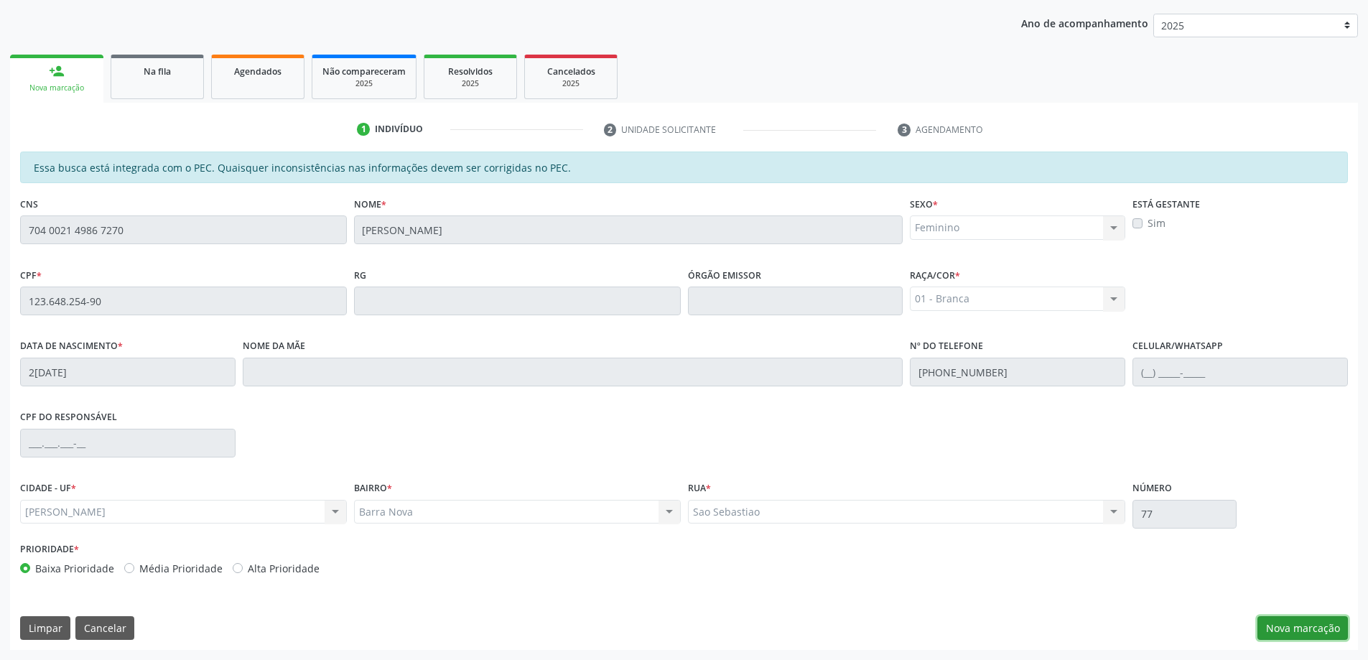
click at [1304, 633] on button "Nova marcação" at bounding box center [1303, 628] width 90 height 24
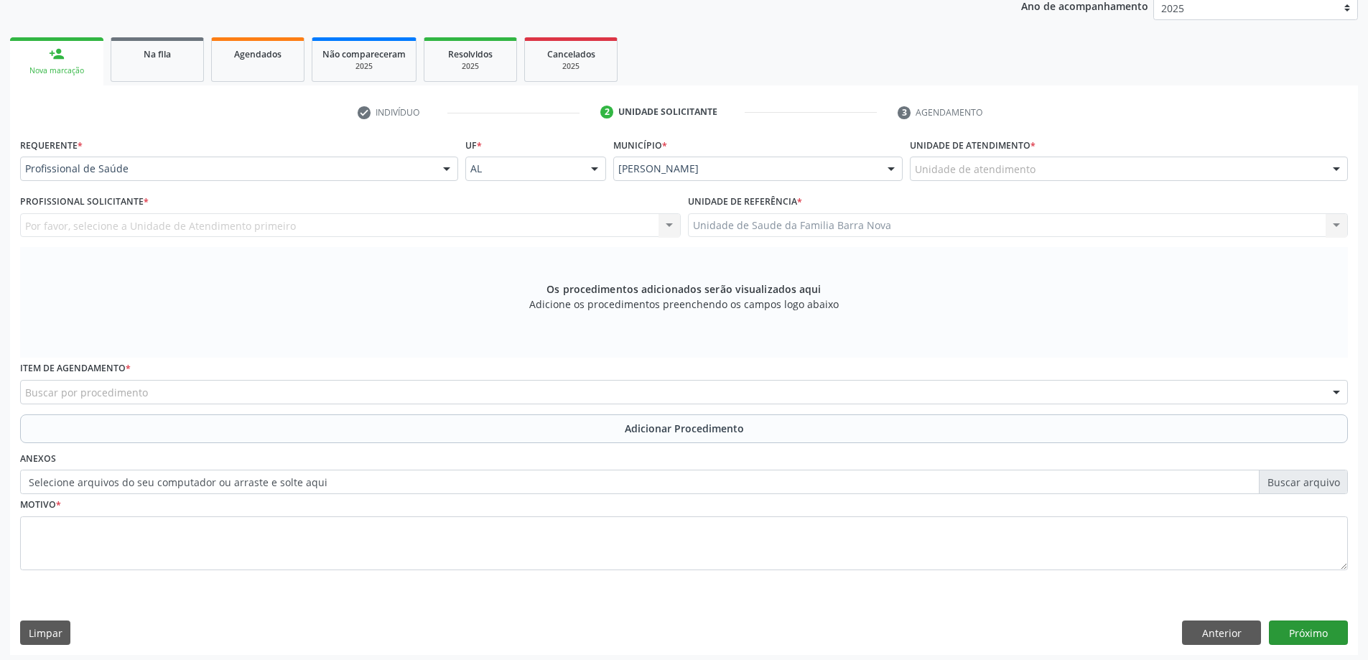
scroll to position [203, 0]
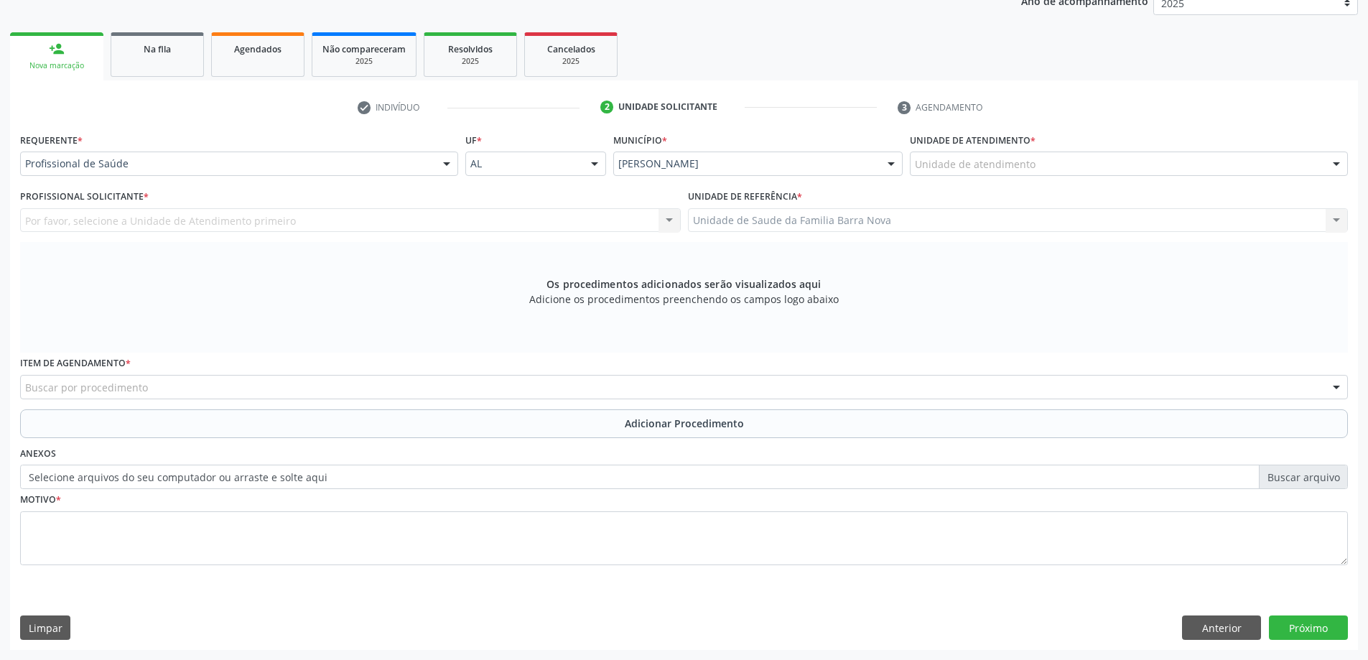
click at [226, 174] on div "Profissional de Saúde" at bounding box center [239, 164] width 438 height 24
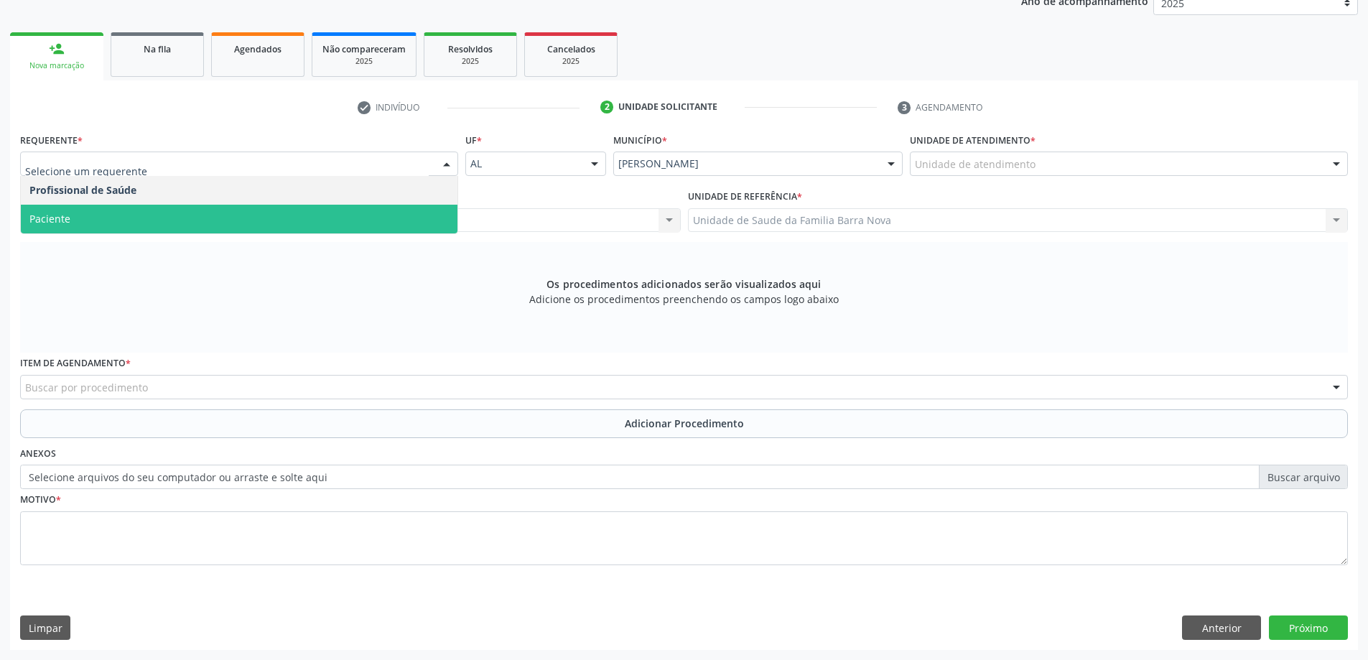
click at [81, 212] on span "Paciente" at bounding box center [239, 219] width 437 height 29
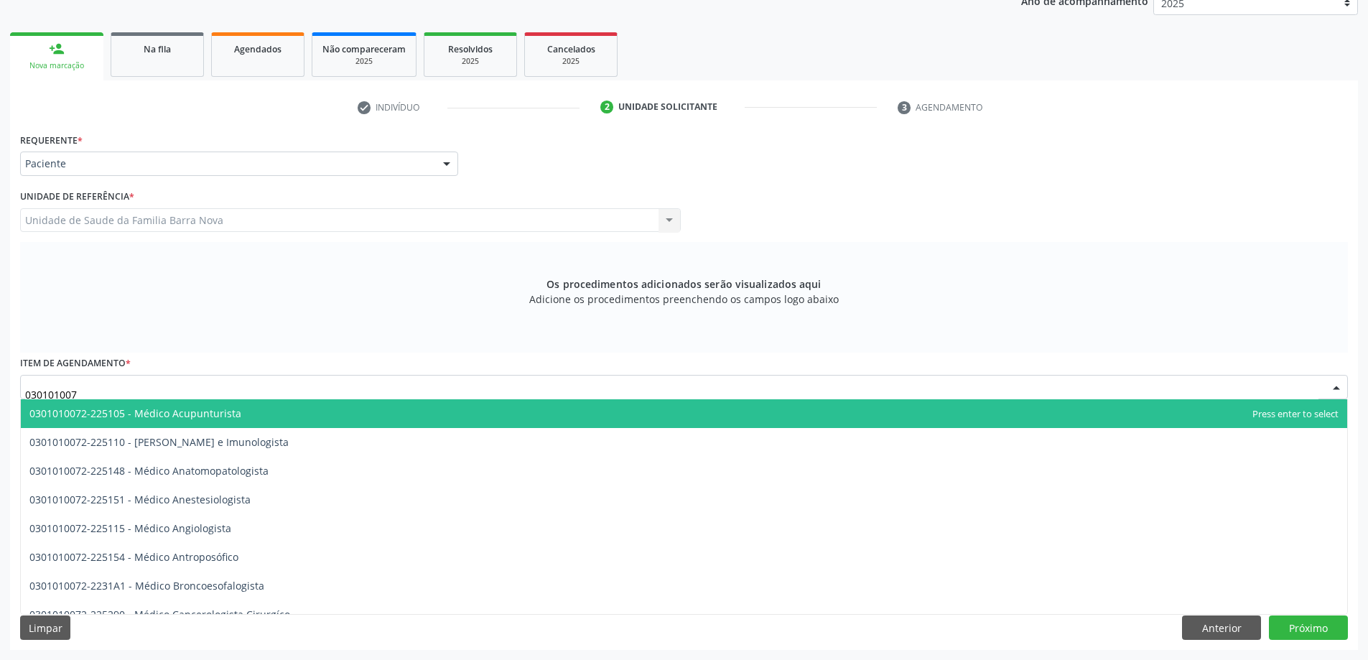
type input "0301010072"
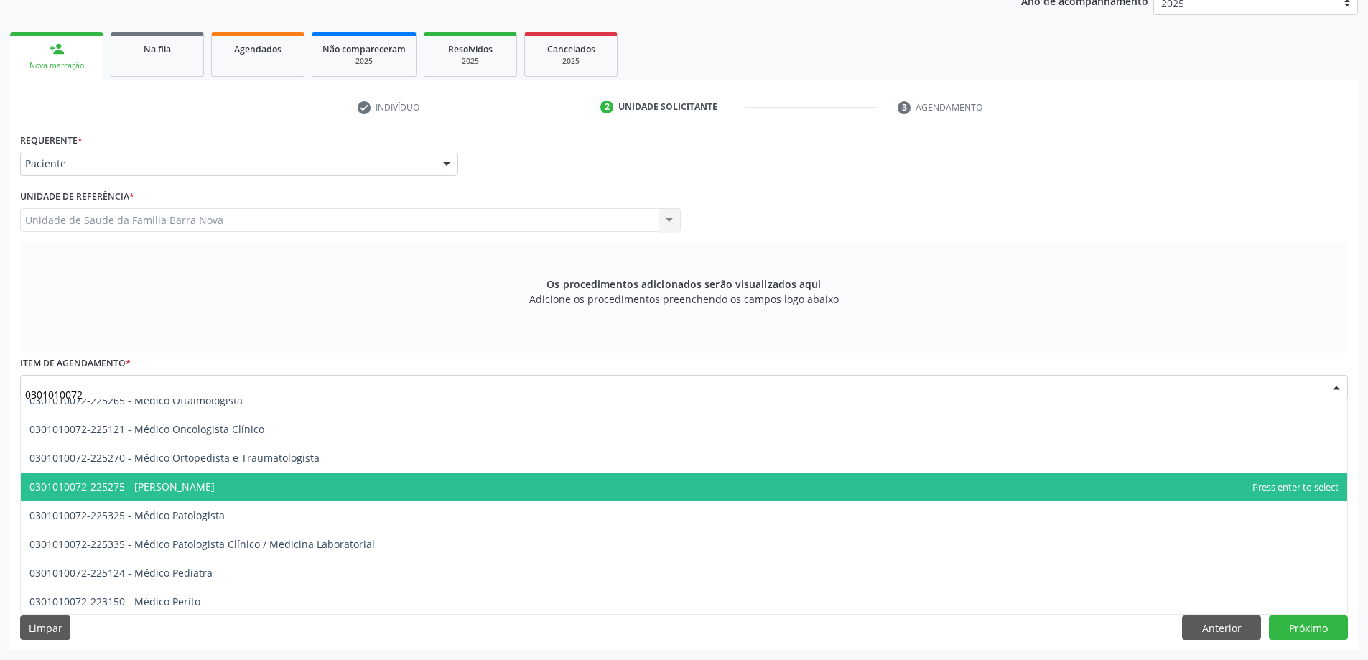
scroll to position [1221, 0]
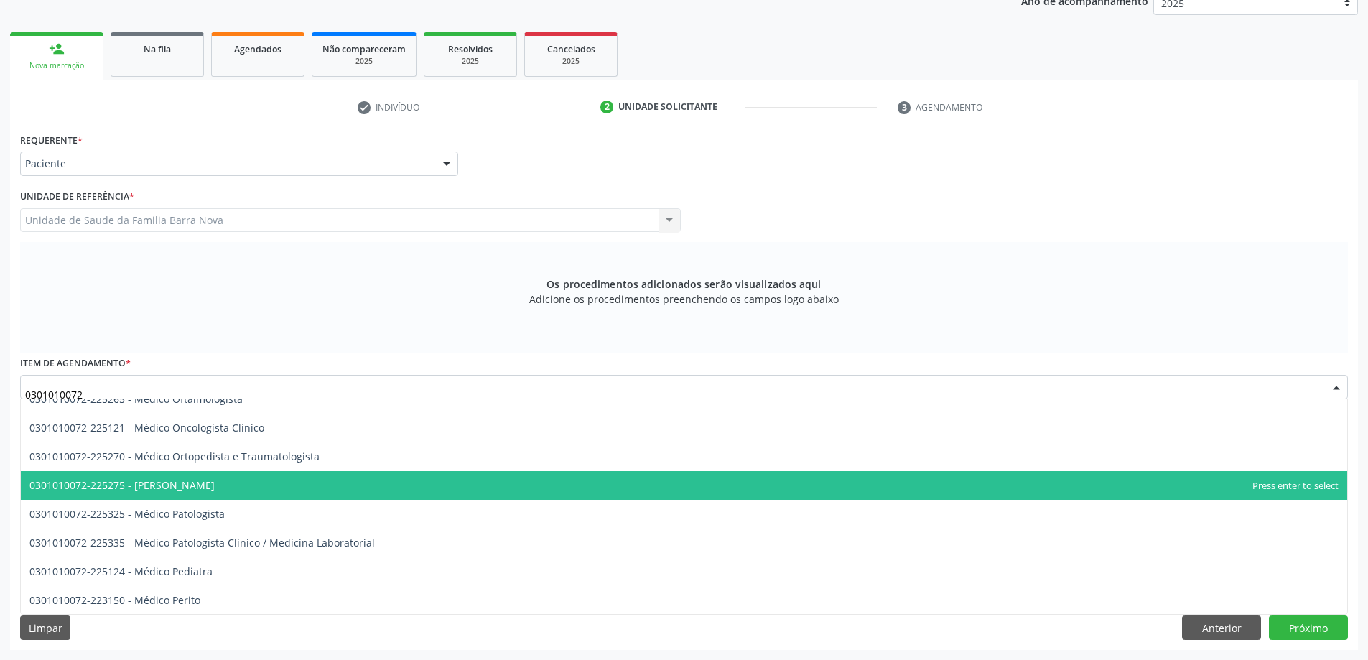
drag, startPoint x: 297, startPoint y: 487, endPoint x: 271, endPoint y: 475, distance: 27.6
click at [282, 480] on span "0301010072-225275 - [PERSON_NAME]" at bounding box center [684, 485] width 1327 height 29
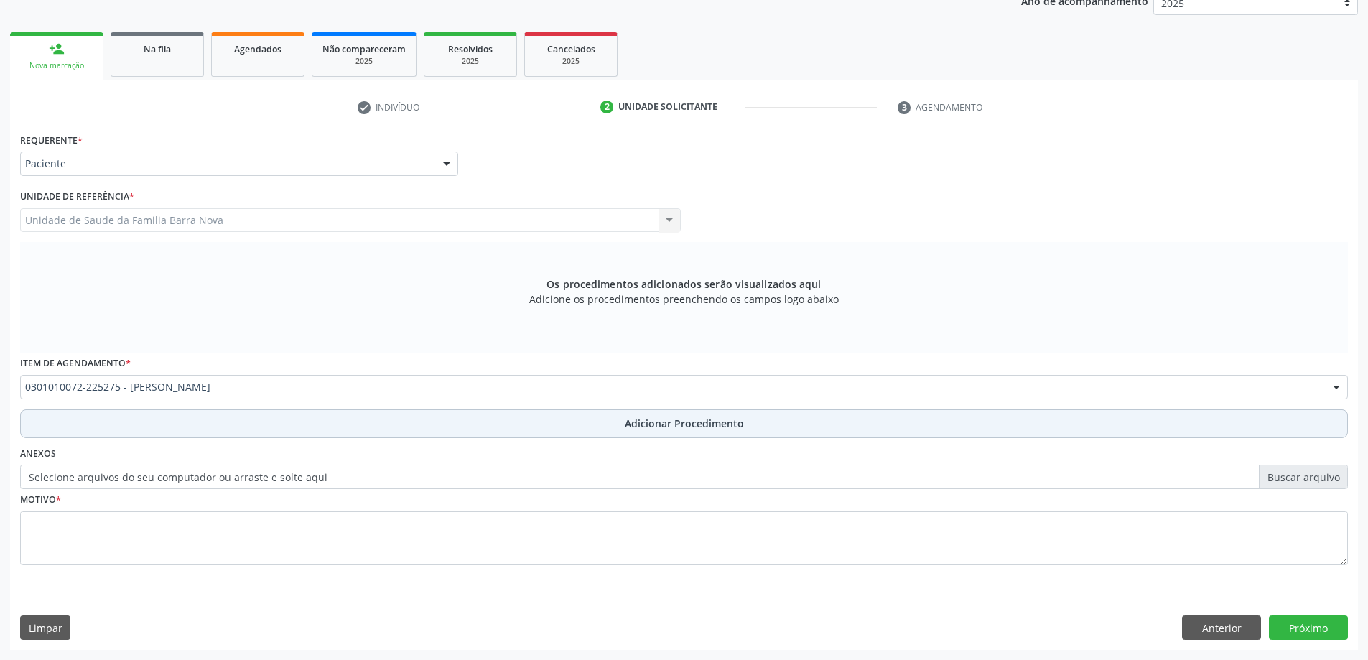
drag, startPoint x: 260, startPoint y: 429, endPoint x: 254, endPoint y: 423, distance: 8.6
click at [256, 426] on button "Adicionar Procedimento" at bounding box center [684, 423] width 1328 height 29
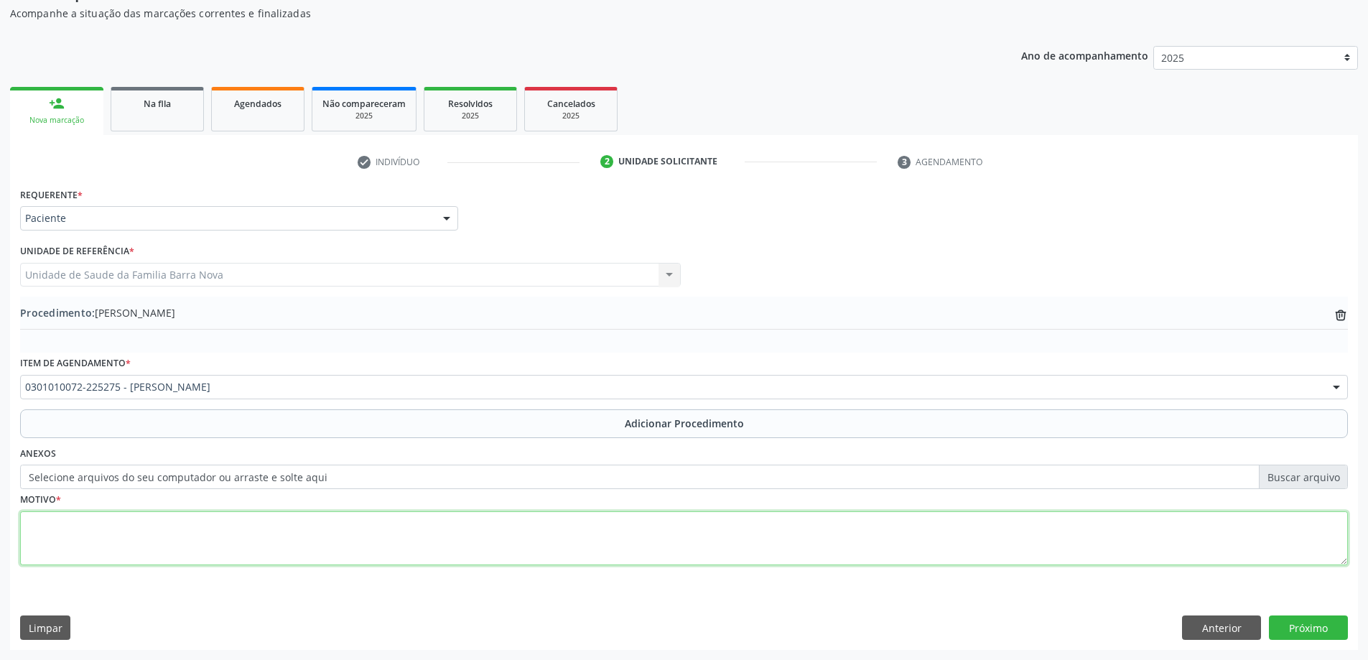
click at [266, 511] on textarea at bounding box center [684, 538] width 1328 height 55
type textarea "TONSILAS HIPERTROFICAS E OTITE. PRIORTÁRIO."
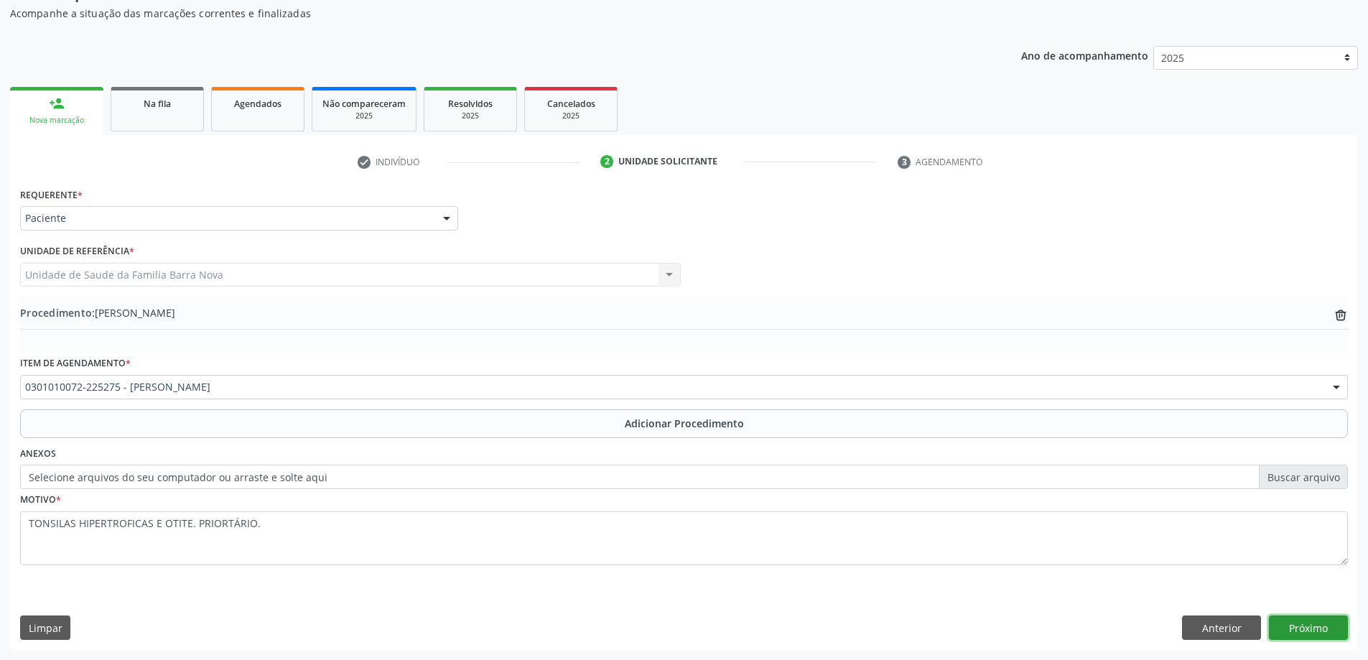
click at [1332, 629] on button "Próximo" at bounding box center [1308, 628] width 79 height 24
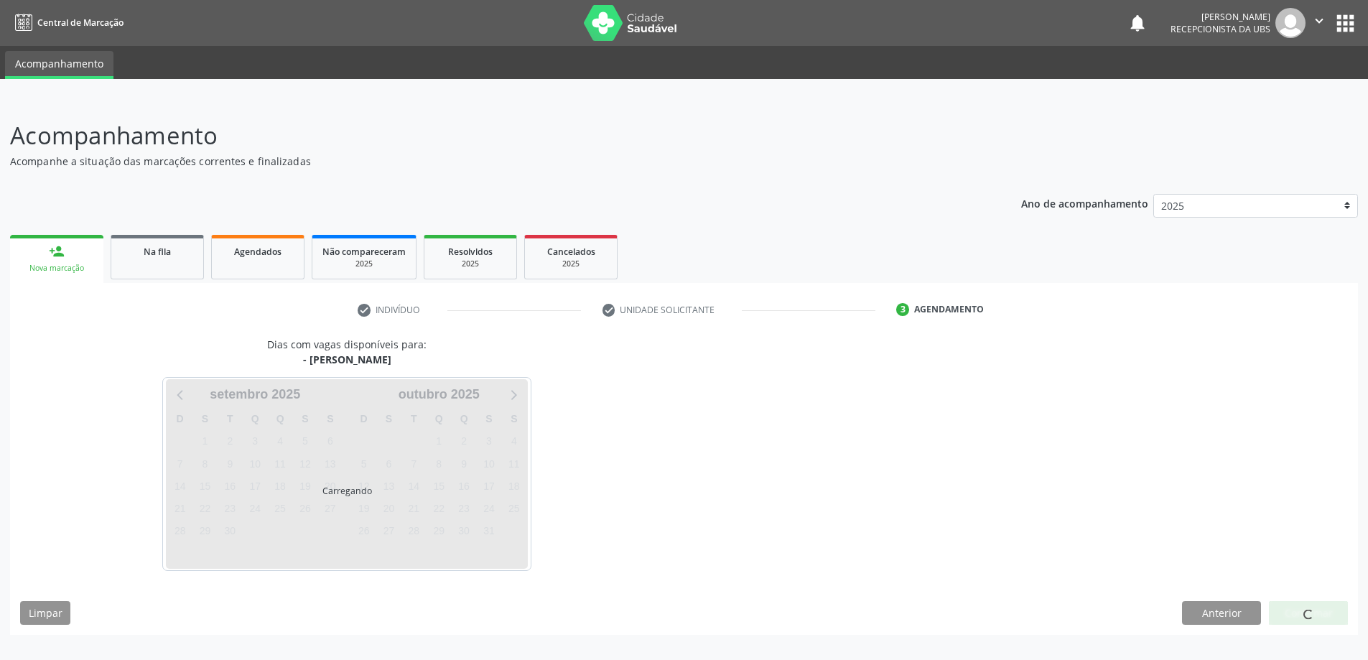
scroll to position [0, 0]
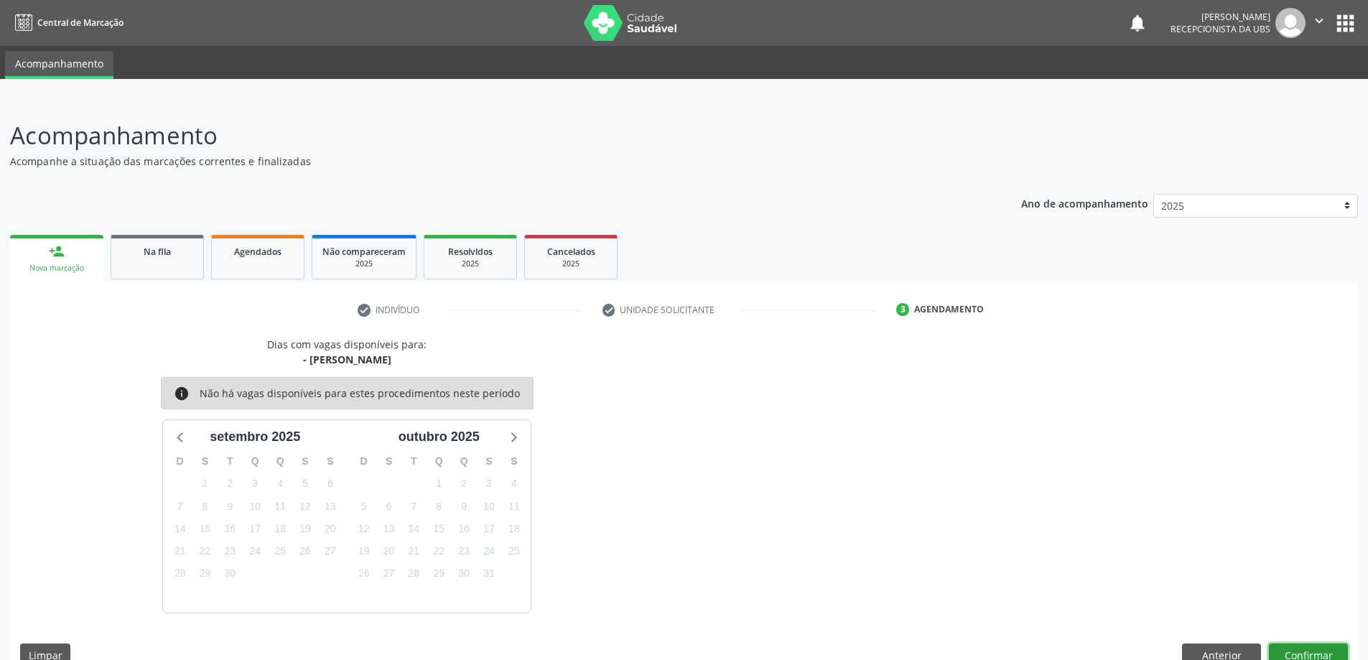
click at [1328, 648] on button "Confirmar" at bounding box center [1308, 656] width 79 height 24
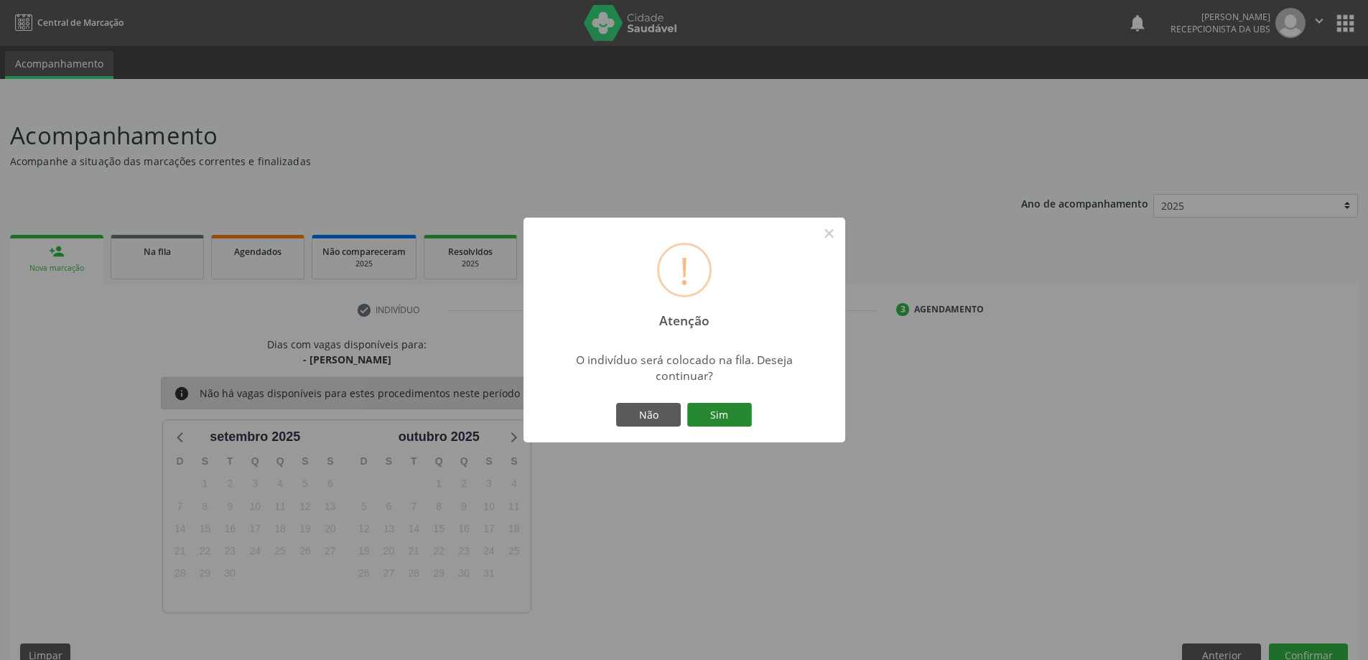
click at [689, 419] on button "Sim" at bounding box center [719, 415] width 65 height 24
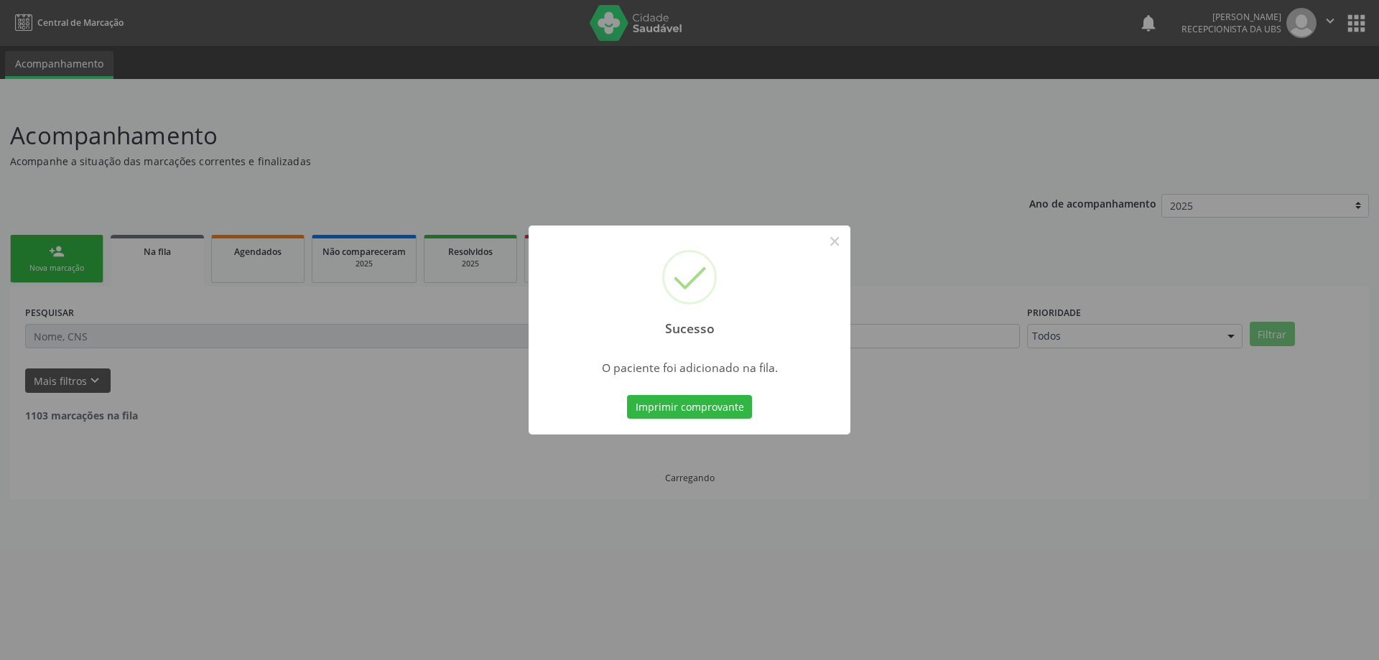
click at [78, 261] on div "Sucesso × O paciente foi adicionado na fila. Imprimir comprovante Cancel" at bounding box center [689, 330] width 1379 height 660
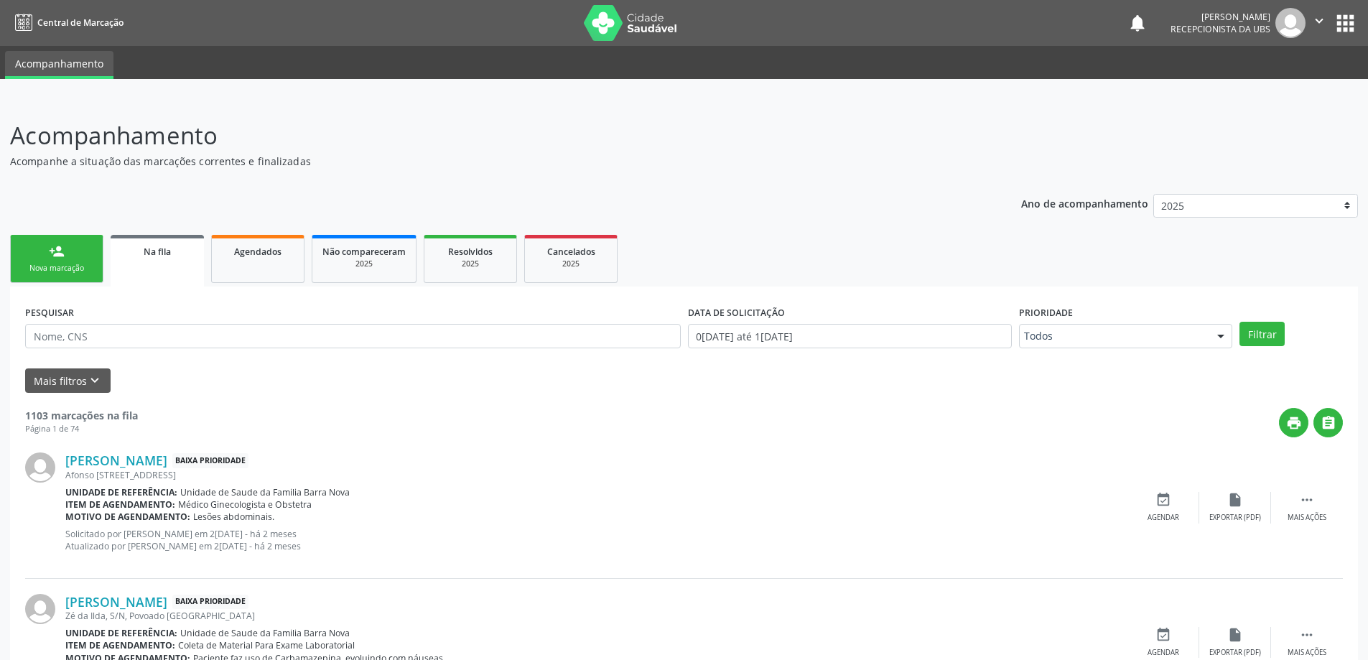
click at [51, 269] on div "Nova marcação" at bounding box center [57, 268] width 72 height 11
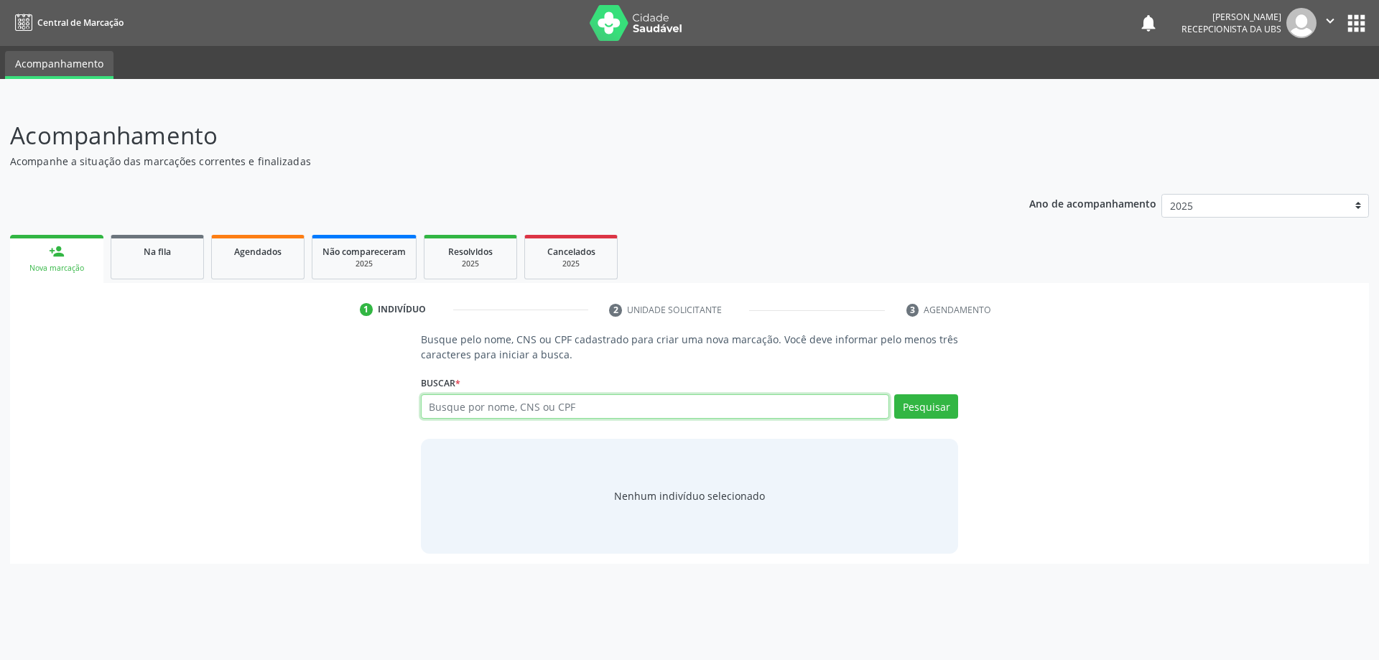
click at [514, 407] on input "text" at bounding box center [655, 406] width 469 height 24
type input "ROSINETE DE [PERSON_NAME]"
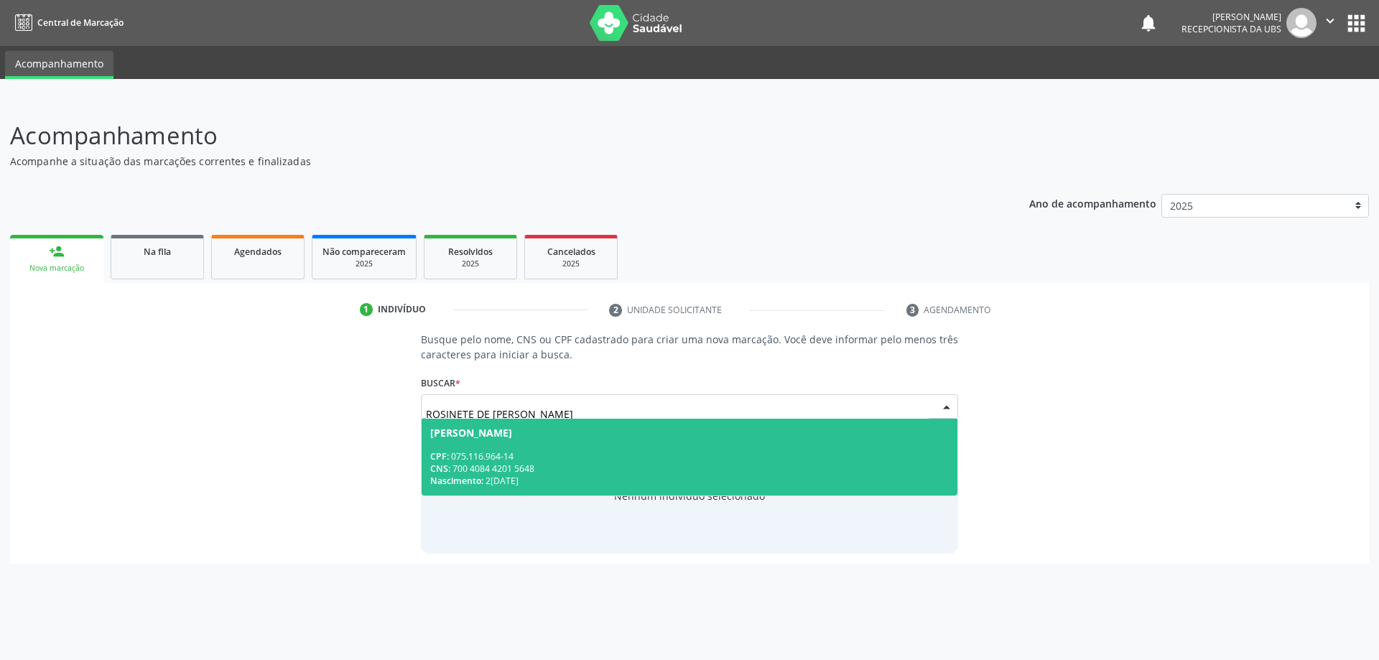
click at [582, 447] on span "[PERSON_NAME] CPF: 075.116.964-14 CNS: 700 4084 4201 5648 Nascimento: 2[DATE]" at bounding box center [690, 457] width 537 height 77
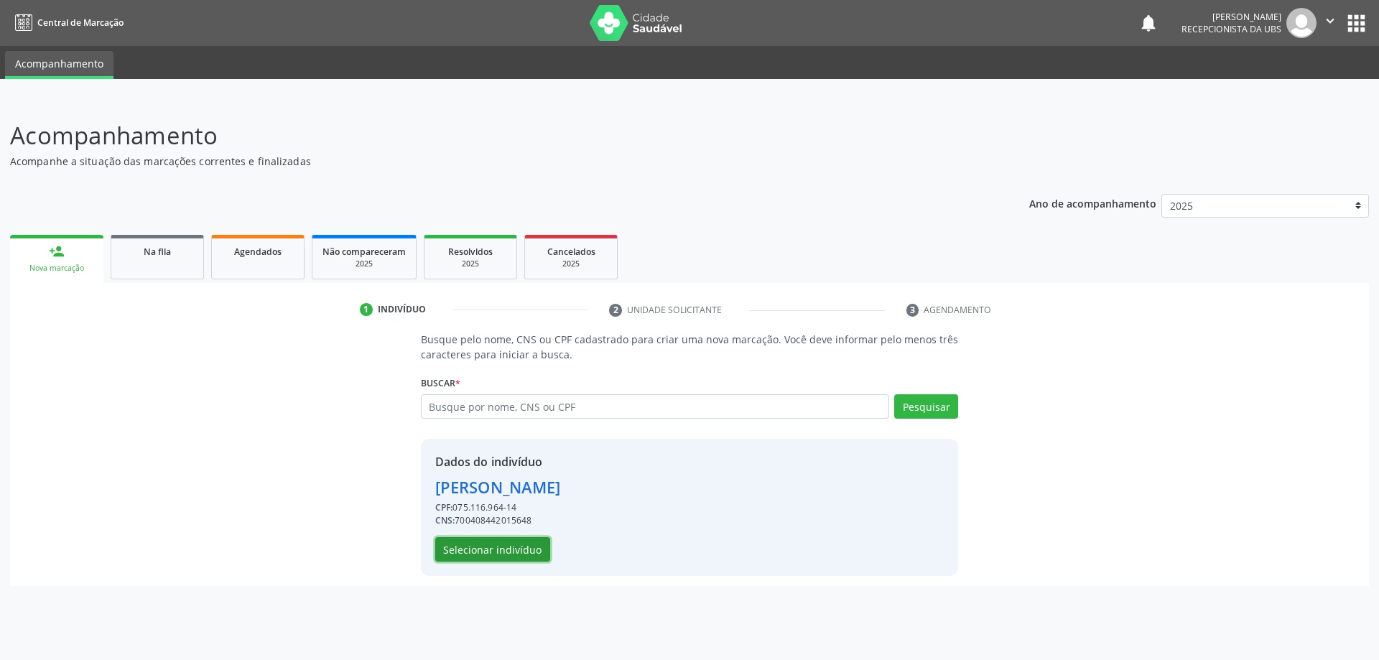
click at [525, 539] on button "Selecionar indivíduo" at bounding box center [492, 549] width 115 height 24
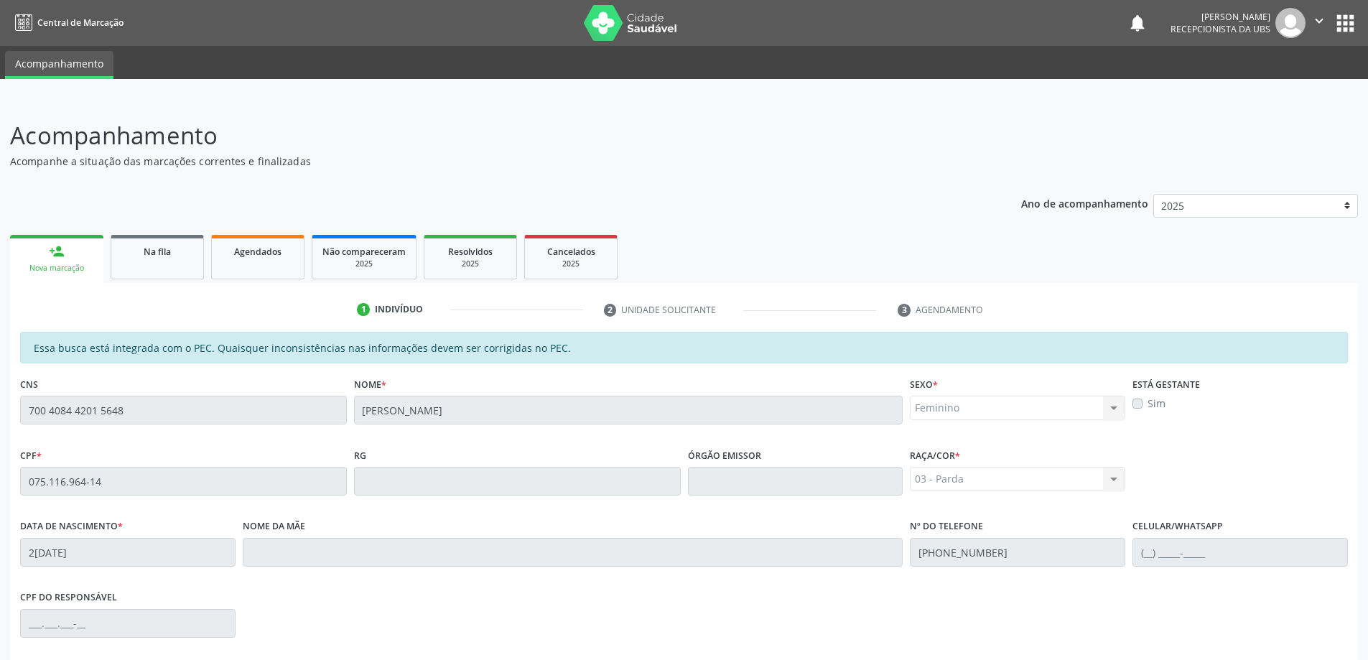
scroll to position [180, 0]
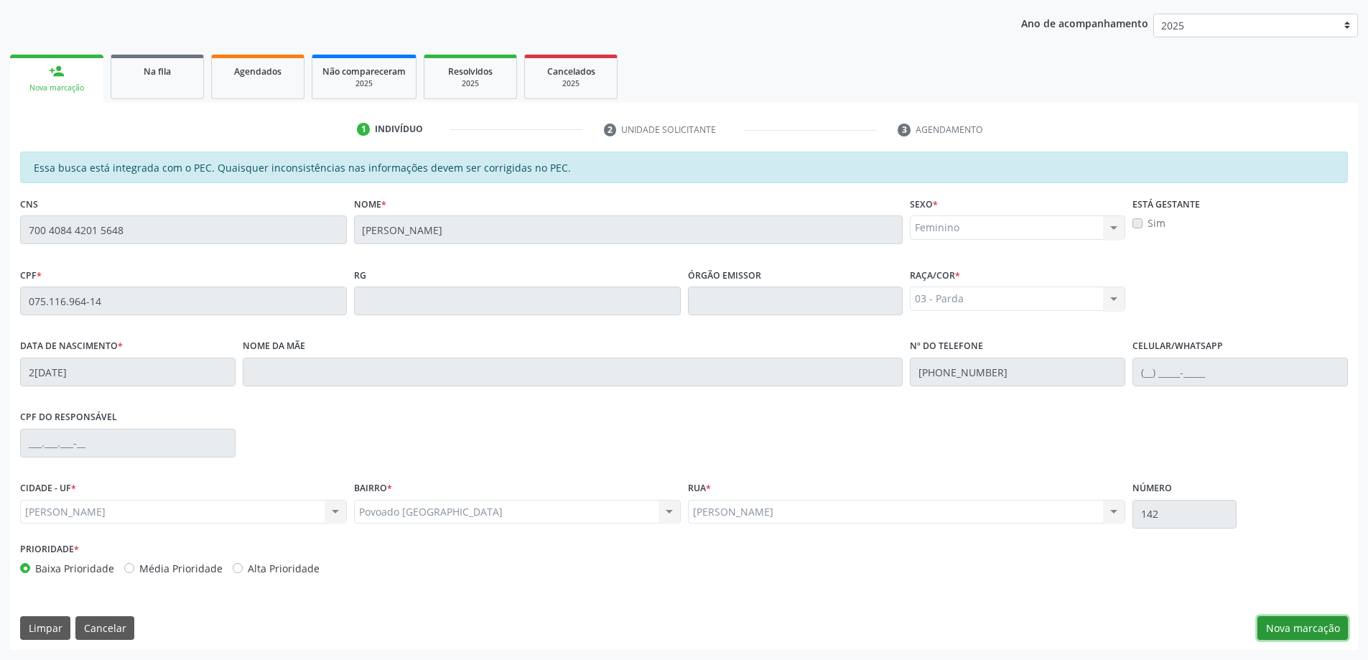
click at [1283, 622] on button "Nova marcação" at bounding box center [1303, 628] width 90 height 24
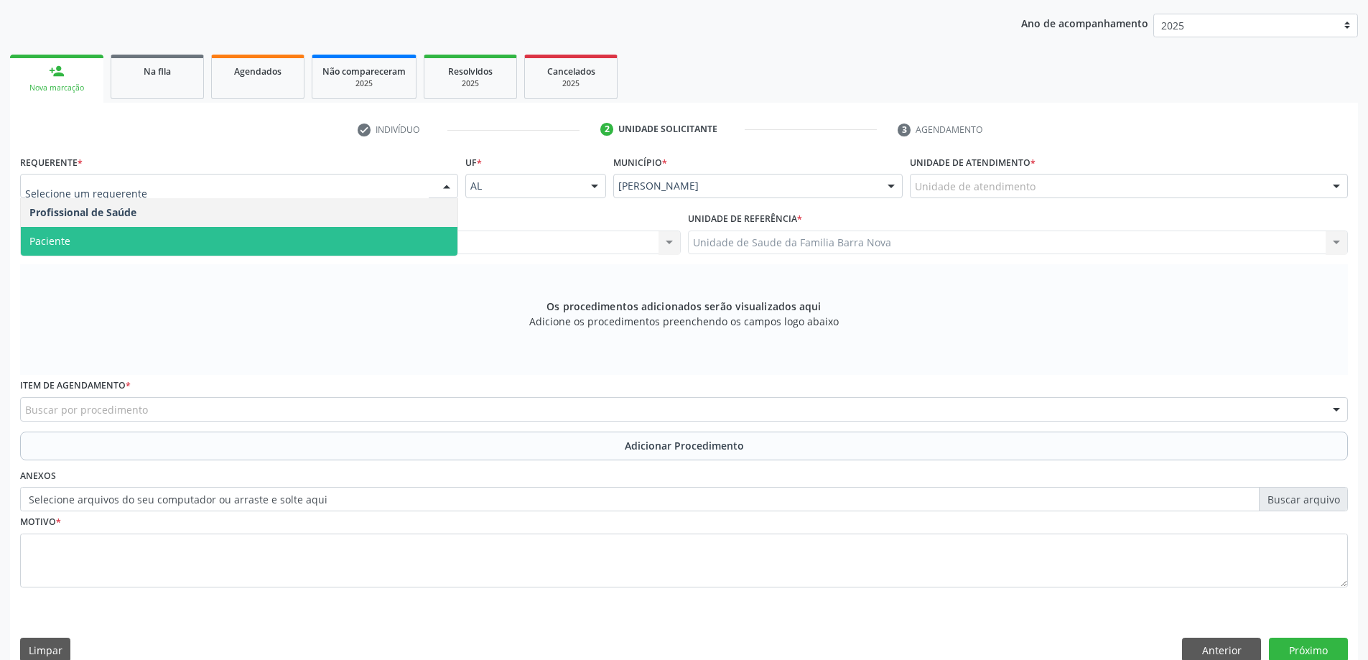
click at [241, 243] on span "Paciente" at bounding box center [239, 241] width 437 height 29
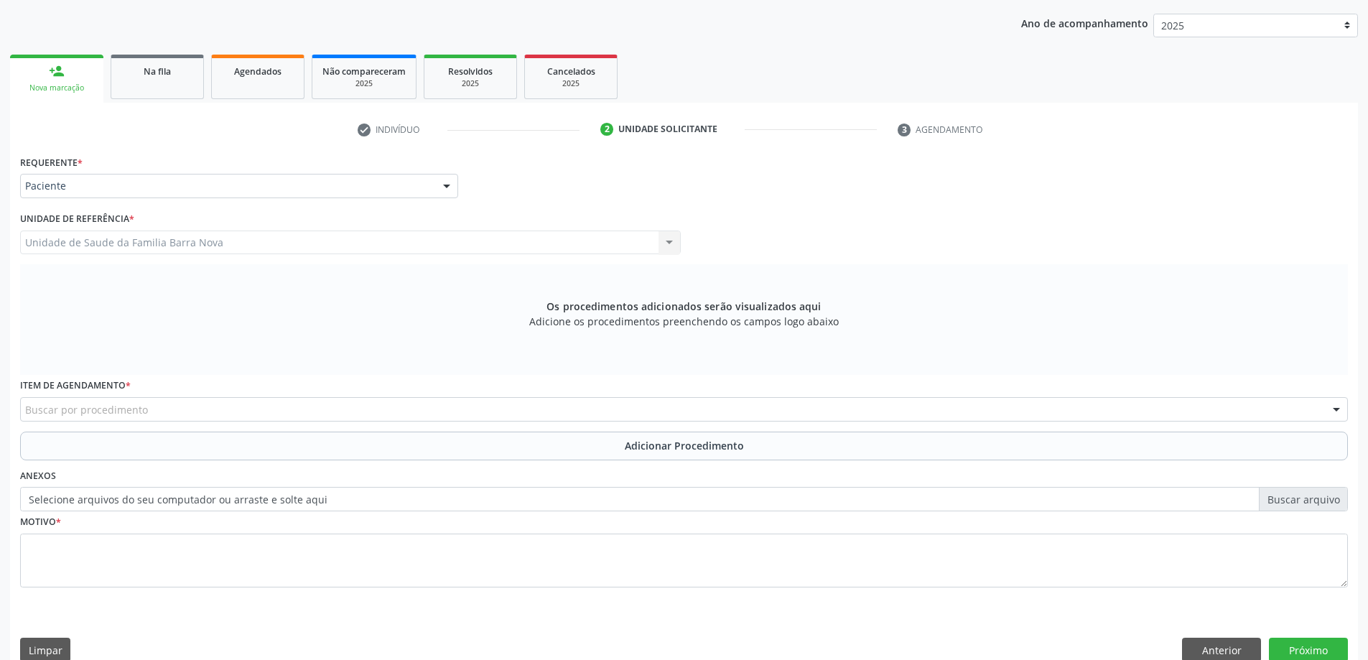
click at [178, 411] on div "Buscar por procedimento" at bounding box center [684, 409] width 1328 height 24
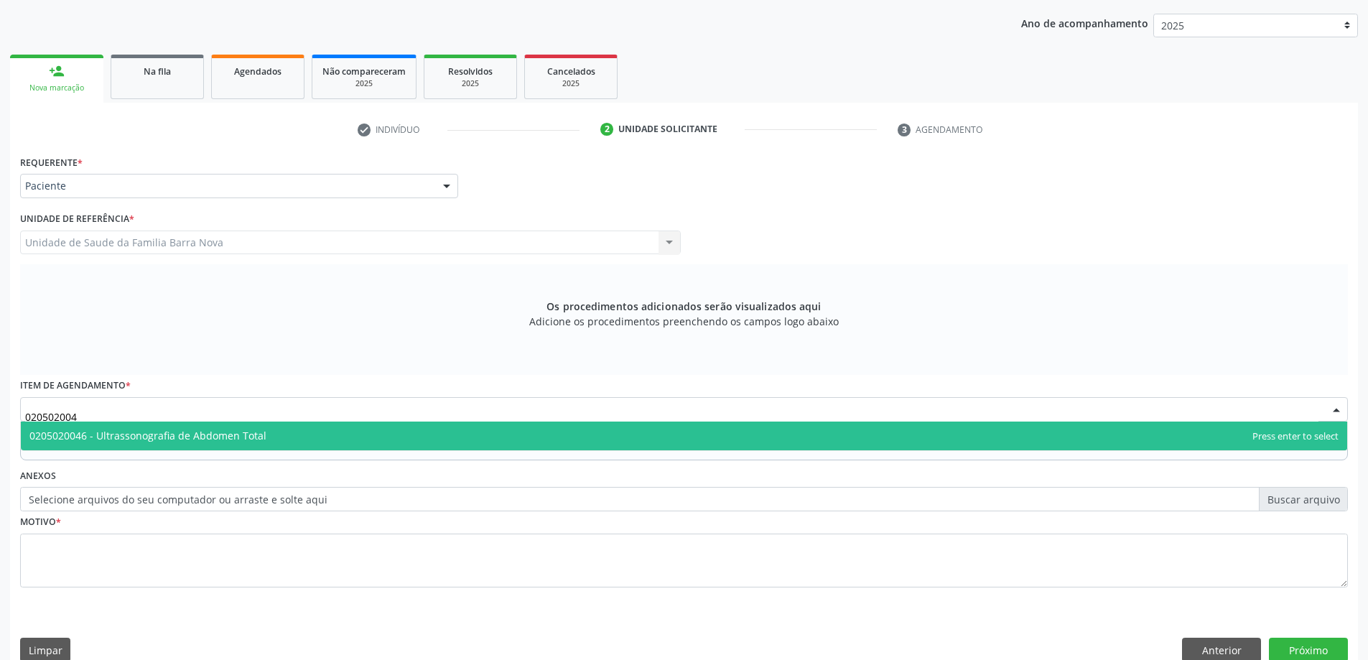
type input "0205020046"
click at [193, 448] on span "0205020046 - Ultrassonografia de Abdomen Total" at bounding box center [684, 436] width 1327 height 29
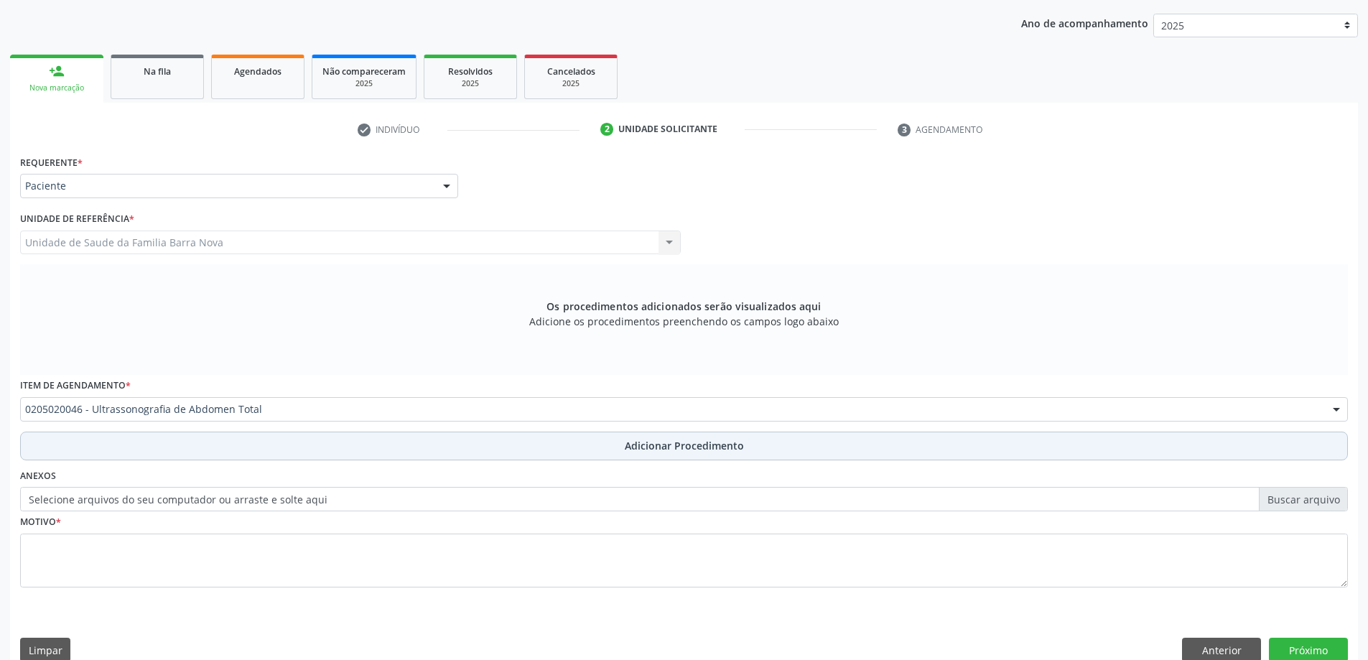
click at [199, 447] on button "Adicionar Procedimento" at bounding box center [684, 446] width 1328 height 29
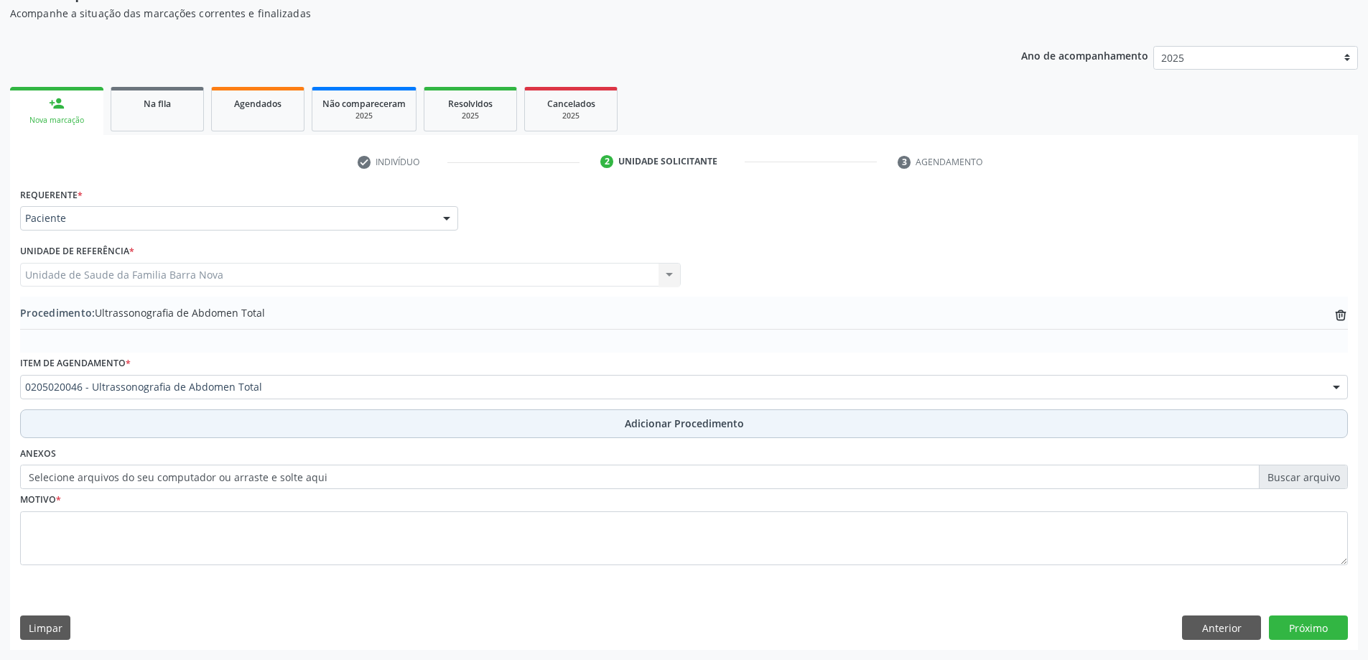
scroll to position [148, 0]
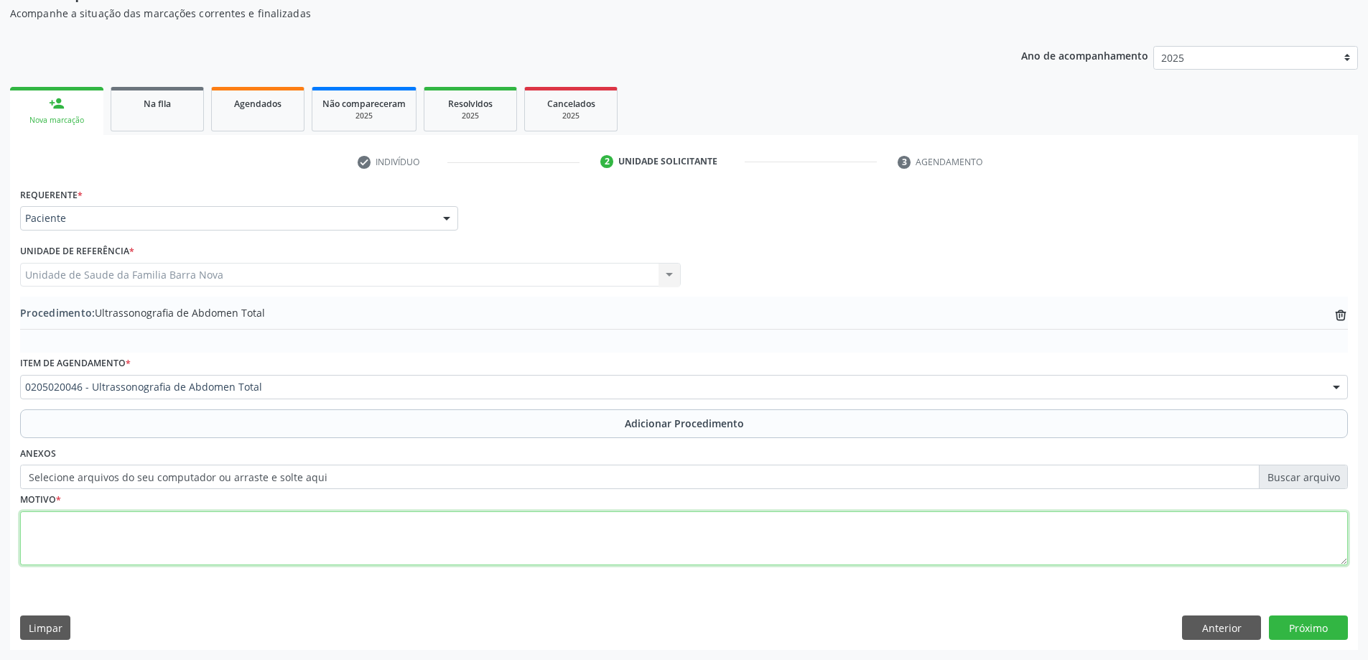
click at [159, 534] on textarea at bounding box center [684, 538] width 1328 height 55
type textarea "DOR ABDOMINAL."
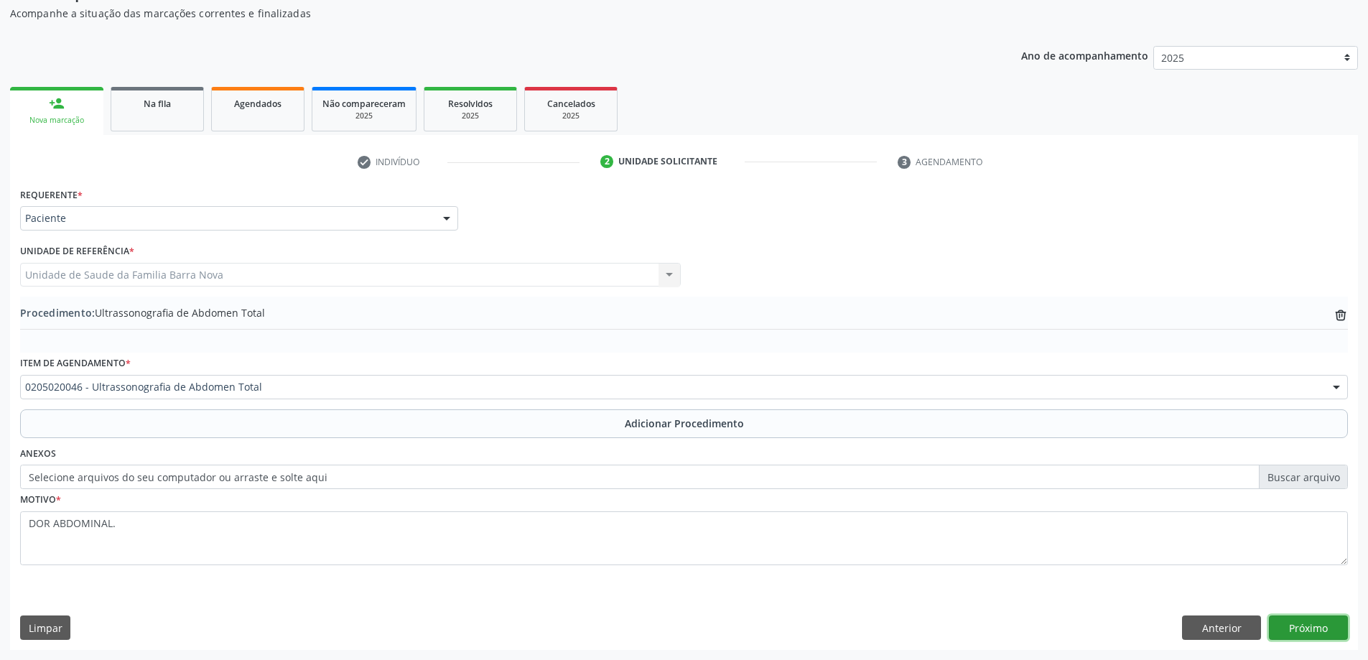
click at [1299, 621] on button "Próximo" at bounding box center [1308, 628] width 79 height 24
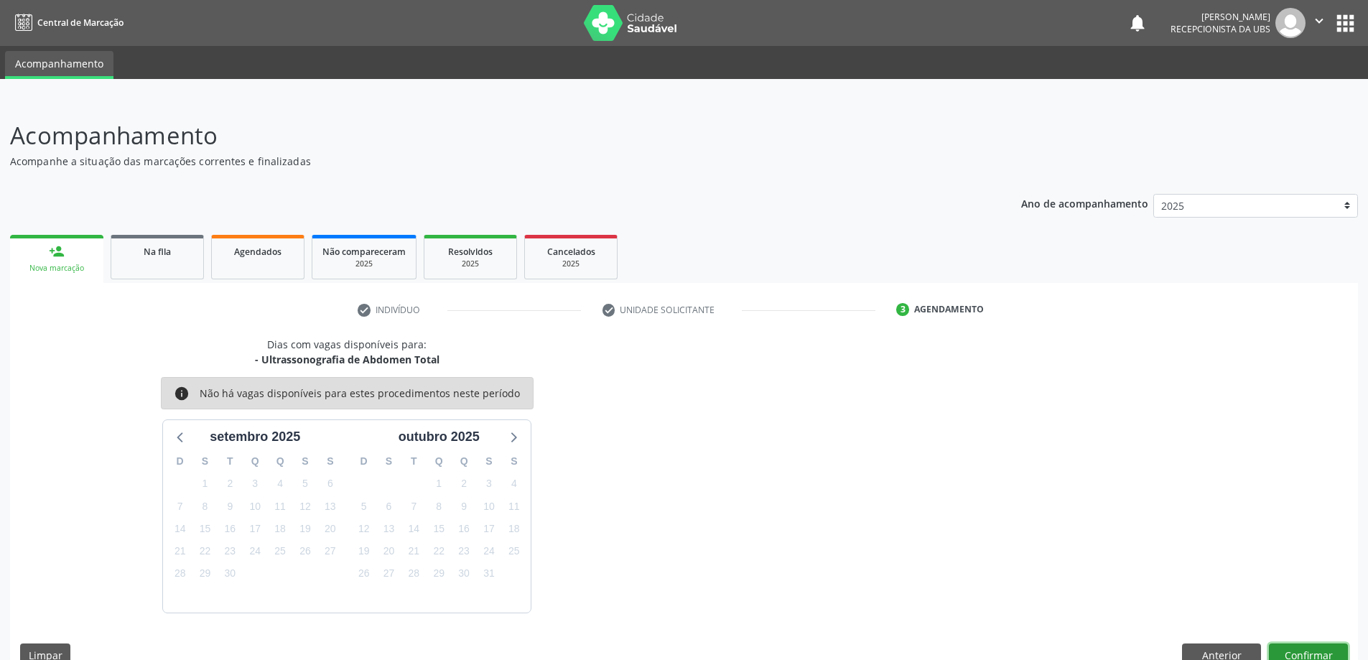
click at [1327, 646] on button "Confirmar" at bounding box center [1308, 656] width 79 height 24
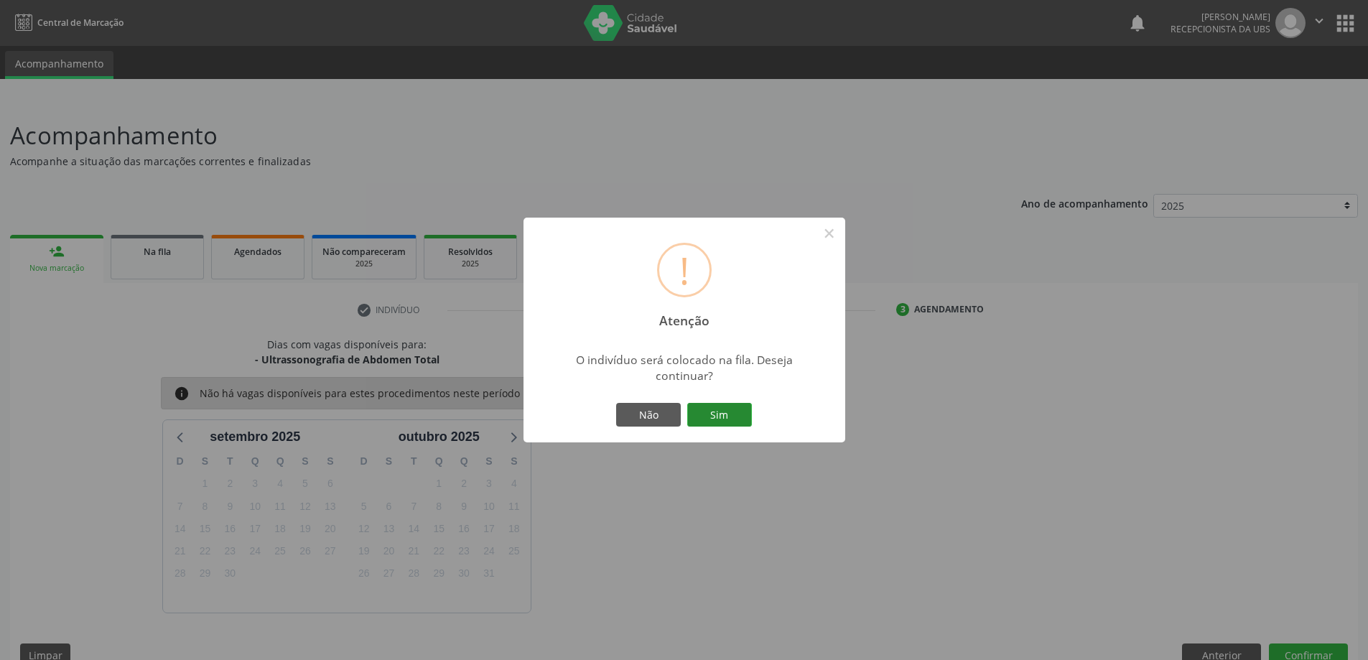
click at [727, 407] on button "Sim" at bounding box center [719, 415] width 65 height 24
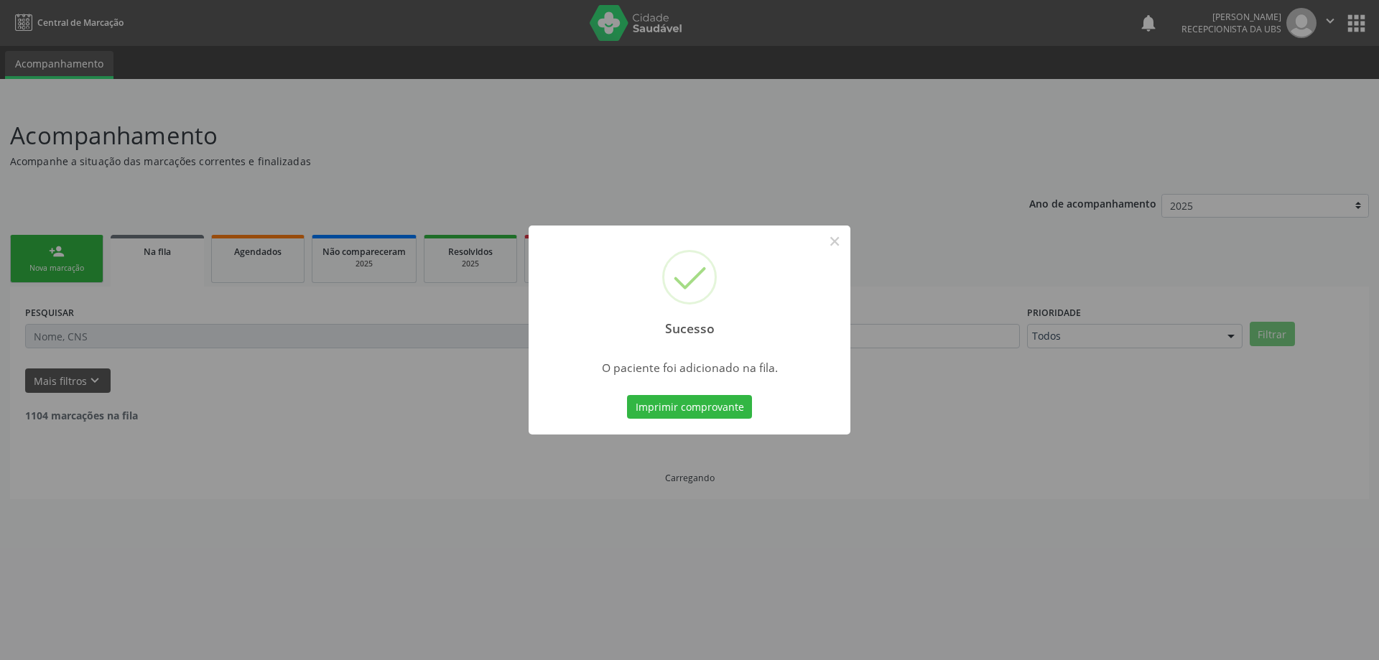
click at [75, 261] on div "Sucesso × O paciente foi adicionado na fila. Imprimir comprovante Cancel" at bounding box center [689, 330] width 1379 height 660
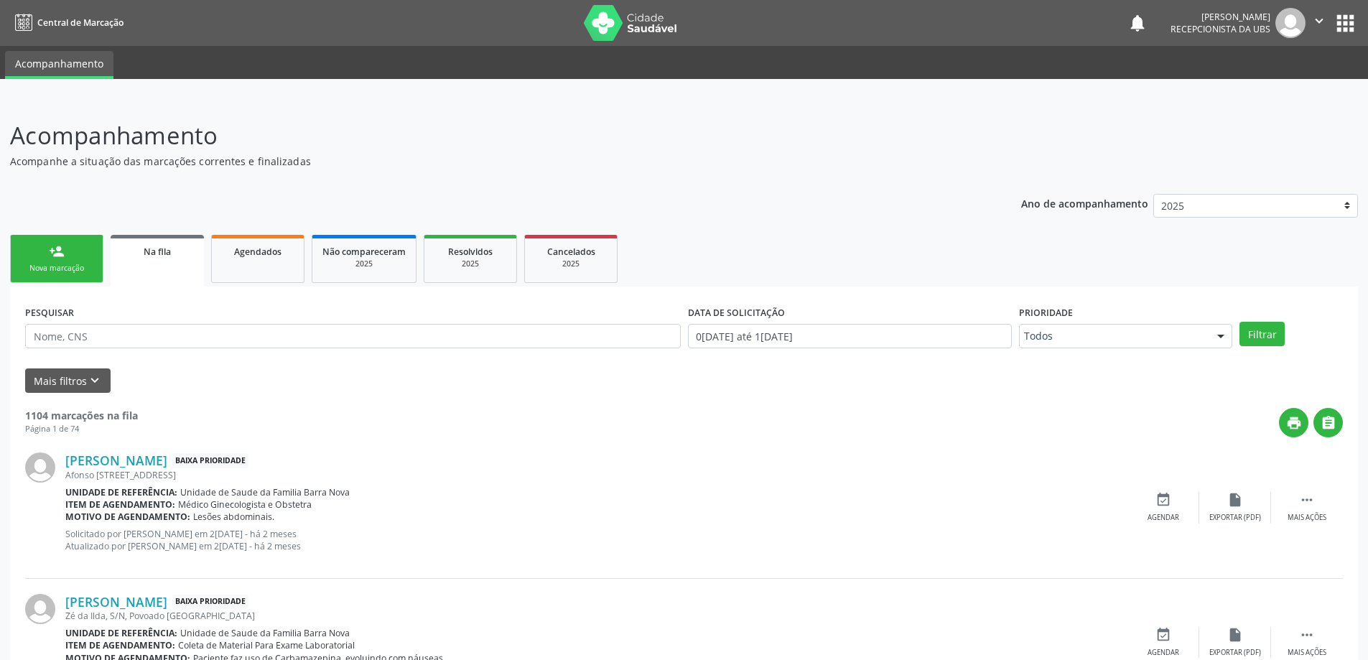
click at [75, 261] on link "person_add Nova marcação" at bounding box center [56, 259] width 93 height 48
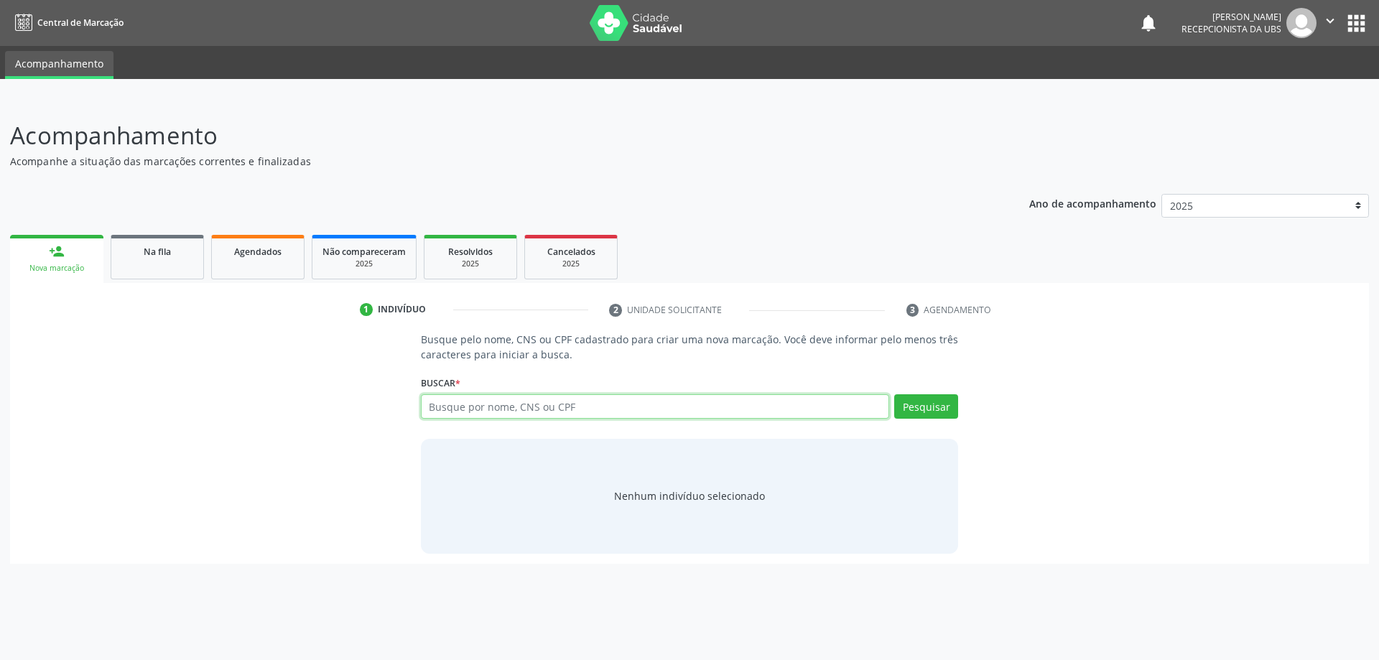
click at [623, 407] on input "text" at bounding box center [655, 406] width 469 height 24
type input "O"
type input "ROSINETE [PERSON_NAME]"
type input "ROSINETE DE [PERSON_NAME]"
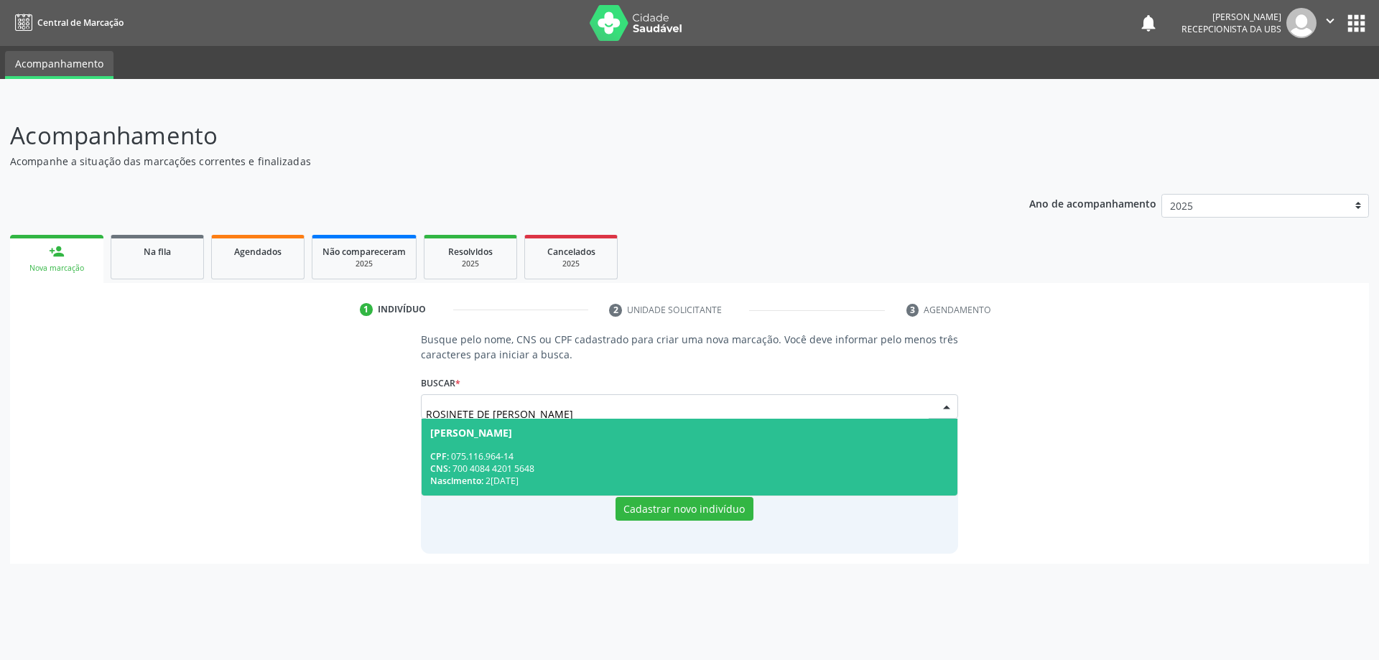
click at [613, 459] on div "CPF: 075.116.964-14" at bounding box center [689, 456] width 519 height 12
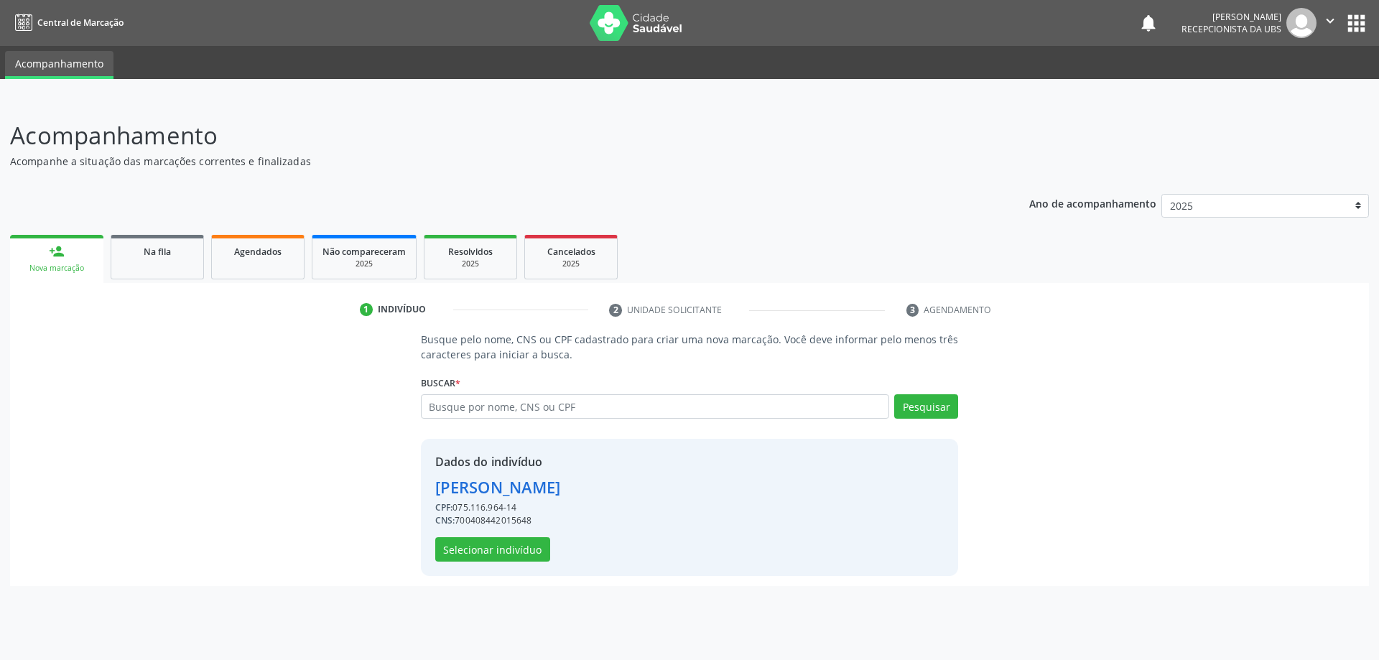
drag, startPoint x: 515, startPoint y: 524, endPoint x: 515, endPoint y: 535, distance: 10.8
click at [515, 526] on div "CNS: 700408442015648" at bounding box center [498, 520] width 126 height 13
click at [515, 544] on button "Selecionar indivíduo" at bounding box center [492, 549] width 115 height 24
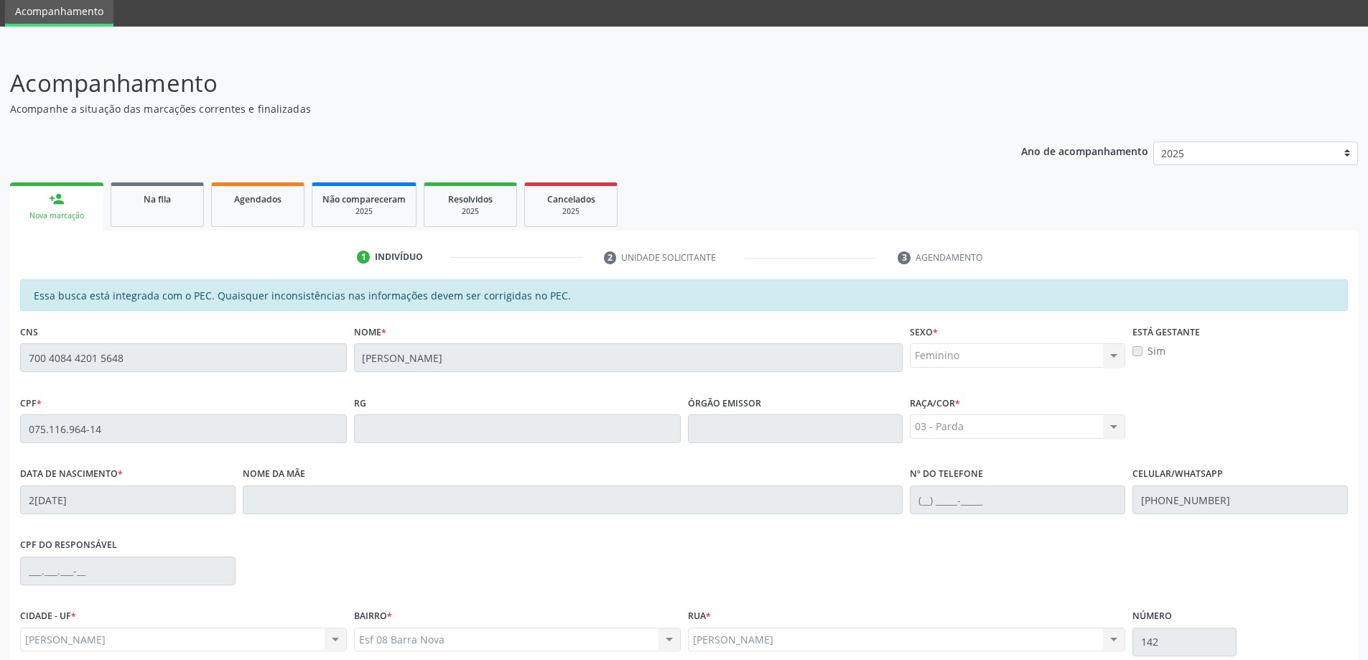
scroll to position [180, 0]
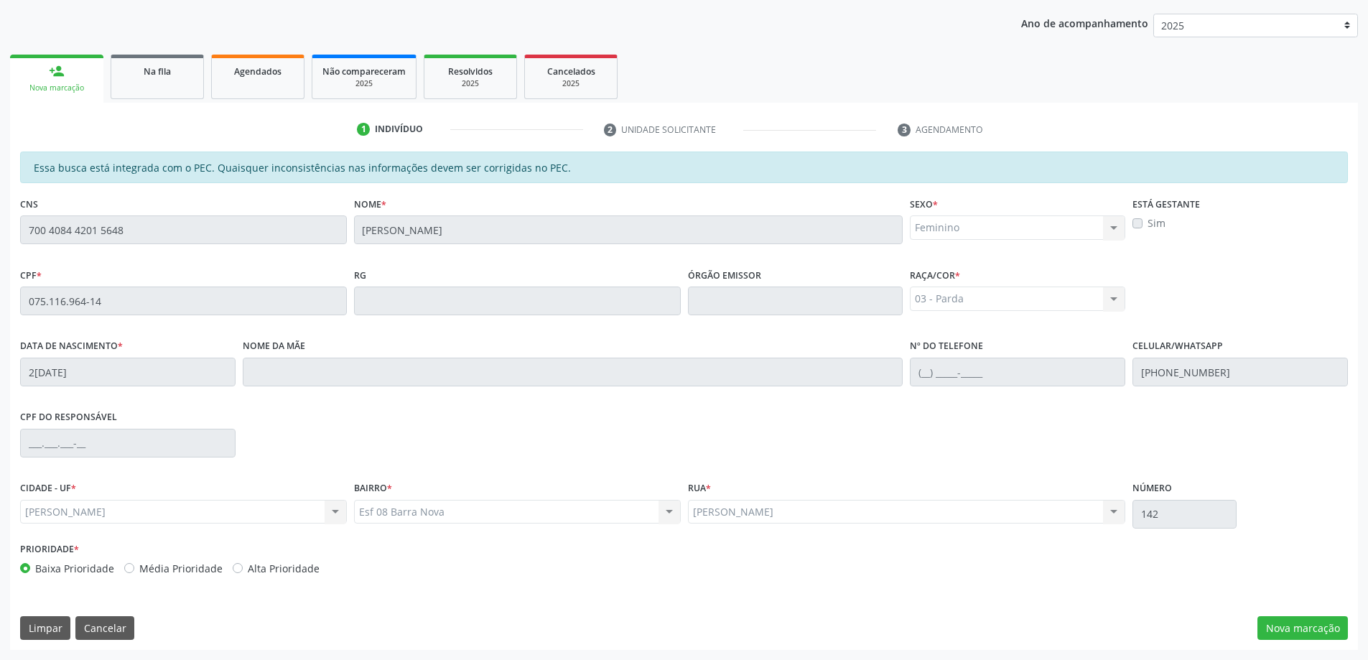
click at [1327, 645] on div "Essa busca está integrada com o PEC. Quaisquer inconsistências nas informações …" at bounding box center [684, 401] width 1348 height 498
click at [1320, 631] on button "Nova marcação" at bounding box center [1303, 628] width 90 height 24
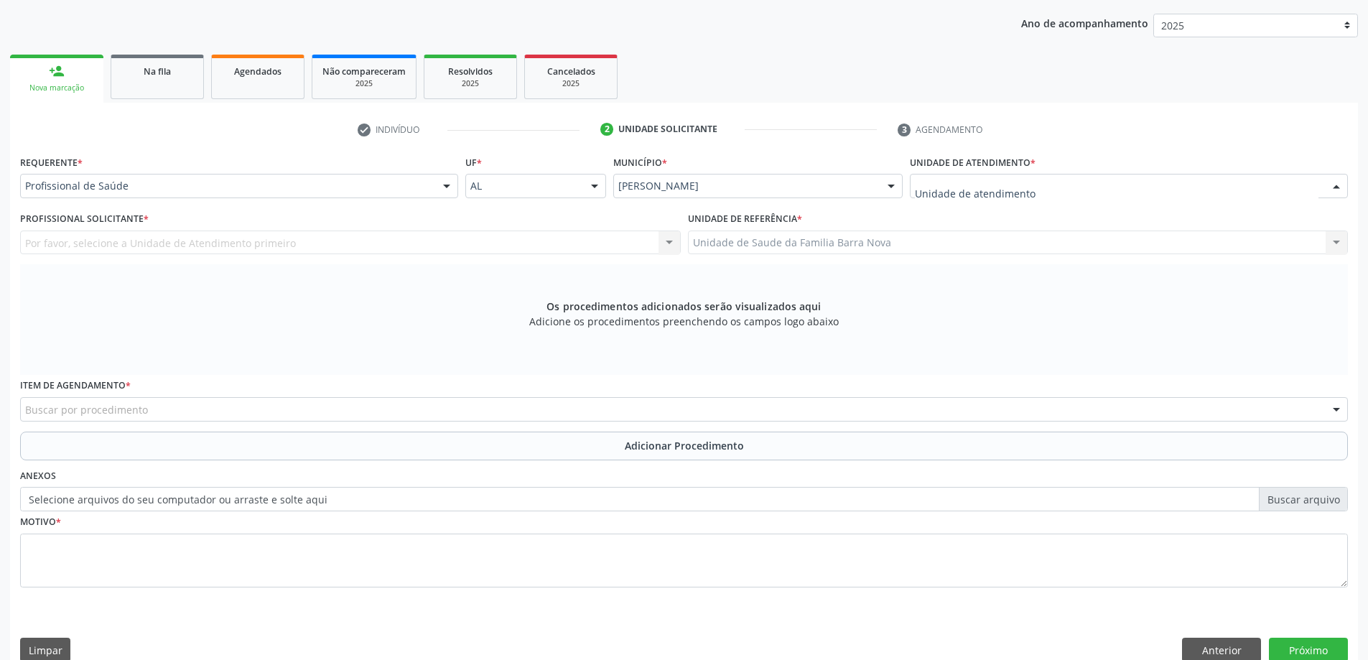
click at [1038, 182] on div at bounding box center [1129, 186] width 438 height 24
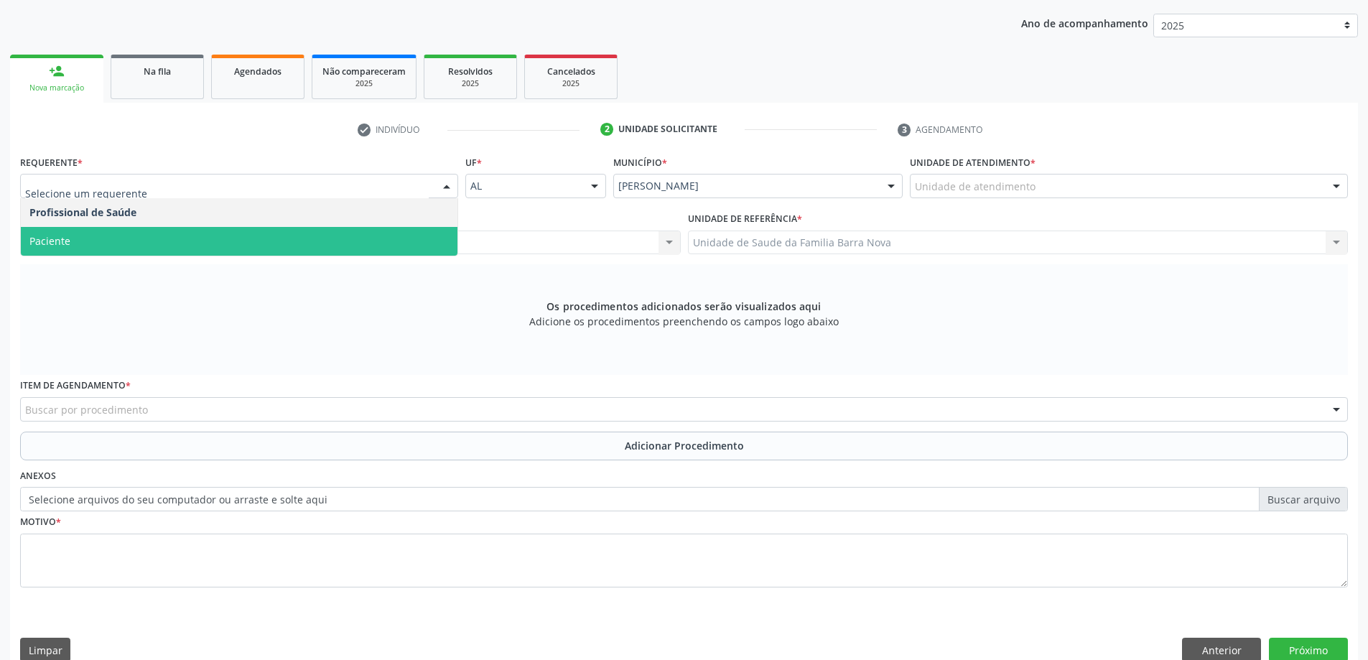
click at [96, 254] on span "Paciente" at bounding box center [239, 241] width 437 height 29
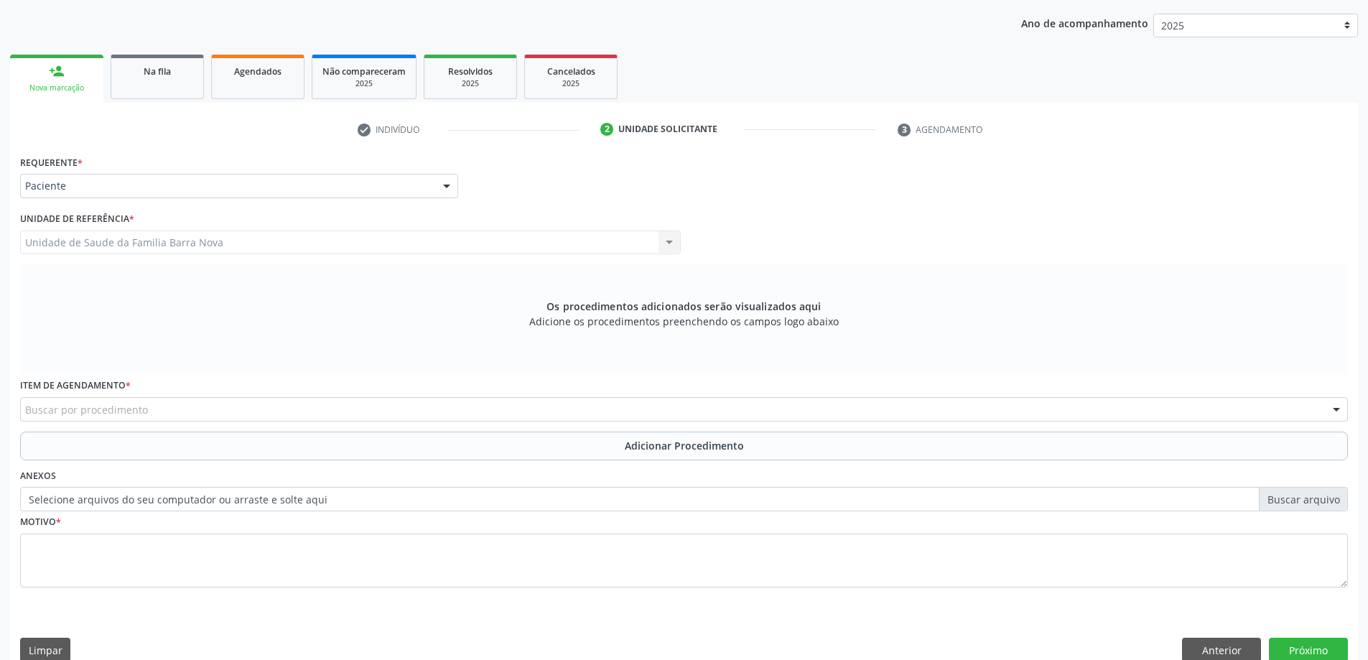
click at [117, 399] on div "Buscar por procedimento" at bounding box center [684, 409] width 1328 height 24
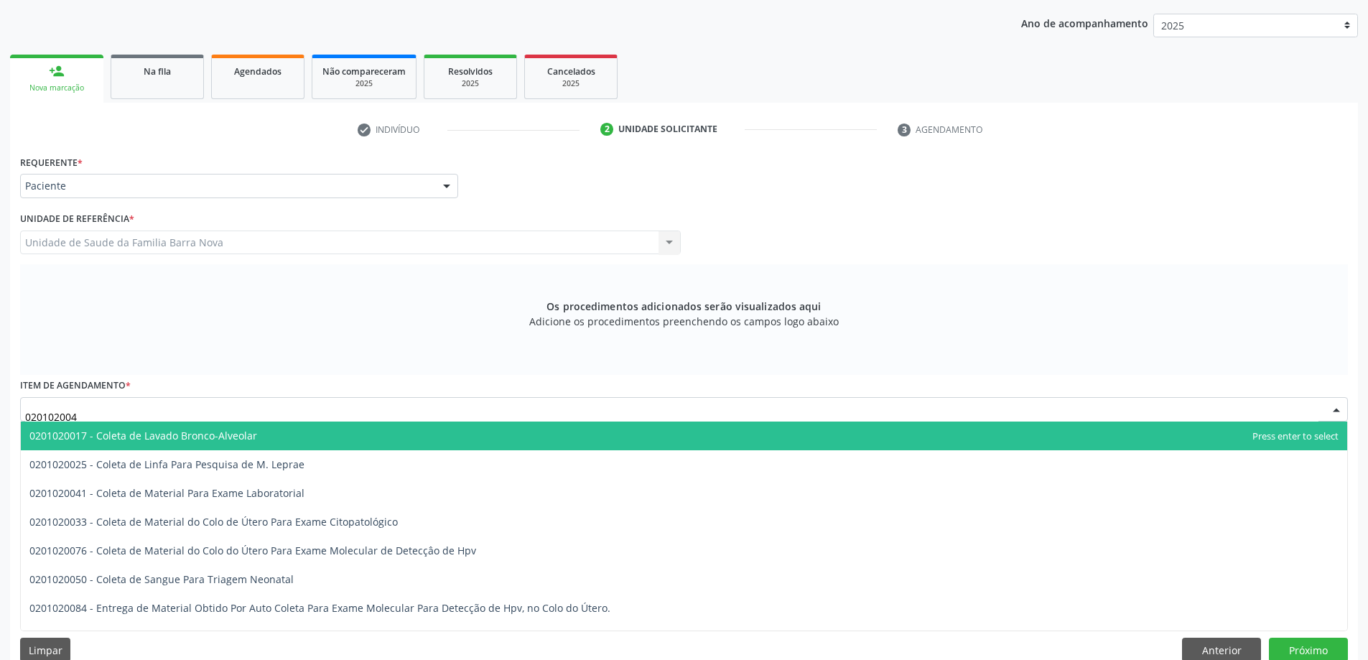
type input "0201020041"
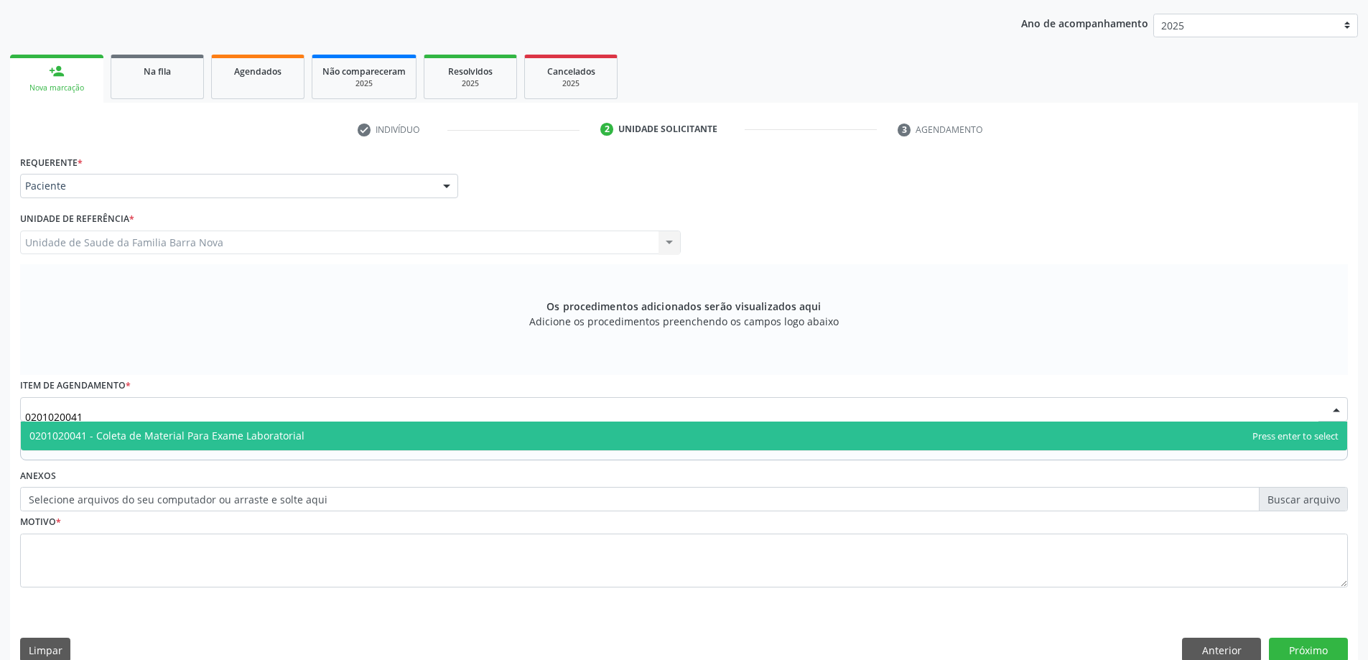
click at [226, 427] on span "0201020041 - Coleta de Material Para Exame Laboratorial" at bounding box center [684, 436] width 1327 height 29
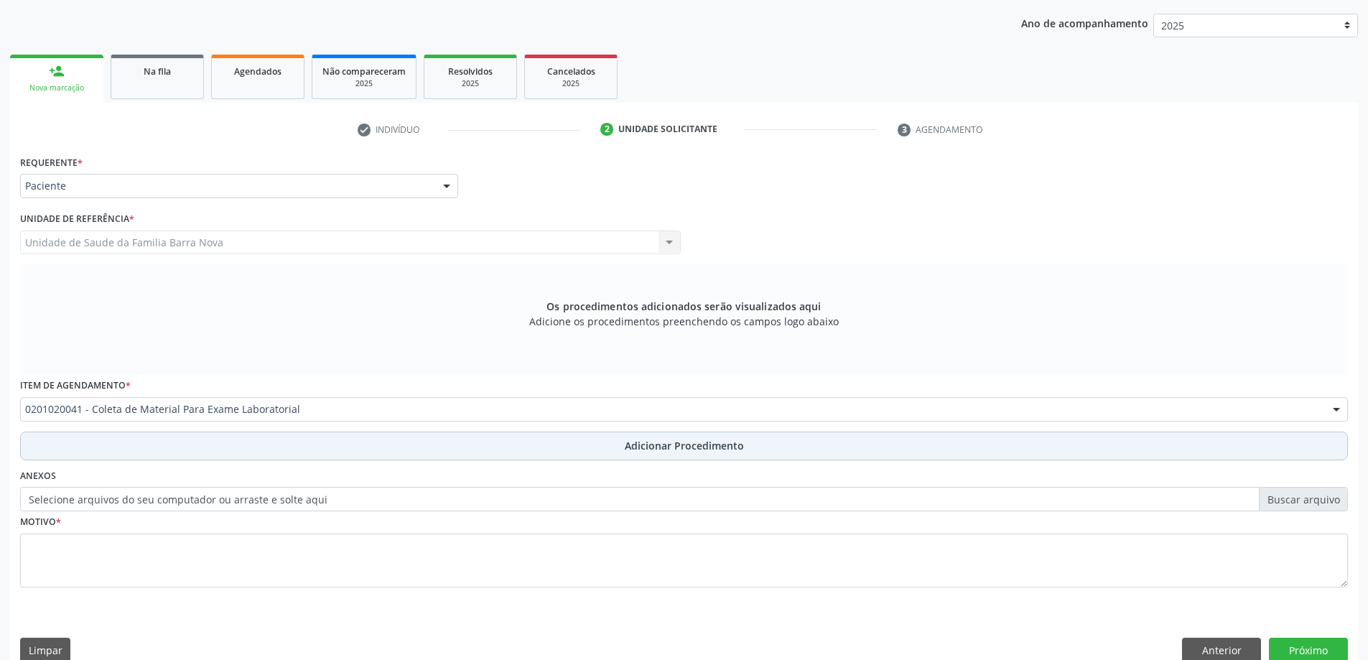
click at [249, 450] on button "Adicionar Procedimento" at bounding box center [684, 446] width 1328 height 29
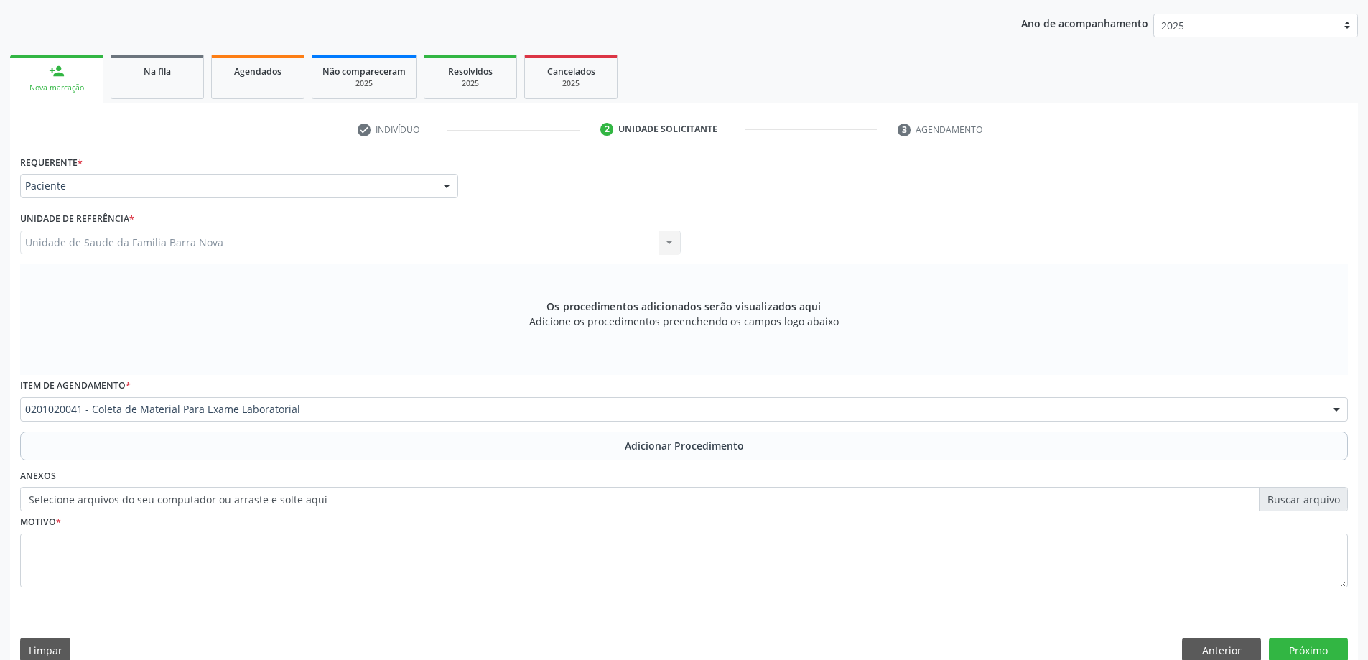
scroll to position [148, 0]
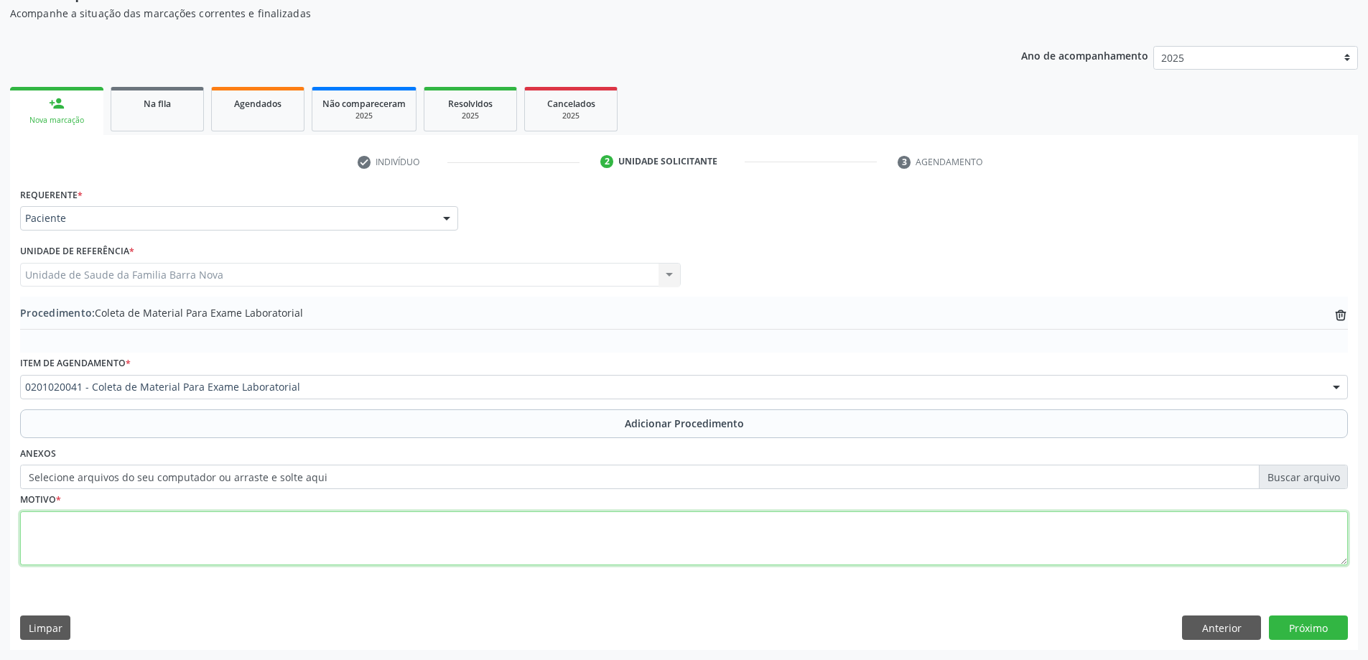
click at [215, 551] on textarea at bounding box center [684, 538] width 1328 height 55
type textarea "ASTENIA PERSISTENCIA."
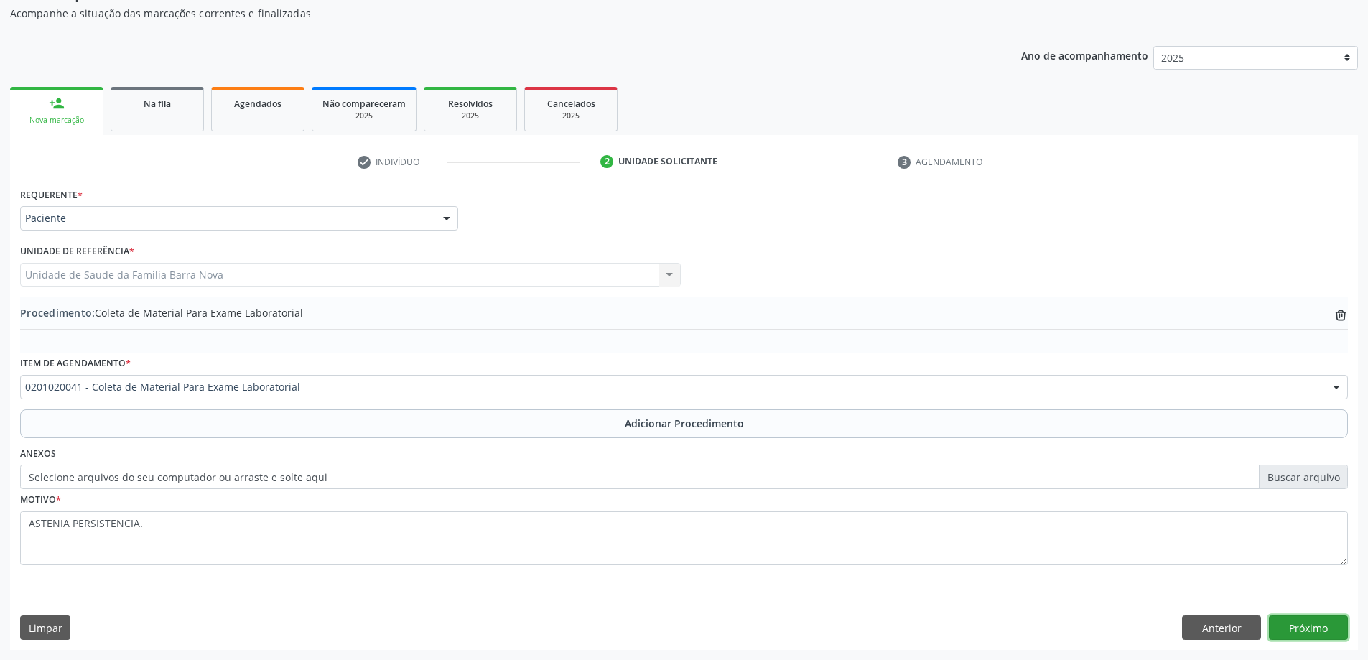
click at [1309, 627] on button "Próximo" at bounding box center [1308, 628] width 79 height 24
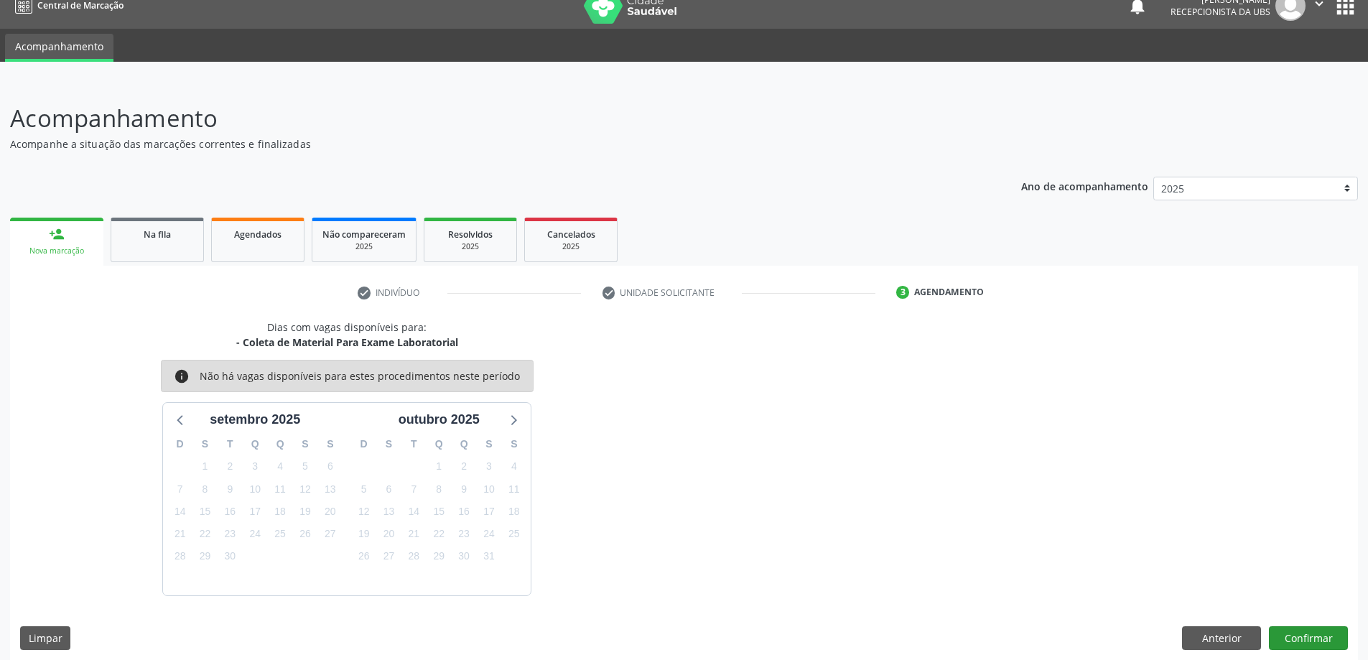
scroll to position [27, 0]
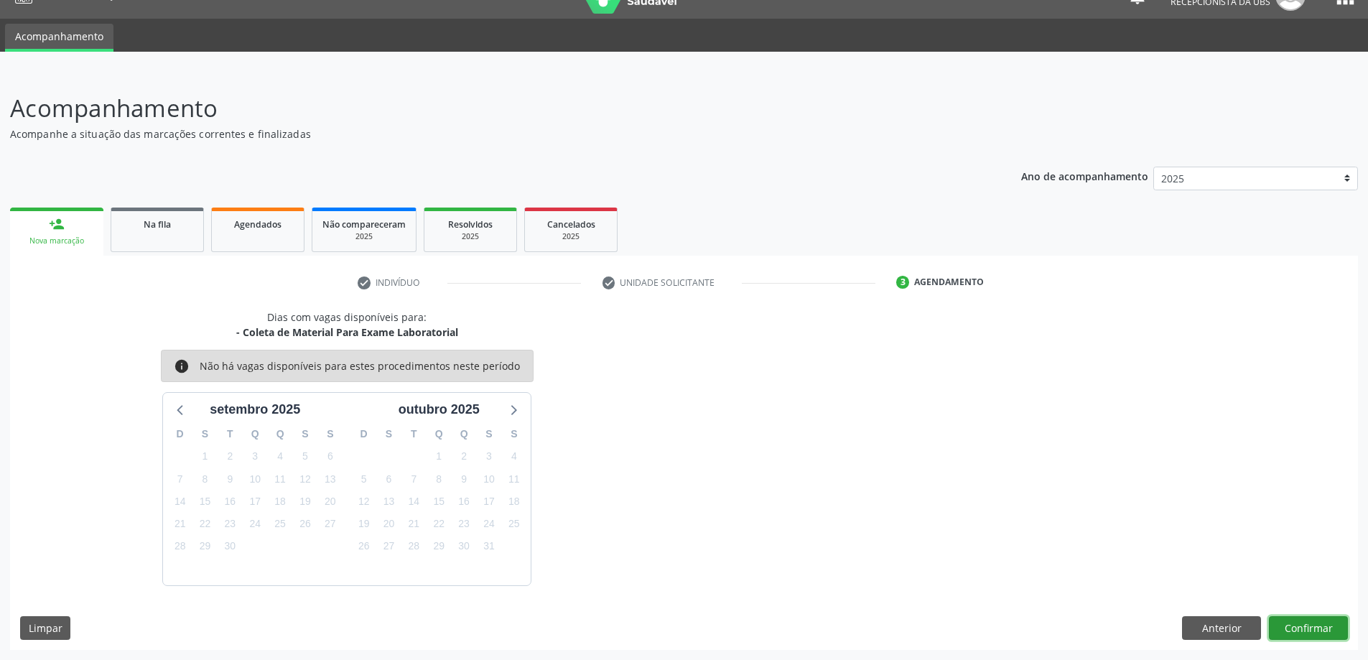
click at [1308, 625] on button "Confirmar" at bounding box center [1308, 628] width 79 height 24
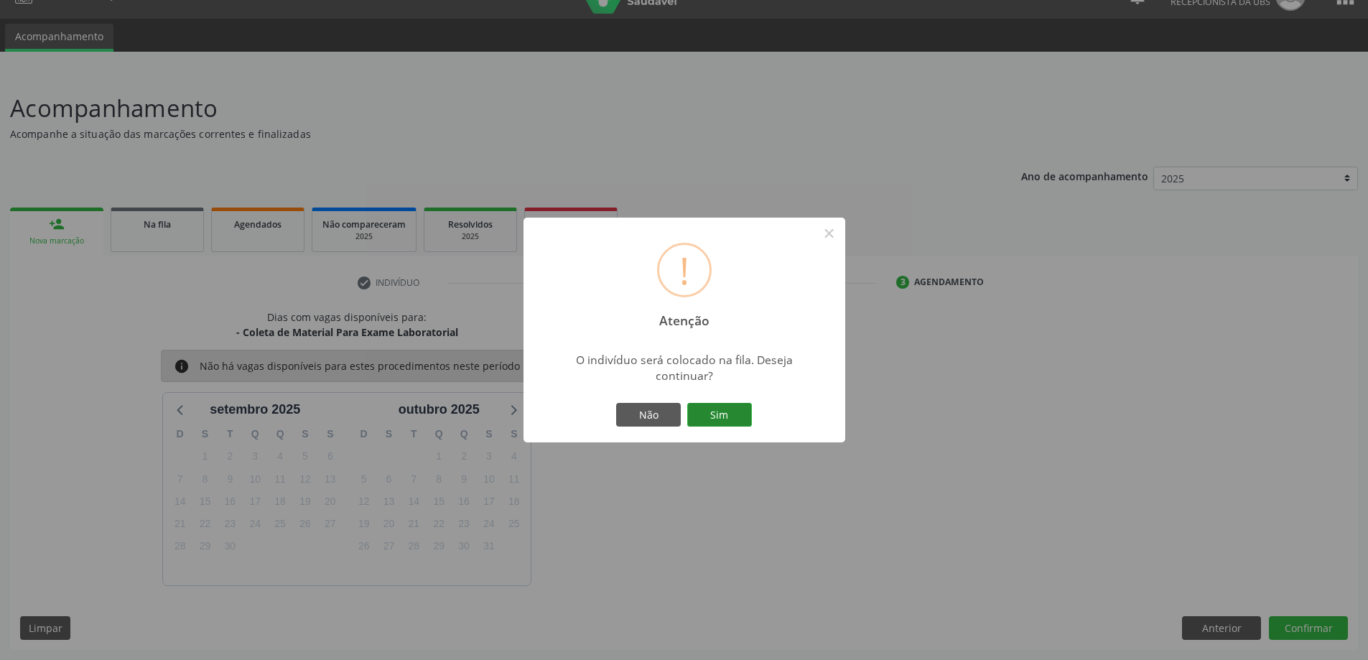
drag, startPoint x: 710, startPoint y: 399, endPoint x: 718, endPoint y: 405, distance: 9.7
click at [712, 399] on div "! Atenção × O indivíduo será colocado na fila. Deseja continuar? Não Sim" at bounding box center [685, 331] width 322 height 226
click at [718, 407] on button "Sim" at bounding box center [719, 415] width 65 height 24
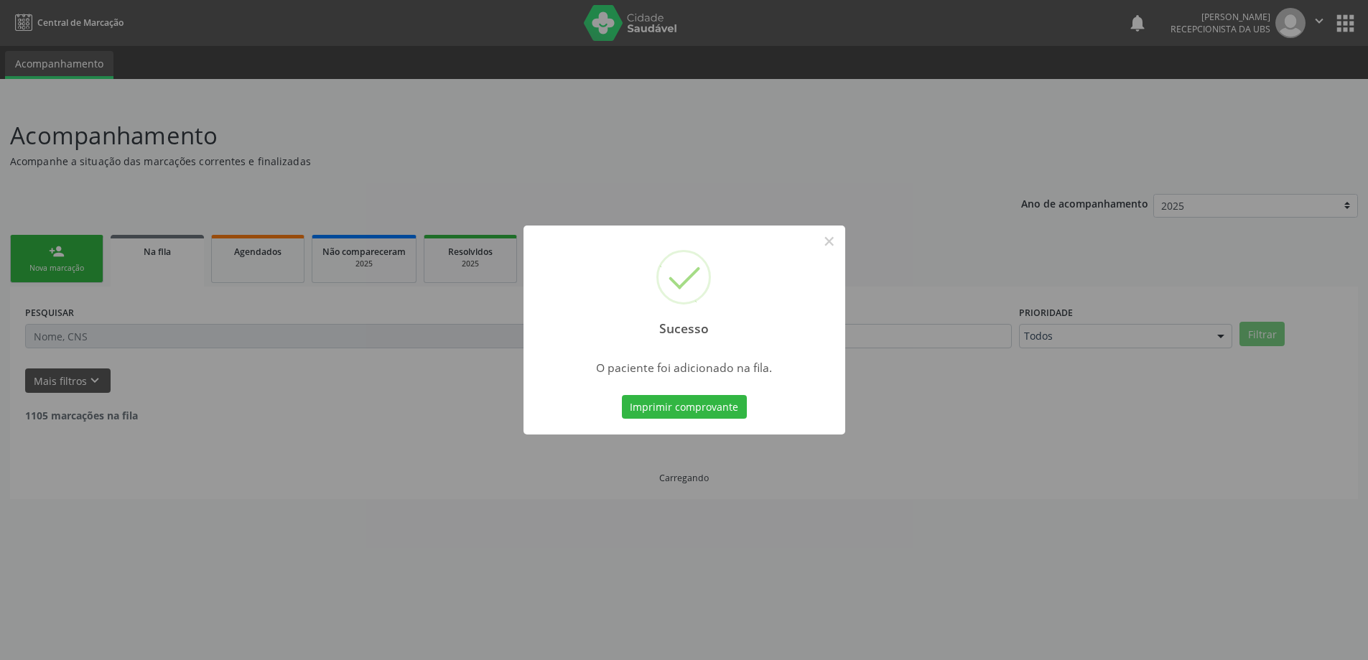
scroll to position [0, 0]
click at [62, 233] on div "Sucesso × O paciente foi adicionado na fila. Imprimir comprovante Cancel" at bounding box center [684, 330] width 1368 height 660
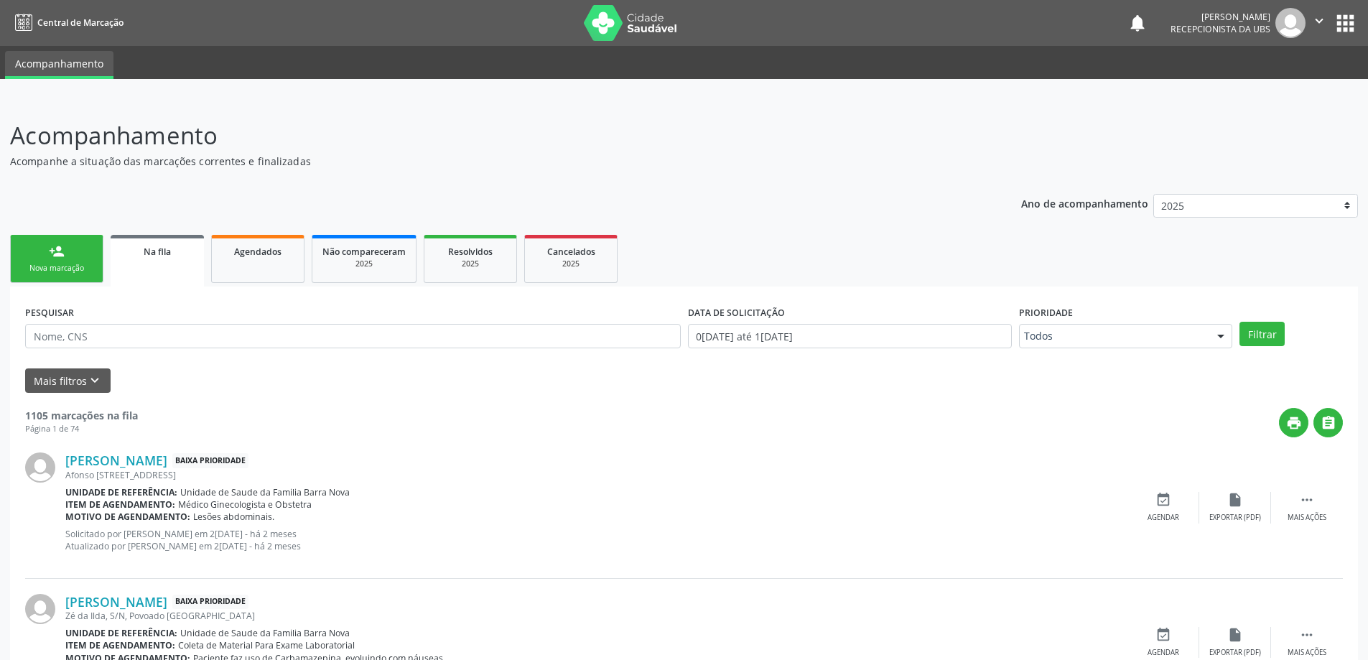
click at [77, 263] on div "Nova marcação" at bounding box center [57, 268] width 72 height 11
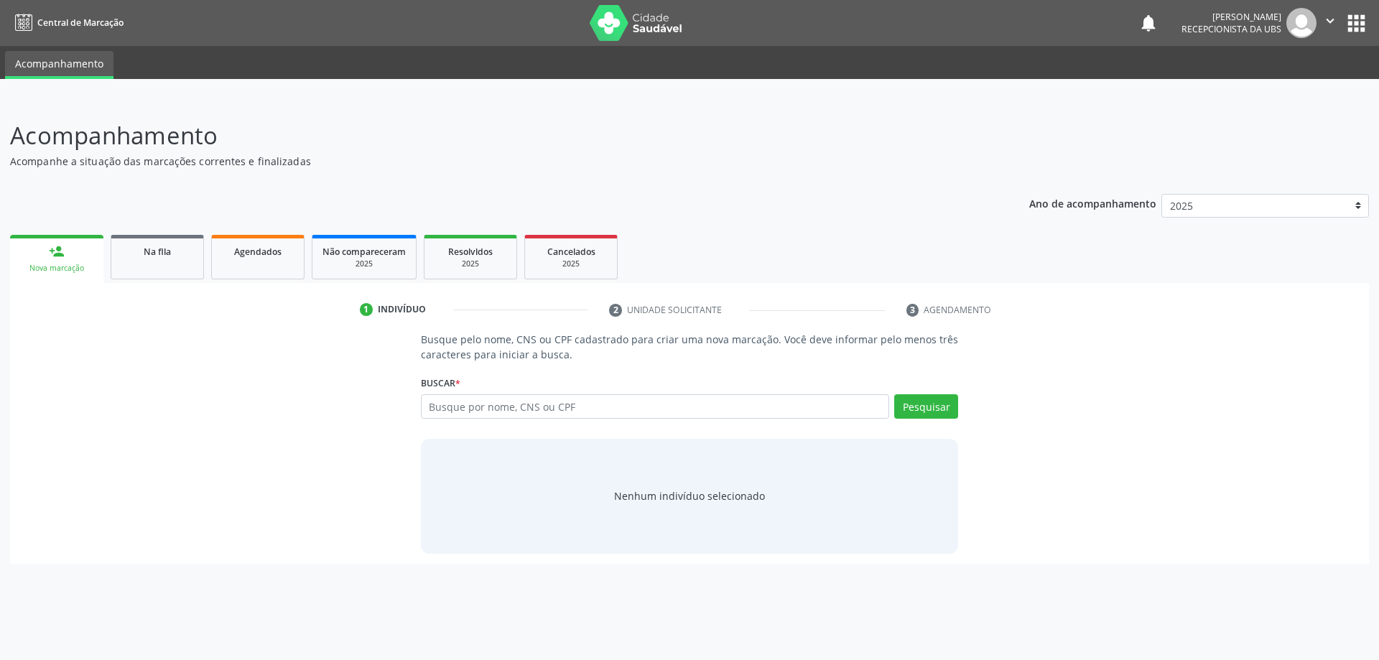
drag, startPoint x: 491, startPoint y: 390, endPoint x: 503, endPoint y: 401, distance: 17.3
click at [492, 391] on div "Buscar * Busque por nome, CNS ou CPF Nenhum resultado encontrado para: " " Digi…" at bounding box center [690, 400] width 538 height 56
click at [509, 403] on input "text" at bounding box center [655, 406] width 469 height 24
type input "[PERSON_NAME]"
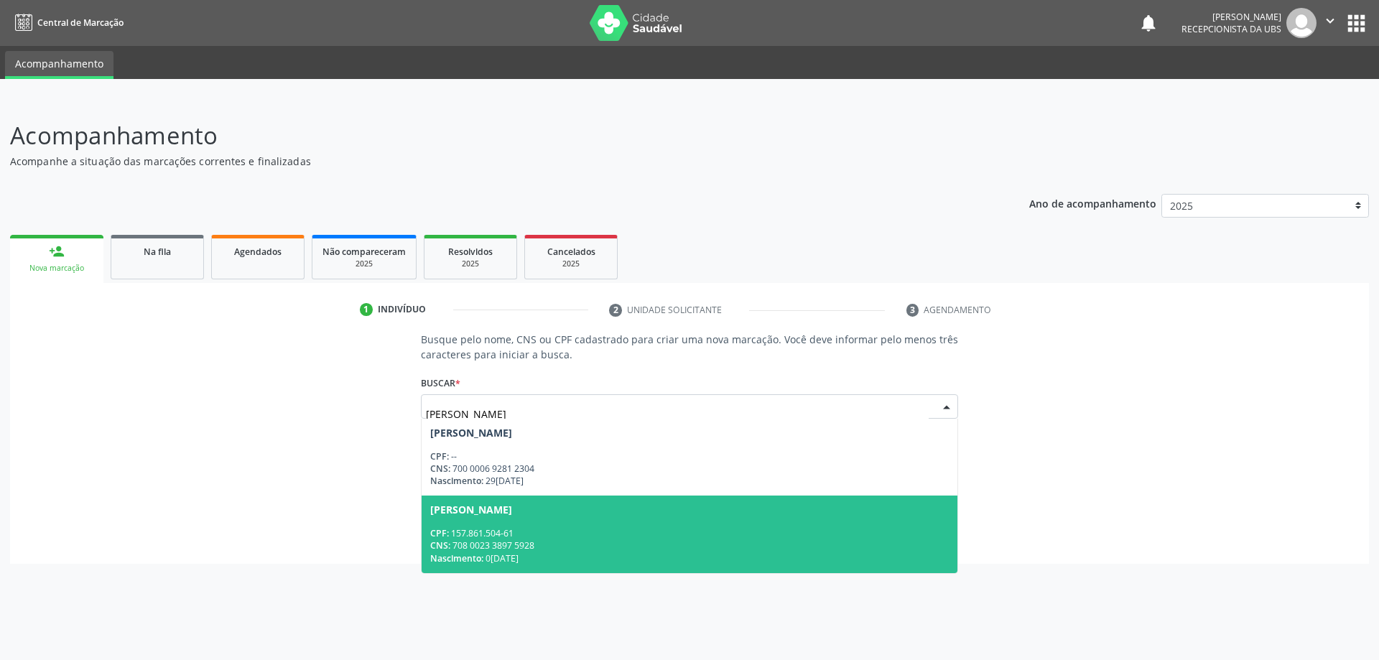
click at [575, 552] on div "Nascimento: 0[DATE]" at bounding box center [689, 558] width 519 height 12
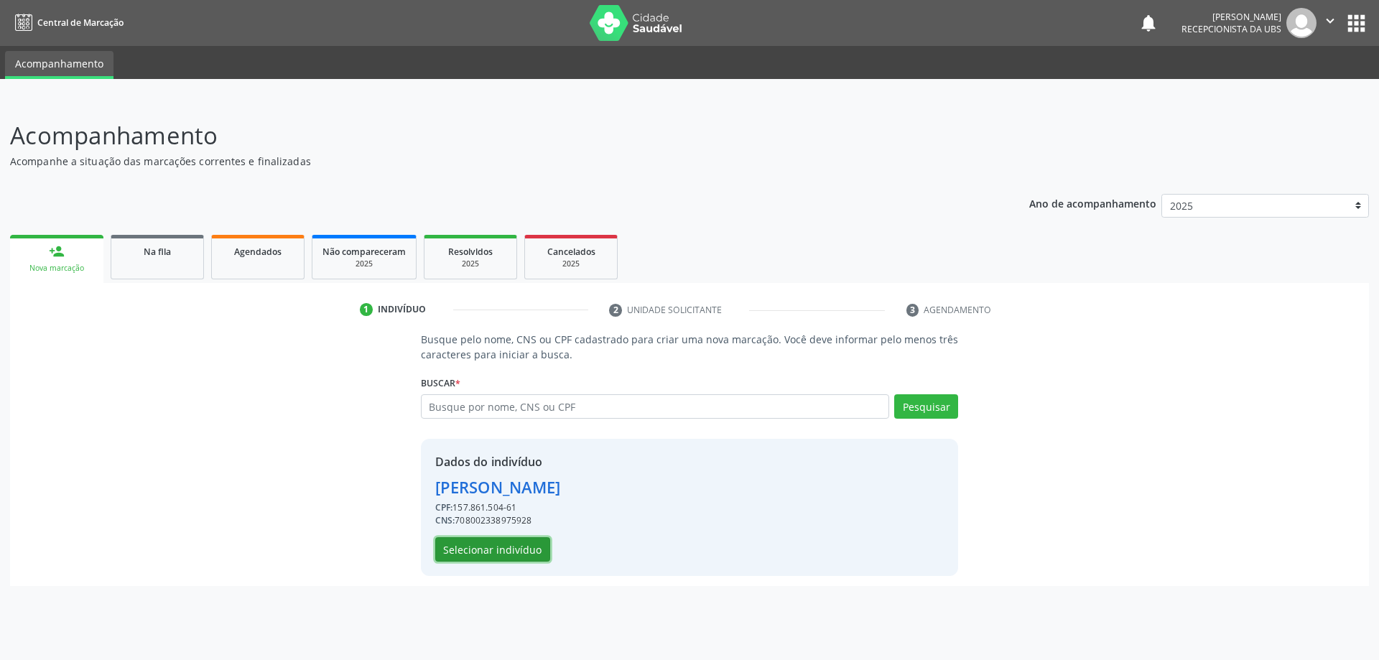
click at [503, 540] on button "Selecionar indivíduo" at bounding box center [492, 549] width 115 height 24
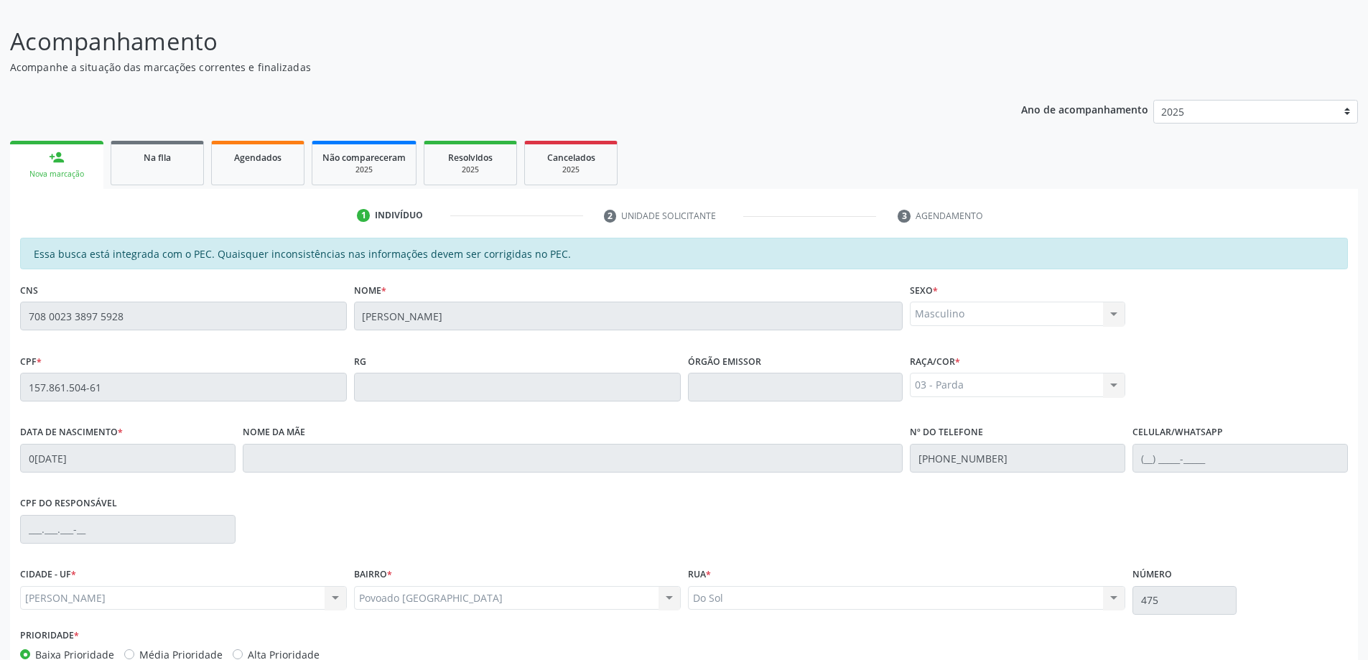
scroll to position [180, 0]
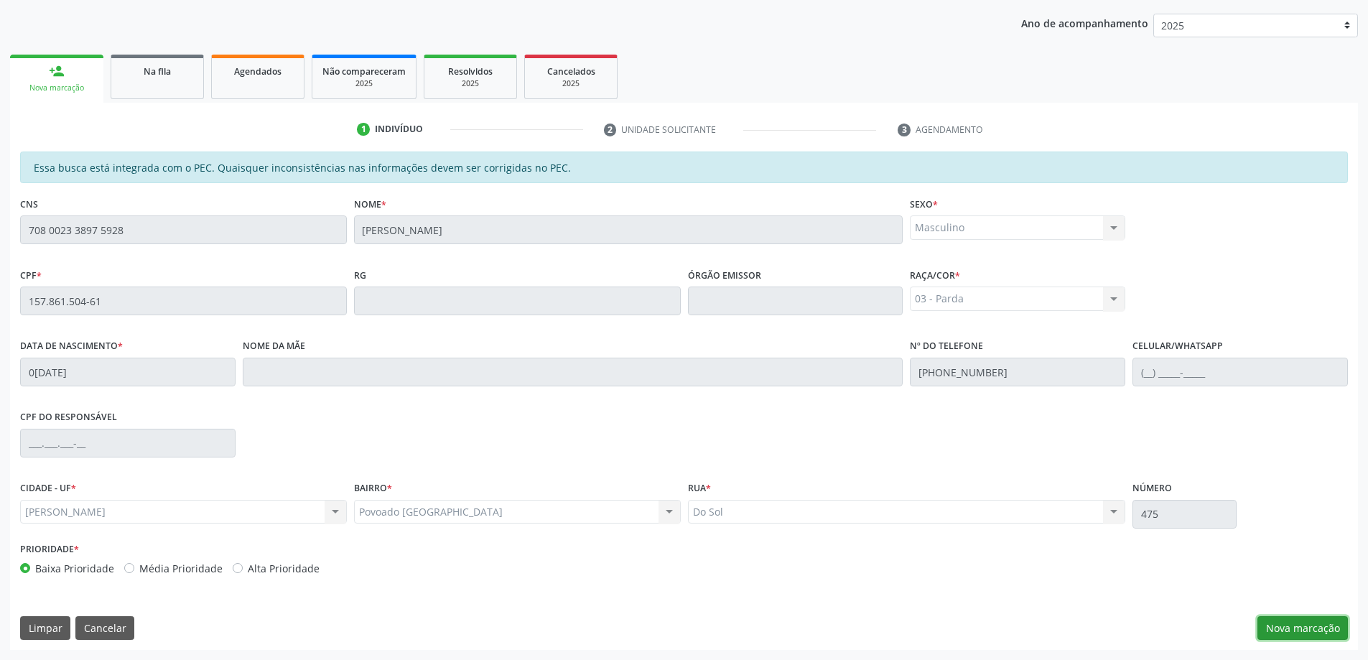
click at [1298, 625] on button "Nova marcação" at bounding box center [1303, 628] width 90 height 24
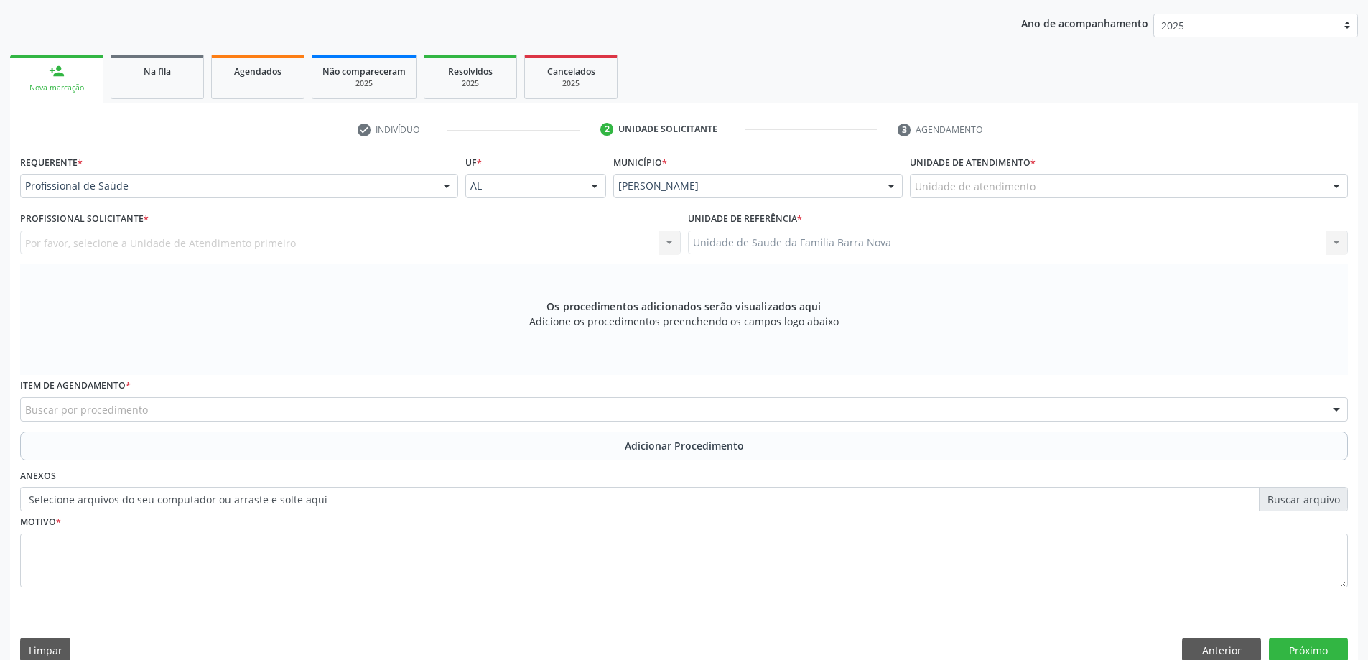
click at [1002, 198] on div "Unidade de atendimento Aeronave Baron 58 Aeronave Cessna Associacao Divina Mise…" at bounding box center [1129, 186] width 438 height 24
click at [70, 198] on div "Profissional de Saúde Paciente Nenhum resultado encontrado para: " " Não há nen…" at bounding box center [239, 186] width 438 height 24
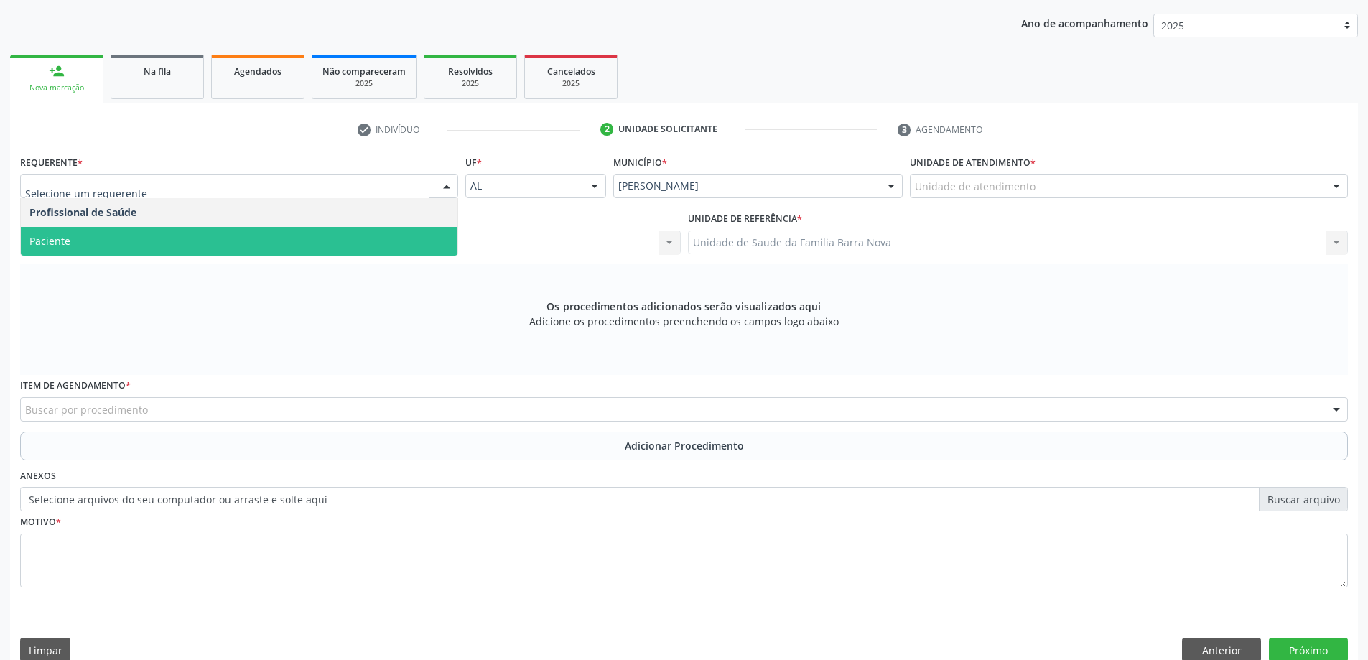
click at [93, 236] on span "Paciente" at bounding box center [239, 241] width 437 height 29
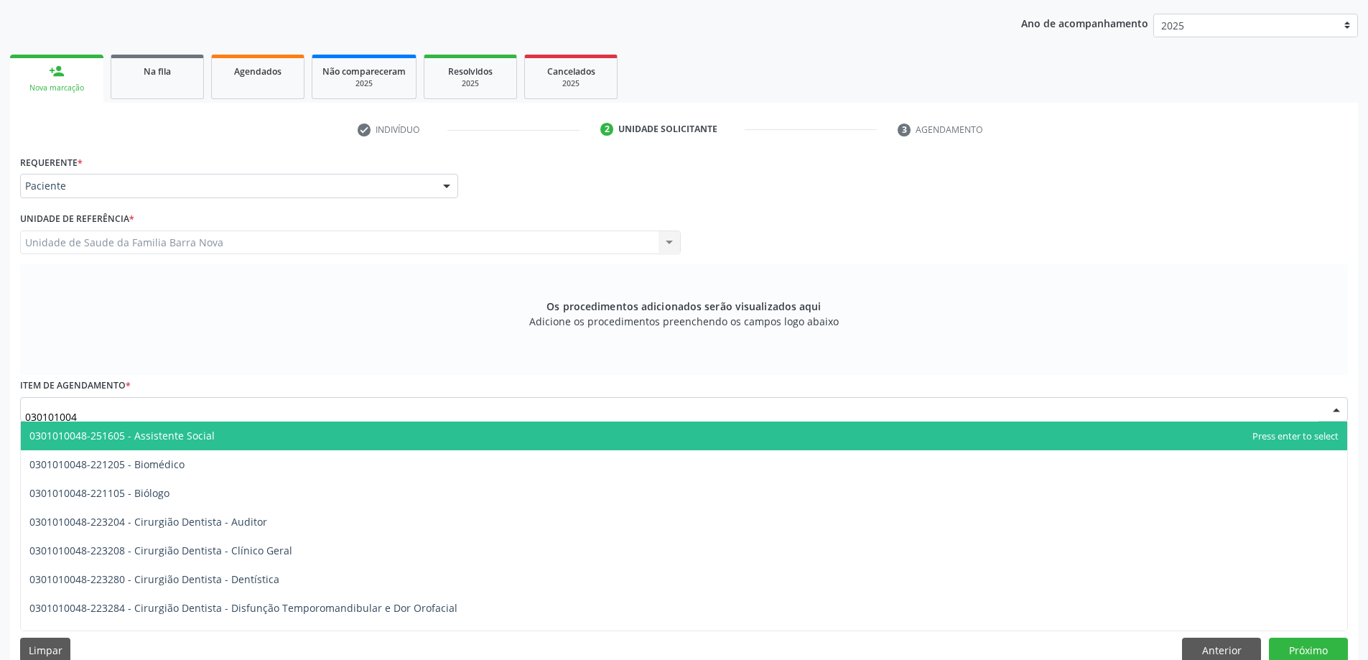
type input "0301010048"
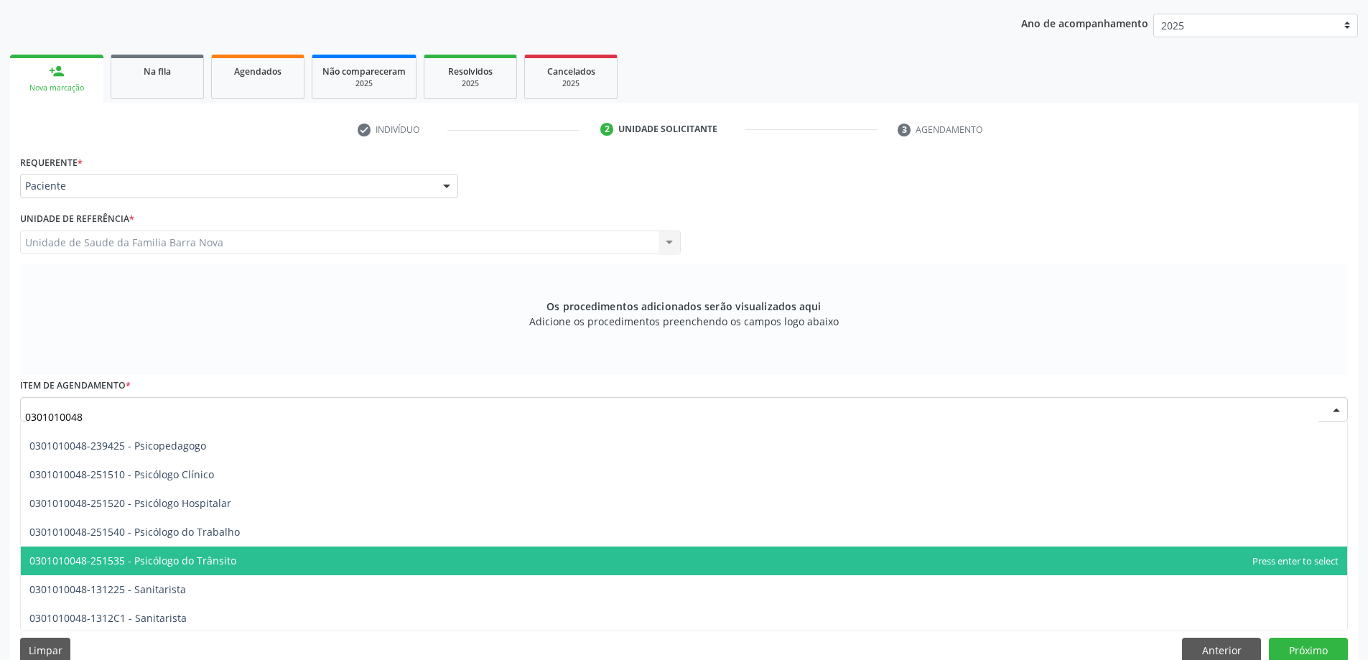
scroll to position [2298, 0]
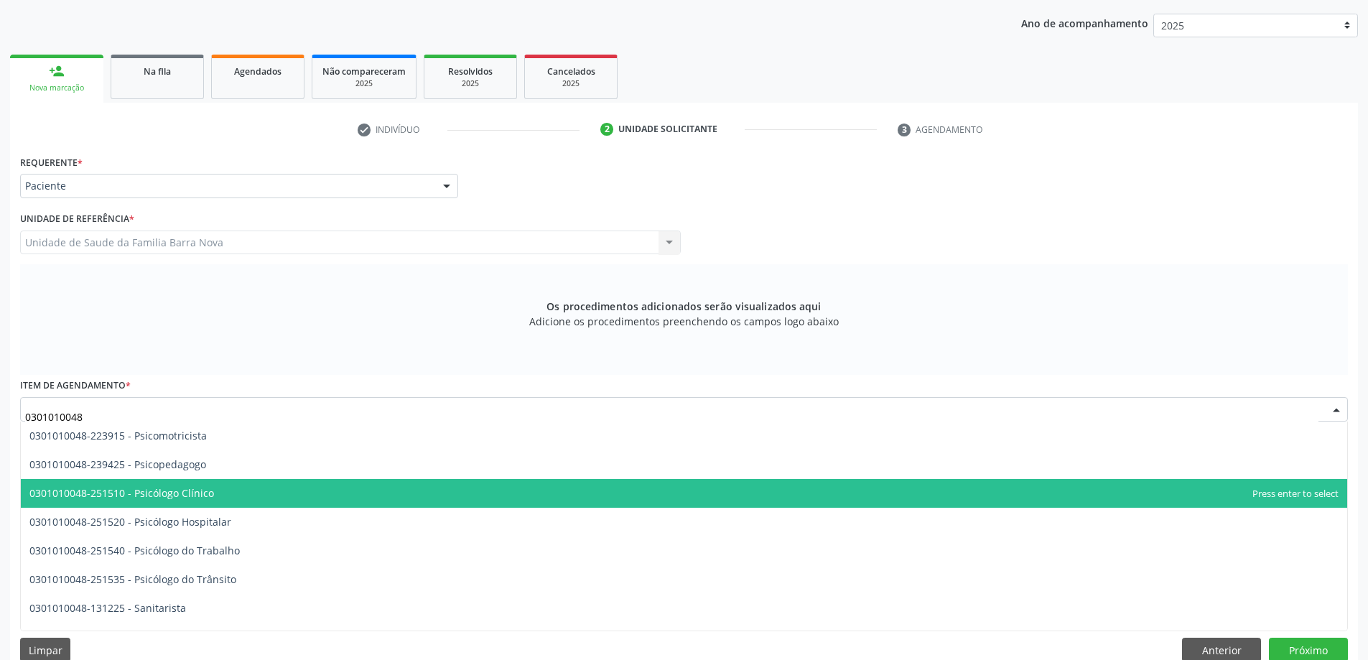
click at [177, 496] on span "0301010048-251510 - Psicólogo Clínico" at bounding box center [121, 493] width 185 height 14
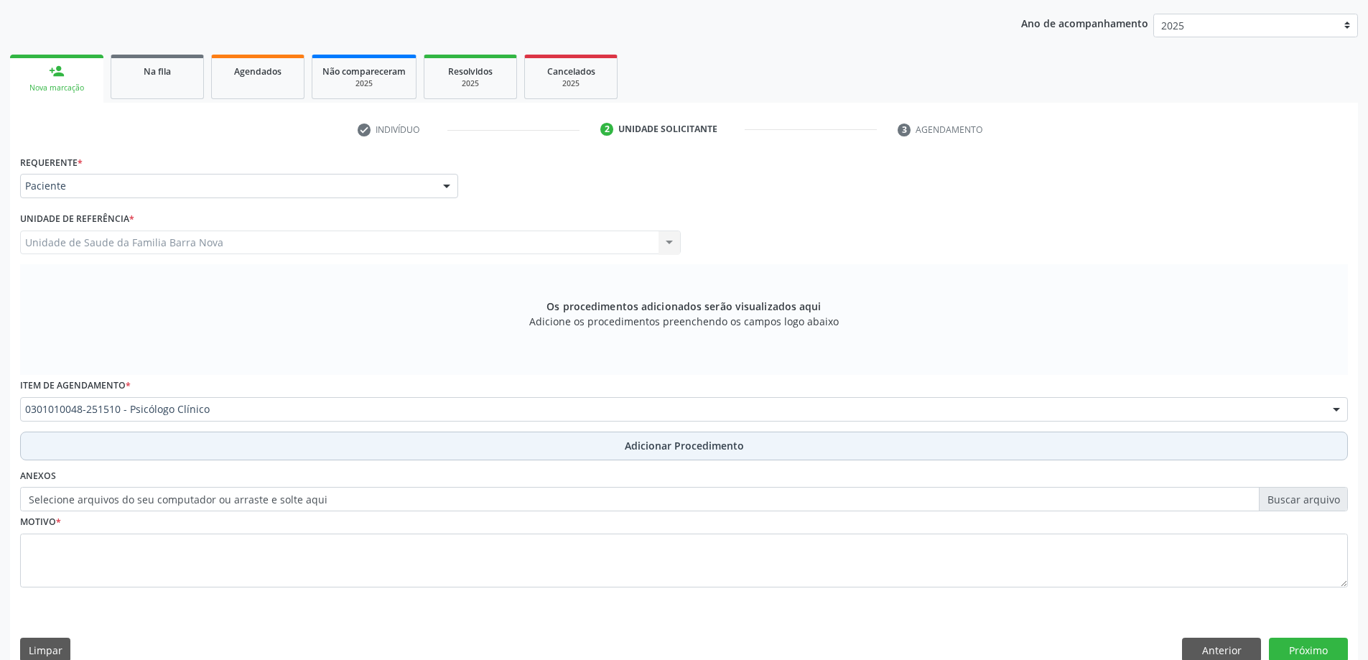
click at [200, 452] on button "Adicionar Procedimento" at bounding box center [684, 446] width 1328 height 29
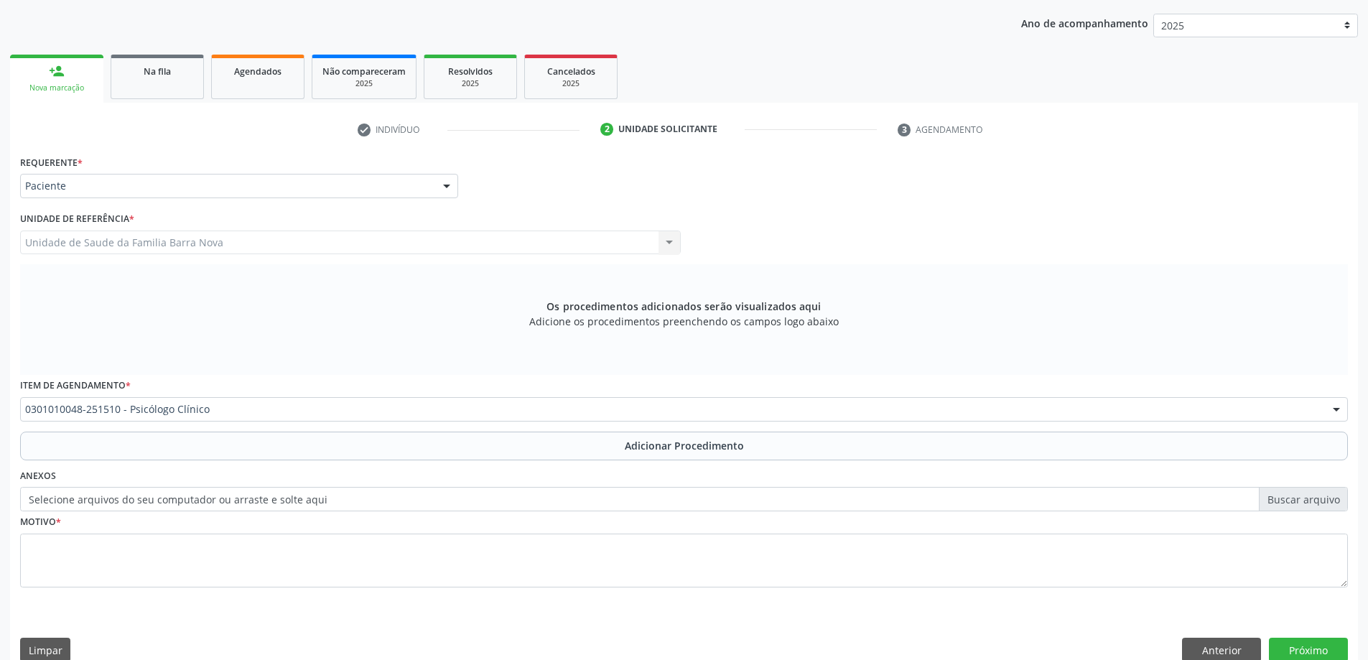
scroll to position [148, 0]
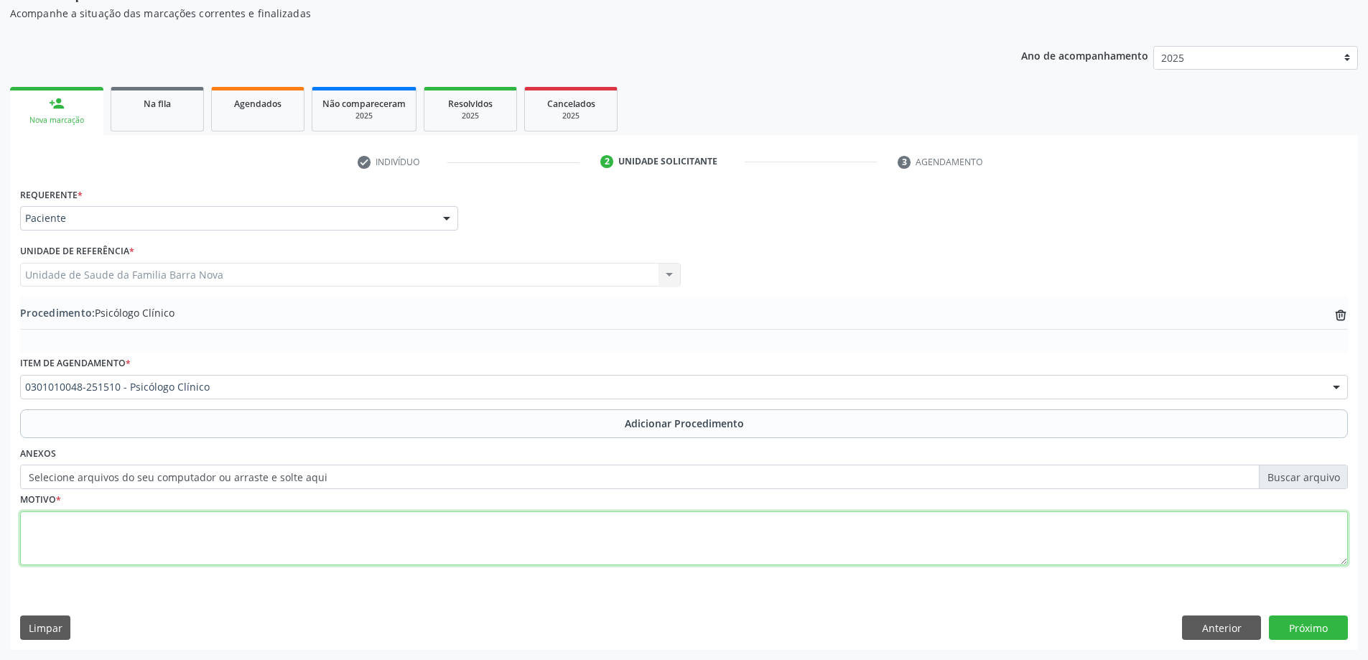
click at [154, 544] on textarea at bounding box center [684, 538] width 1328 height 55
type textarea "ANSIEDADE GENERALIZADA. PSICOLOGO INFANTIL."
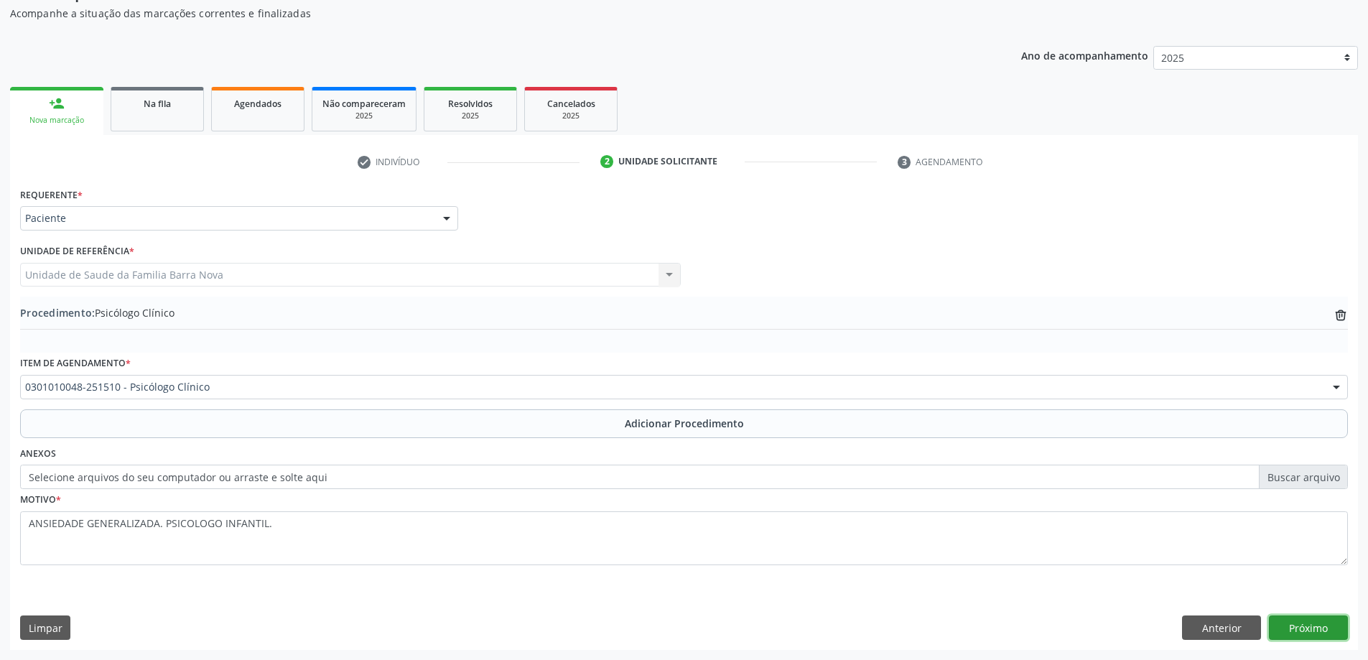
click at [1338, 628] on button "Próximo" at bounding box center [1308, 628] width 79 height 24
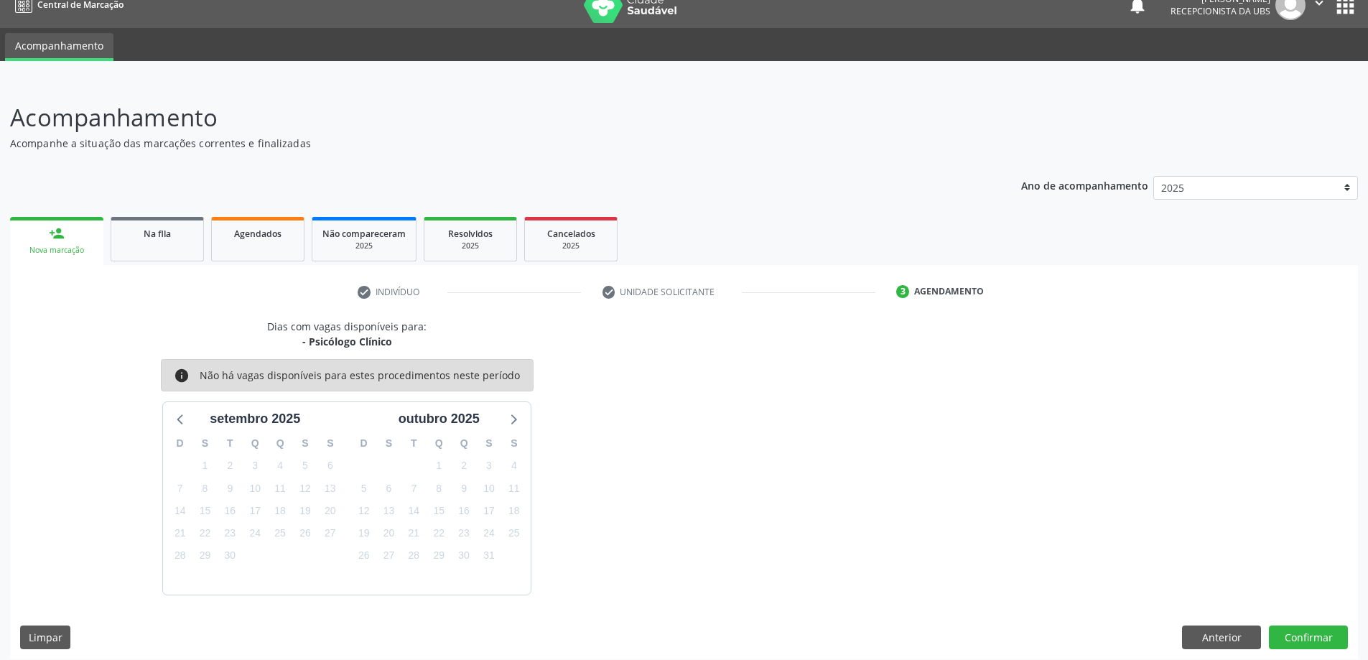
scroll to position [27, 0]
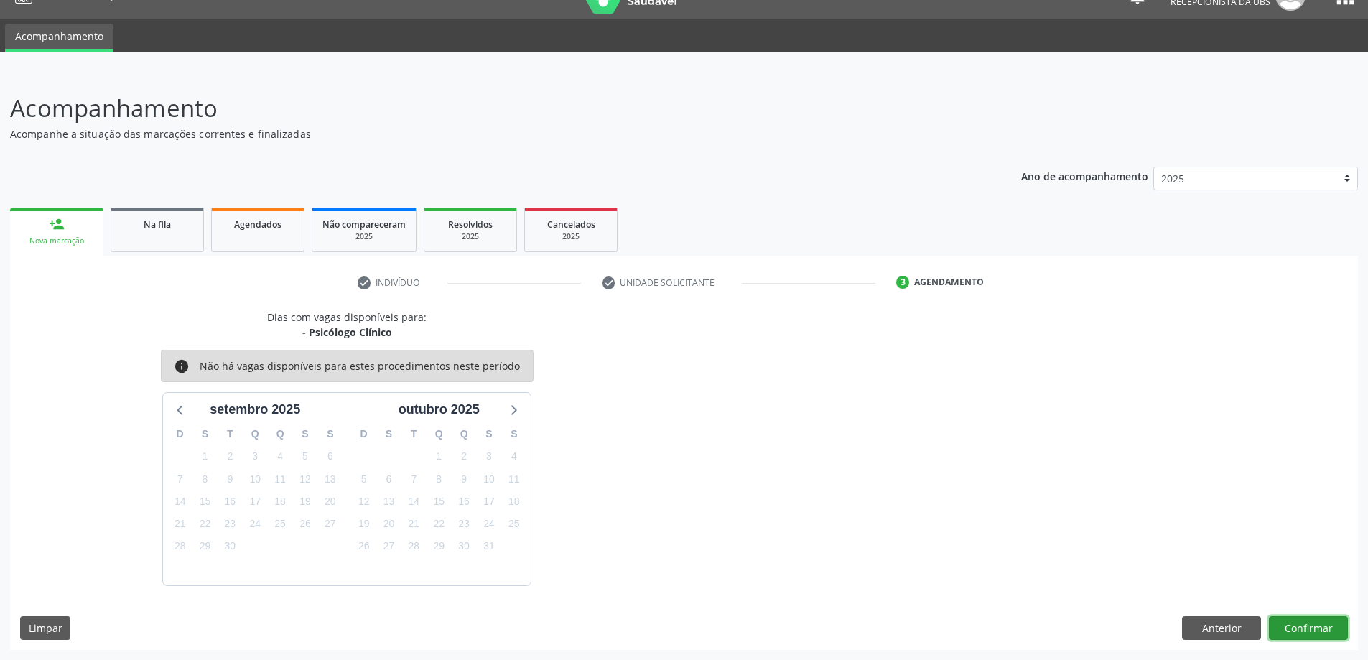
click at [1327, 631] on button "Confirmar" at bounding box center [1308, 628] width 79 height 24
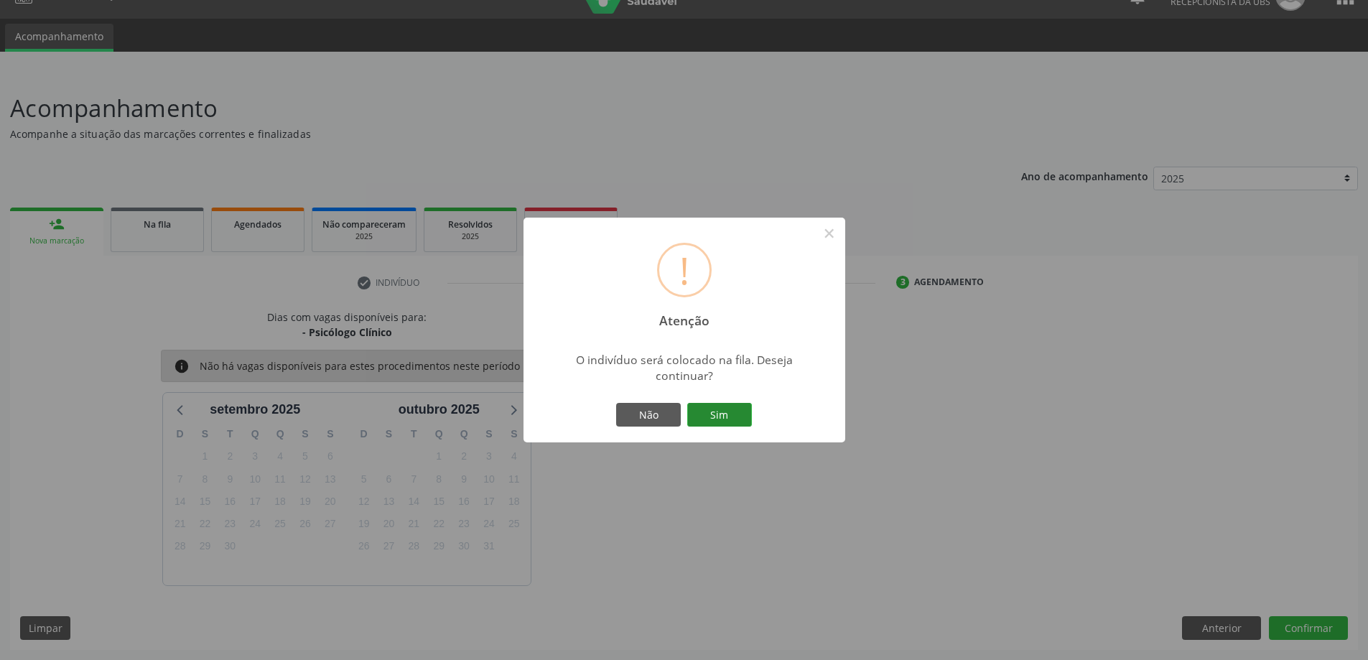
click at [709, 412] on button "Sim" at bounding box center [719, 415] width 65 height 24
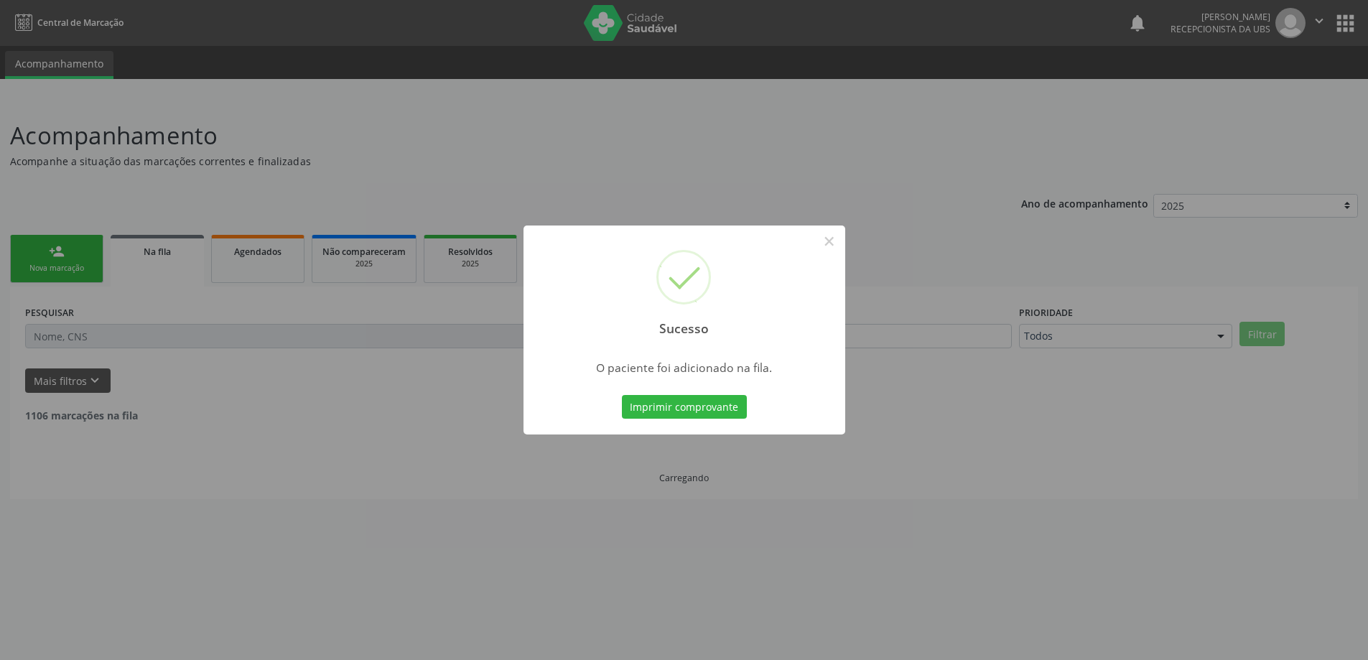
scroll to position [0, 0]
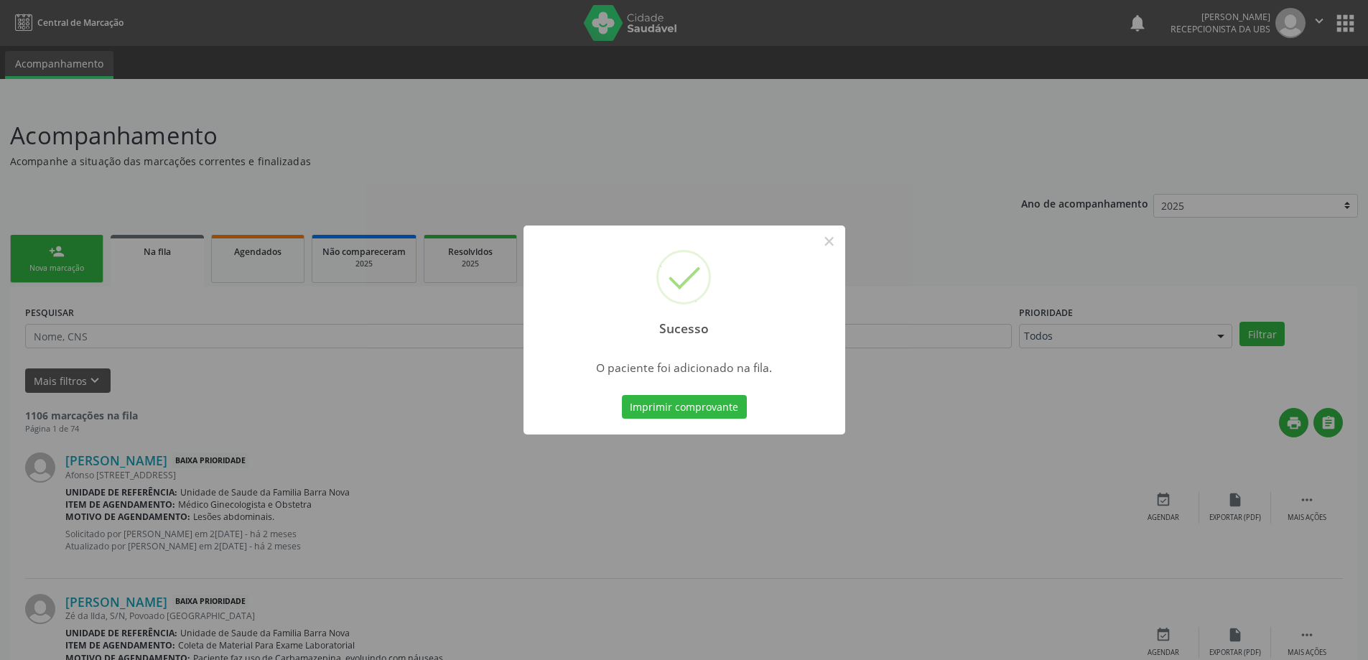
click at [333, 376] on div "Sucesso × O paciente foi adicionado na fila. Imprimir comprovante Cancel" at bounding box center [684, 330] width 1368 height 660
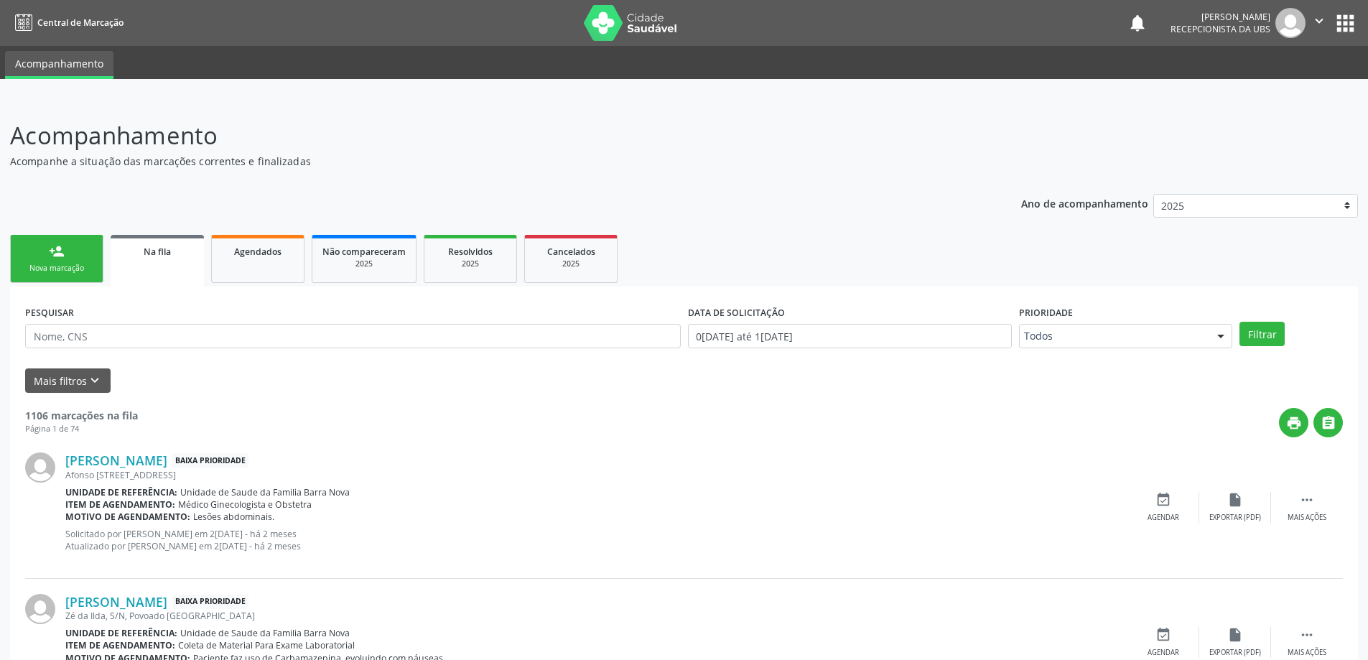
click at [75, 274] on link "person_add Nova marcação" at bounding box center [56, 259] width 93 height 48
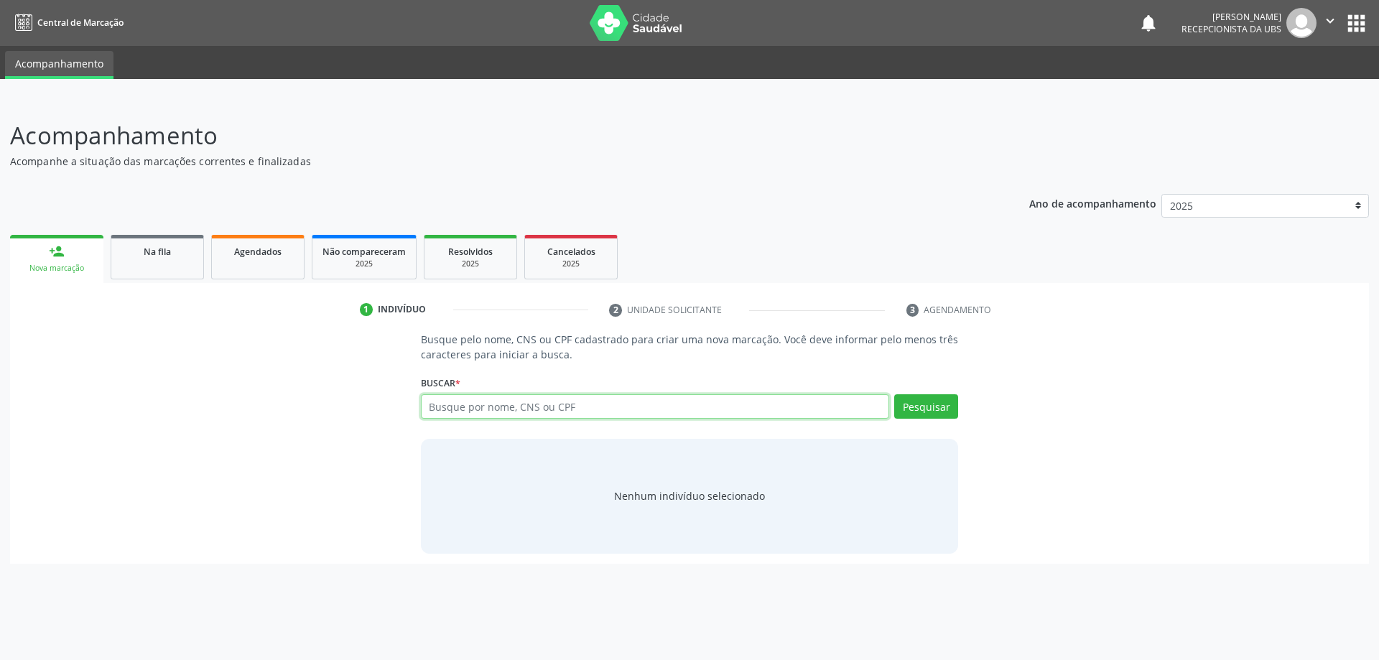
click at [597, 411] on input "text" at bounding box center [655, 406] width 469 height 24
type input "[PERSON_NAME][DATE]"
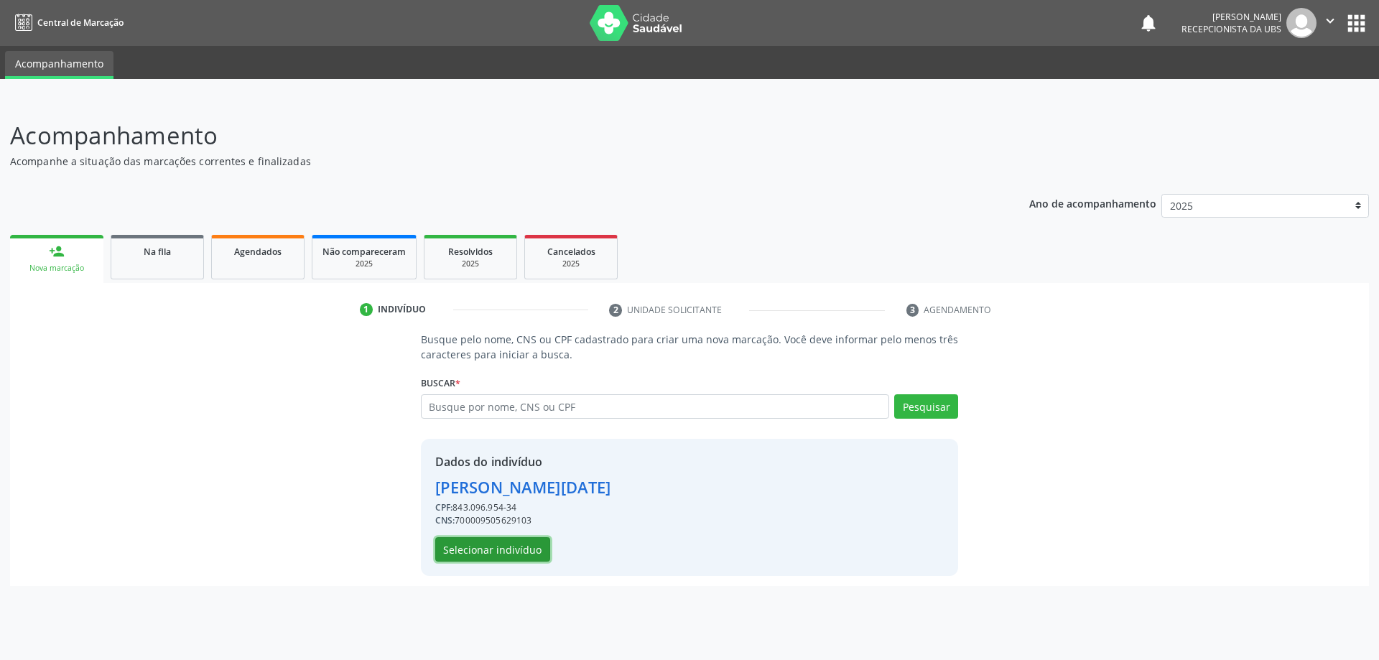
click at [505, 542] on button "Selecionar indivíduo" at bounding box center [492, 549] width 115 height 24
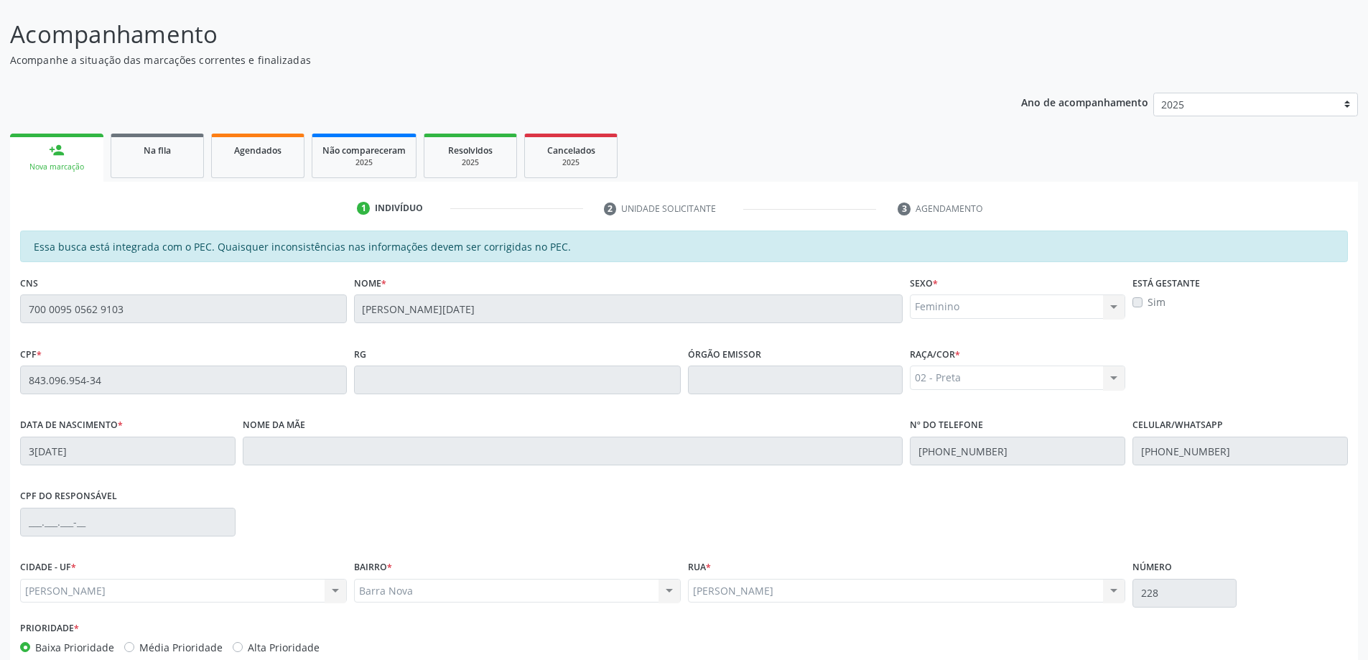
scroll to position [180, 0]
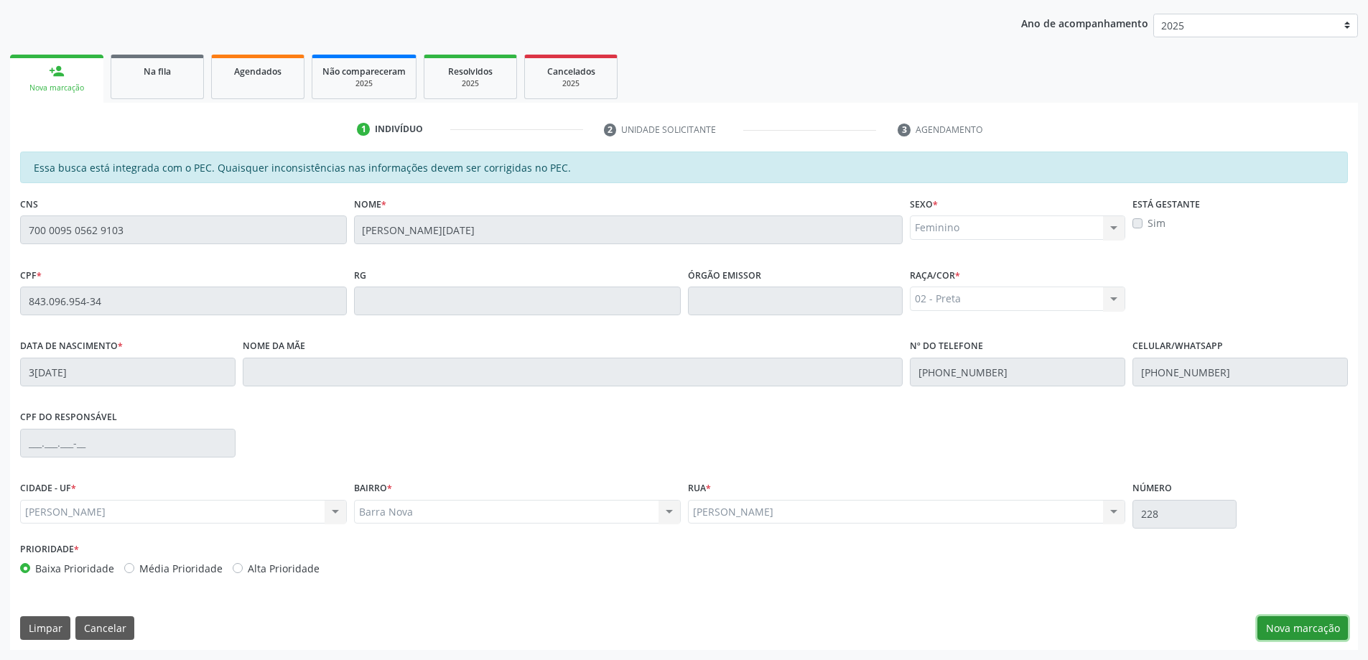
click at [1283, 629] on button "Nova marcação" at bounding box center [1303, 628] width 90 height 24
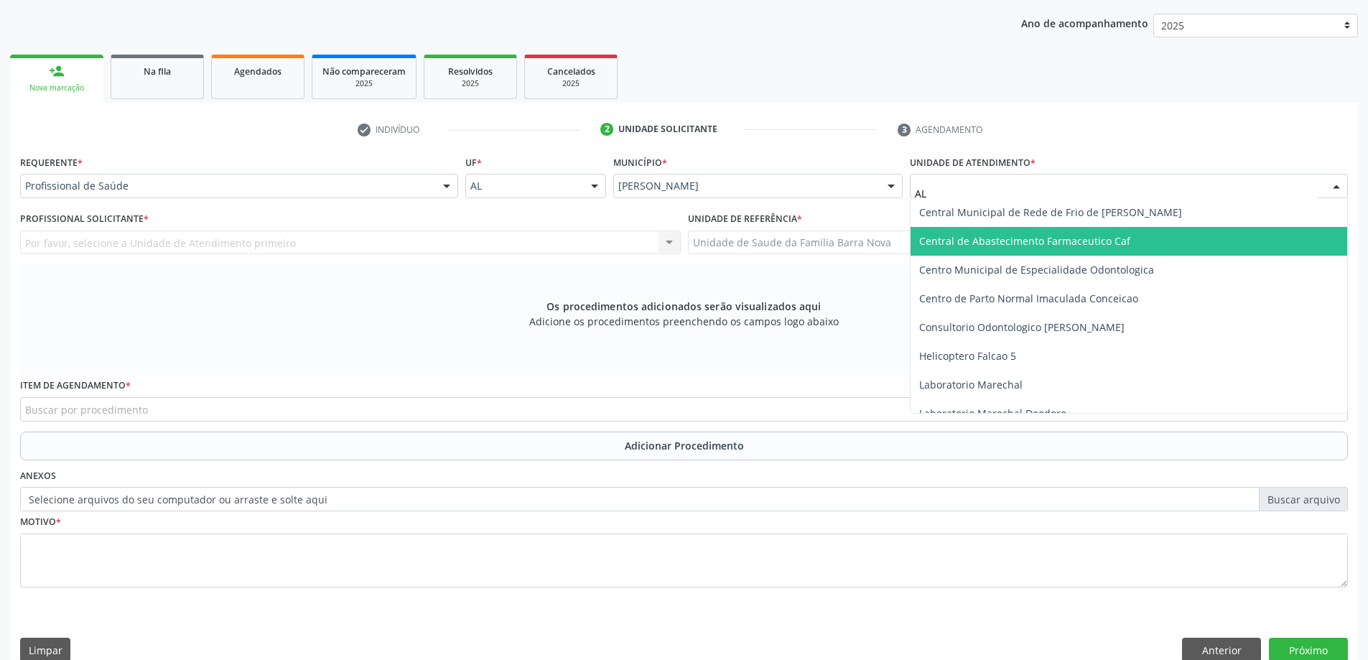
type input "A"
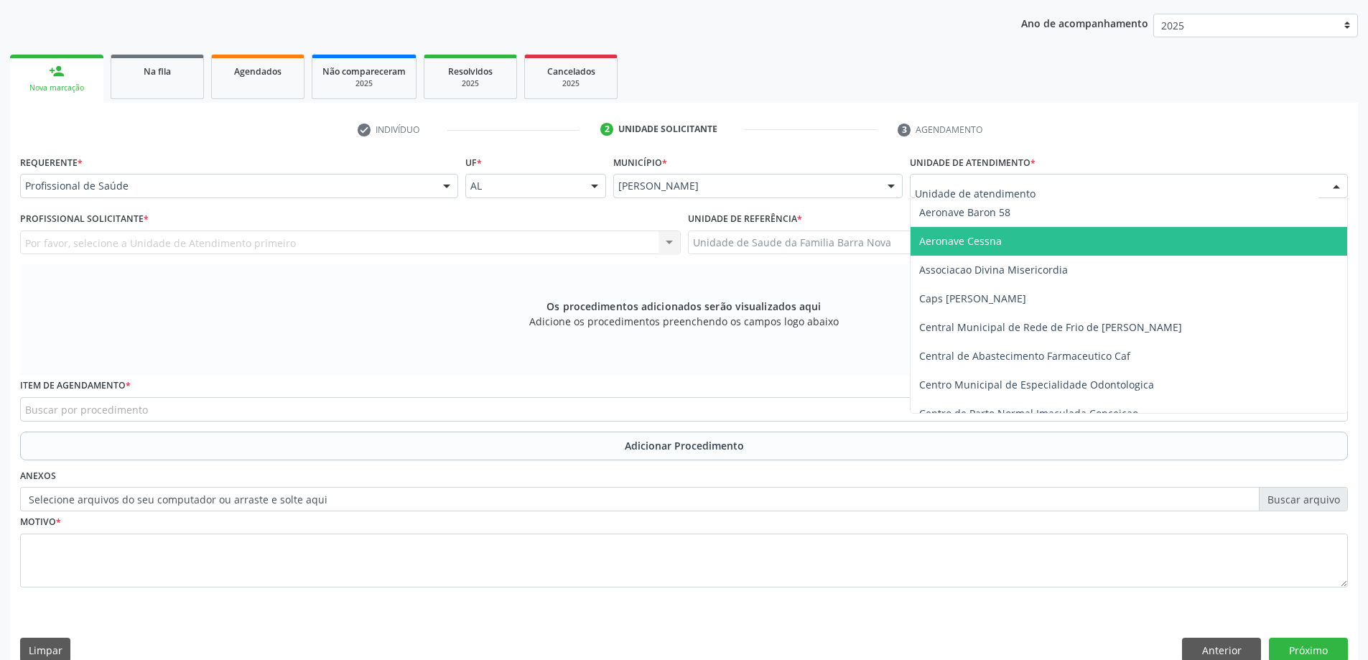
click at [307, 175] on div "Profissional de Saúde" at bounding box center [239, 186] width 438 height 24
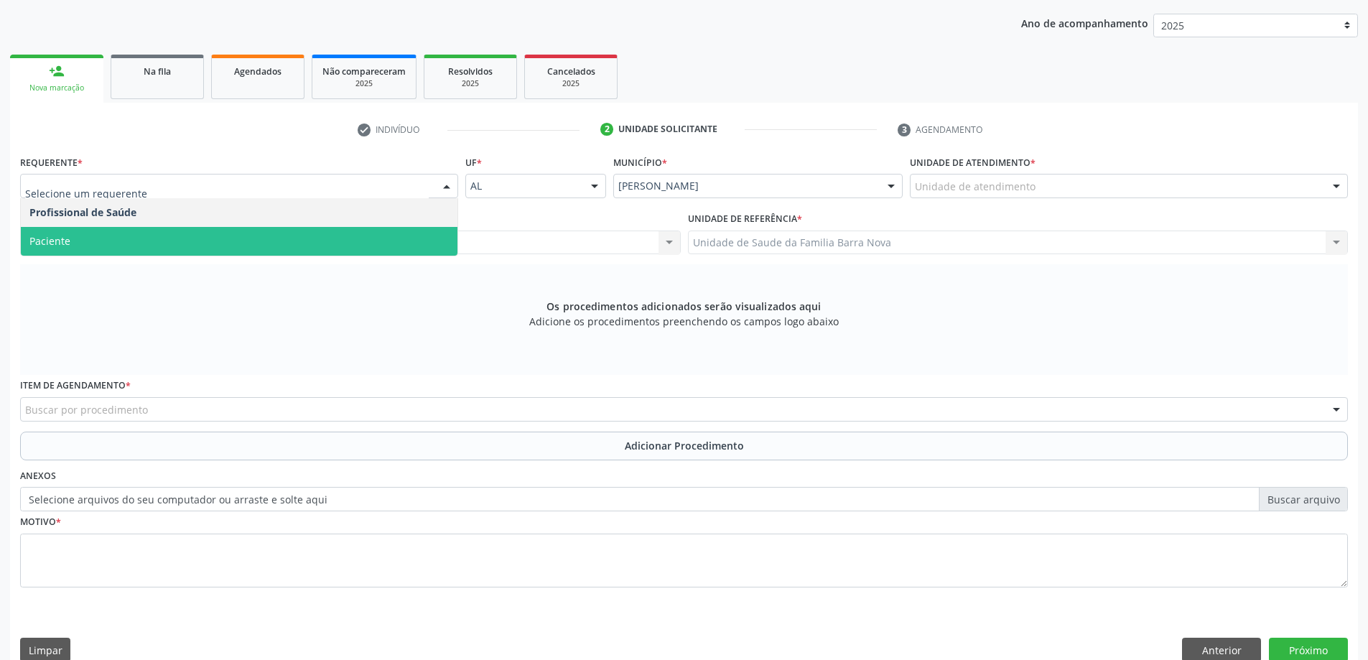
click at [255, 233] on span "Paciente" at bounding box center [239, 241] width 437 height 29
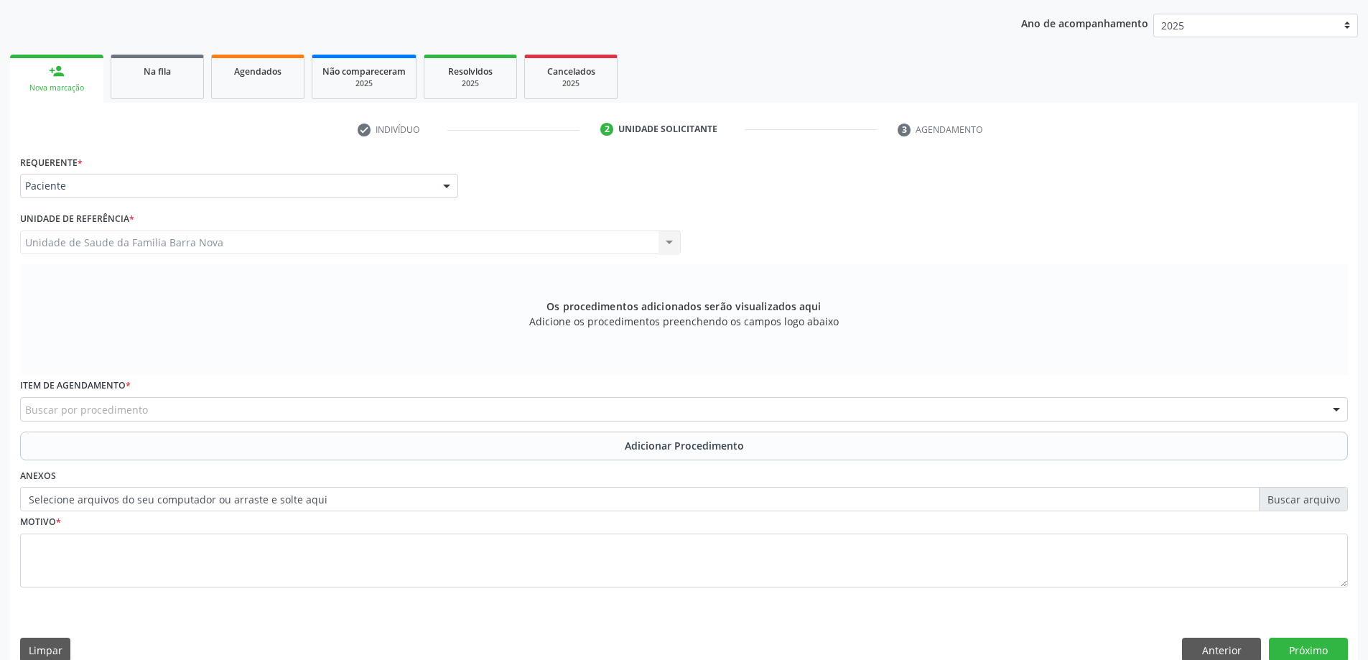
click at [190, 399] on div "Buscar por procedimento" at bounding box center [684, 409] width 1328 height 24
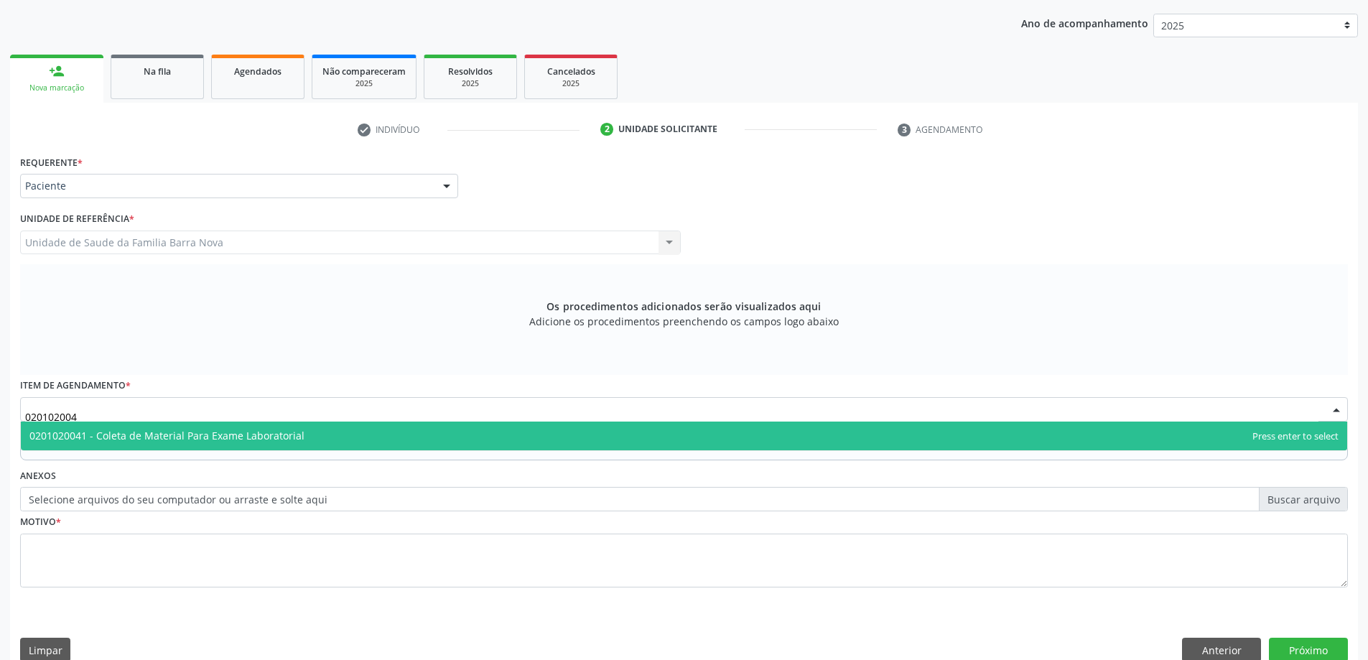
type input "0201020041"
click at [206, 445] on span "0201020041 - Coleta de Material Para Exame Laboratorial" at bounding box center [684, 436] width 1327 height 29
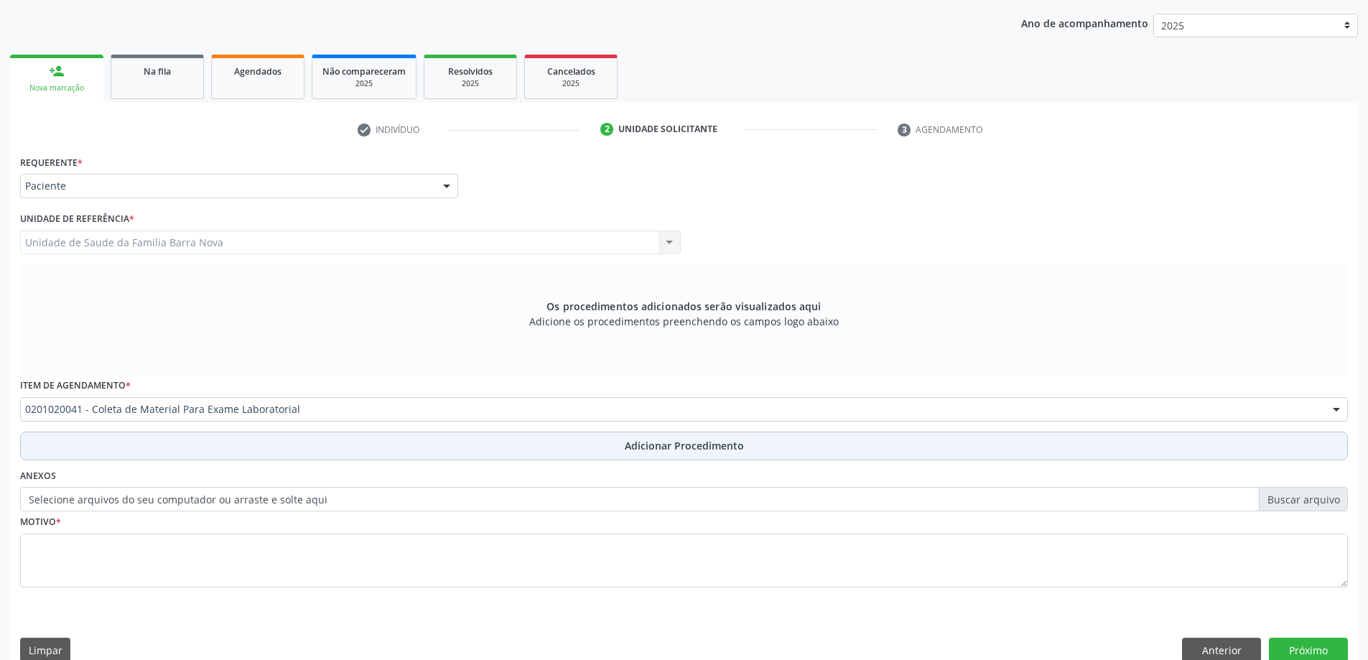
click at [211, 447] on button "Adicionar Procedimento" at bounding box center [684, 446] width 1328 height 29
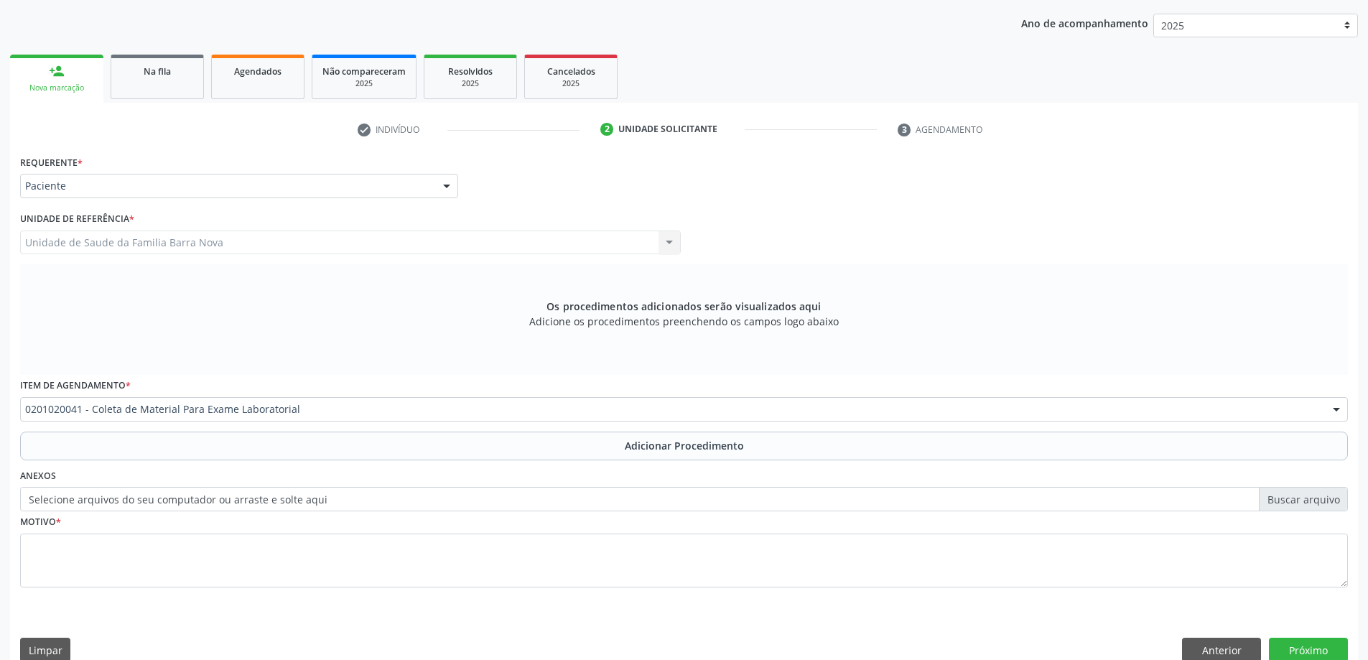
scroll to position [148, 0]
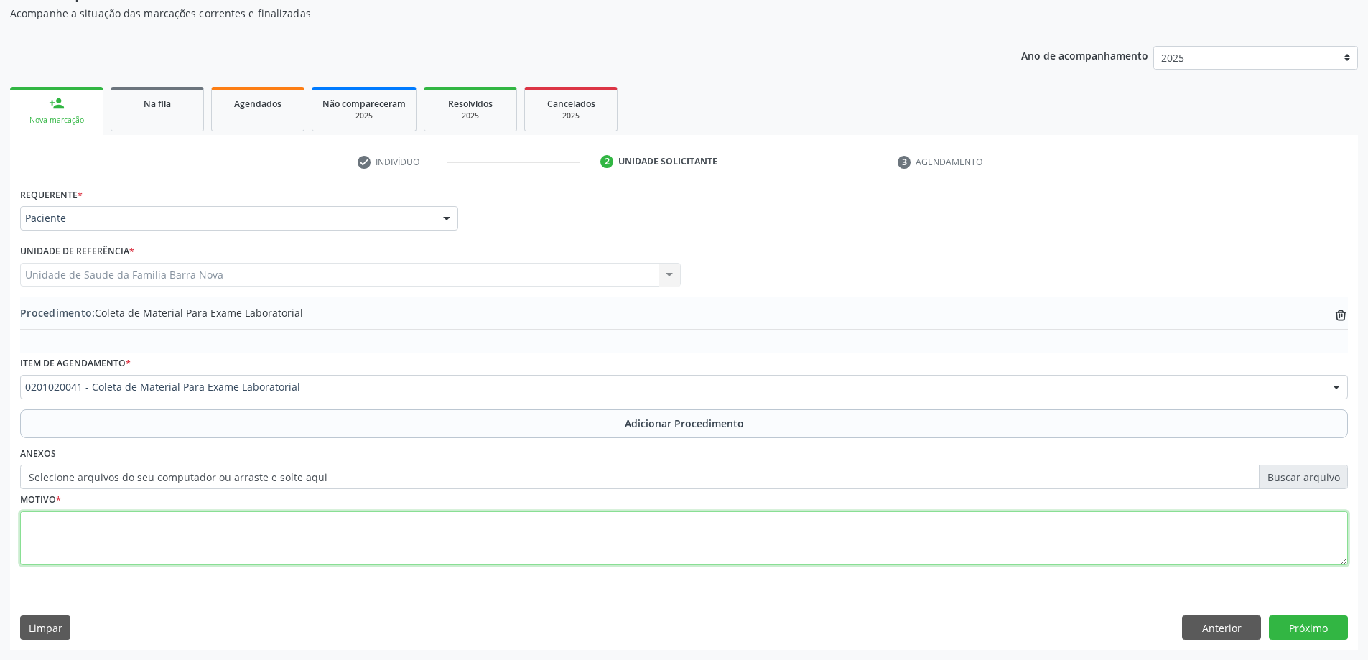
click at [186, 519] on textarea at bounding box center [684, 538] width 1328 height 55
type textarea "[MEDICAL_DATA] PANCREATICO?"
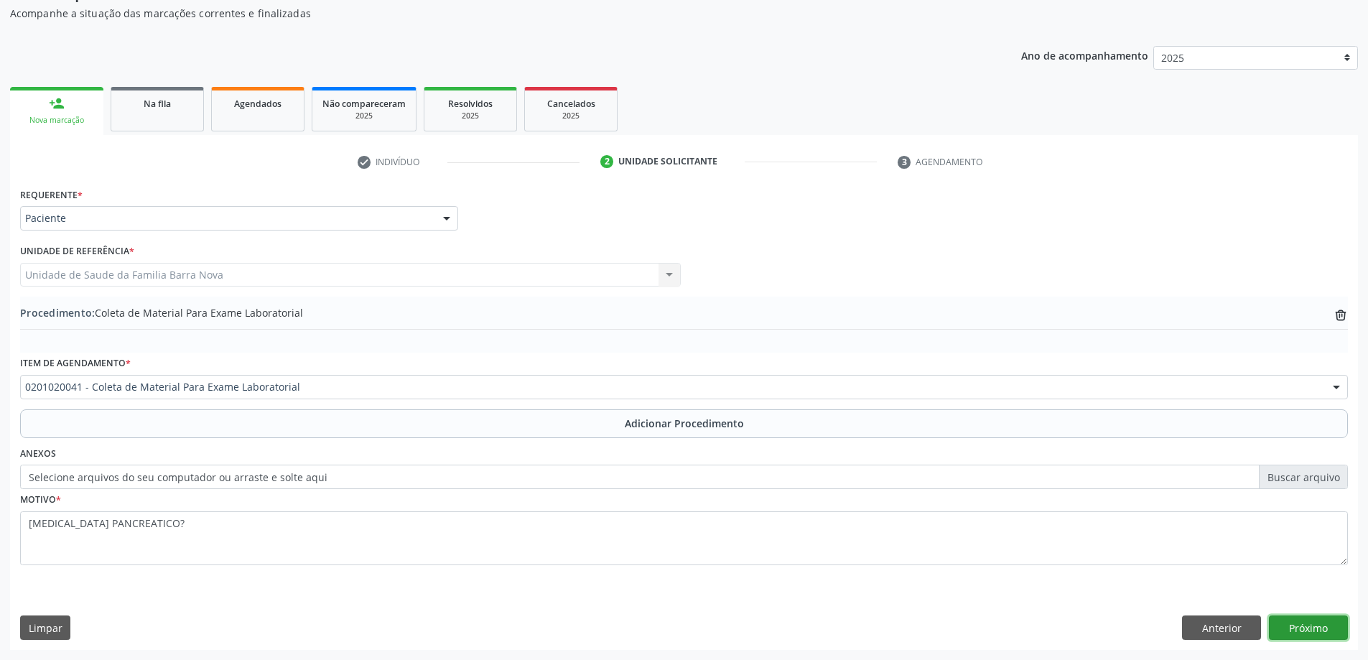
click at [1302, 625] on button "Próximo" at bounding box center [1308, 628] width 79 height 24
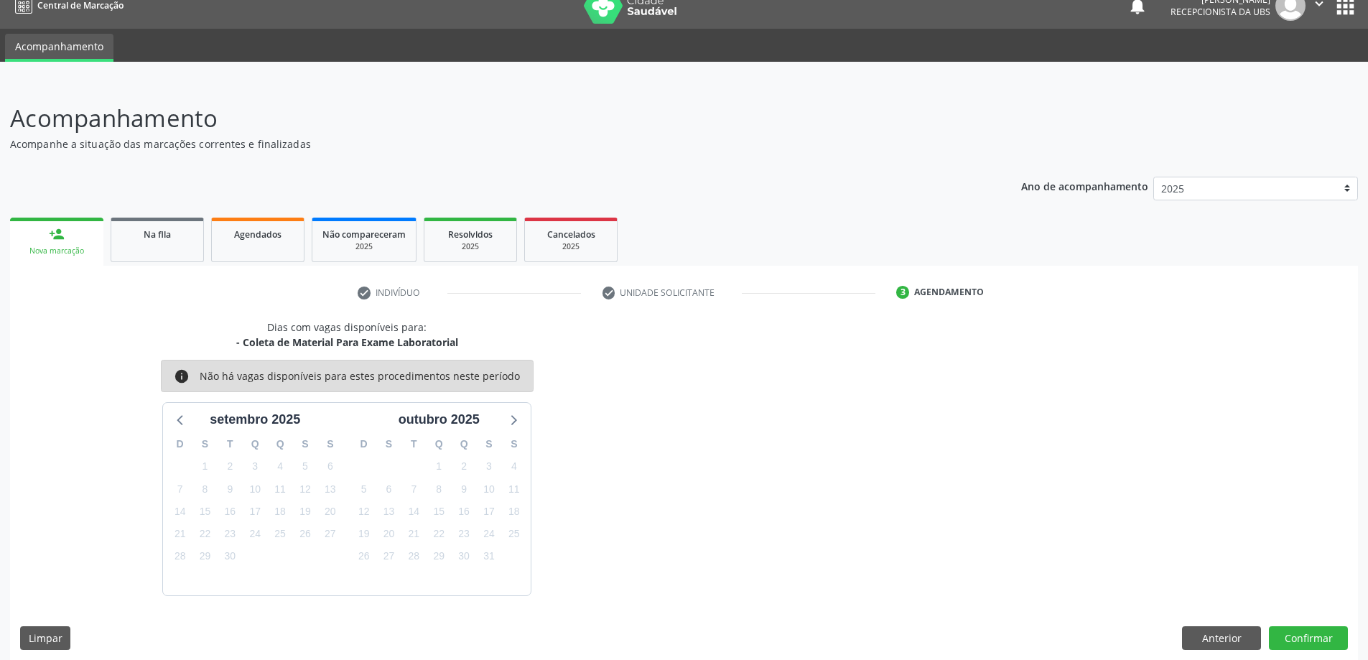
scroll to position [27, 0]
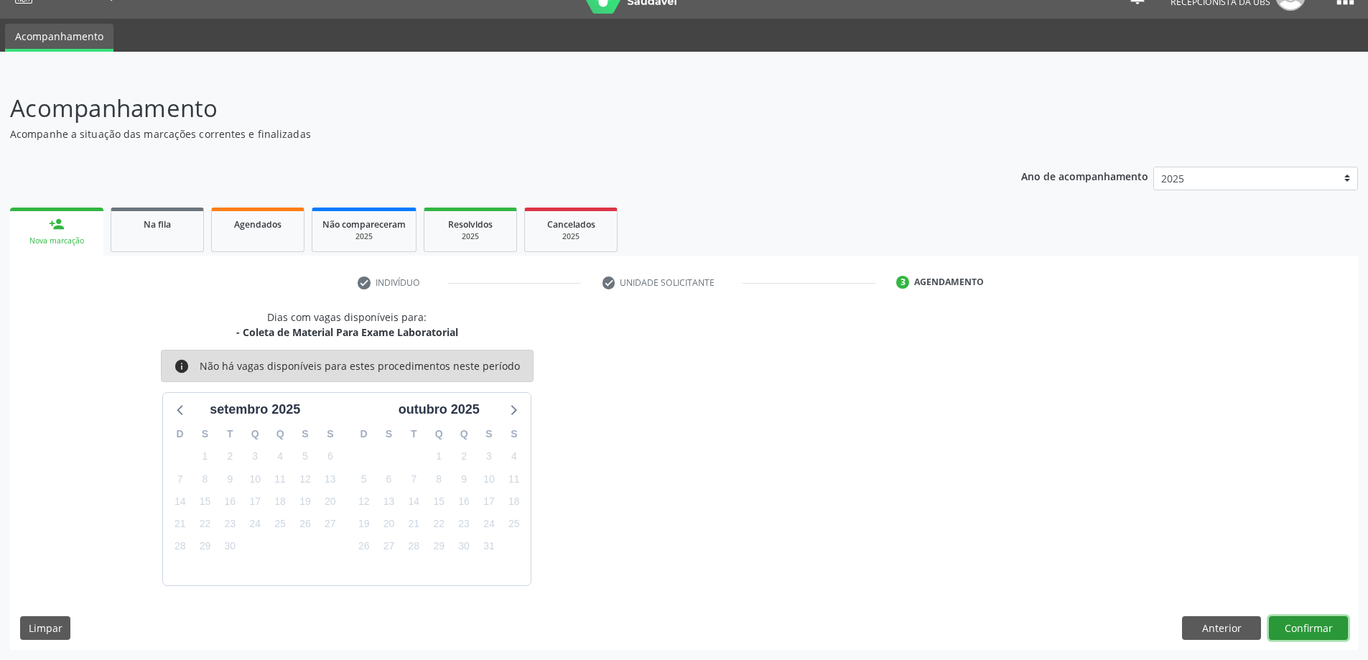
click at [1307, 619] on button "Confirmar" at bounding box center [1308, 628] width 79 height 24
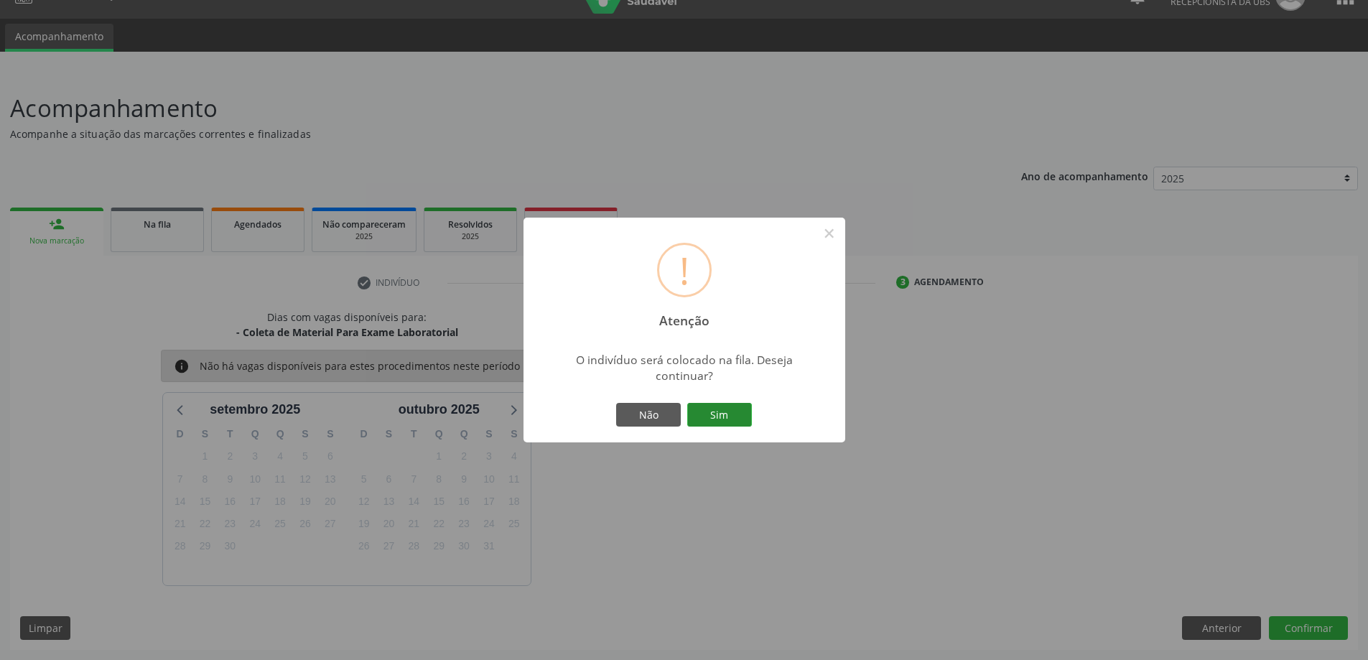
click at [712, 413] on button "Sim" at bounding box center [719, 415] width 65 height 24
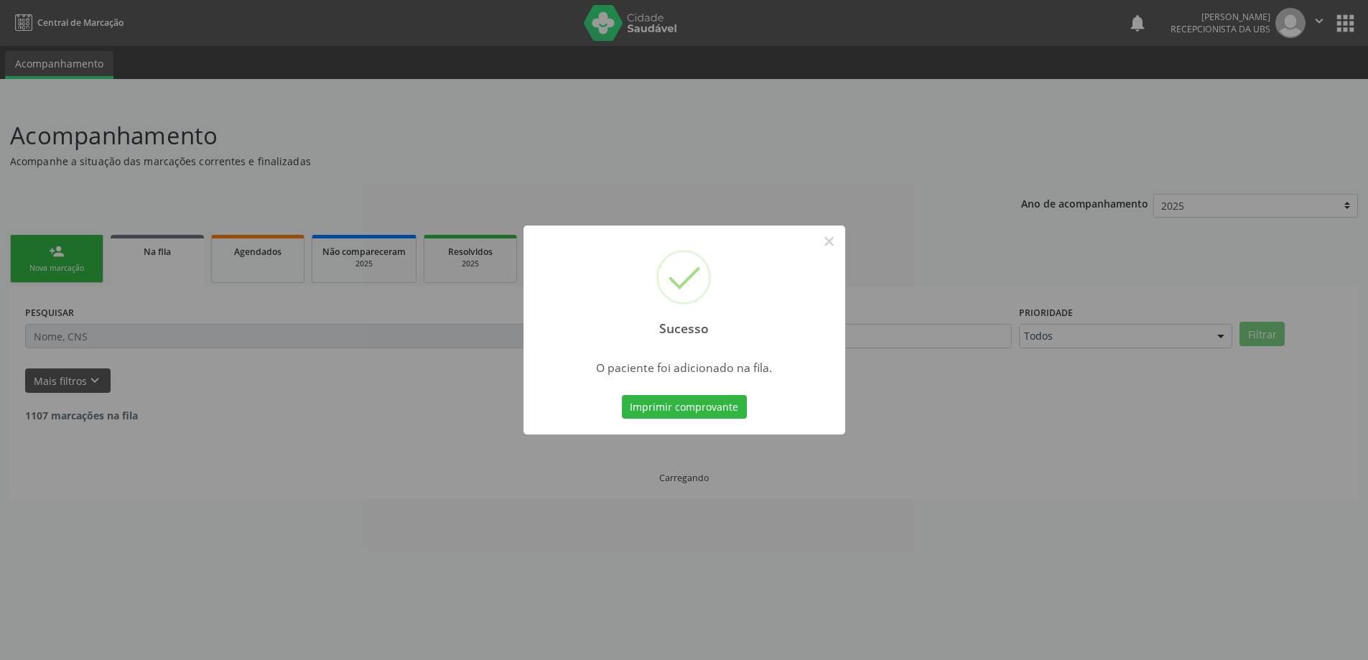
scroll to position [0, 0]
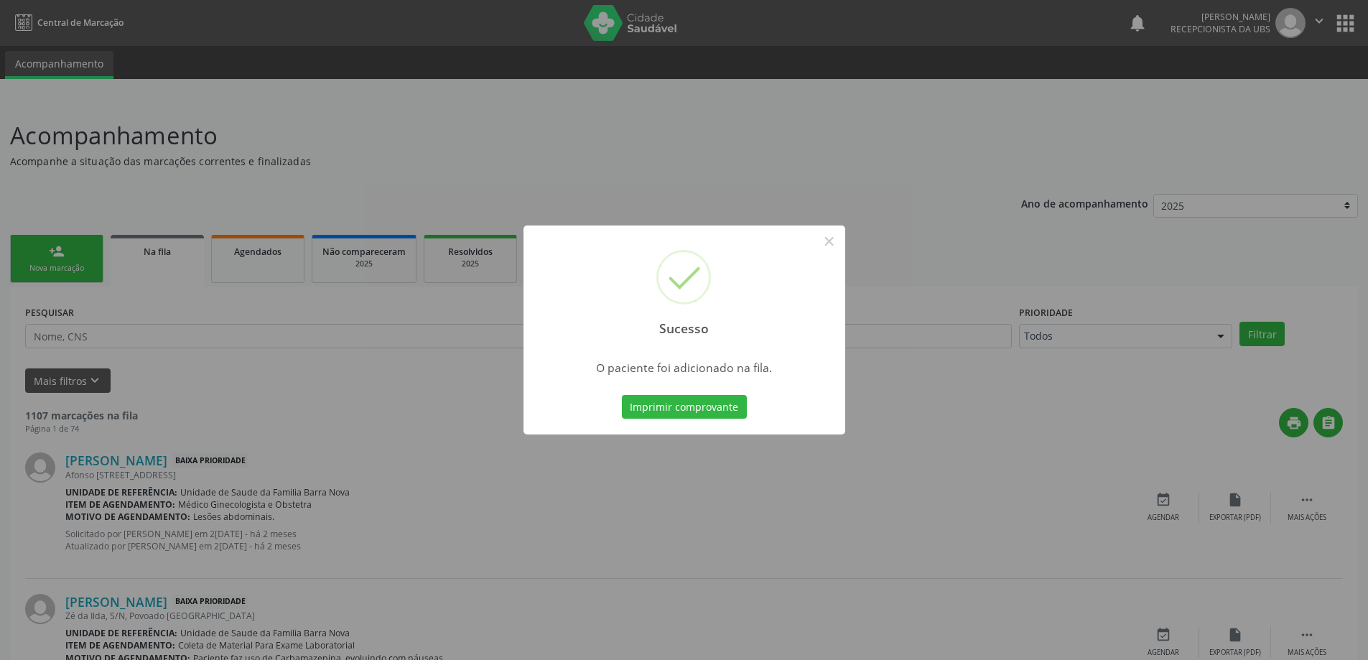
click at [1002, 449] on div "Sucesso × O paciente foi adicionado na fila. Imprimir comprovante Cancel" at bounding box center [684, 330] width 1368 height 660
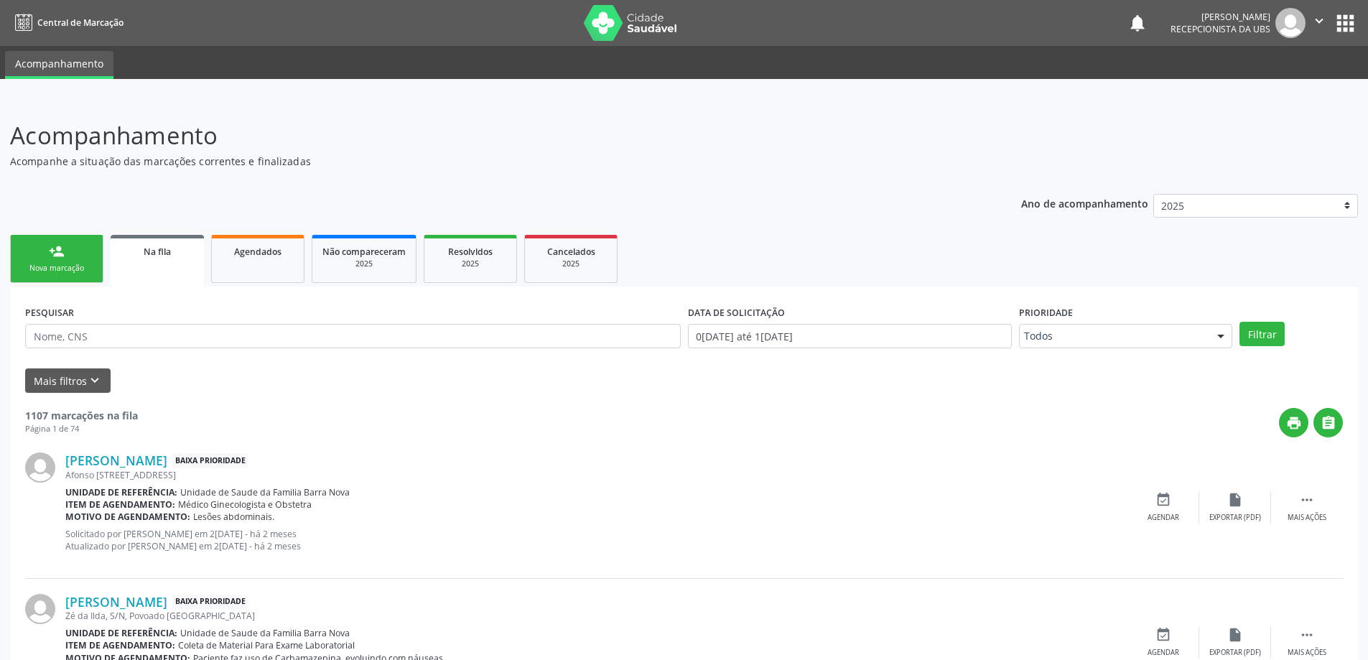
click at [50, 280] on link "person_add Nova marcação" at bounding box center [56, 259] width 93 height 48
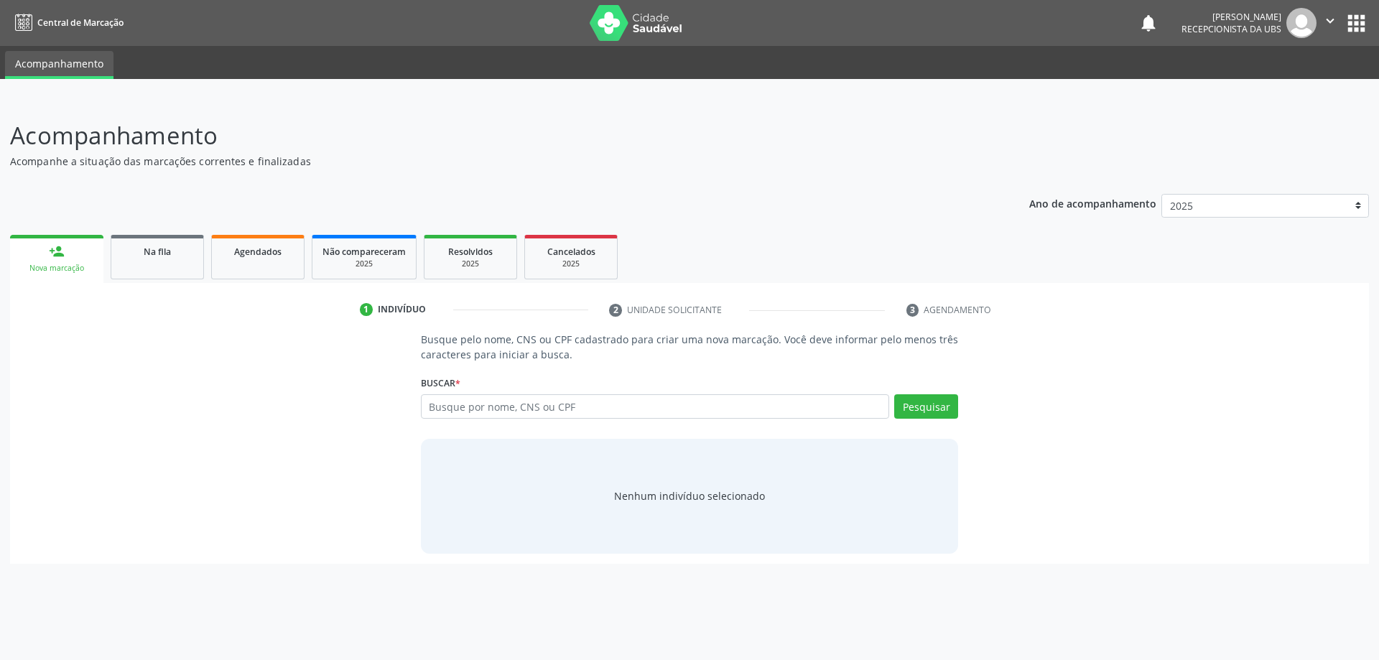
click at [541, 390] on div "Buscar * Busque por nome, CNS ou CPF Nenhum resultado encontrado para: " " Digi…" at bounding box center [690, 400] width 538 height 56
click at [548, 401] on input "text" at bounding box center [655, 406] width 469 height 24
type input "[PERSON_NAME]"
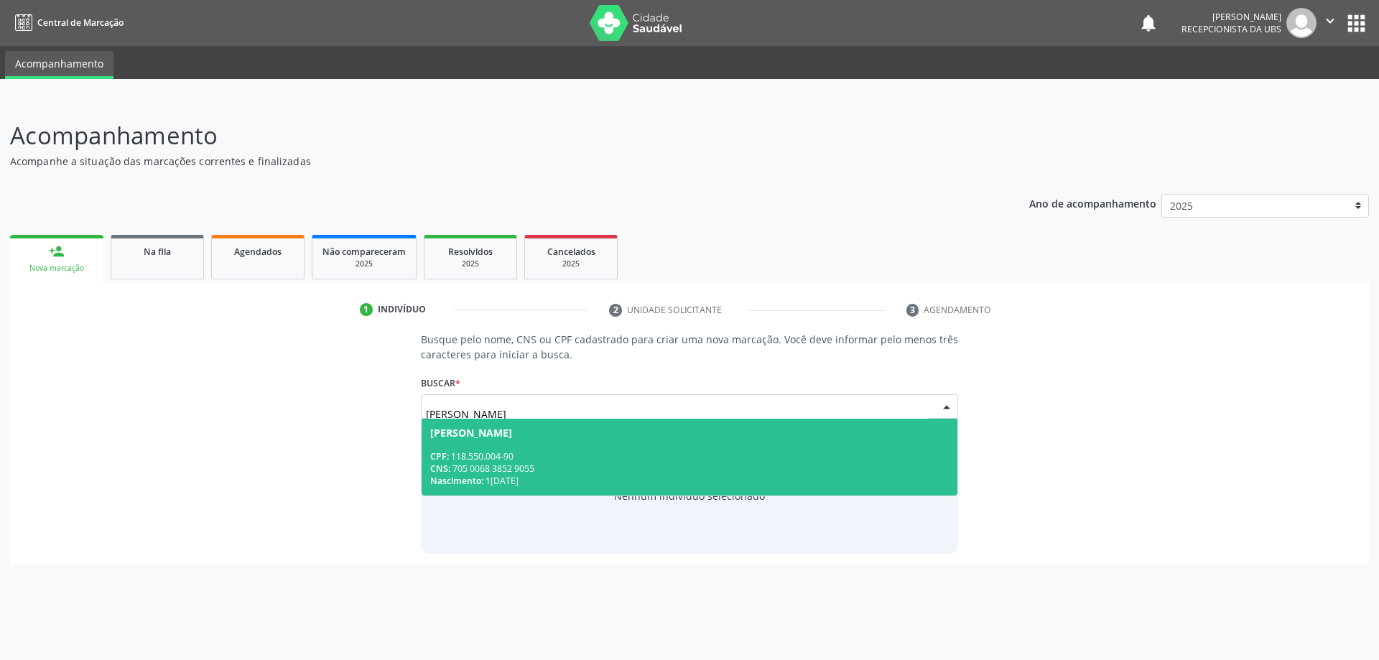
click at [635, 486] on div "Nascimento: 1[DATE]" at bounding box center [689, 481] width 519 height 12
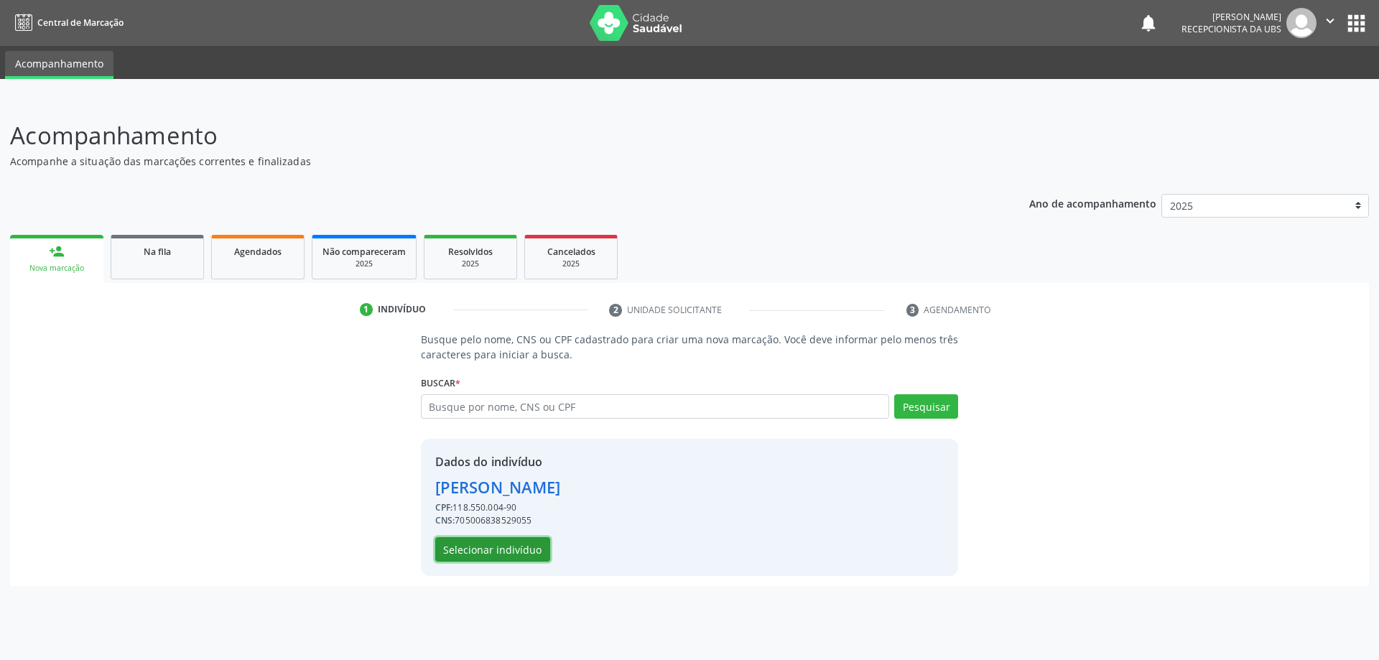
click at [507, 549] on button "Selecionar indivíduo" at bounding box center [492, 549] width 115 height 24
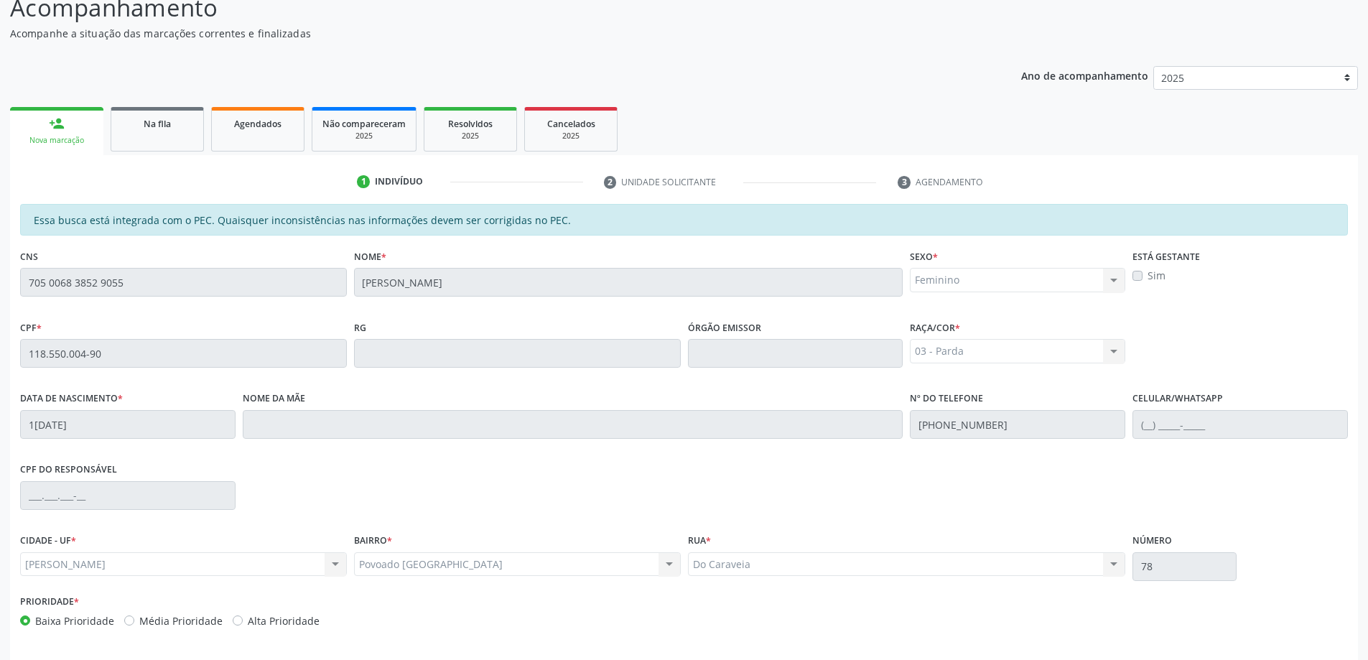
scroll to position [180, 0]
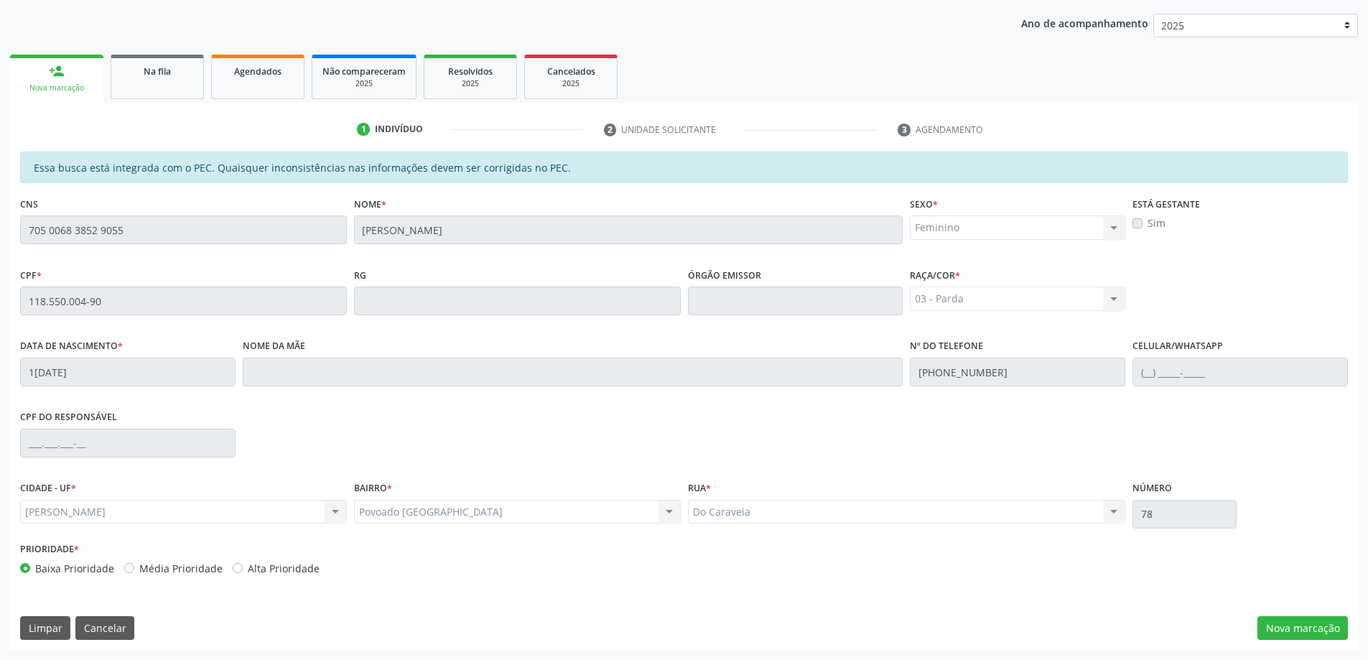
click at [1248, 610] on div "Essa busca está integrada com o PEC. Quaisquer inconsistências nas informações …" at bounding box center [684, 401] width 1348 height 498
click at [1271, 610] on div "Essa busca está integrada com o PEC. Quaisquer inconsistências nas informações …" at bounding box center [684, 401] width 1348 height 498
click at [1294, 617] on button "Nova marcação" at bounding box center [1303, 628] width 90 height 24
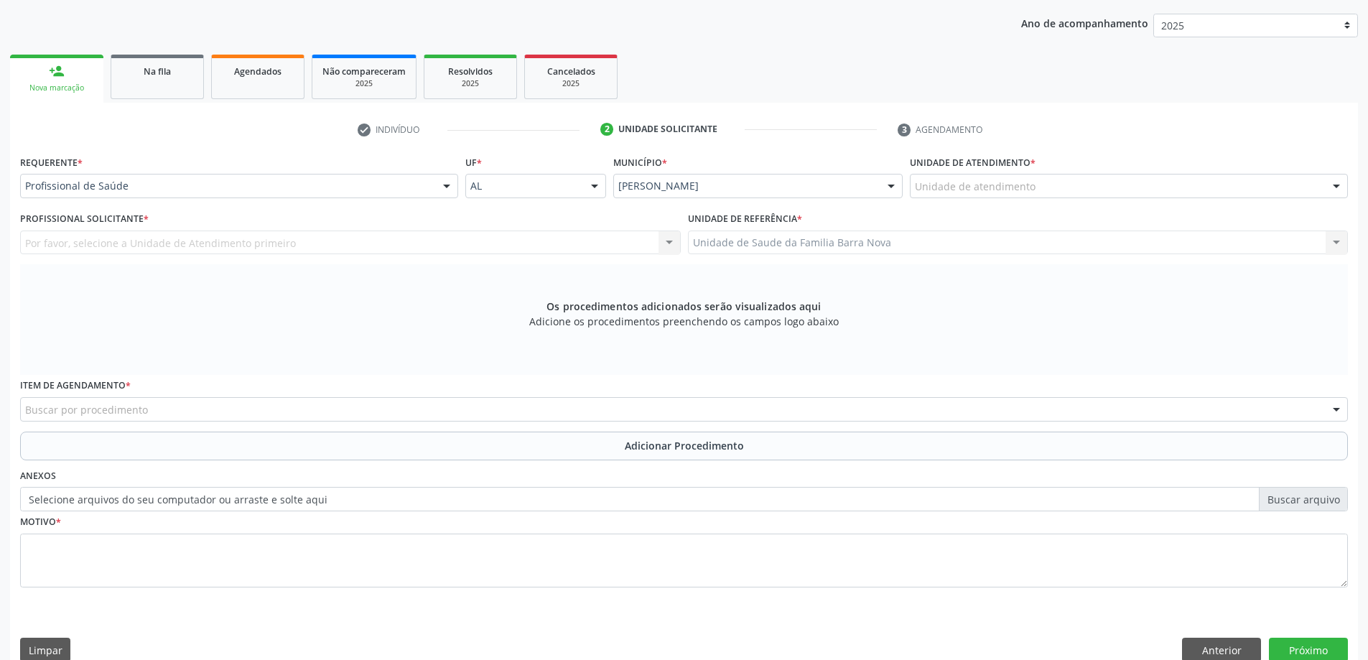
drag, startPoint x: 175, startPoint y: 218, endPoint x: 179, endPoint y: 195, distance: 22.6
click at [175, 213] on div "Profissional Solicitante * Por favor, selecione a Unidade de Atendimento primei…" at bounding box center [350, 231] width 661 height 46
click at [179, 194] on div at bounding box center [239, 186] width 438 height 24
click at [118, 282] on div "Os procedimentos adicionados serão visualizados aqui Adicione os procedimentos …" at bounding box center [684, 319] width 1328 height 111
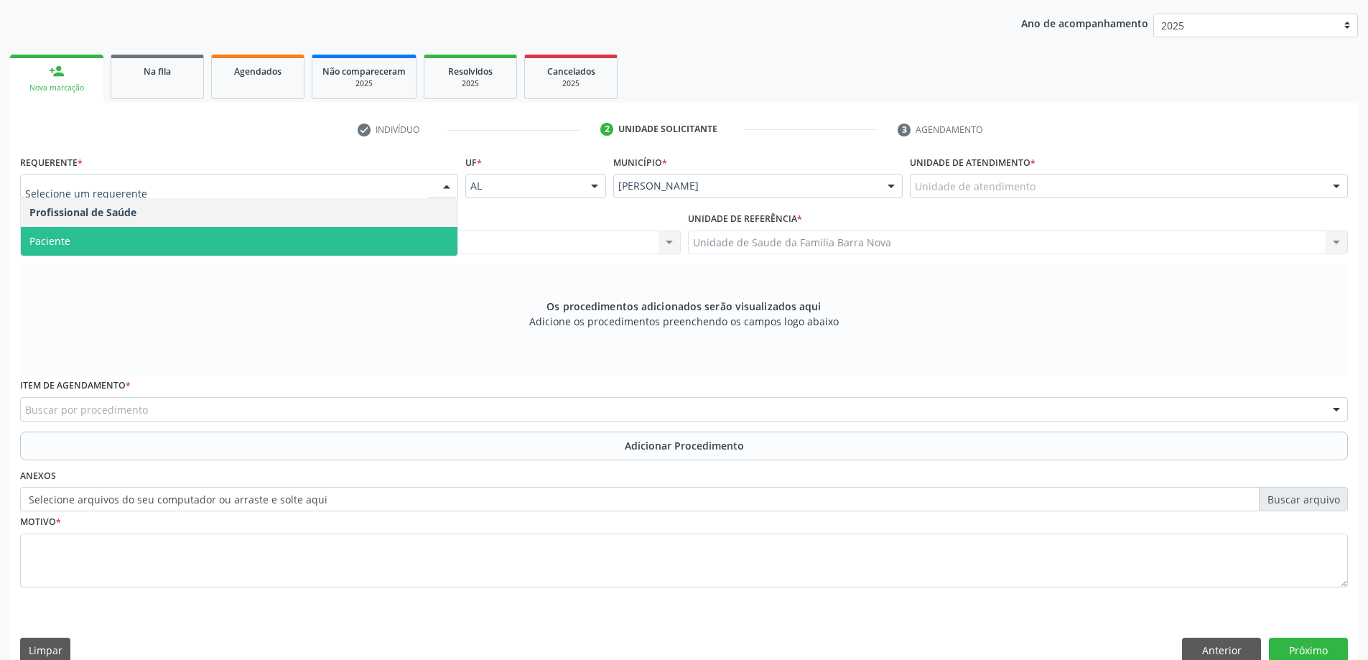
click at [131, 250] on span "Paciente" at bounding box center [239, 241] width 437 height 29
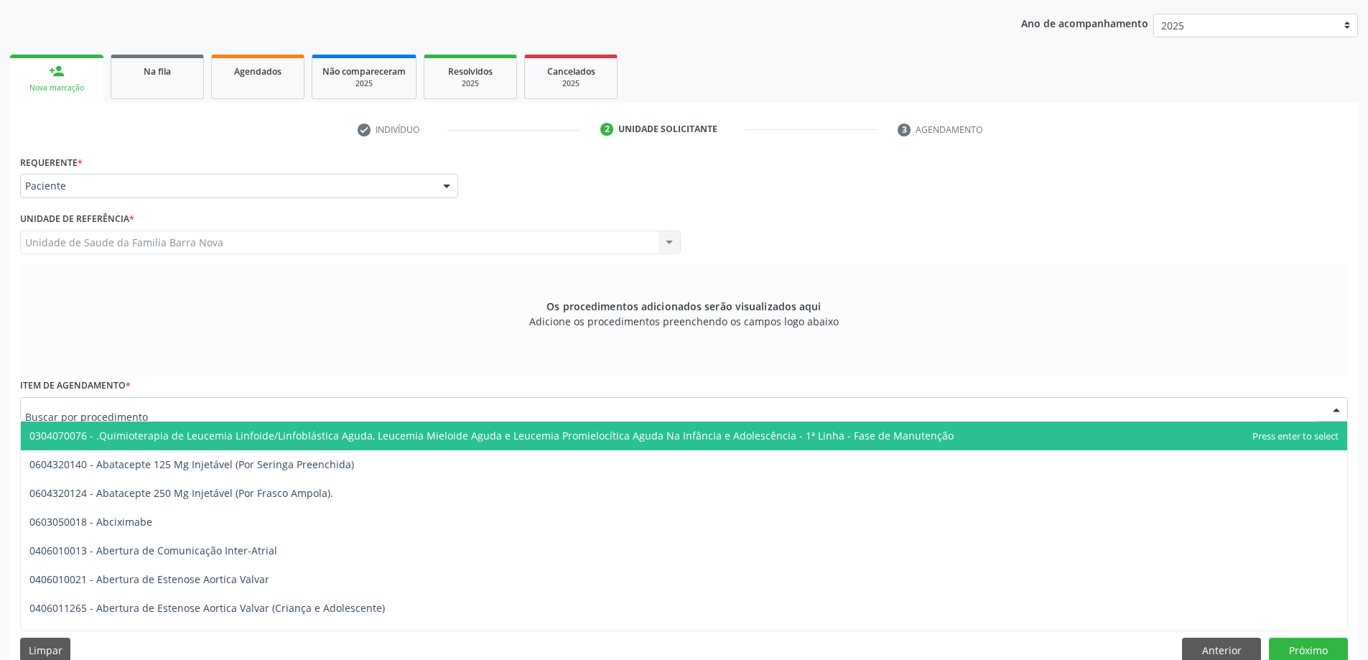
click at [126, 402] on div at bounding box center [684, 409] width 1328 height 24
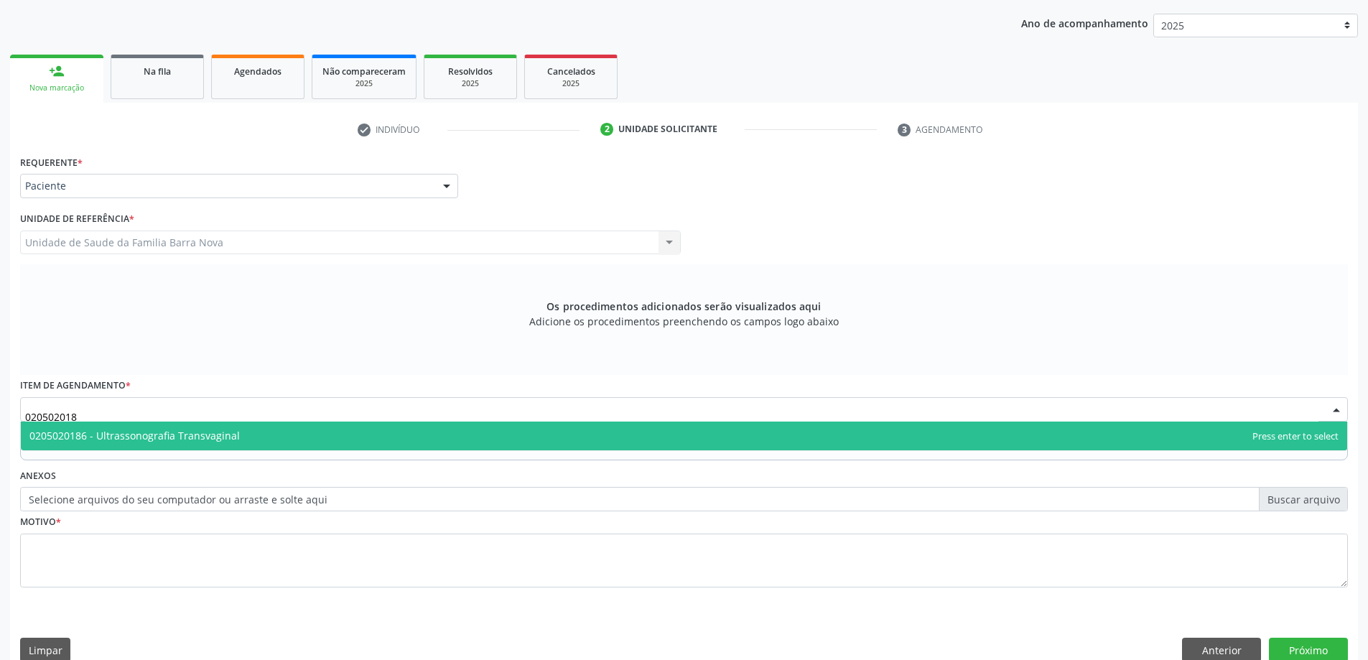
type input "0205020186"
click at [198, 434] on span "0205020186 - Ultrassonografia Transvaginal" at bounding box center [134, 436] width 210 height 14
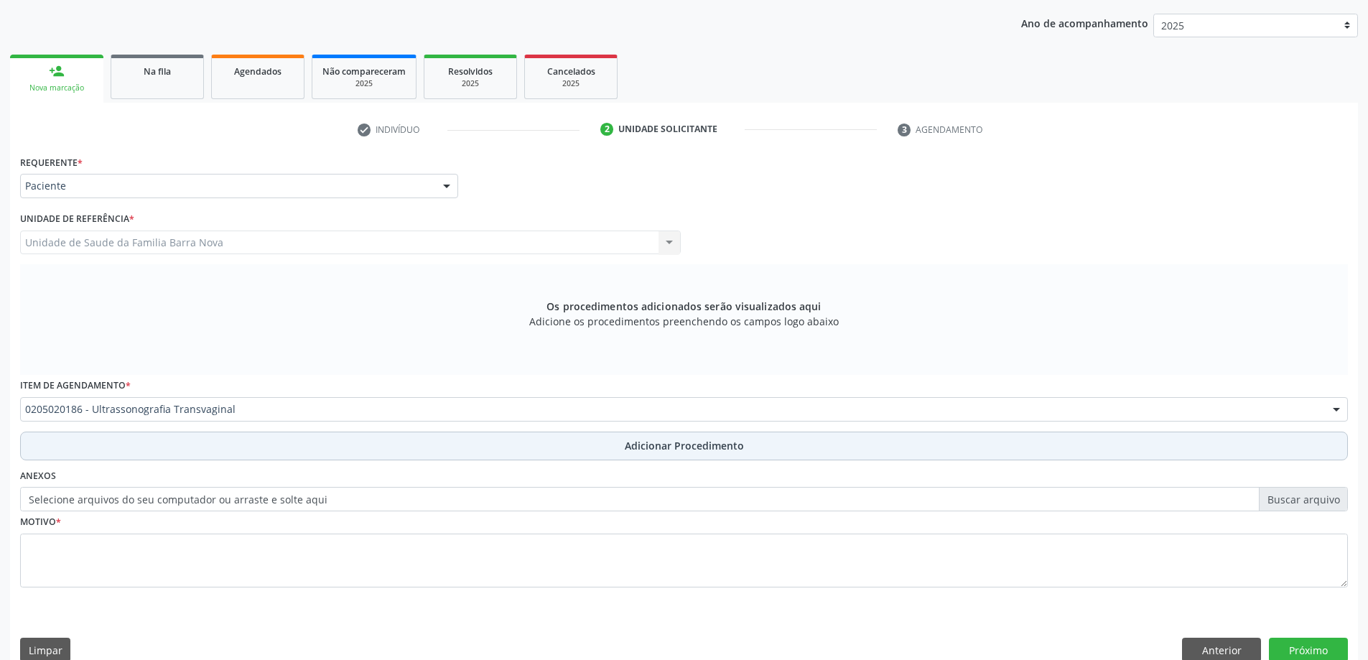
click at [187, 447] on button "Adicionar Procedimento" at bounding box center [684, 446] width 1328 height 29
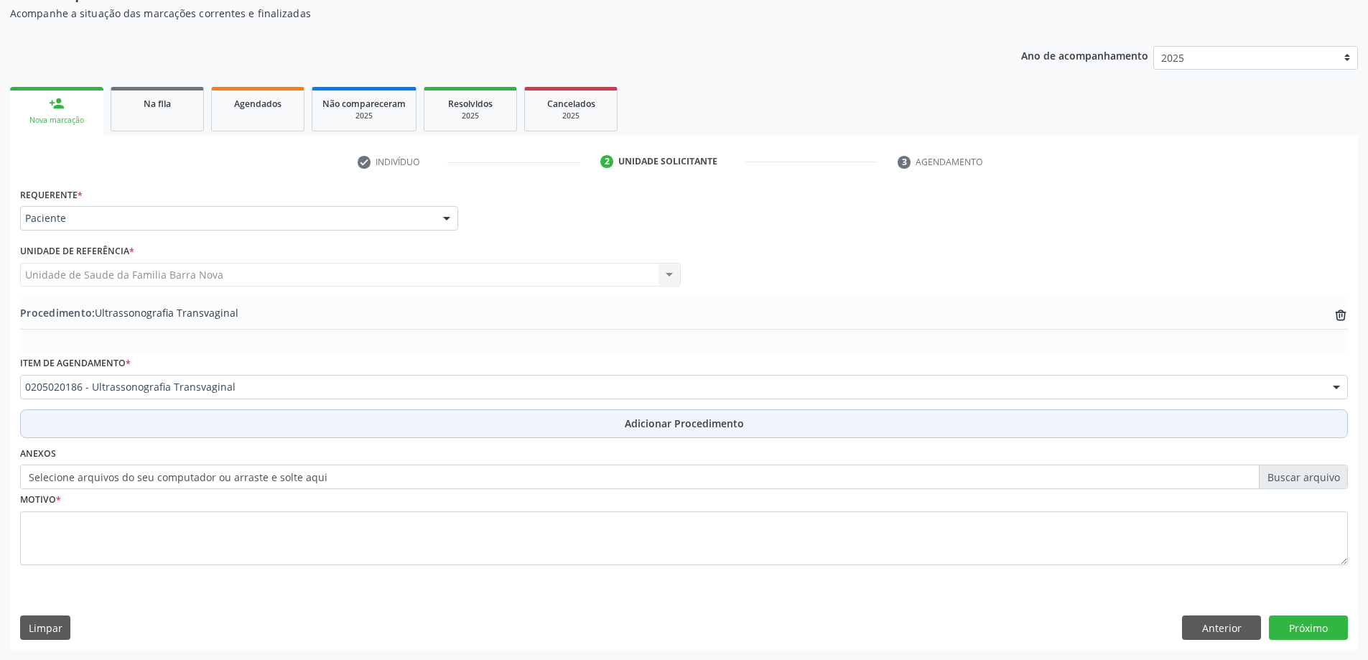
scroll to position [148, 0]
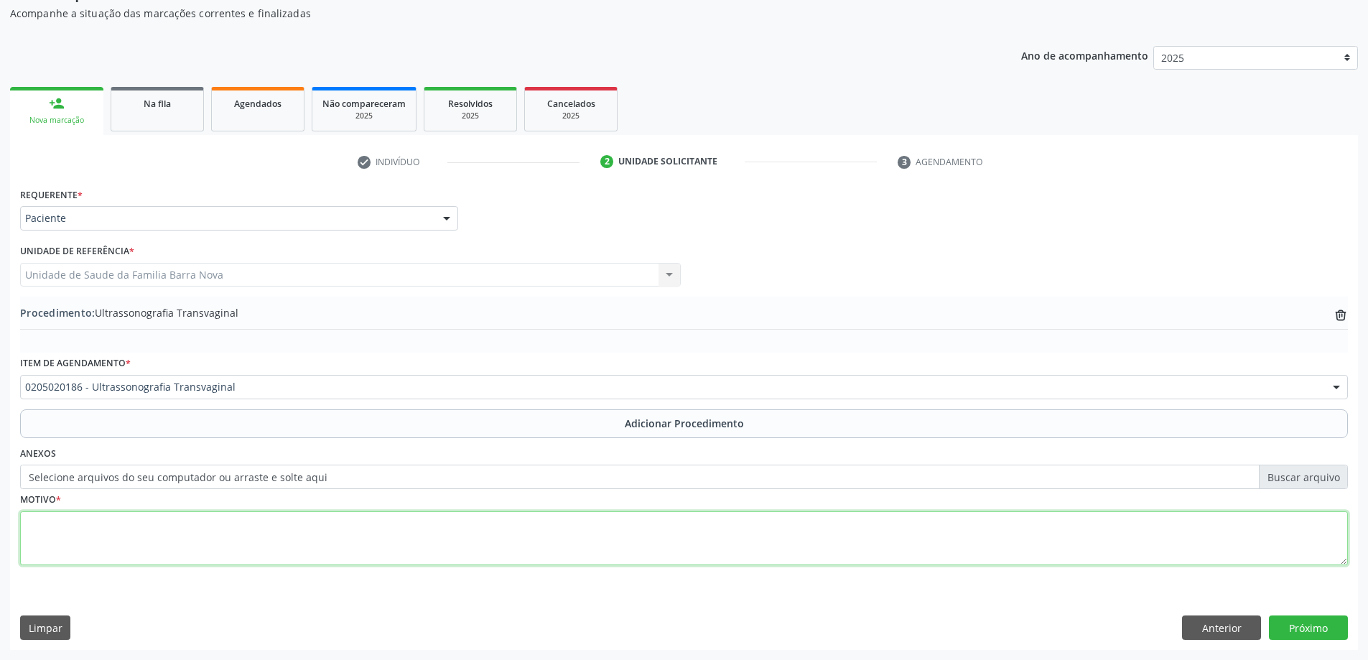
click at [192, 516] on textarea at bounding box center [684, 538] width 1328 height 55
type textarea "POSSIVEL ENDOMETRIOSE OU OVARIO POLICISTICO."
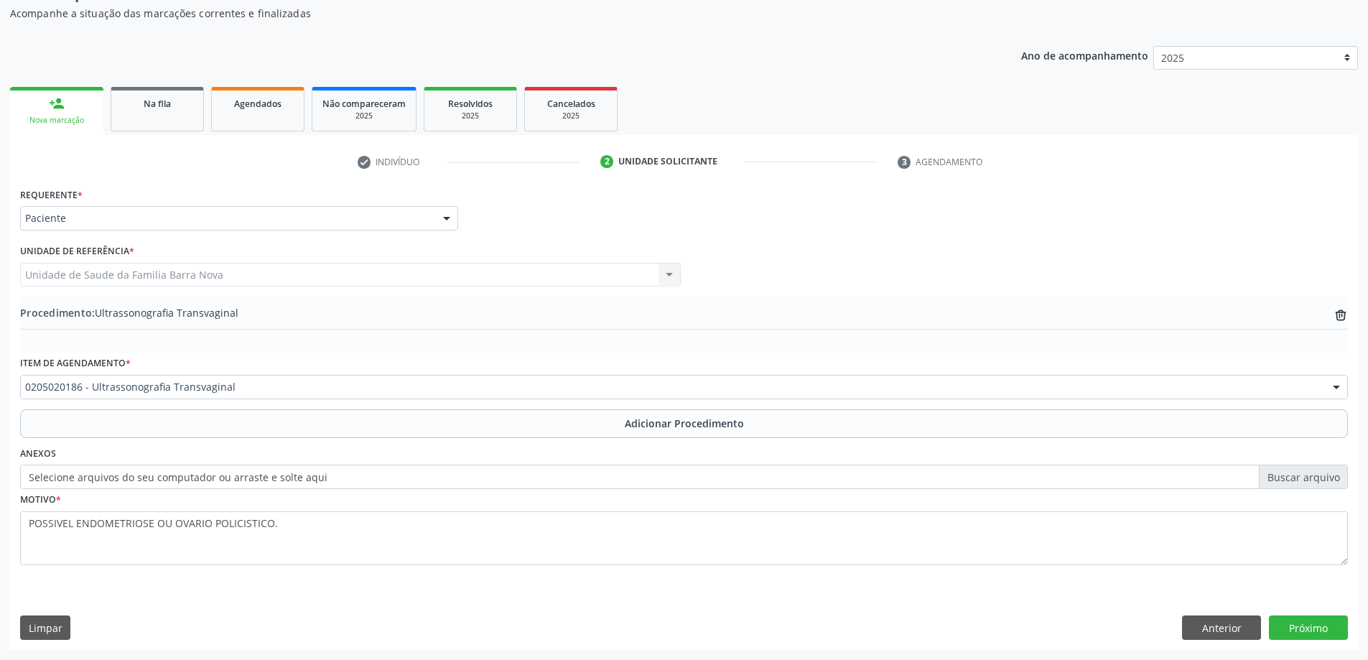
click at [1315, 615] on div "Requerente * Paciente Profissional de Saúde Paciente Nenhum resultado encontrad…" at bounding box center [684, 416] width 1348 height 465
click at [1314, 615] on div "Requerente * Paciente Profissional de Saúde Paciente Nenhum resultado encontrad…" at bounding box center [684, 416] width 1348 height 465
click at [1316, 622] on button "Próximo" at bounding box center [1308, 628] width 79 height 24
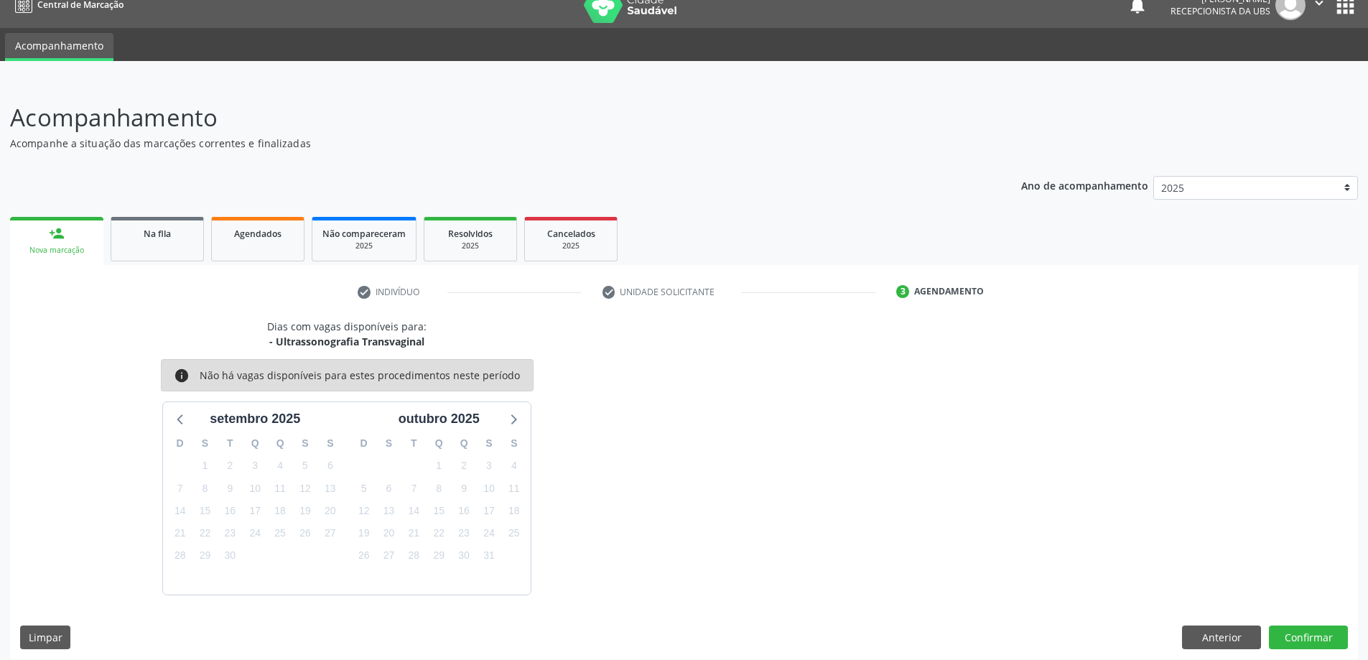
scroll to position [27, 0]
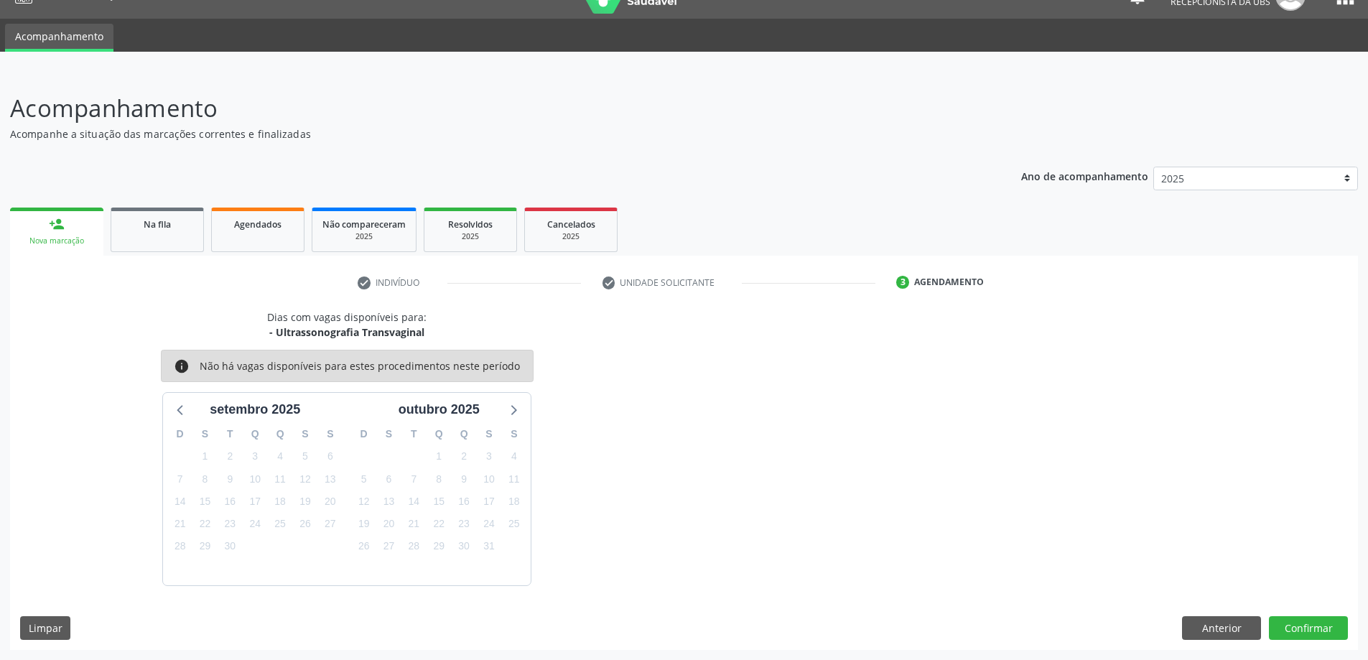
click at [1350, 642] on div "Dias com vagas disponíveis para: - Ultrassonografia Transvaginal info Não há va…" at bounding box center [684, 480] width 1348 height 340
click at [1325, 630] on button "Confirmar" at bounding box center [1308, 628] width 79 height 24
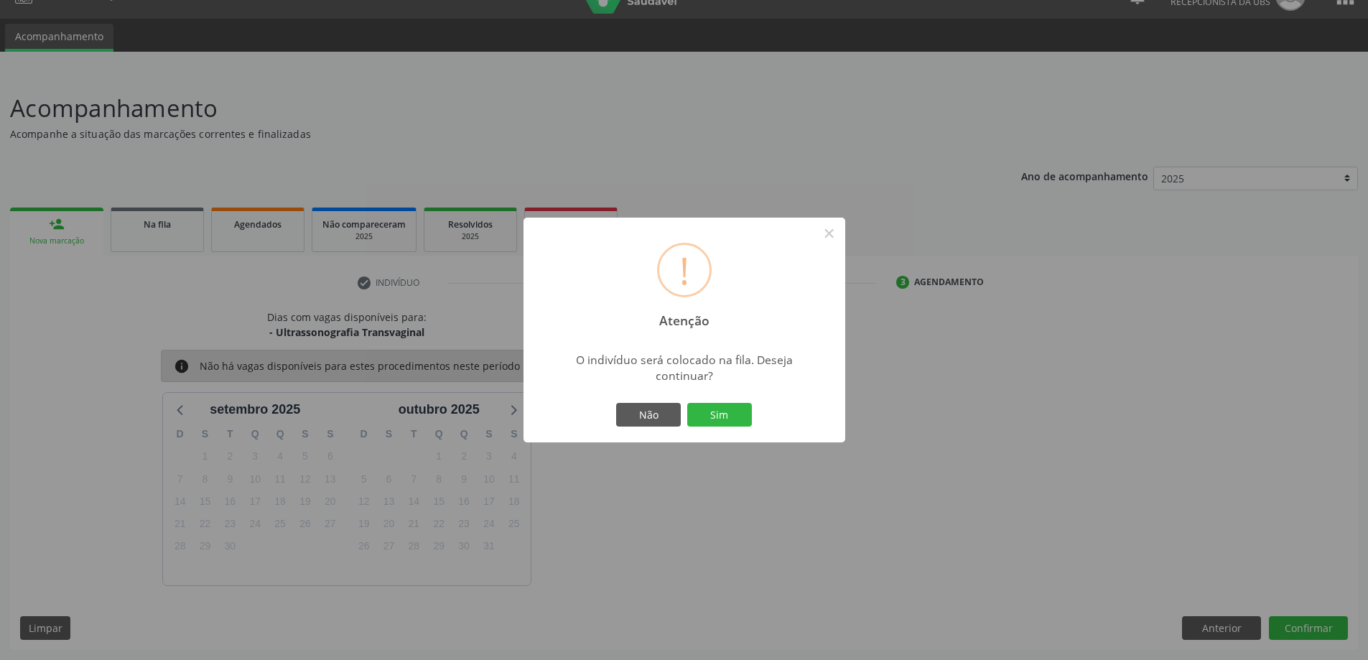
click at [709, 414] on button "Sim" at bounding box center [719, 415] width 65 height 24
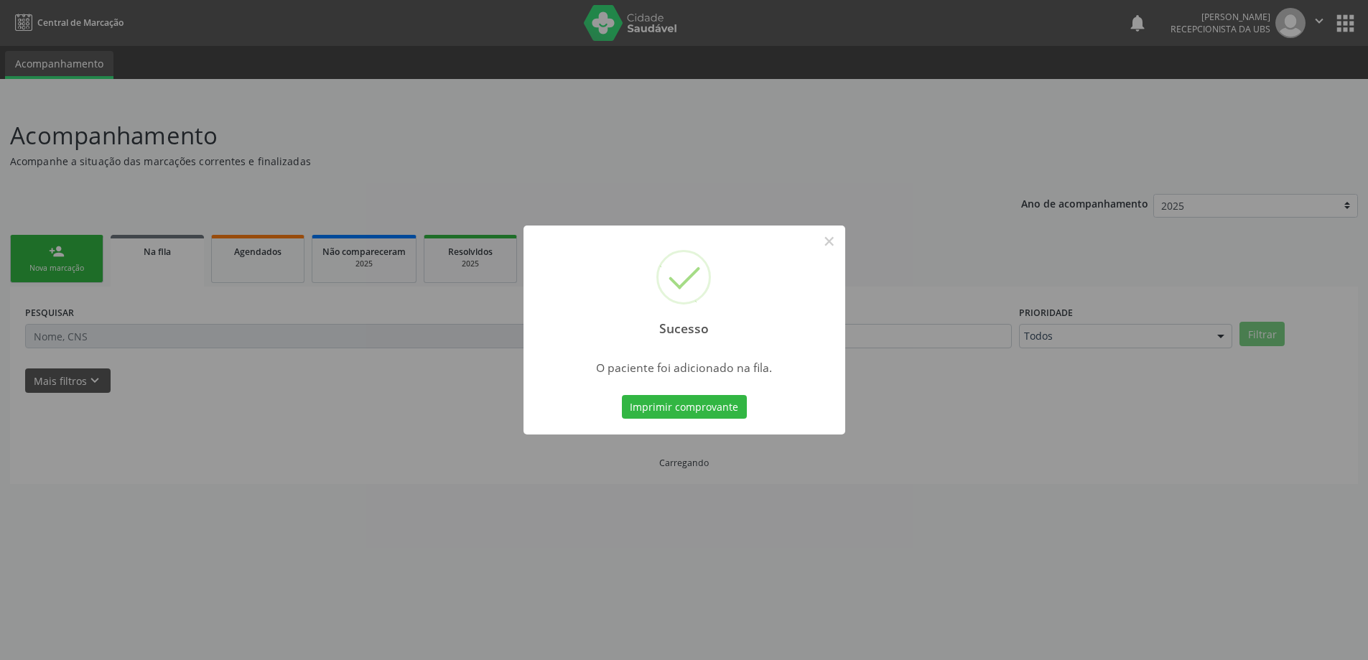
click at [86, 244] on div "Sucesso × O paciente foi adicionado na fila. Imprimir comprovante Cancel" at bounding box center [684, 330] width 1368 height 660
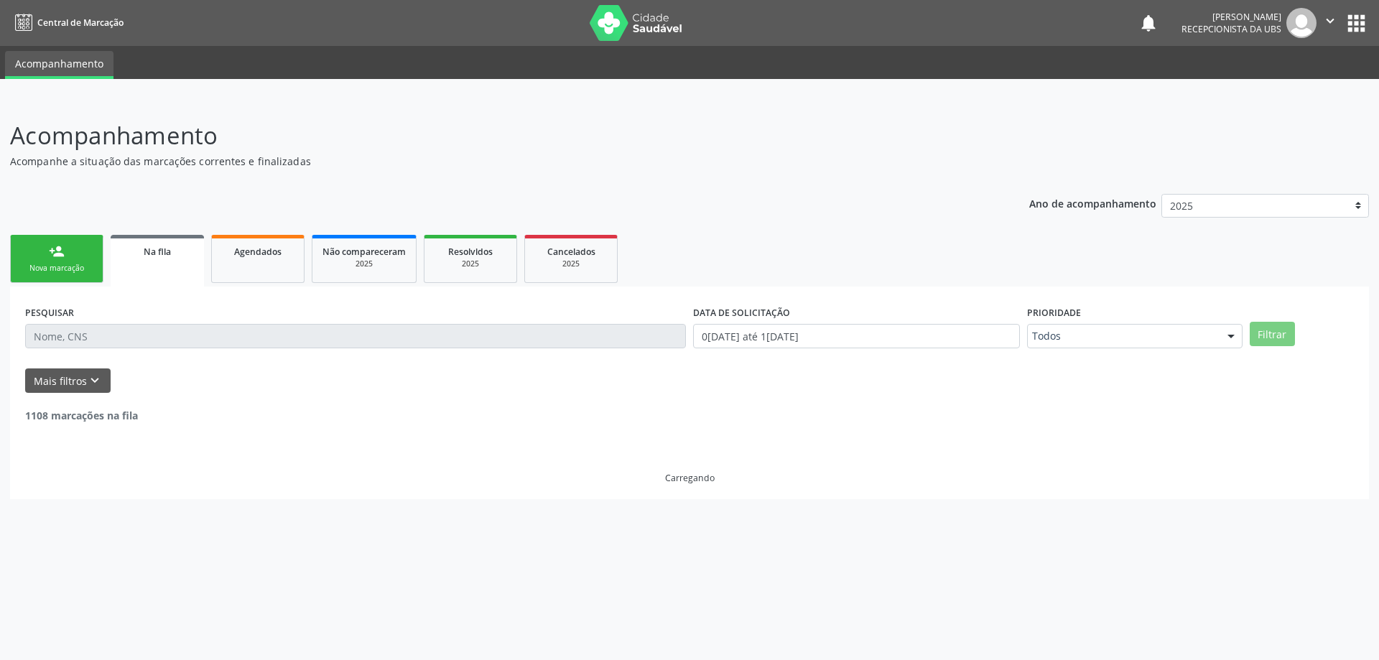
click at [84, 245] on link "person_add Nova marcação" at bounding box center [56, 259] width 93 height 48
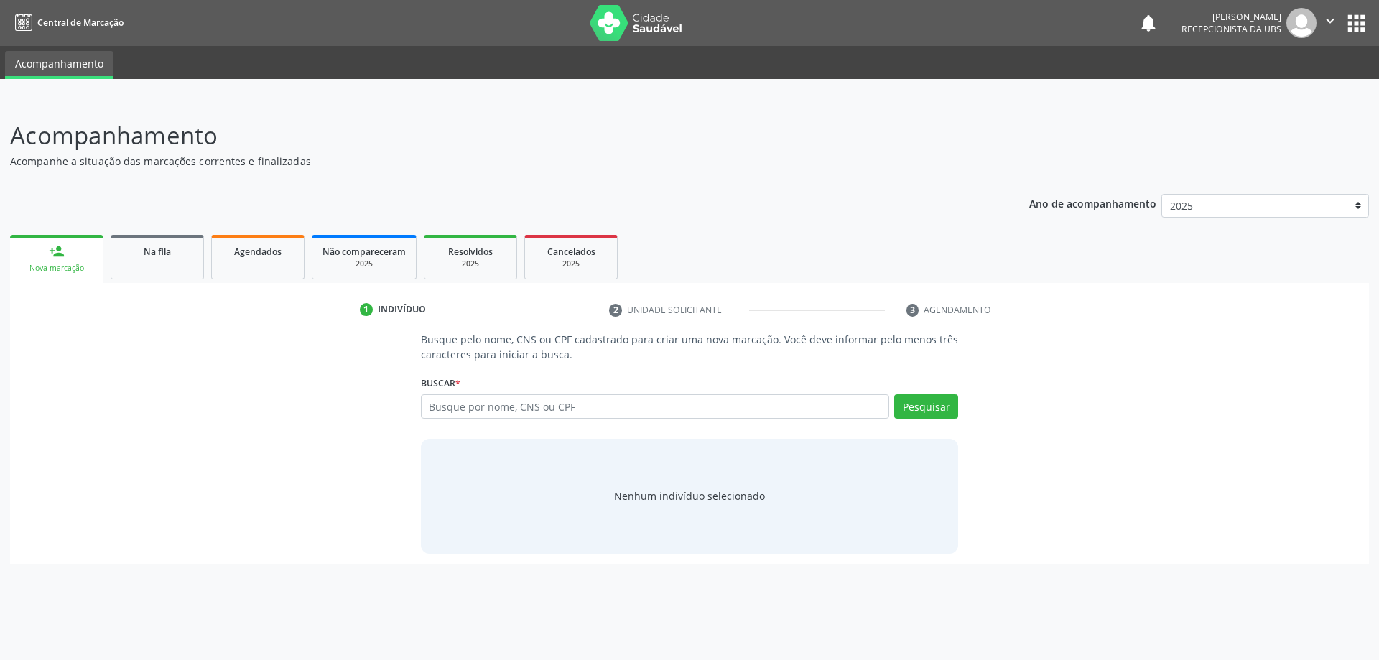
click at [171, 290] on div "1 Indivíduo 2 Unidade solicitante 3 Agendamento Busque pelo nome, CNS ou CPF ca…" at bounding box center [689, 423] width 1359 height 281
click at [174, 279] on ul "person_add Nova marcação Na fila Agendados Não compareceram 2025 Resolvidos 202…" at bounding box center [689, 257] width 1359 height 52
click at [170, 266] on link "Na fila" at bounding box center [157, 257] width 93 height 45
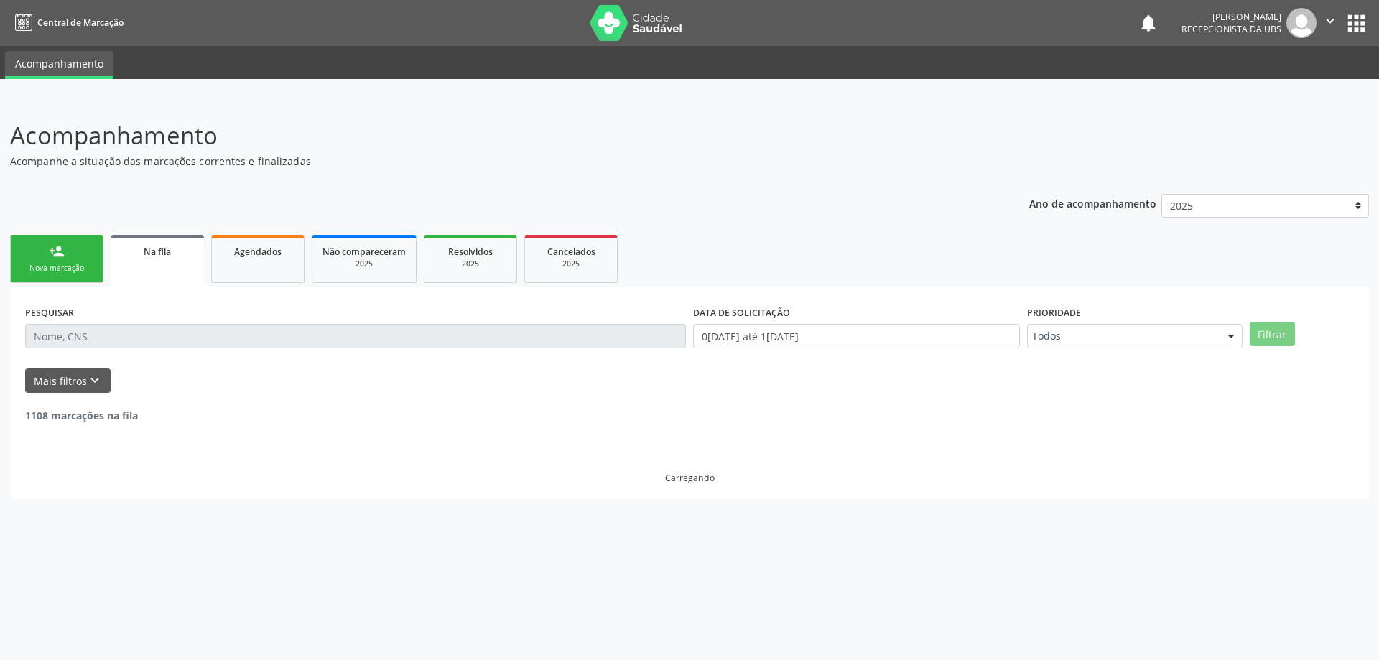
click at [71, 236] on link "person_add Nova marcação" at bounding box center [56, 259] width 93 height 48
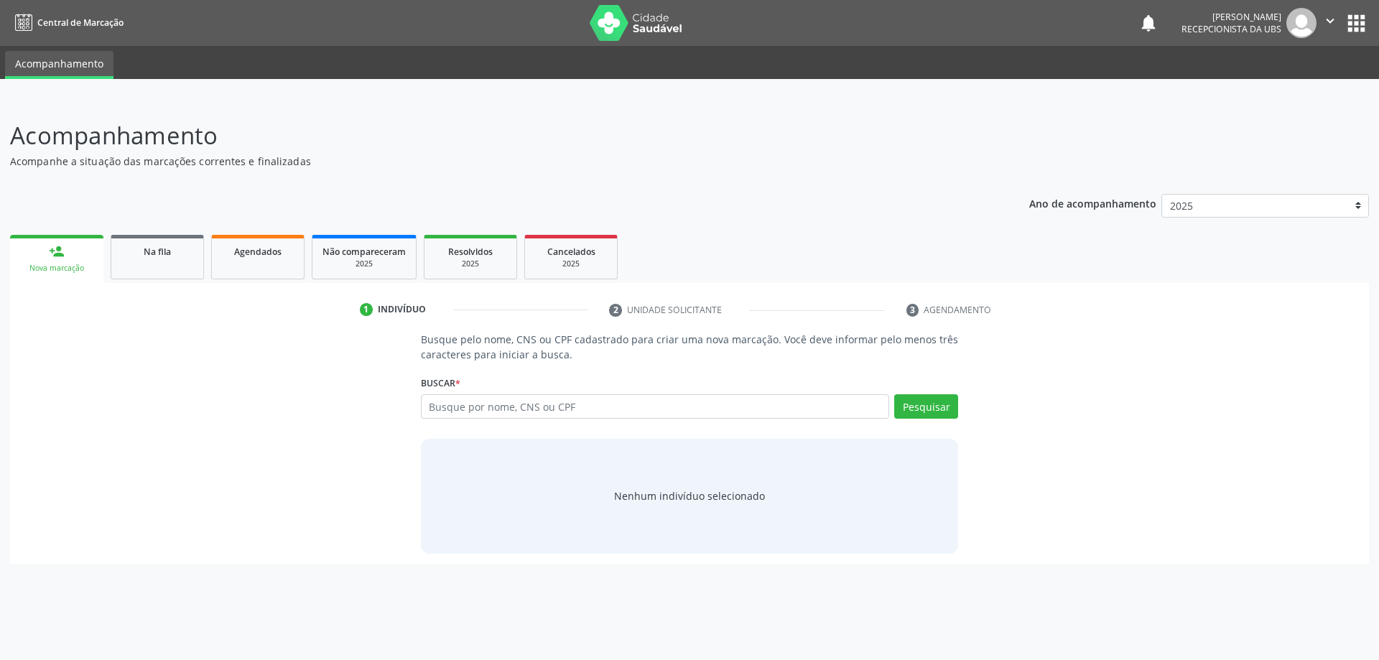
click at [636, 390] on div "Buscar * Busque por nome, CNS ou CPF Nenhum resultado encontrado para: " " Digi…" at bounding box center [690, 400] width 538 height 56
click at [641, 399] on input "text" at bounding box center [655, 406] width 469 height 24
type input "[PERSON_NAME]"
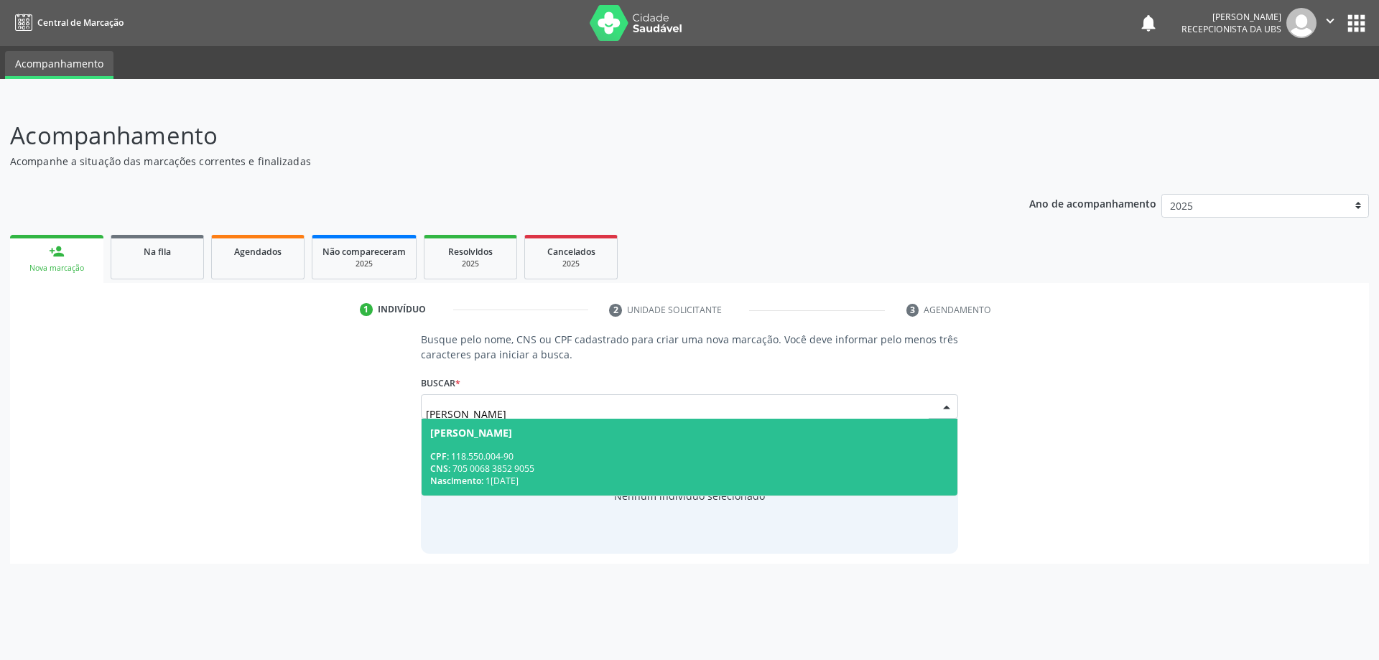
click at [662, 446] on span "[PERSON_NAME] CPF: 118.550.004-90 CNS: 705 0068 3852 9055 Nascimento: 1[DATE]" at bounding box center [690, 457] width 537 height 77
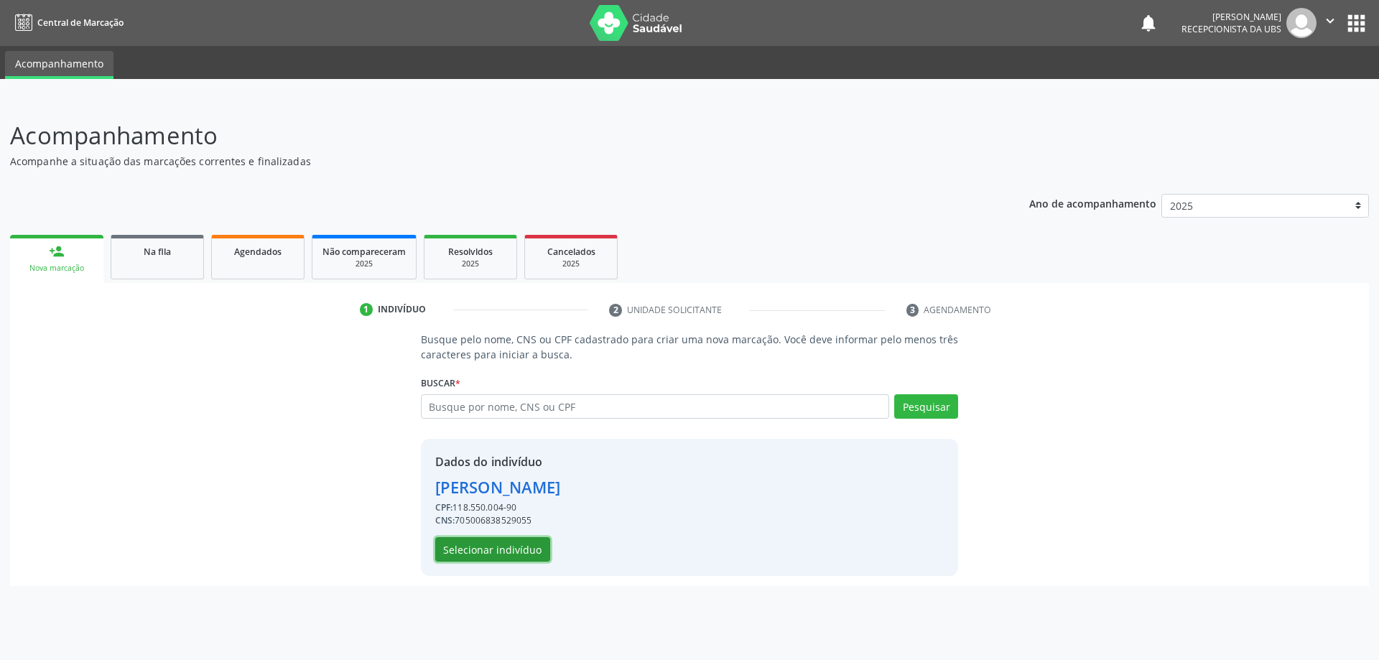
click at [471, 554] on button "Selecionar indivíduo" at bounding box center [492, 549] width 115 height 24
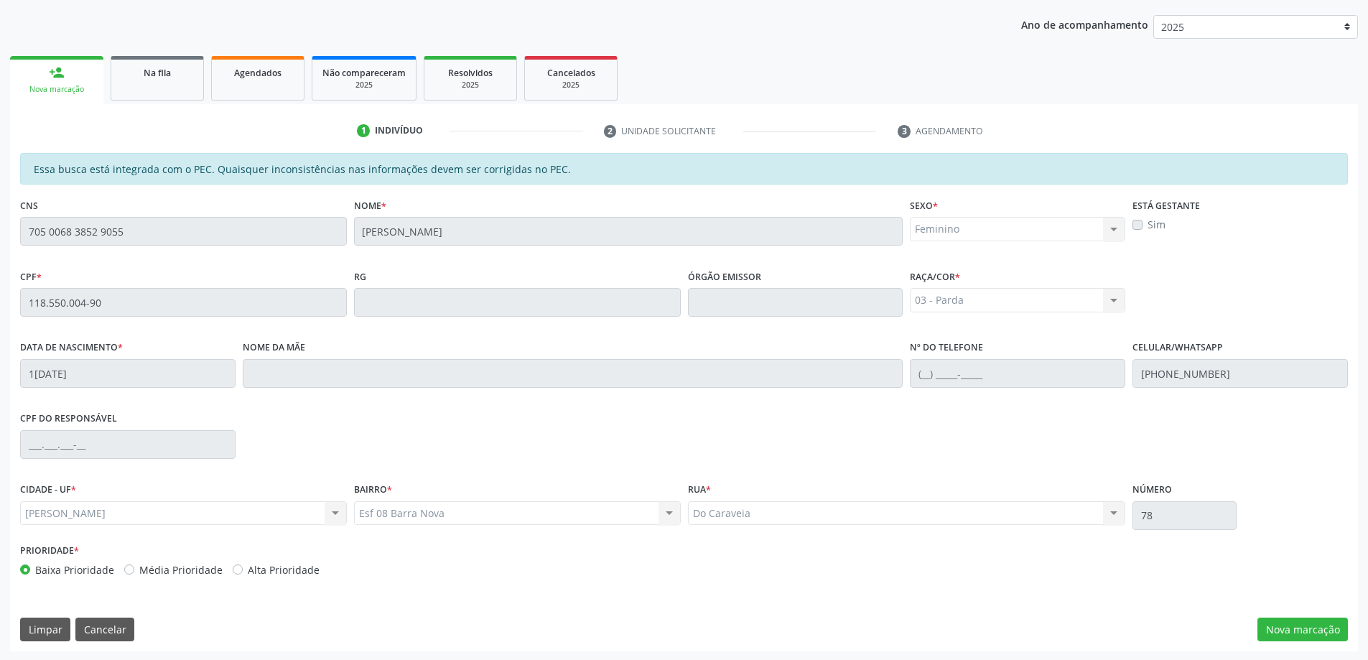
scroll to position [180, 0]
click at [1299, 628] on button "Nova marcação" at bounding box center [1303, 628] width 90 height 24
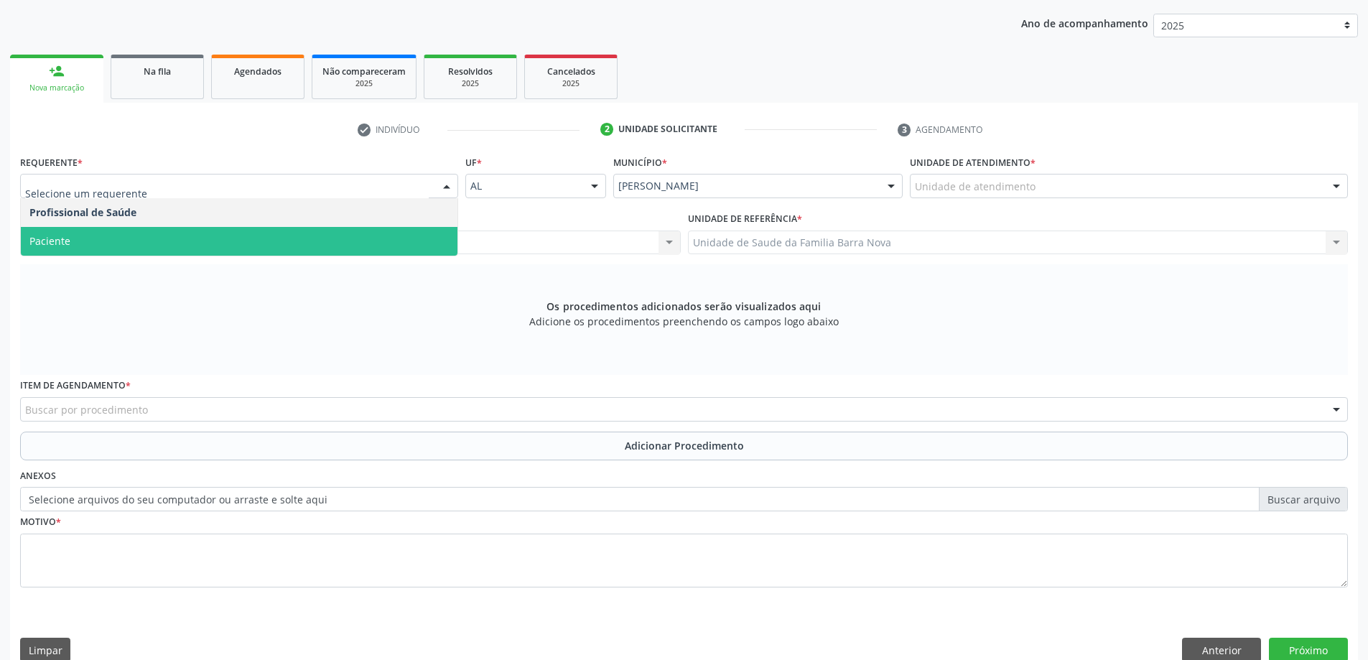
click at [224, 248] on span "Paciente" at bounding box center [239, 241] width 437 height 29
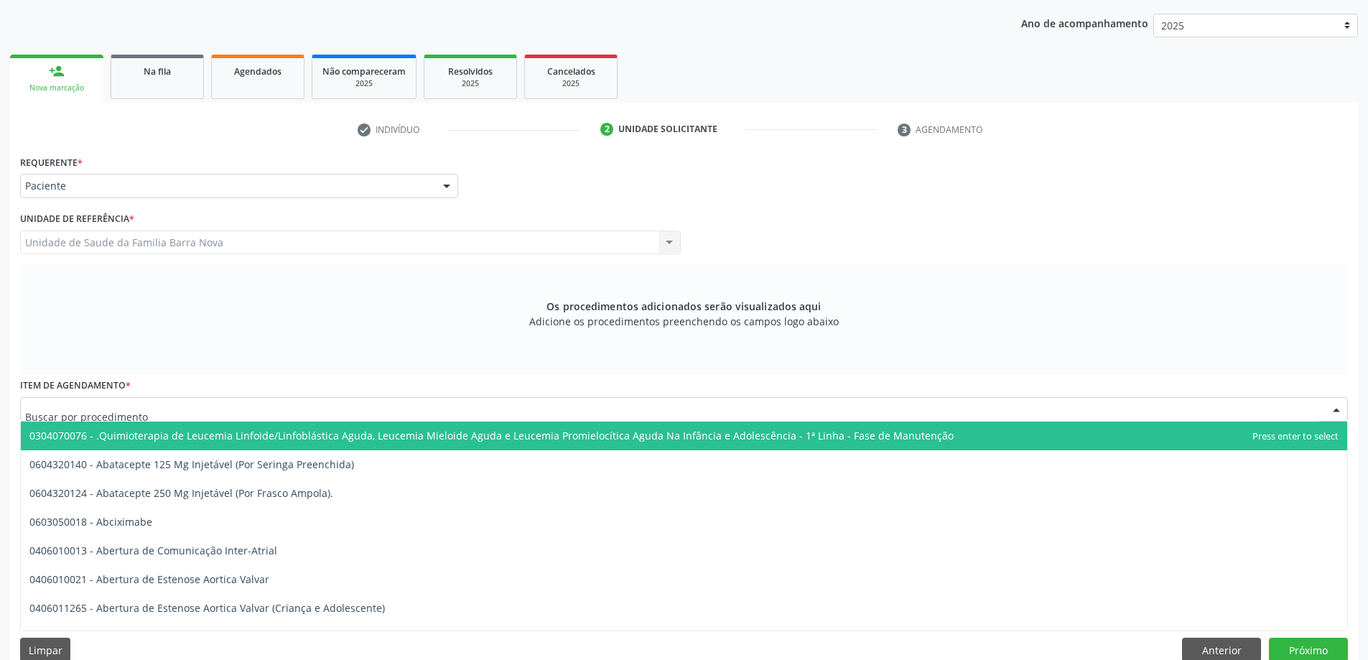
click at [150, 417] on div at bounding box center [684, 409] width 1328 height 24
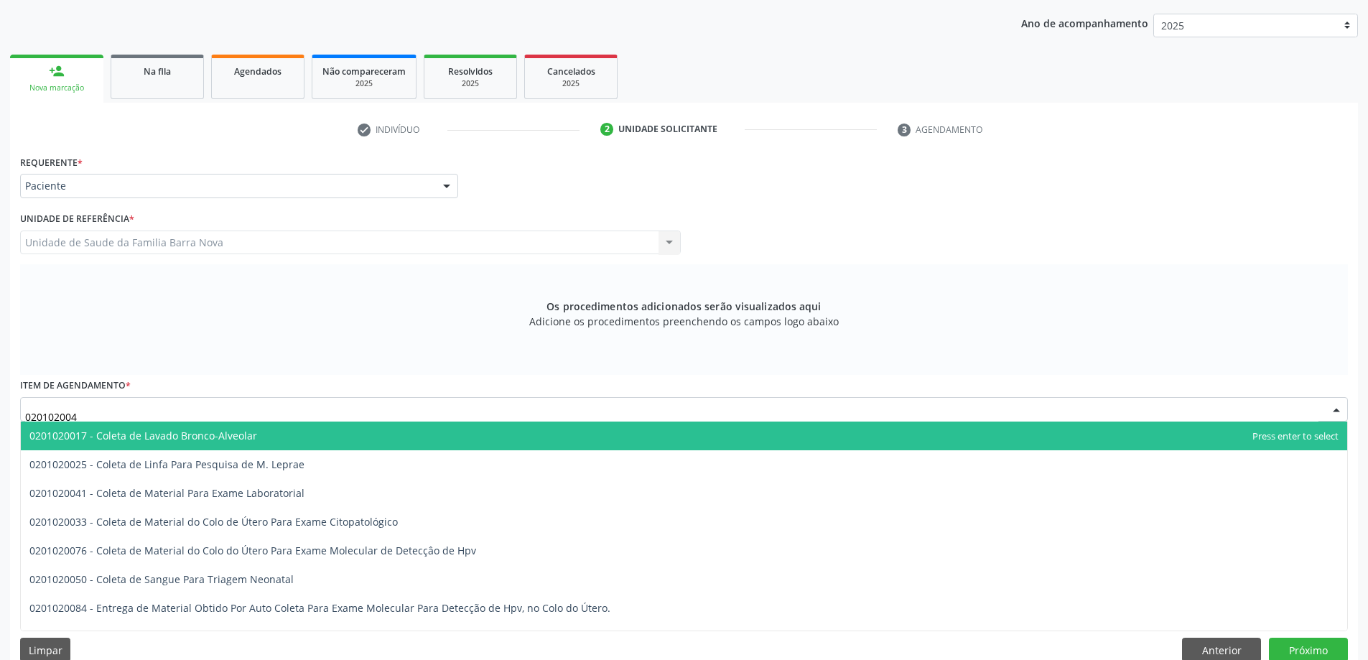
type input "0201020041"
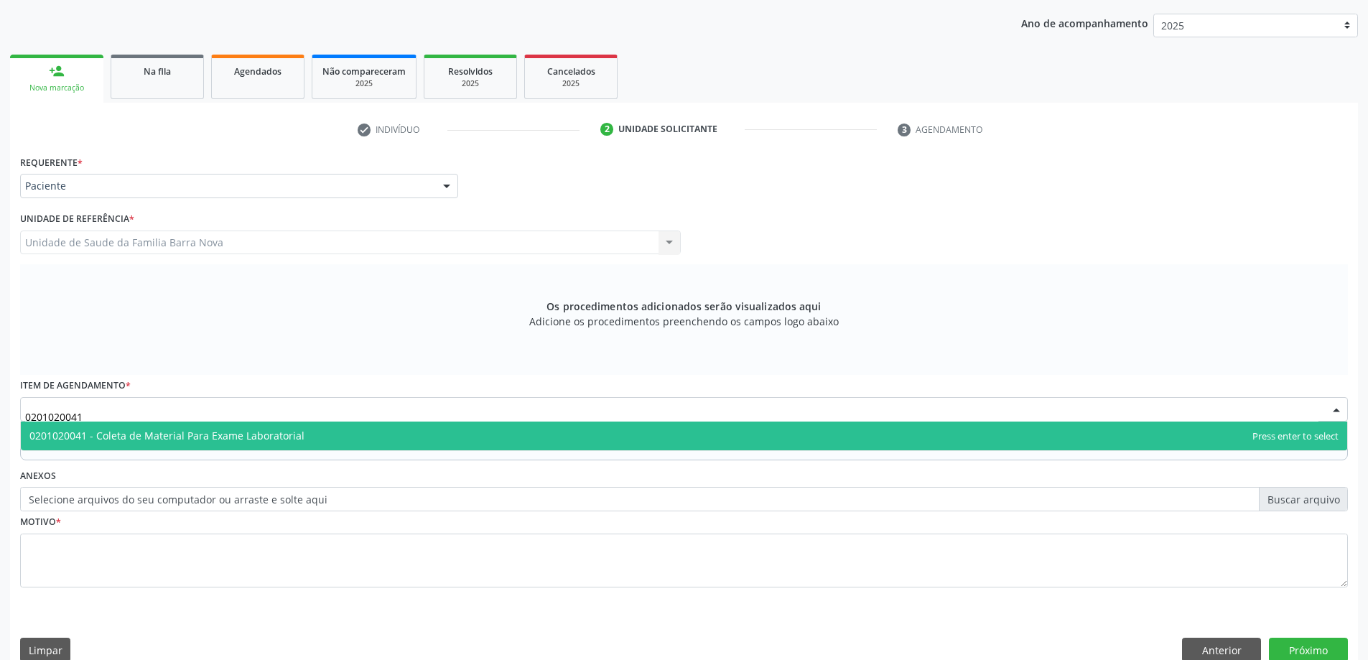
click at [151, 427] on span "0201020041 - Coleta de Material Para Exame Laboratorial" at bounding box center [684, 436] width 1327 height 29
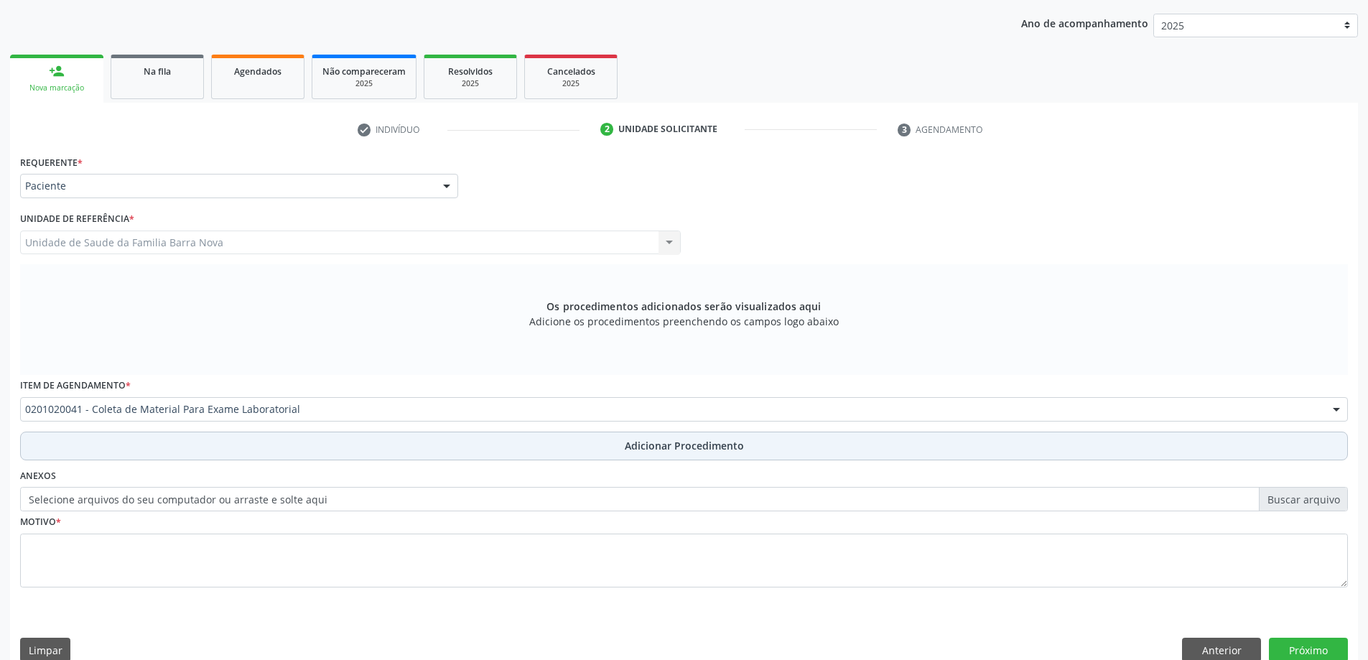
click at [154, 450] on button "Adicionar Procedimento" at bounding box center [684, 446] width 1328 height 29
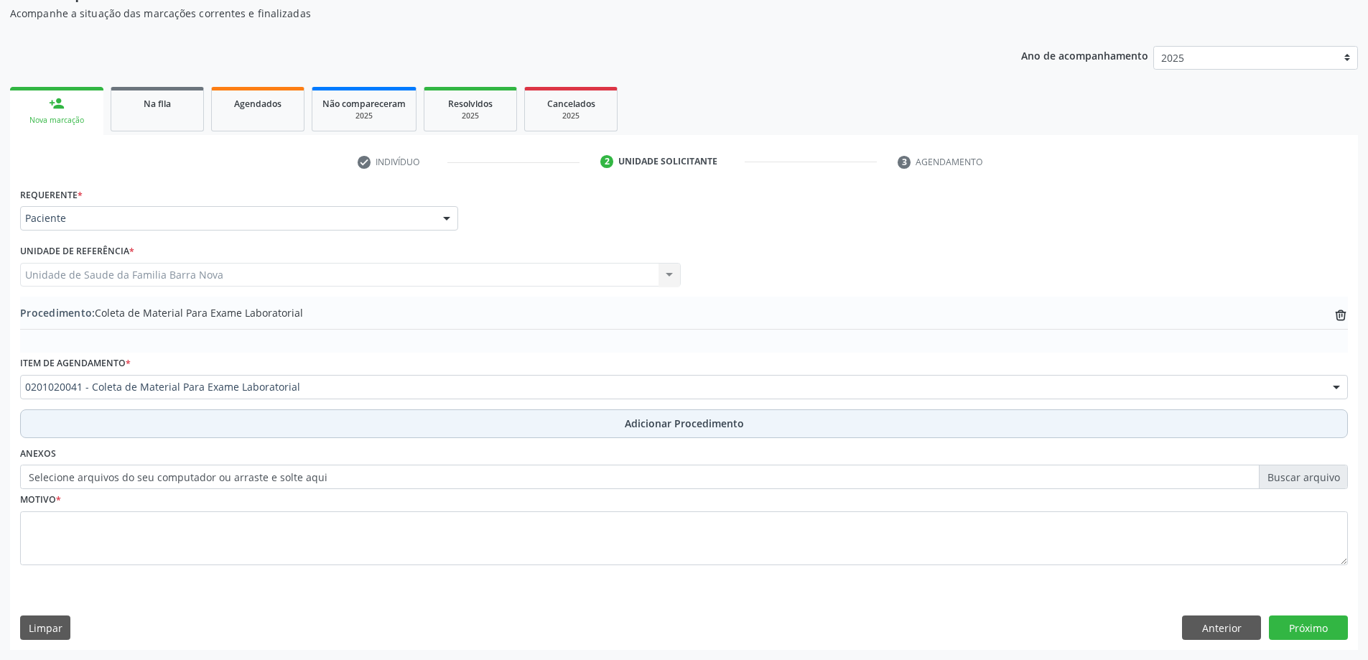
scroll to position [148, 0]
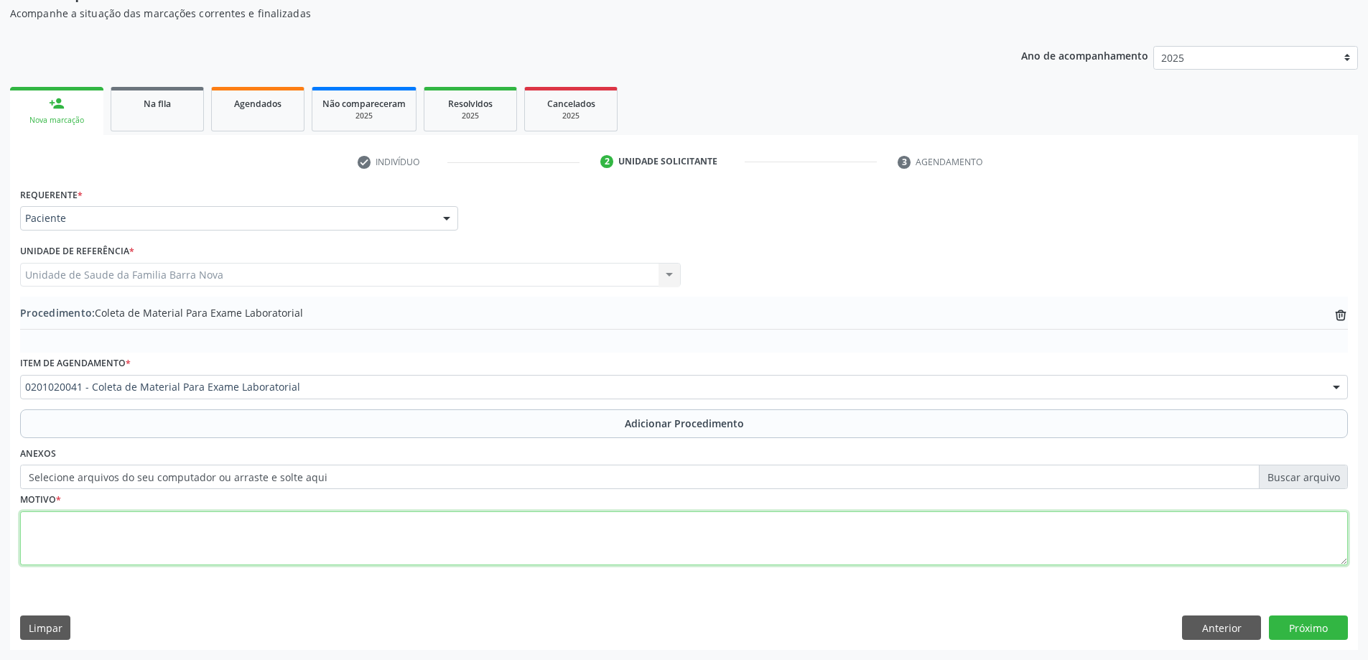
click at [202, 525] on textarea at bounding box center [684, 538] width 1328 height 55
type textarea "ROTINA E HFAM."
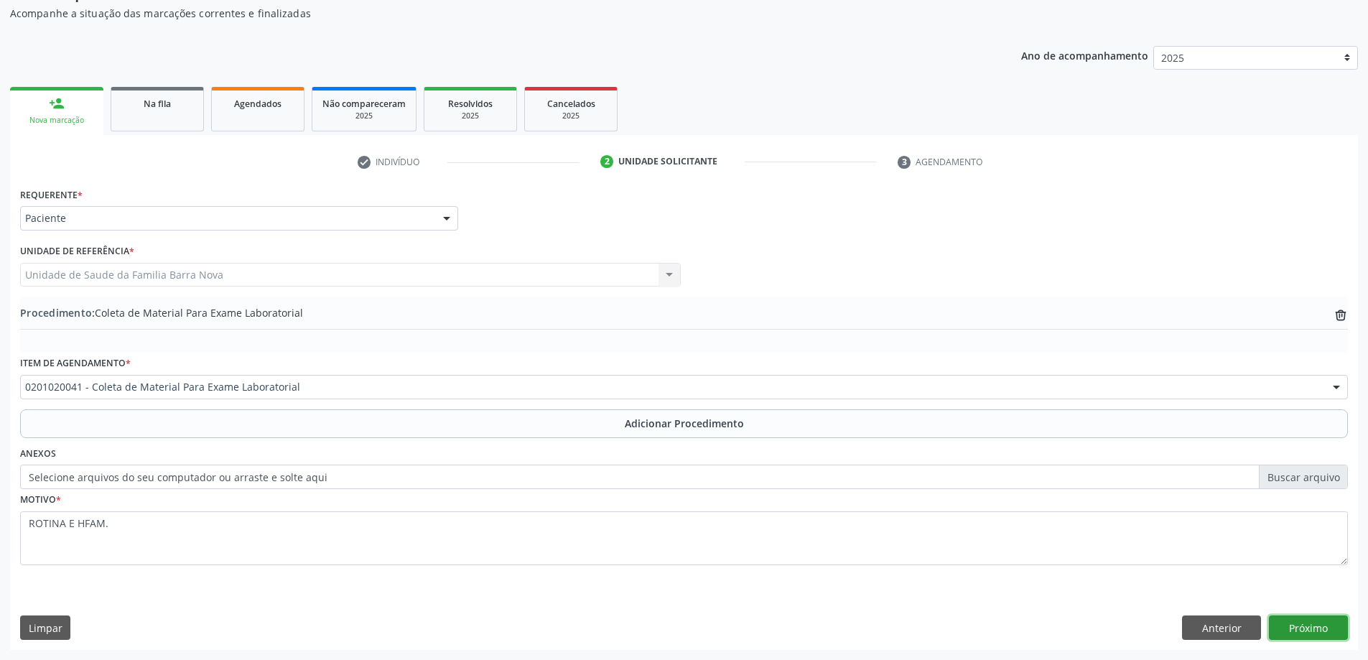
click at [1314, 630] on button "Próximo" at bounding box center [1308, 628] width 79 height 24
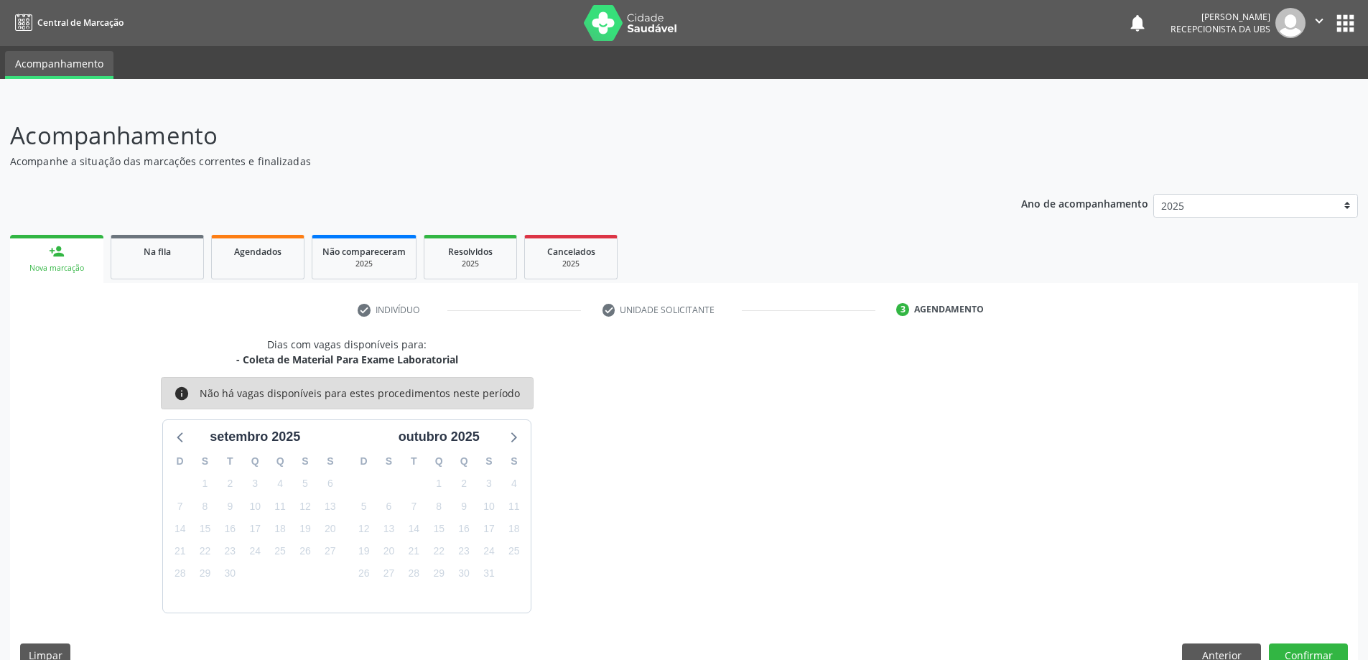
click at [1329, 639] on div "Dias com vagas disponíveis para: - Coleta de Material Para Exame Laboratorial i…" at bounding box center [684, 507] width 1348 height 340
click at [1331, 648] on button "Confirmar" at bounding box center [1308, 656] width 79 height 24
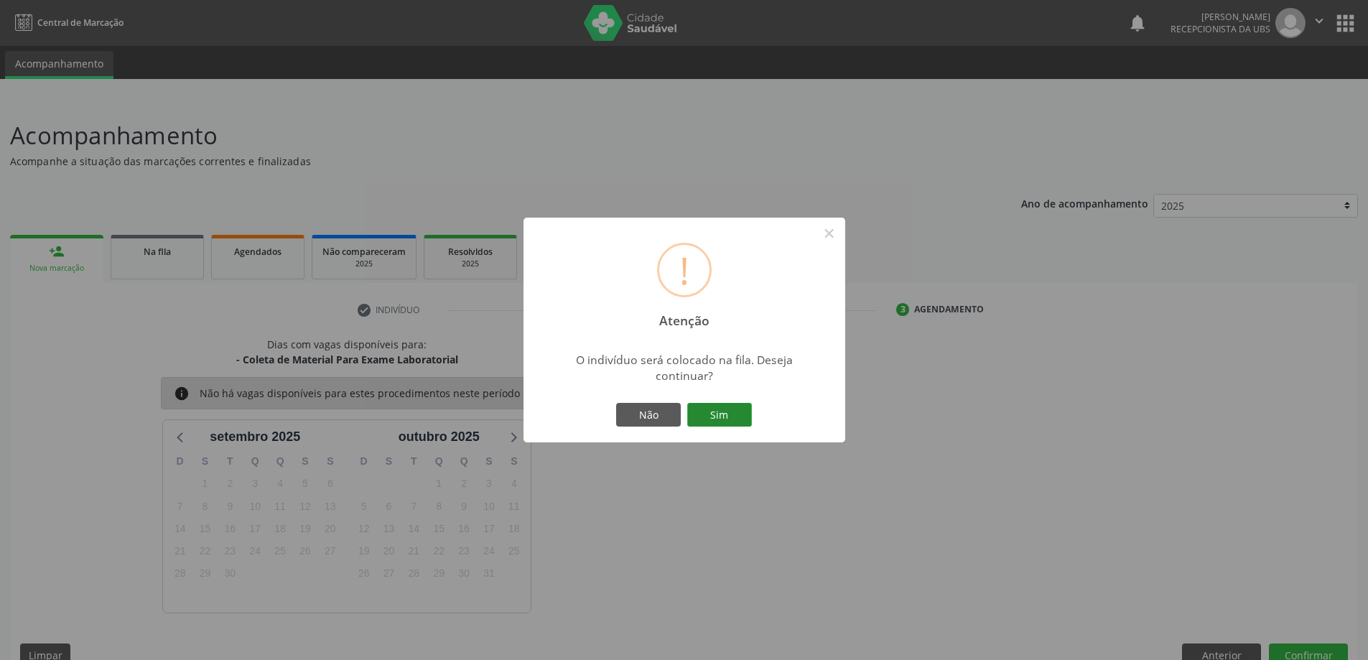
click at [718, 419] on button "Sim" at bounding box center [719, 415] width 65 height 24
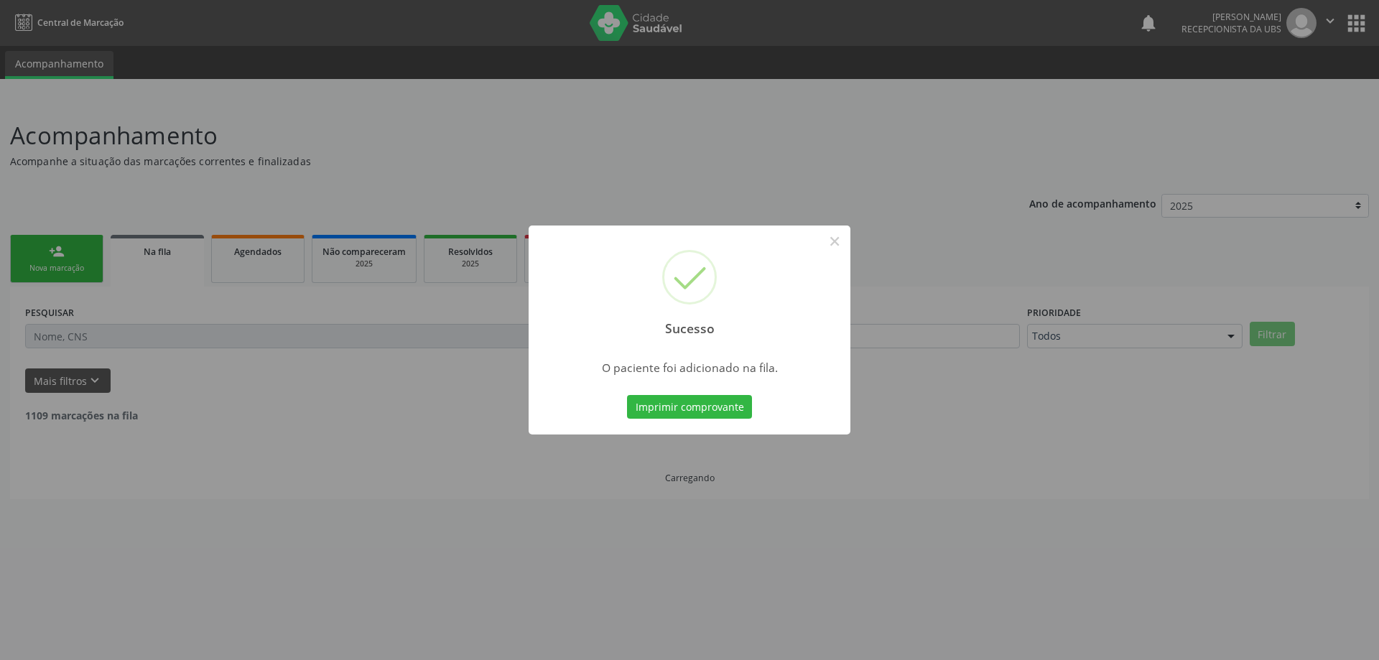
click at [51, 251] on div "Sucesso × O paciente foi adicionado na fila. Imprimir comprovante Cancel" at bounding box center [689, 330] width 1379 height 660
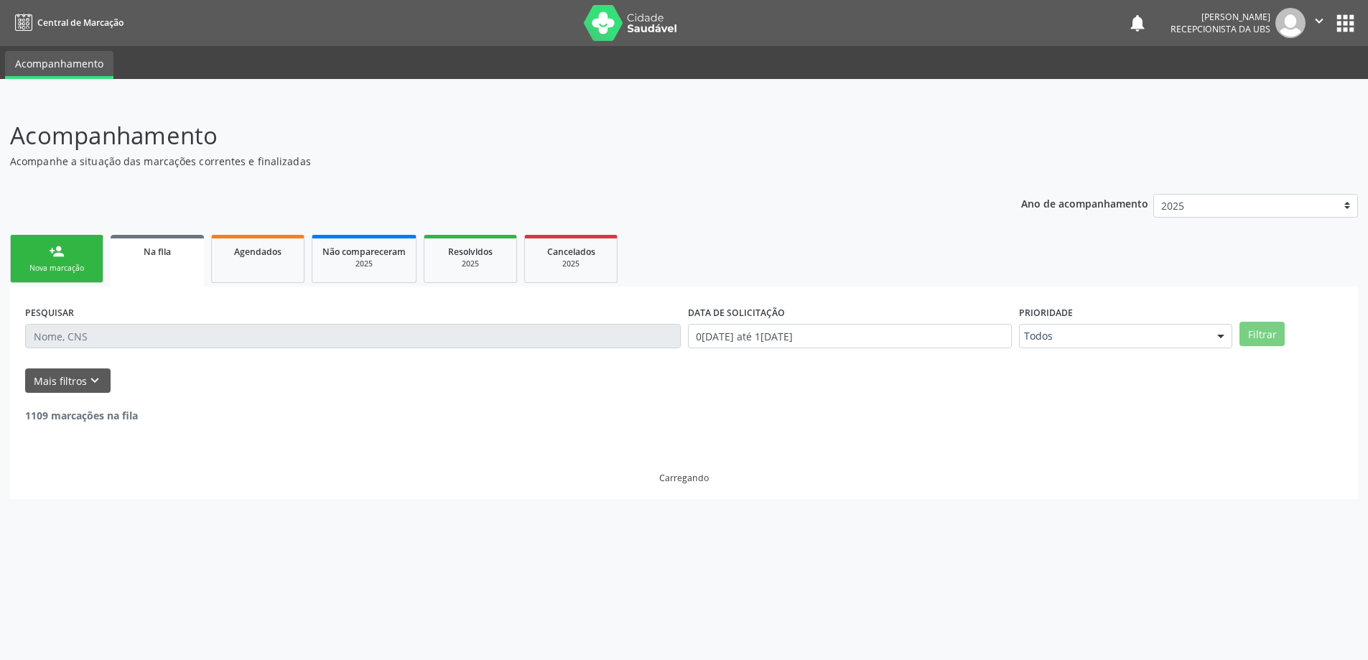
click at [51, 251] on div "person_add" at bounding box center [57, 251] width 16 height 16
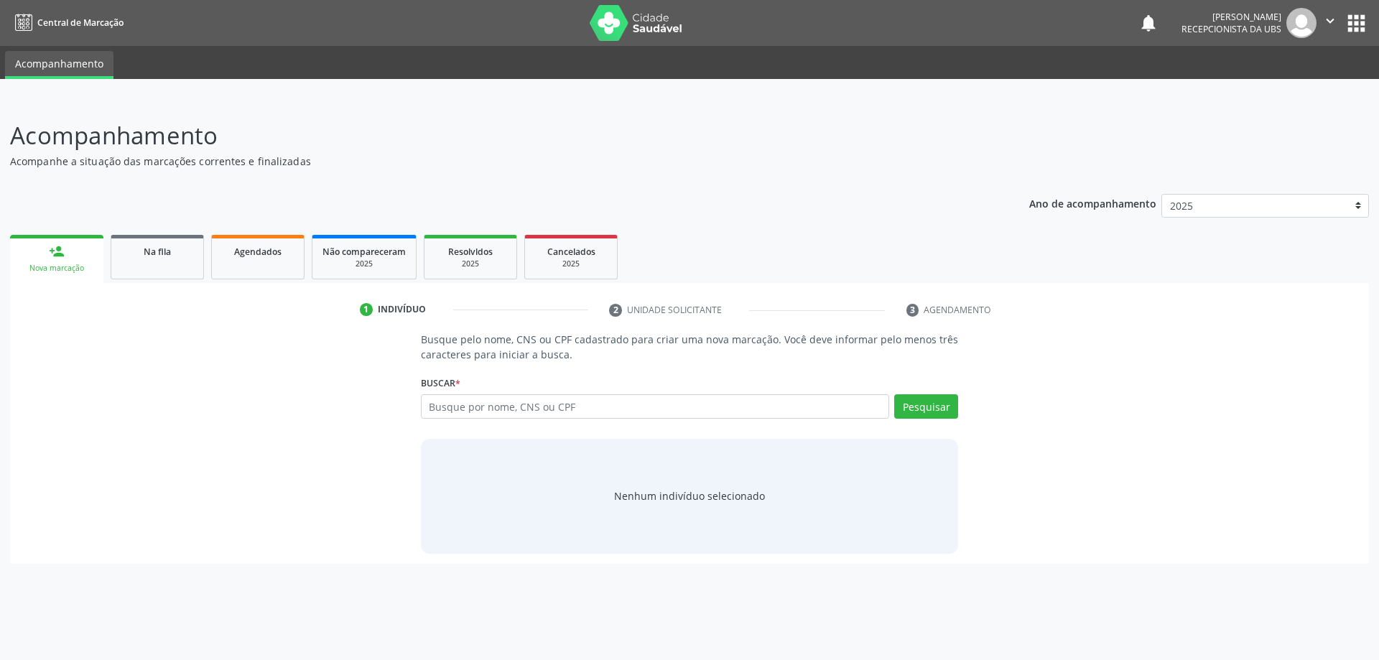
click at [542, 426] on div "Busque por nome, CNS ou CPF Nenhum resultado encontrado para: " " Digite nome, …" at bounding box center [690, 411] width 538 height 34
click at [549, 417] on input "text" at bounding box center [655, 406] width 469 height 24
type input "[PERSON_NAME]"
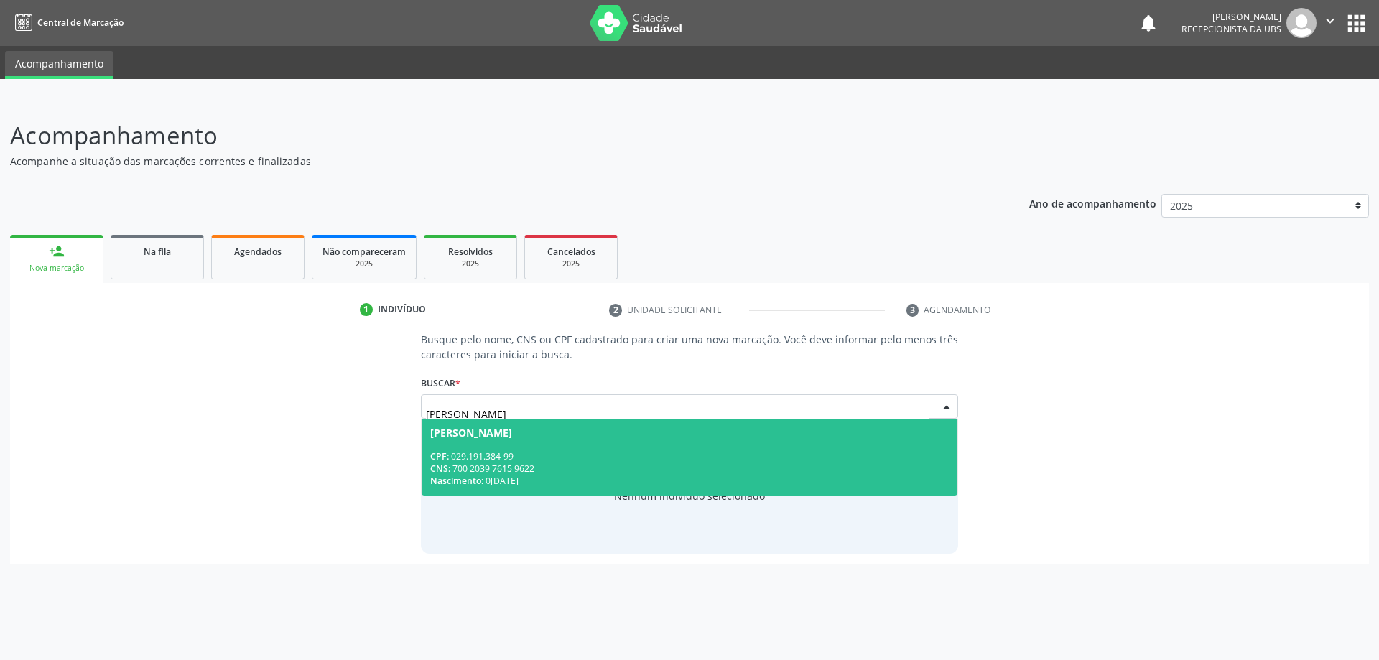
click at [587, 475] on div "Nascimento: 0[DATE]" at bounding box center [689, 481] width 519 height 12
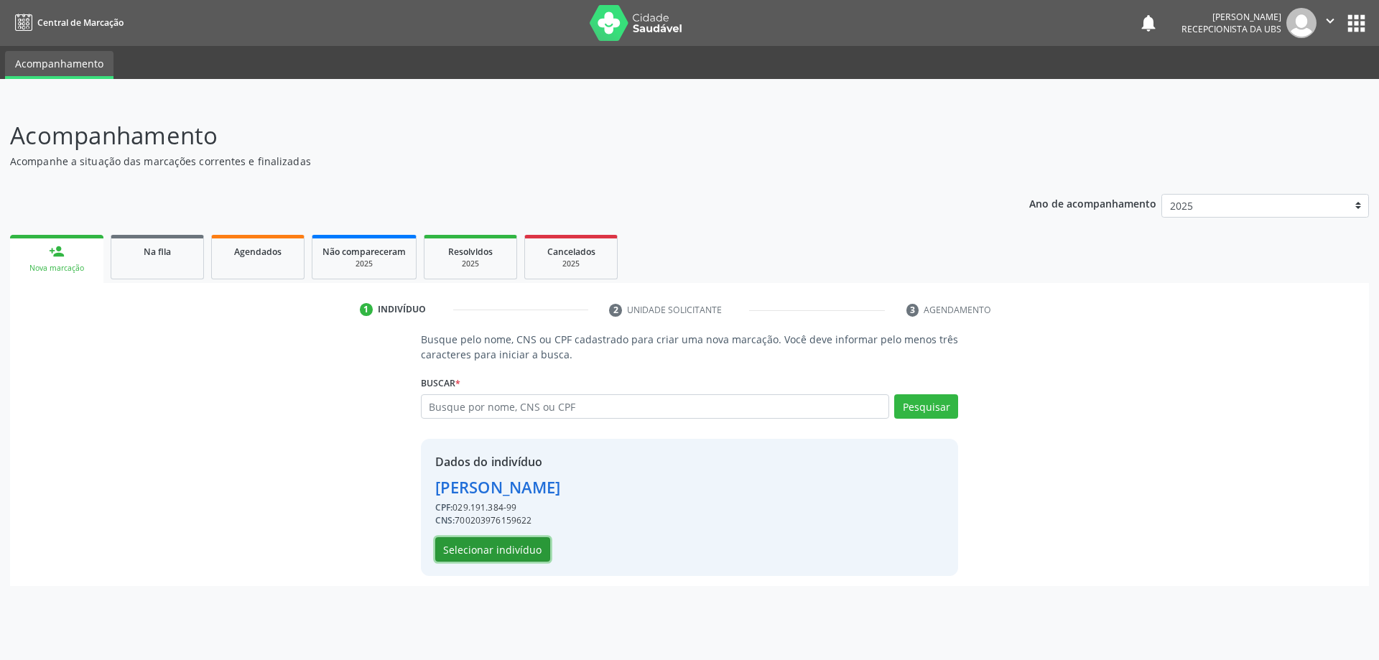
click at [496, 539] on button "Selecionar indivíduo" at bounding box center [492, 549] width 115 height 24
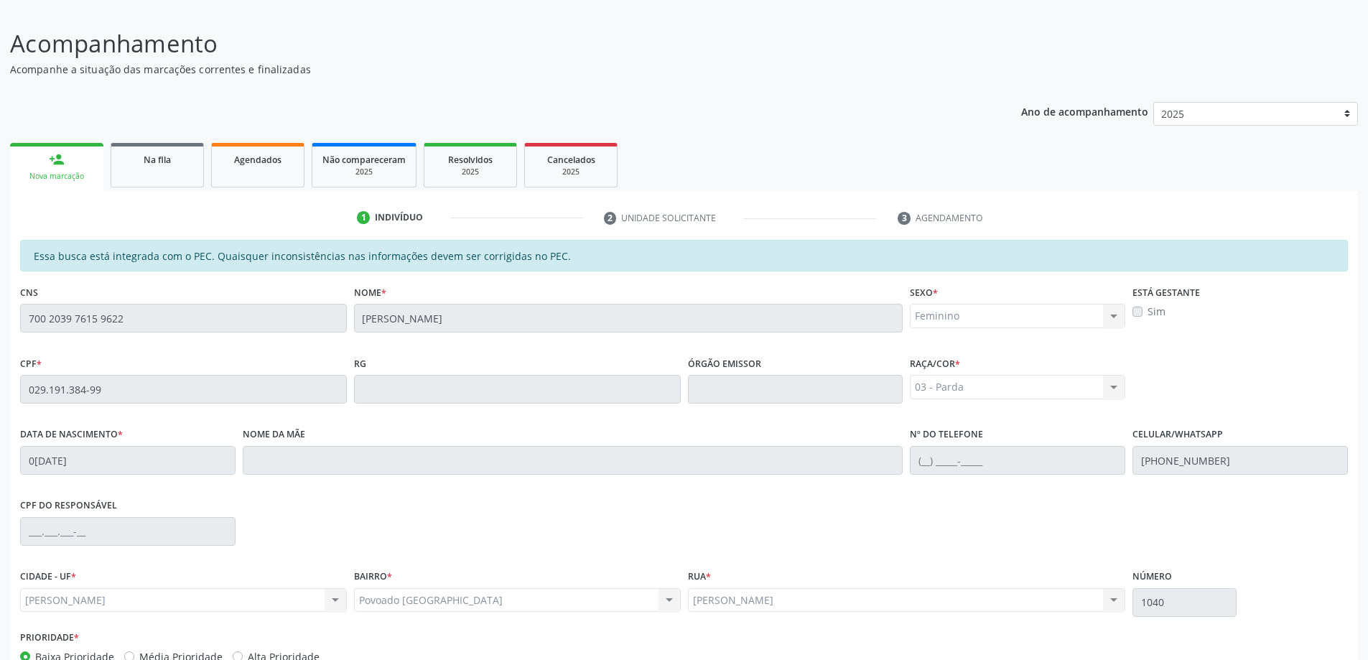
scroll to position [180, 0]
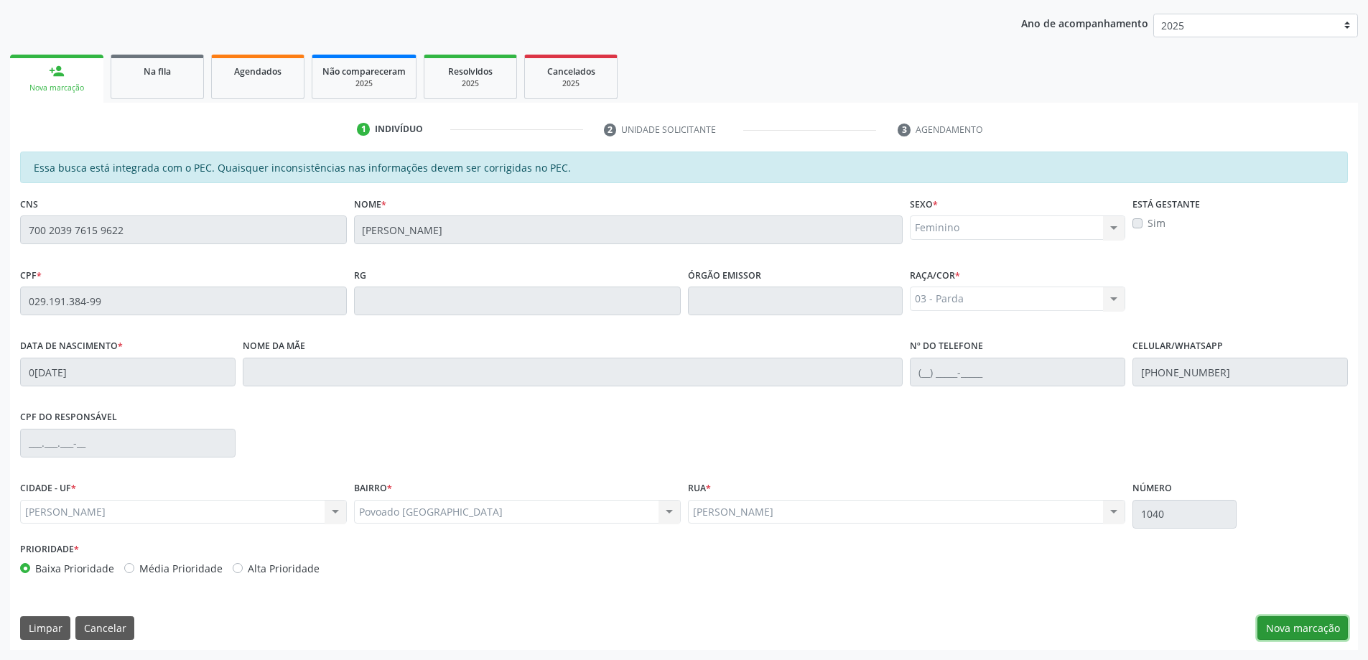
click at [1331, 632] on button "Nova marcação" at bounding box center [1303, 628] width 90 height 24
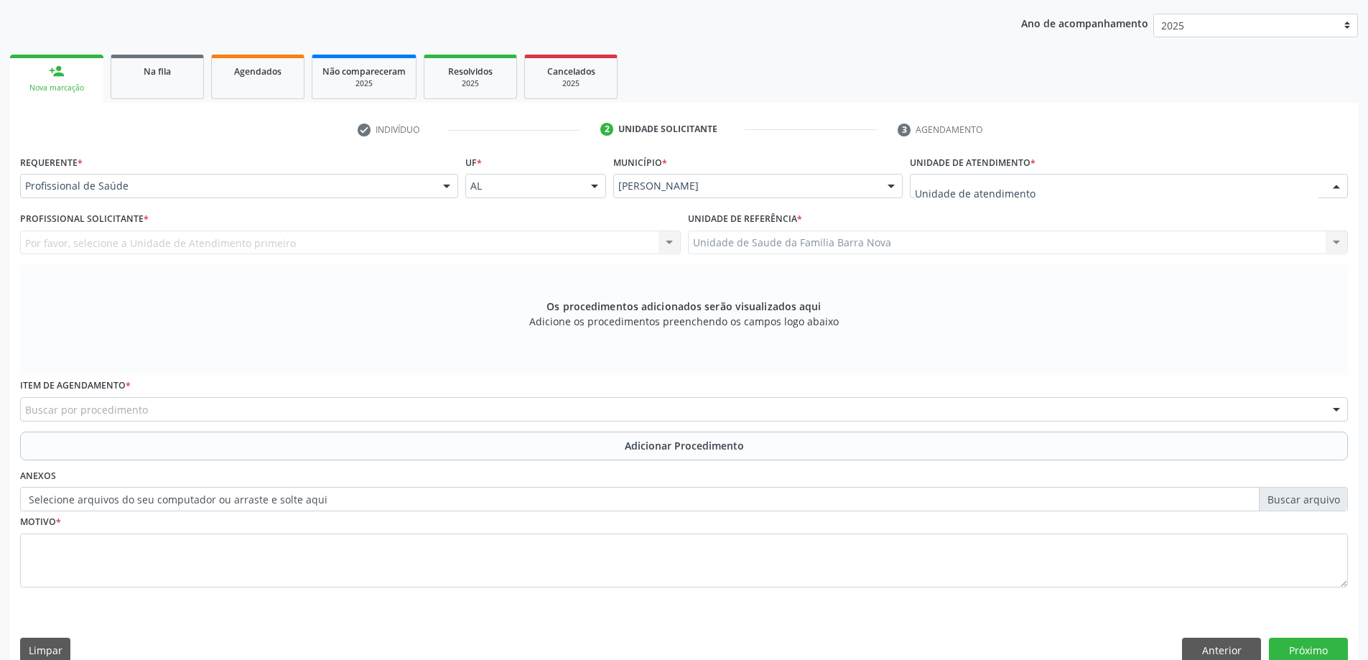
click at [1085, 190] on div at bounding box center [1129, 186] width 438 height 24
drag, startPoint x: 190, startPoint y: 198, endPoint x: 195, endPoint y: 188, distance: 10.9
click at [191, 196] on div "Requerente * Profissional de Saúde Profissional de Saúde Paciente Nenhum result…" at bounding box center [239, 180] width 445 height 56
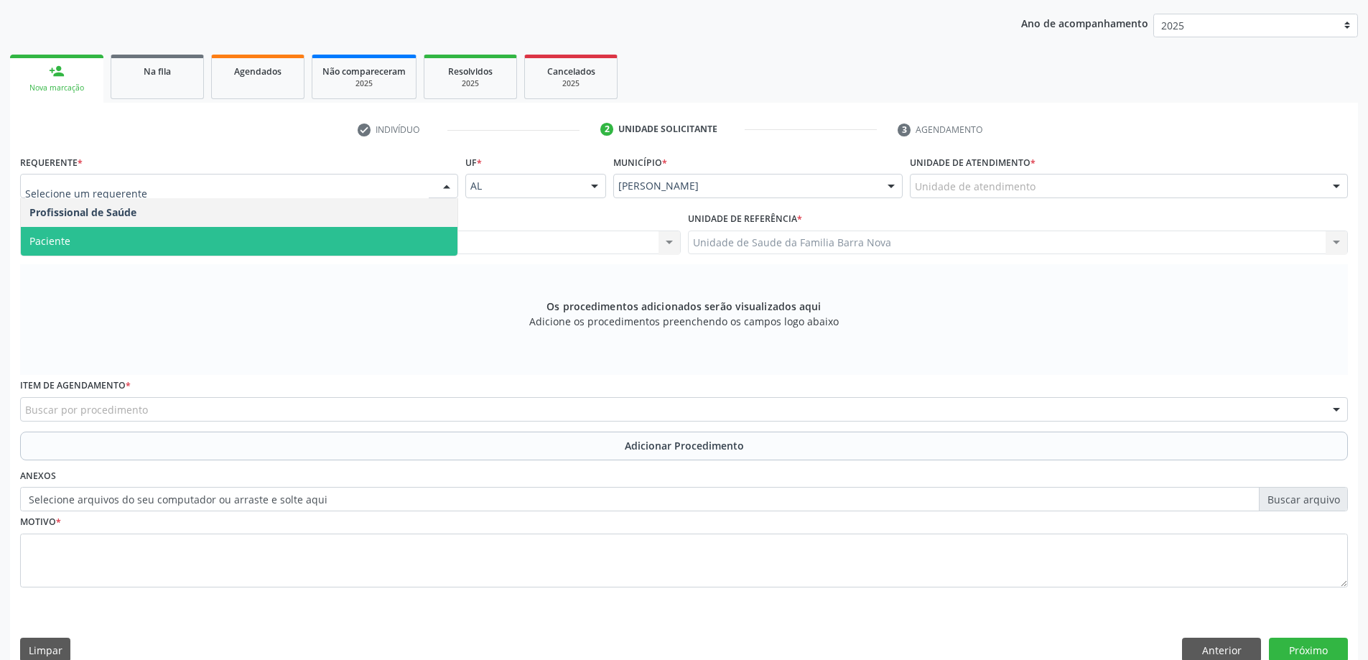
click at [184, 238] on span "Paciente" at bounding box center [239, 241] width 437 height 29
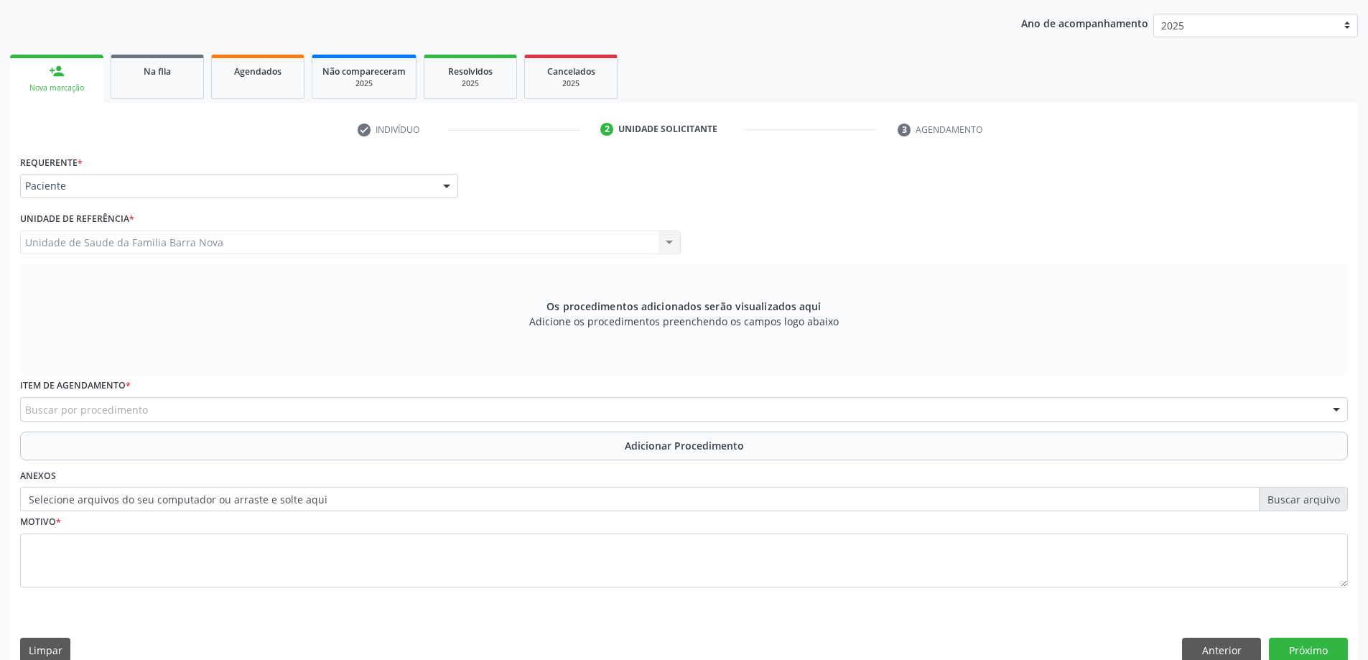
drag, startPoint x: 141, startPoint y: 404, endPoint x: 146, endPoint y: 410, distance: 8.2
click at [144, 409] on div "Buscar por procedimento" at bounding box center [684, 409] width 1328 height 24
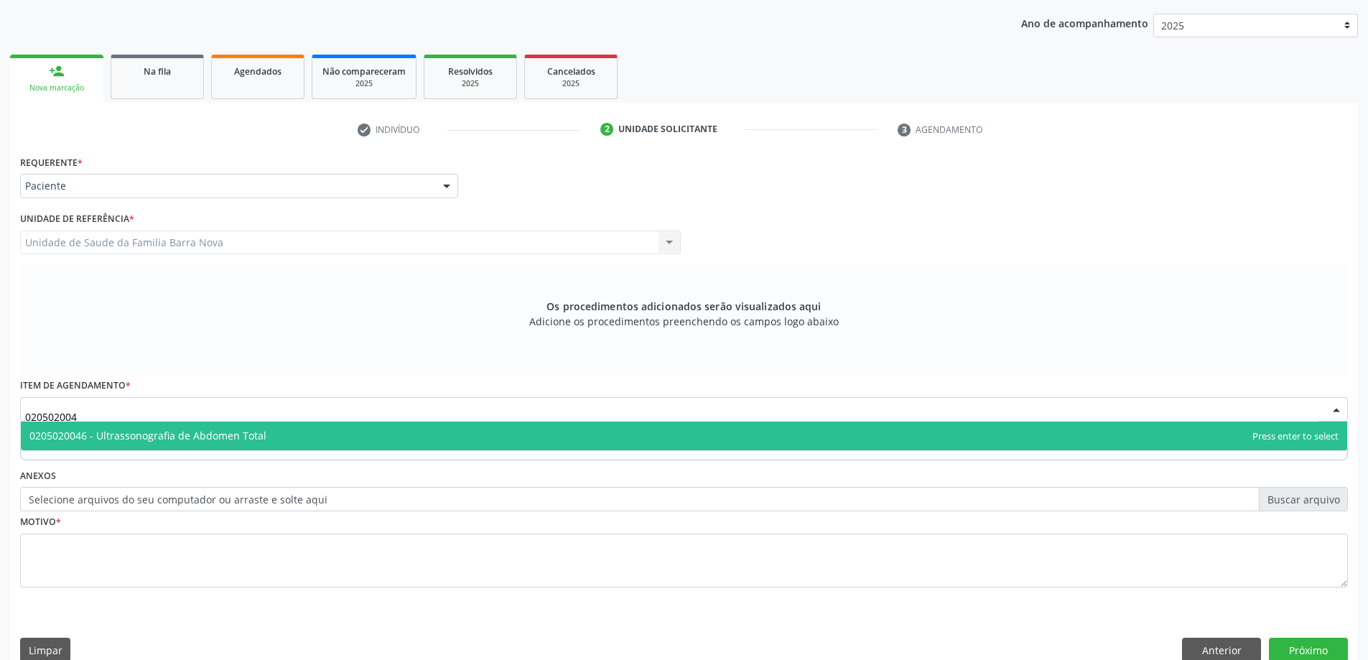
type input "0205020046"
click at [117, 435] on span "0205020046 - Ultrassonografia de Abdomen Total" at bounding box center [147, 436] width 237 height 14
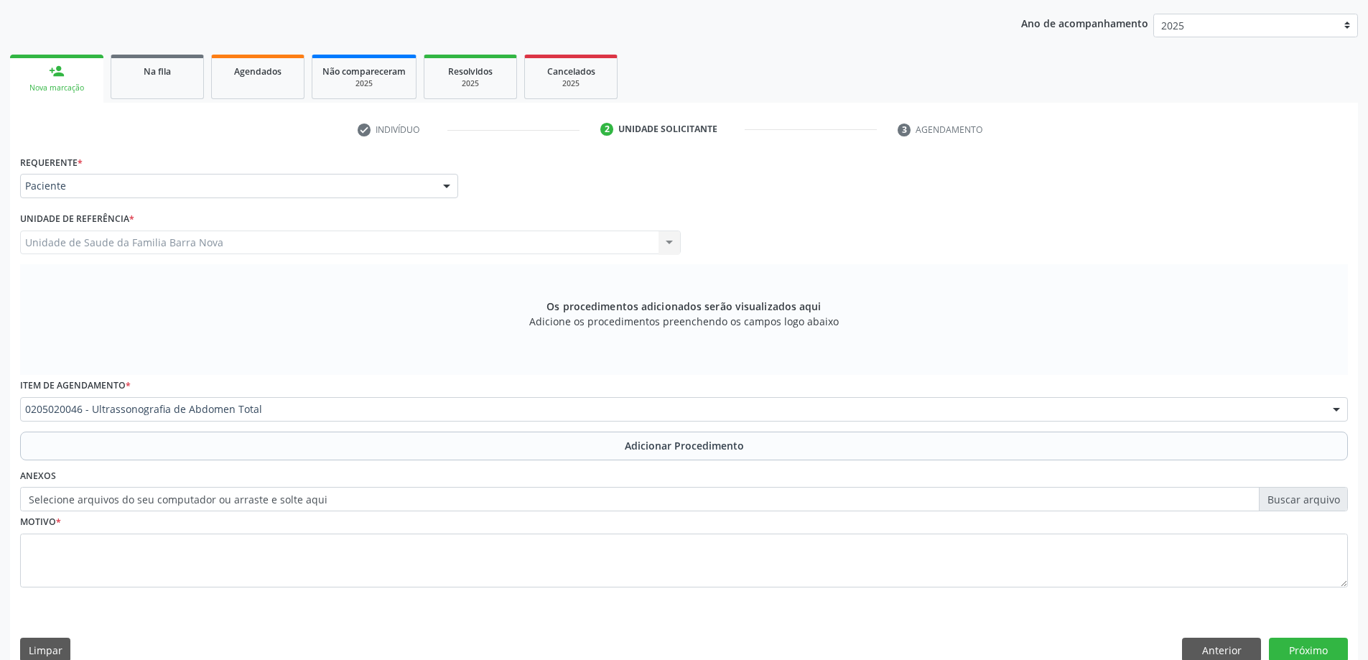
click at [213, 447] on button "Adicionar Procedimento" at bounding box center [684, 446] width 1328 height 29
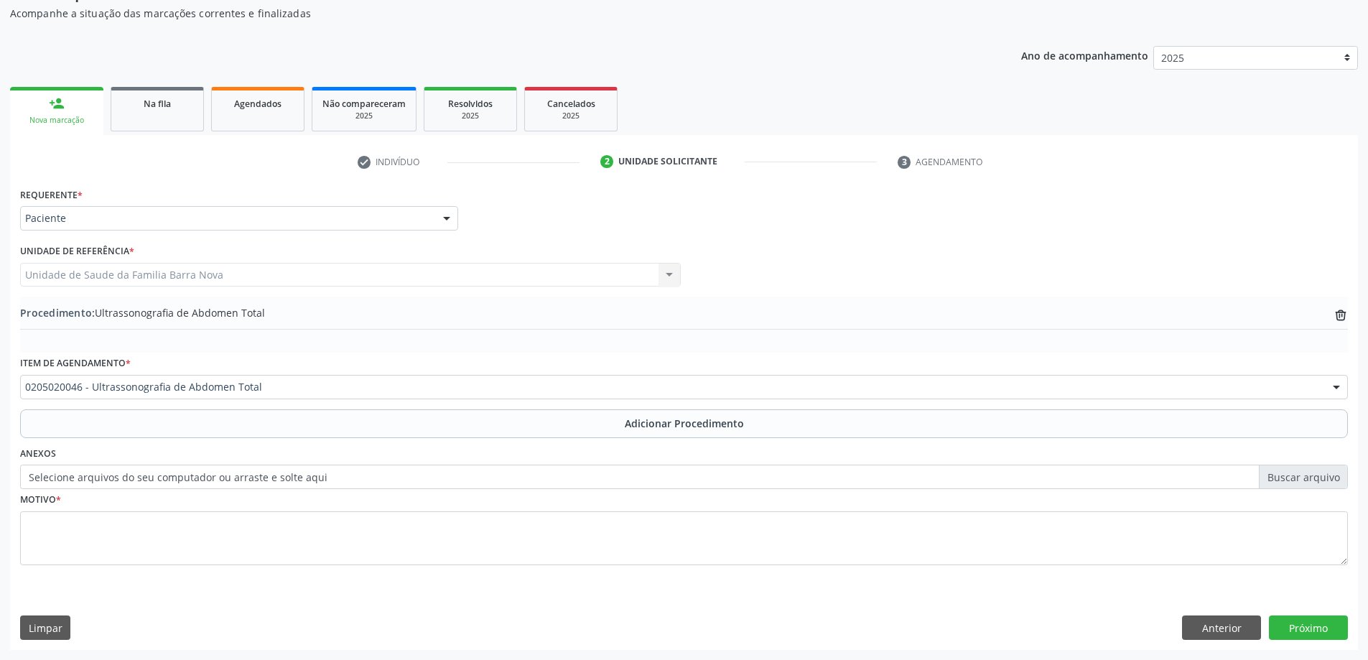
scroll to position [148, 0]
drag, startPoint x: 233, startPoint y: 498, endPoint x: 258, endPoint y: 517, distance: 31.2
click at [235, 498] on div "Motivo *" at bounding box center [684, 527] width 1328 height 76
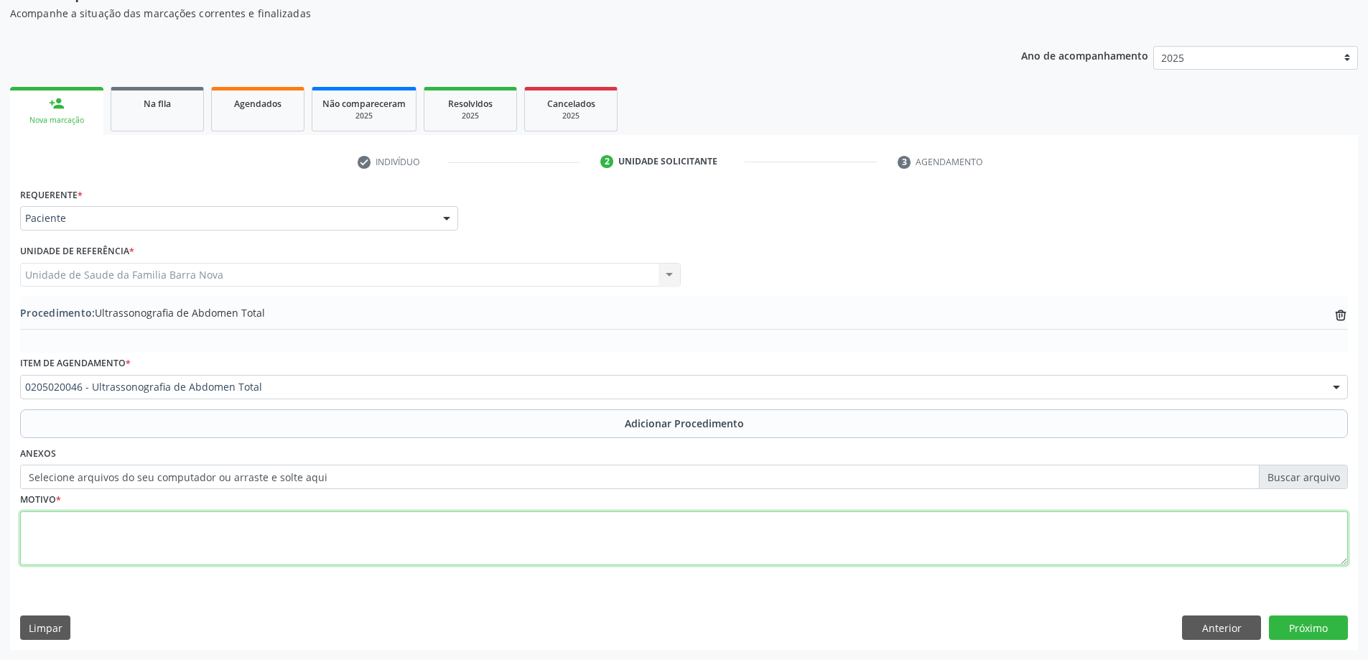
click at [273, 529] on textarea at bounding box center [684, 538] width 1328 height 55
type textarea "DOR EM HIPOCONDRIO DIREITO."
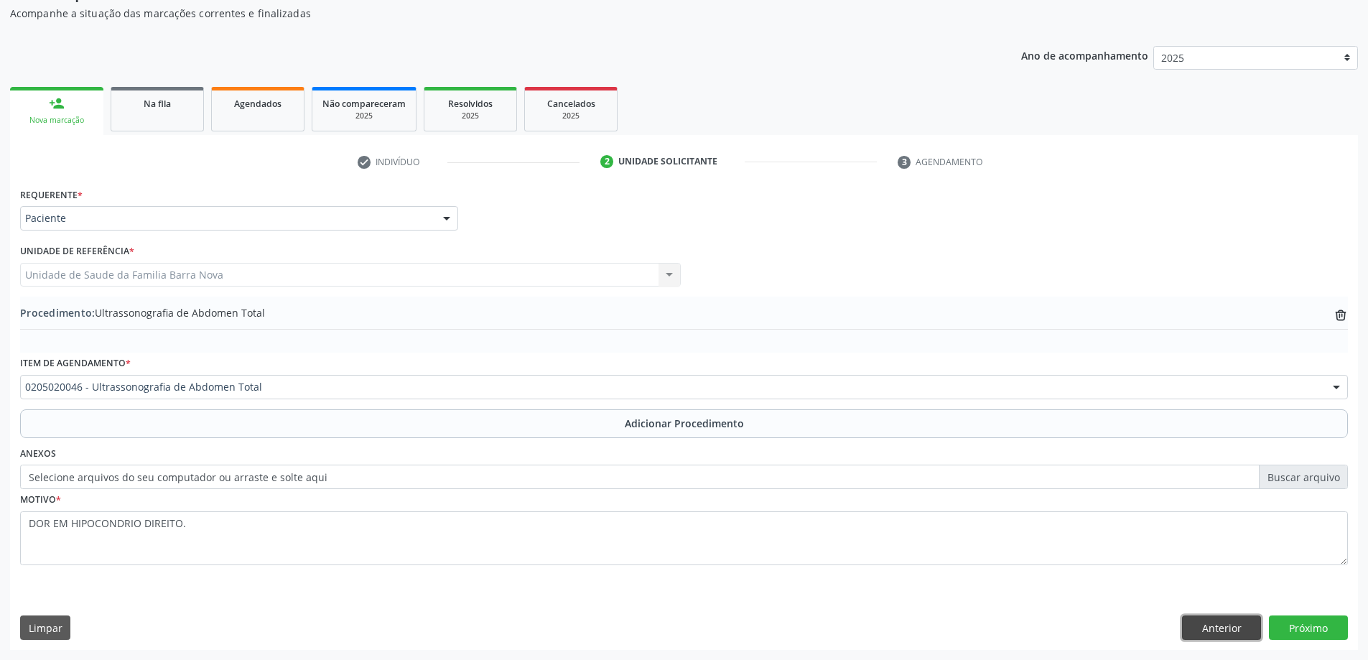
click at [1224, 620] on button "Anterior" at bounding box center [1221, 628] width 79 height 24
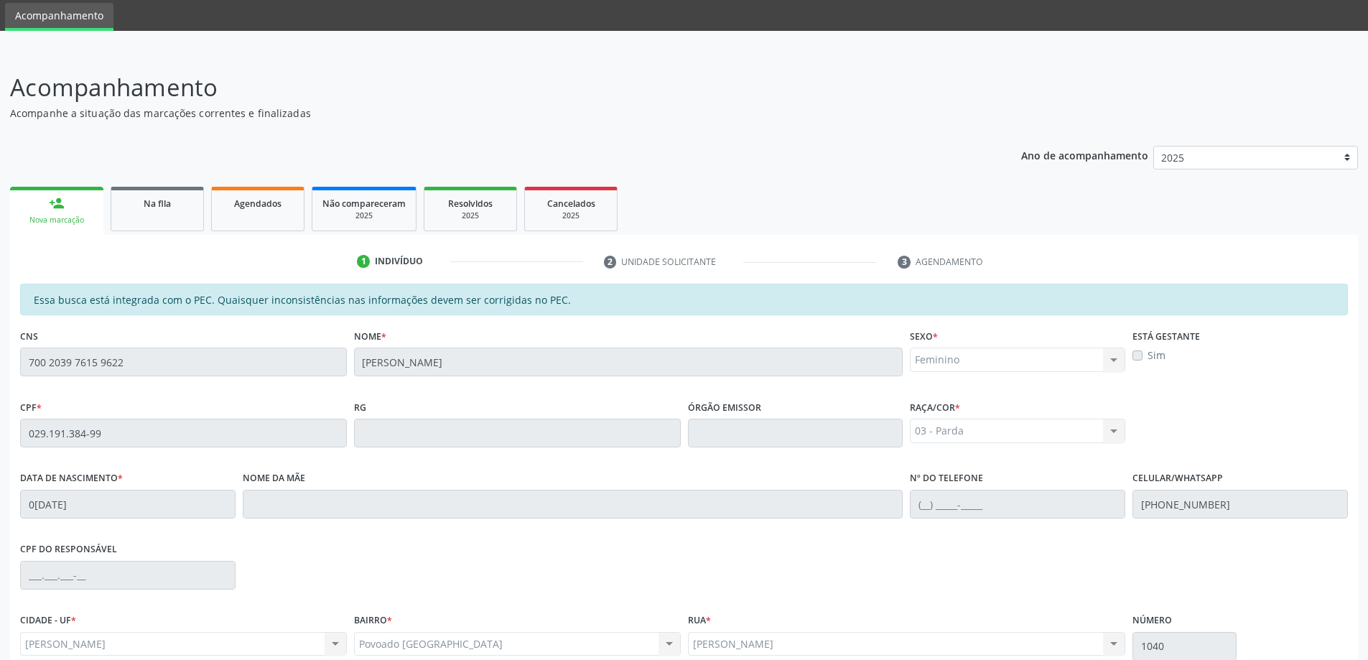
scroll to position [180, 0]
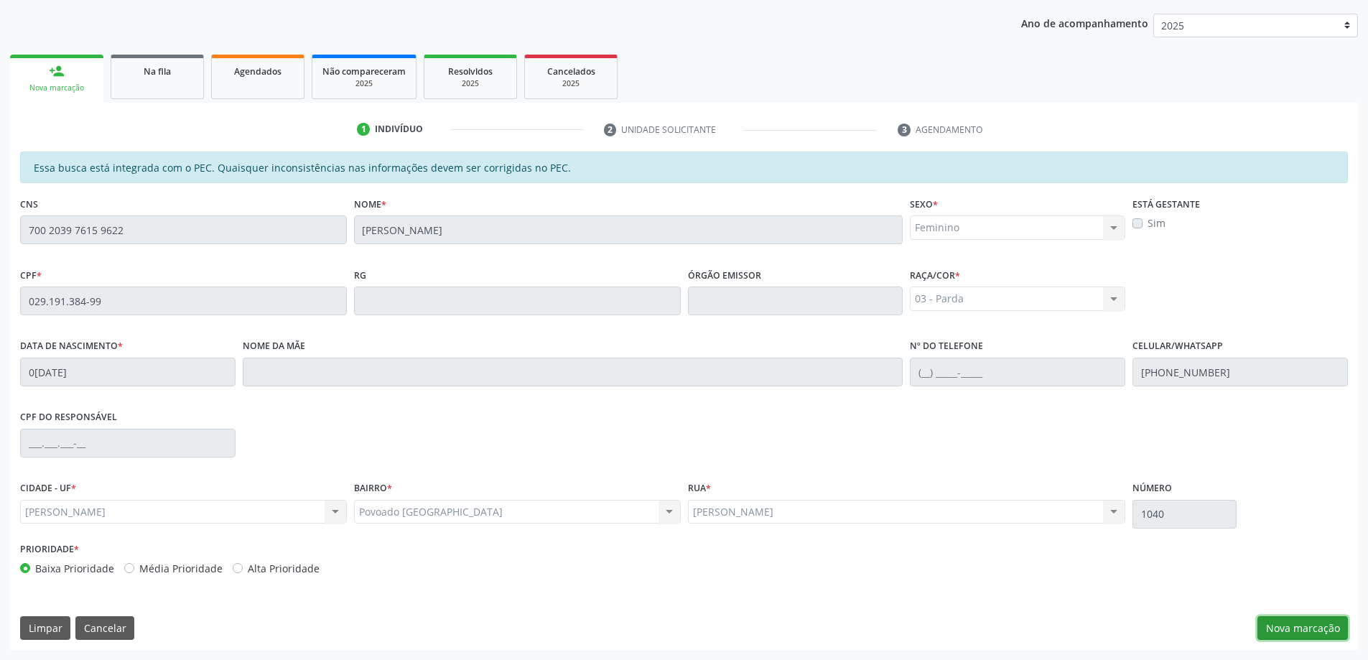
click at [1288, 636] on button "Nova marcação" at bounding box center [1303, 628] width 90 height 24
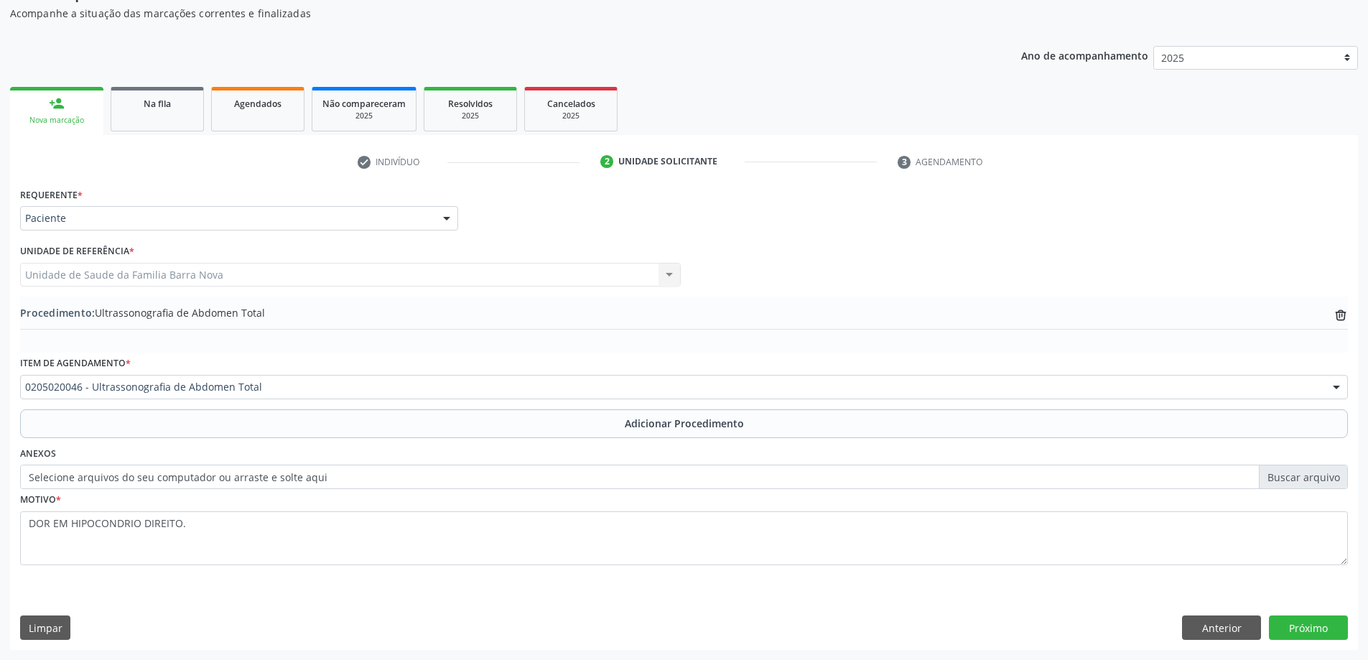
click at [1316, 615] on div "Requerente * Paciente Profissional de Saúde Paciente Nenhum resultado encontrad…" at bounding box center [684, 416] width 1348 height 465
click at [1311, 621] on button "Próximo" at bounding box center [1308, 628] width 79 height 24
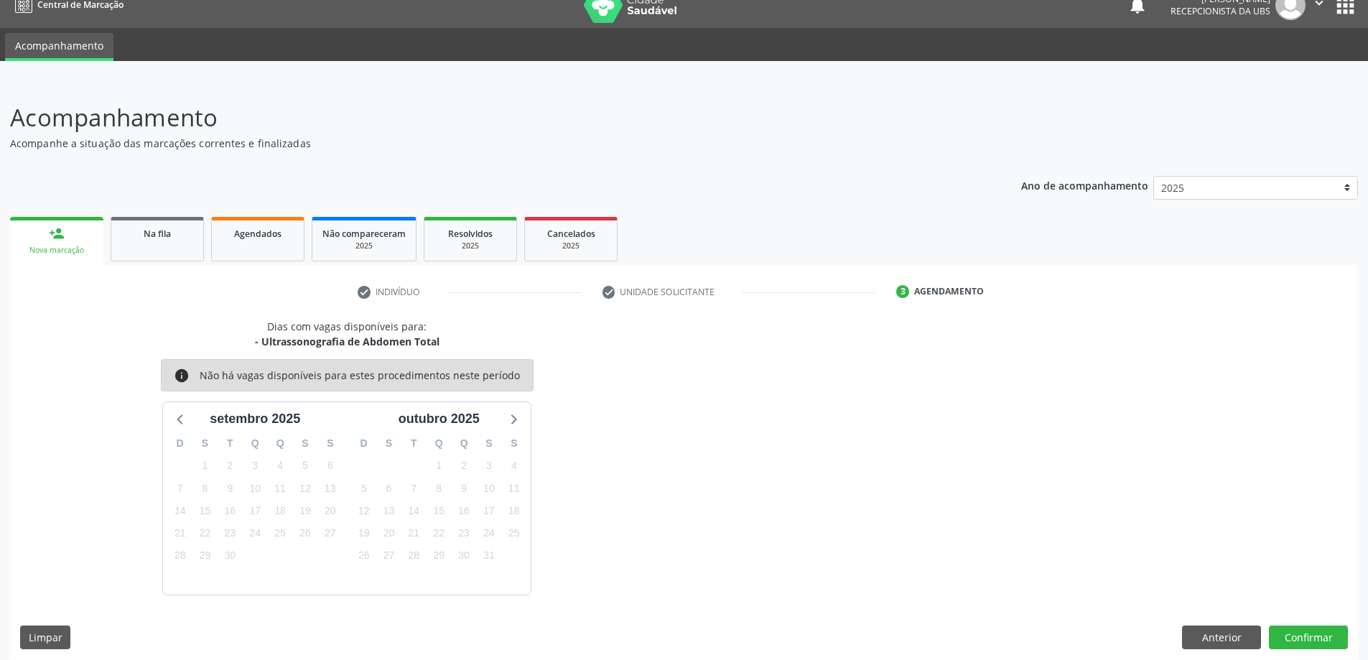
scroll to position [27, 0]
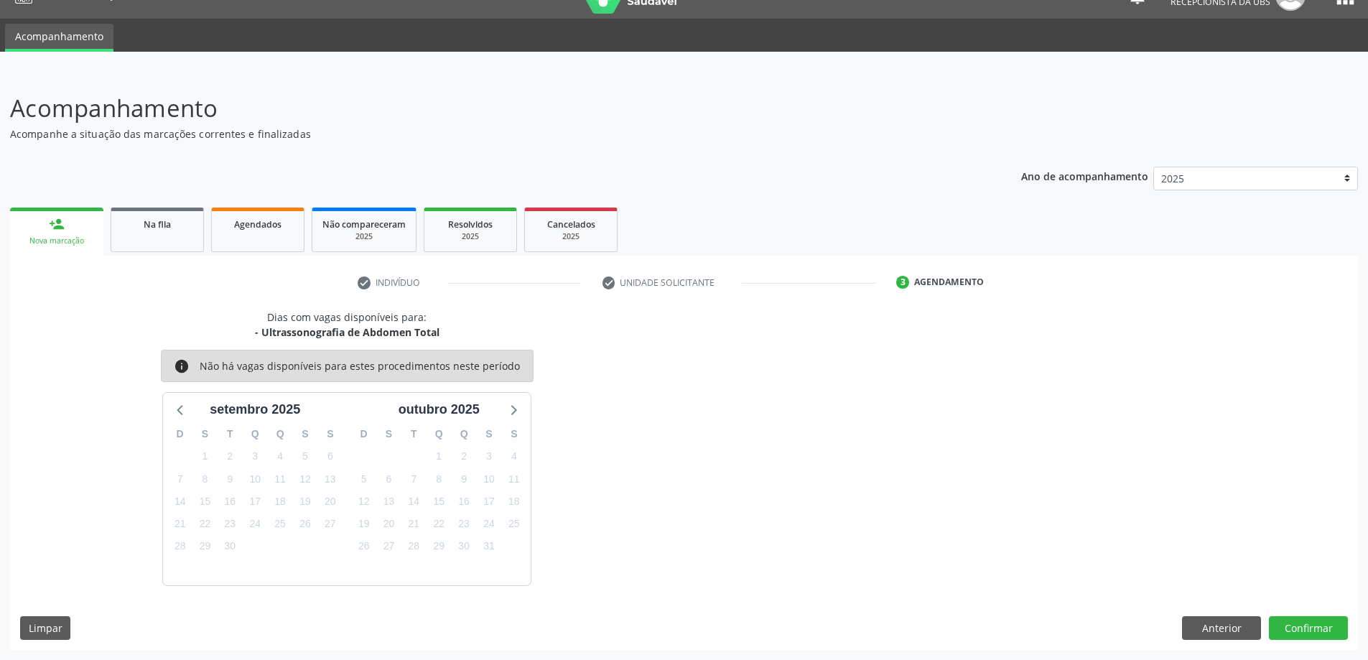
click at [1339, 640] on div "Dias com vagas disponíveis para: - Ultrassonografia de Abdomen Total info Não h…" at bounding box center [684, 480] width 1348 height 340
click at [1334, 624] on button "Confirmar" at bounding box center [1308, 628] width 79 height 24
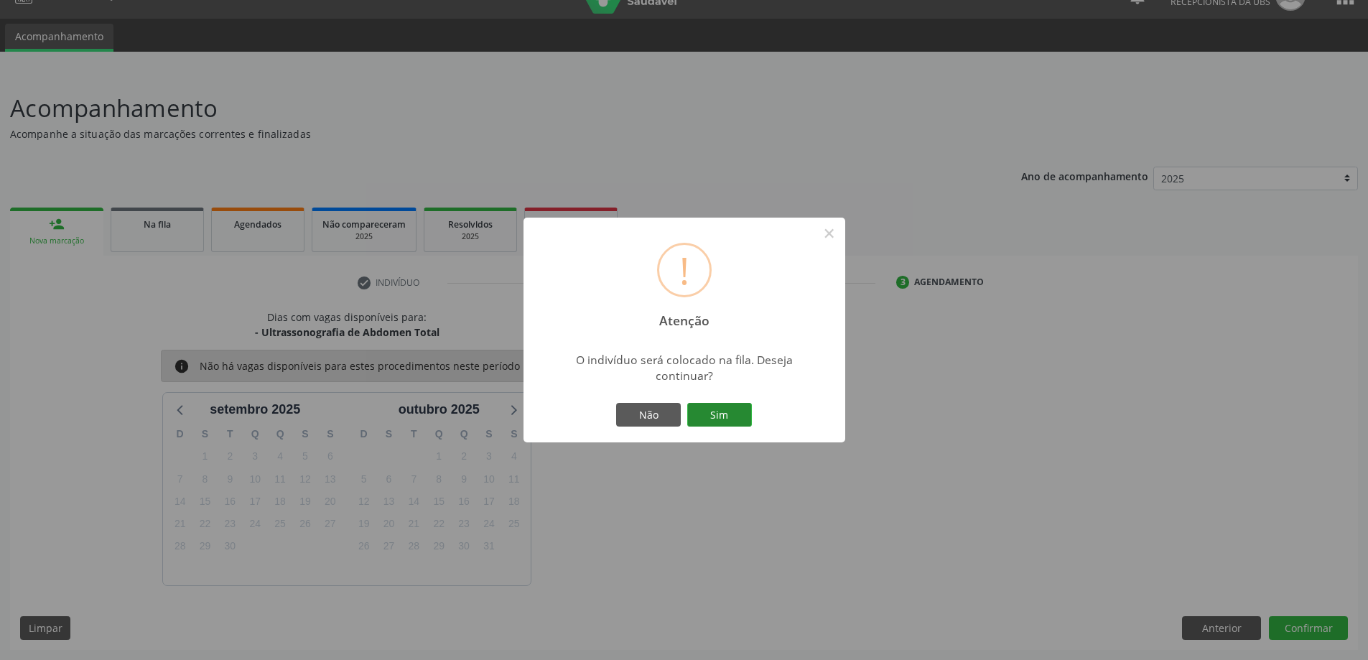
click at [720, 415] on button "Sim" at bounding box center [719, 415] width 65 height 24
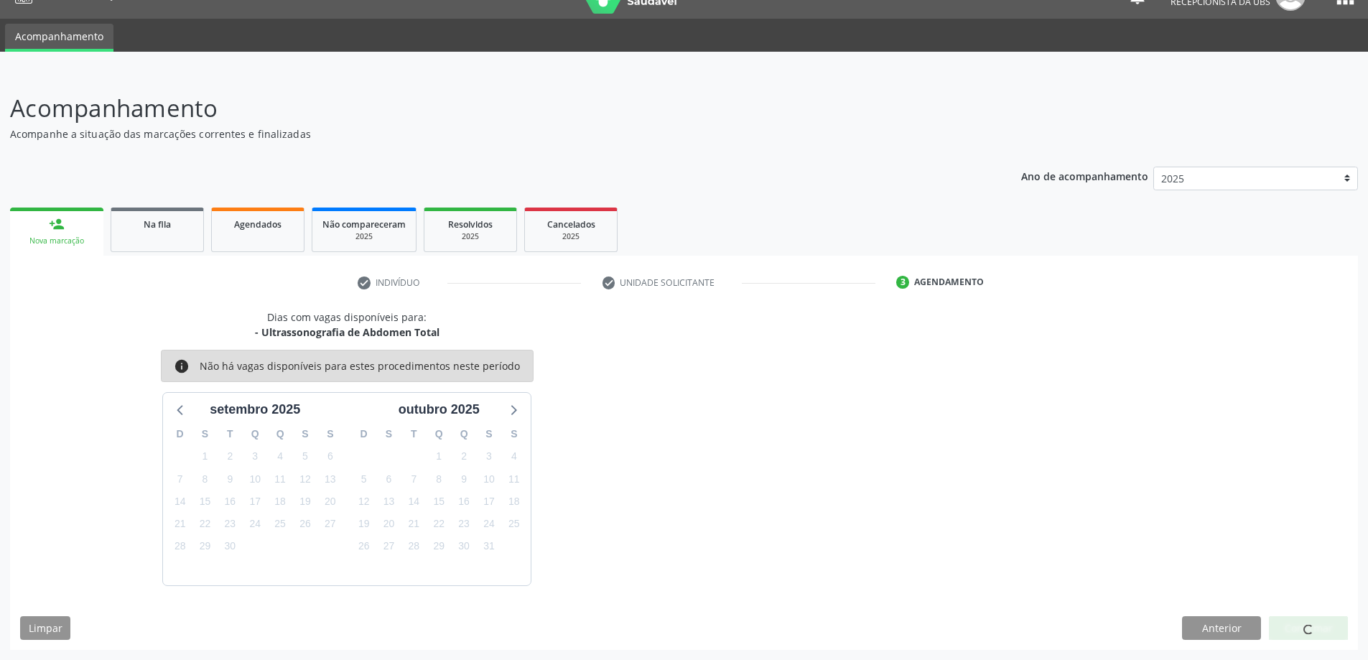
scroll to position [0, 0]
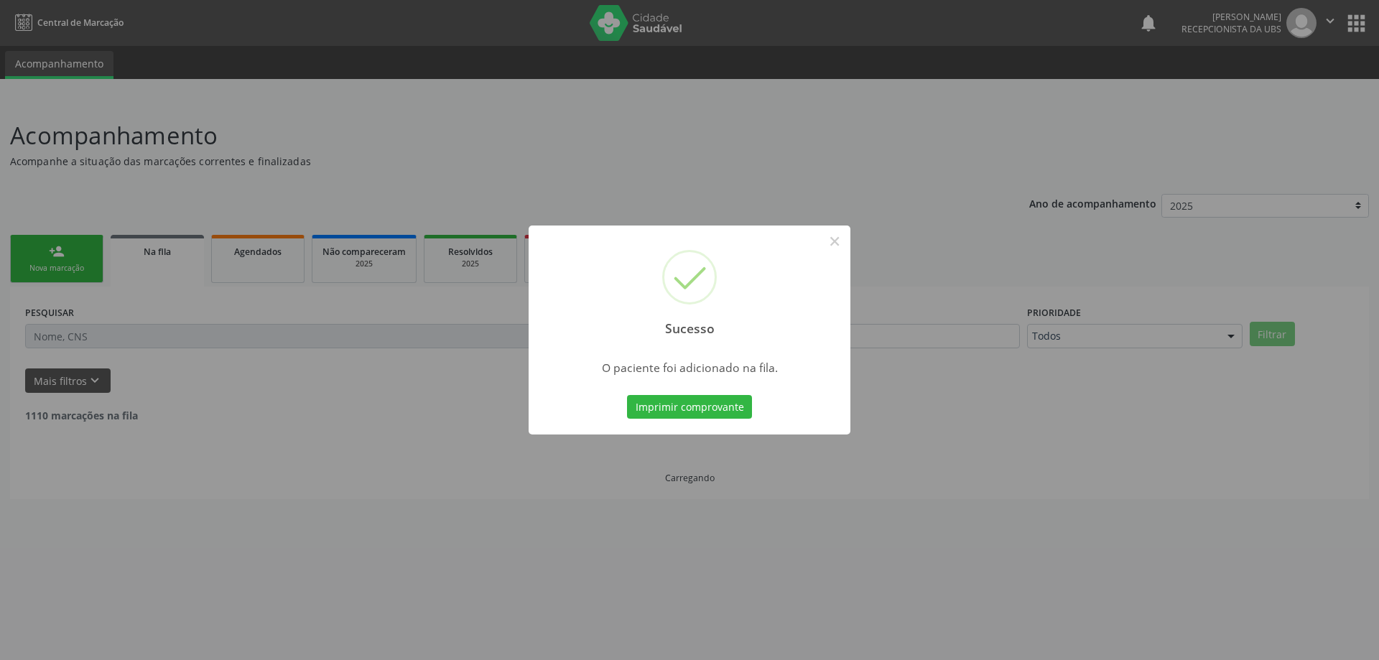
click at [90, 232] on div "Sucesso × O paciente foi adicionado na fila. Imprimir comprovante Cancel" at bounding box center [689, 330] width 1379 height 660
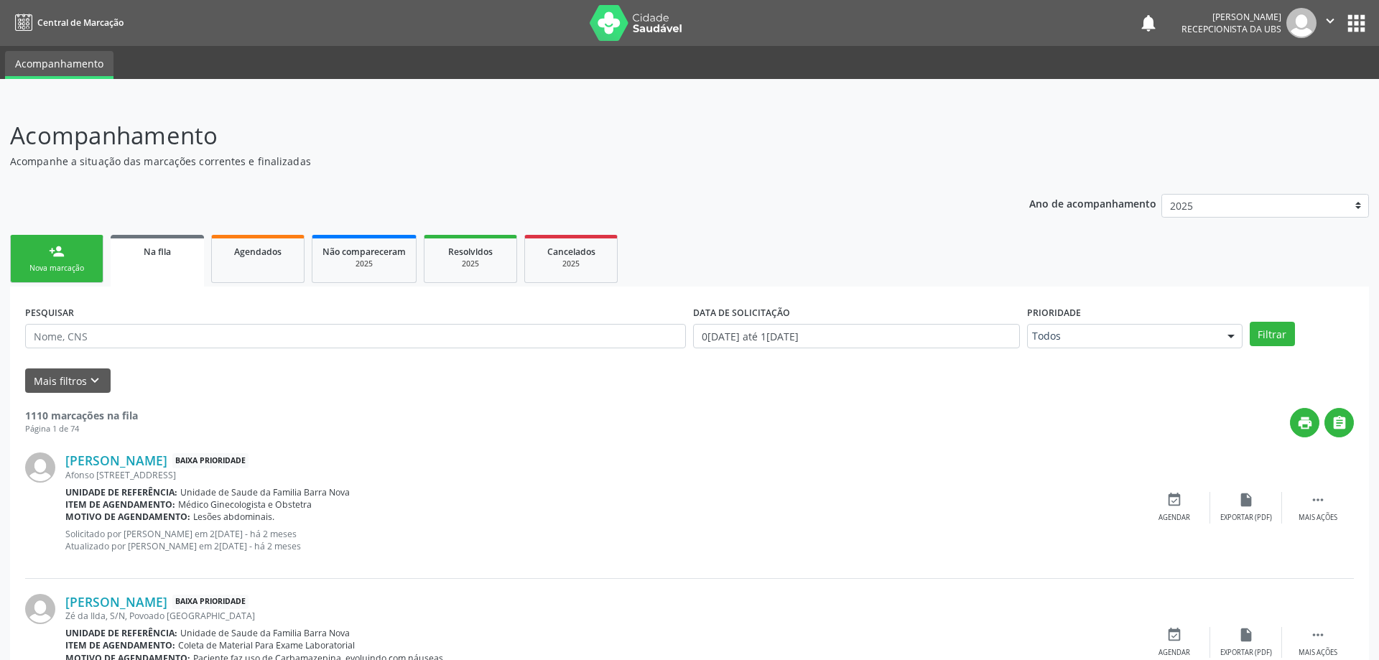
click at [90, 262] on link "person_add Nova marcação" at bounding box center [56, 259] width 93 height 48
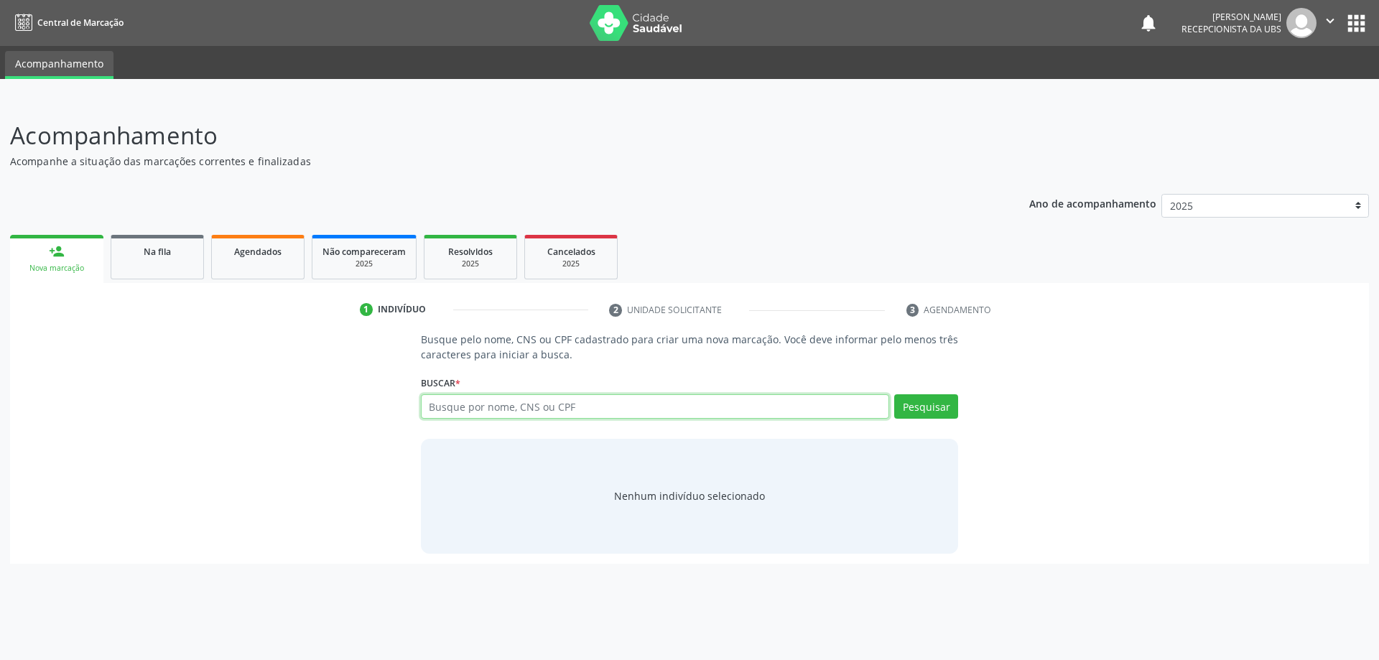
click at [641, 409] on input "text" at bounding box center [655, 406] width 469 height 24
paste input "[PERSON_NAME]"
type input "[PERSON_NAME]"
click at [952, 410] on button "Pesquisar" at bounding box center [926, 406] width 64 height 24
click at [765, 448] on div "Nenhum indivíduo selecionado" at bounding box center [690, 496] width 538 height 115
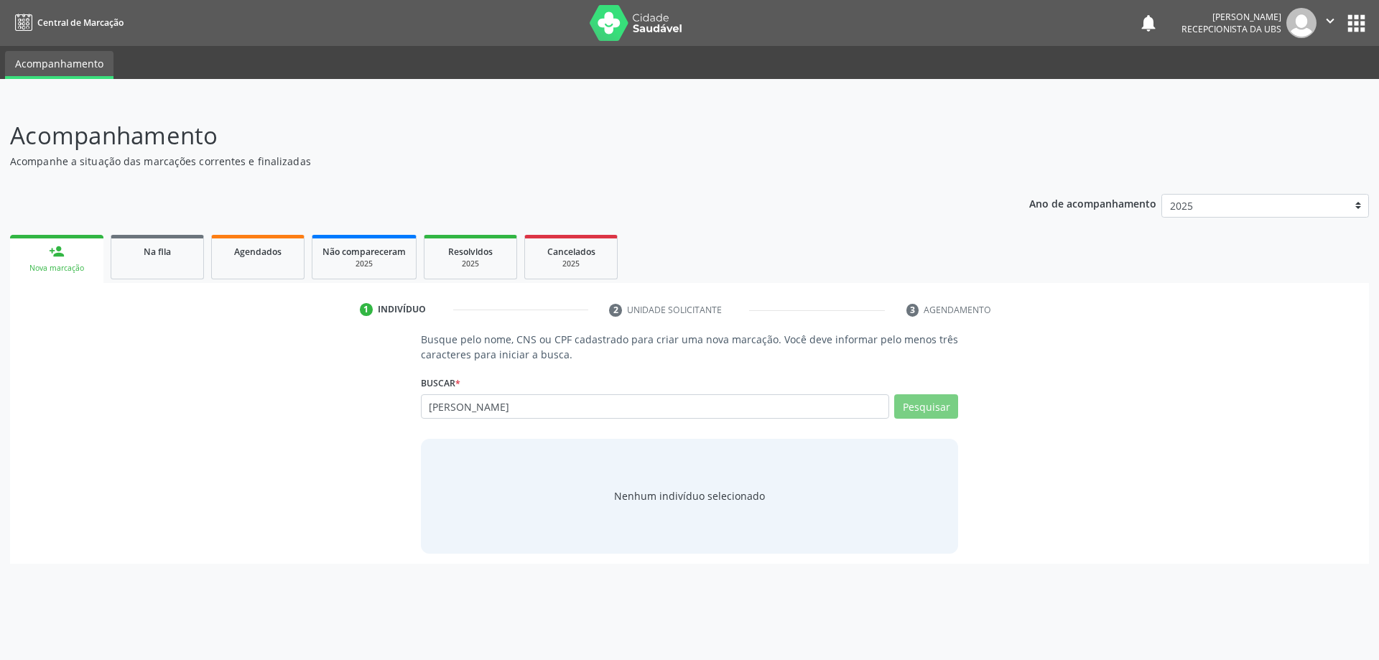
click at [765, 458] on div "Nenhum indivíduo selecionado" at bounding box center [690, 496] width 538 height 115
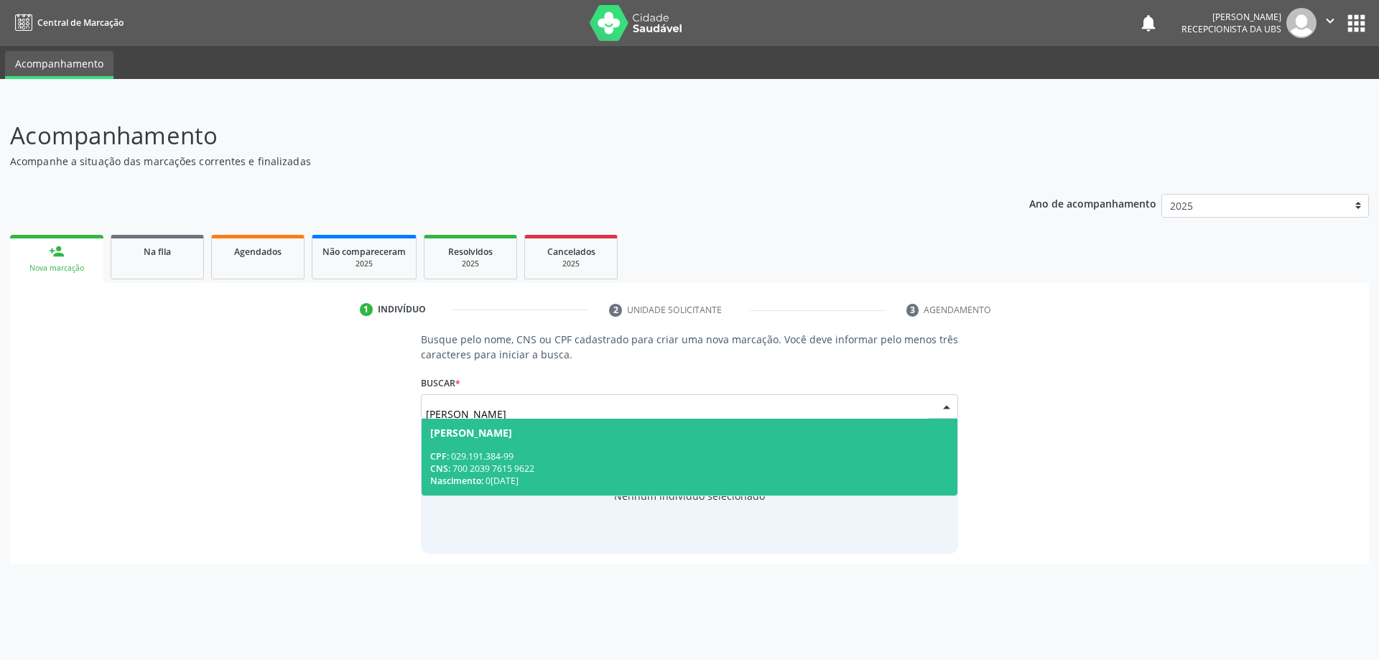
click at [765, 458] on div "CPF: 029.191.384-99" at bounding box center [689, 456] width 519 height 12
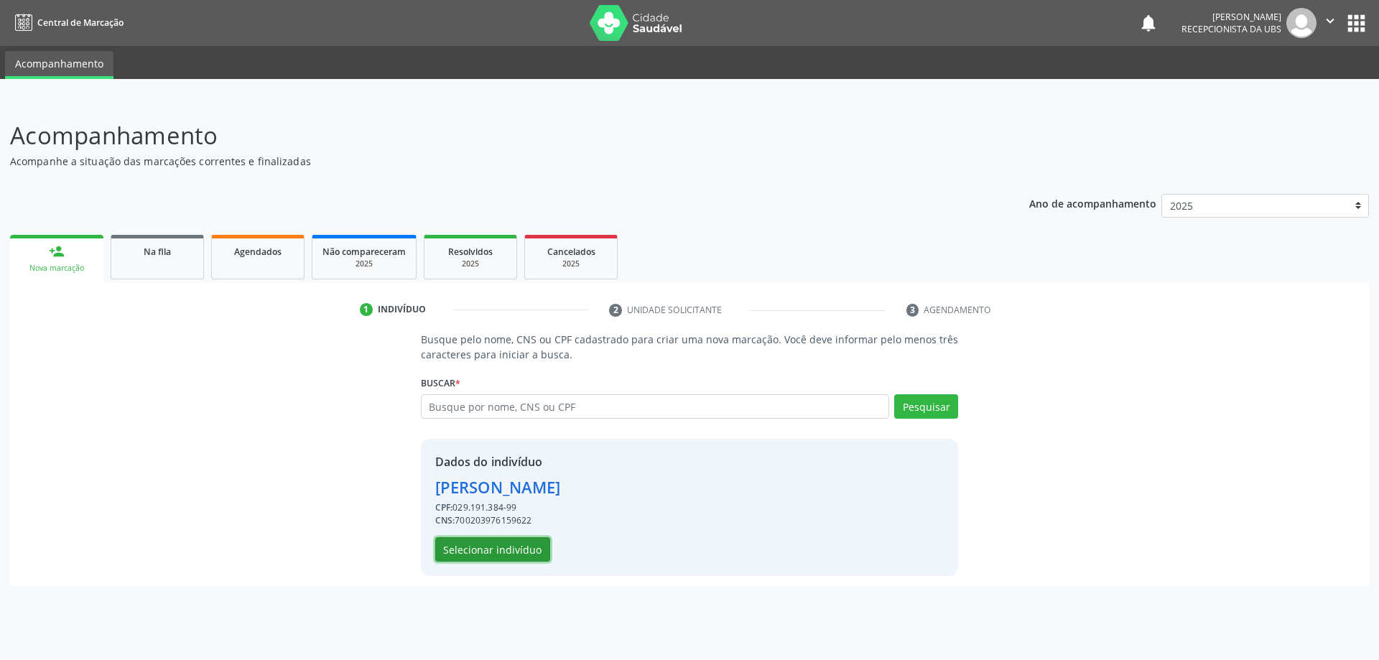
click at [475, 561] on button "Selecionar indivíduo" at bounding box center [492, 549] width 115 height 24
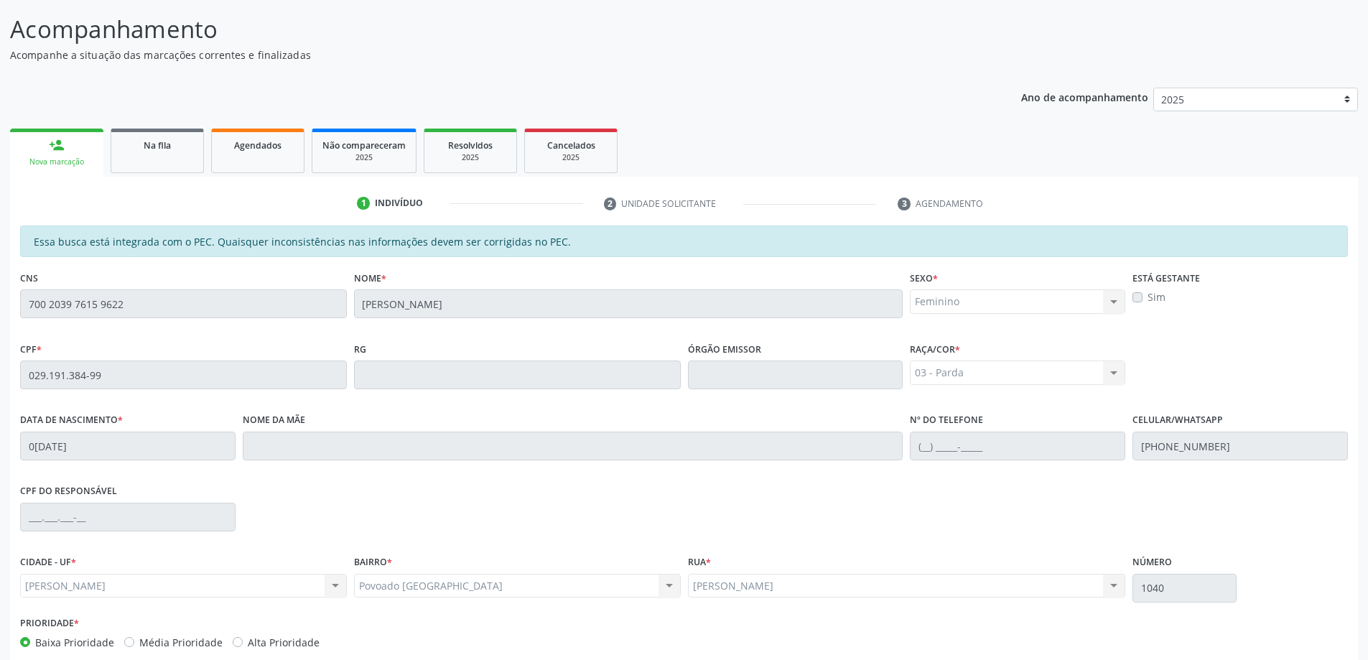
scroll to position [180, 0]
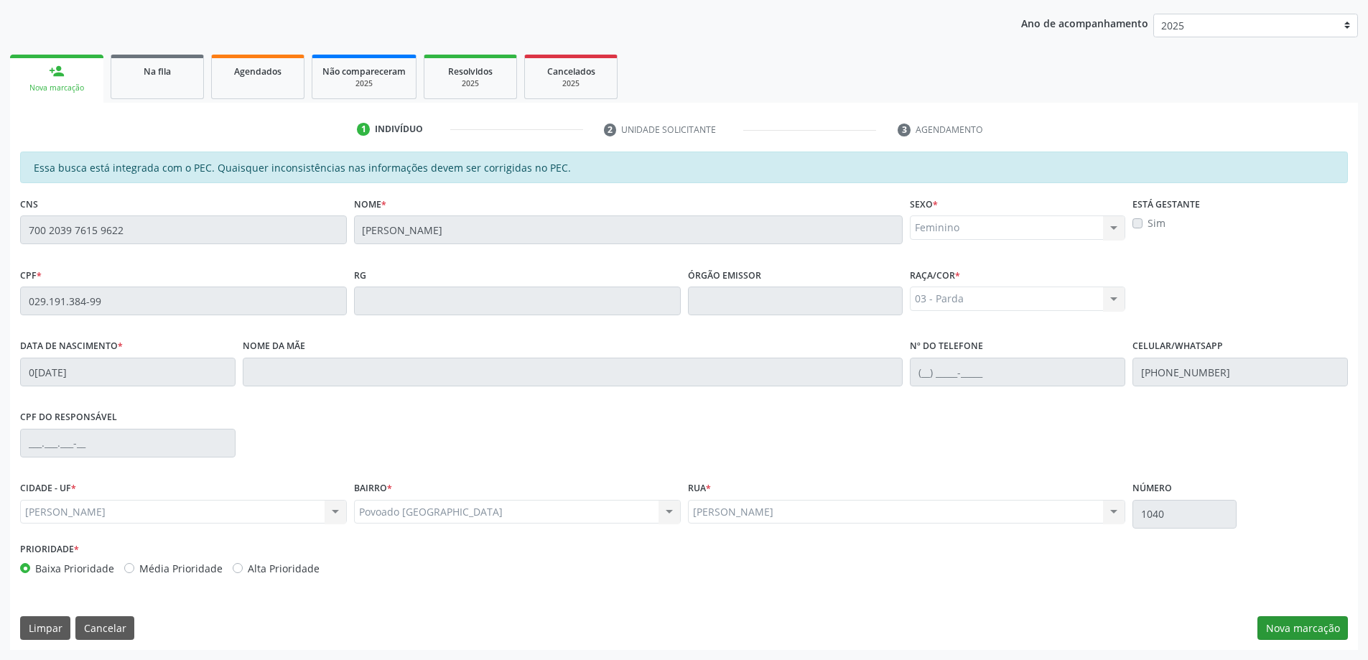
drag, startPoint x: 1260, startPoint y: 608, endPoint x: 1294, endPoint y: 633, distance: 42.1
click at [1261, 609] on div "Essa busca está integrada com o PEC. Quaisquer inconsistências nas informações …" at bounding box center [684, 401] width 1348 height 498
click at [1294, 633] on button "Nova marcação" at bounding box center [1303, 628] width 90 height 24
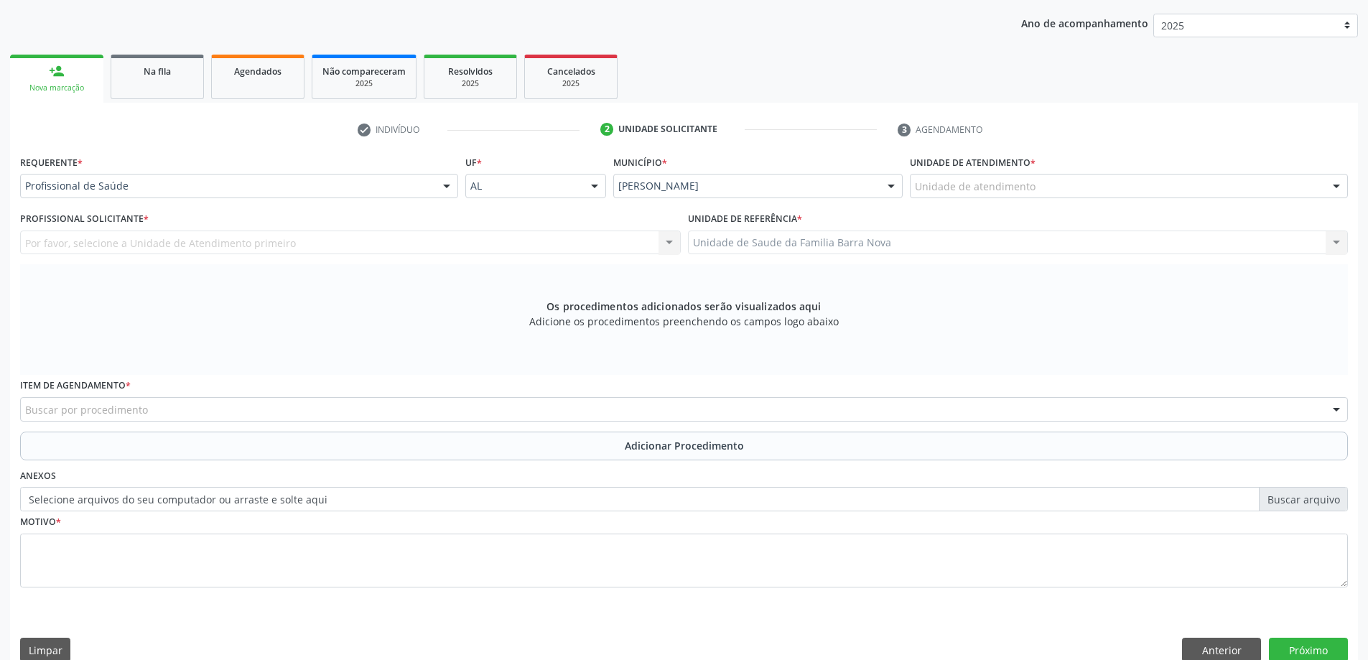
click at [188, 178] on div "Profissional de Saúde" at bounding box center [239, 186] width 438 height 24
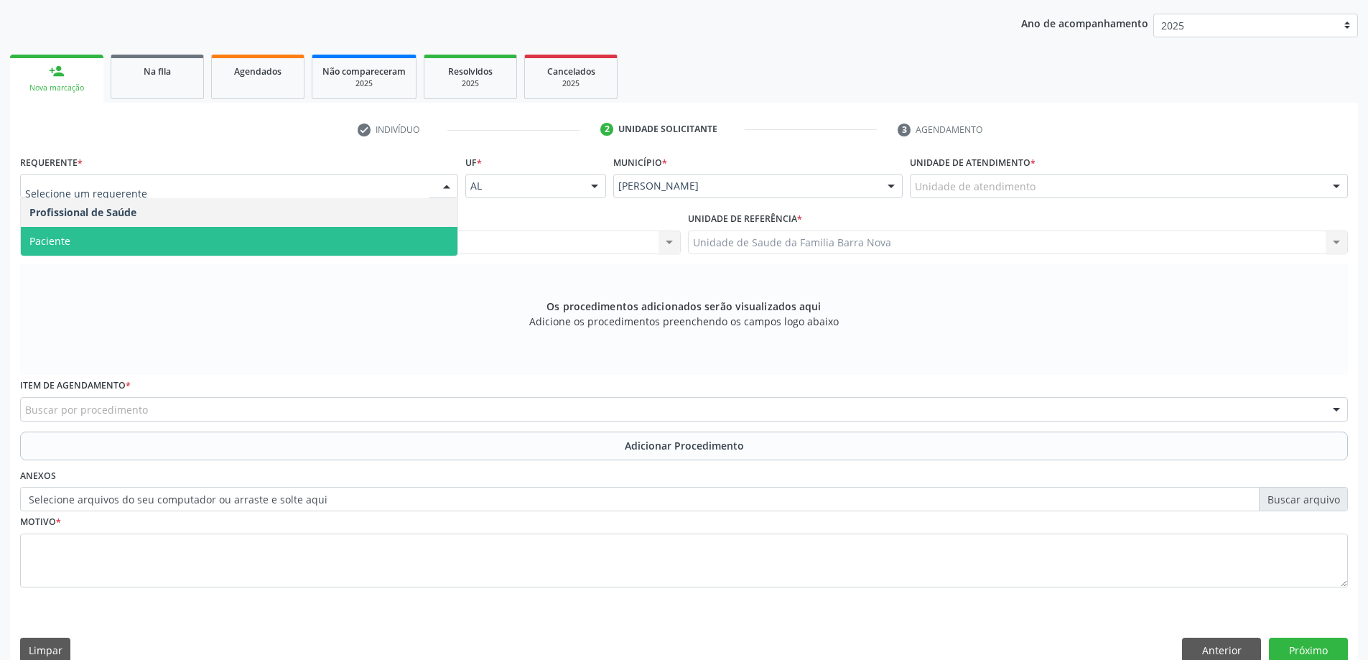
click at [163, 232] on span "Paciente" at bounding box center [239, 241] width 437 height 29
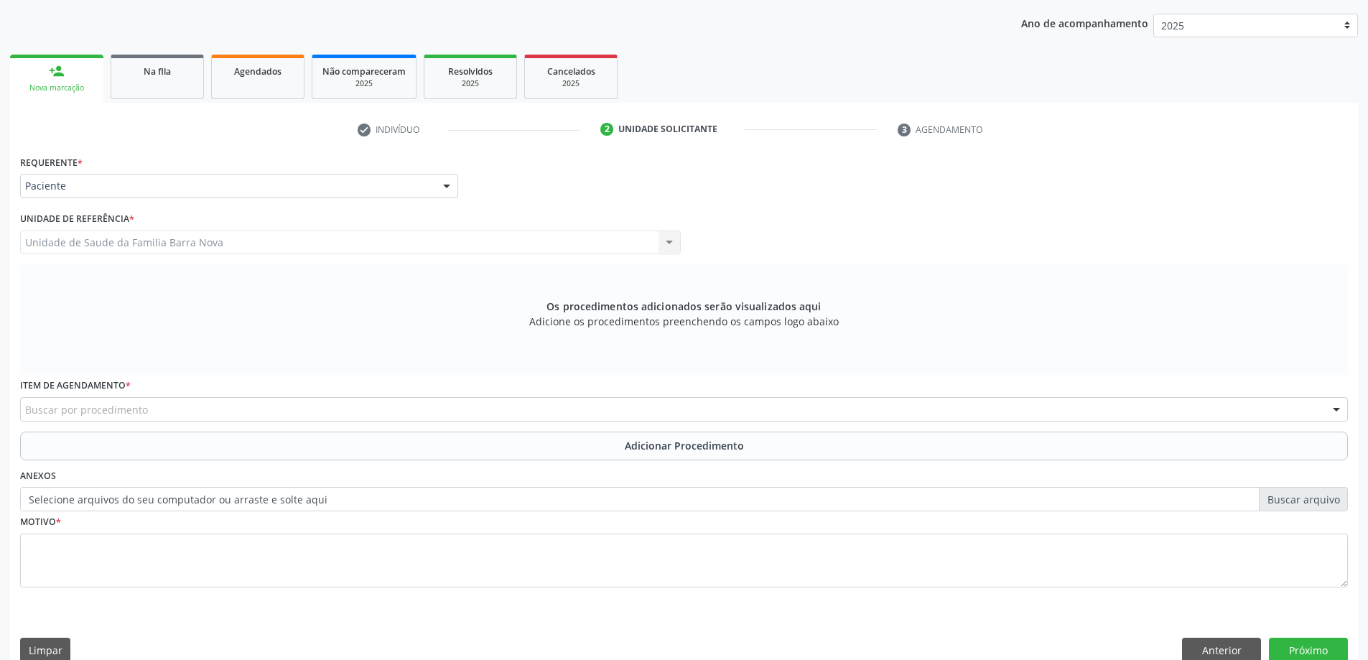
click at [152, 257] on div "Unidade de referência * Unidade de Saude da Familia Barra Nova Unidade de Saude…" at bounding box center [351, 236] width 668 height 56
click at [151, 394] on div "Item de agendamento * Buscar por procedimento 0304070076 - .Quimioterapia de Le…" at bounding box center [684, 398] width 1328 height 46
click at [169, 409] on div "Buscar por procedimento" at bounding box center [684, 409] width 1328 height 24
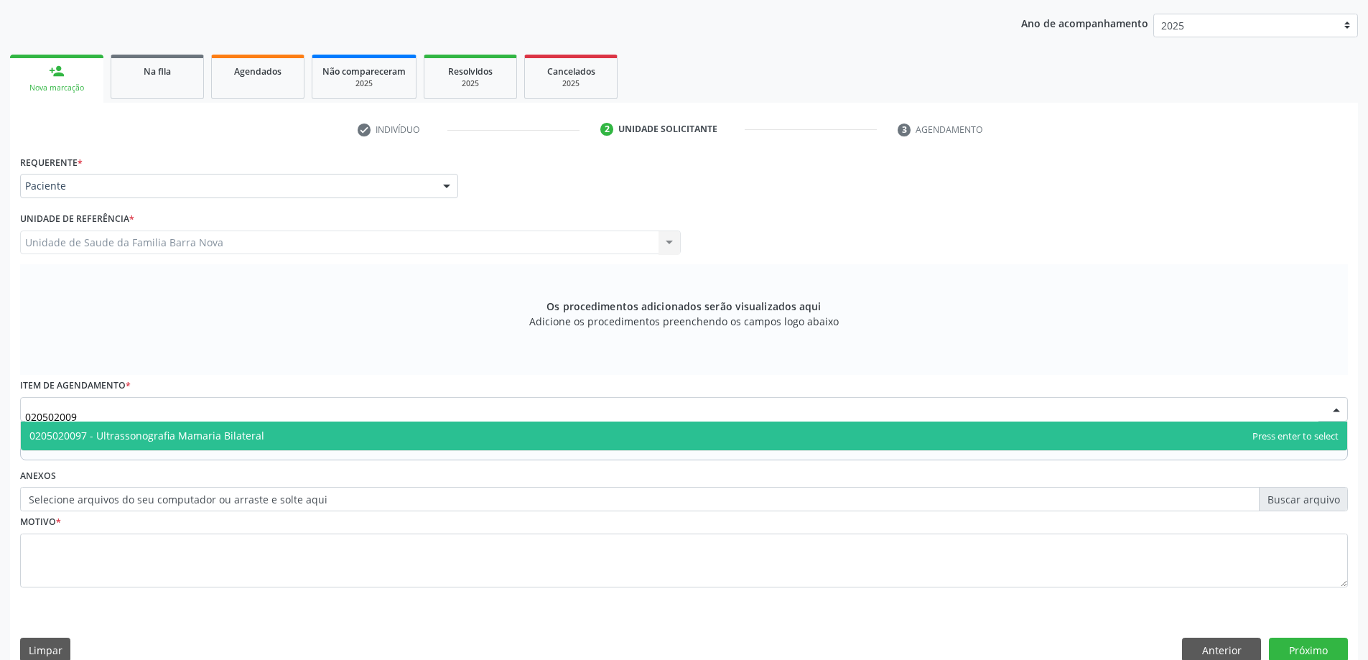
type input "0205020097"
click at [183, 427] on span "0205020097 - Ultrassonografia Mamaria Bilateral" at bounding box center [684, 436] width 1327 height 29
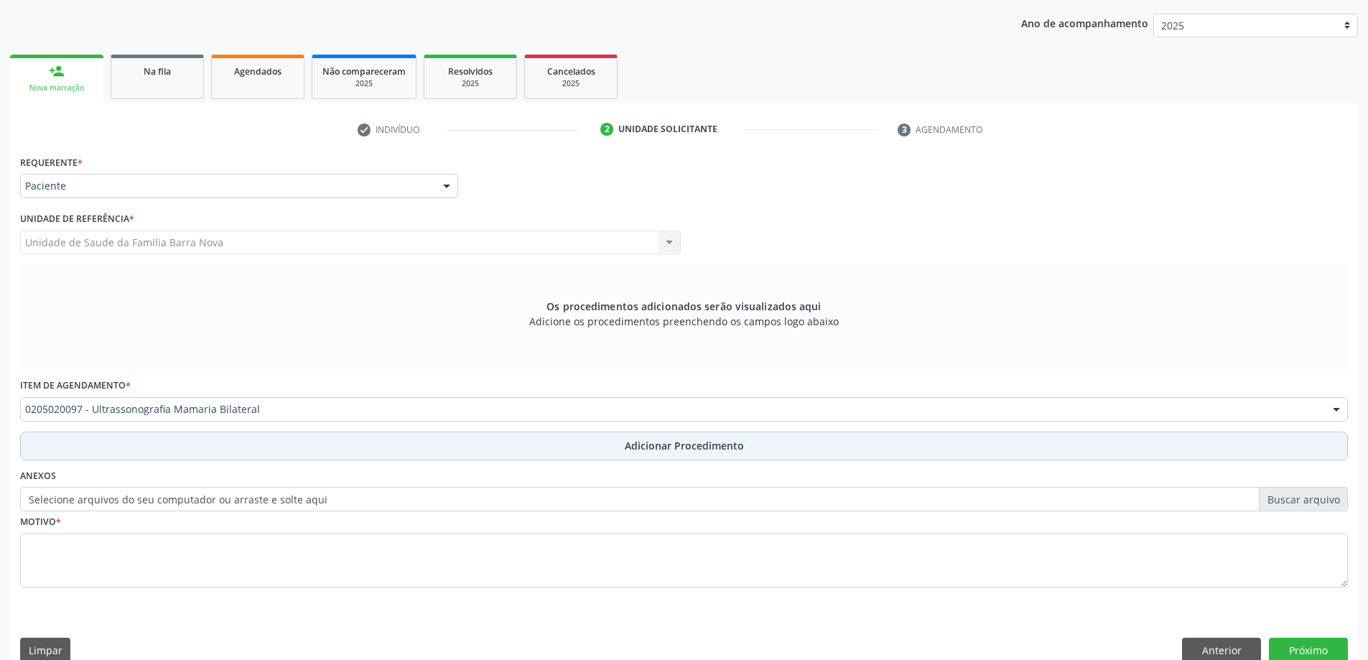
click at [197, 446] on button "Adicionar Procedimento" at bounding box center [684, 446] width 1328 height 29
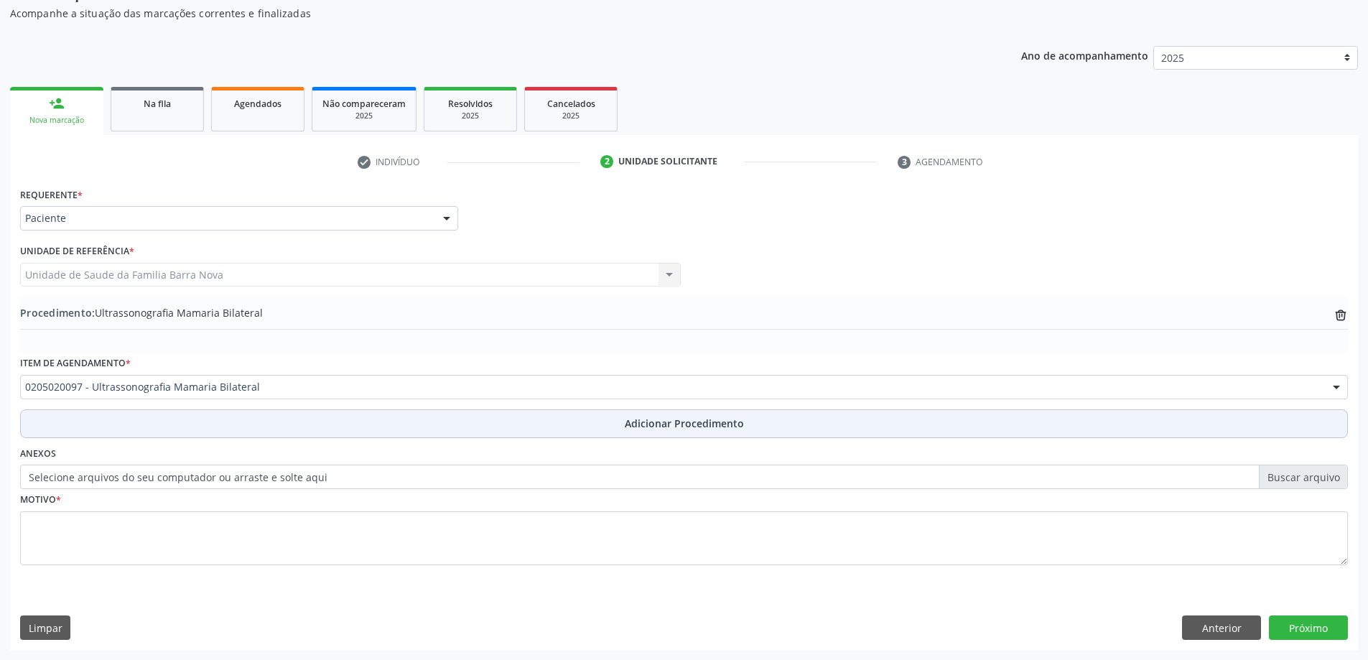
scroll to position [148, 0]
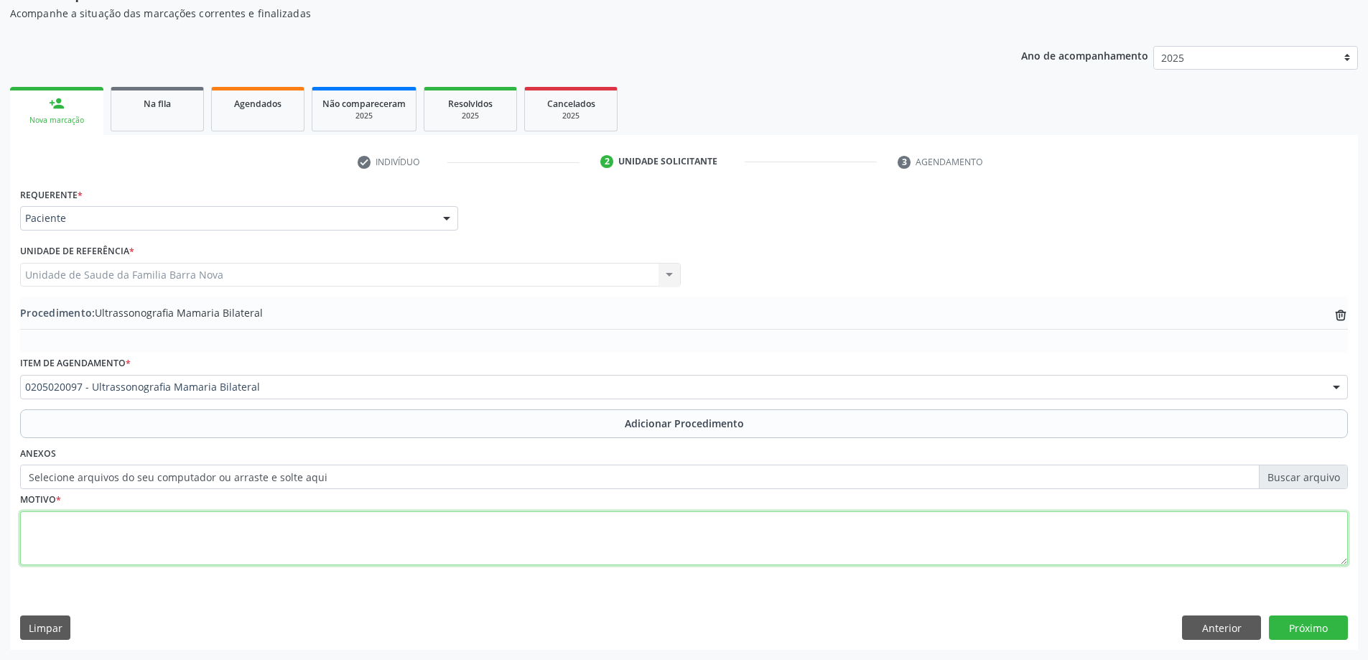
click at [169, 517] on textarea at bounding box center [684, 538] width 1328 height 55
type textarea "B"
click at [160, 523] on textarea "BIRADS ZERO" at bounding box center [684, 538] width 1328 height 55
type textarea "BIRADS ZERO."
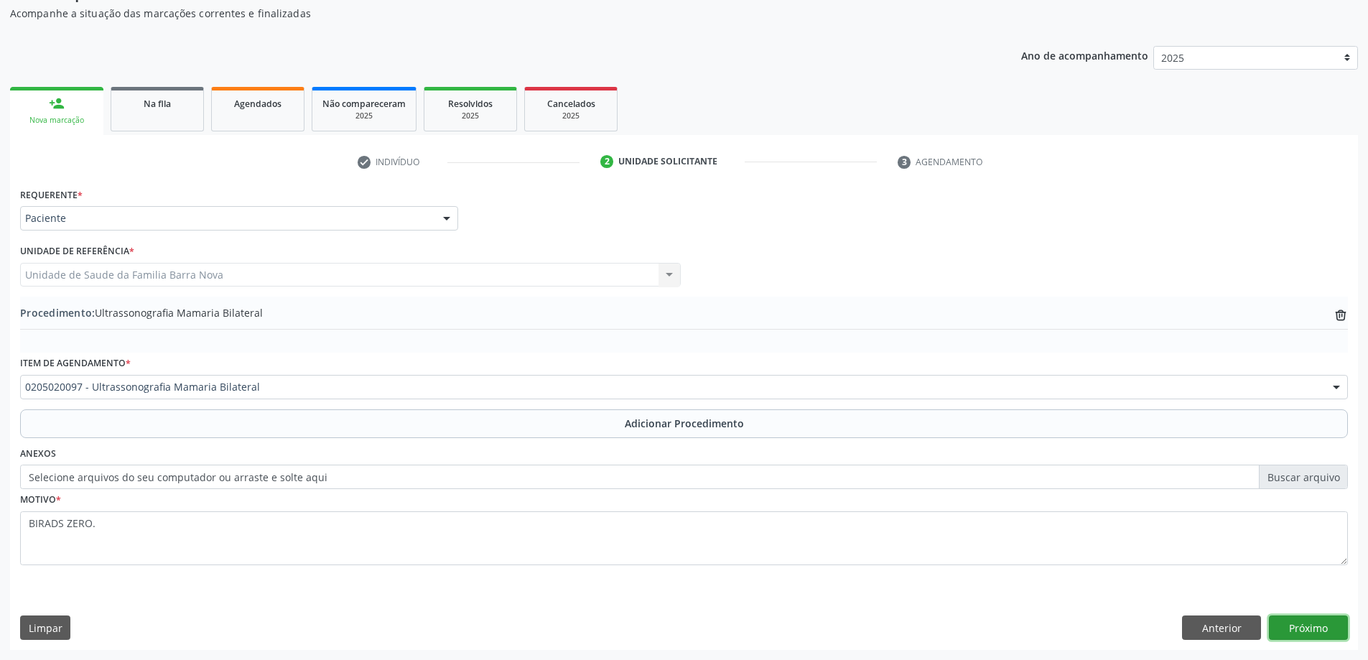
click at [1316, 624] on button "Próximo" at bounding box center [1308, 628] width 79 height 24
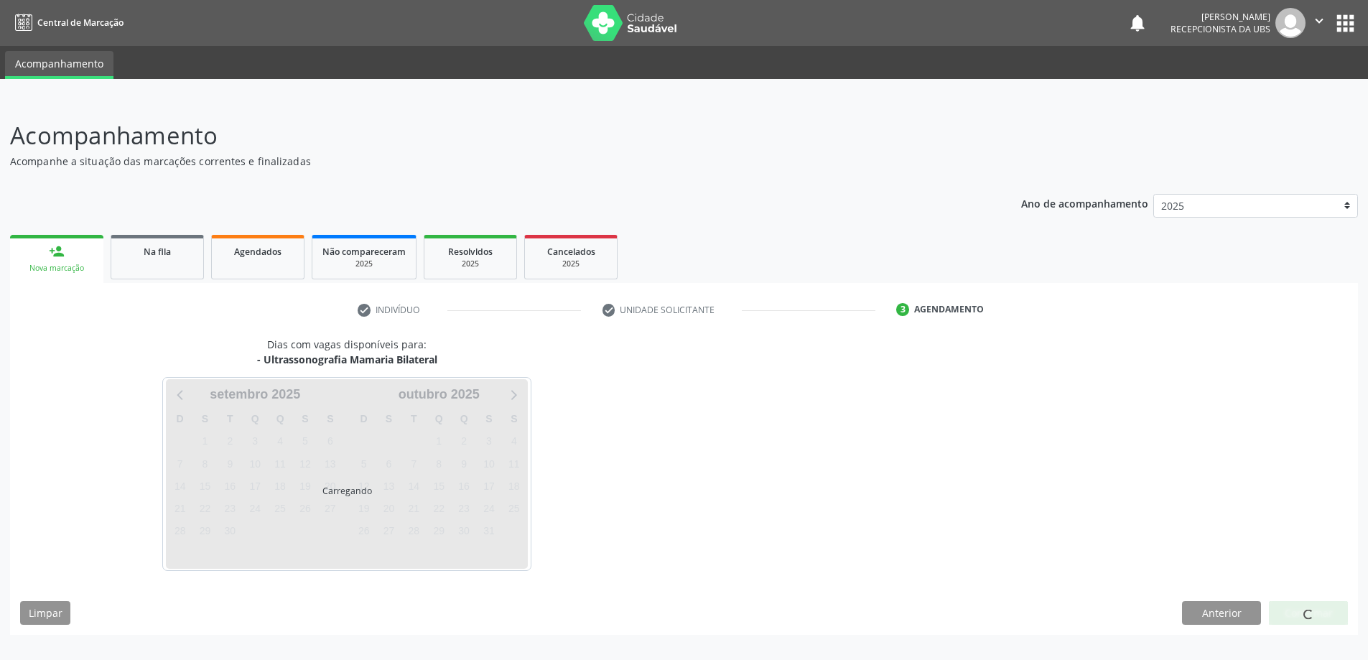
scroll to position [0, 0]
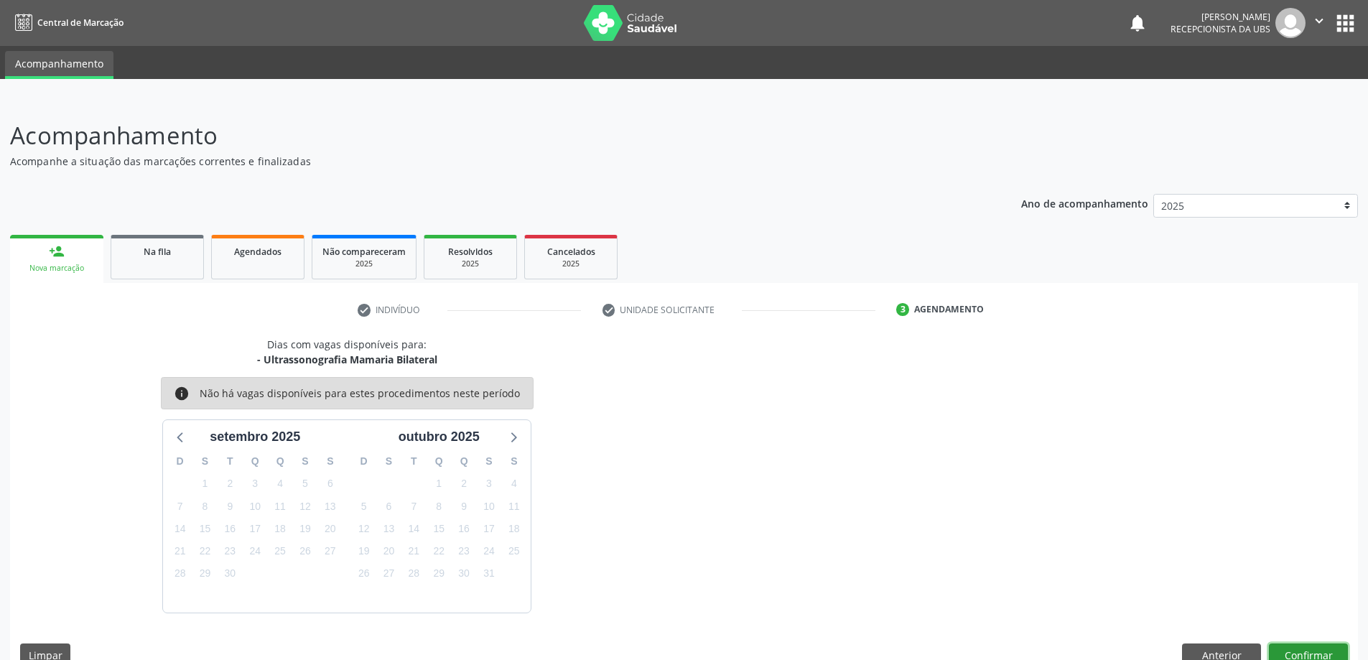
click at [1301, 651] on button "Confirmar" at bounding box center [1308, 656] width 79 height 24
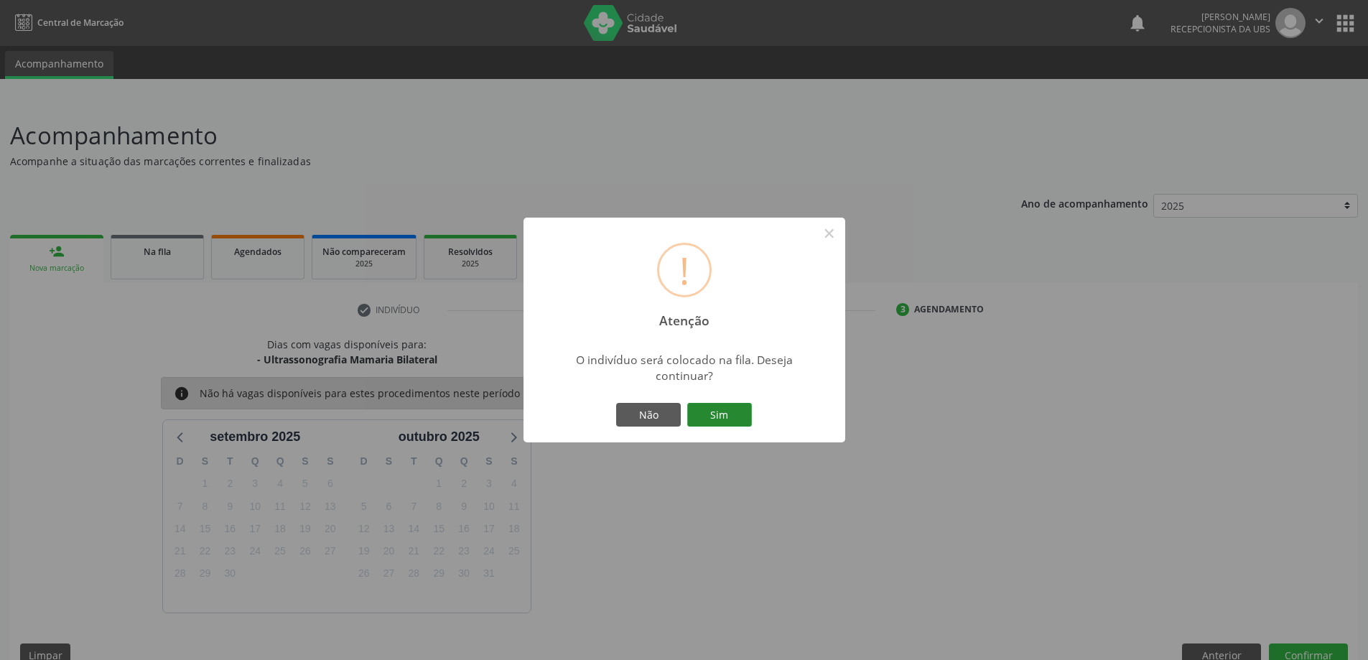
click at [728, 422] on button "Sim" at bounding box center [719, 415] width 65 height 24
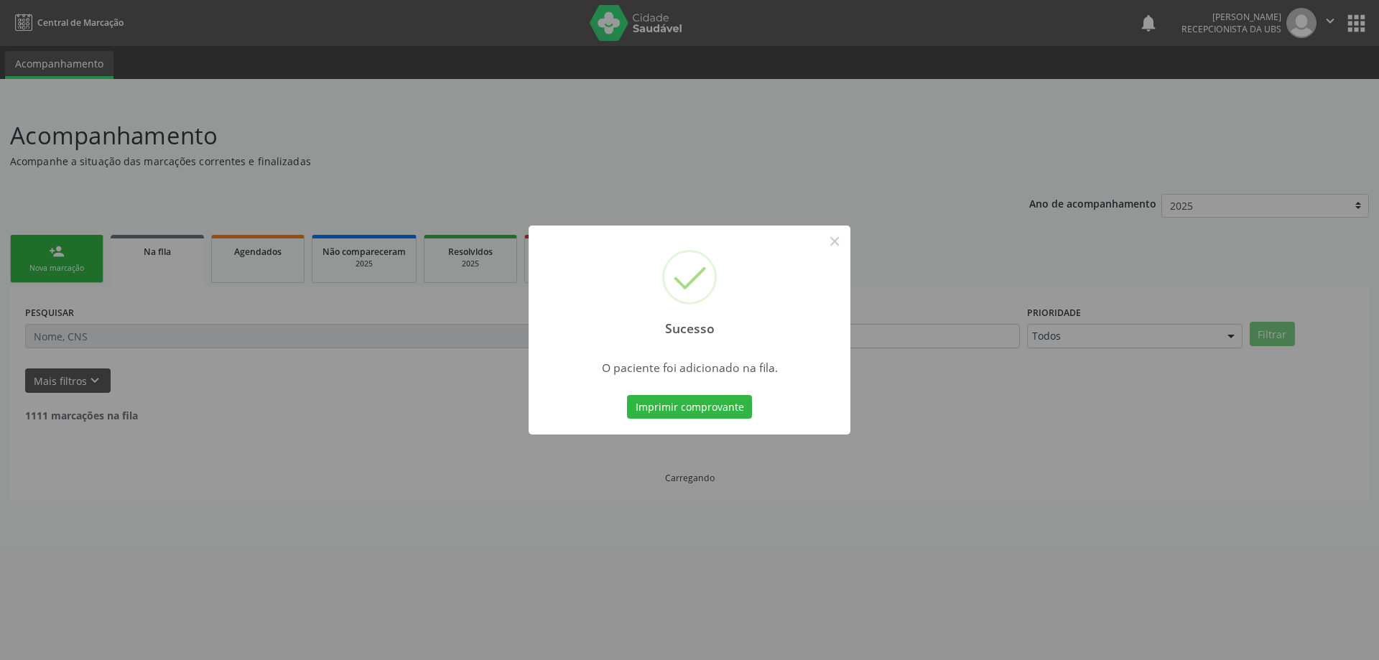
click at [814, 238] on div "Sucesso ×" at bounding box center [690, 288] width 322 height 124
drag, startPoint x: 825, startPoint y: 238, endPoint x: 836, endPoint y: 241, distance: 11.8
click at [835, 241] on div "Sucesso ×" at bounding box center [690, 288] width 322 height 124
click at [839, 241] on button "×" at bounding box center [834, 241] width 24 height 24
